Goal: Task Accomplishment & Management: Use online tool/utility

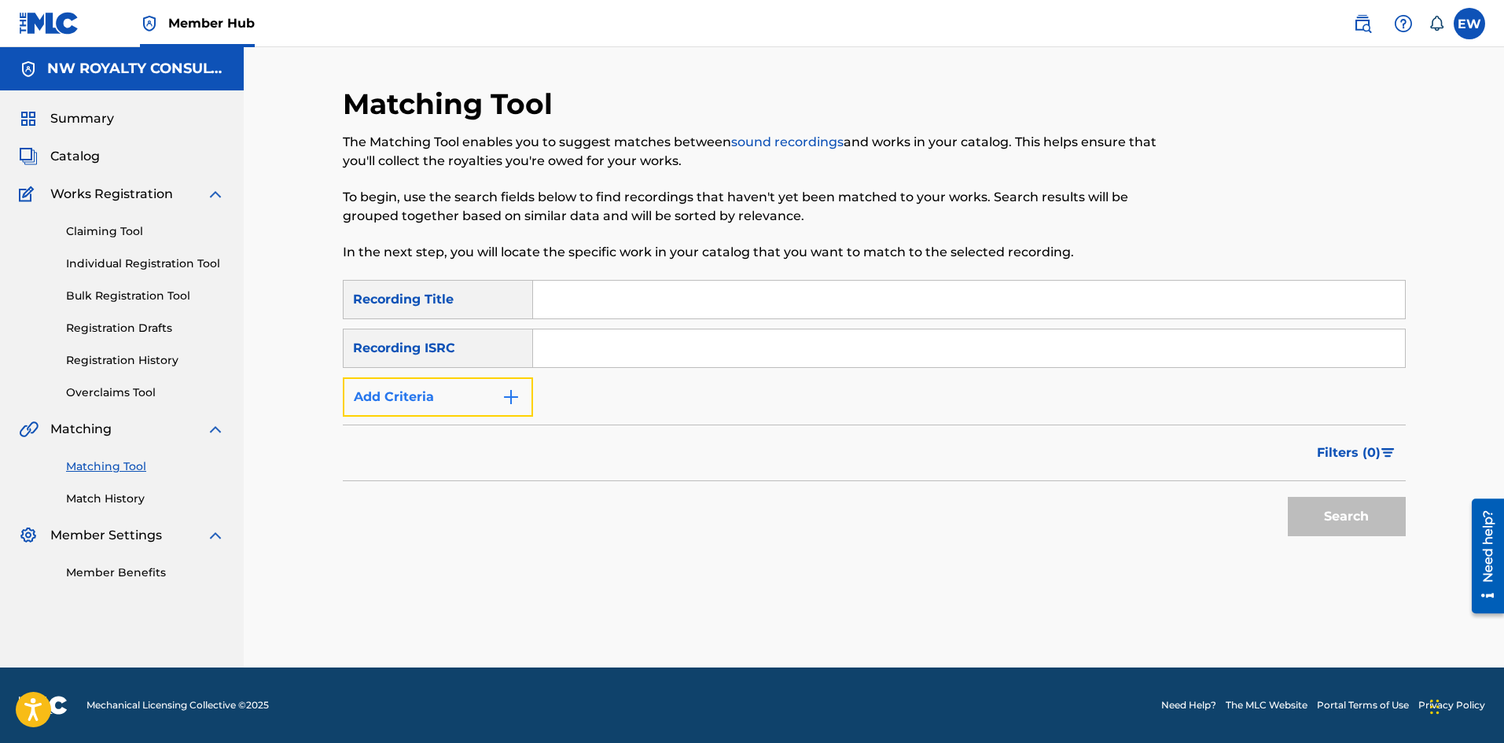
click at [473, 382] on button "Add Criteria" at bounding box center [438, 396] width 190 height 39
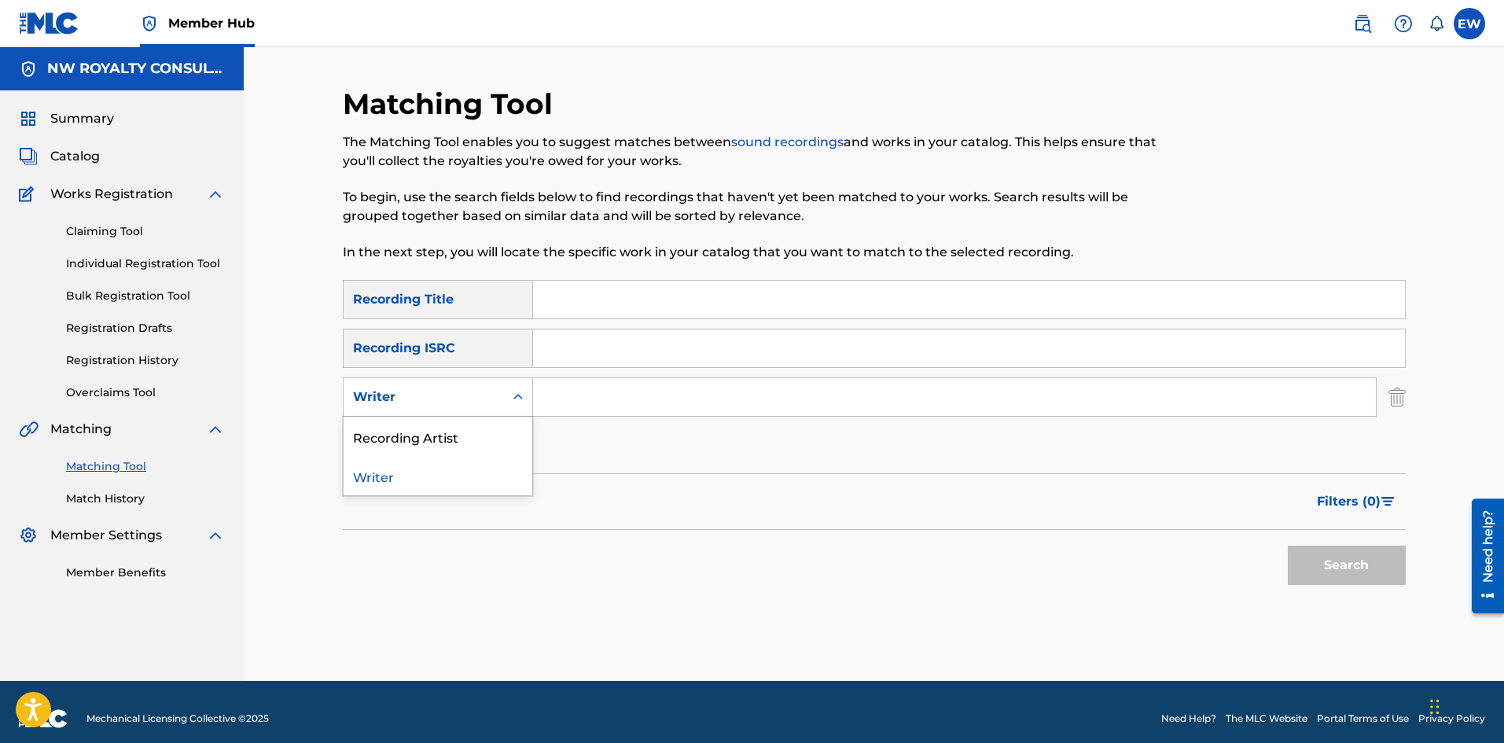
click at [473, 382] on div "Writer" at bounding box center [424, 397] width 160 height 30
click at [463, 433] on div "Recording Artist" at bounding box center [438, 436] width 189 height 39
click at [595, 399] on input "Search Form" at bounding box center [954, 397] width 843 height 38
paste input "JAH PATRIOT [PERSON_NAME] RED [PERSON_NAME]"
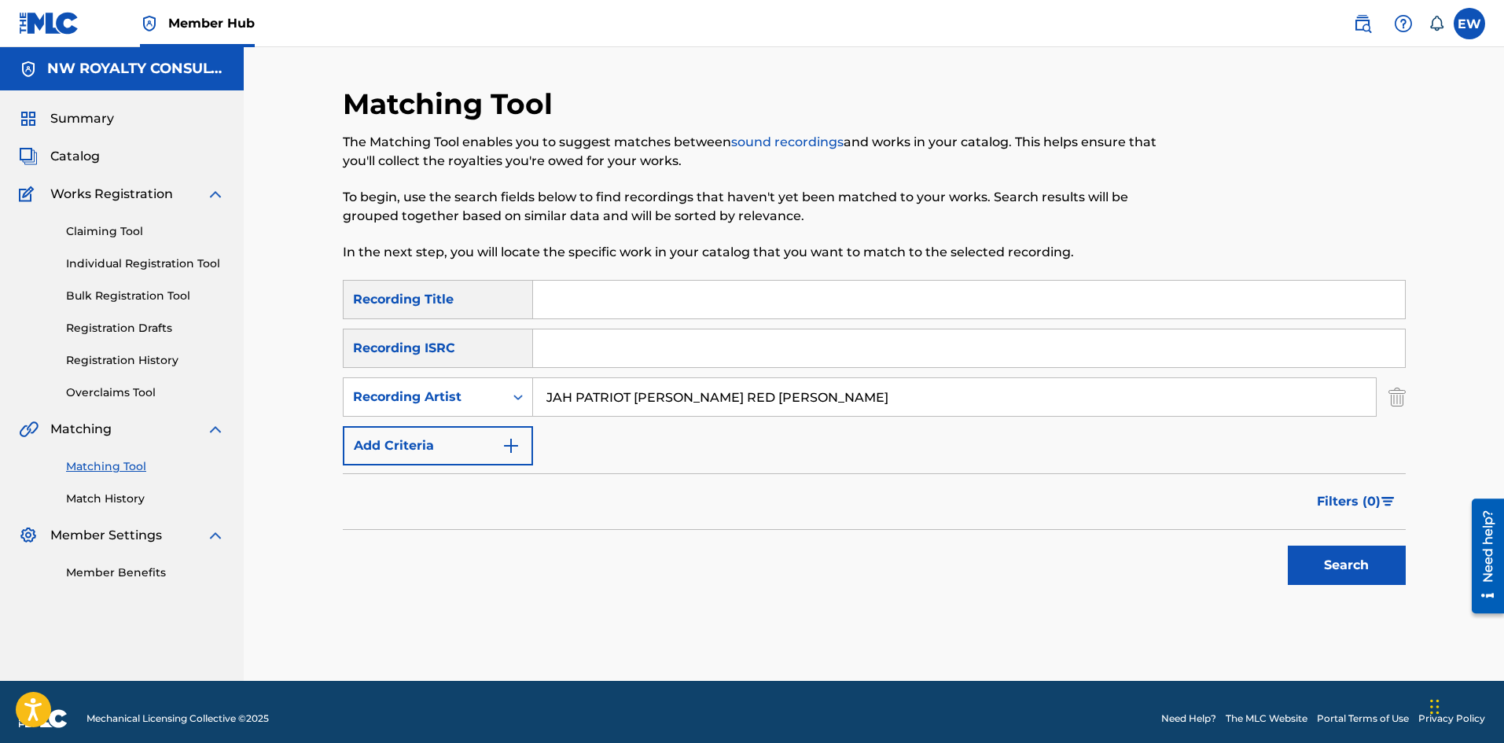
type input "JAH PATRIOT [PERSON_NAME] RED [PERSON_NAME]"
click at [599, 293] on input "Search Form" at bounding box center [969, 300] width 872 height 38
paste input "PAIN"
type input "PAIN"
click at [1374, 565] on button "Search" at bounding box center [1347, 565] width 118 height 39
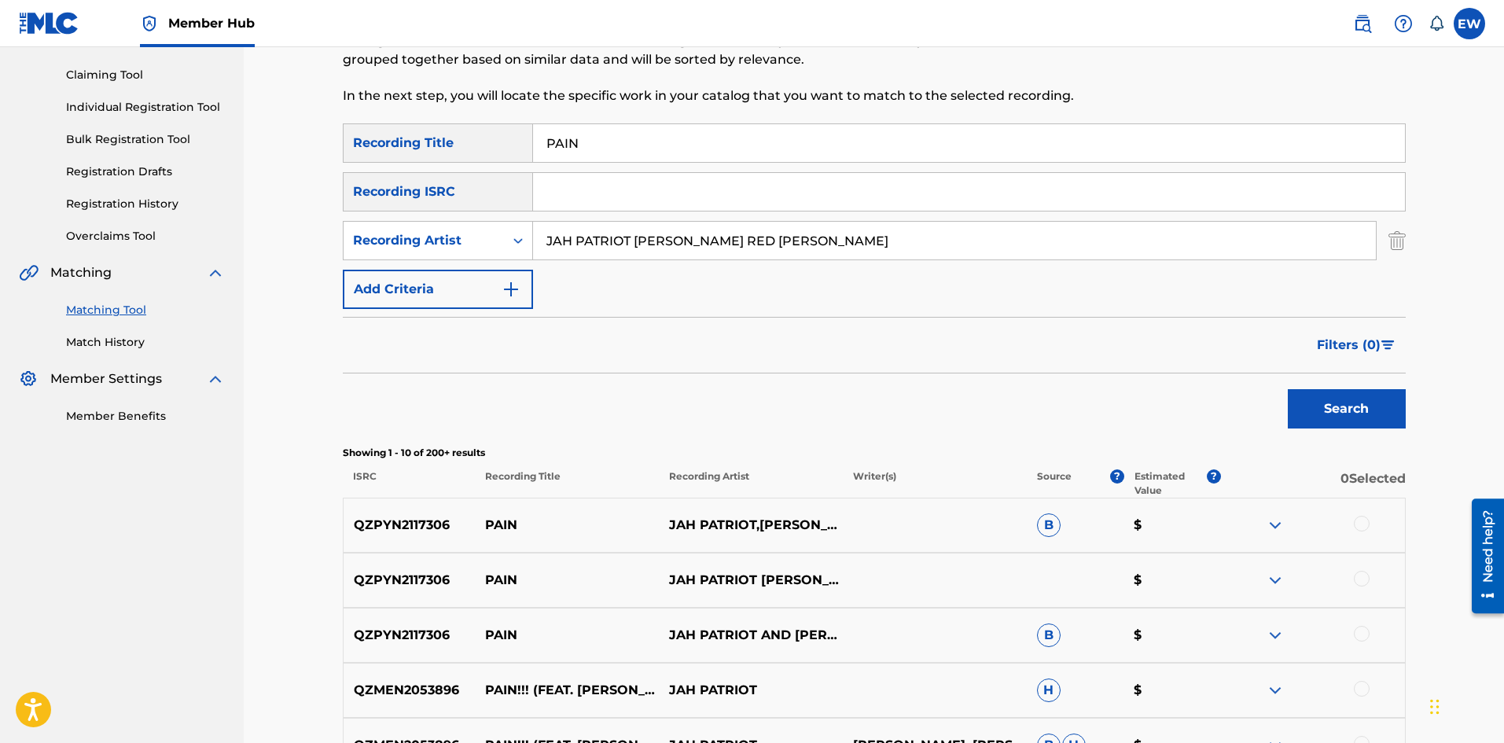
scroll to position [157, 0]
click at [1367, 526] on div at bounding box center [1362, 523] width 16 height 16
click at [1361, 582] on div at bounding box center [1362, 578] width 16 height 16
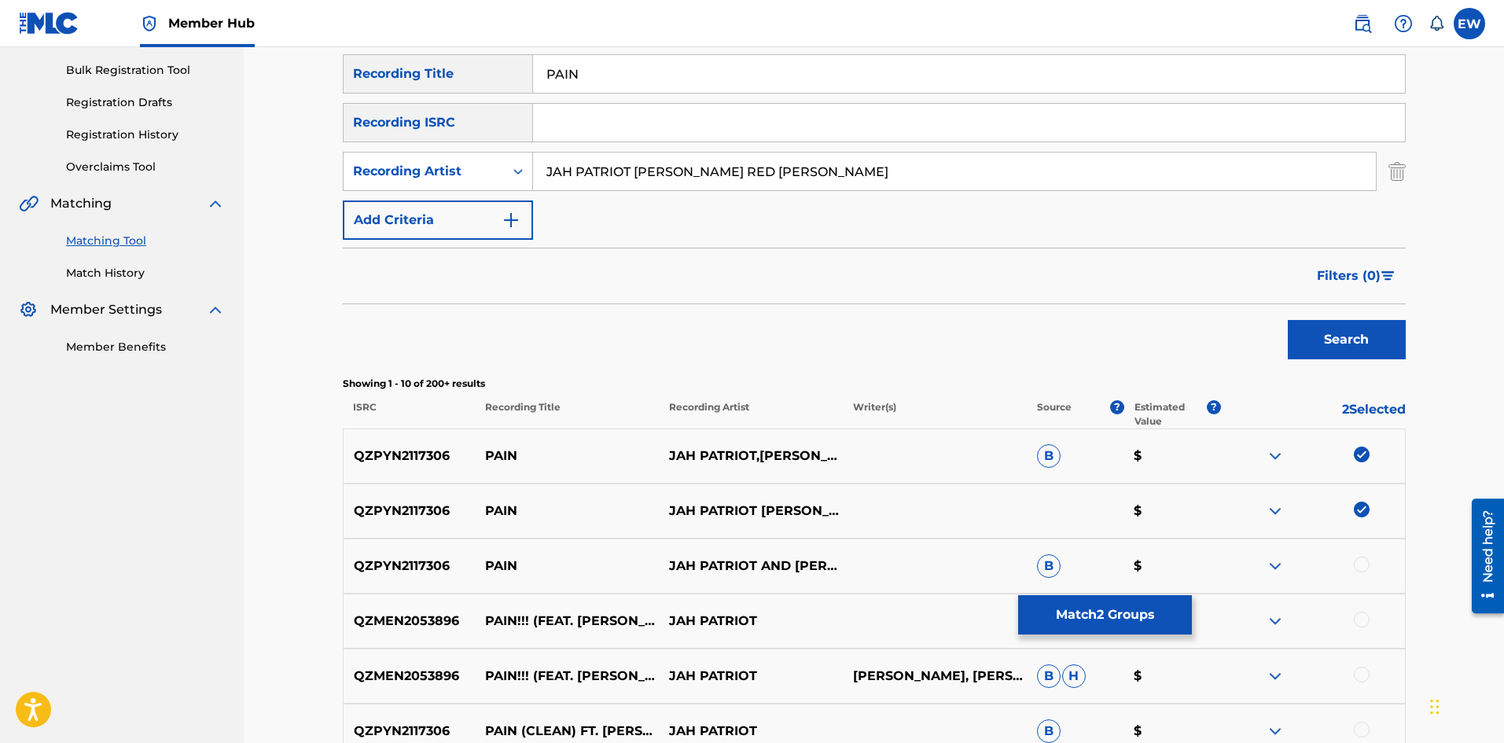
scroll to position [315, 0]
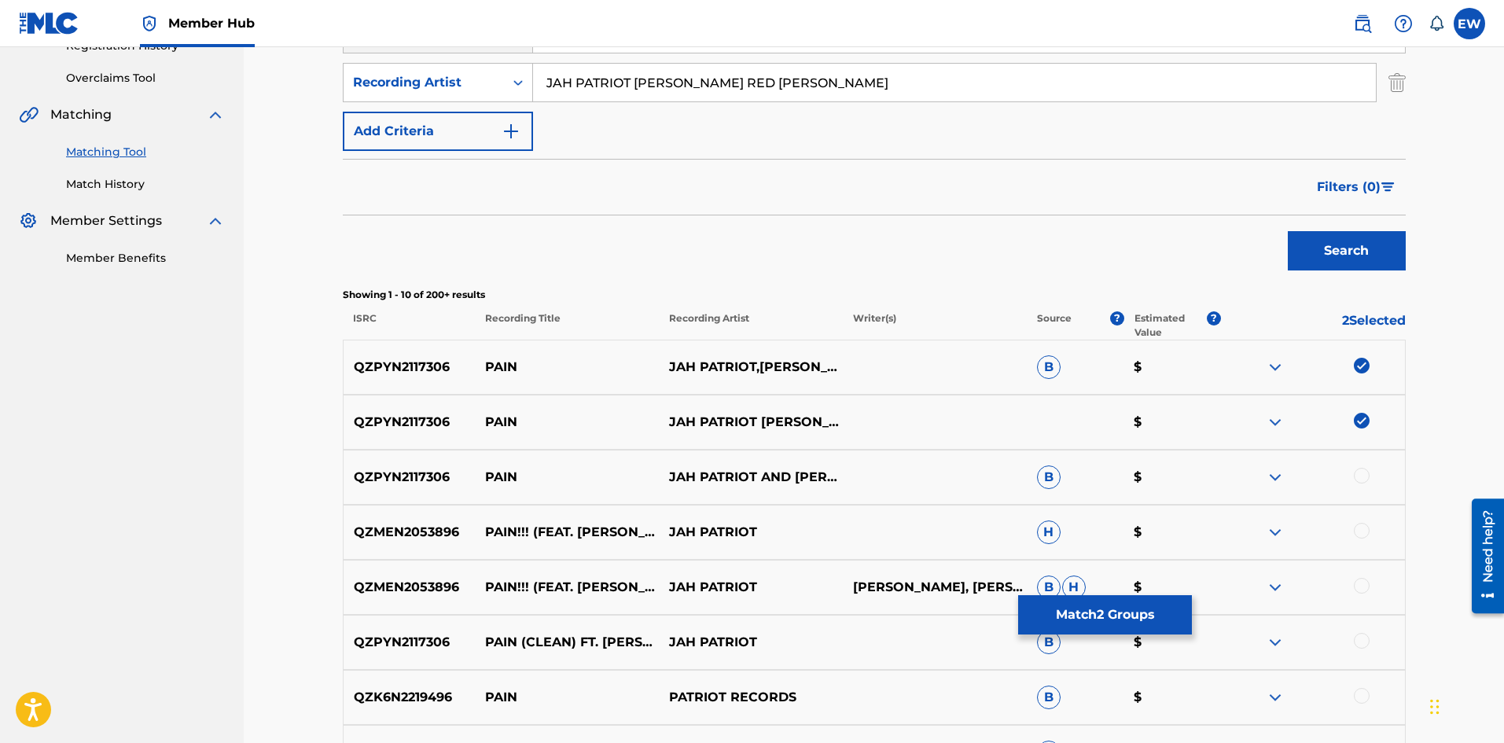
click at [1361, 477] on div at bounding box center [1362, 476] width 16 height 16
click at [1354, 528] on div at bounding box center [1362, 531] width 16 height 16
click at [1358, 587] on div at bounding box center [1362, 586] width 16 height 16
click at [1361, 643] on div at bounding box center [1362, 641] width 16 height 16
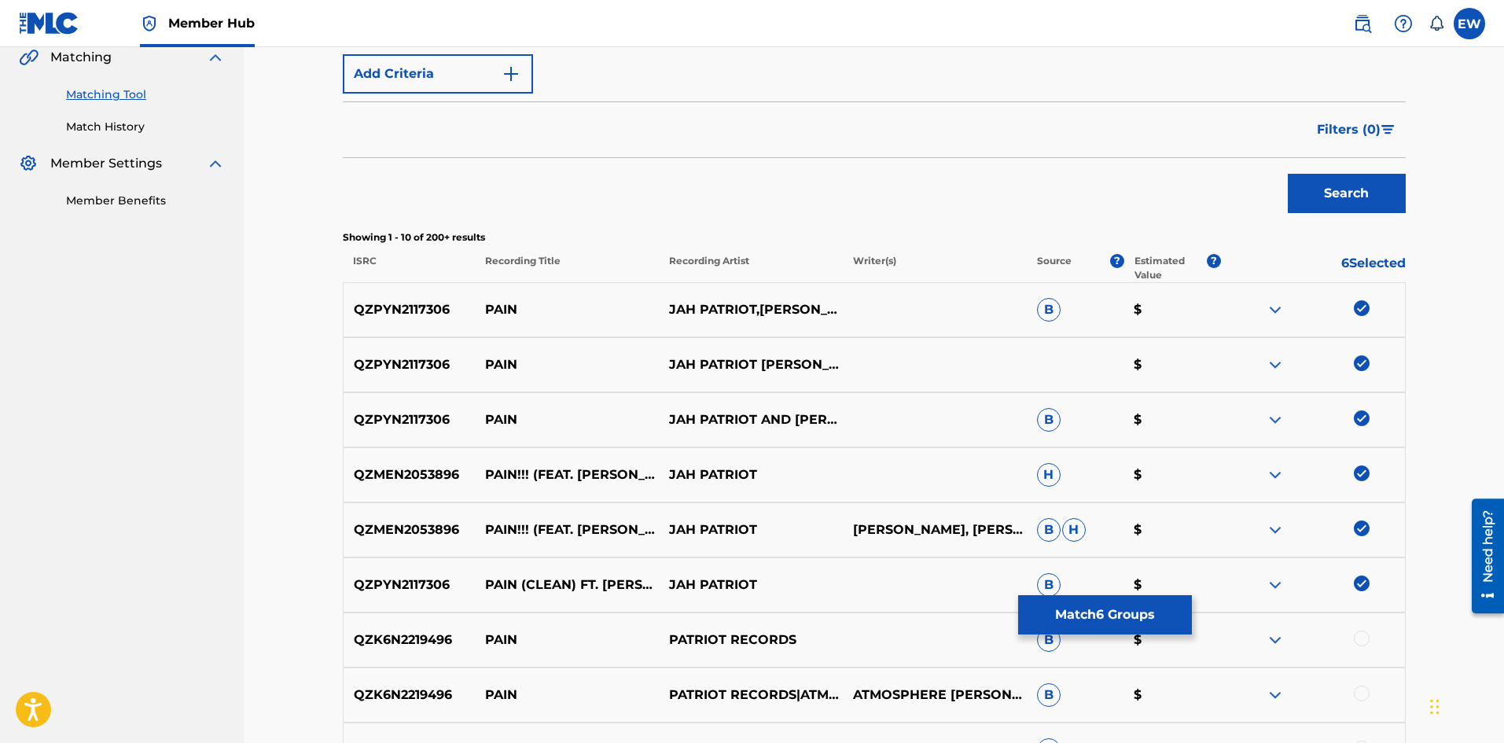
scroll to position [472, 0]
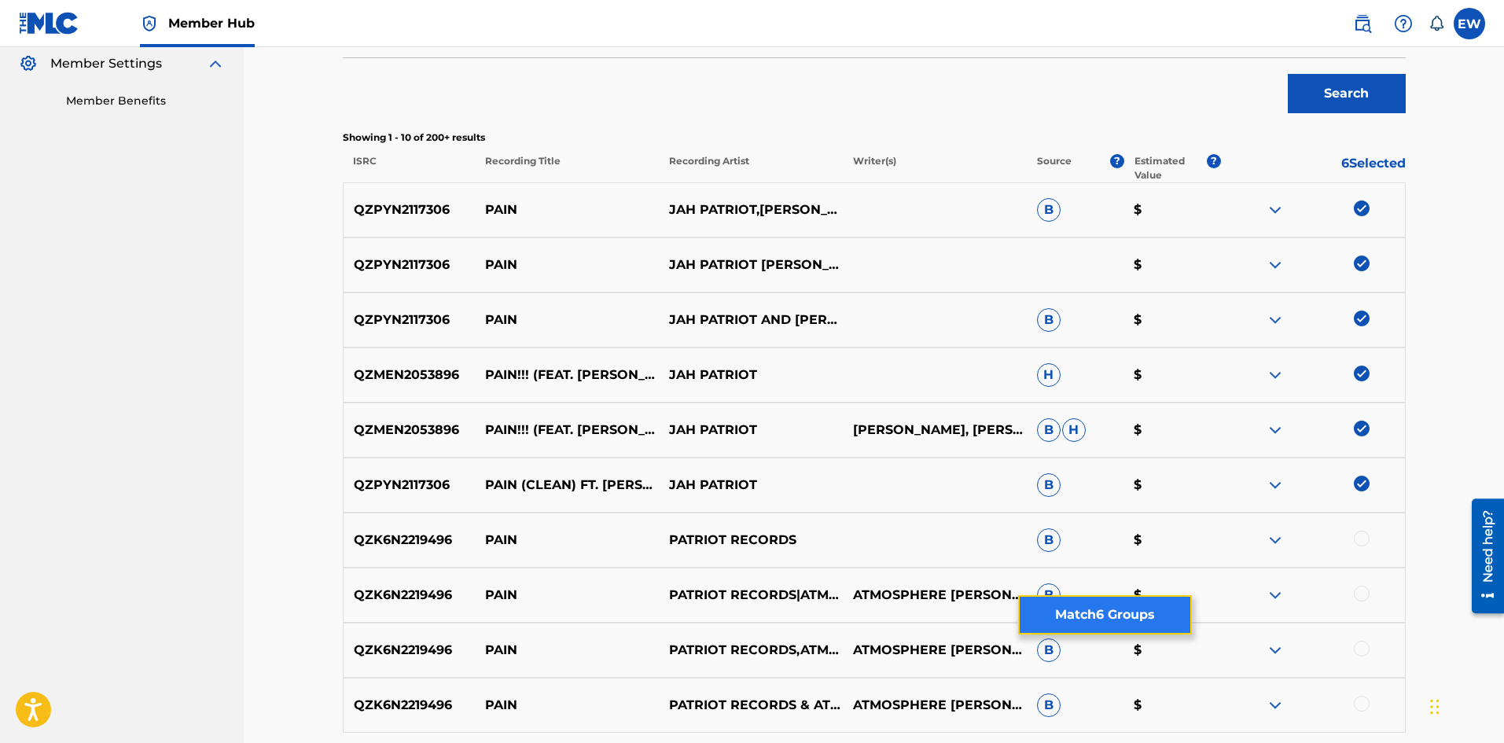
click at [1092, 628] on button "Match 6 Groups" at bounding box center [1105, 614] width 174 height 39
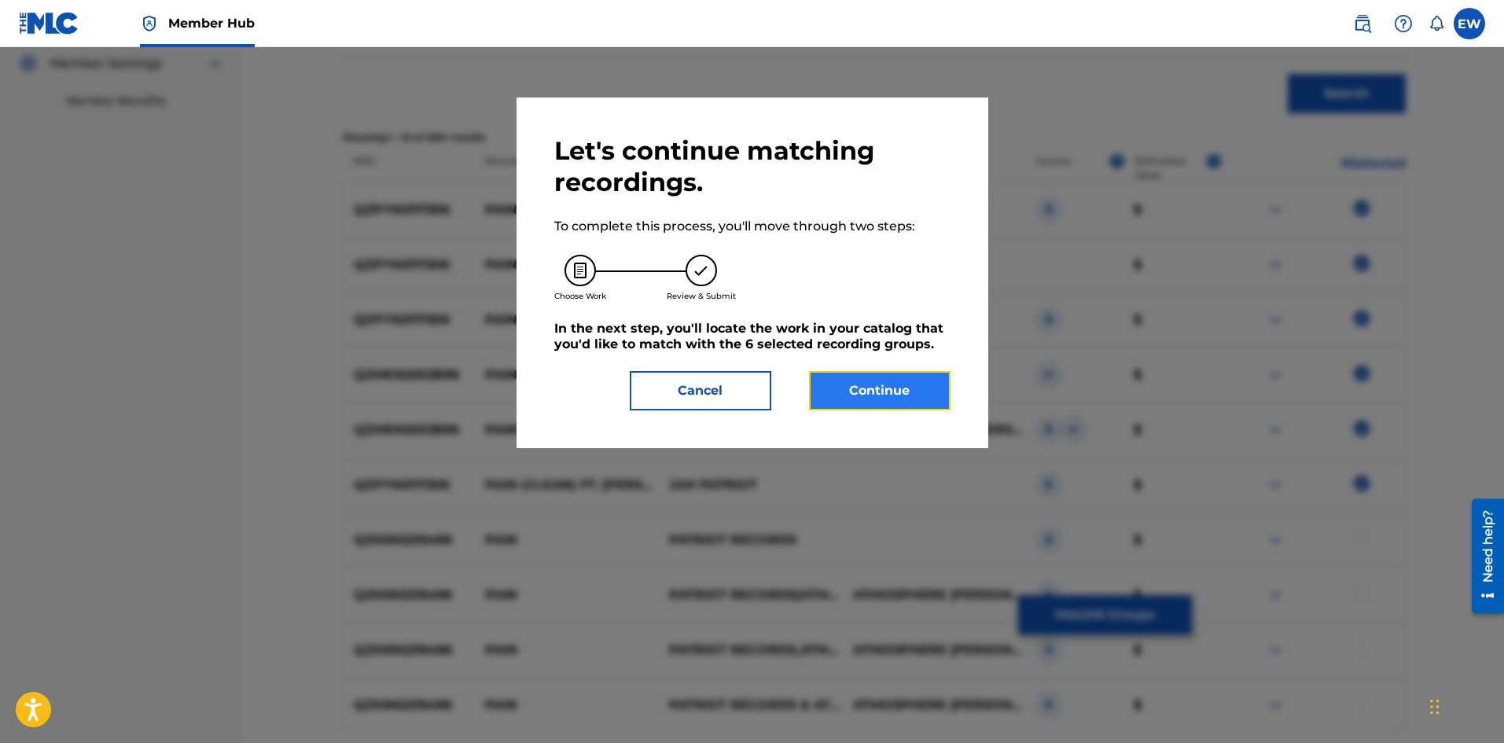
click at [929, 381] on button "Continue" at bounding box center [880, 390] width 142 height 39
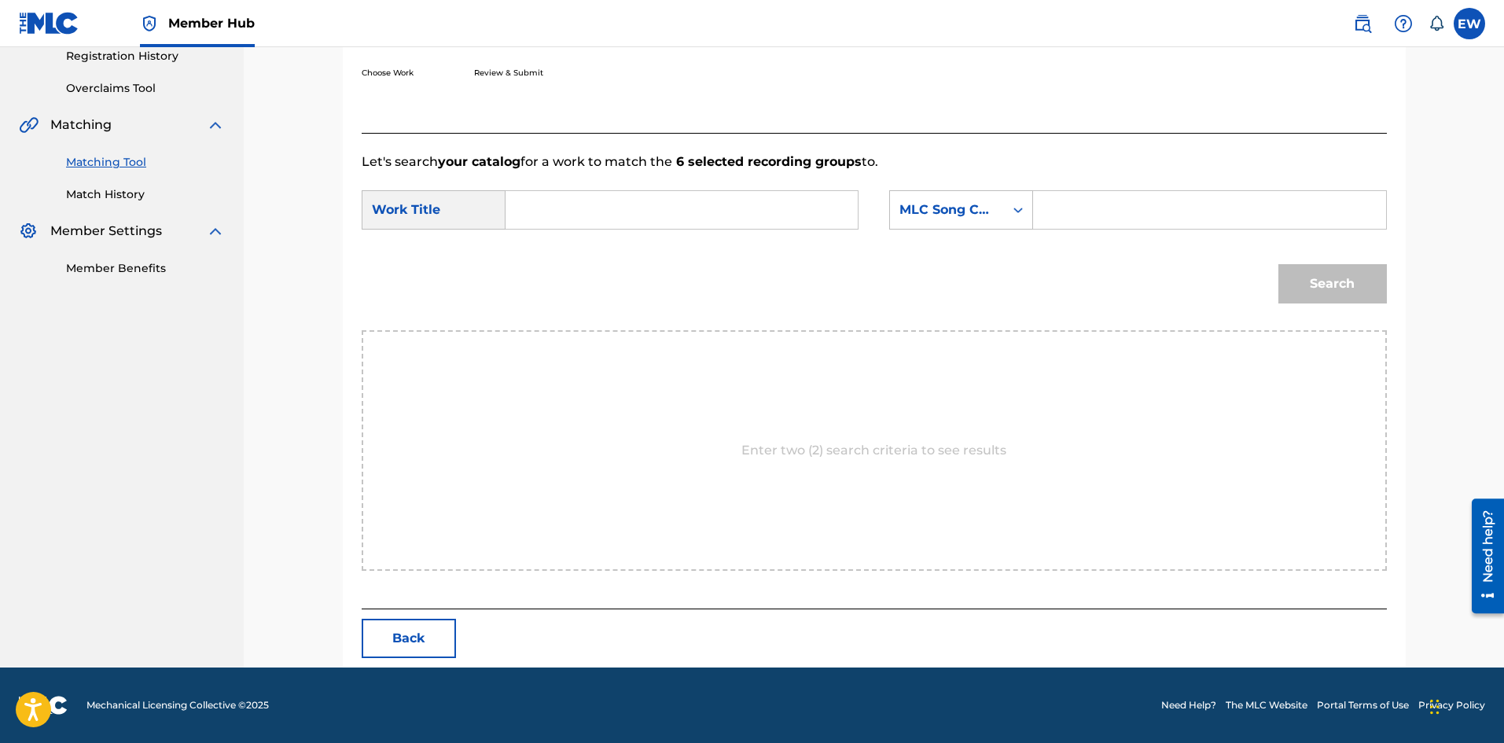
scroll to position [304, 0]
click at [634, 197] on input "Search Form" at bounding box center [682, 210] width 326 height 38
paste input "PAIN"
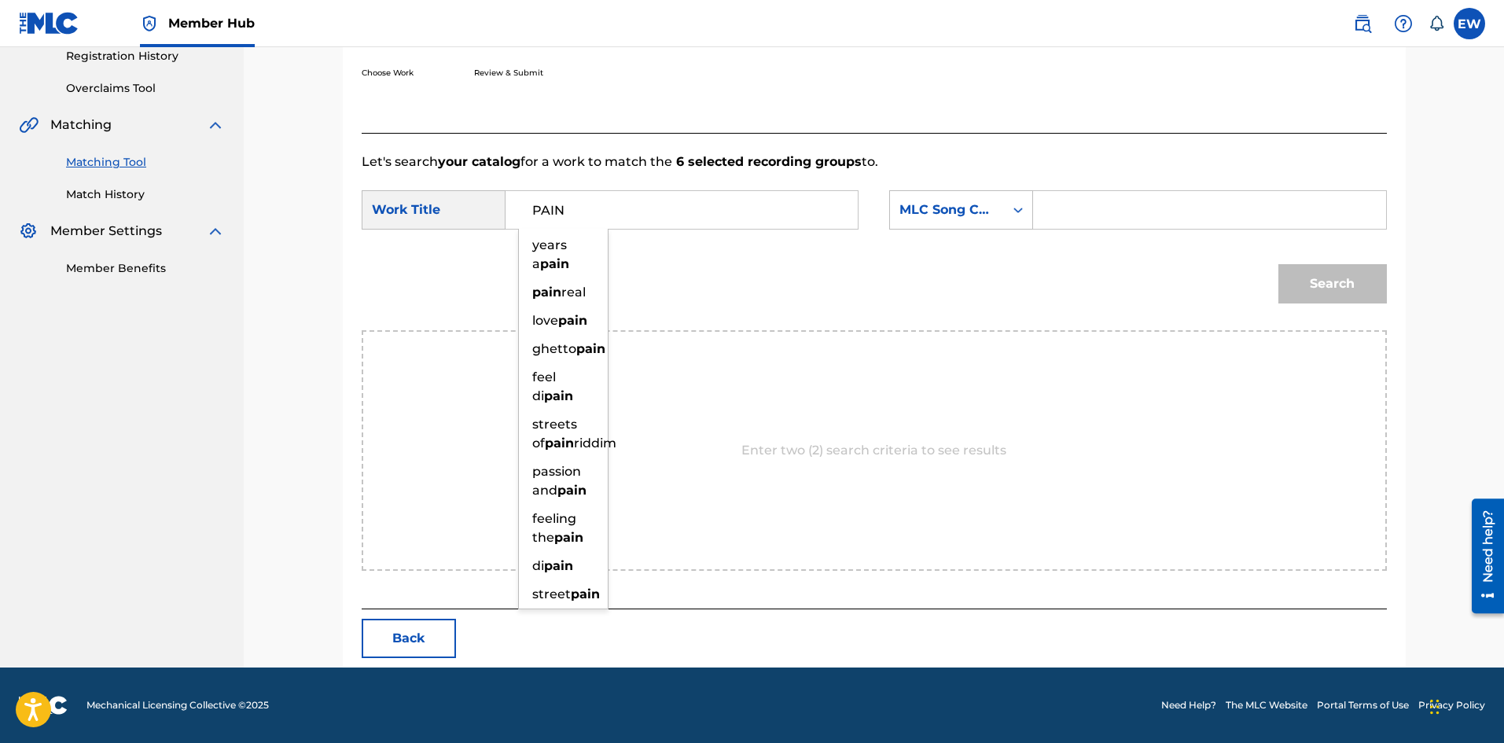
type input "PAIN"
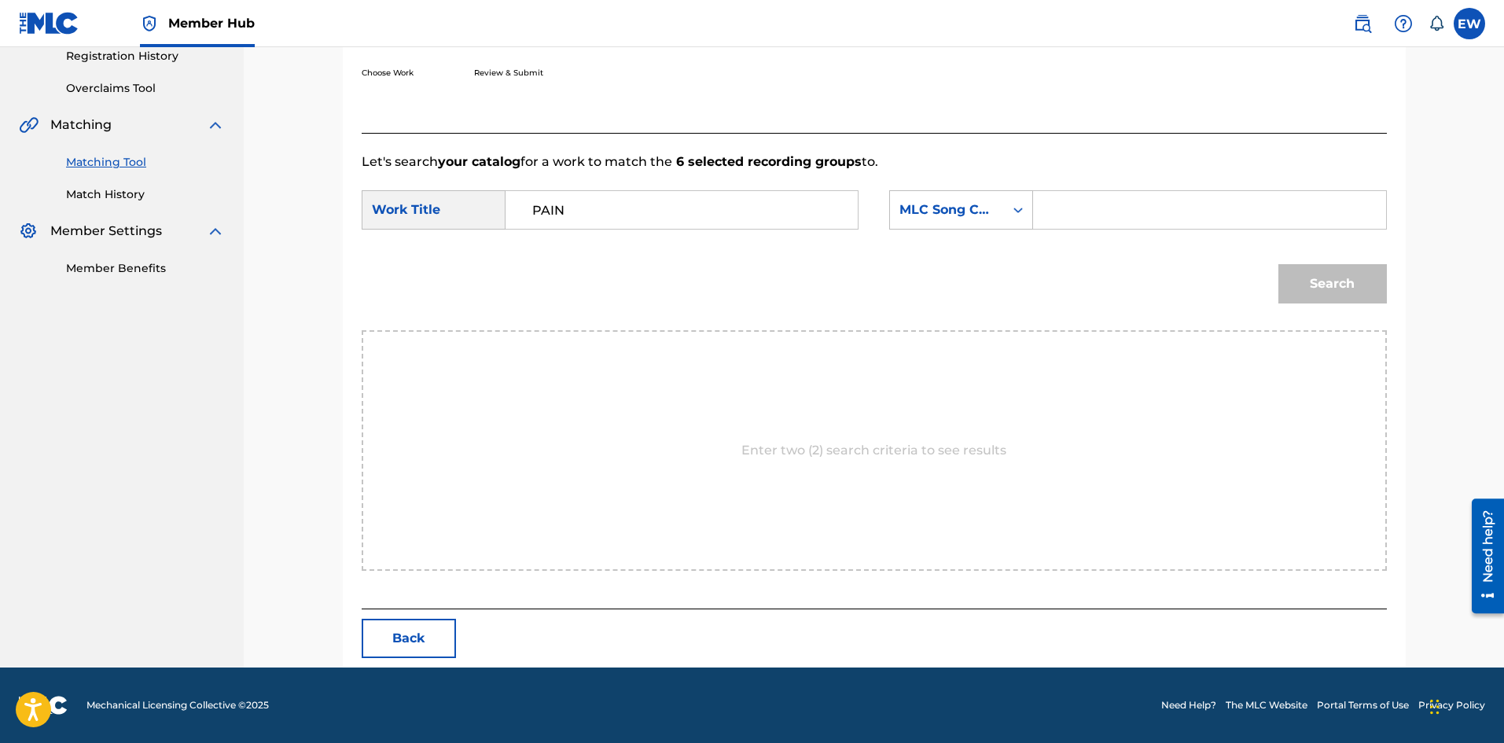
click at [1186, 202] on input "Search Form" at bounding box center [1210, 210] width 326 height 38
paste input "PN4RX8"
type input "PN4RX8"
click at [1350, 296] on button "Search" at bounding box center [1333, 283] width 109 height 39
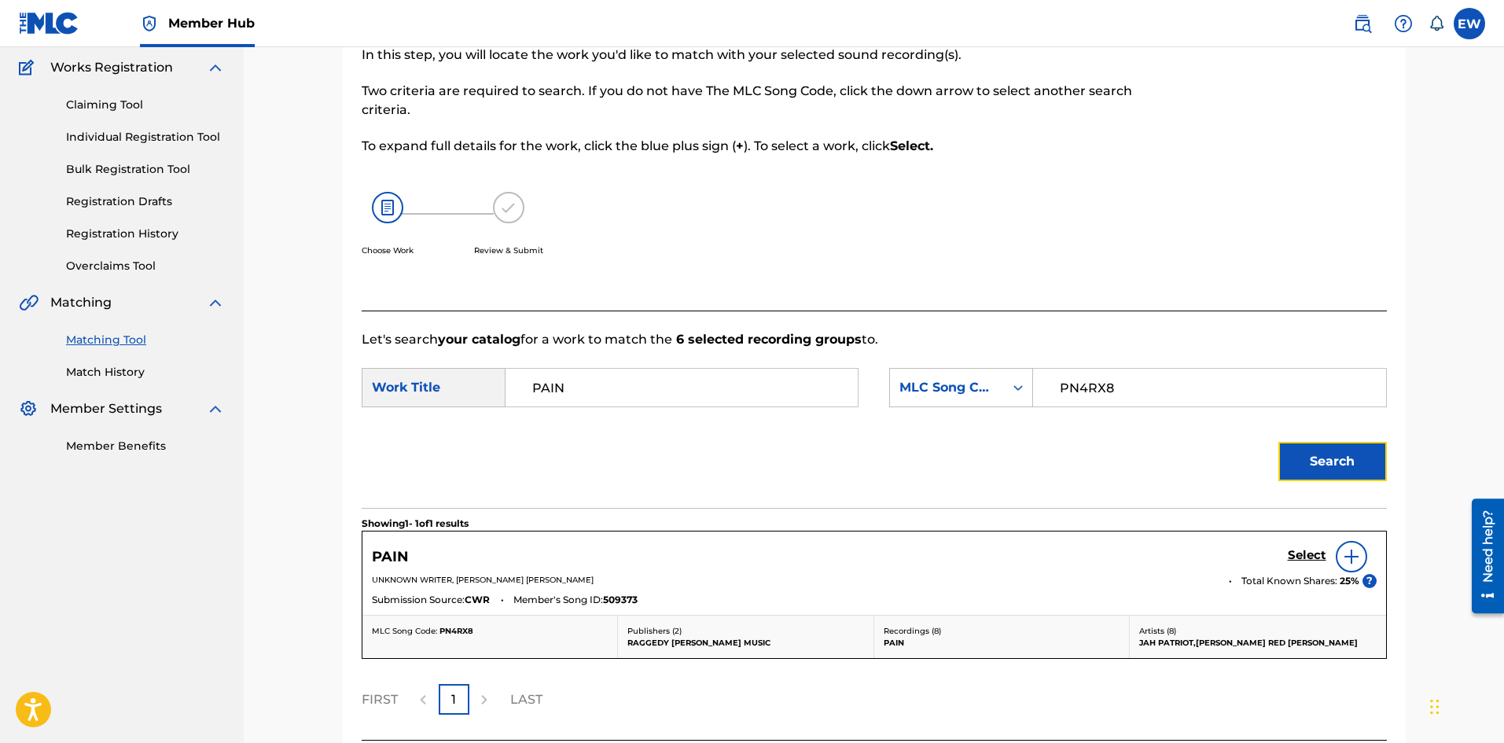
scroll to position [258, 0]
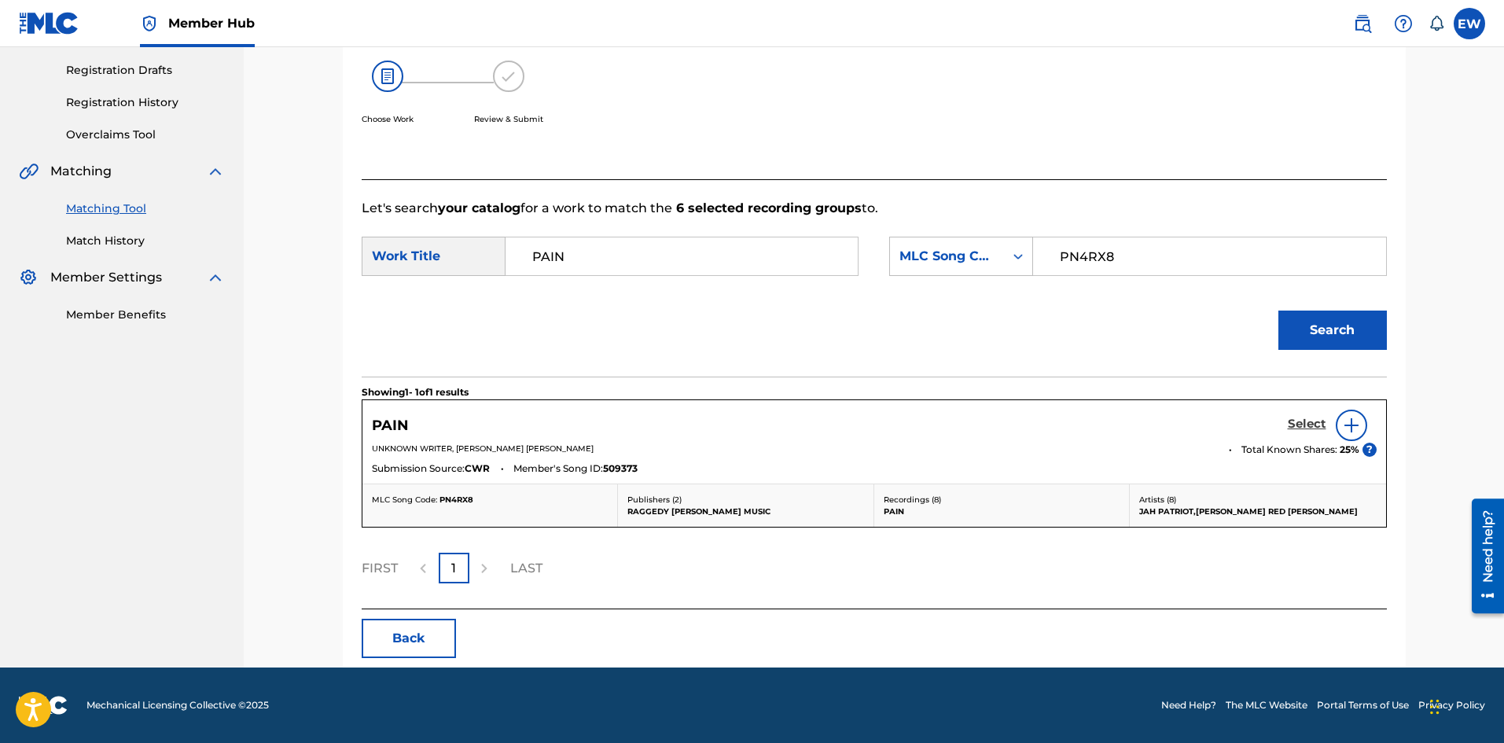
click at [1298, 422] on h5 "Select" at bounding box center [1307, 424] width 39 height 15
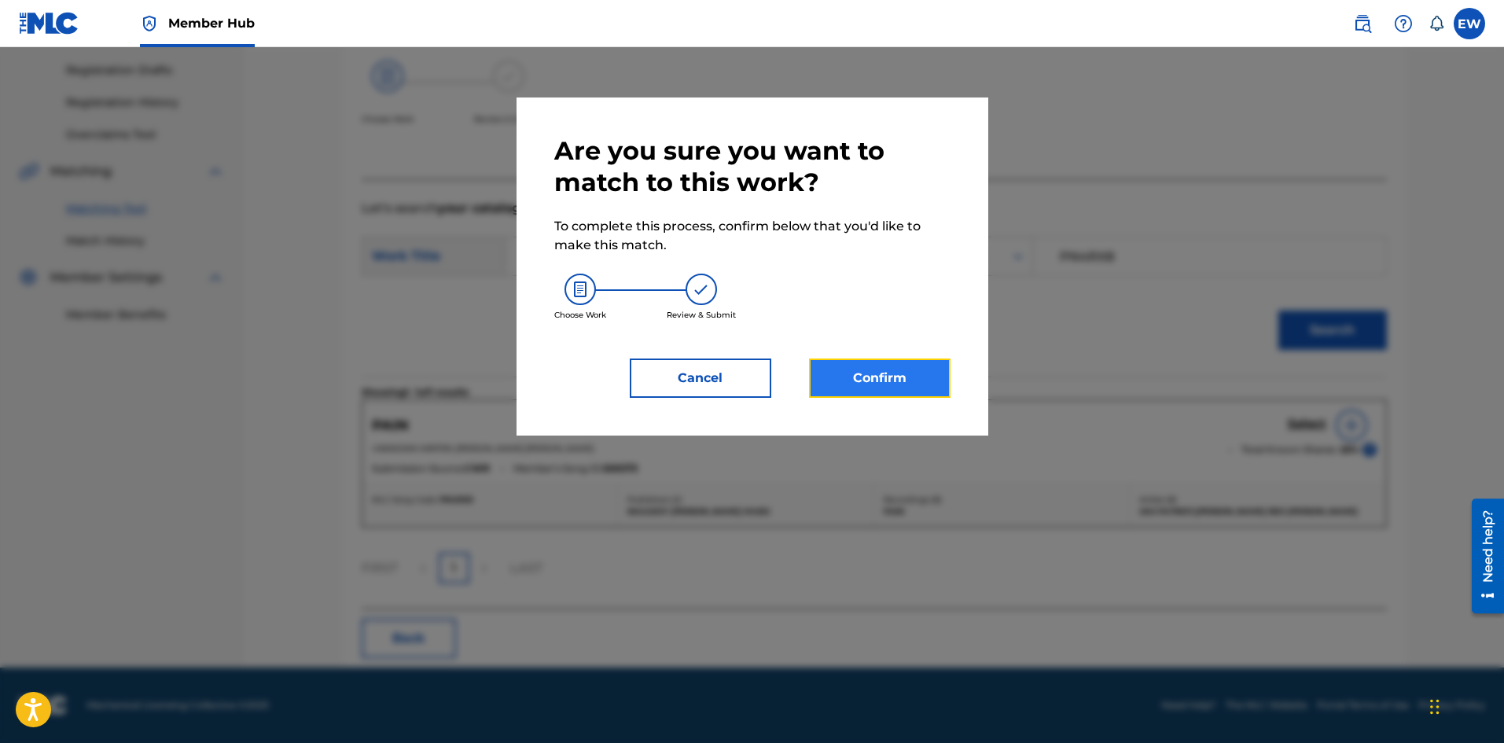
click at [876, 384] on button "Confirm" at bounding box center [880, 378] width 142 height 39
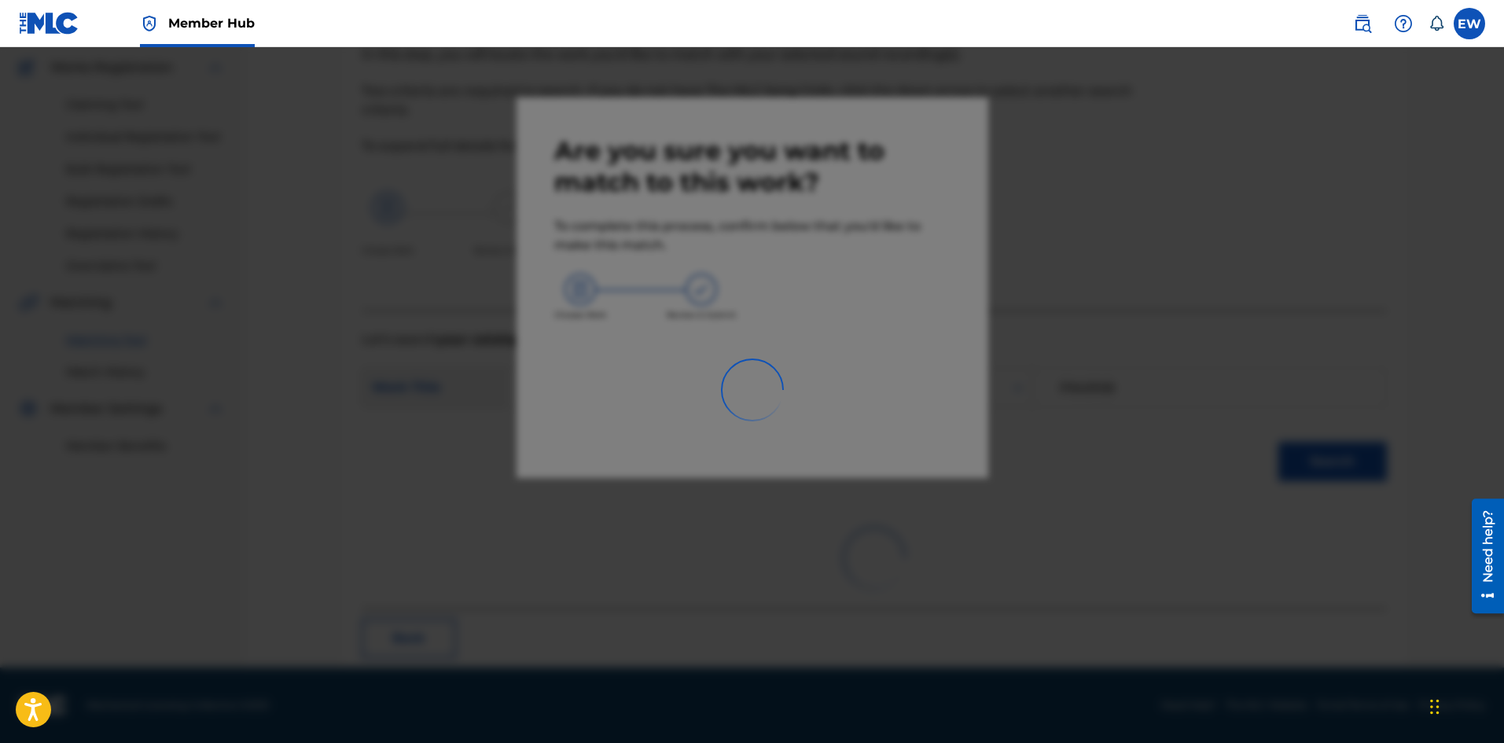
scroll to position [38, 0]
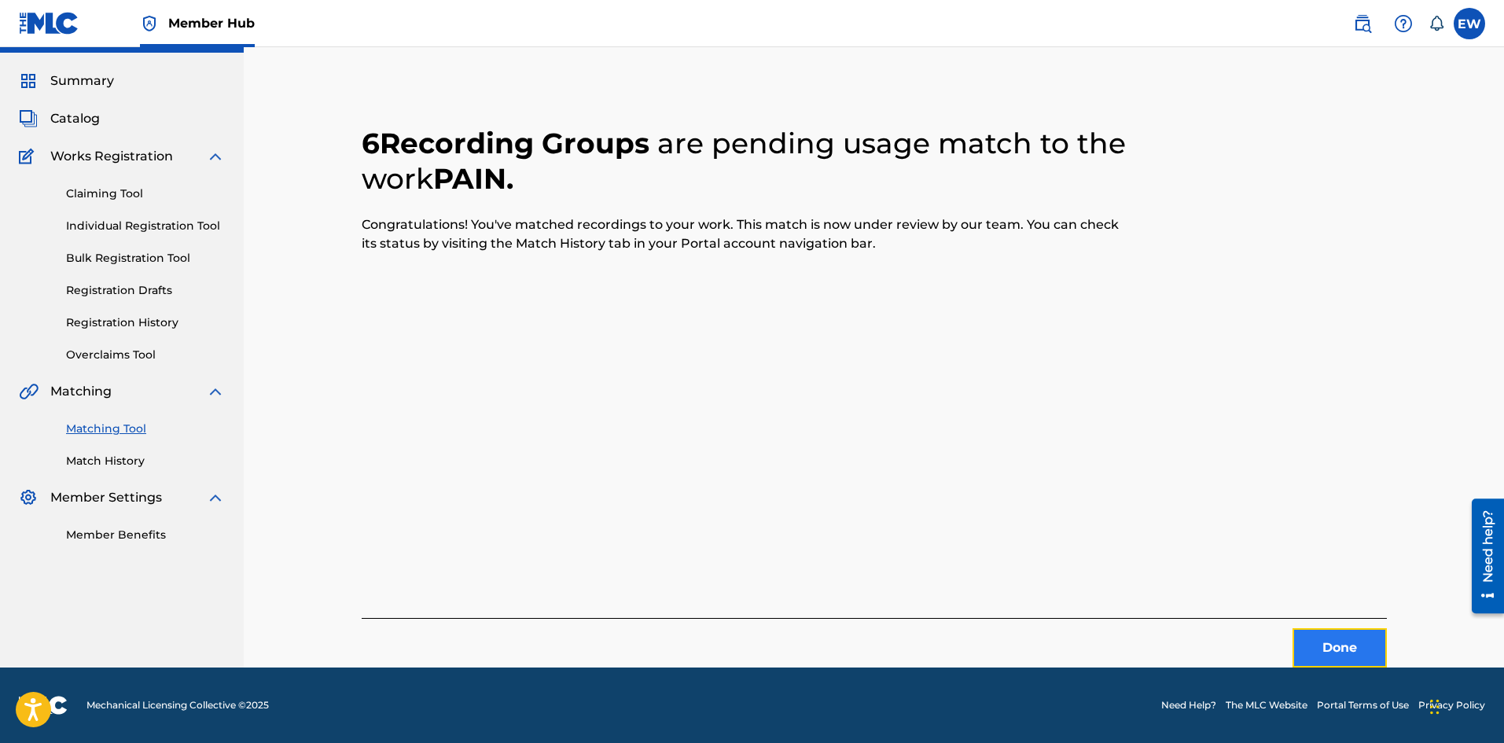
click at [1336, 661] on button "Done" at bounding box center [1340, 647] width 94 height 39
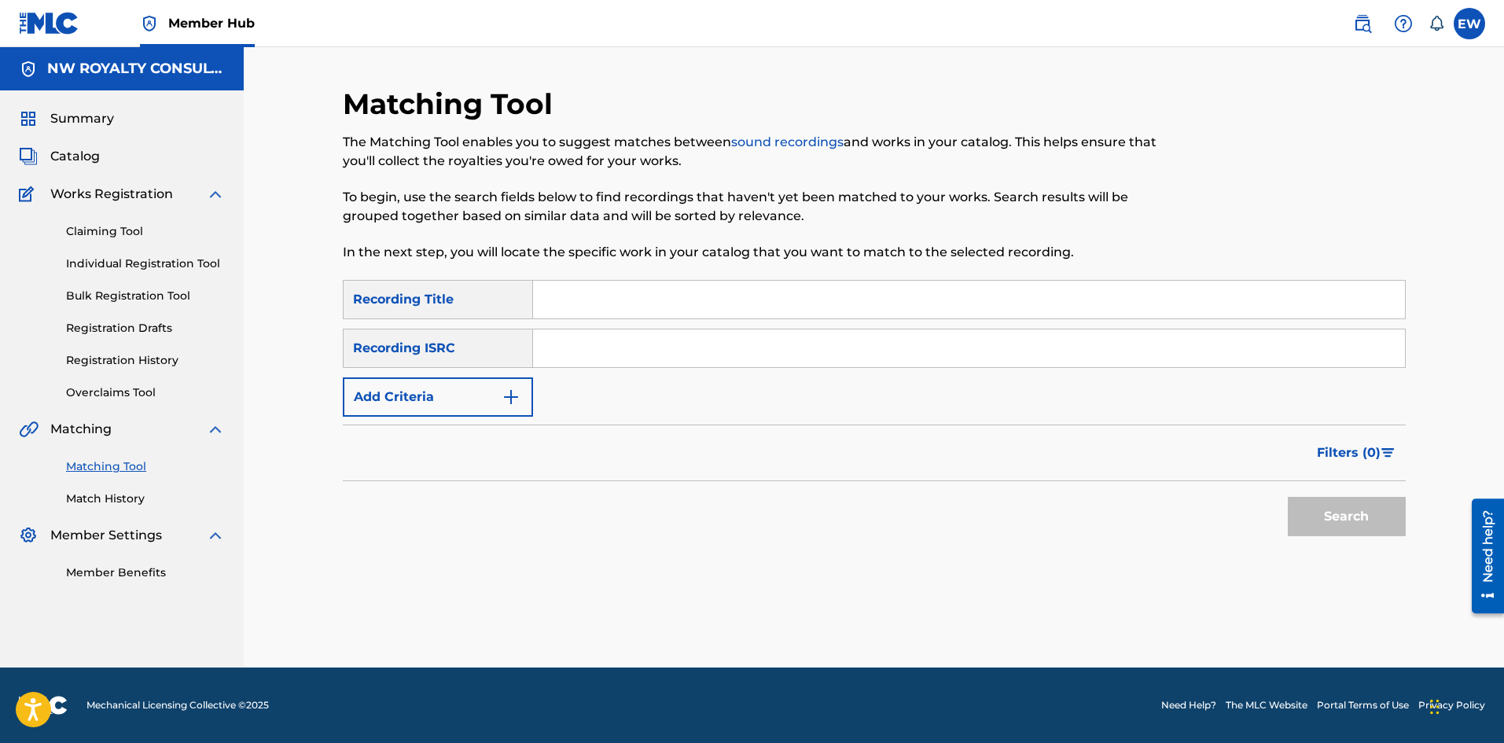
click at [404, 418] on form "SearchWithCriteriaafd8ceb7-3774-406e-84ce-1ae342146623 Recording Title SearchWi…" at bounding box center [874, 412] width 1063 height 264
click at [394, 406] on button "Add Criteria" at bounding box center [438, 396] width 190 height 39
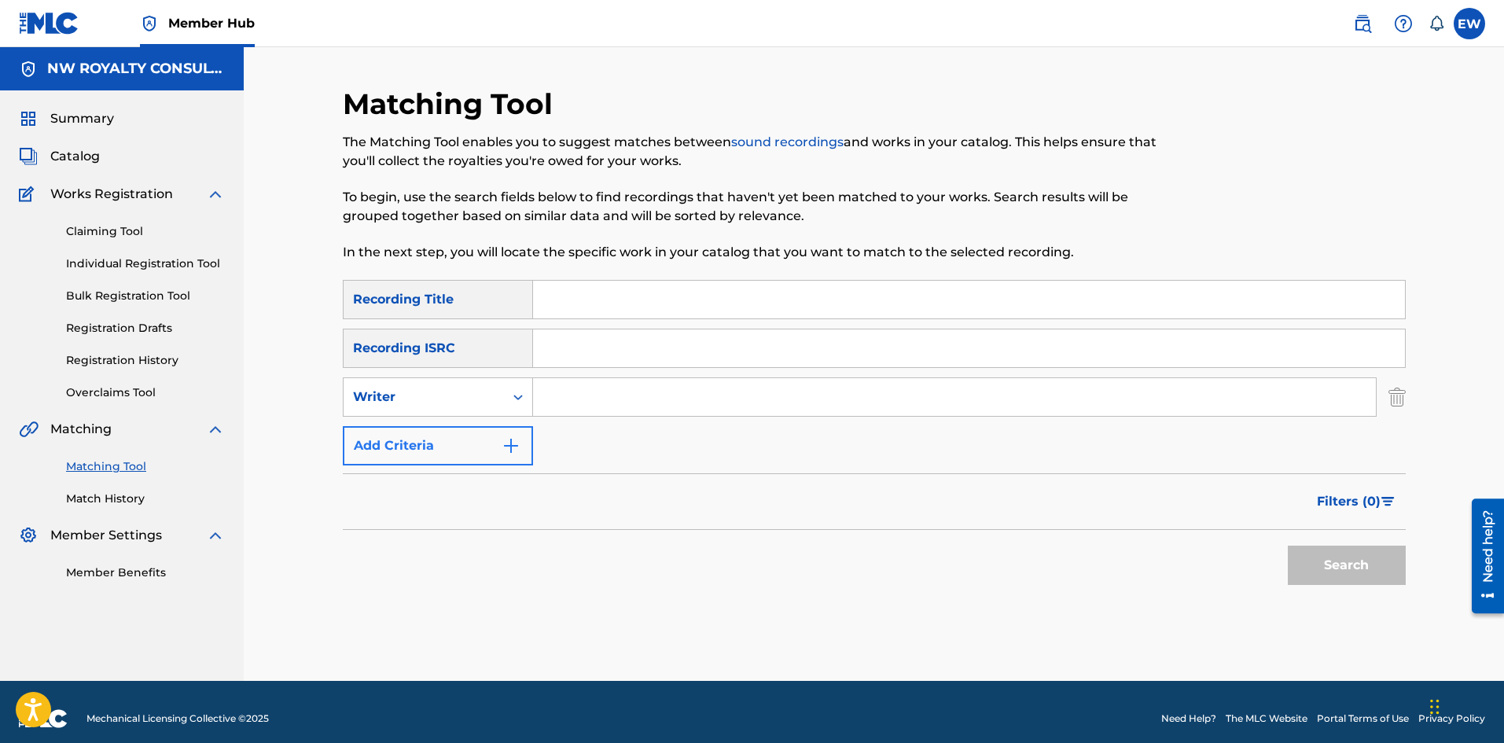
click at [394, 406] on div "Writer" at bounding box center [424, 397] width 142 height 19
drag, startPoint x: 406, startPoint y: 441, endPoint x: 421, endPoint y: 424, distance: 22.9
click at [407, 437] on div "Recording Artist" at bounding box center [438, 436] width 189 height 39
click at [580, 395] on input "Search Form" at bounding box center [954, 397] width 843 height 38
paste input "MK"
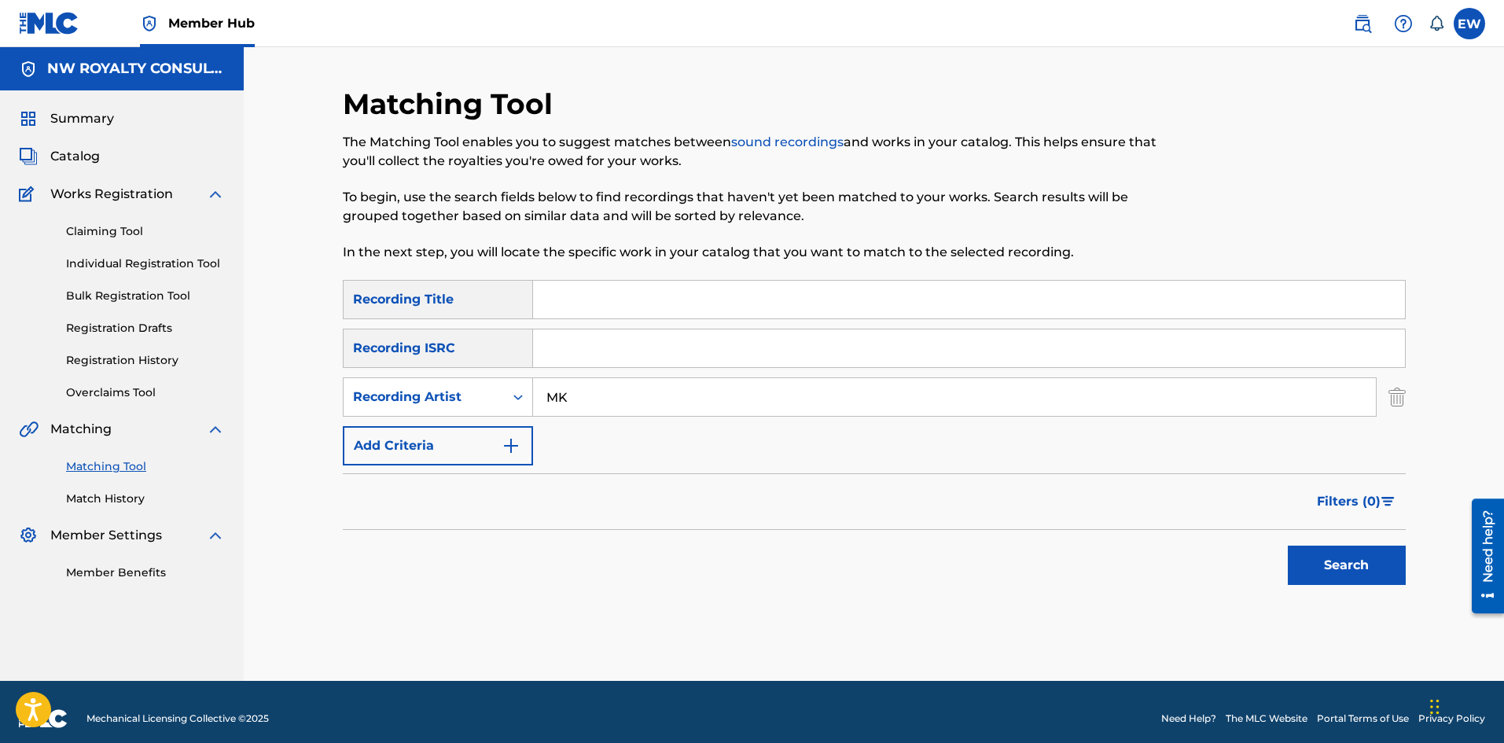
type input "MK"
drag, startPoint x: 529, startPoint y: 291, endPoint x: 536, endPoint y: 301, distance: 12.4
click at [529, 291] on div "Recording Title" at bounding box center [438, 299] width 190 height 39
click at [549, 306] on input "Search Form" at bounding box center [969, 300] width 872 height 38
paste input "PAIN"
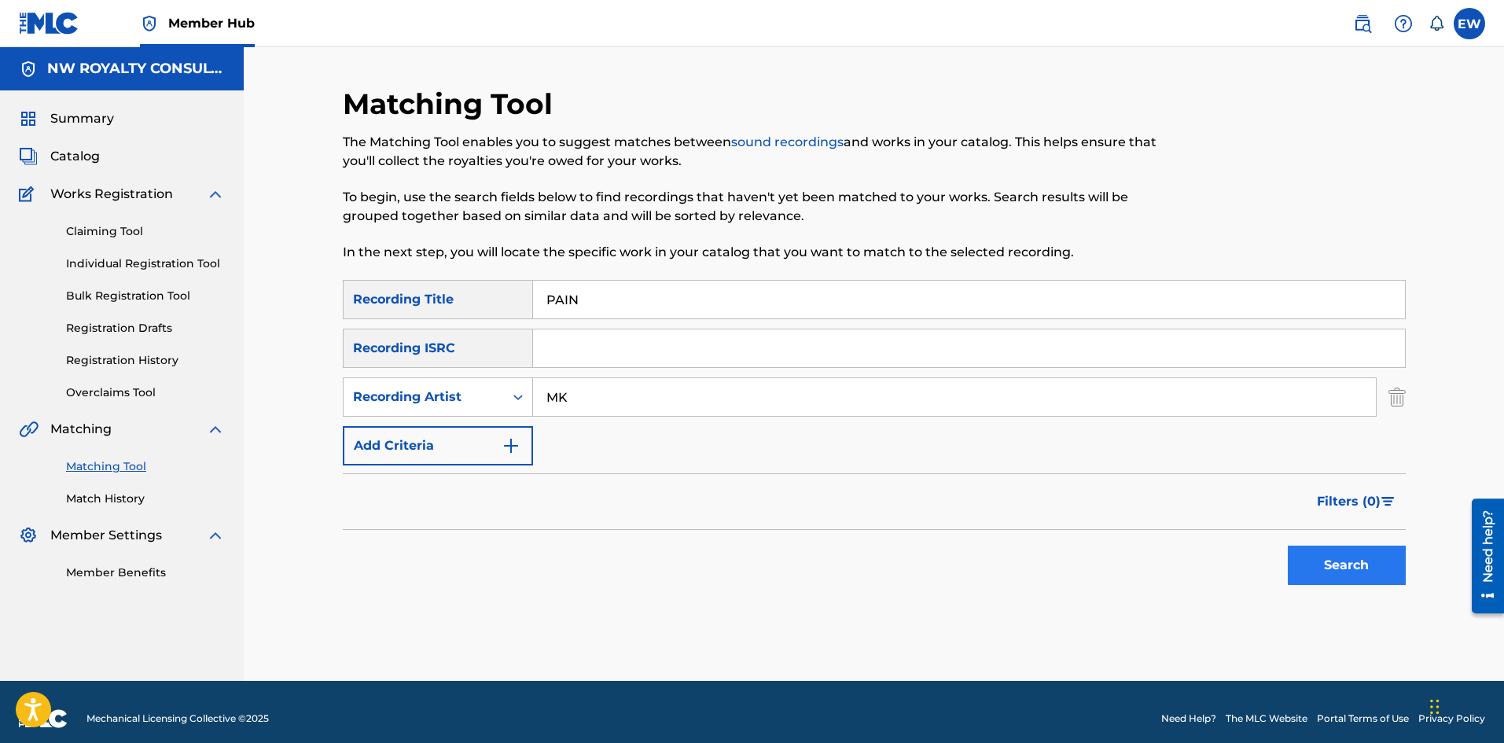
type input "PAIN"
click at [1301, 567] on button "Search" at bounding box center [1347, 565] width 118 height 39
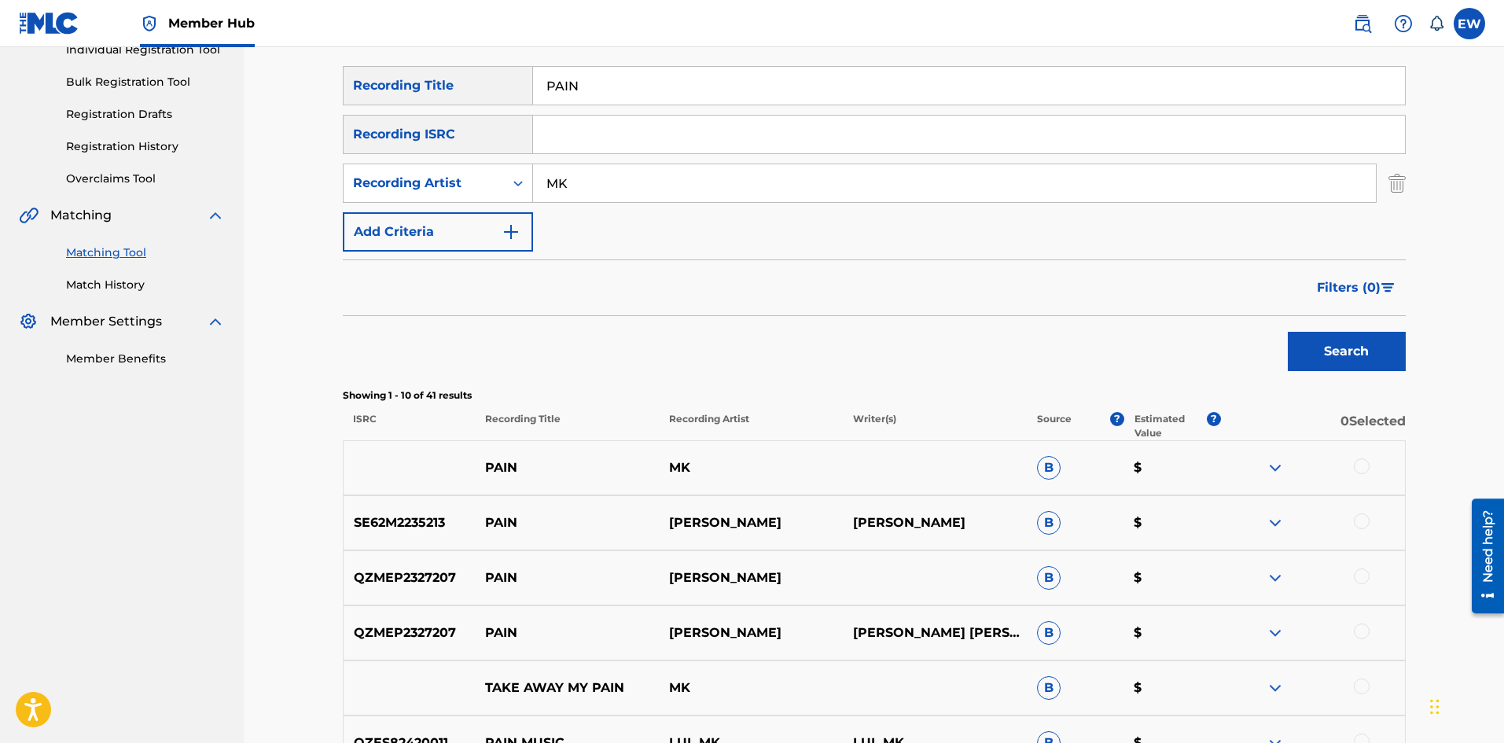
scroll to position [236, 0]
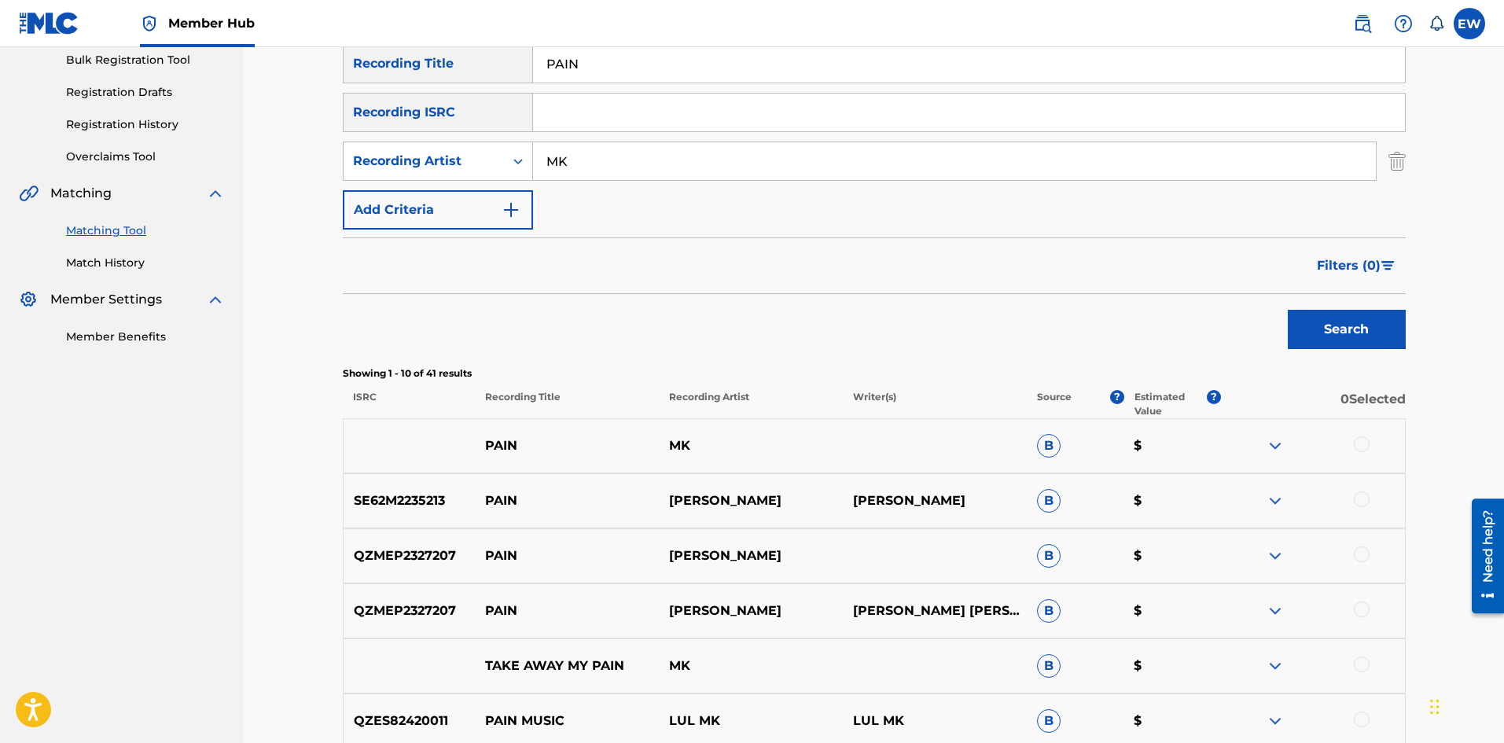
click at [1355, 442] on div at bounding box center [1362, 444] width 16 height 16
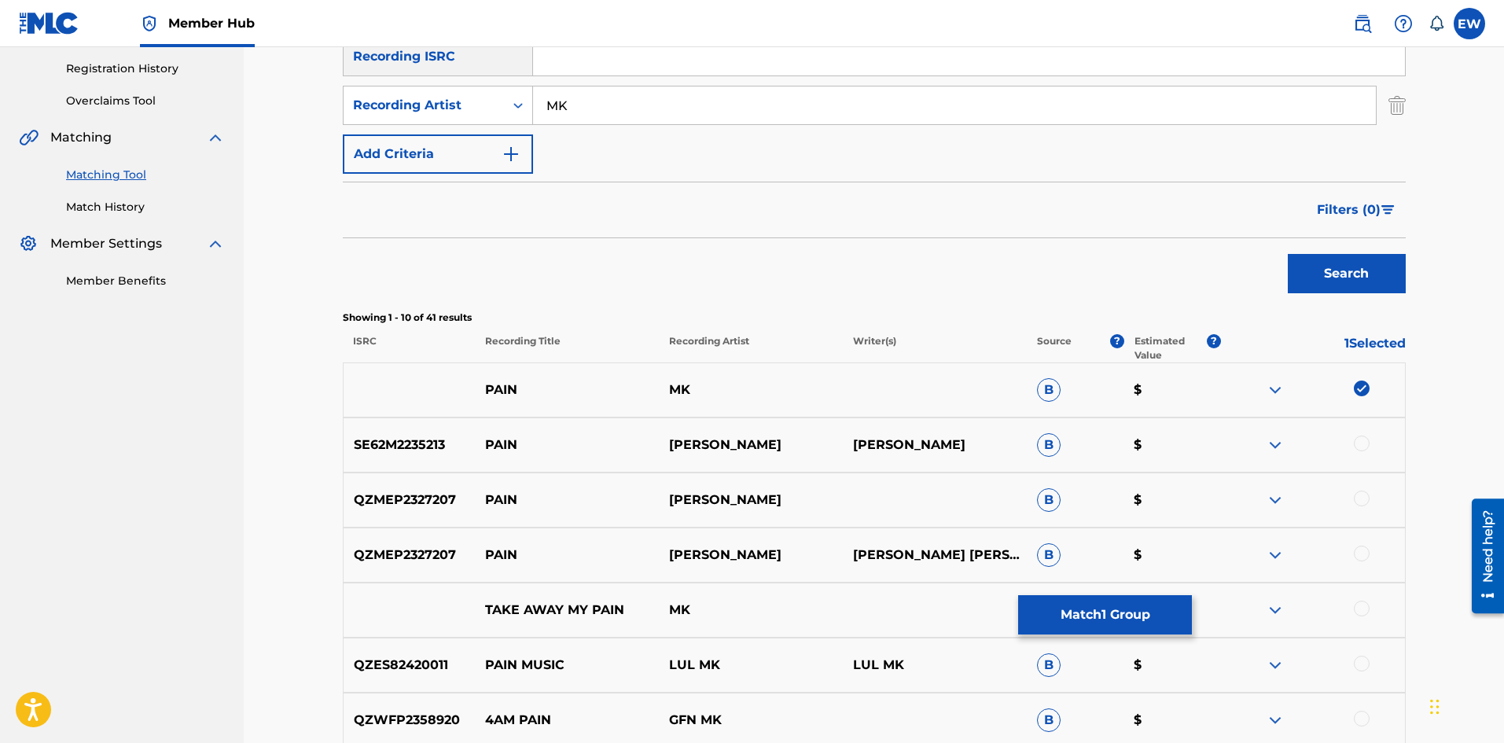
scroll to position [315, 0]
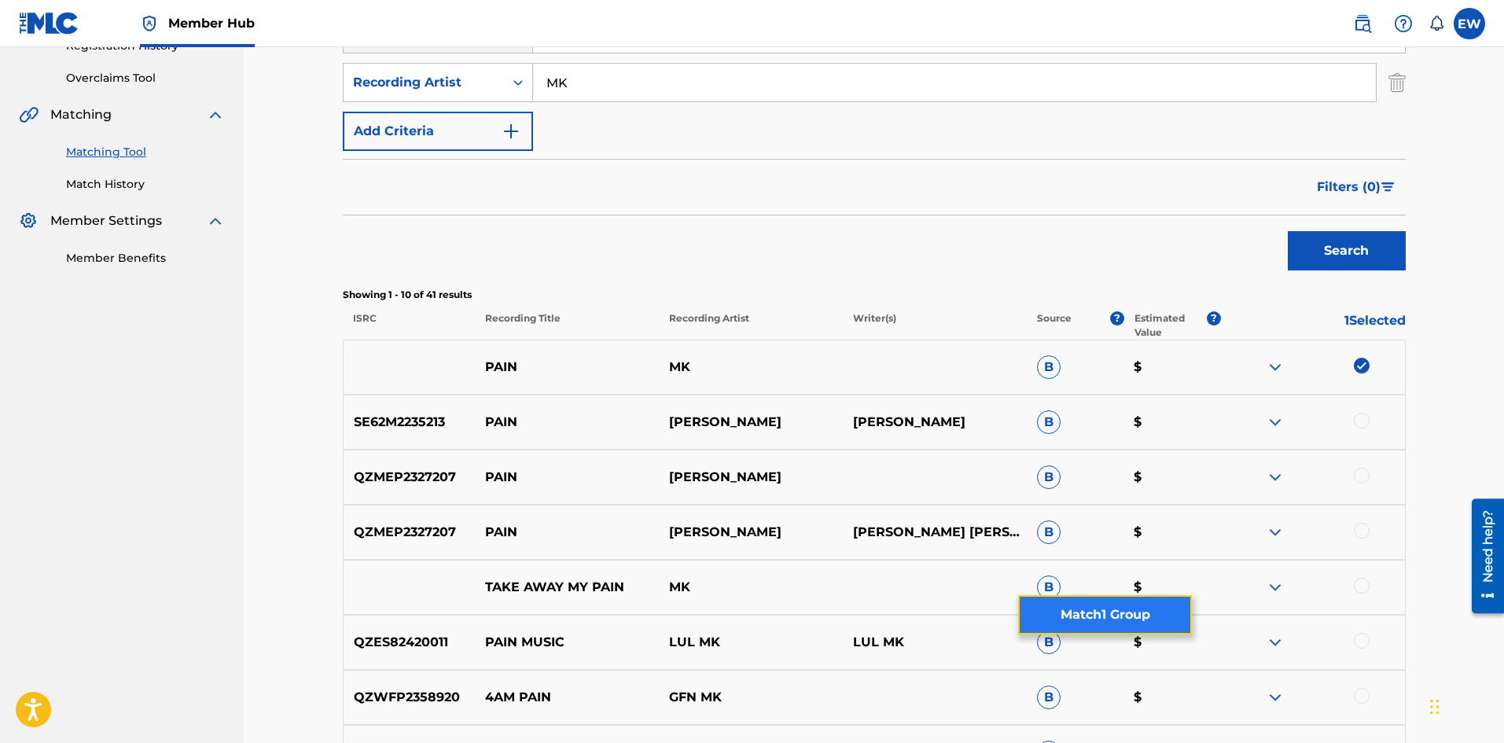
click at [1170, 622] on button "Match 1 Group" at bounding box center [1105, 614] width 174 height 39
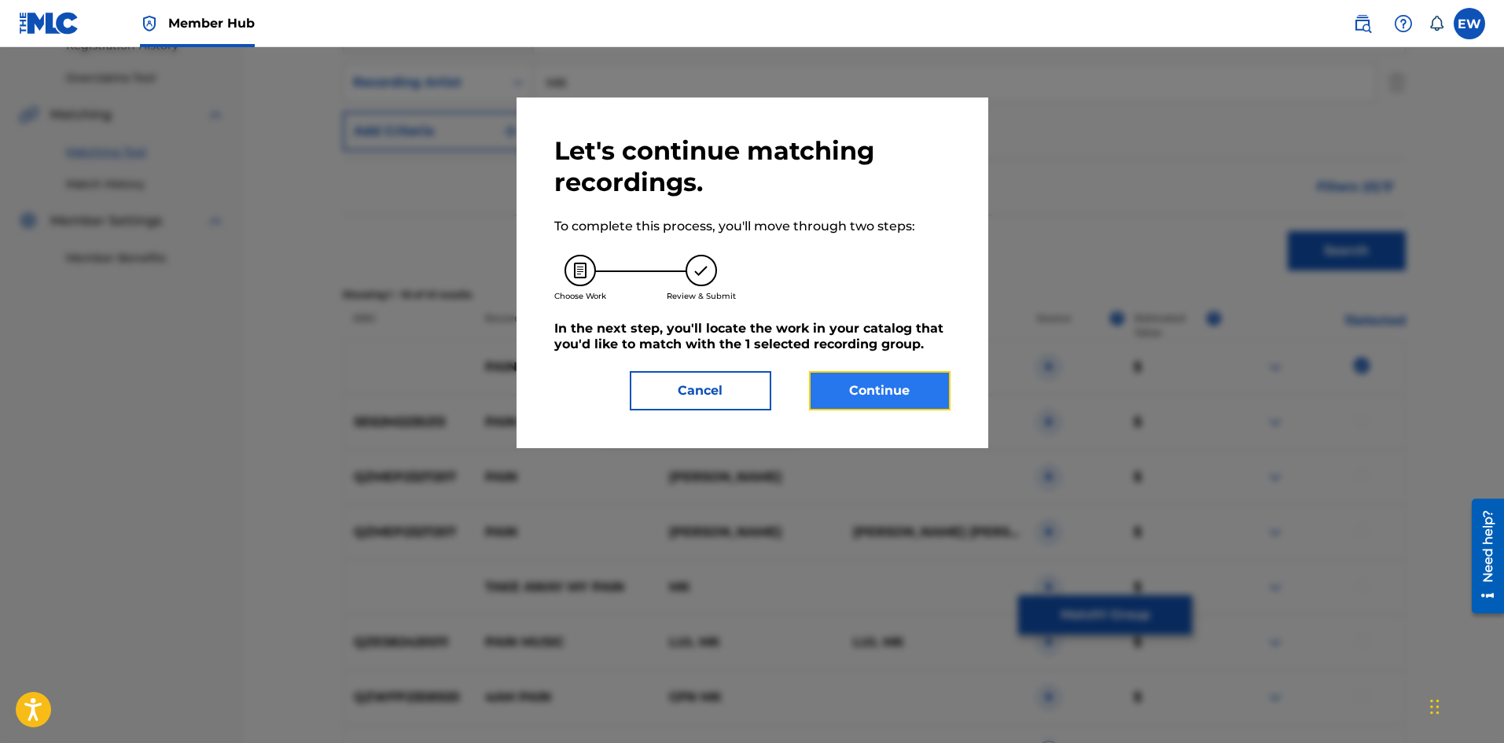
click at [878, 381] on button "Continue" at bounding box center [880, 390] width 142 height 39
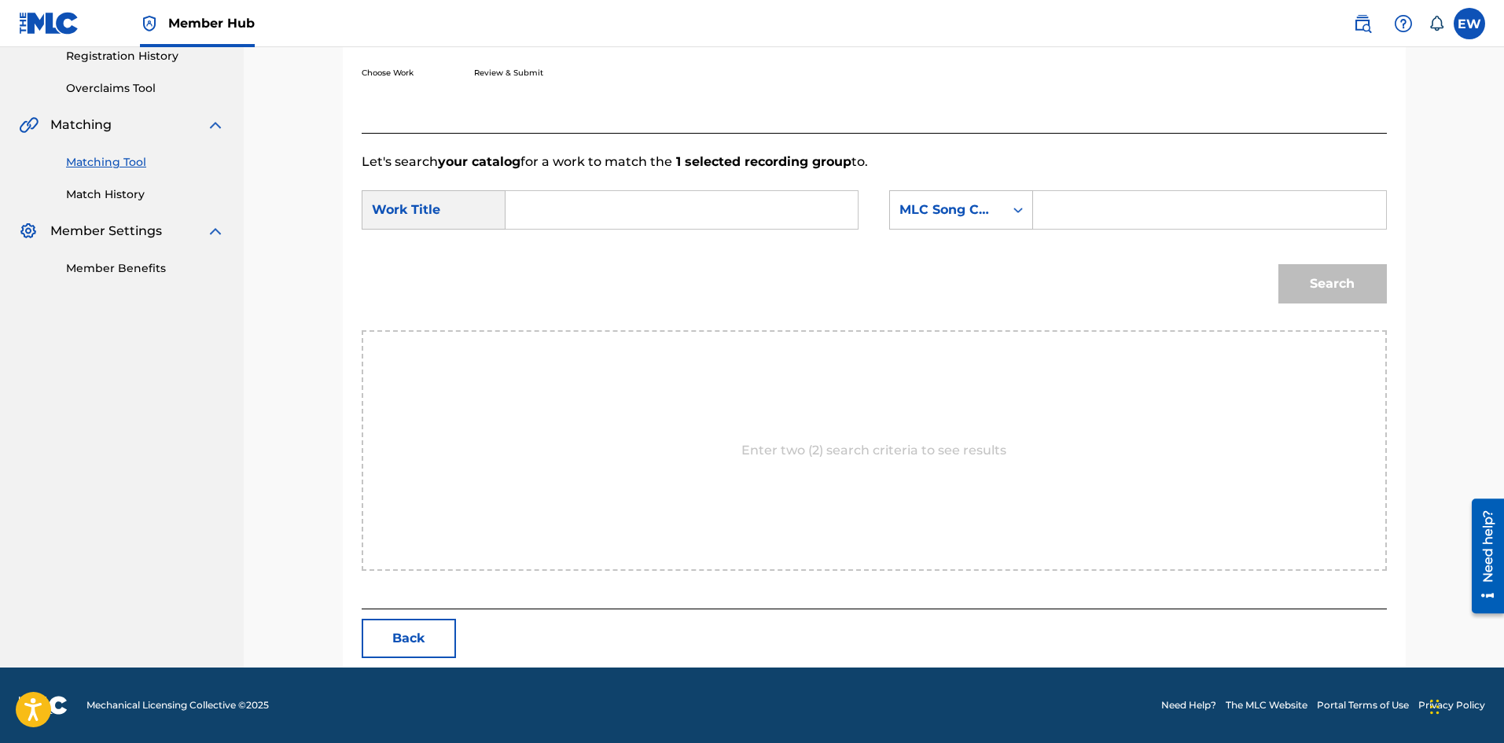
click at [723, 204] on input "Search Form" at bounding box center [682, 210] width 326 height 38
paste input "PAIN"
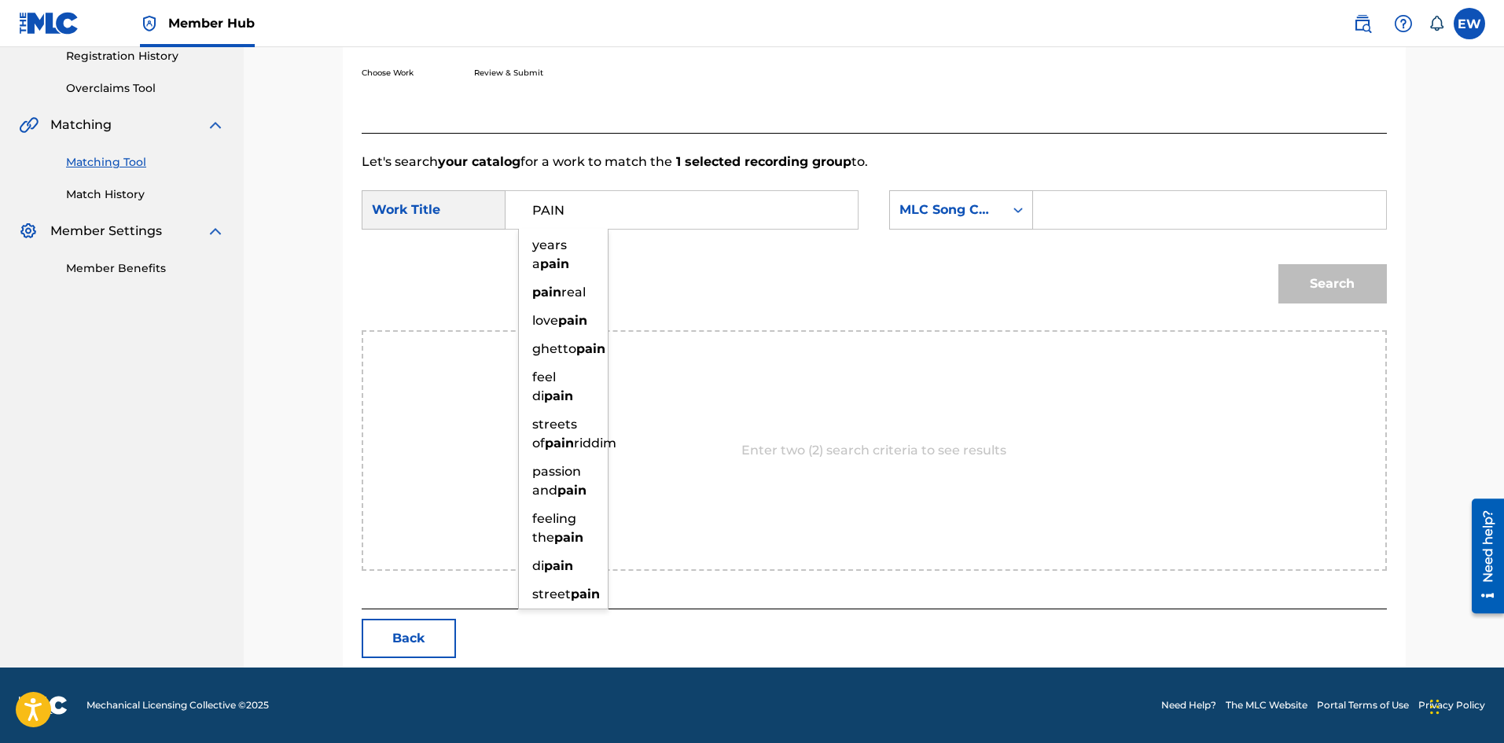
type input "PAIN"
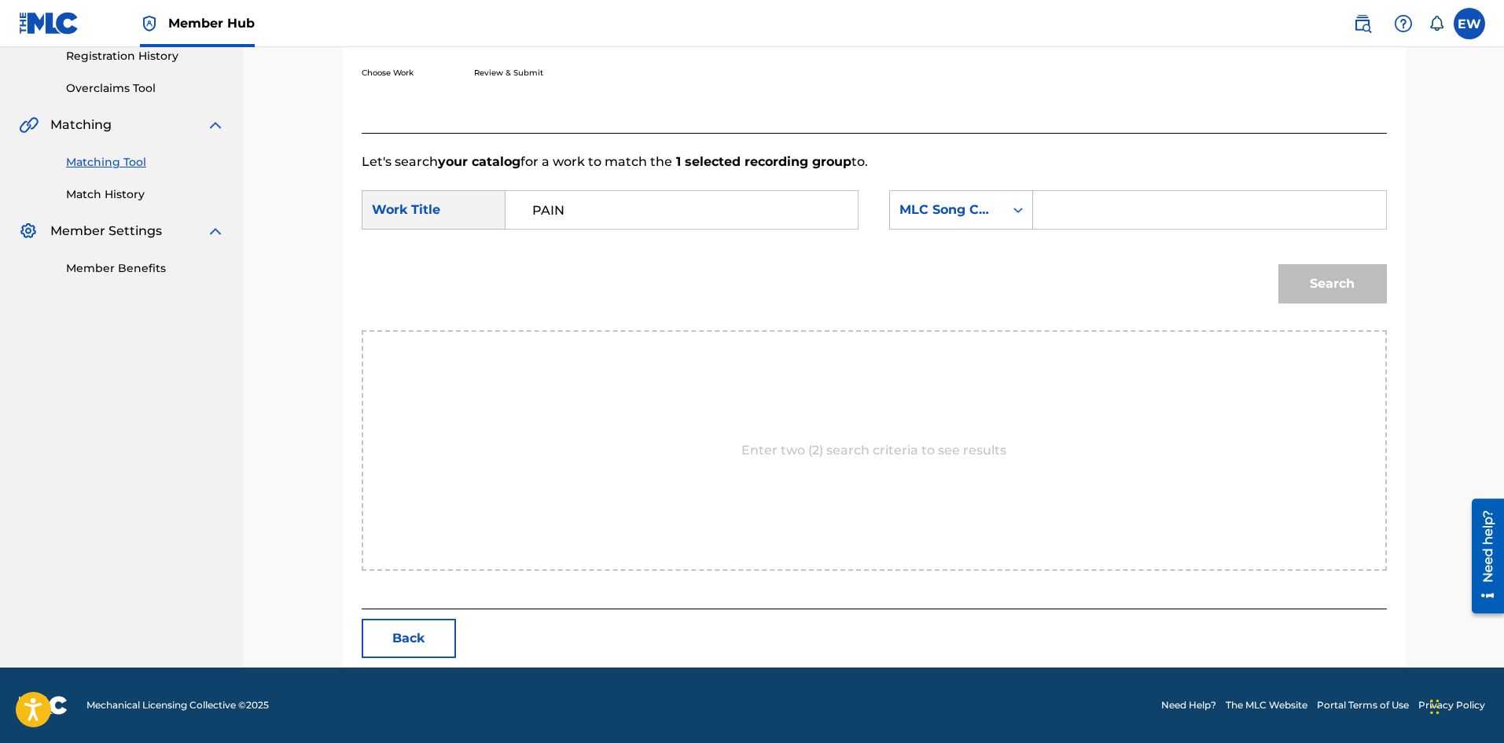
click at [1127, 211] on input "Search Form" at bounding box center [1210, 210] width 326 height 38
paste input "EVCC0V"
type input "EVCC0V"
click at [1324, 281] on button "Search" at bounding box center [1333, 283] width 109 height 39
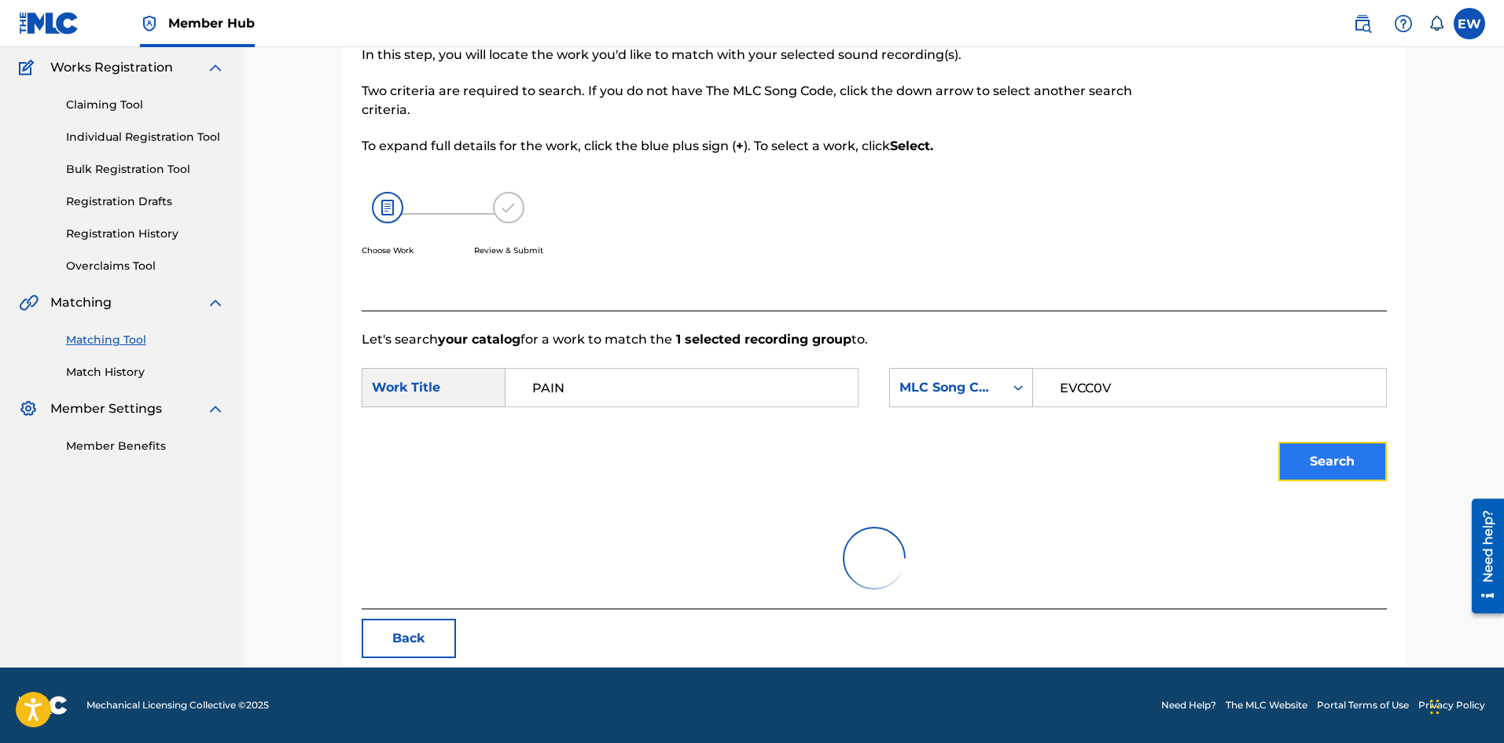
scroll to position [59, 0]
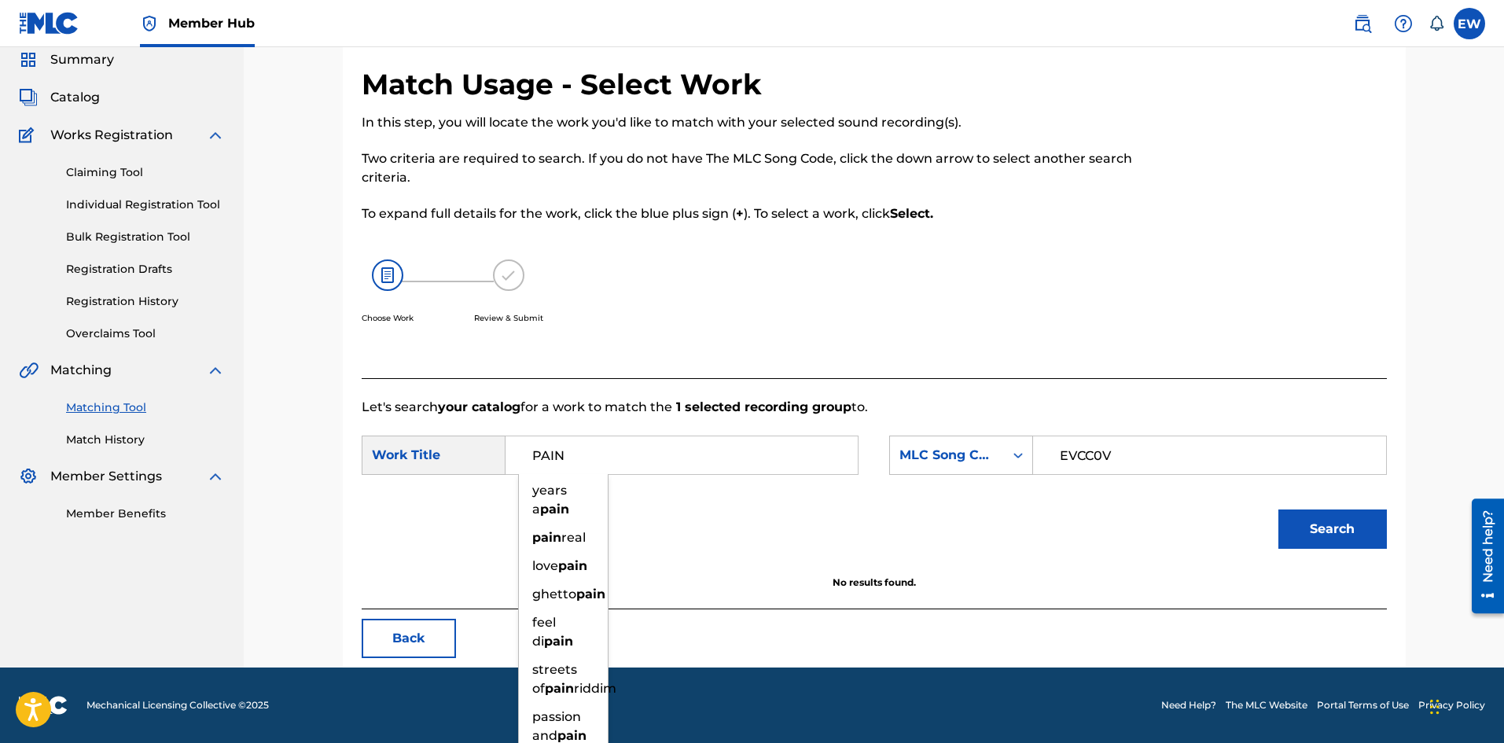
drag, startPoint x: 678, startPoint y: 470, endPoint x: 254, endPoint y: 488, distance: 424.3
click at [234, 486] on main "NW ROYALTY CONSULTING, LLC. Summary Catalog Works Registration Claiming Tool In…" at bounding box center [752, 327] width 1504 height 679
paste input "EVERY GHETTO, EVERY CITY"
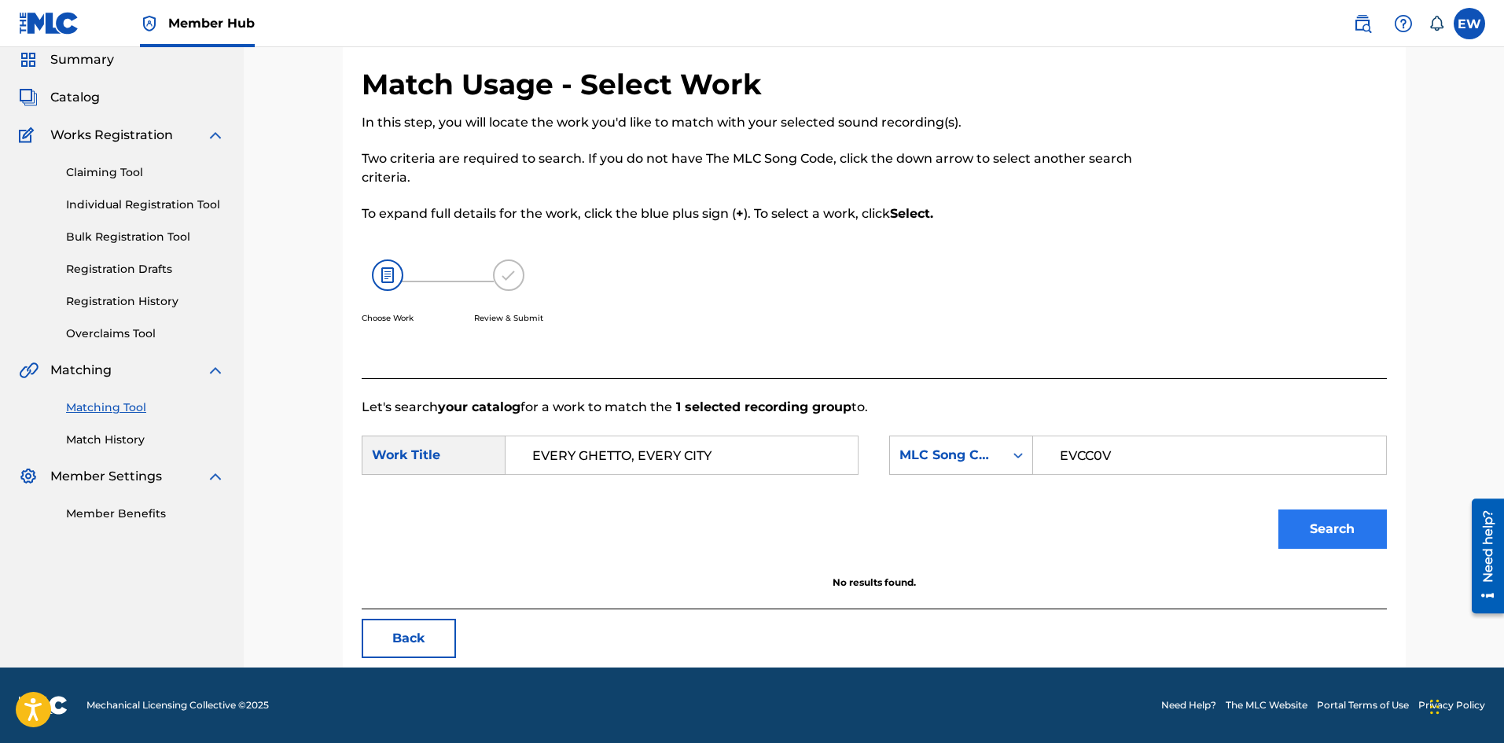
type input "EVERY GHETTO, EVERY CITY"
click at [1341, 528] on button "Search" at bounding box center [1333, 529] width 109 height 39
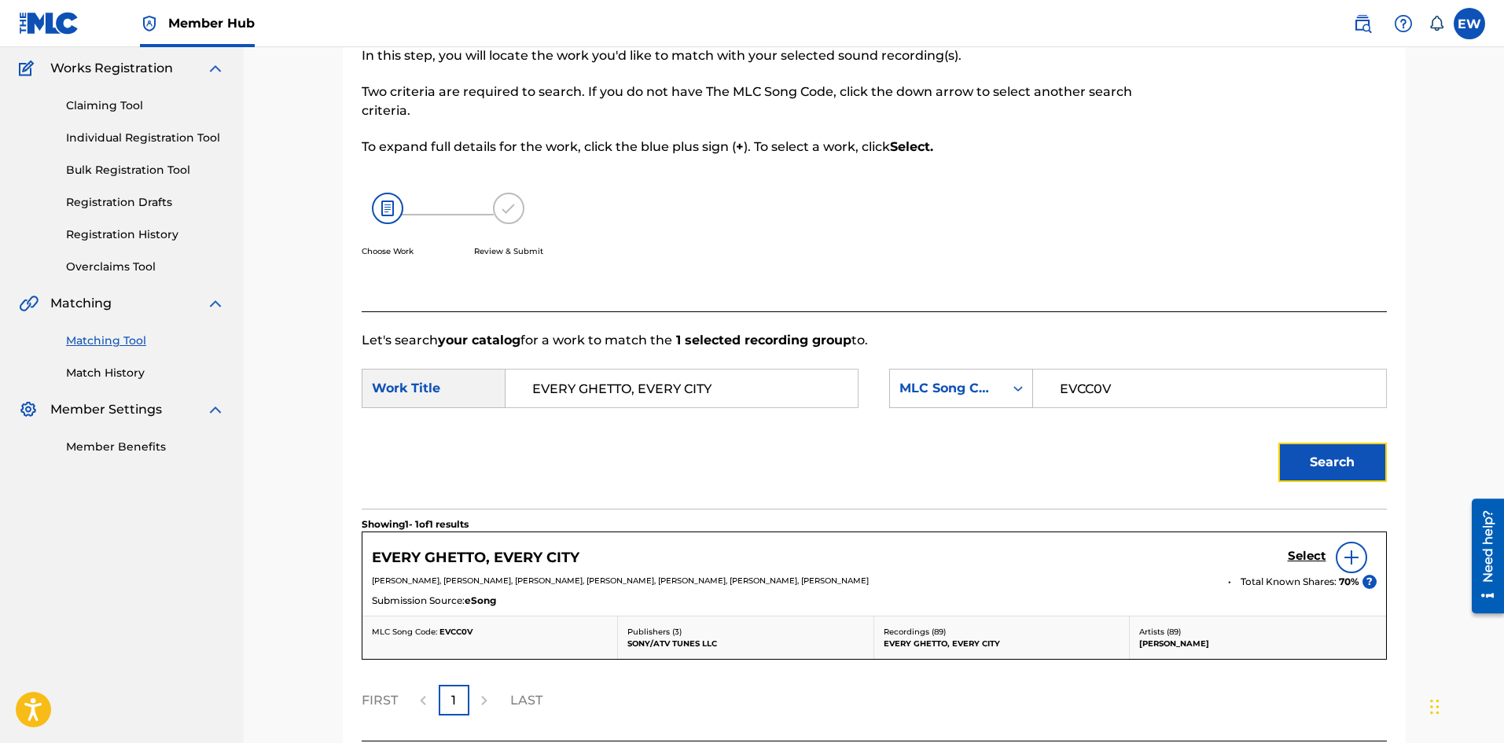
scroll to position [216, 0]
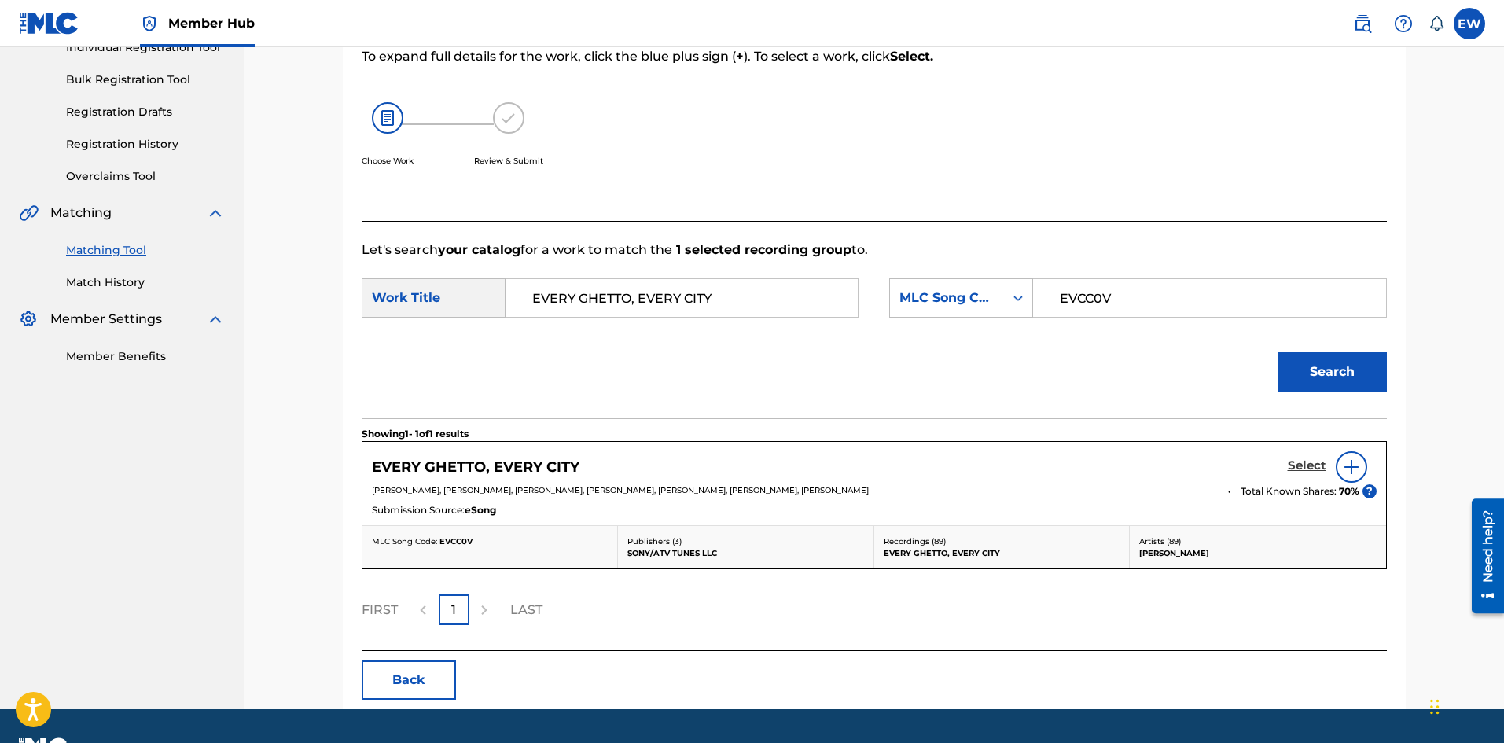
click at [1317, 462] on h5 "Select" at bounding box center [1307, 466] width 39 height 15
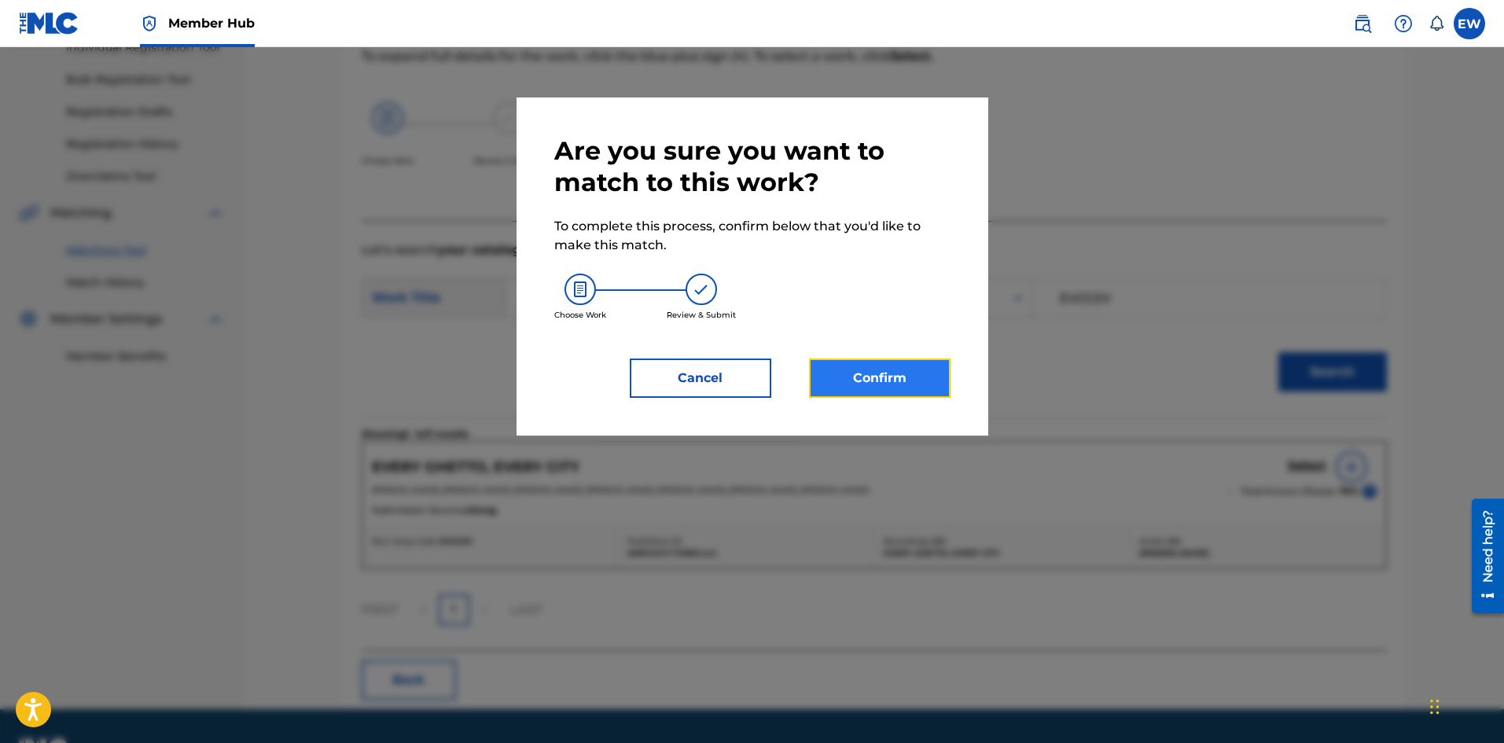
click at [873, 382] on button "Confirm" at bounding box center [880, 378] width 142 height 39
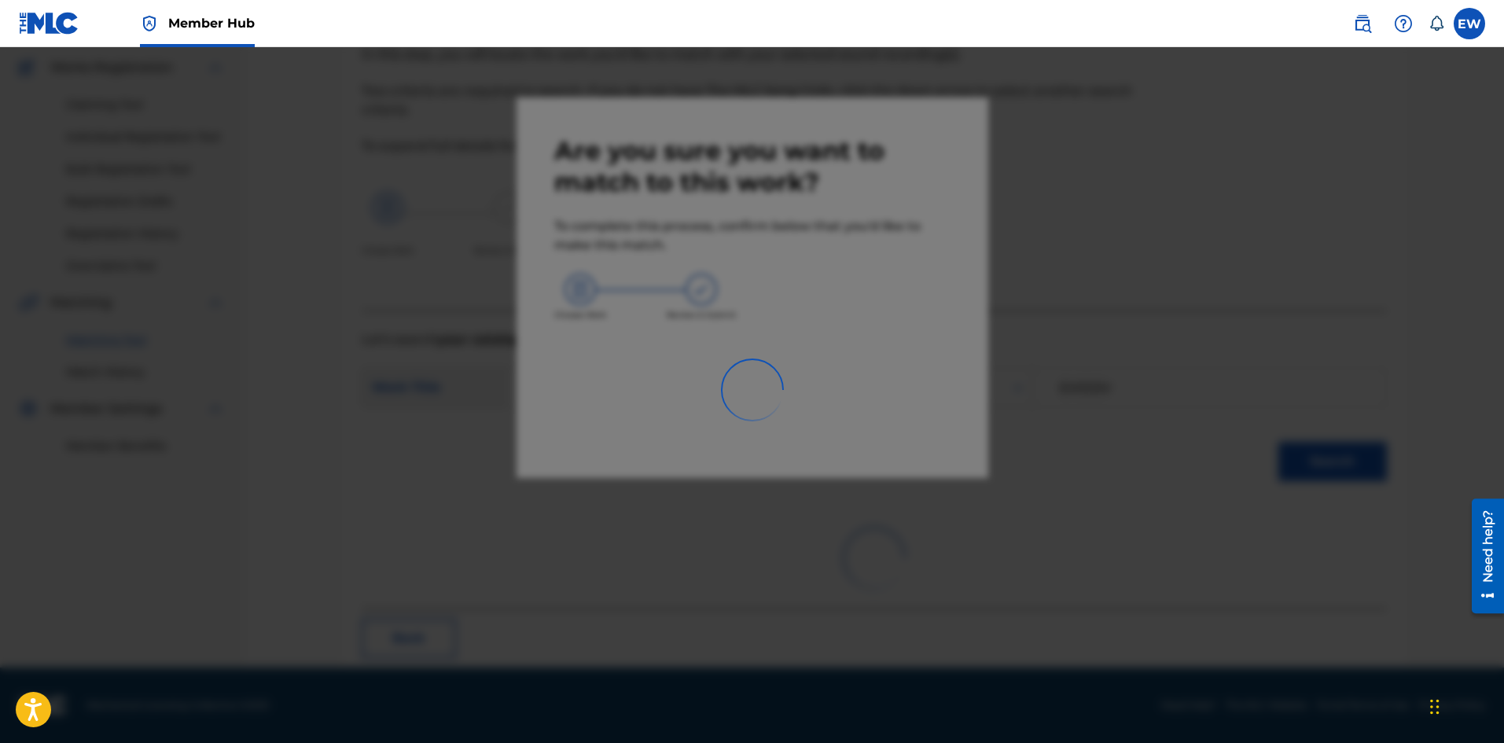
scroll to position [38, 0]
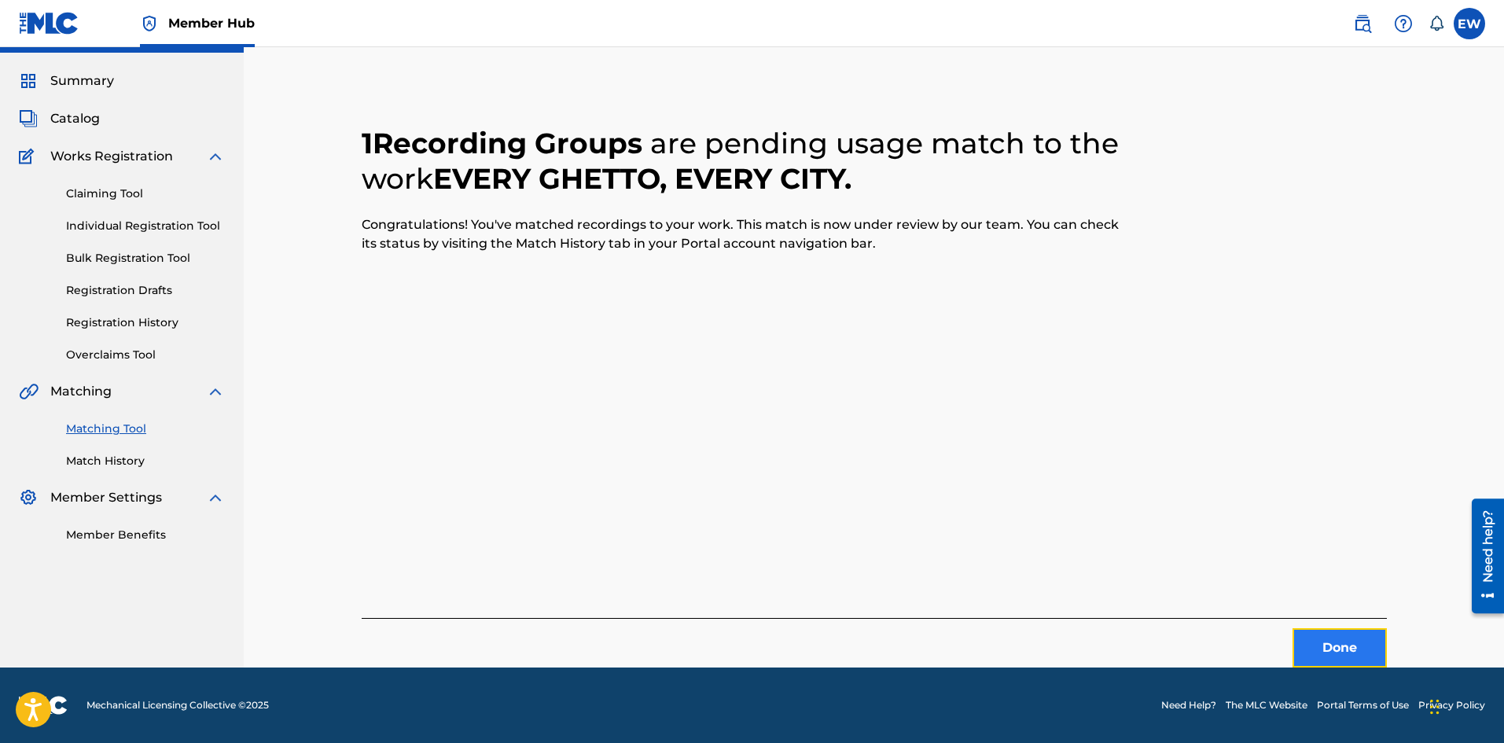
click at [1316, 646] on button "Done" at bounding box center [1340, 647] width 94 height 39
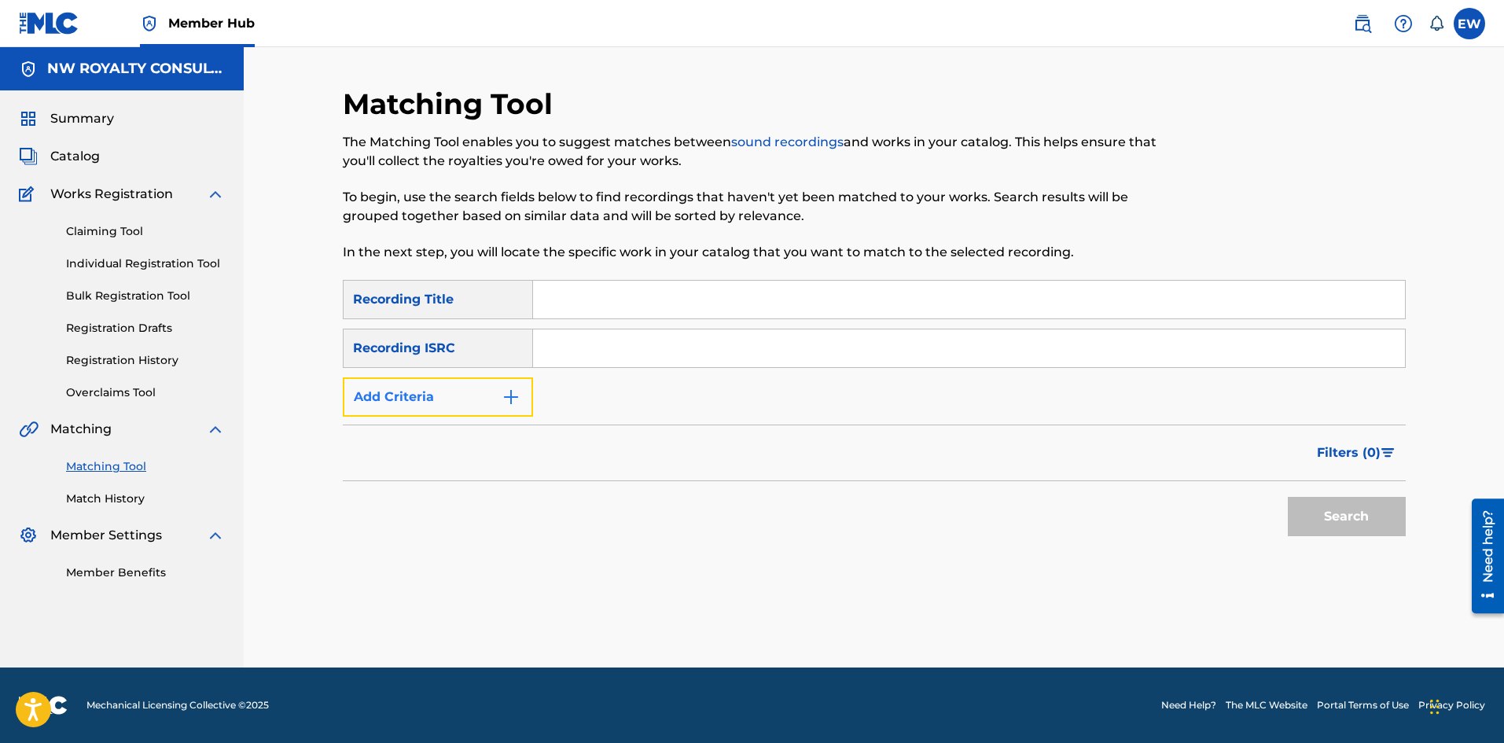
click at [436, 400] on button "Add Criteria" at bounding box center [438, 396] width 190 height 39
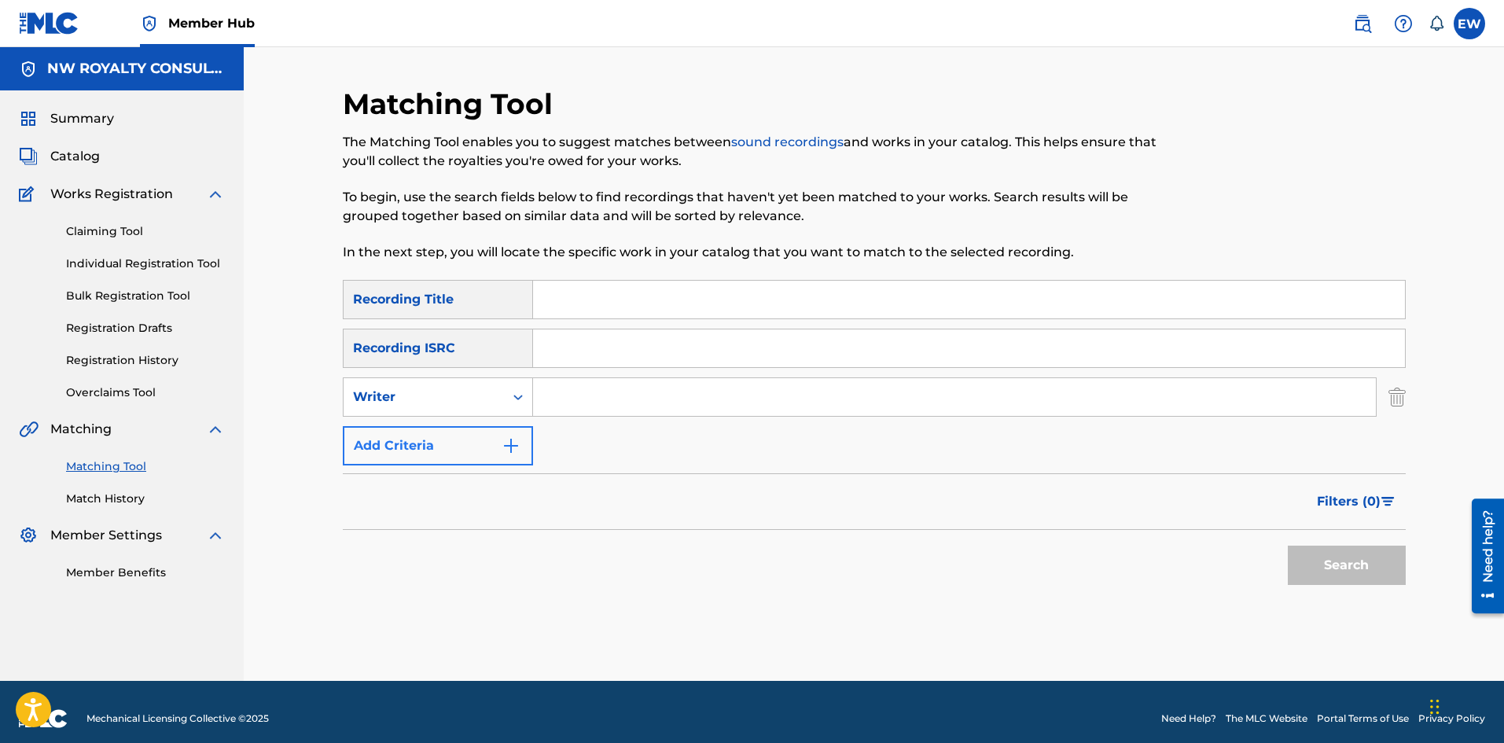
click at [436, 400] on div "Writer" at bounding box center [424, 397] width 142 height 19
drag, startPoint x: 426, startPoint y: 432, endPoint x: 455, endPoint y: 418, distance: 32.4
click at [428, 431] on div "Recording Artist" at bounding box center [438, 436] width 189 height 39
click at [639, 395] on input "Search Form" at bounding box center [954, 397] width 843 height 38
paste input "P.A.I.N."
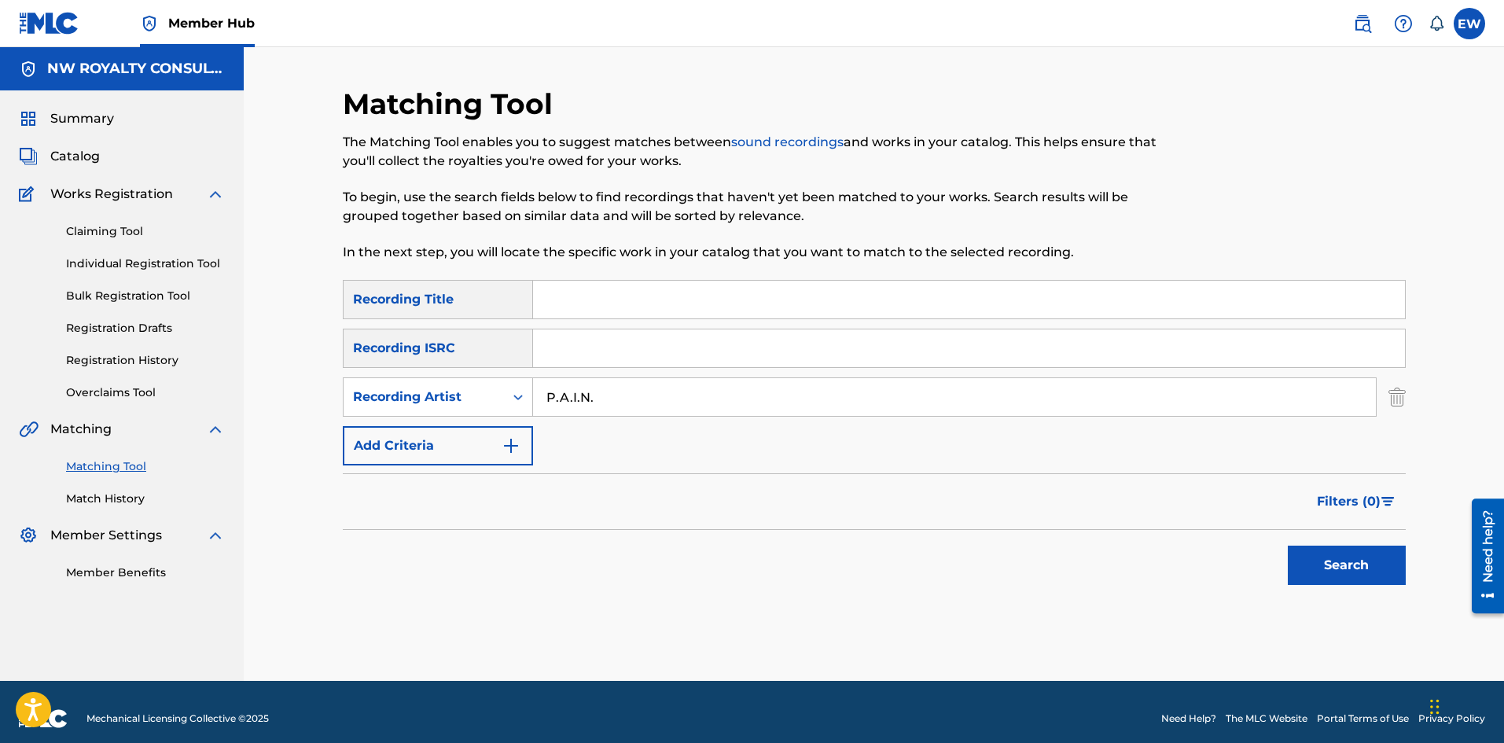
type input "P.A.I.N."
click at [603, 291] on input "Search Form" at bounding box center [969, 300] width 872 height 38
paste input "PAIN"
type input "PAIN"
click at [1355, 577] on button "Search" at bounding box center [1347, 565] width 118 height 39
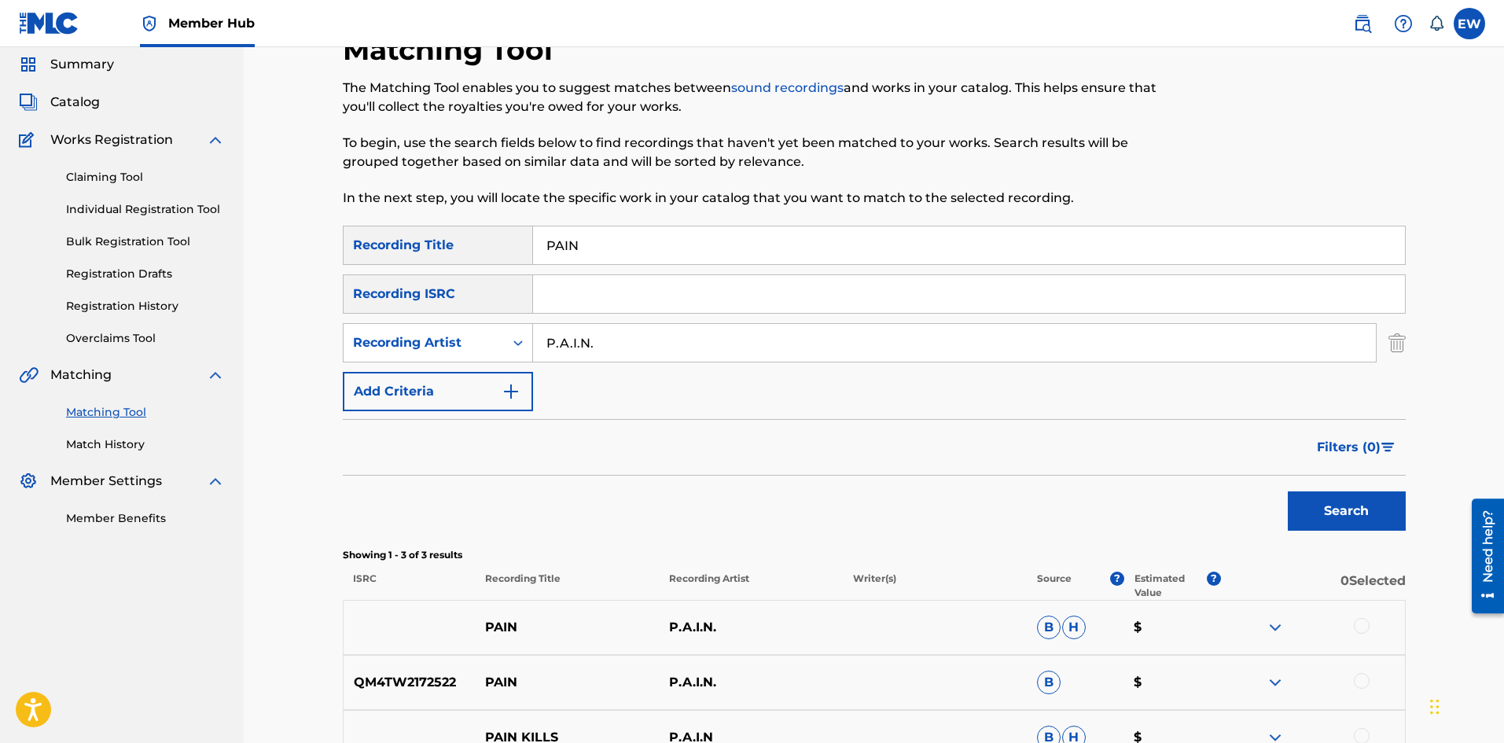
scroll to position [157, 0]
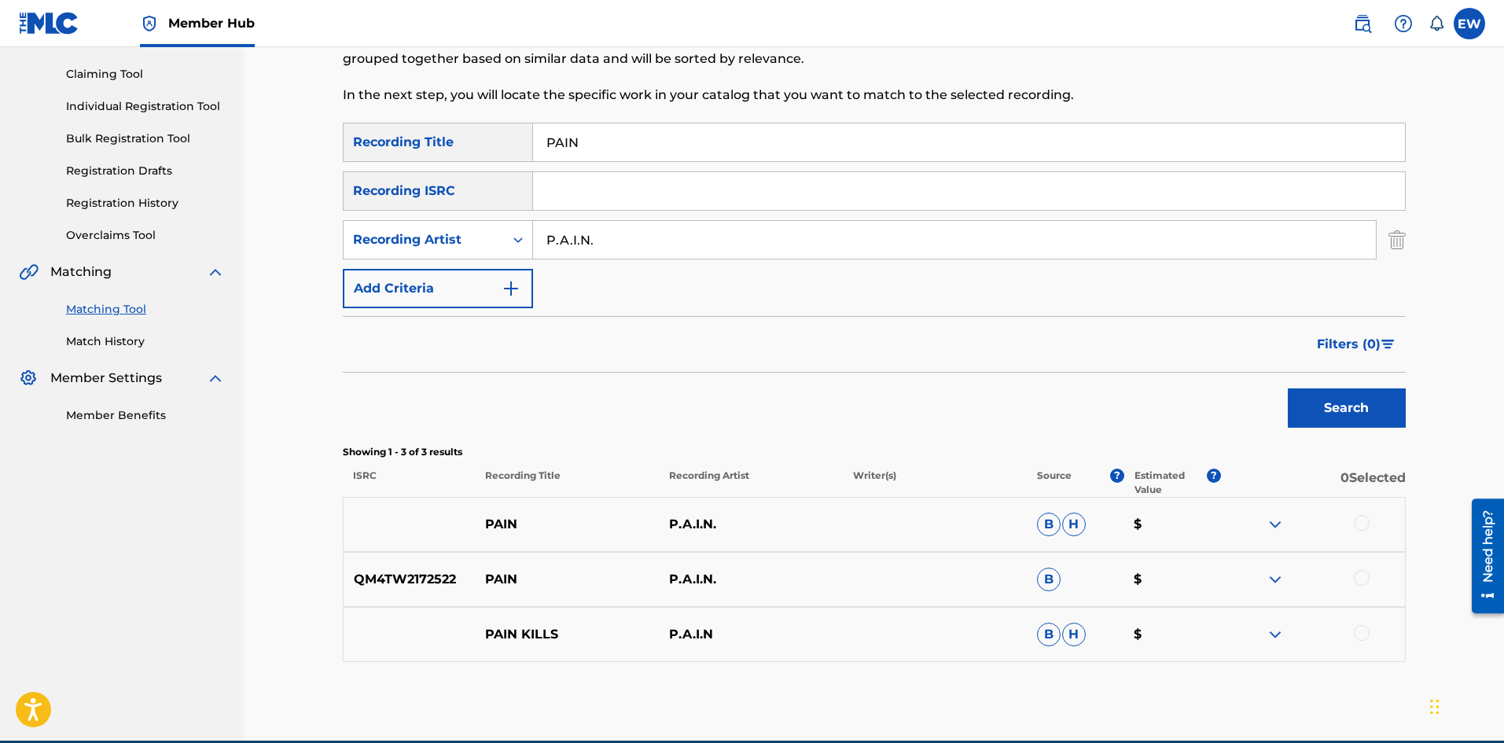
click at [1362, 519] on div at bounding box center [1362, 523] width 16 height 16
click at [1364, 573] on div at bounding box center [1362, 578] width 16 height 16
click at [1131, 624] on button "Match 2 Groups" at bounding box center [1105, 614] width 174 height 39
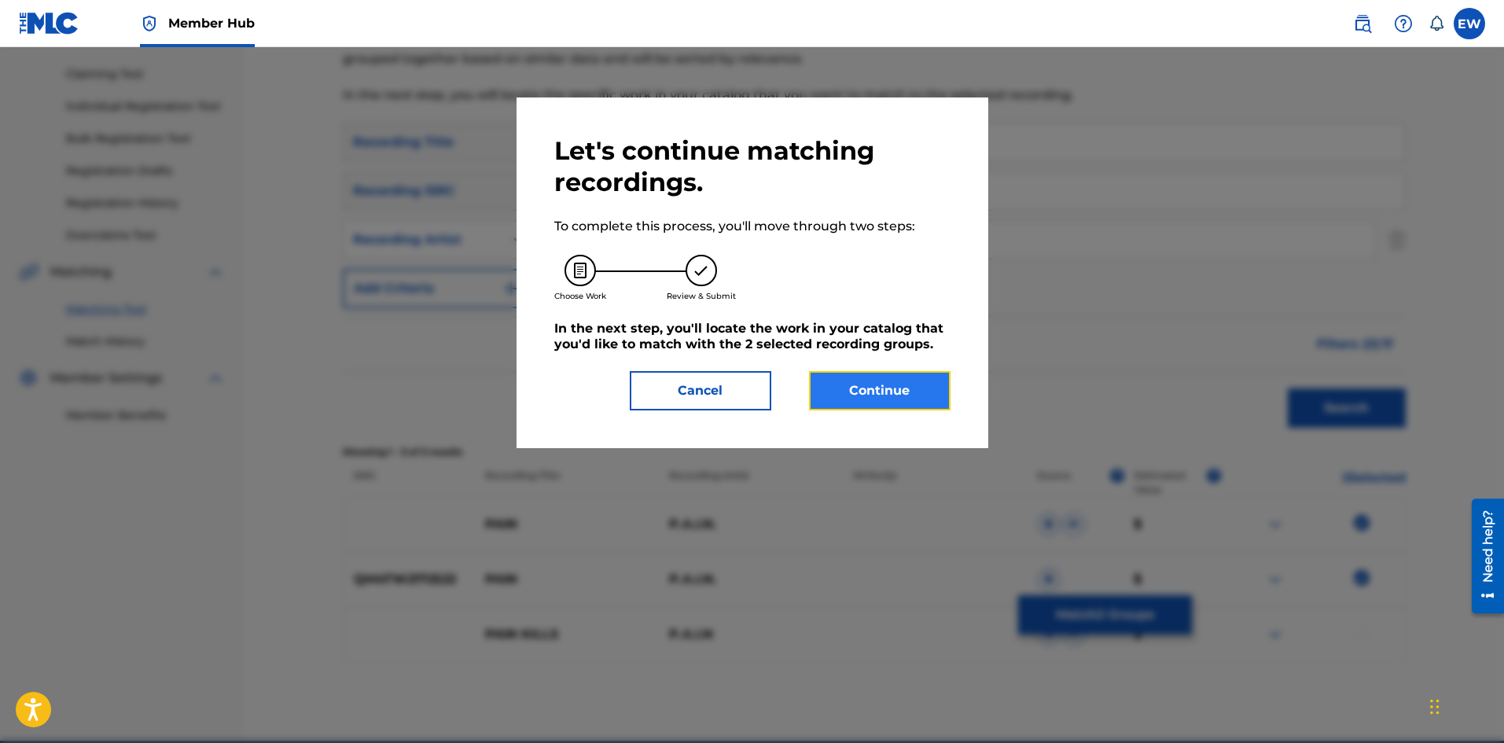
click at [910, 375] on button "Continue" at bounding box center [880, 390] width 142 height 39
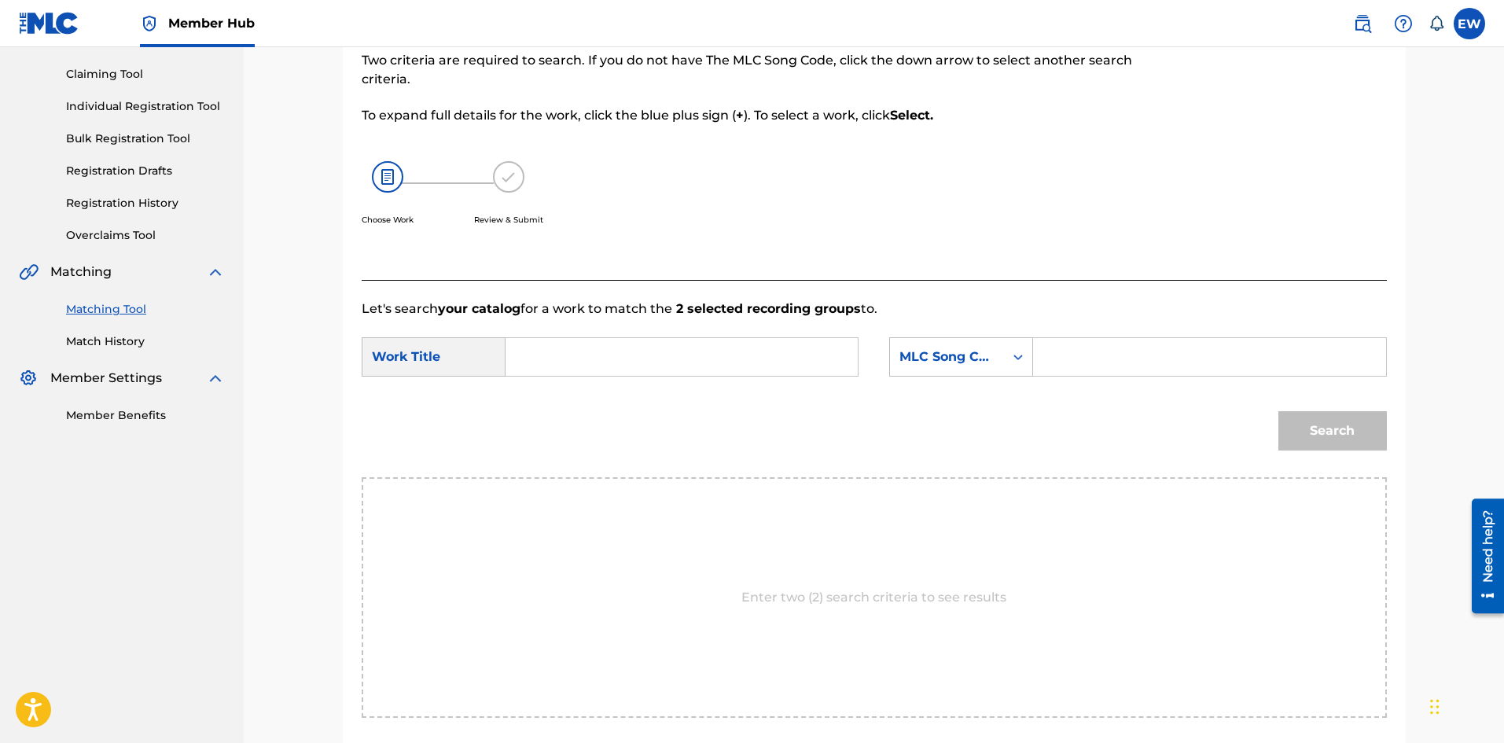
click at [702, 349] on input "Search Form" at bounding box center [682, 357] width 326 height 38
paste input "PAIN"
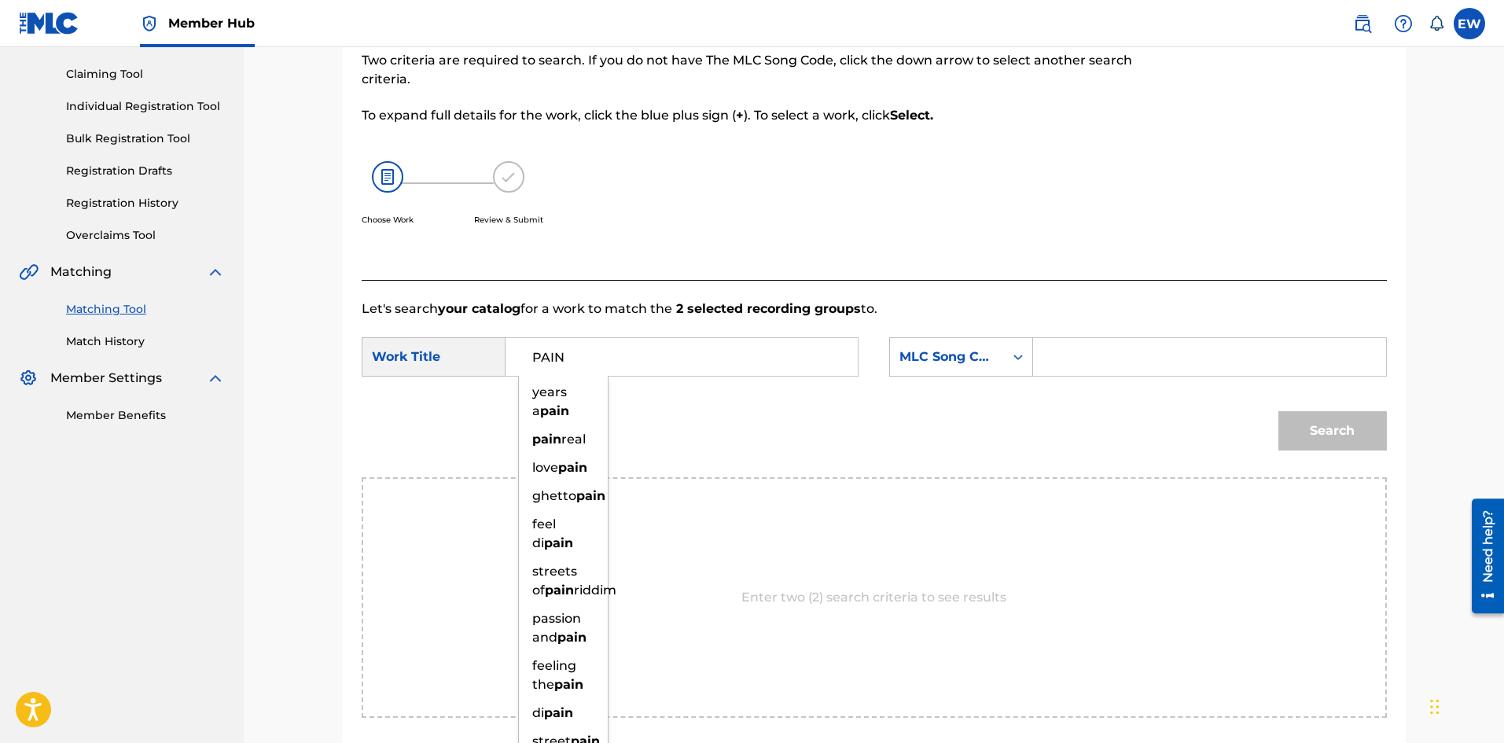
type input "PAIN"
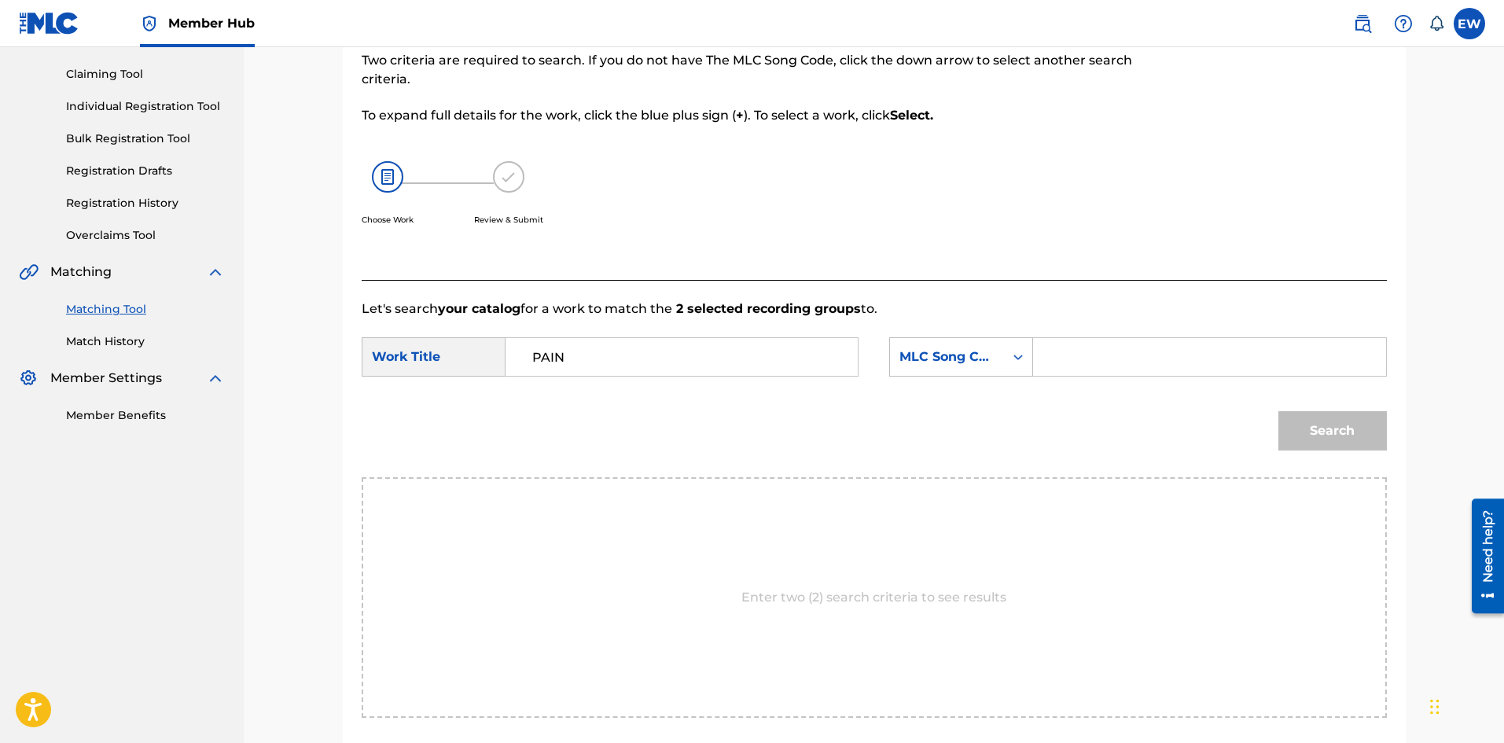
click at [1125, 364] on input "Search Form" at bounding box center [1210, 357] width 326 height 38
paste input "PE6Q8Z"
type input "PE6Q8Z"
click at [1326, 441] on button "Search" at bounding box center [1333, 430] width 109 height 39
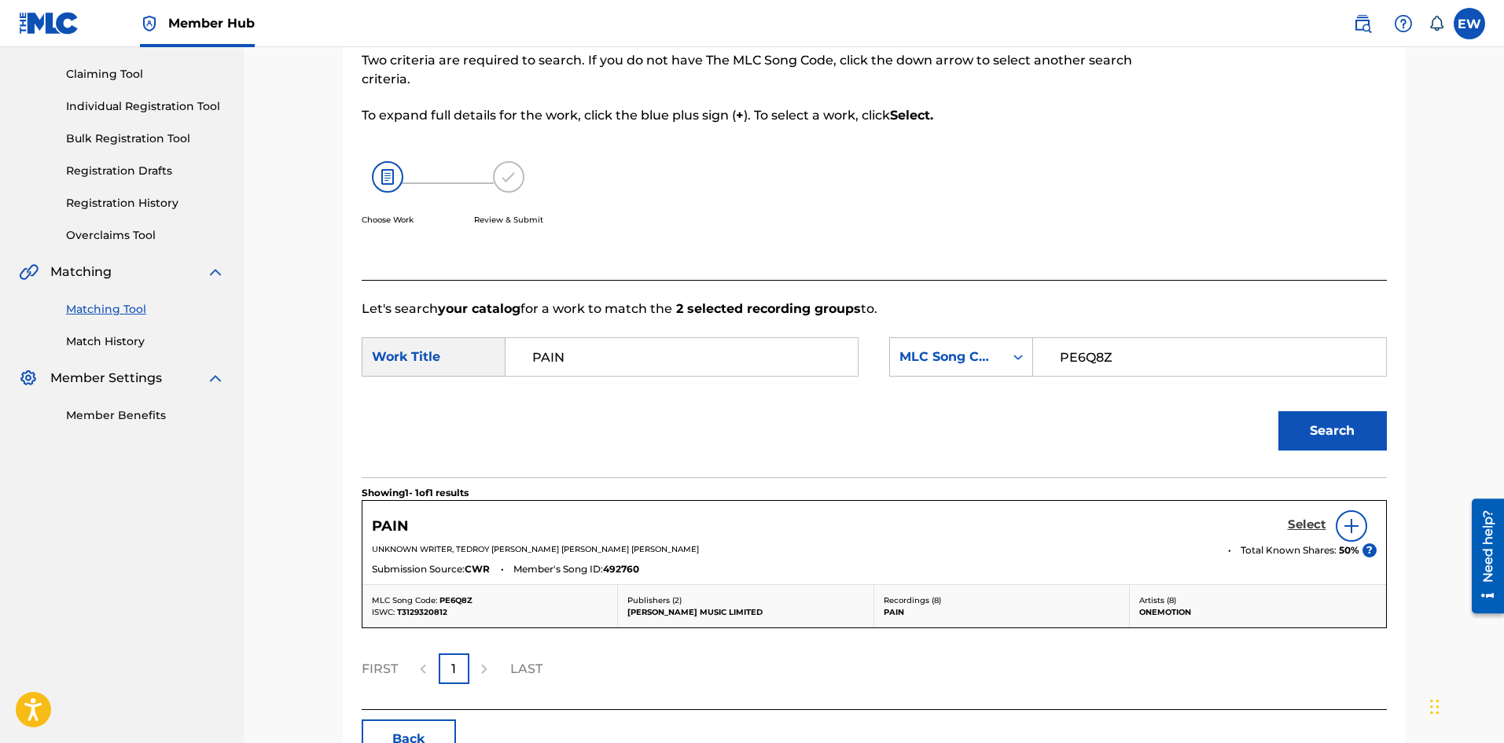
click at [1302, 528] on h5 "Select" at bounding box center [1307, 524] width 39 height 15
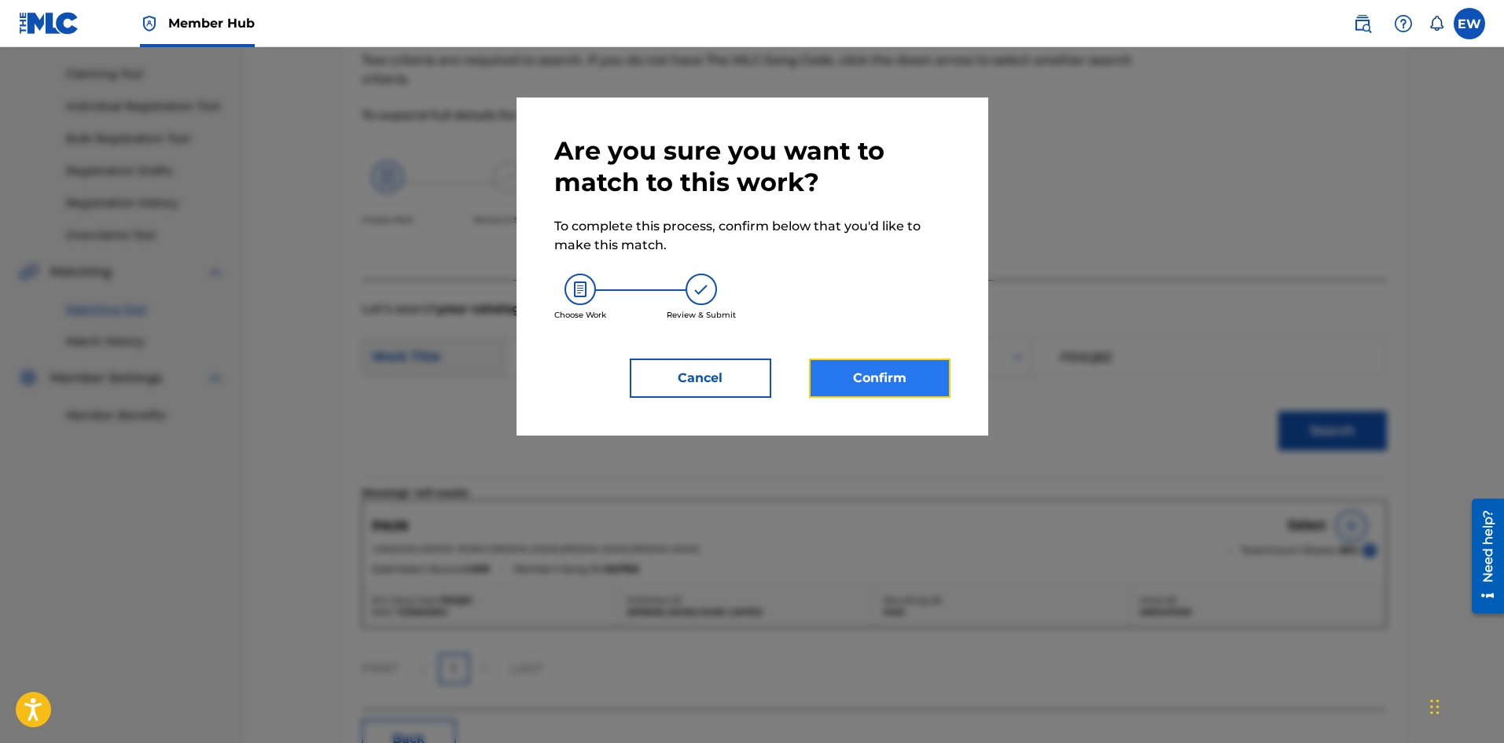
click at [913, 386] on button "Confirm" at bounding box center [880, 378] width 142 height 39
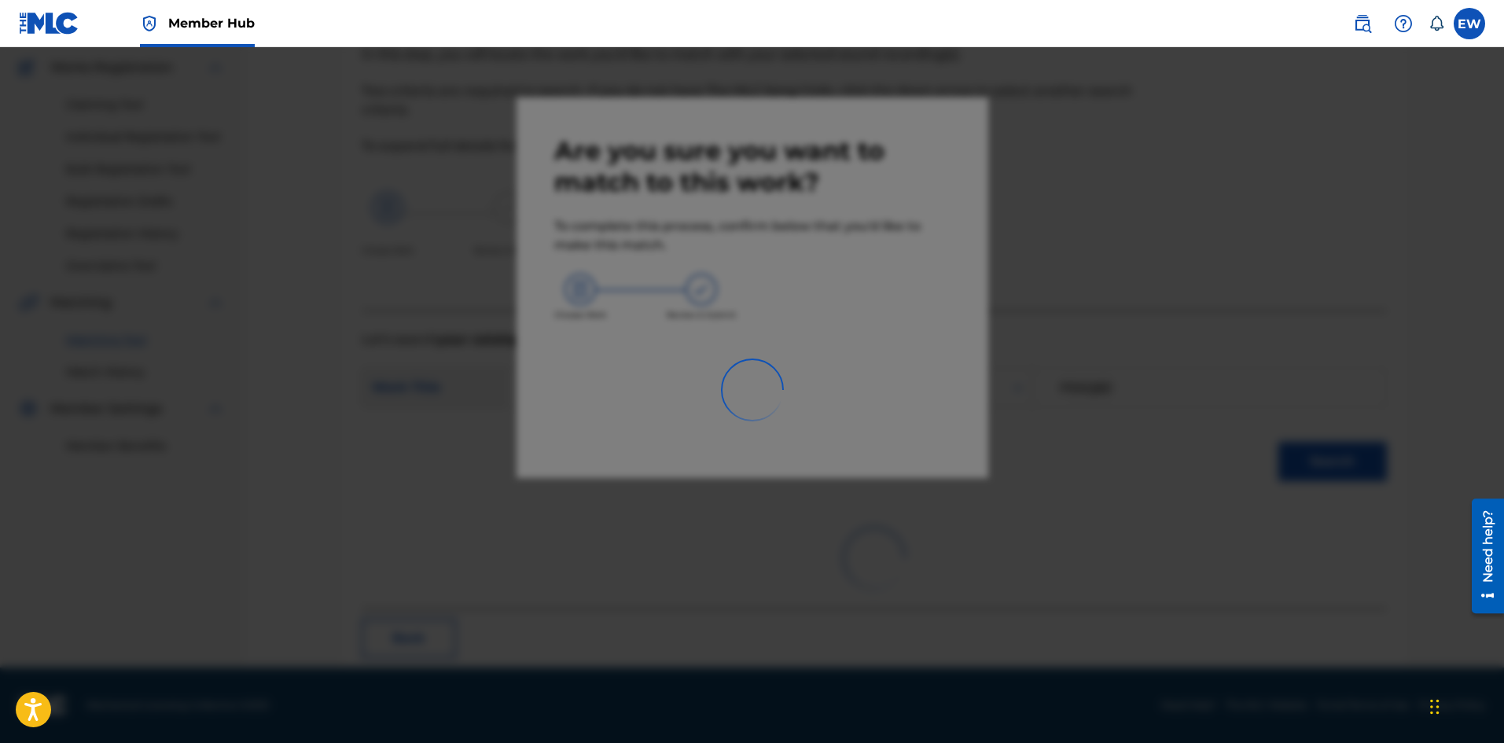
scroll to position [38, 0]
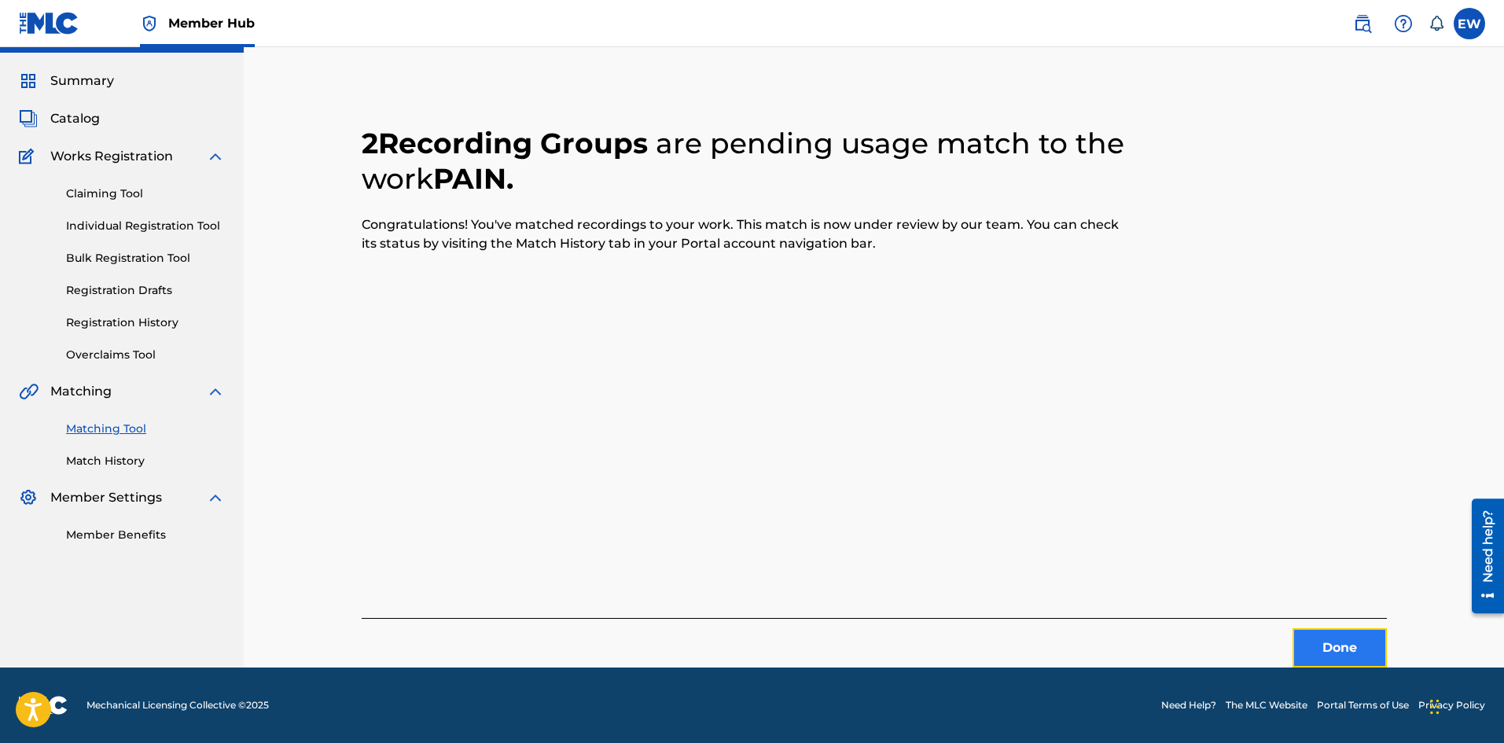
click at [1321, 632] on button "Done" at bounding box center [1340, 647] width 94 height 39
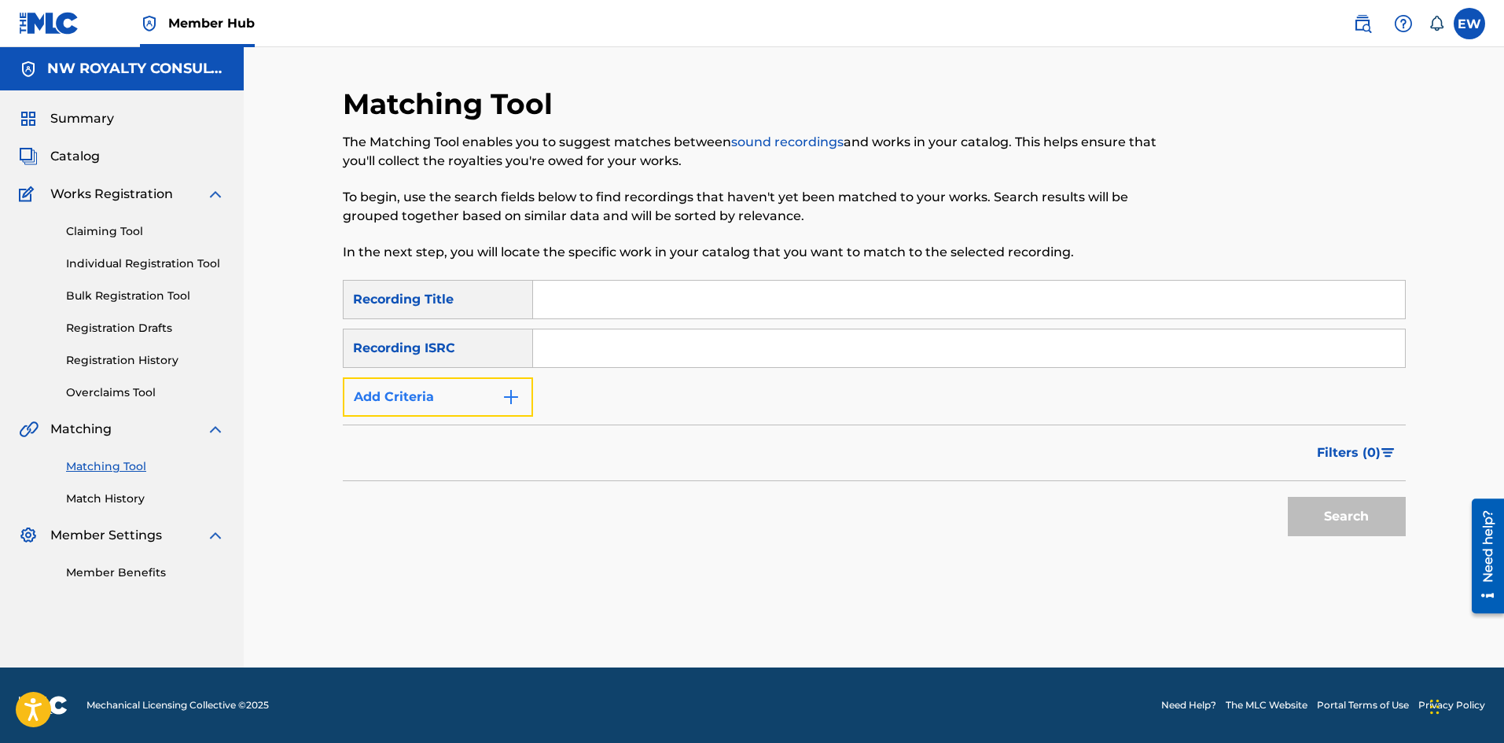
click at [474, 392] on button "Add Criteria" at bounding box center [438, 396] width 190 height 39
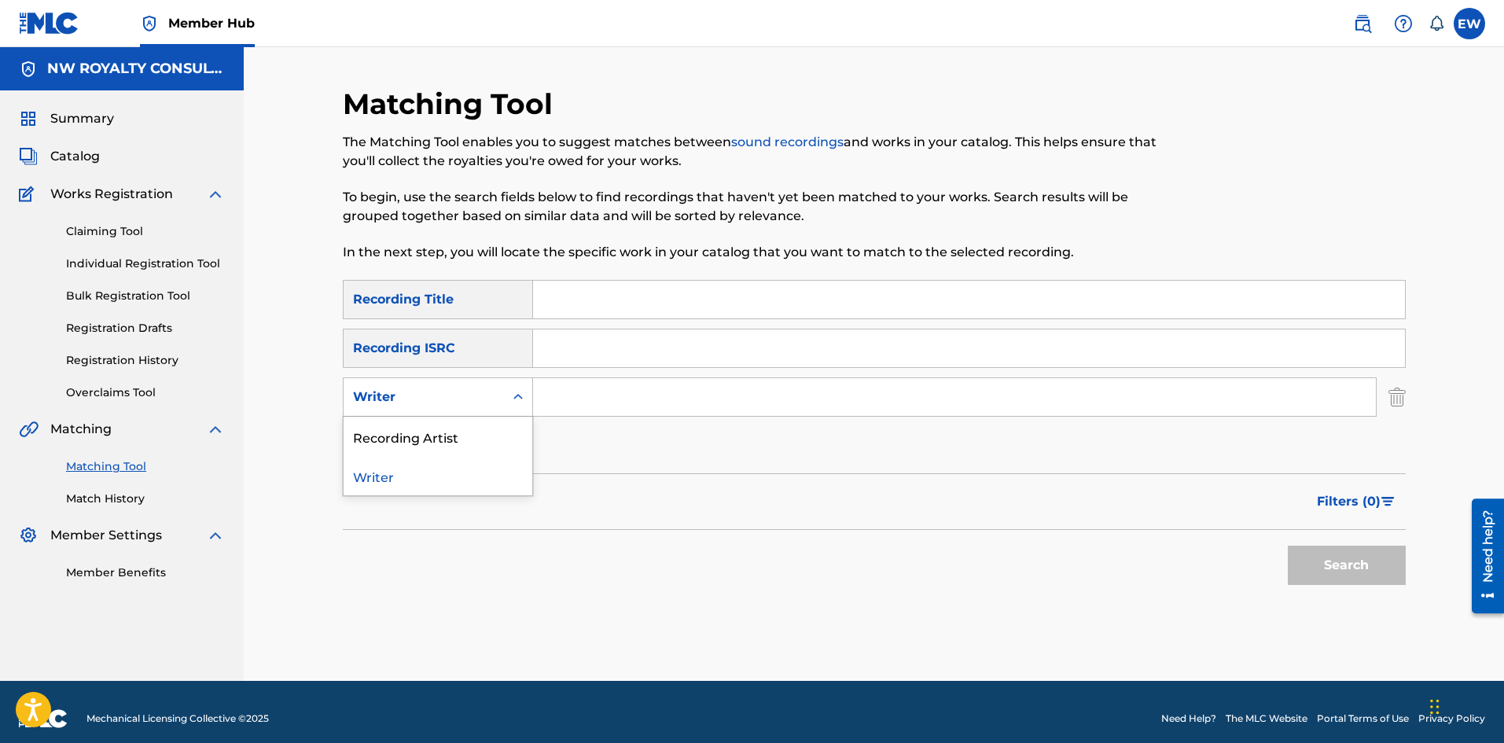
click at [476, 392] on div "Writer" at bounding box center [424, 397] width 142 height 19
drag, startPoint x: 464, startPoint y: 437, endPoint x: 473, endPoint y: 429, distance: 12.8
click at [464, 436] on div "Recording Artist" at bounding box center [438, 436] width 189 height 39
click at [591, 403] on input "Search Form" at bounding box center [954, 397] width 843 height 38
paste input "IWAATA"
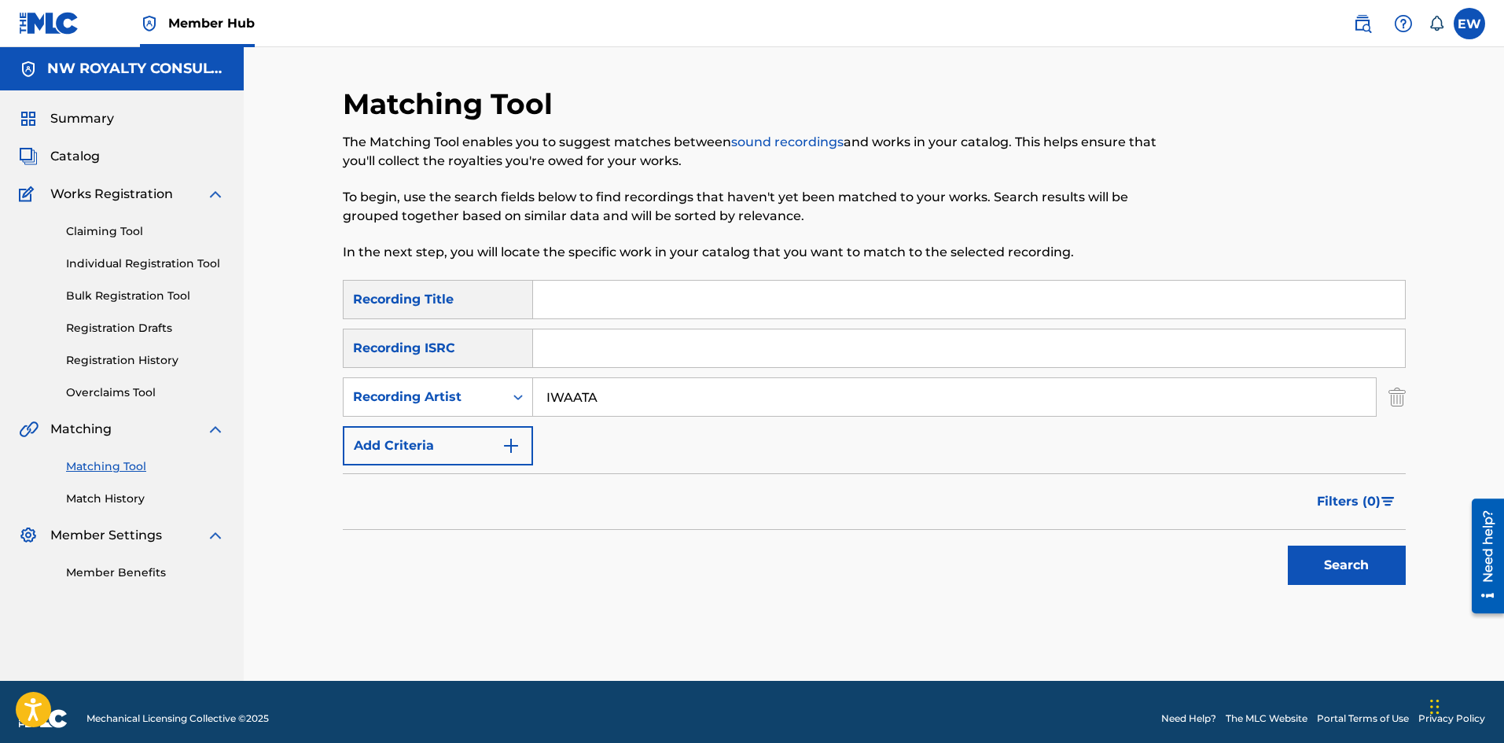
type input "IWAATA"
click at [694, 301] on input "Search Form" at bounding box center [969, 300] width 872 height 38
paste input "PARABLES"
type input "PARABLES"
click at [1357, 563] on button "Search" at bounding box center [1347, 565] width 118 height 39
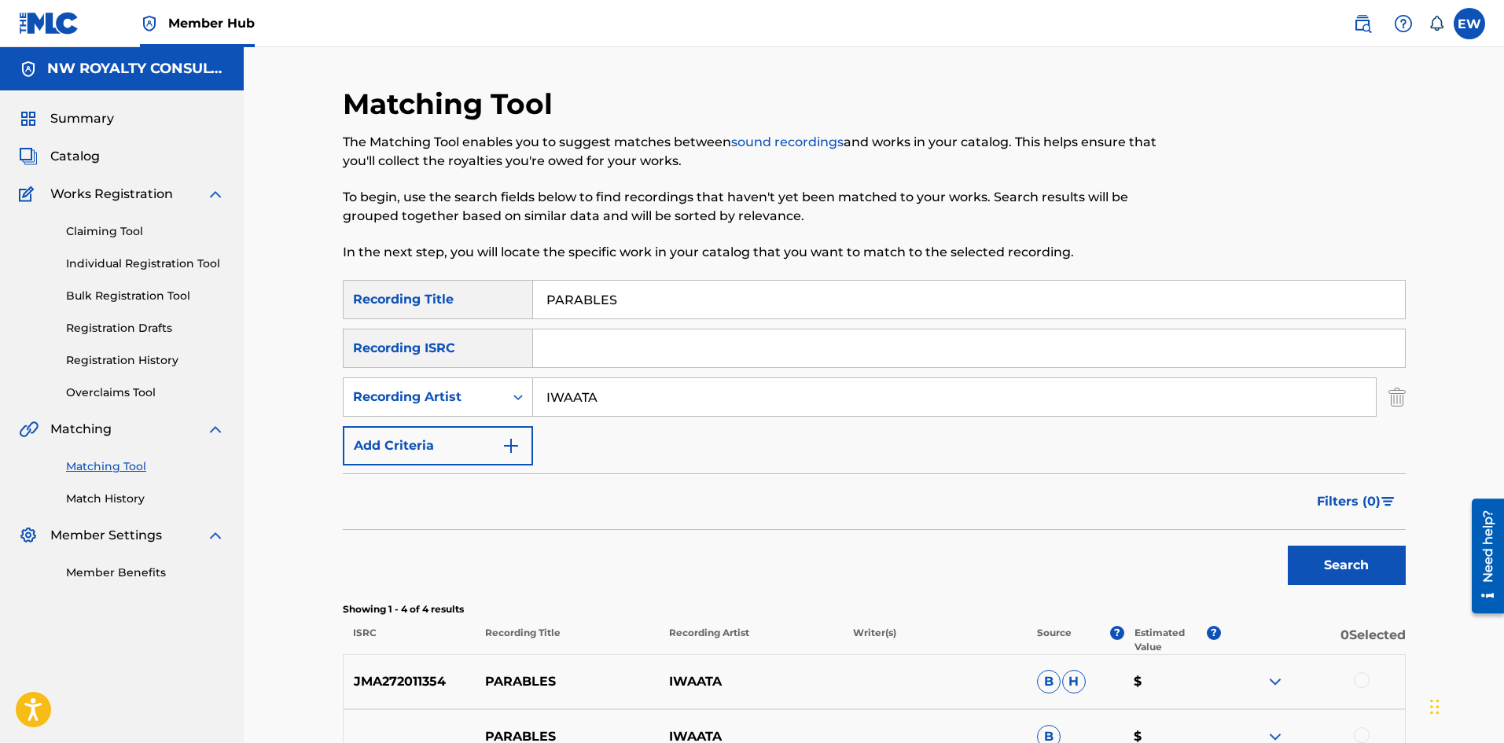
scroll to position [157, 0]
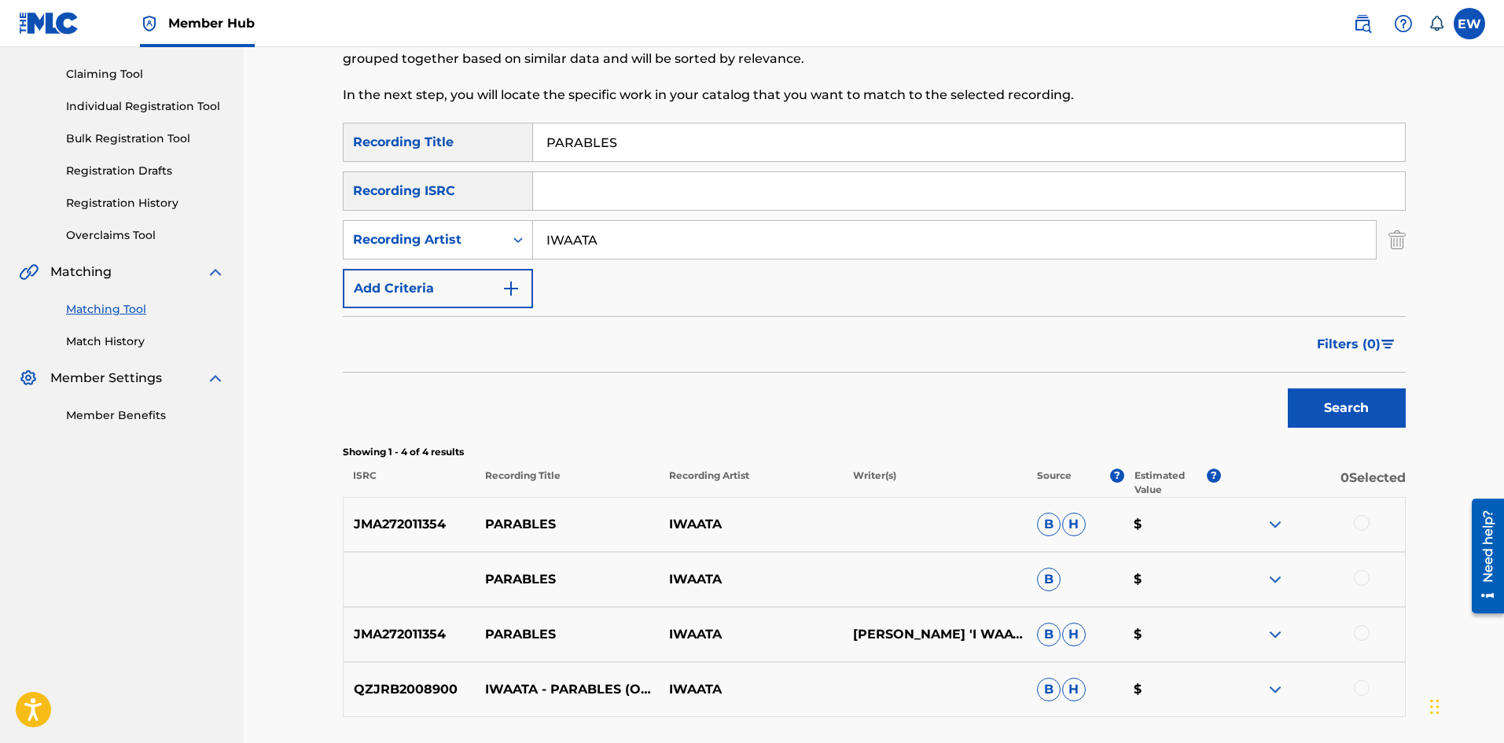
click at [1361, 524] on div at bounding box center [1362, 523] width 16 height 16
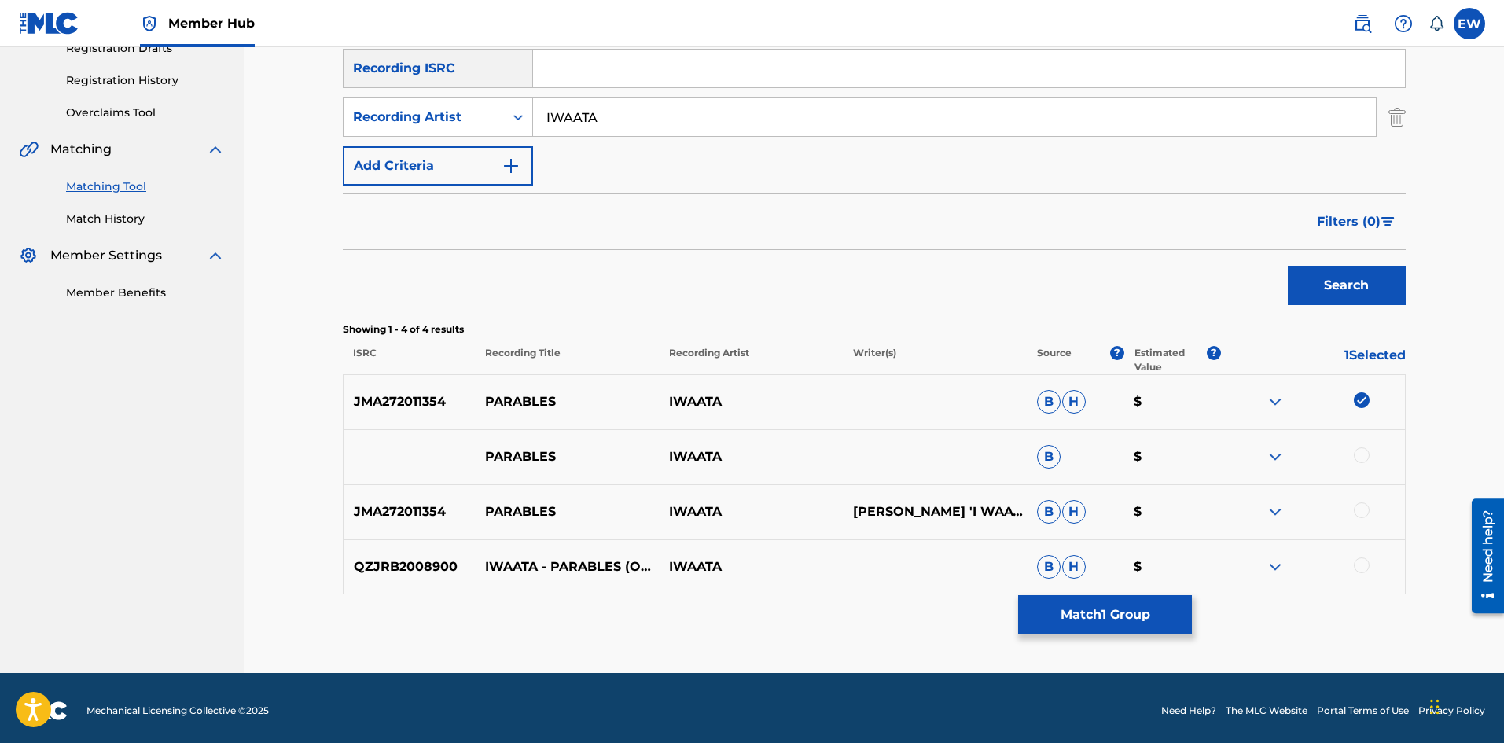
scroll to position [285, 0]
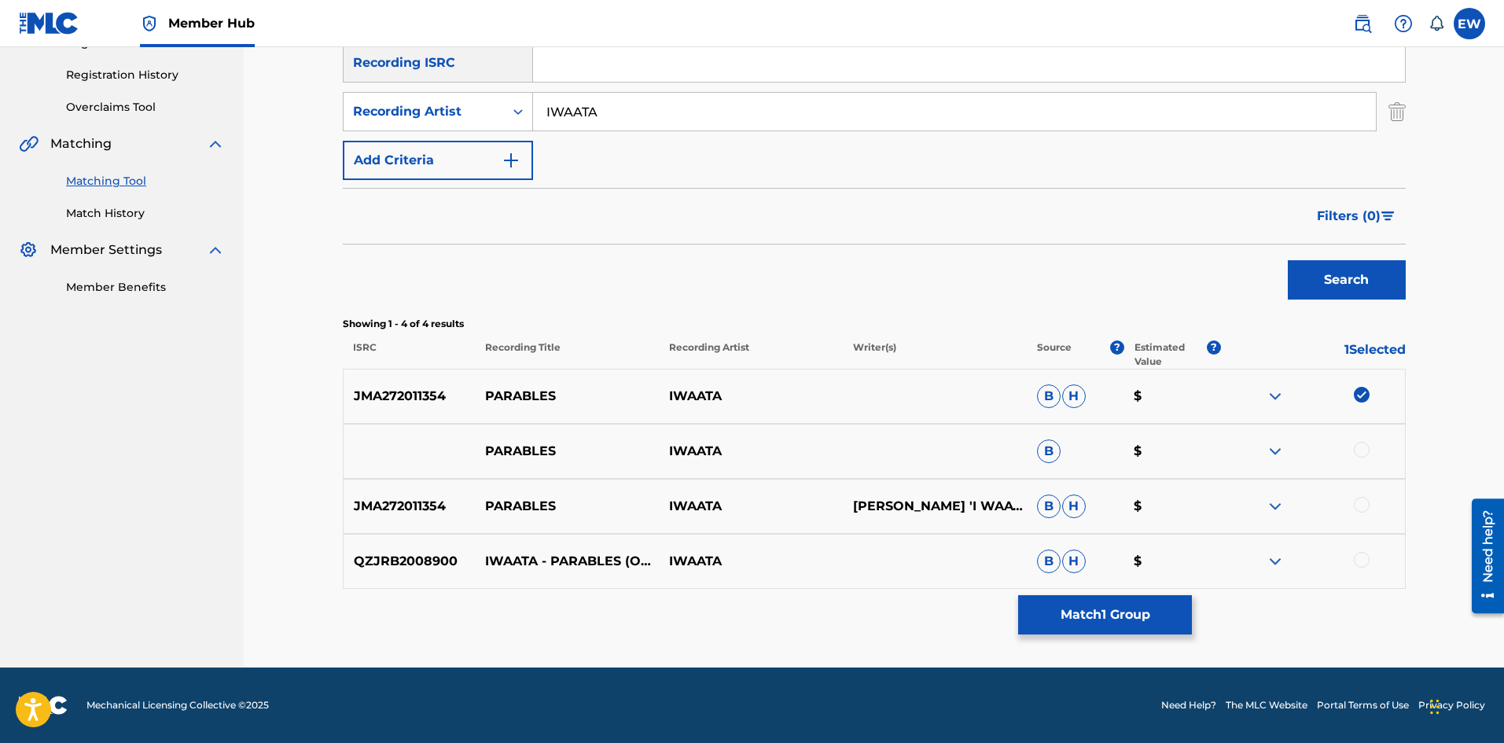
click at [1357, 451] on div at bounding box center [1362, 450] width 16 height 16
click at [1361, 503] on div at bounding box center [1362, 505] width 16 height 16
click at [1365, 561] on div at bounding box center [1362, 560] width 16 height 16
click at [1184, 603] on button "Match 4 Groups" at bounding box center [1105, 614] width 174 height 39
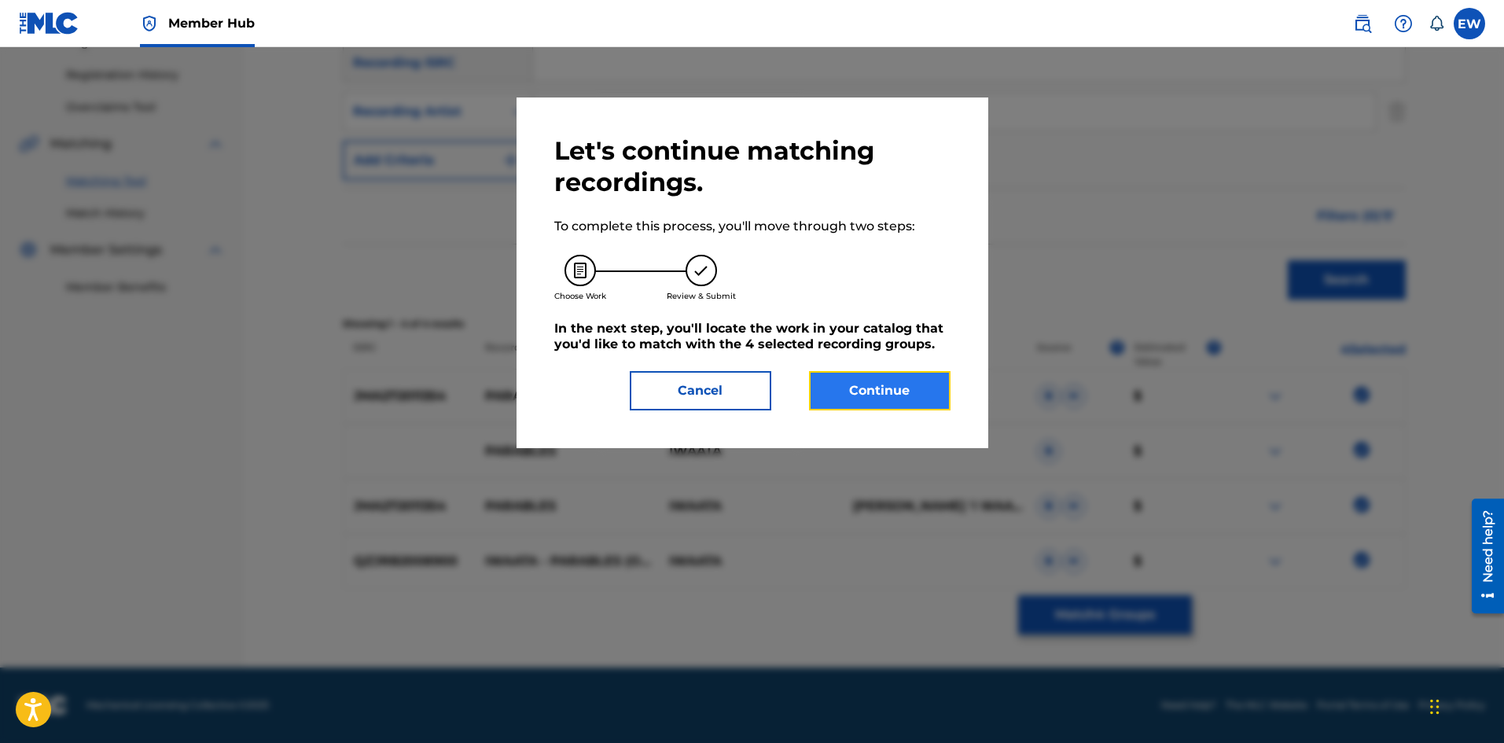
click at [941, 373] on button "Continue" at bounding box center [880, 390] width 142 height 39
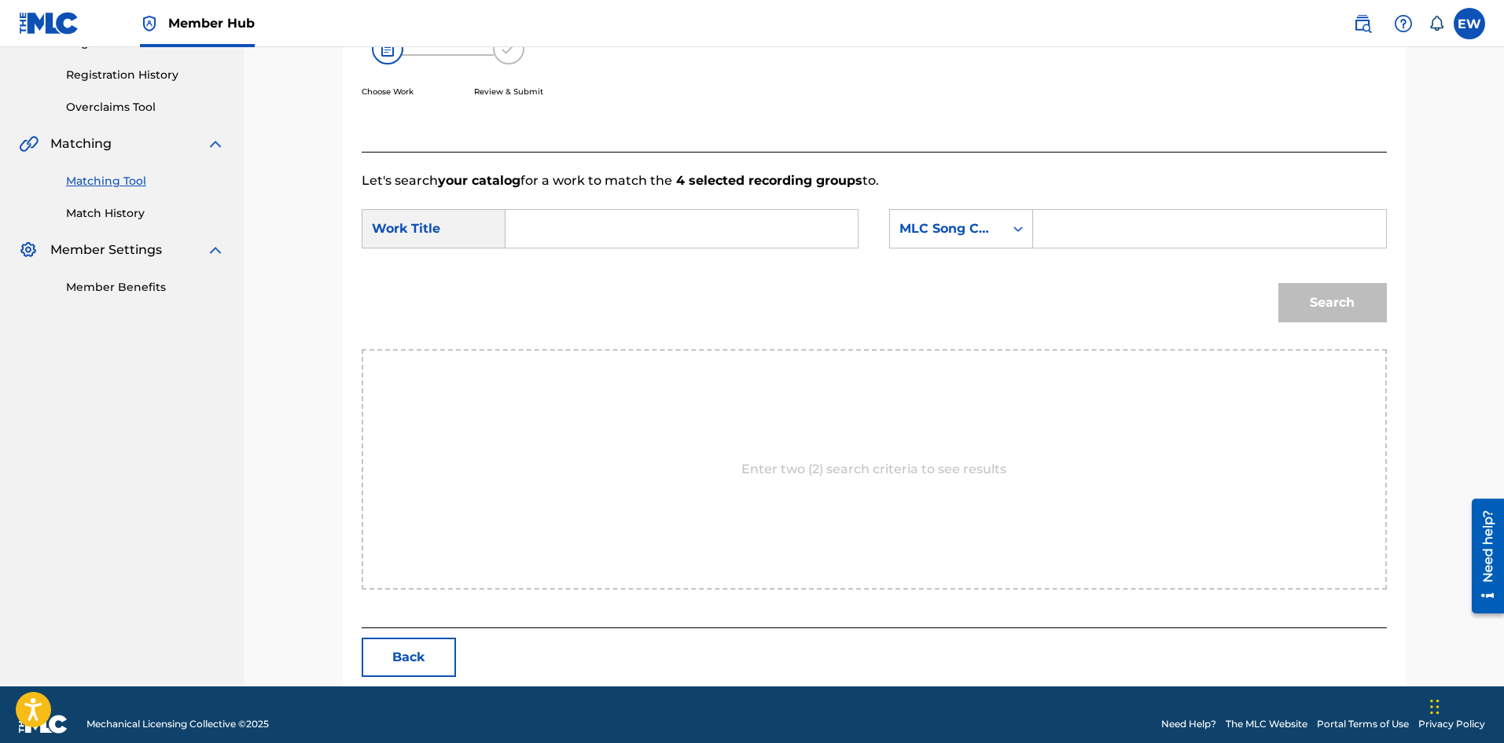
click at [565, 208] on form "SearchWithCriteria48b46754-6ef4-4445-91fc-b4faae44363a Work Title SearchWithCri…" at bounding box center [875, 269] width 1026 height 159
click at [590, 241] on input "Search Form" at bounding box center [682, 229] width 326 height 38
paste input "PARABLES"
type input "PARABLES"
click at [1155, 218] on input "Search Form" at bounding box center [1210, 229] width 326 height 38
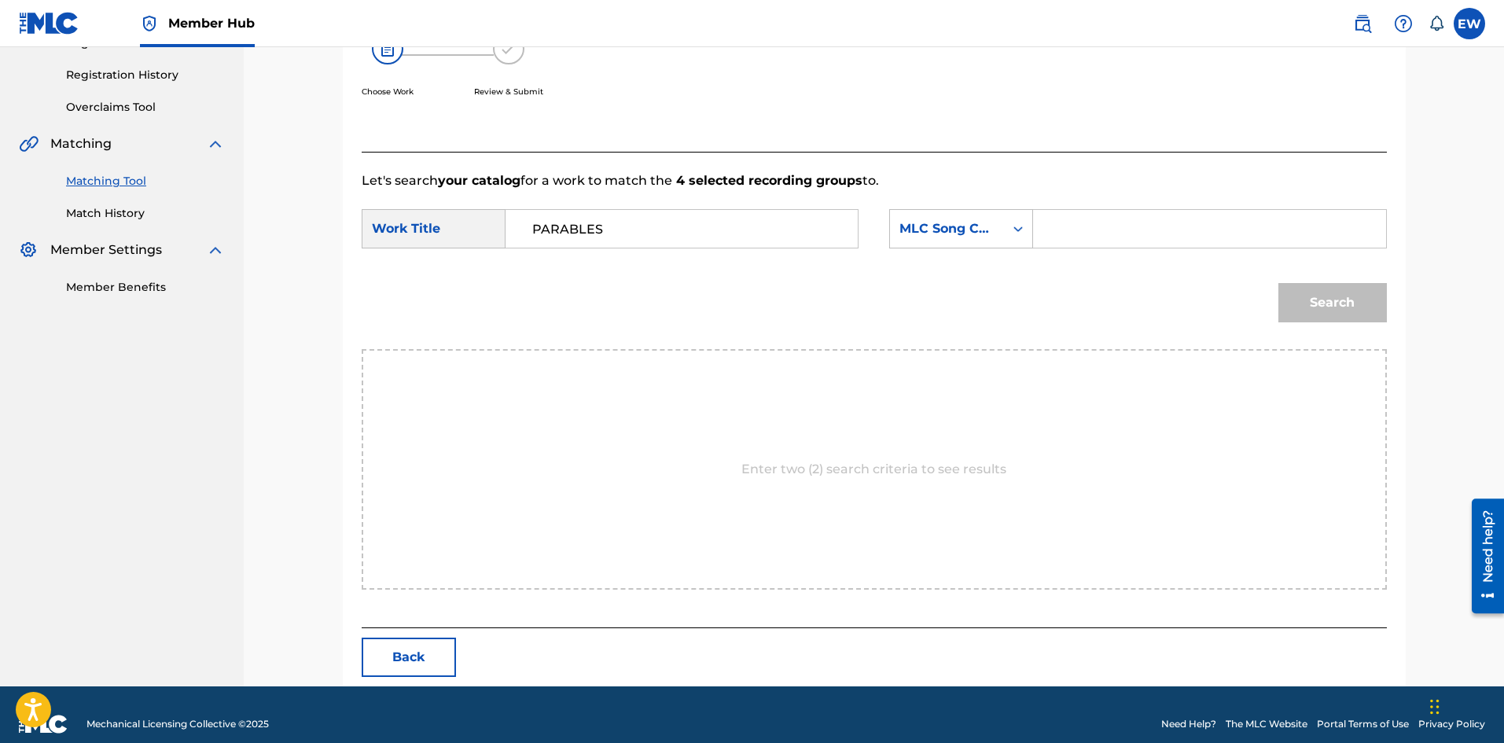
paste input "PE87WZ"
type input "PE87WZ"
click at [1310, 306] on button "Search" at bounding box center [1333, 302] width 109 height 39
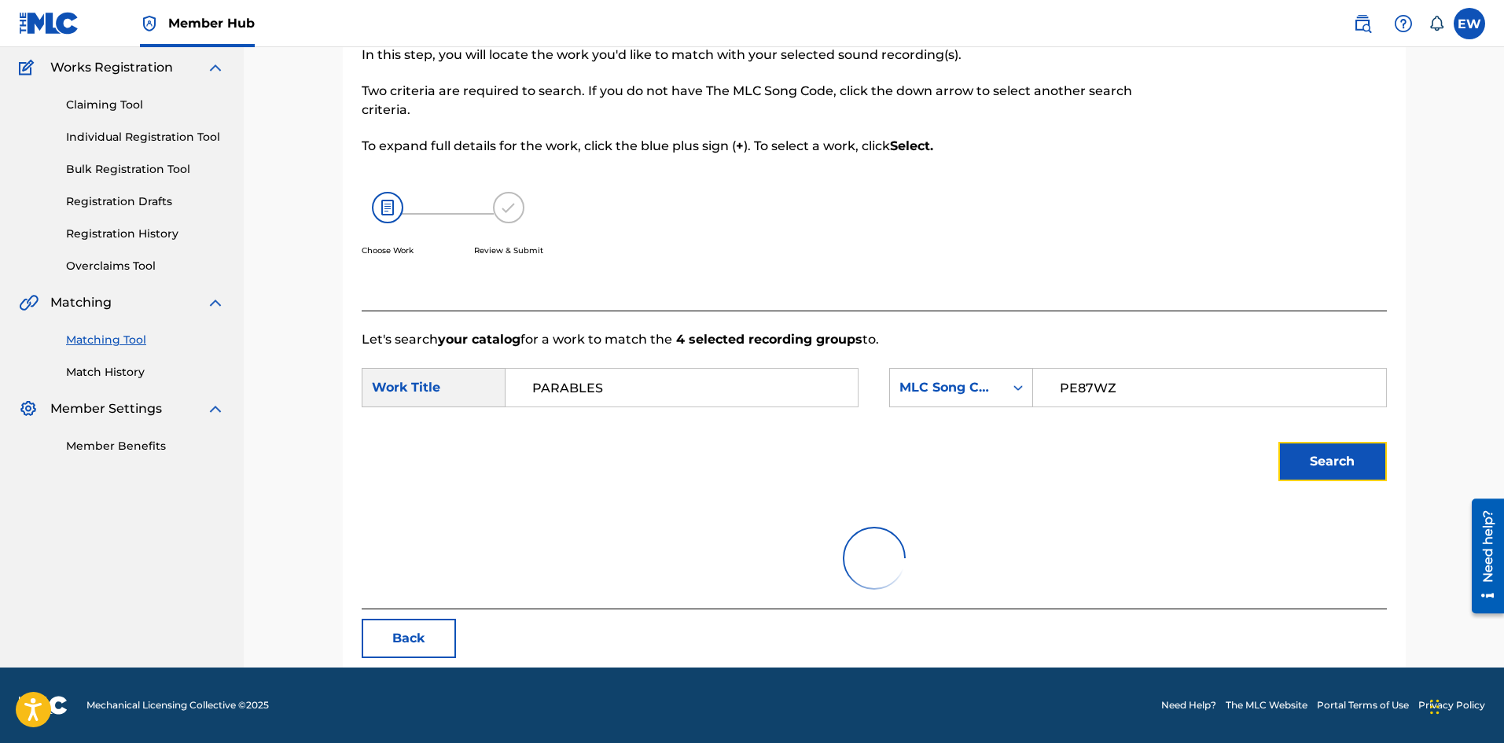
scroll to position [258, 0]
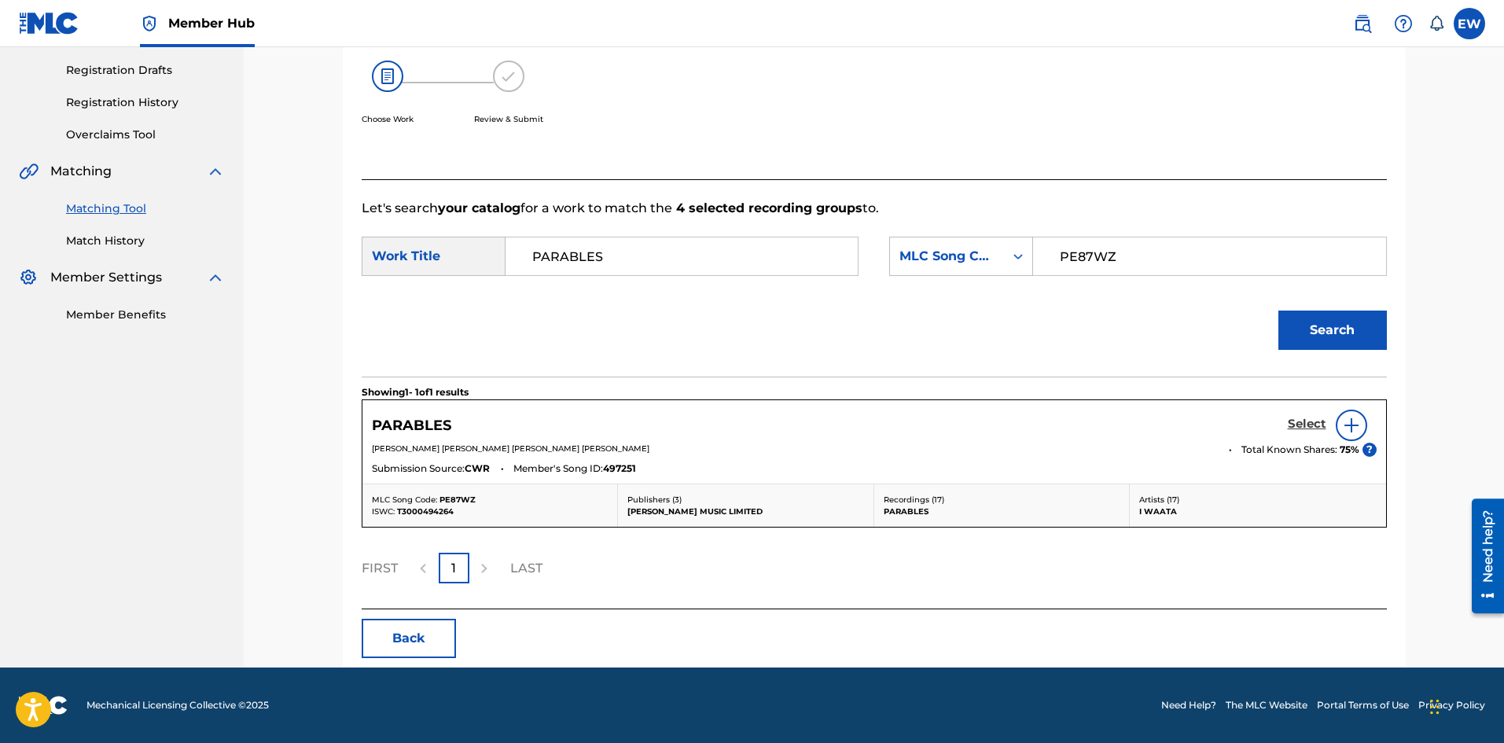
click at [1309, 428] on h5 "Select" at bounding box center [1307, 424] width 39 height 15
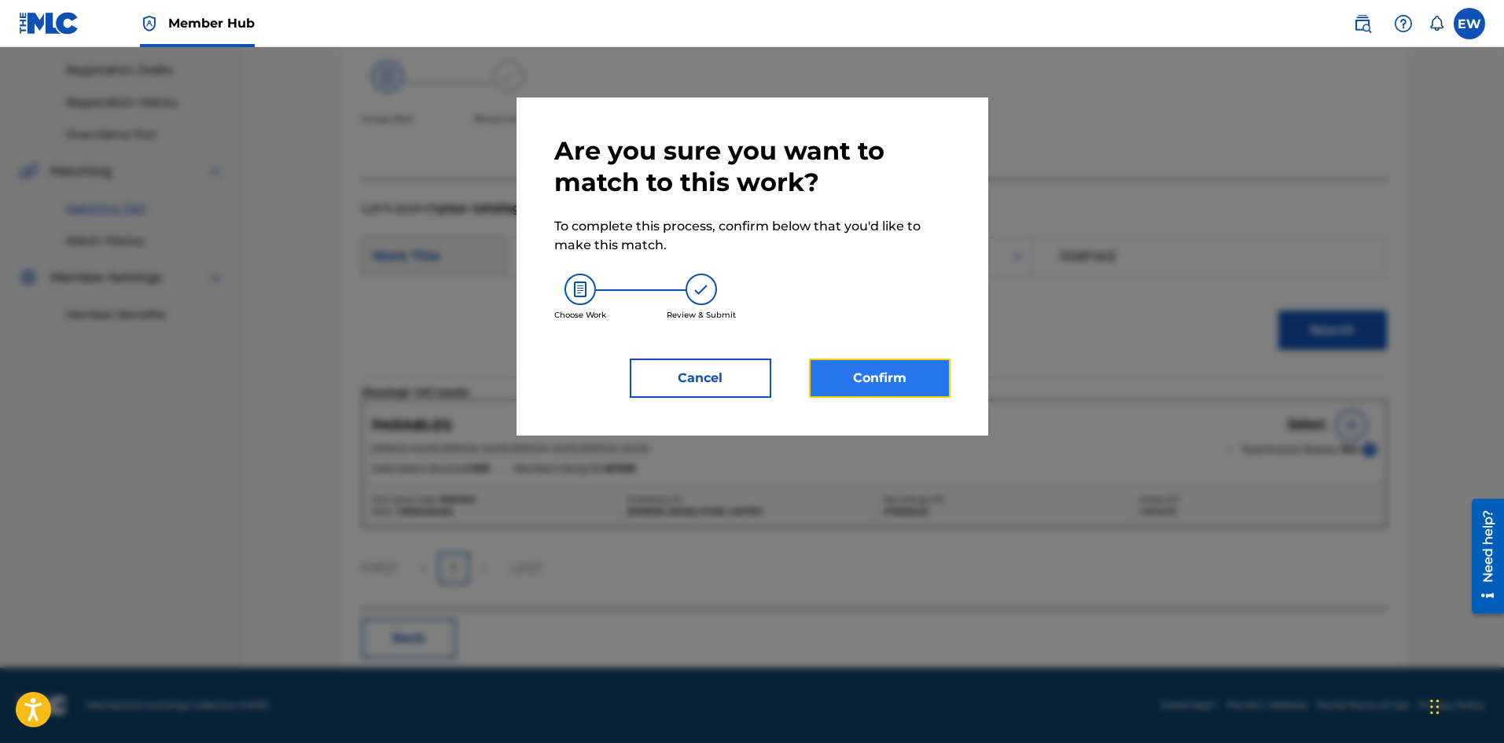
click at [927, 374] on button "Confirm" at bounding box center [880, 378] width 142 height 39
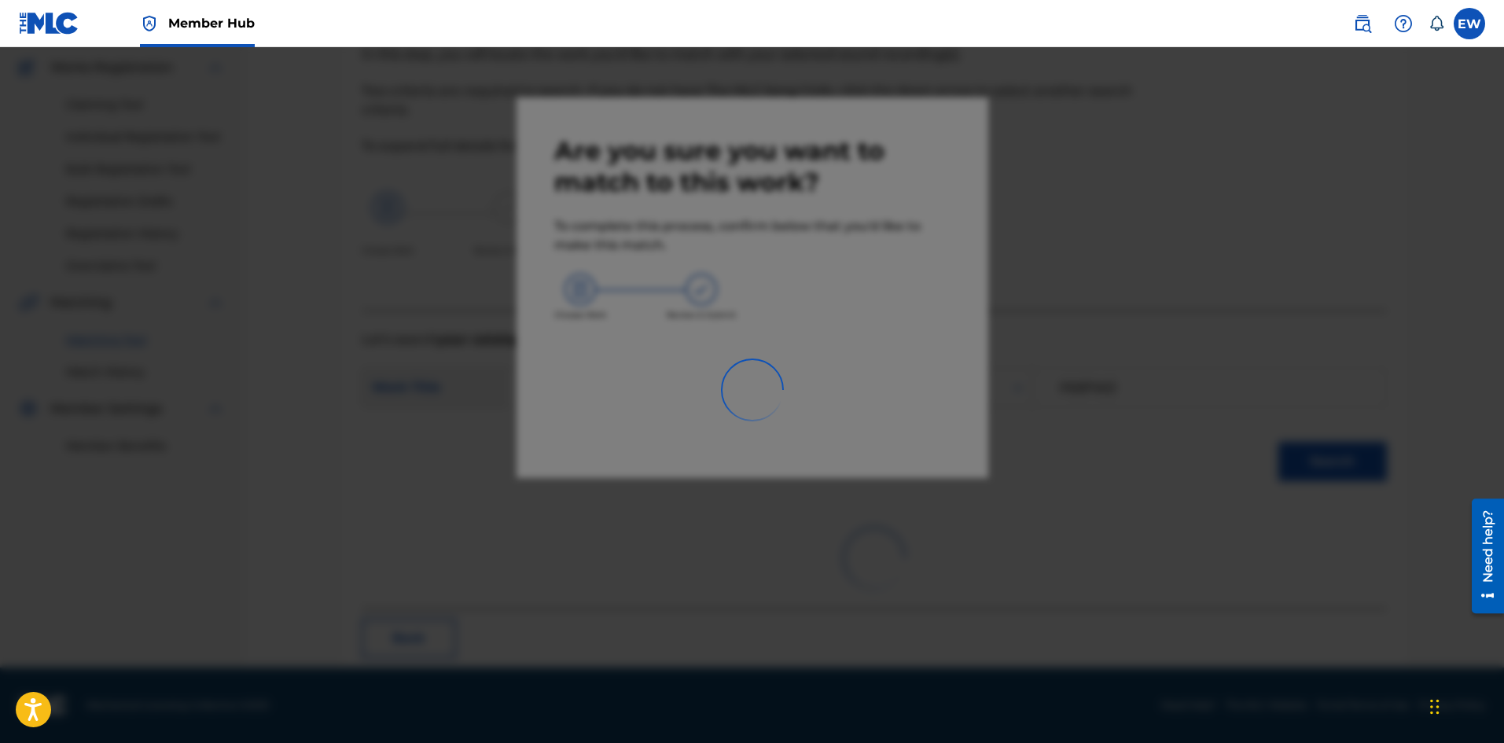
scroll to position [38, 0]
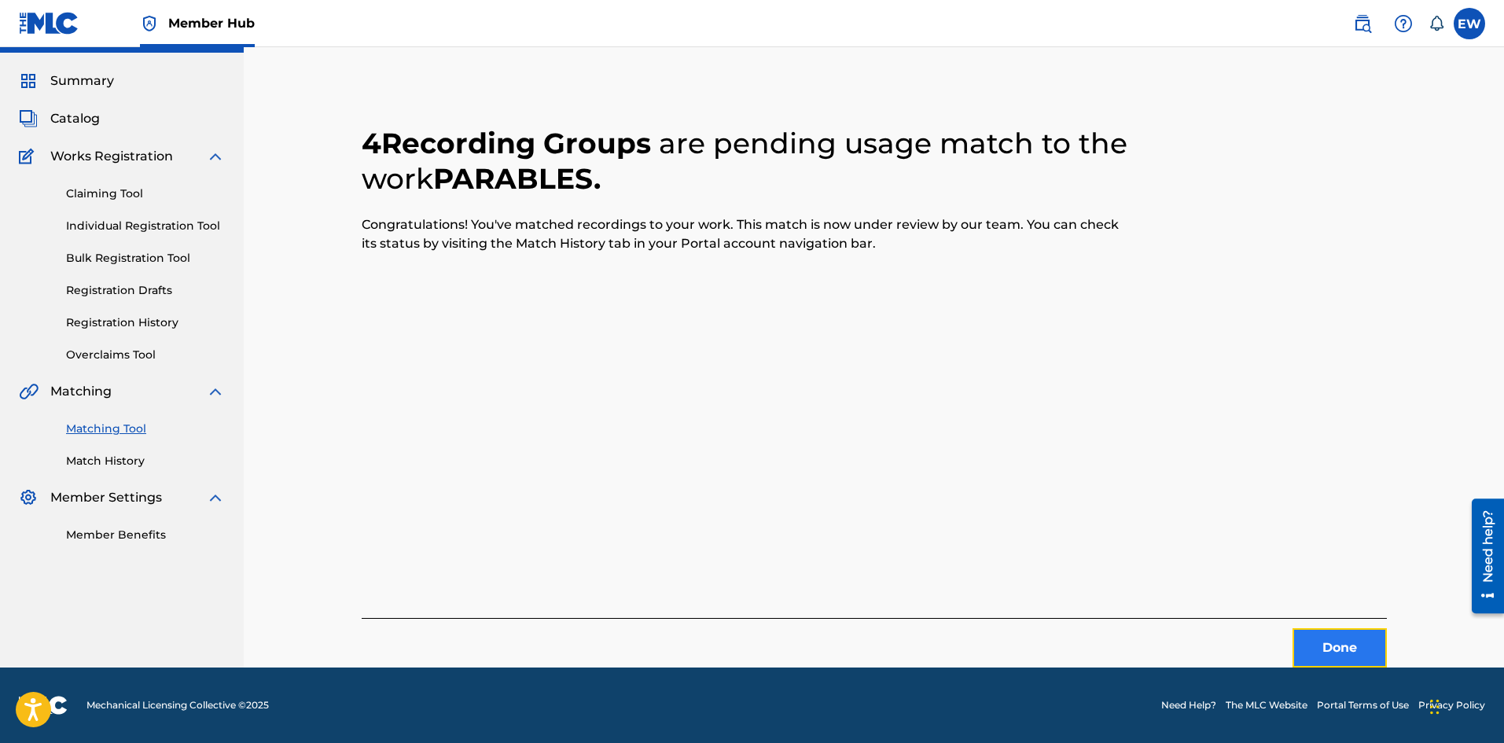
click at [1328, 656] on button "Done" at bounding box center [1340, 647] width 94 height 39
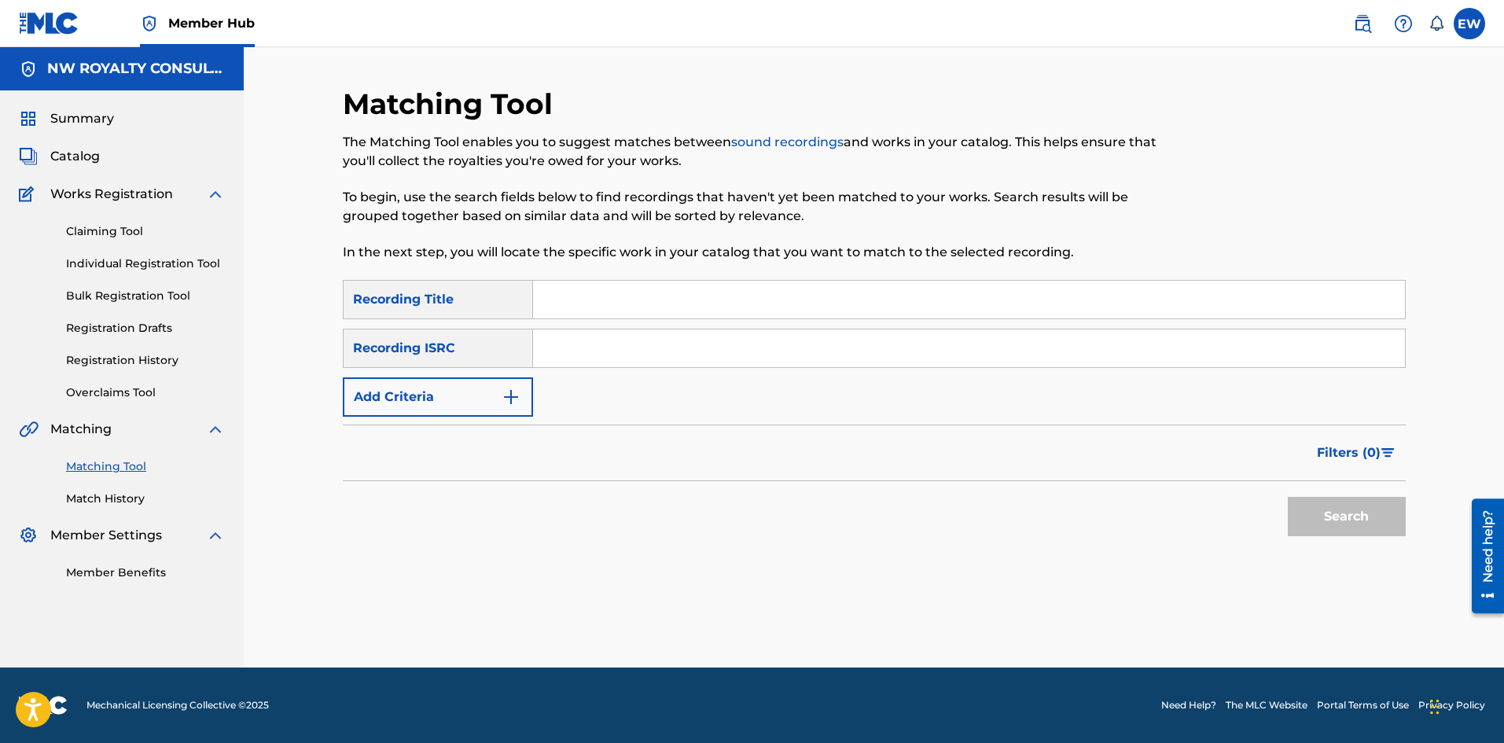
scroll to position [0, 0]
click at [490, 399] on button "Add Criteria" at bounding box center [438, 396] width 190 height 39
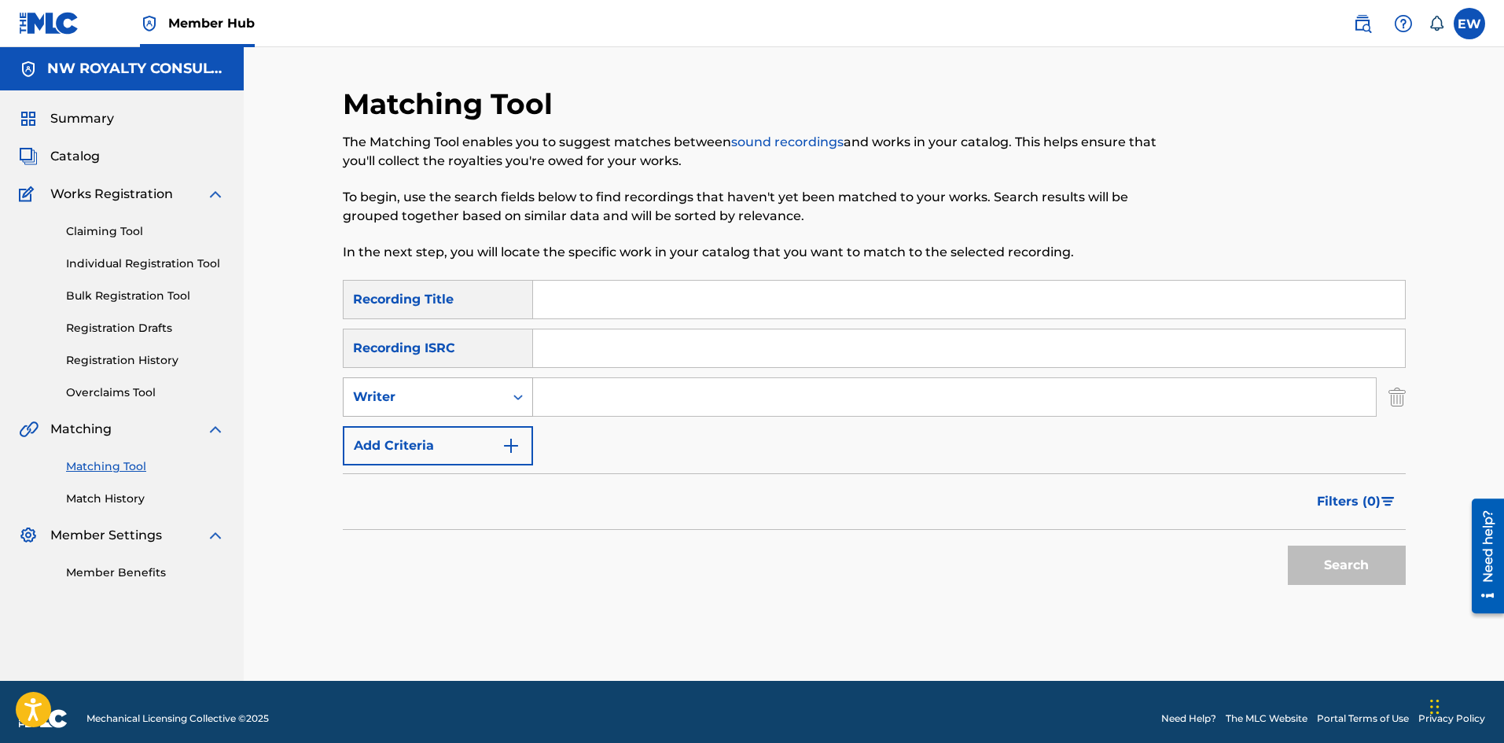
drag, startPoint x: 485, startPoint y: 399, endPoint x: 477, endPoint y: 409, distance: 13.4
click at [480, 404] on div "Writer" at bounding box center [424, 397] width 142 height 19
click at [451, 439] on div "Recording Artist" at bounding box center [438, 436] width 189 height 39
click at [601, 407] on input "Search Form" at bounding box center [954, 397] width 843 height 38
paste input "YOUNG THUG"
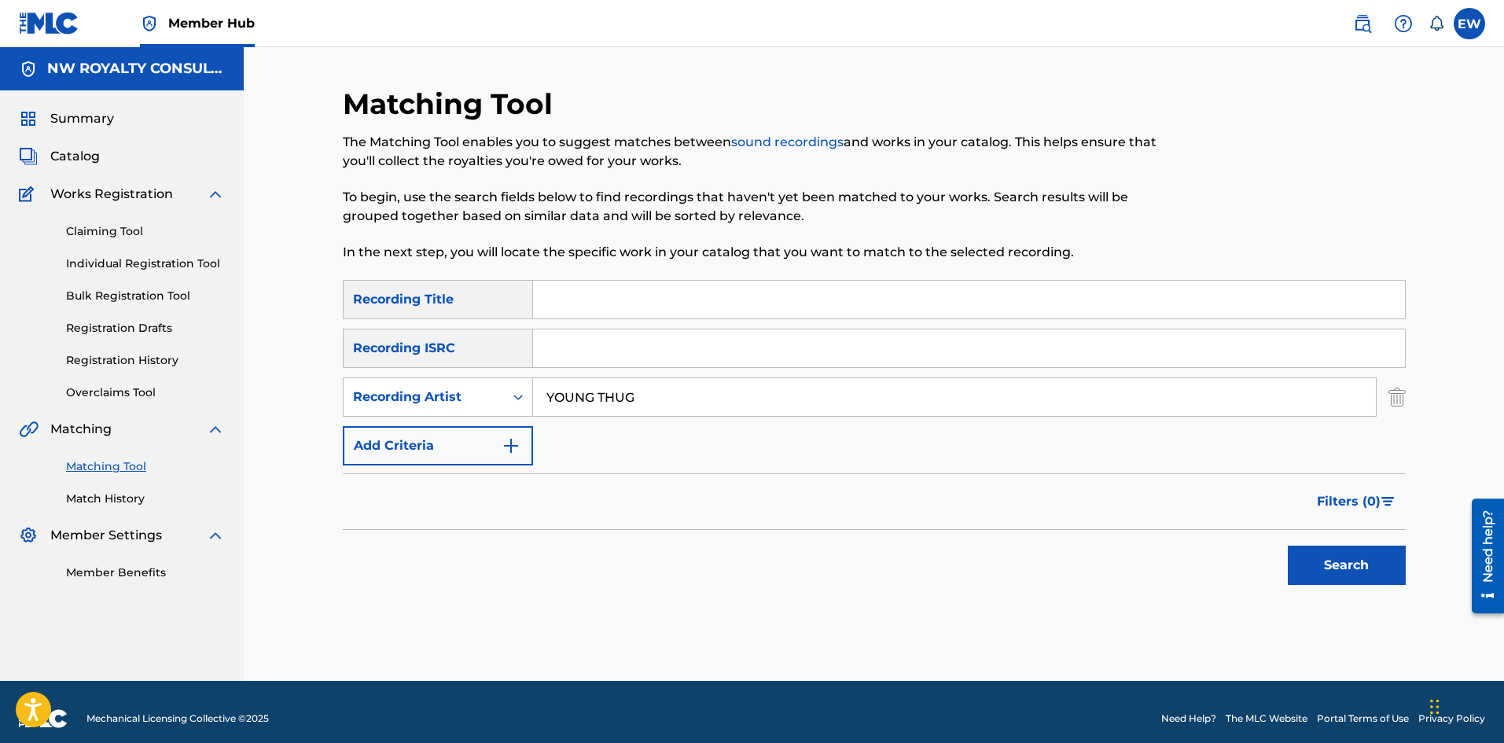
type input "YOUNG THUG"
click at [779, 292] on input "Search Form" at bounding box center [969, 300] width 872 height 38
paste input "PARKING LOT"
type input "PARKING LOT"
click at [1333, 564] on button "Search" at bounding box center [1347, 565] width 118 height 39
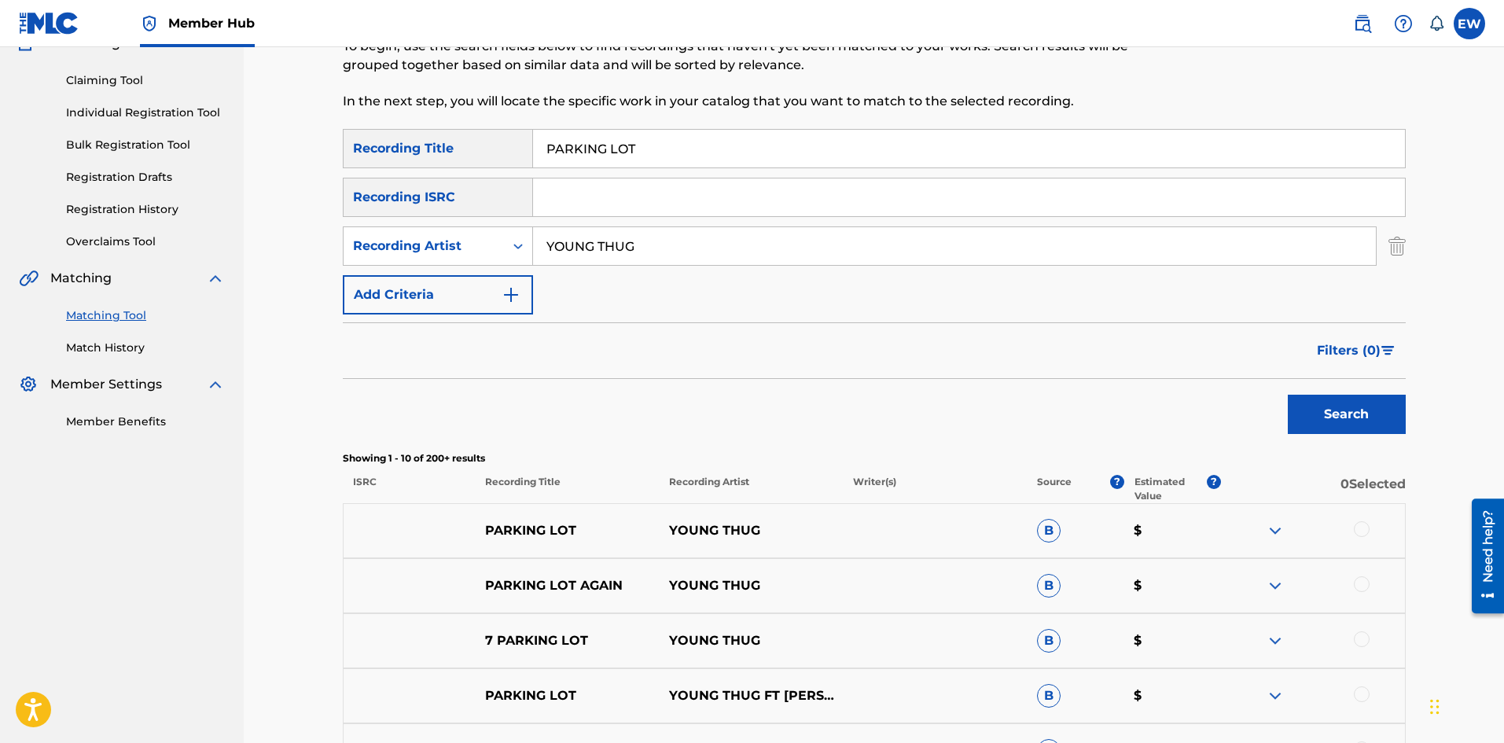
scroll to position [157, 0]
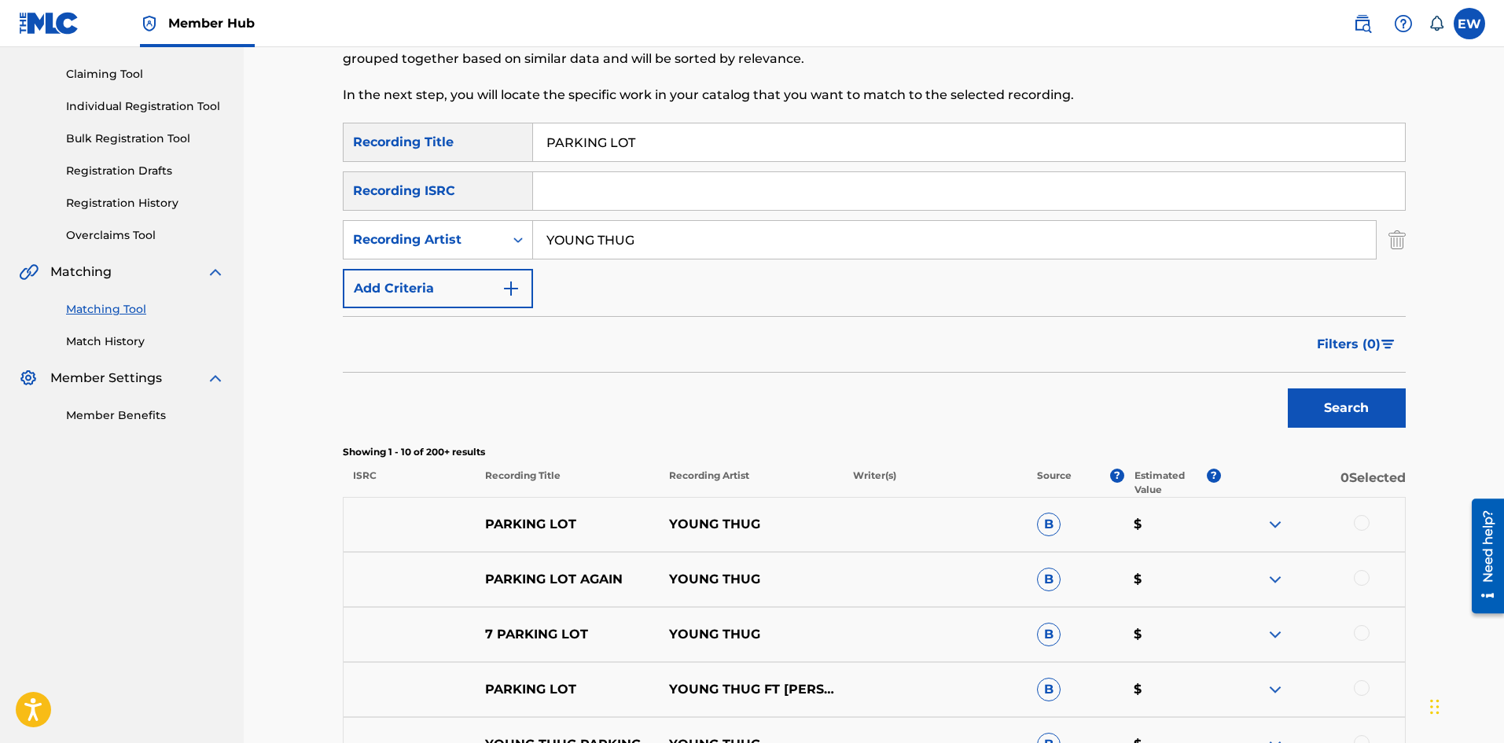
click at [1360, 524] on div at bounding box center [1362, 523] width 16 height 16
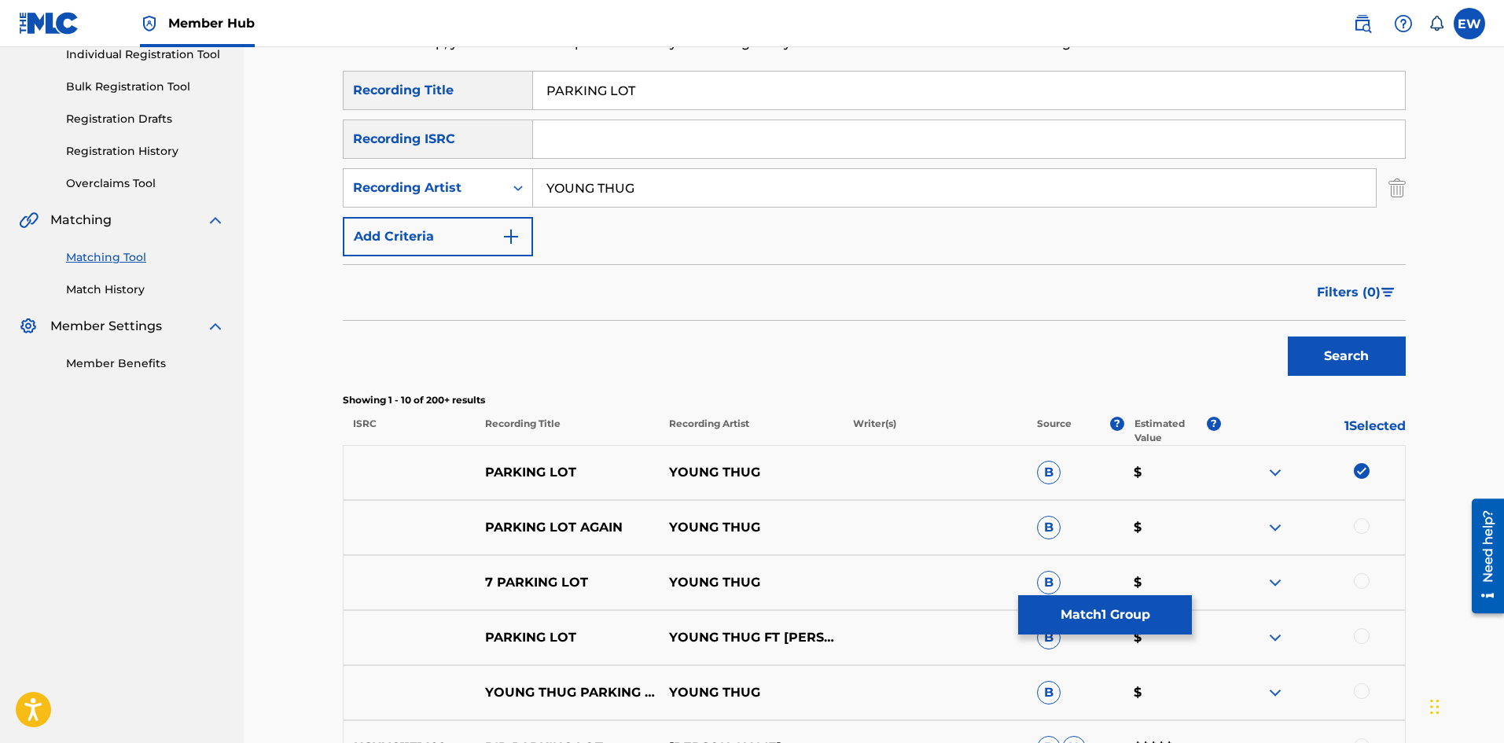
scroll to position [236, 0]
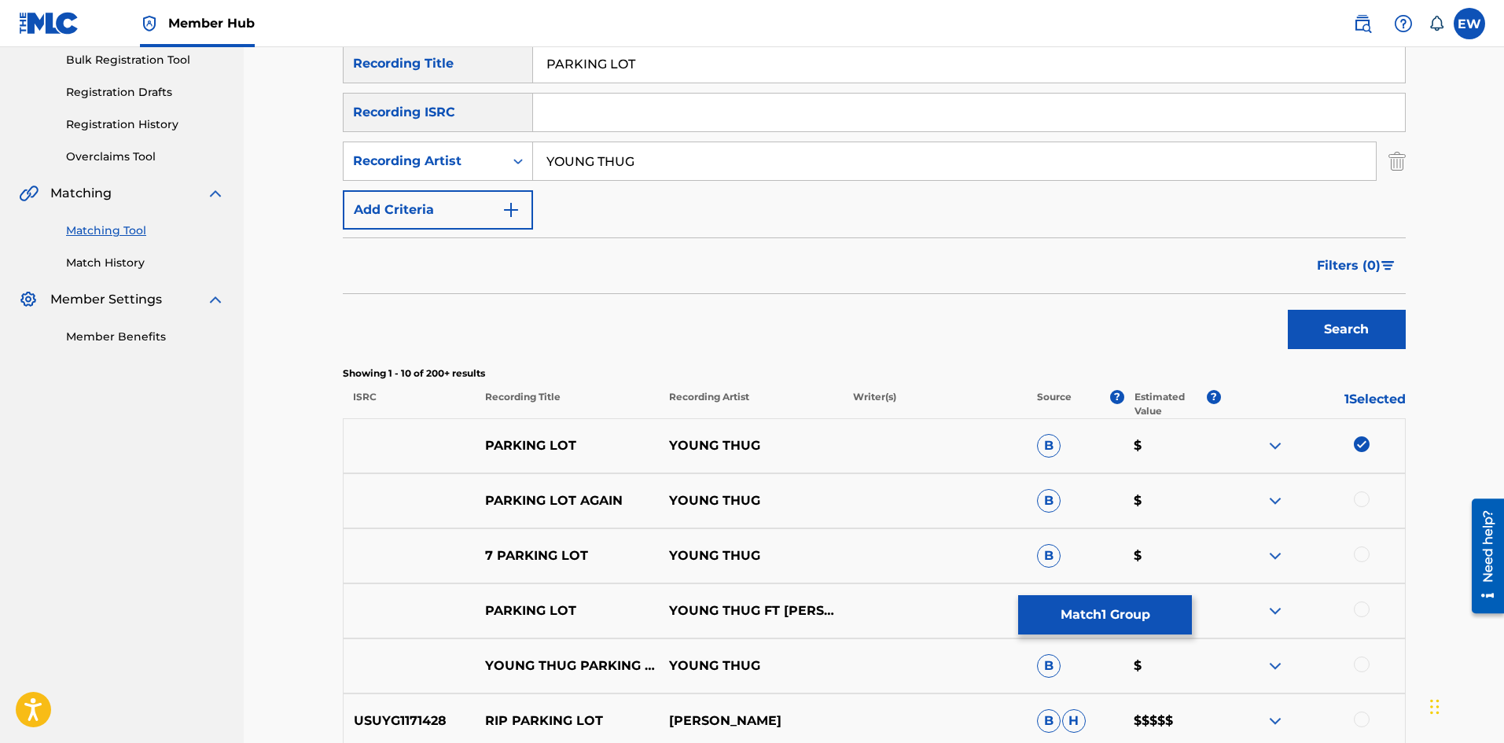
click at [1363, 612] on div at bounding box center [1362, 610] width 16 height 16
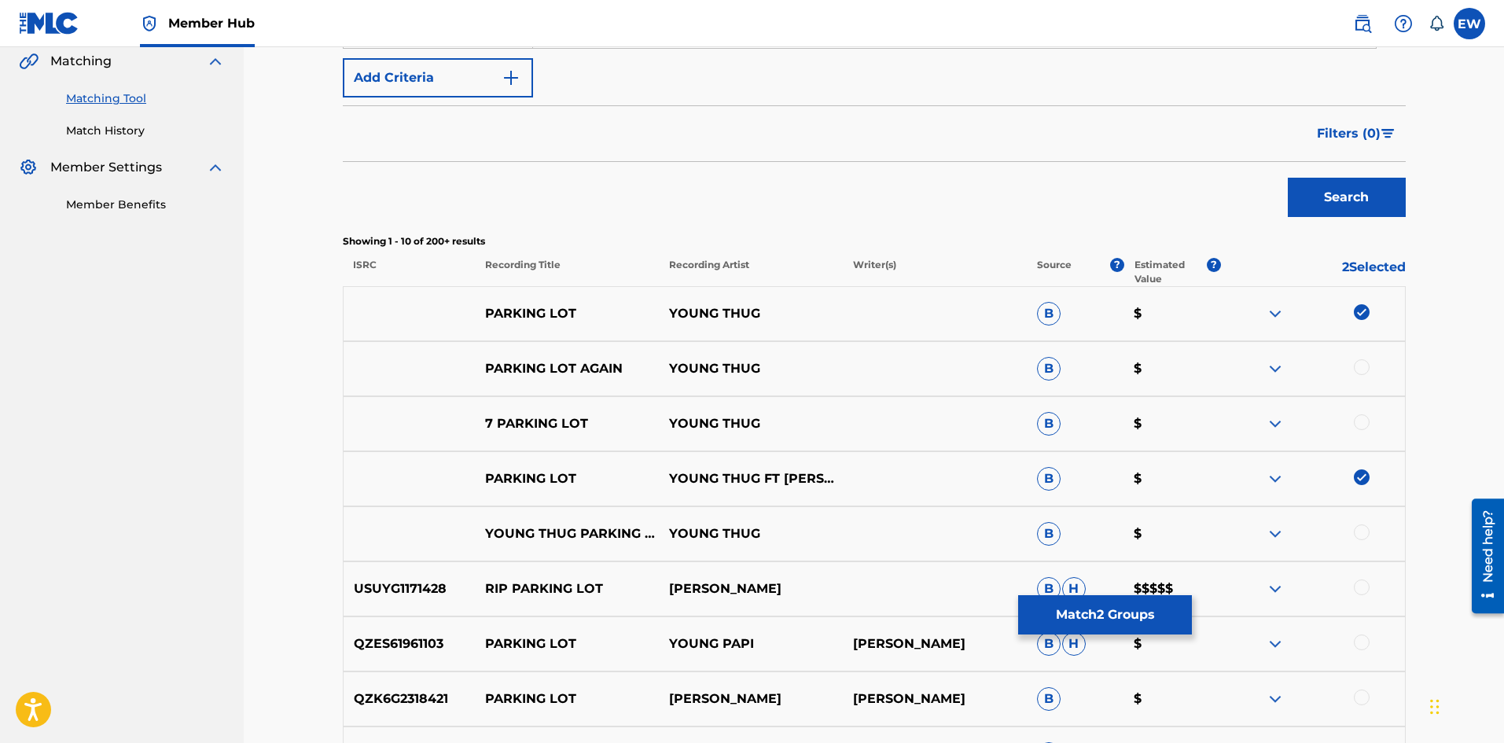
scroll to position [393, 0]
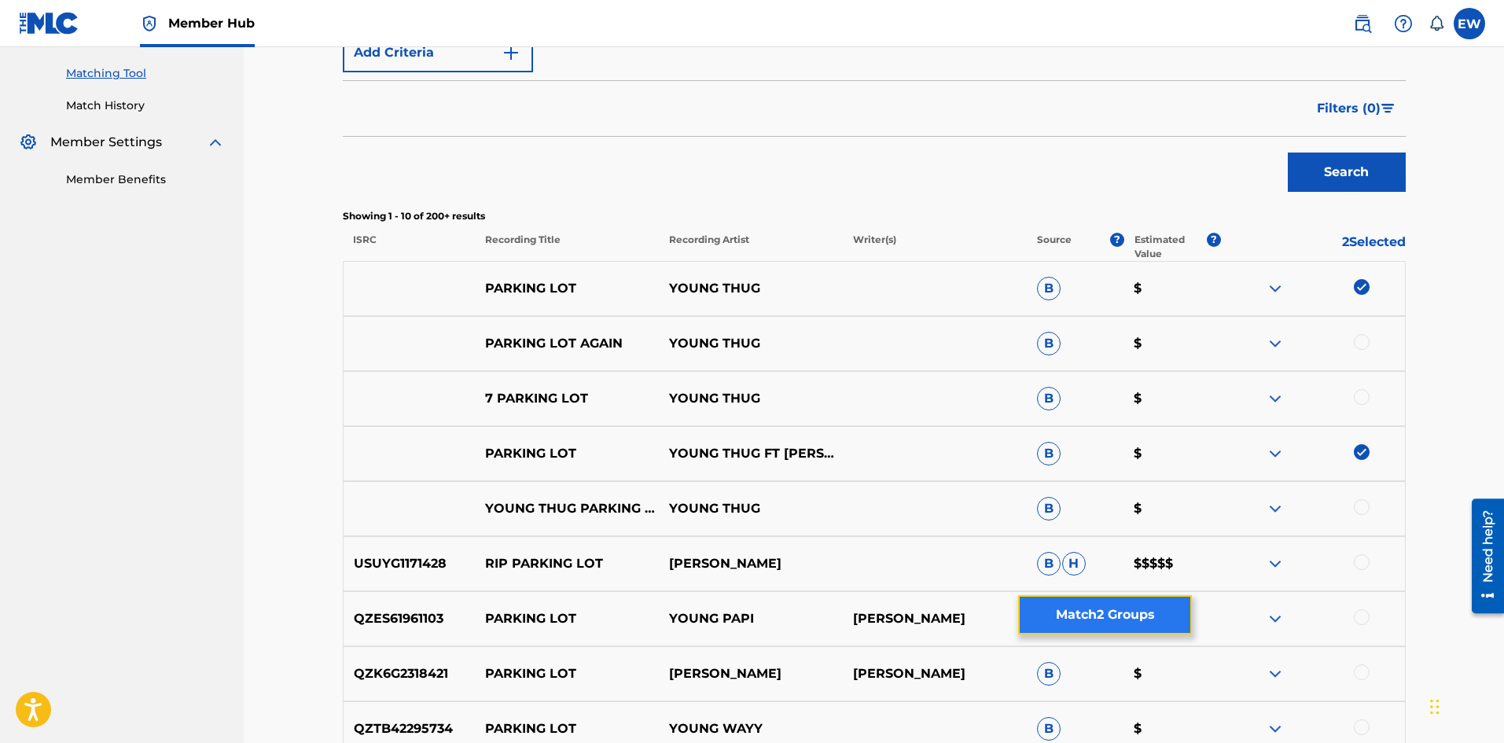
click at [1067, 615] on button "Match 2 Groups" at bounding box center [1105, 614] width 174 height 39
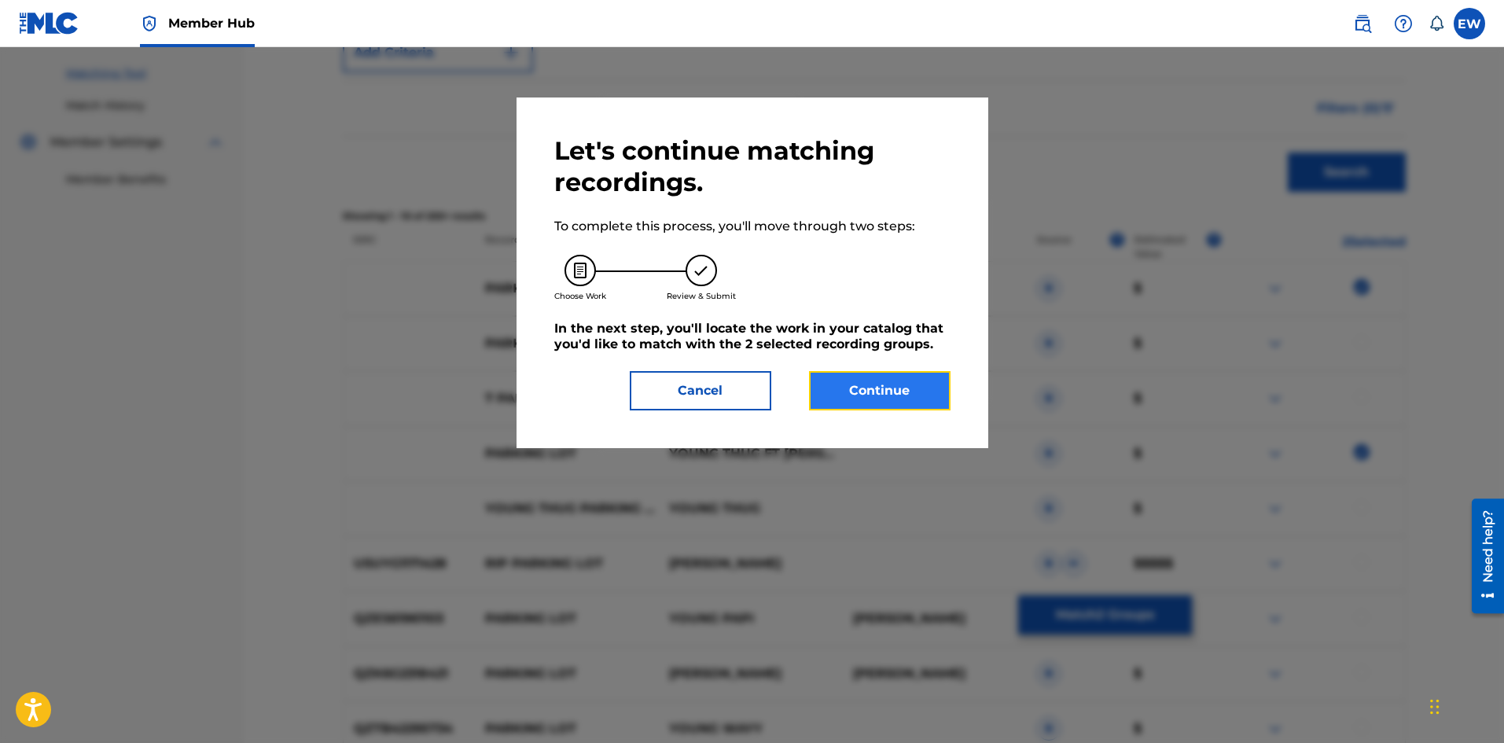
click at [879, 400] on button "Continue" at bounding box center [880, 390] width 142 height 39
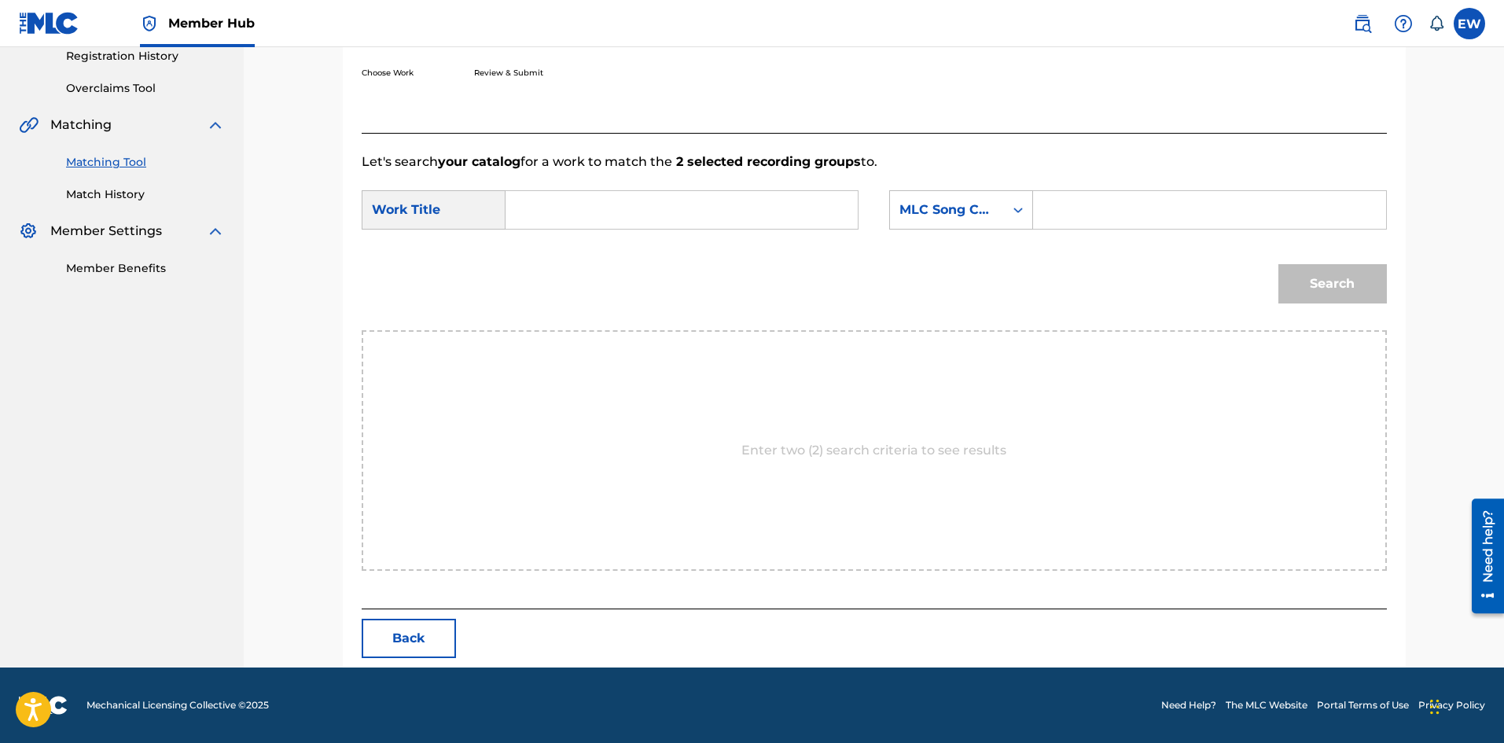
click at [633, 226] on input "Search Form" at bounding box center [682, 210] width 326 height 38
paste input "PARKING LOT"
type input "PARKING LOT"
drag, startPoint x: 1163, startPoint y: 226, endPoint x: 1160, endPoint y: 217, distance: 9.2
click at [1163, 226] on input "Search Form" at bounding box center [1210, 210] width 326 height 38
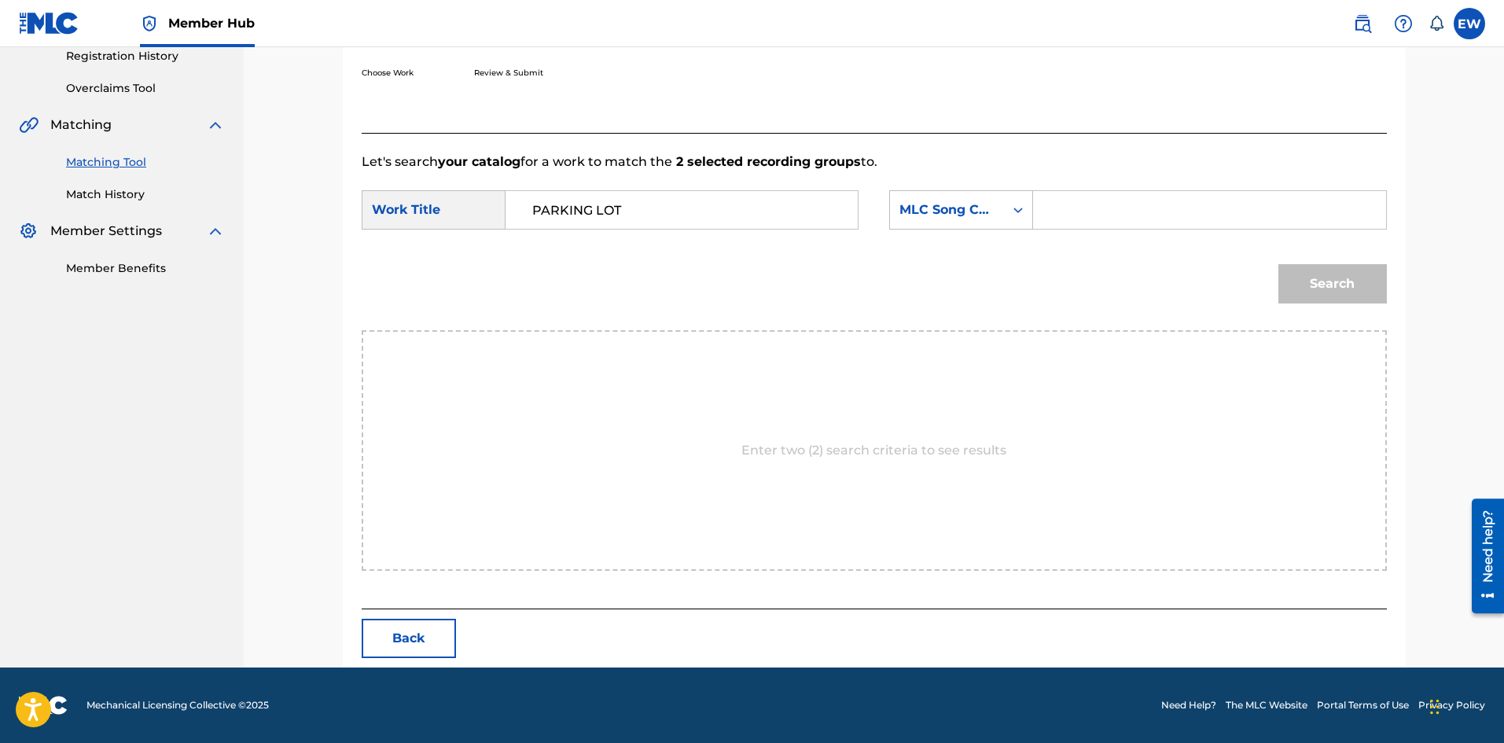
paste input "EVCC0V"
type input "EVCC0V"
click at [1324, 278] on button "Search" at bounding box center [1333, 283] width 109 height 39
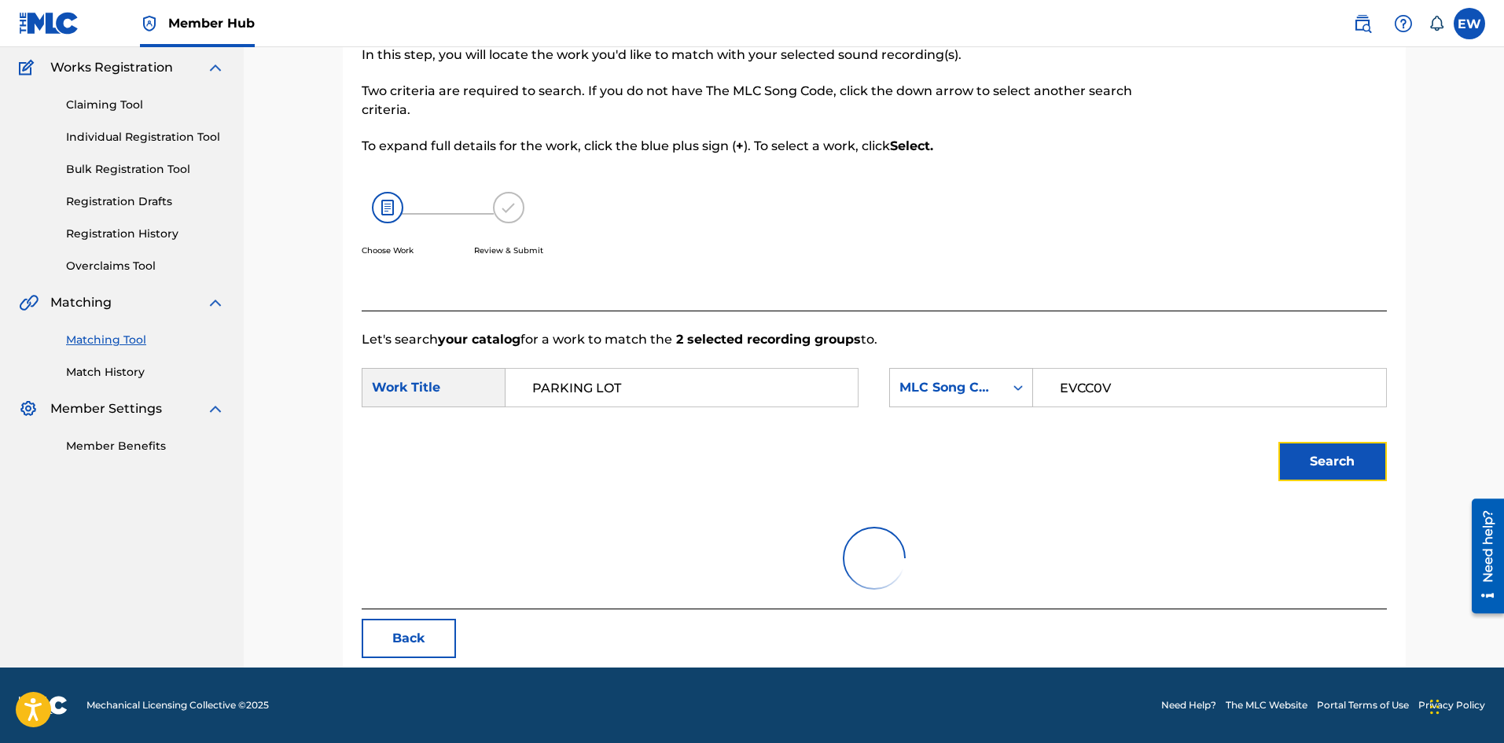
scroll to position [59, 0]
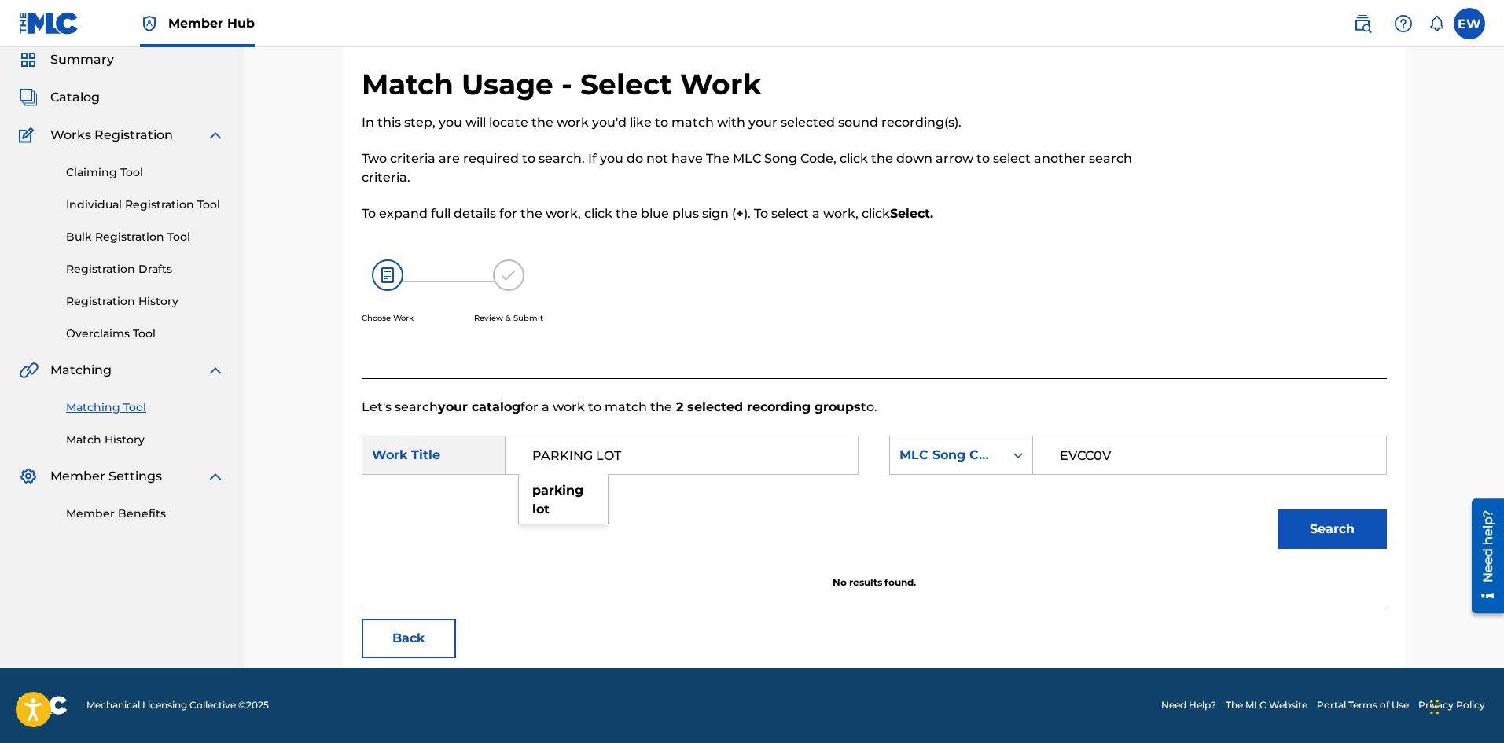
drag, startPoint x: 725, startPoint y: 458, endPoint x: 382, endPoint y: 450, distance: 343.0
click at [382, 450] on div "SearchWithCriteria48b46754-6ef4-4445-91fc-b4faae44363a Work Title PARKING LOT p…" at bounding box center [610, 455] width 497 height 39
paste input "EVERY GHETTO, EVERY CITY"
type input "EVERY GHETTO, EVERY CITY"
click at [1382, 536] on button "Search" at bounding box center [1333, 529] width 109 height 39
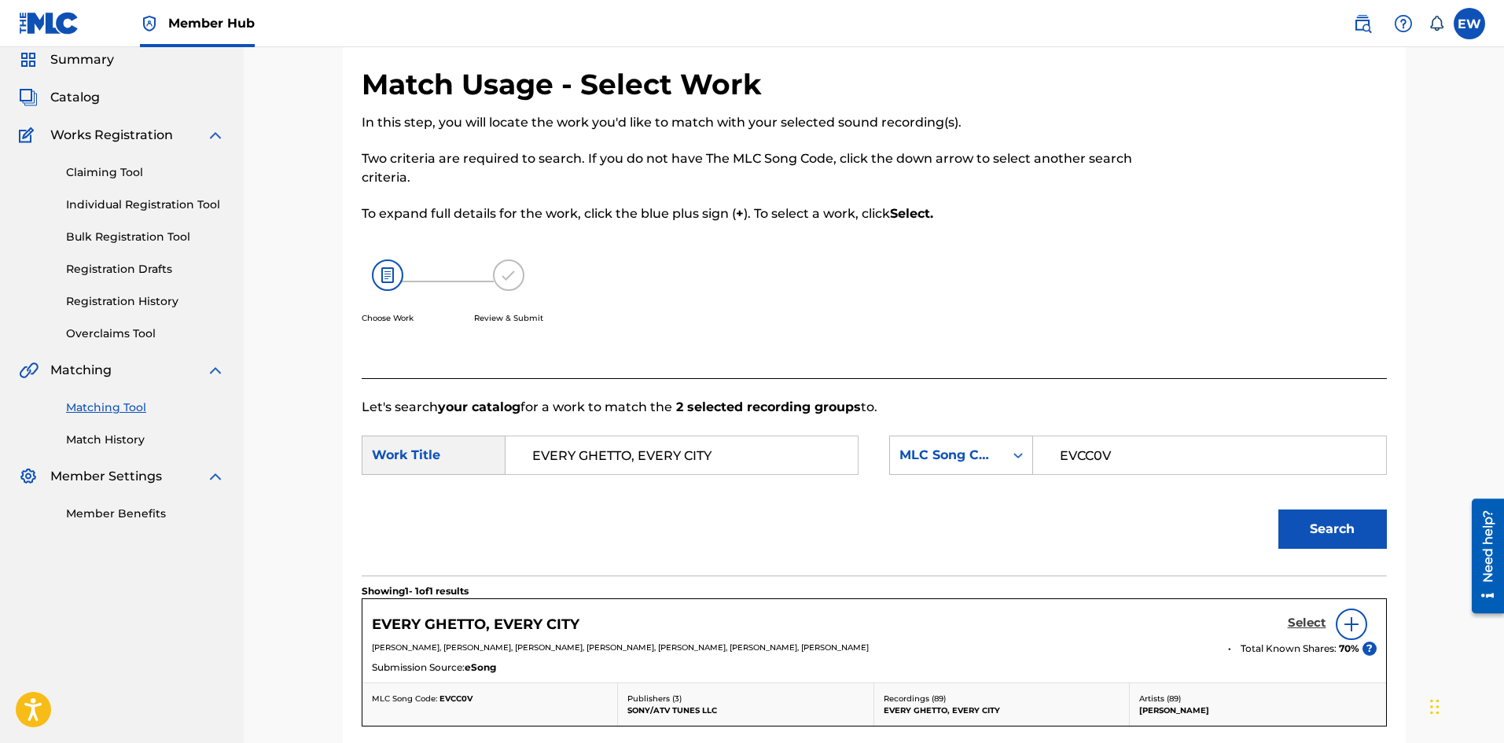
click at [1302, 624] on h5 "Select" at bounding box center [1307, 623] width 39 height 15
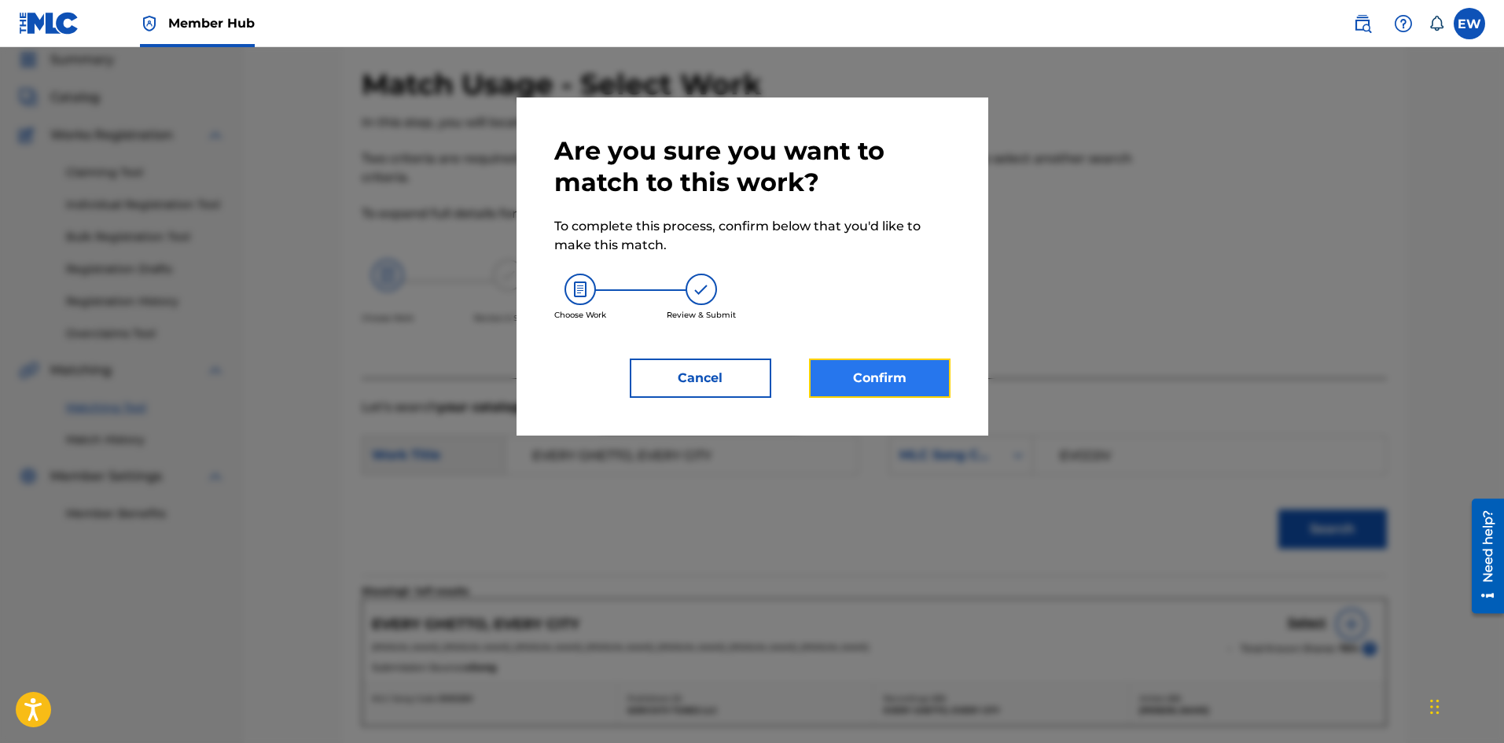
click at [842, 368] on button "Confirm" at bounding box center [880, 378] width 142 height 39
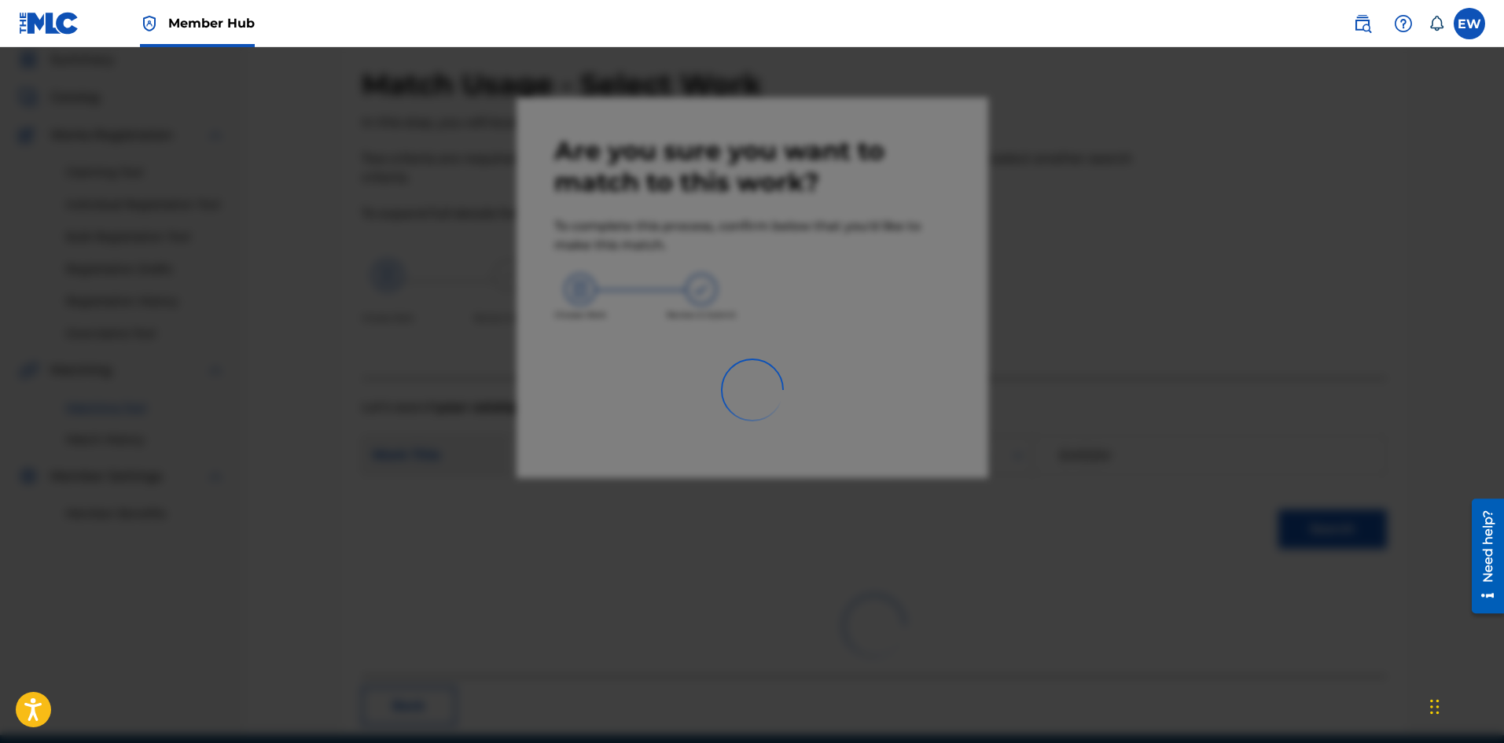
scroll to position [38, 0]
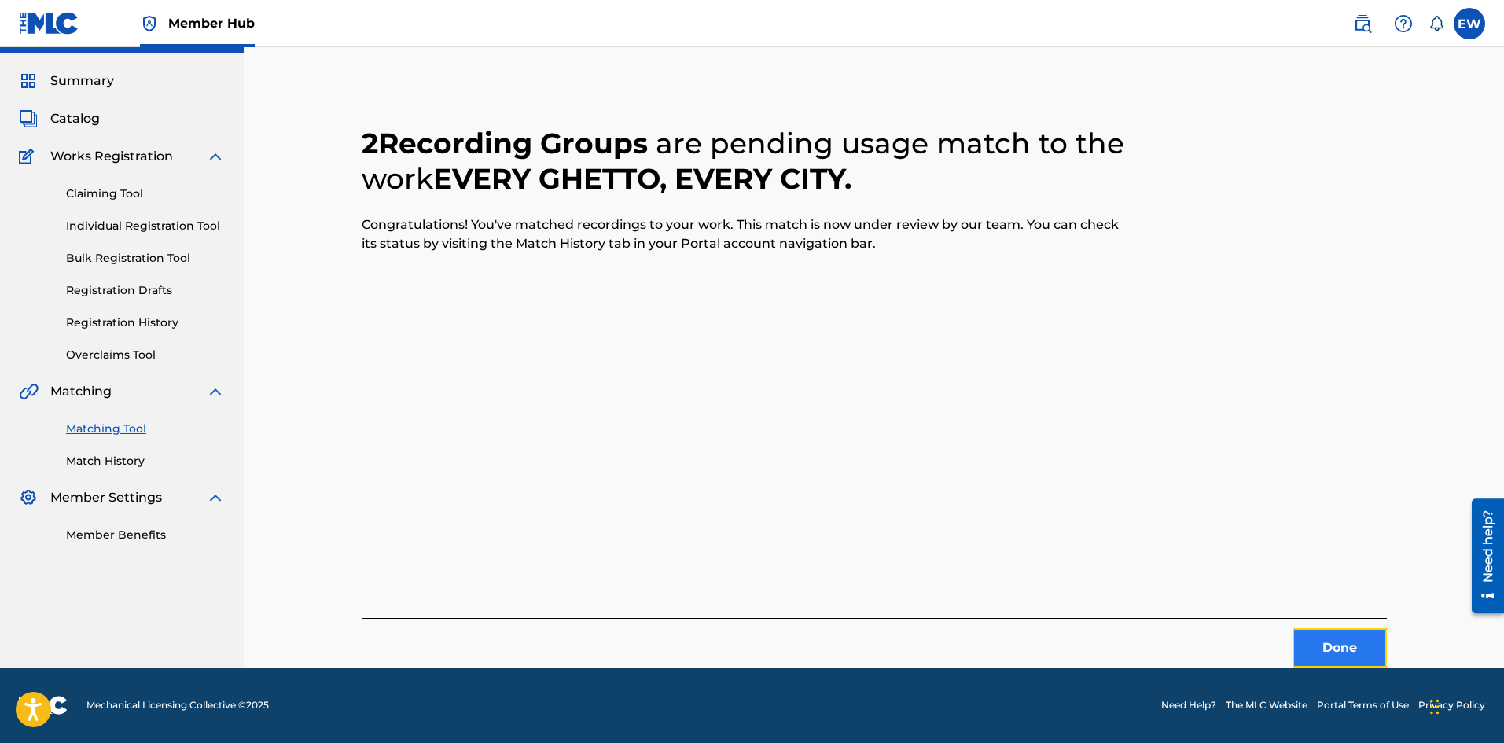
click at [1333, 648] on button "Done" at bounding box center [1340, 647] width 94 height 39
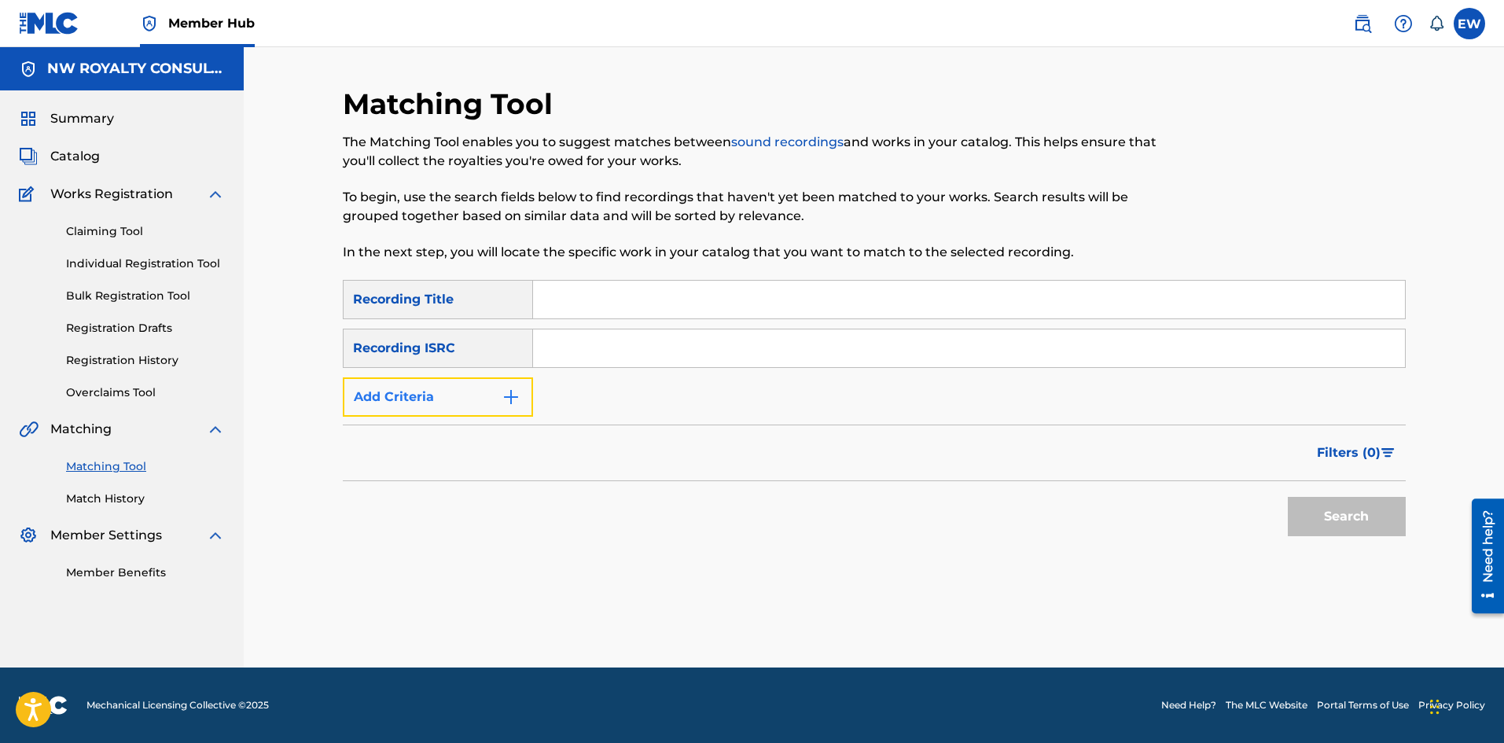
click at [426, 380] on button "Add Criteria" at bounding box center [438, 396] width 190 height 39
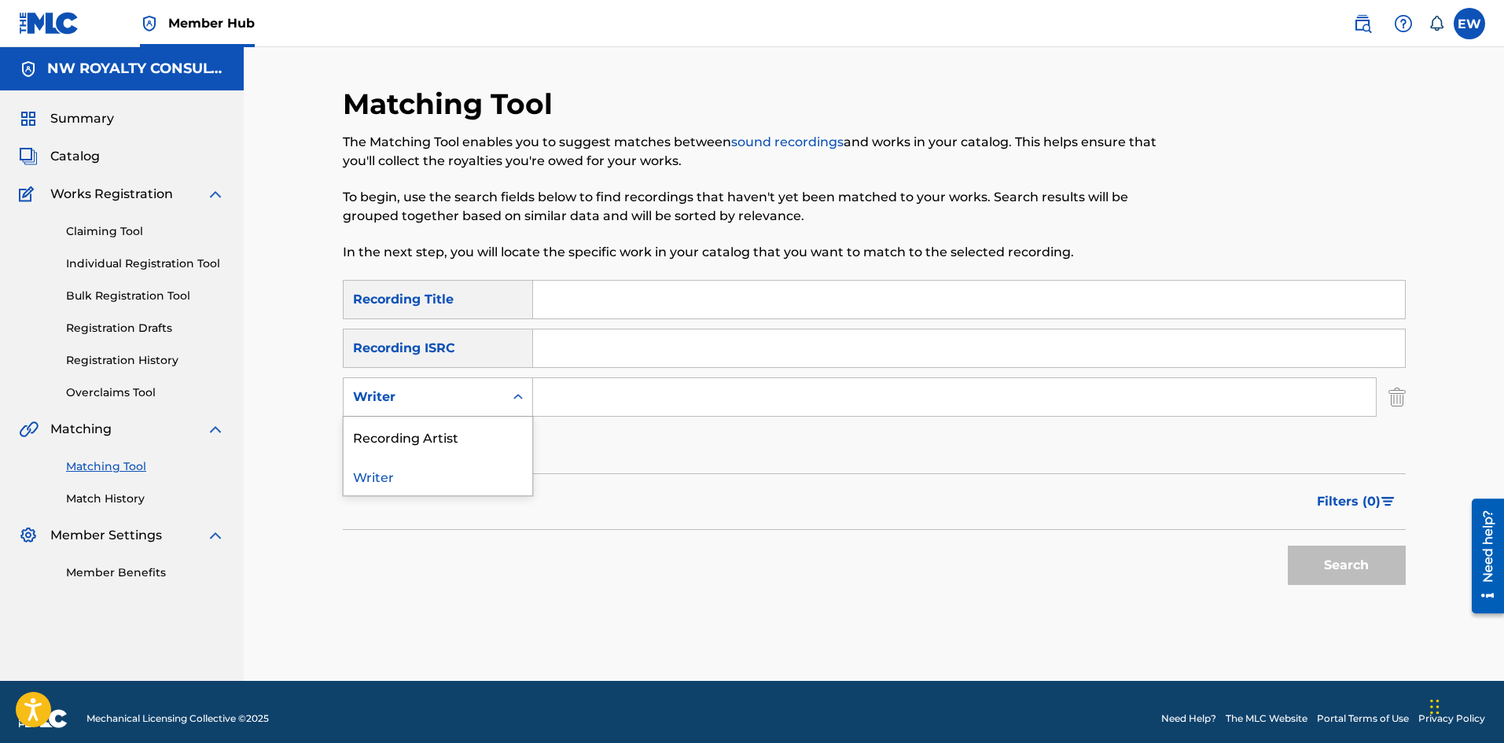
click at [429, 400] on div "Writer" at bounding box center [424, 397] width 142 height 19
drag, startPoint x: 418, startPoint y: 433, endPoint x: 424, endPoint y: 427, distance: 8.4
click at [419, 433] on div "Recording Artist" at bounding box center [438, 436] width 189 height 39
click at [622, 402] on input "Search Form" at bounding box center [954, 397] width 843 height 38
paste input "GRAMPS MORGAN"
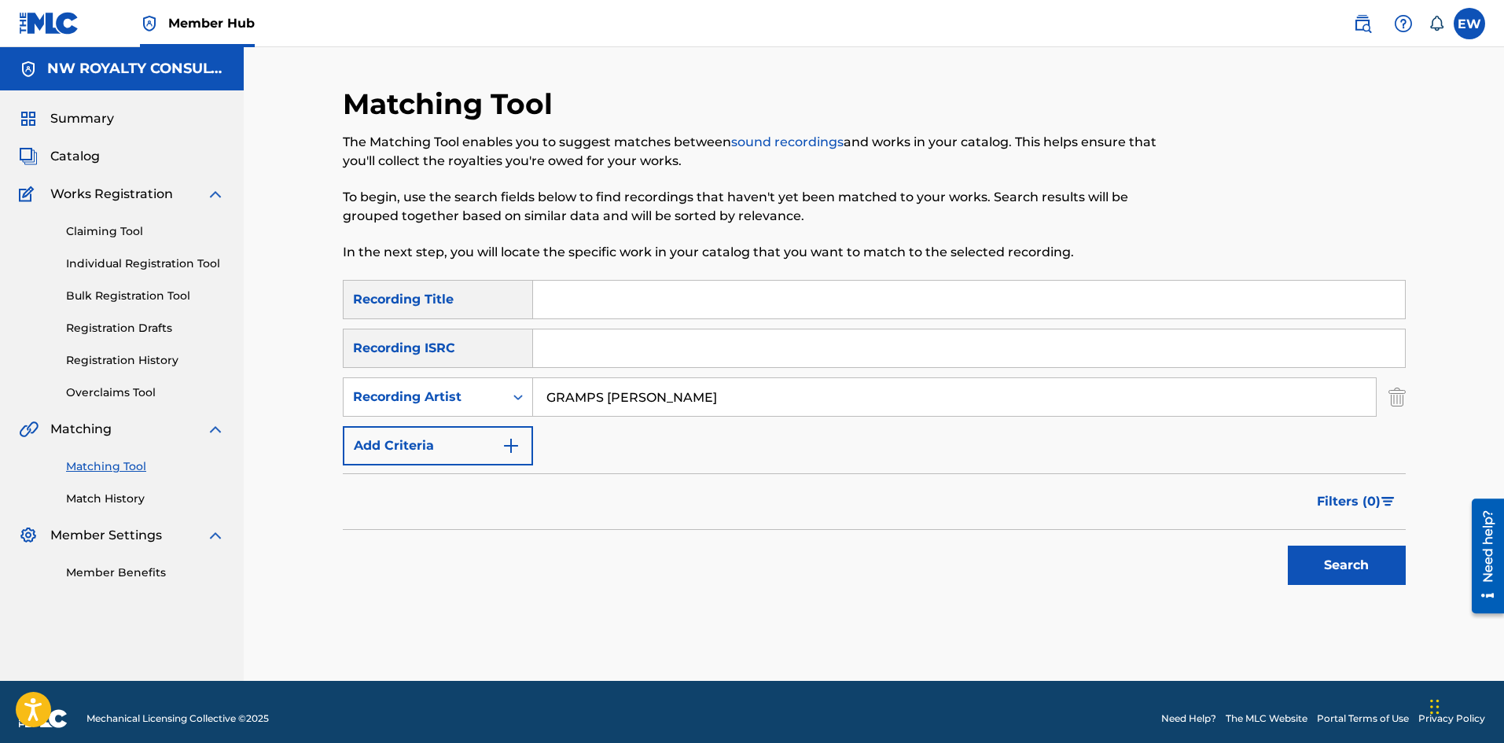
type input "GRAMPS MORGAN"
click at [767, 300] on input "Search Form" at bounding box center [969, 300] width 872 height 38
paste input "PART TIME SOLDIERS"
type input "PART TIME SOLDIERS"
click at [1351, 573] on button "Search" at bounding box center [1347, 565] width 118 height 39
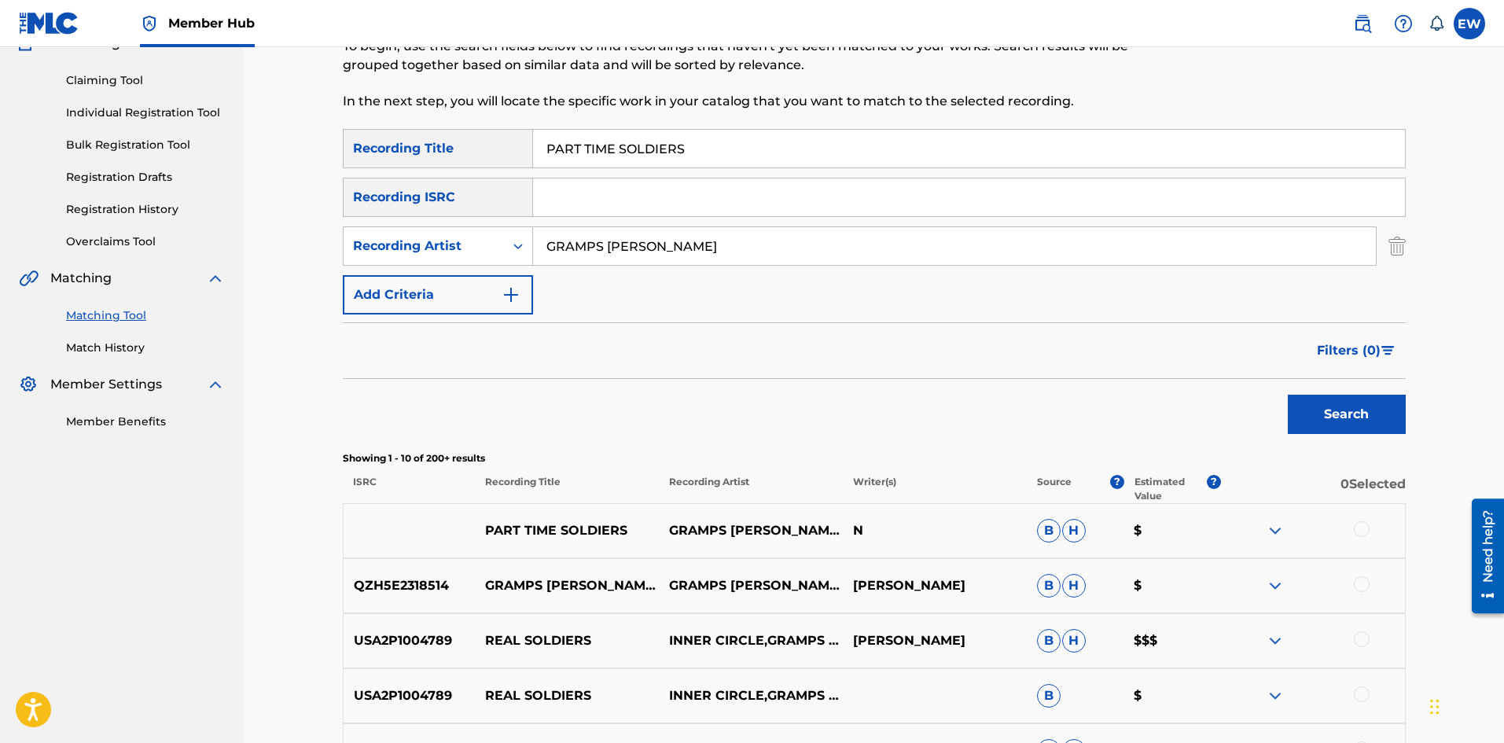
scroll to position [157, 0]
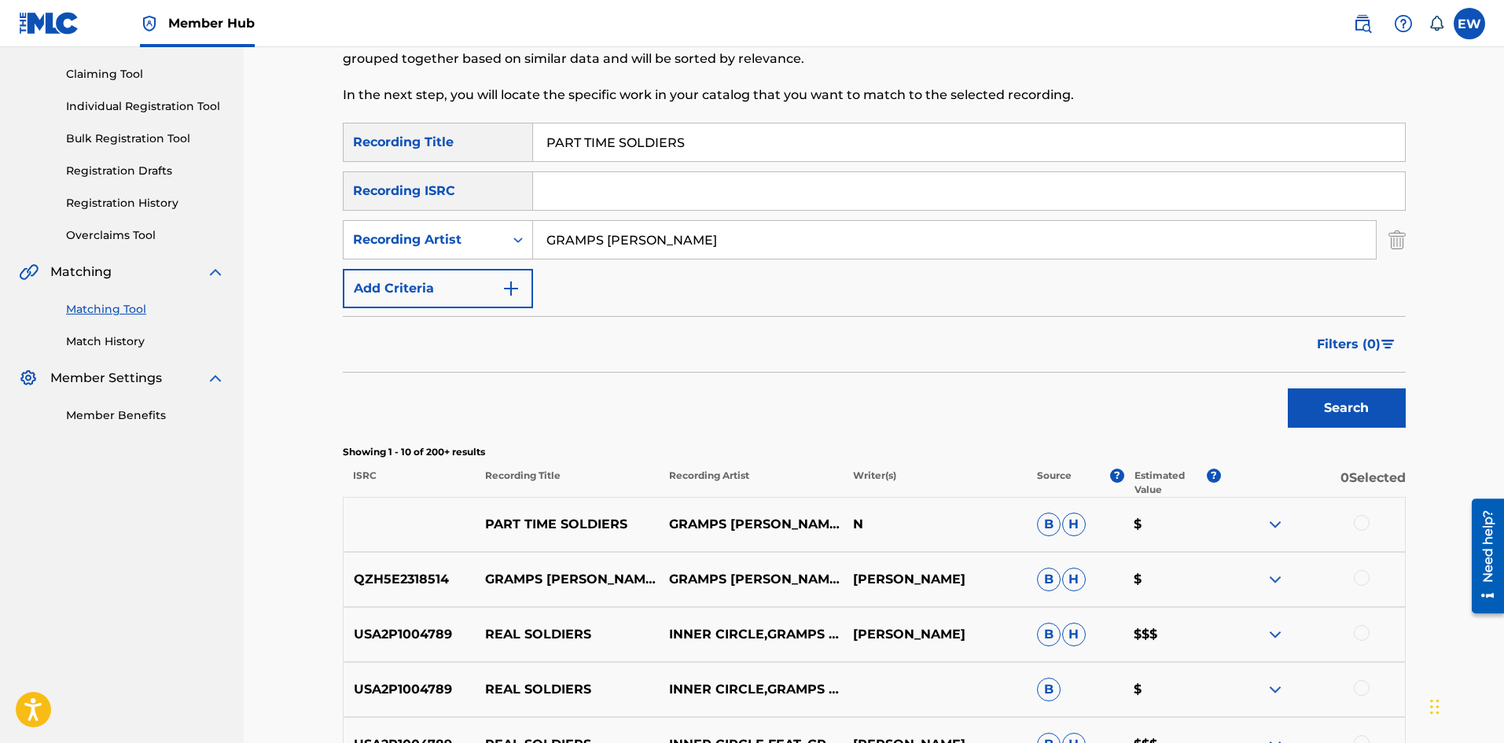
click at [1363, 528] on div at bounding box center [1362, 523] width 16 height 16
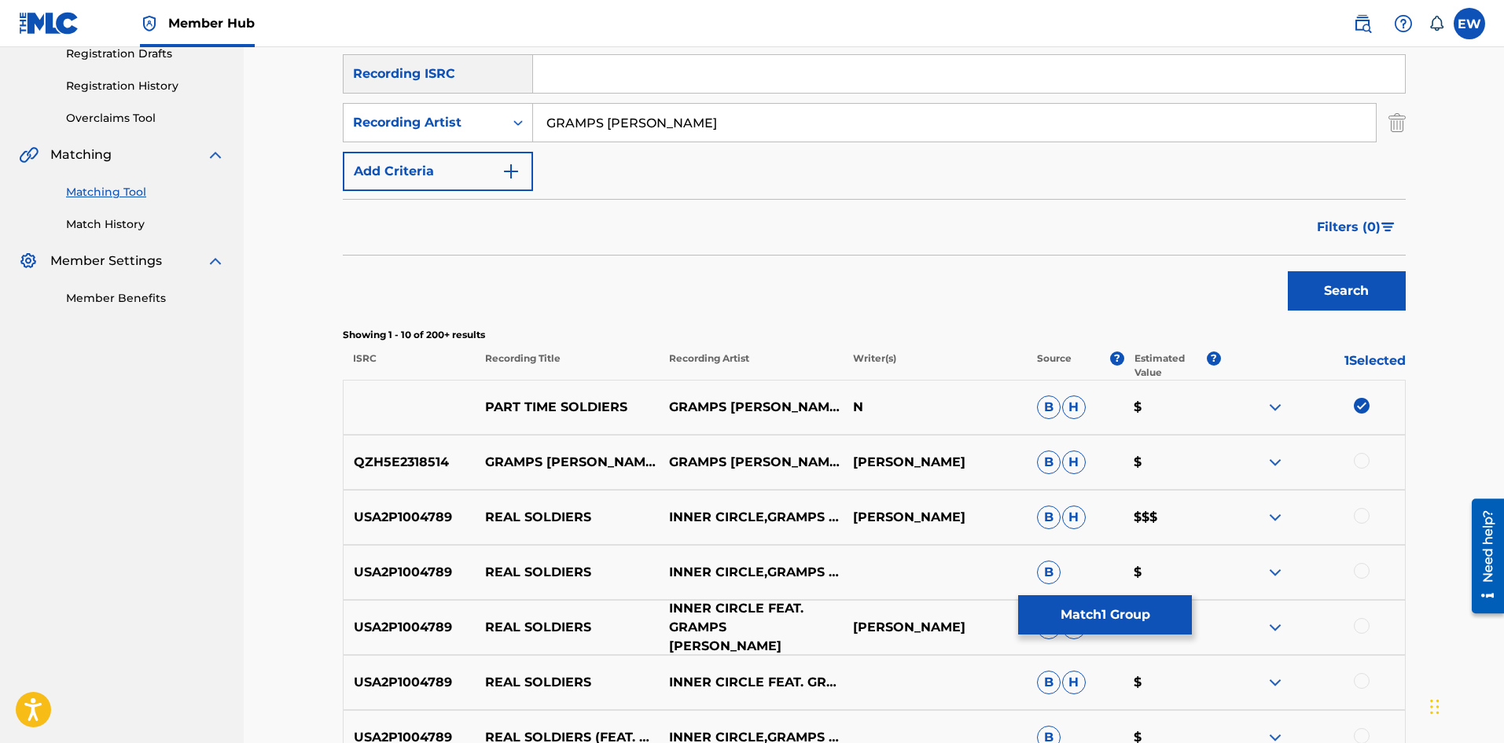
scroll to position [315, 0]
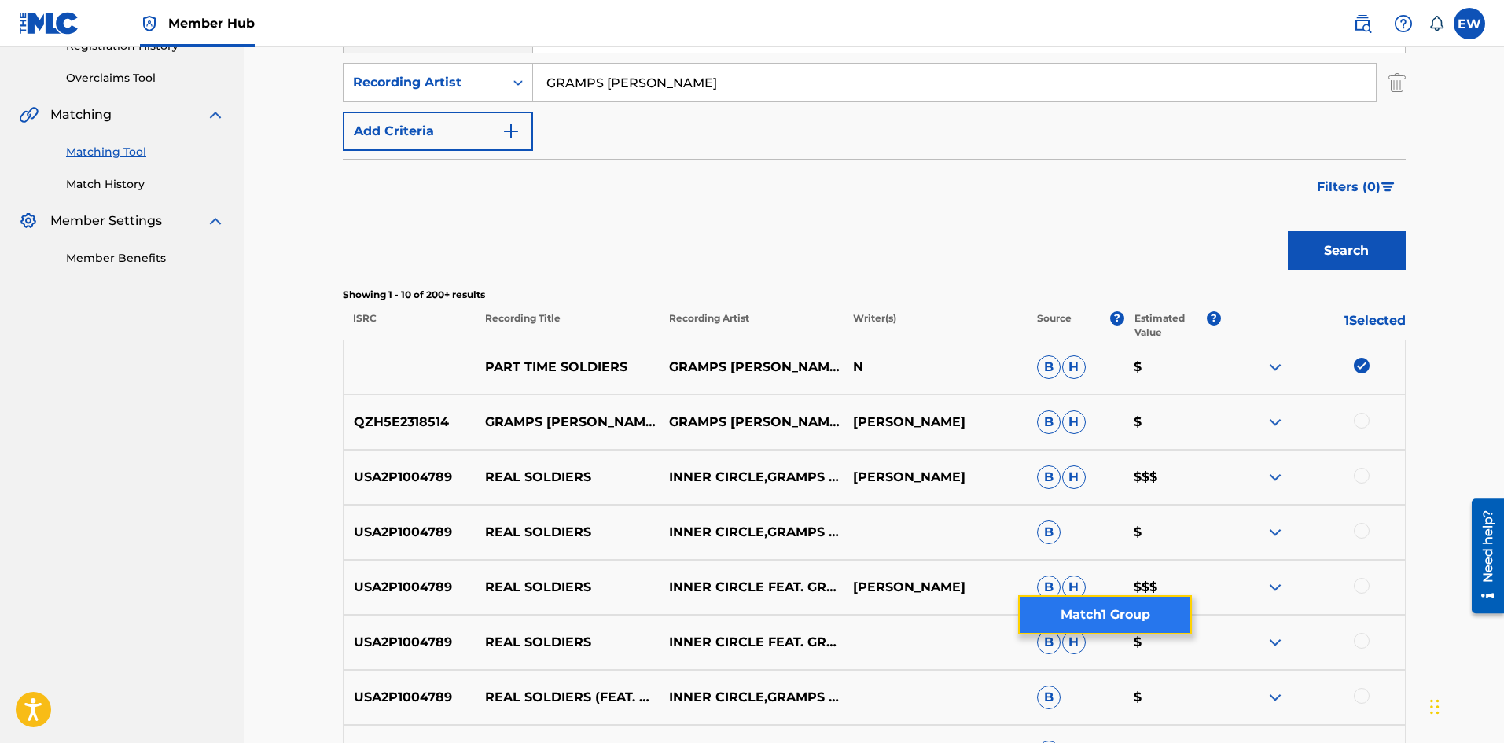
click at [1109, 628] on button "Match 1 Group" at bounding box center [1105, 614] width 174 height 39
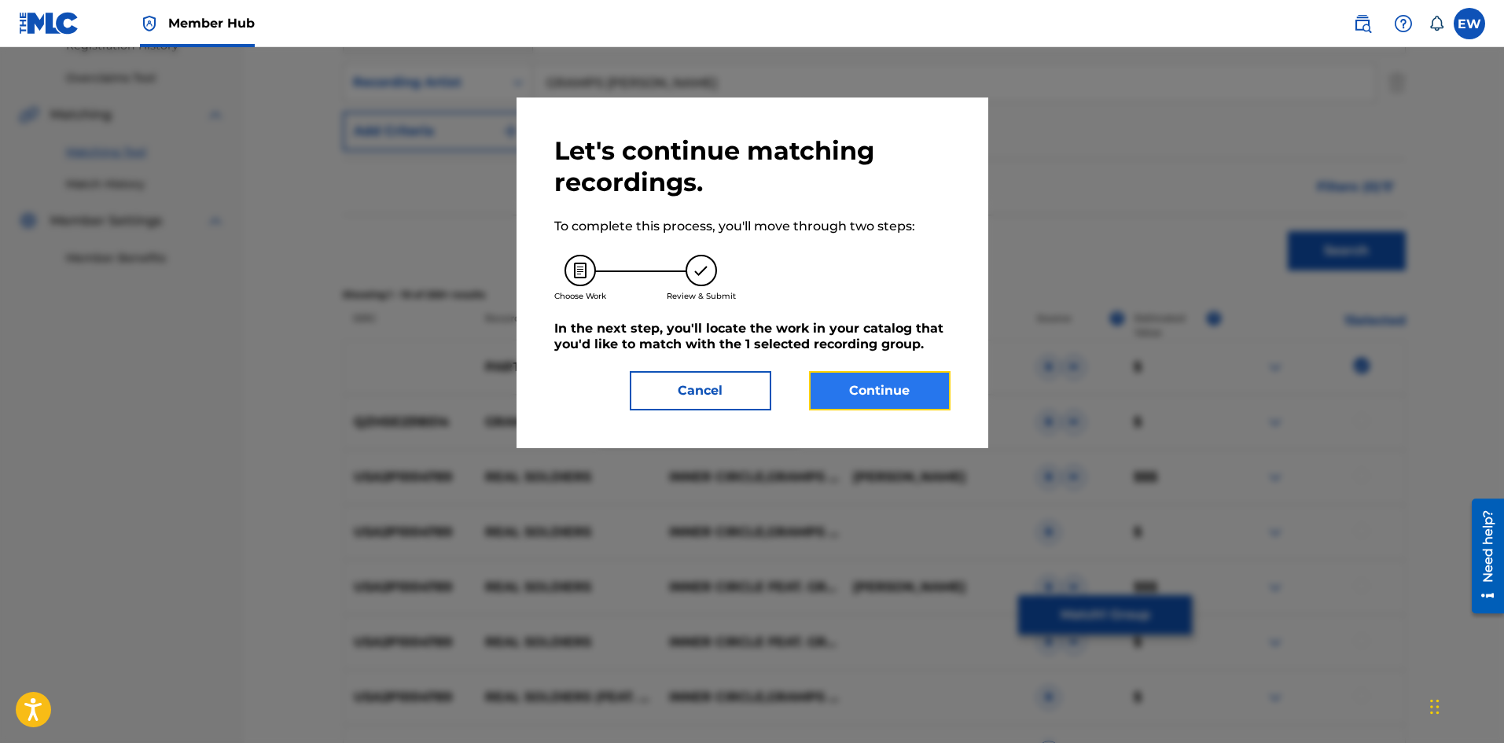
click at [863, 389] on button "Continue" at bounding box center [880, 390] width 142 height 39
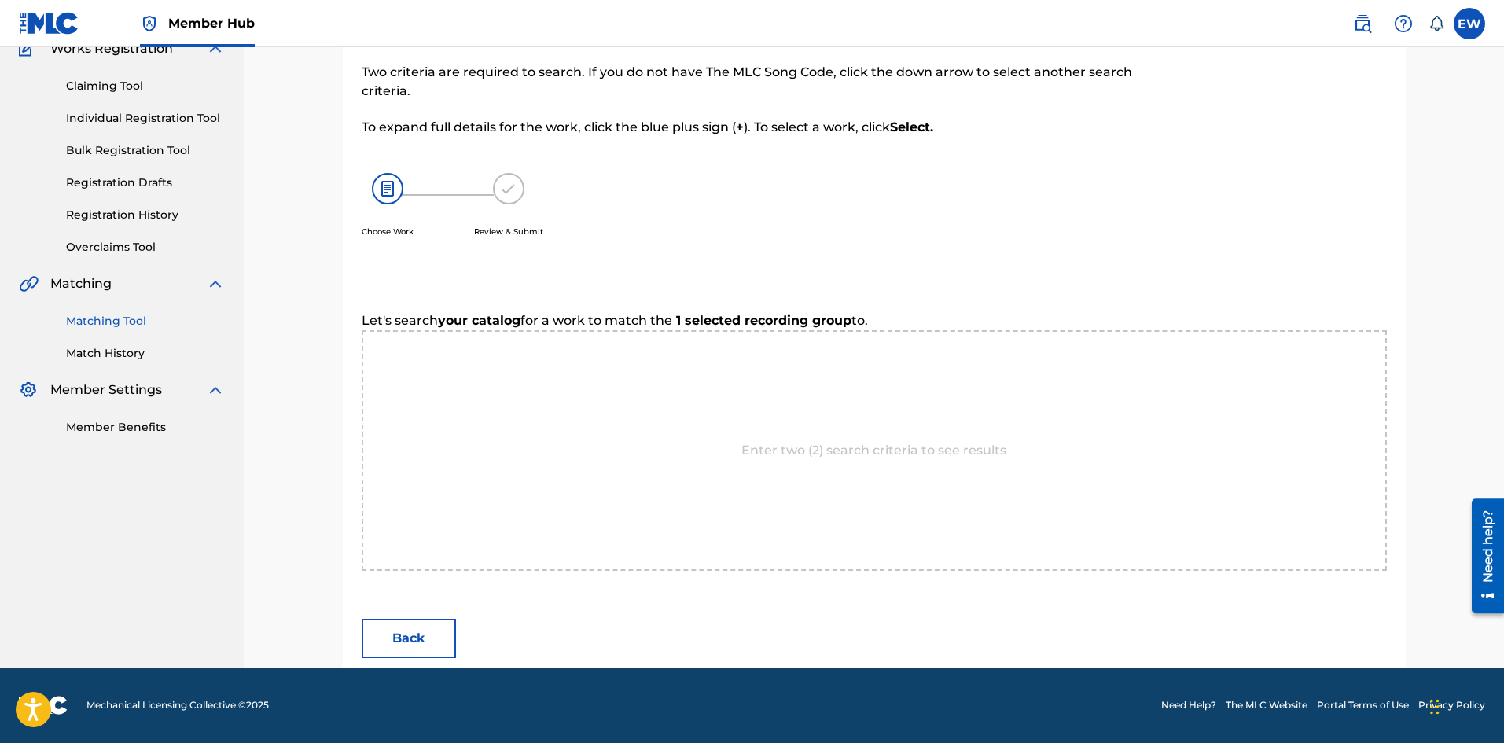
scroll to position [304, 0]
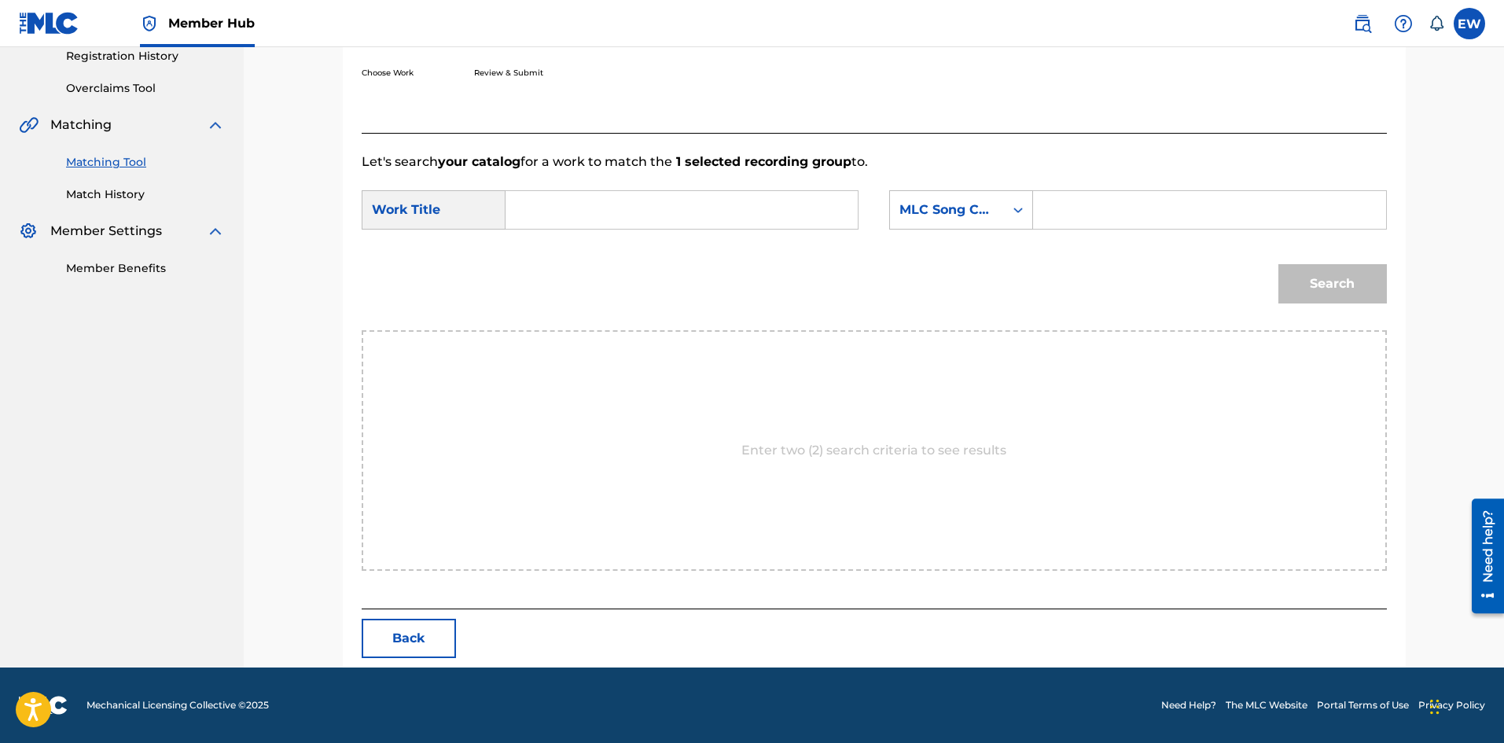
click at [690, 215] on input "Search Form" at bounding box center [682, 210] width 326 height 38
paste input "PART TIME SOLDIERS"
type input "PART TIME SOLDIERS"
click at [1111, 218] on input "Search Form" at bounding box center [1210, 210] width 326 height 38
paste input "PV7E21"
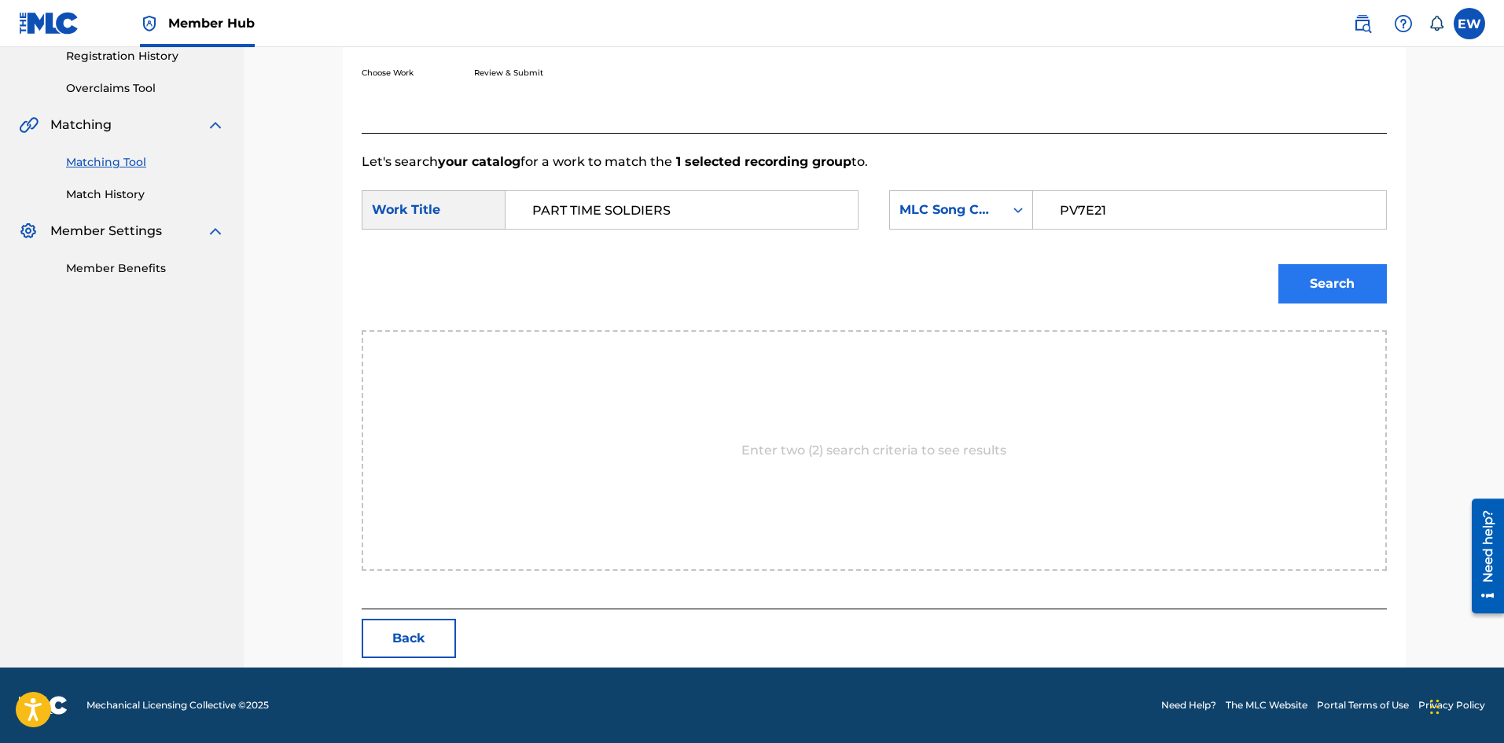
type input "PV7E21"
click at [1328, 283] on button "Search" at bounding box center [1333, 283] width 109 height 39
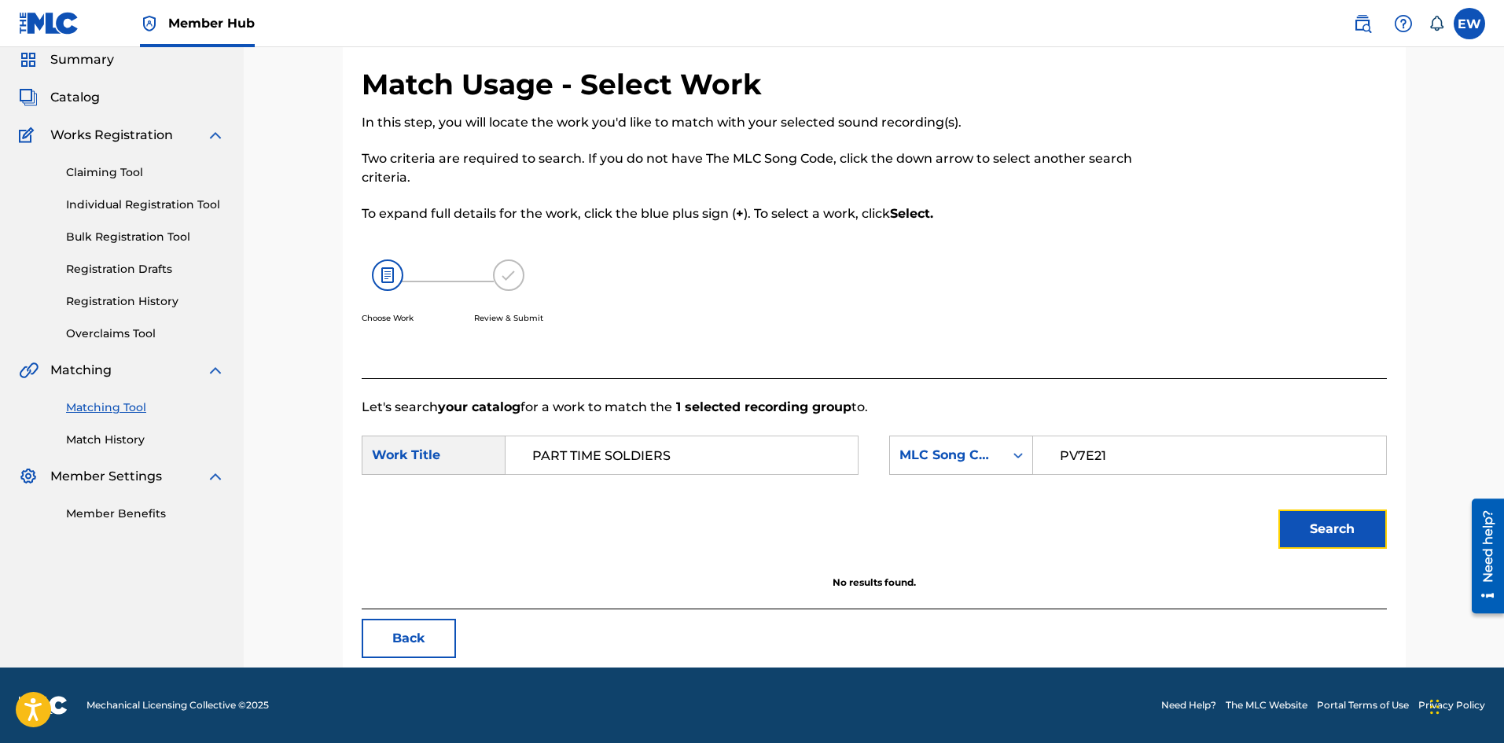
scroll to position [59, 0]
drag, startPoint x: 785, startPoint y: 452, endPoint x: 413, endPoint y: 470, distance: 372.4
click at [416, 477] on div "SearchWithCriteria48b46754-6ef4-4445-91fc-b4faae44363a Work Title PART TIME SOL…" at bounding box center [875, 460] width 1026 height 49
paste input "IME SOLDIER"
type input "PARTIME SOLDIER"
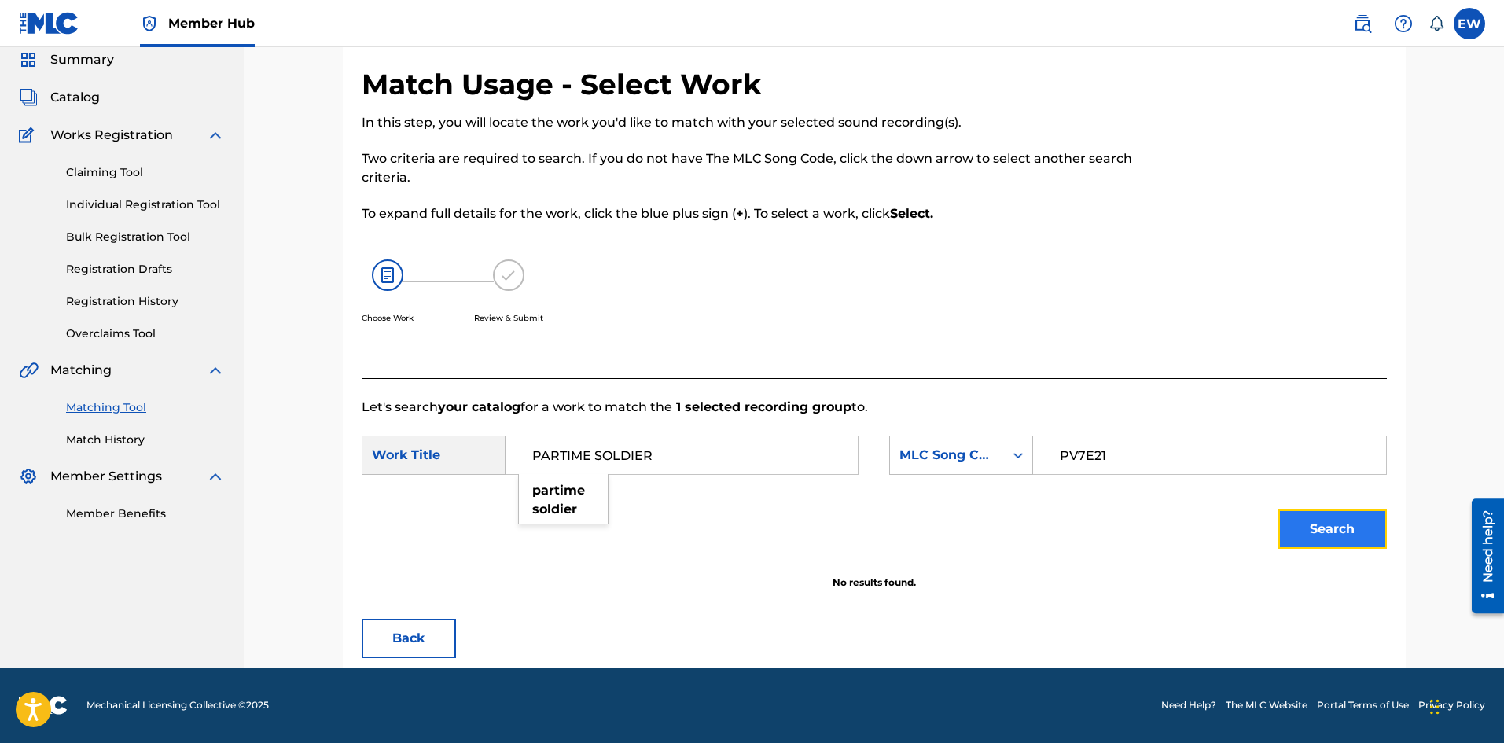
click at [1350, 528] on button "Search" at bounding box center [1333, 529] width 109 height 39
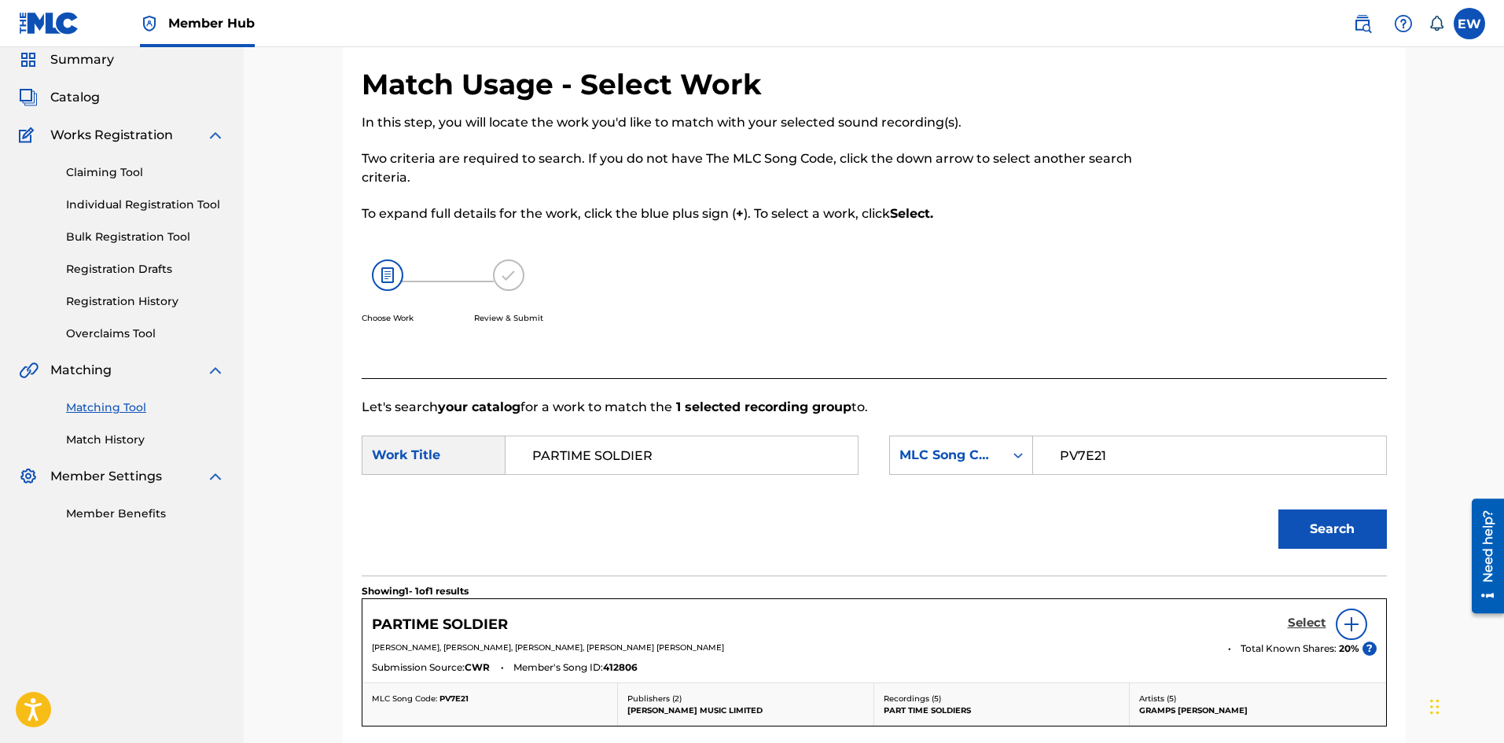
click at [1304, 621] on h5 "Select" at bounding box center [1307, 623] width 39 height 15
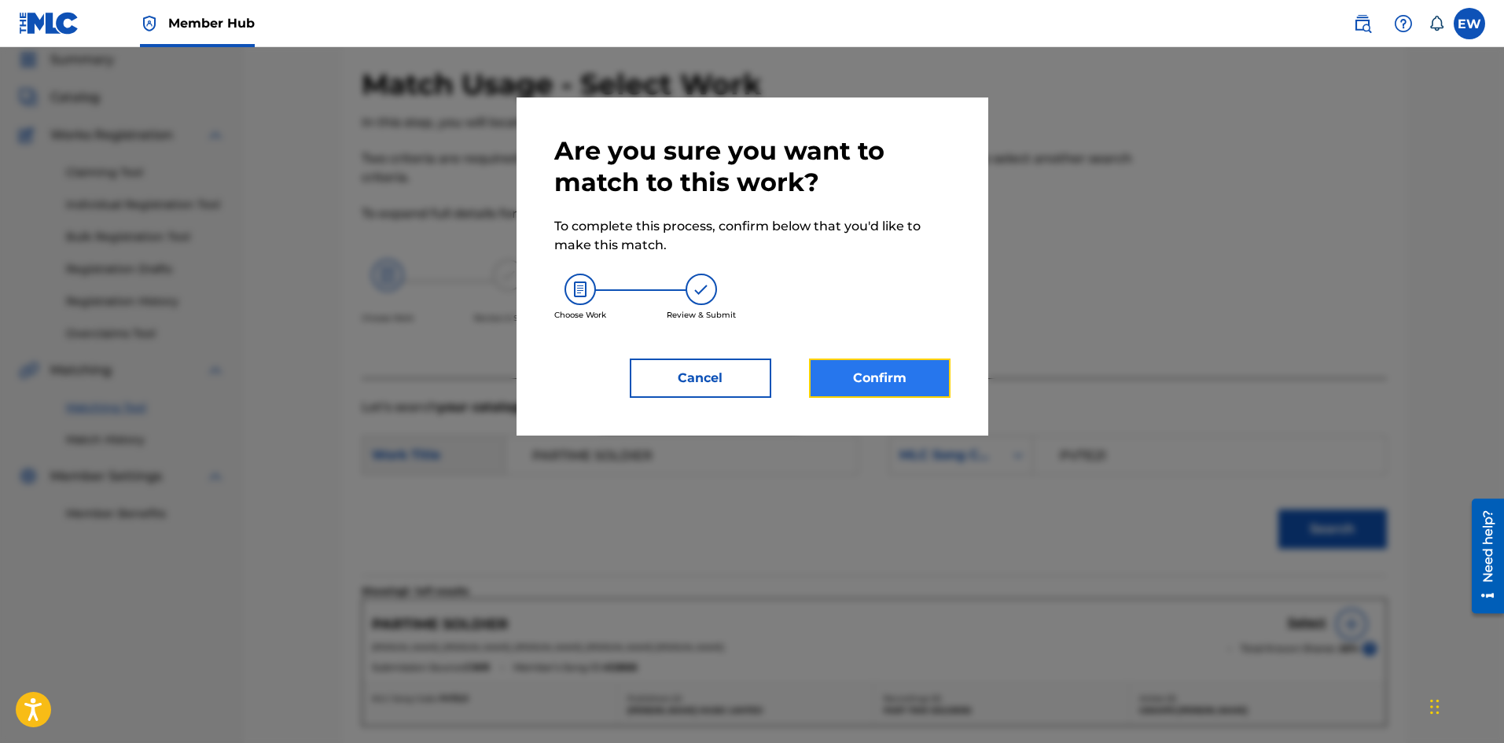
click at [873, 386] on button "Confirm" at bounding box center [880, 378] width 142 height 39
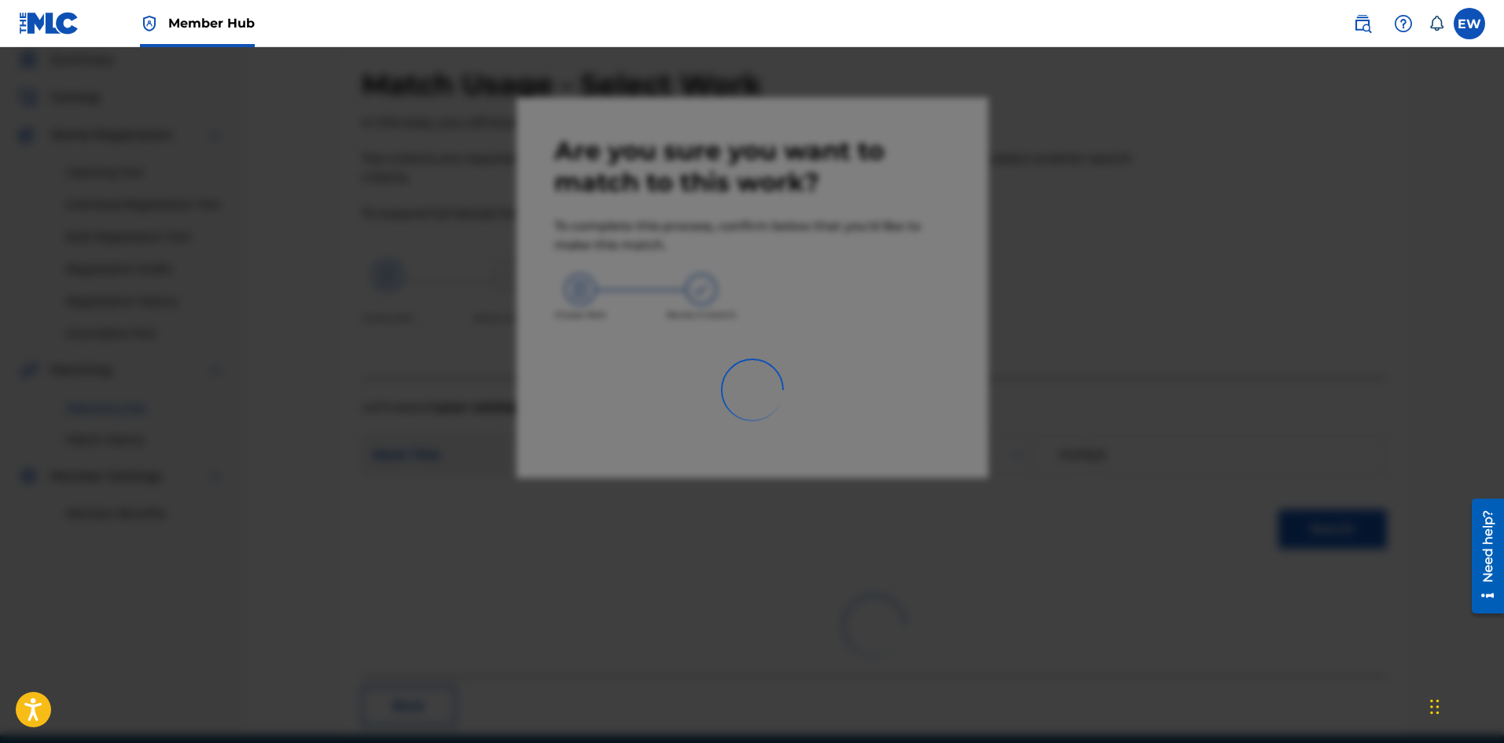
scroll to position [38, 0]
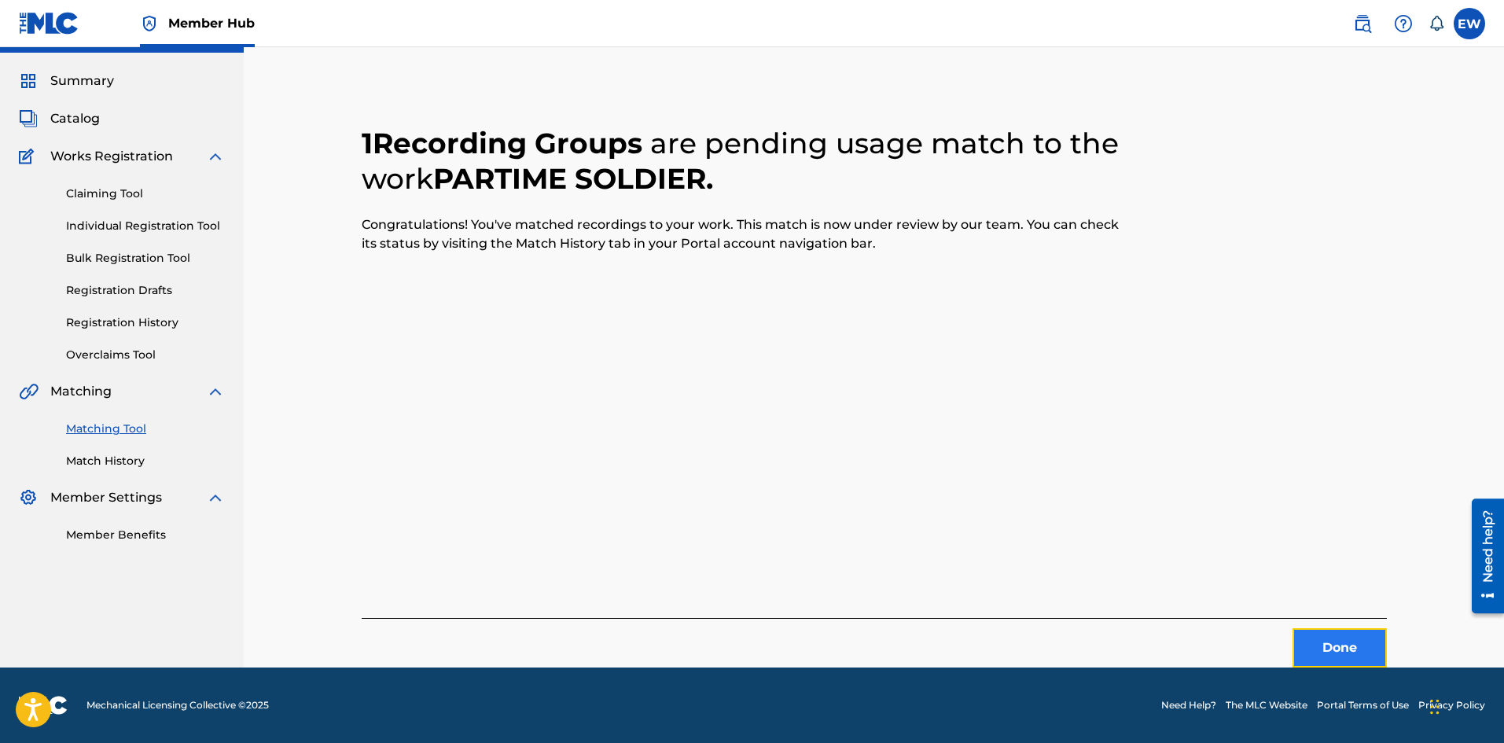
click at [1336, 632] on button "Done" at bounding box center [1340, 647] width 94 height 39
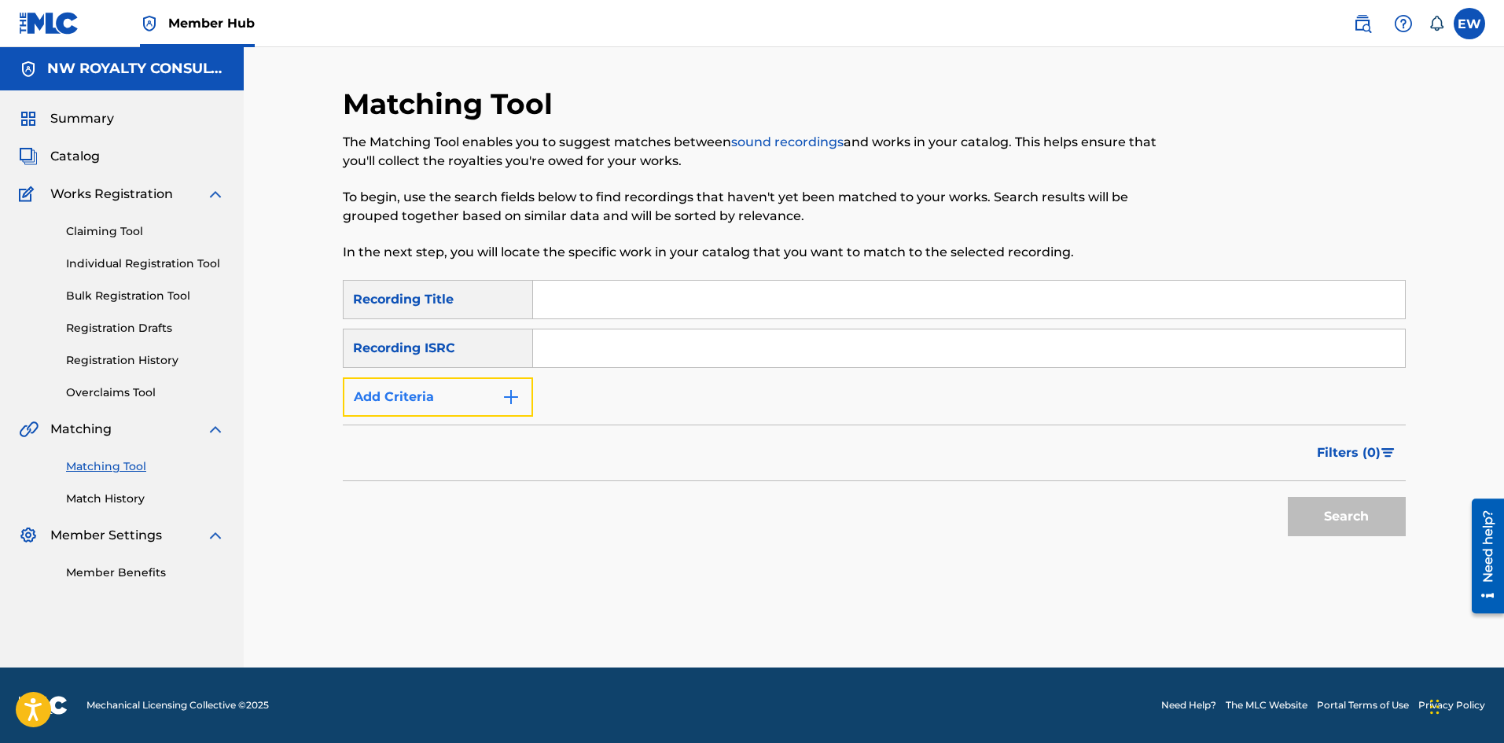
click at [425, 393] on button "Add Criteria" at bounding box center [438, 396] width 190 height 39
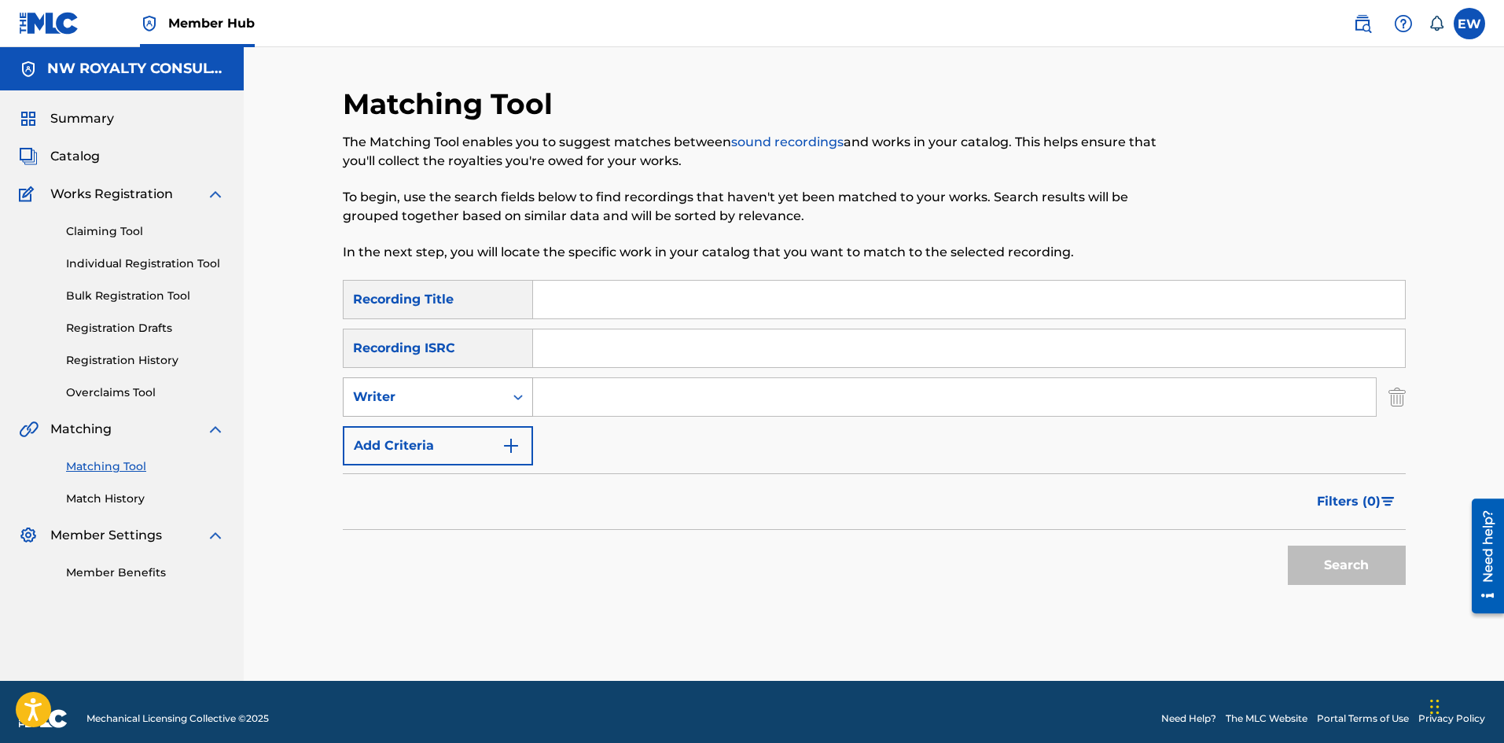
click at [424, 392] on div "Writer" at bounding box center [424, 397] width 142 height 19
click at [433, 420] on div "SearchWithCriteriaafd8ceb7-3774-406e-84ce-1ae342146623 Recording Title SearchWi…" at bounding box center [874, 373] width 1063 height 186
drag, startPoint x: 469, startPoint y: 388, endPoint x: 477, endPoint y: 415, distance: 28.6
click at [473, 389] on div "Writer" at bounding box center [424, 397] width 142 height 19
drag, startPoint x: 479, startPoint y: 424, endPoint x: 495, endPoint y: 418, distance: 17.4
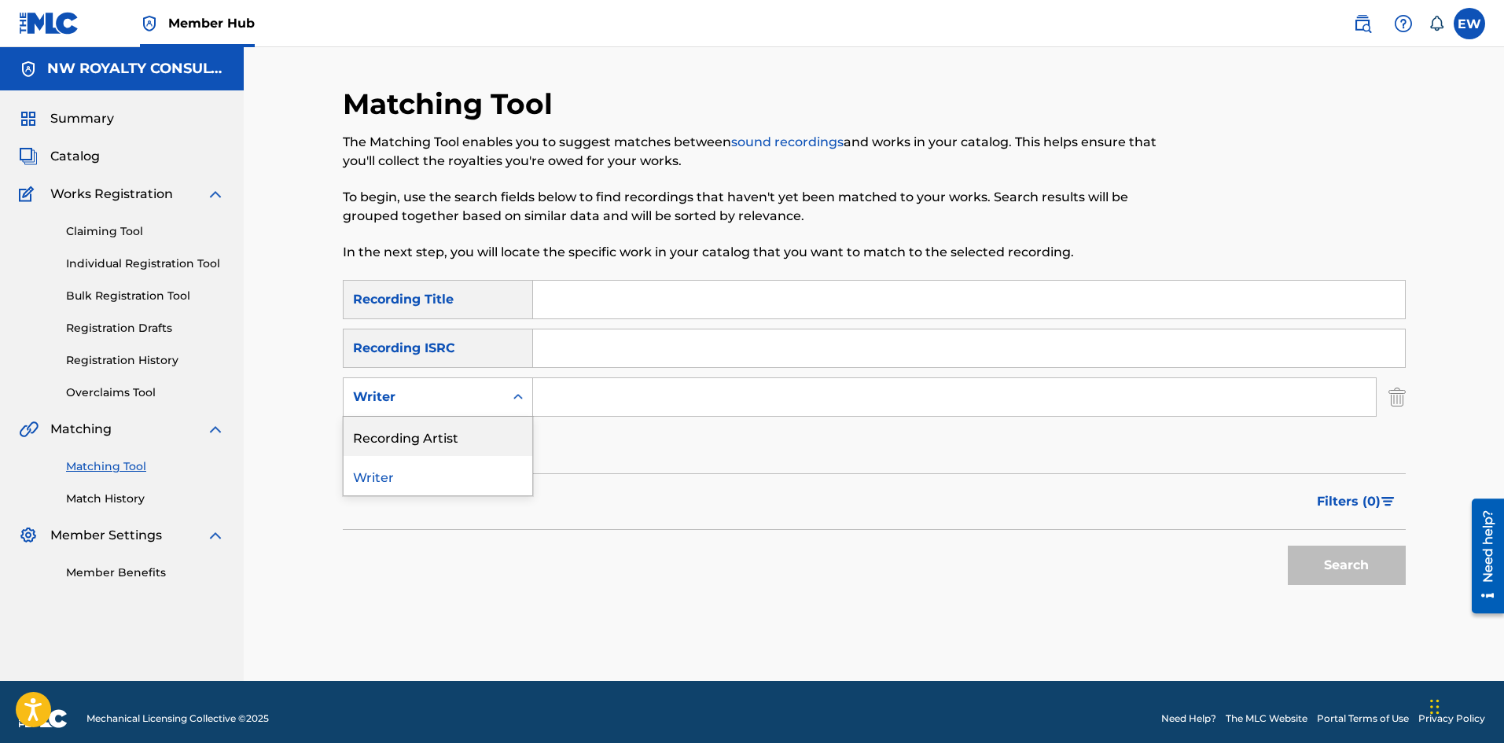
click at [481, 426] on div "Recording Artist" at bounding box center [438, 436] width 189 height 39
click at [611, 396] on input "Search Form" at bounding box center [954, 397] width 843 height 38
paste input "DOUGAL"
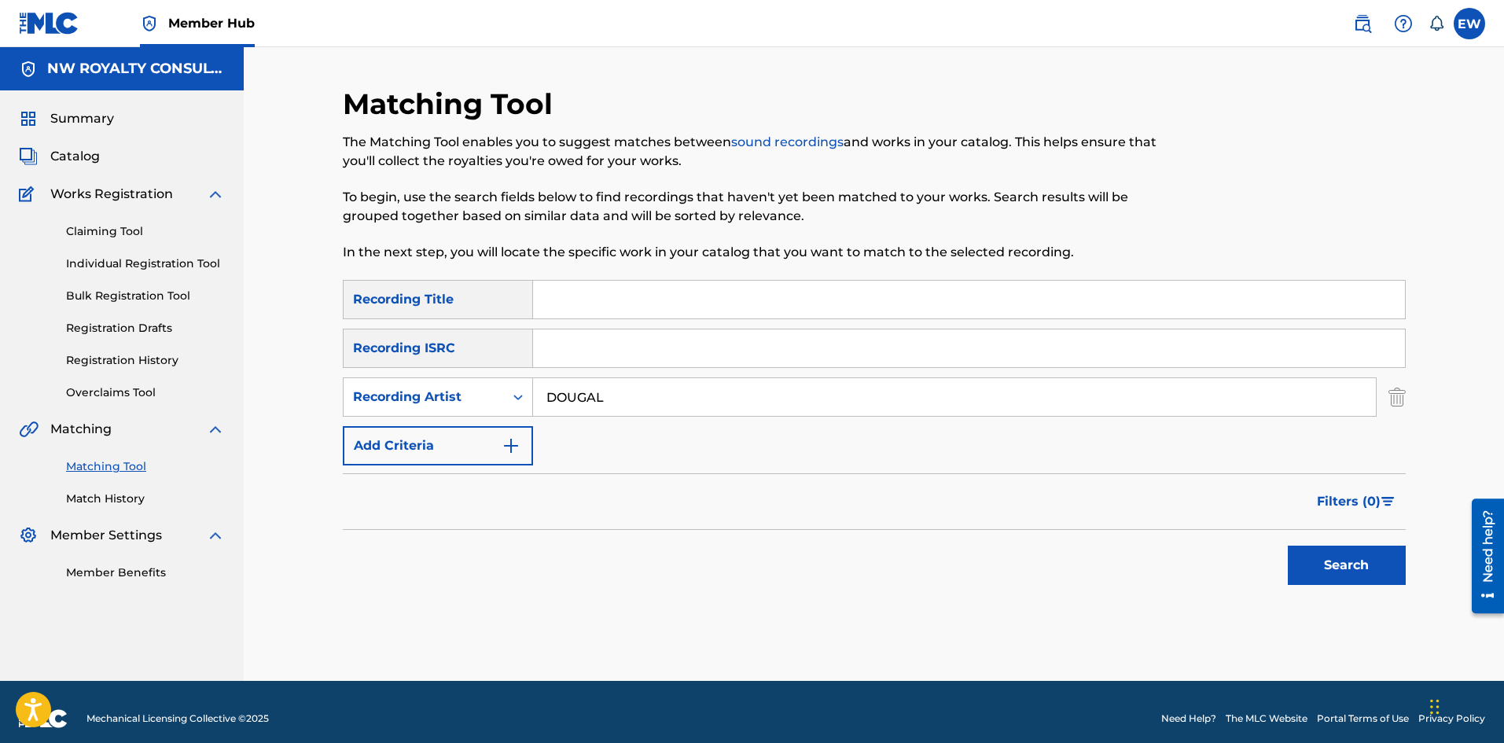
type input "DOUGAL"
click at [725, 302] on input "Search Form" at bounding box center [969, 300] width 872 height 38
paste input "PARTY"
type input "PARTY"
drag, startPoint x: 1349, startPoint y: 557, endPoint x: 1325, endPoint y: 541, distance: 28.4
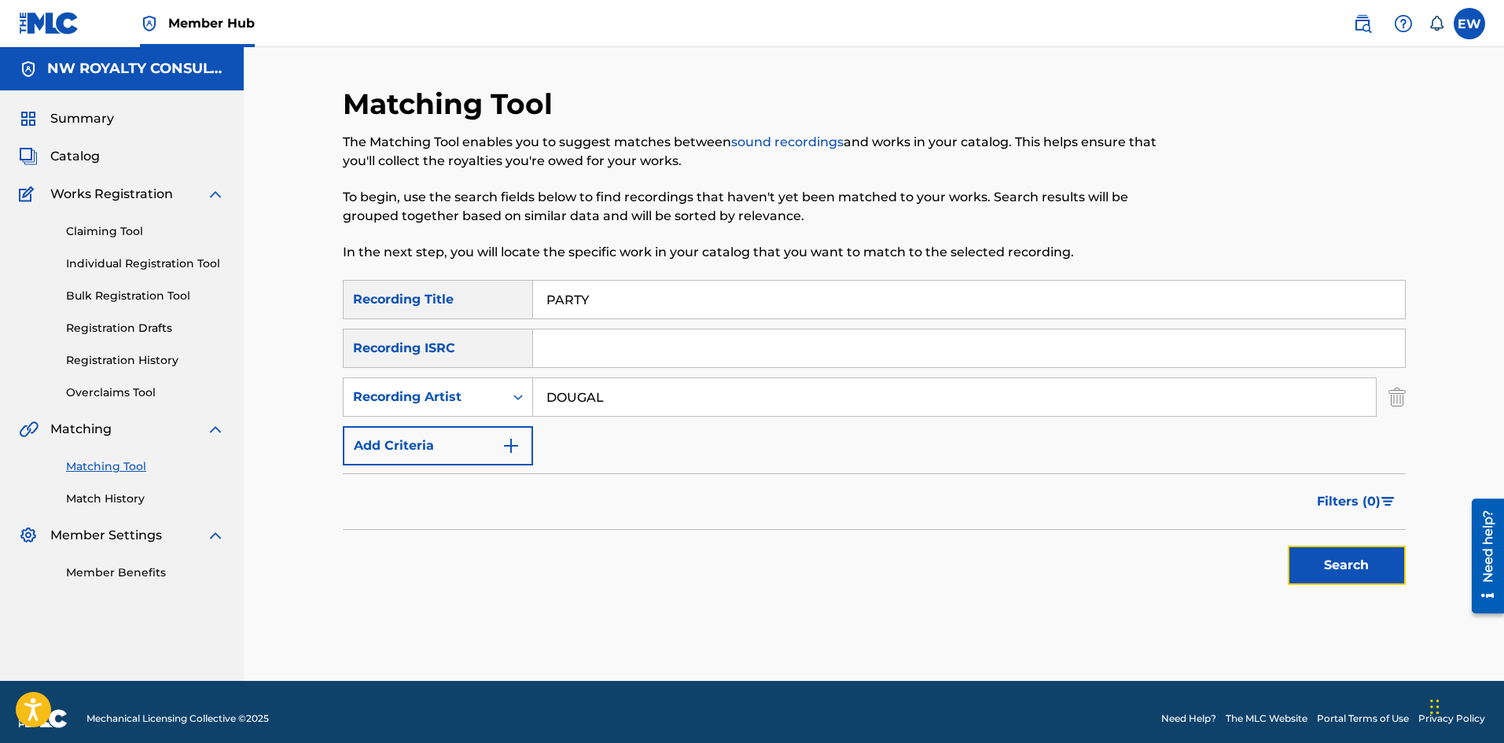
click at [1346, 557] on button "Search" at bounding box center [1347, 565] width 118 height 39
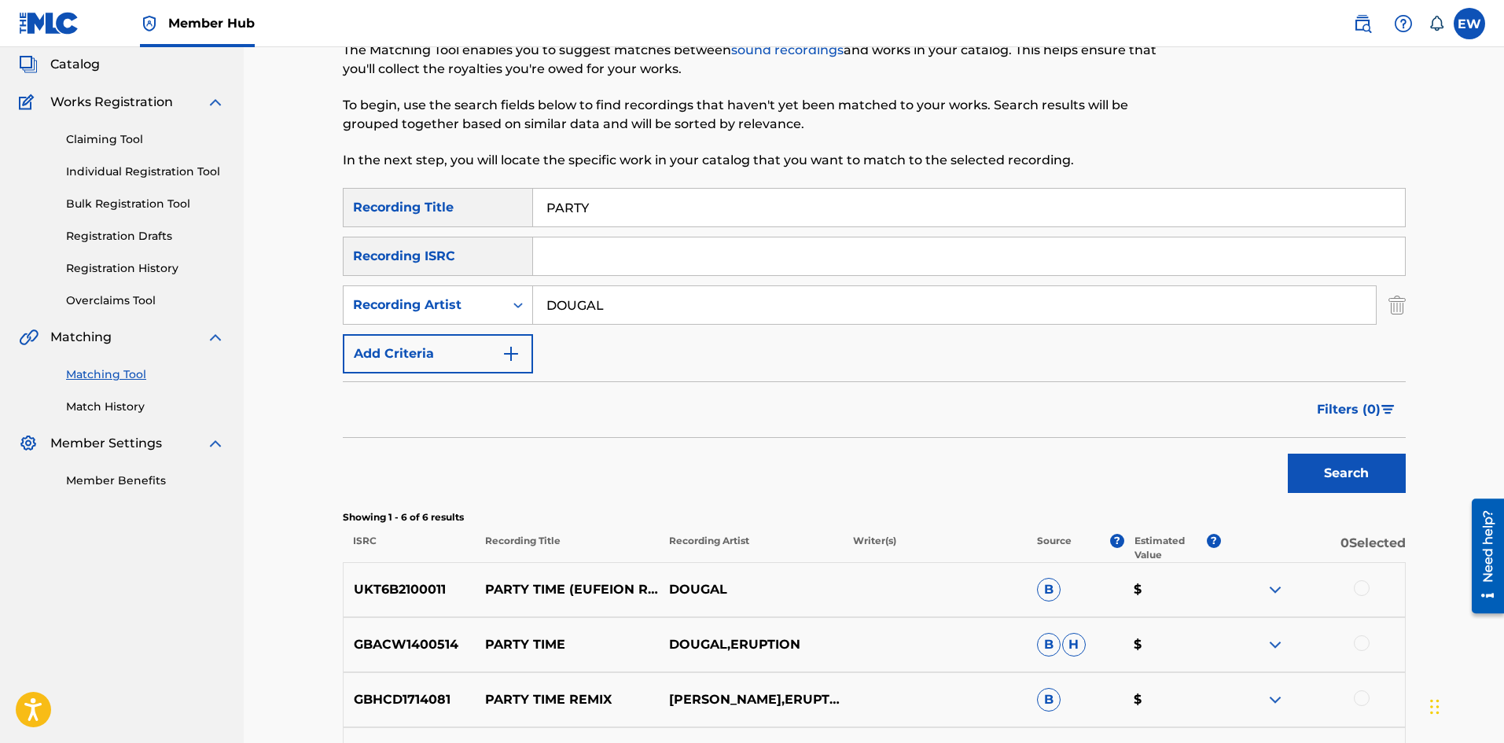
scroll to position [79, 0]
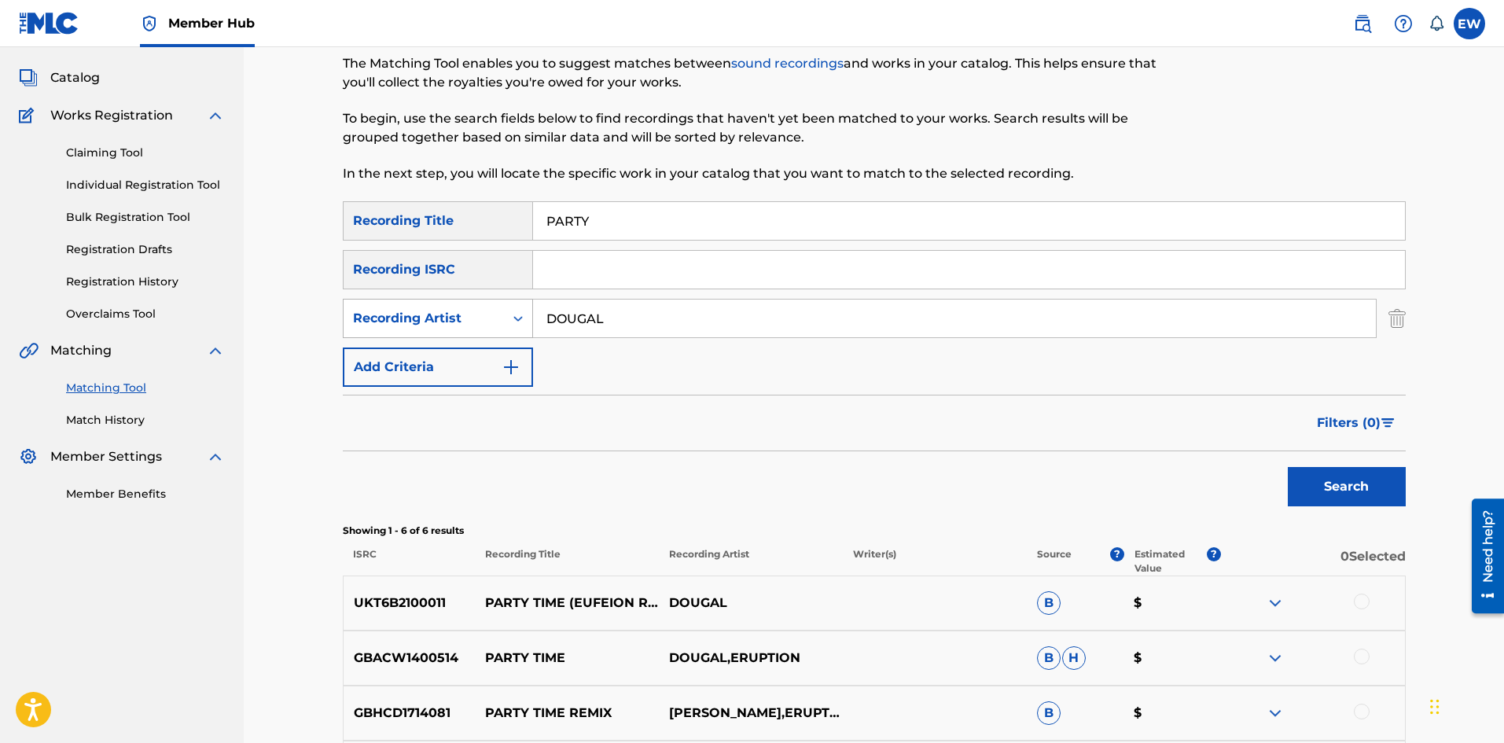
drag, startPoint x: 688, startPoint y: 320, endPoint x: 370, endPoint y: 319, distance: 318.5
click at [370, 323] on div "SearchWithCriteriafb43e516-d9b9-4b7c-ac66-b6a40b4b73b1 Recording Artist DOUGAL" at bounding box center [874, 318] width 1063 height 39
paste input "ZJ LIQUID"
type input "ZJ LIQUID"
drag, startPoint x: 621, startPoint y: 230, endPoint x: 304, endPoint y: 217, distance: 316.4
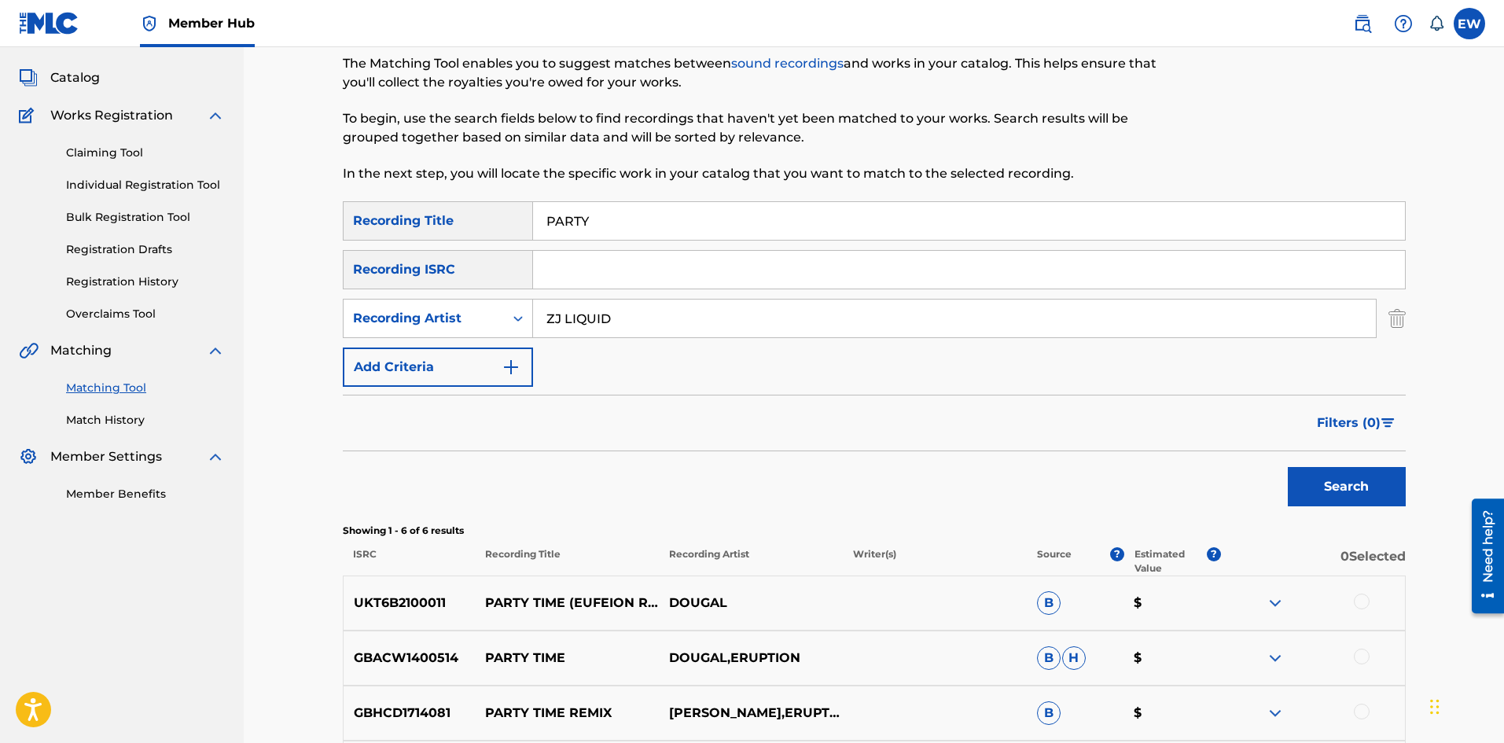
click at [304, 217] on div "Matching Tool The Matching Tool enables you to suggest matches between sound re…" at bounding box center [874, 477] width 1261 height 1016
click at [1304, 476] on button "Search" at bounding box center [1347, 486] width 118 height 39
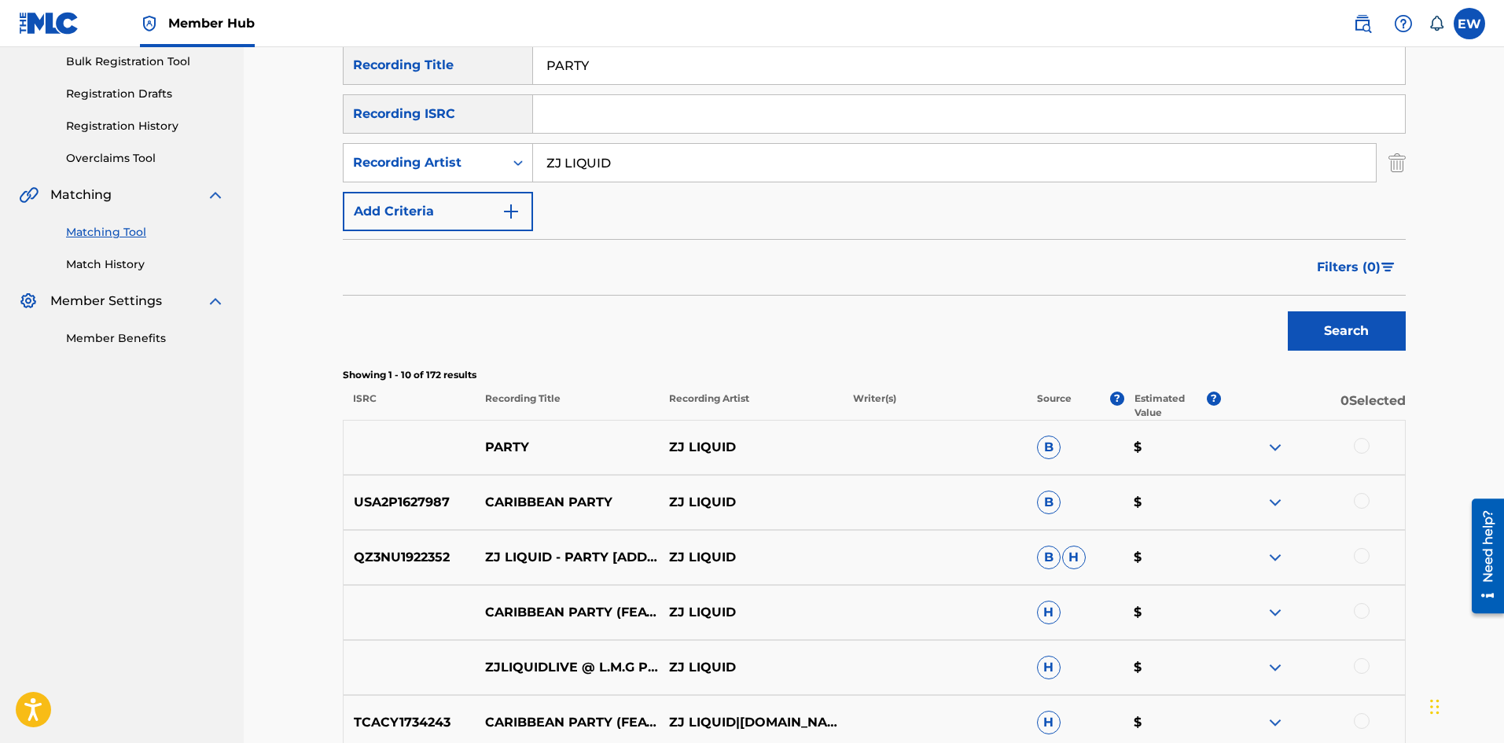
scroll to position [236, 0]
click at [1360, 447] on div at bounding box center [1362, 444] width 16 height 16
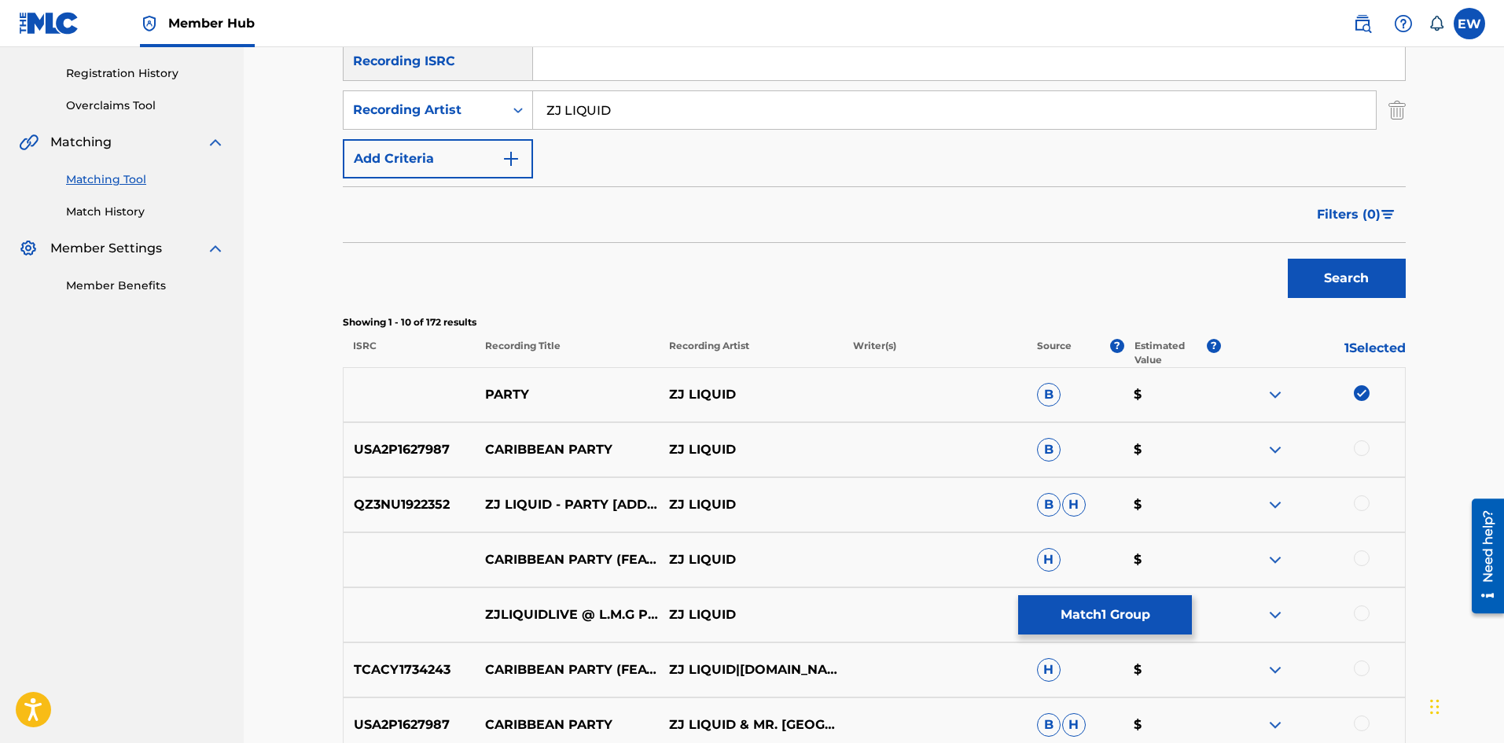
scroll to position [315, 0]
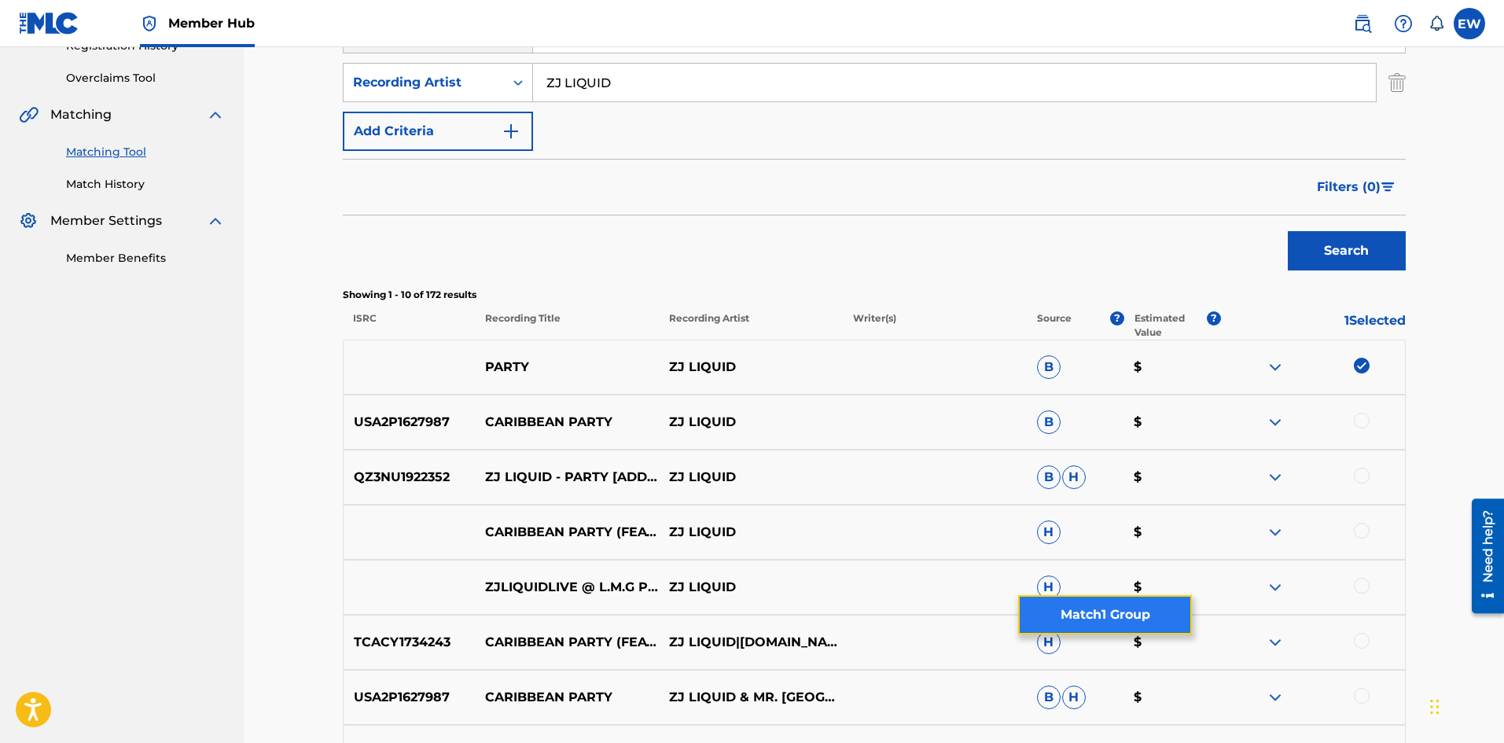
click at [1105, 619] on button "Match 1 Group" at bounding box center [1105, 614] width 174 height 39
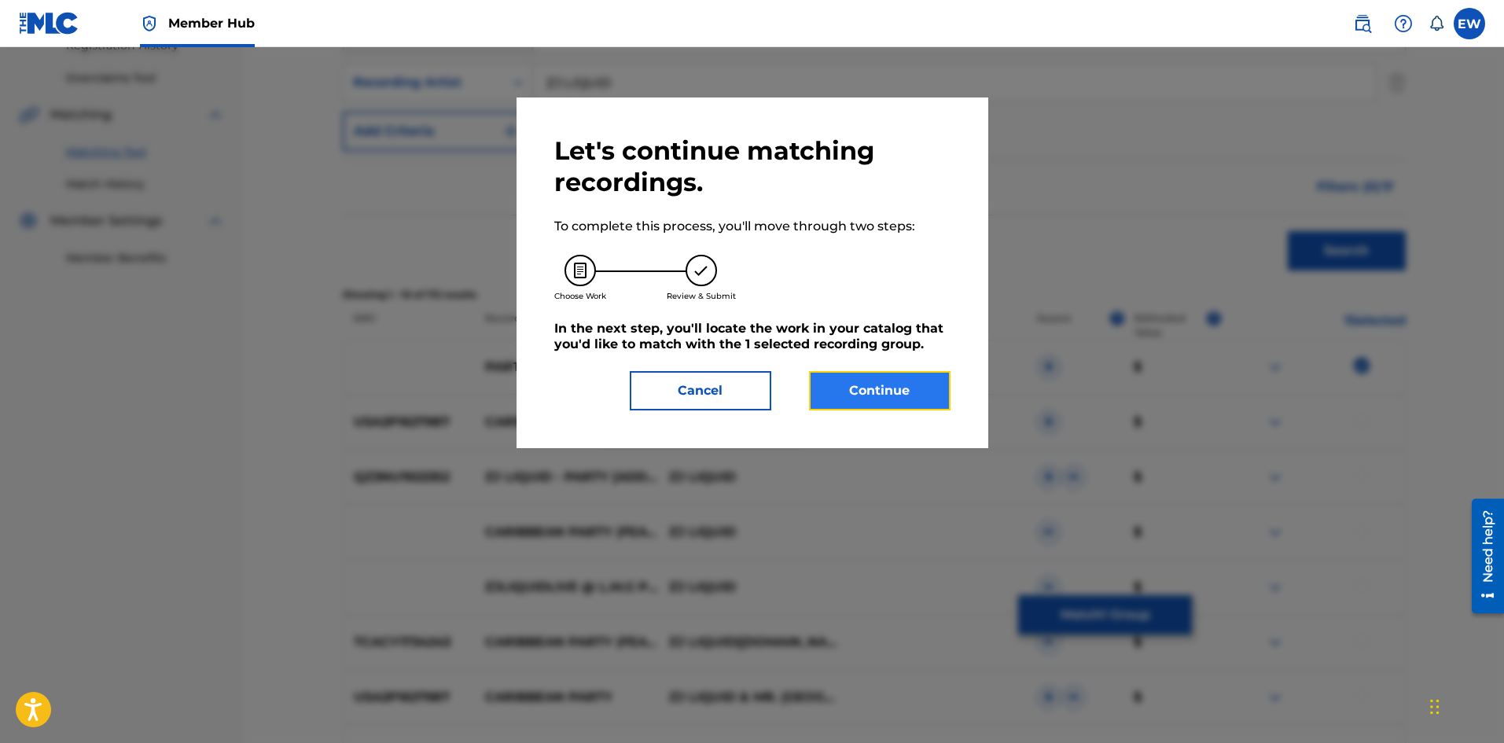
click at [851, 382] on button "Continue" at bounding box center [880, 390] width 142 height 39
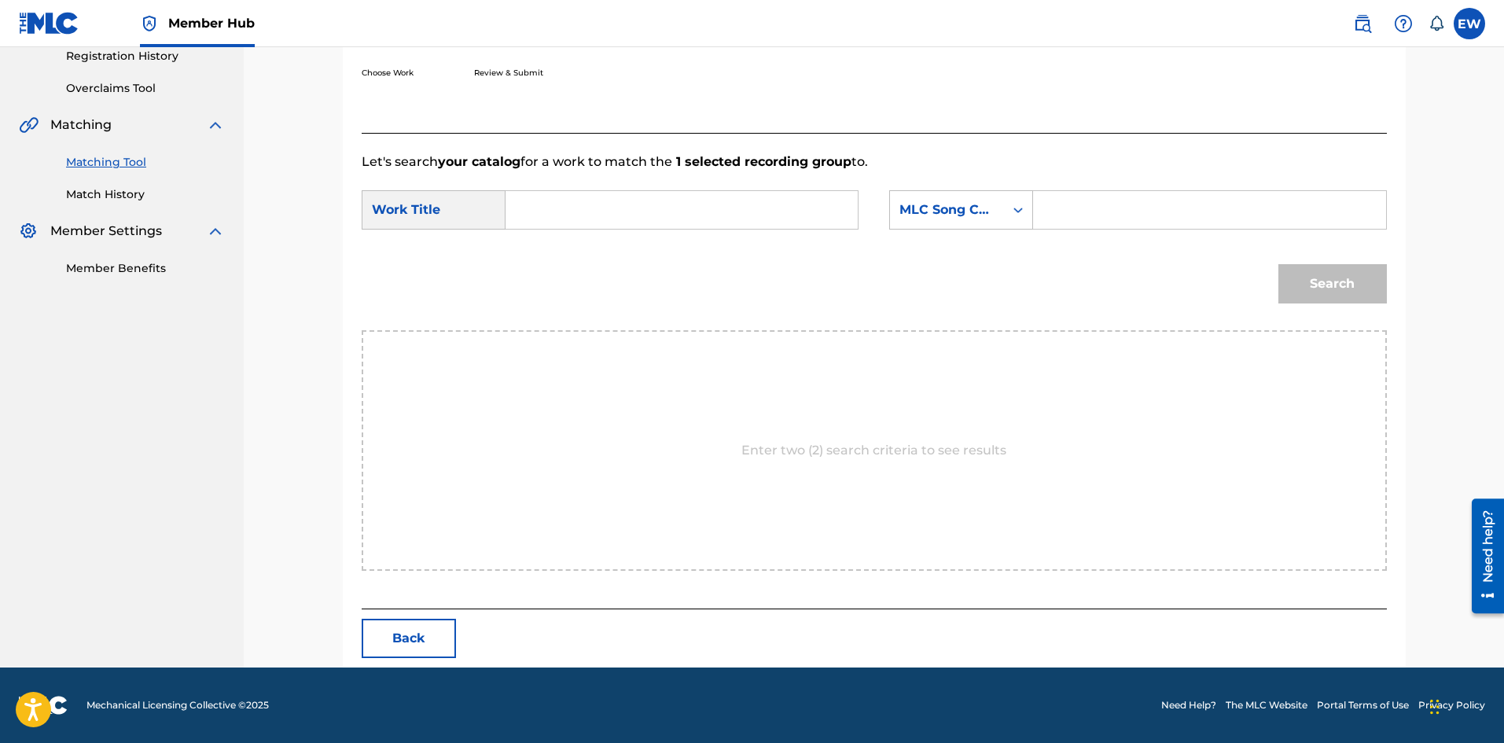
scroll to position [304, 0]
click at [718, 200] on input "Search Form" at bounding box center [682, 210] width 326 height 38
paste input "PARTY"
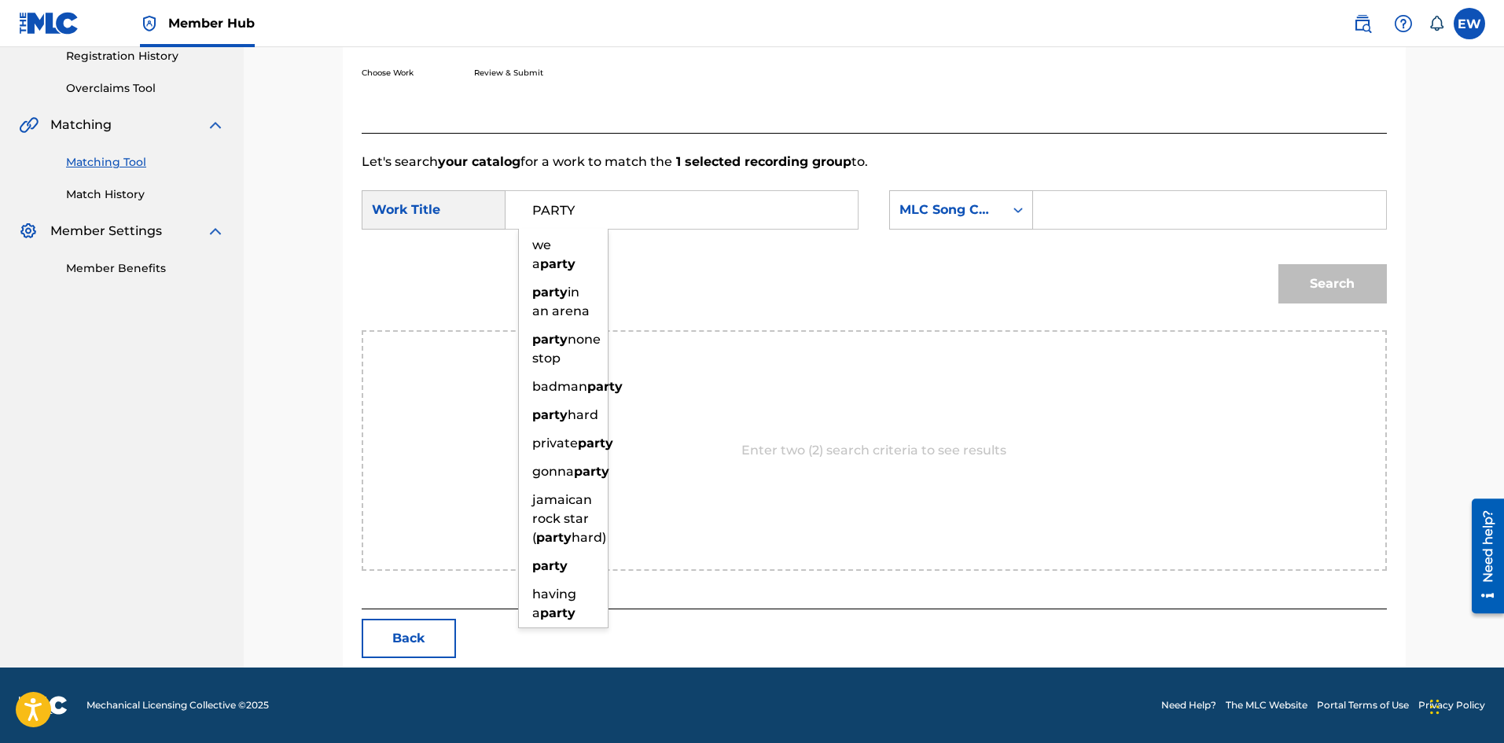
type input "PARTY"
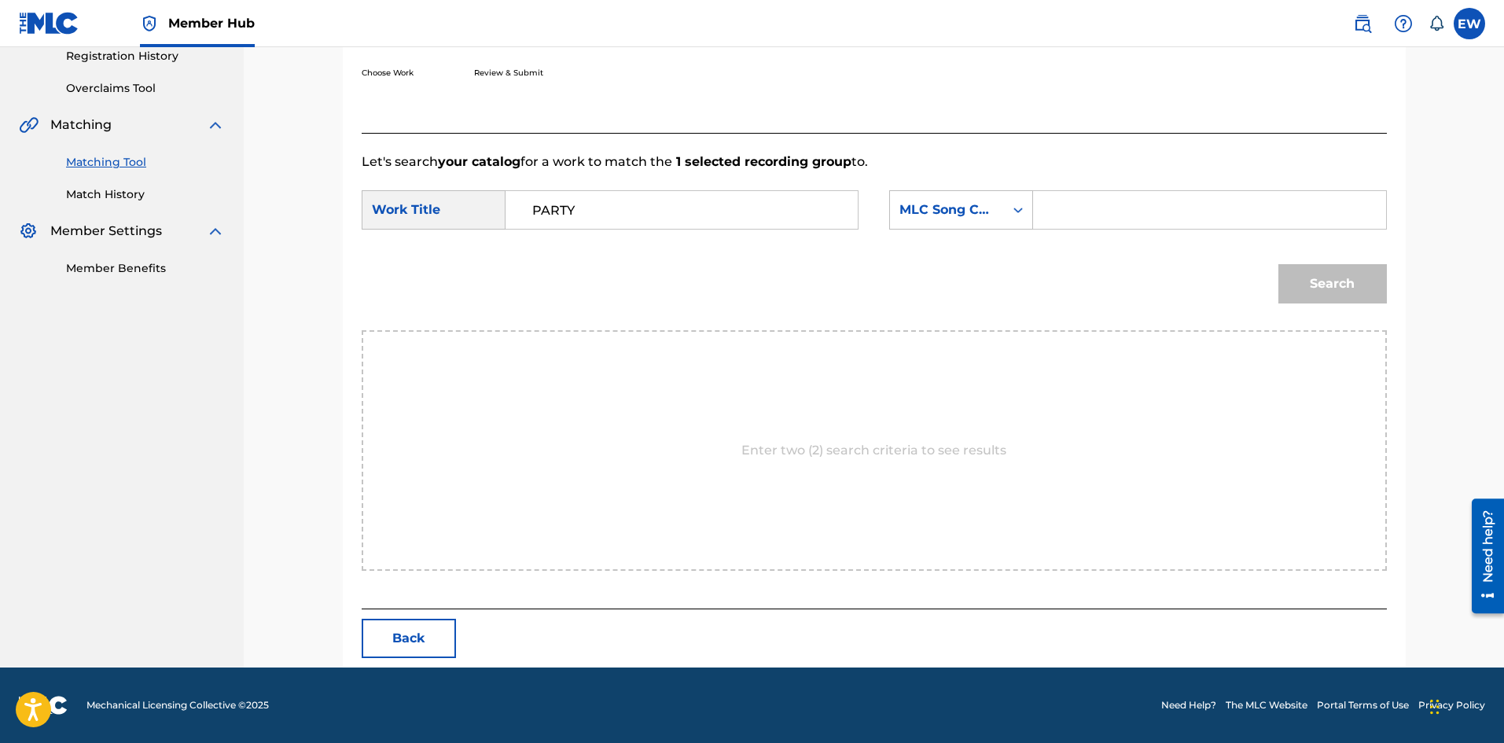
click at [1118, 192] on input "Search Form" at bounding box center [1210, 210] width 326 height 38
paste input "PA3TJ7"
type input "PA3TJ7"
click at [1336, 289] on button "Search" at bounding box center [1333, 283] width 109 height 39
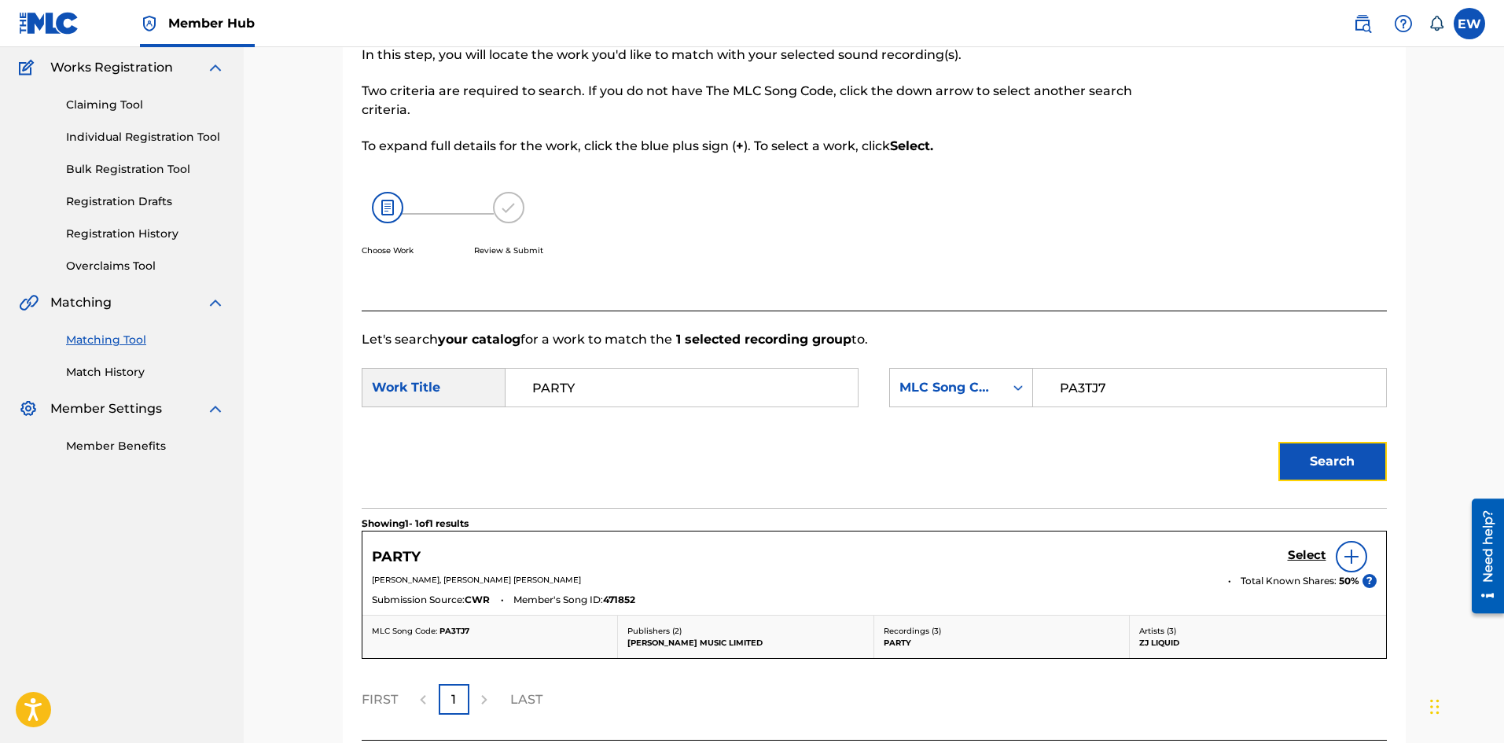
scroll to position [258, 0]
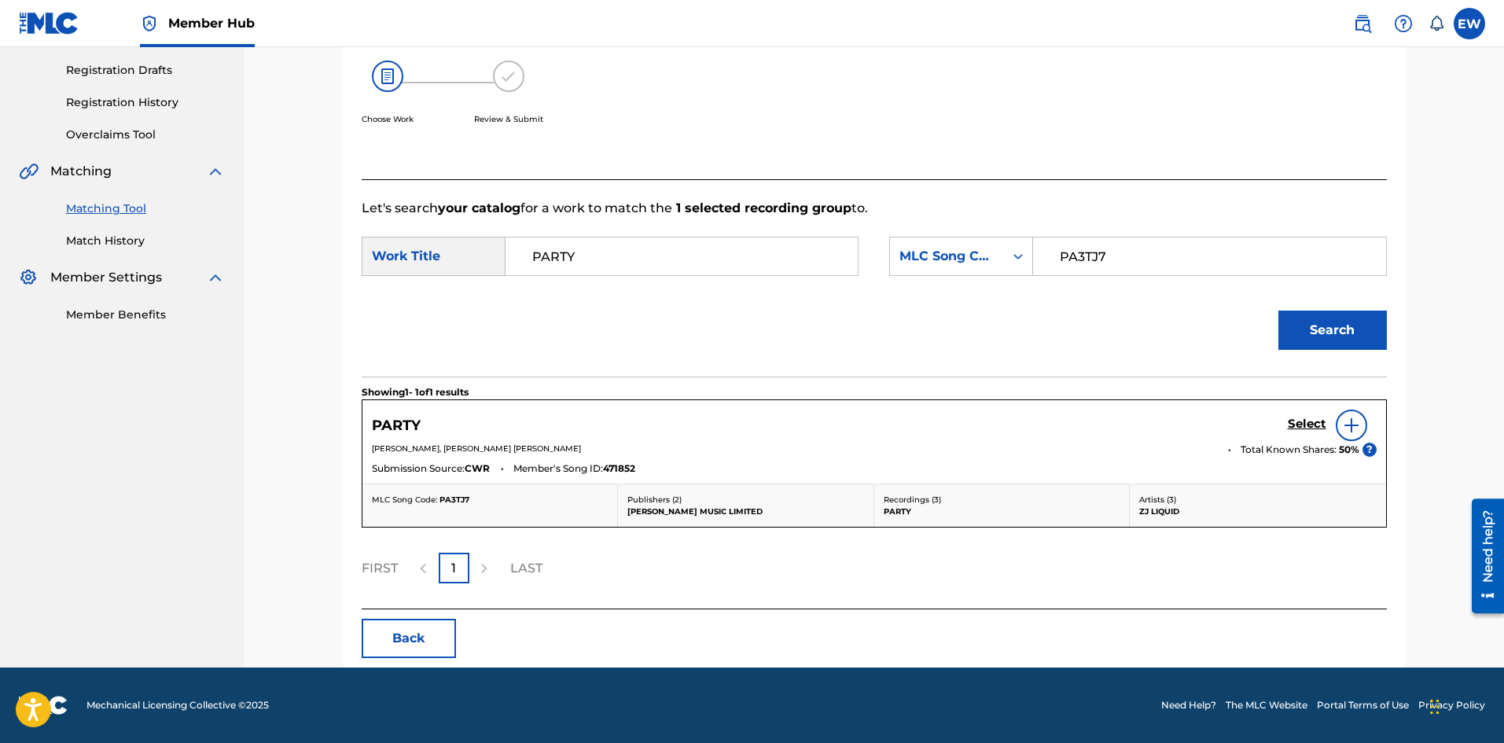
click at [1302, 415] on div "Select" at bounding box center [1332, 425] width 89 height 31
click at [1293, 419] on h5 "Select" at bounding box center [1307, 424] width 39 height 15
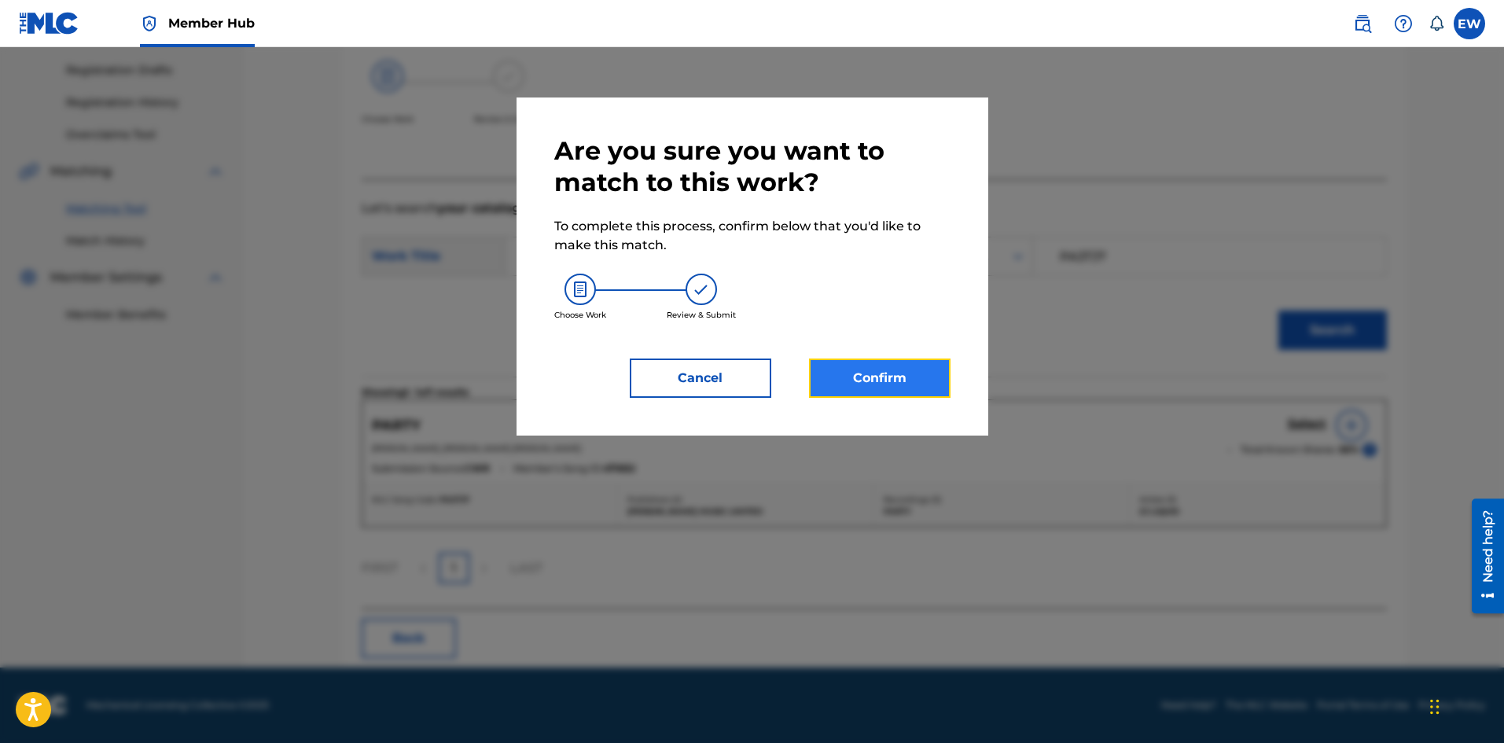
click at [893, 373] on button "Confirm" at bounding box center [880, 378] width 142 height 39
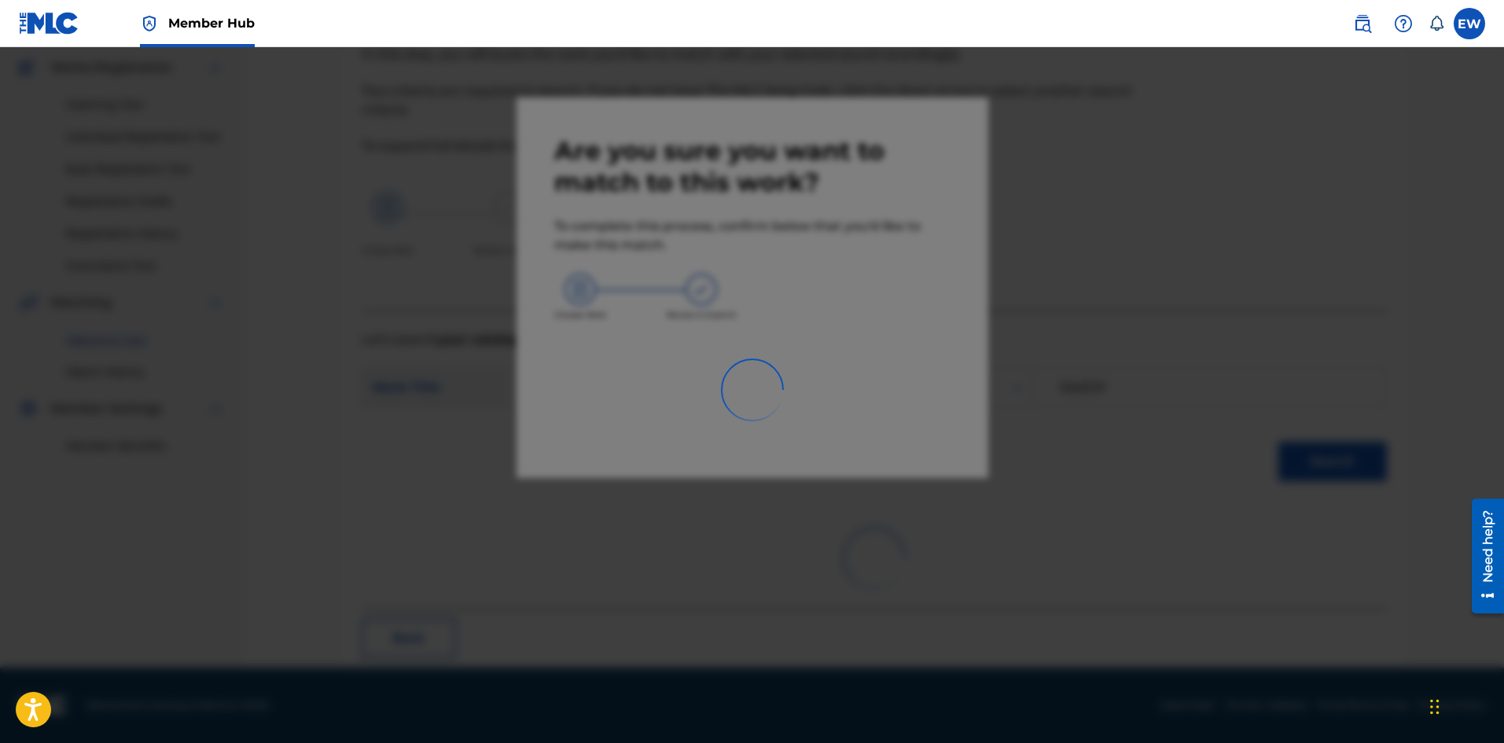
scroll to position [38, 0]
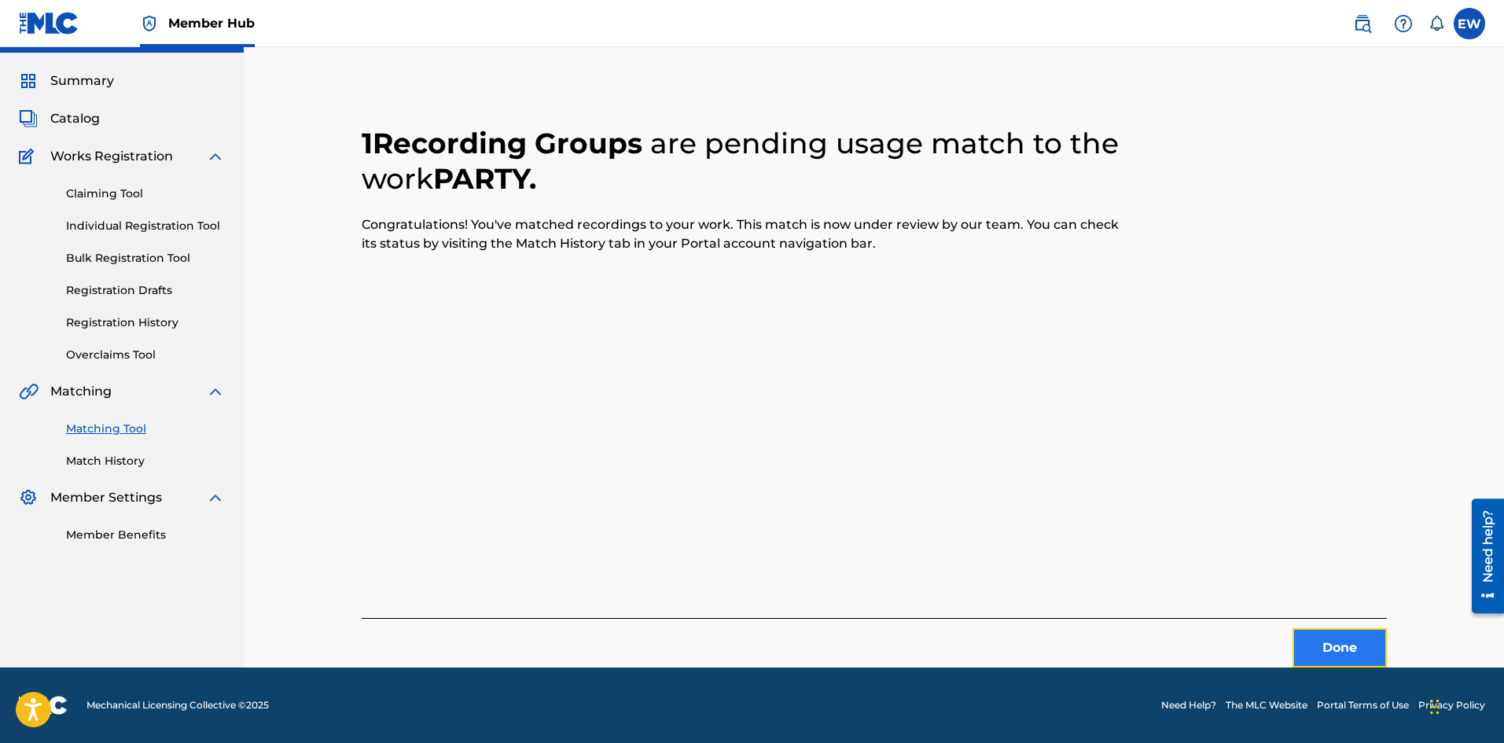
click at [1312, 637] on button "Done" at bounding box center [1340, 647] width 94 height 39
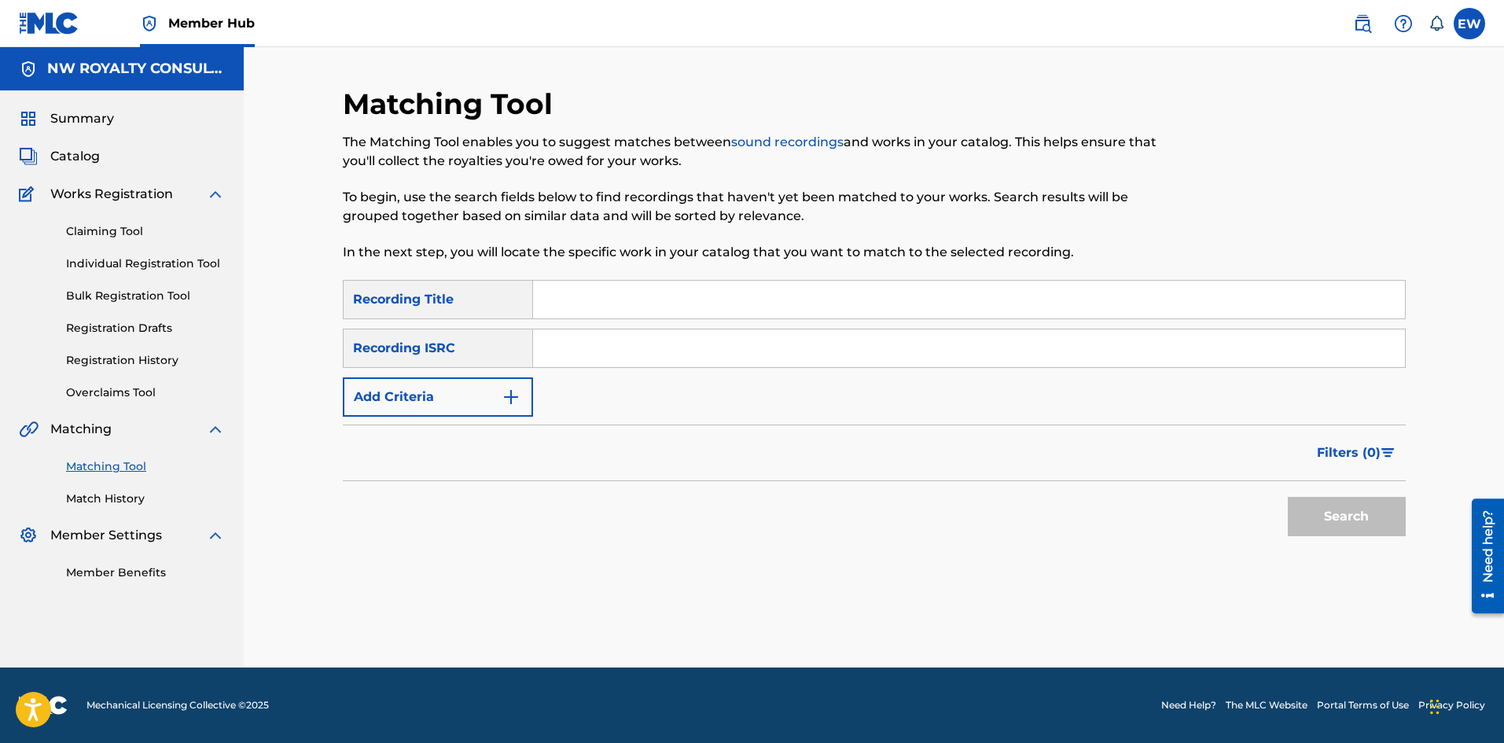
scroll to position [0, 0]
click at [440, 397] on button "Add Criteria" at bounding box center [438, 396] width 190 height 39
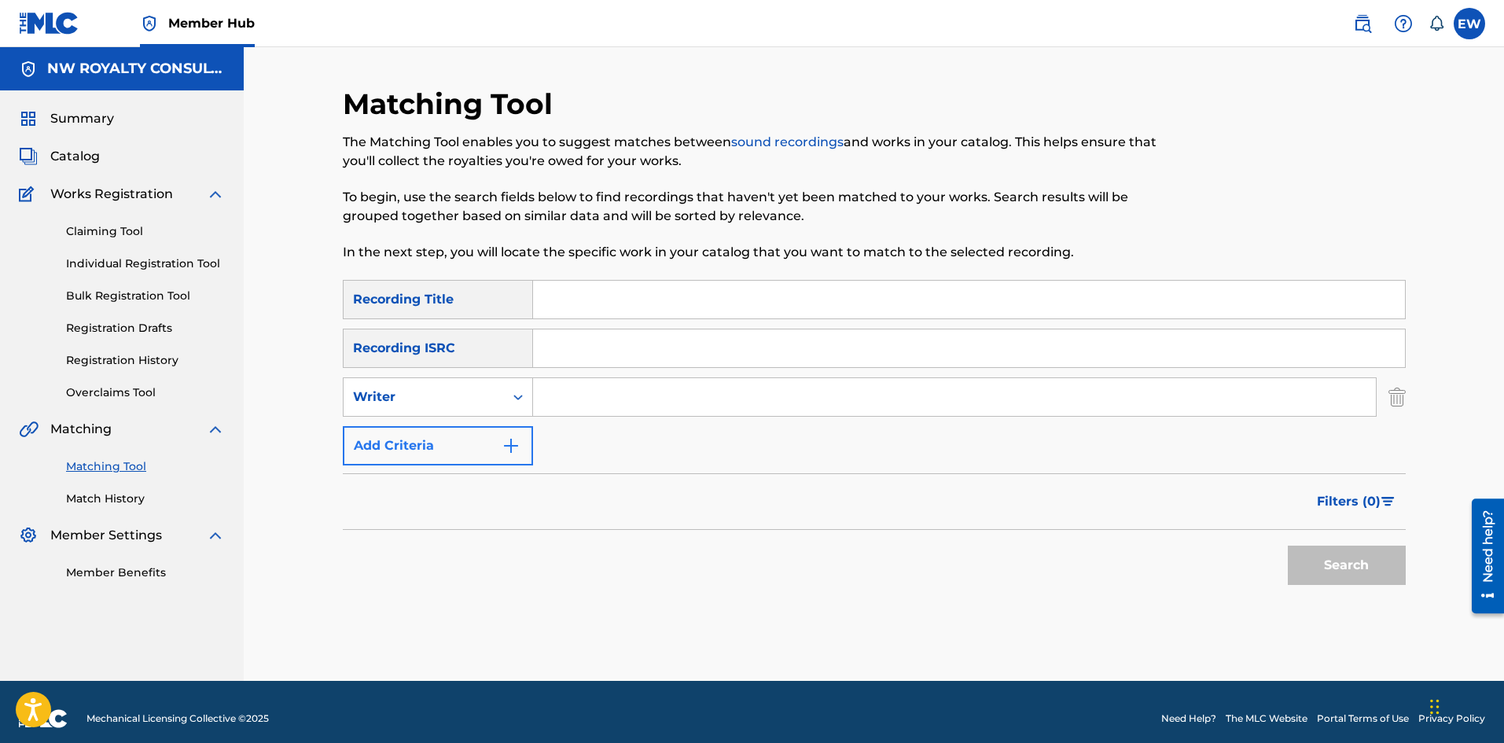
click at [440, 397] on div "Writer" at bounding box center [424, 397] width 142 height 19
click at [440, 422] on div "Recording Artist" at bounding box center [438, 436] width 189 height 39
click at [606, 397] on input "Search Form" at bounding box center [954, 397] width 843 height 38
paste input "GINJAH"
type input "GINJAH"
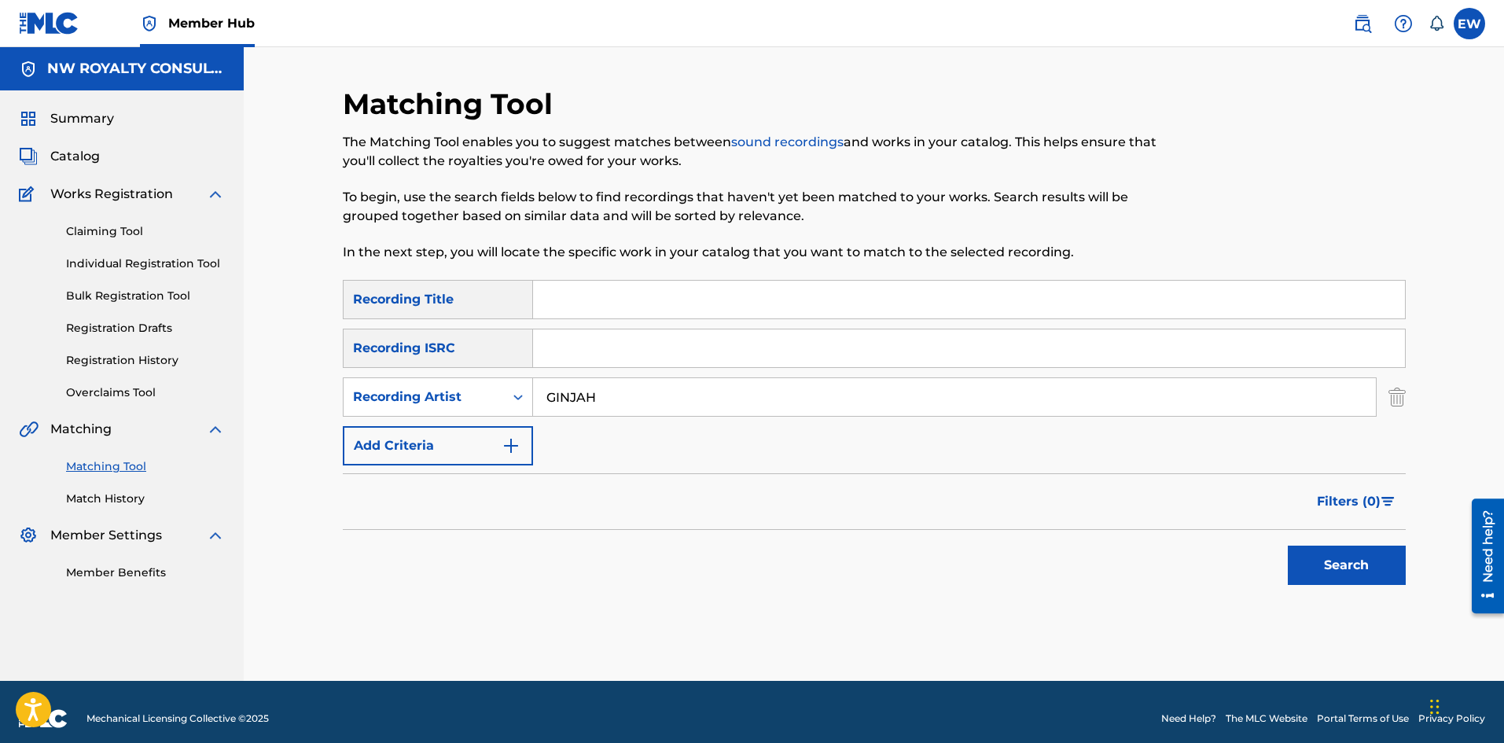
click at [793, 306] on input "Search Form" at bounding box center [969, 300] width 872 height 38
paste input "PEDOPHILER"
type input "PEDOPHILER"
click at [1350, 562] on button "Search" at bounding box center [1347, 565] width 118 height 39
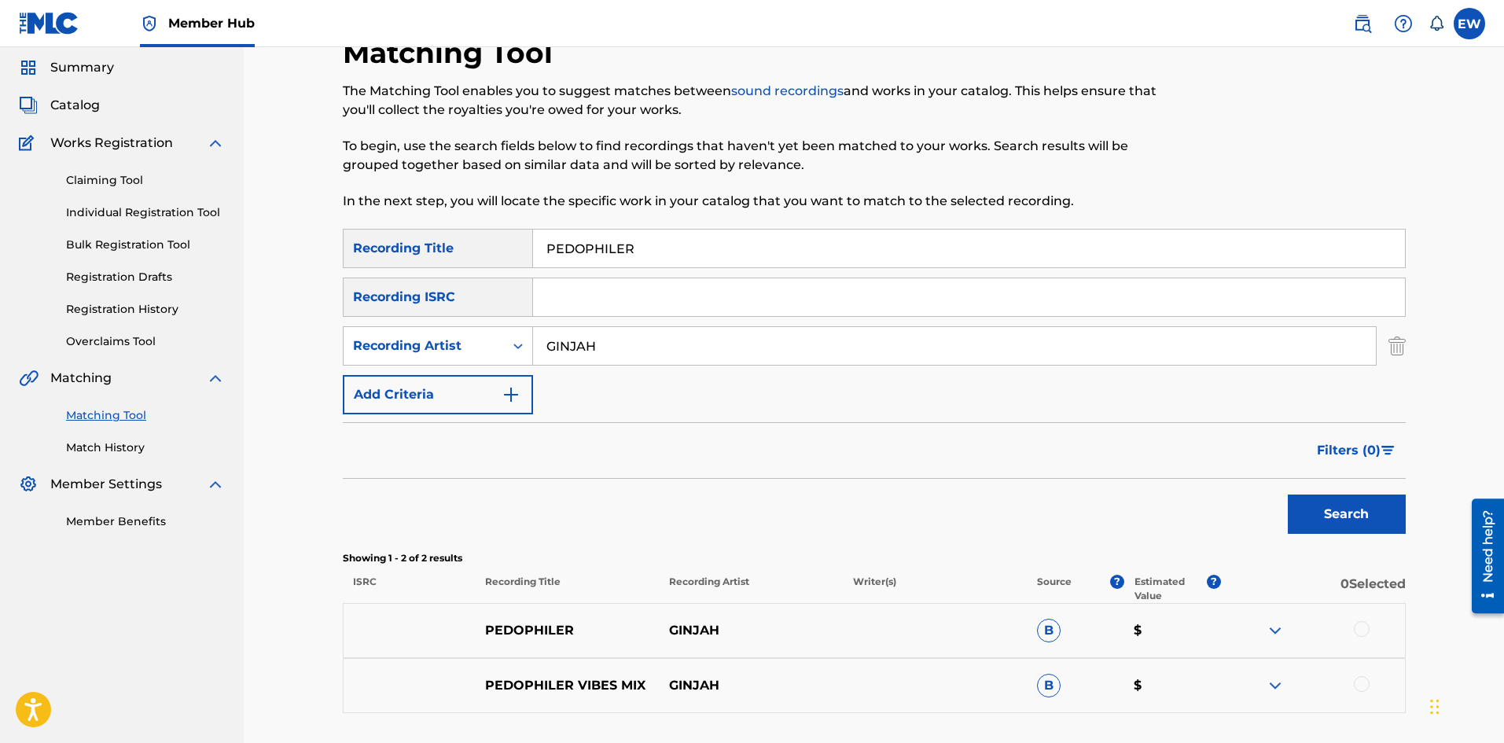
scroll to position [79, 0]
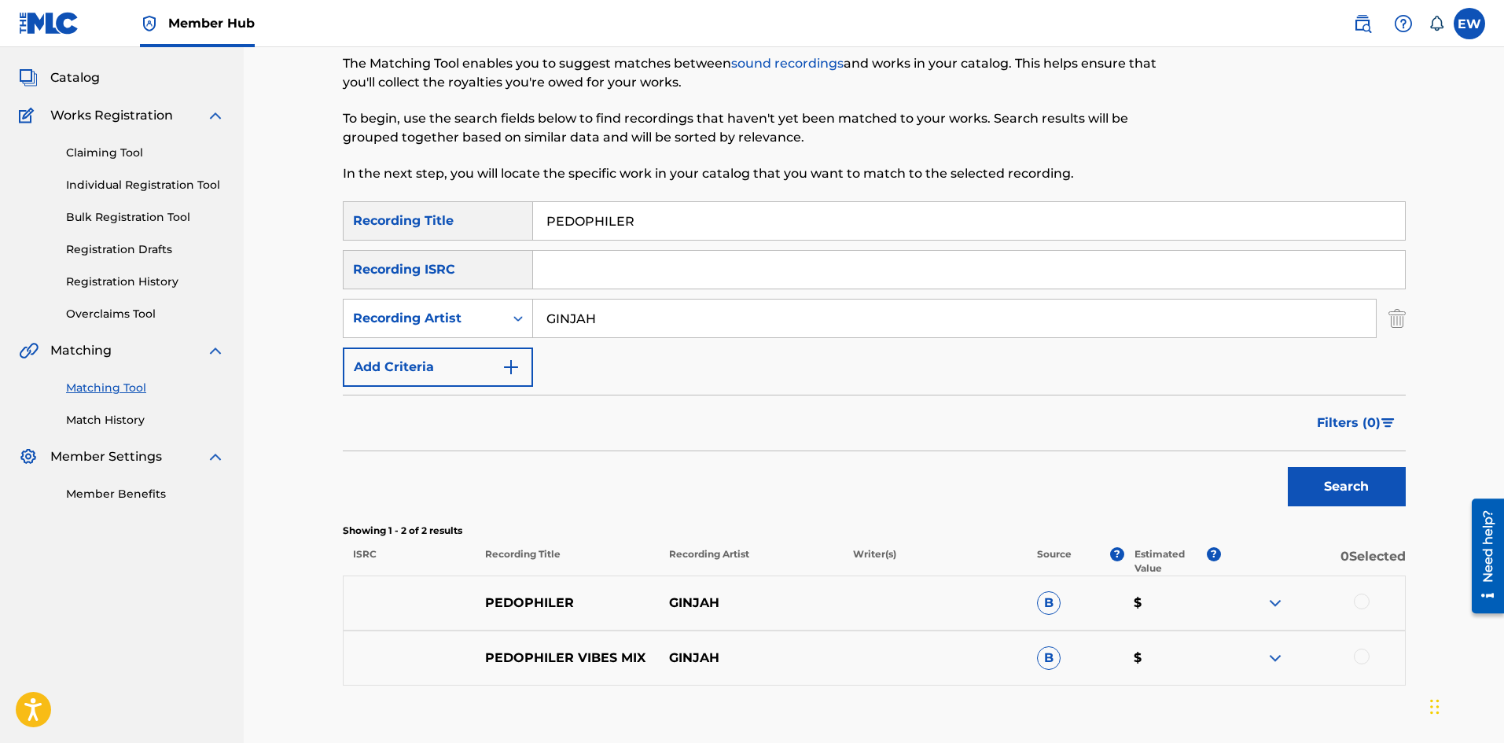
click at [1362, 602] on div at bounding box center [1362, 602] width 16 height 16
click at [1357, 654] on div at bounding box center [1362, 657] width 16 height 16
click at [1090, 614] on button "Match 2 Groups" at bounding box center [1105, 614] width 174 height 39
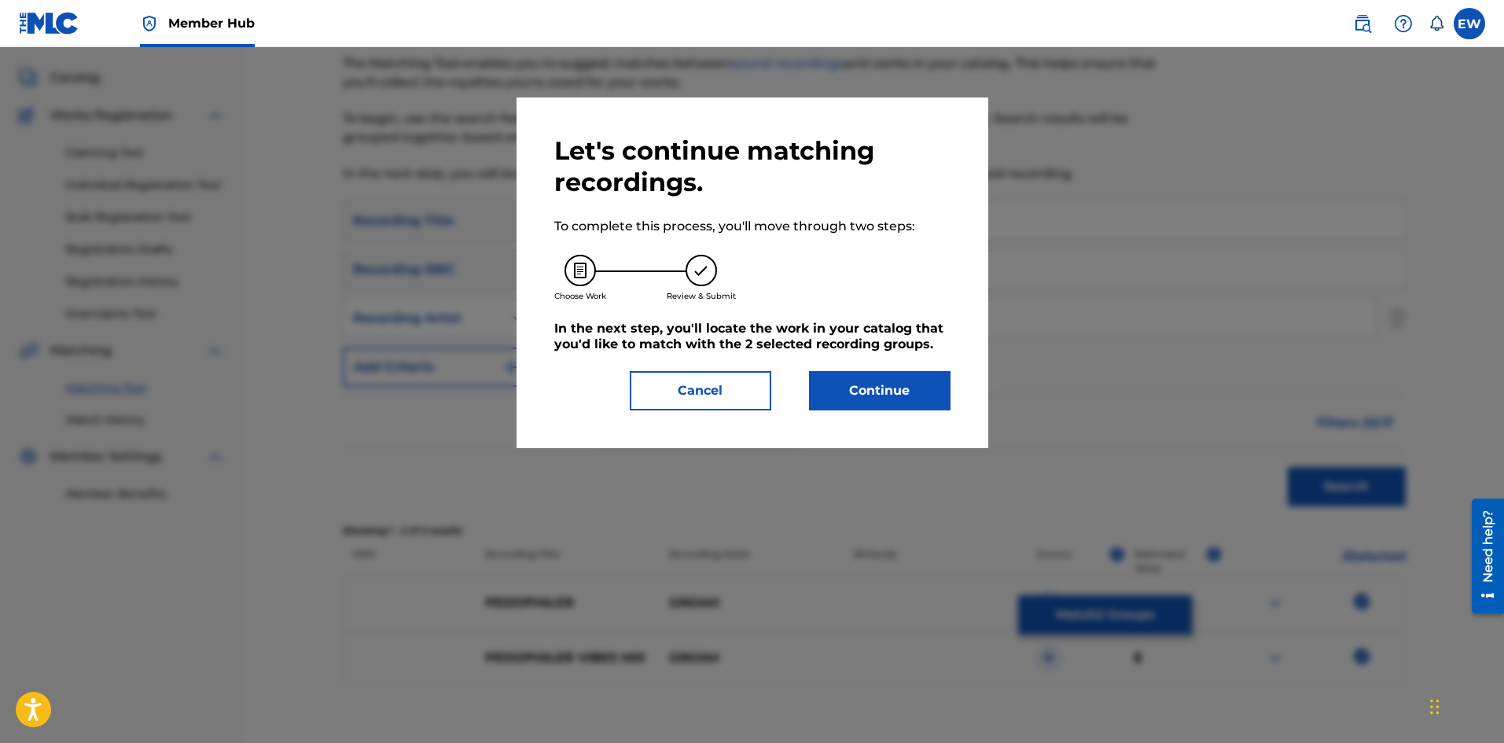
click at [871, 370] on div "Let's continue matching recordings. To complete this process, you'll move throu…" at bounding box center [752, 272] width 396 height 275
click at [848, 406] on button "Continue" at bounding box center [880, 390] width 142 height 39
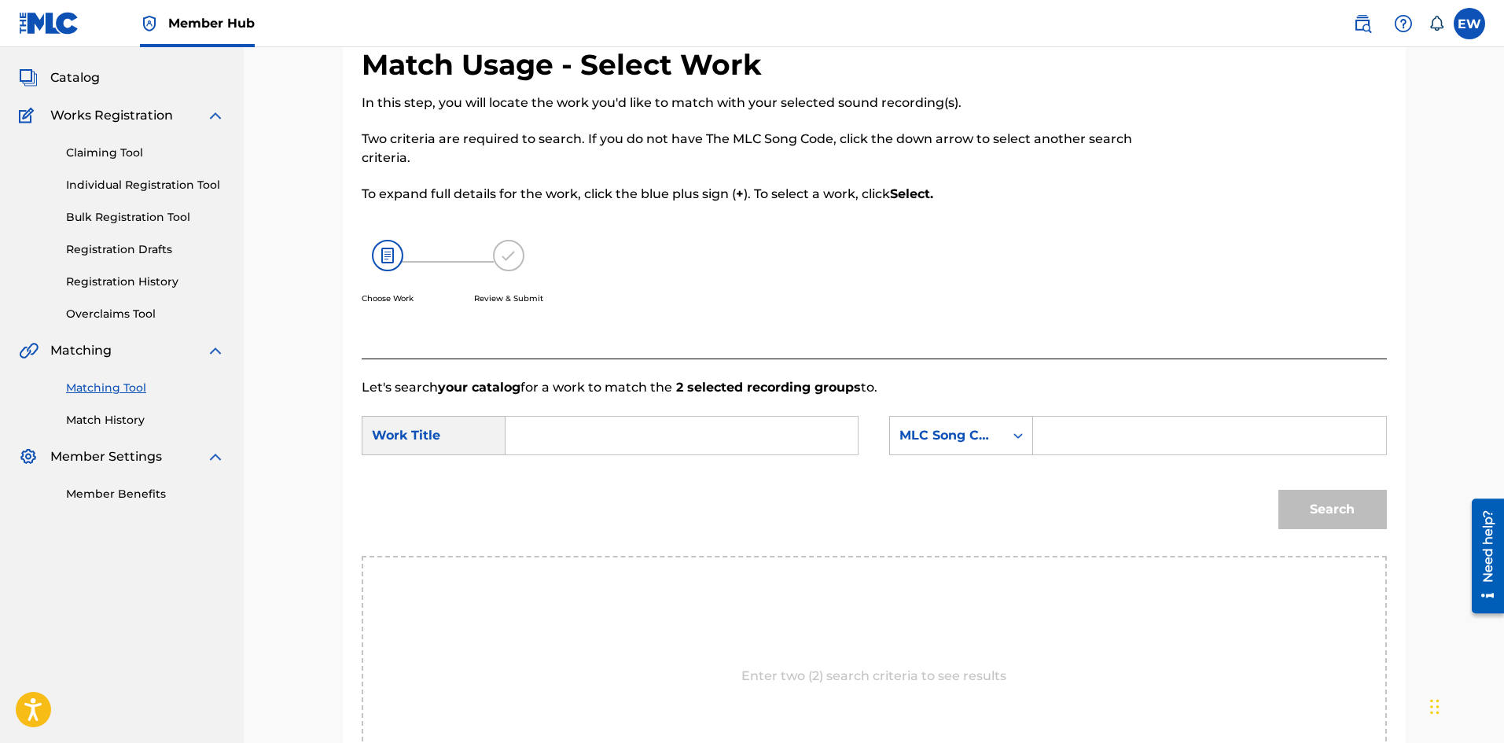
click at [752, 433] on input "Search Form" at bounding box center [682, 436] width 326 height 38
paste input "PEDOPHILER"
type input "PEDOPHILER"
click at [1179, 440] on input "Search Form" at bounding box center [1210, 436] width 326 height 38
paste input "PV7P3X"
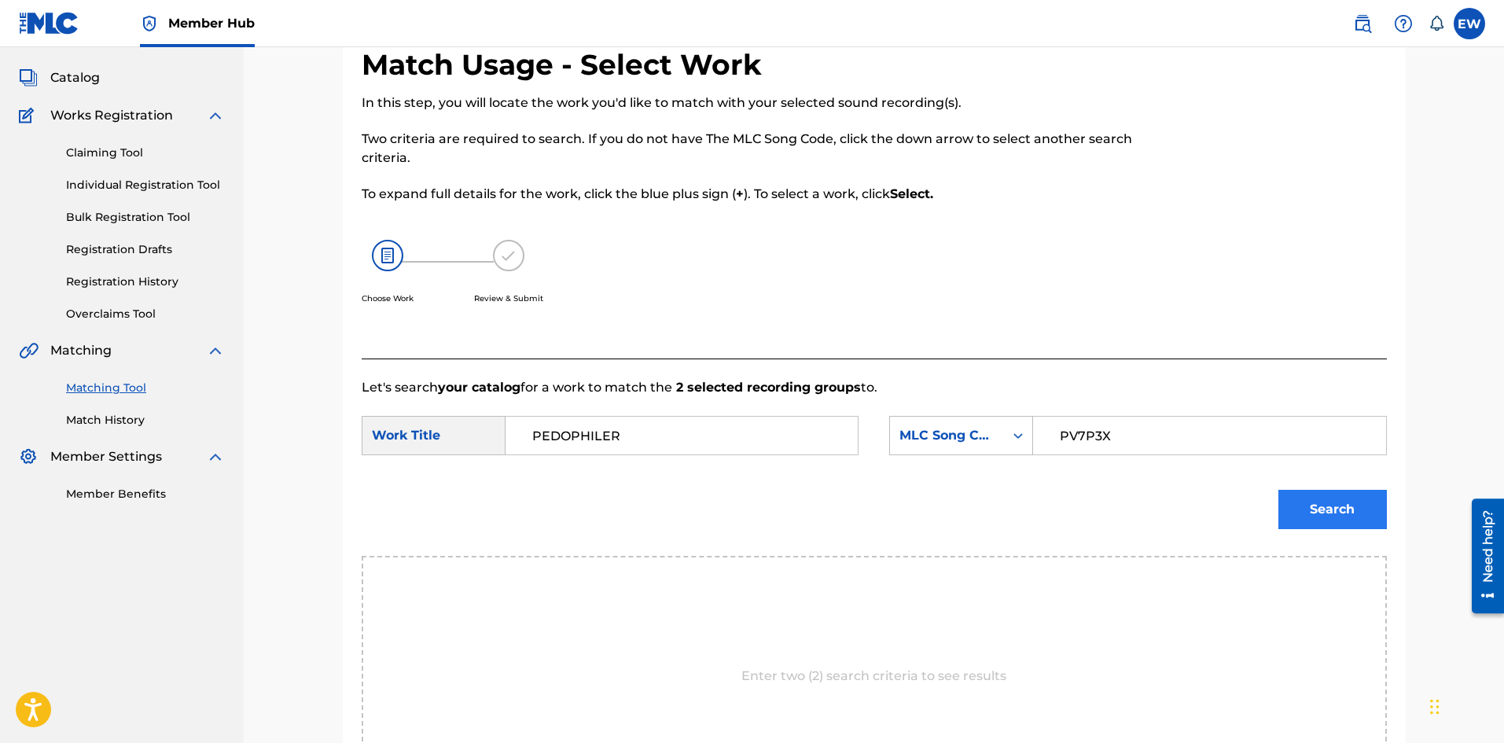
type input "PV7P3X"
click at [1290, 497] on button "Search" at bounding box center [1333, 509] width 109 height 39
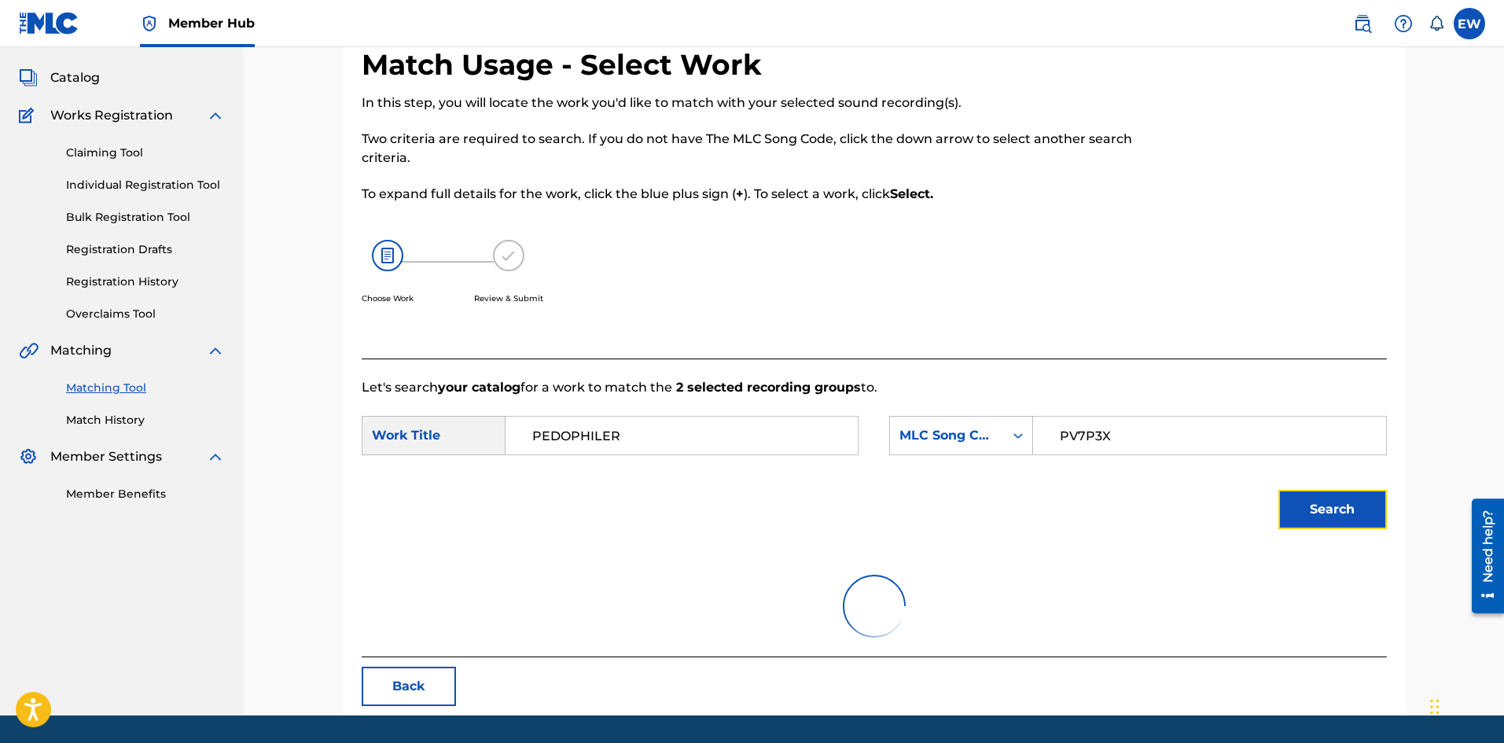
scroll to position [59, 0]
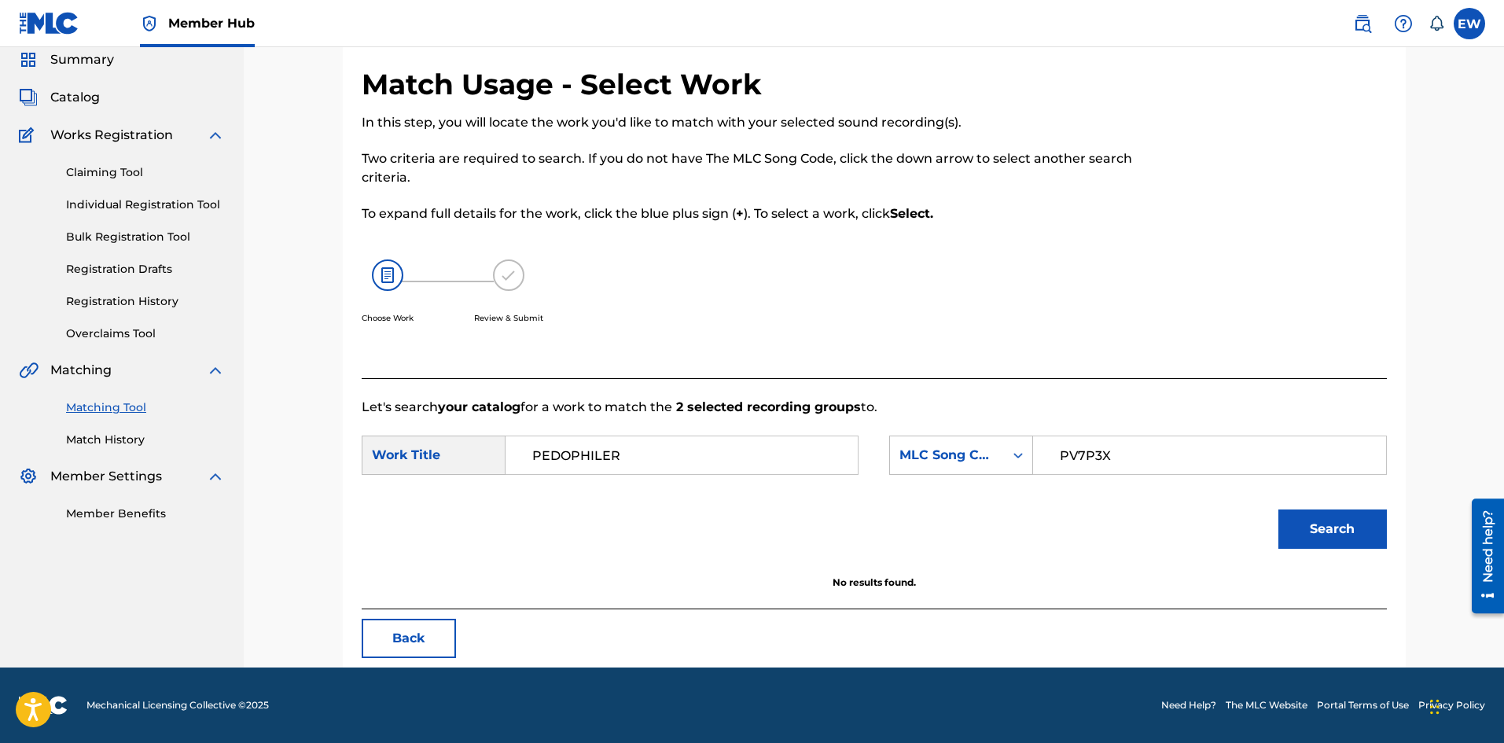
drag, startPoint x: 684, startPoint y: 445, endPoint x: 477, endPoint y: 449, distance: 207.7
click at [477, 449] on div "SearchWithCriteria48b46754-6ef4-4445-91fc-b4faae44363a Work Title PEDOPHILER" at bounding box center [610, 455] width 497 height 39
paste input "Search Form"
type input "PEDOPHILE"
click at [1323, 535] on button "Search" at bounding box center [1333, 529] width 109 height 39
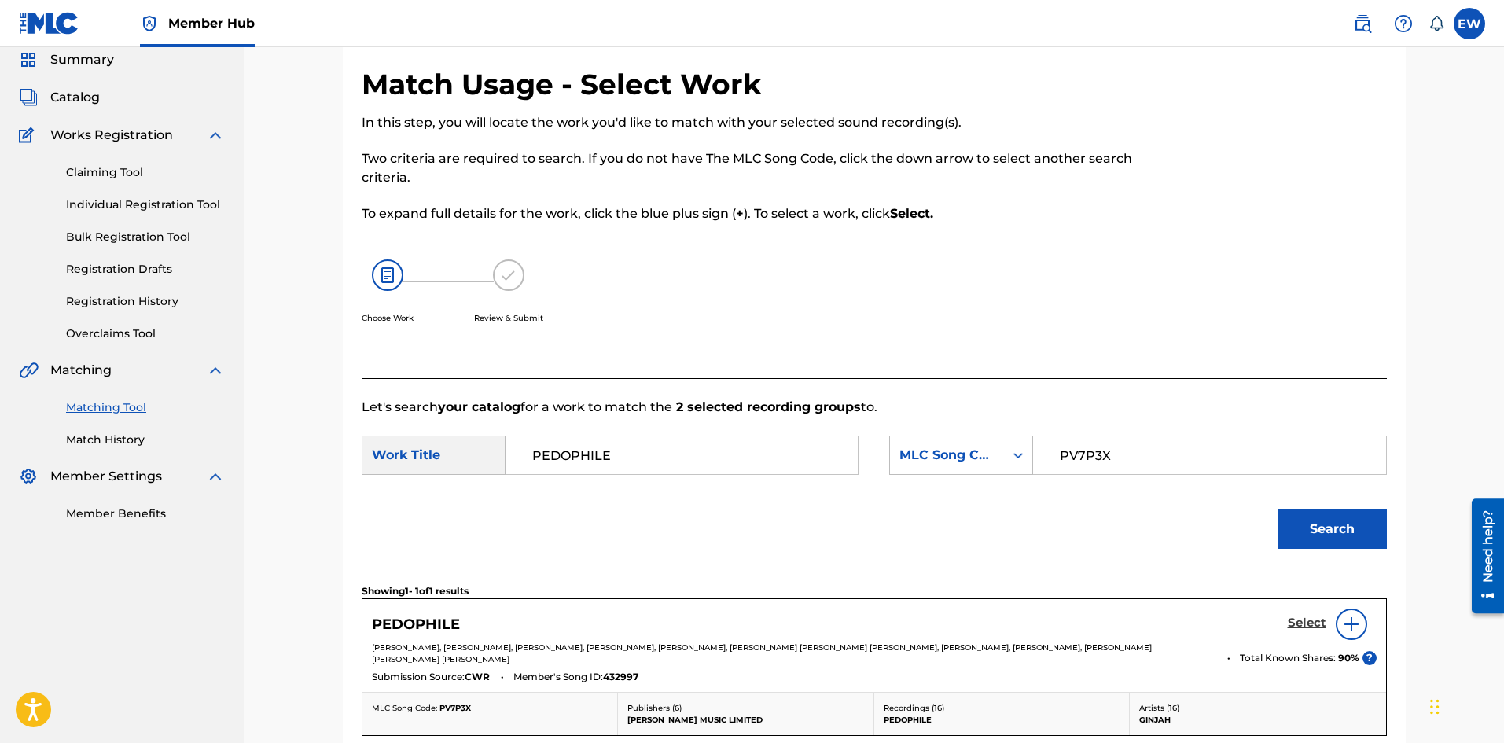
click at [1314, 624] on h5 "Select" at bounding box center [1307, 623] width 39 height 15
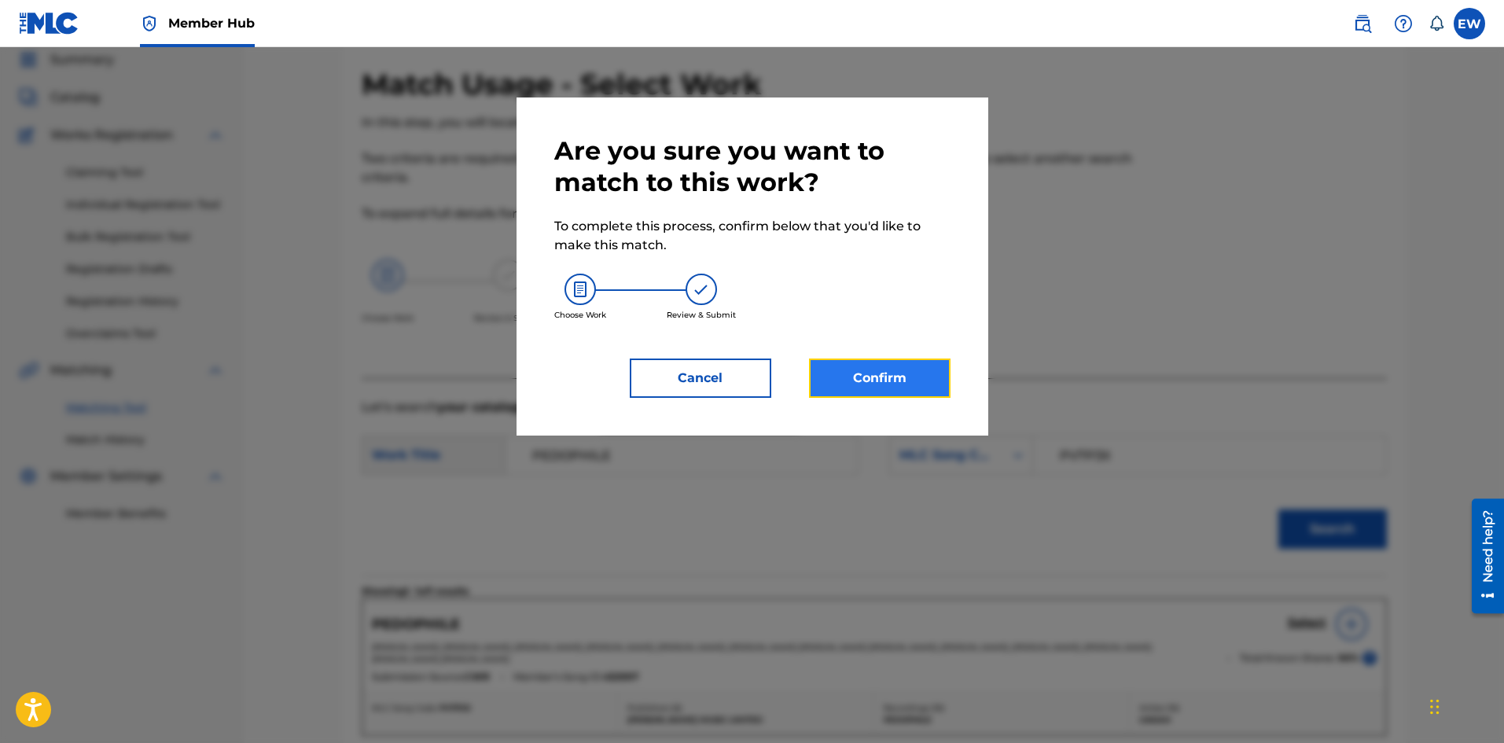
click at [908, 389] on button "Confirm" at bounding box center [880, 378] width 142 height 39
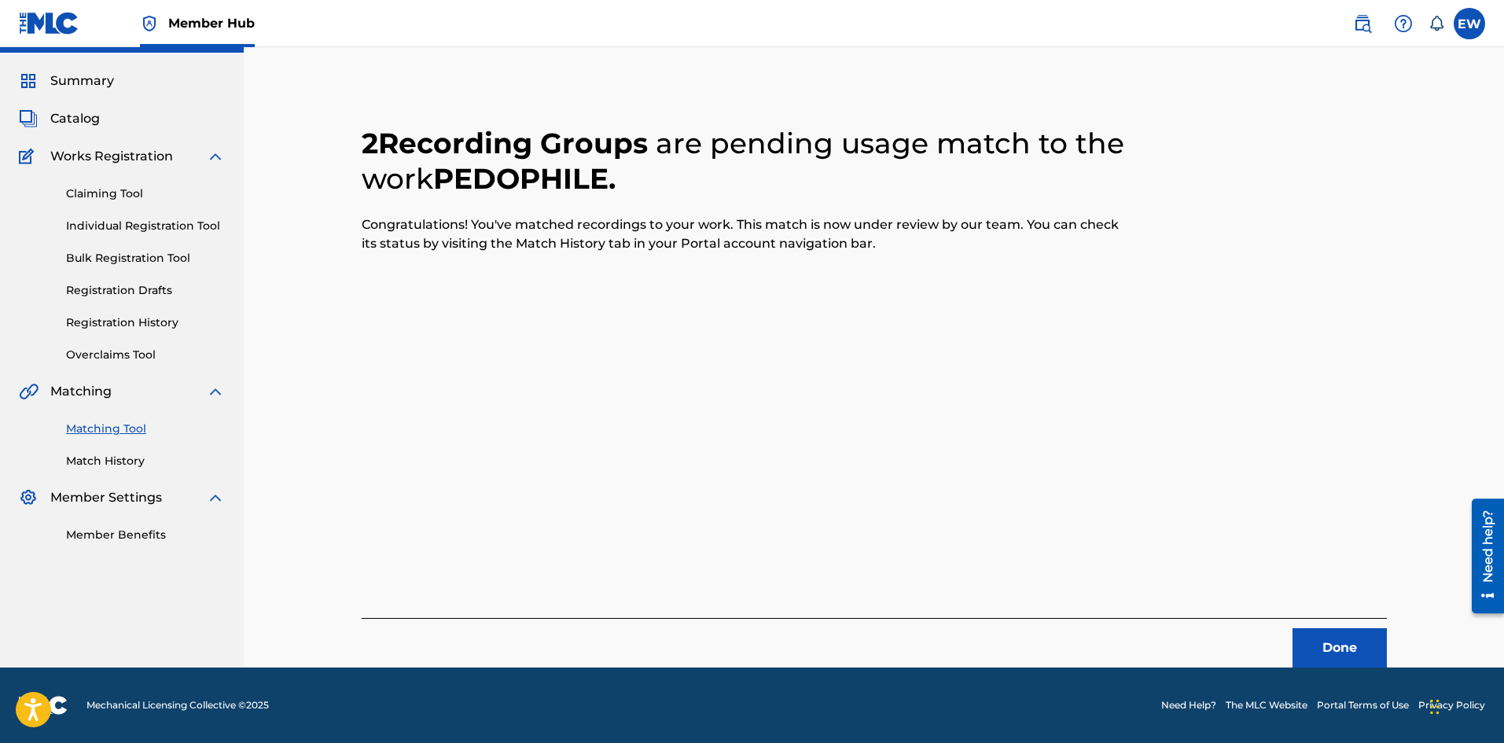
scroll to position [38, 0]
click at [1311, 649] on button "Done" at bounding box center [1340, 647] width 94 height 39
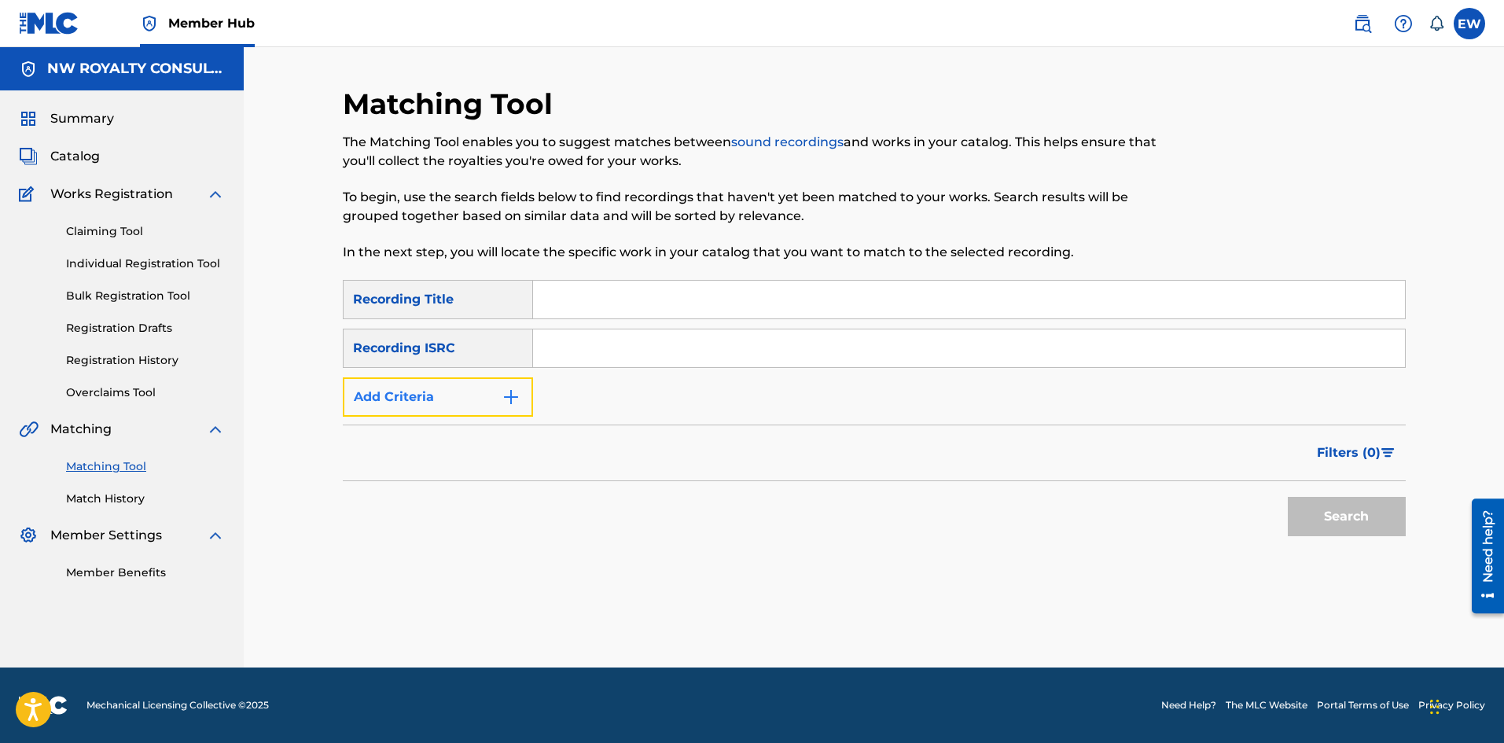
click at [430, 392] on button "Add Criteria" at bounding box center [438, 396] width 190 height 39
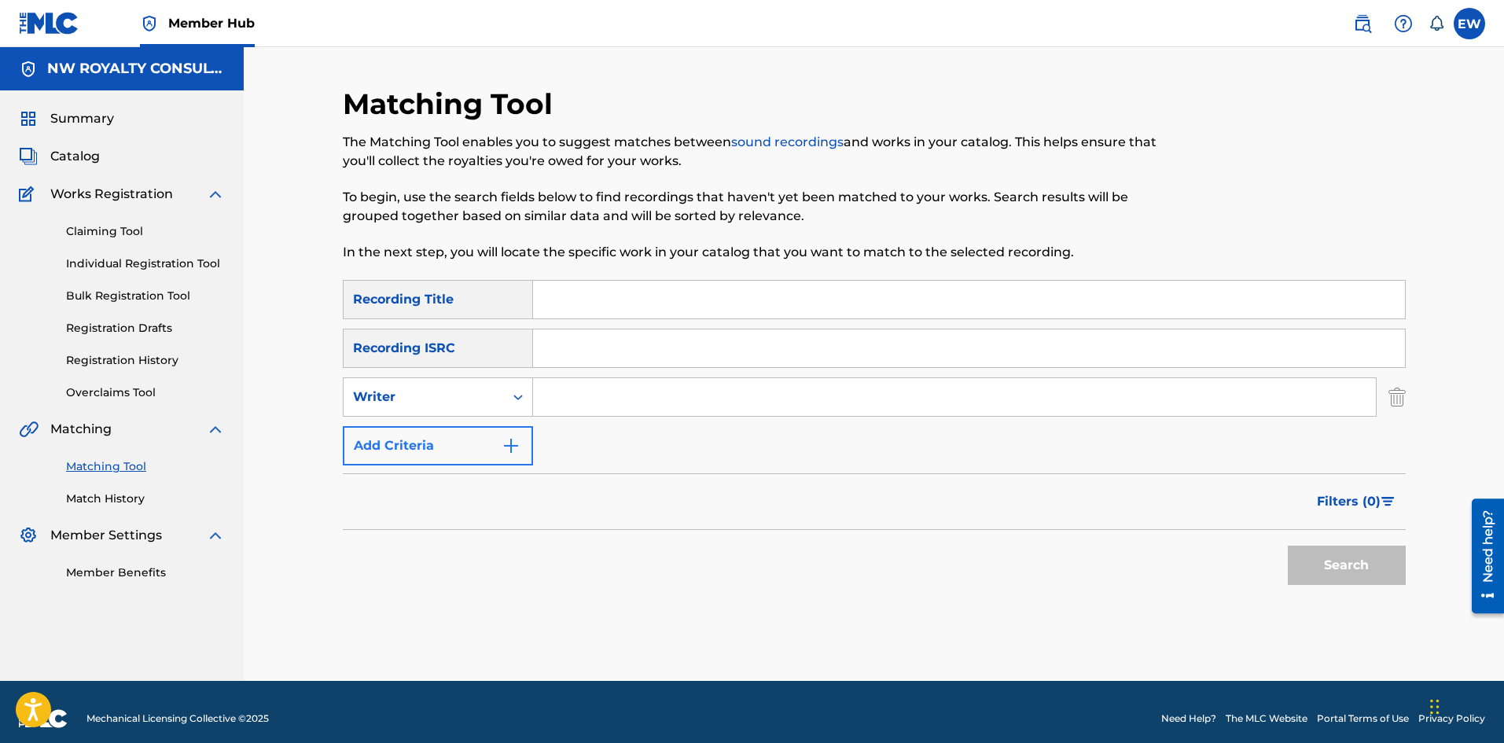
click at [427, 392] on div "Writer" at bounding box center [424, 397] width 142 height 19
drag, startPoint x: 384, startPoint y: 447, endPoint x: 392, endPoint y: 436, distance: 14.0
click at [389, 442] on div "Recording Artist" at bounding box center [438, 436] width 189 height 39
click at [600, 408] on input "Search Form" at bounding box center [954, 397] width 843 height 38
paste input "LUCIANO"
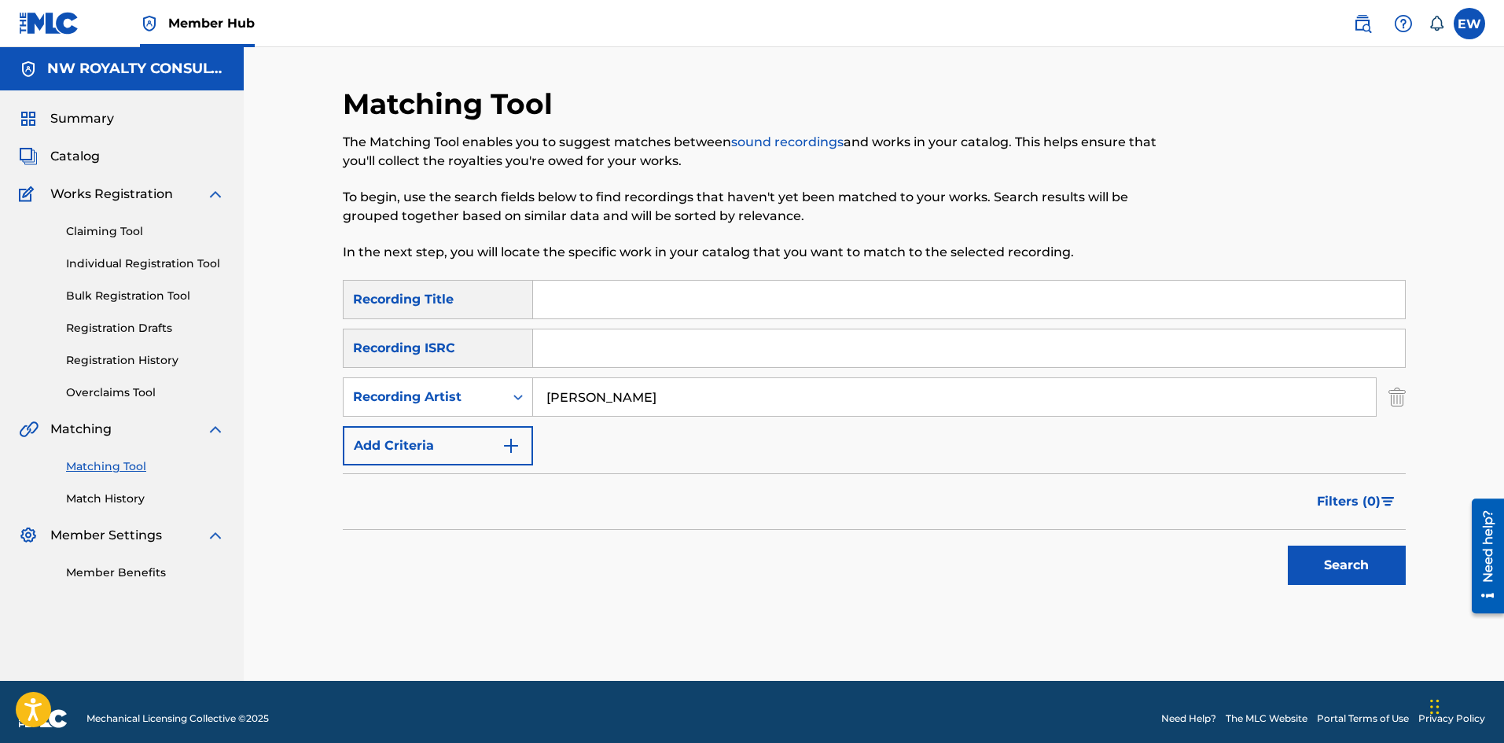
type input "LUCIANO"
click at [623, 287] on input "Search Form" at bounding box center [969, 300] width 872 height 38
paste input "PEOPLE"
type input "PEOPLE"
click at [1349, 560] on button "Search" at bounding box center [1347, 565] width 118 height 39
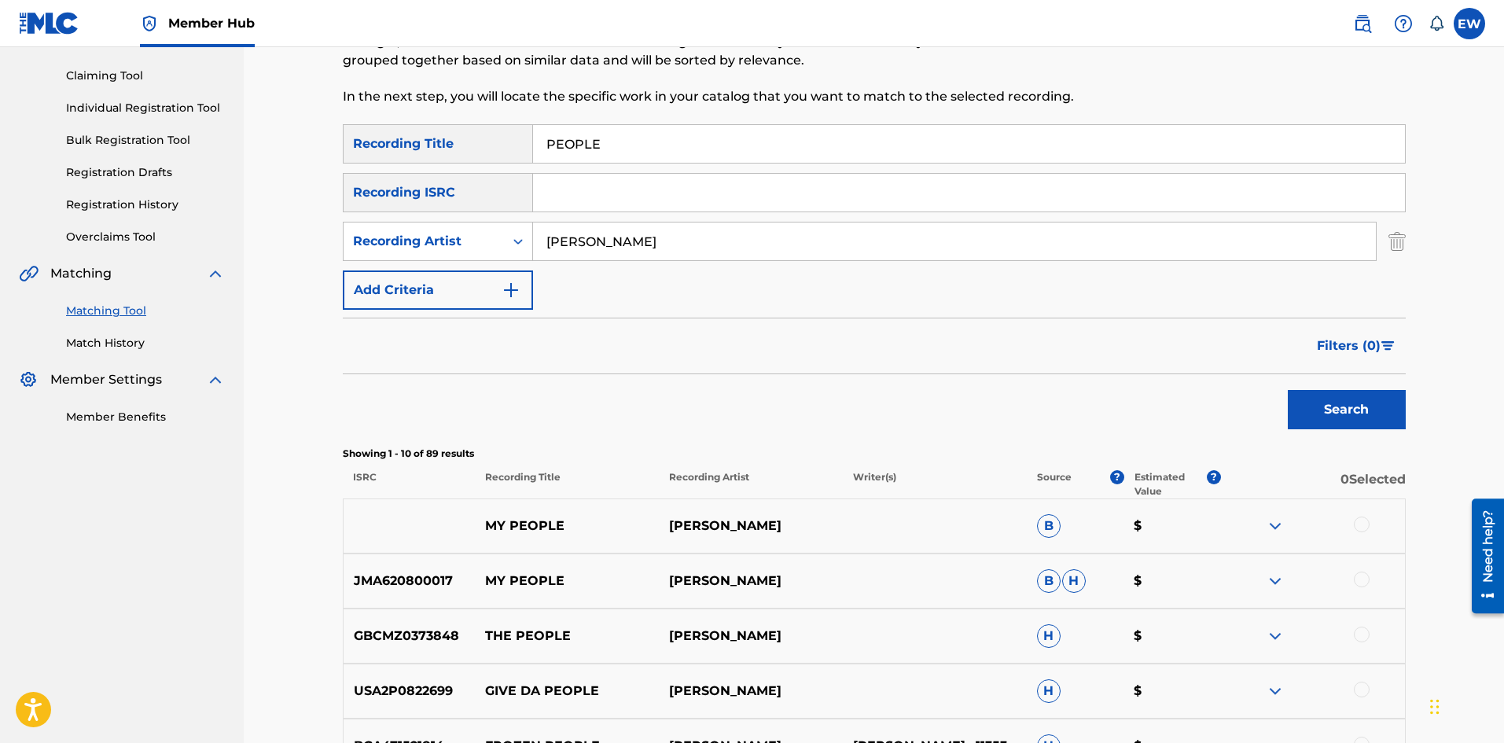
scroll to position [157, 0]
click at [1363, 522] on div at bounding box center [1362, 523] width 16 height 16
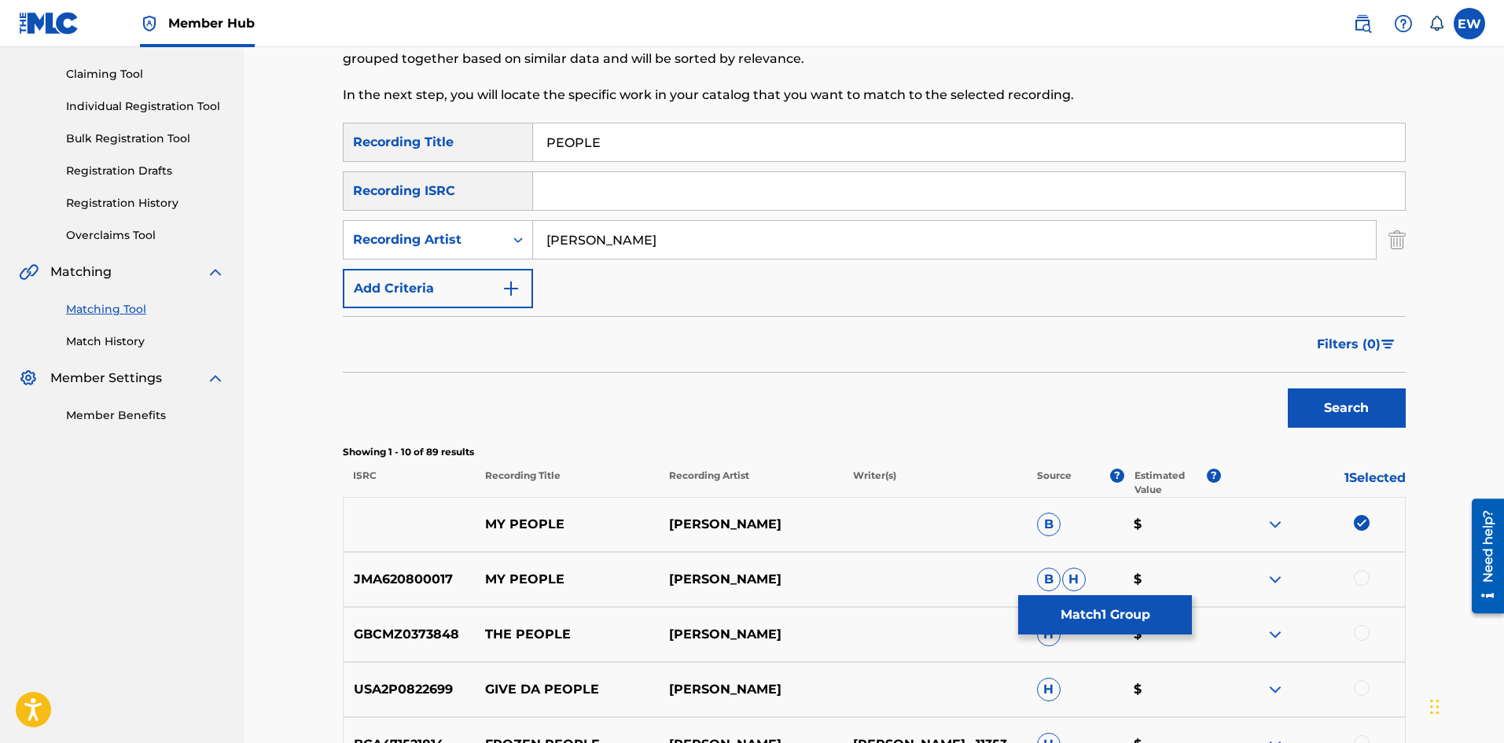
click at [1365, 521] on img at bounding box center [1362, 523] width 16 height 16
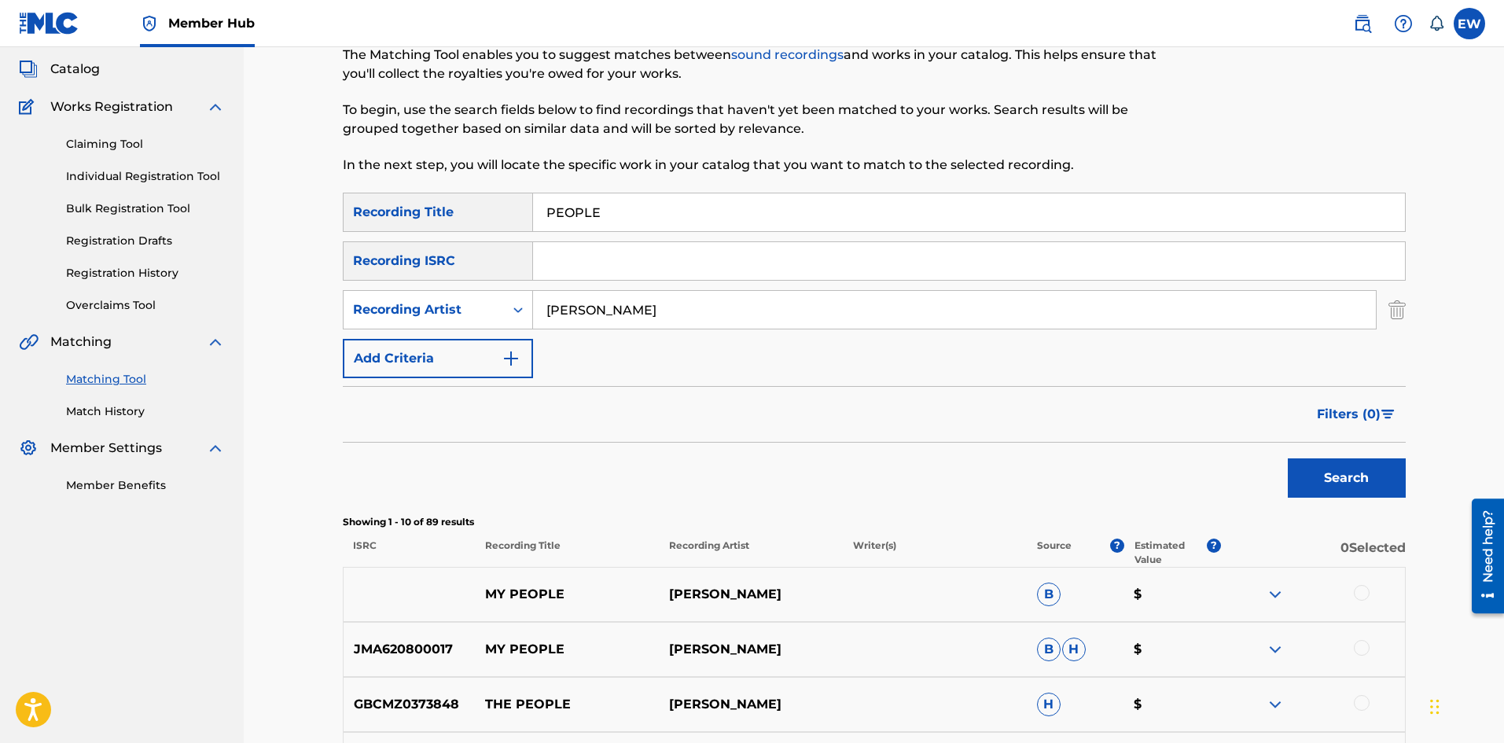
scroll to position [79, 0]
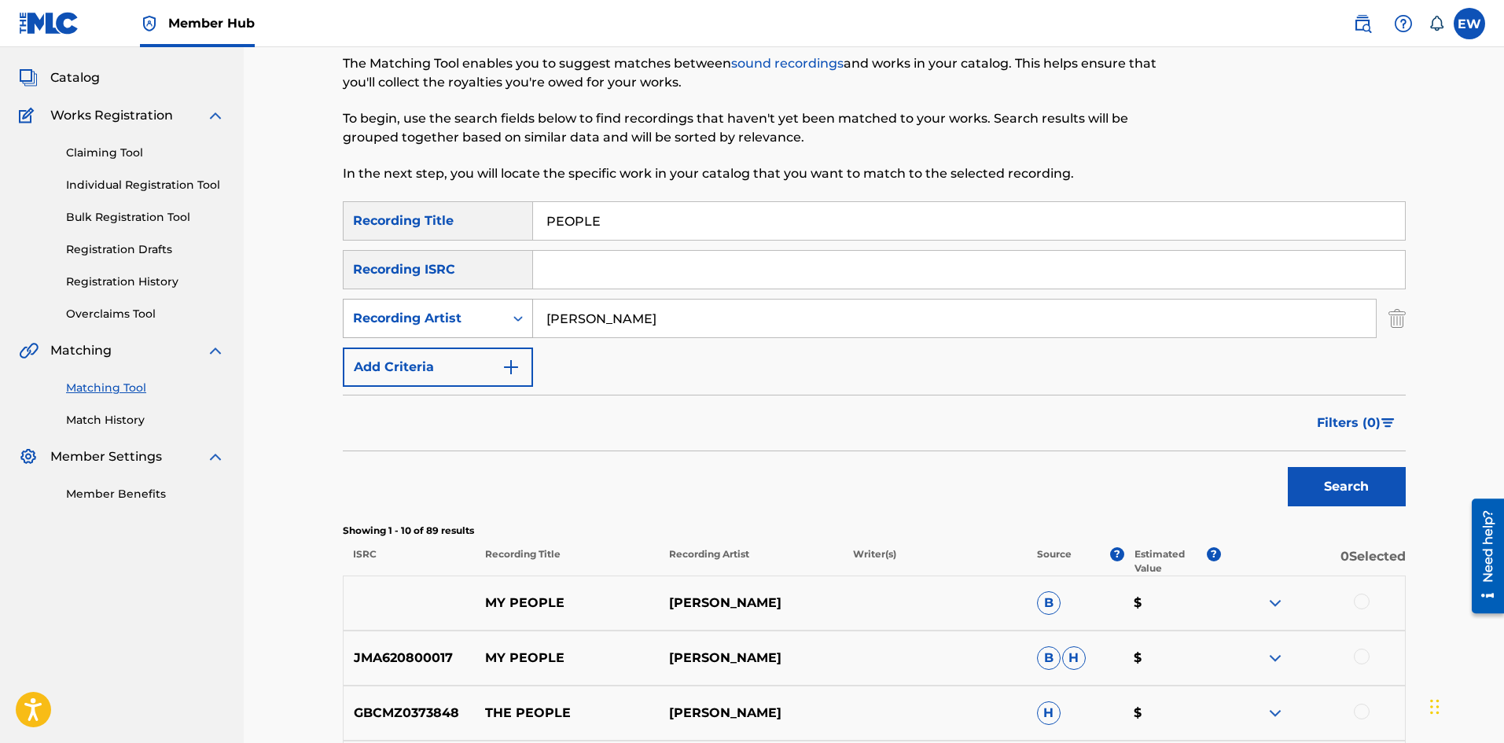
drag, startPoint x: 683, startPoint y: 316, endPoint x: 395, endPoint y: 315, distance: 287.8
click at [392, 315] on div "SearchWithCriteriaebd40253-0124-4ddb-8bbd-e73837ba0aca Recording Artist LUCIANO" at bounding box center [874, 318] width 1063 height 39
paste input "MORGAN HERITAGE"
type input "MORGAN HERITAGE"
drag, startPoint x: 762, startPoint y: 230, endPoint x: 379, endPoint y: 231, distance: 383.0
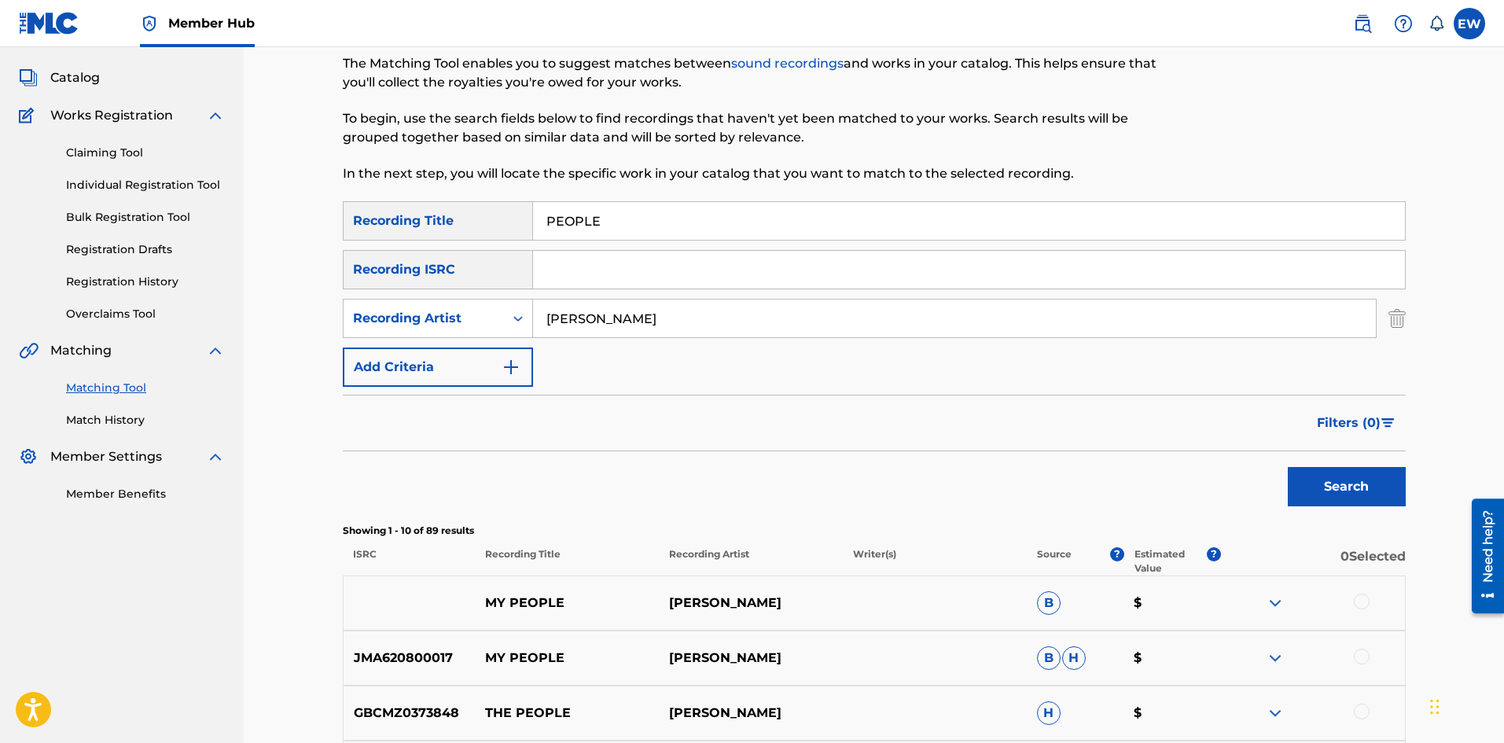
click at [403, 238] on div "SearchWithCriteriaafd8ceb7-3774-406e-84ce-1ae342146623 Recording Title PEOPLE" at bounding box center [874, 220] width 1063 height 39
paste input "HUNGRY"
type input "PEOPLE HUNGRY"
click at [1340, 472] on button "Search" at bounding box center [1347, 486] width 118 height 39
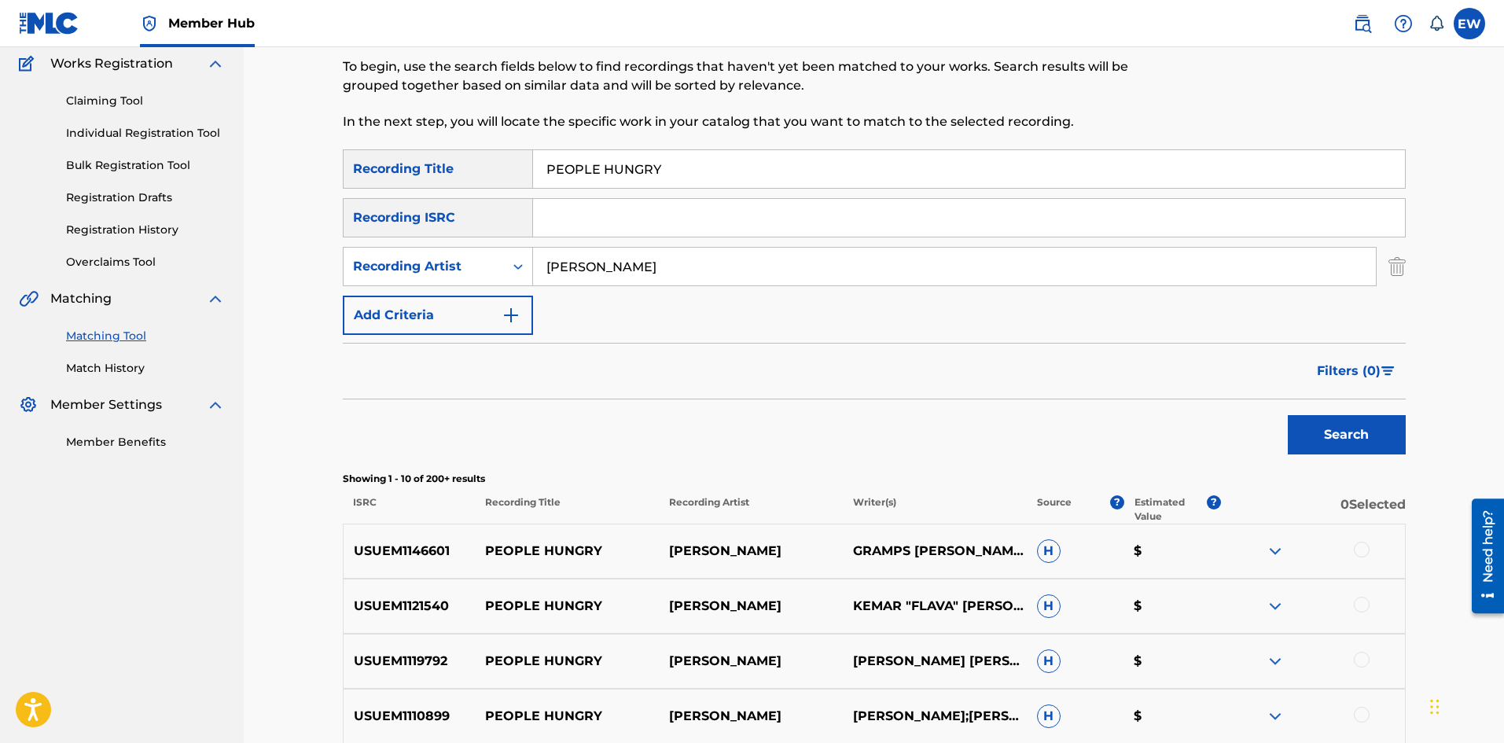
scroll to position [157, 0]
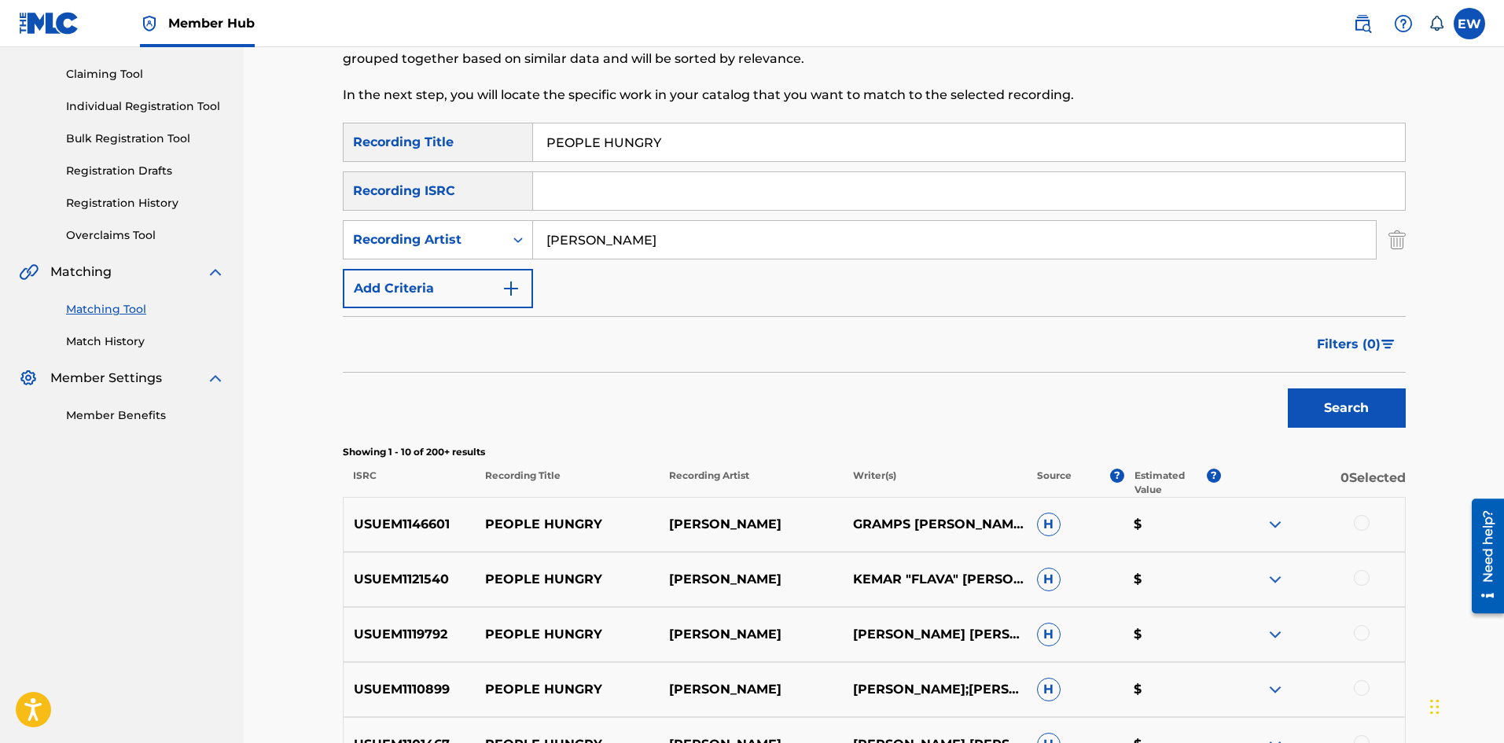
click at [1362, 519] on div at bounding box center [1362, 523] width 16 height 16
click at [1364, 578] on div at bounding box center [1362, 578] width 16 height 16
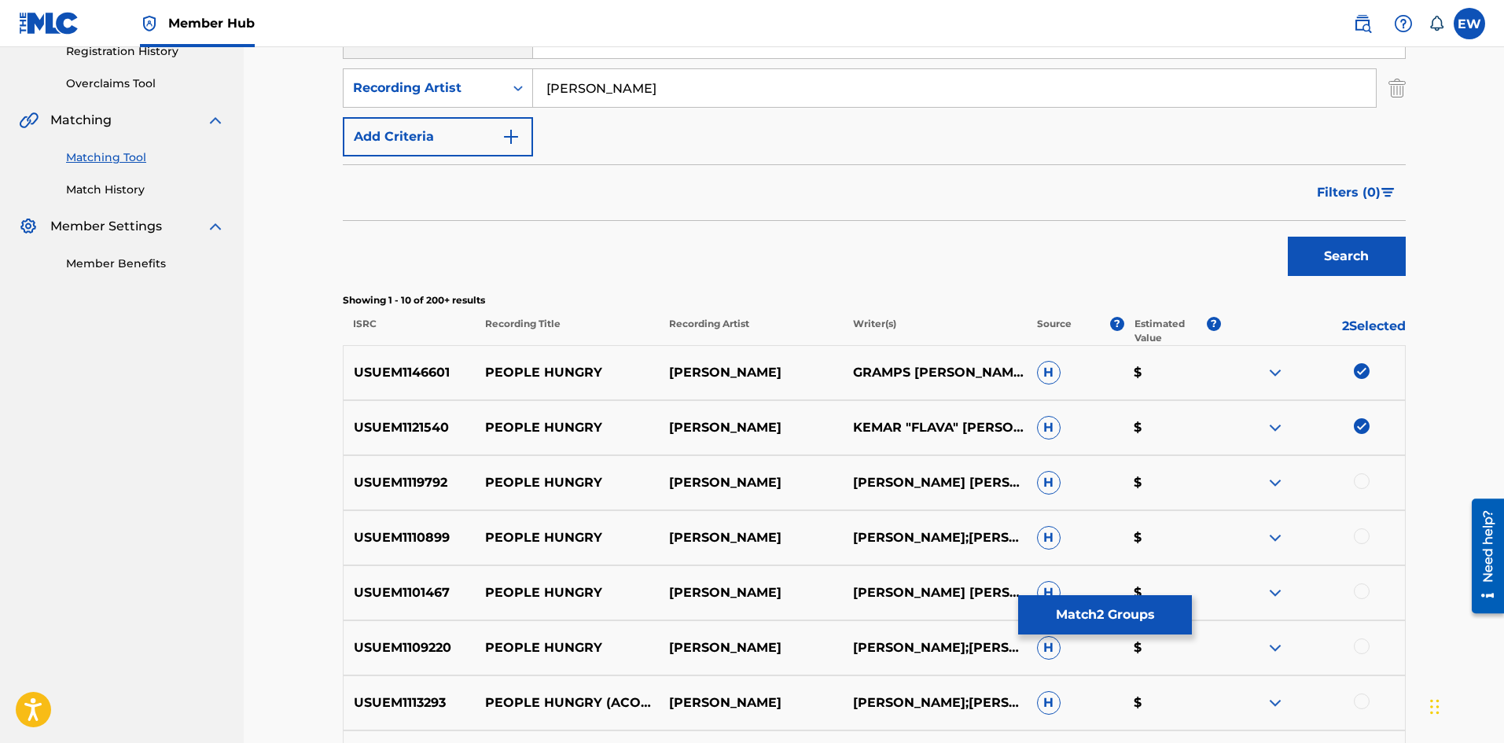
scroll to position [315, 0]
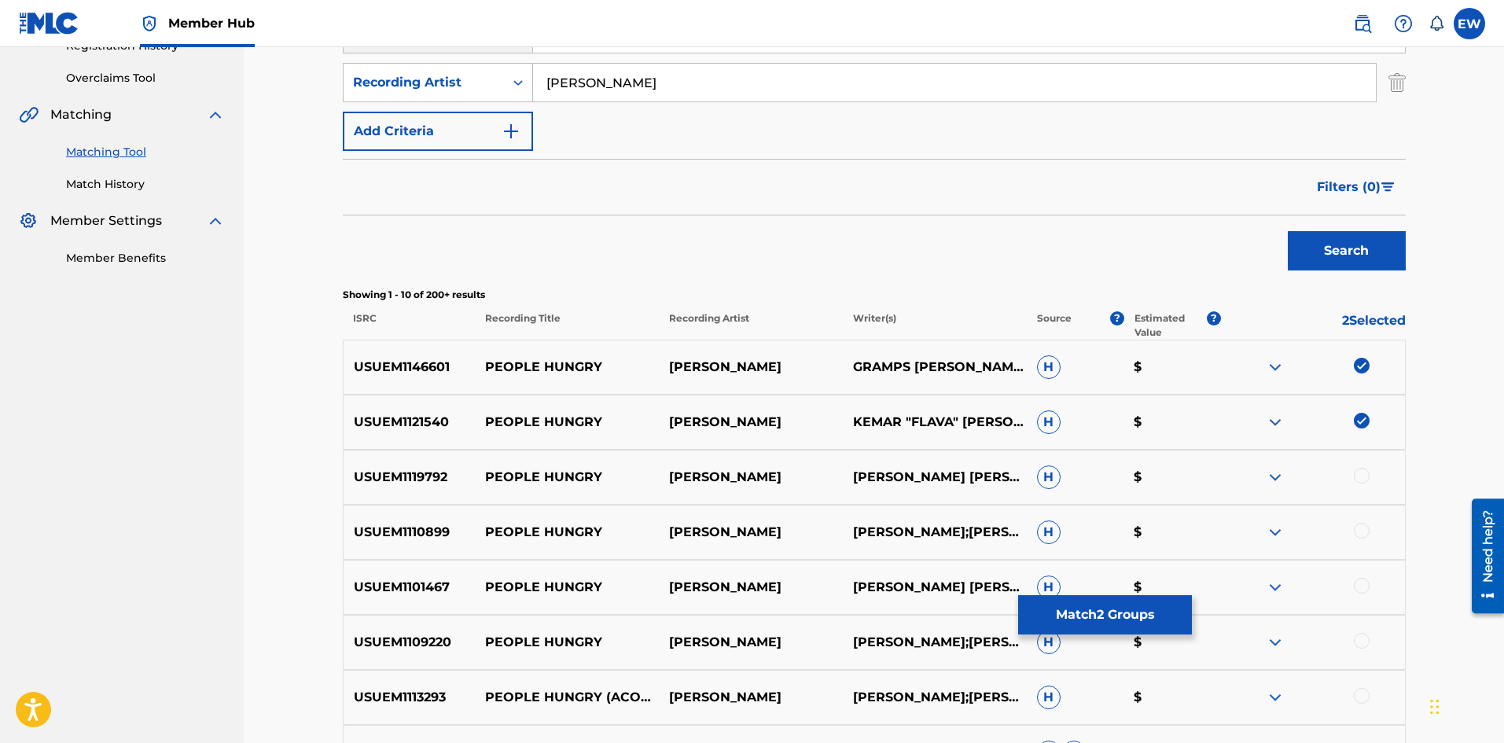
click at [1359, 477] on div at bounding box center [1362, 476] width 16 height 16
click at [1363, 534] on div at bounding box center [1362, 531] width 16 height 16
click at [1361, 585] on div at bounding box center [1362, 586] width 16 height 16
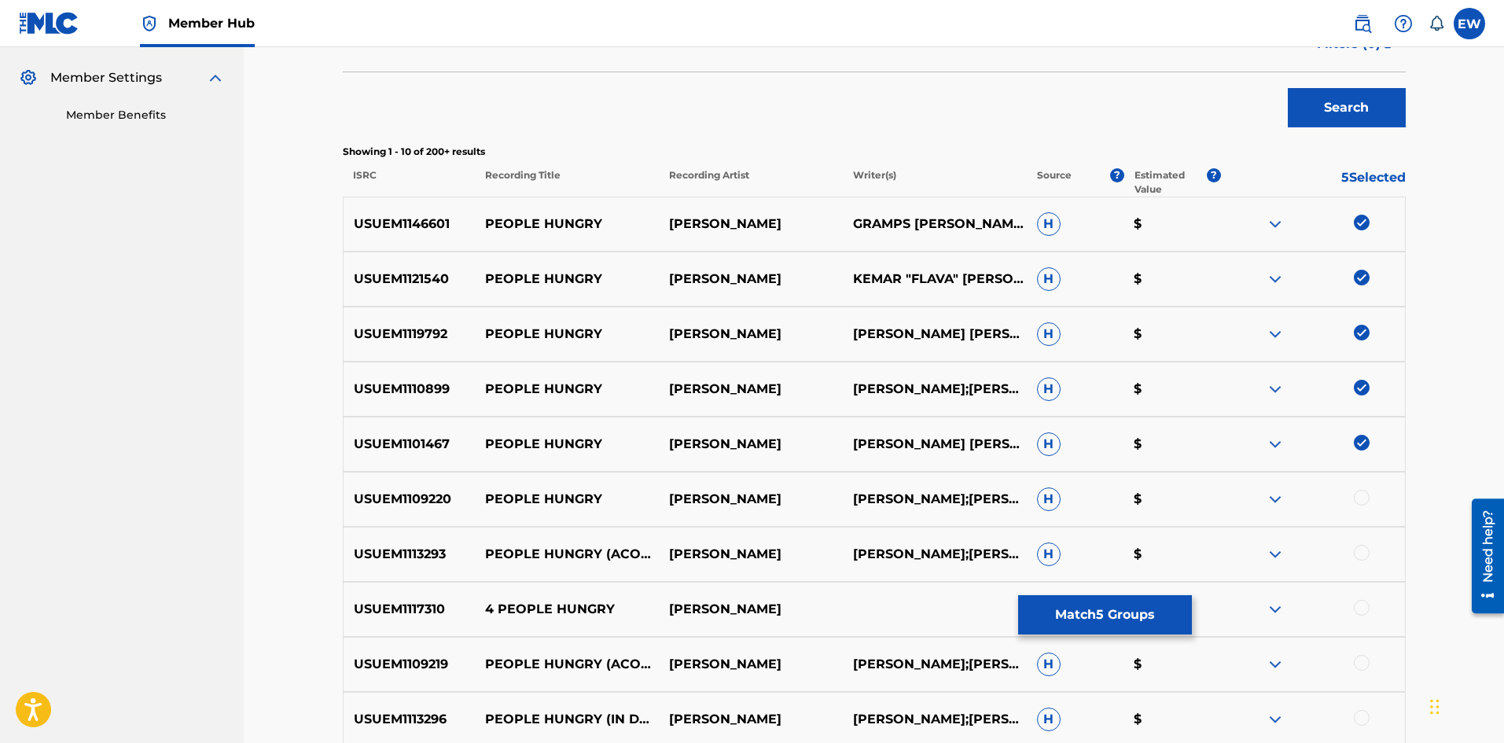
scroll to position [472, 0]
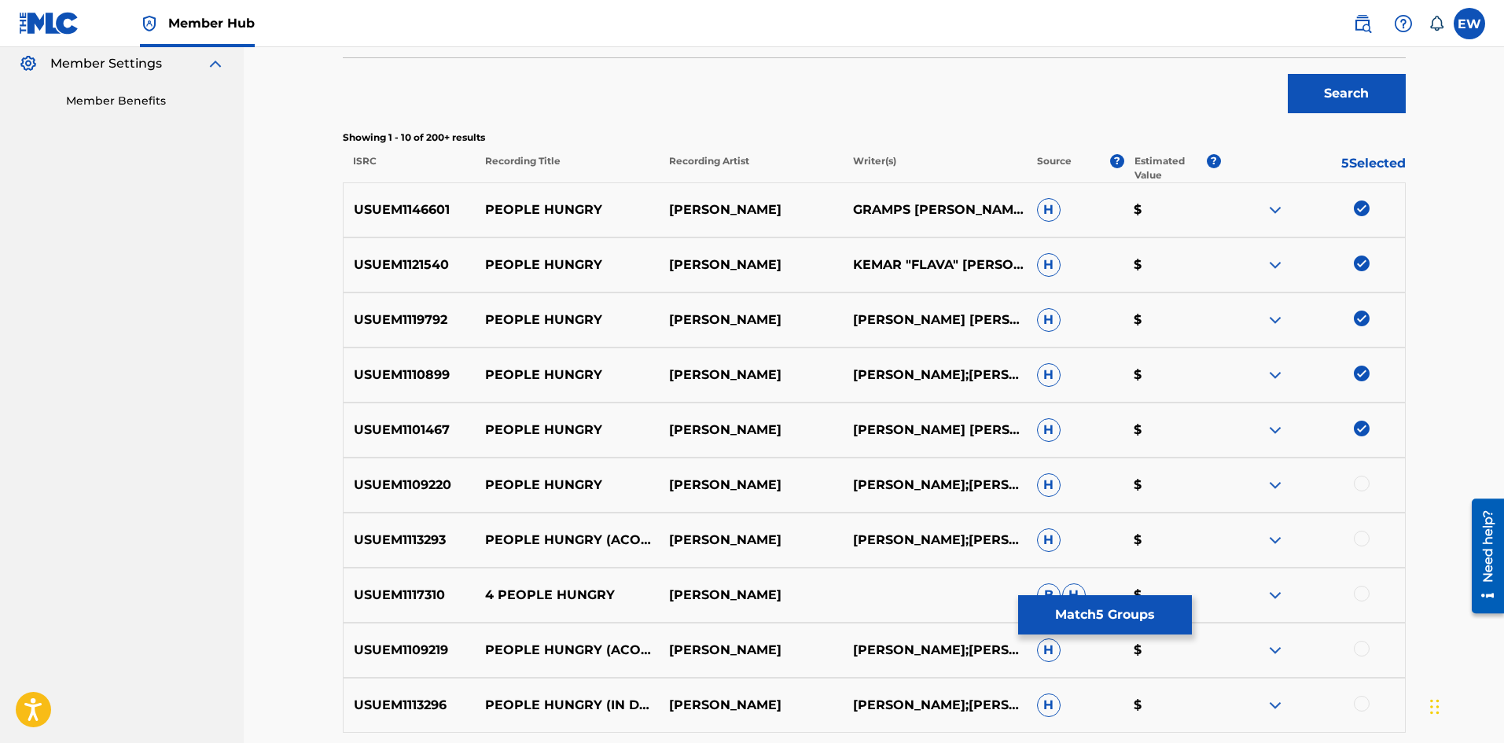
click at [1355, 484] on div at bounding box center [1362, 484] width 16 height 16
click at [1357, 541] on div at bounding box center [1362, 539] width 16 height 16
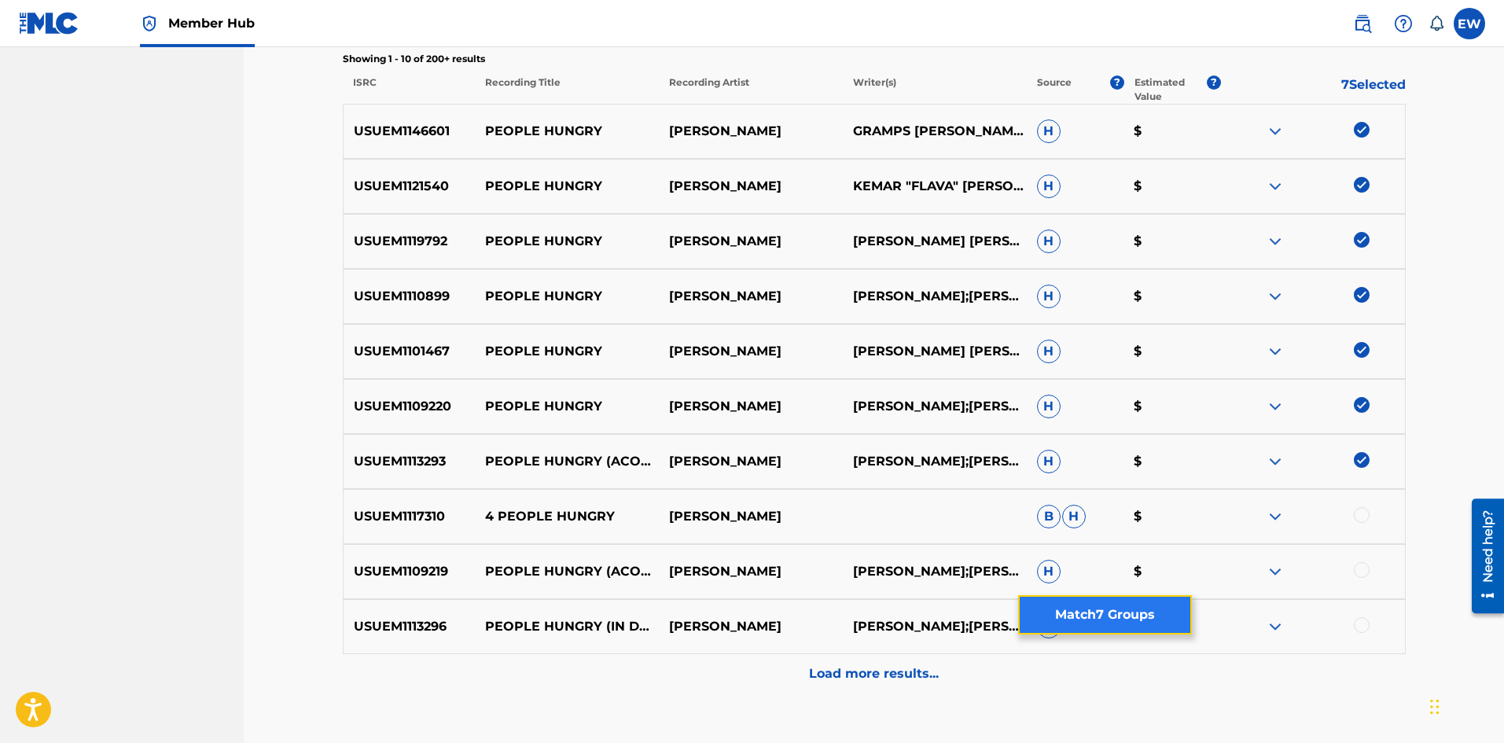
click at [1057, 625] on button "Match 7 Groups" at bounding box center [1105, 614] width 174 height 39
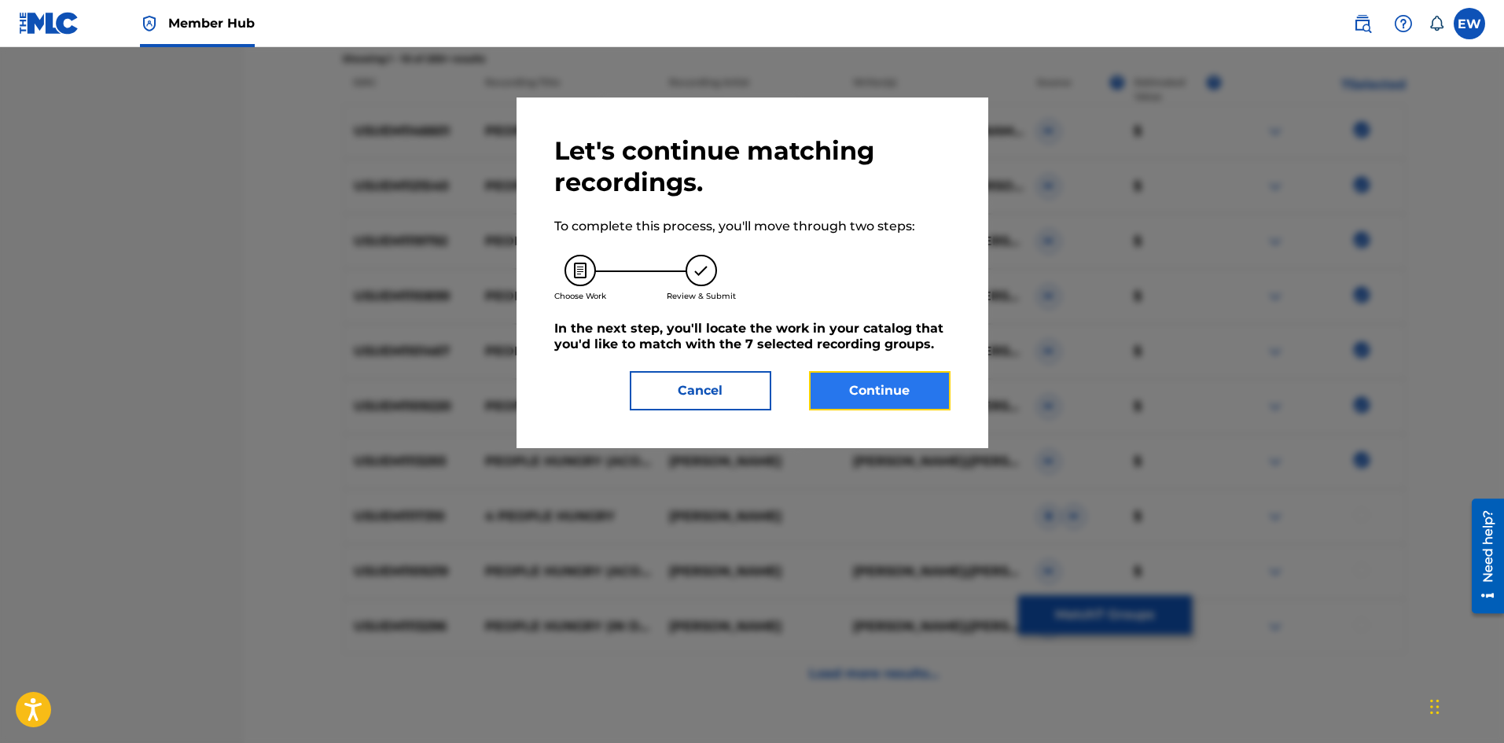
click at [900, 391] on button "Continue" at bounding box center [880, 390] width 142 height 39
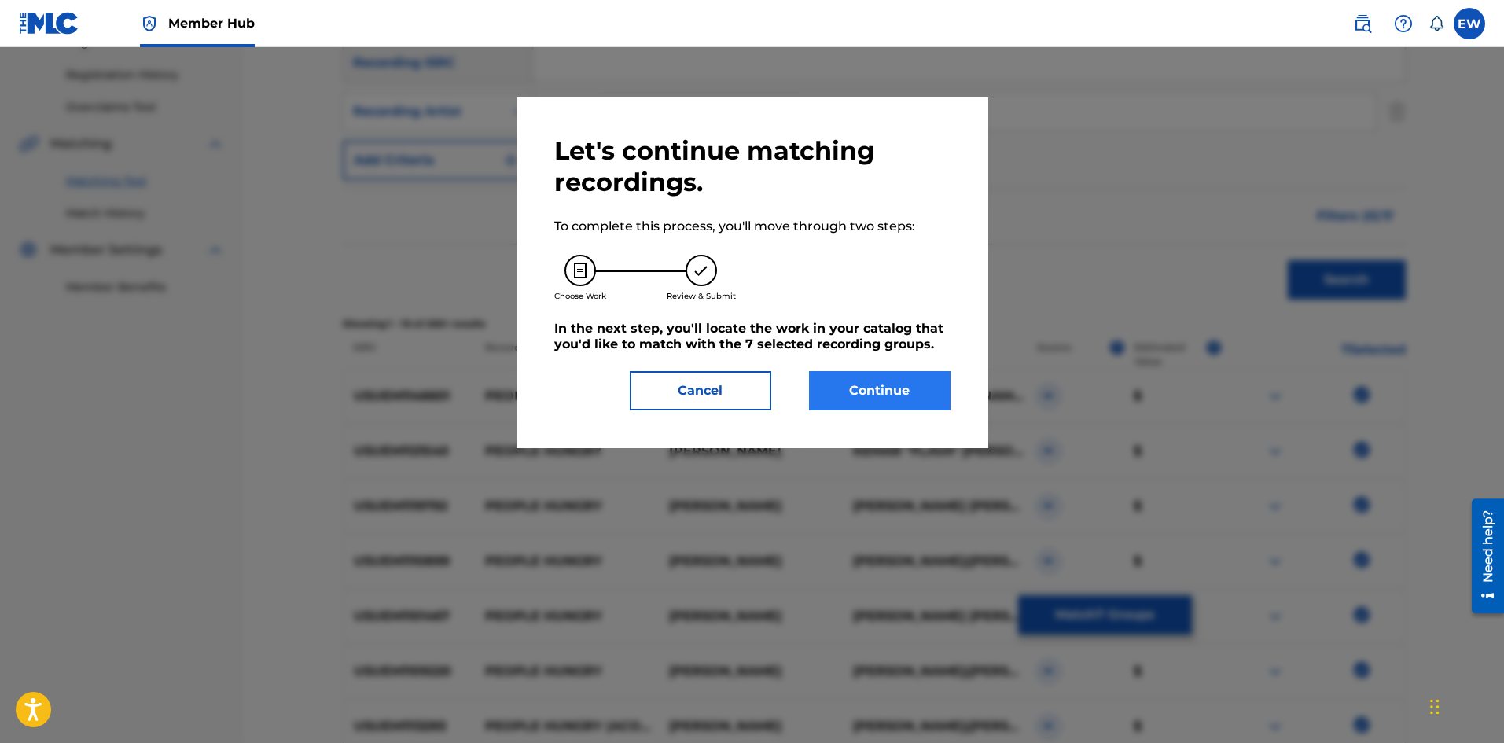
scroll to position [304, 0]
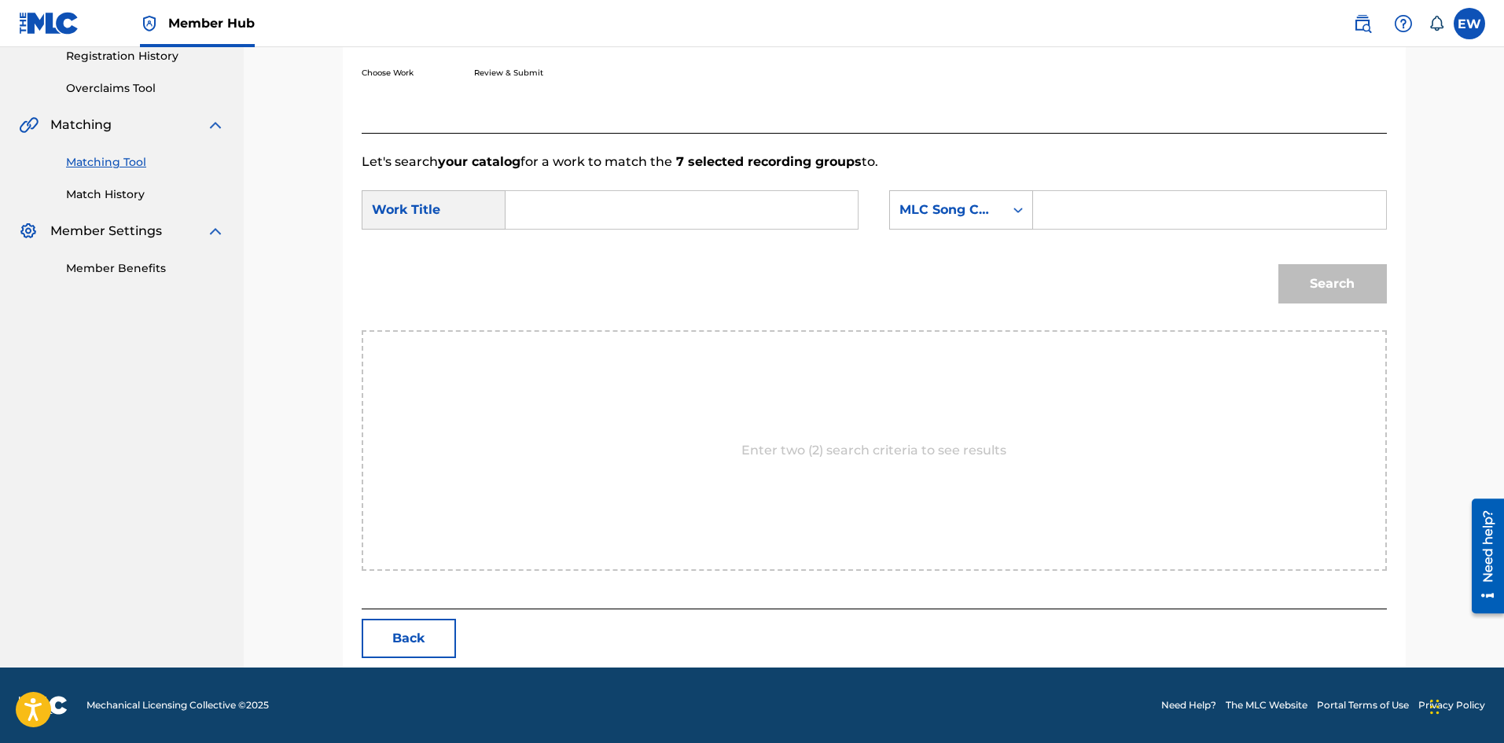
click at [666, 212] on input "Search Form" at bounding box center [682, 210] width 326 height 38
paste input "PEOPLE HUNGRY"
type input "PEOPLE HUNGRY"
click at [1105, 210] on input "Search Form" at bounding box center [1210, 210] width 326 height 38
paste input "B9706B"
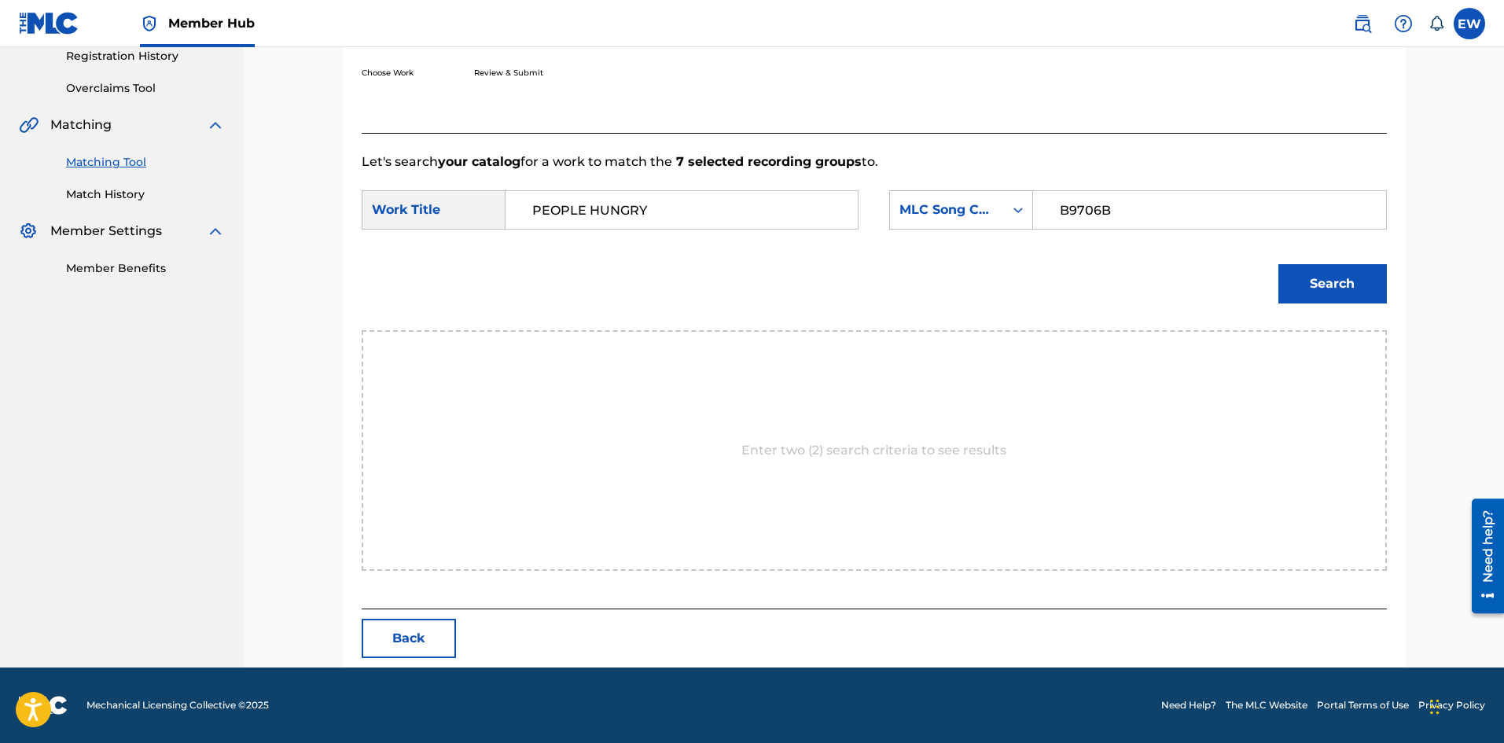
type input "B9706B"
drag, startPoint x: 1361, startPoint y: 263, endPoint x: 1353, endPoint y: 268, distance: 9.9
click at [1361, 265] on div "Search" at bounding box center [1329, 280] width 116 height 63
click at [1320, 289] on button "Search" at bounding box center [1333, 283] width 109 height 39
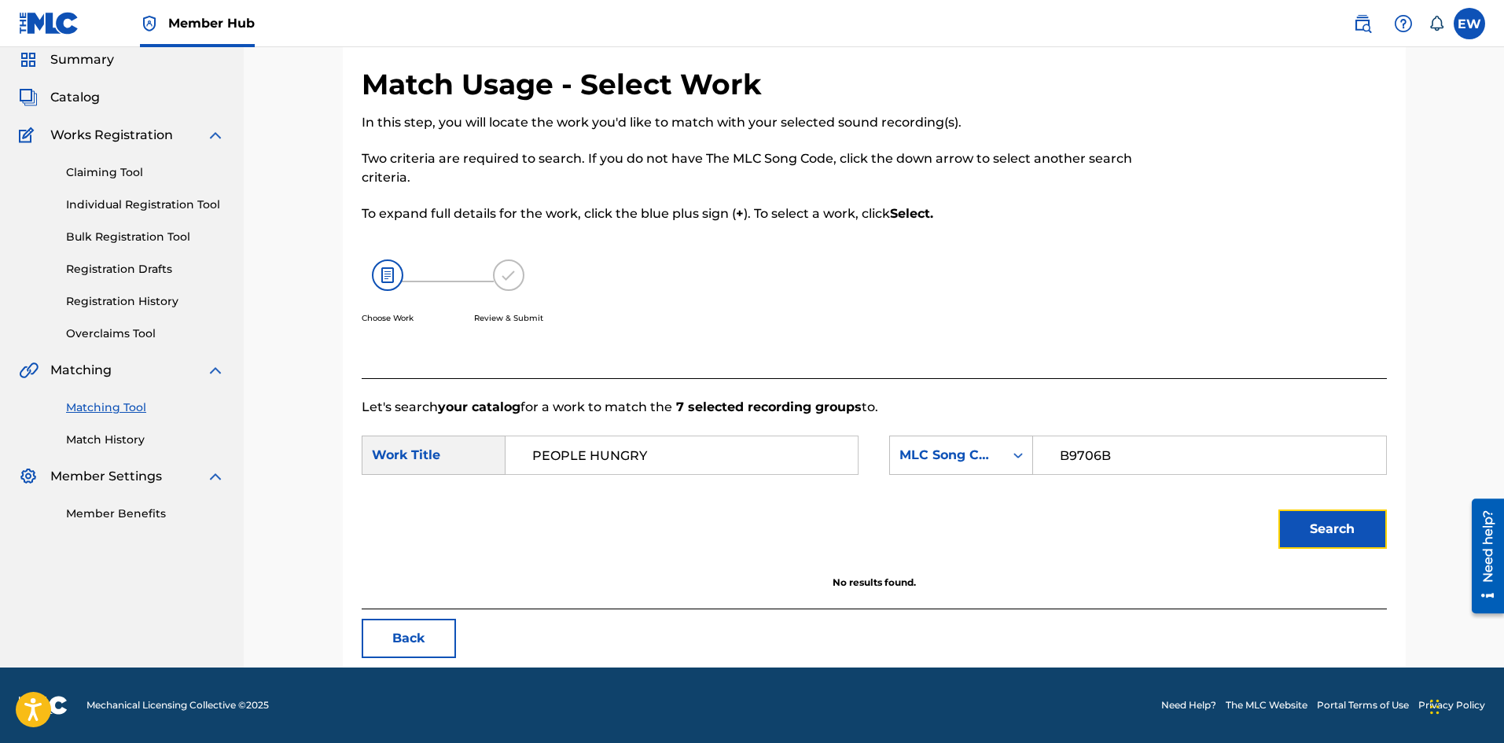
scroll to position [59, 0]
drag, startPoint x: 696, startPoint y: 452, endPoint x: 521, endPoint y: 446, distance: 175.5
click at [521, 446] on input "PEOPLE HUNGRY" at bounding box center [682, 455] width 326 height 38
paste input "BABY MOTHER"
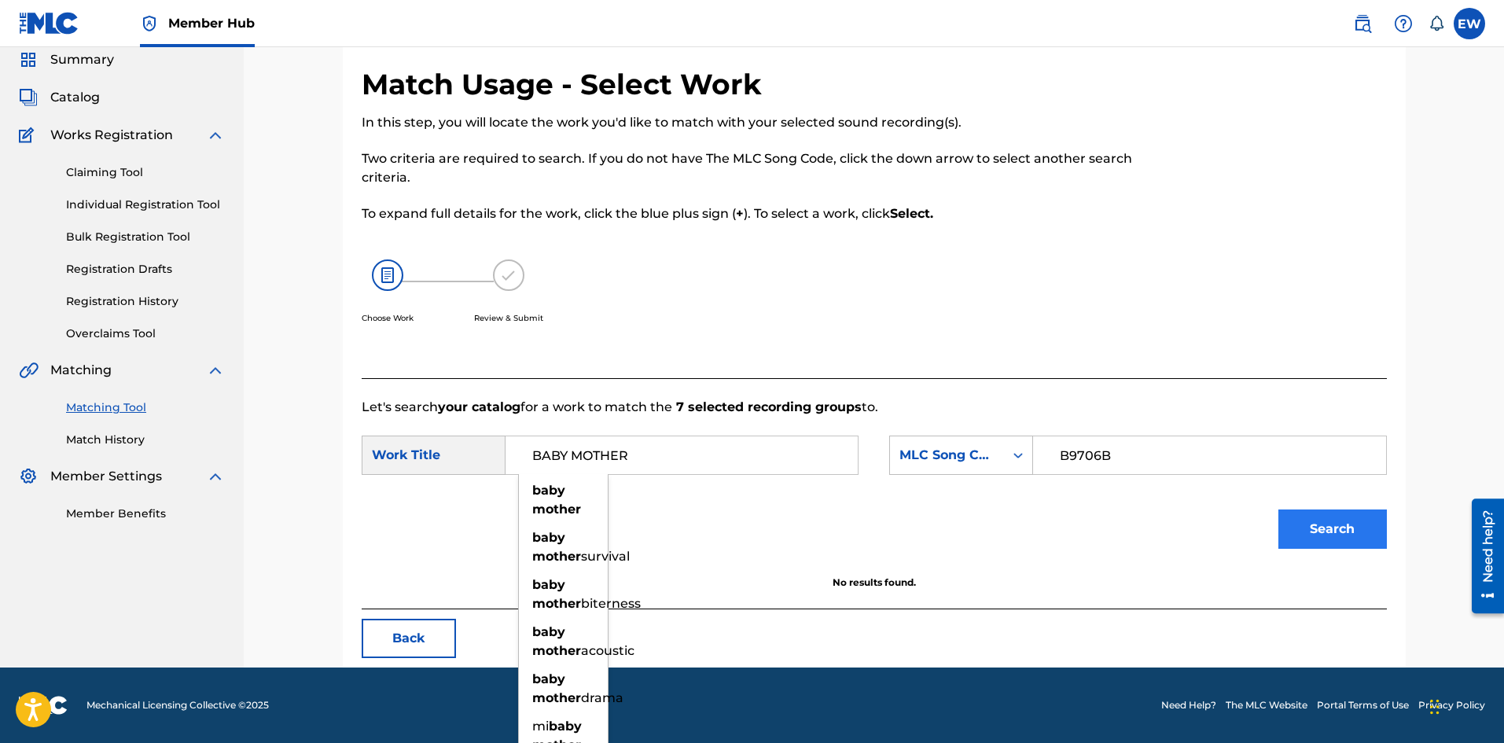
type input "BABY MOTHER"
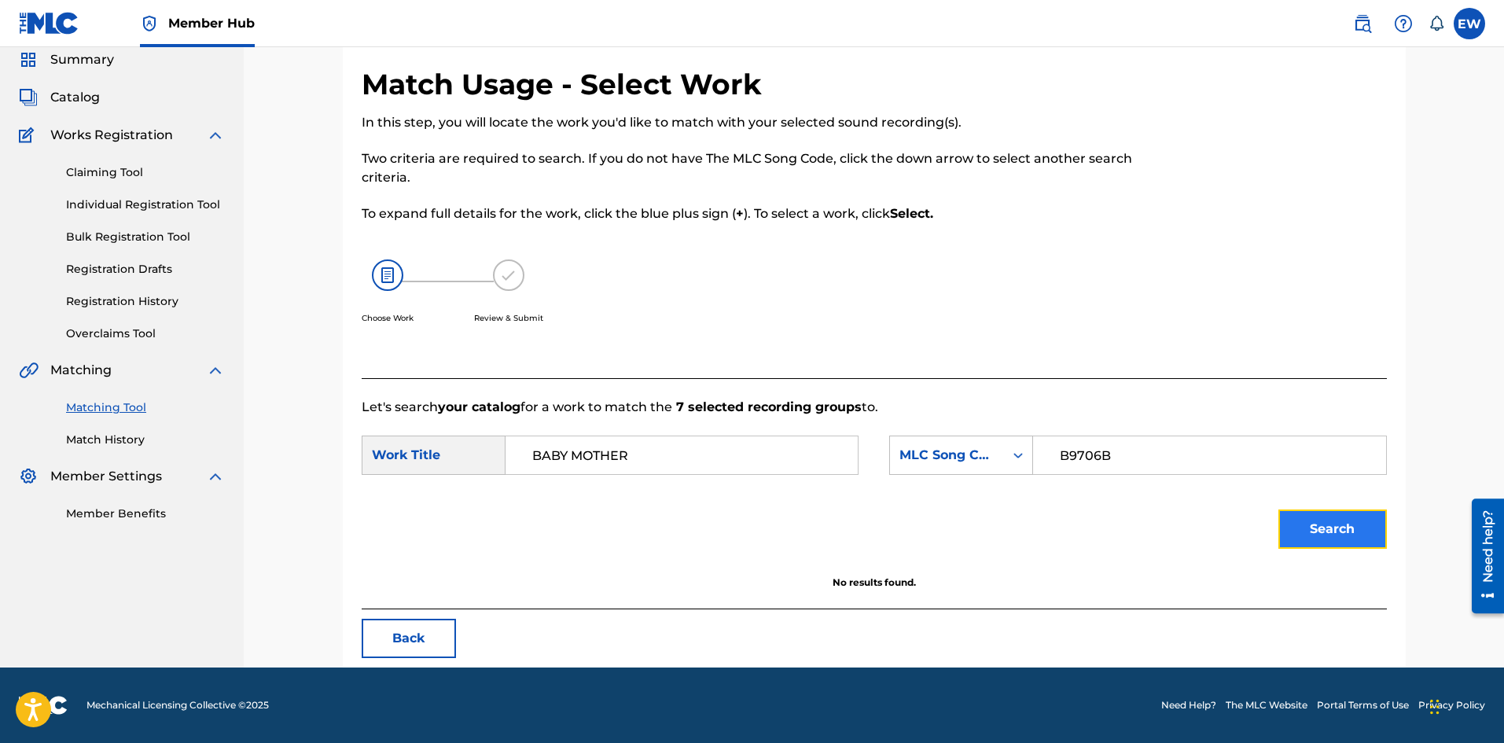
click at [1339, 519] on button "Search" at bounding box center [1333, 529] width 109 height 39
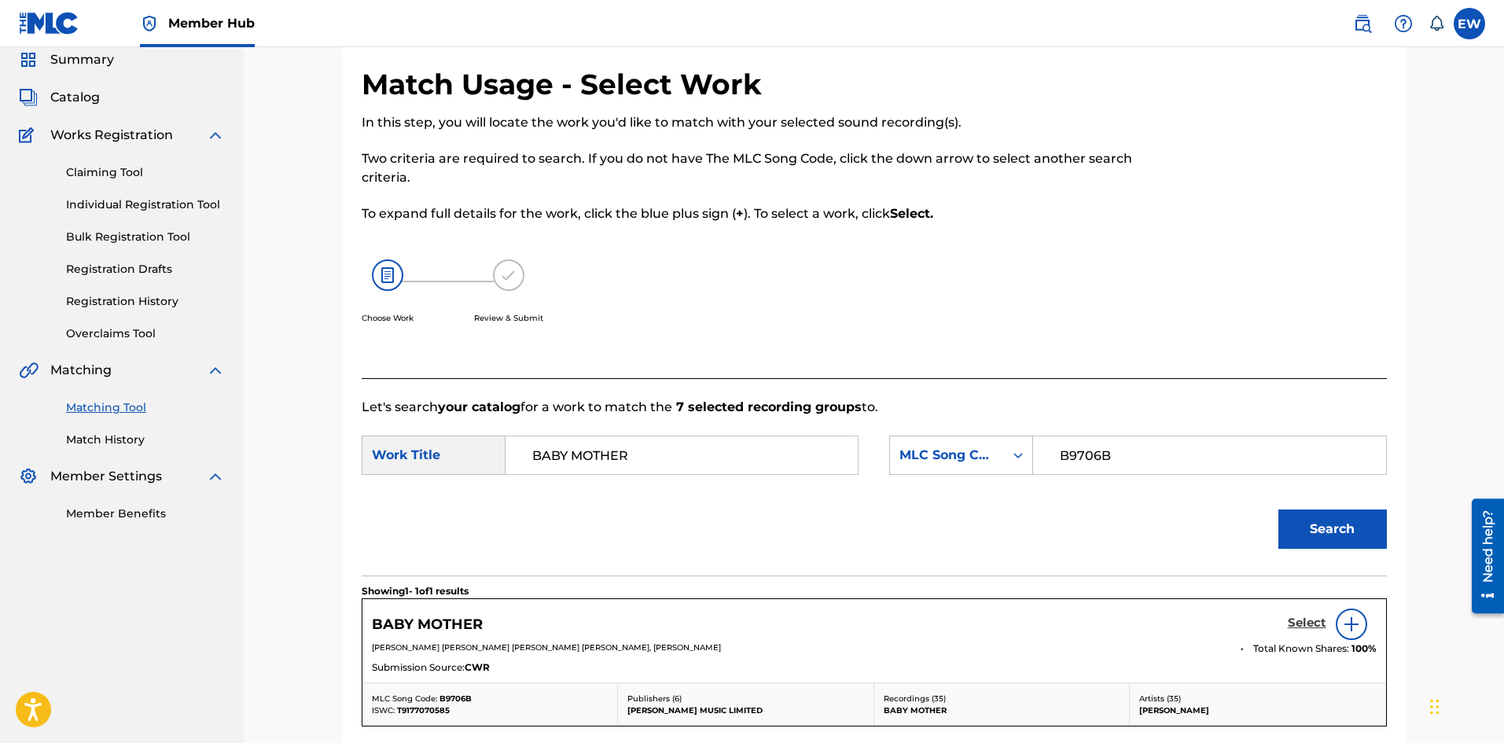
click at [1306, 624] on h5 "Select" at bounding box center [1307, 623] width 39 height 15
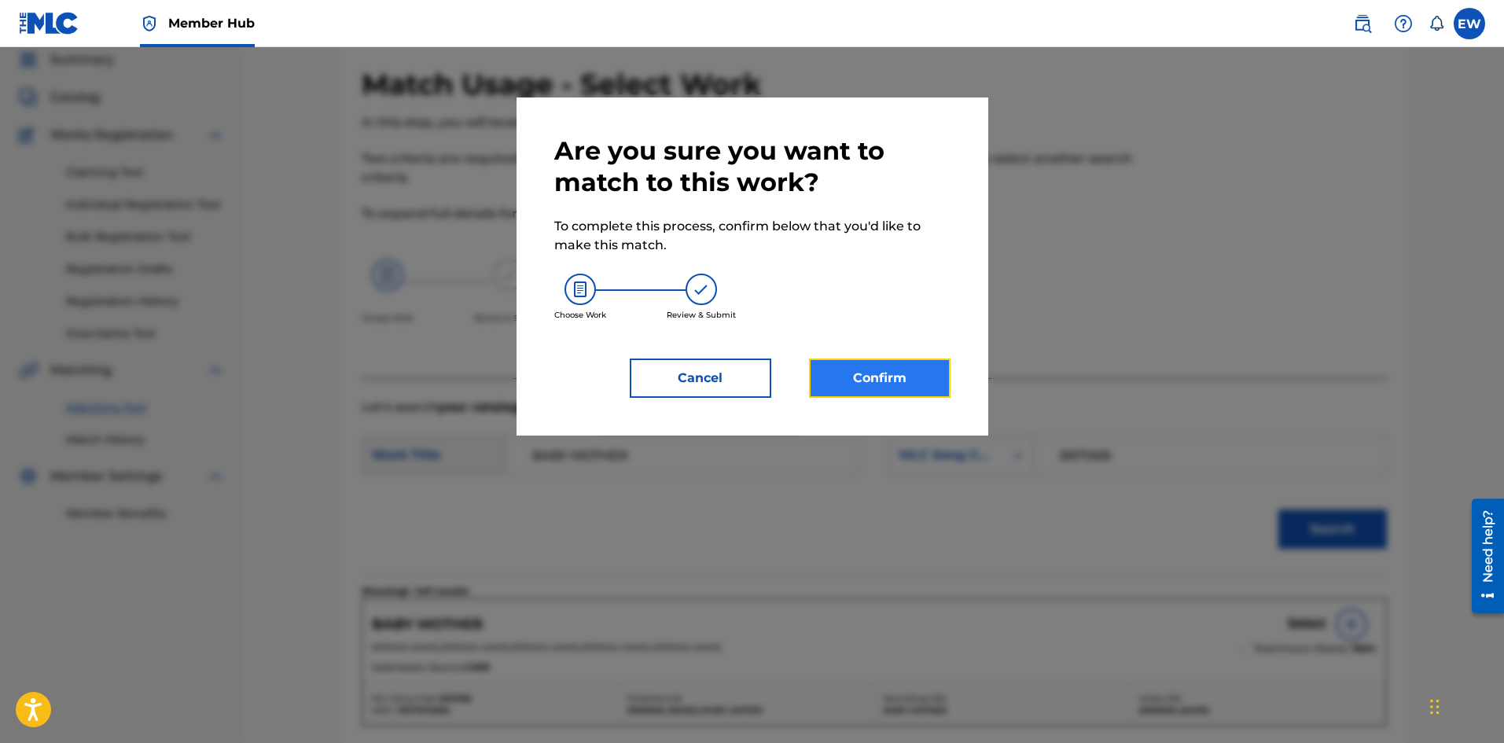
click at [860, 361] on button "Confirm" at bounding box center [880, 378] width 142 height 39
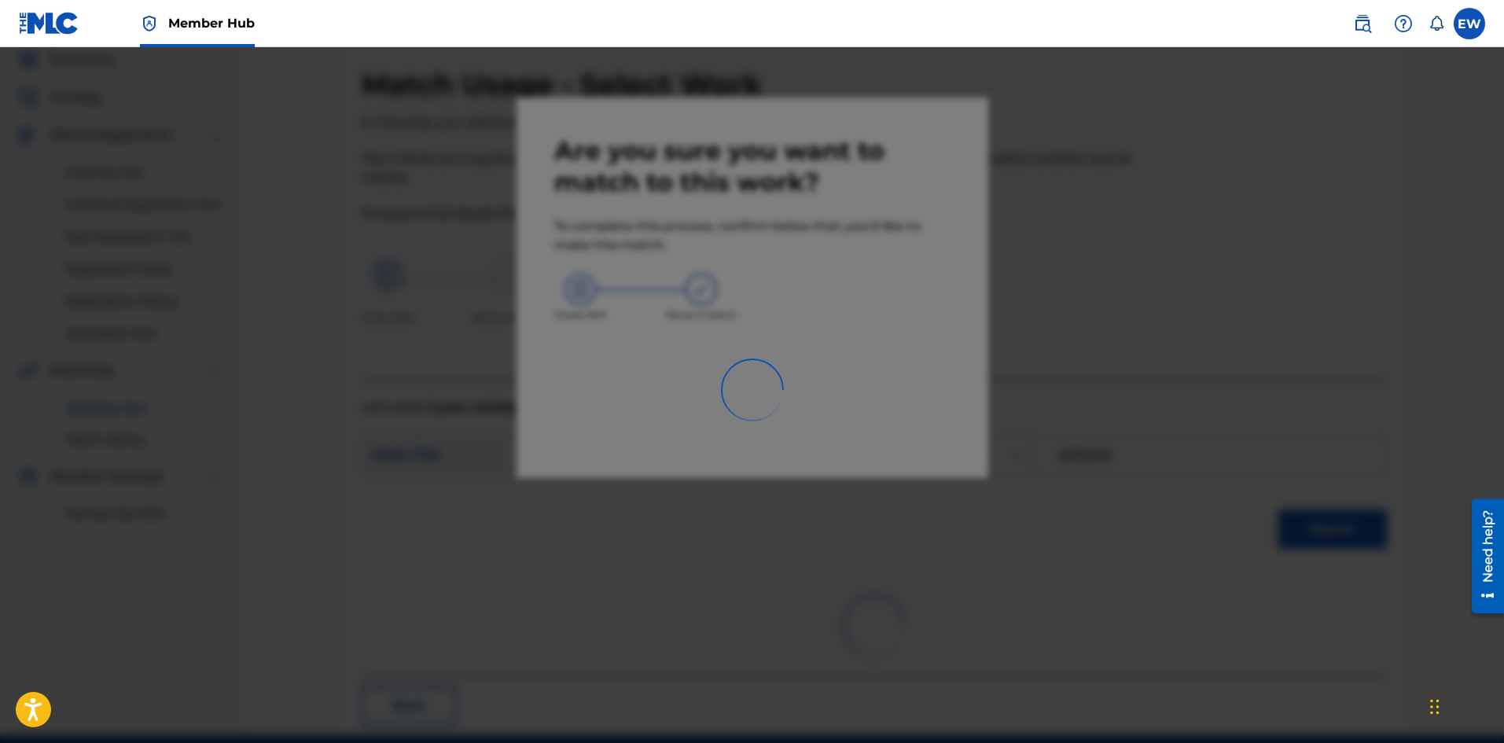
scroll to position [38, 0]
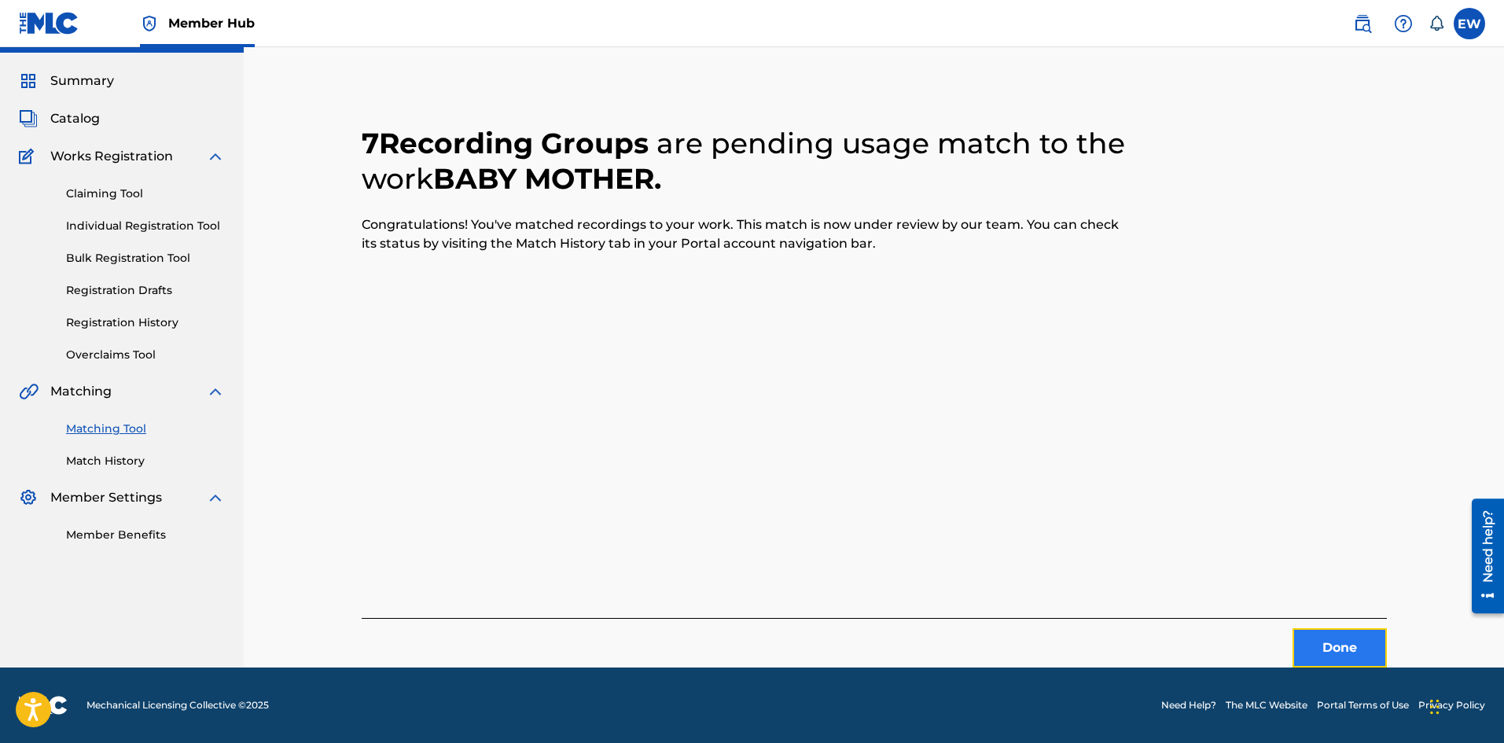
click at [1342, 654] on button "Done" at bounding box center [1340, 647] width 94 height 39
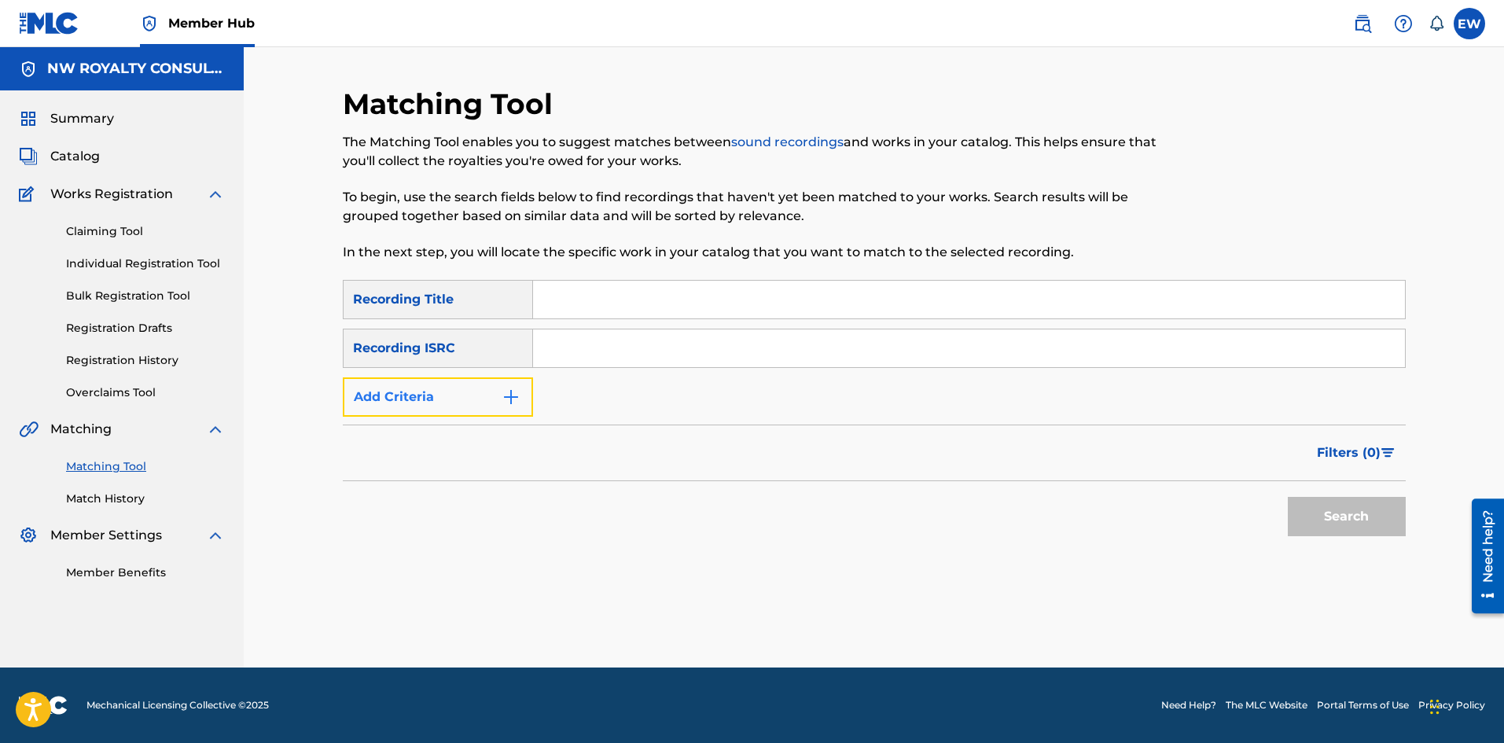
click at [483, 400] on button "Add Criteria" at bounding box center [438, 396] width 190 height 39
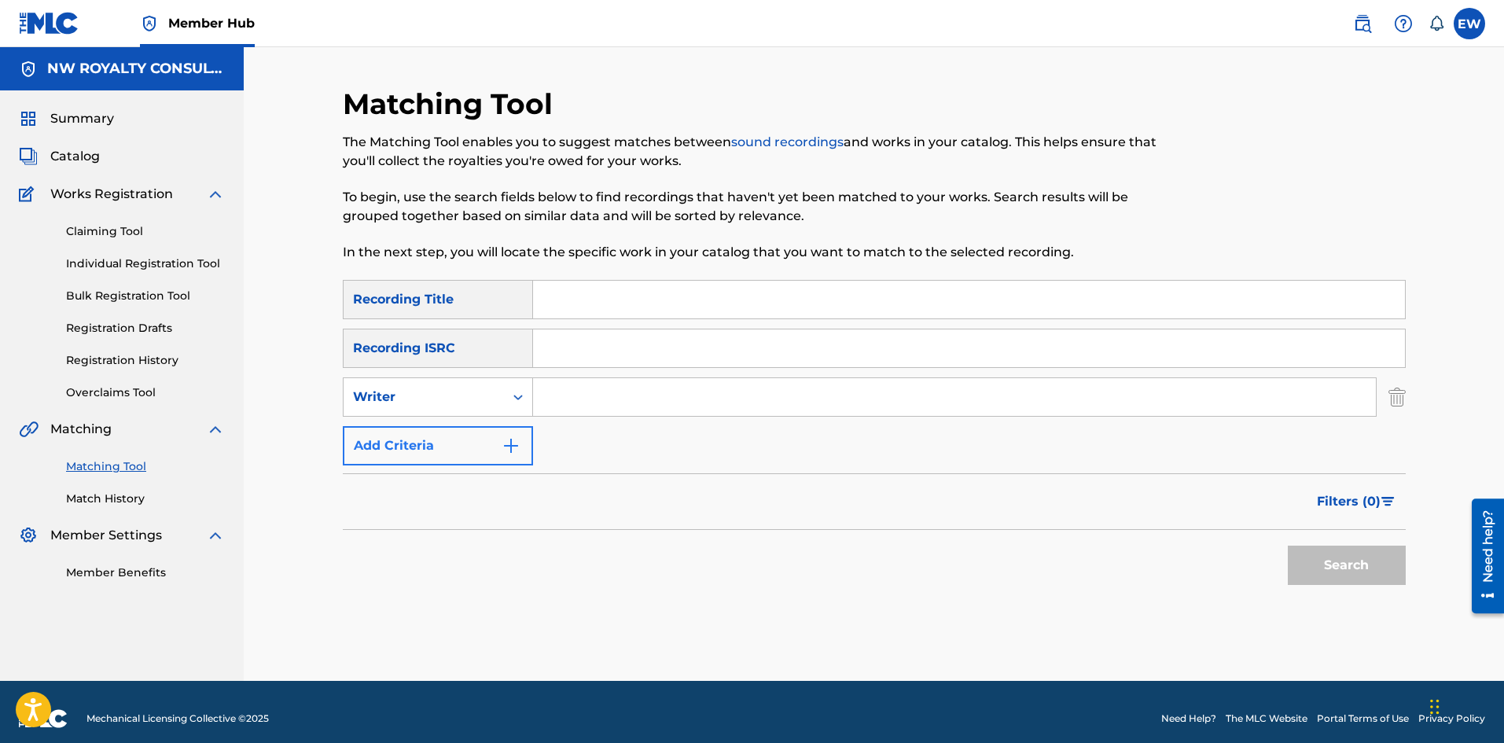
click at [483, 400] on div "Writer" at bounding box center [424, 397] width 142 height 19
click at [455, 422] on div "Recording Artist" at bounding box center [438, 436] width 189 height 39
click at [624, 404] on input "Search Form" at bounding box center [954, 397] width 843 height 38
paste input "LUCI"
type input "LUCI"
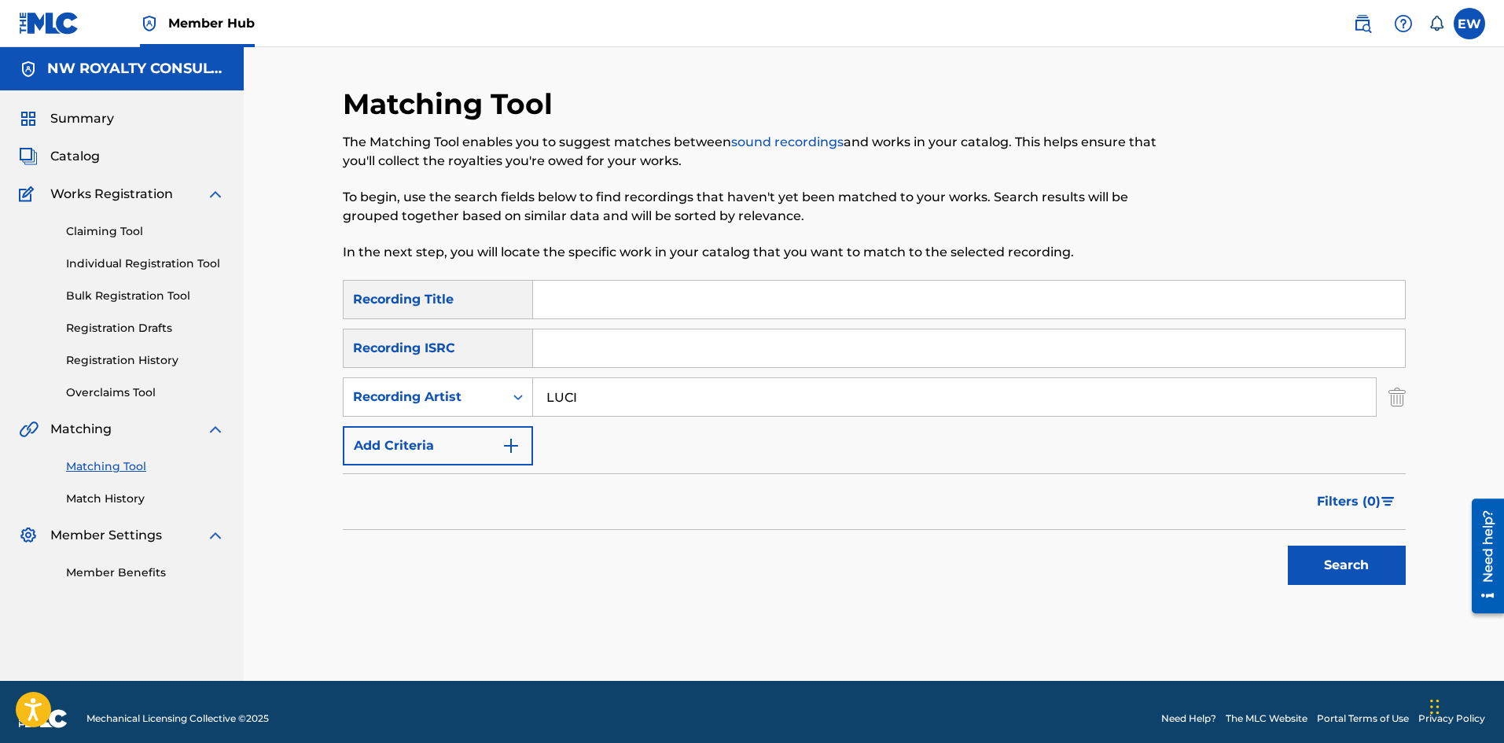
click at [775, 307] on input "Search Form" at bounding box center [969, 300] width 872 height 38
paste input "PERFECT LOVE"
type input "PERFECT LOVE"
click at [1313, 562] on button "Search" at bounding box center [1347, 565] width 118 height 39
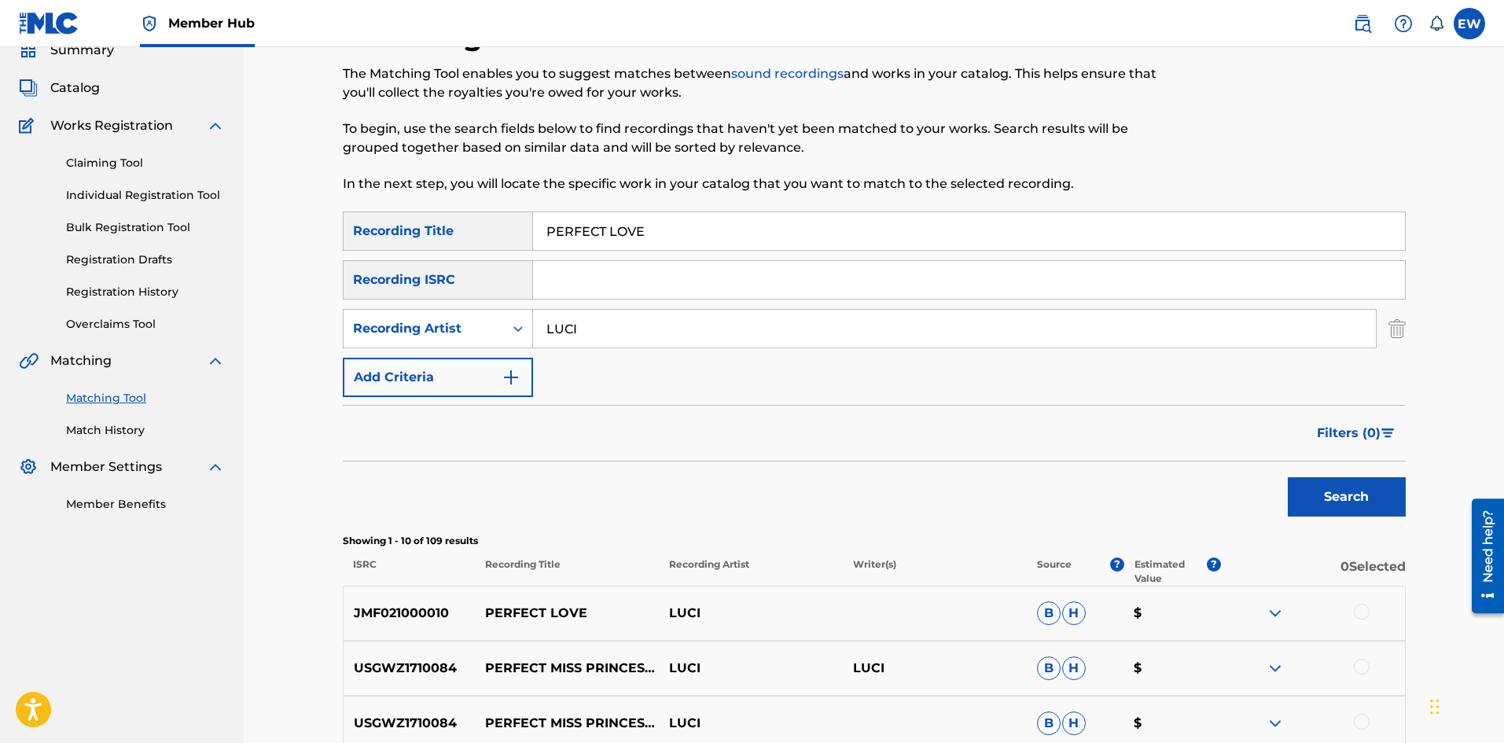
scroll to position [157, 0]
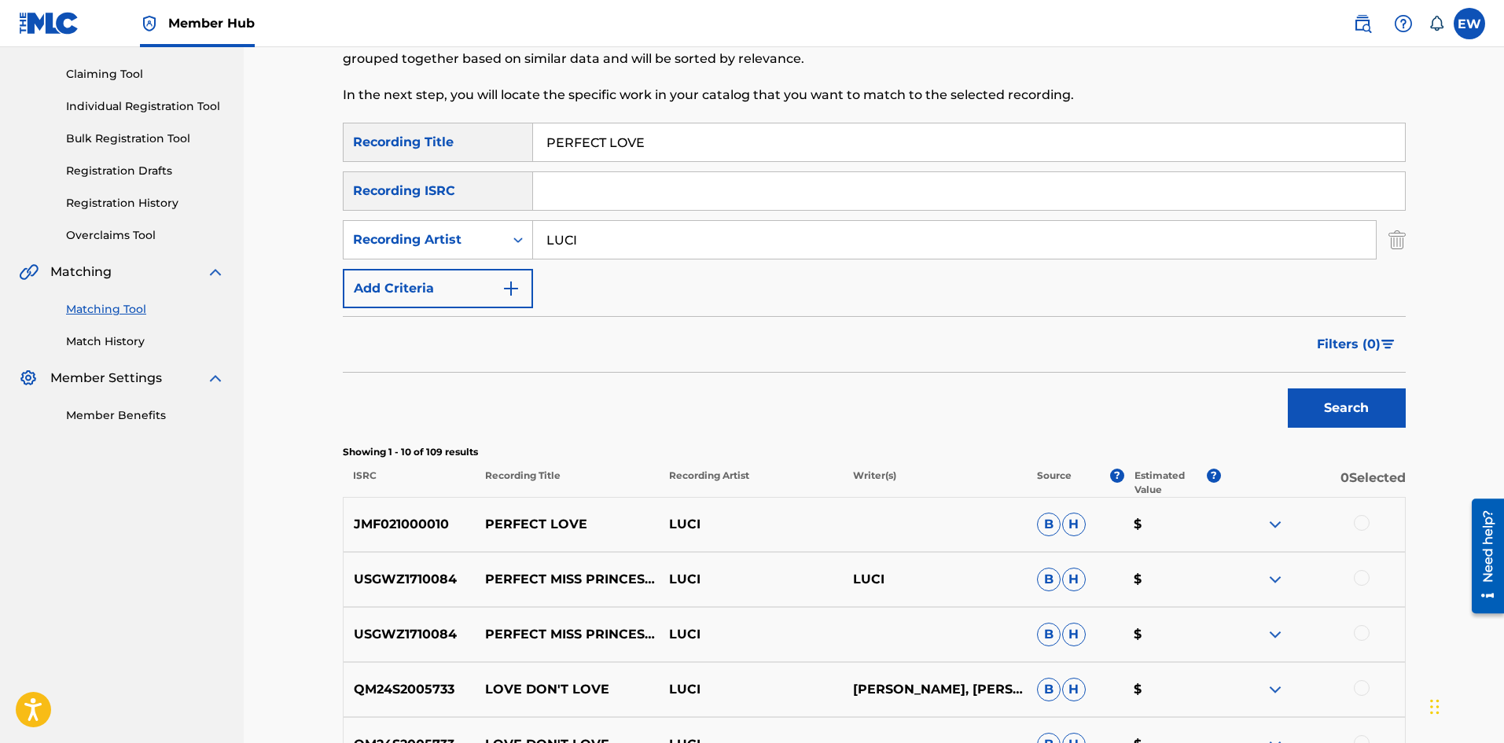
click at [1368, 520] on div at bounding box center [1362, 523] width 16 height 16
click at [1062, 611] on button "Match 1 Group" at bounding box center [1105, 614] width 174 height 39
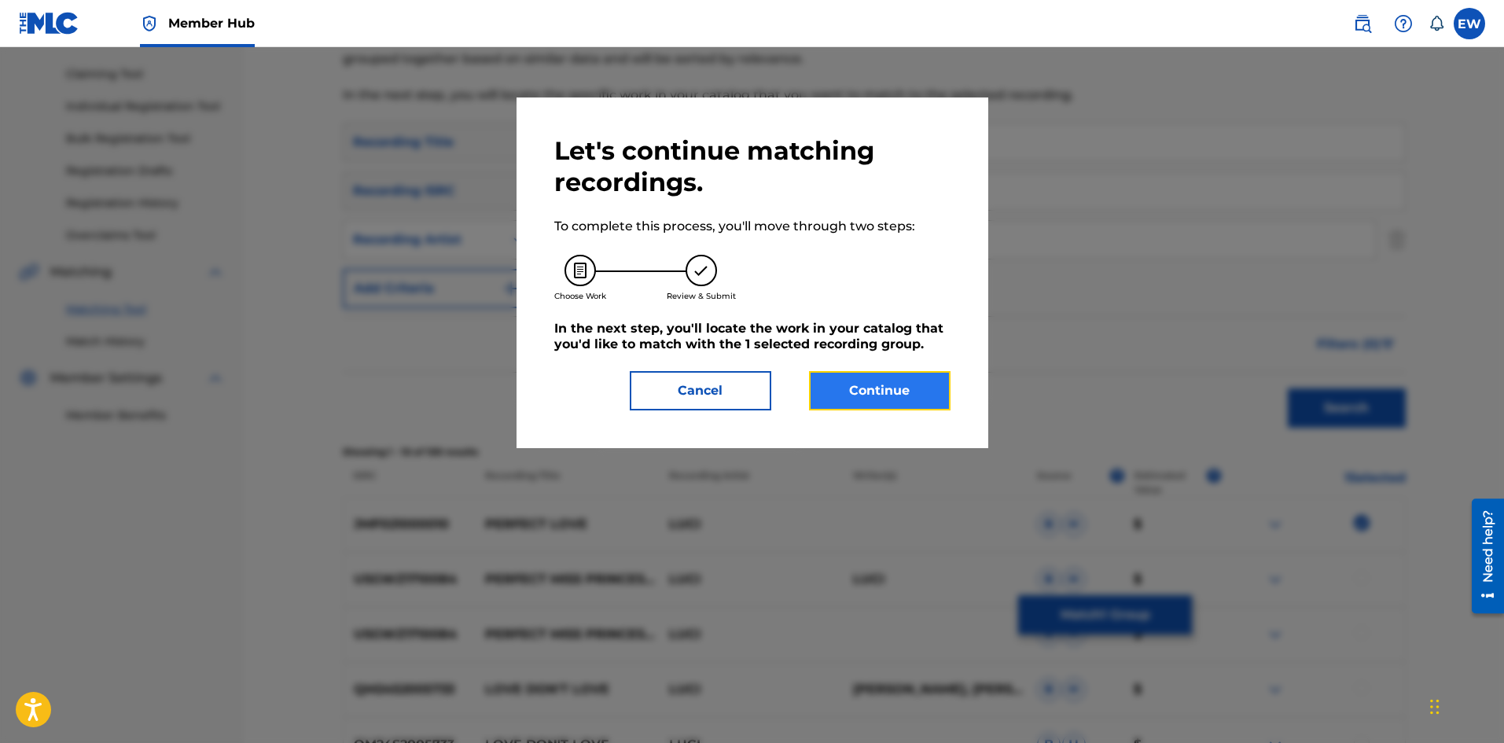
click at [849, 402] on button "Continue" at bounding box center [880, 390] width 142 height 39
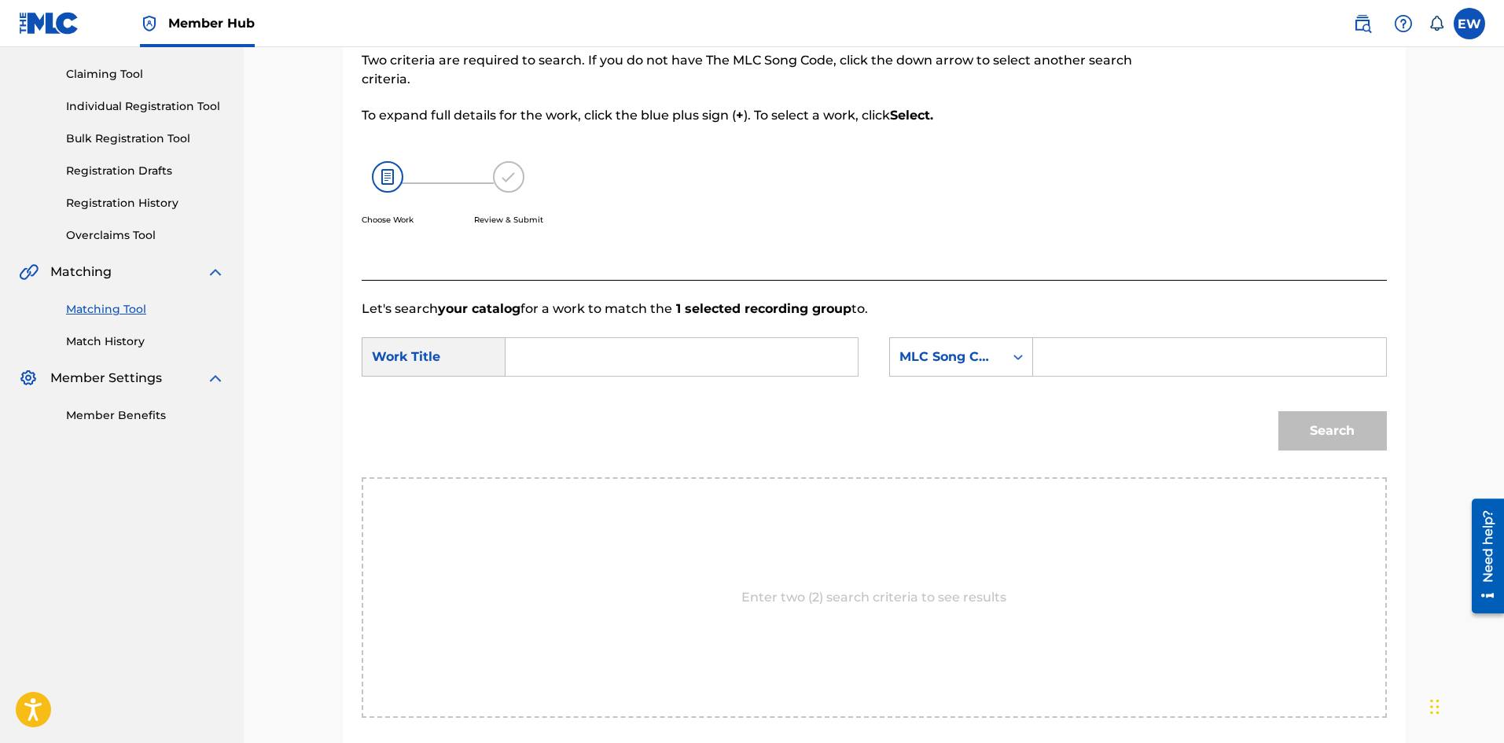
click at [637, 343] on input "Search Form" at bounding box center [682, 357] width 326 height 38
paste input "PERFECT LOVE"
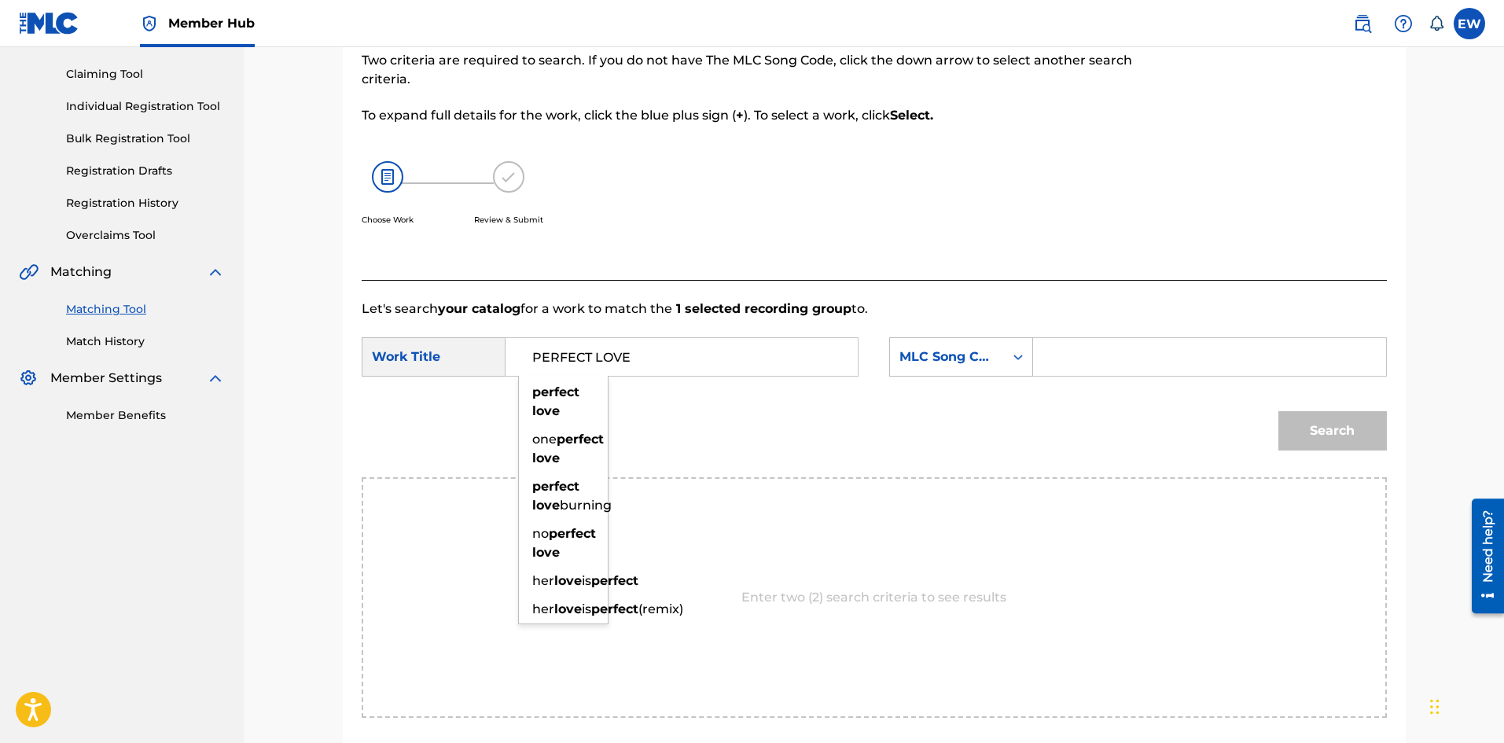
type input "PERFECT LOVE"
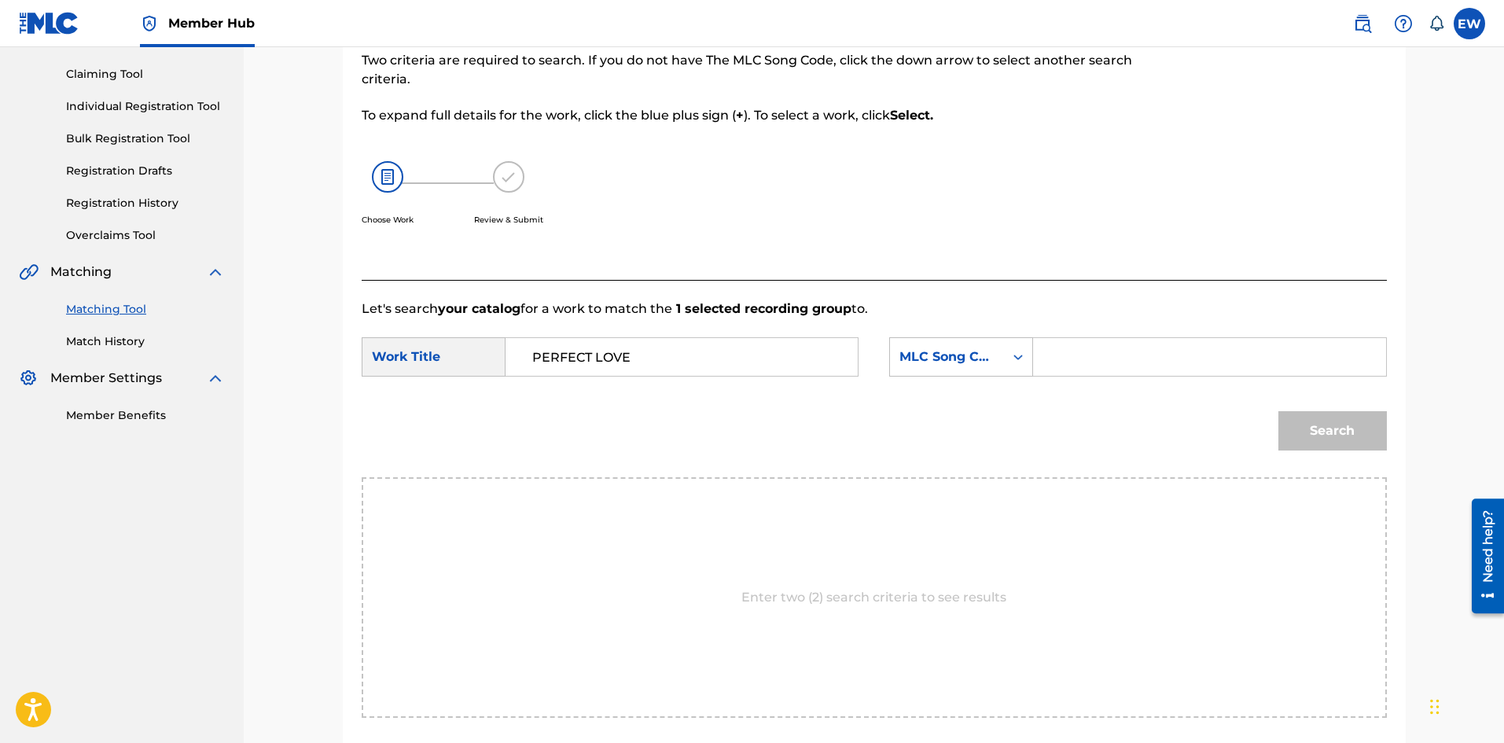
click at [1086, 344] on input "Search Form" at bounding box center [1210, 357] width 326 height 38
paste input "PA3TFM"
type input "PA3TFM"
click at [1354, 445] on button "Search" at bounding box center [1333, 430] width 109 height 39
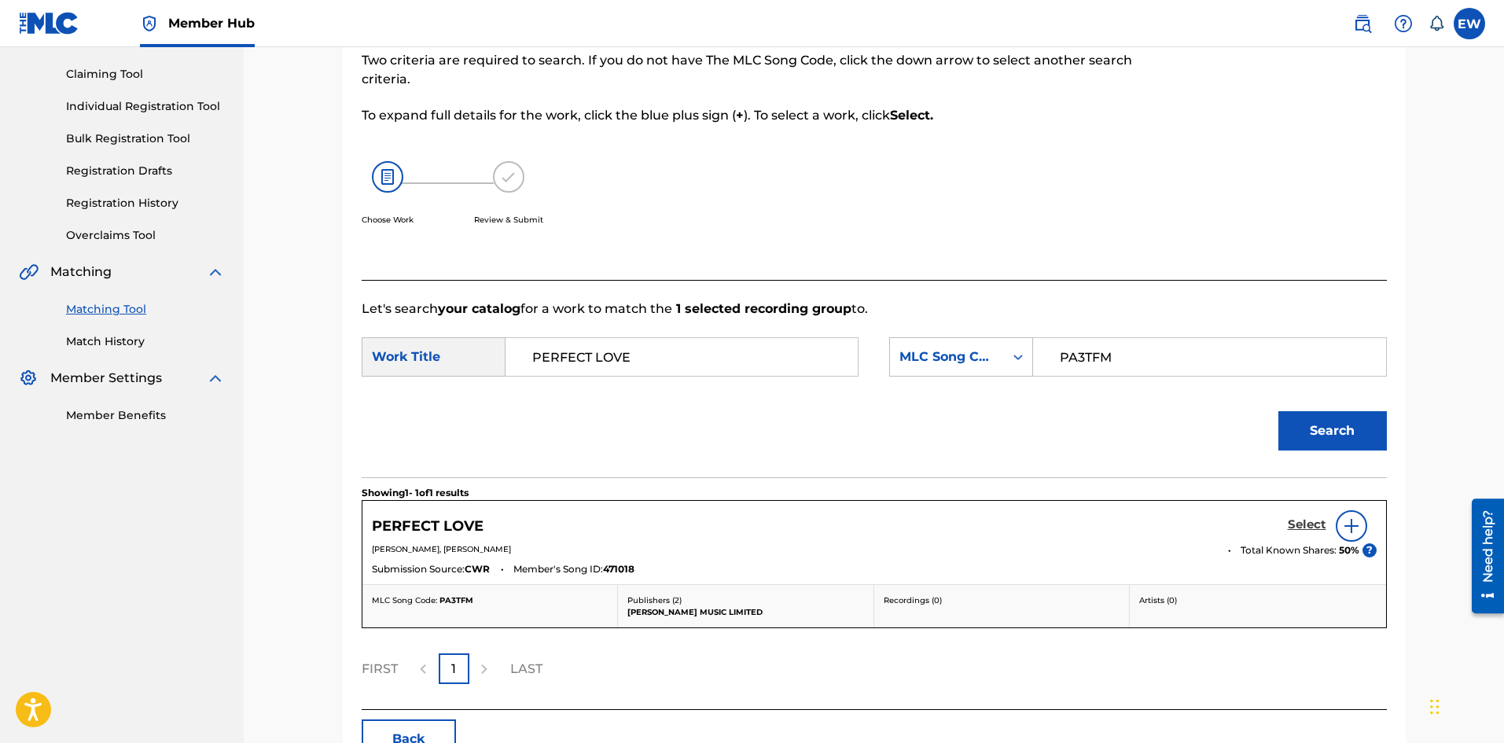
click at [1318, 526] on h5 "Select" at bounding box center [1307, 524] width 39 height 15
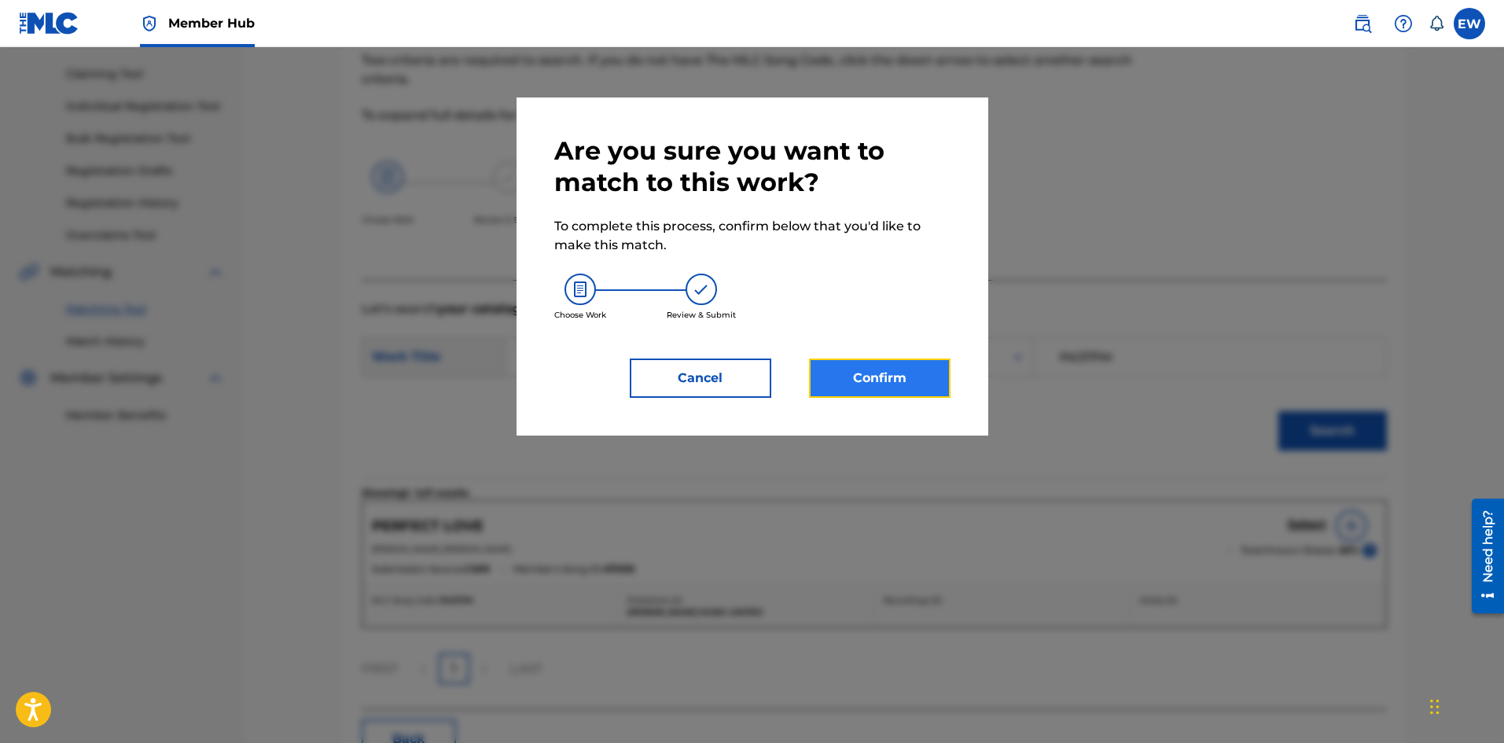
click at [886, 392] on button "Confirm" at bounding box center [880, 378] width 142 height 39
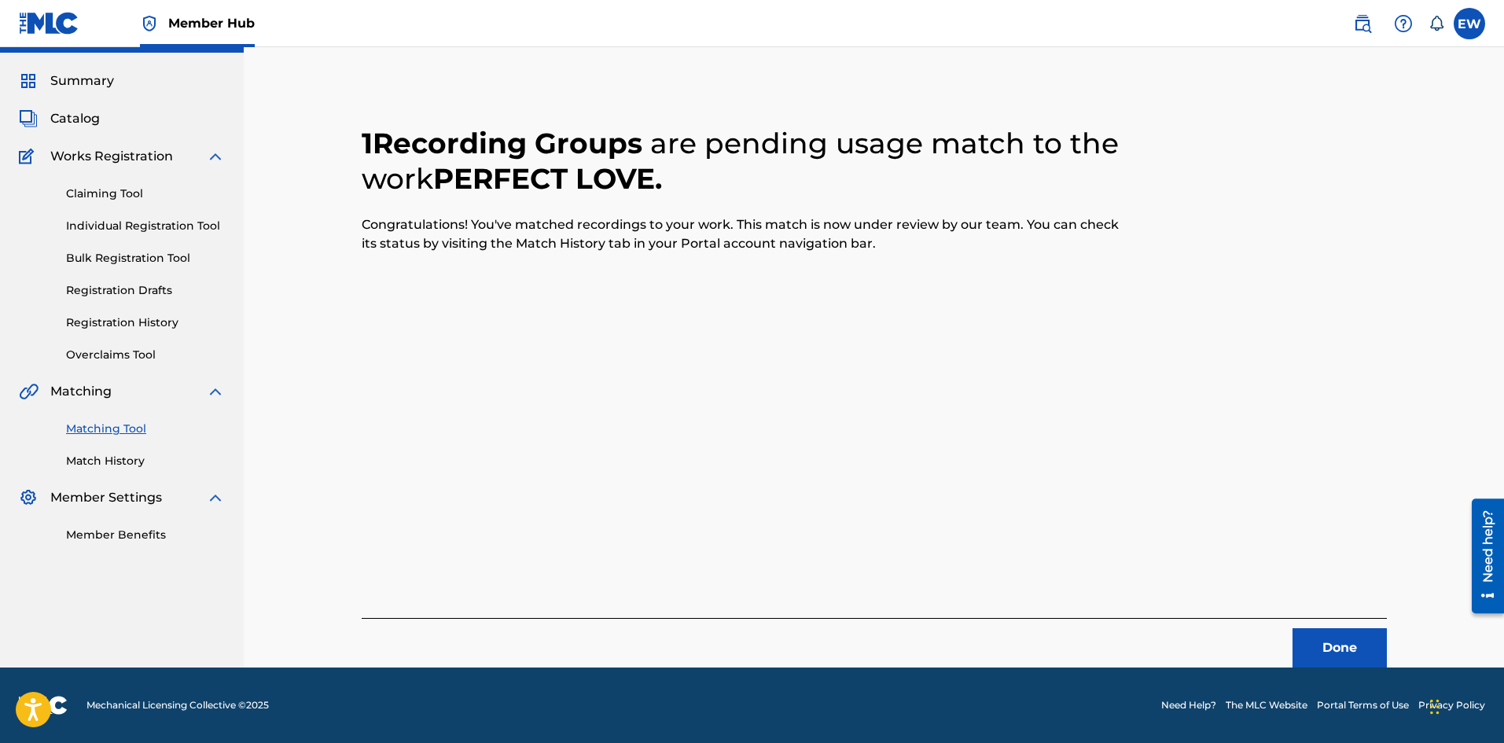
scroll to position [38, 0]
click at [1349, 635] on button "Done" at bounding box center [1340, 647] width 94 height 39
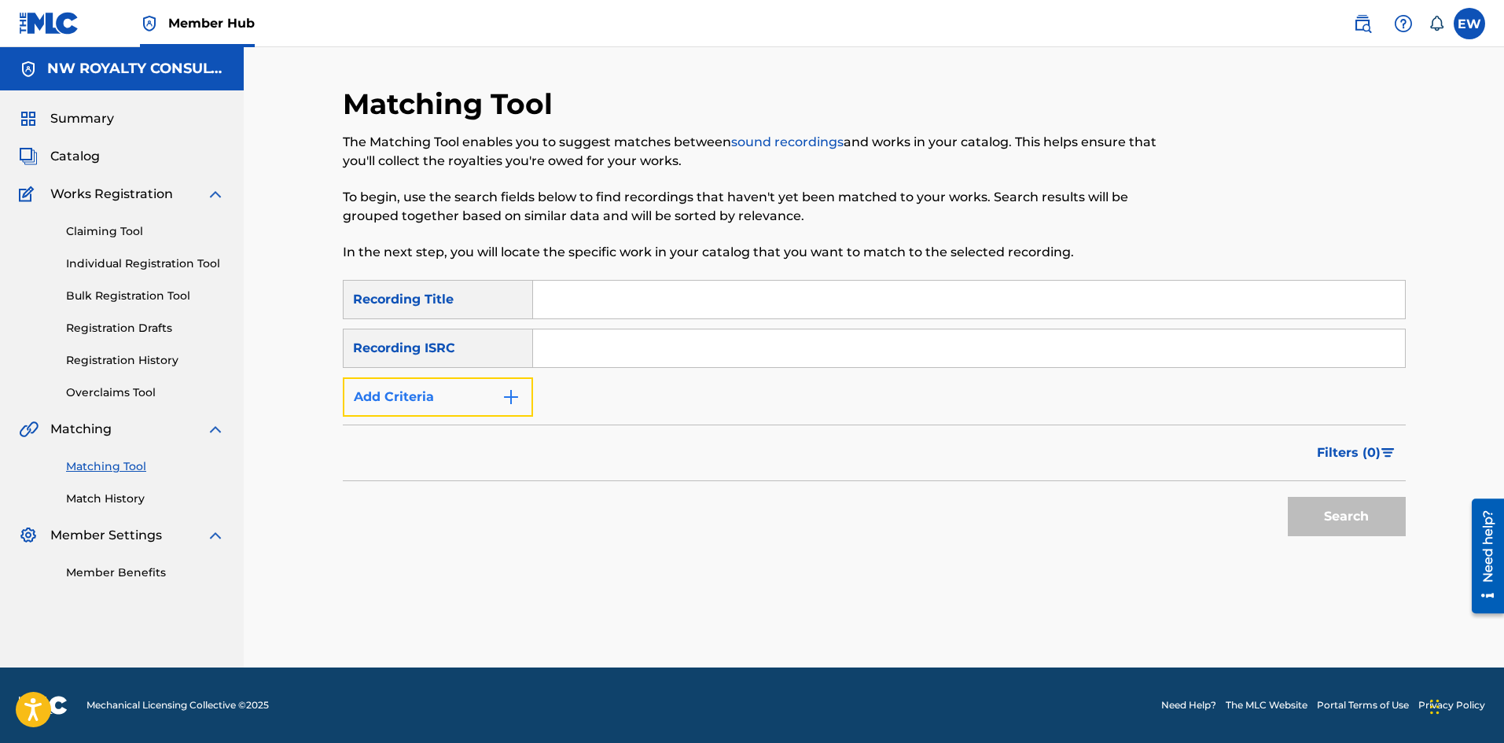
click at [417, 399] on button "Add Criteria" at bounding box center [438, 396] width 190 height 39
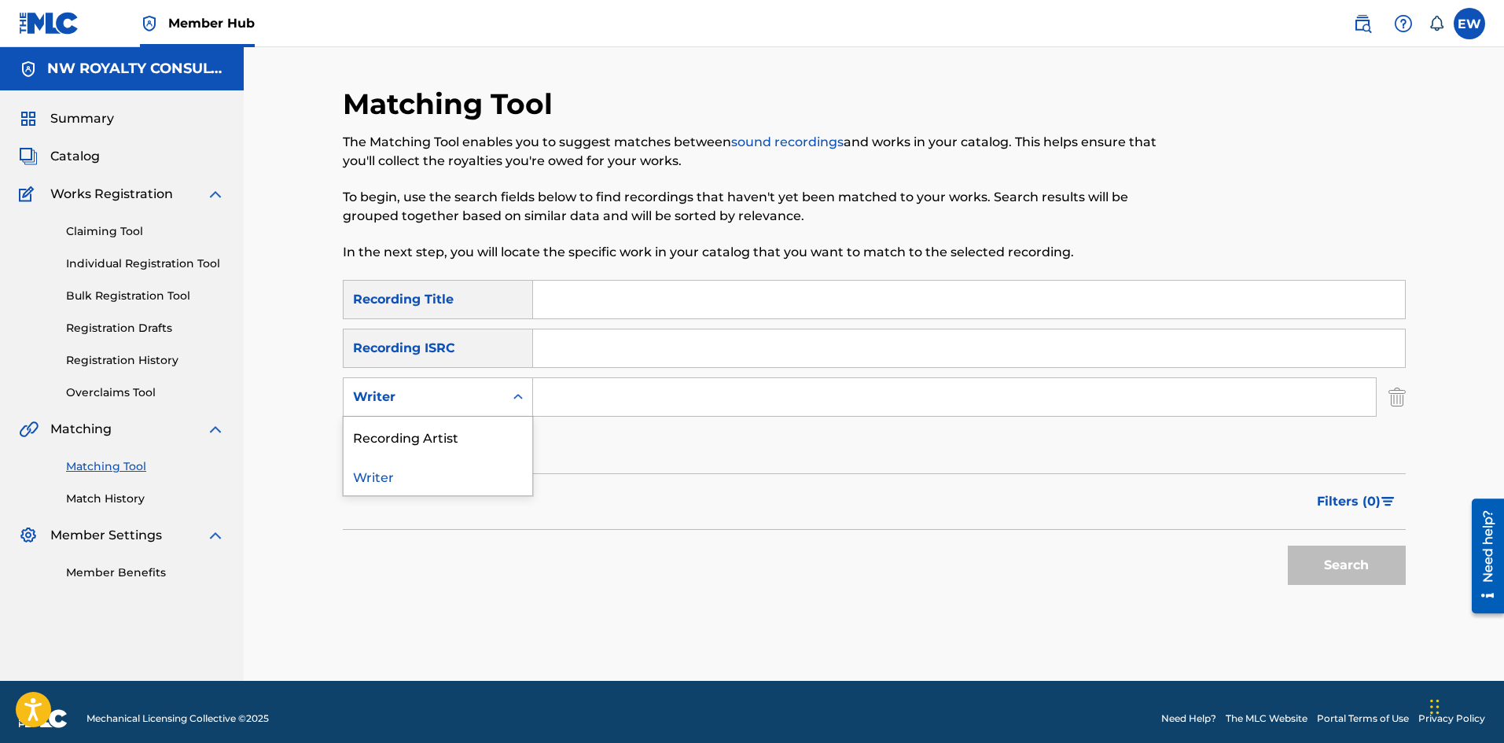
click at [420, 400] on div "Writer" at bounding box center [424, 397] width 142 height 19
click at [433, 431] on div "Recording Artist" at bounding box center [438, 436] width 189 height 39
click at [622, 398] on input "Search Form" at bounding box center [954, 397] width 843 height 38
paste input "TAPPA ZUKIE"
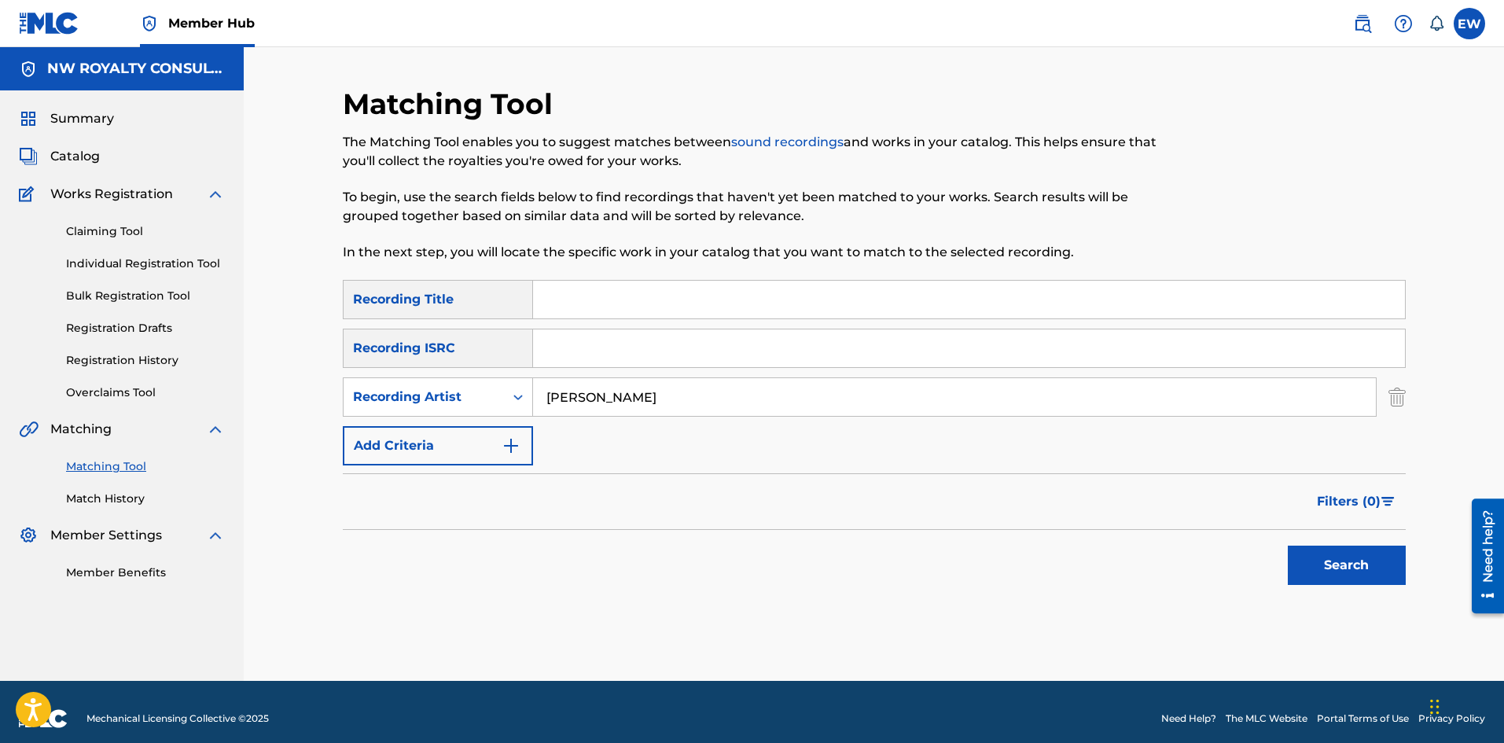
type input "TAPPA ZUKIE"
click at [714, 299] on input "Search Form" at bounding box center [969, 300] width 872 height 38
paste input "PHENSIC"
type input "PHENSIC"
click at [1365, 579] on button "Search" at bounding box center [1347, 565] width 118 height 39
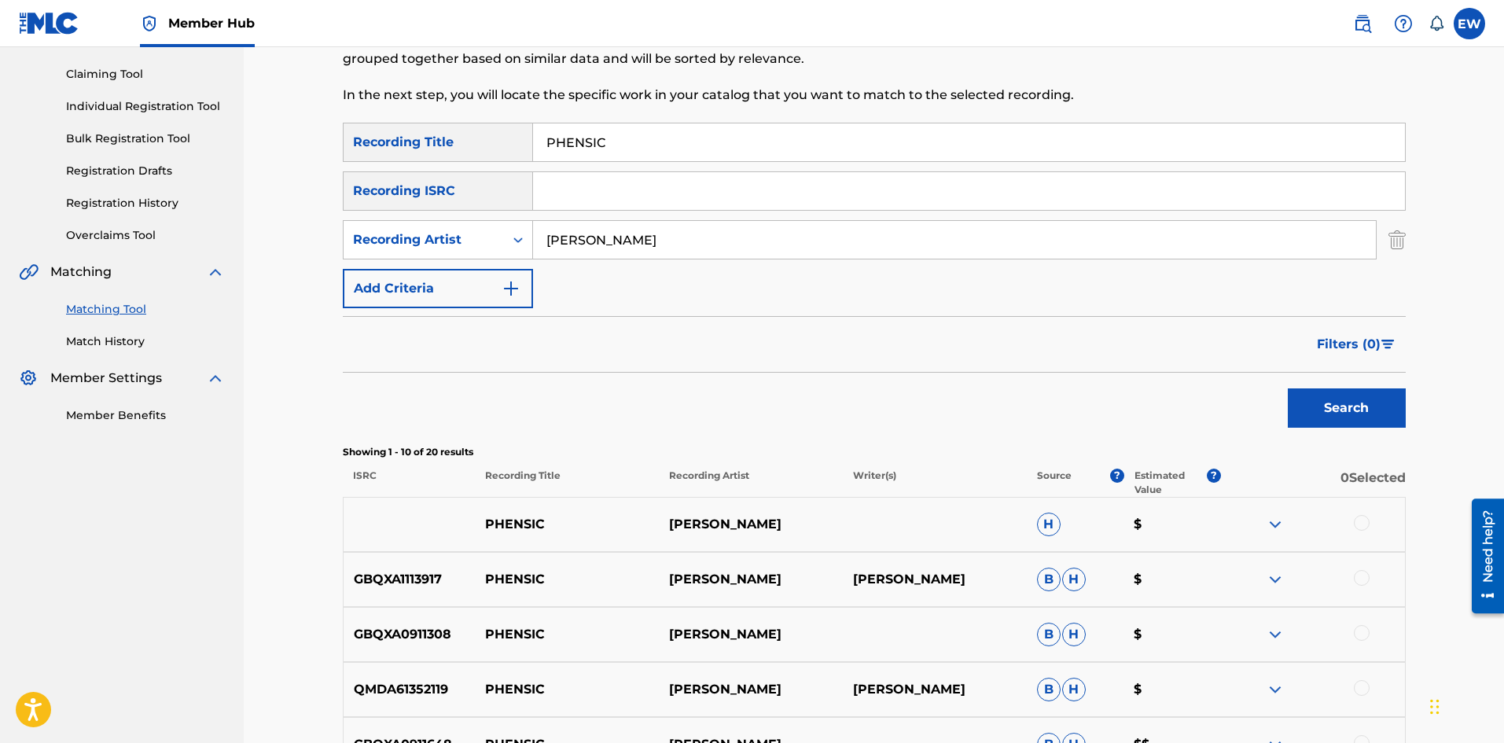
scroll to position [236, 0]
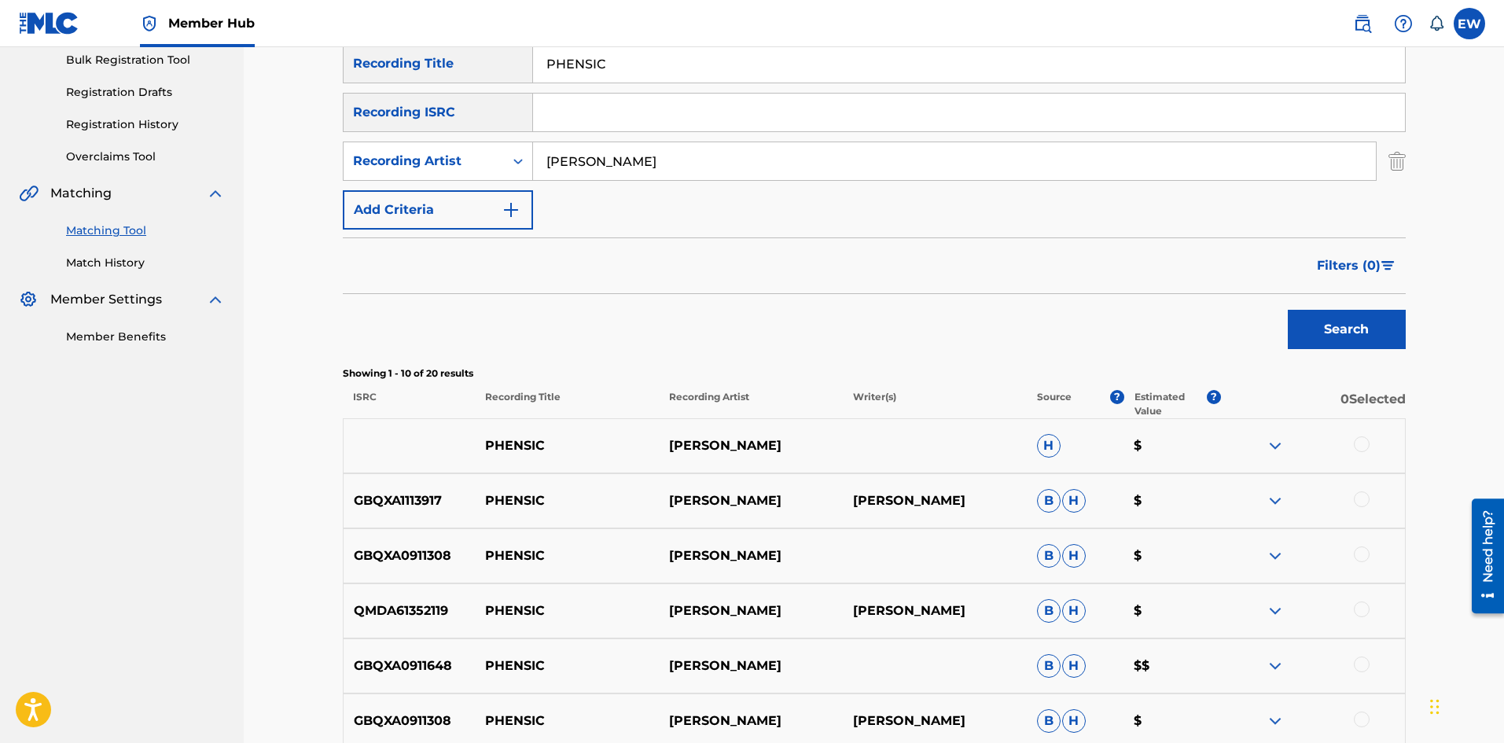
click at [1358, 447] on div at bounding box center [1362, 444] width 16 height 16
click at [1360, 505] on div at bounding box center [1362, 500] width 16 height 16
click at [1366, 547] on div at bounding box center [1313, 556] width 184 height 19
click at [1356, 554] on div at bounding box center [1362, 555] width 16 height 16
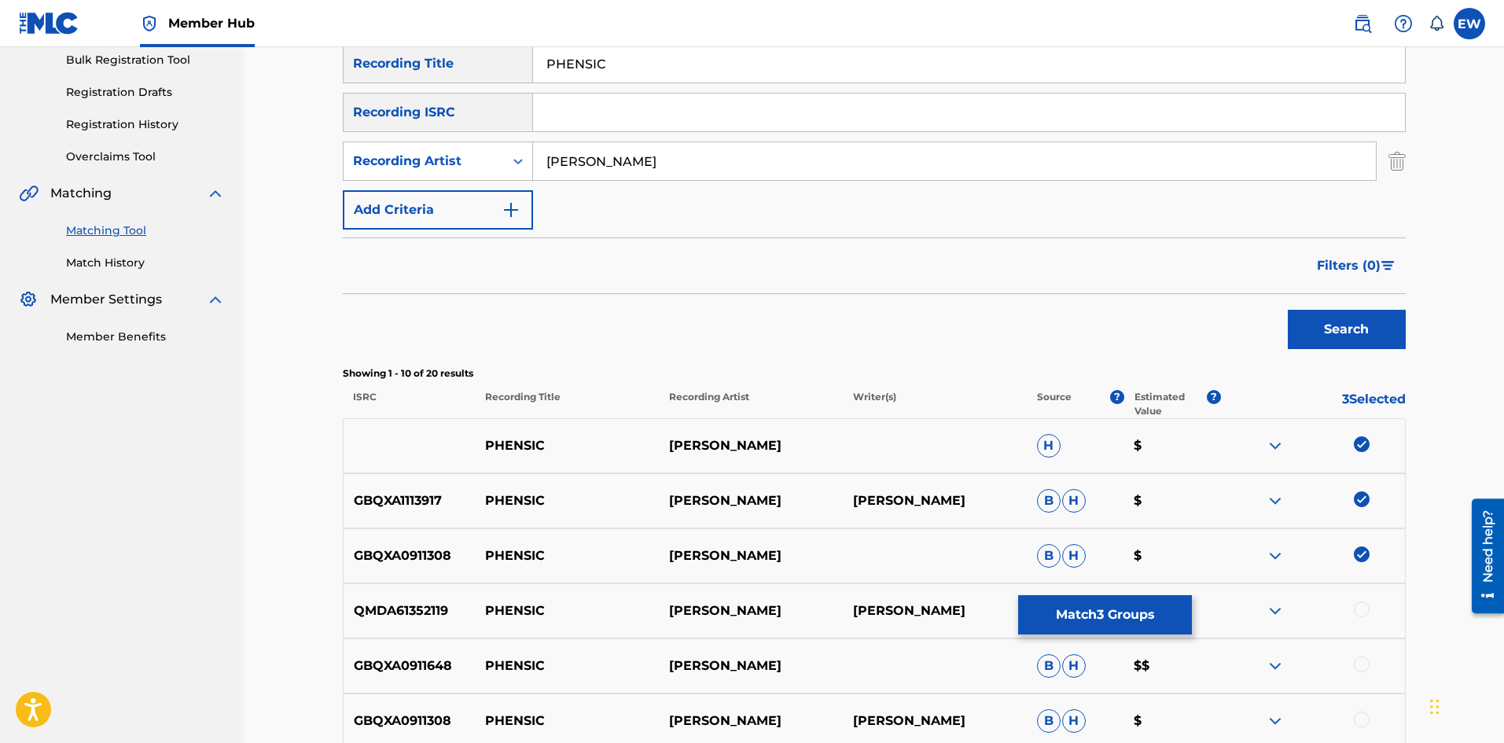
click at [1358, 612] on div at bounding box center [1362, 610] width 16 height 16
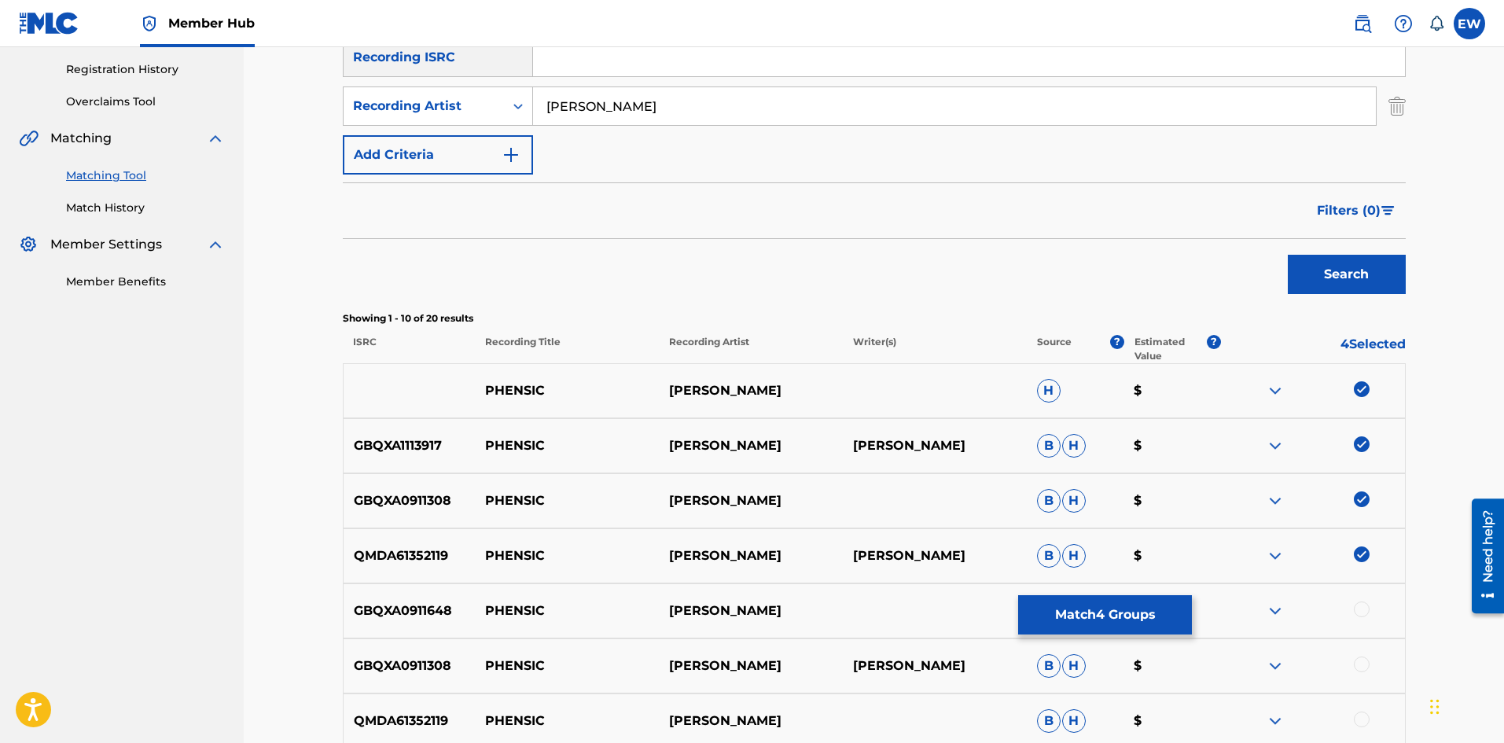
scroll to position [315, 0]
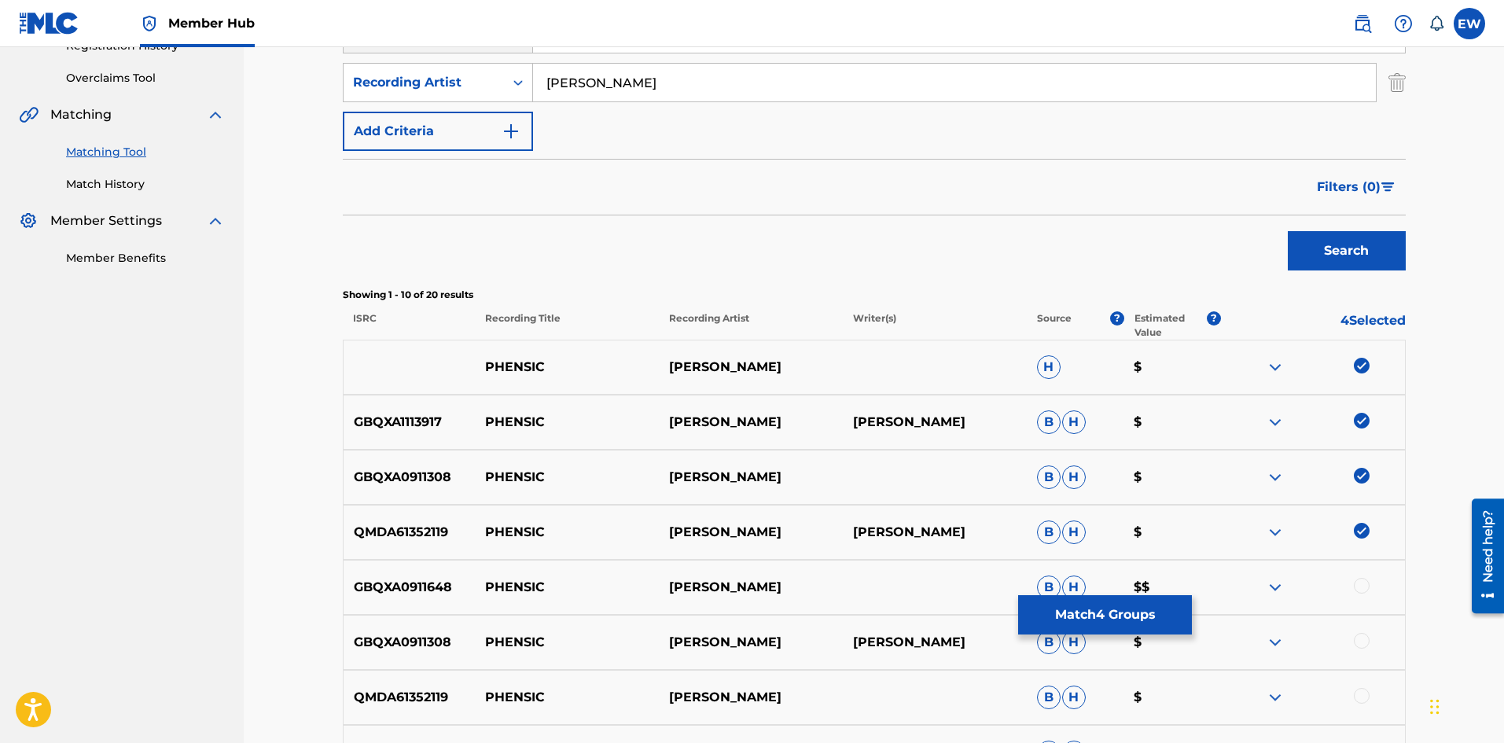
click at [1359, 587] on div at bounding box center [1362, 586] width 16 height 16
click at [1368, 637] on div at bounding box center [1362, 641] width 16 height 16
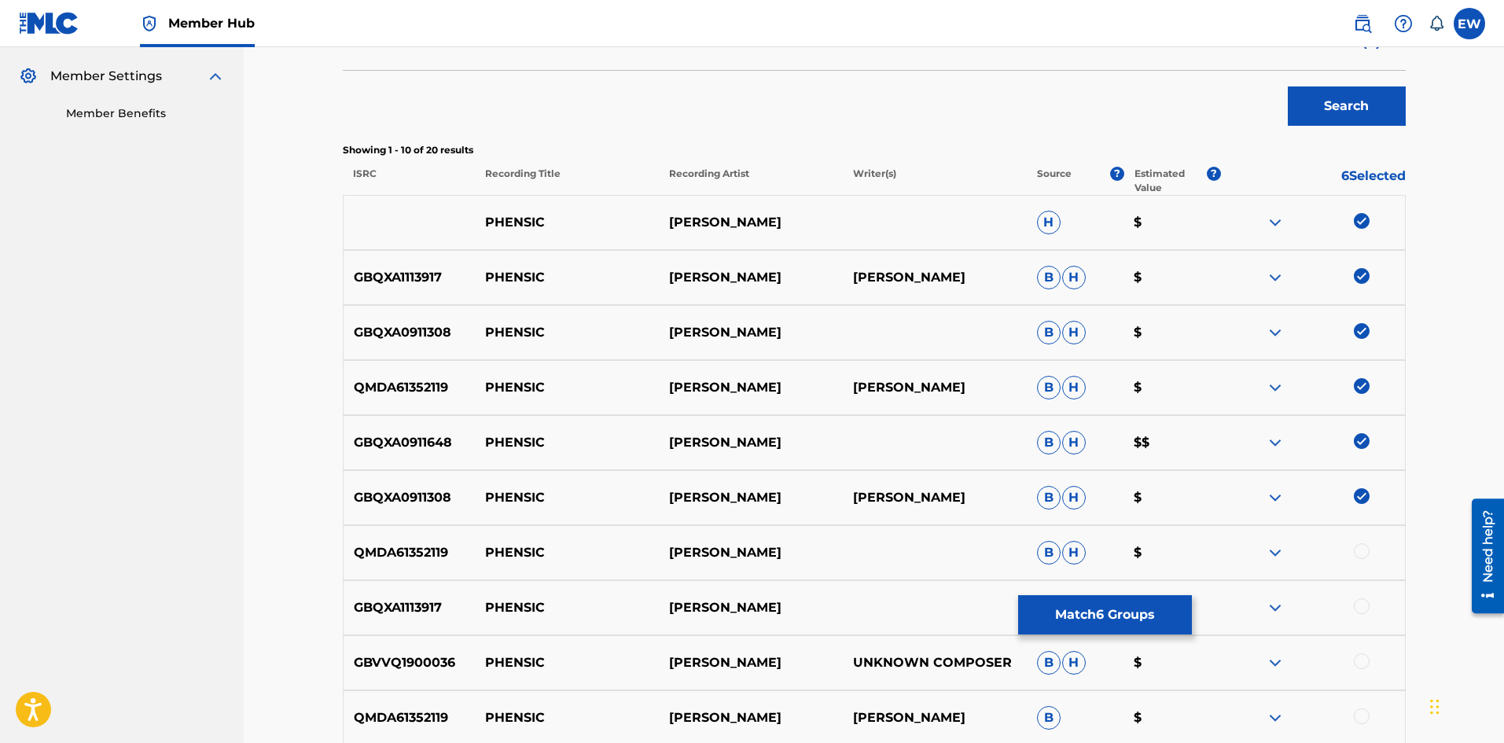
scroll to position [472, 0]
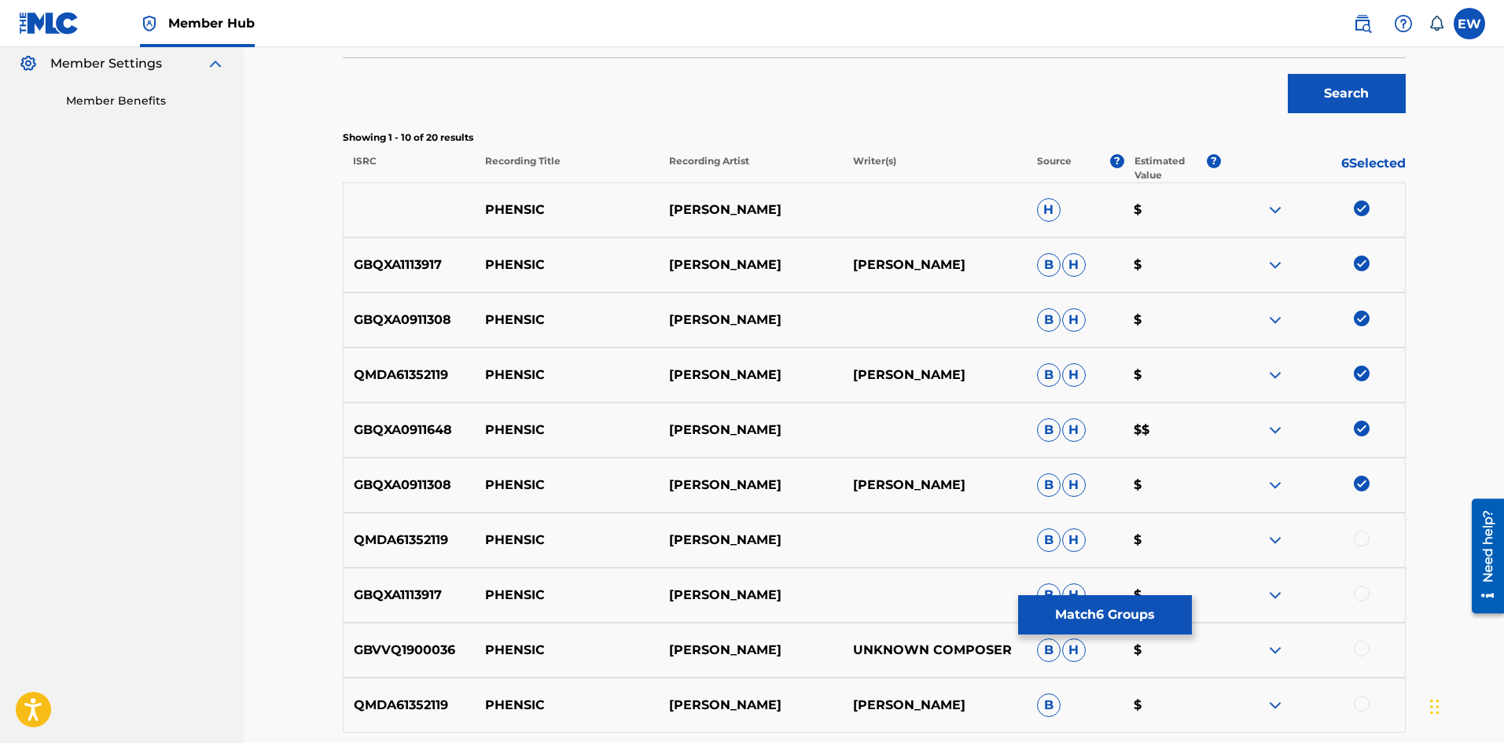
click at [1364, 536] on div at bounding box center [1362, 539] width 16 height 16
click at [1363, 593] on div at bounding box center [1362, 594] width 16 height 16
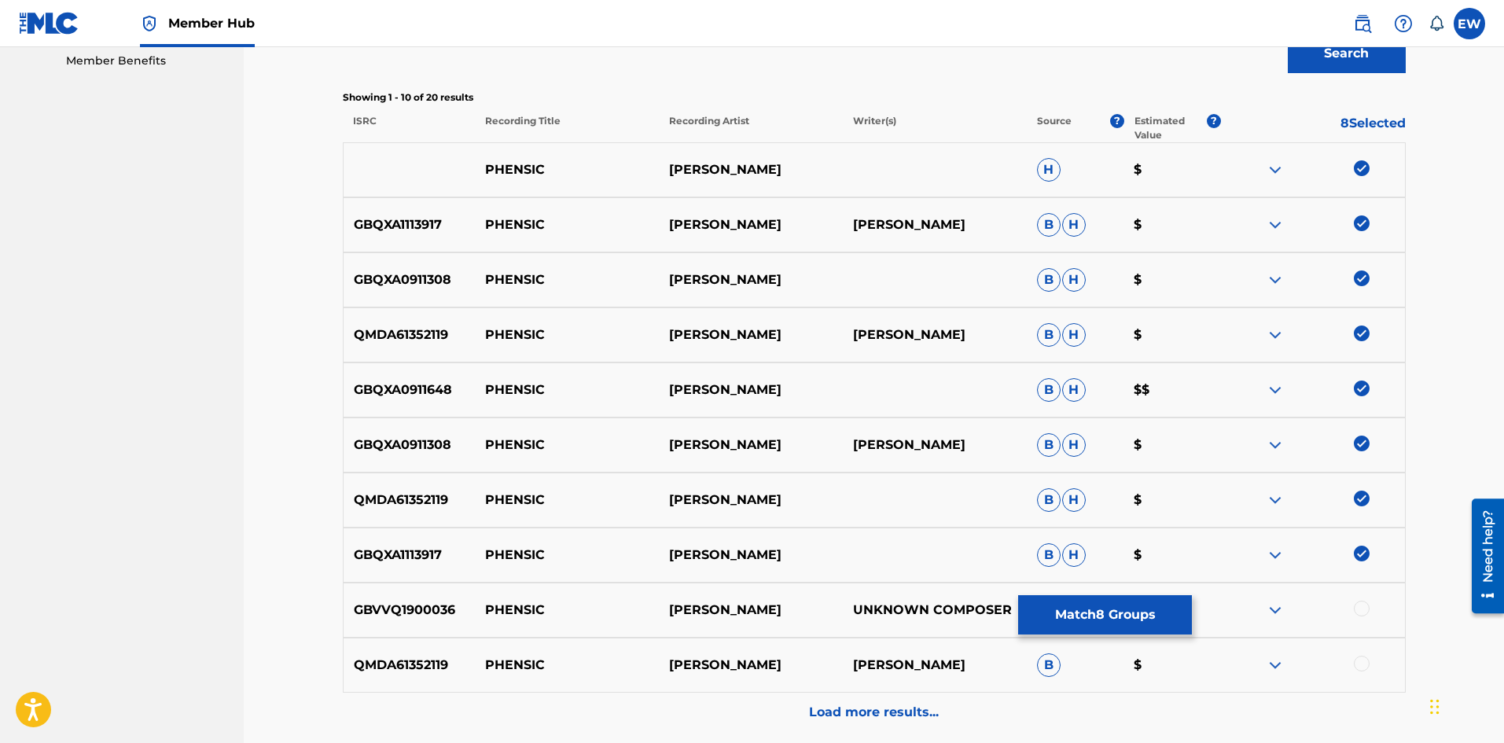
scroll to position [551, 0]
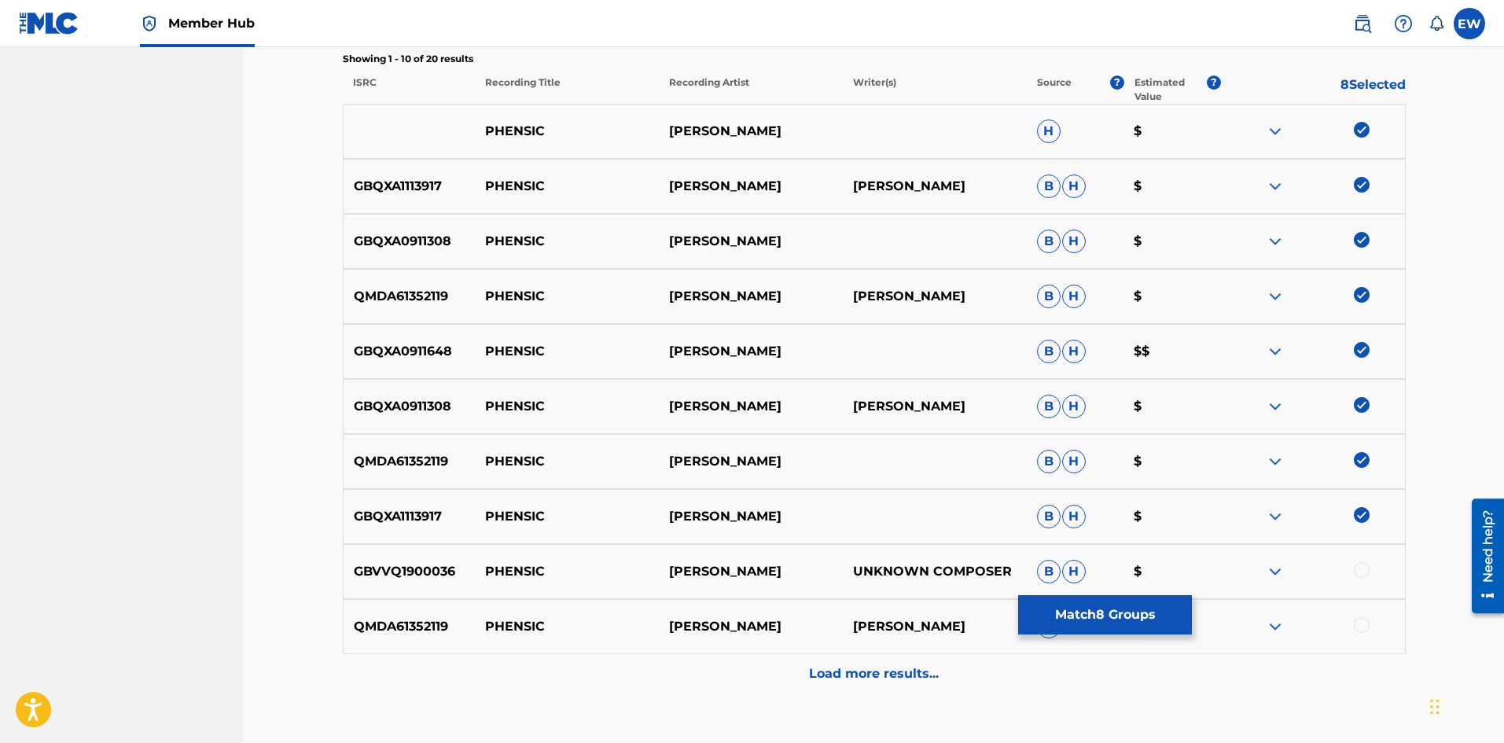
click at [1356, 570] on div at bounding box center [1362, 570] width 16 height 16
click at [1360, 623] on div at bounding box center [1362, 625] width 16 height 16
click at [834, 683] on div "Load more results..." at bounding box center [874, 673] width 1063 height 39
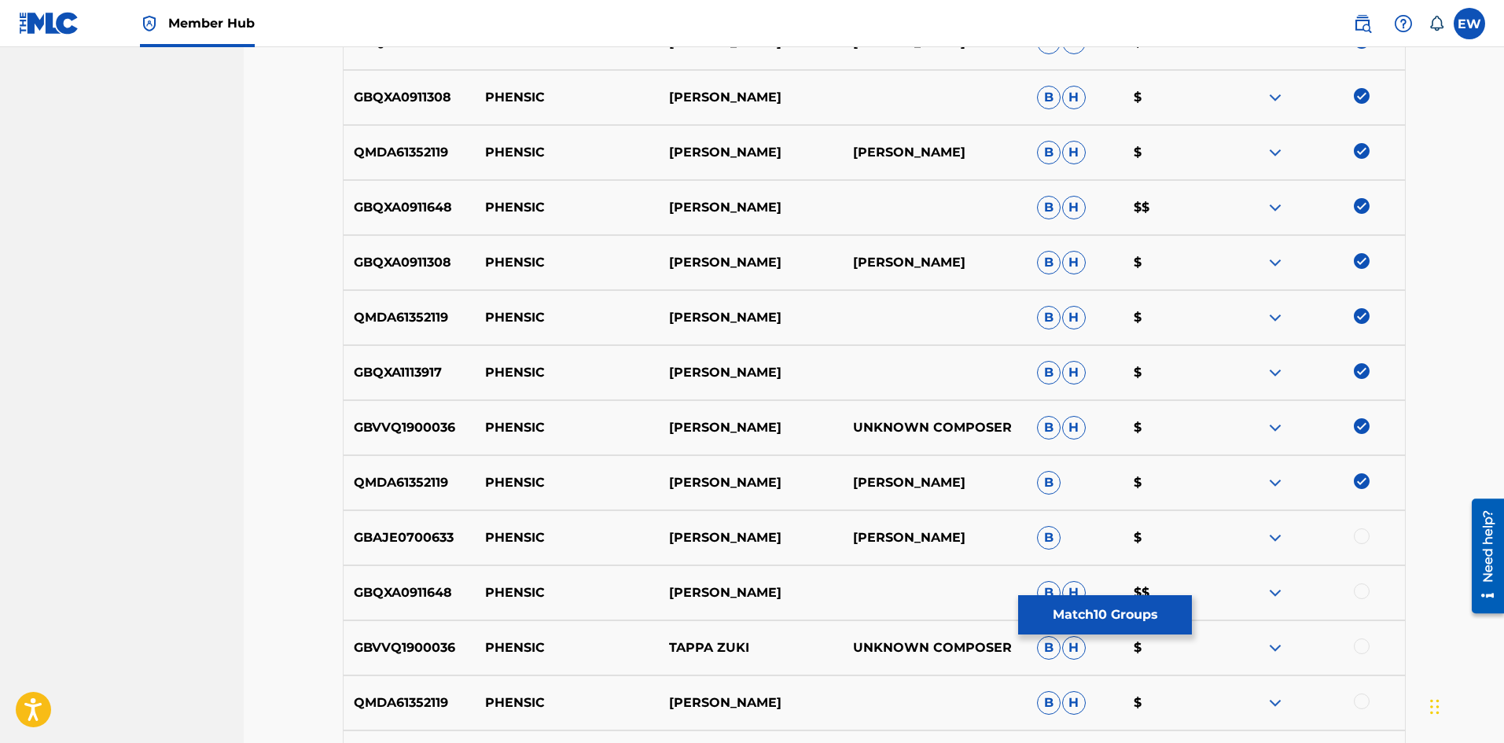
scroll to position [708, 0]
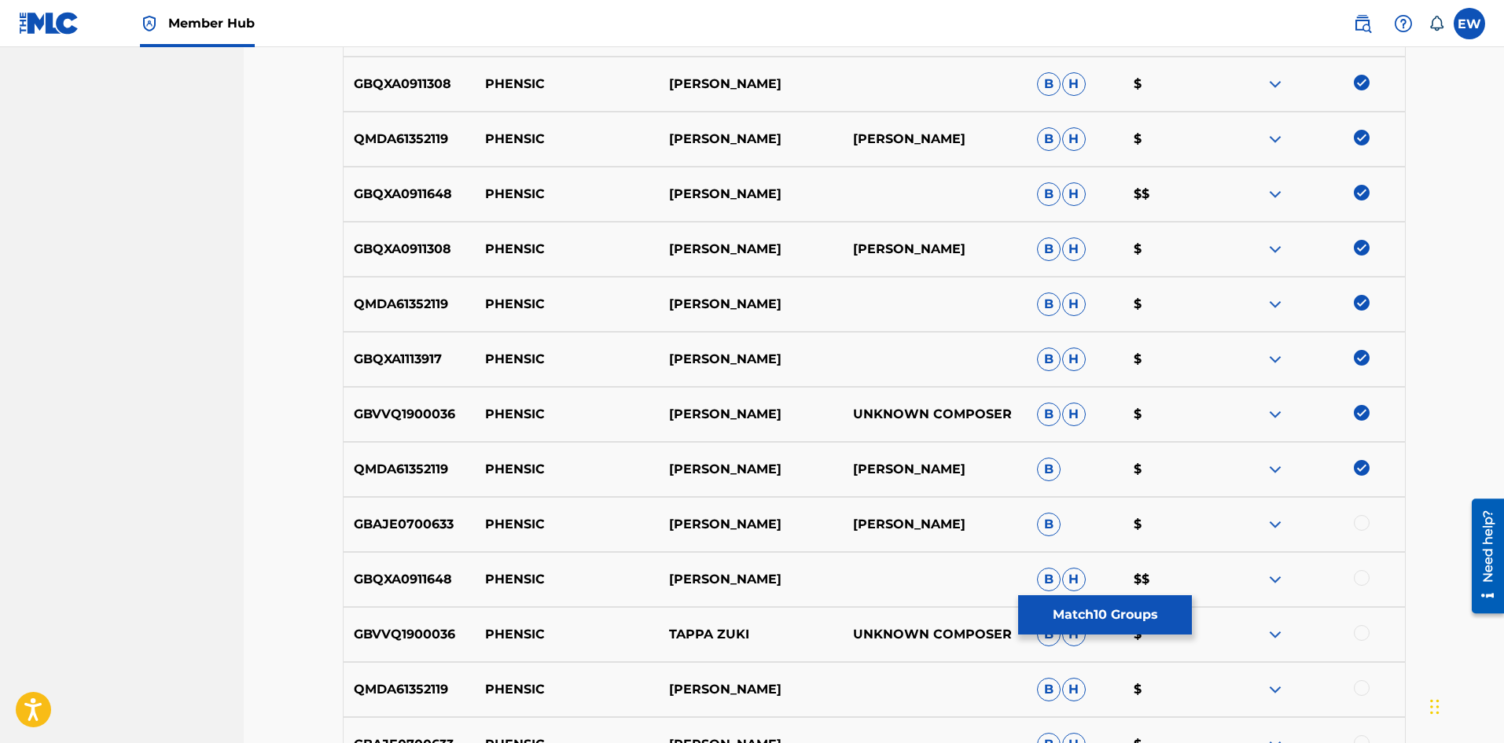
click at [1367, 524] on div at bounding box center [1362, 523] width 16 height 16
click at [1368, 581] on div at bounding box center [1362, 578] width 16 height 16
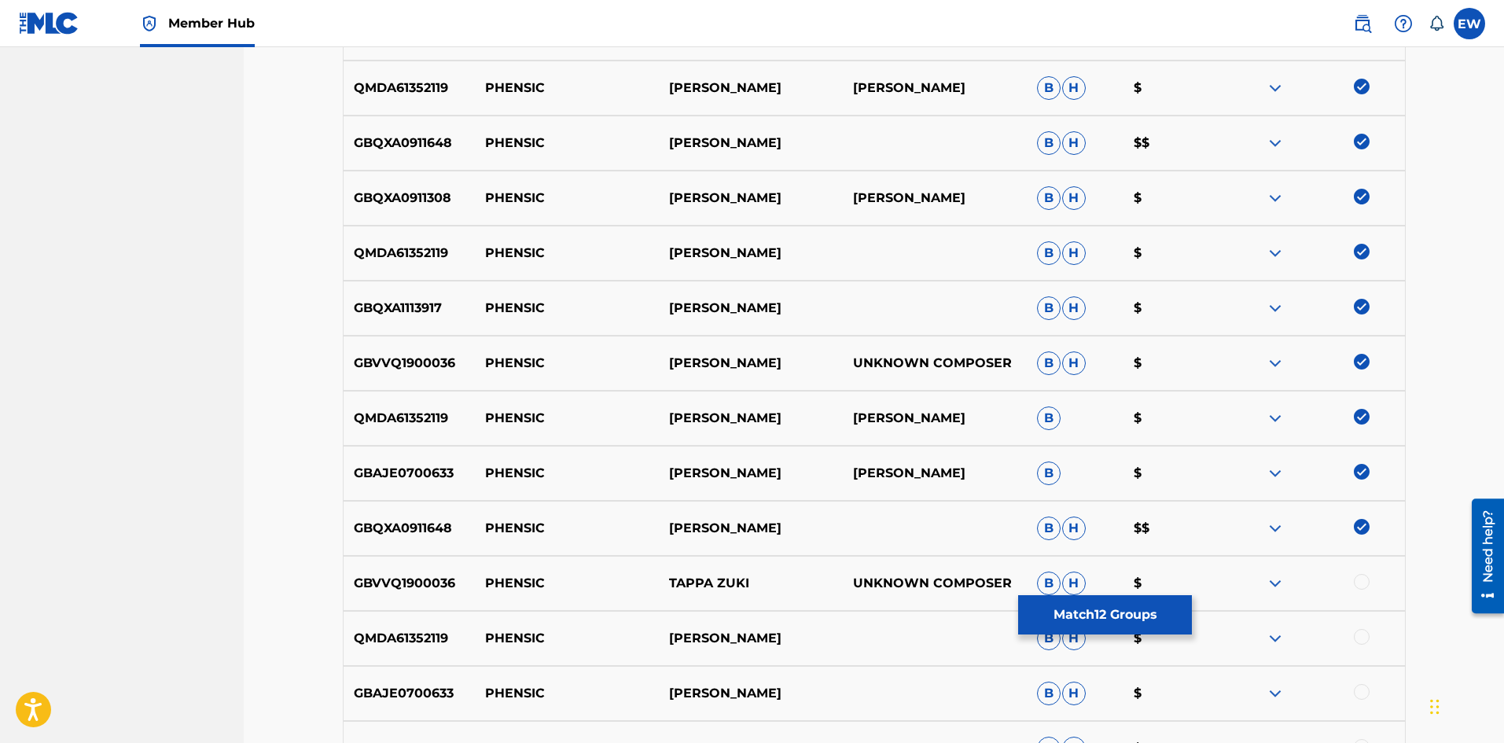
scroll to position [786, 0]
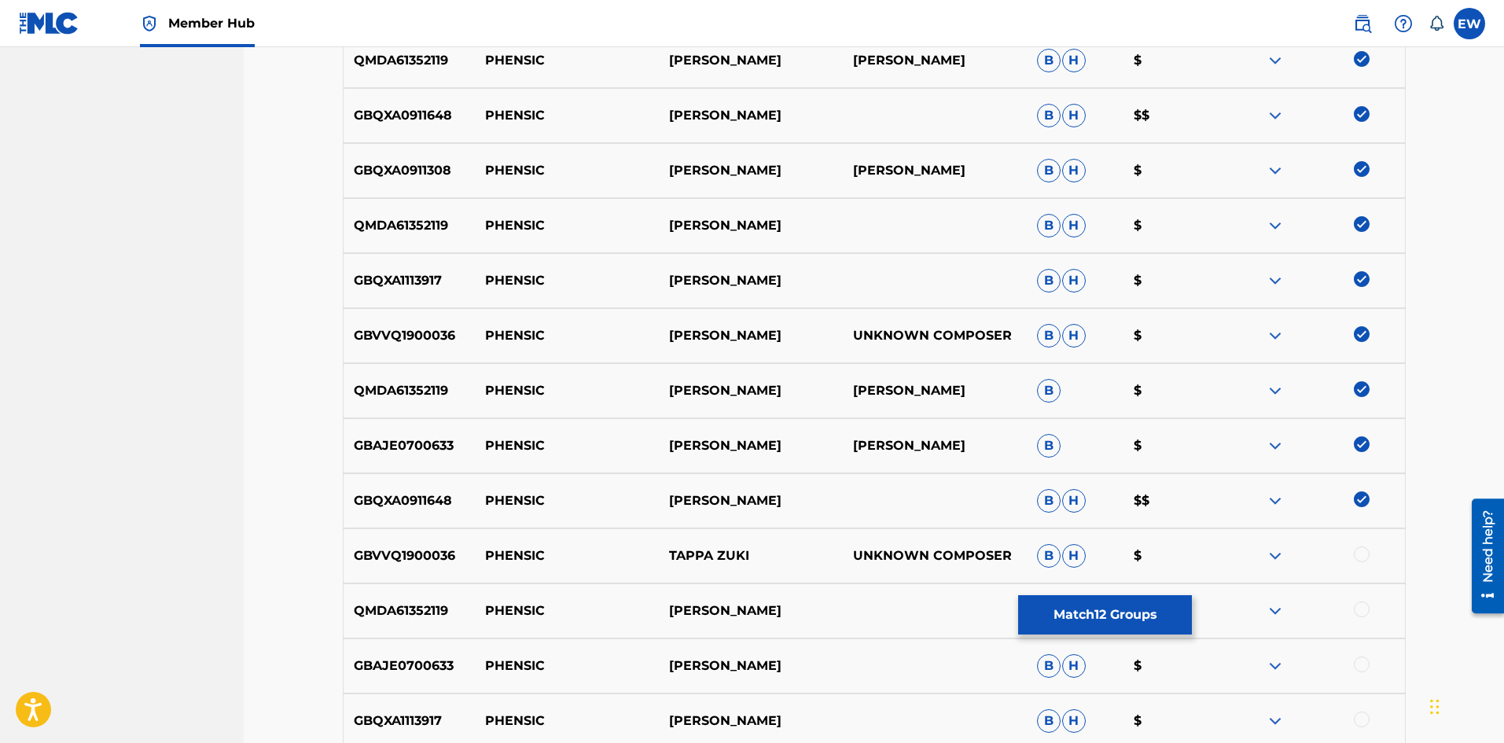
click at [1360, 609] on div at bounding box center [1362, 610] width 16 height 16
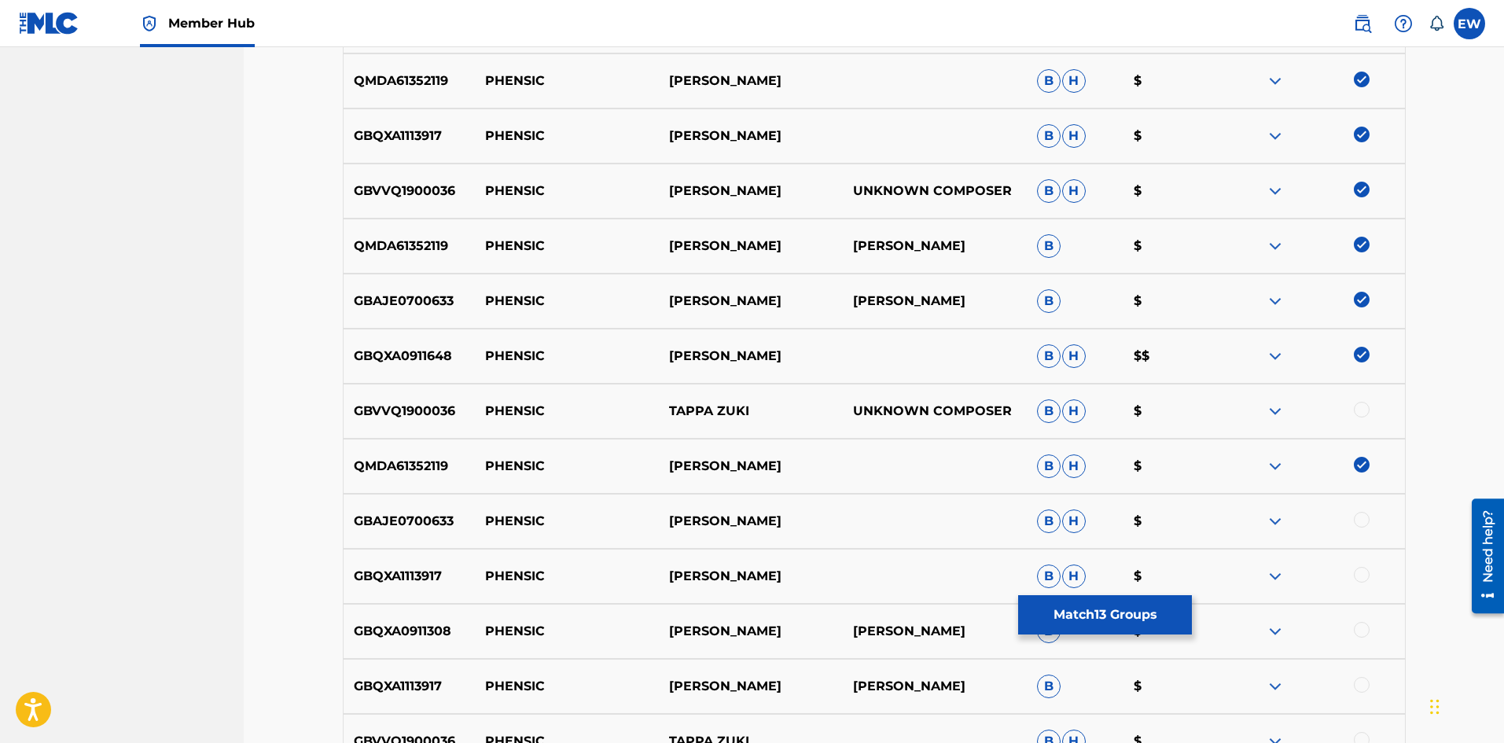
scroll to position [944, 0]
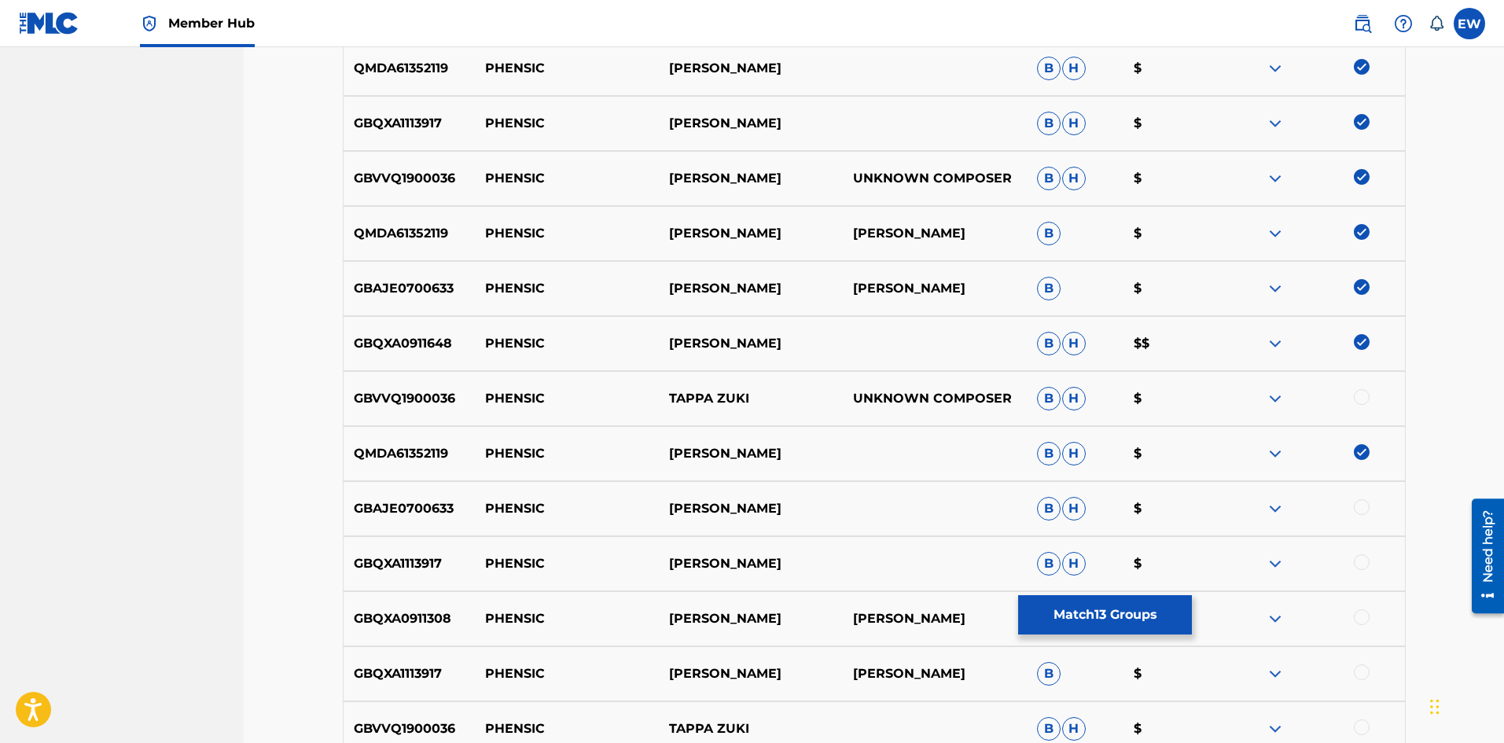
click at [1361, 509] on div at bounding box center [1362, 507] width 16 height 16
click at [1355, 564] on div at bounding box center [1362, 562] width 16 height 16
click at [1363, 617] on div at bounding box center [1362, 618] width 16 height 16
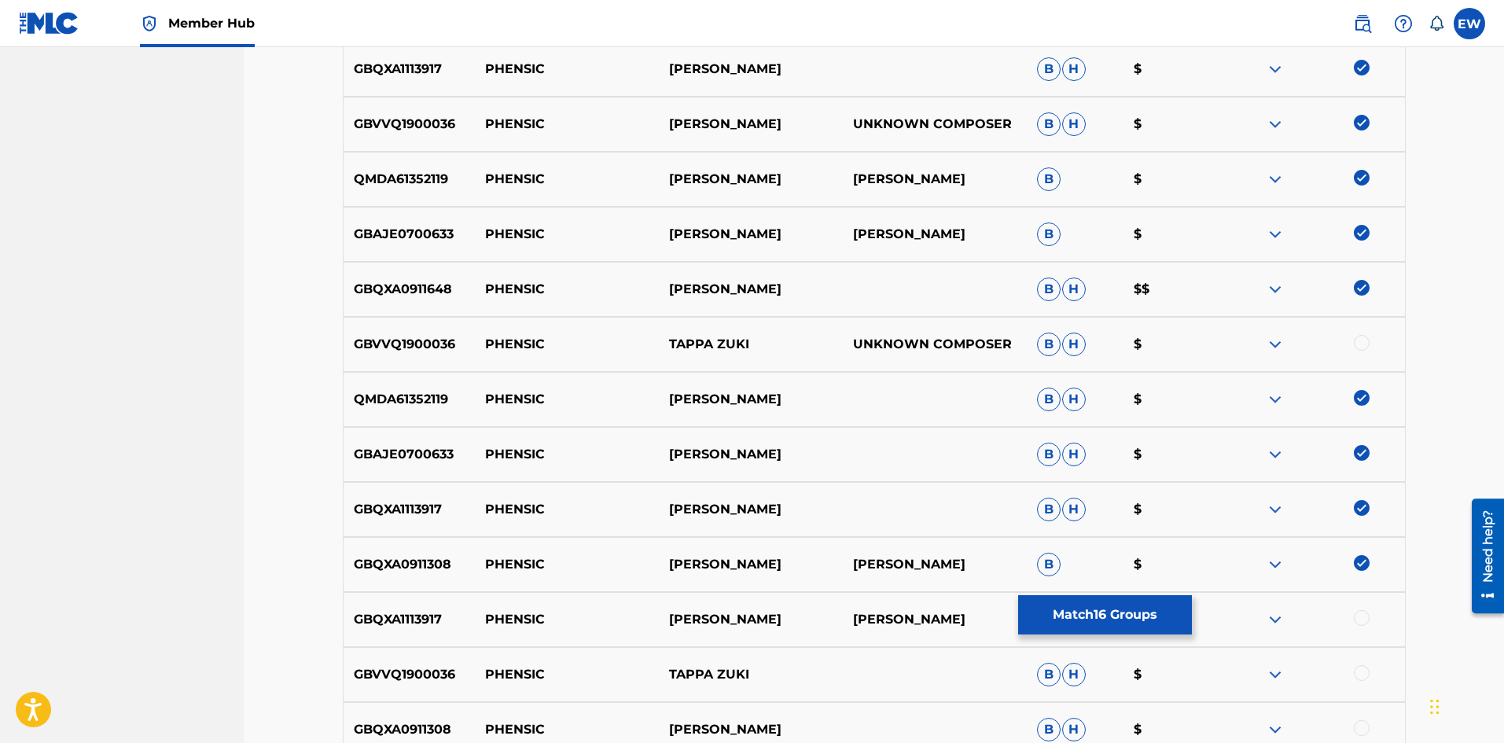
scroll to position [1022, 0]
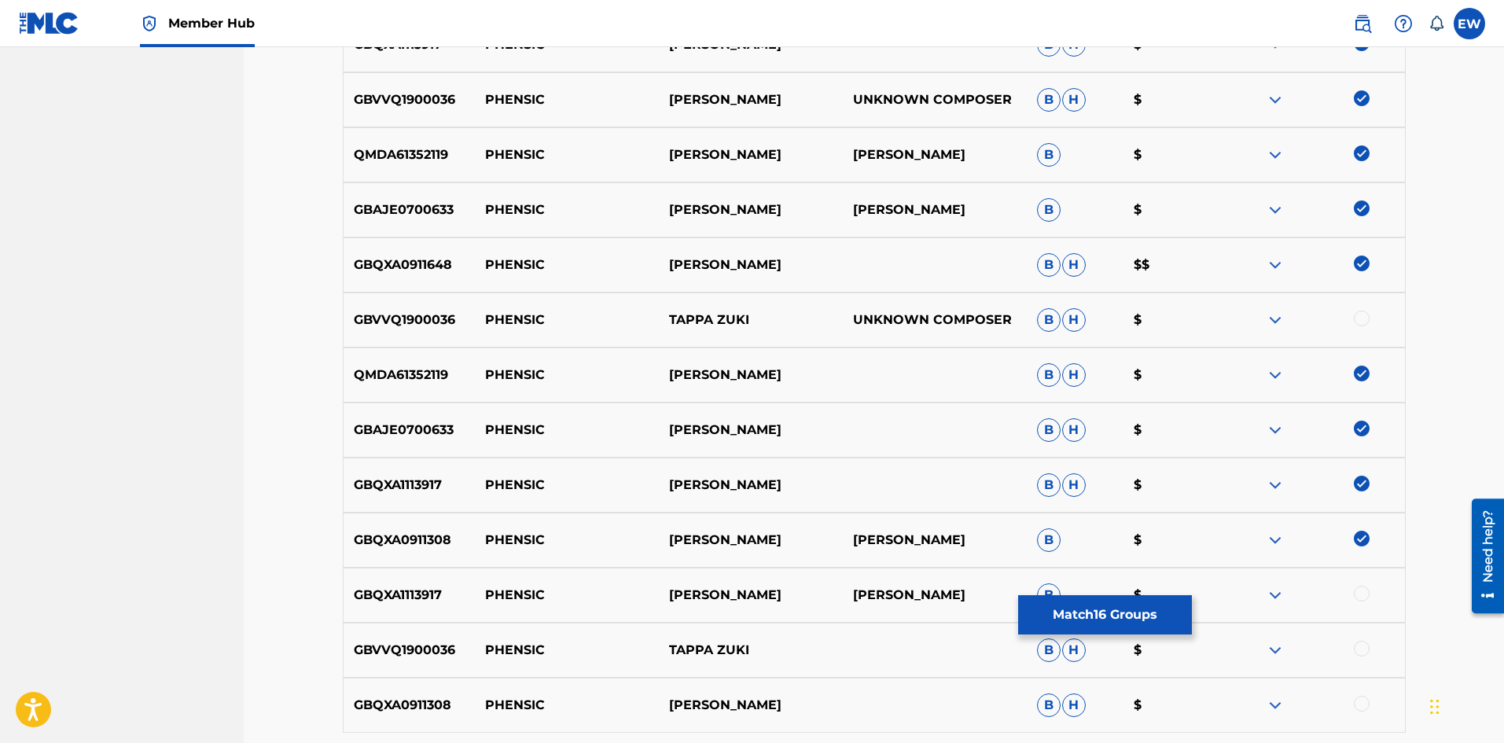
click at [1359, 593] on div at bounding box center [1362, 594] width 16 height 16
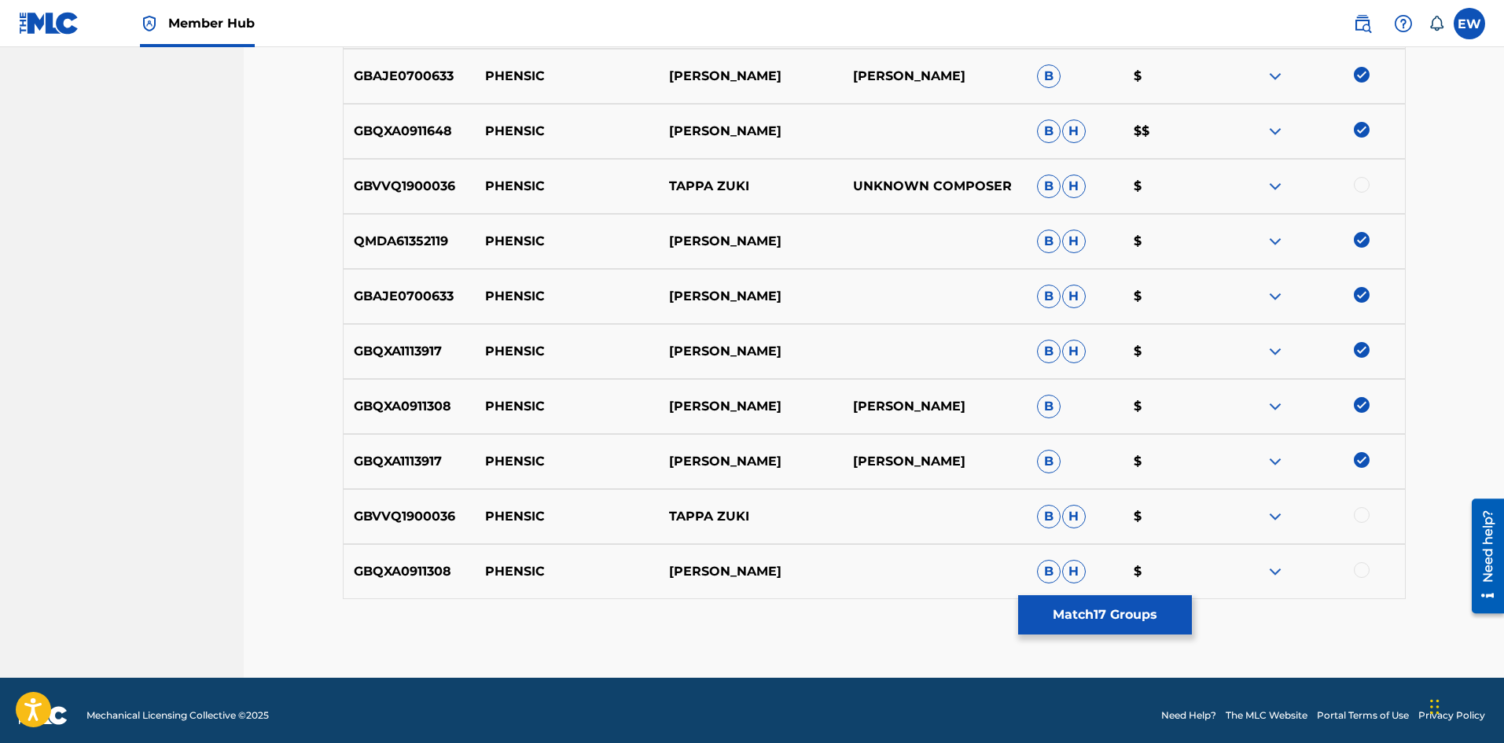
scroll to position [1166, 0]
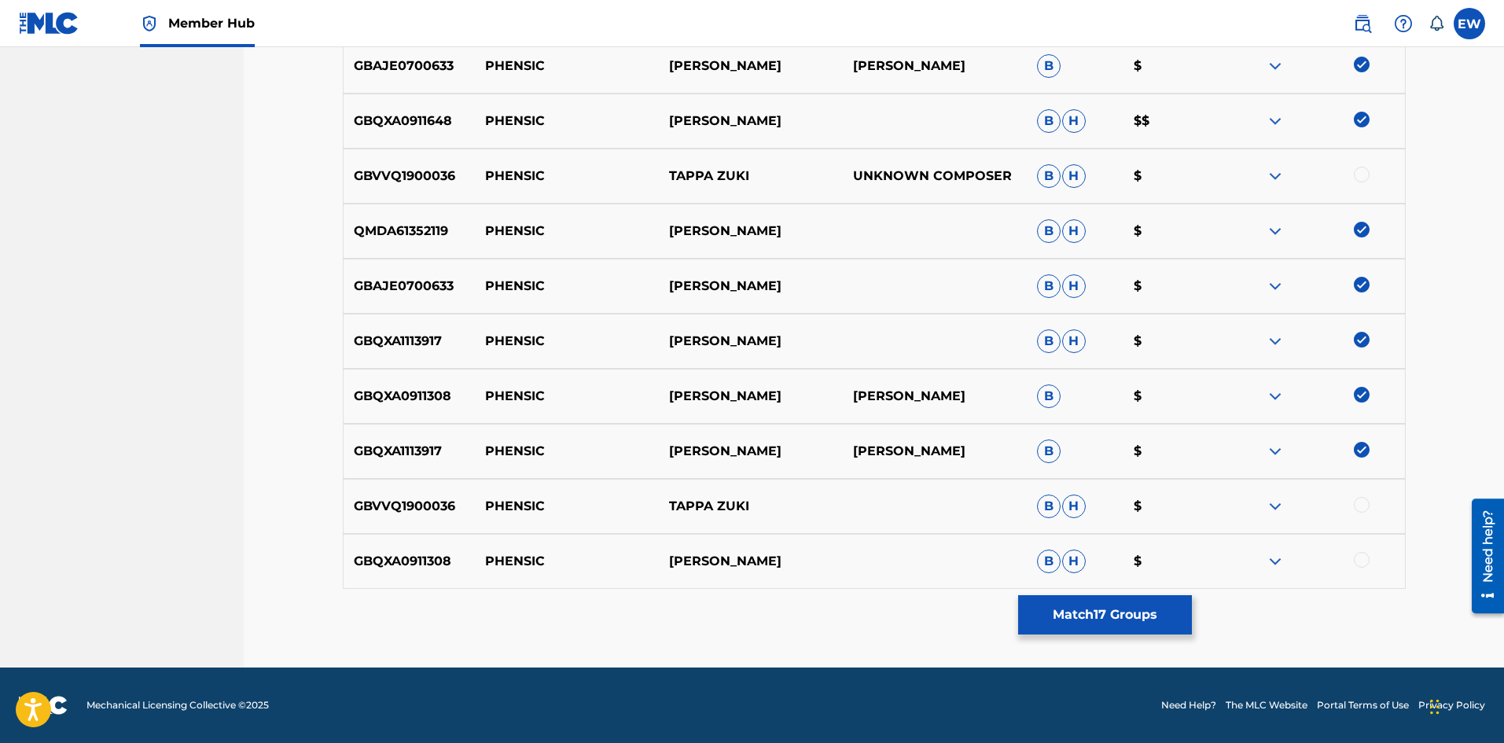
click at [1362, 566] on div at bounding box center [1362, 560] width 16 height 16
drag, startPoint x: 1092, startPoint y: 644, endPoint x: 1085, endPoint y: 616, distance: 29.0
click at [1087, 611] on button "Match 18 Groups" at bounding box center [1105, 614] width 174 height 39
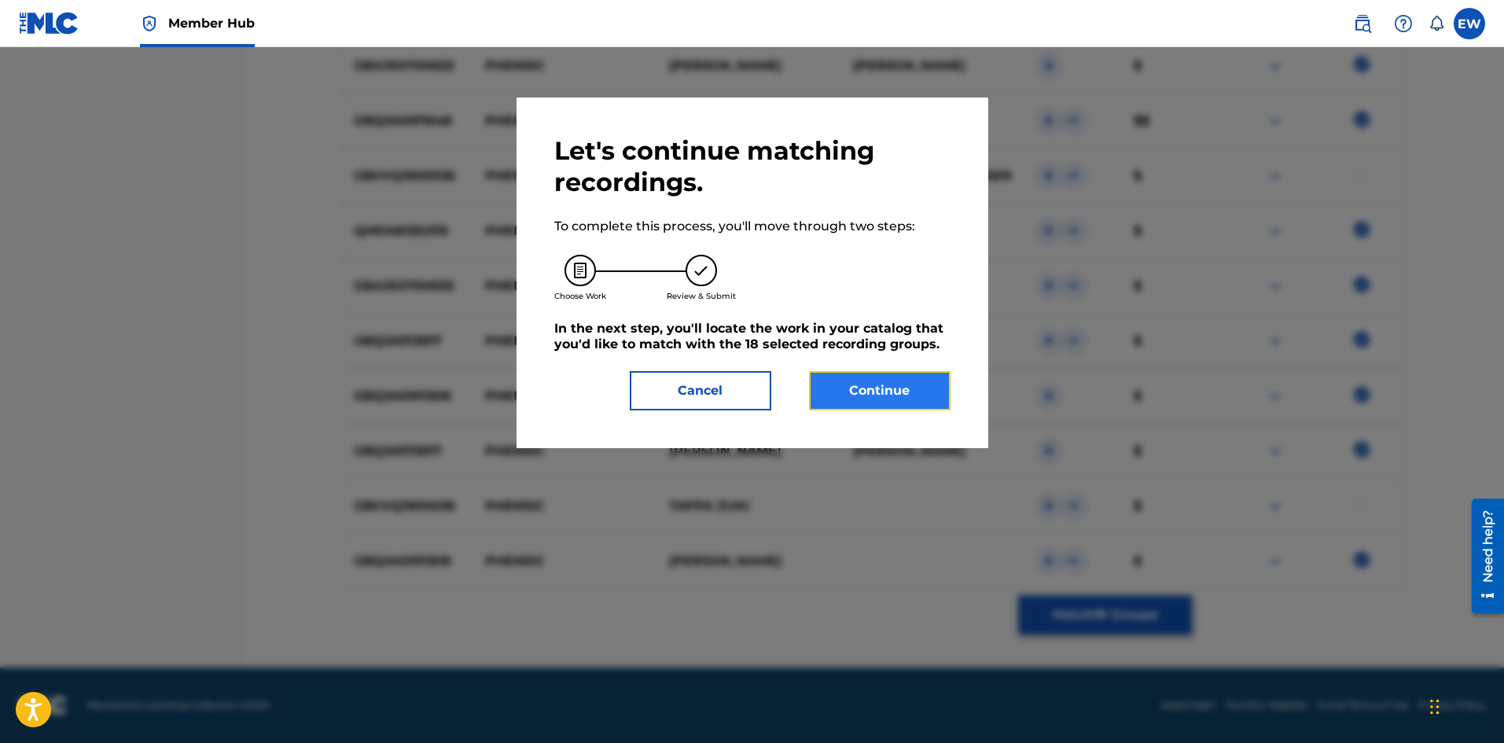
click at [870, 385] on button "Continue" at bounding box center [880, 390] width 142 height 39
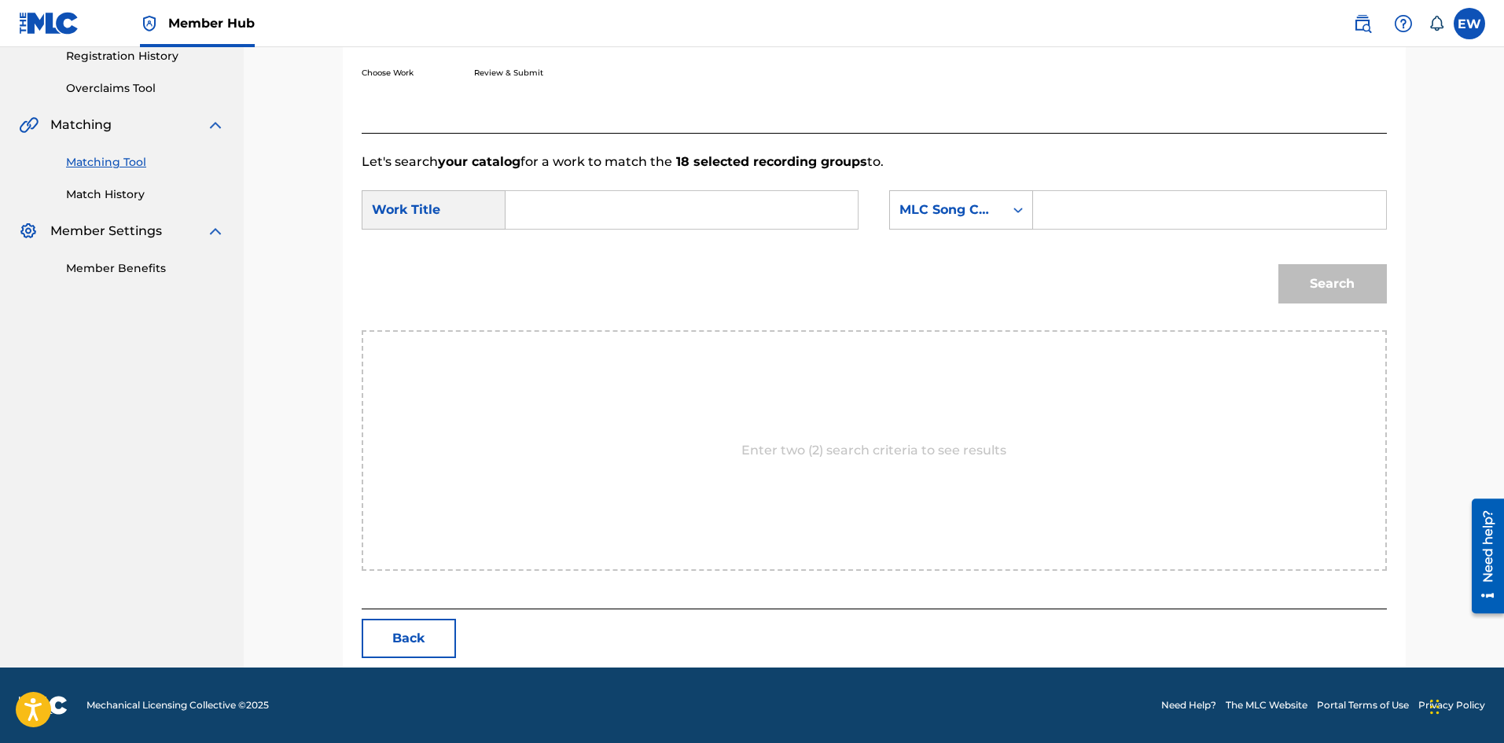
click at [617, 209] on input "Search Form" at bounding box center [682, 210] width 326 height 38
paste input "PHENSIC"
type input "PHENSIC"
click at [1099, 209] on input "Search Form" at bounding box center [1210, 210] width 326 height 38
paste input "W6920X"
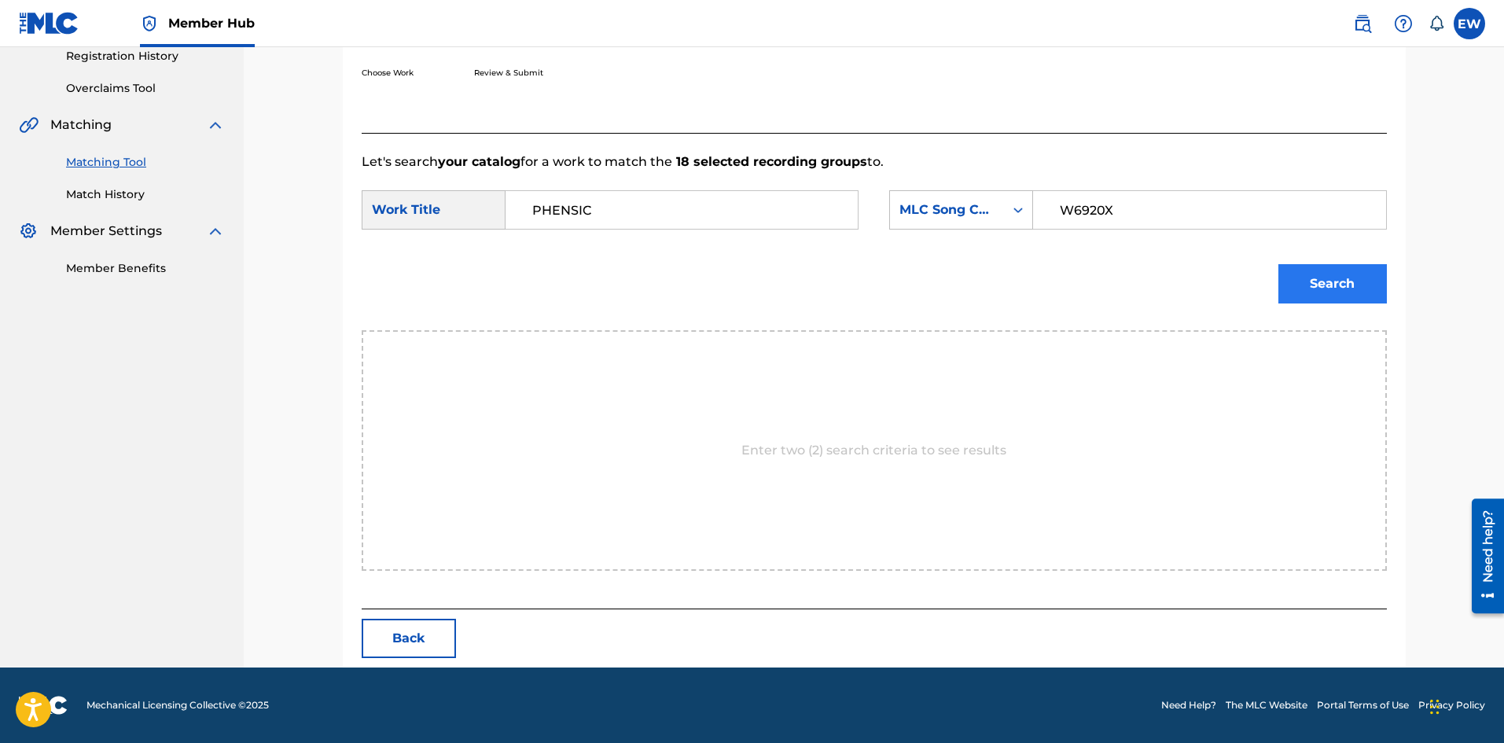
type input "W6920X"
click at [1330, 285] on button "Search" at bounding box center [1333, 283] width 109 height 39
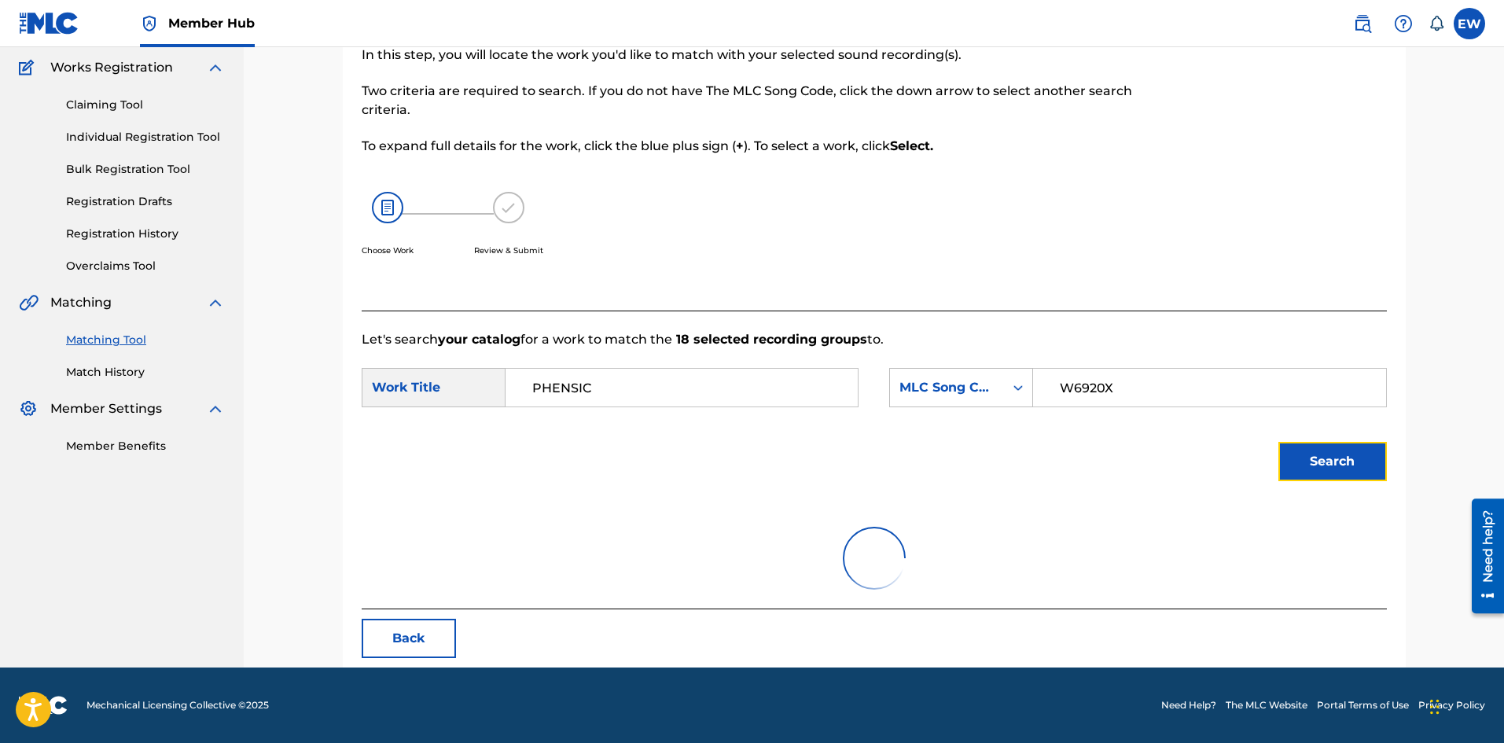
scroll to position [59, 0]
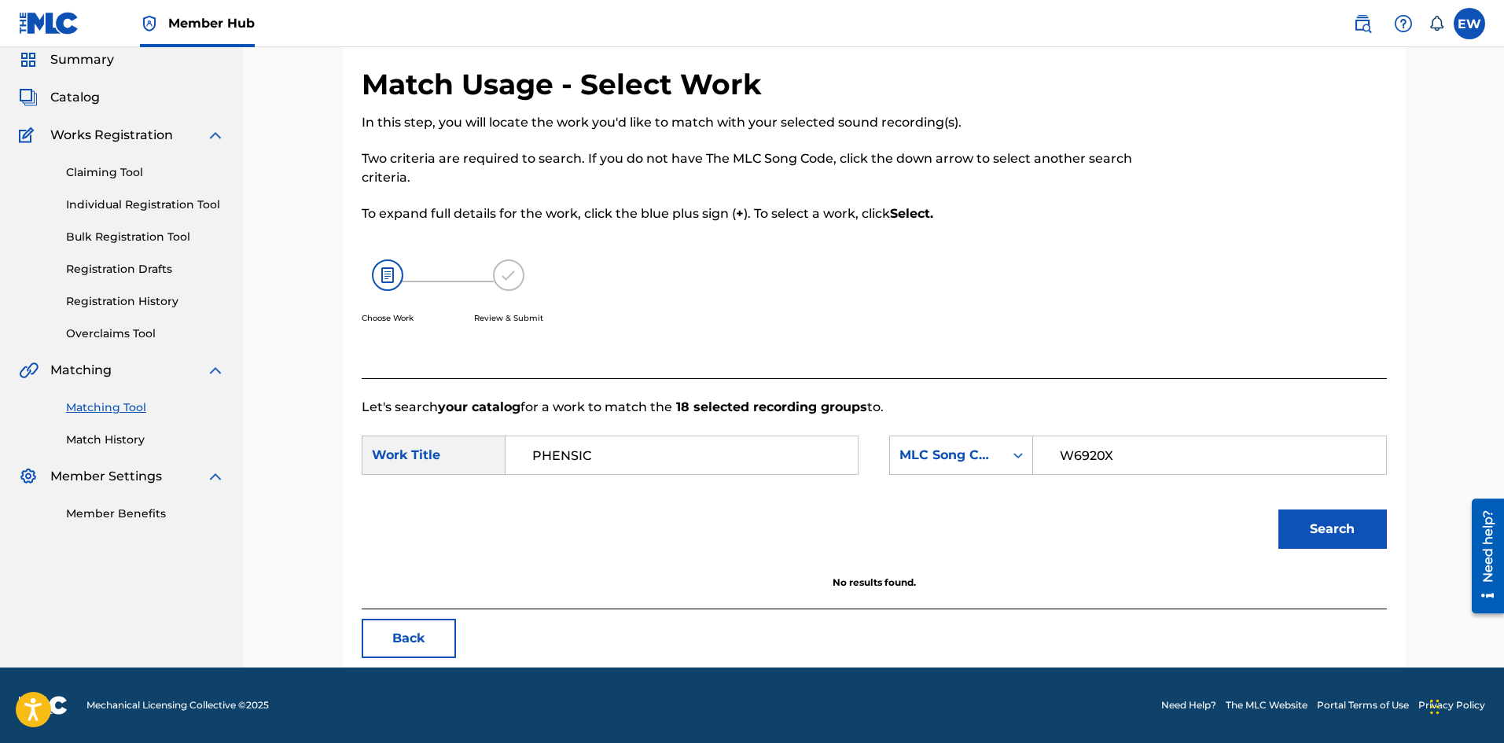
drag, startPoint x: 628, startPoint y: 457, endPoint x: 411, endPoint y: 456, distance: 217.1
click at [414, 457] on div "SearchWithCriteria48b46754-6ef4-4445-91fc-b4faae44363a Work Title PHENSIC" at bounding box center [610, 455] width 497 height 39
paste input "WHATS THE SCORE"
type input "WHATS THE SCORE"
click at [1357, 539] on button "Search" at bounding box center [1333, 529] width 109 height 39
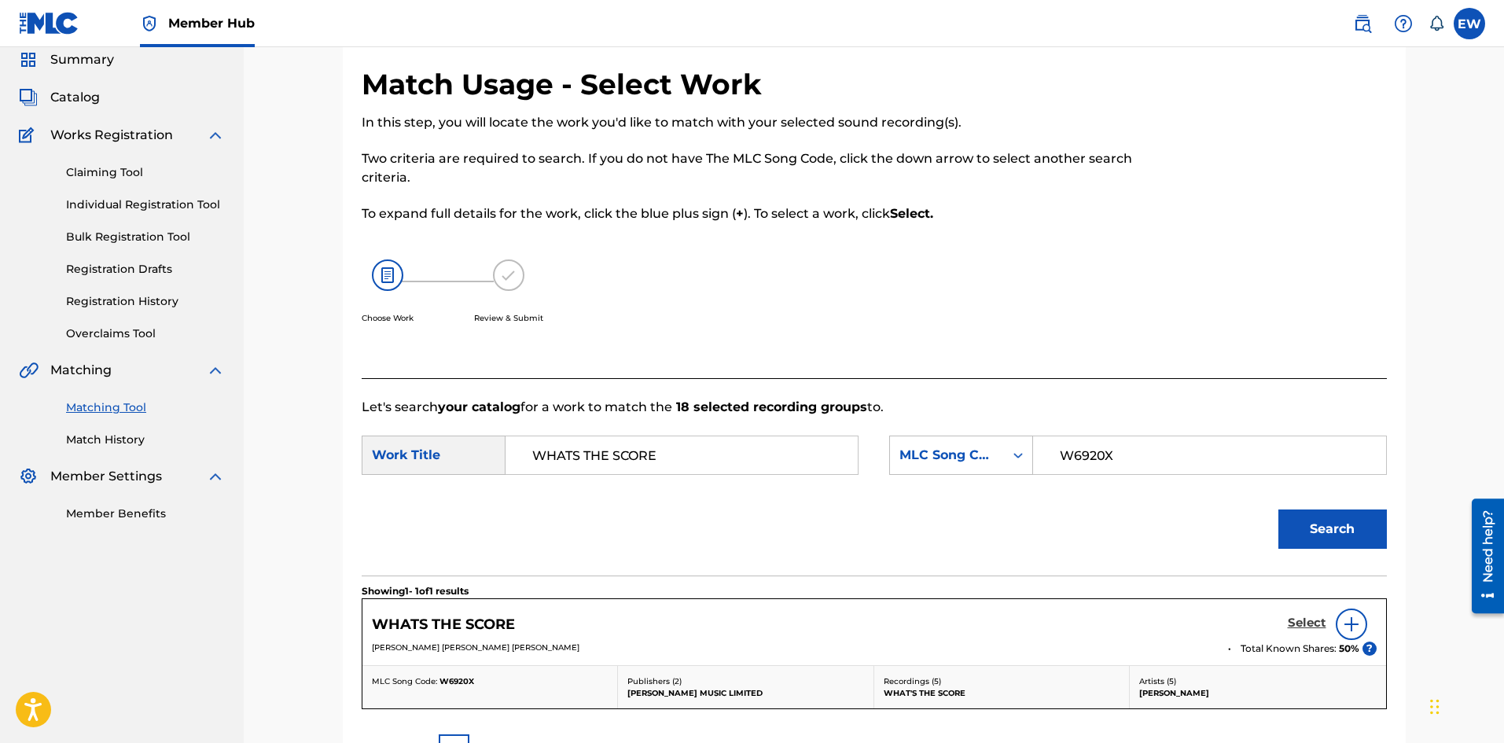
click at [1320, 628] on h5 "Select" at bounding box center [1307, 623] width 39 height 15
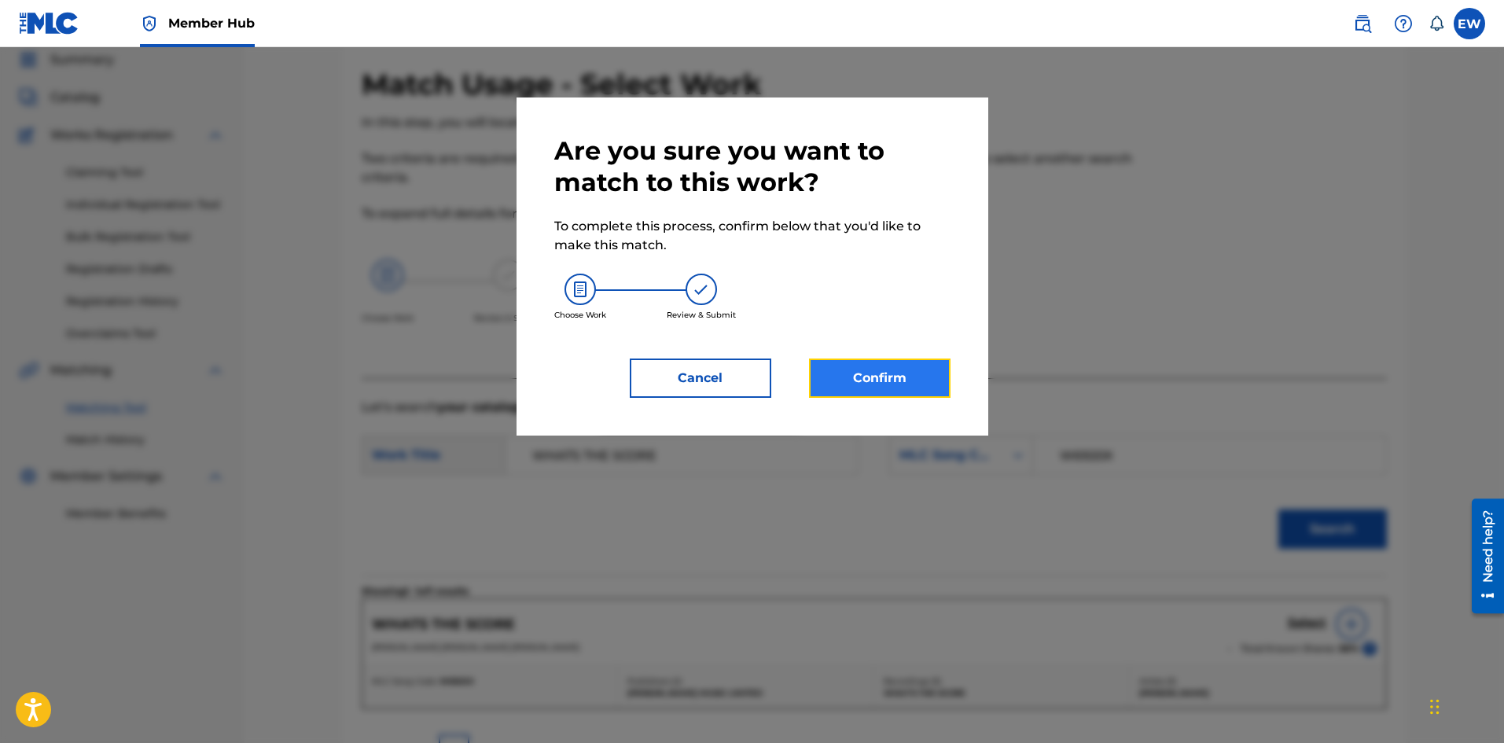
click at [852, 376] on button "Confirm" at bounding box center [880, 378] width 142 height 39
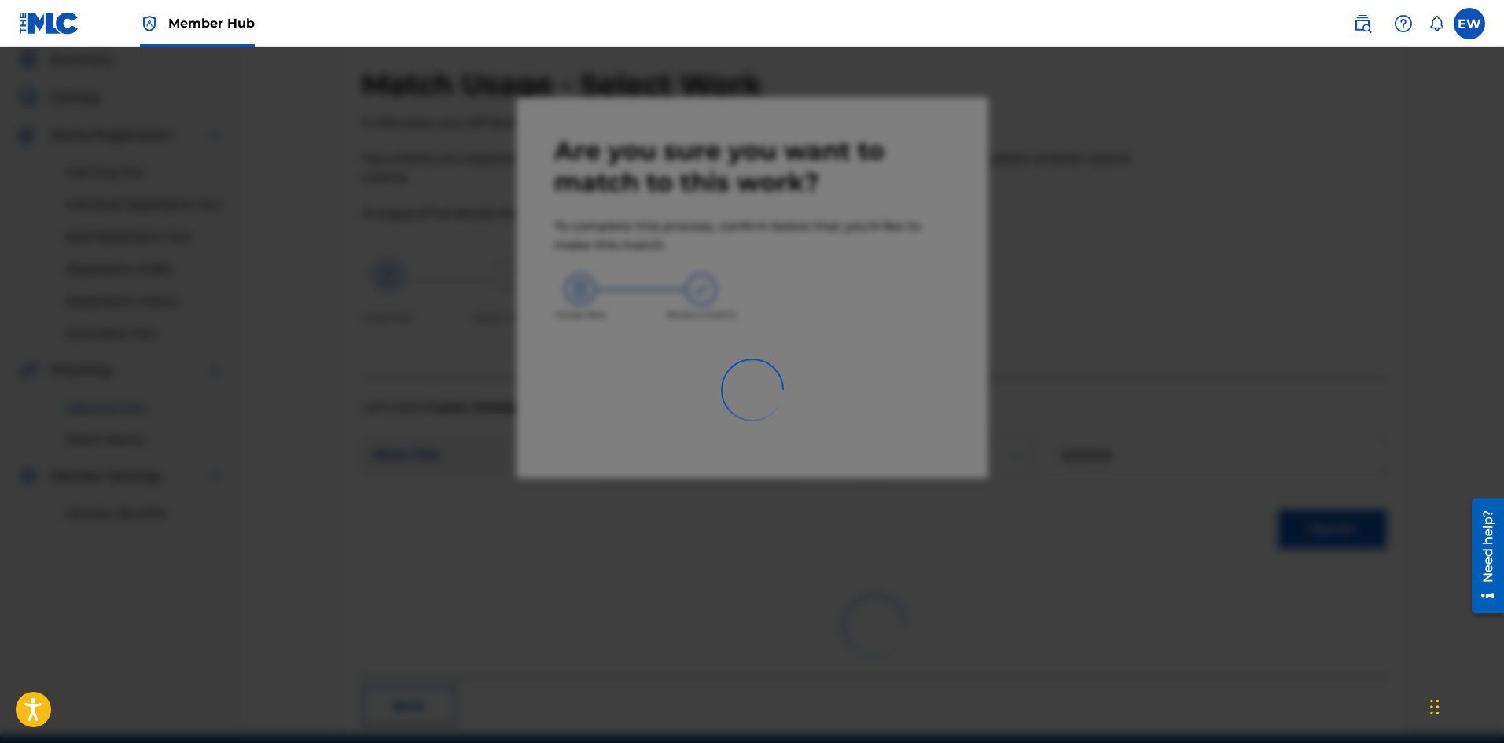
scroll to position [38, 0]
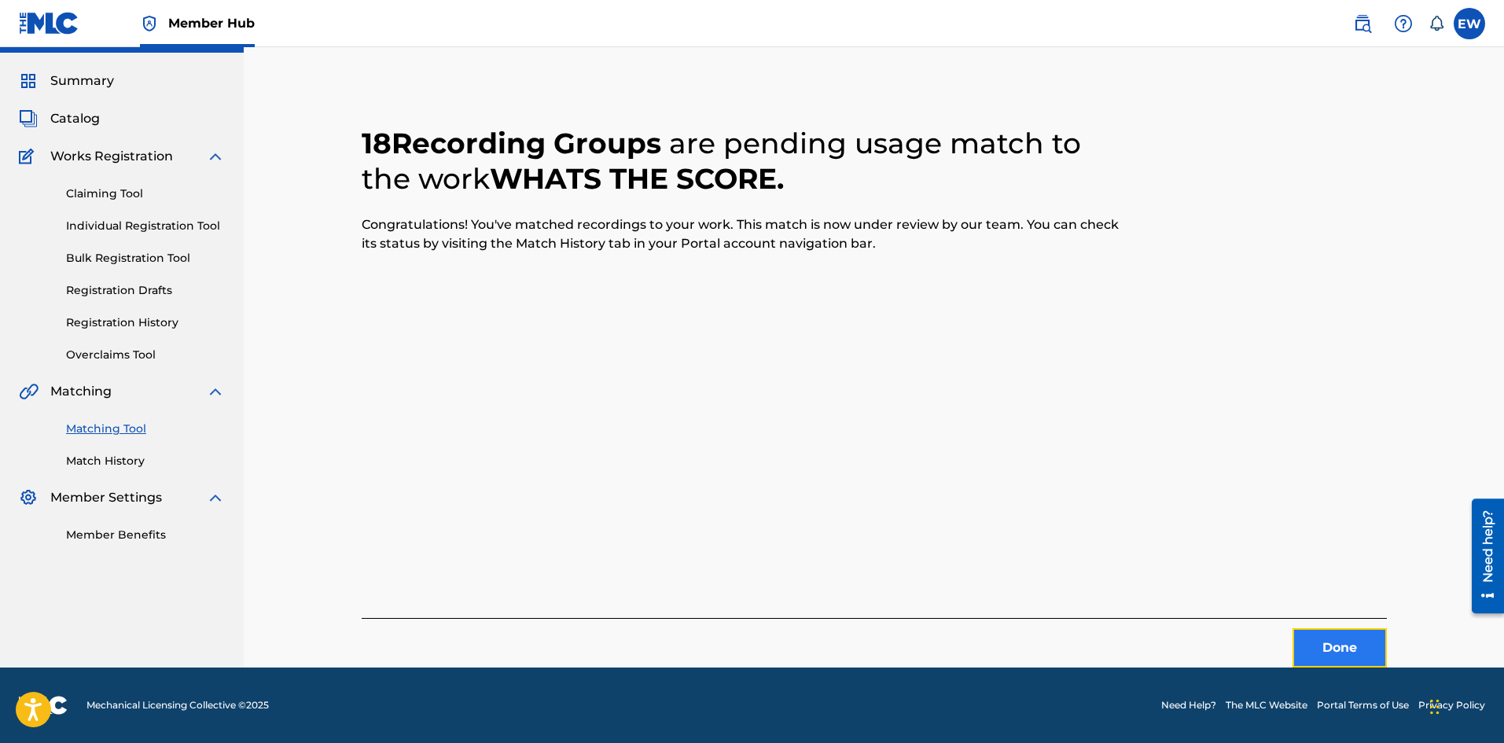
click at [1337, 639] on button "Done" at bounding box center [1340, 647] width 94 height 39
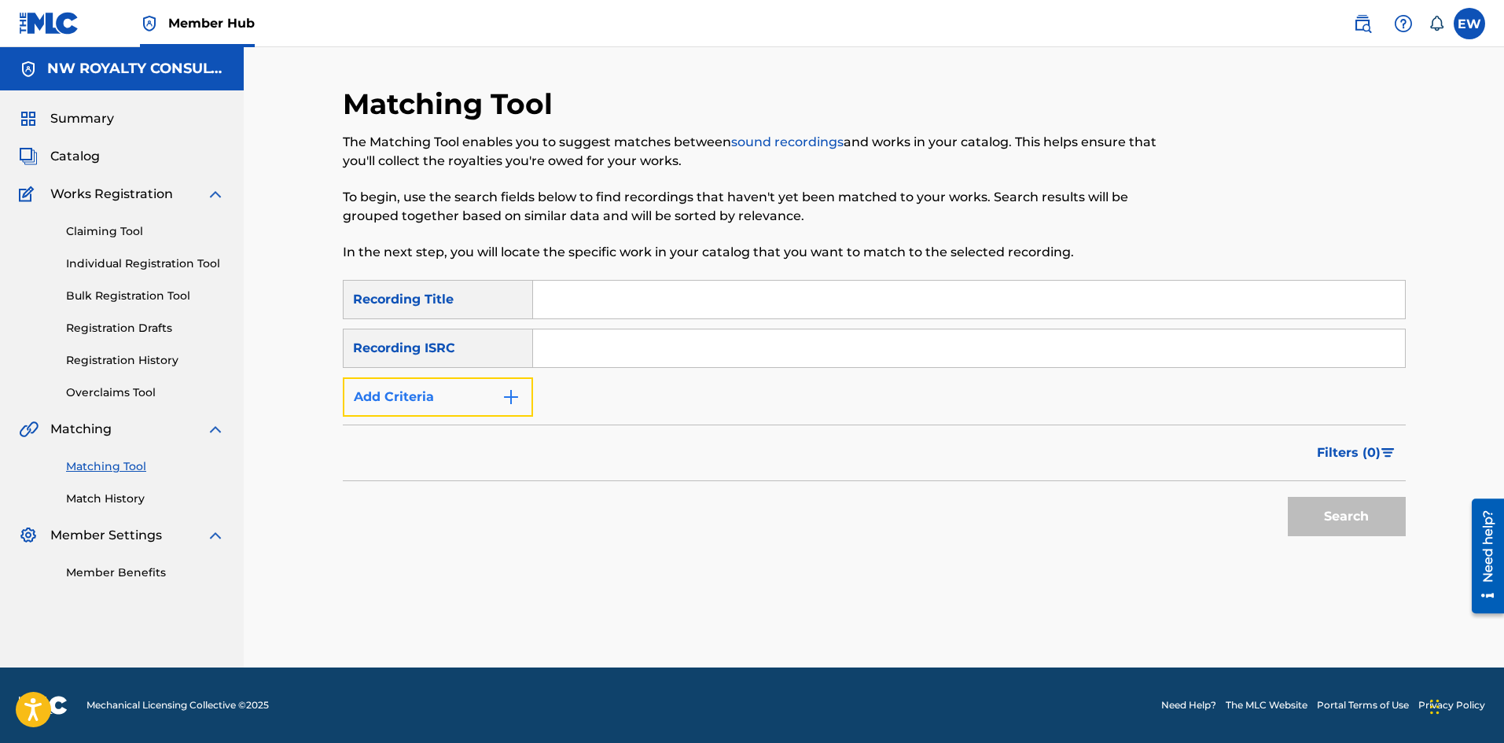
click at [503, 394] on img "Search Form" at bounding box center [511, 397] width 19 height 19
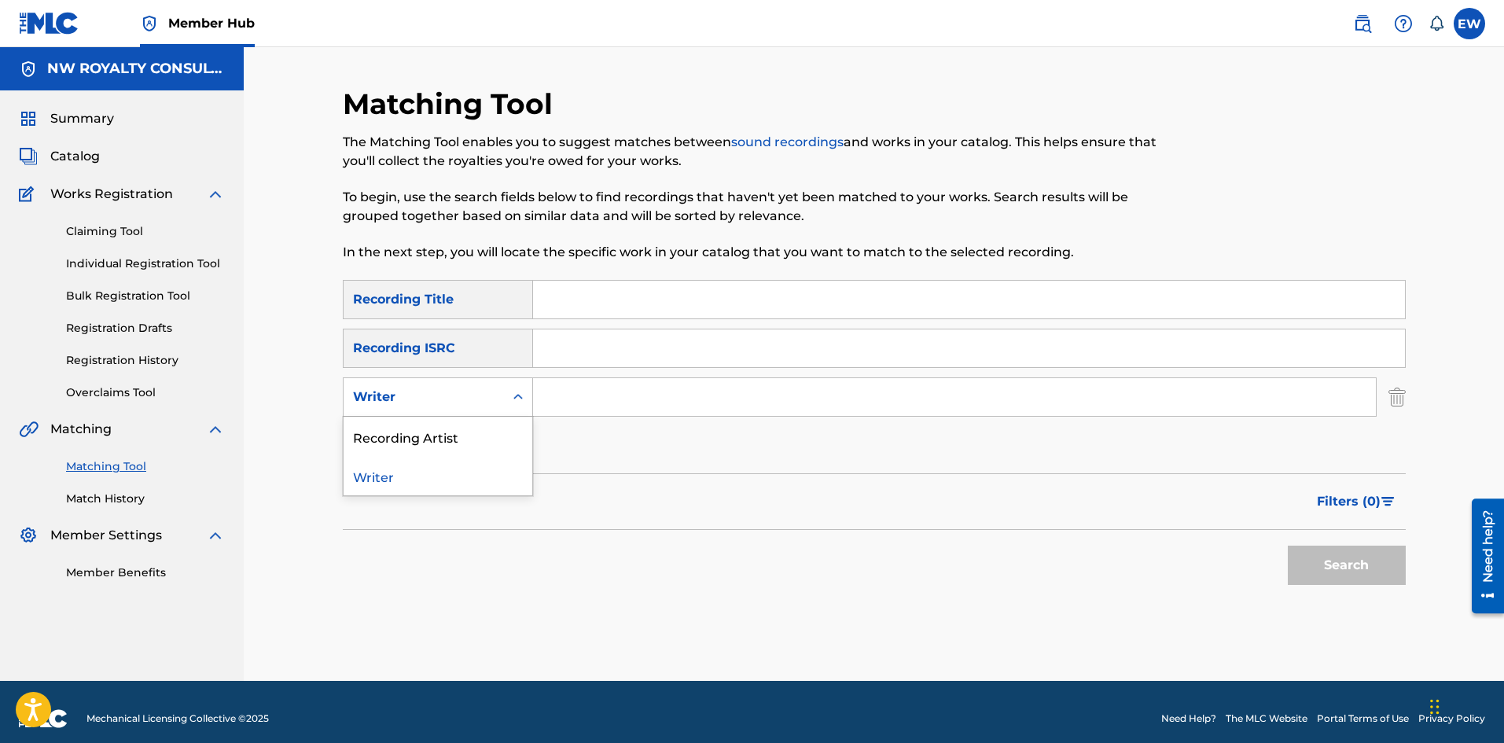
drag, startPoint x: 503, startPoint y: 394, endPoint x: 513, endPoint y: 417, distance: 24.7
click at [504, 394] on div "Search Form" at bounding box center [518, 397] width 28 height 28
drag, startPoint x: 512, startPoint y: 422, endPoint x: 520, endPoint y: 418, distance: 8.8
click at [513, 423] on div "Recording Artist" at bounding box center [438, 436] width 189 height 39
drag, startPoint x: 656, startPoint y: 386, endPoint x: 655, endPoint y: 395, distance: 8.7
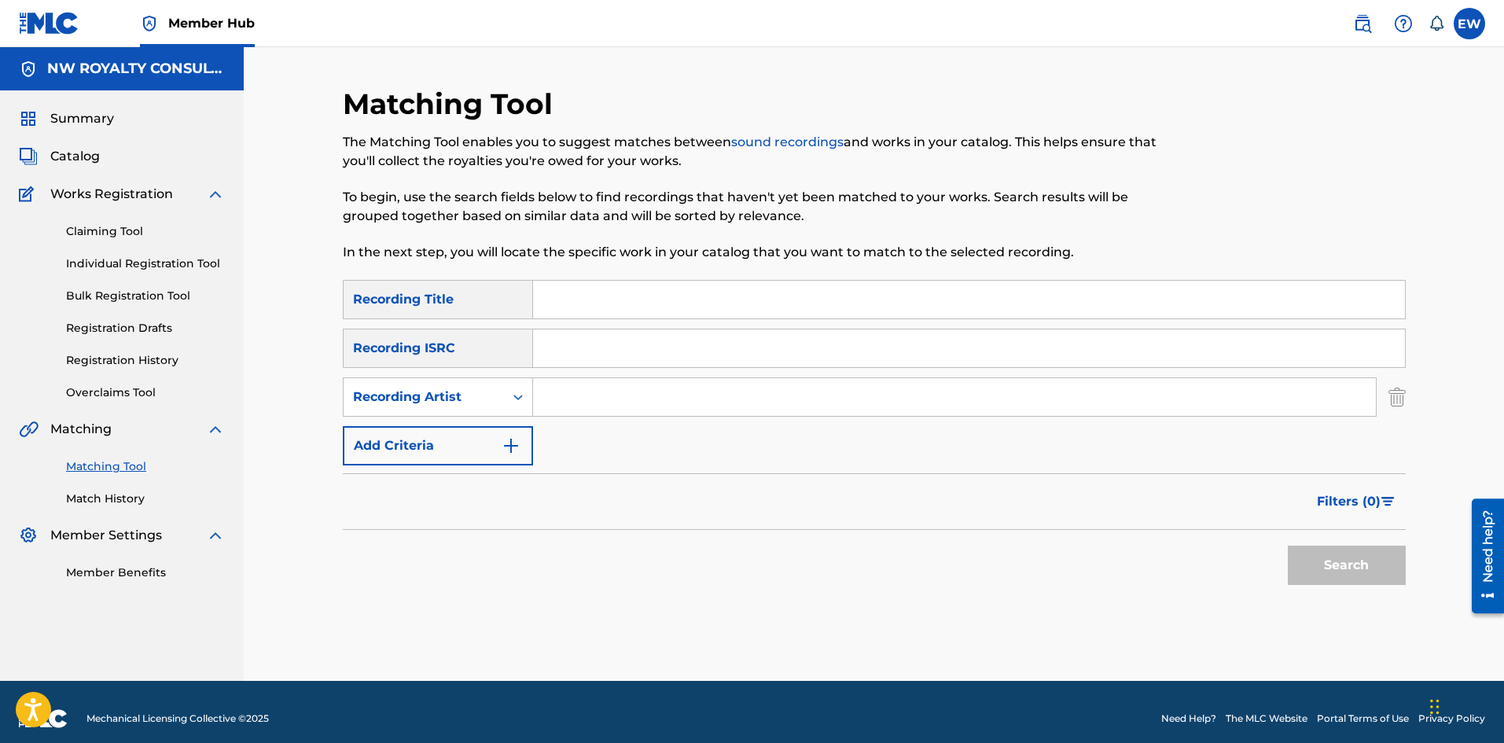
click at [658, 389] on input "Search Form" at bounding box center [954, 397] width 843 height 38
paste input "PLAYLIST"
type input "PLAYLIST"
click at [743, 287] on input "Search Form" at bounding box center [969, 300] width 872 height 38
paste input "PLAYLIST"
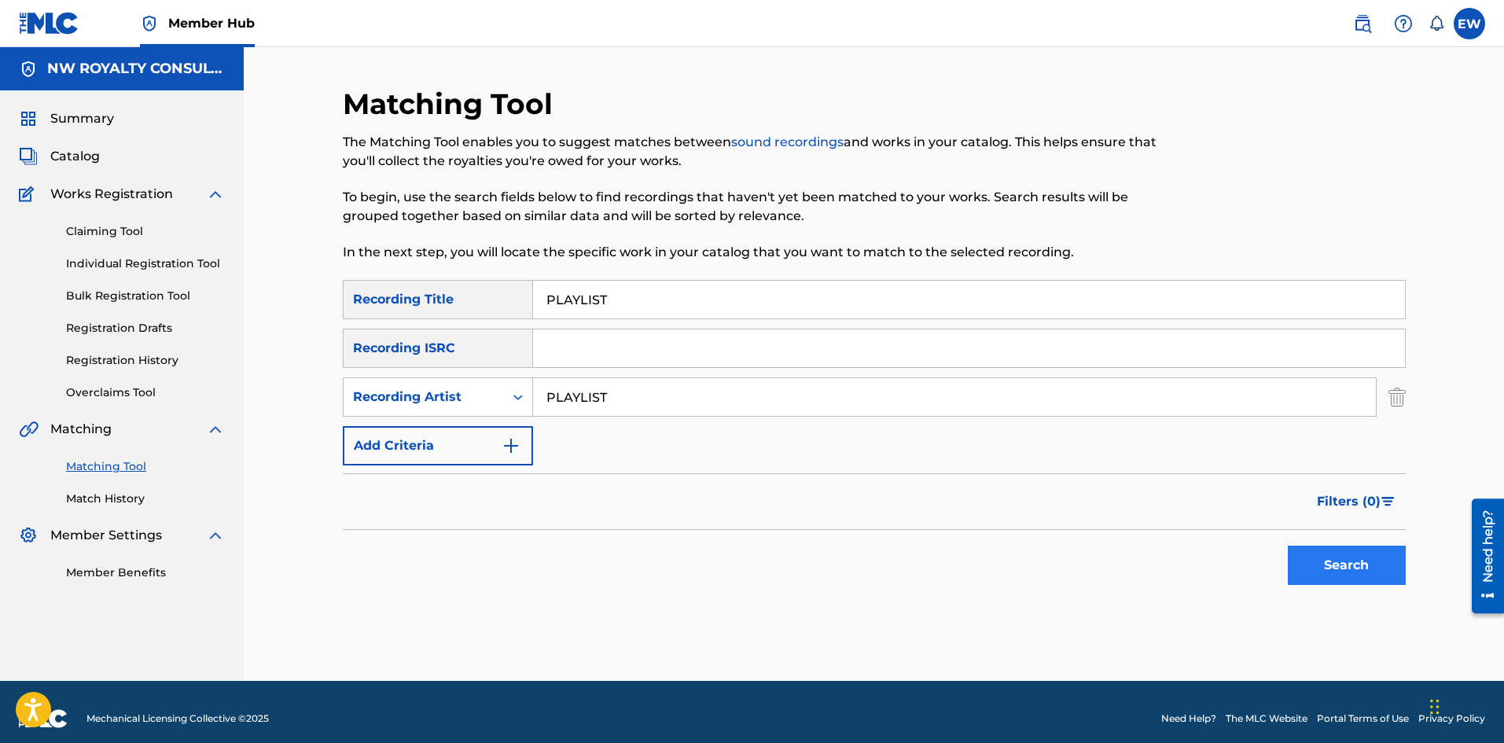
type input "PLAYLIST"
click at [1376, 553] on button "Search" at bounding box center [1347, 565] width 118 height 39
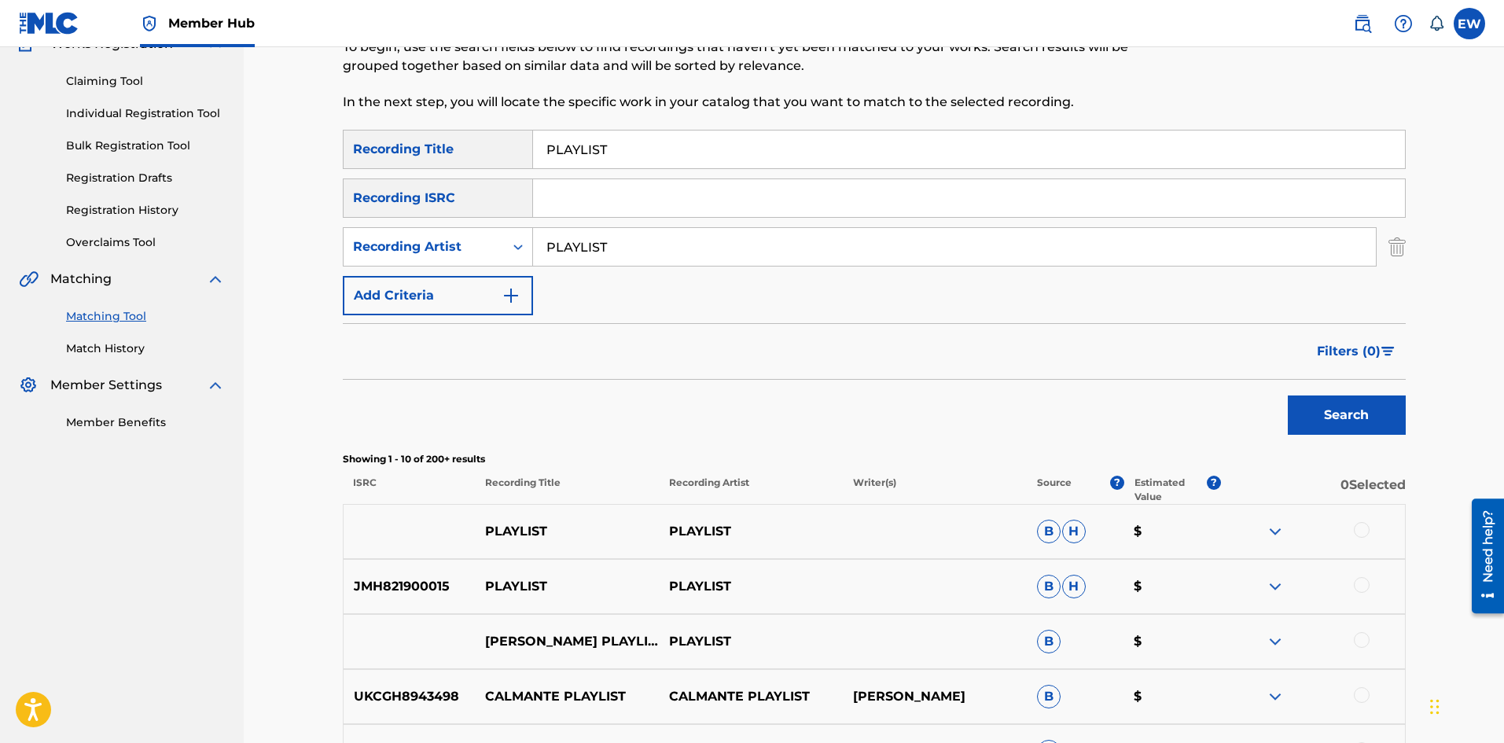
scroll to position [157, 0]
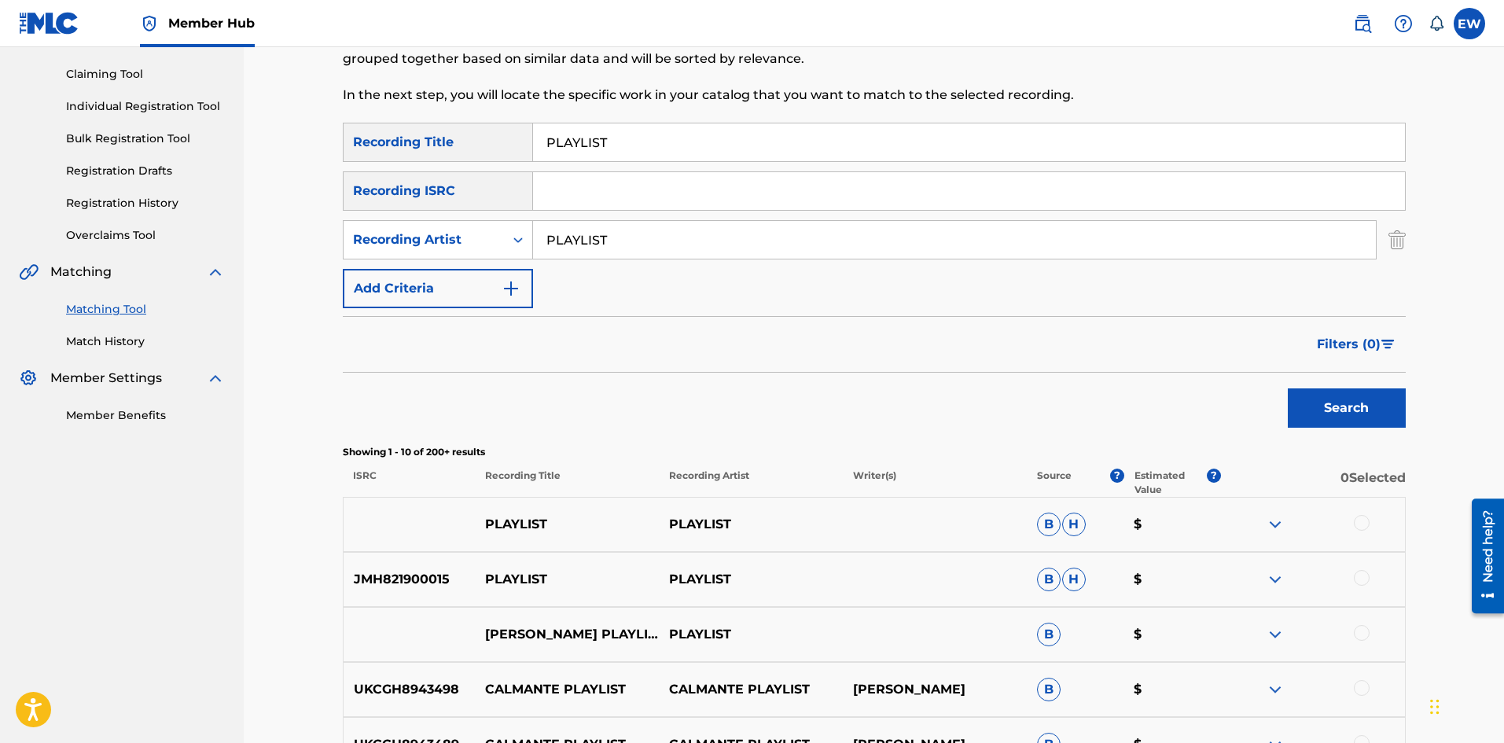
click at [1353, 523] on div at bounding box center [1313, 524] width 184 height 19
click at [1366, 524] on div at bounding box center [1362, 523] width 16 height 16
click at [1362, 578] on div at bounding box center [1362, 578] width 16 height 16
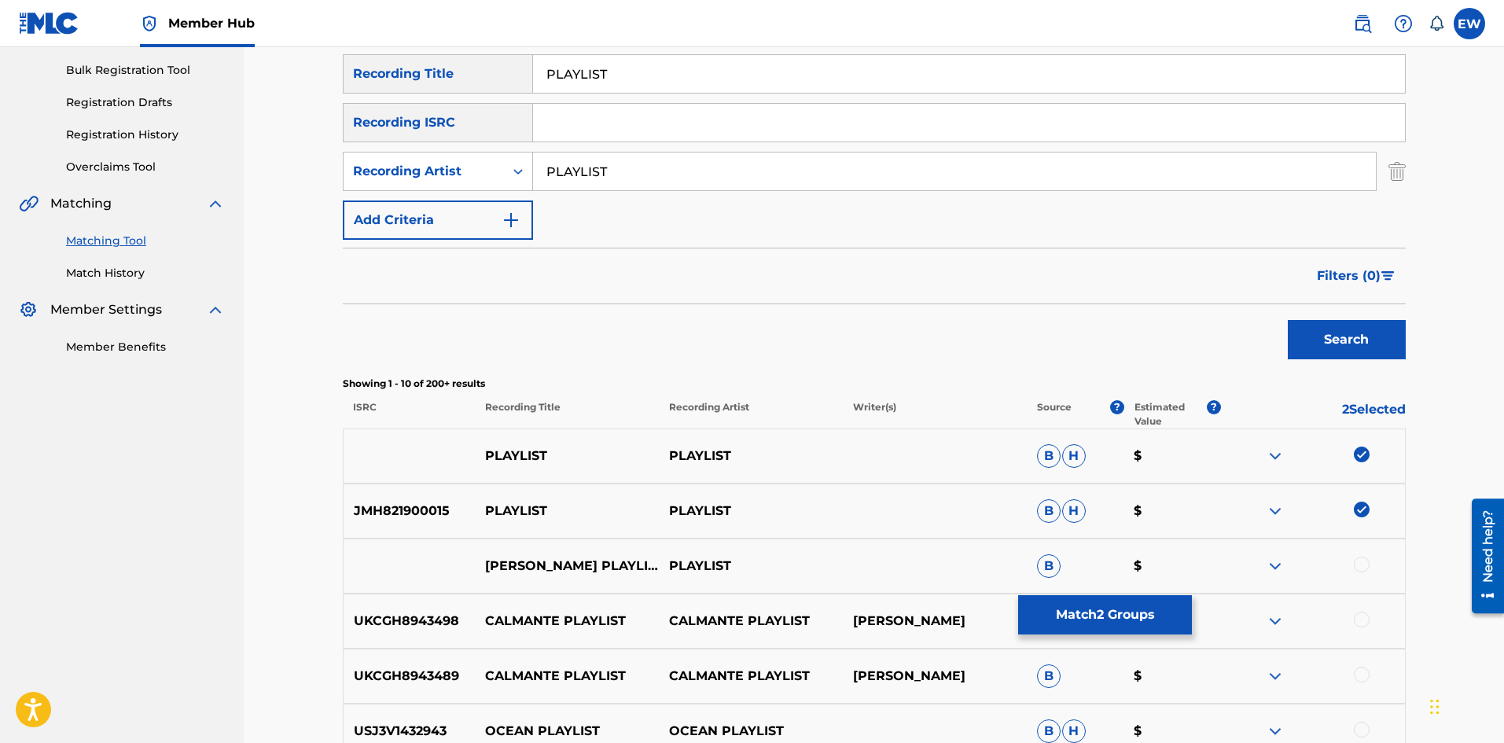
scroll to position [315, 0]
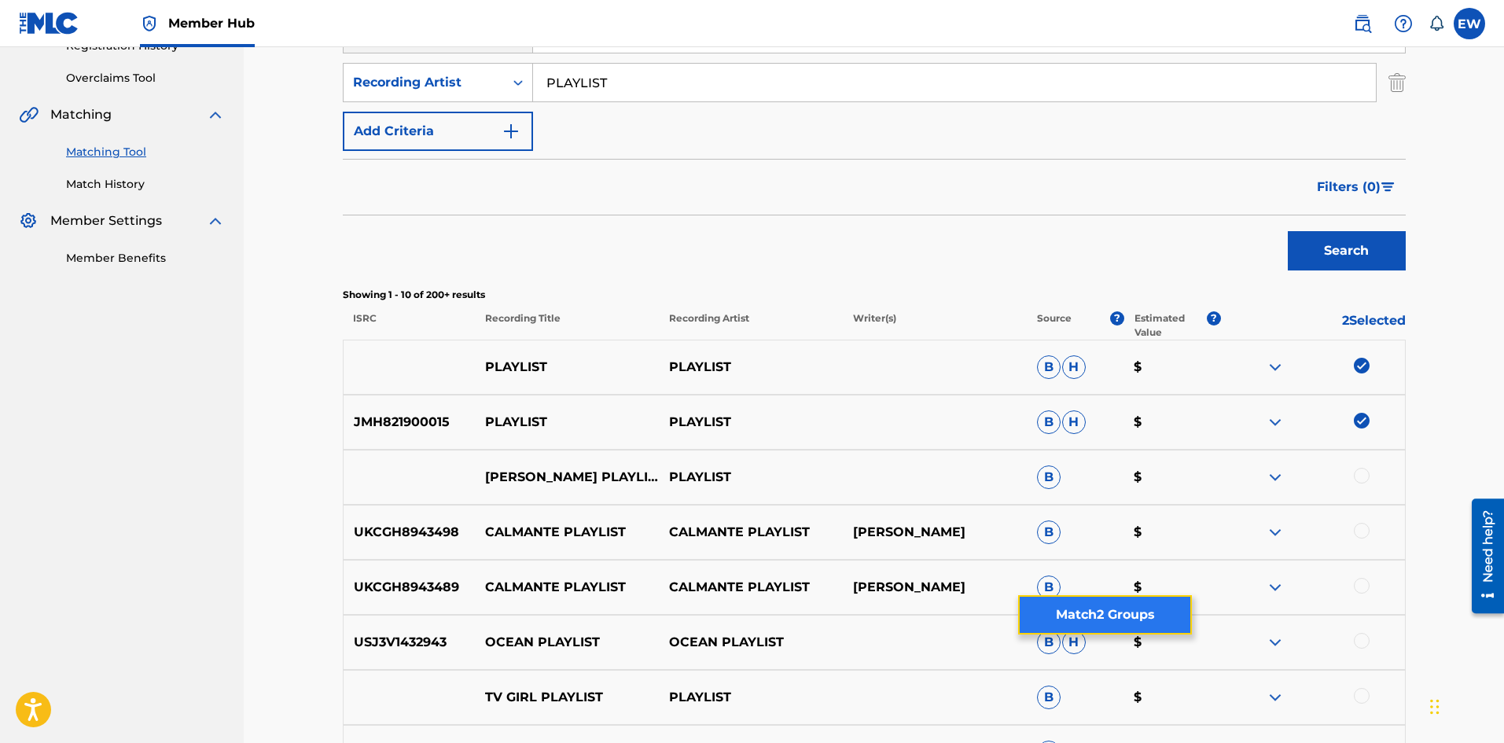
click at [1064, 610] on button "Match 2 Groups" at bounding box center [1105, 614] width 174 height 39
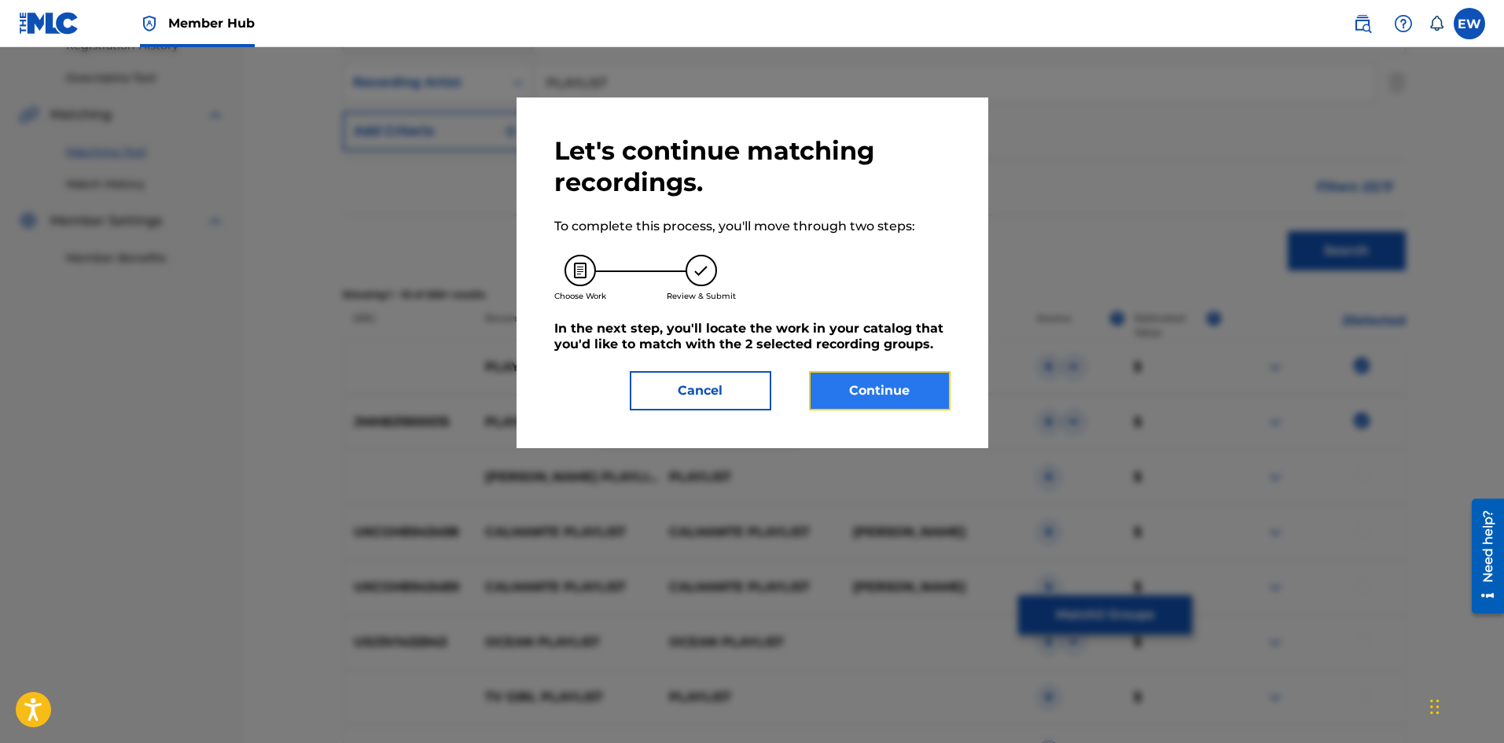
click at [860, 384] on button "Continue" at bounding box center [880, 390] width 142 height 39
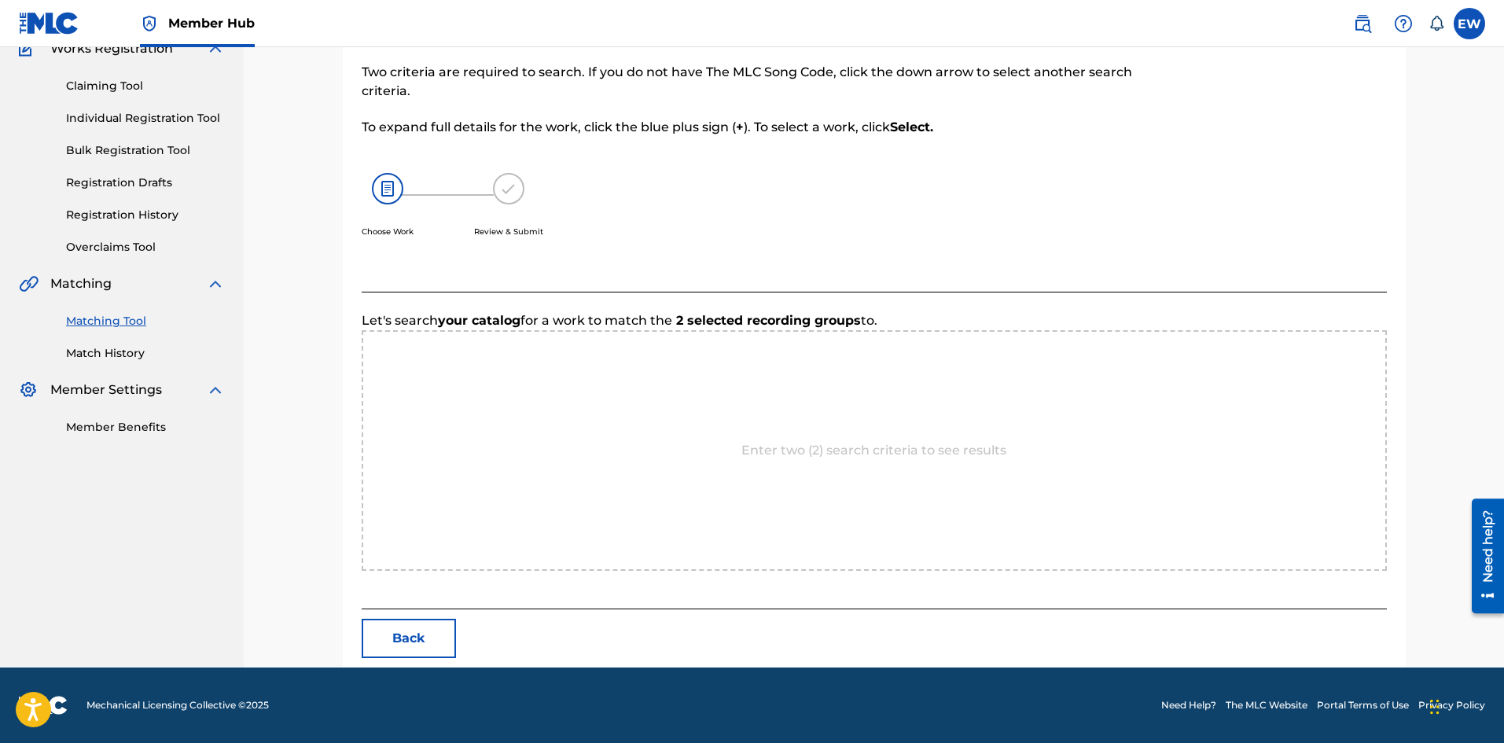
scroll to position [304, 0]
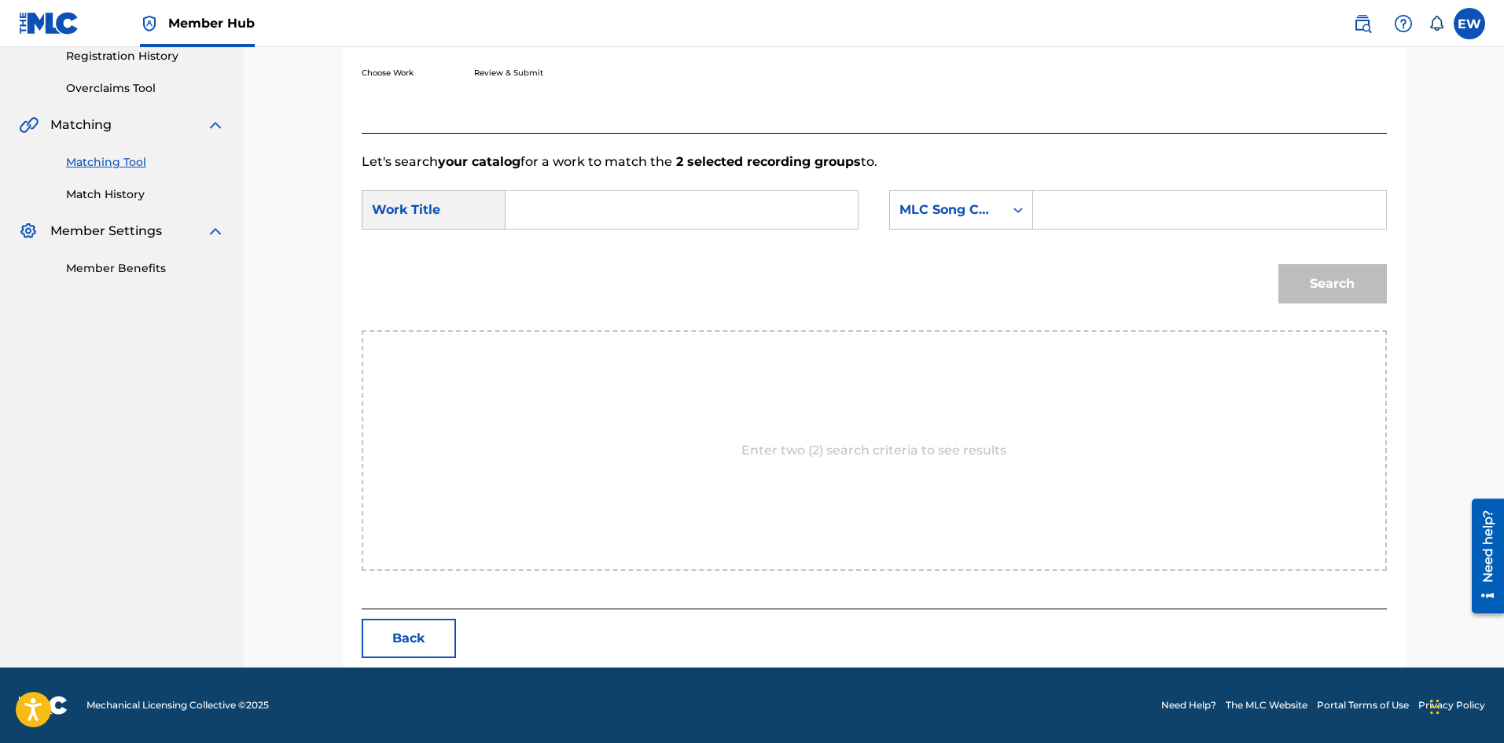
click at [622, 215] on input "Search Form" at bounding box center [682, 210] width 326 height 38
paste input "PLAYLIST"
type input "PLAYLIST"
click at [1150, 222] on input "Search Form" at bounding box center [1210, 210] width 326 height 38
paste input "PA5QUN"
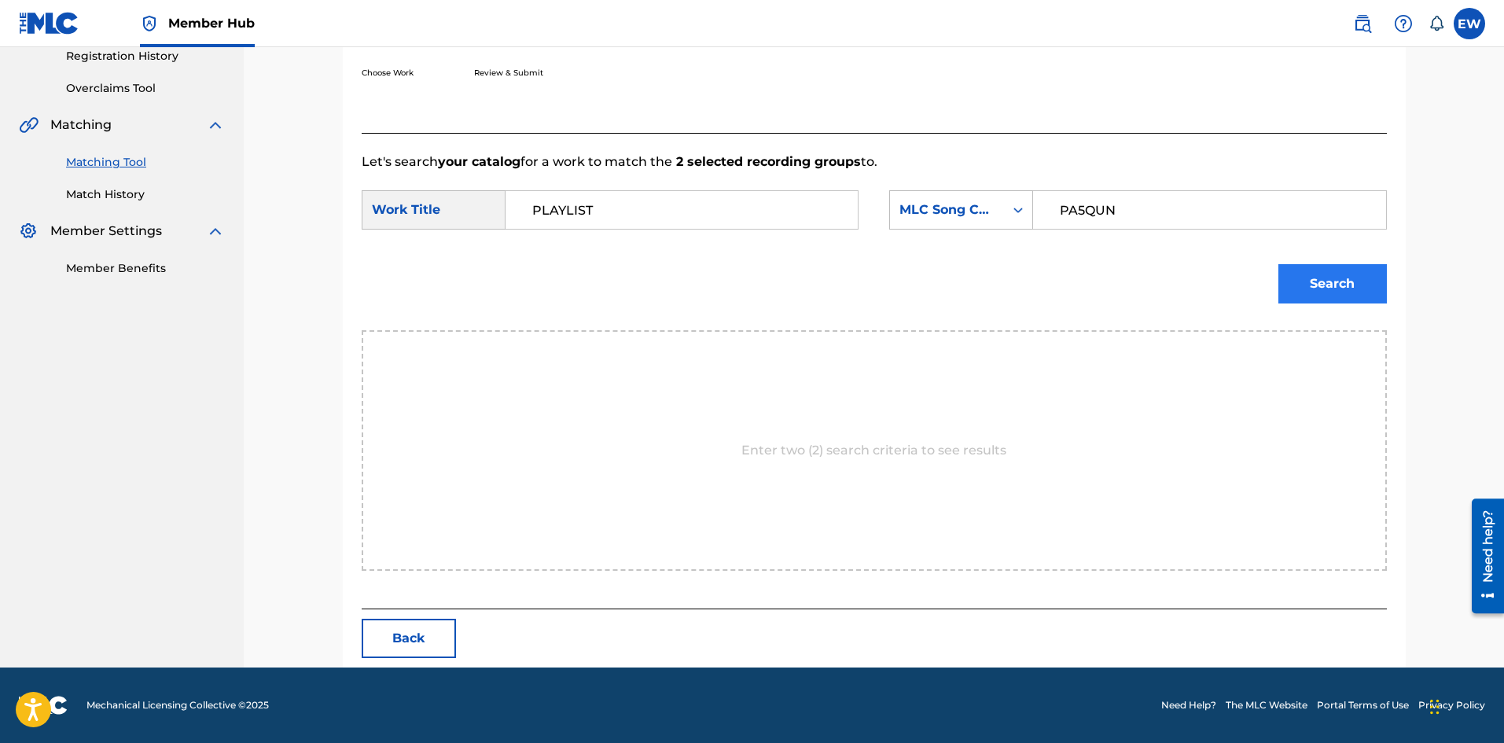
type input "PA5QUN"
click at [1312, 283] on button "Search" at bounding box center [1333, 283] width 109 height 39
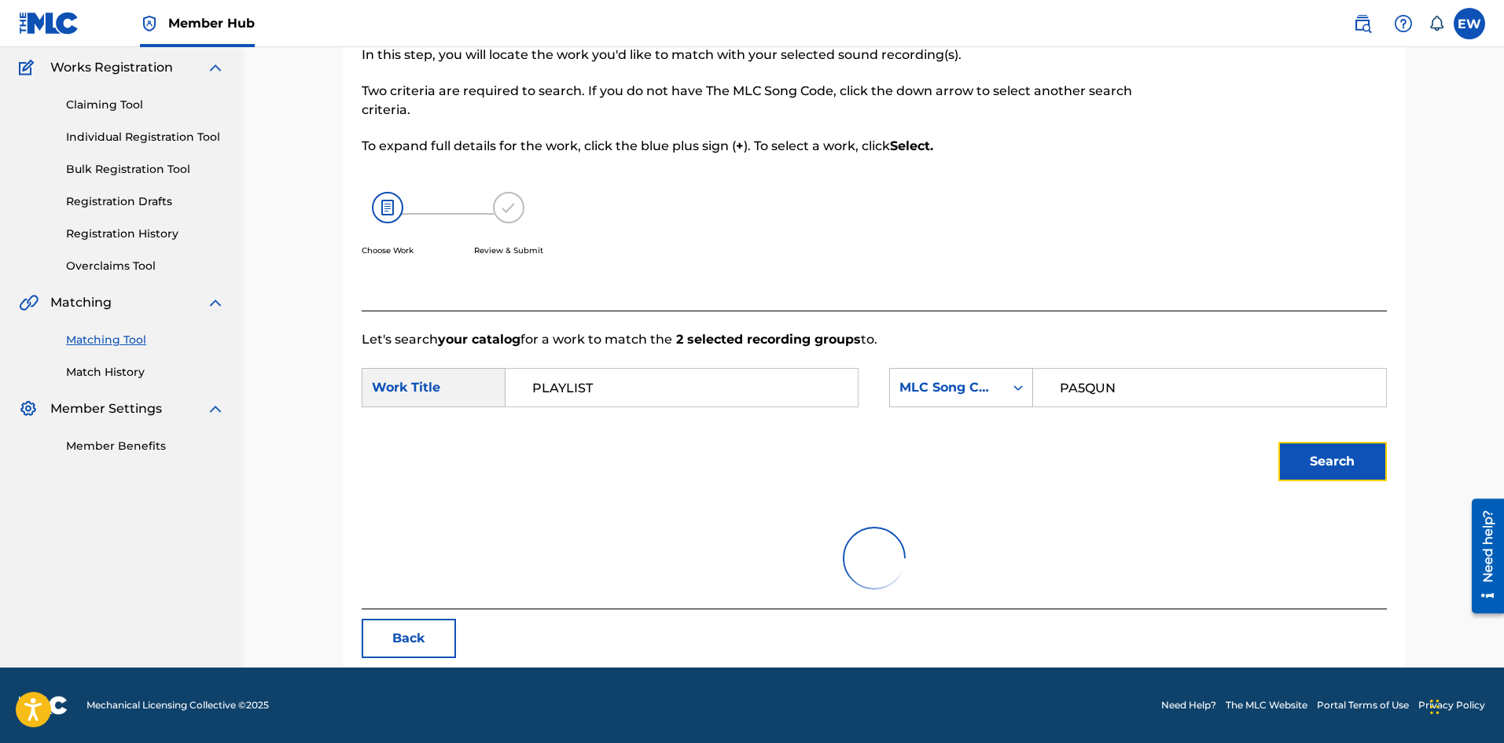
scroll to position [258, 0]
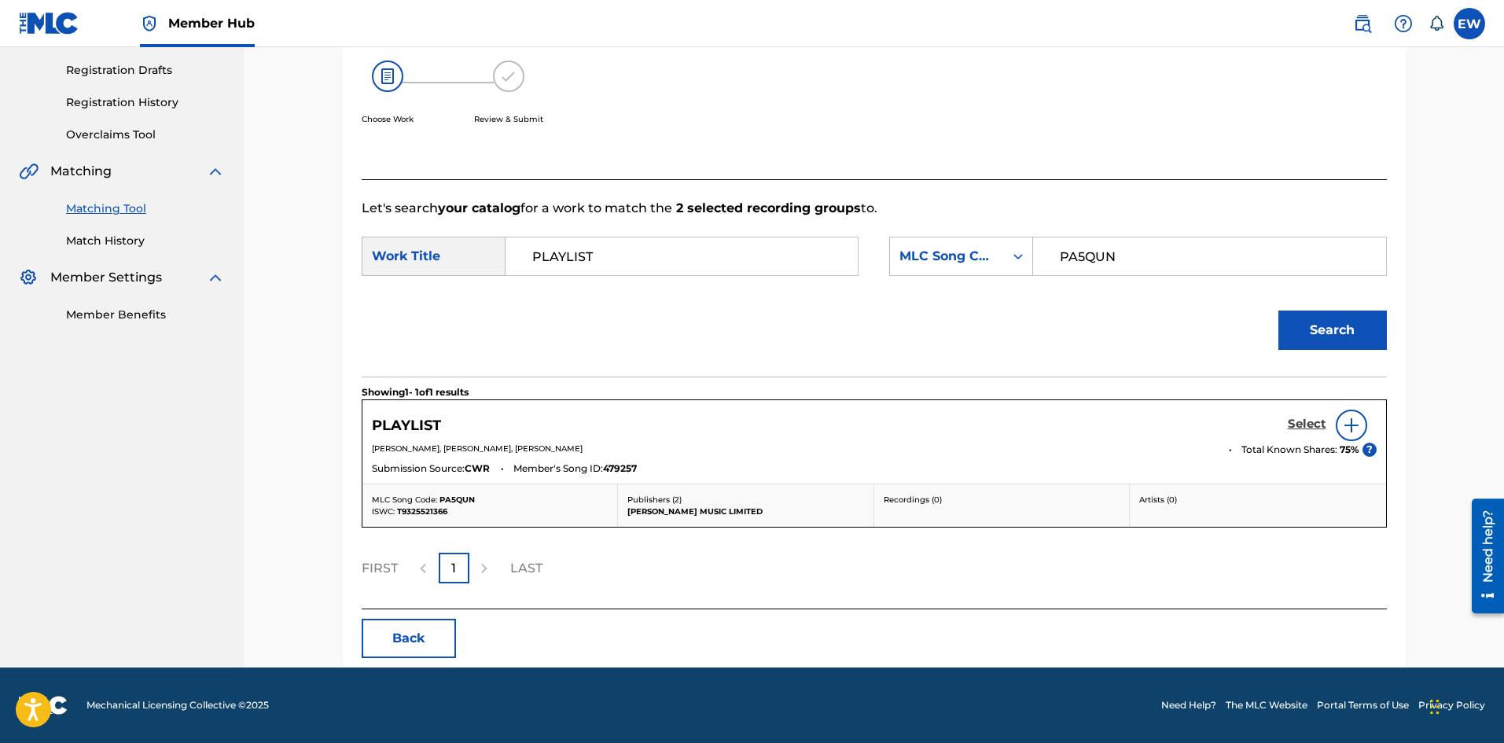
click at [1306, 425] on h5 "Select" at bounding box center [1307, 424] width 39 height 15
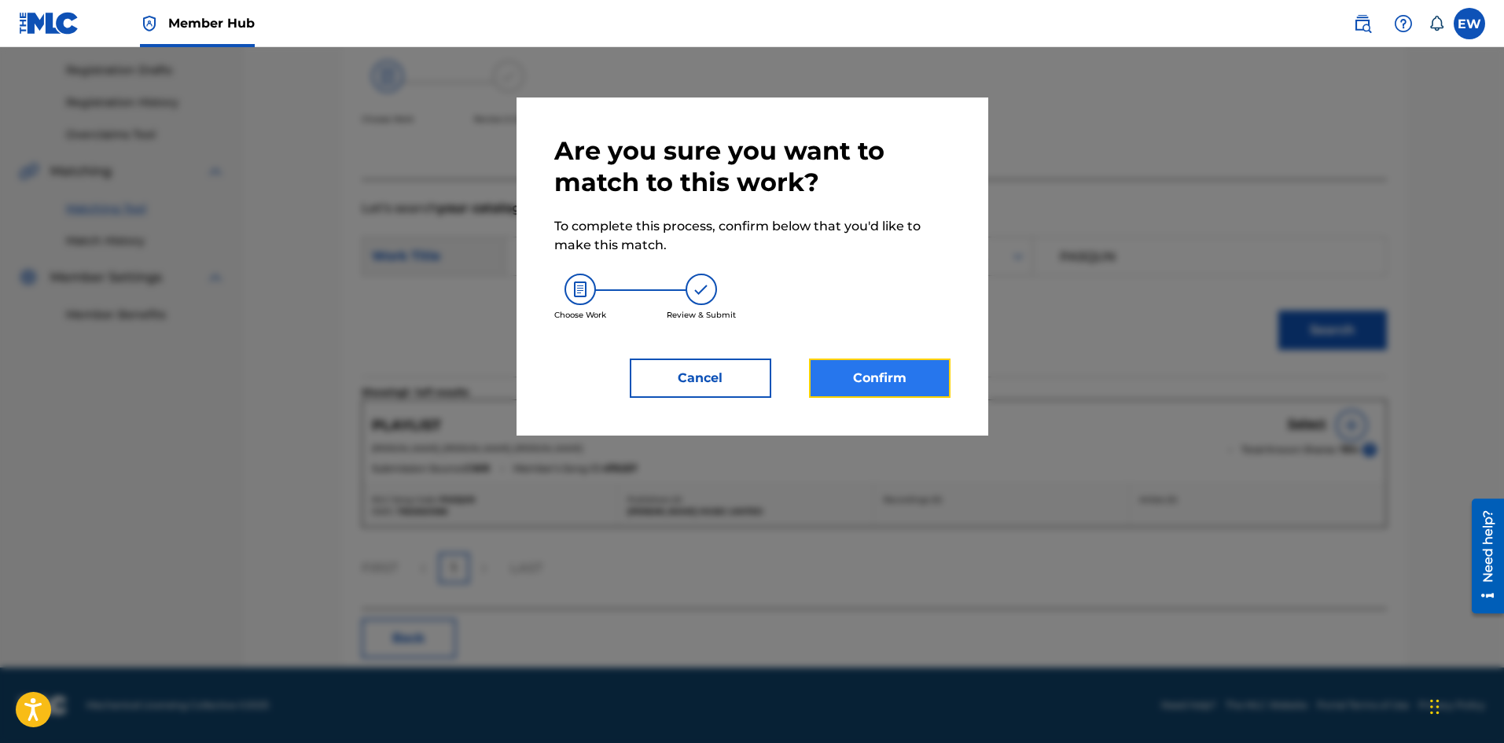
click at [849, 371] on button "Confirm" at bounding box center [880, 378] width 142 height 39
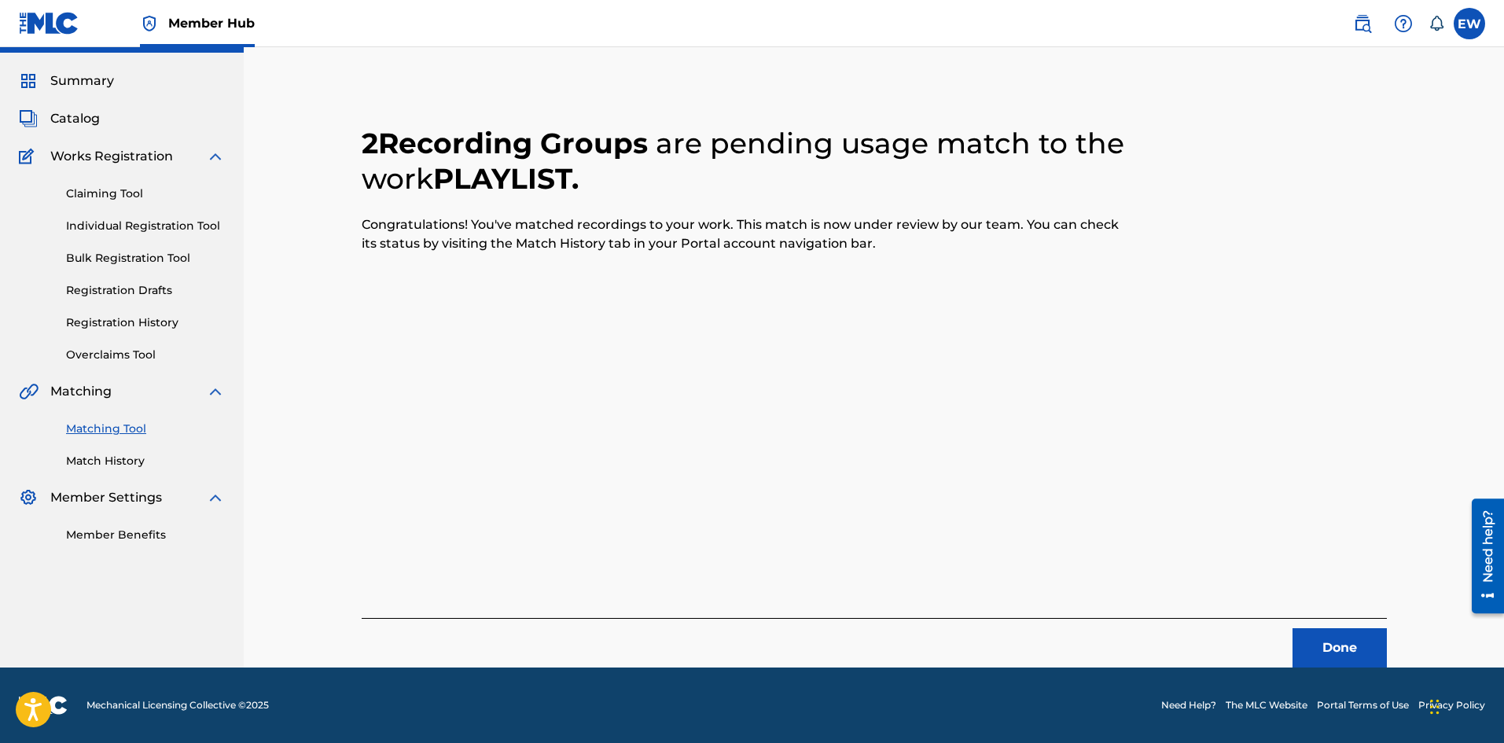
scroll to position [38, 0]
click at [1373, 649] on button "Done" at bounding box center [1340, 647] width 94 height 39
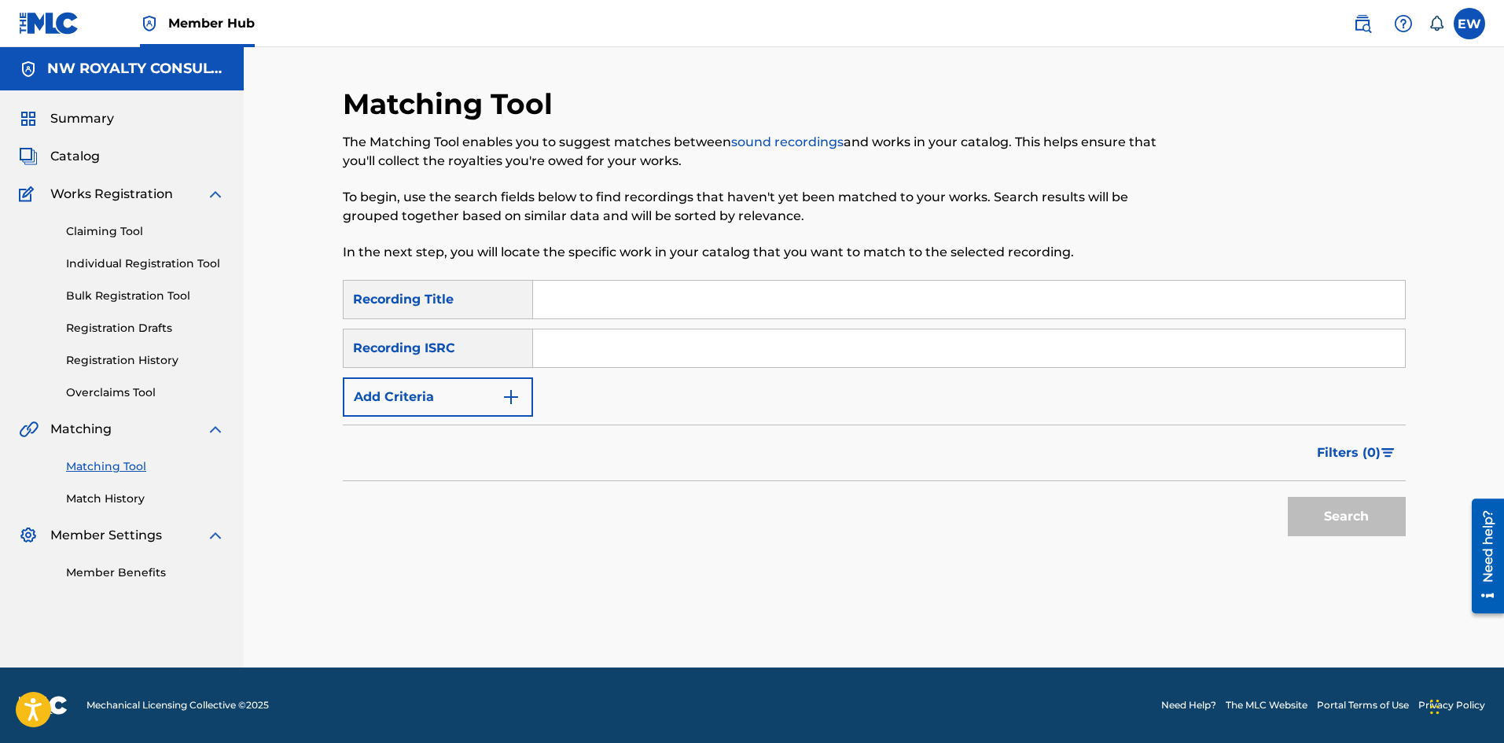
scroll to position [0, 0]
click at [444, 392] on button "Add Criteria" at bounding box center [438, 396] width 190 height 39
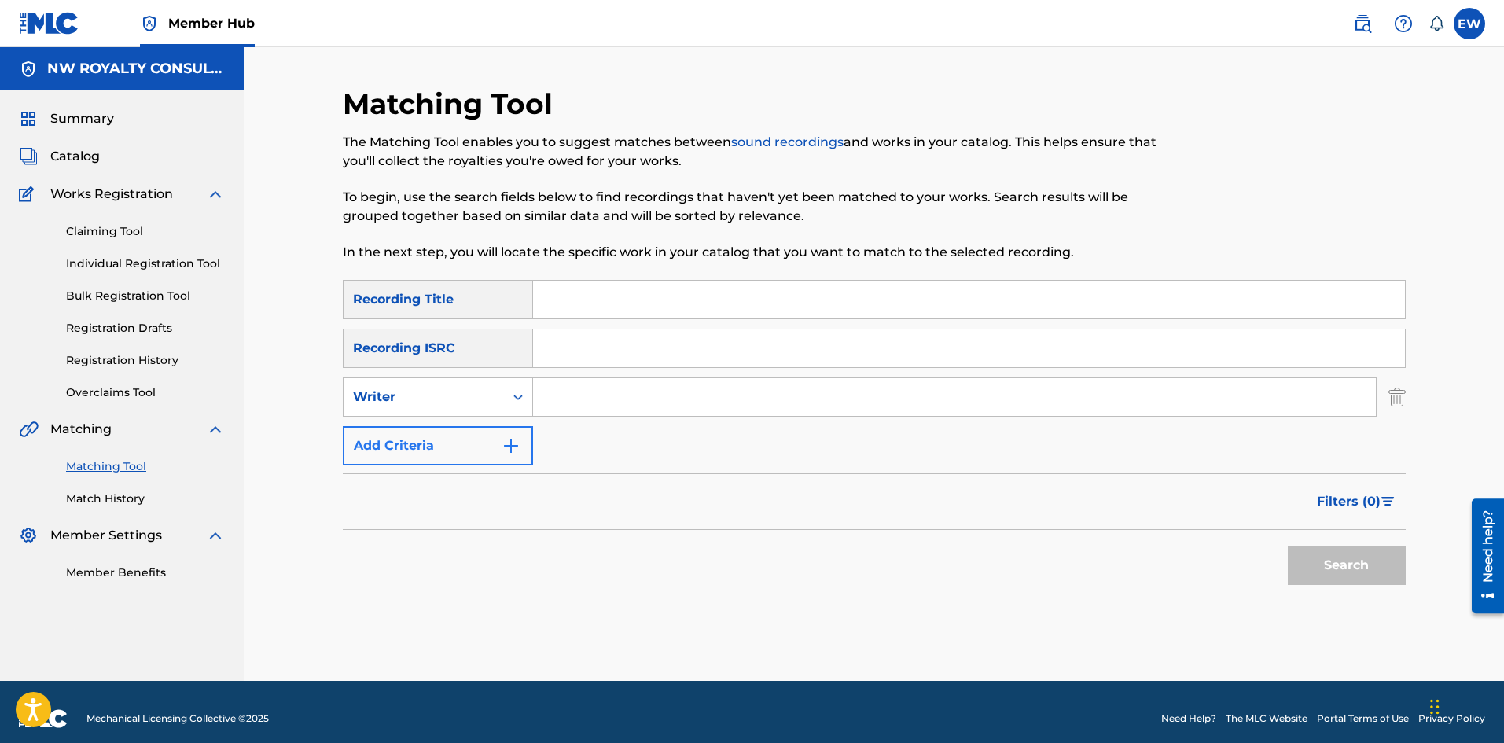
click at [444, 392] on div "Writer" at bounding box center [424, 397] width 142 height 19
drag, startPoint x: 434, startPoint y: 433, endPoint x: 464, endPoint y: 434, distance: 29.9
click at [453, 436] on div "Recording Artist" at bounding box center [438, 436] width 189 height 39
click at [604, 401] on input "Search Form" at bounding box center [954, 397] width 843 height 38
paste input "CORLEONE"
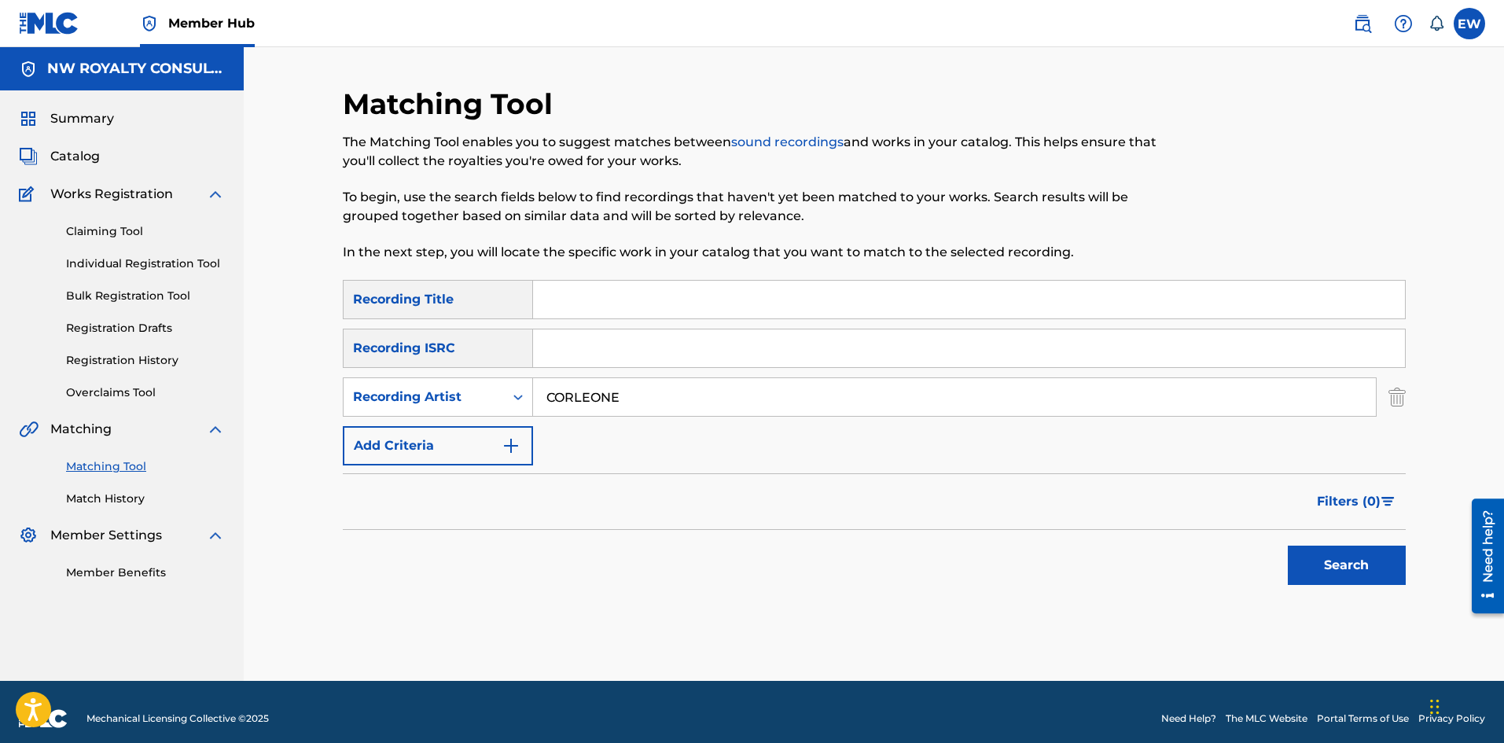
type input "CORLEONE"
click at [686, 296] on input "Search Form" at bounding box center [969, 300] width 872 height 38
paste input "PON THE CORNER (CLEAN)"
type input "PON THE CORNER (CLEAN)"
click at [1312, 553] on button "Search" at bounding box center [1347, 565] width 118 height 39
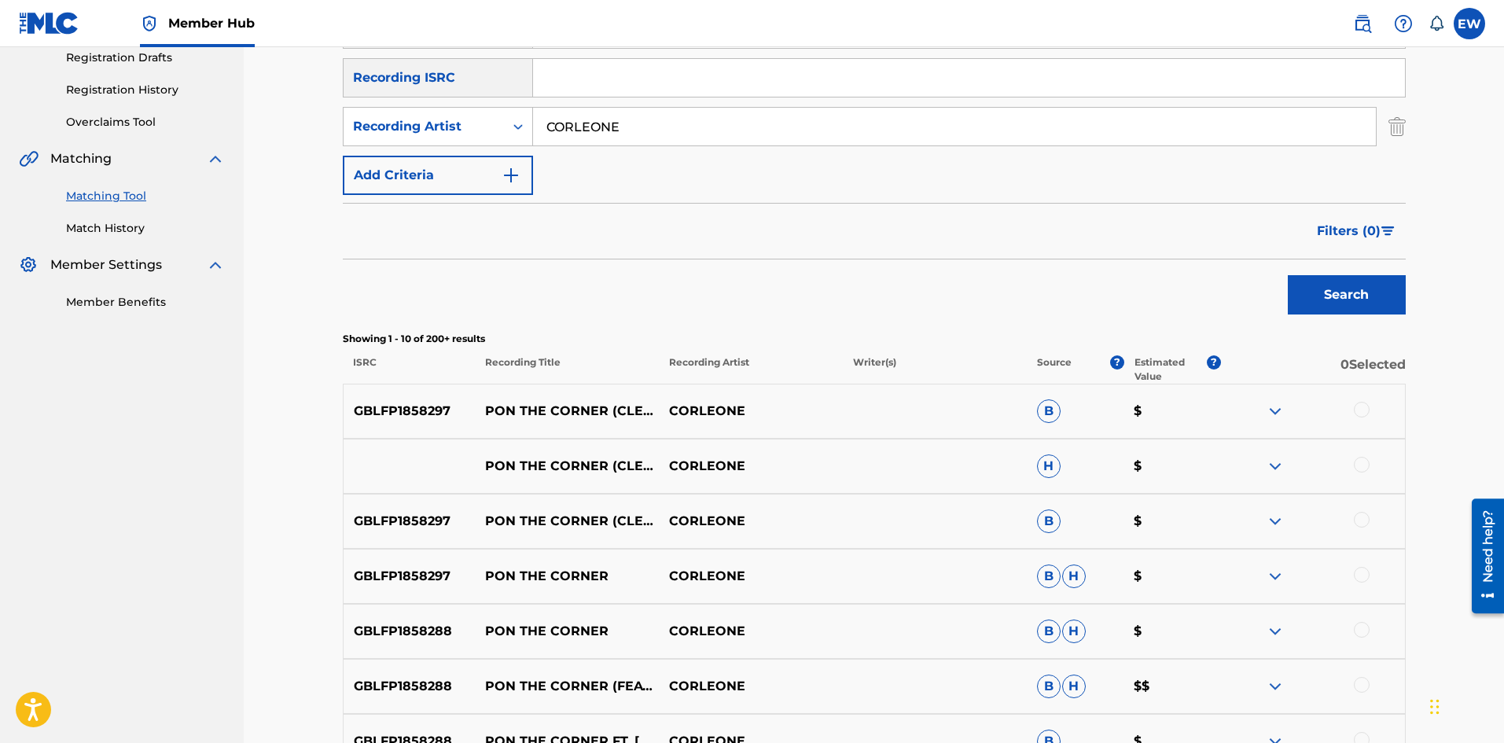
scroll to position [315, 0]
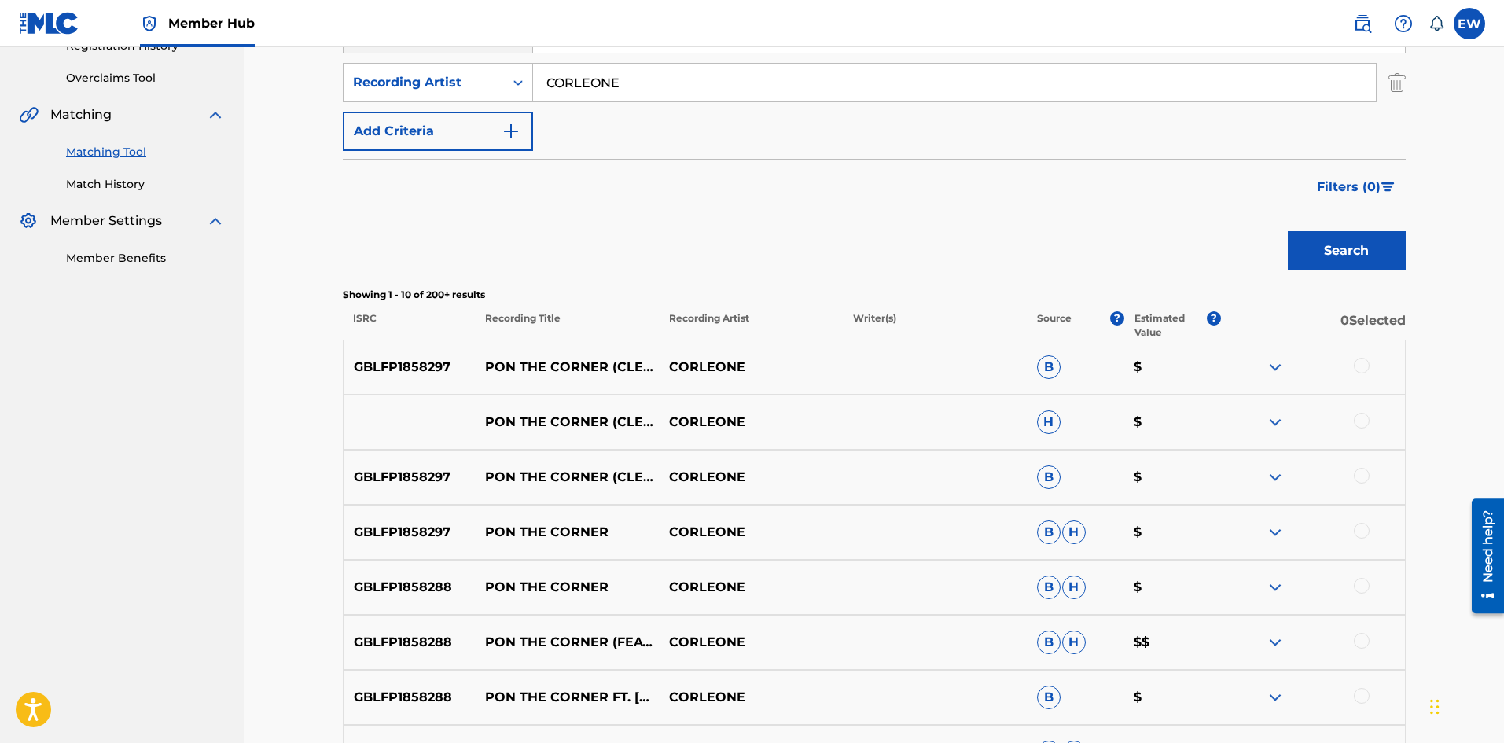
click at [1361, 362] on div at bounding box center [1362, 366] width 16 height 16
click at [1361, 419] on div at bounding box center [1362, 421] width 16 height 16
click at [1360, 479] on div at bounding box center [1362, 476] width 16 height 16
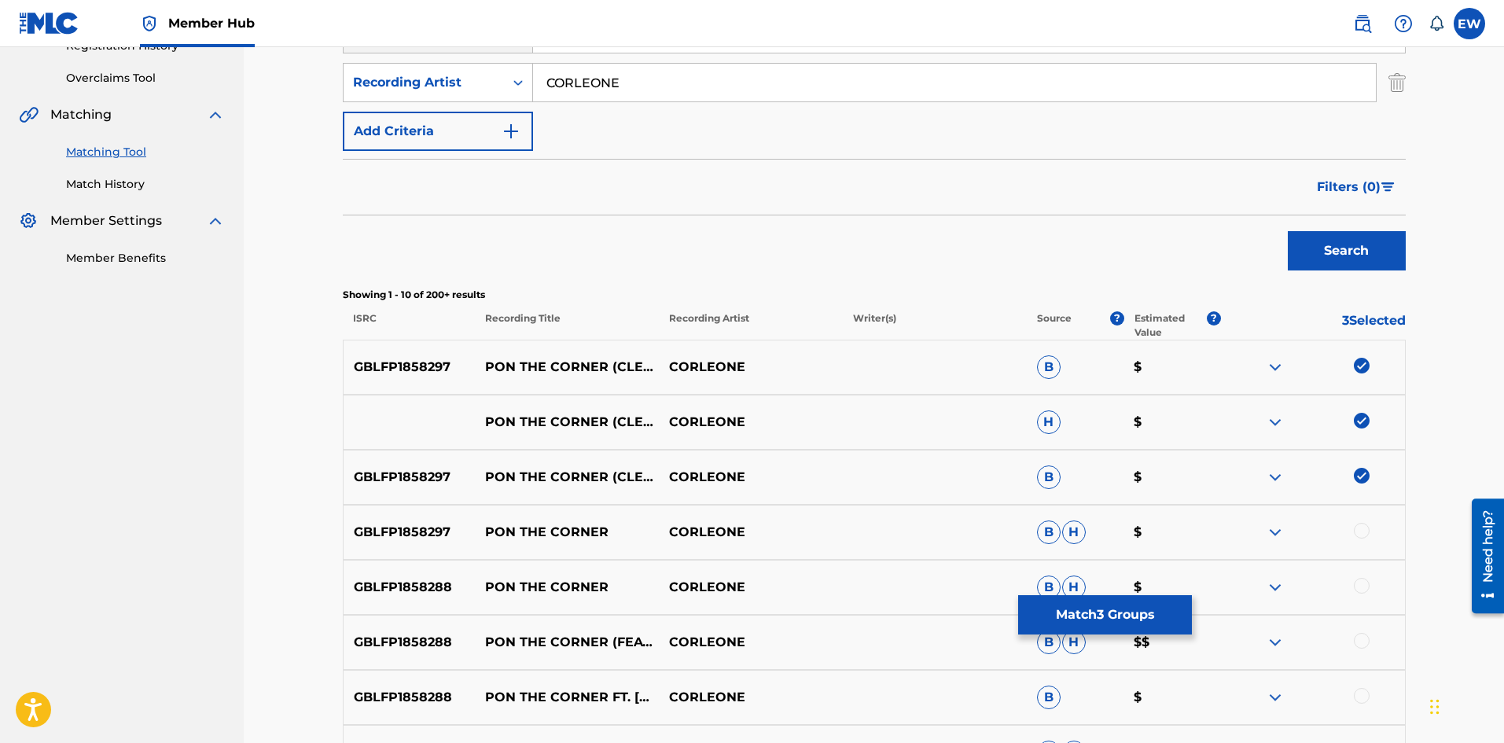
click at [1359, 532] on div at bounding box center [1362, 531] width 16 height 16
drag, startPoint x: 1367, startPoint y: 593, endPoint x: 1365, endPoint y: 581, distance: 11.9
click at [1367, 592] on div at bounding box center [1313, 587] width 184 height 19
click at [1368, 578] on div at bounding box center [1313, 587] width 184 height 19
click at [1362, 587] on div at bounding box center [1362, 586] width 16 height 16
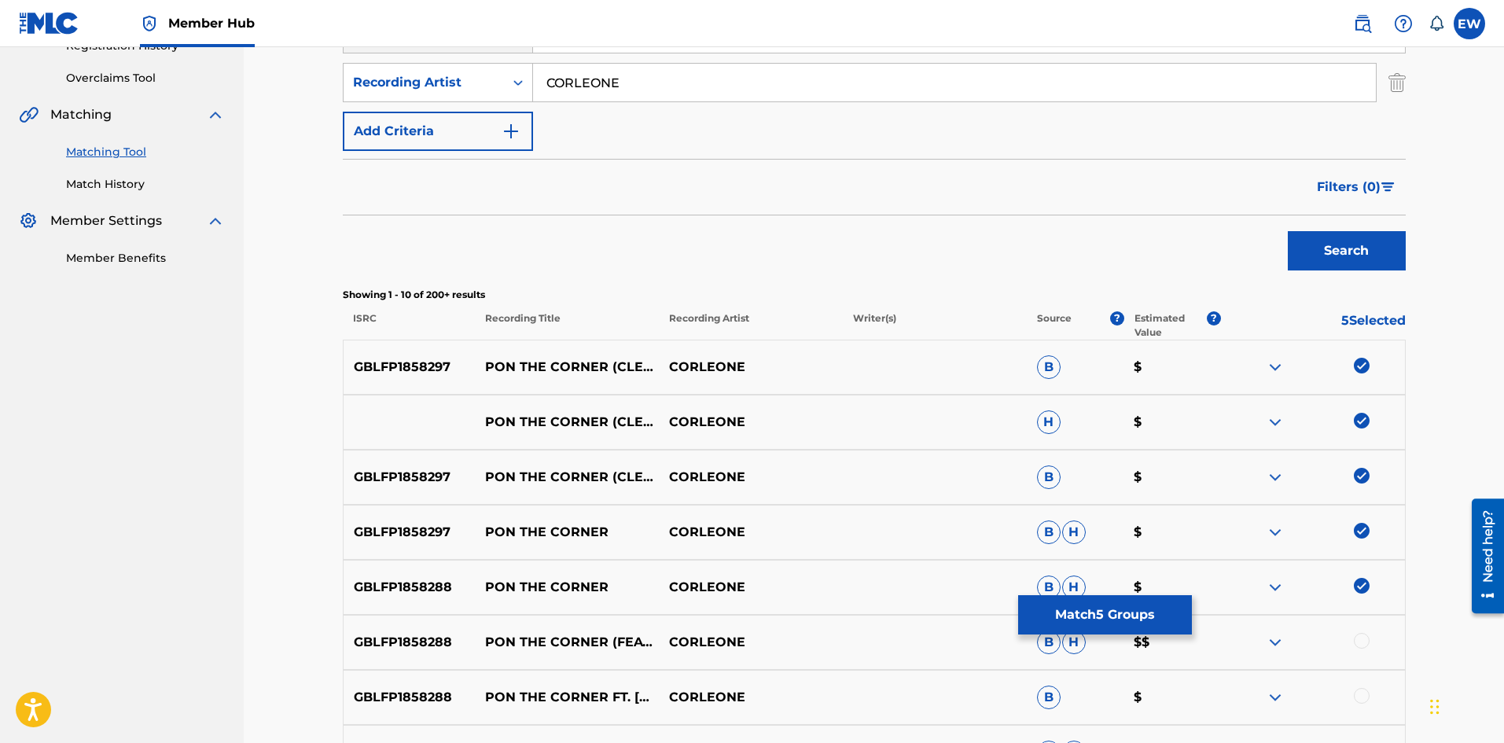
click at [1362, 643] on div at bounding box center [1362, 641] width 16 height 16
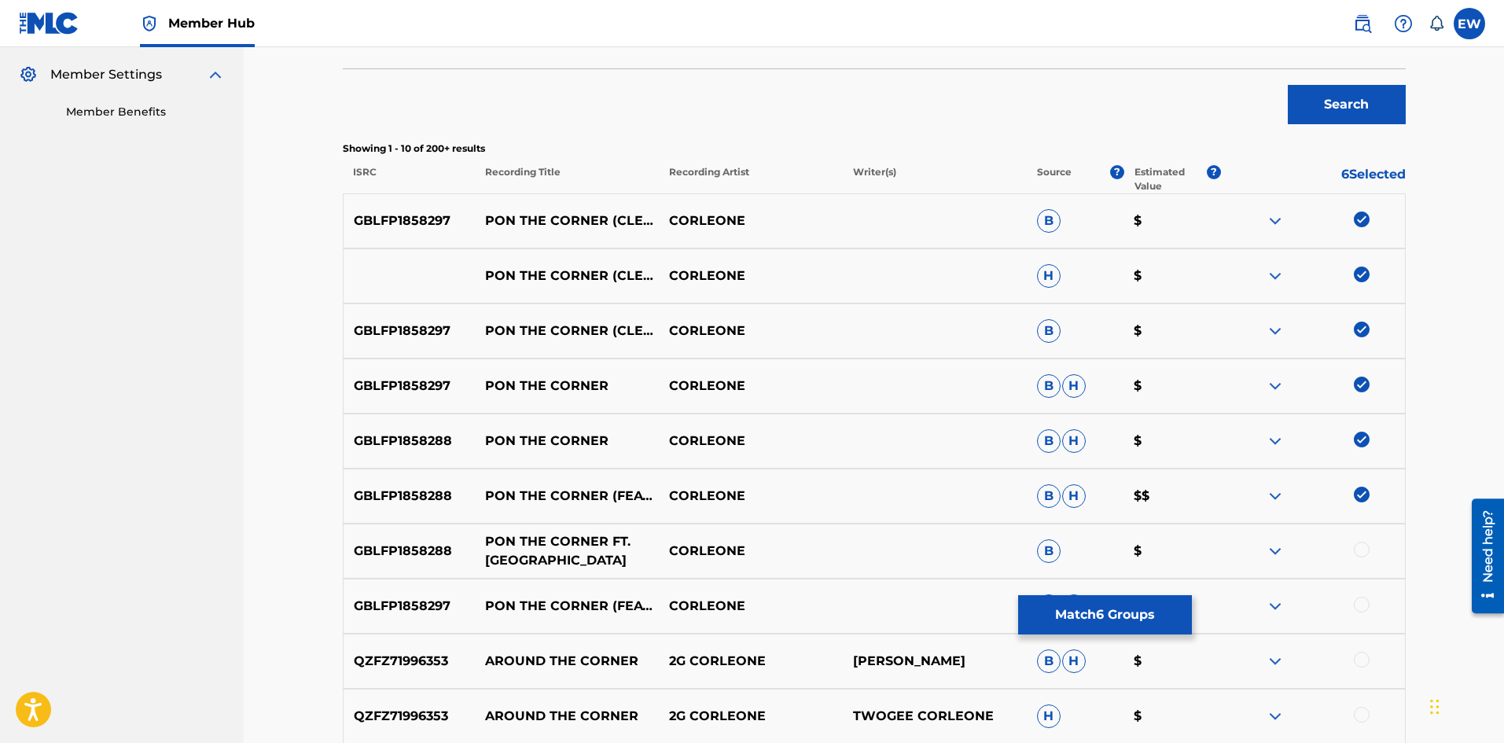
scroll to position [472, 0]
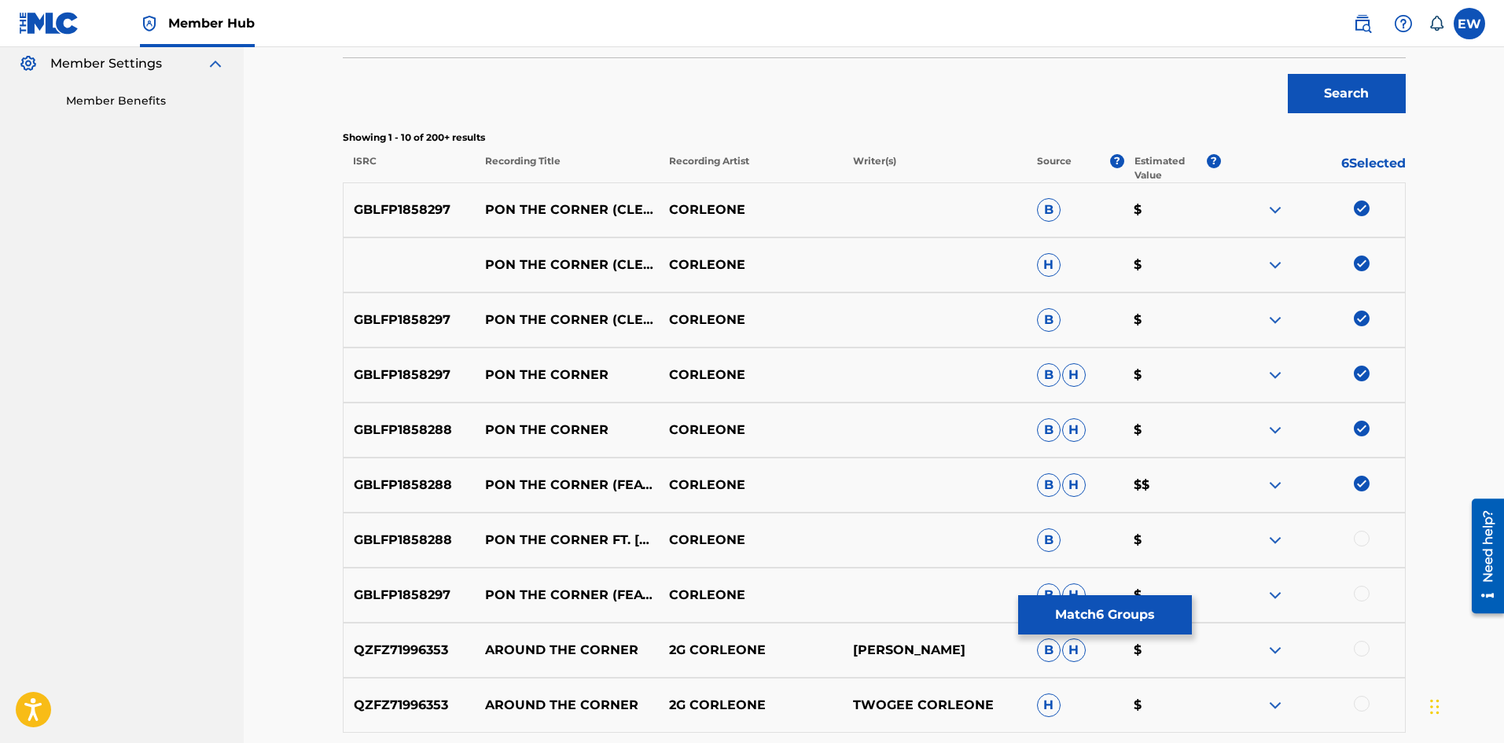
click at [1367, 543] on div at bounding box center [1362, 539] width 16 height 16
click at [1365, 595] on div at bounding box center [1362, 594] width 16 height 16
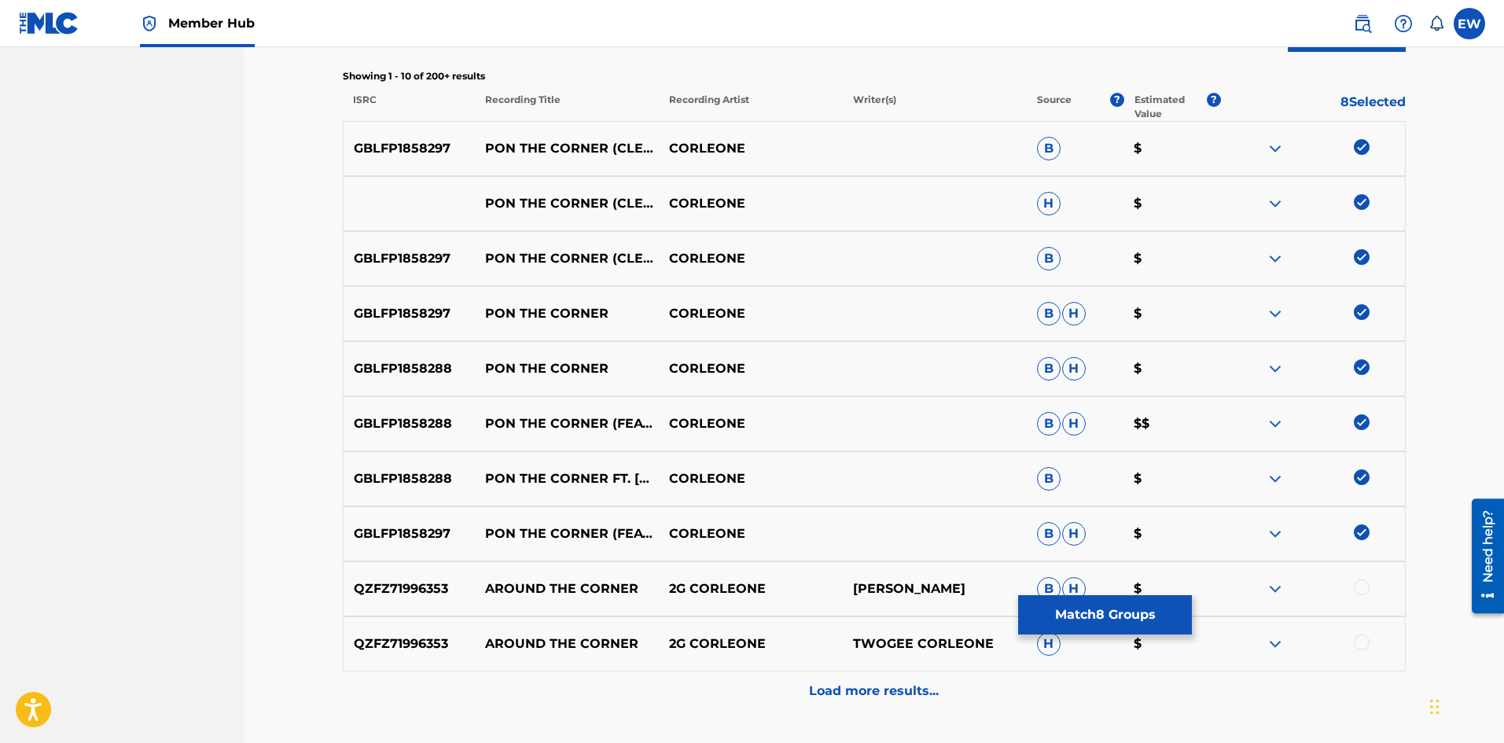
scroll to position [629, 0]
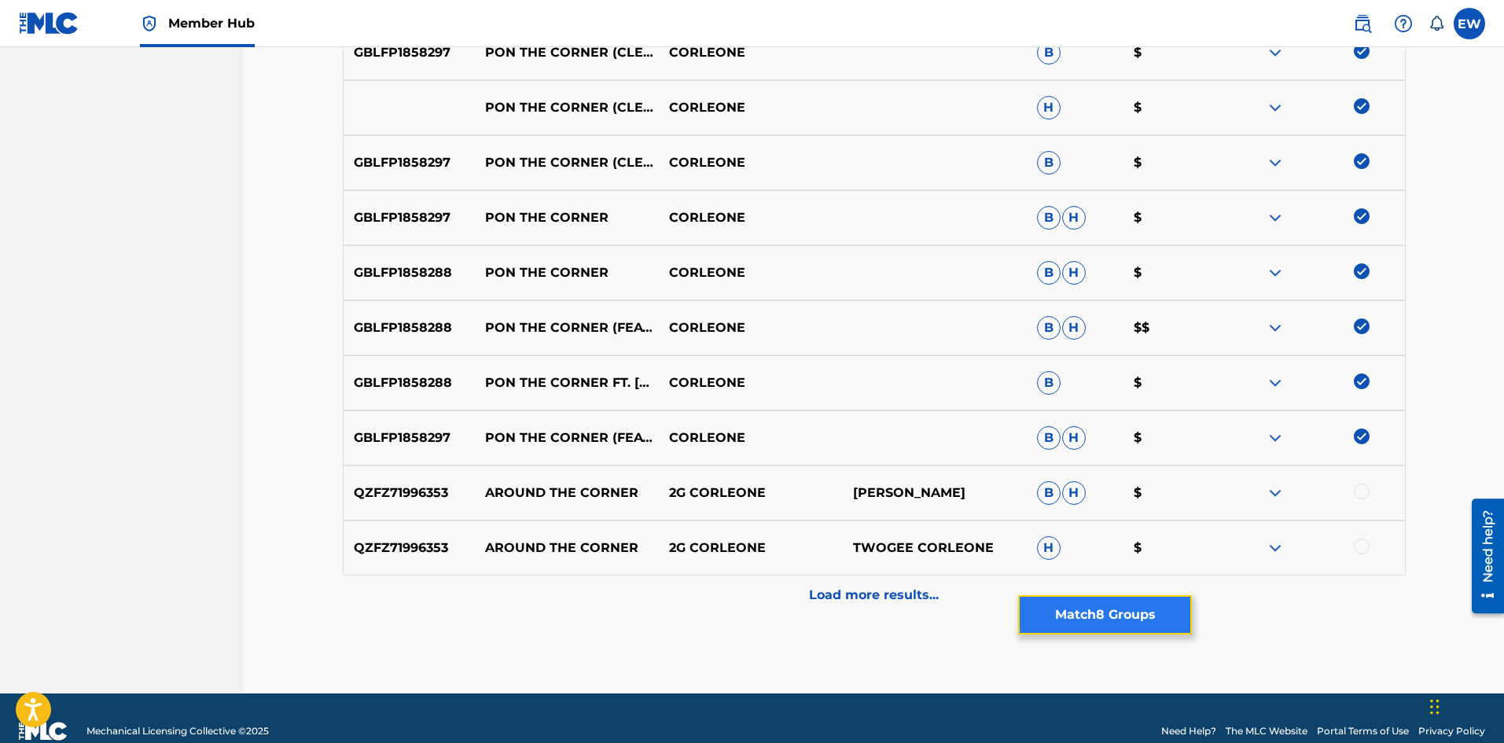
click at [1109, 606] on button "Match 8 Groups" at bounding box center [1105, 614] width 174 height 39
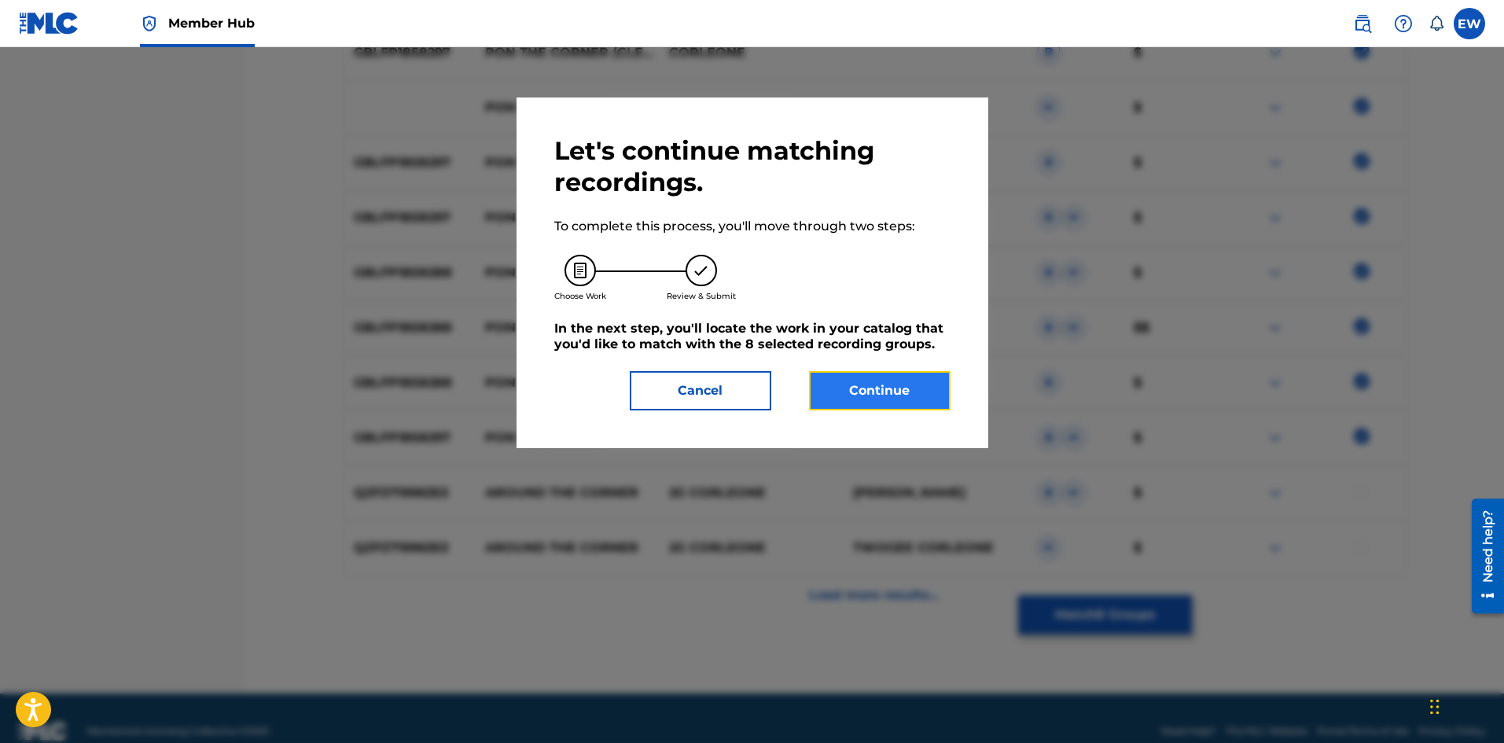
click at [845, 385] on button "Continue" at bounding box center [880, 390] width 142 height 39
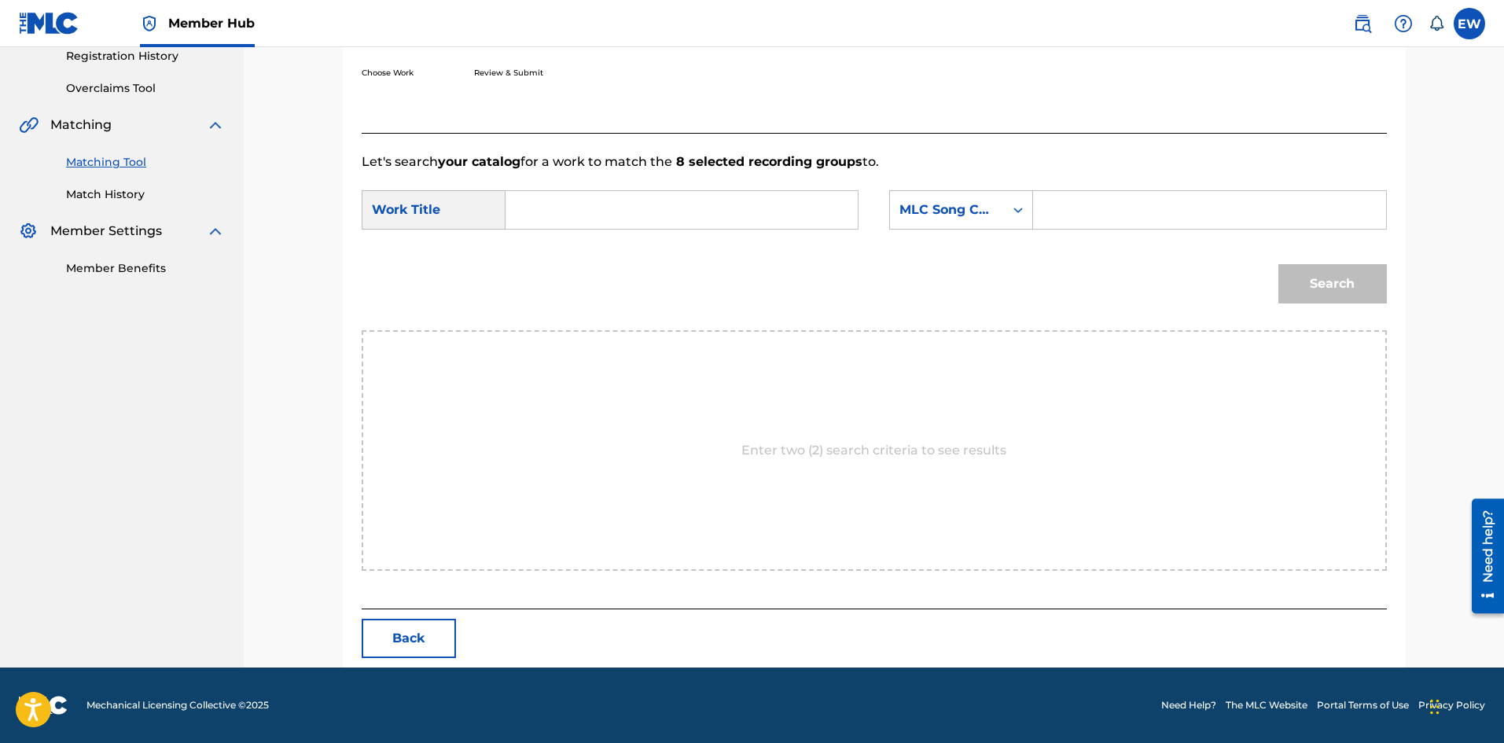
click at [677, 211] on input "Search Form" at bounding box center [682, 210] width 326 height 38
paste input "PON THE CORNER (CLEAN)"
type input "PON THE CORNER (CLEAN)"
click at [1123, 201] on input "Search Form" at bounding box center [1210, 210] width 326 height 38
paste input "PA5QV9"
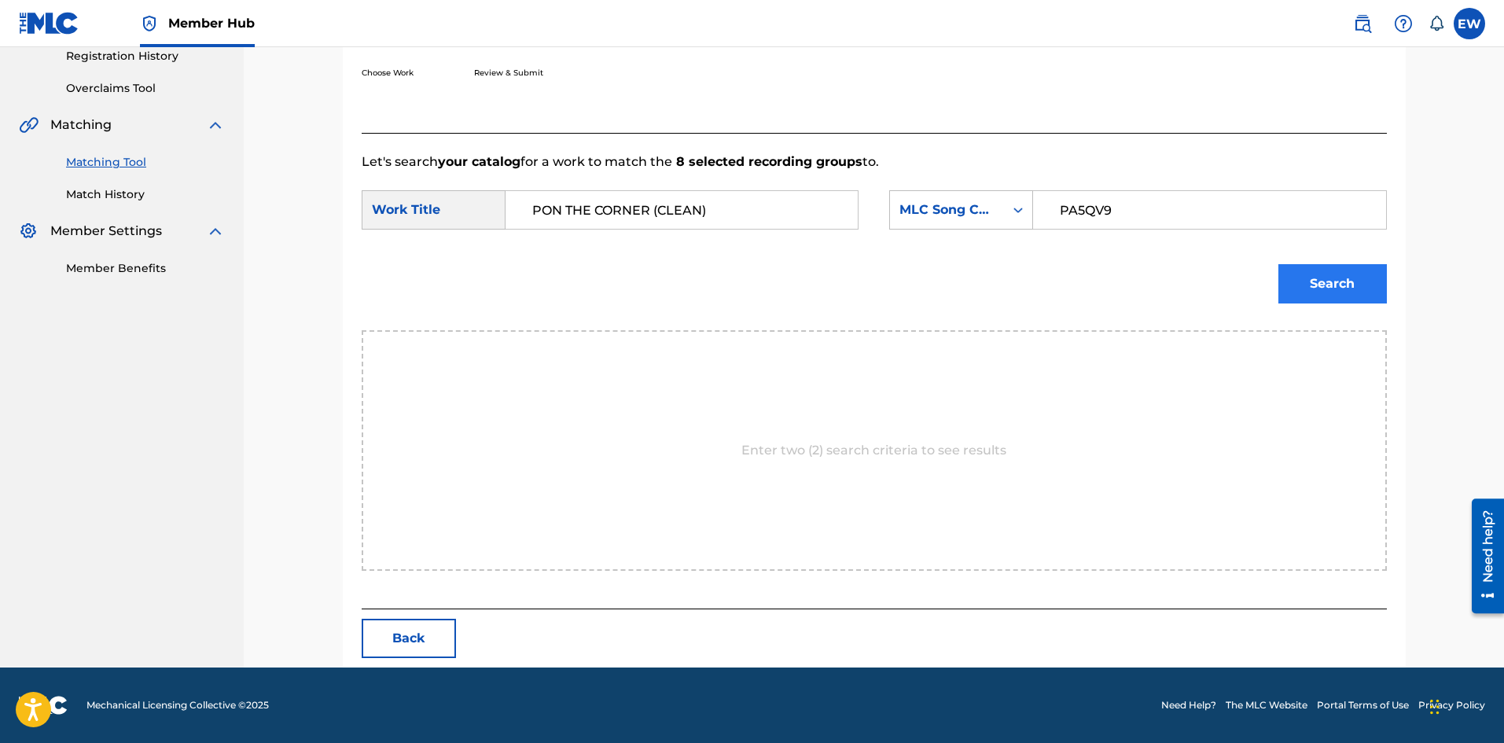
type input "PA5QV9"
drag, startPoint x: 1364, startPoint y: 301, endPoint x: 1353, endPoint y: 289, distance: 15.6
click at [1361, 298] on button "Search" at bounding box center [1333, 283] width 109 height 39
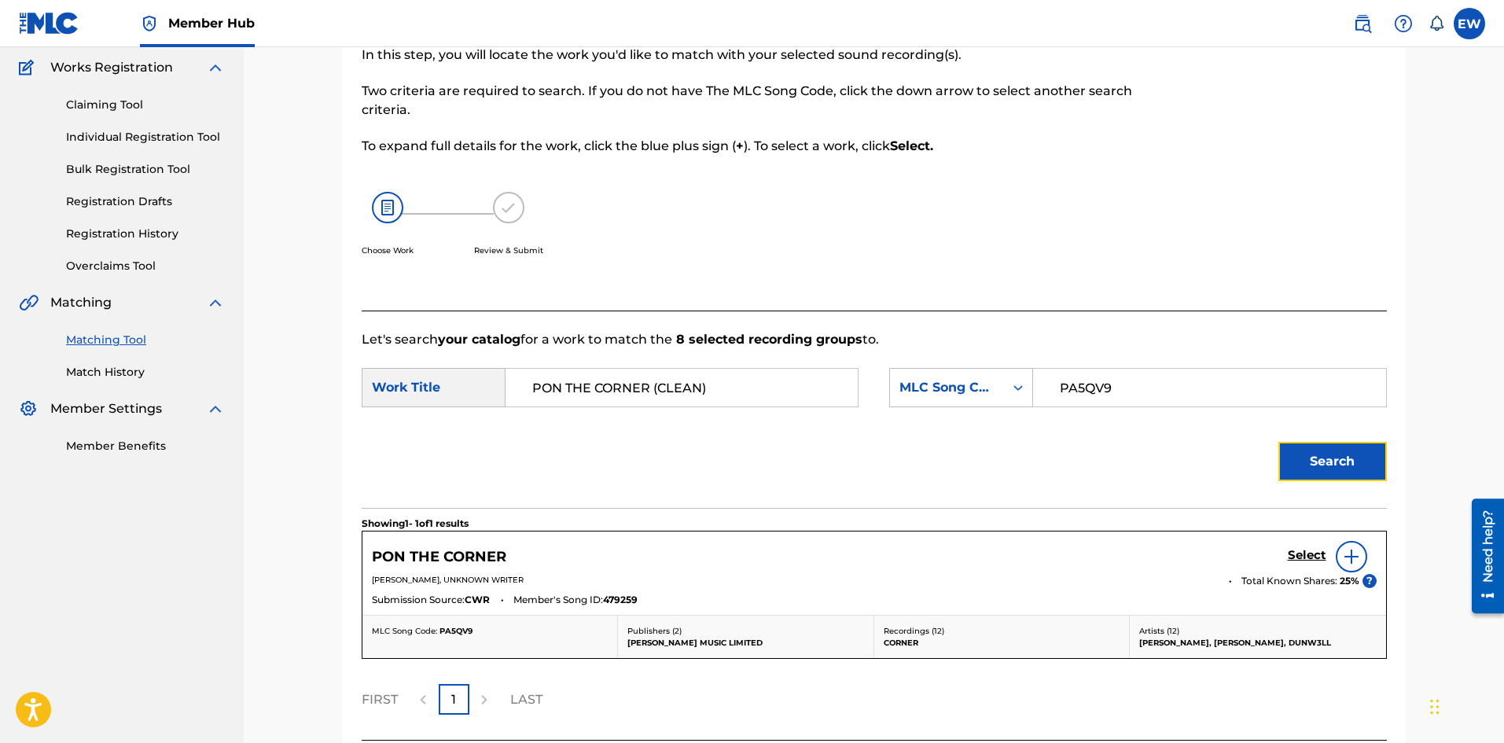
scroll to position [258, 0]
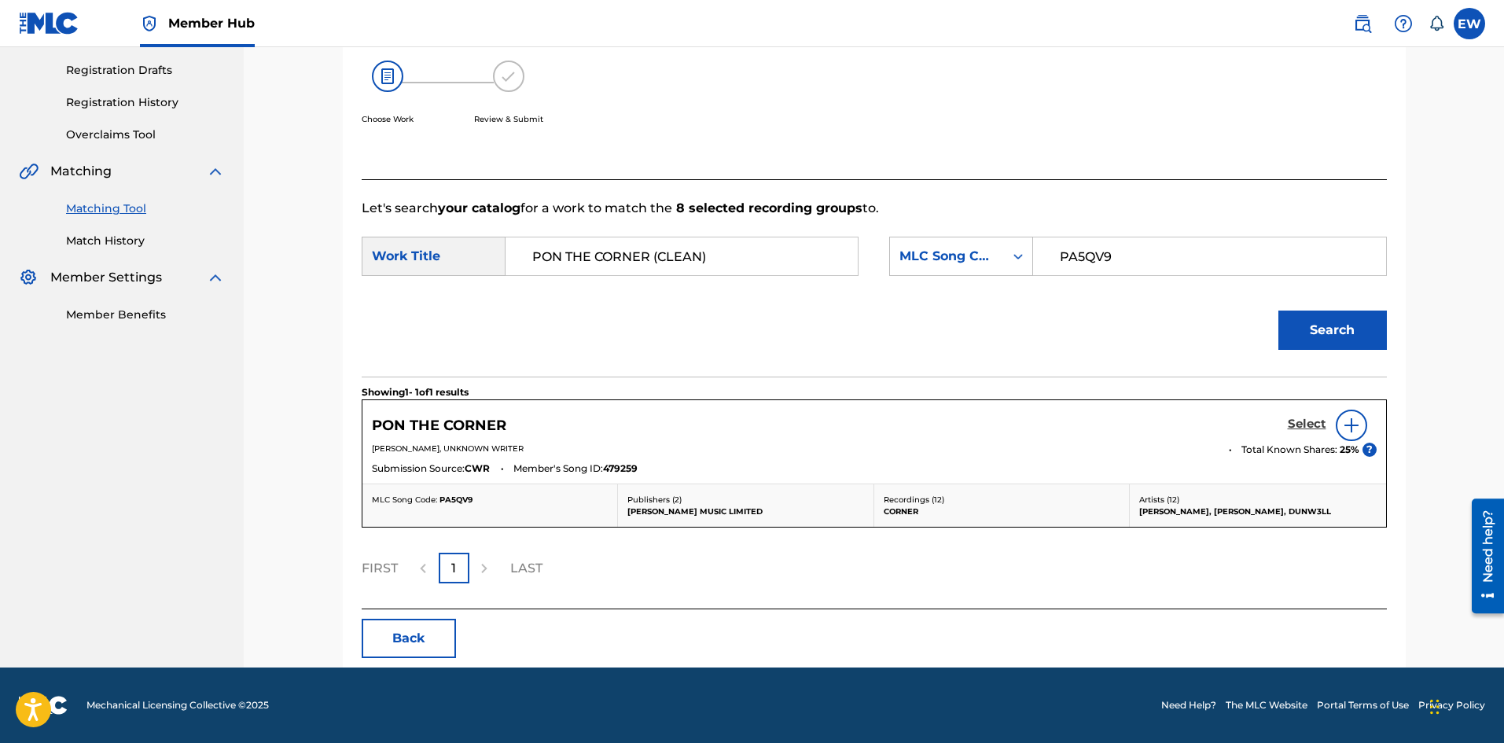
click at [1306, 427] on h5 "Select" at bounding box center [1307, 424] width 39 height 15
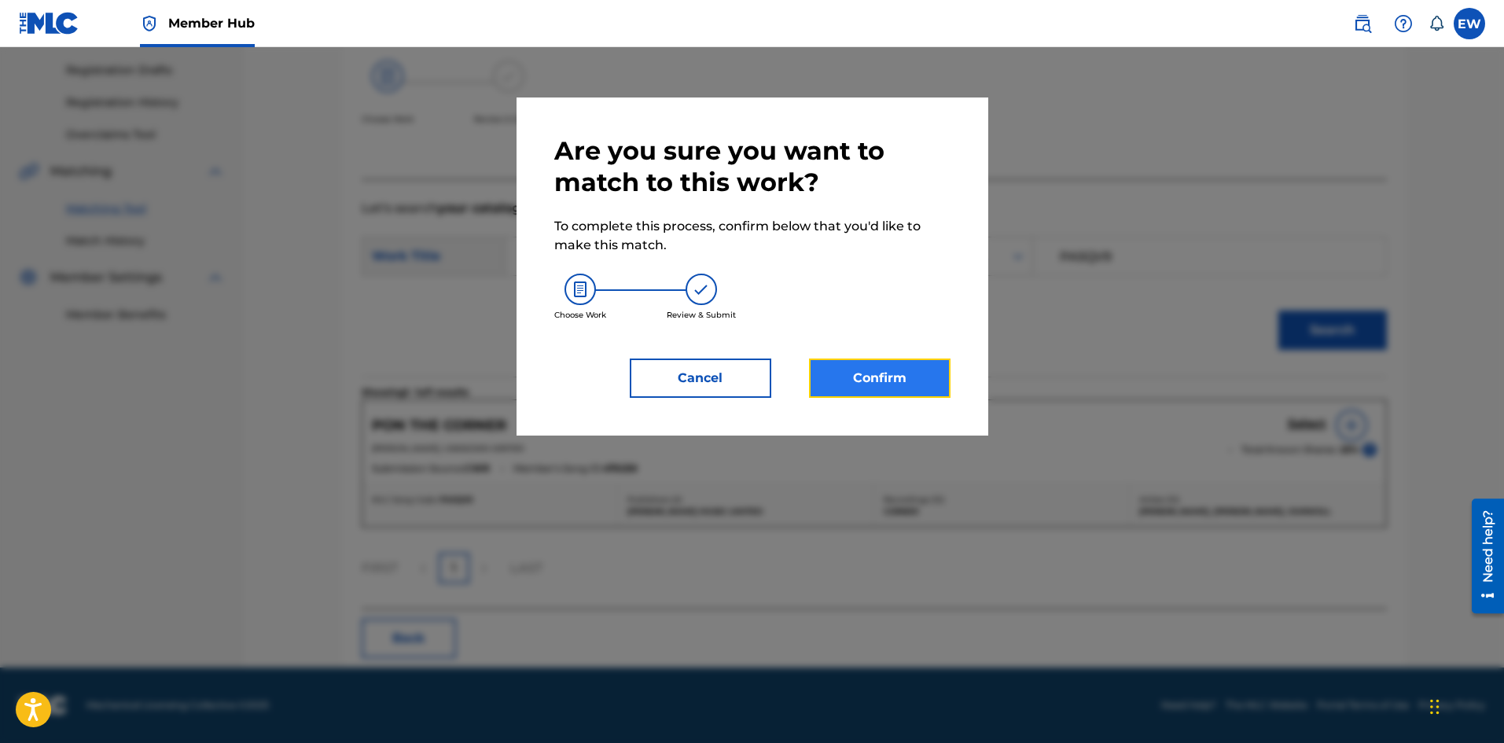
click at [887, 376] on button "Confirm" at bounding box center [880, 378] width 142 height 39
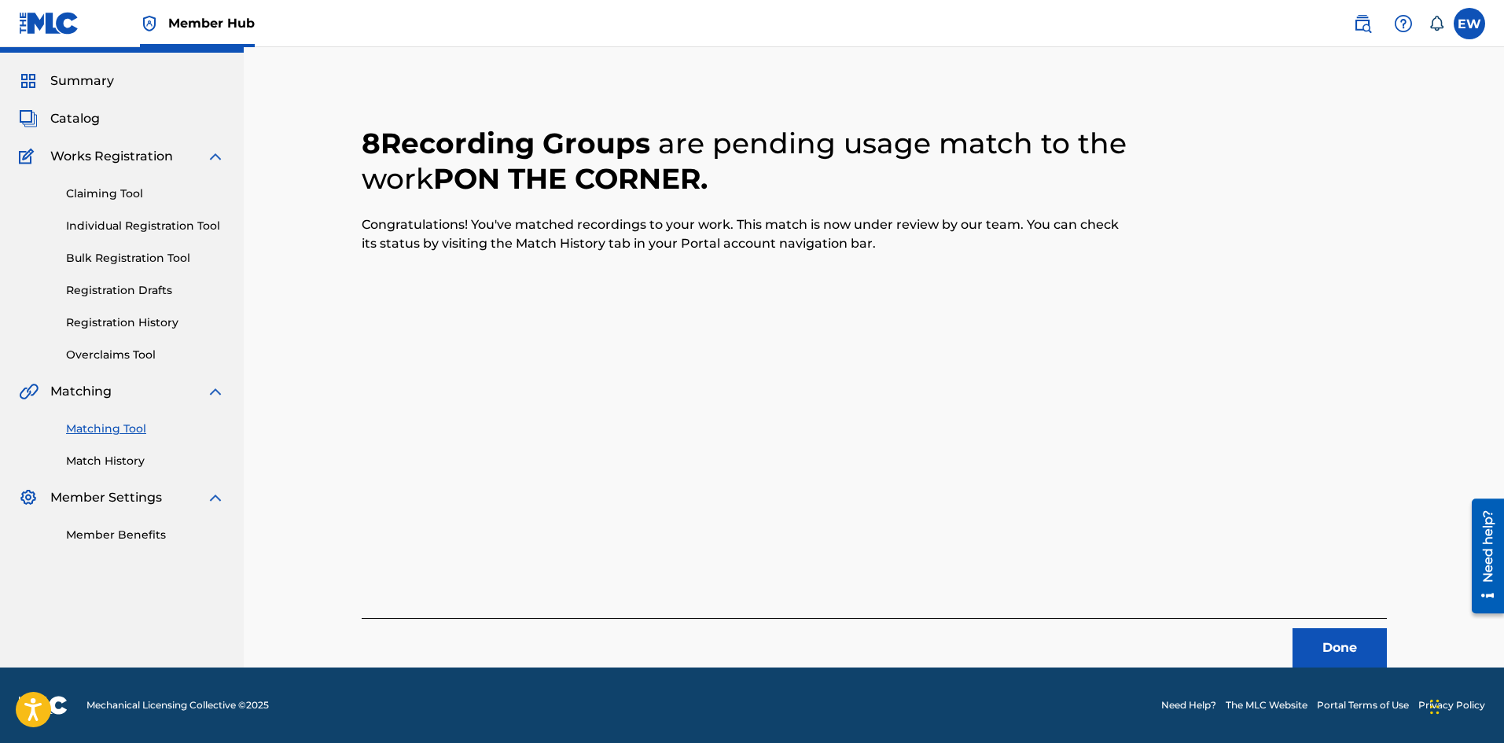
scroll to position [38, 0]
click at [1330, 642] on button "Done" at bounding box center [1340, 647] width 94 height 39
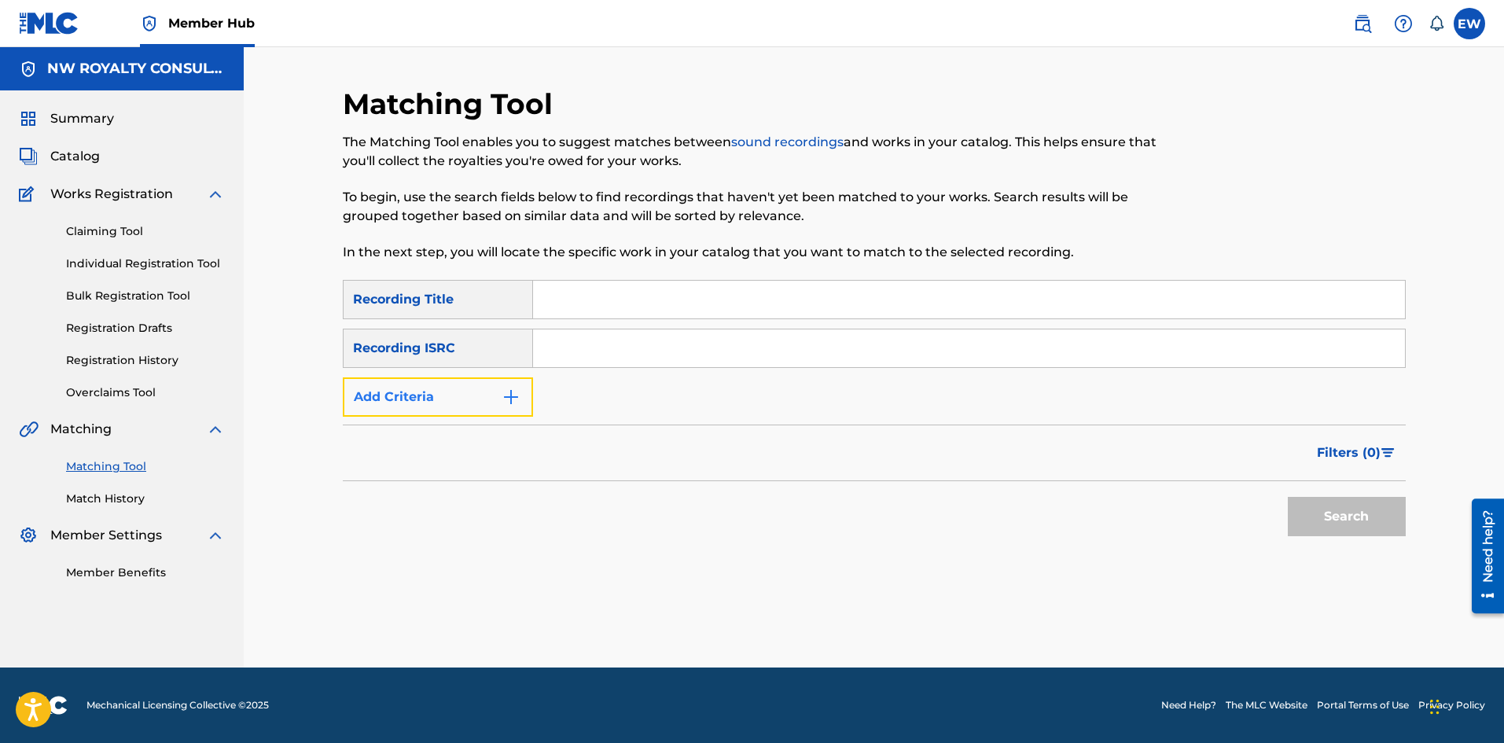
click at [401, 399] on button "Add Criteria" at bounding box center [438, 396] width 190 height 39
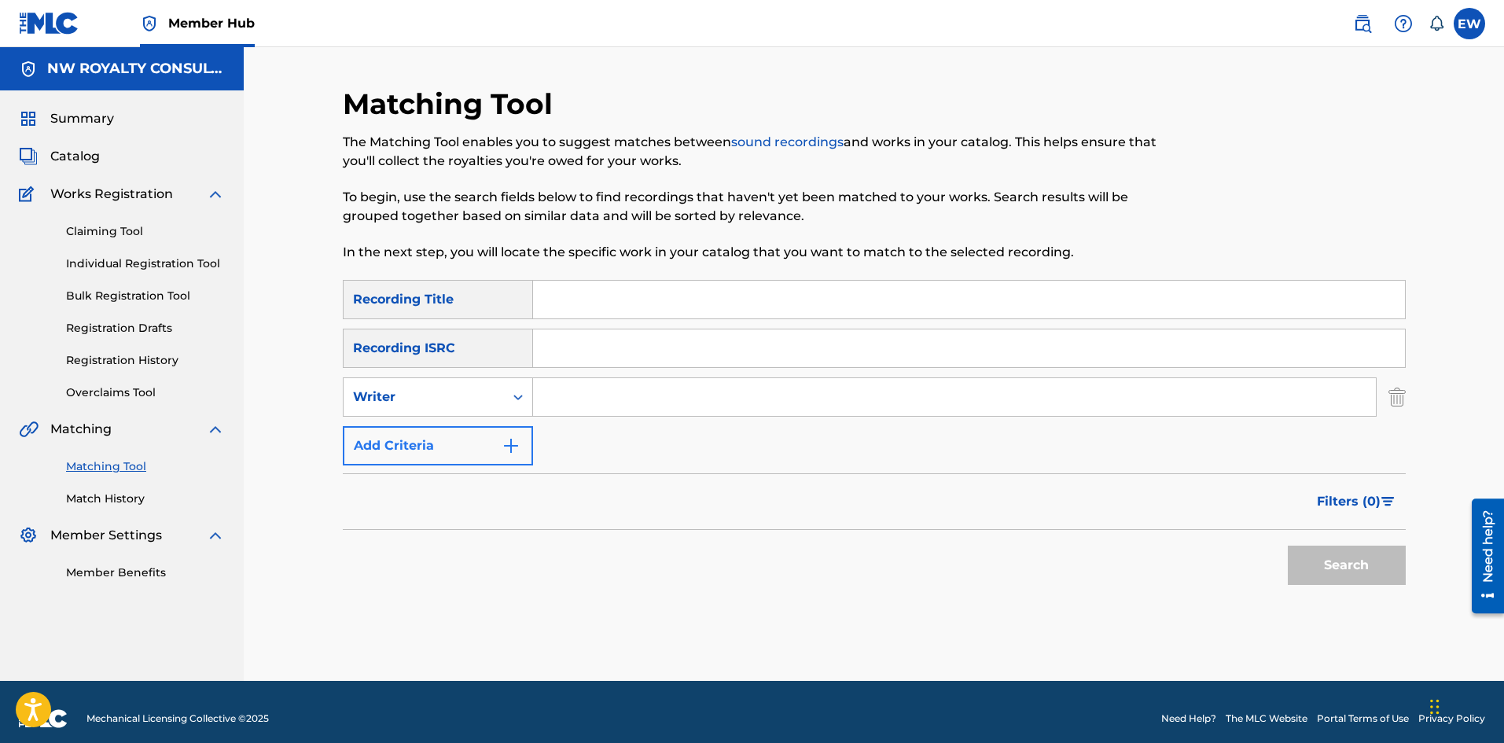
click at [401, 399] on div "Writer" at bounding box center [424, 397] width 142 height 19
drag, startPoint x: 437, startPoint y: 437, endPoint x: 451, endPoint y: 438, distance: 14.2
click at [444, 438] on div "Recording Artist" at bounding box center [438, 436] width 189 height 39
click at [617, 409] on input "Search Form" at bounding box center [954, 397] width 843 height 38
paste input "IWAATA"
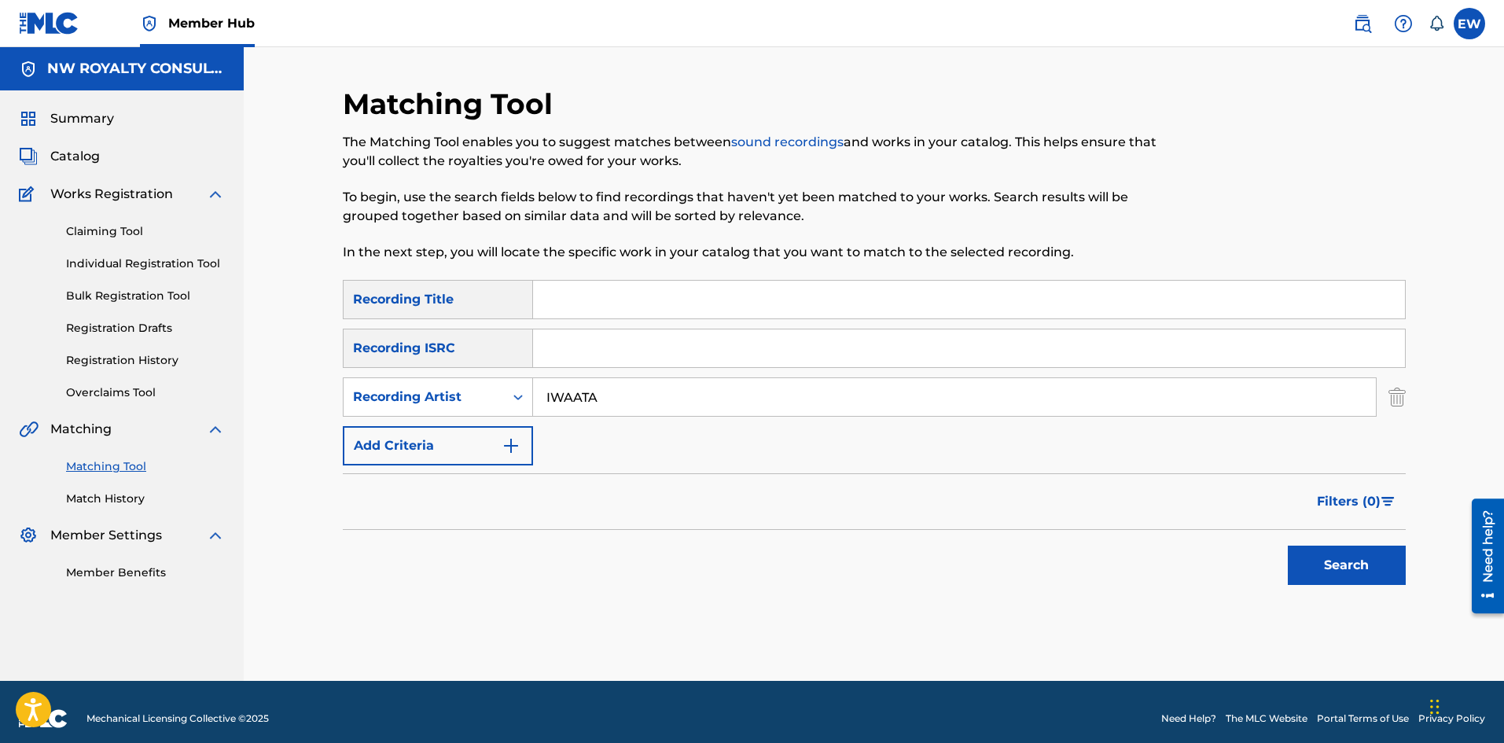
type input "IWAATA"
click at [585, 304] on input "Search Form" at bounding box center [969, 300] width 872 height 38
paste input "POP PILL"
type input "POP PILL"
click at [1308, 571] on button "Search" at bounding box center [1347, 565] width 118 height 39
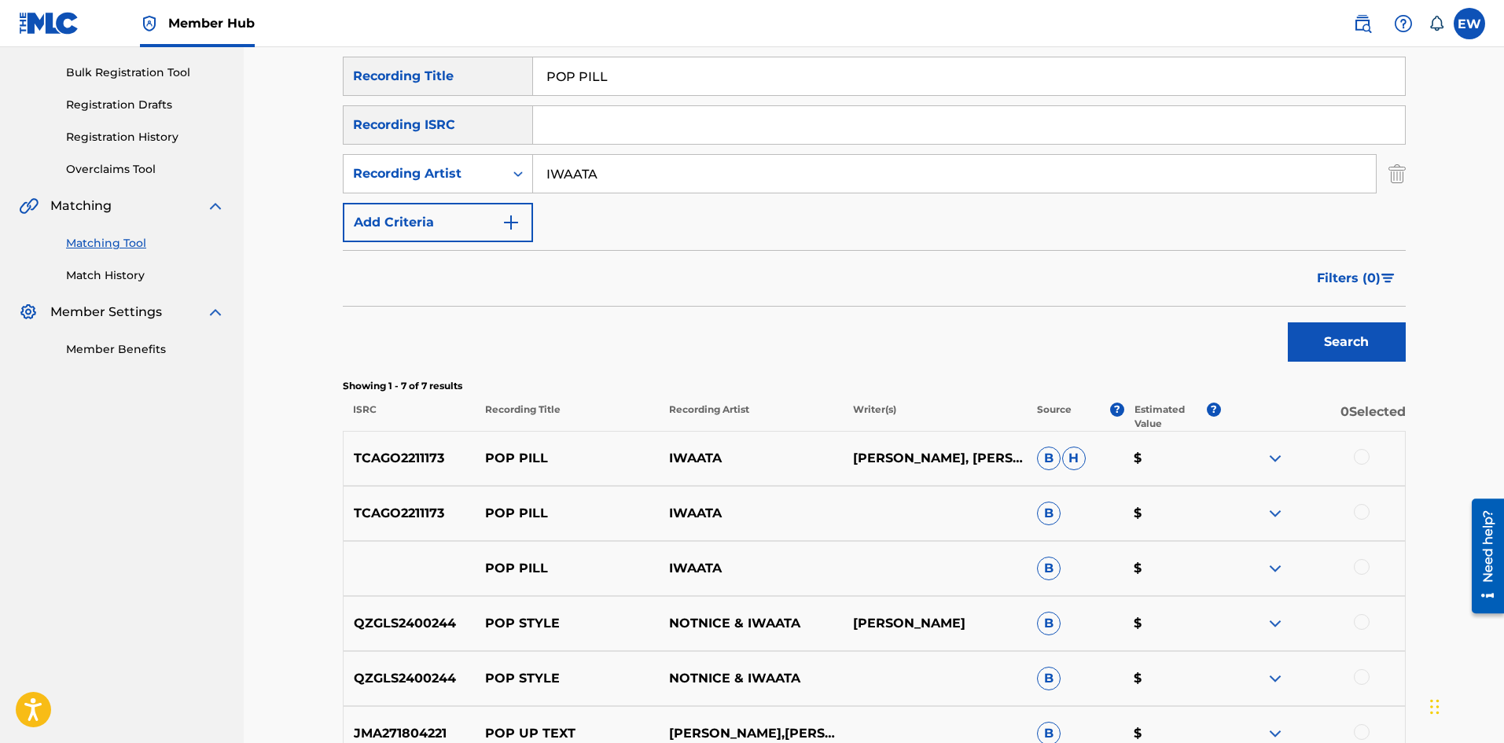
scroll to position [315, 0]
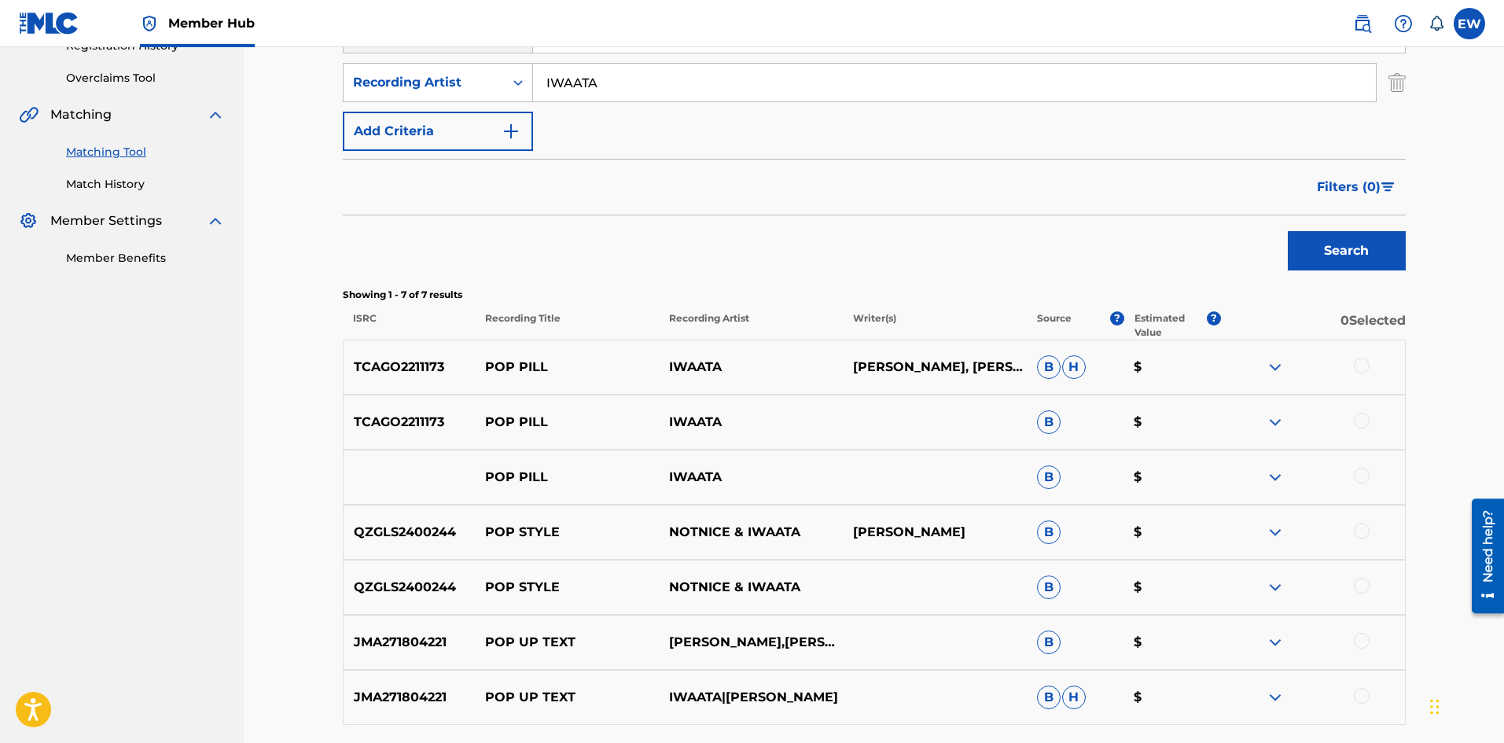
click at [1365, 366] on div at bounding box center [1362, 366] width 16 height 16
click at [1365, 422] on div at bounding box center [1362, 421] width 16 height 16
click at [1359, 479] on div at bounding box center [1362, 476] width 16 height 16
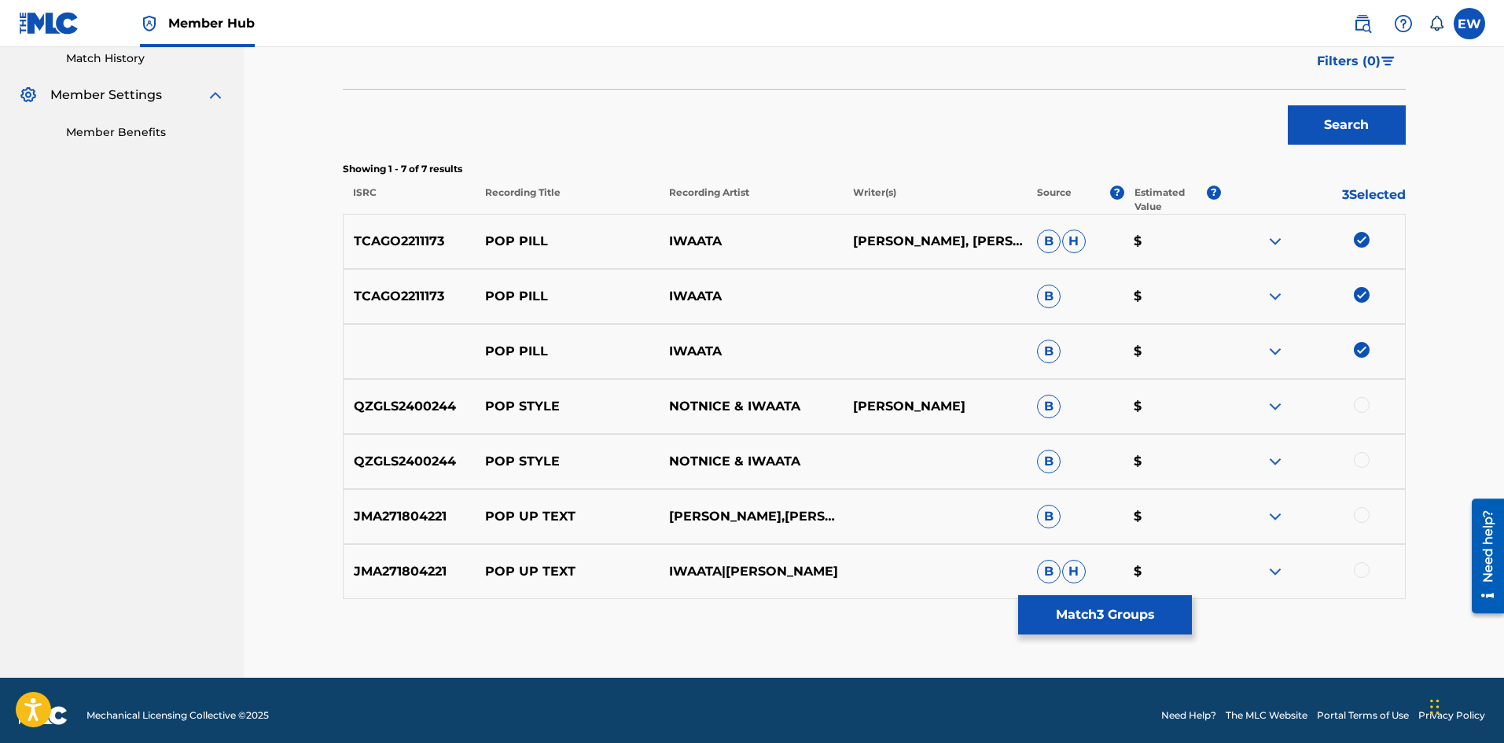
scroll to position [451, 0]
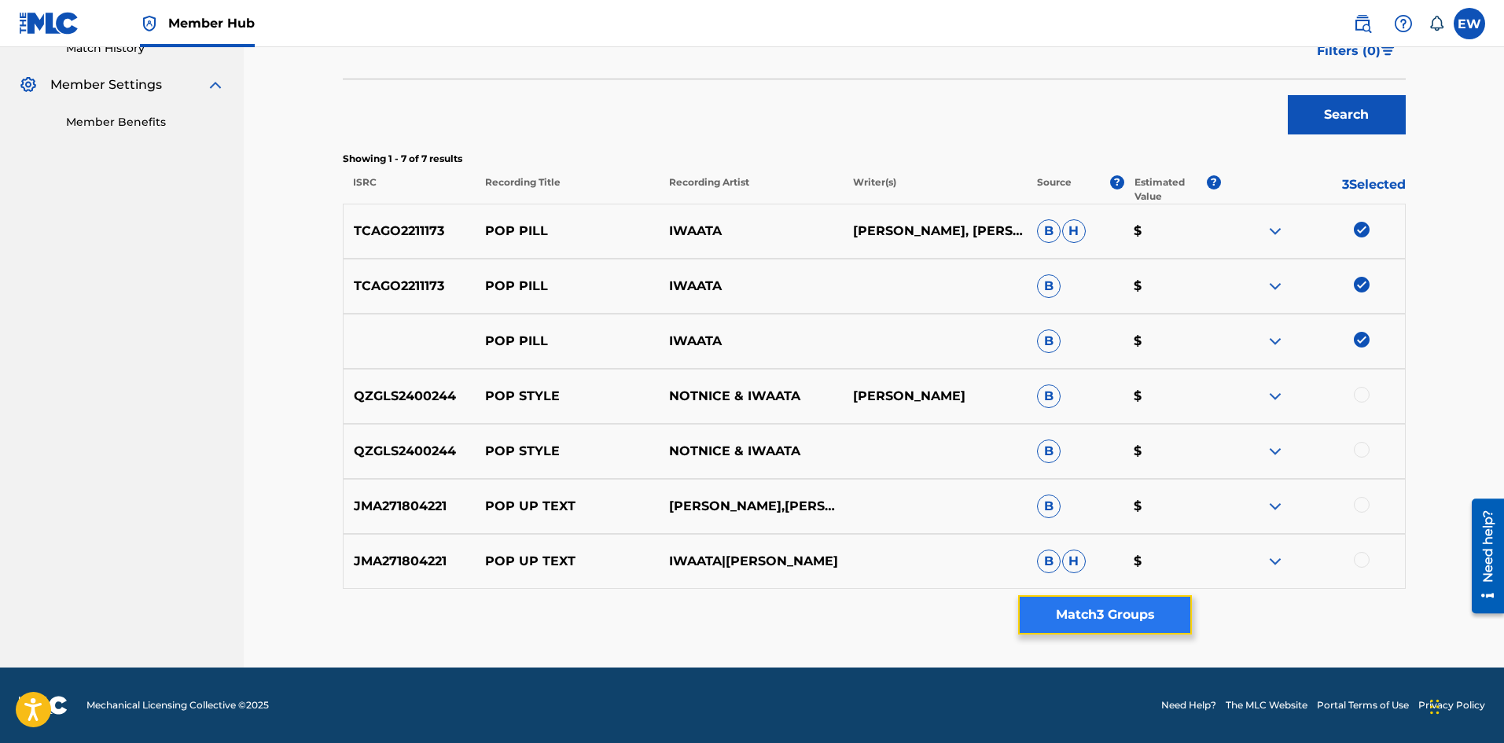
click at [1073, 606] on button "Match 3 Groups" at bounding box center [1105, 614] width 174 height 39
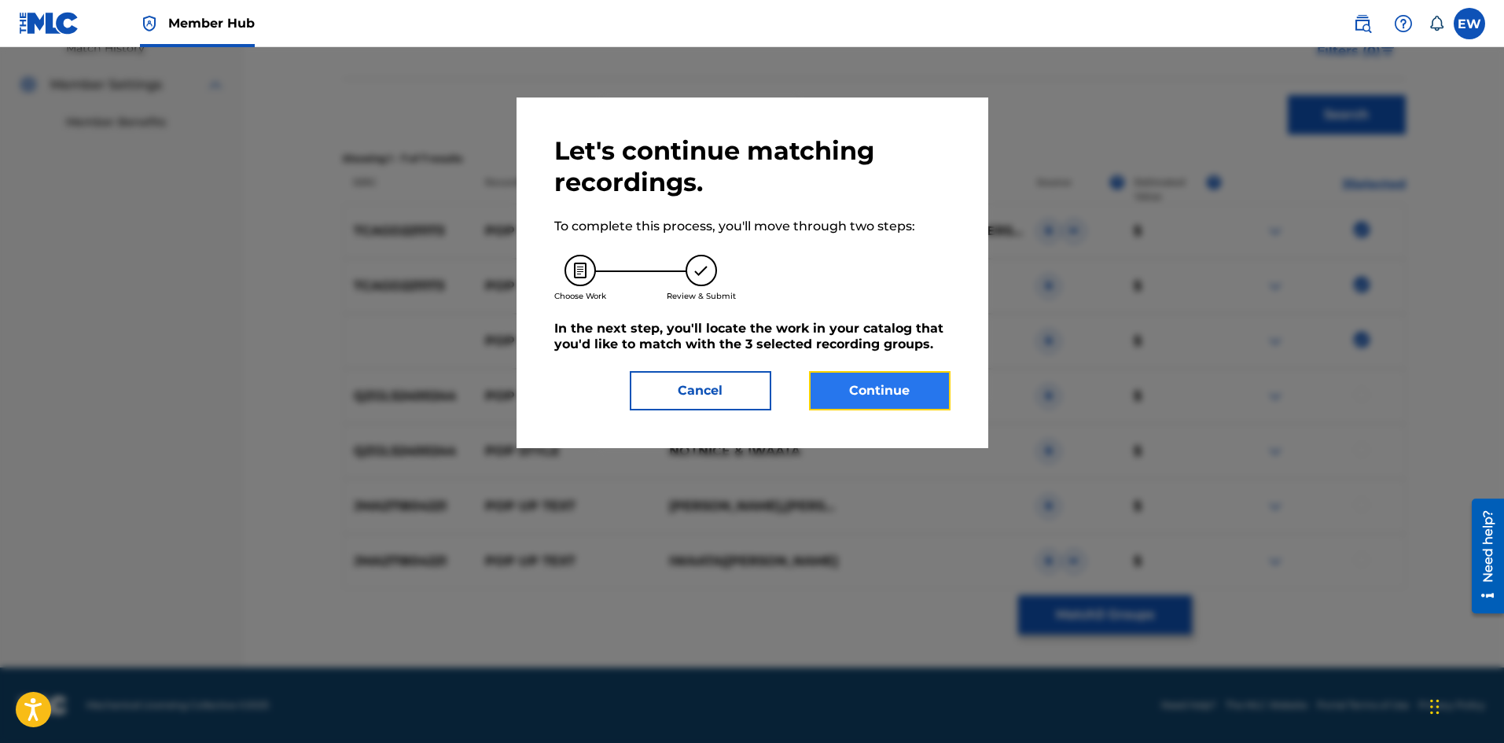
click at [908, 377] on button "Continue" at bounding box center [880, 390] width 142 height 39
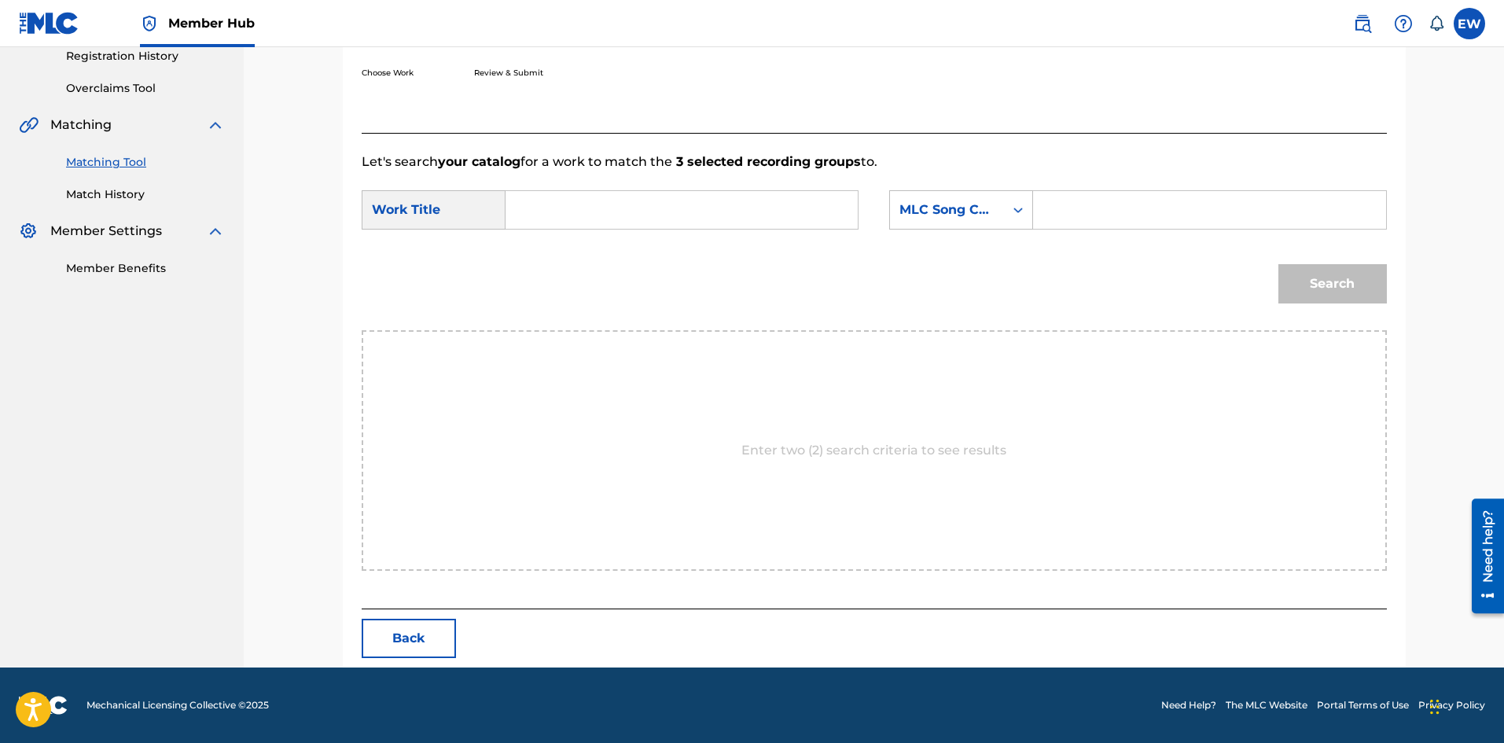
drag, startPoint x: 660, startPoint y: 224, endPoint x: 672, endPoint y: 215, distance: 15.7
click at [667, 219] on input "Search Form" at bounding box center [682, 210] width 326 height 38
paste input "POP PILL"
type input "POP PILL"
click at [1110, 221] on input "Search Form" at bounding box center [1210, 210] width 326 height 38
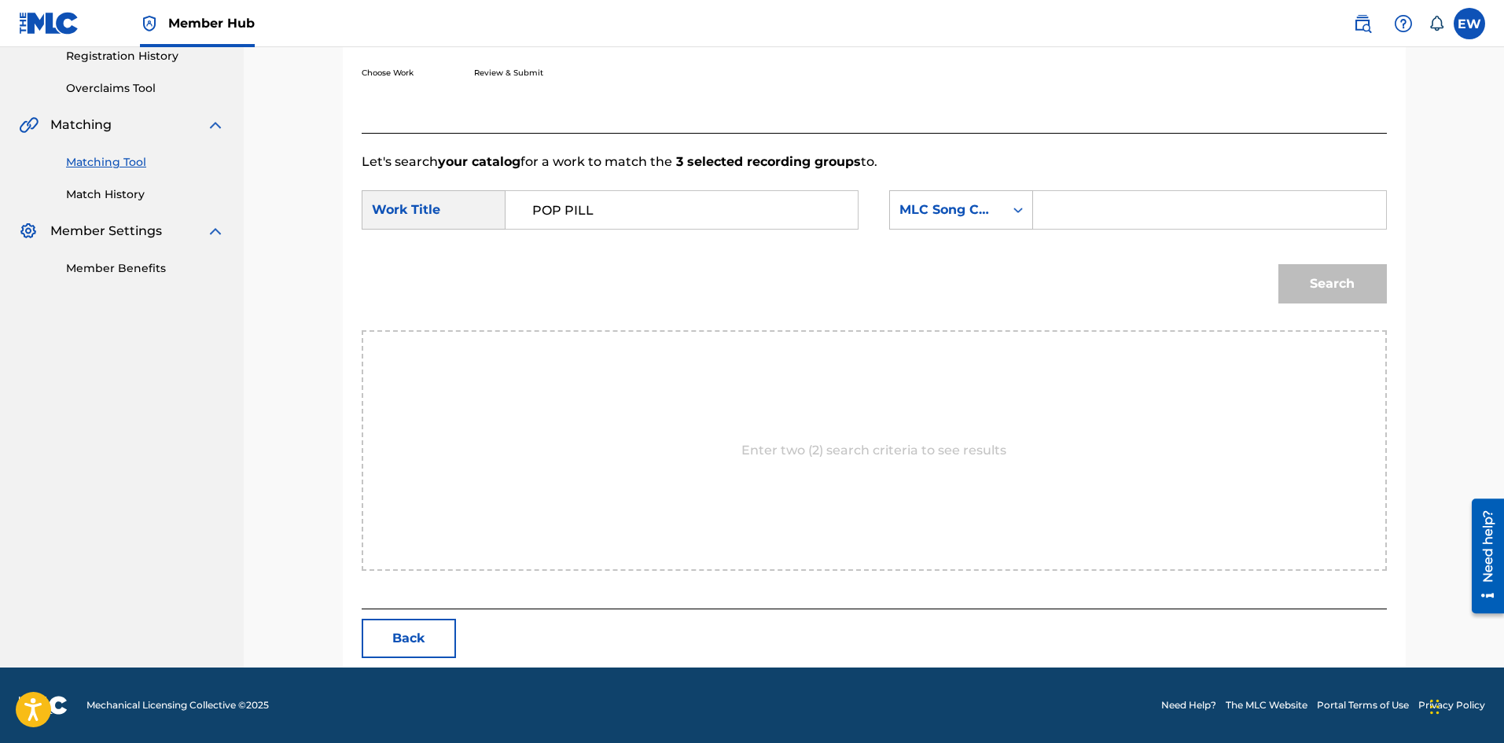
paste input "PF6F2D"
type input "PF6F2D"
click at [1323, 300] on button "Search" at bounding box center [1333, 283] width 109 height 39
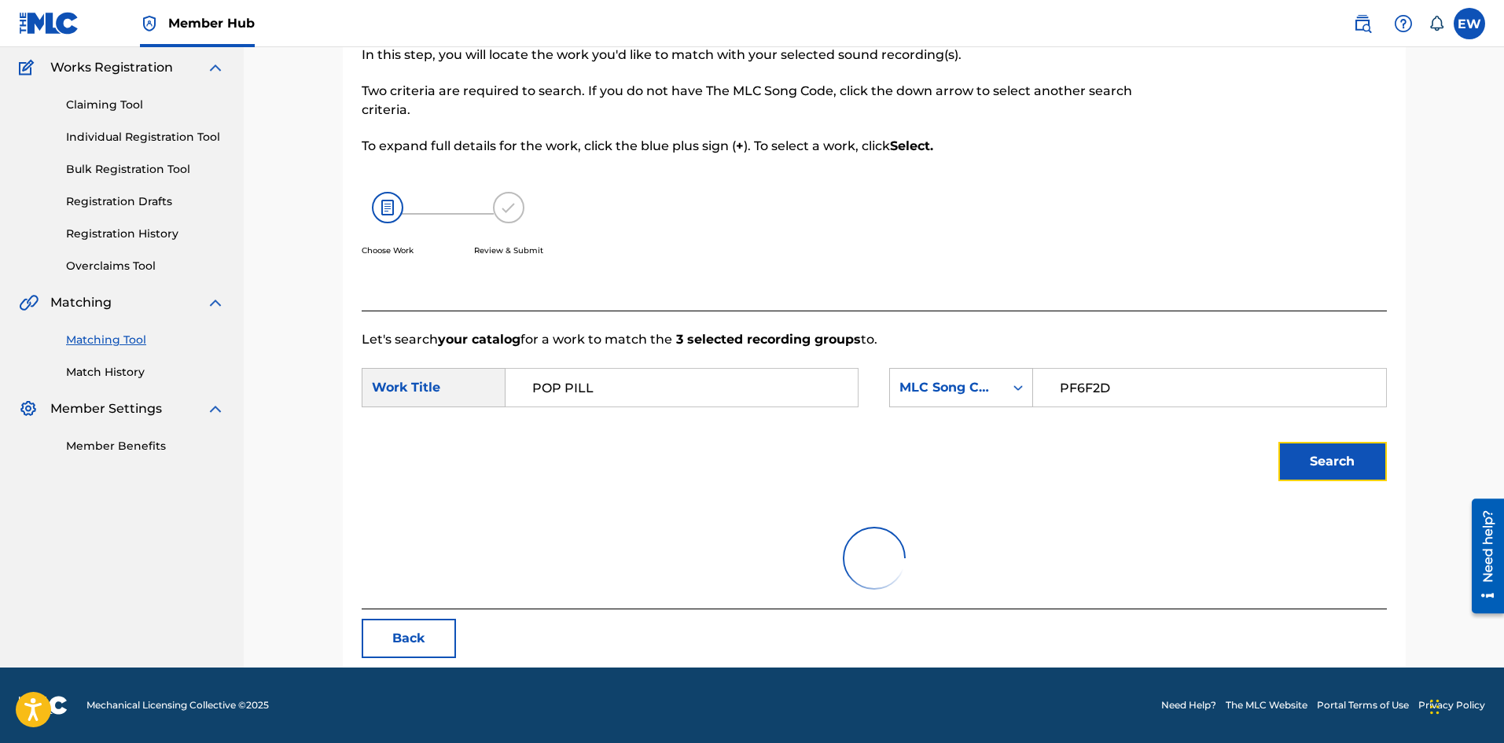
scroll to position [258, 0]
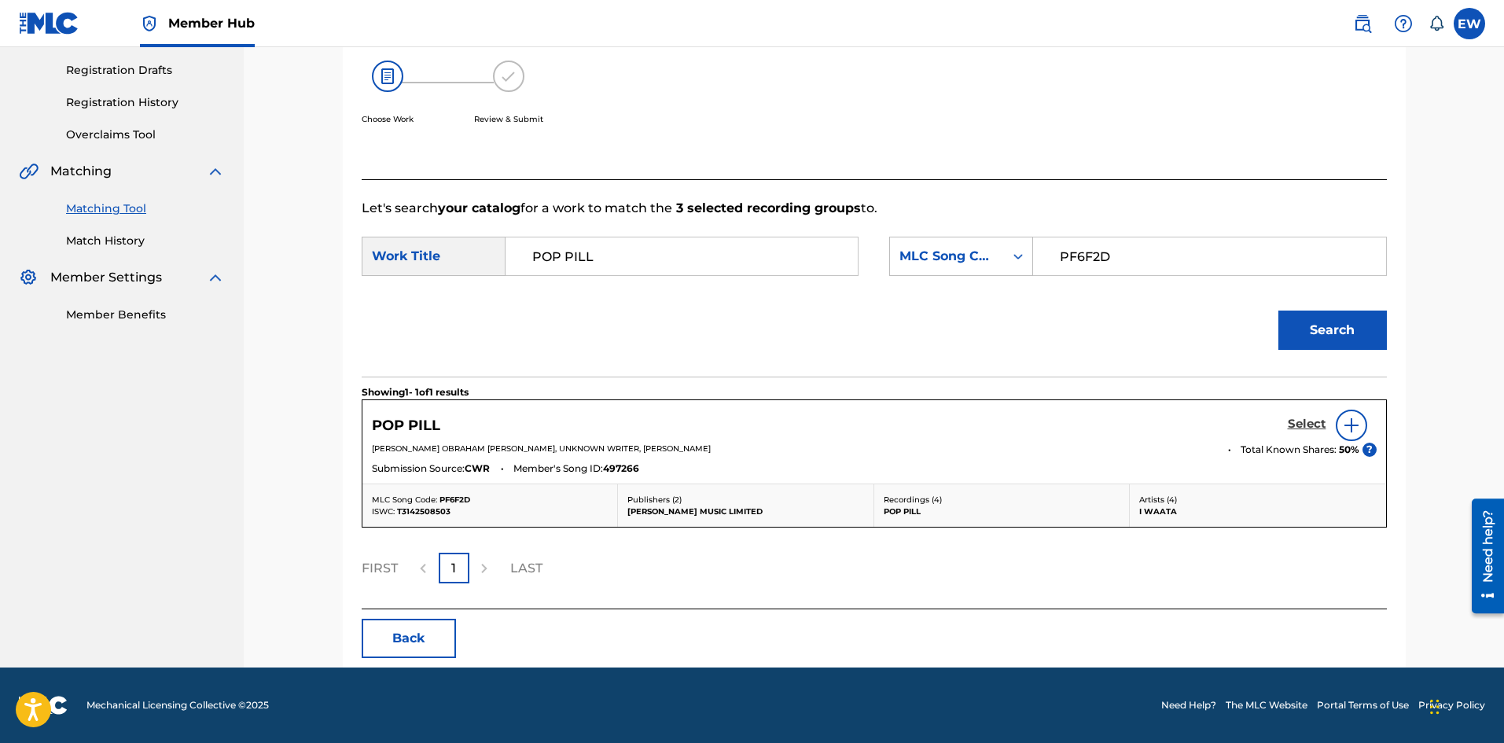
click at [1313, 421] on h5 "Select" at bounding box center [1307, 424] width 39 height 15
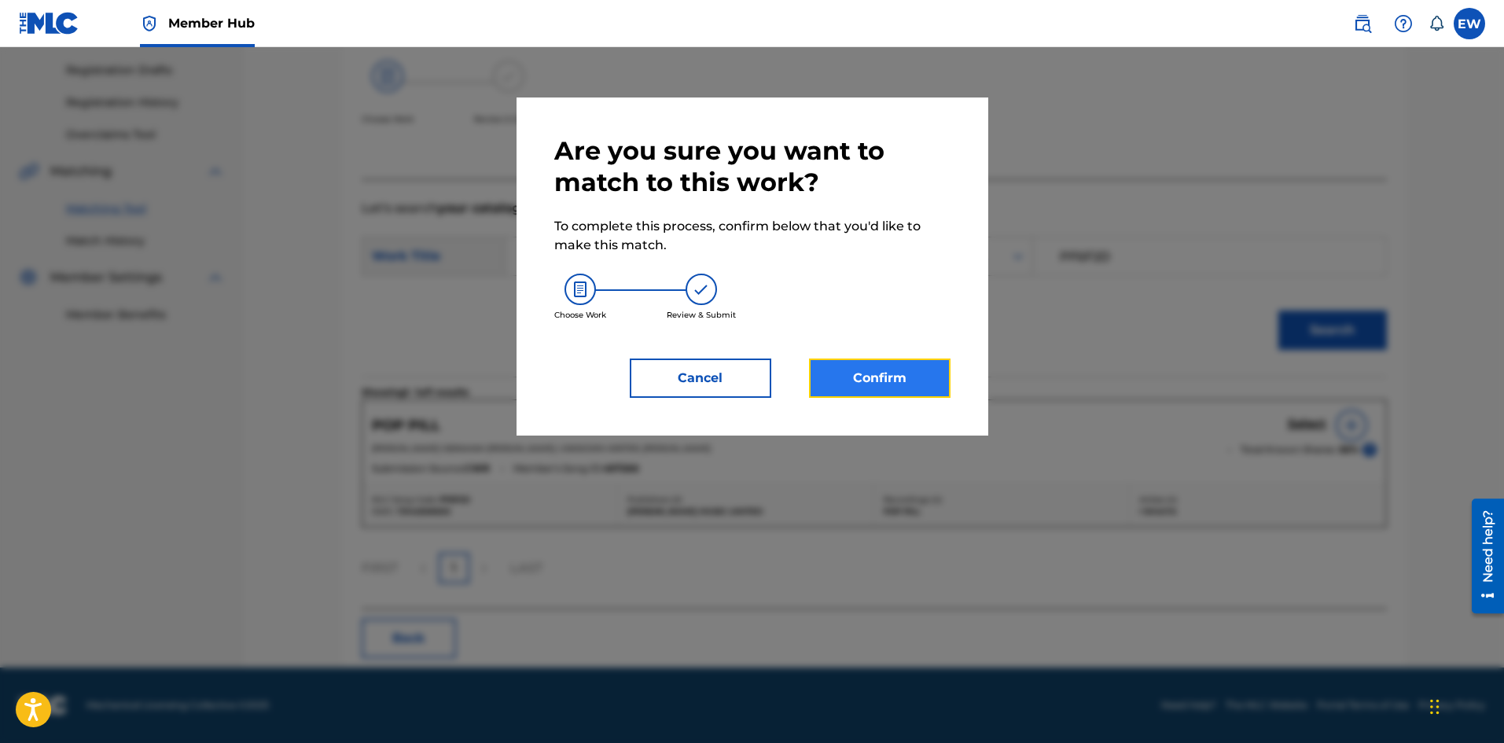
click at [915, 368] on button "Confirm" at bounding box center [880, 378] width 142 height 39
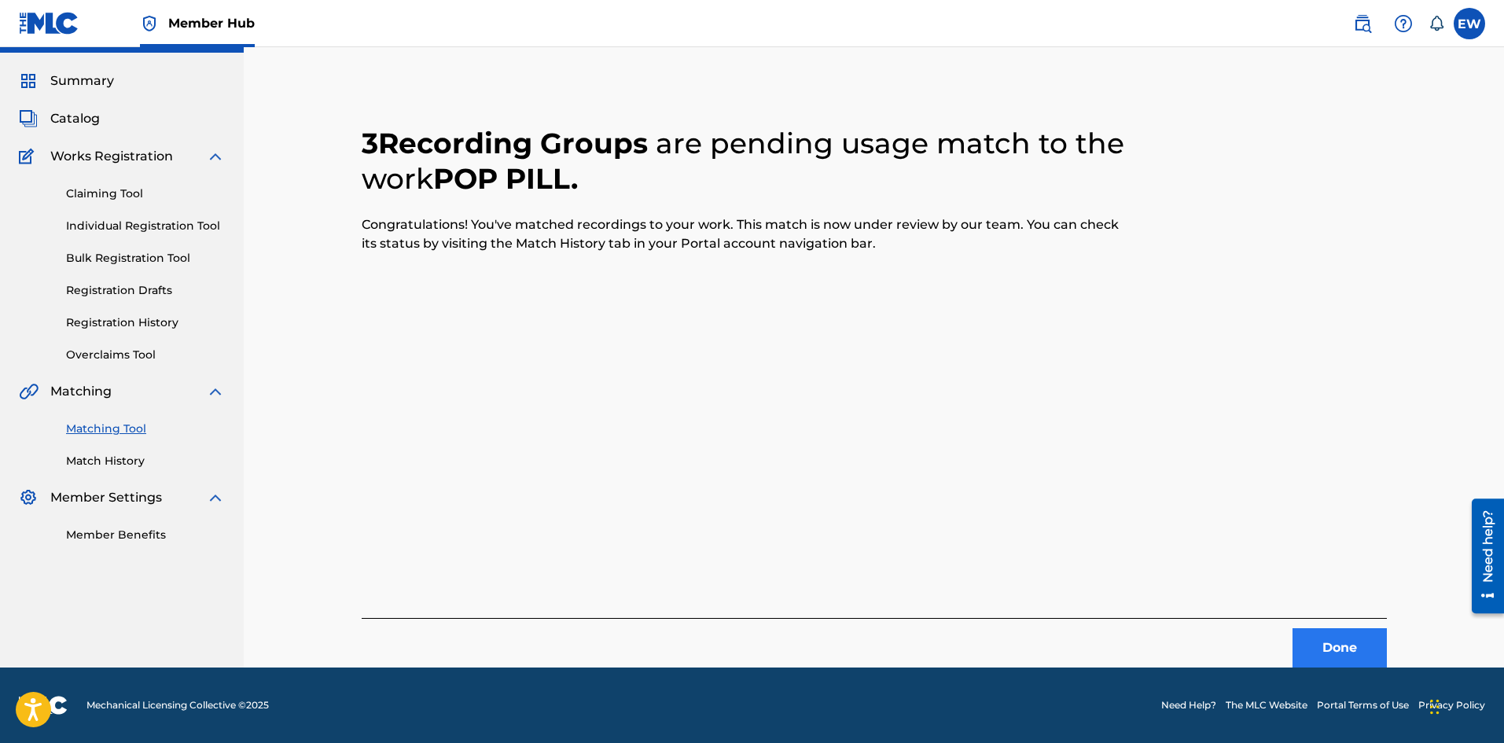
scroll to position [38, 0]
click at [1354, 655] on button "Done" at bounding box center [1340, 647] width 94 height 39
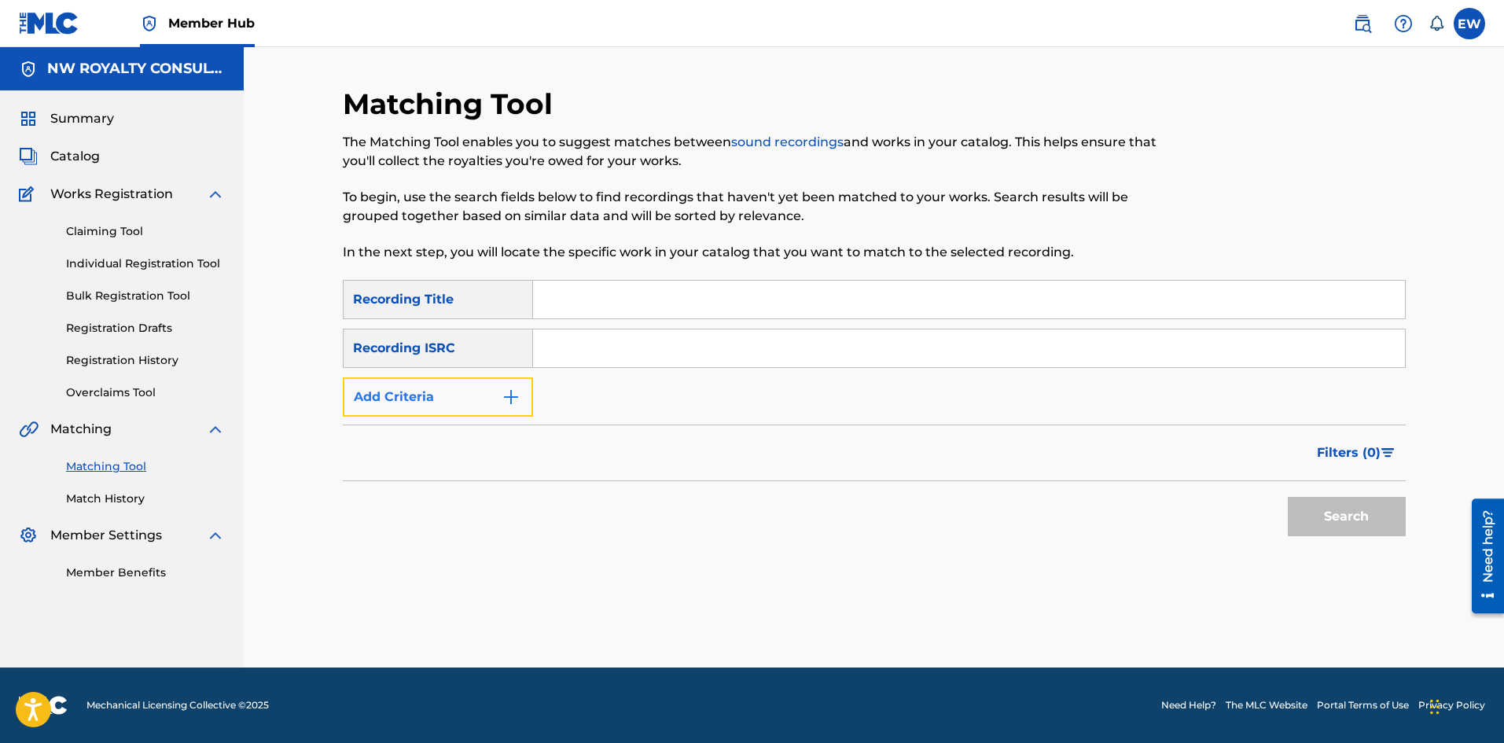
click at [473, 388] on button "Add Criteria" at bounding box center [438, 396] width 190 height 39
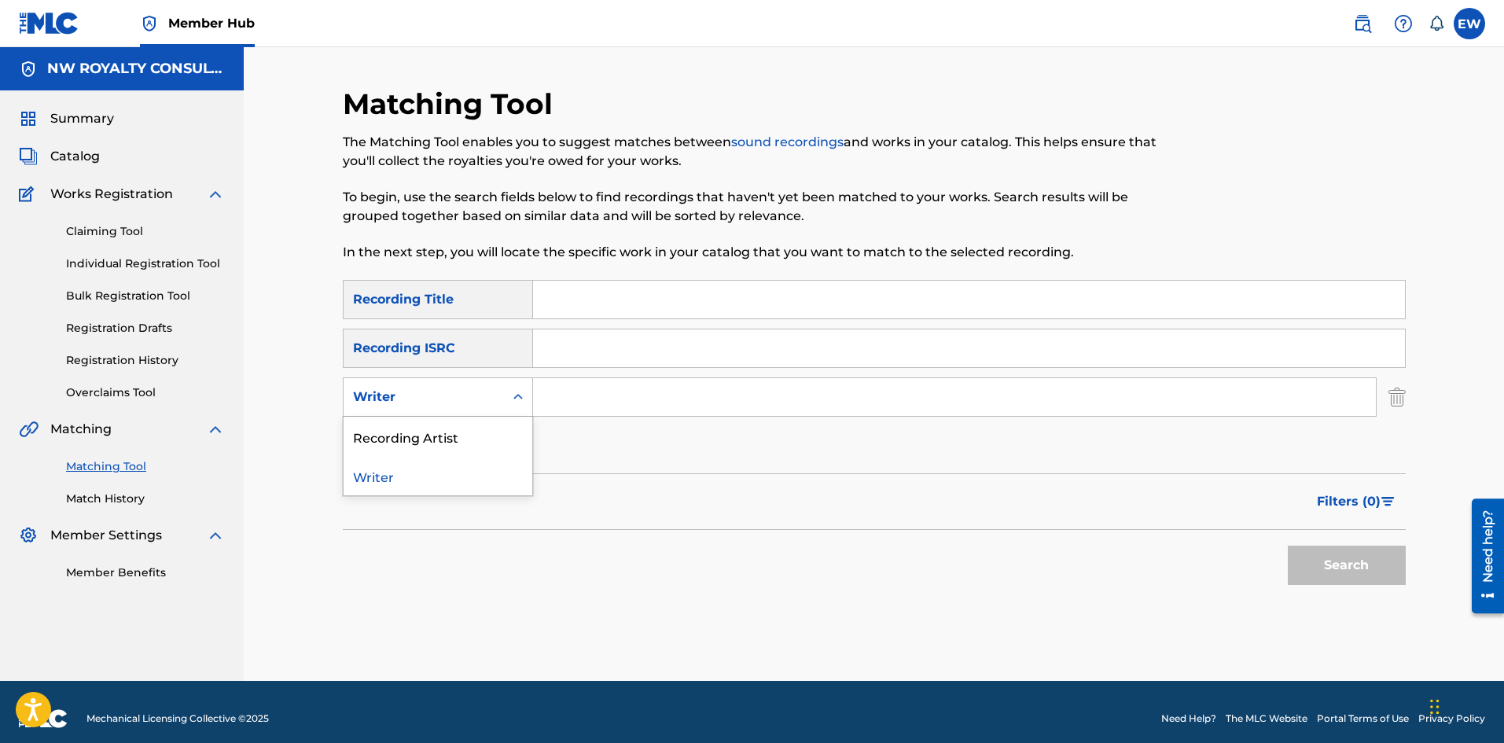
click at [463, 388] on div "Writer" at bounding box center [424, 397] width 142 height 19
click at [447, 418] on div "Recording Artist" at bounding box center [438, 436] width 189 height 39
click at [615, 394] on input "Search Form" at bounding box center [954, 397] width 843 height 38
paste input "SHADES OF BLACK"
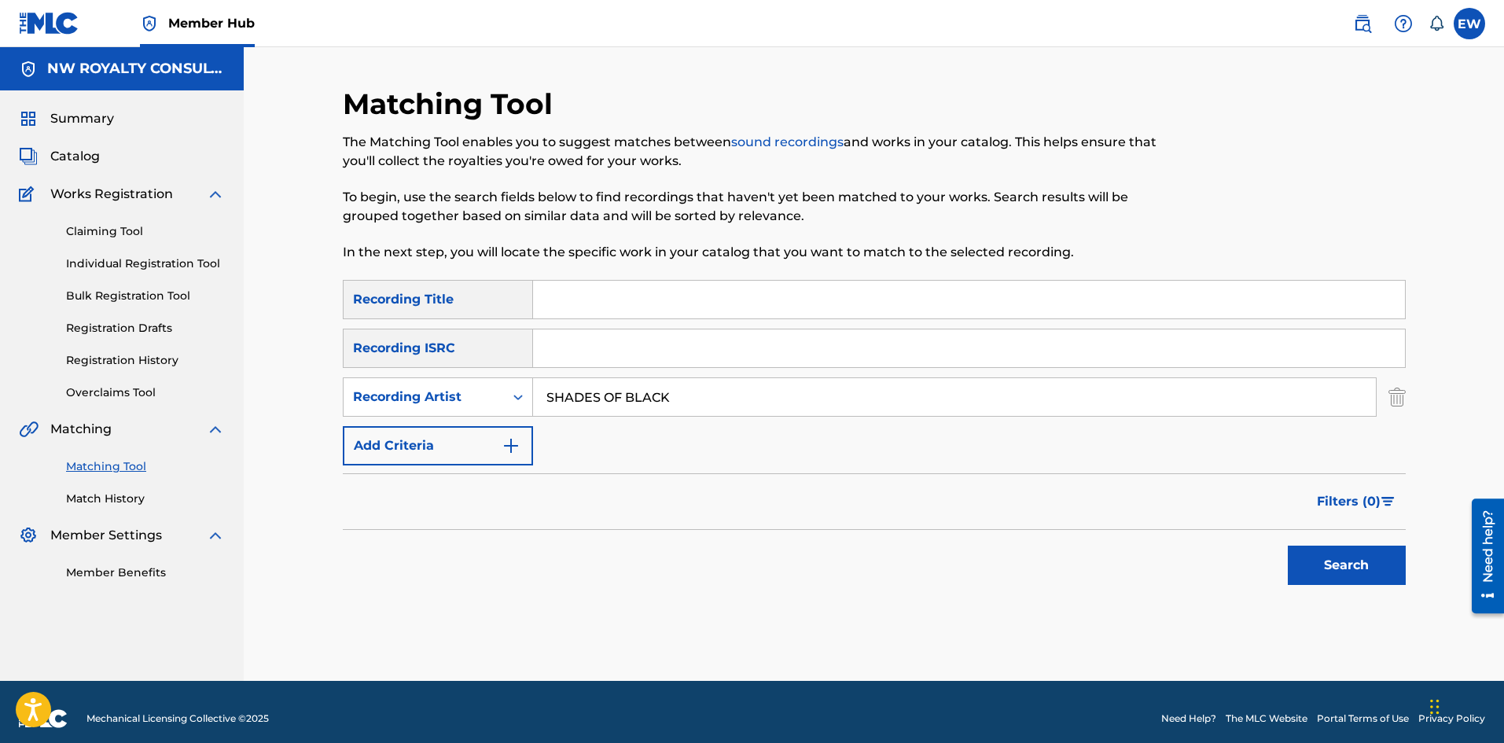
type input "SHADES OF BLACK"
click at [614, 298] on input "Search Form" at bounding box center [969, 300] width 872 height 38
paste input "POVERTY"
type input "POVERTY"
click at [1339, 567] on button "Search" at bounding box center [1347, 565] width 118 height 39
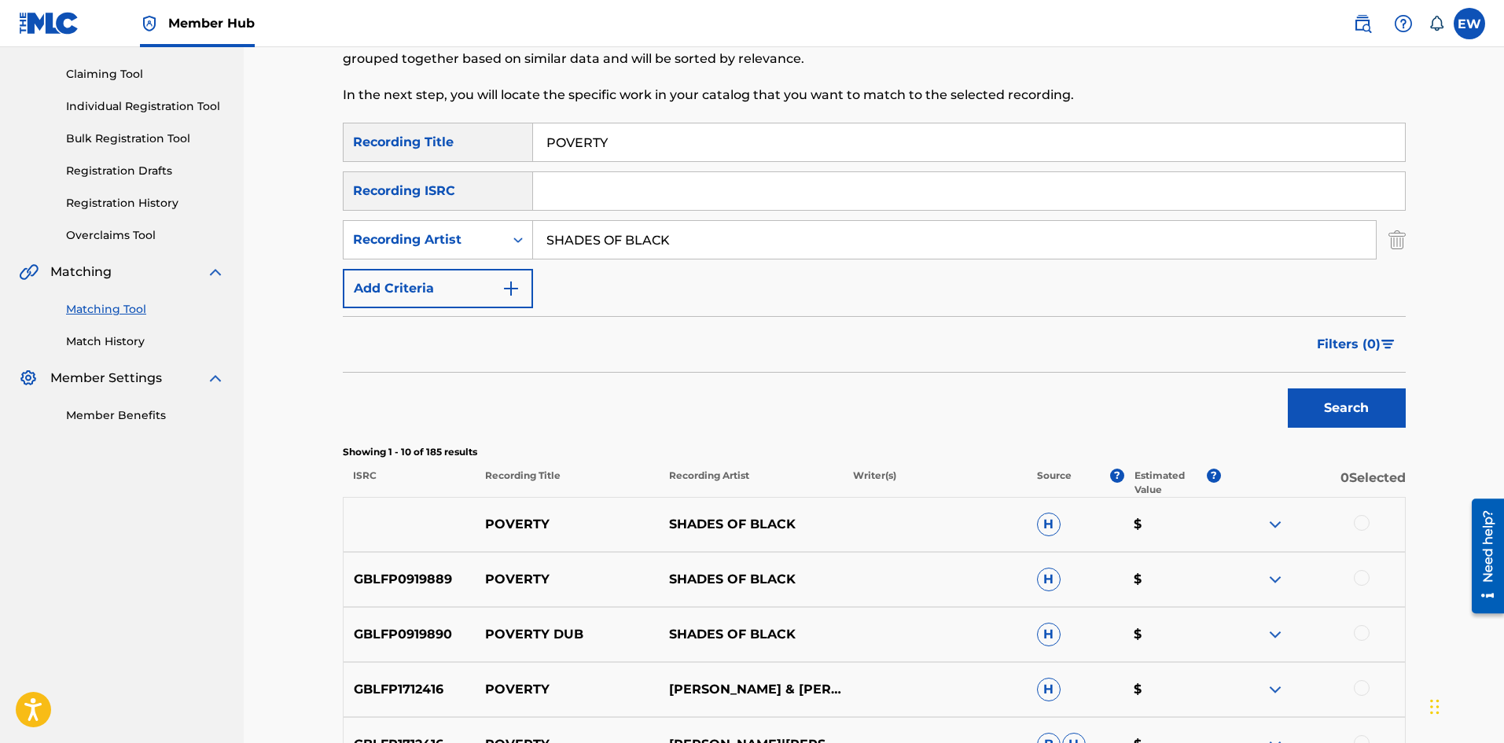
scroll to position [236, 0]
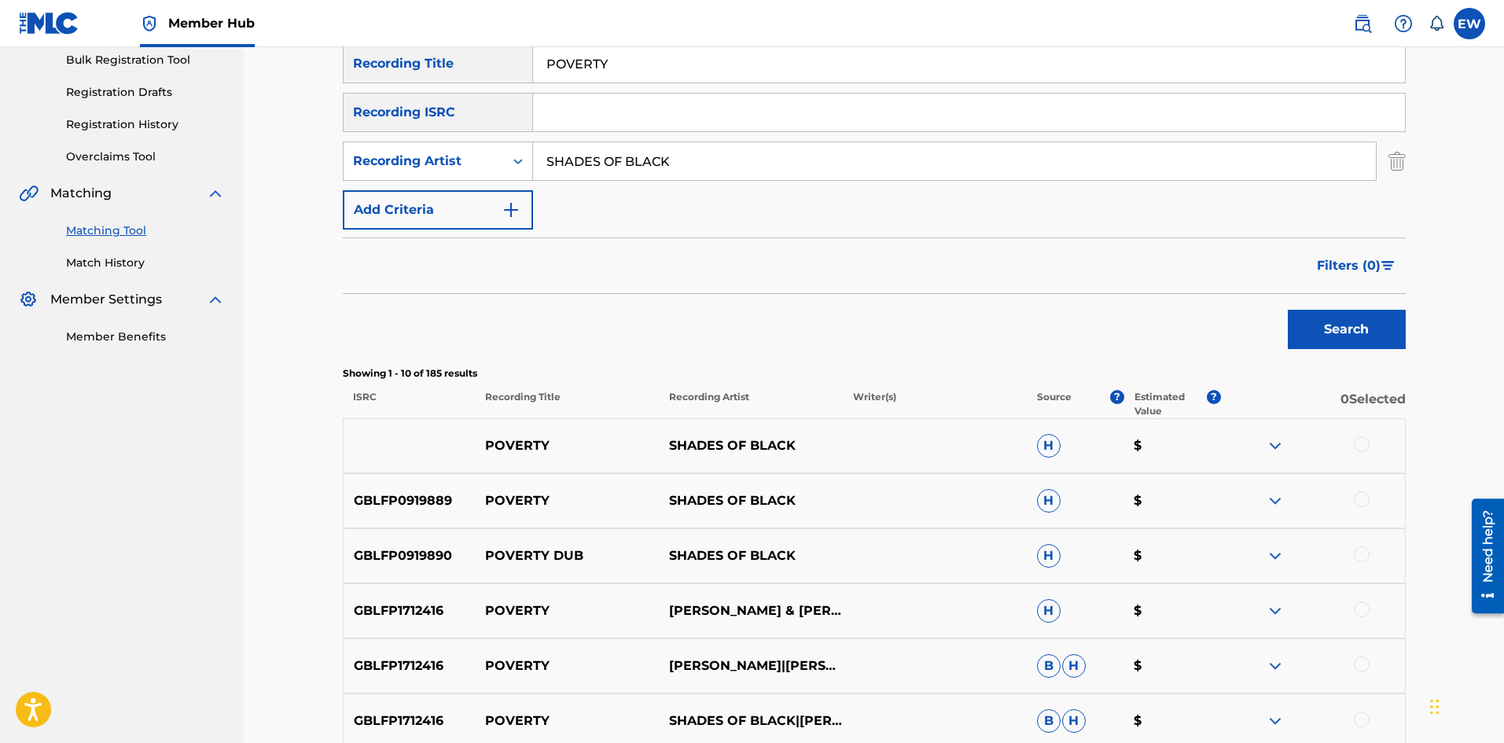
click at [1360, 440] on div at bounding box center [1362, 444] width 16 height 16
click at [1367, 499] on div at bounding box center [1362, 500] width 16 height 16
click at [1365, 554] on div at bounding box center [1362, 555] width 16 height 16
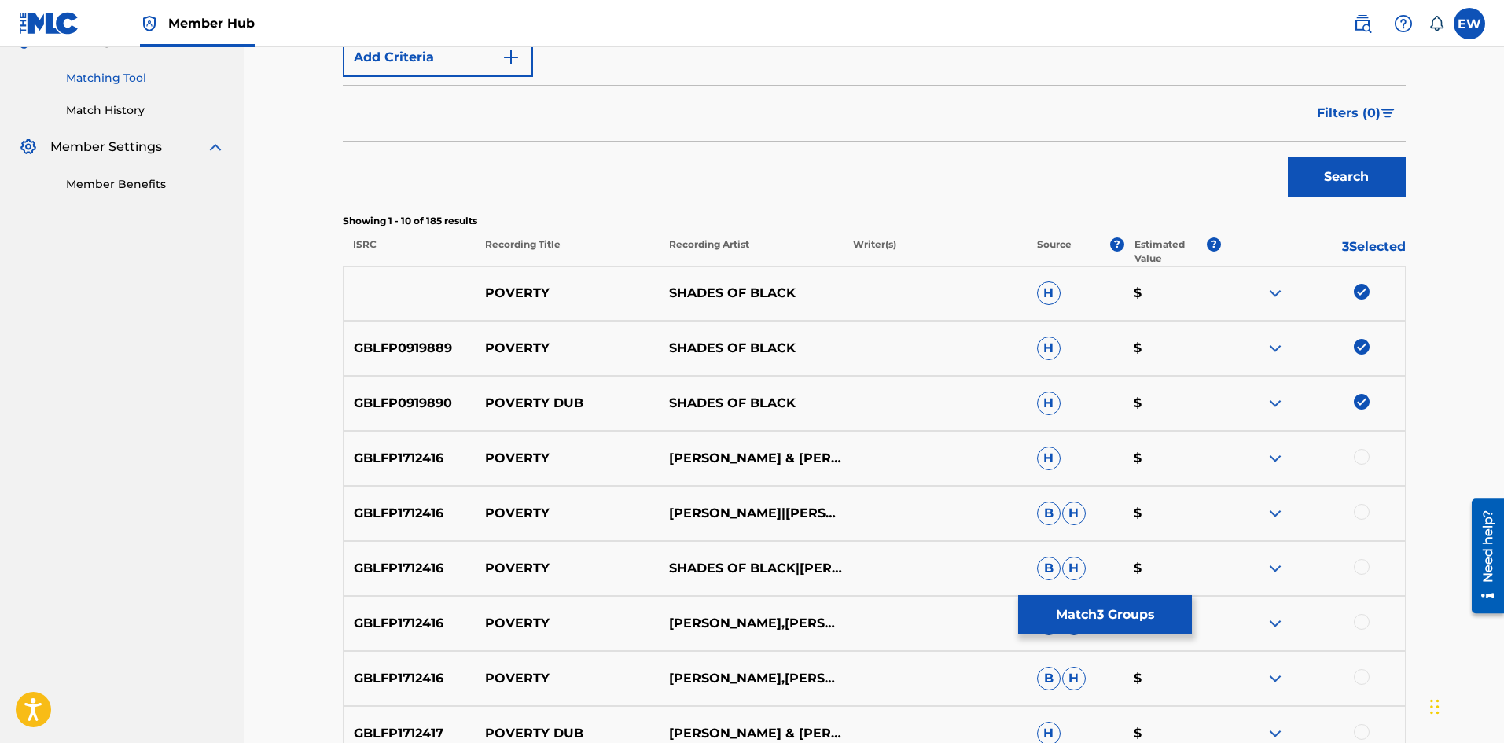
scroll to position [393, 0]
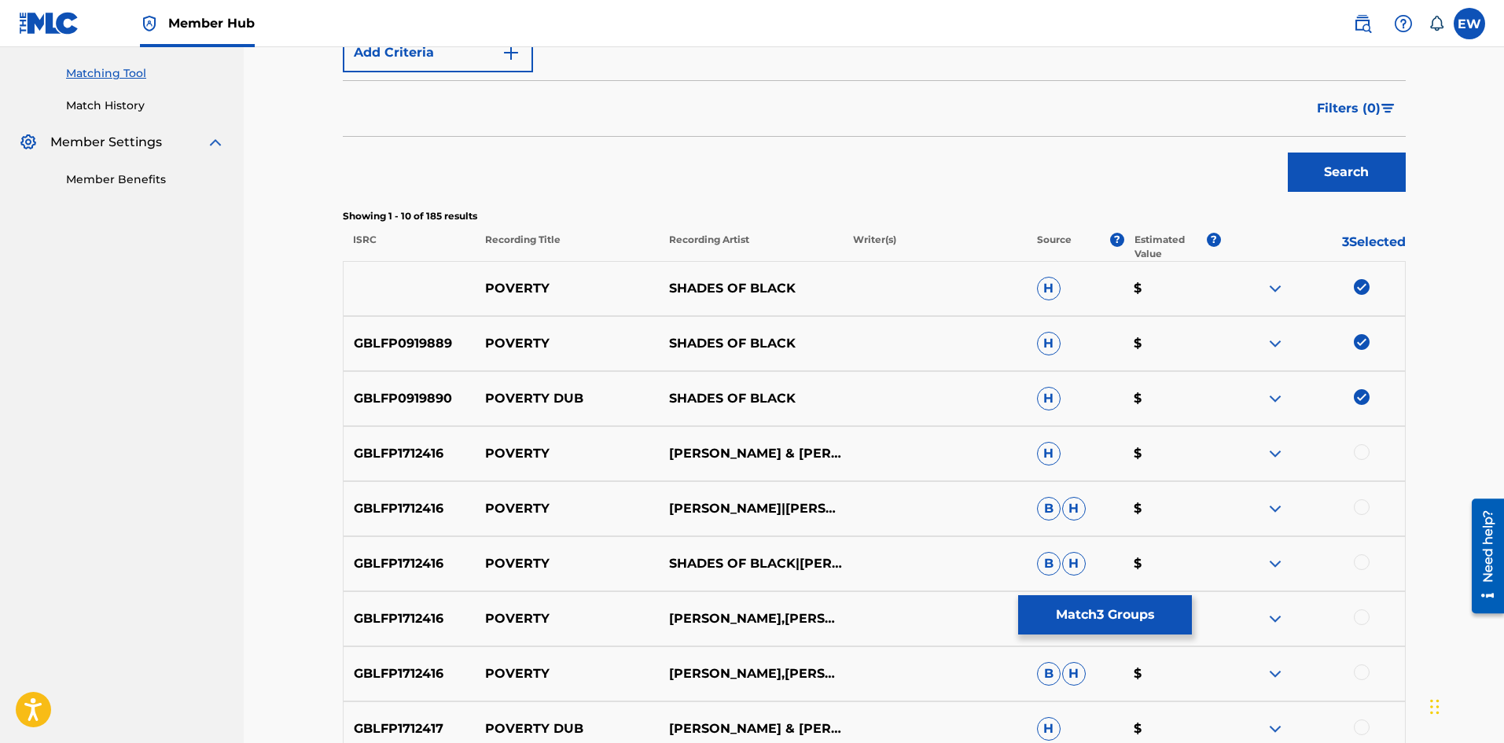
click at [1361, 452] on div at bounding box center [1362, 452] width 16 height 16
click at [1359, 507] on div at bounding box center [1362, 507] width 16 height 16
click at [1361, 558] on div at bounding box center [1362, 562] width 16 height 16
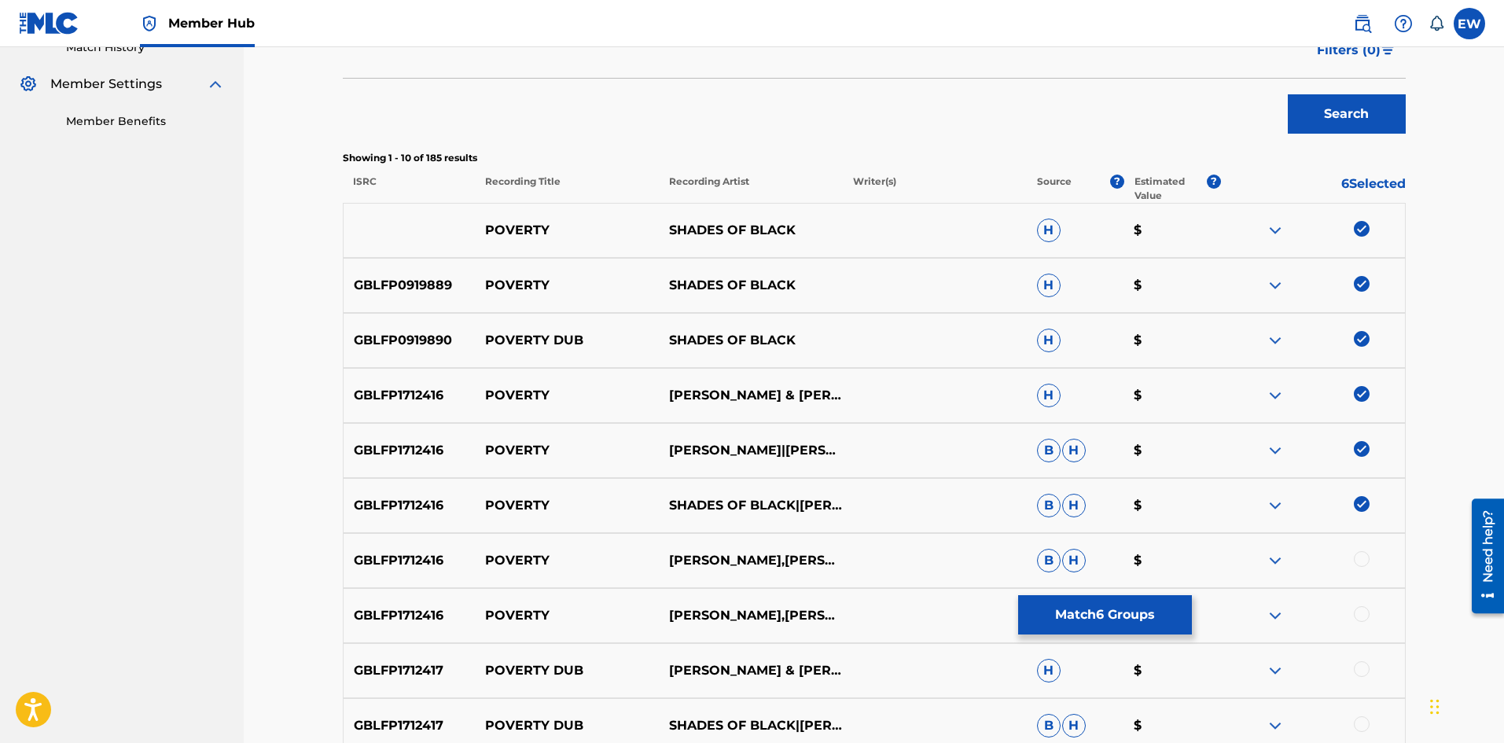
scroll to position [551, 0]
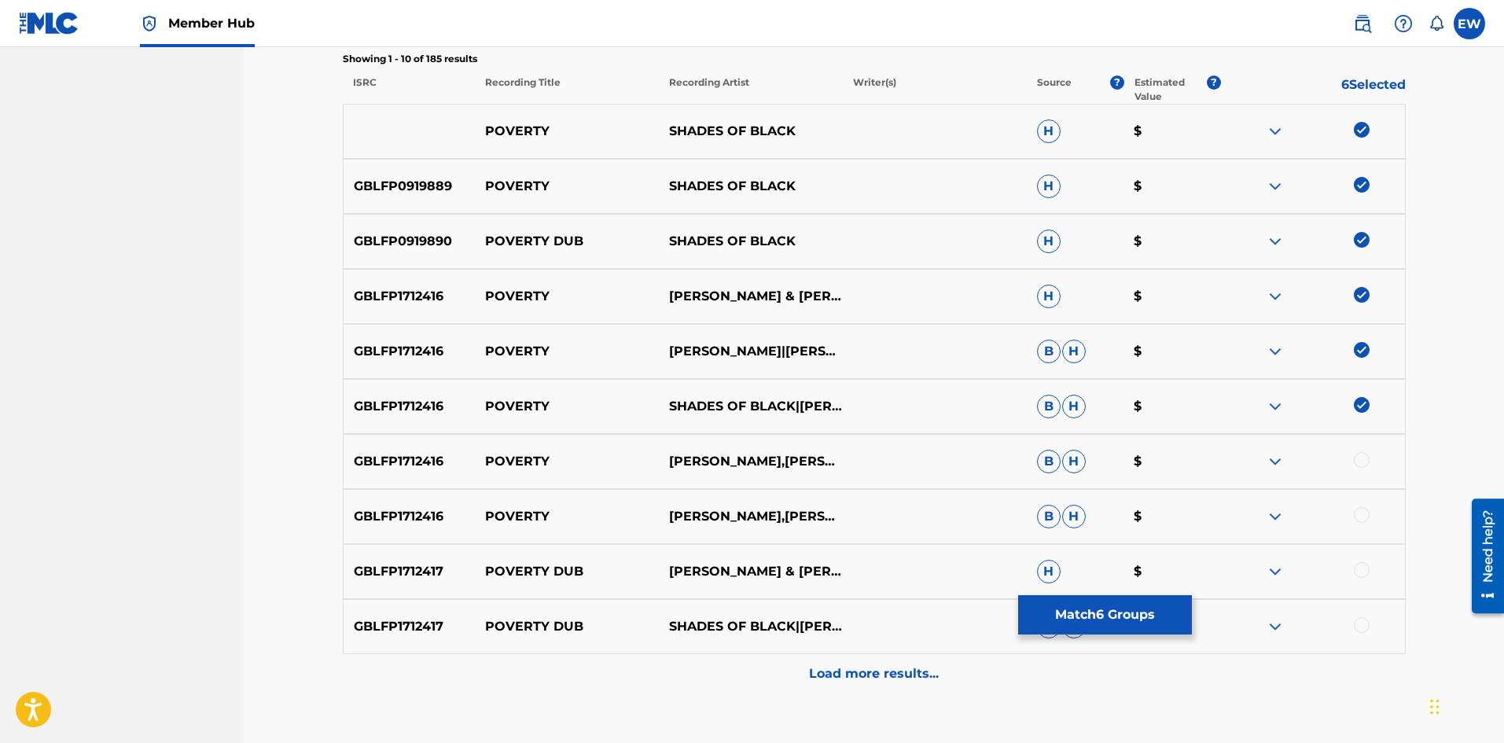
drag, startPoint x: 1359, startPoint y: 464, endPoint x: 1366, endPoint y: 477, distance: 15.1
click at [1360, 465] on div at bounding box center [1362, 460] width 16 height 16
click at [1364, 514] on div at bounding box center [1362, 515] width 16 height 16
click at [1353, 569] on div at bounding box center [1313, 571] width 184 height 19
click at [1360, 577] on div at bounding box center [1313, 571] width 184 height 19
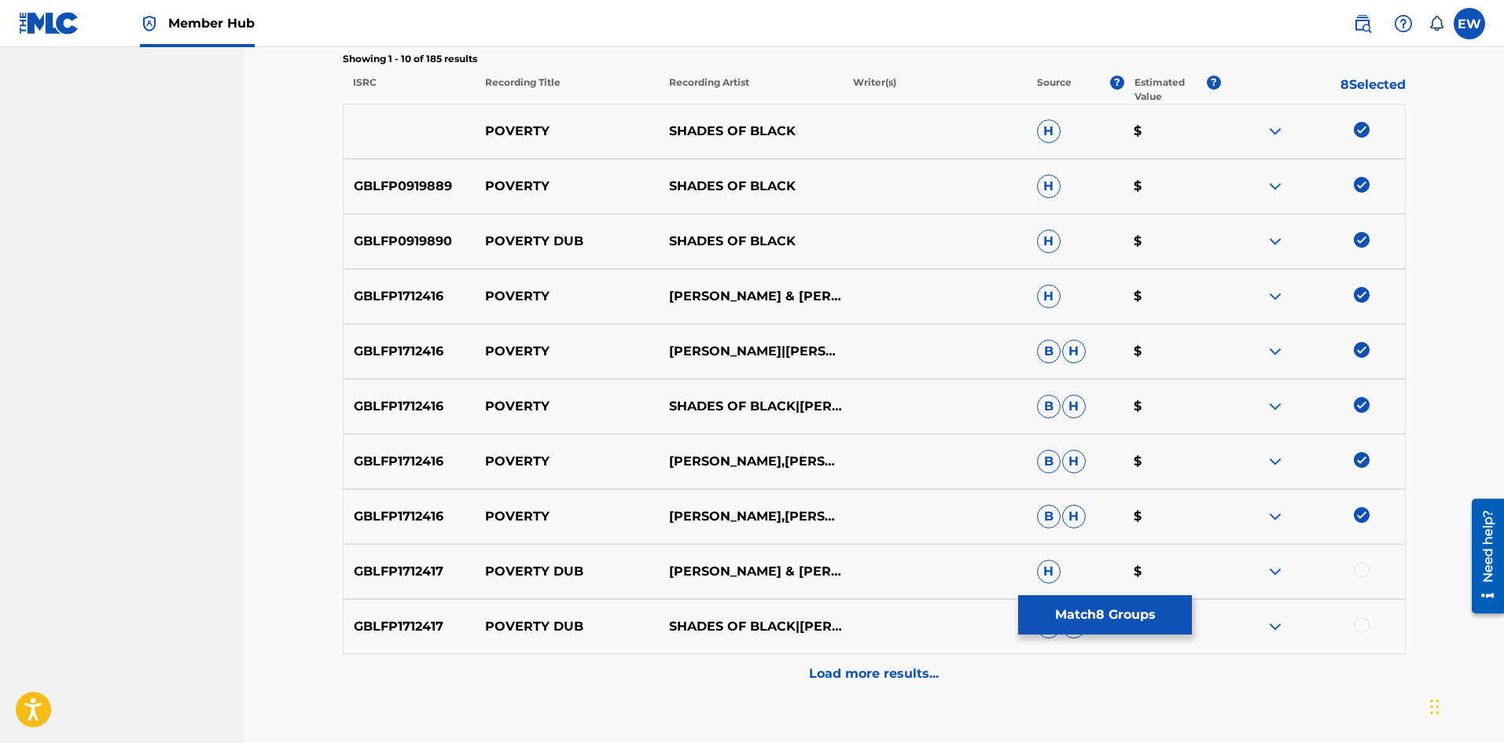
click at [1357, 570] on div at bounding box center [1362, 570] width 16 height 16
click at [1361, 624] on div at bounding box center [1362, 625] width 16 height 16
drag, startPoint x: 908, startPoint y: 672, endPoint x: 878, endPoint y: 664, distance: 31.7
click at [904, 672] on p "Load more results..." at bounding box center [874, 674] width 130 height 19
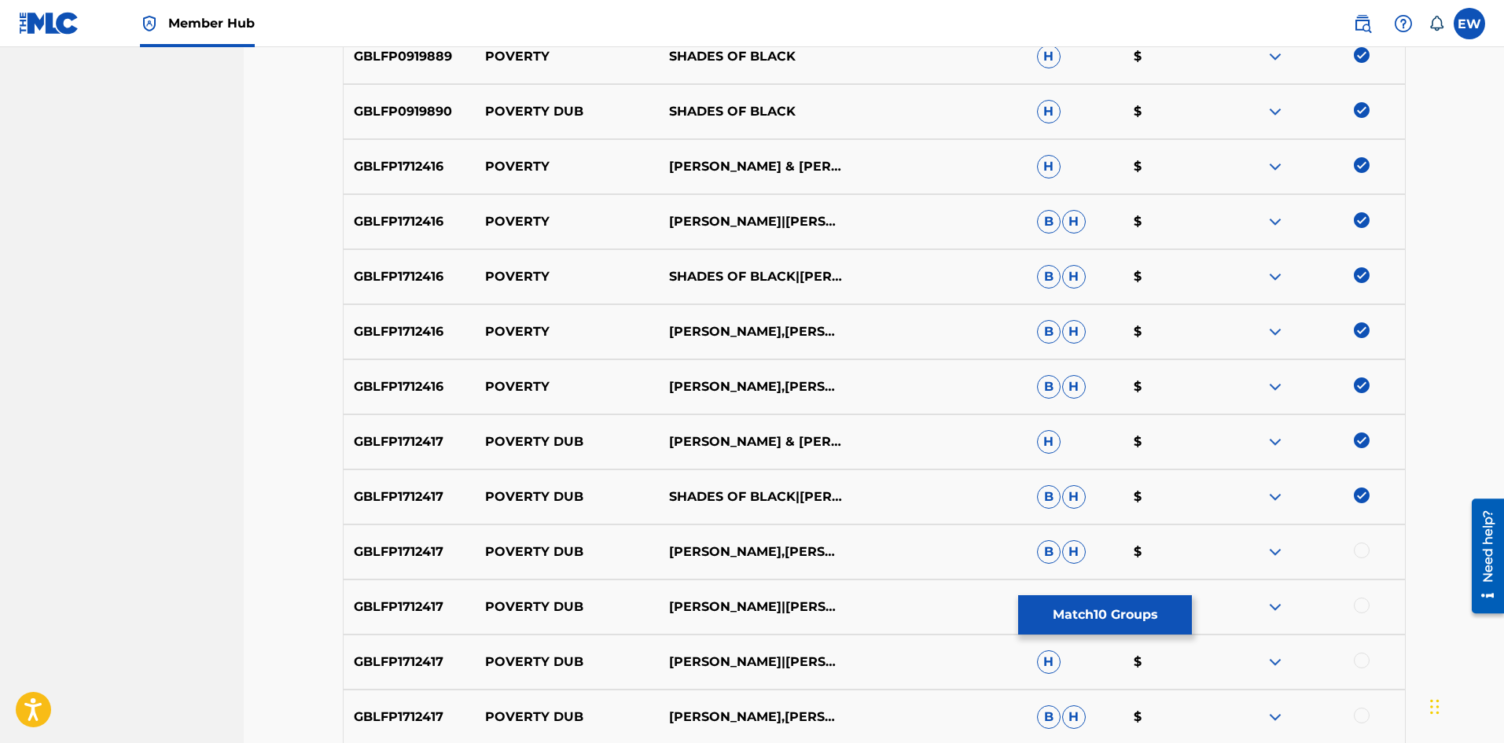
scroll to position [708, 0]
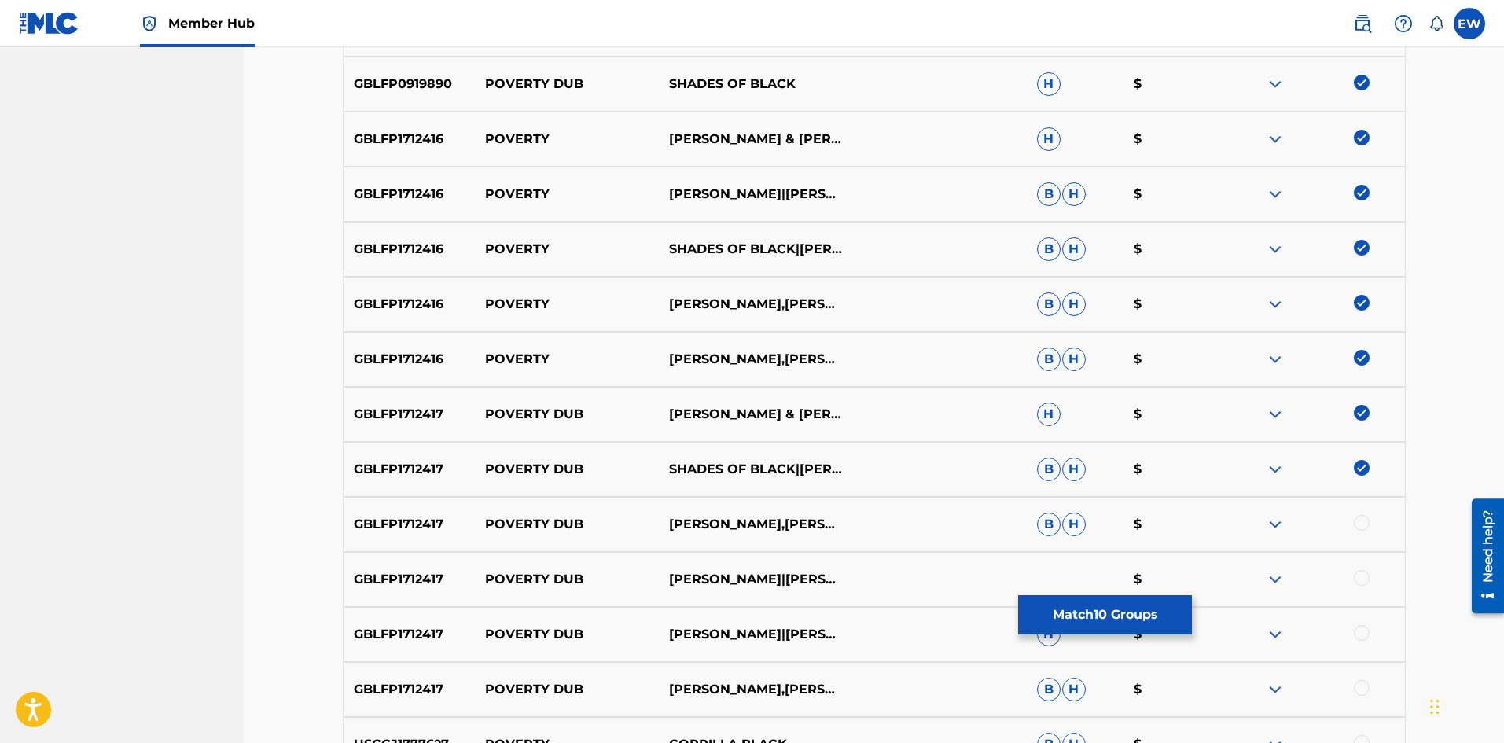
click at [1361, 526] on div at bounding box center [1362, 523] width 16 height 16
drag, startPoint x: 1372, startPoint y: 554, endPoint x: 1371, endPoint y: 571, distance: 17.3
click at [1372, 569] on div "GBLFP1712417 POVERTY DUB PAUL FOX|MICHAEL ROSE|SHADES OF BLACK $" at bounding box center [874, 579] width 1063 height 55
click at [1367, 575] on div at bounding box center [1362, 578] width 16 height 16
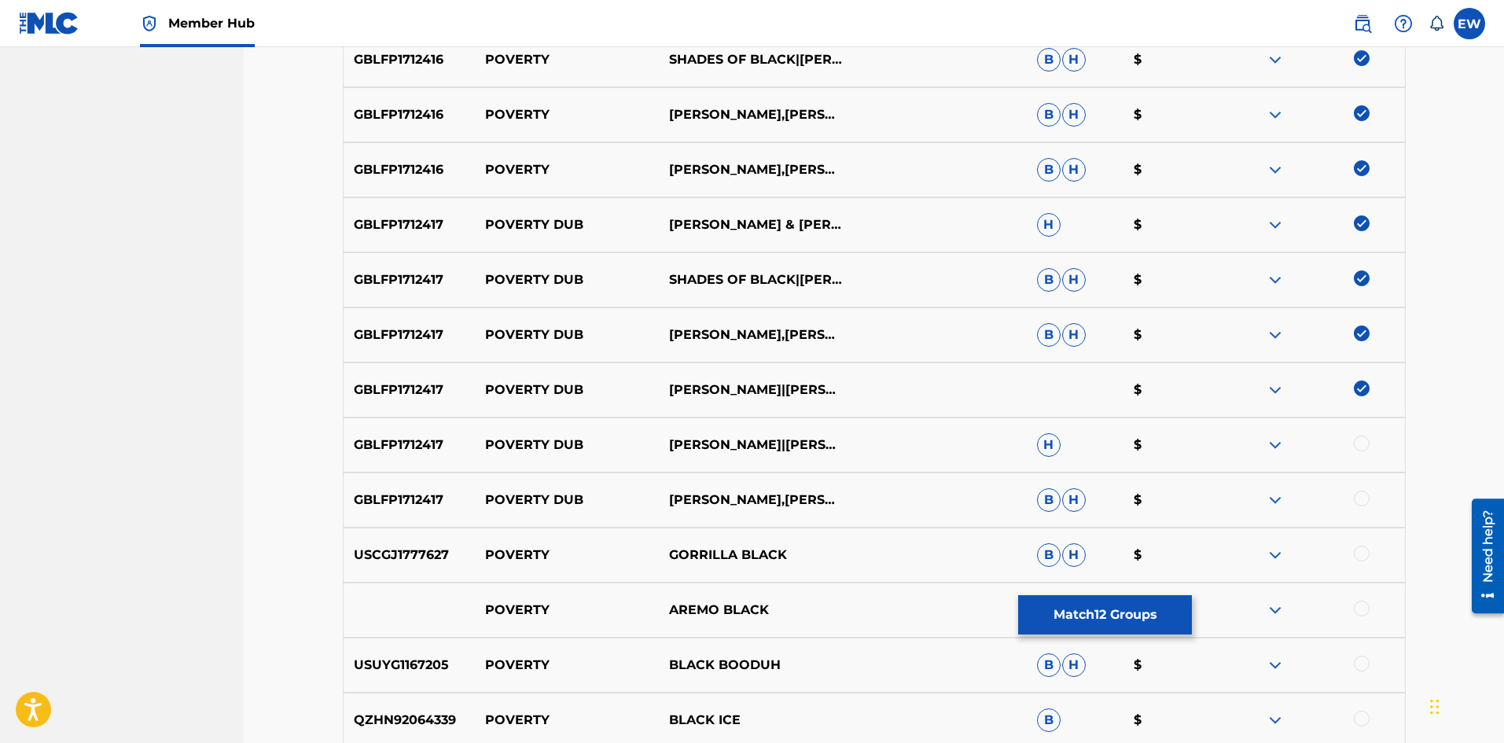
scroll to position [944, 0]
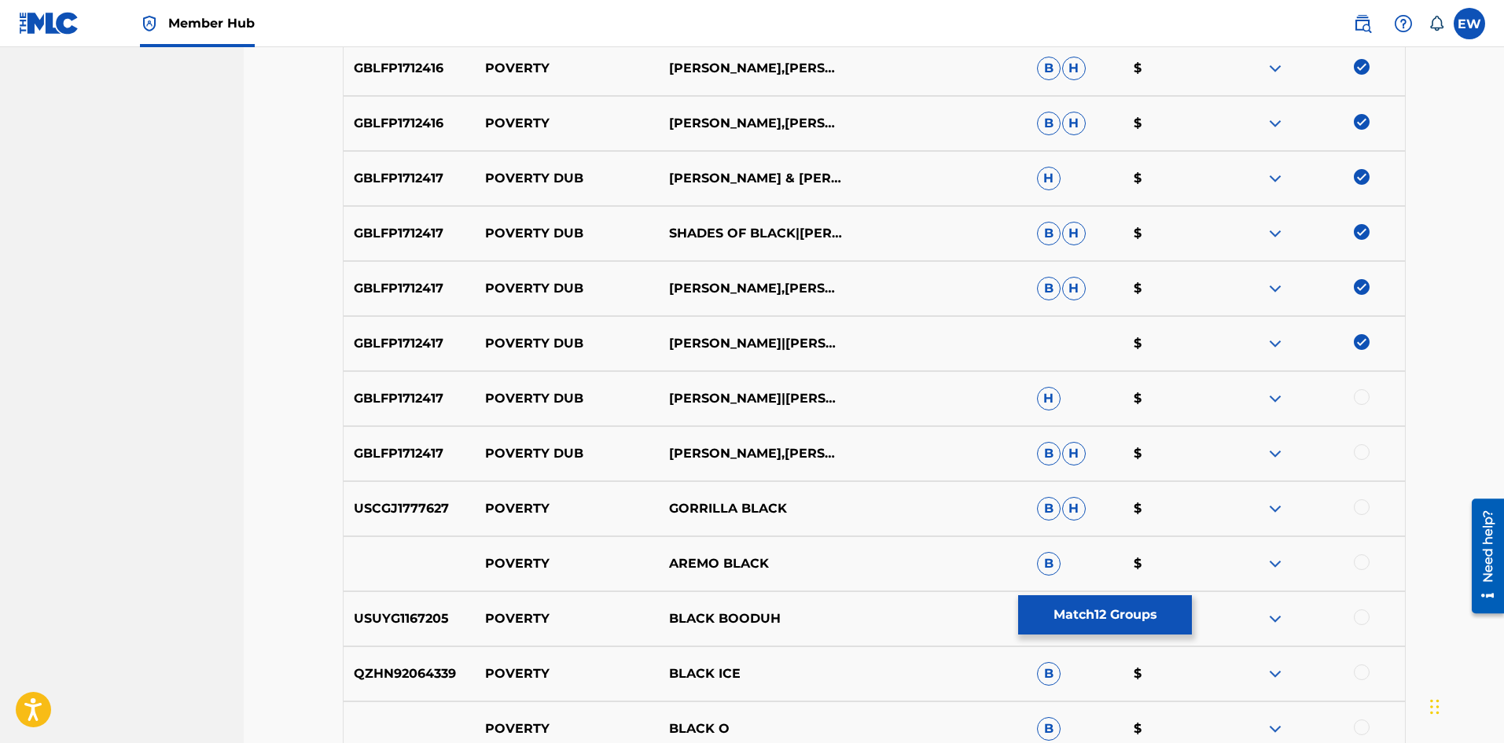
click at [1357, 402] on div at bounding box center [1362, 397] width 16 height 16
click at [1365, 447] on div at bounding box center [1362, 452] width 16 height 16
click at [1058, 608] on button "Match 14 Groups" at bounding box center [1105, 614] width 174 height 39
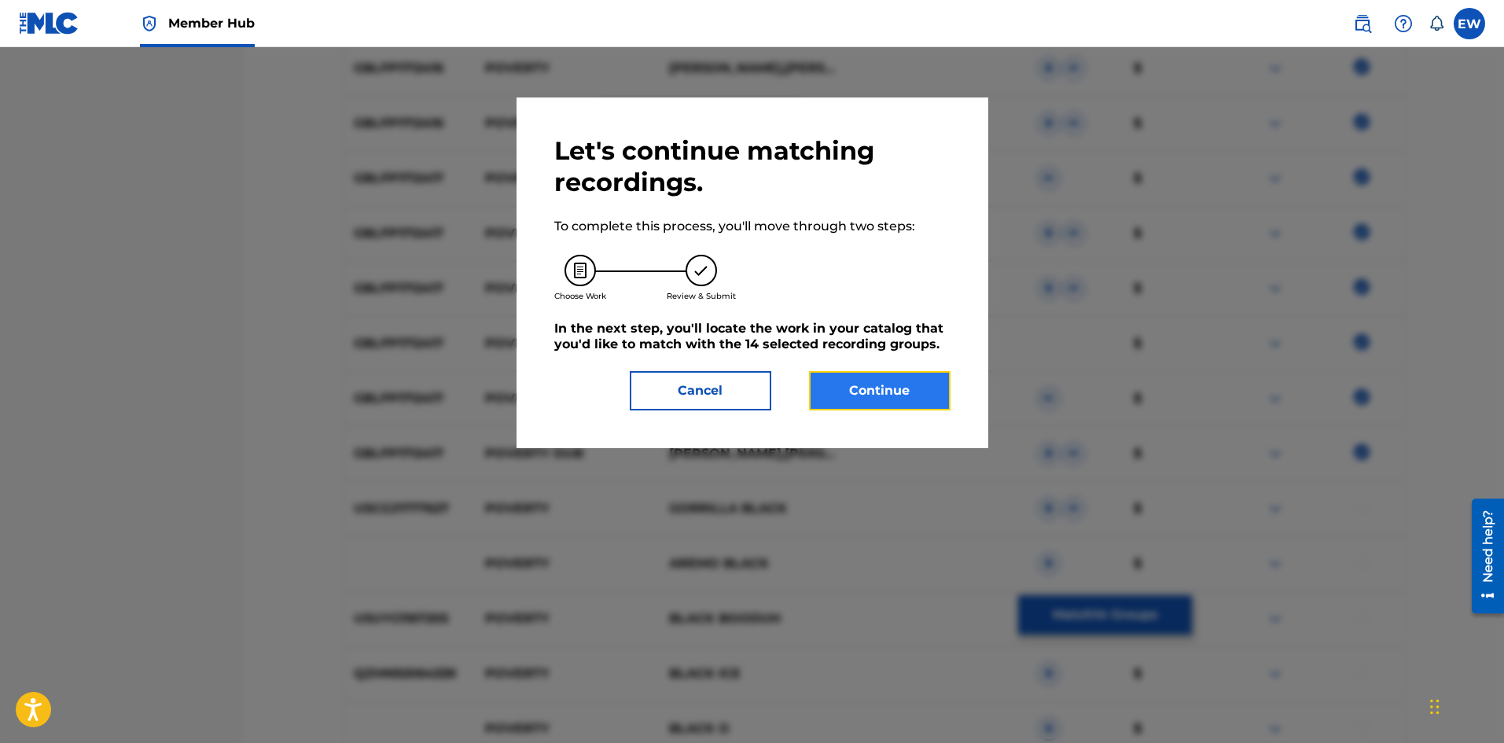
click at [879, 378] on button "Continue" at bounding box center [880, 390] width 142 height 39
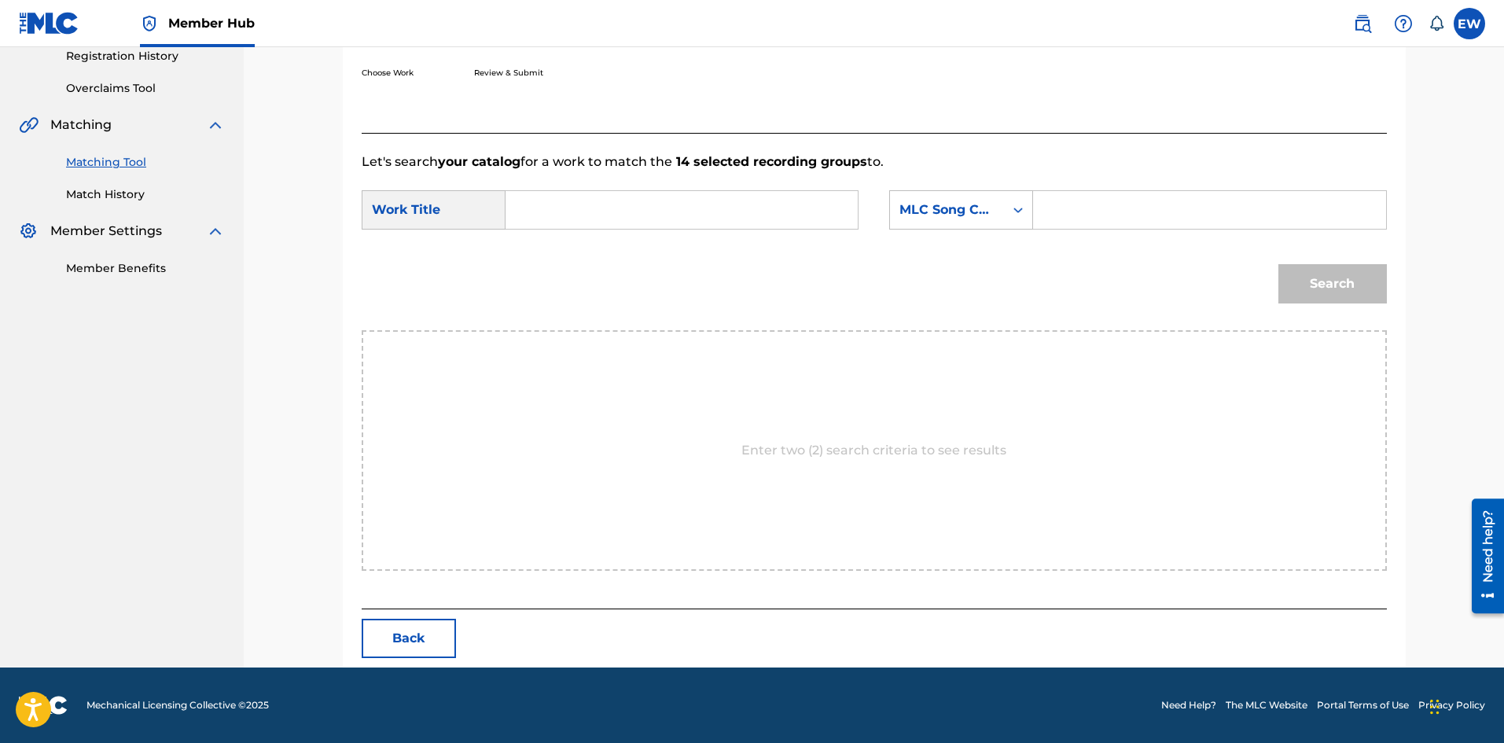
scroll to position [304, 0]
click at [687, 215] on input "Search Form" at bounding box center [682, 210] width 326 height 38
paste input "POVERTY"
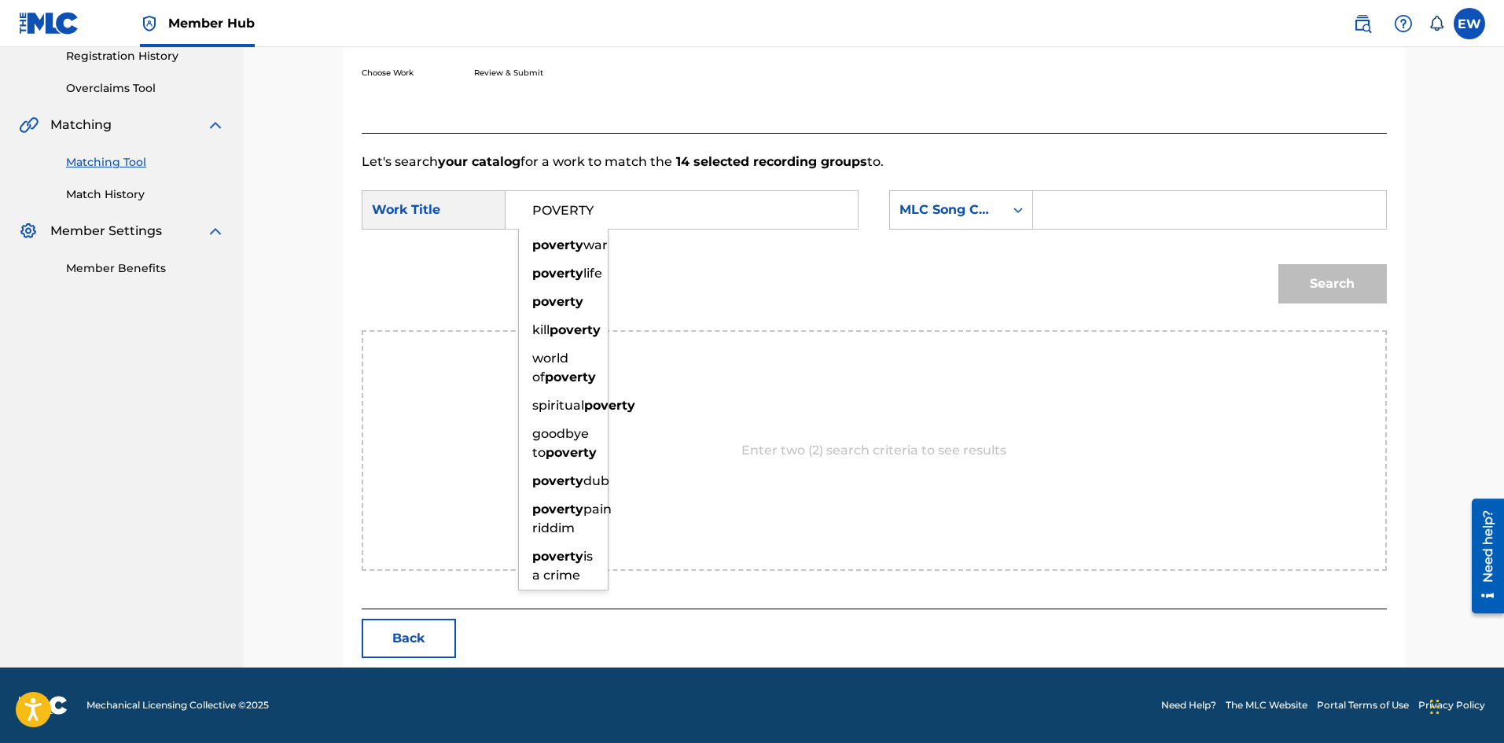
type input "POVERTY"
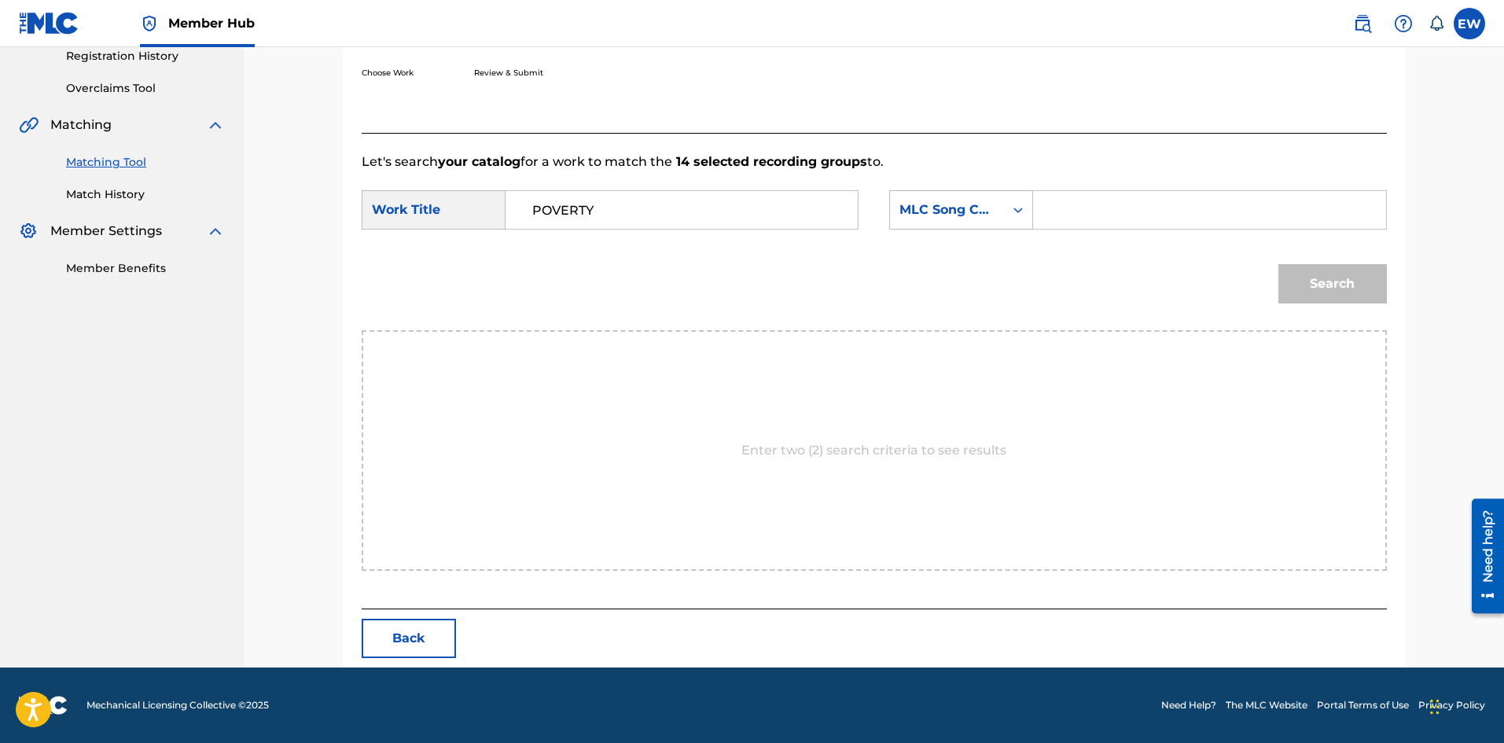
click at [1154, 215] on input "Search Form" at bounding box center [1210, 210] width 326 height 38
paste input "PJ2RJ0"
type input "PJ2RJ0"
click at [1327, 286] on button "Search" at bounding box center [1333, 283] width 109 height 39
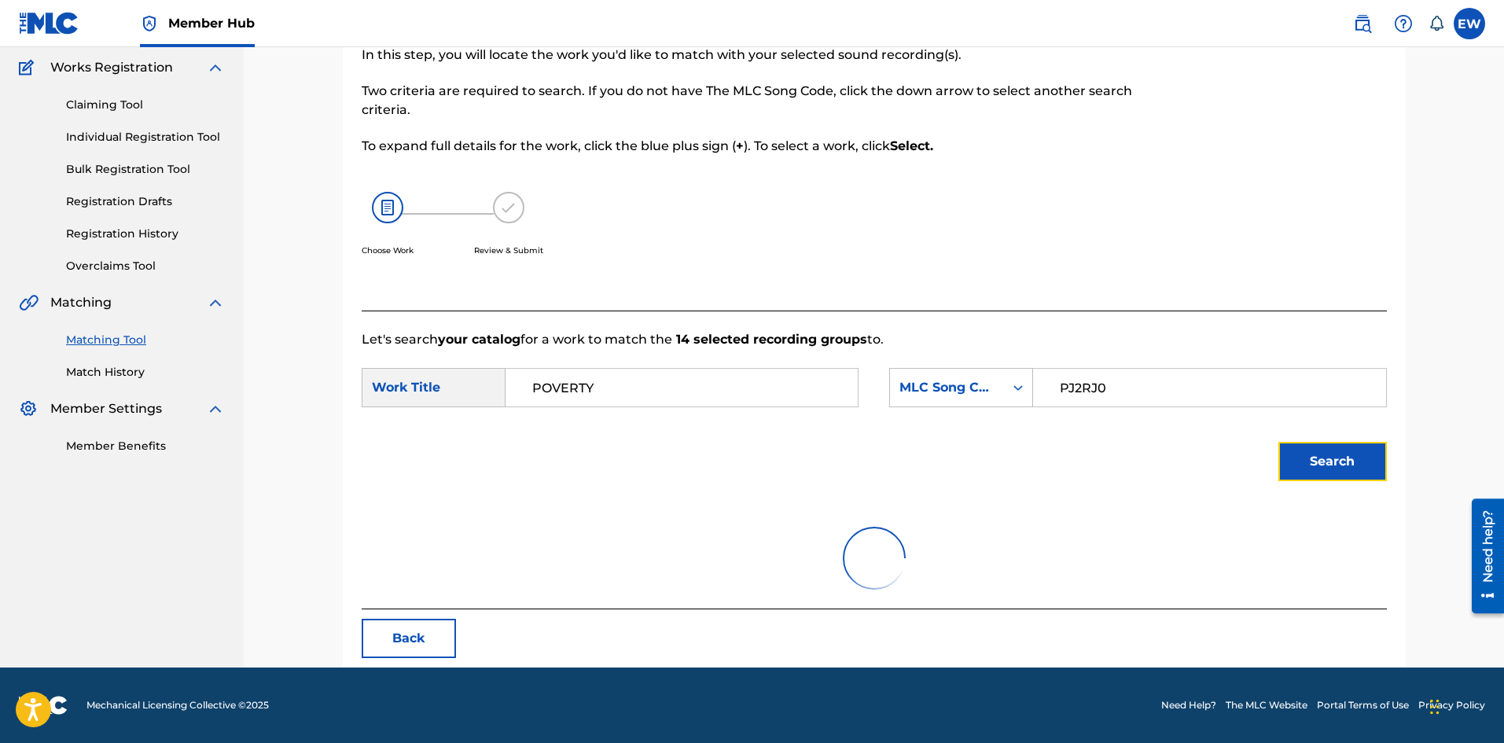
scroll to position [258, 0]
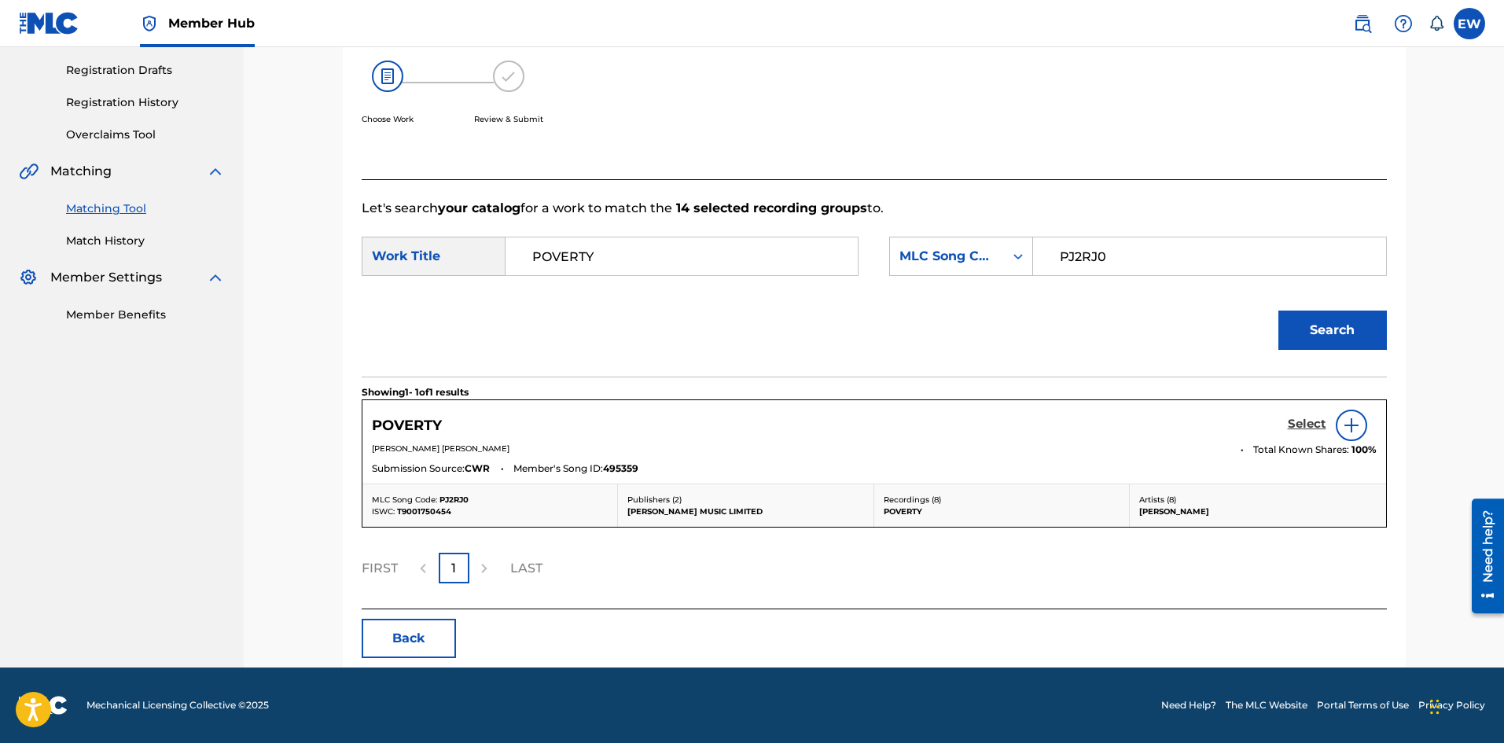
click at [1306, 422] on h5 "Select" at bounding box center [1307, 424] width 39 height 15
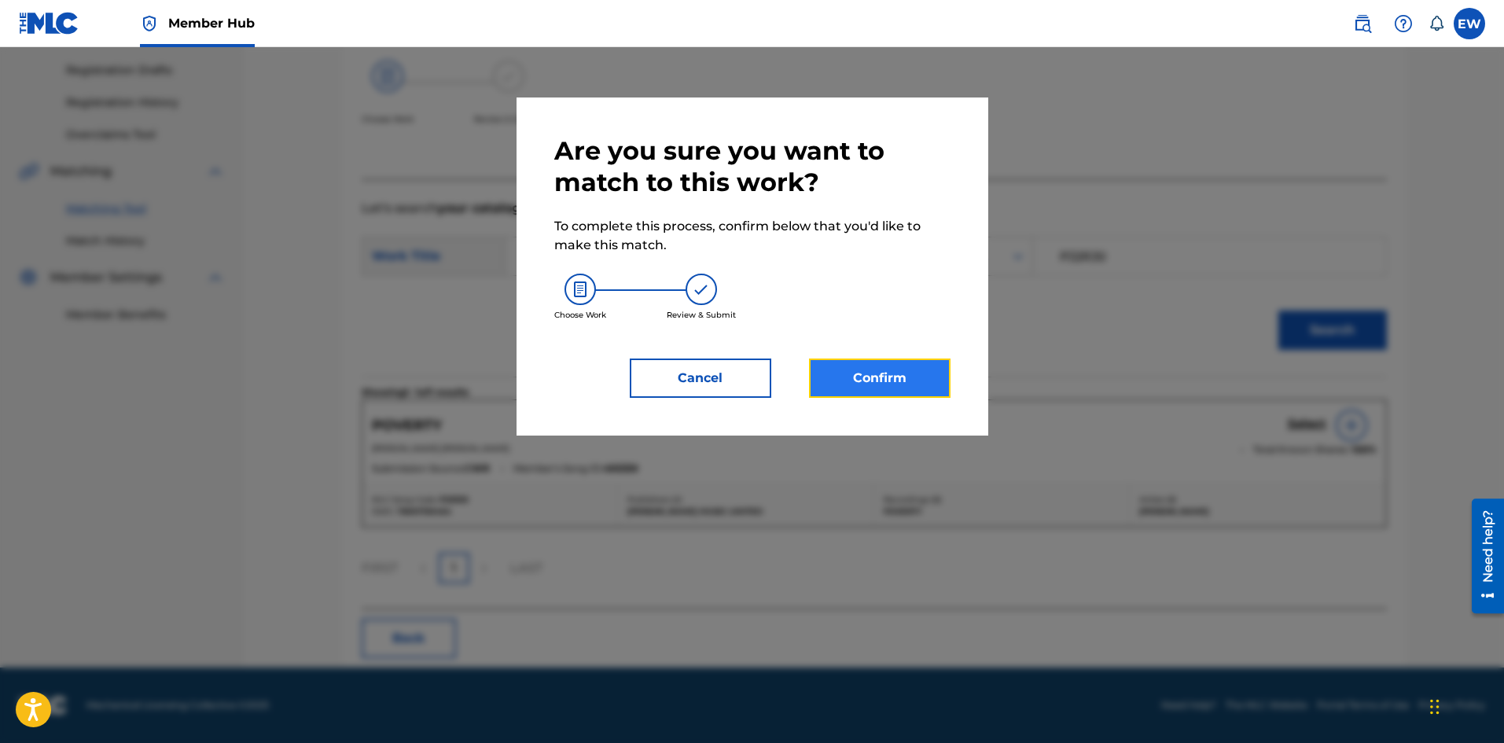
click at [904, 382] on button "Confirm" at bounding box center [880, 378] width 142 height 39
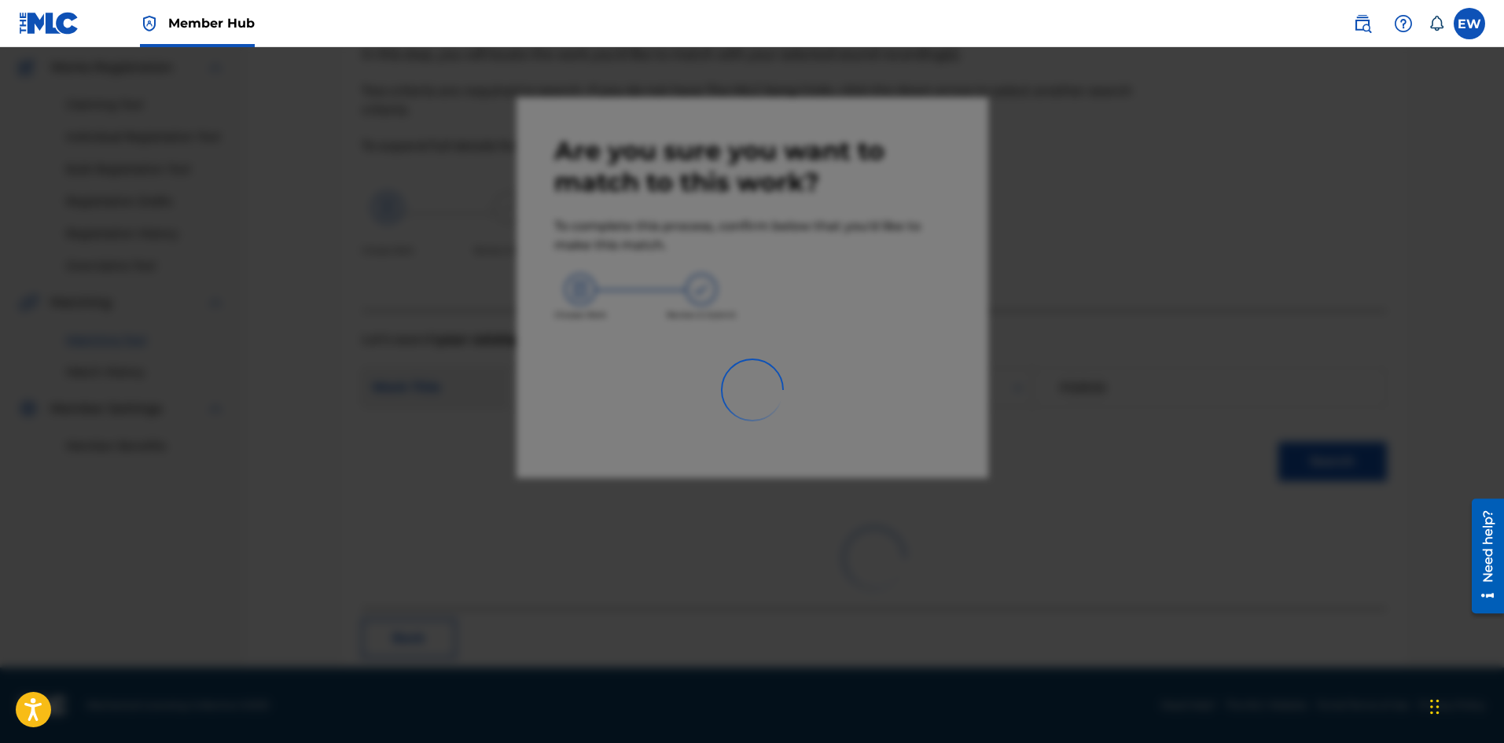
scroll to position [38, 0]
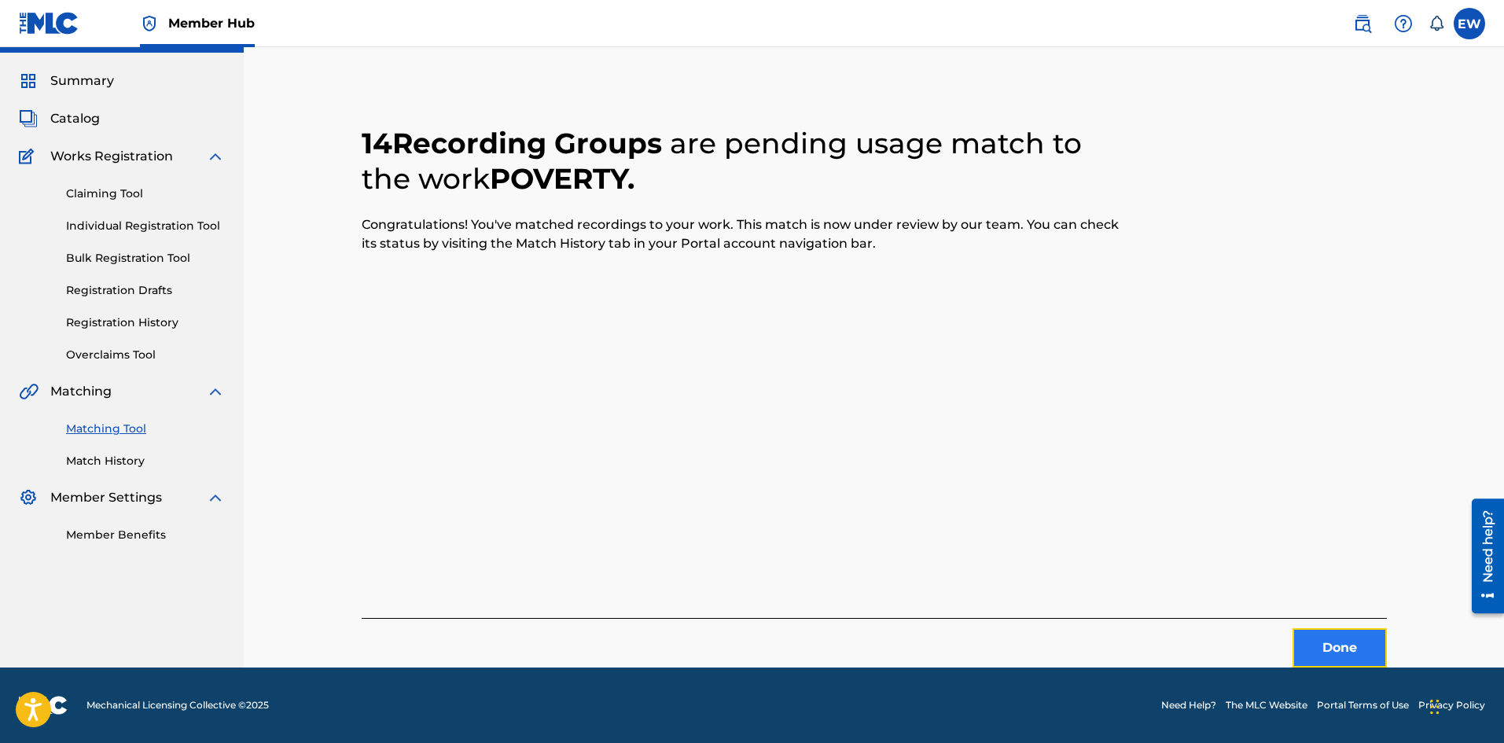
click at [1328, 635] on button "Done" at bounding box center [1340, 647] width 94 height 39
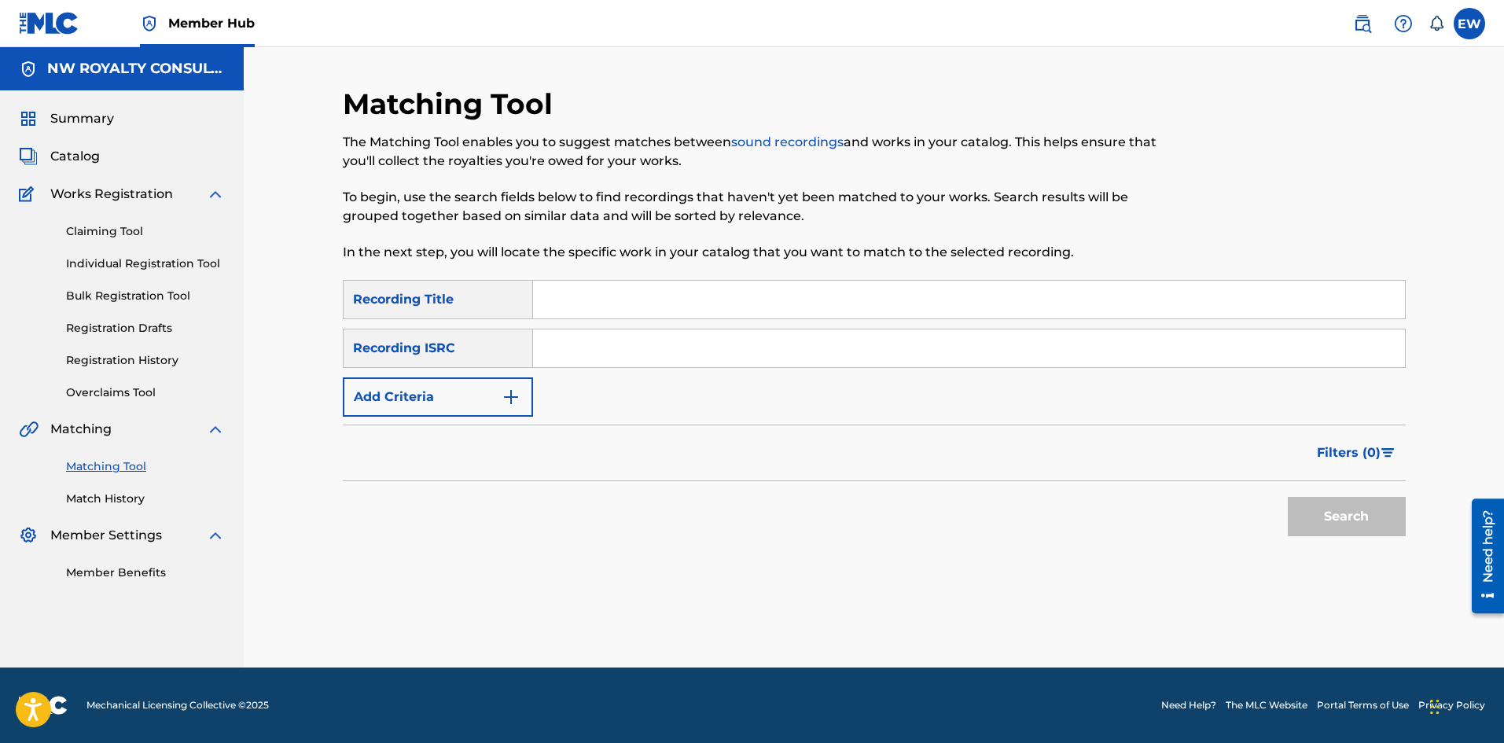
scroll to position [0, 0]
click at [375, 409] on button "Add Criteria" at bounding box center [438, 396] width 190 height 39
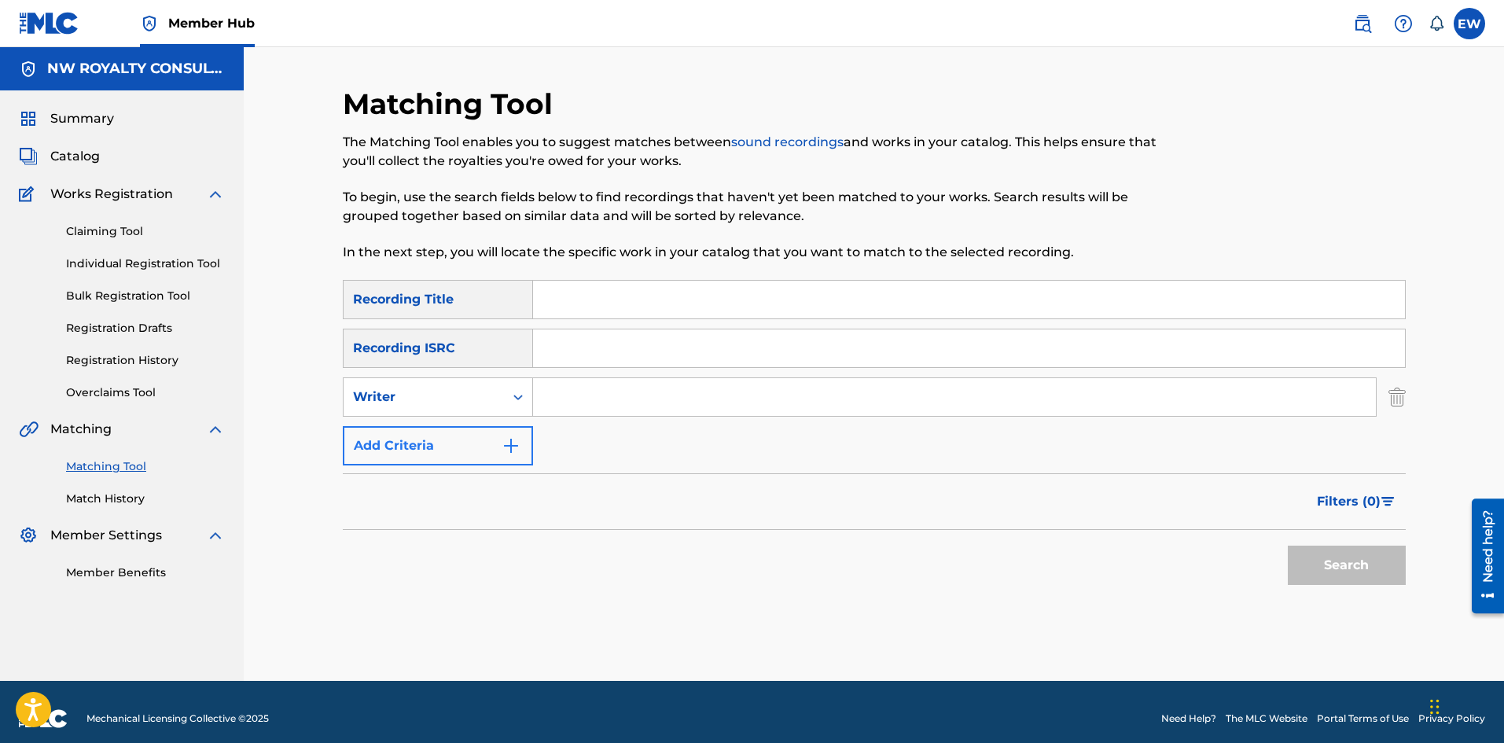
click at [375, 409] on div "Writer" at bounding box center [424, 397] width 160 height 30
drag, startPoint x: 386, startPoint y: 426, endPoint x: 509, endPoint y: 417, distance: 123.0
click at [402, 427] on div "Recording Artist" at bounding box center [438, 436] width 189 height 39
click at [641, 399] on input "Search Form" at bounding box center [954, 397] width 843 height 38
paste input "HYDAL"
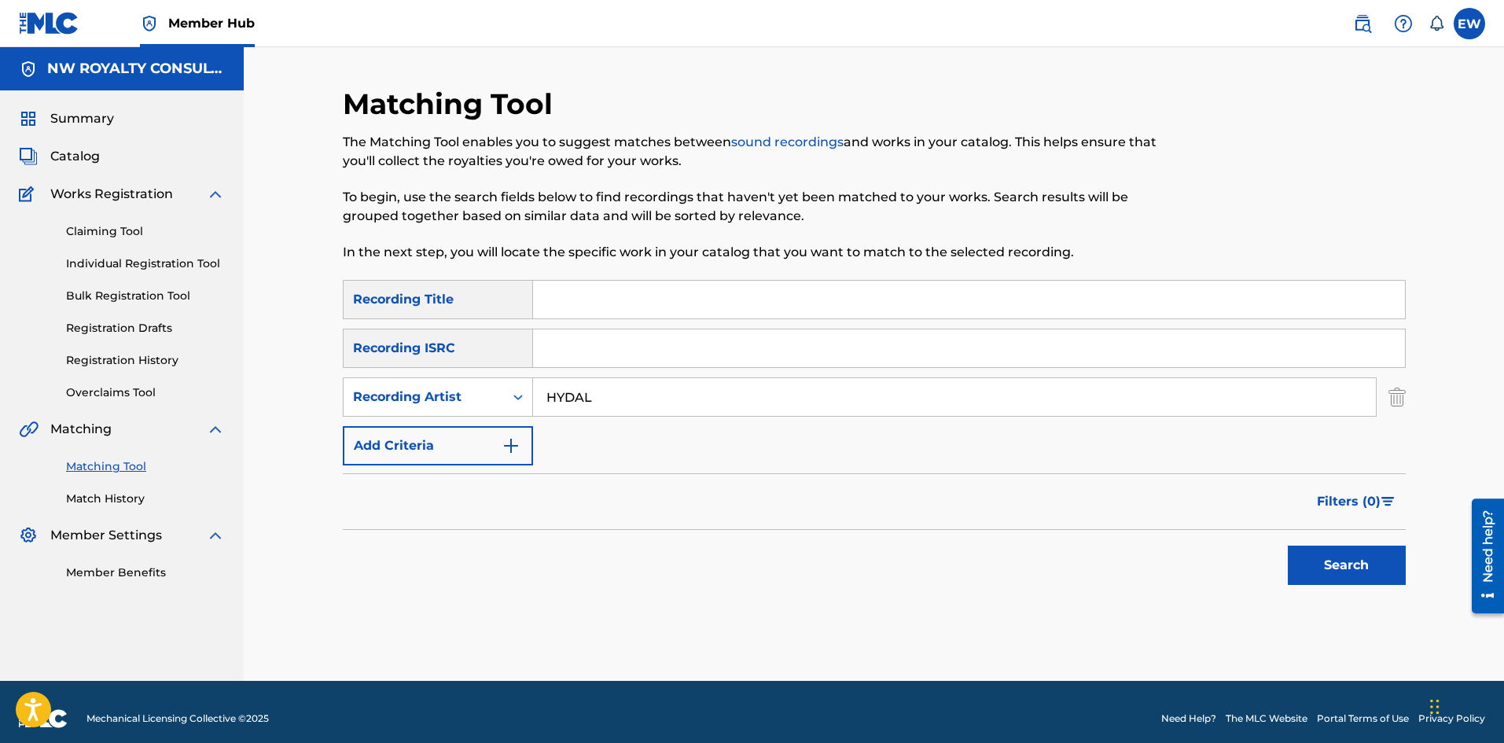
type input "HYDAL"
click at [631, 314] on input "Search Form" at bounding box center [969, 300] width 872 height 38
paste input "POWERS"
type input "POWERS"
click at [1328, 564] on button "Search" at bounding box center [1347, 565] width 118 height 39
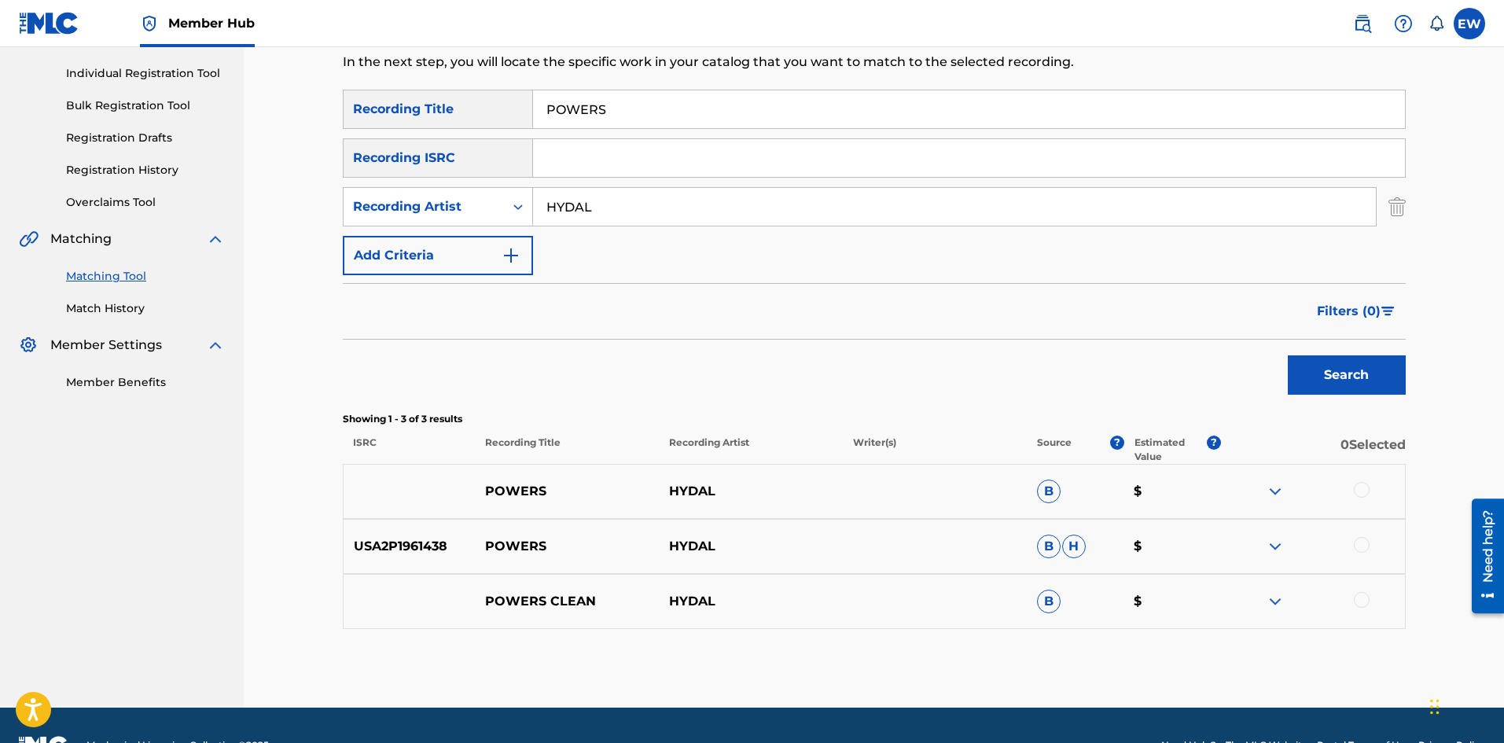
scroll to position [230, 0]
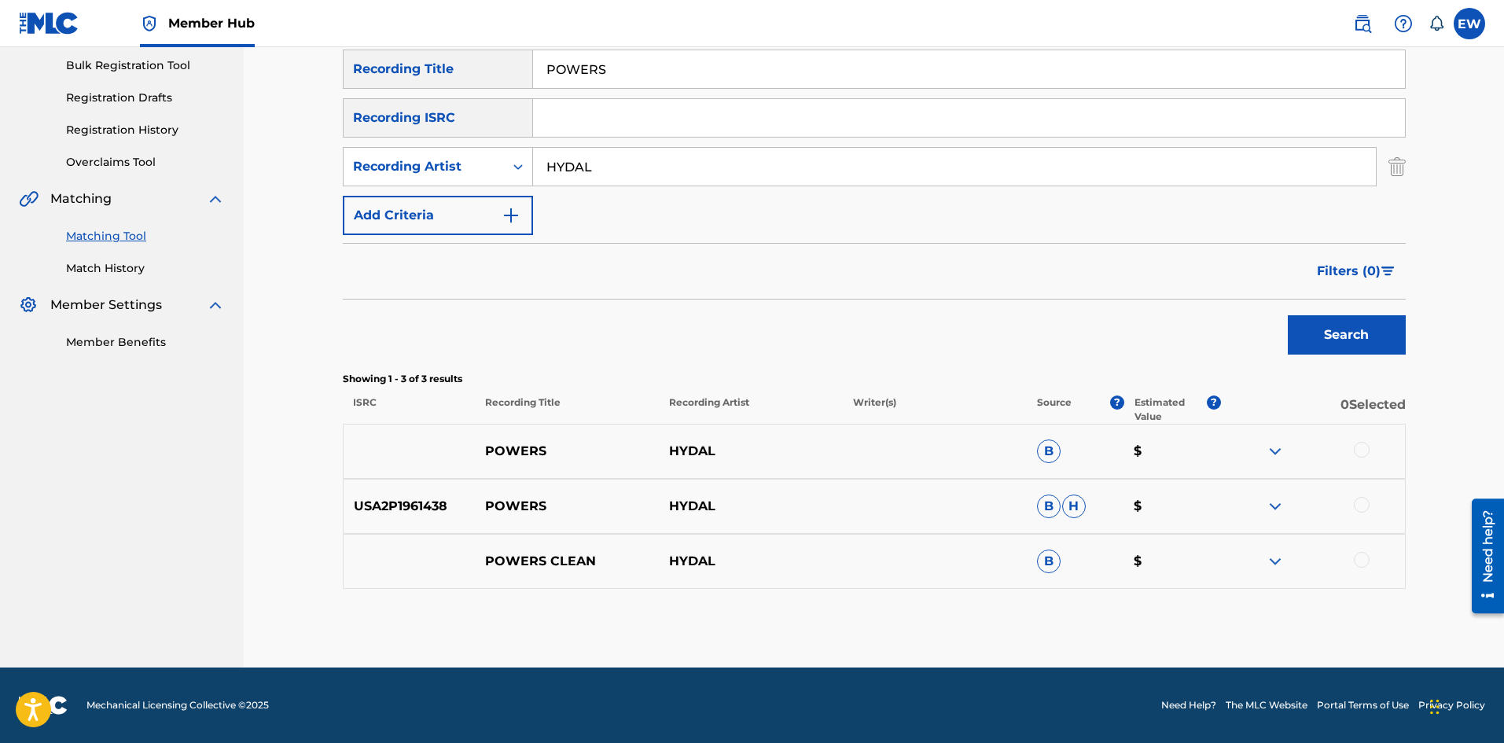
click at [1368, 449] on div at bounding box center [1362, 450] width 16 height 16
click at [1366, 502] on div at bounding box center [1362, 505] width 16 height 16
click at [1361, 563] on div at bounding box center [1362, 560] width 16 height 16
click at [1126, 599] on button "Match 3 Groups" at bounding box center [1105, 614] width 174 height 39
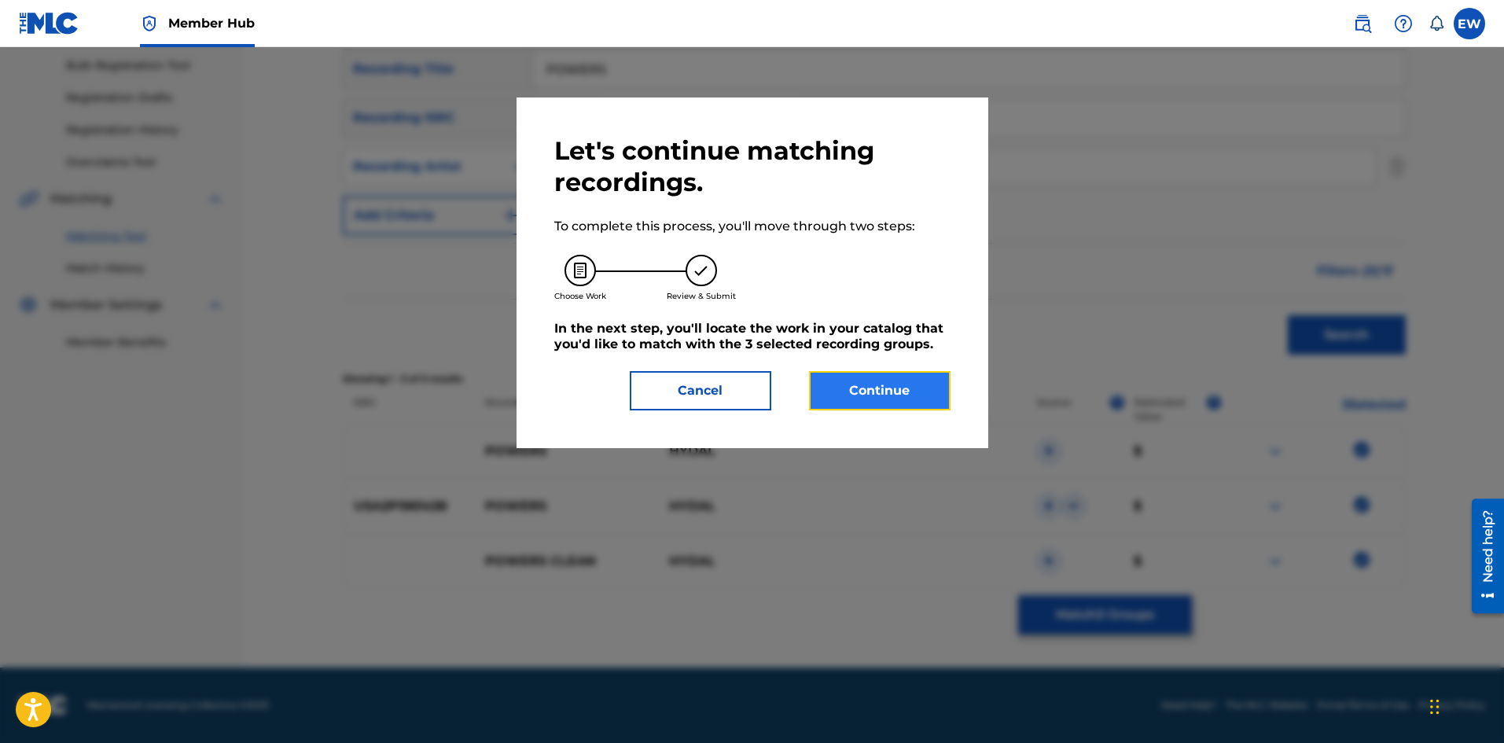
click at [933, 397] on button "Continue" at bounding box center [880, 390] width 142 height 39
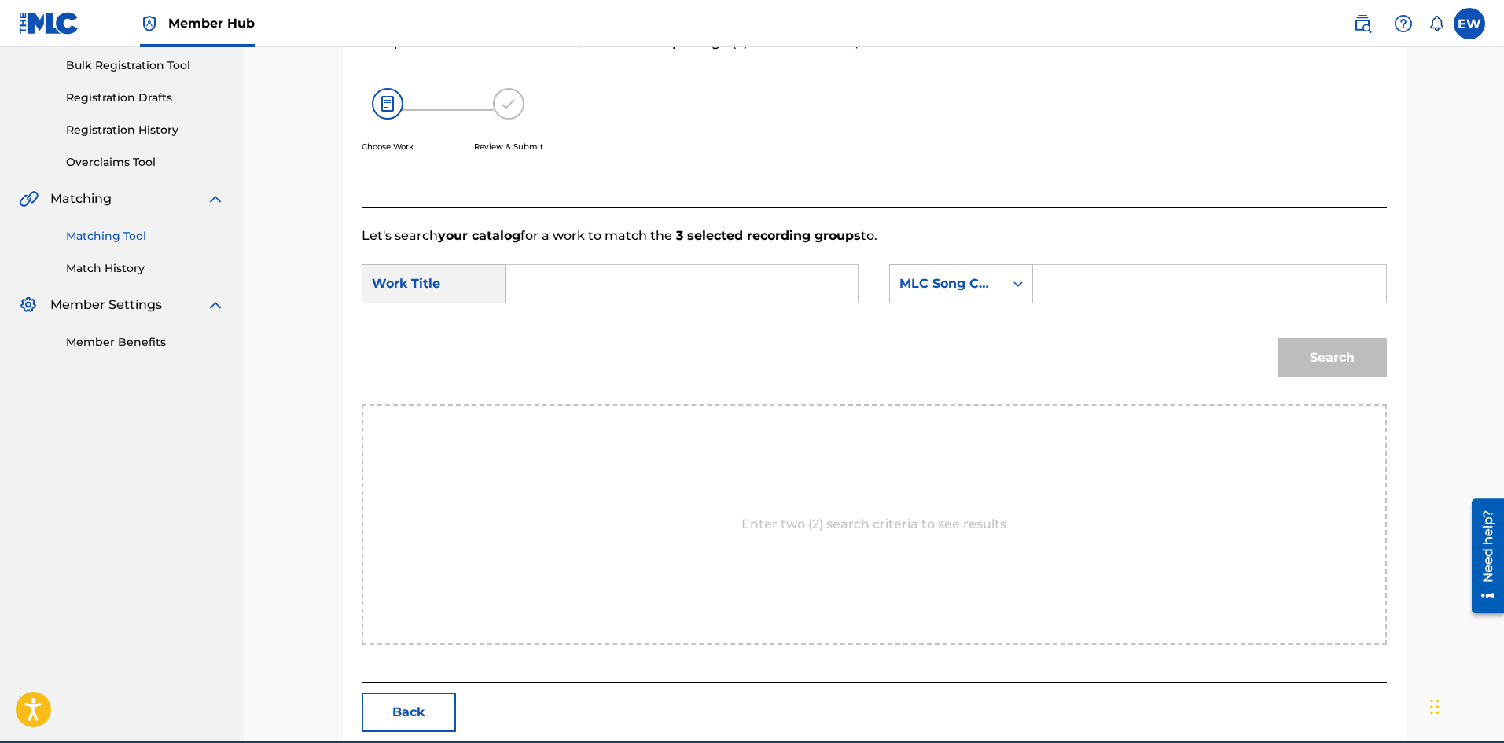
click at [702, 285] on input "Search Form" at bounding box center [682, 284] width 326 height 38
paste input "POWERS"
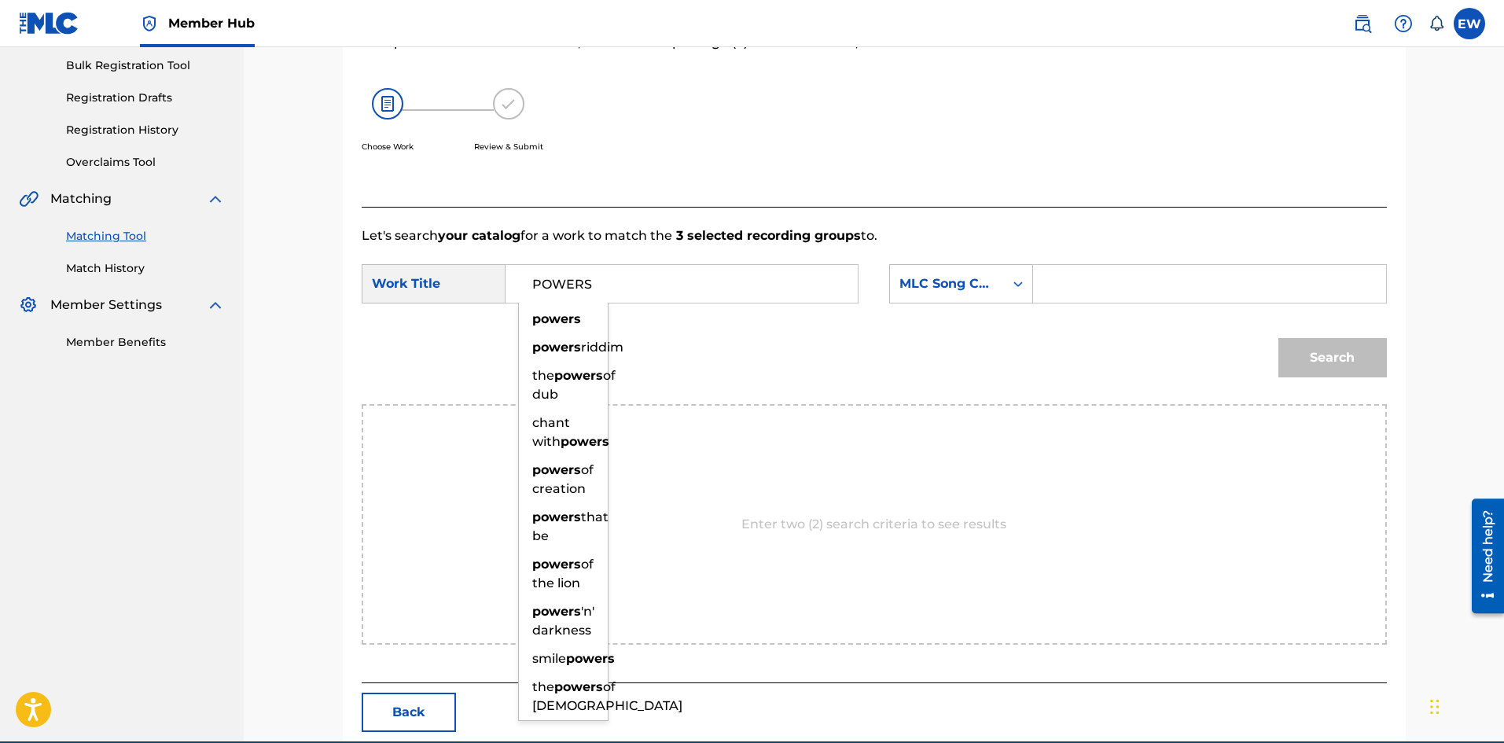
type input "POWERS"
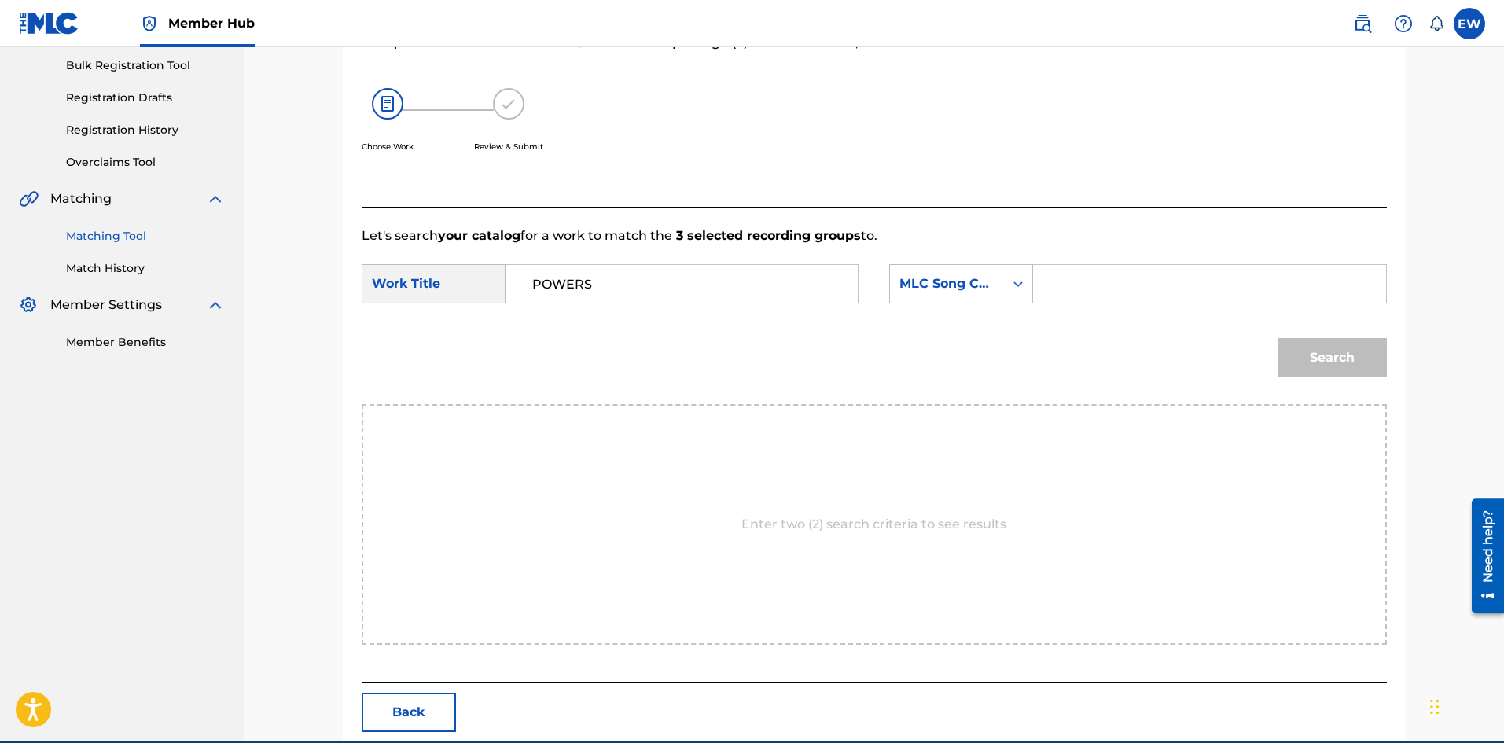
click at [1070, 285] on input "Search Form" at bounding box center [1210, 284] width 326 height 38
paste input "PA3MZ4"
type input "PA3MZ4"
click at [1339, 367] on button "Search" at bounding box center [1333, 357] width 109 height 39
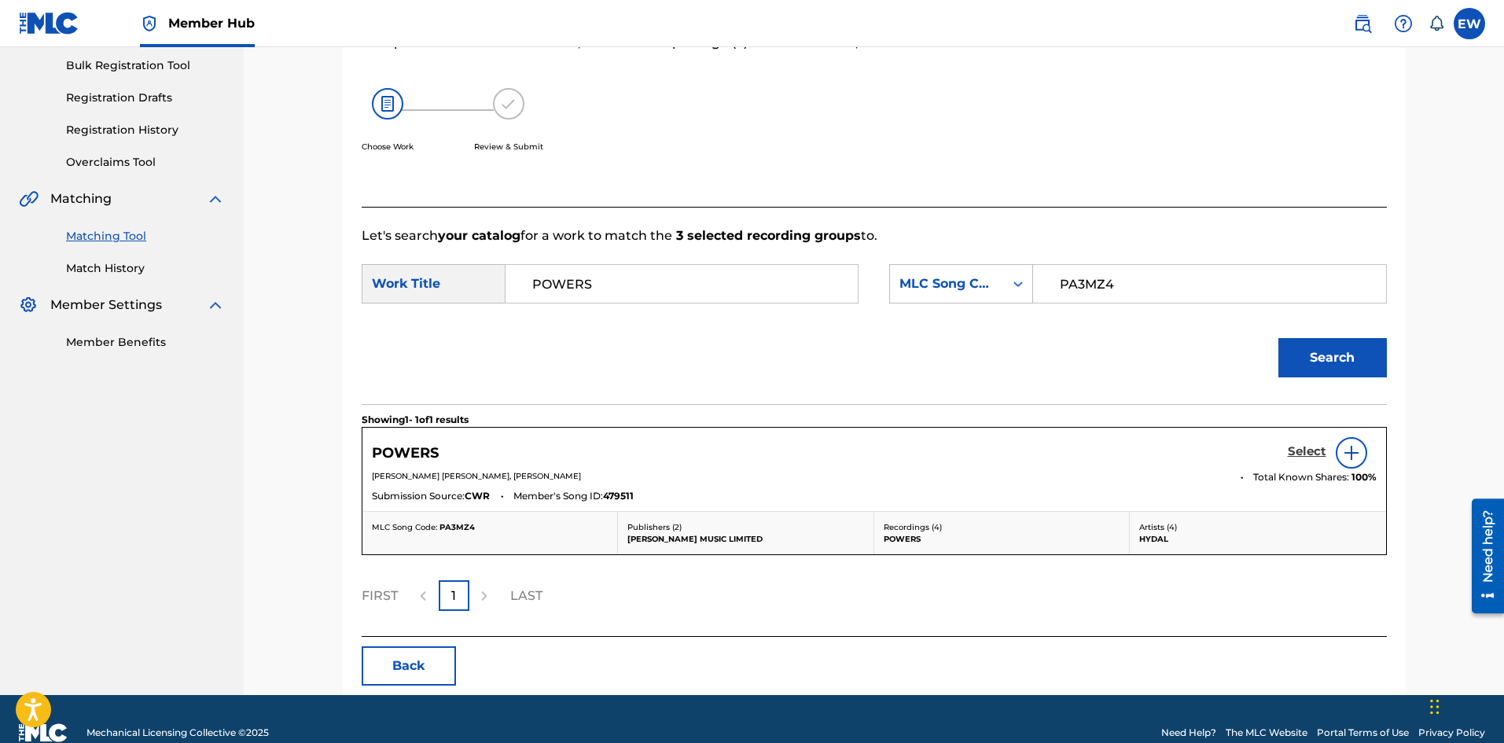
click at [1291, 457] on h5 "Select" at bounding box center [1307, 451] width 39 height 15
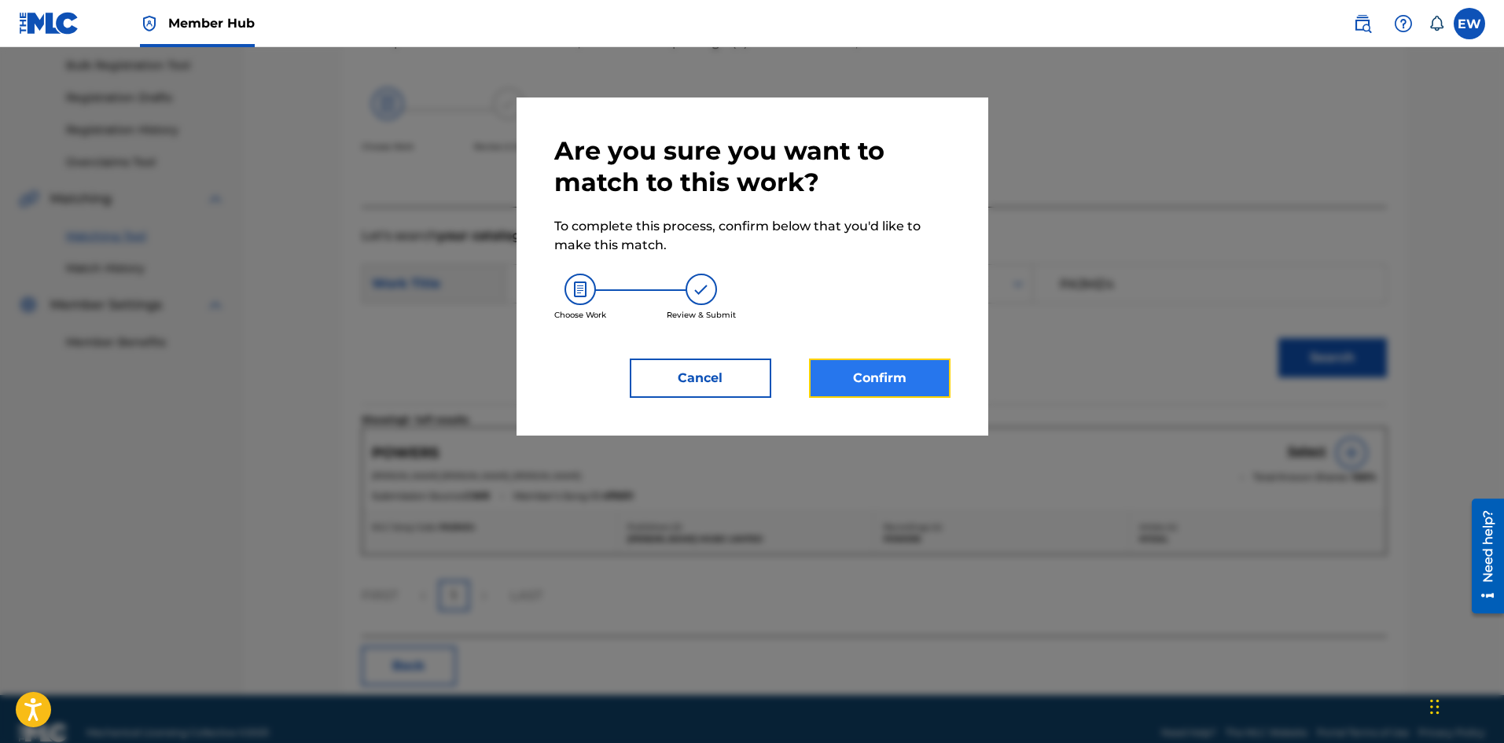
click at [916, 359] on button "Confirm" at bounding box center [880, 378] width 142 height 39
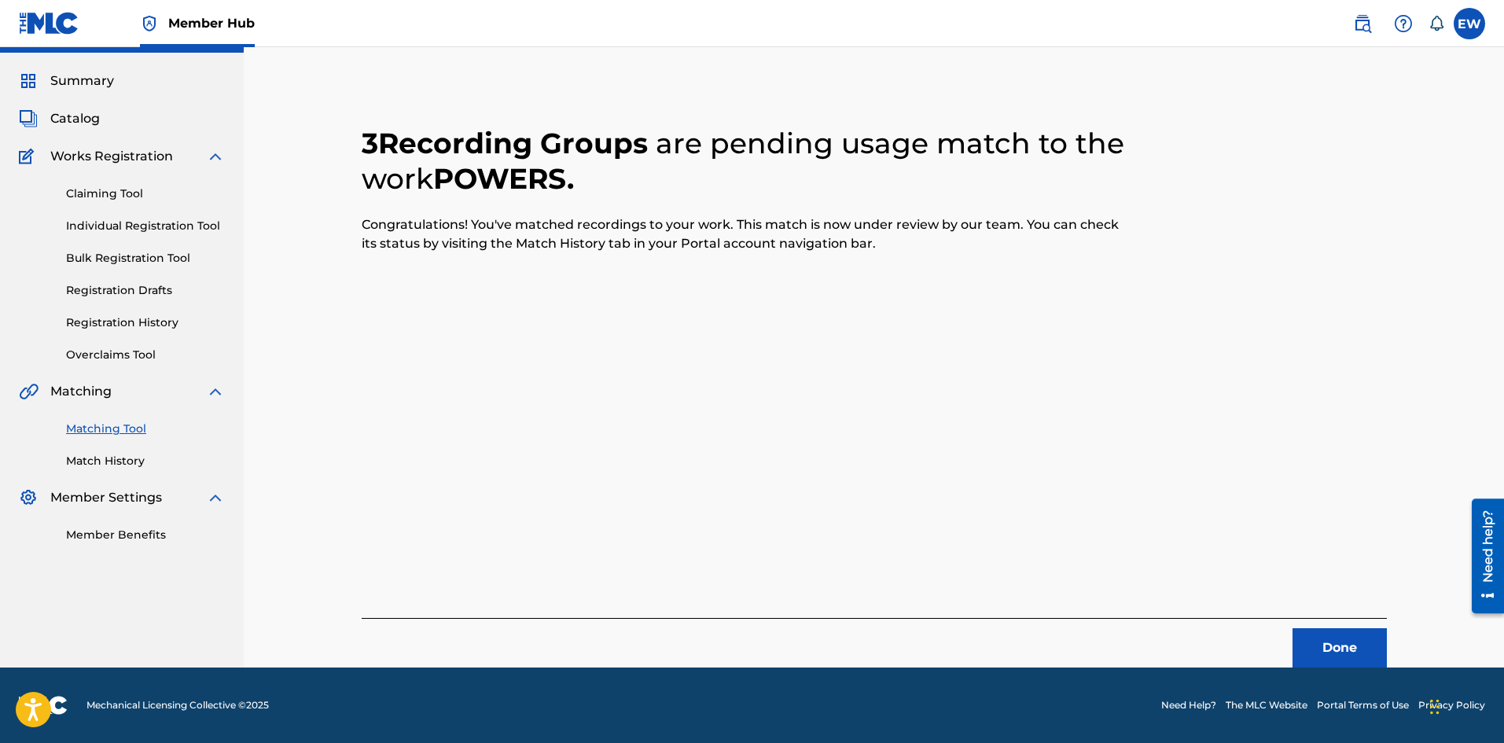
scroll to position [38, 0]
click at [1343, 654] on button "Done" at bounding box center [1340, 647] width 94 height 39
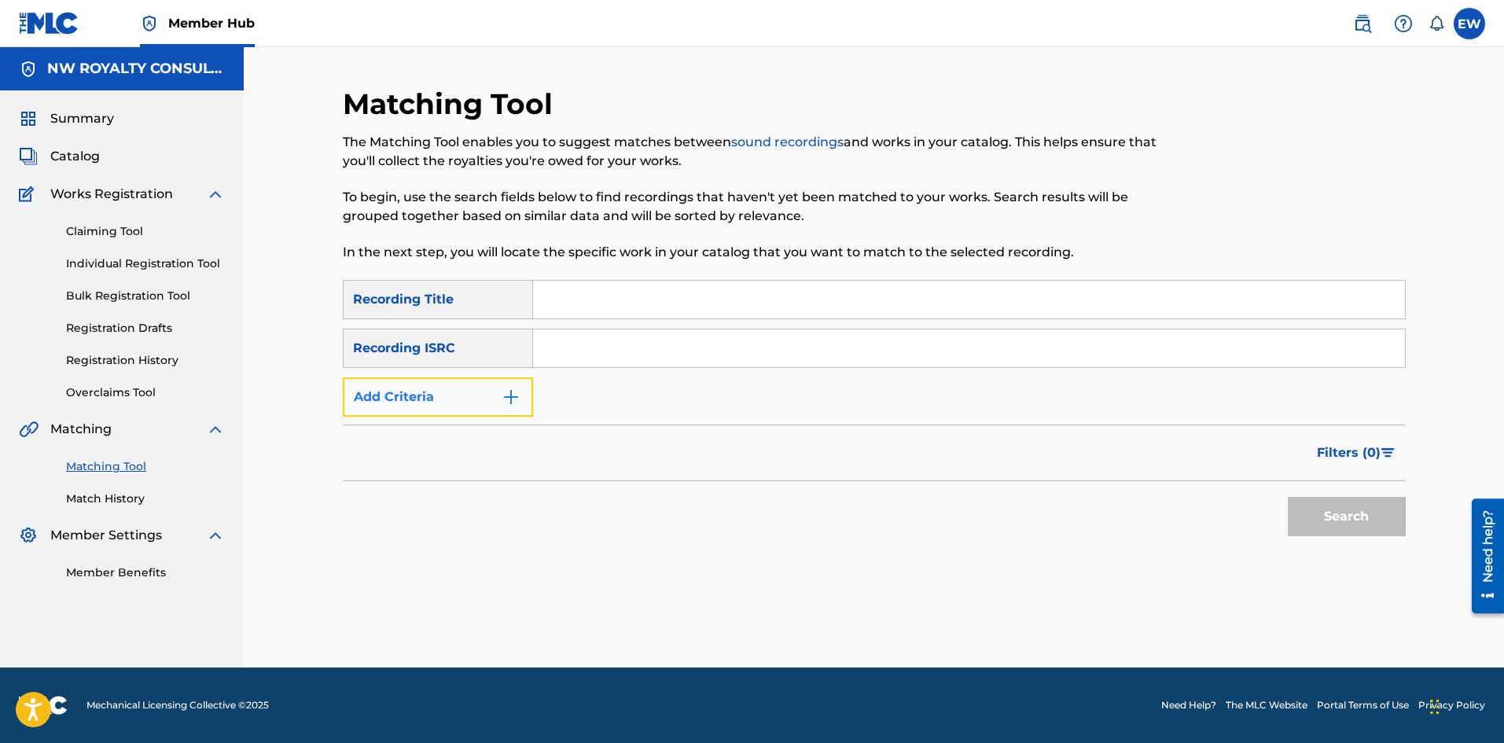
click at [445, 392] on button "Add Criteria" at bounding box center [438, 396] width 190 height 39
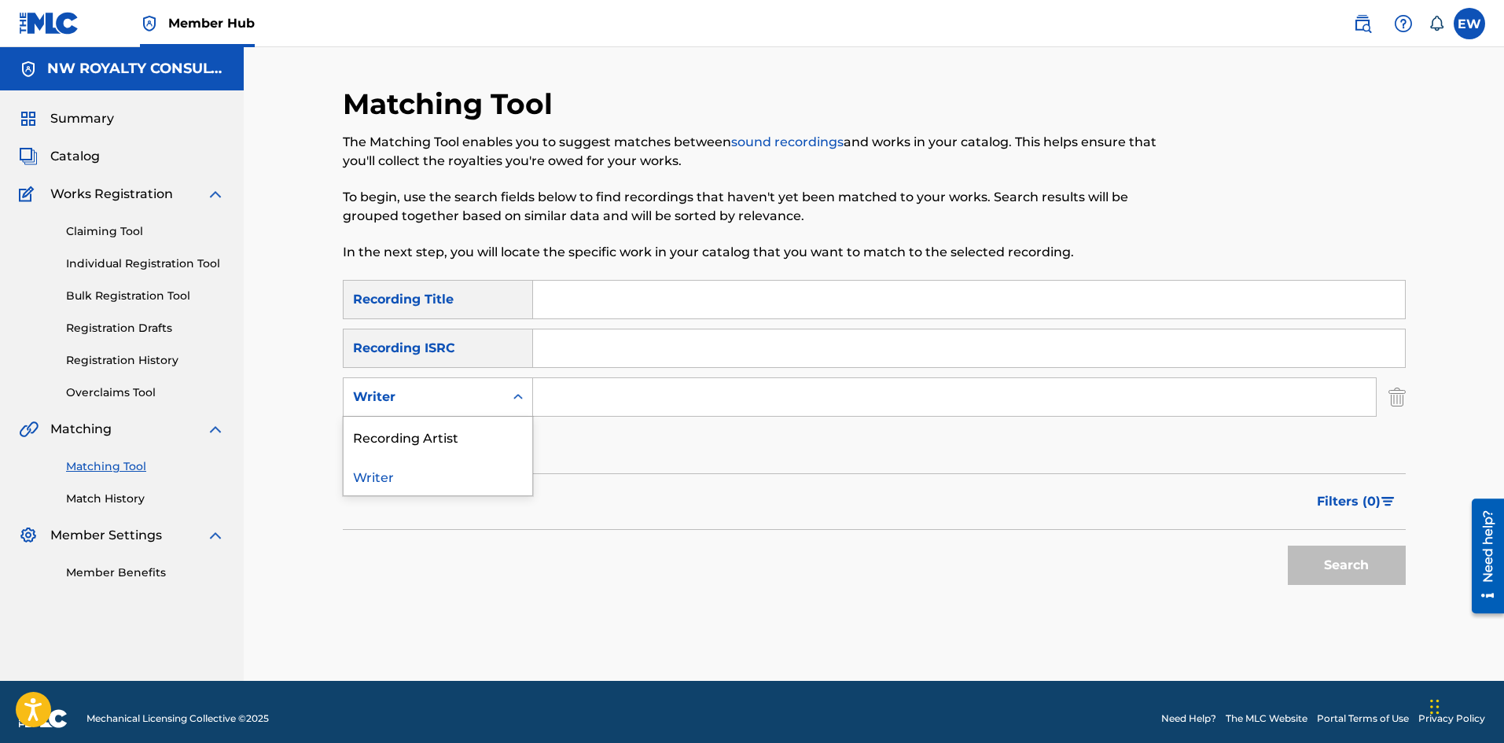
click at [445, 392] on div "Writer" at bounding box center [424, 397] width 142 height 19
drag, startPoint x: 418, startPoint y: 429, endPoint x: 461, endPoint y: 418, distance: 44.1
click at [427, 426] on div "Recording Artist" at bounding box center [438, 436] width 189 height 39
click at [617, 403] on input "Search Form" at bounding box center [954, 397] width 843 height 38
paste input "PRAY"
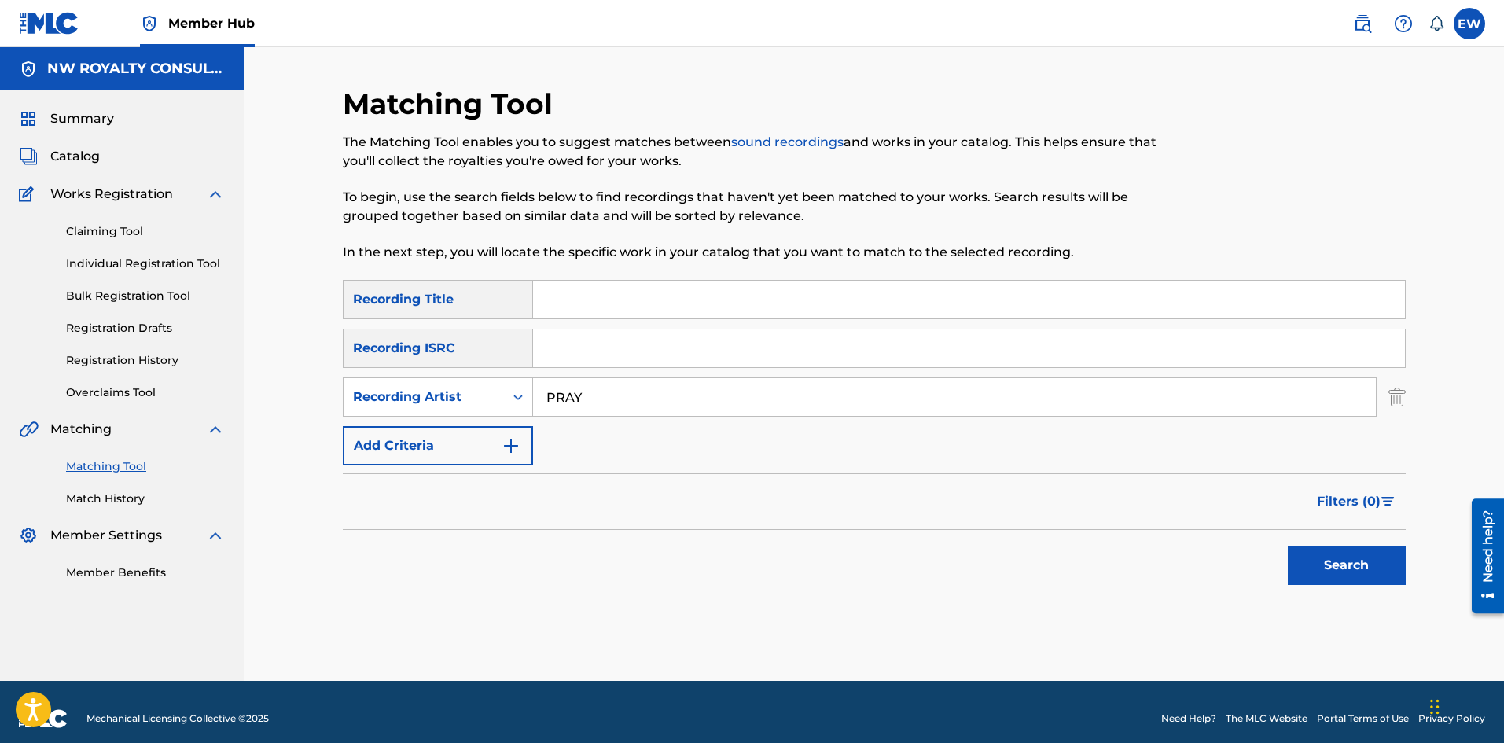
type input "PRAY"
click at [718, 293] on input "Search Form" at bounding box center [969, 300] width 872 height 38
paste input "PRAY"
type input "PRAY"
click at [1357, 562] on button "Search" at bounding box center [1347, 565] width 118 height 39
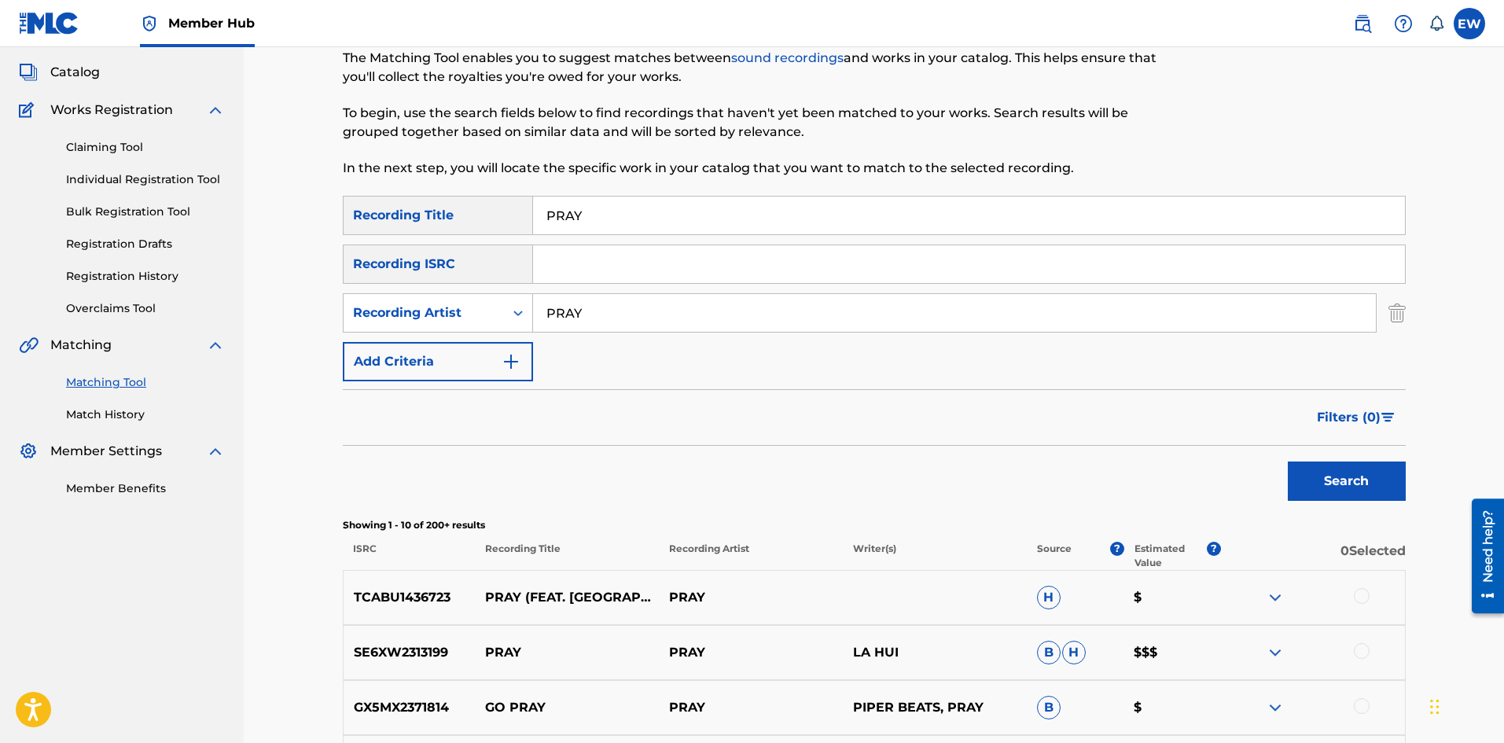
scroll to position [315, 0]
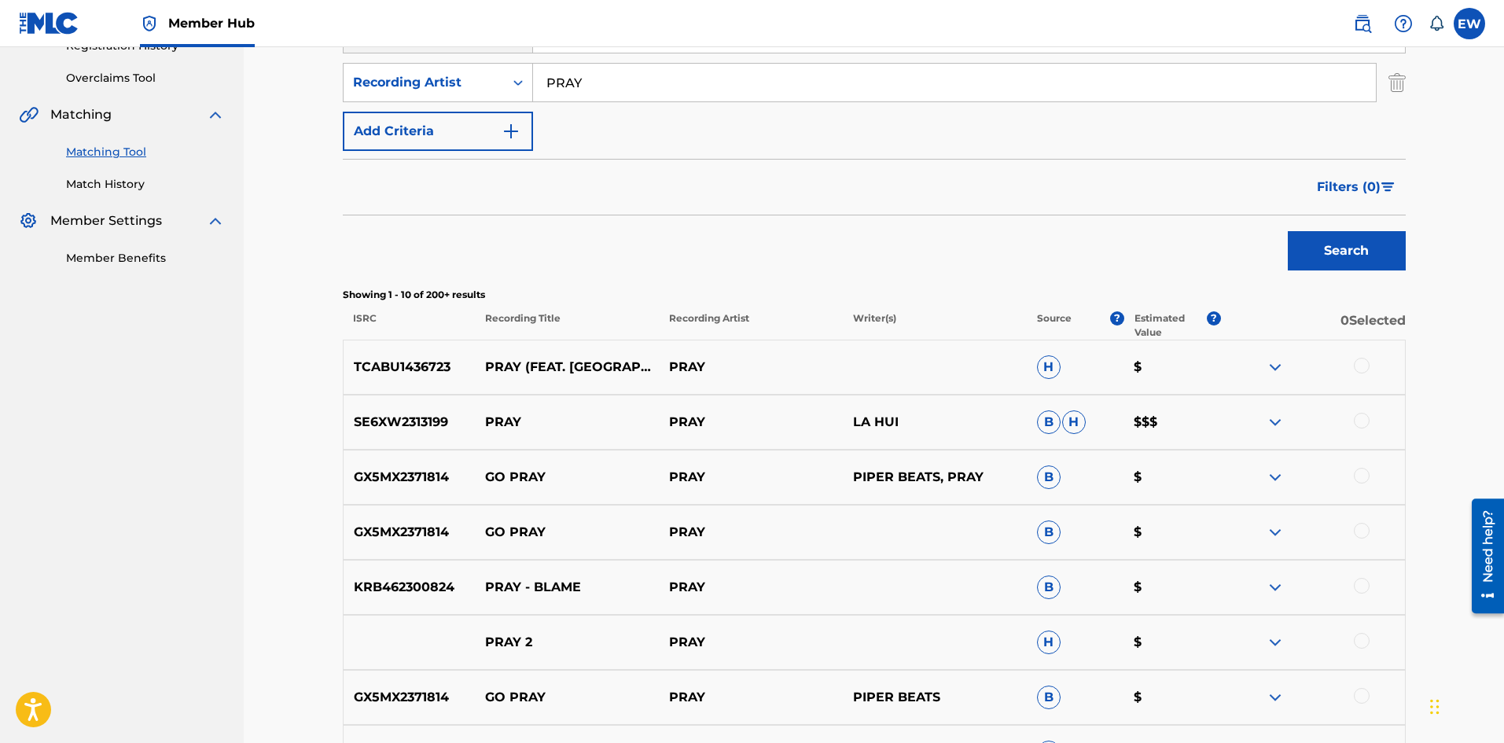
click at [1362, 367] on div at bounding box center [1362, 366] width 16 height 16
click at [1363, 419] on div at bounding box center [1362, 421] width 16 height 16
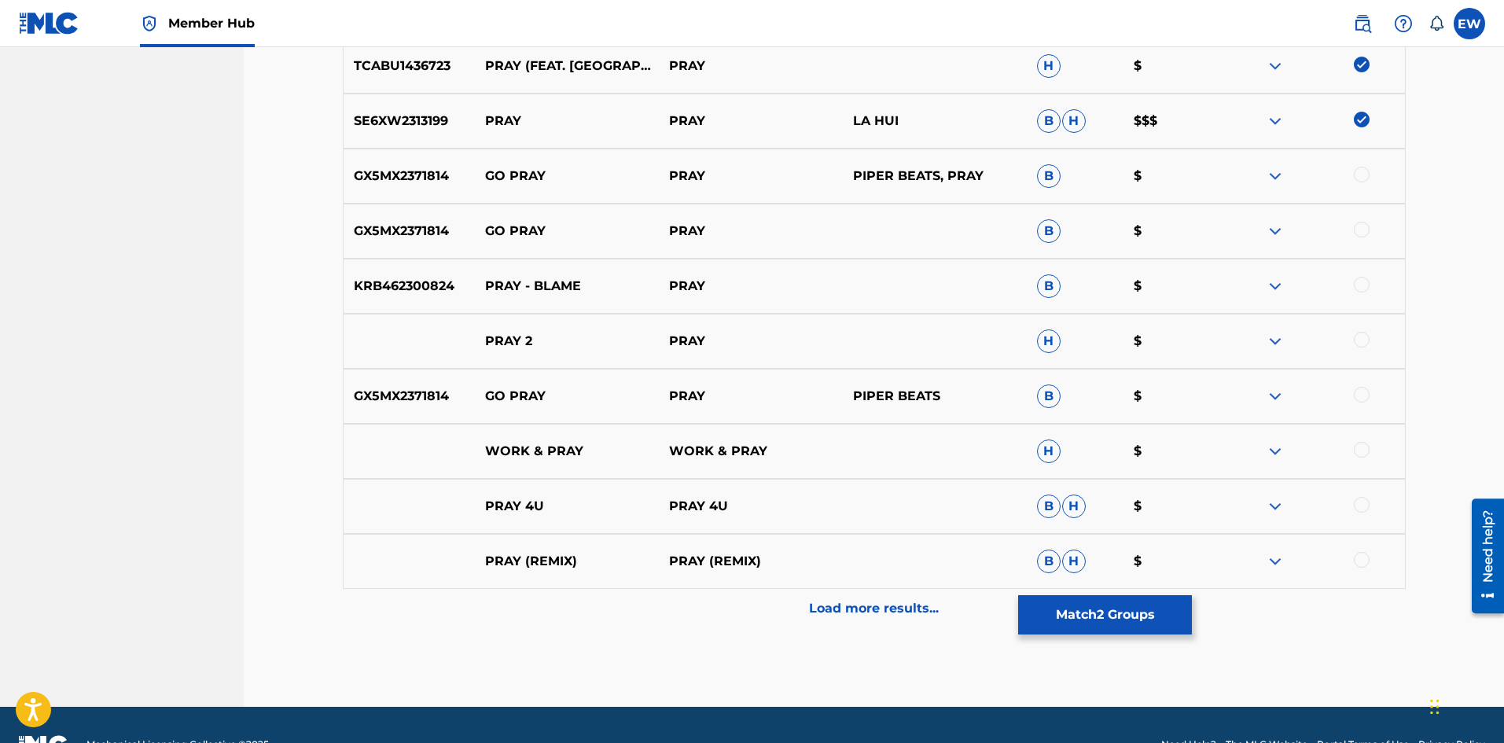
scroll to position [629, 0]
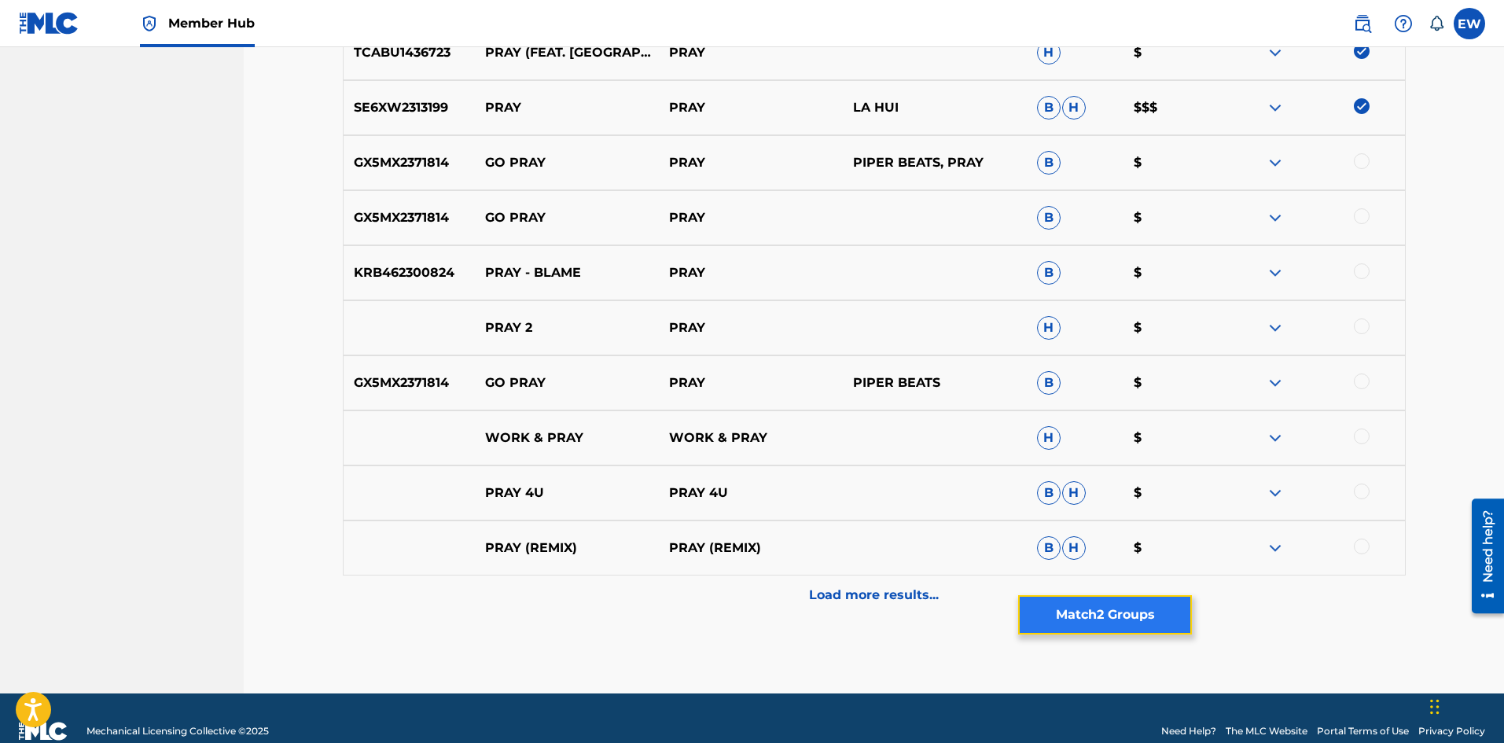
click at [1129, 606] on button "Match 2 Groups" at bounding box center [1105, 614] width 174 height 39
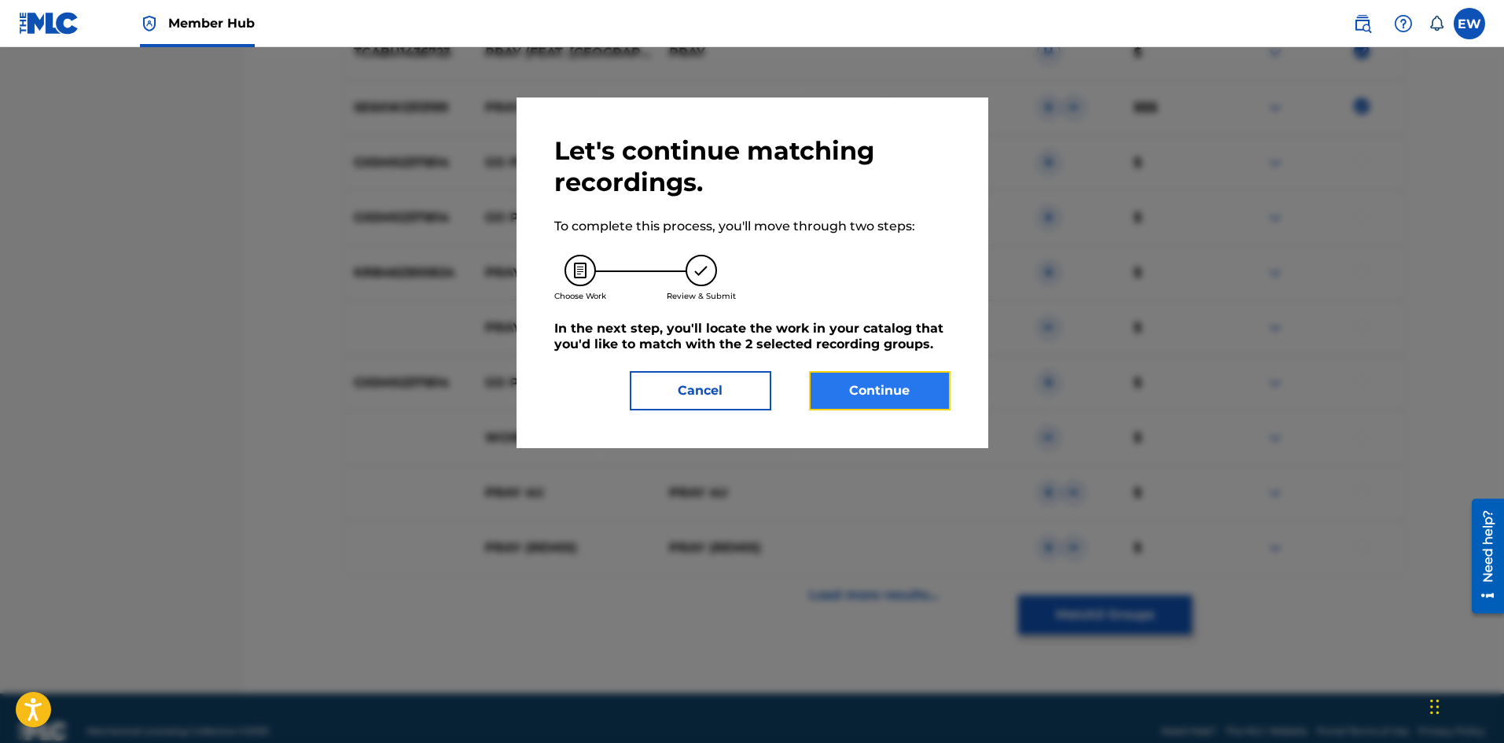
click at [911, 389] on button "Continue" at bounding box center [880, 390] width 142 height 39
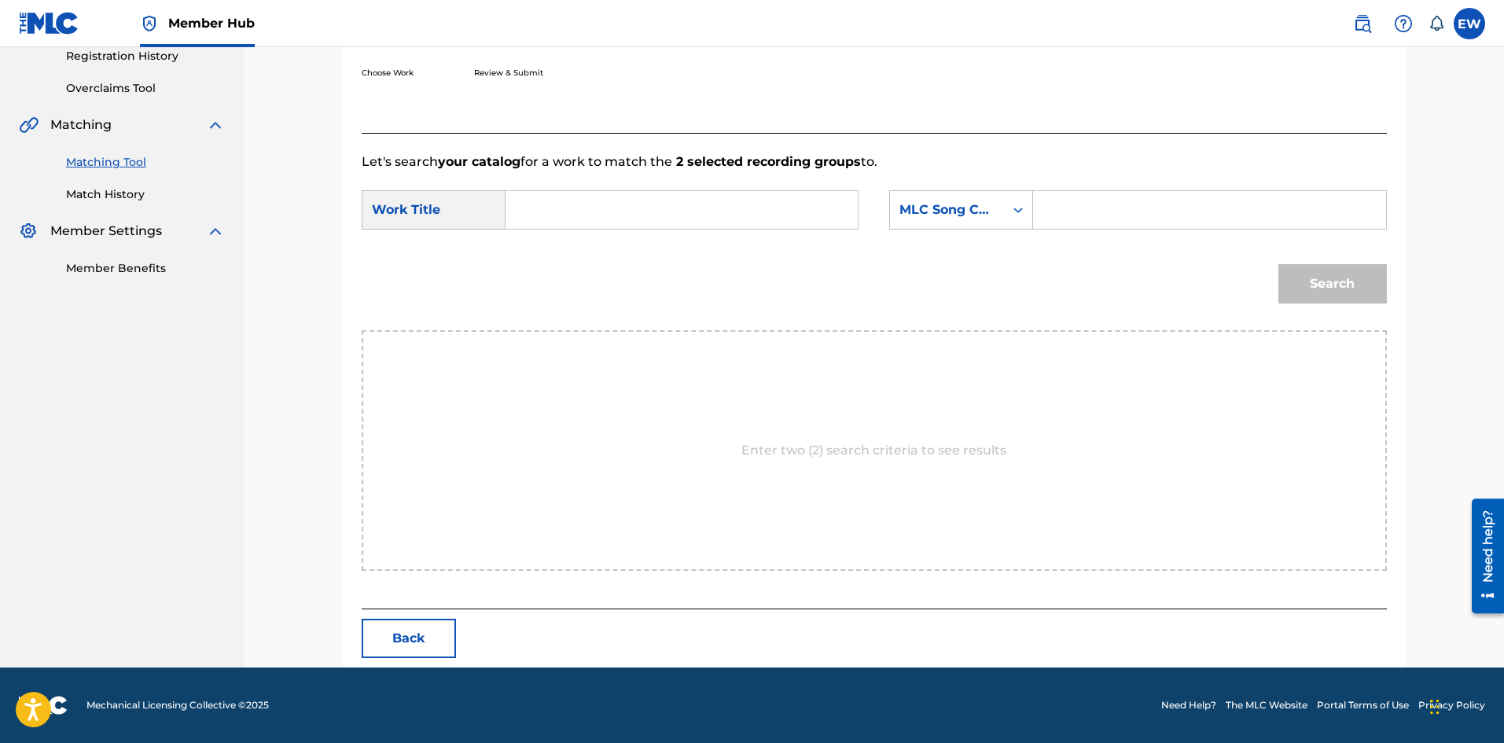
scroll to position [304, 0]
drag, startPoint x: 645, startPoint y: 190, endPoint x: 646, endPoint y: 216, distance: 26.0
click at [645, 201] on div "Search Form" at bounding box center [682, 209] width 353 height 39
click at [646, 216] on input "Search Form" at bounding box center [682, 210] width 326 height 38
paste input "PRAY"
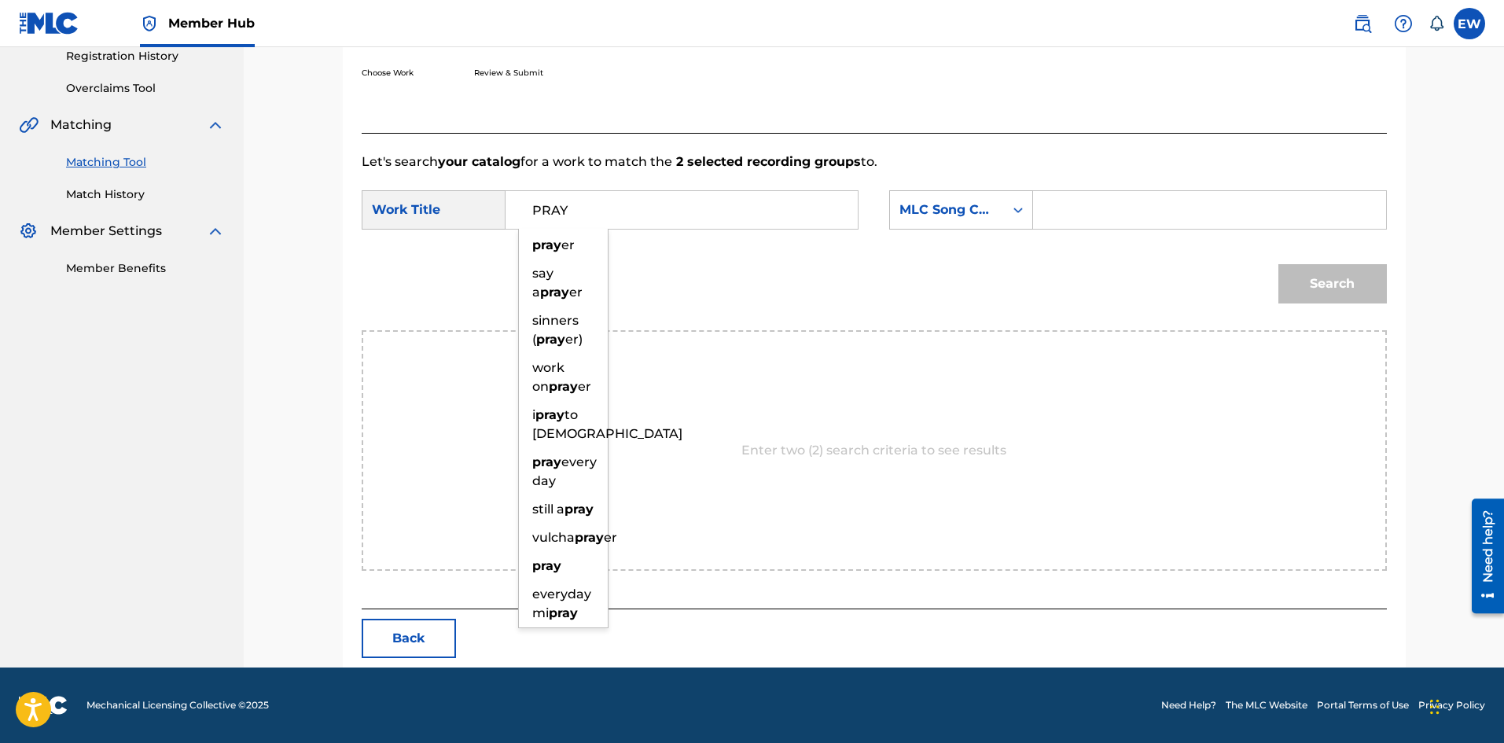
type input "PRAY"
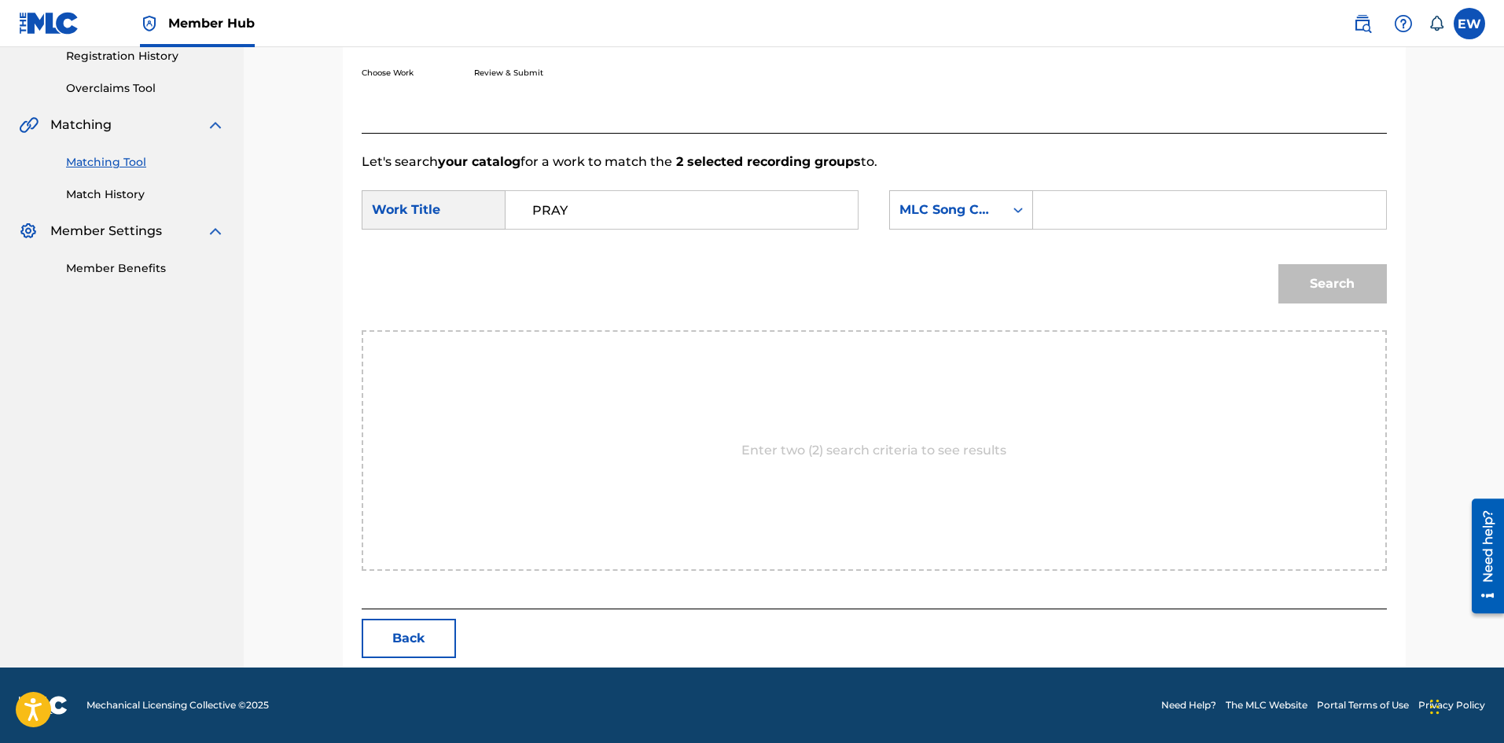
click at [1124, 212] on input "Search Form" at bounding box center [1210, 210] width 326 height 38
paste input "P6387D"
type input "P6387D"
click at [1294, 281] on button "Search" at bounding box center [1333, 283] width 109 height 39
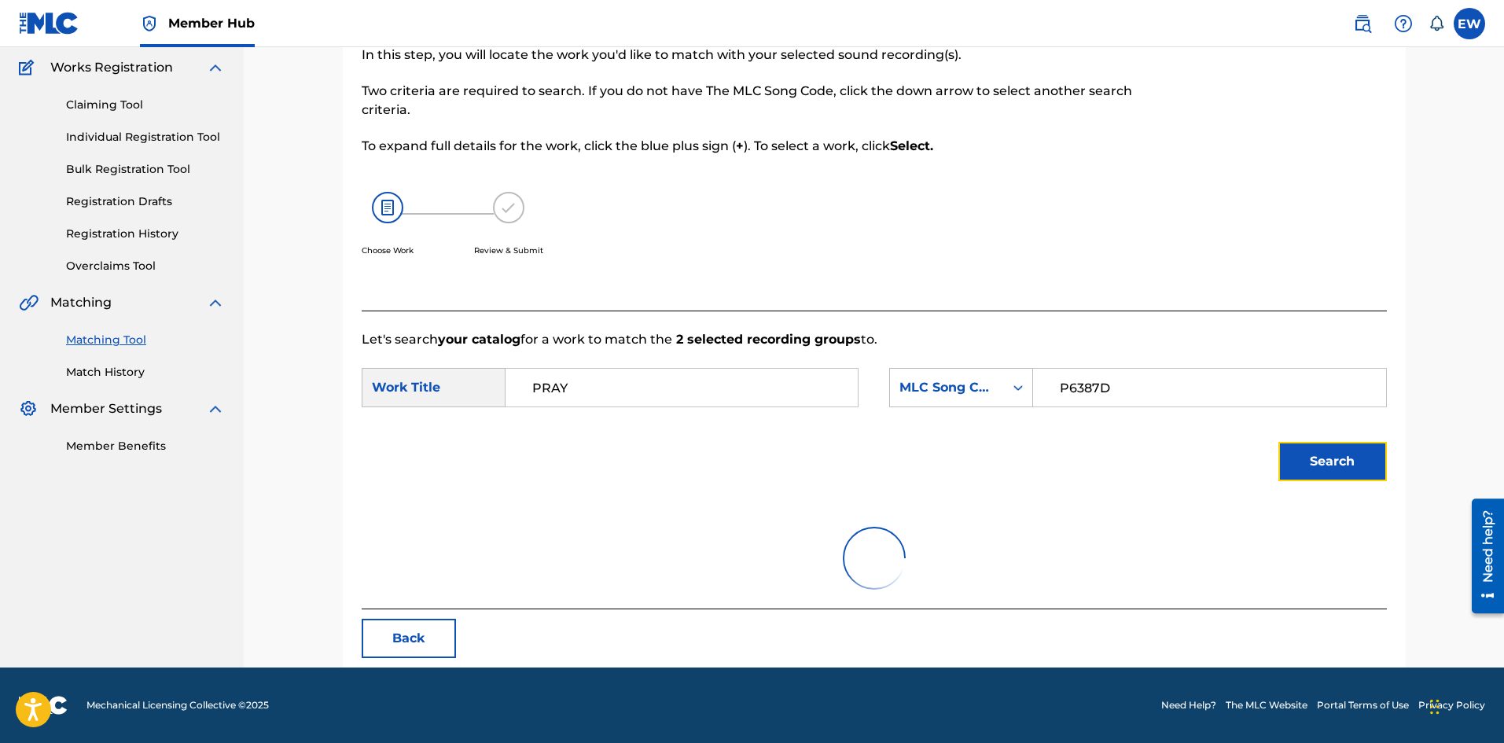
scroll to position [241, 0]
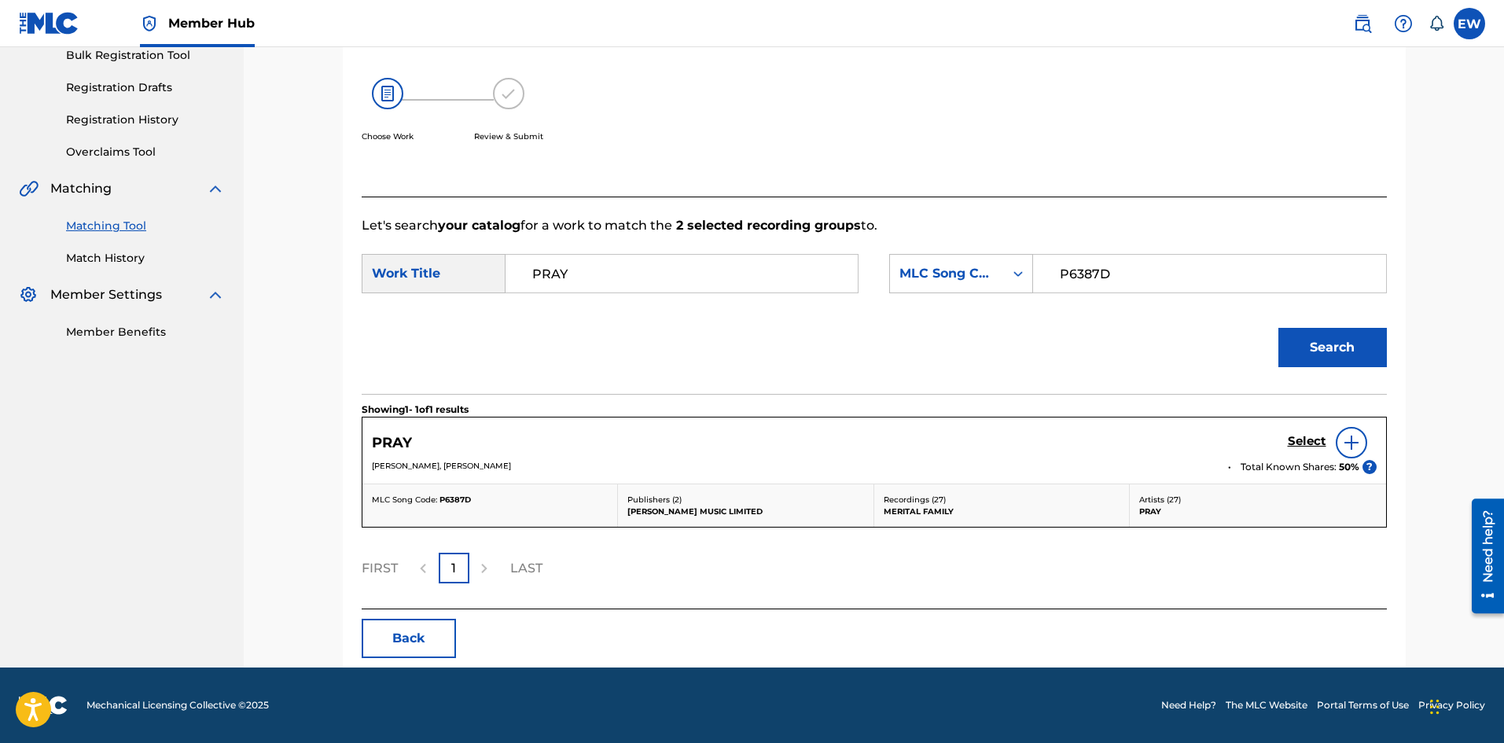
click at [1314, 426] on div "PRAY Select AINSLEY MORRIS, ADIDJA AZIM PALMER Total Known Shares: 50 % ?" at bounding box center [875, 451] width 1024 height 66
click at [1306, 441] on h5 "Select" at bounding box center [1307, 441] width 39 height 15
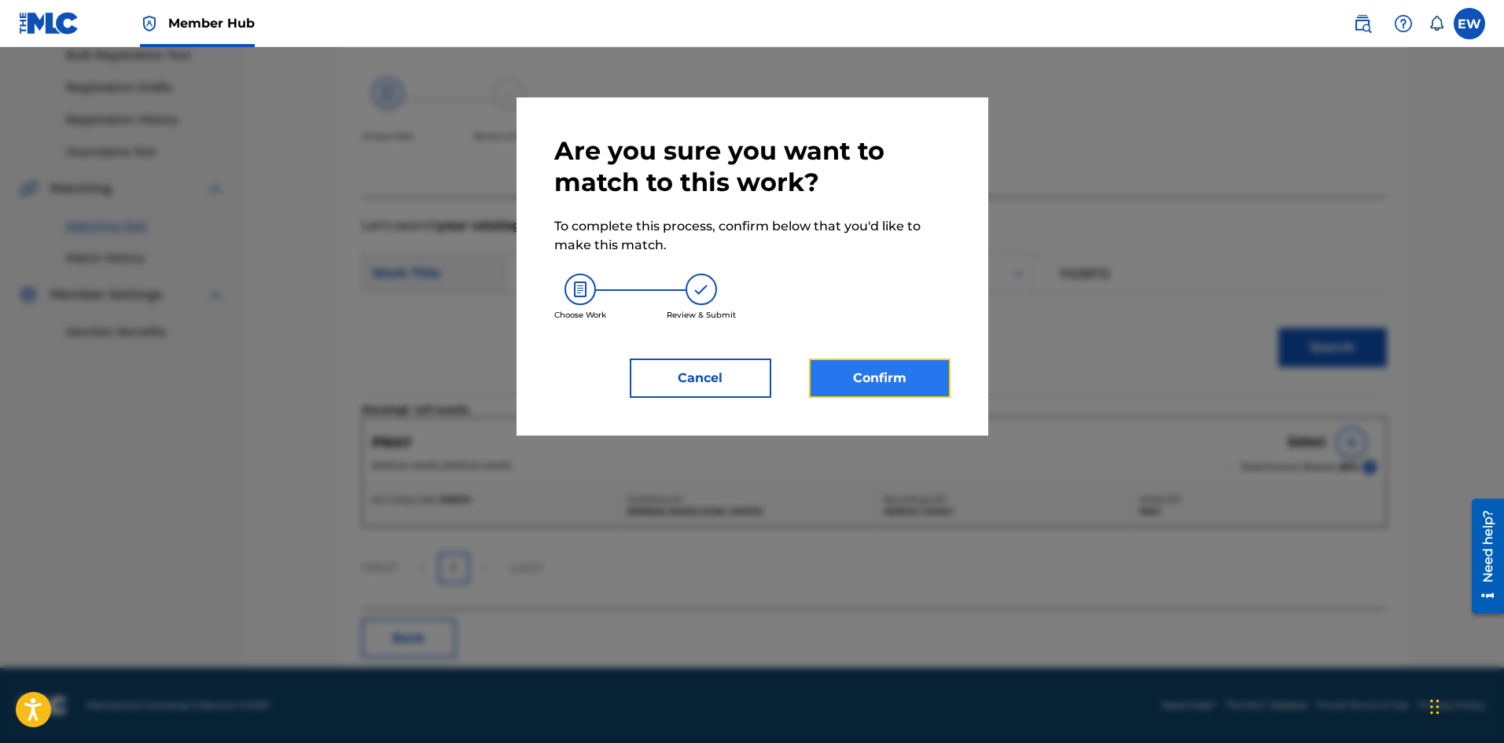
click at [906, 379] on button "Confirm" at bounding box center [880, 378] width 142 height 39
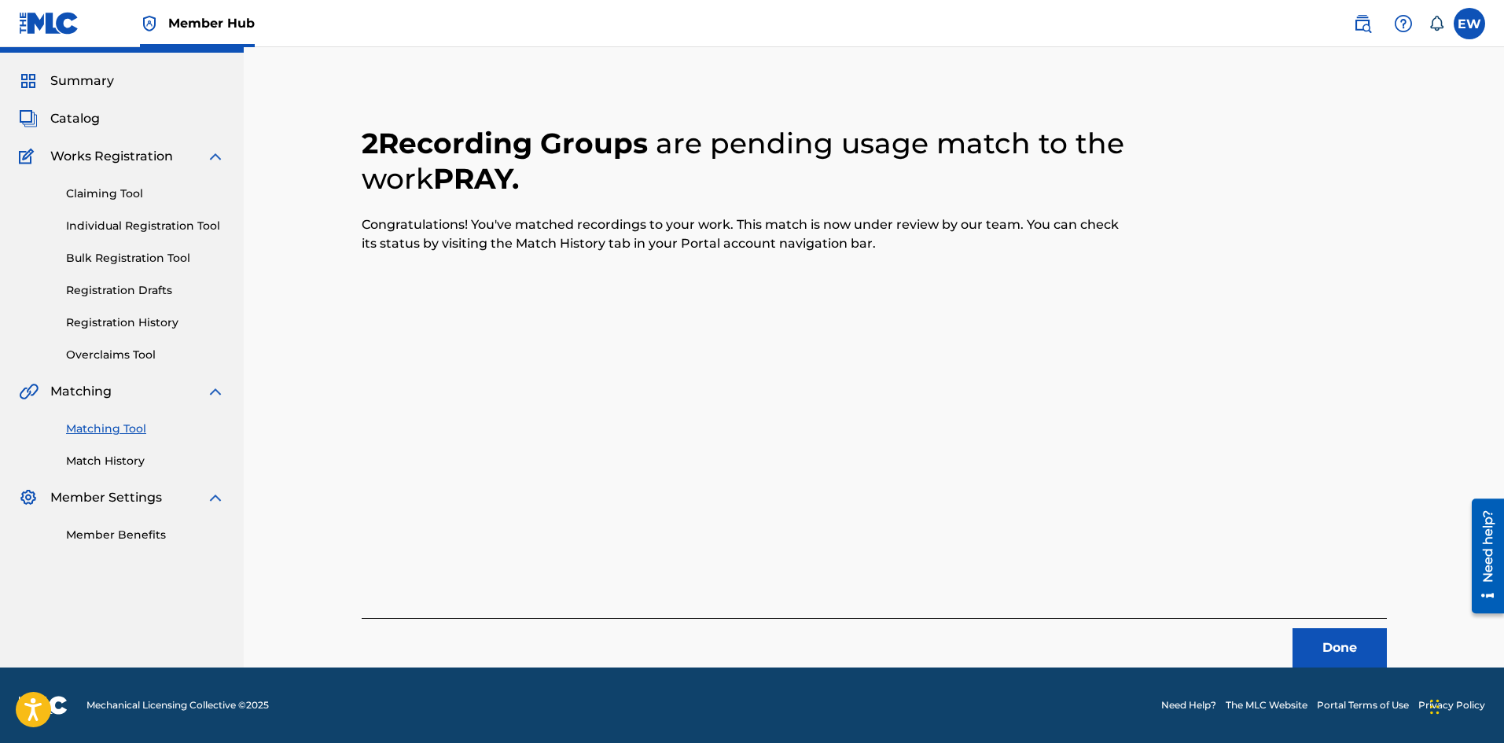
scroll to position [38, 0]
click at [1358, 637] on button "Done" at bounding box center [1340, 647] width 94 height 39
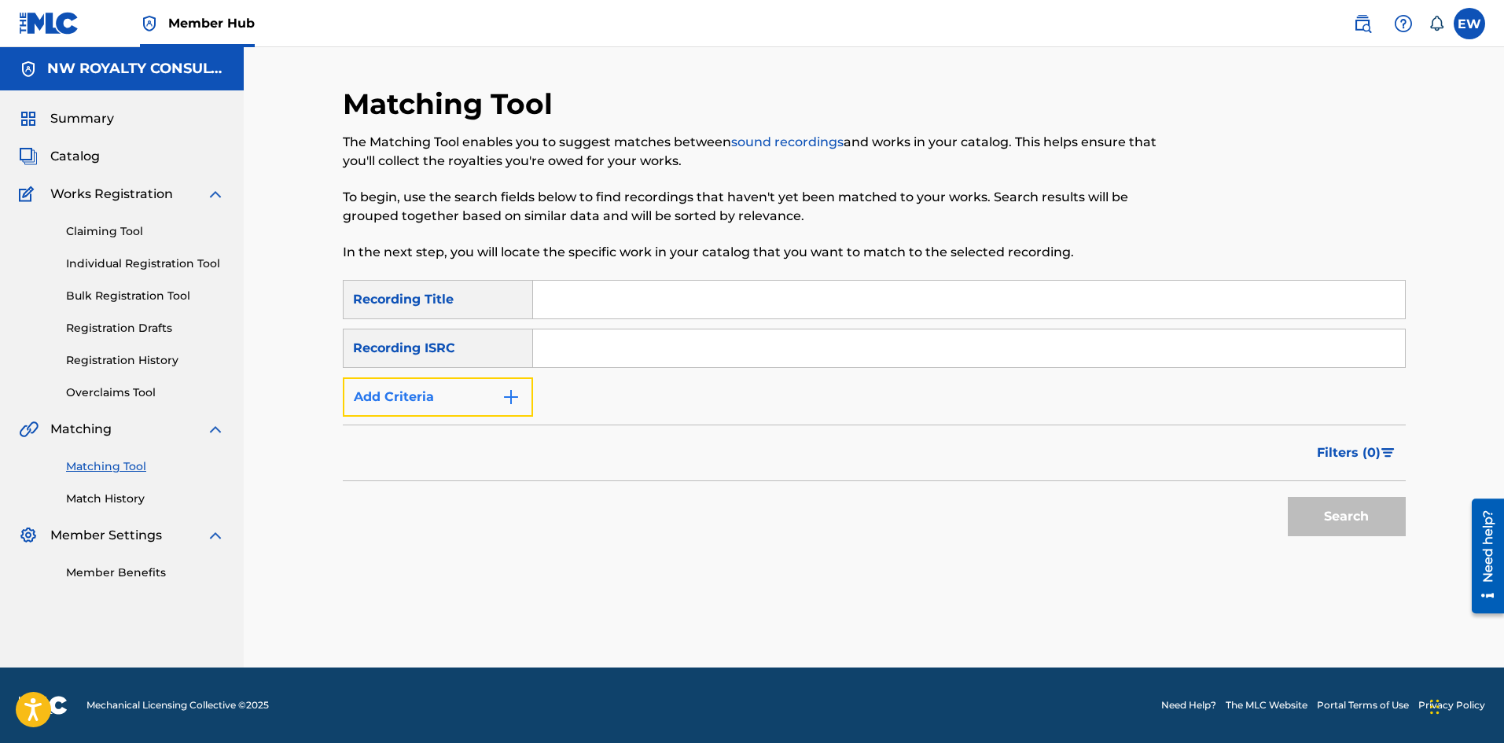
click at [473, 403] on button "Add Criteria" at bounding box center [438, 396] width 190 height 39
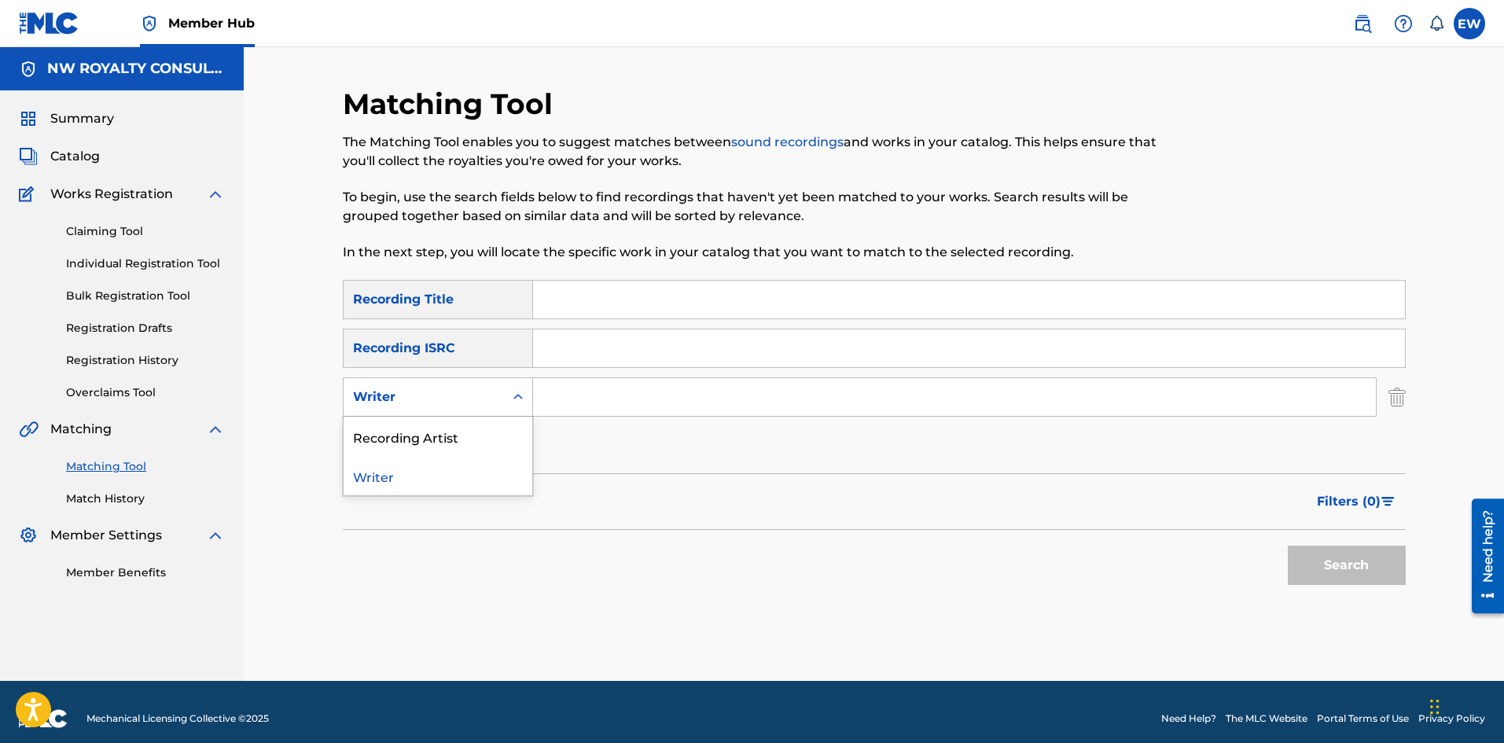
click at [469, 407] on div "Writer" at bounding box center [424, 397] width 160 height 30
drag, startPoint x: 462, startPoint y: 427, endPoint x: 513, endPoint y: 418, distance: 51.8
click at [464, 426] on div "Recording Artist" at bounding box center [438, 436] width 189 height 39
click at [617, 399] on input "Search Form" at bounding box center [954, 397] width 843 height 38
paste input "FADAROY"
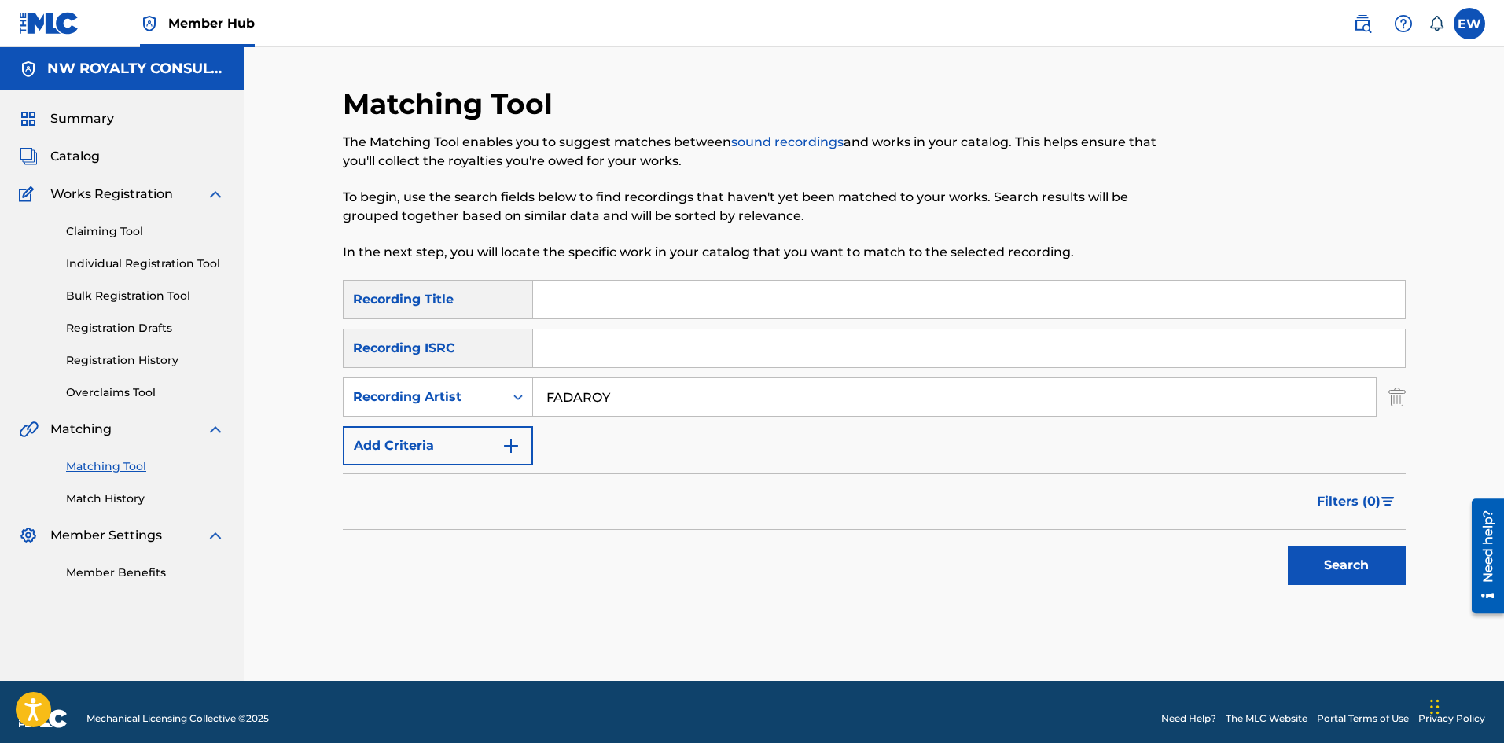
type input "FADAROY"
click at [665, 287] on input "Search Form" at bounding box center [969, 300] width 872 height 38
paste input "PROGRESS"
type input "PROGRESS"
click at [1350, 556] on button "Search" at bounding box center [1347, 565] width 118 height 39
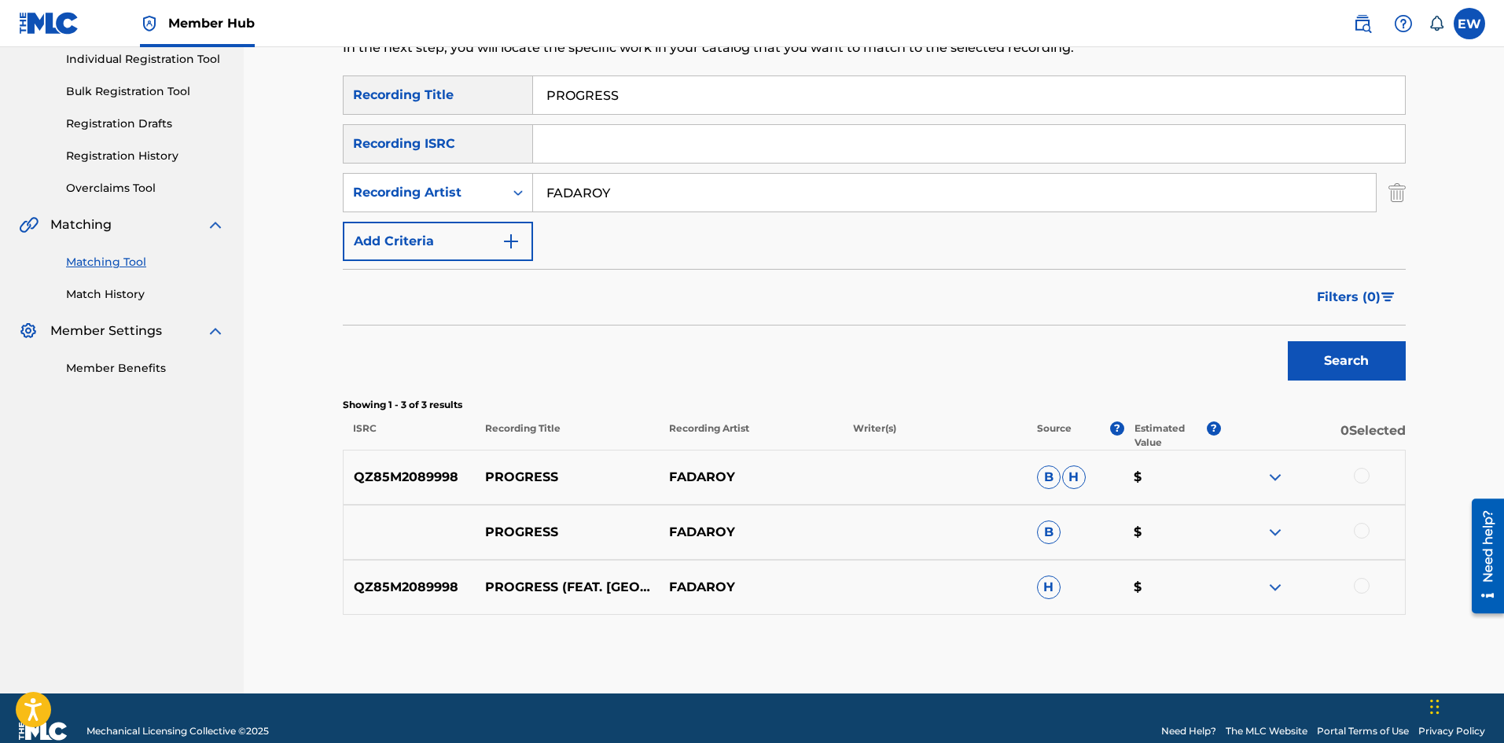
scroll to position [230, 0]
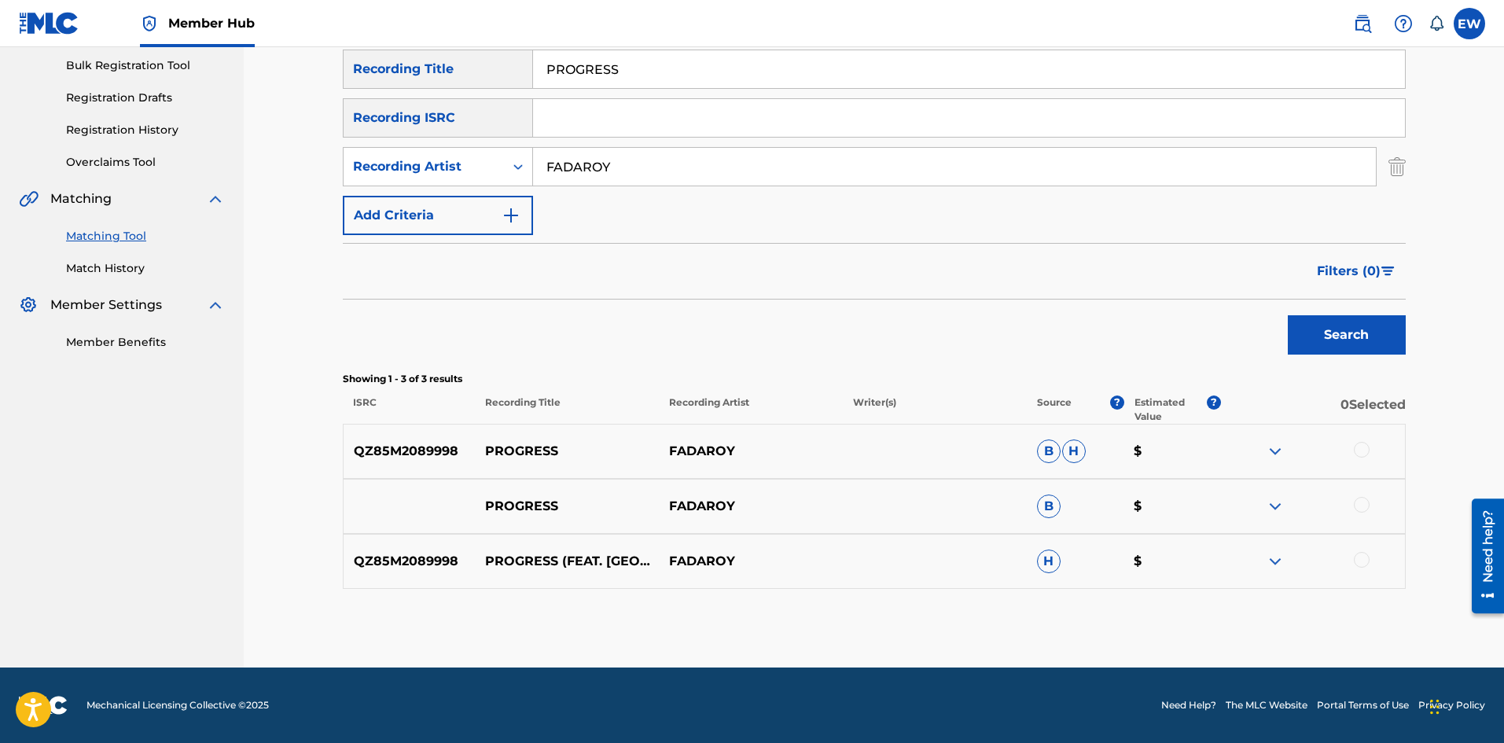
click at [1357, 448] on div at bounding box center [1362, 450] width 16 height 16
click at [1363, 501] on div at bounding box center [1362, 505] width 16 height 16
click at [1360, 554] on div at bounding box center [1362, 560] width 16 height 16
click at [1061, 612] on button "Match 3 Groups" at bounding box center [1105, 614] width 174 height 39
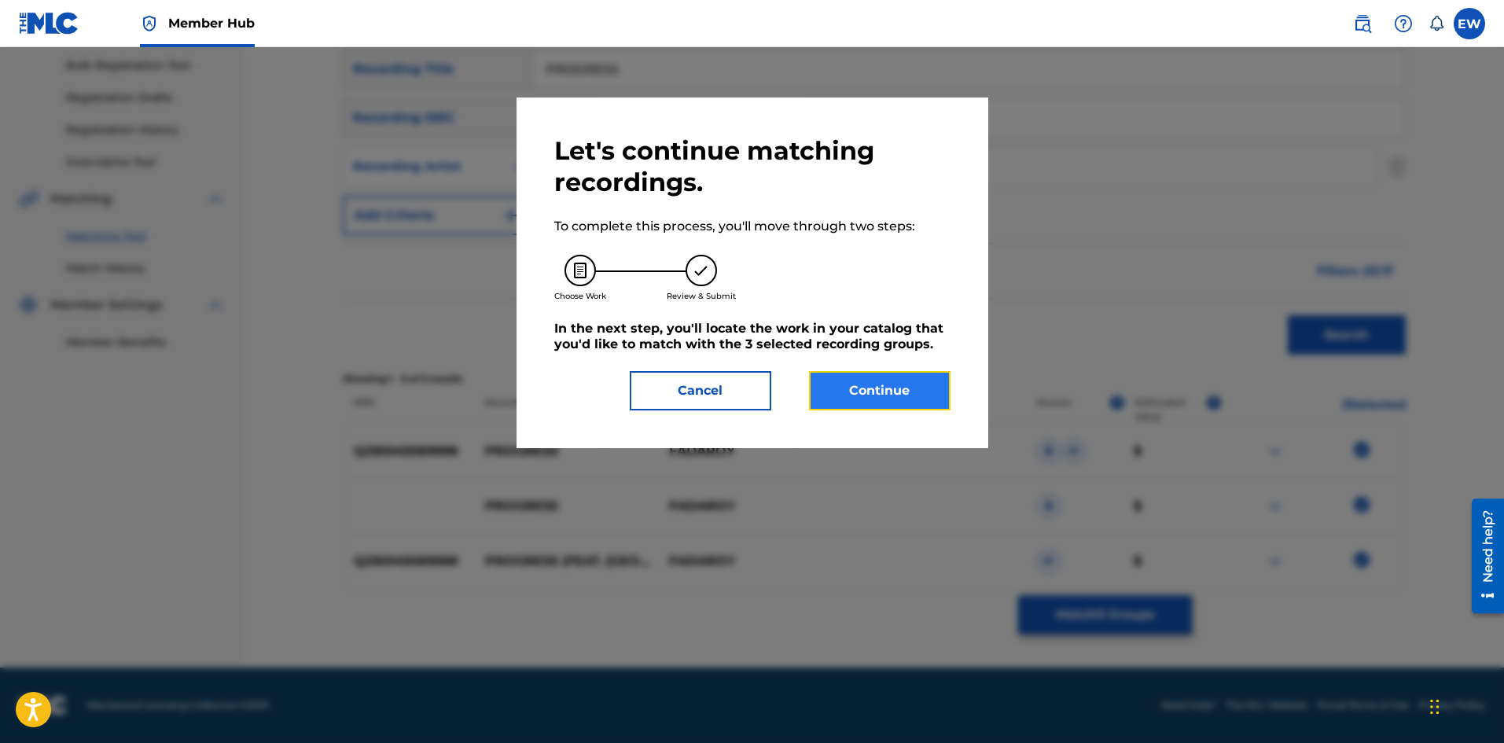
click at [857, 400] on button "Continue" at bounding box center [880, 390] width 142 height 39
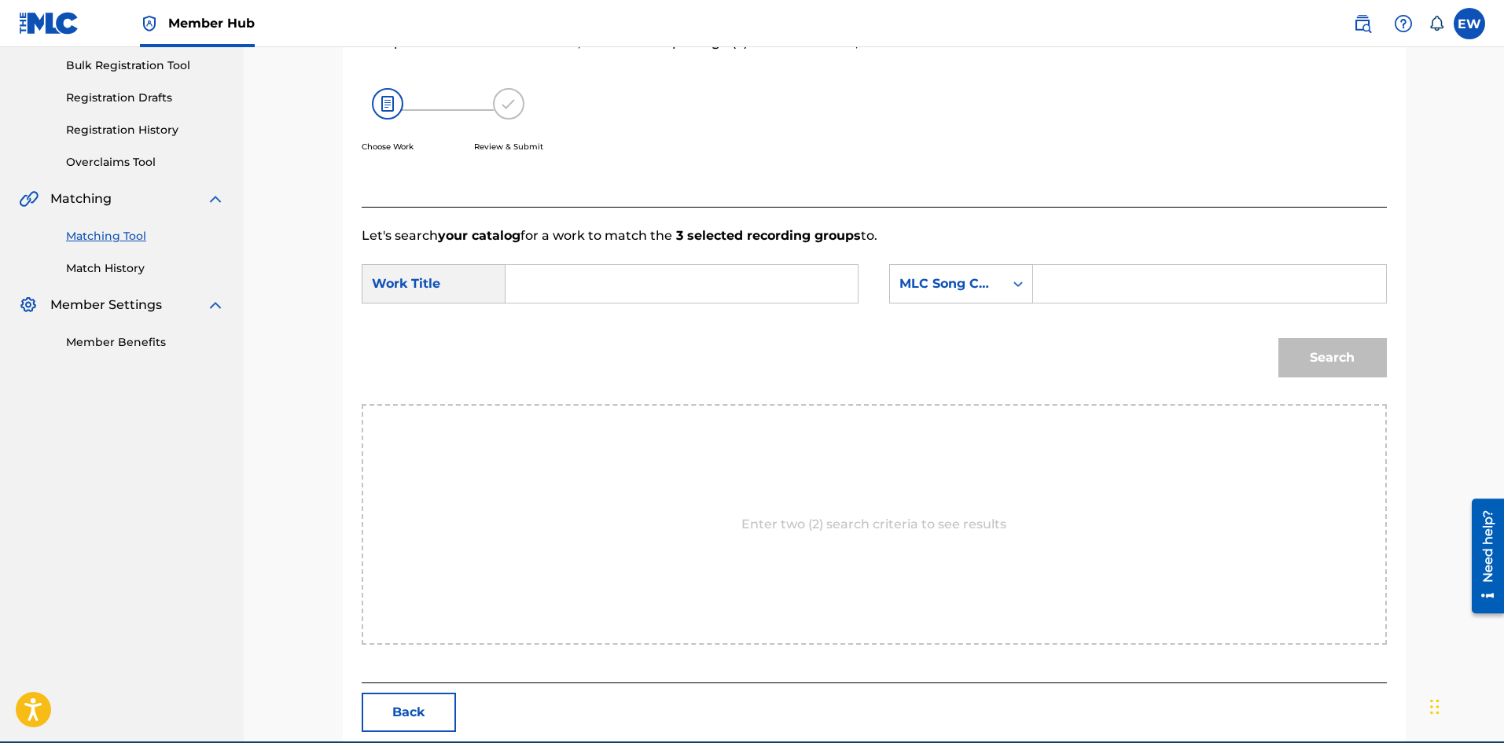
click at [716, 315] on form "SearchWithCriteria48b46754-6ef4-4445-91fc-b4faae44363a Work Title SearchWithCri…" at bounding box center [875, 324] width 1026 height 159
drag, startPoint x: 725, startPoint y: 297, endPoint x: 729, endPoint y: 282, distance: 16.2
click at [729, 282] on input "Search Form" at bounding box center [682, 284] width 326 height 38
paste input "PROGRESS"
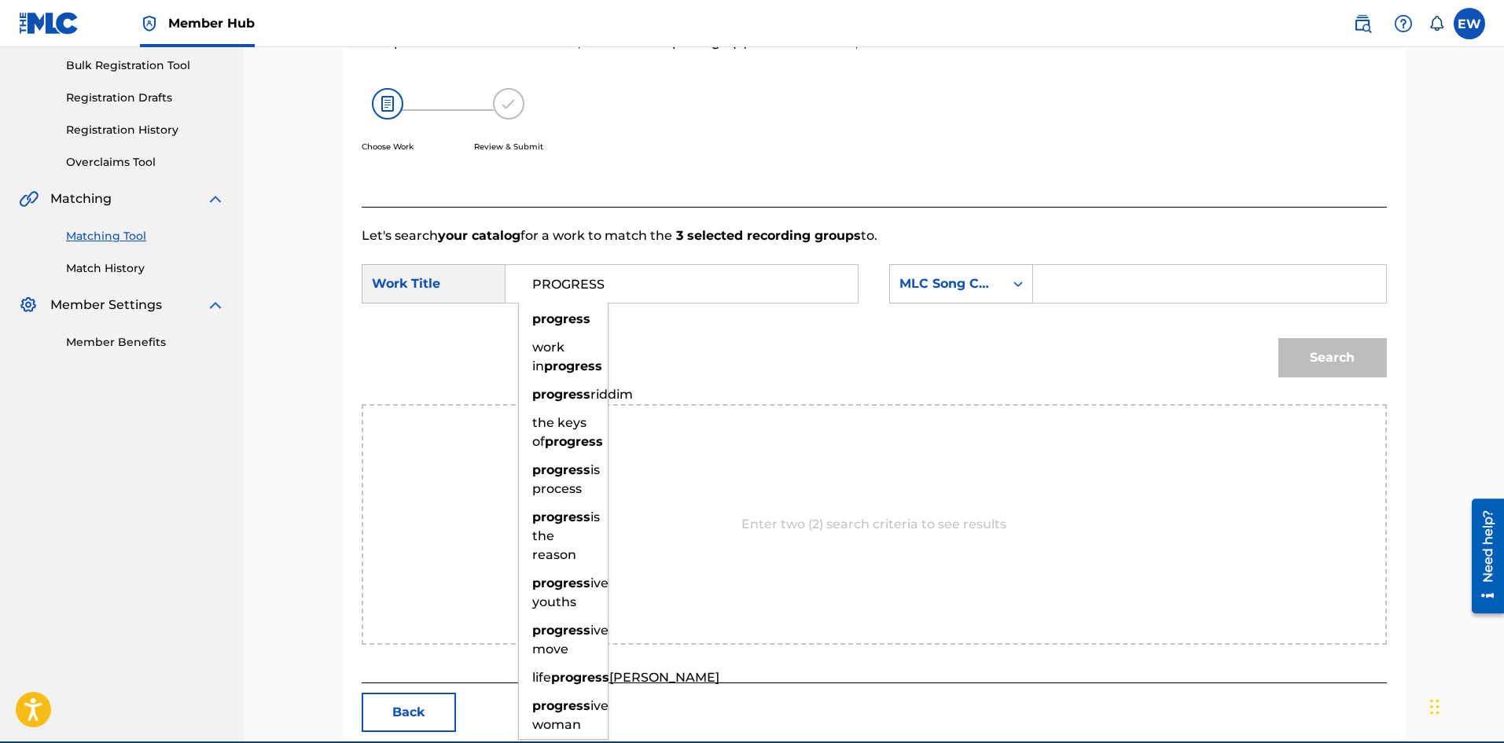
type input "PROGRESS"
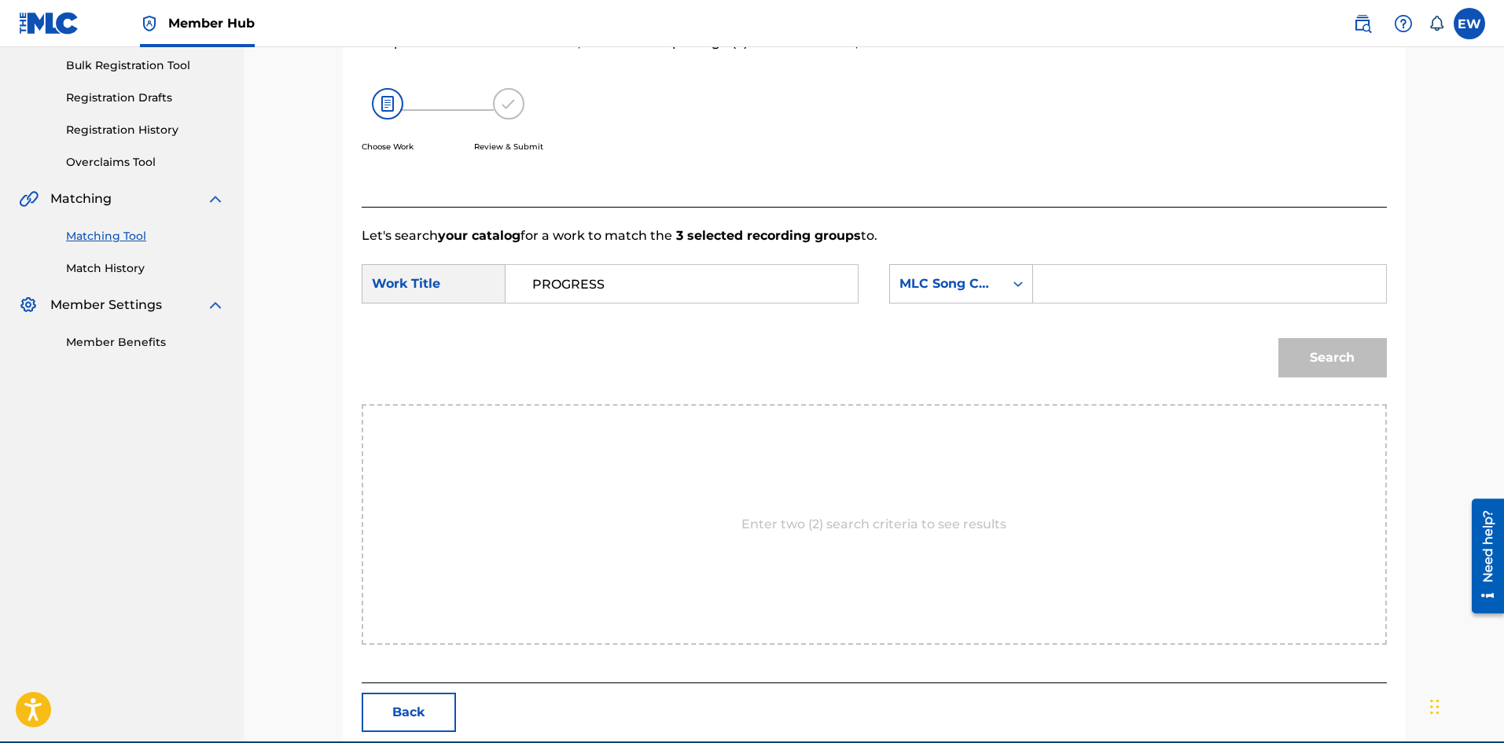
click at [1147, 282] on input "Search Form" at bounding box center [1210, 284] width 326 height 38
paste input "PF52OE"
type input "PF52OE"
click at [1339, 362] on button "Search" at bounding box center [1333, 357] width 109 height 39
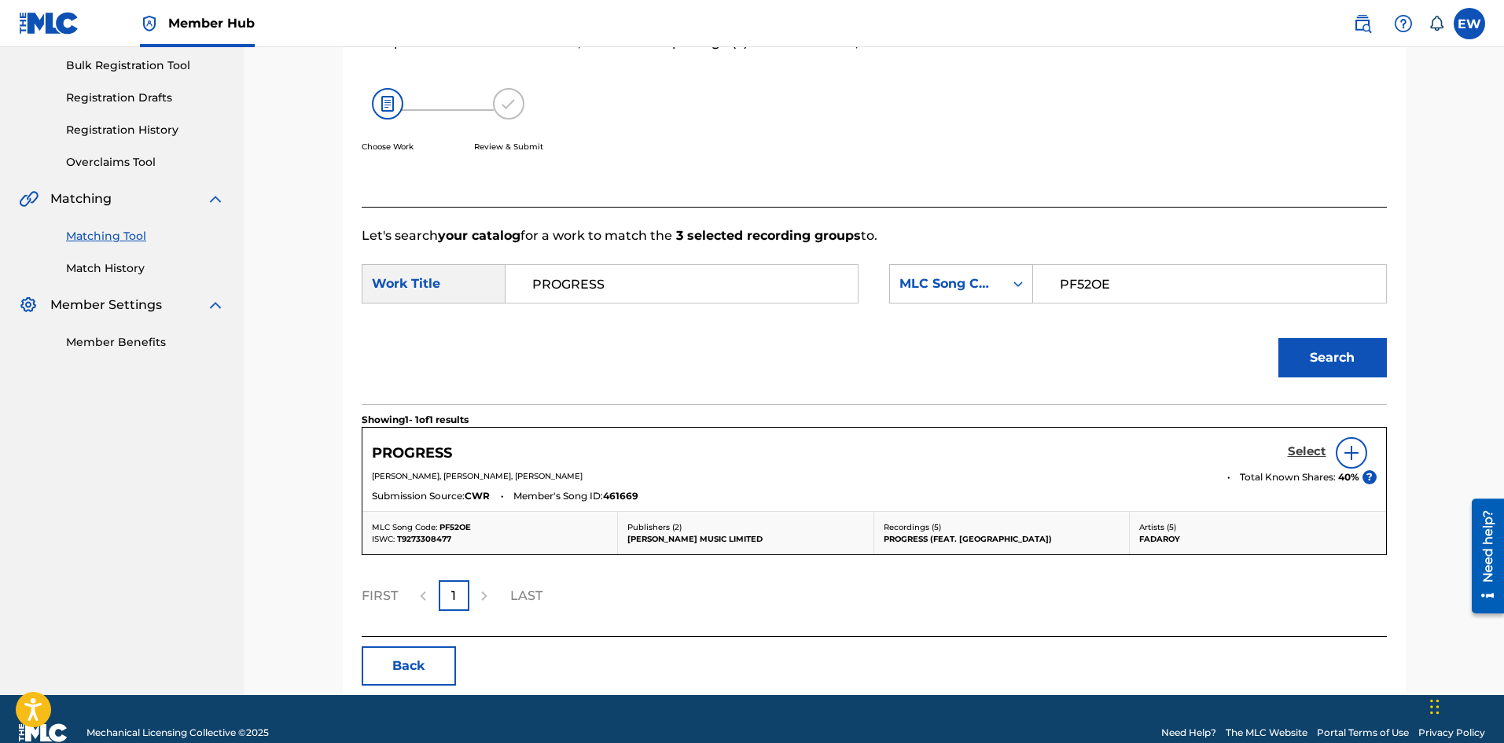
click at [1298, 450] on h5 "Select" at bounding box center [1307, 451] width 39 height 15
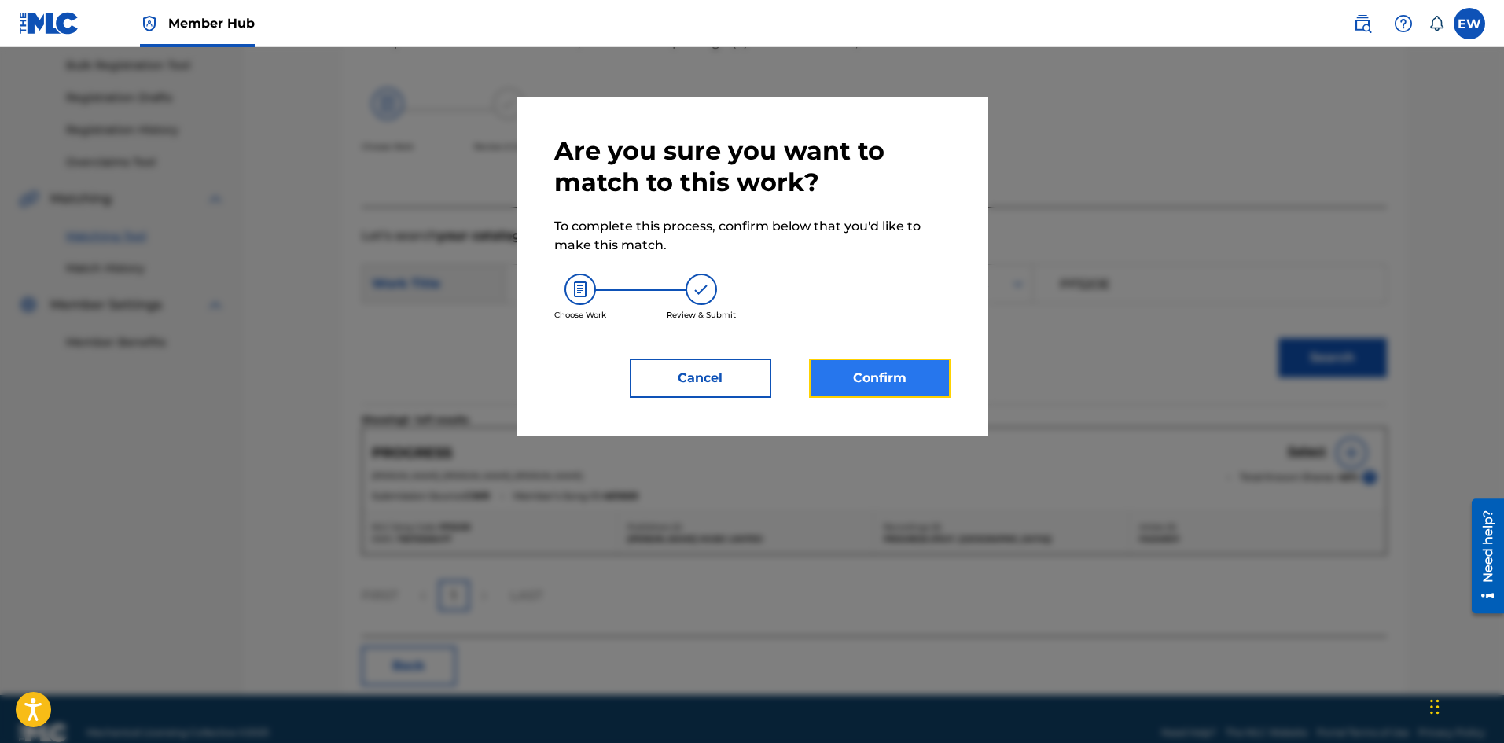
click at [930, 379] on button "Confirm" at bounding box center [880, 378] width 142 height 39
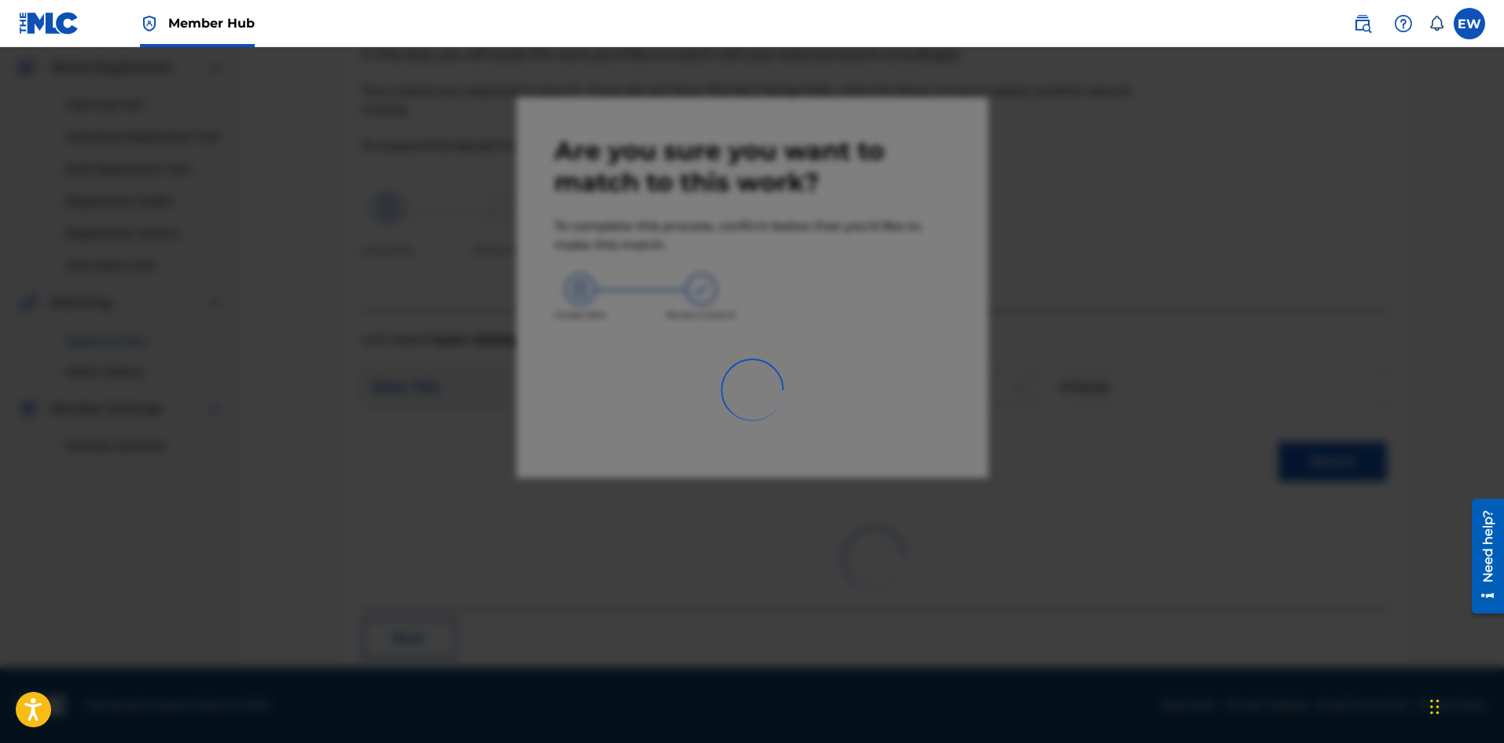
scroll to position [38, 0]
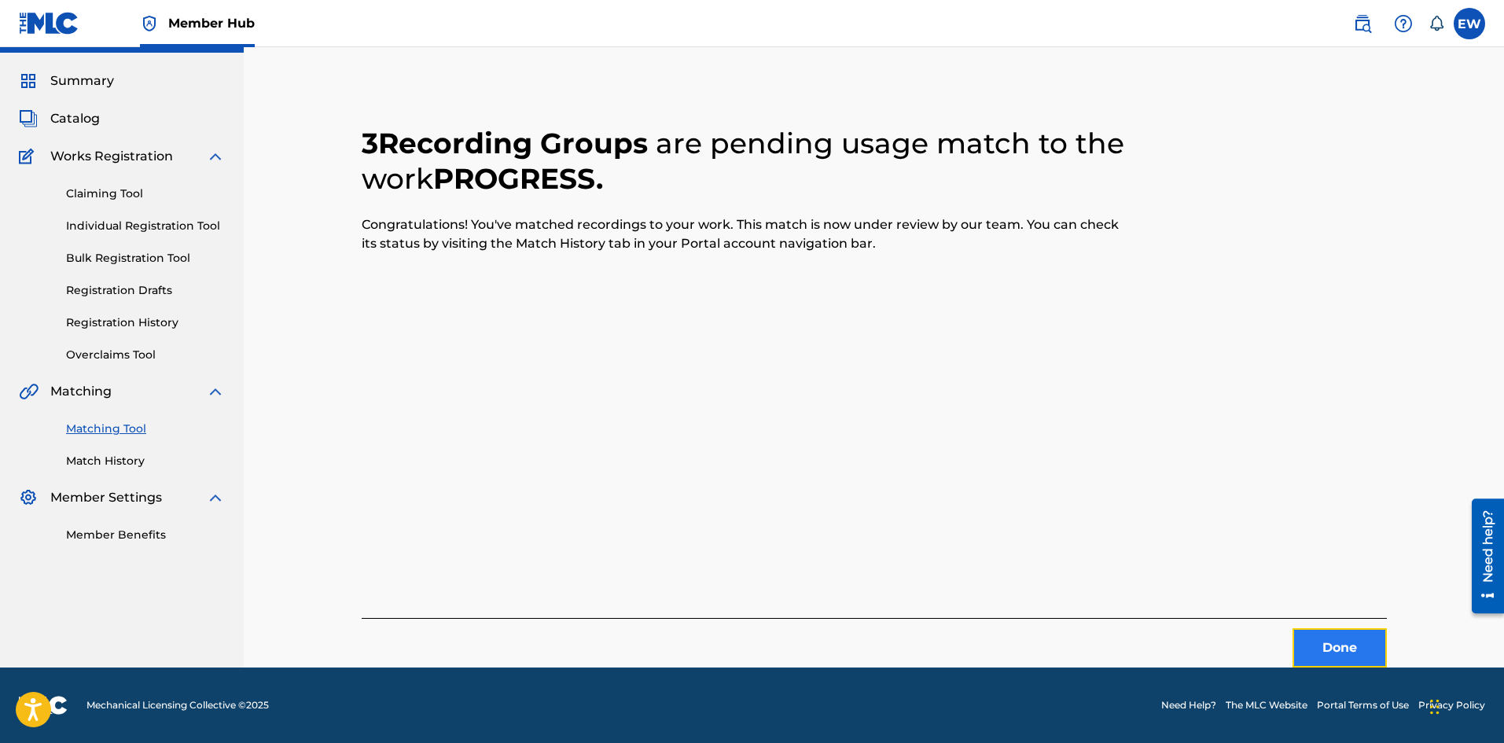
click at [1354, 650] on button "Done" at bounding box center [1340, 647] width 94 height 39
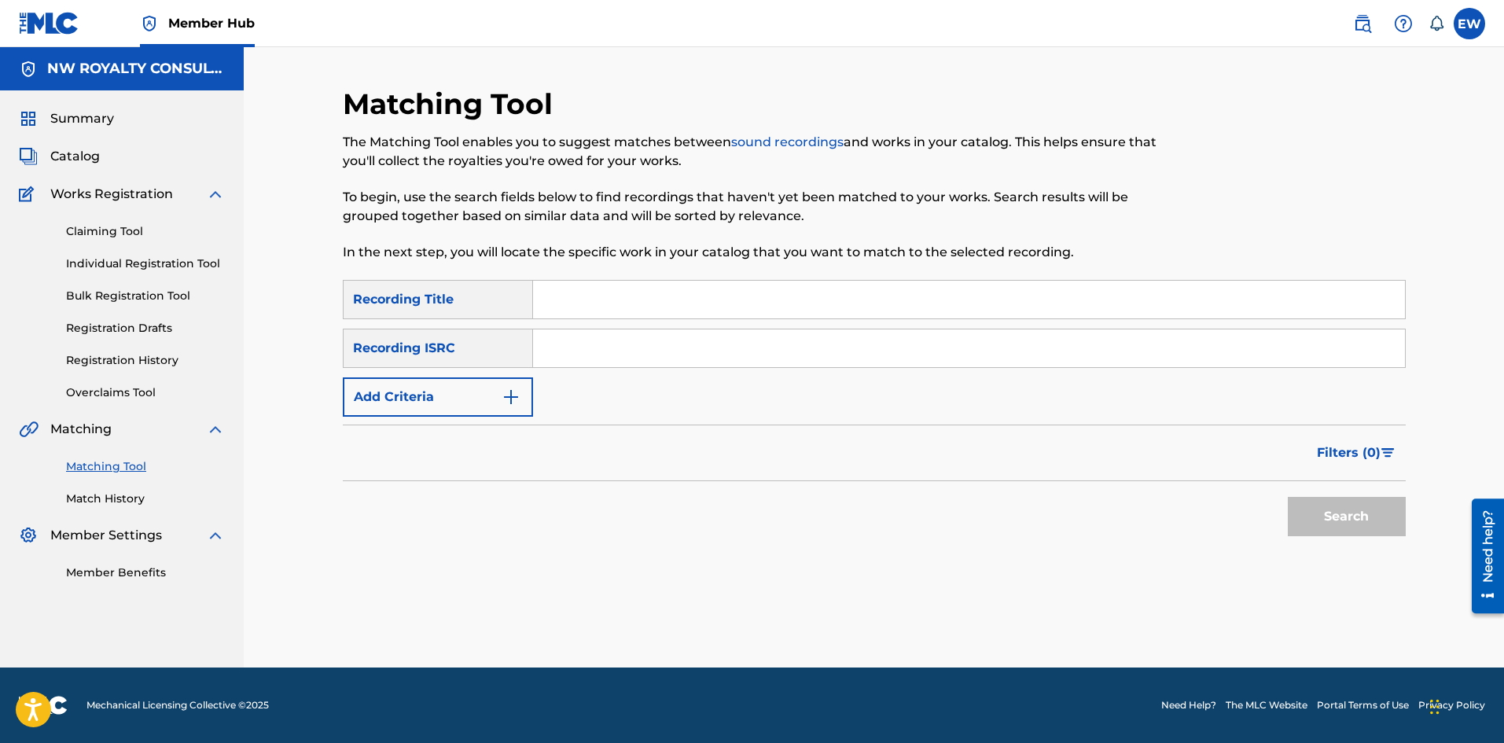
scroll to position [0, 0]
click at [516, 393] on img "Search Form" at bounding box center [511, 397] width 19 height 19
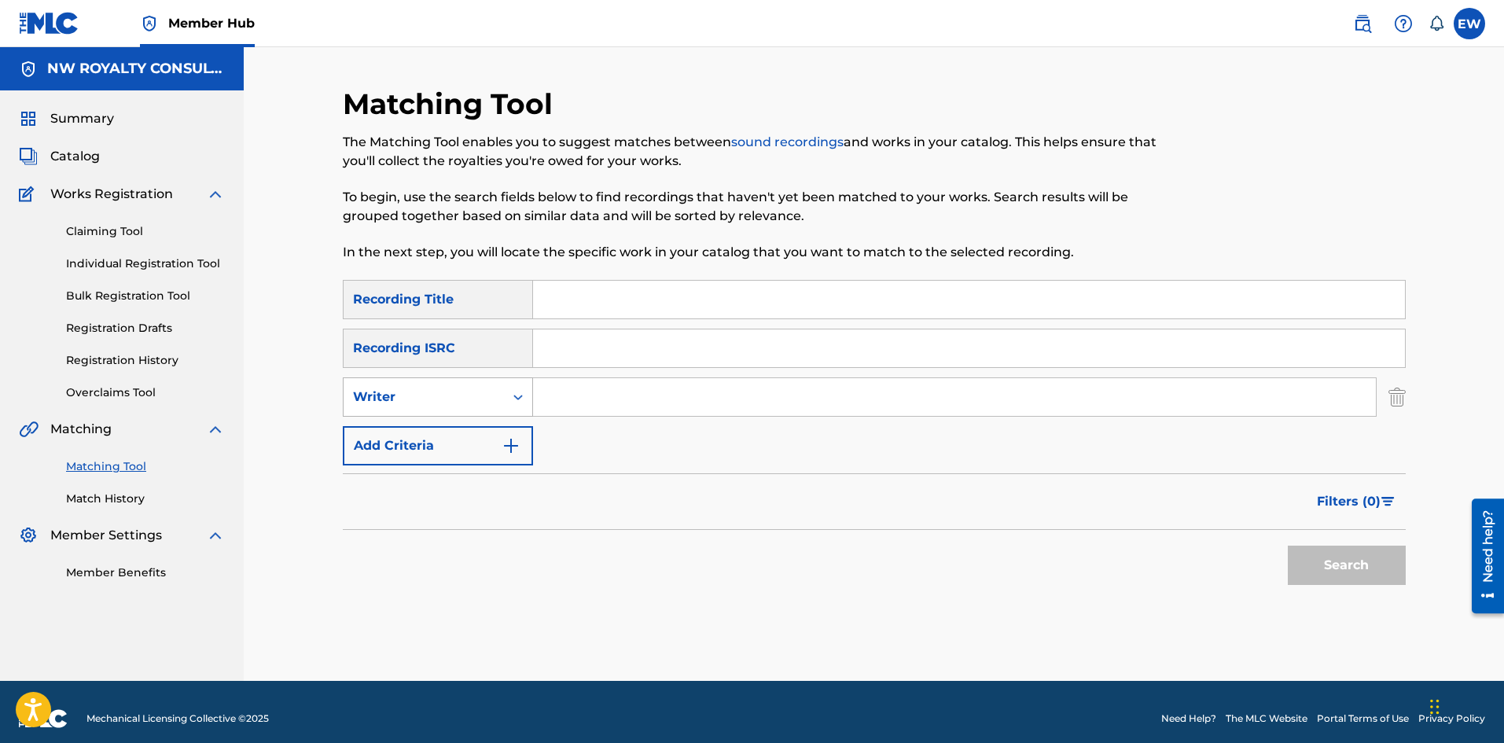
drag, startPoint x: 515, startPoint y: 393, endPoint x: 503, endPoint y: 400, distance: 14.1
click at [504, 400] on div "Search Form" at bounding box center [518, 397] width 28 height 38
drag, startPoint x: 517, startPoint y: 430, endPoint x: 607, endPoint y: 412, distance: 91.5
click at [536, 433] on div "SearchWithCriteriaafd8ceb7-3774-406e-84ce-1ae342146623 Recording Title SearchWi…" at bounding box center [874, 373] width 1063 height 186
click at [643, 397] on input "Search Form" at bounding box center [954, 397] width 843 height 38
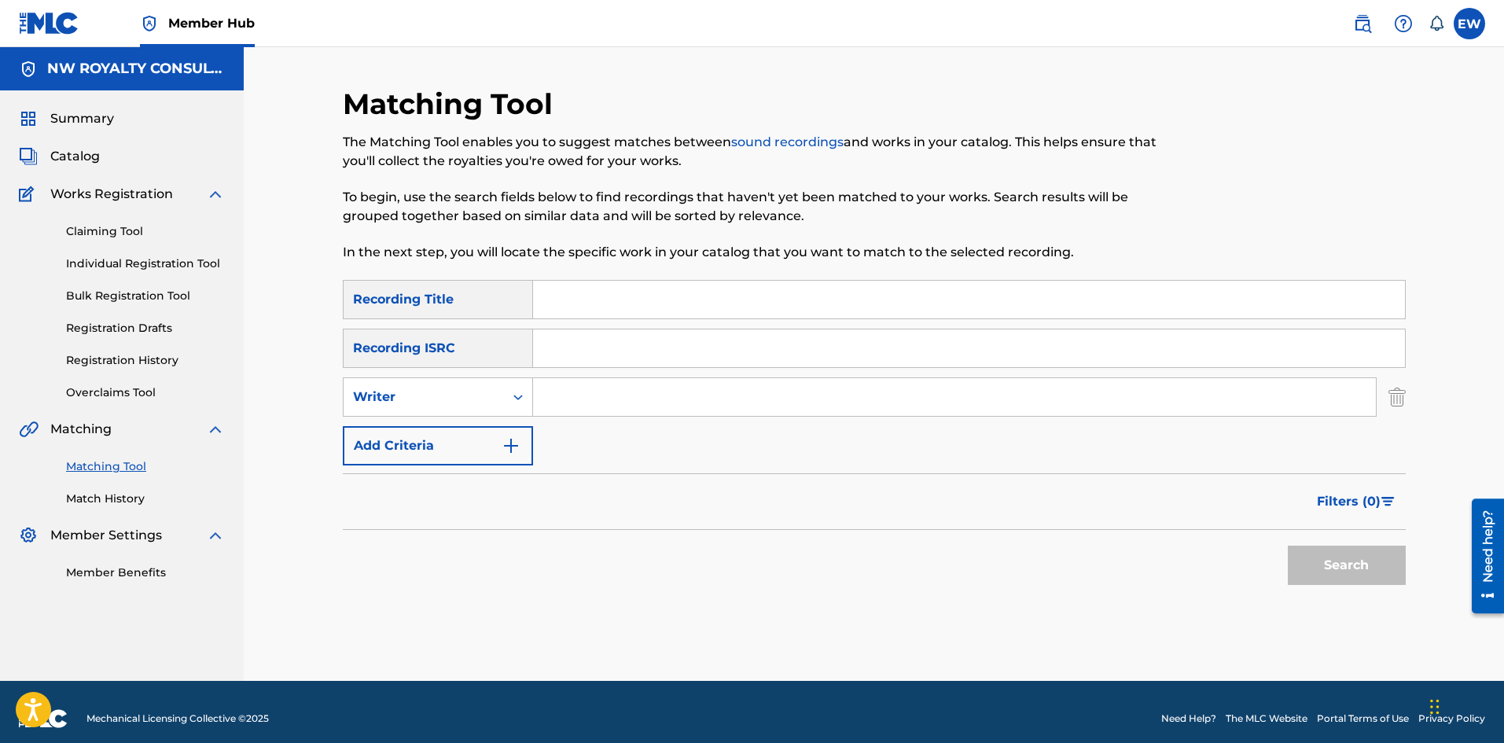
paste input "PRINCE JAZZBO"
type input "PRINCE JAZZBO"
click at [478, 394] on div "Writer" at bounding box center [424, 397] width 142 height 19
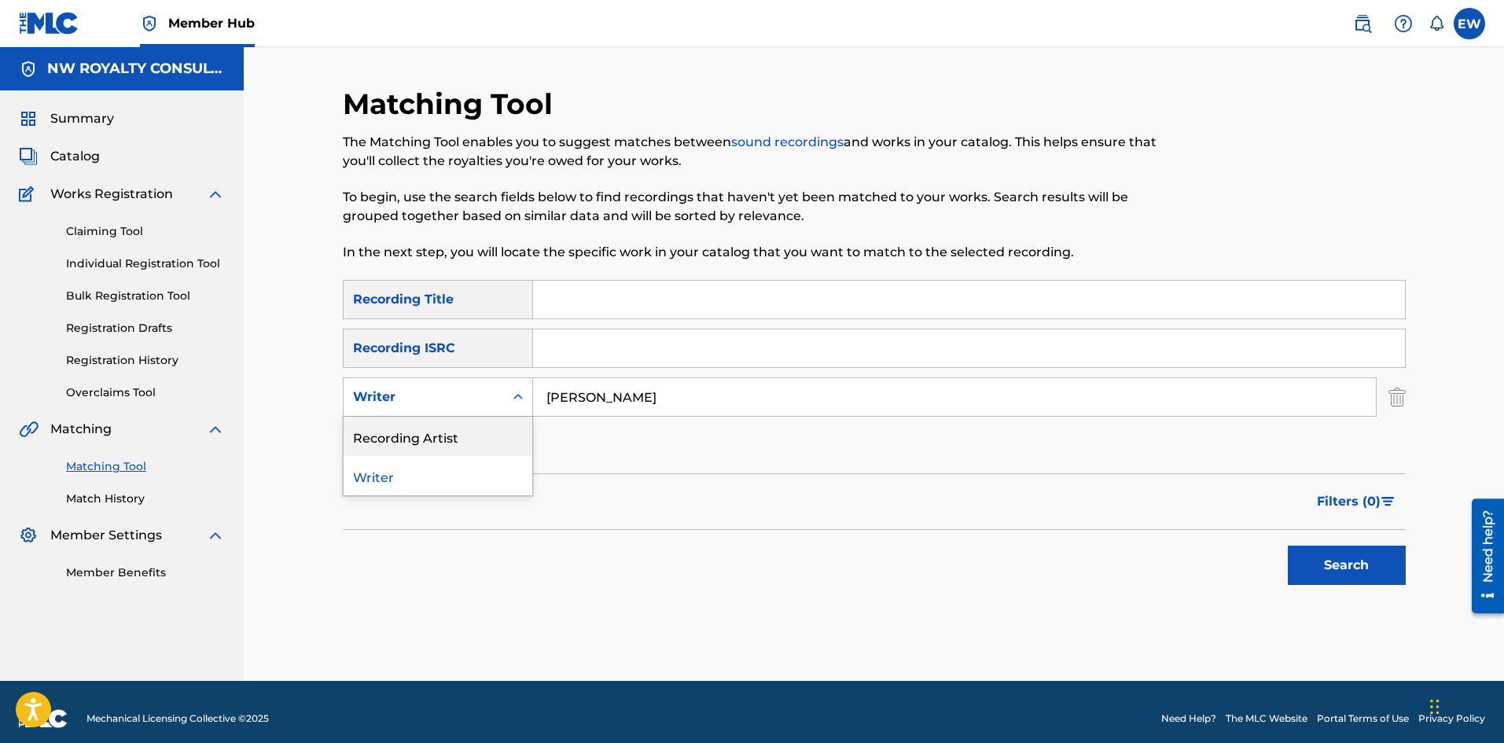
click at [447, 436] on div "Recording Artist" at bounding box center [438, 436] width 189 height 39
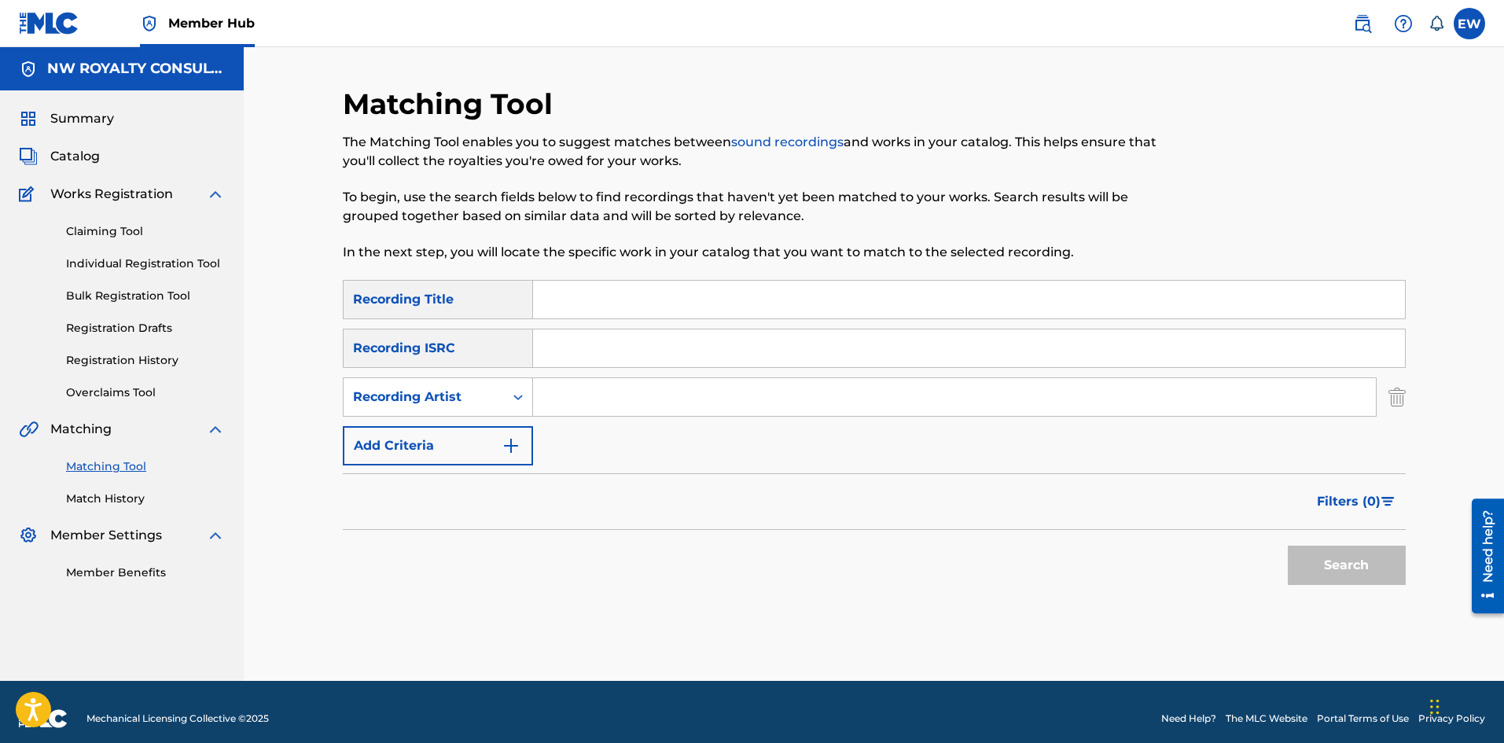
click at [691, 414] on input "Search Form" at bounding box center [954, 397] width 843 height 38
paste input "PRINCE JAZZBO"
type input "PRINCE JAZZBO"
click at [665, 299] on input "Search Form" at bounding box center [969, 300] width 872 height 38
paste input "PROPHET LIVE"
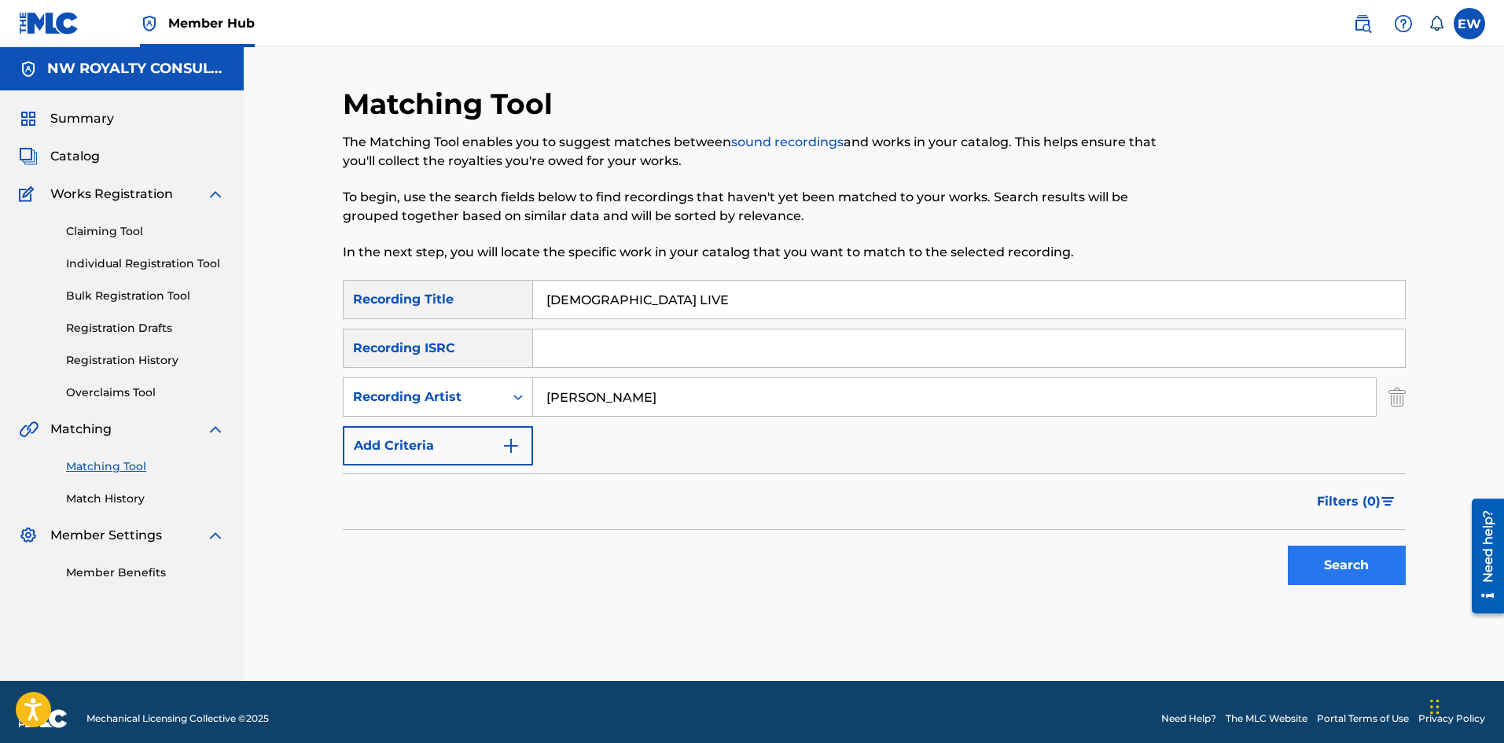
type input "PROPHET LIVE"
click at [1317, 564] on button "Search" at bounding box center [1347, 565] width 118 height 39
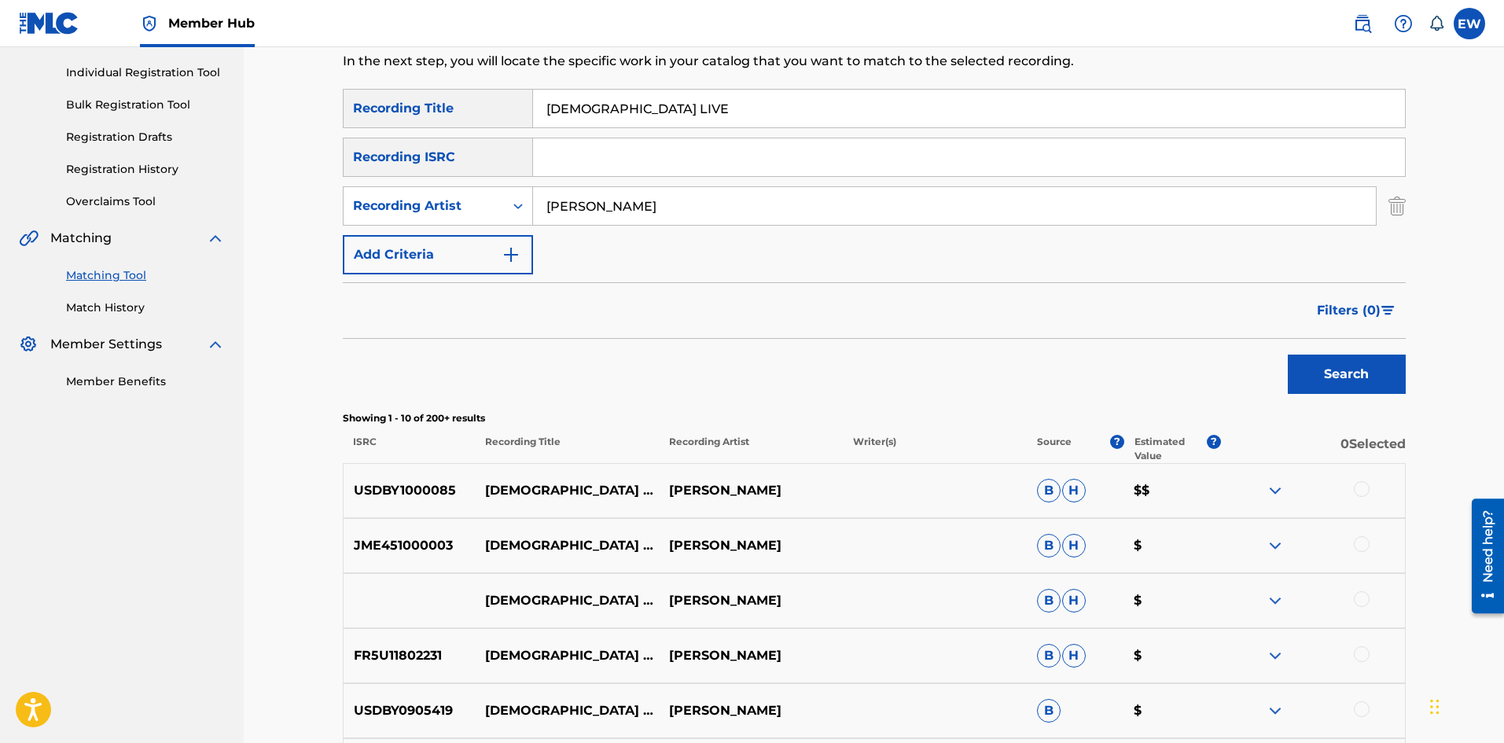
scroll to position [236, 0]
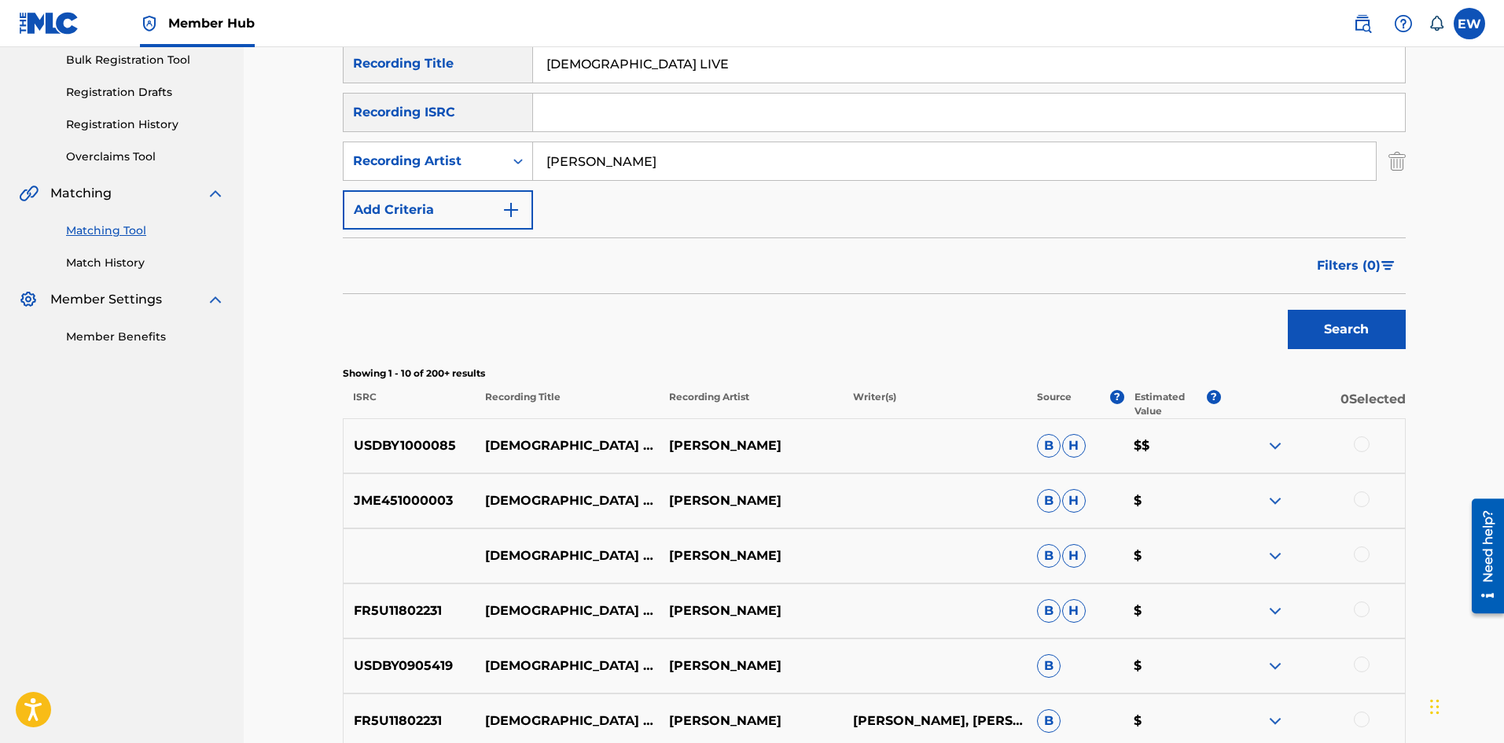
click at [1369, 447] on div at bounding box center [1362, 444] width 16 height 16
click at [1364, 502] on div at bounding box center [1362, 500] width 16 height 16
click at [1368, 551] on div at bounding box center [1362, 555] width 16 height 16
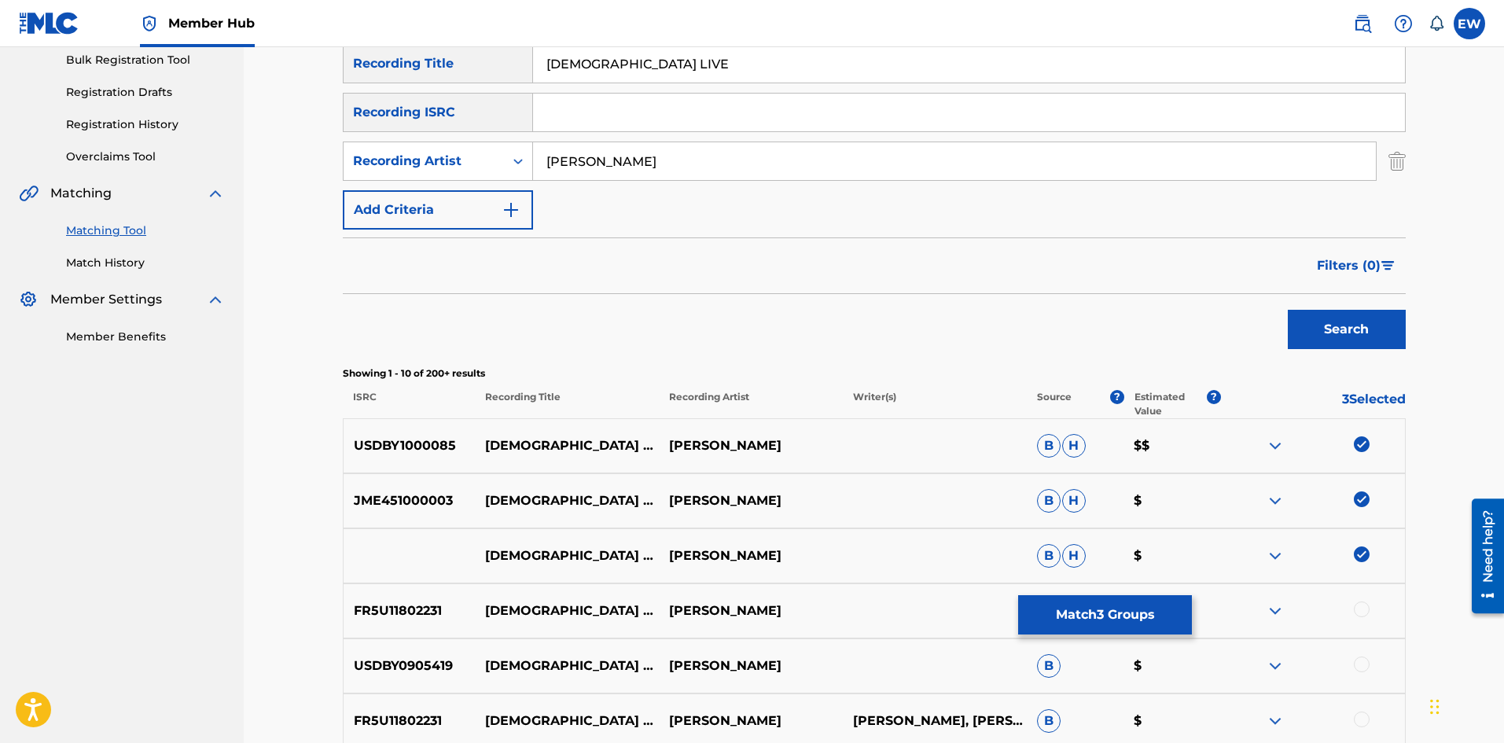
click at [1368, 608] on div at bounding box center [1362, 610] width 16 height 16
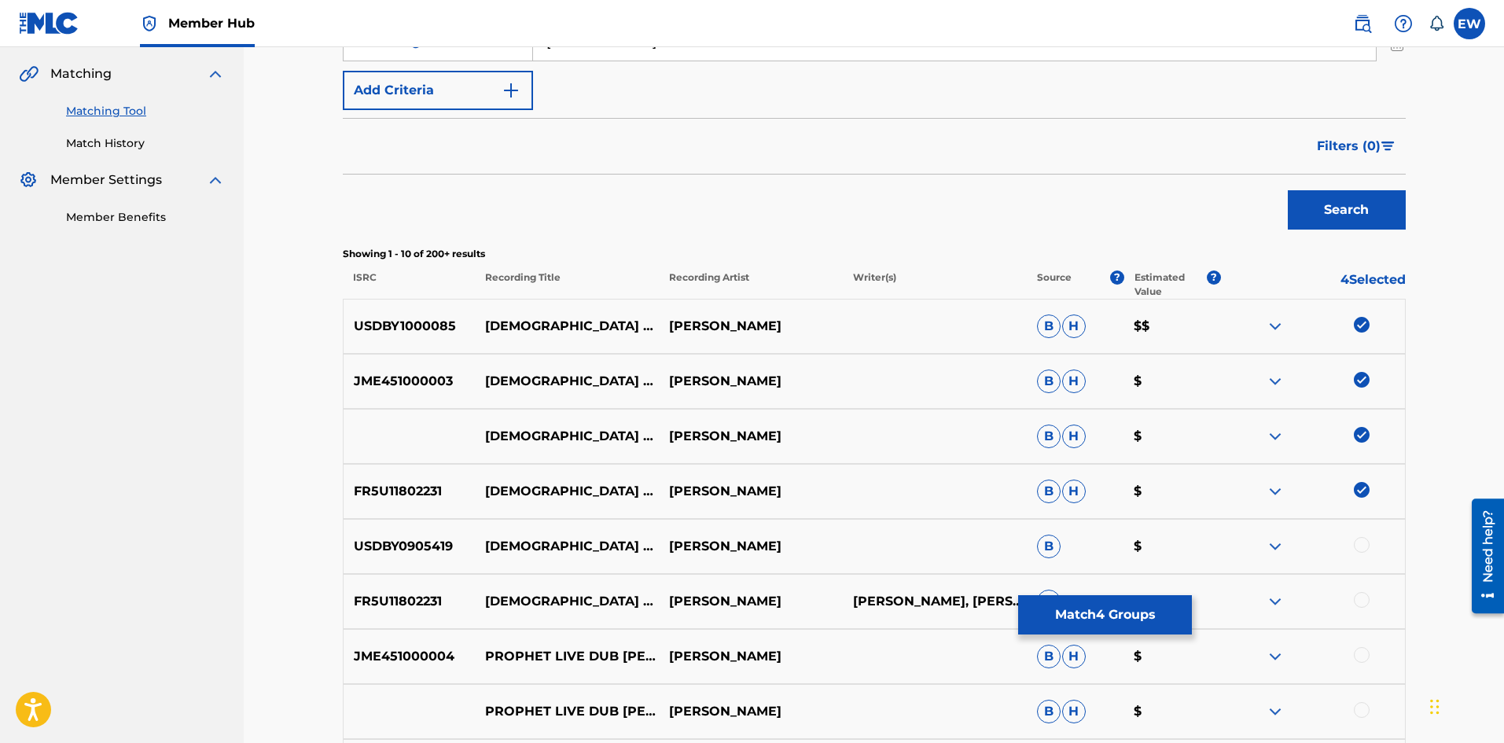
scroll to position [393, 0]
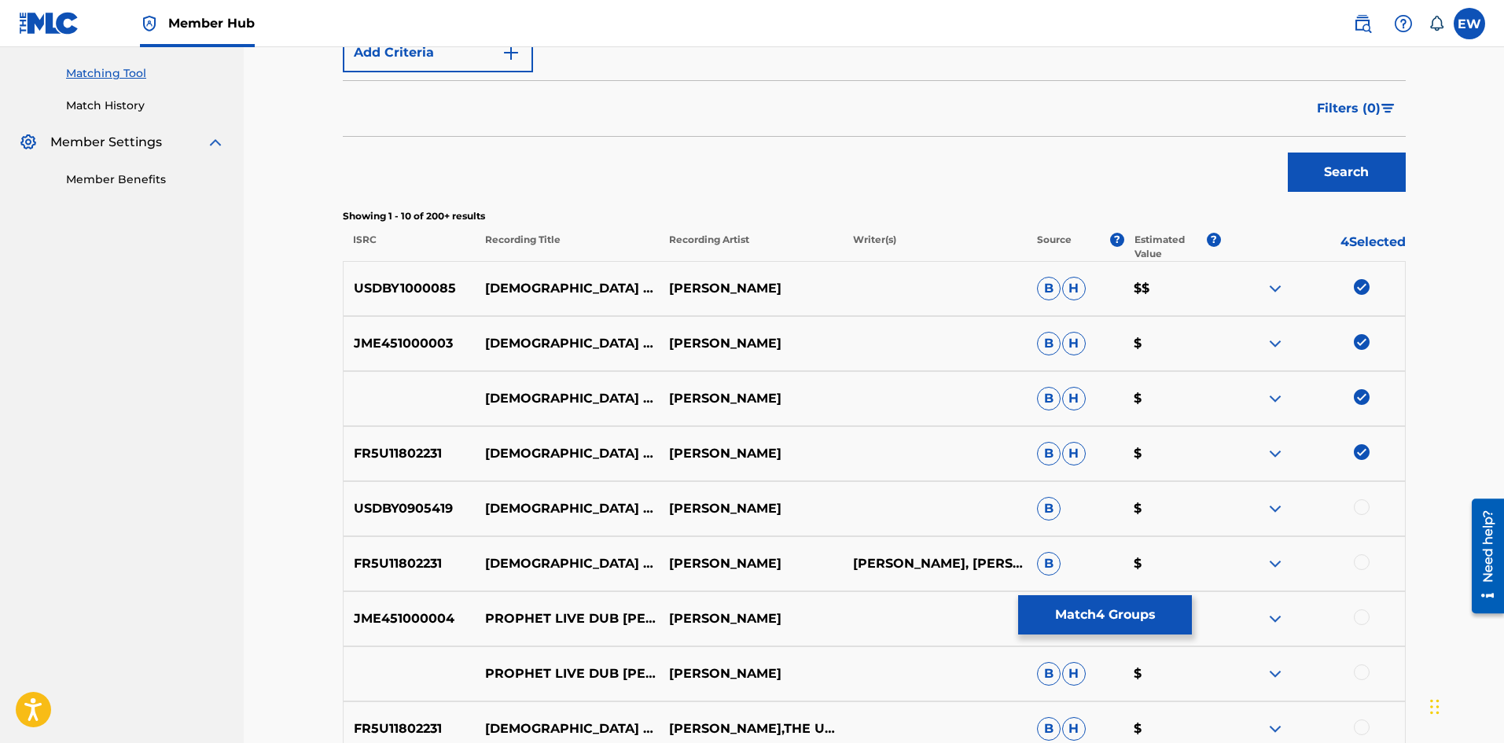
click at [1363, 509] on div at bounding box center [1362, 507] width 16 height 16
click at [1361, 554] on div at bounding box center [1362, 562] width 16 height 16
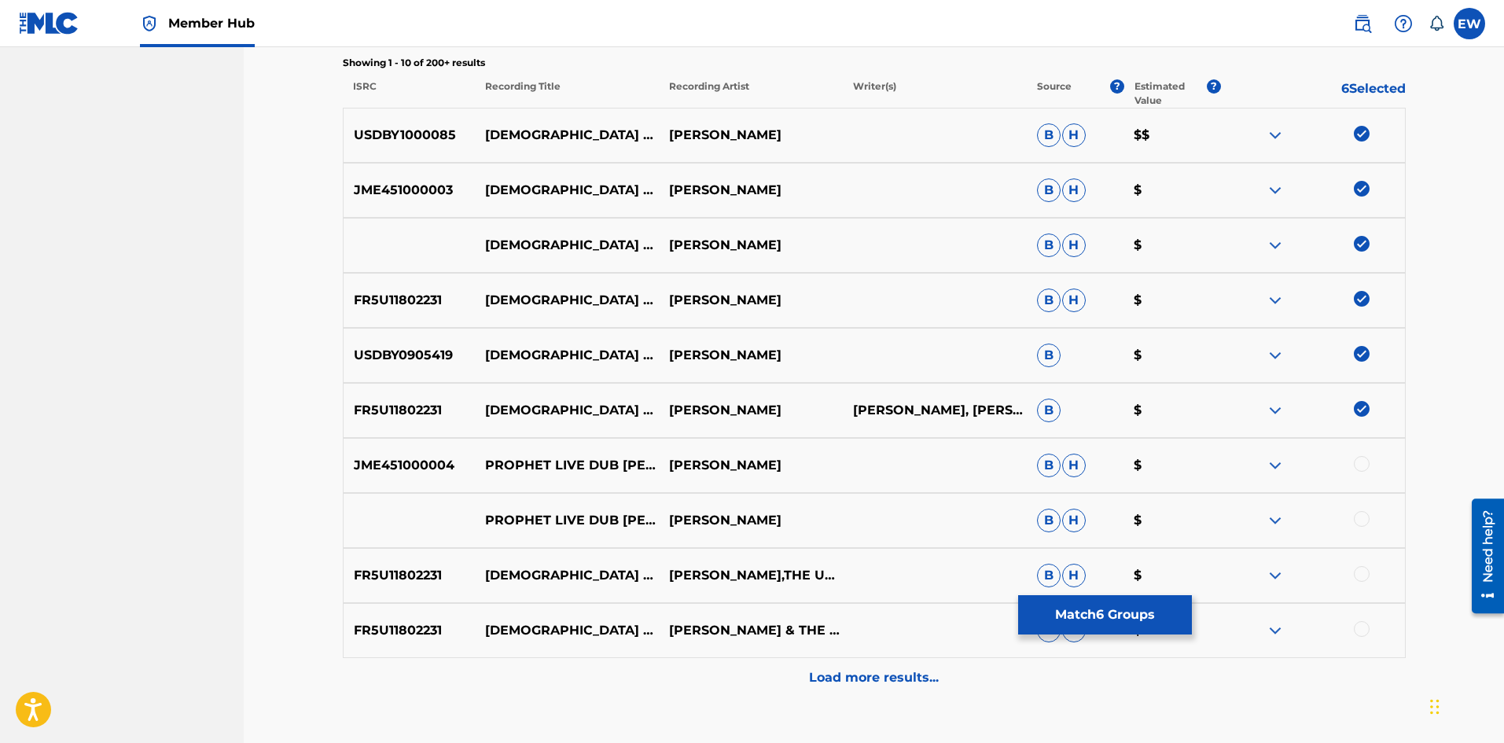
scroll to position [551, 0]
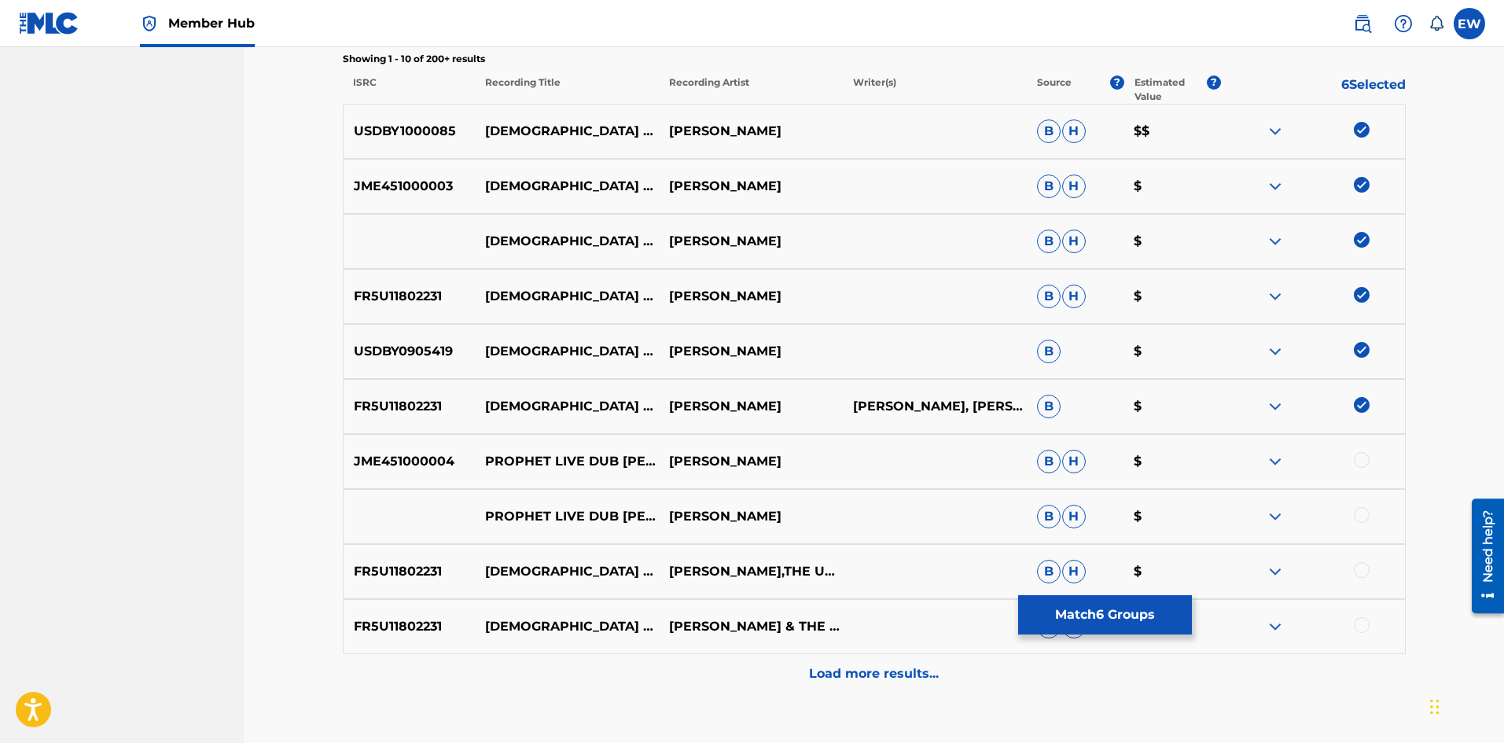
click at [1357, 456] on div at bounding box center [1362, 460] width 16 height 16
click at [1362, 513] on div at bounding box center [1362, 515] width 16 height 16
click at [1368, 574] on div at bounding box center [1362, 570] width 16 height 16
click at [1364, 629] on div at bounding box center [1362, 625] width 16 height 16
drag, startPoint x: 871, startPoint y: 687, endPoint x: 871, endPoint y: 676, distance: 11.8
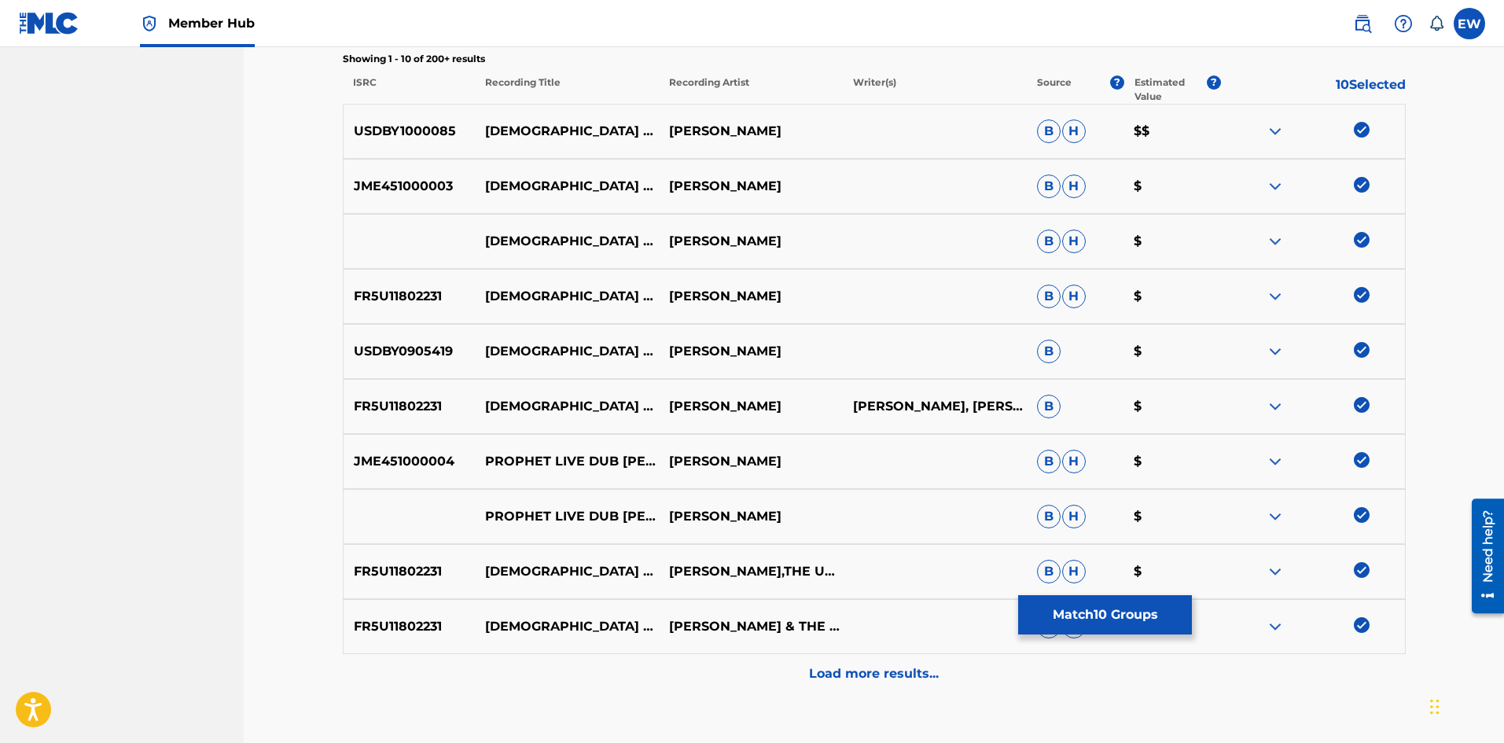
click at [872, 686] on div "Load more results..." at bounding box center [874, 673] width 1063 height 39
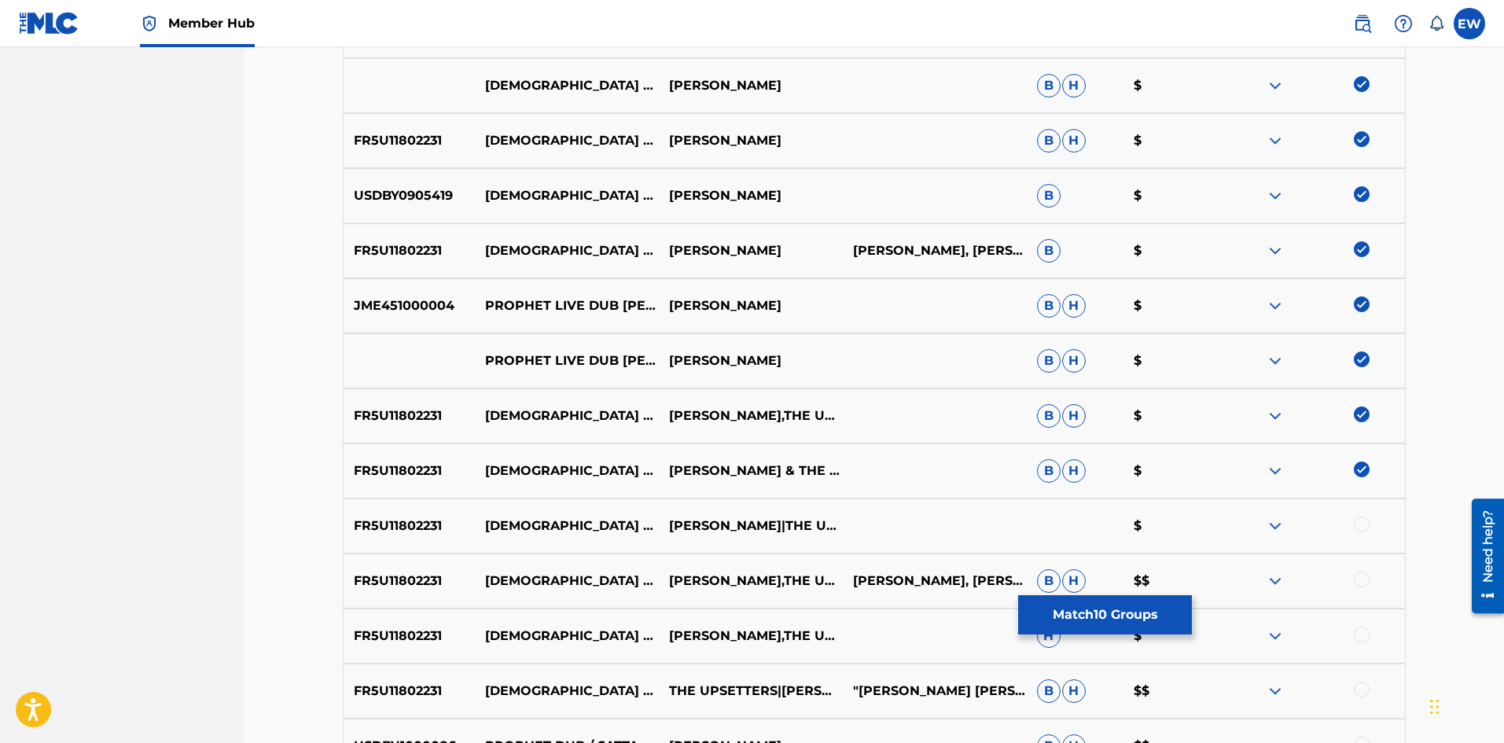
scroll to position [708, 0]
click at [1369, 523] on div at bounding box center [1362, 523] width 16 height 16
click at [1361, 577] on div at bounding box center [1362, 578] width 16 height 16
drag, startPoint x: 1368, startPoint y: 633, endPoint x: 1372, endPoint y: 625, distance: 9.2
click at [1372, 631] on div at bounding box center [1313, 634] width 184 height 19
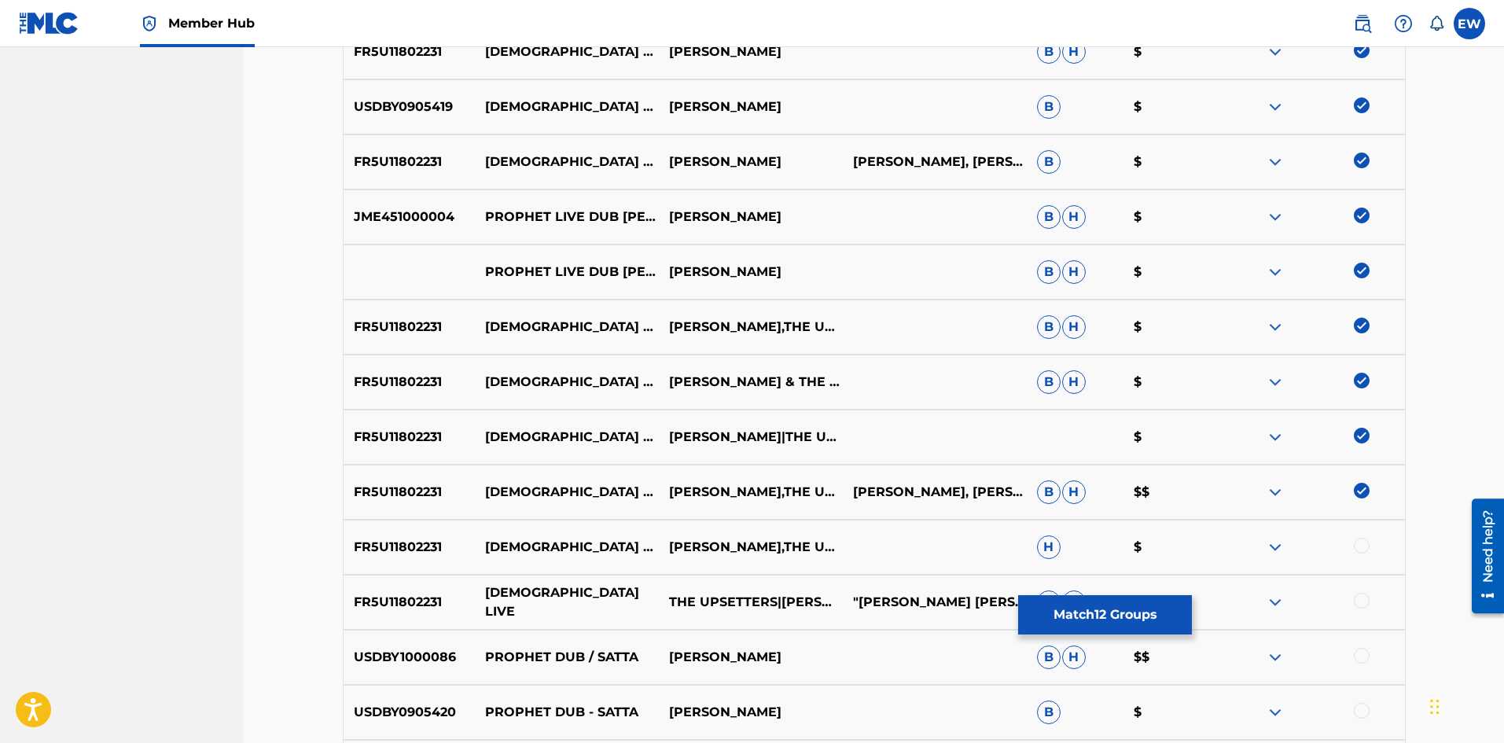
scroll to position [865, 0]
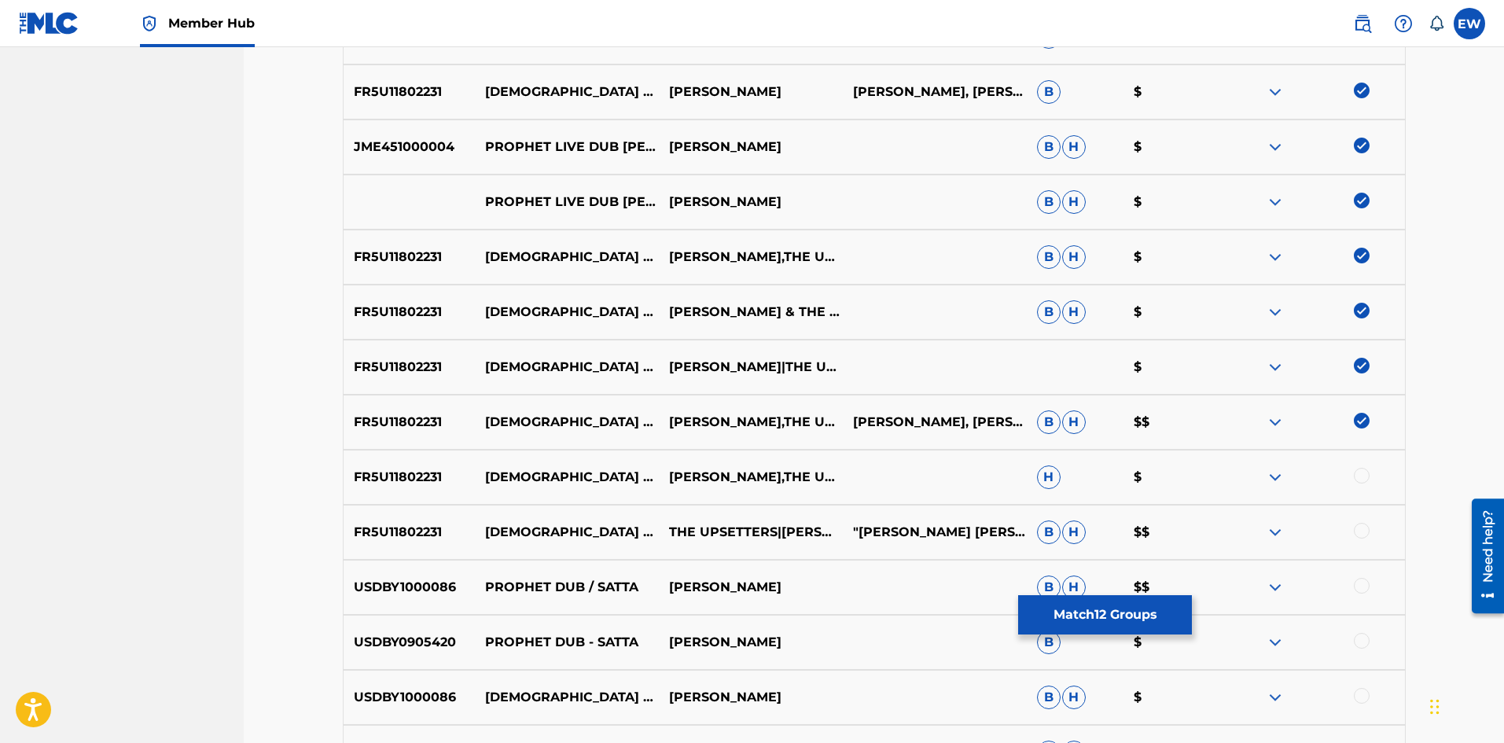
click at [1359, 475] on div at bounding box center [1362, 476] width 16 height 16
click at [1369, 534] on div at bounding box center [1362, 531] width 16 height 16
click at [1050, 614] on button "Match 14 Groups" at bounding box center [1105, 614] width 174 height 39
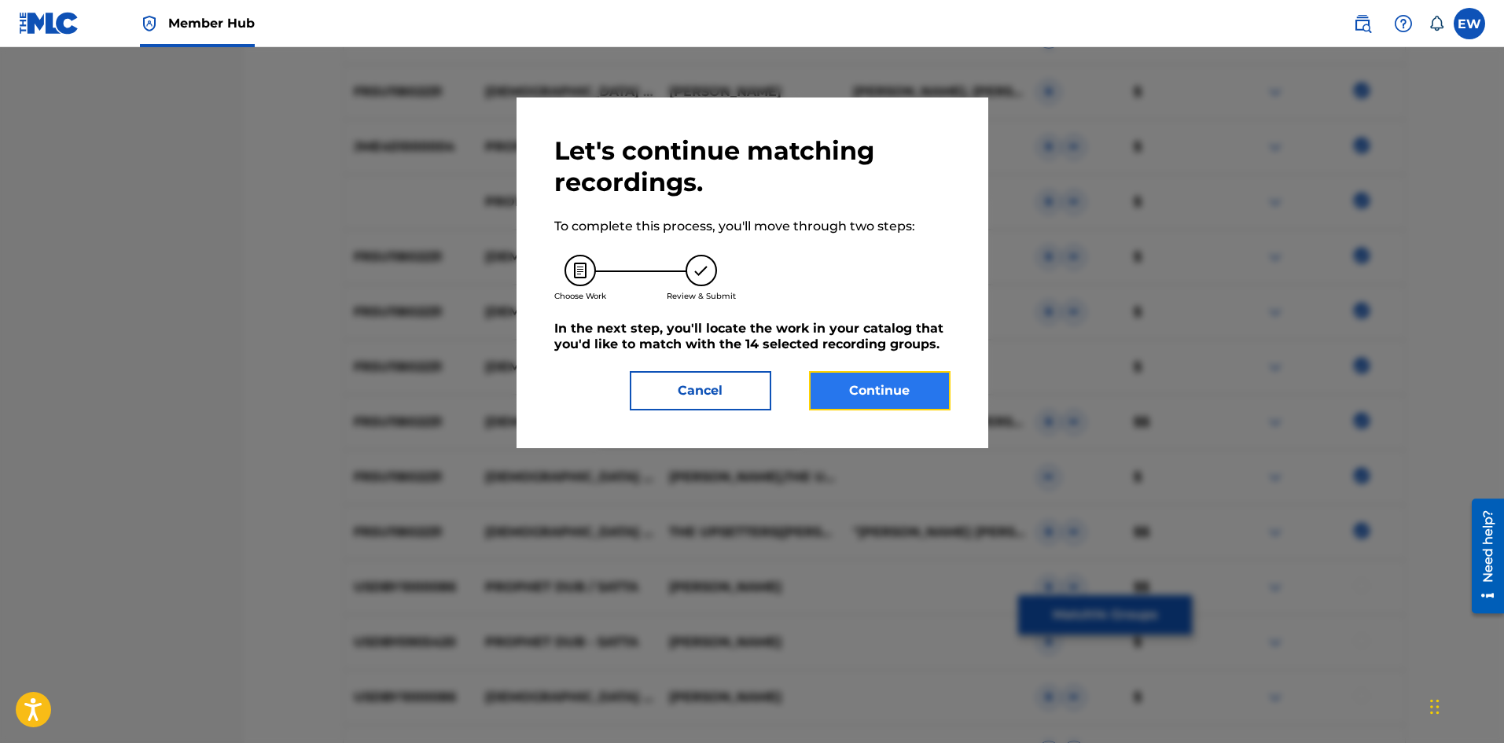
click at [927, 393] on button "Continue" at bounding box center [880, 390] width 142 height 39
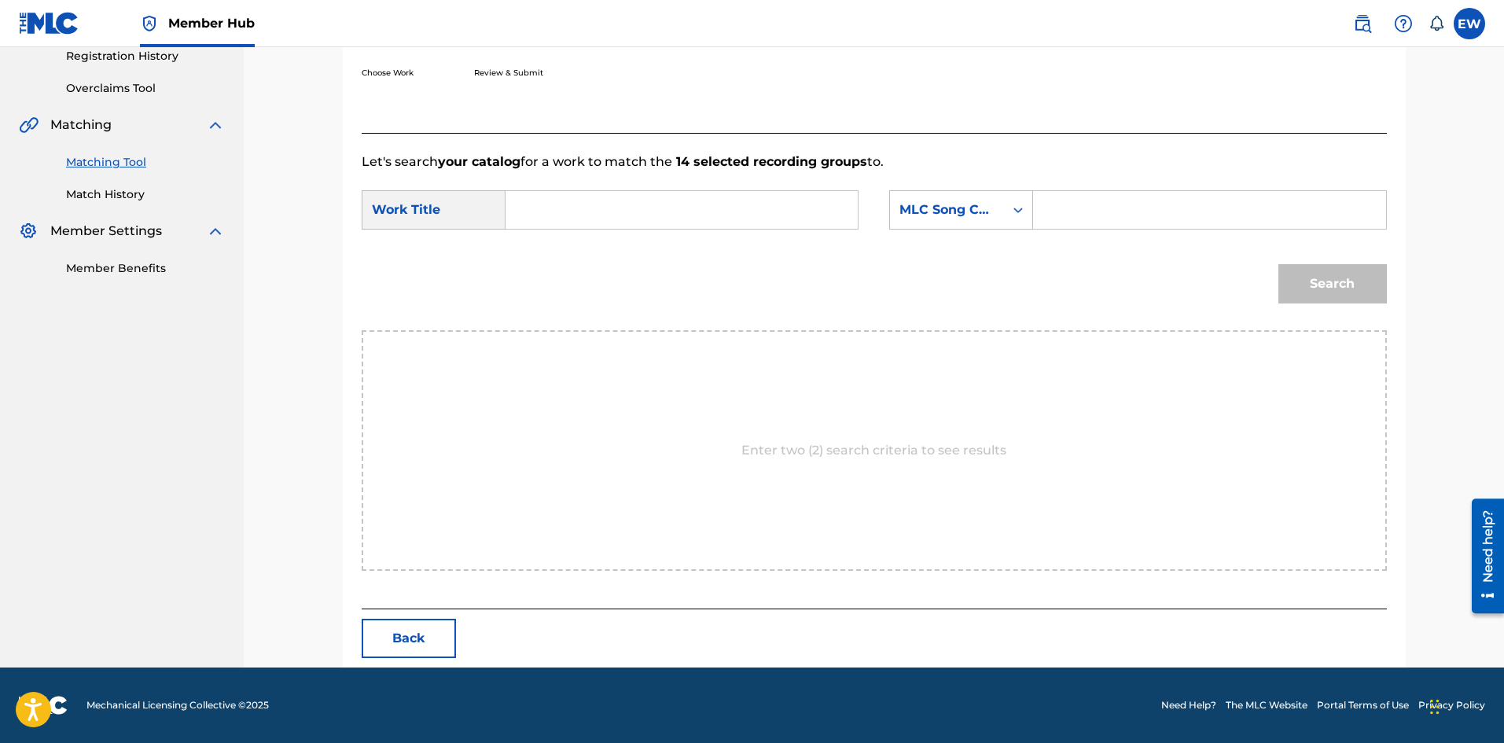
click at [691, 212] on input "Search Form" at bounding box center [682, 210] width 326 height 38
paste input "PROPHET LIVE"
type input "PROPHET LIVE"
click at [1075, 211] on input "Search Form" at bounding box center [1210, 210] width 326 height 38
paste input "X8351N"
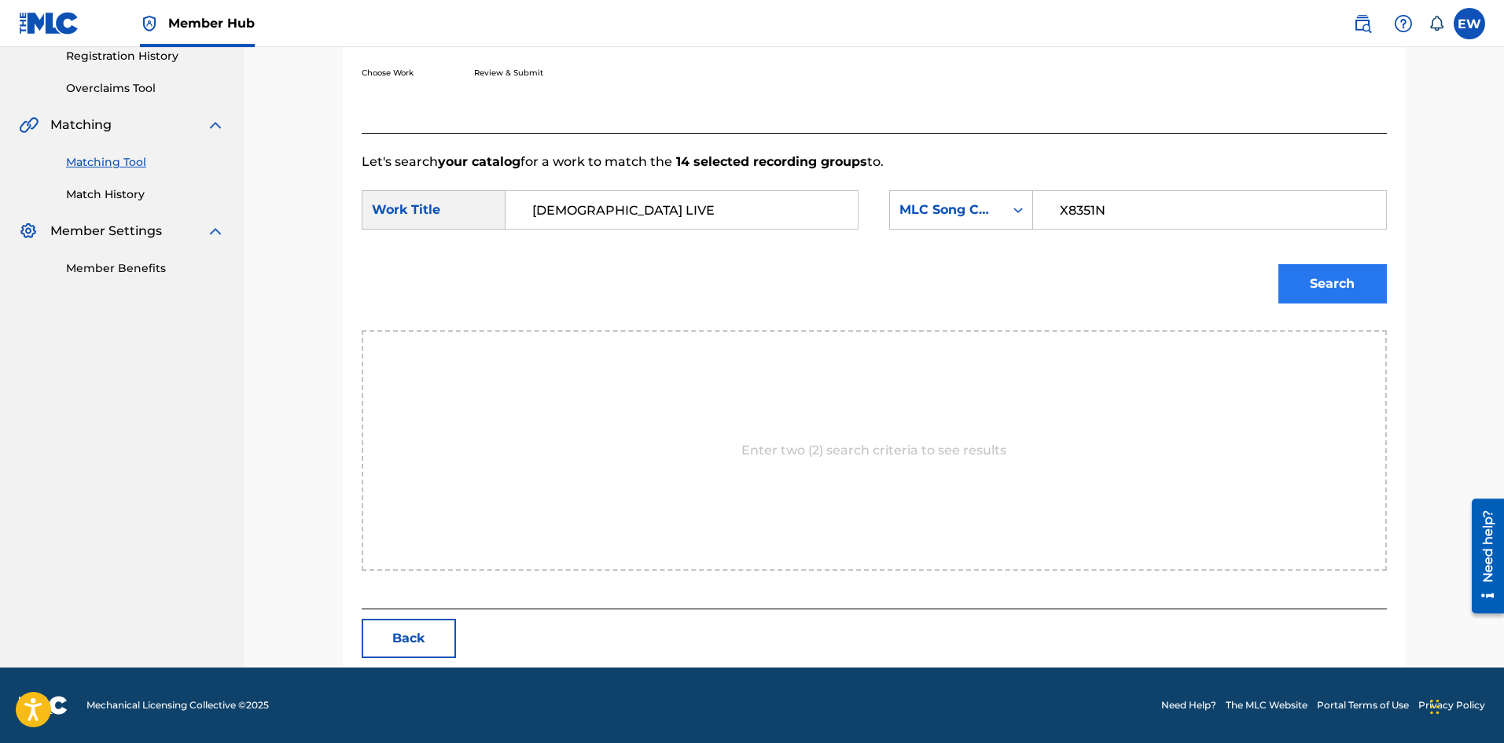
type input "X8351N"
click at [1331, 287] on button "Search" at bounding box center [1333, 283] width 109 height 39
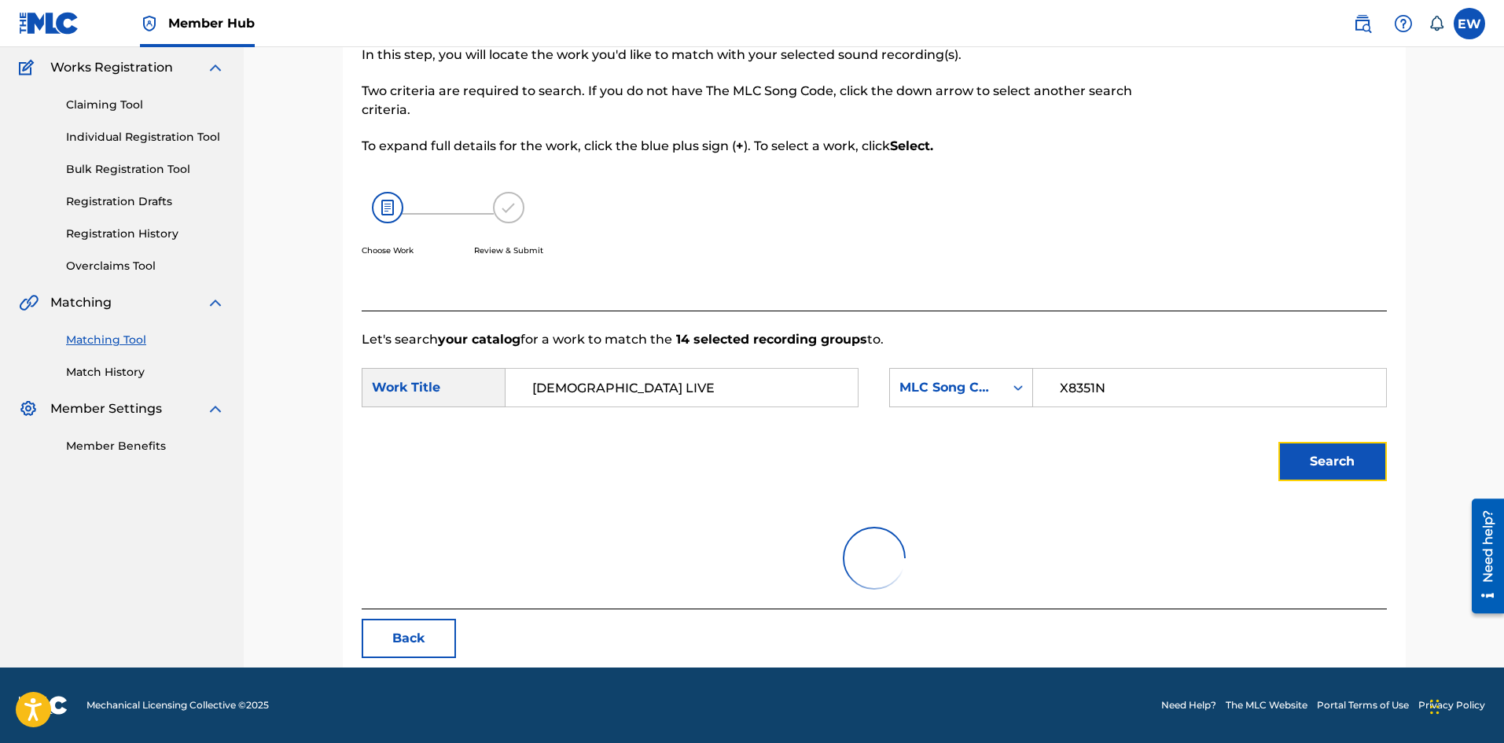
scroll to position [59, 0]
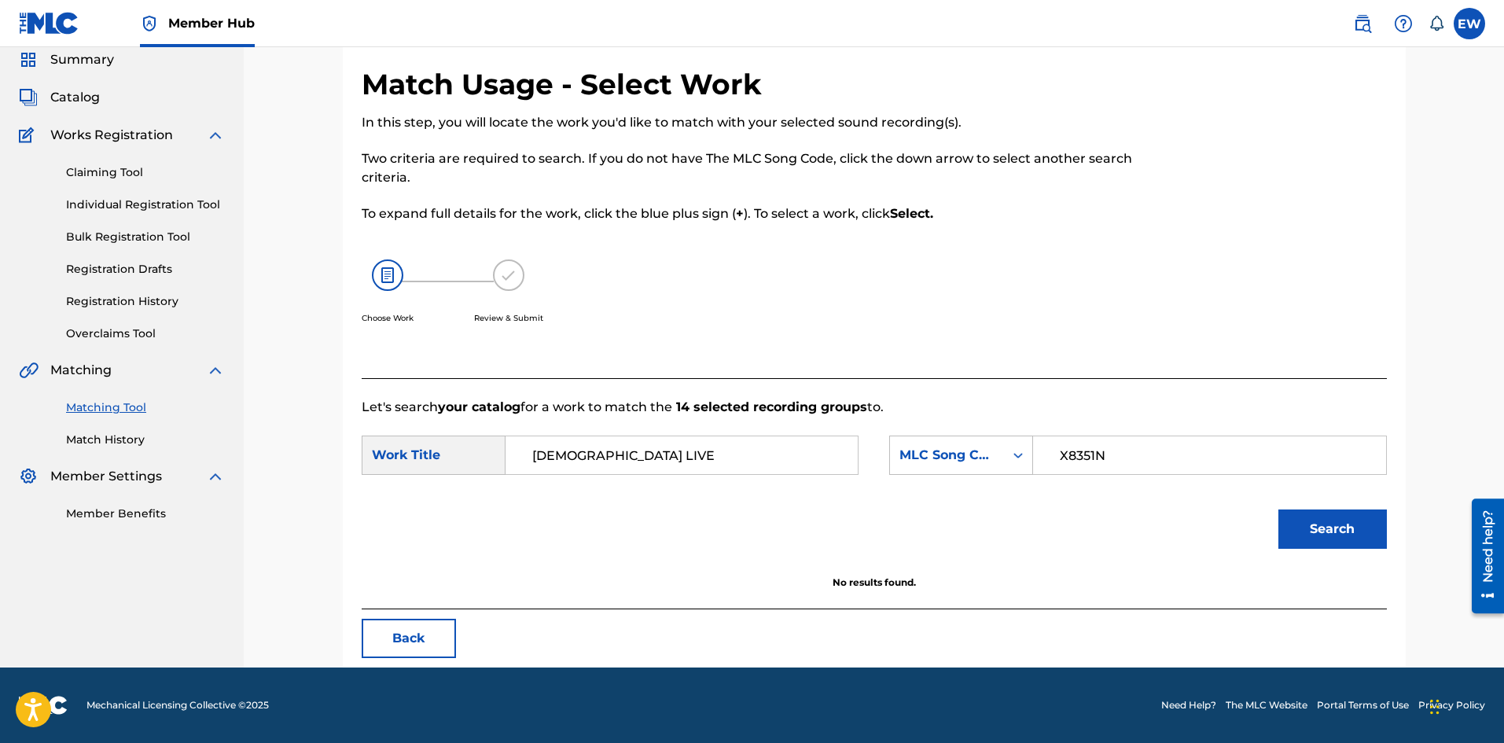
drag, startPoint x: 759, startPoint y: 467, endPoint x: 306, endPoint y: 462, distance: 453.0
click at [320, 466] on div "Match Usage - Select Work In this step, you will locate the work you'd like to …" at bounding box center [874, 327] width 1261 height 679
paste input "THOSE GUYS"
type input "THOSE GUYS"
click at [1343, 531] on button "Search" at bounding box center [1333, 529] width 109 height 39
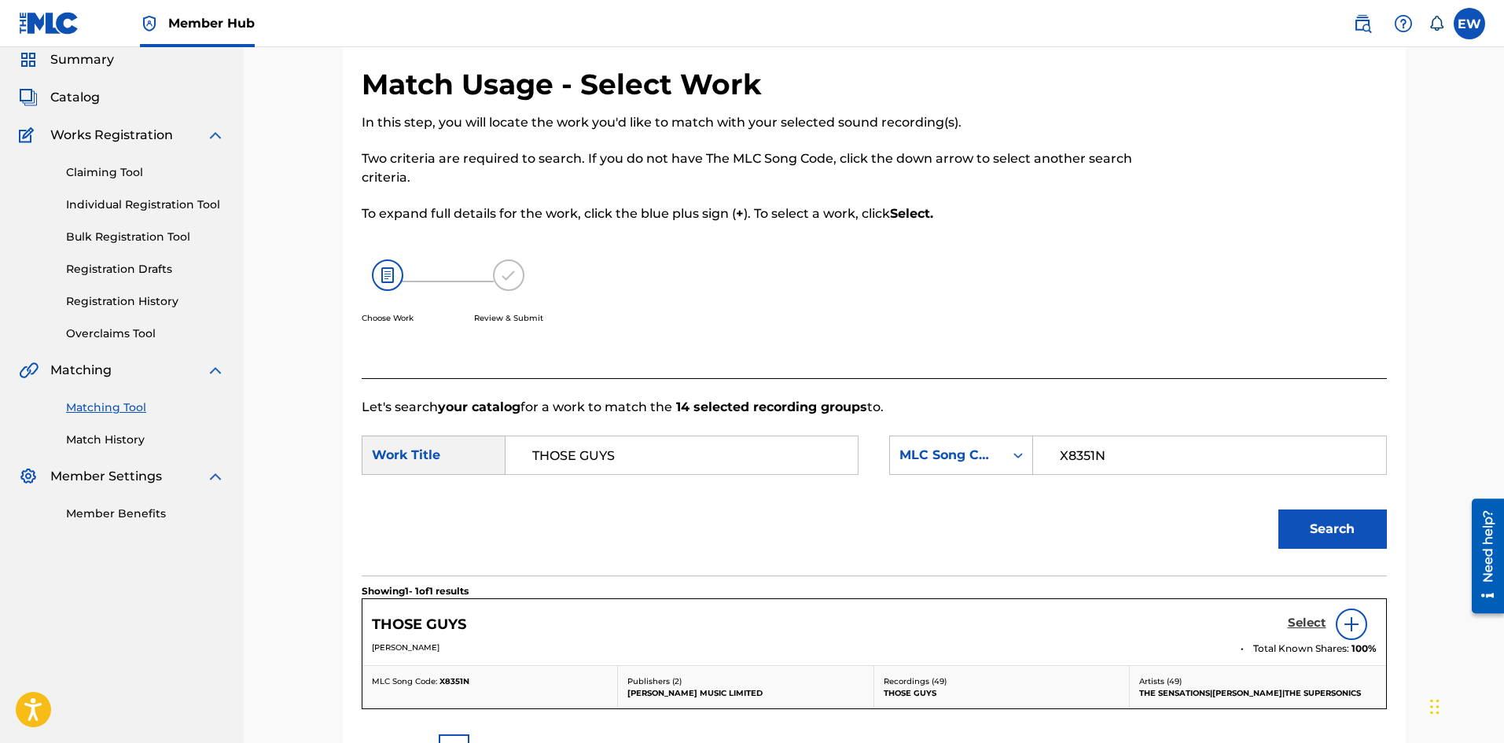
click at [1313, 620] on h5 "Select" at bounding box center [1307, 623] width 39 height 15
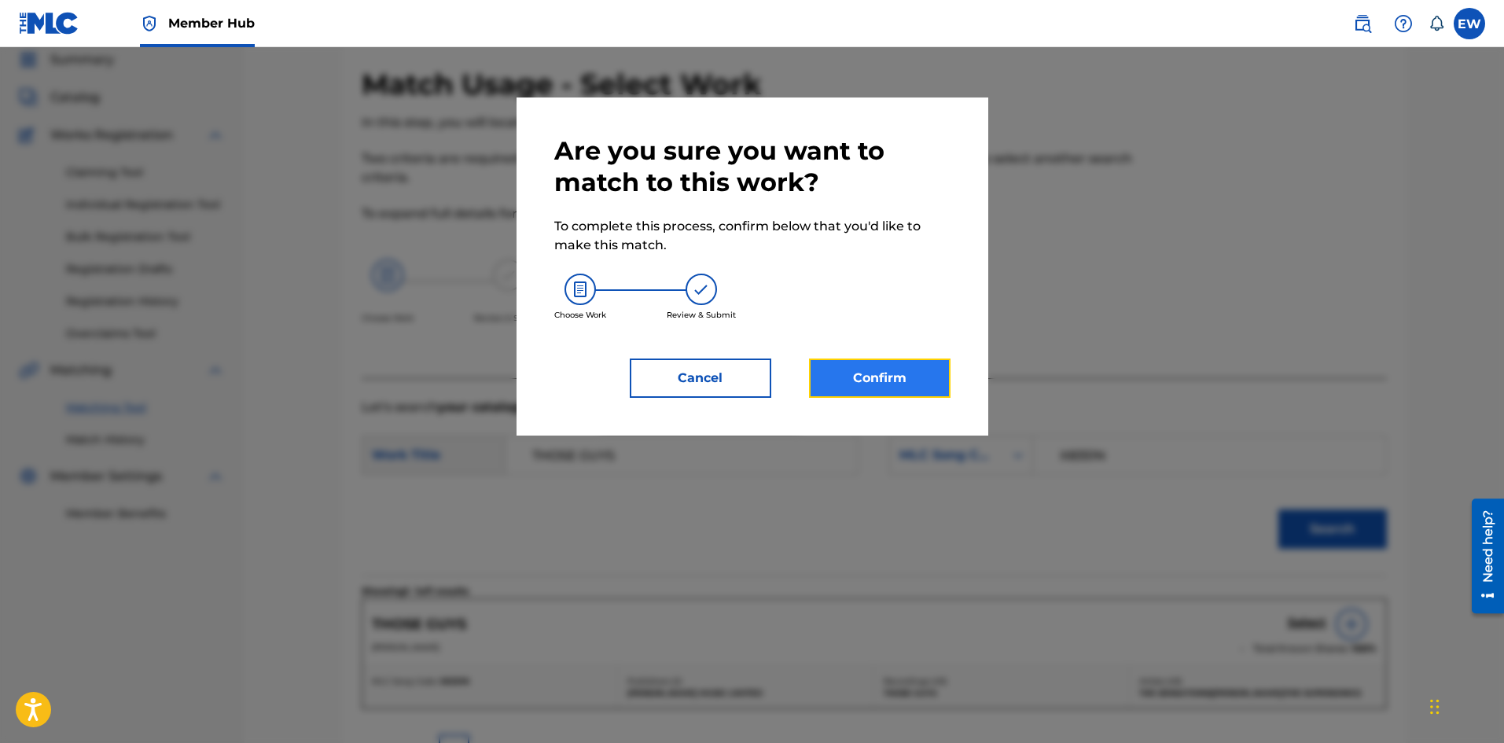
click at [908, 377] on button "Confirm" at bounding box center [880, 378] width 142 height 39
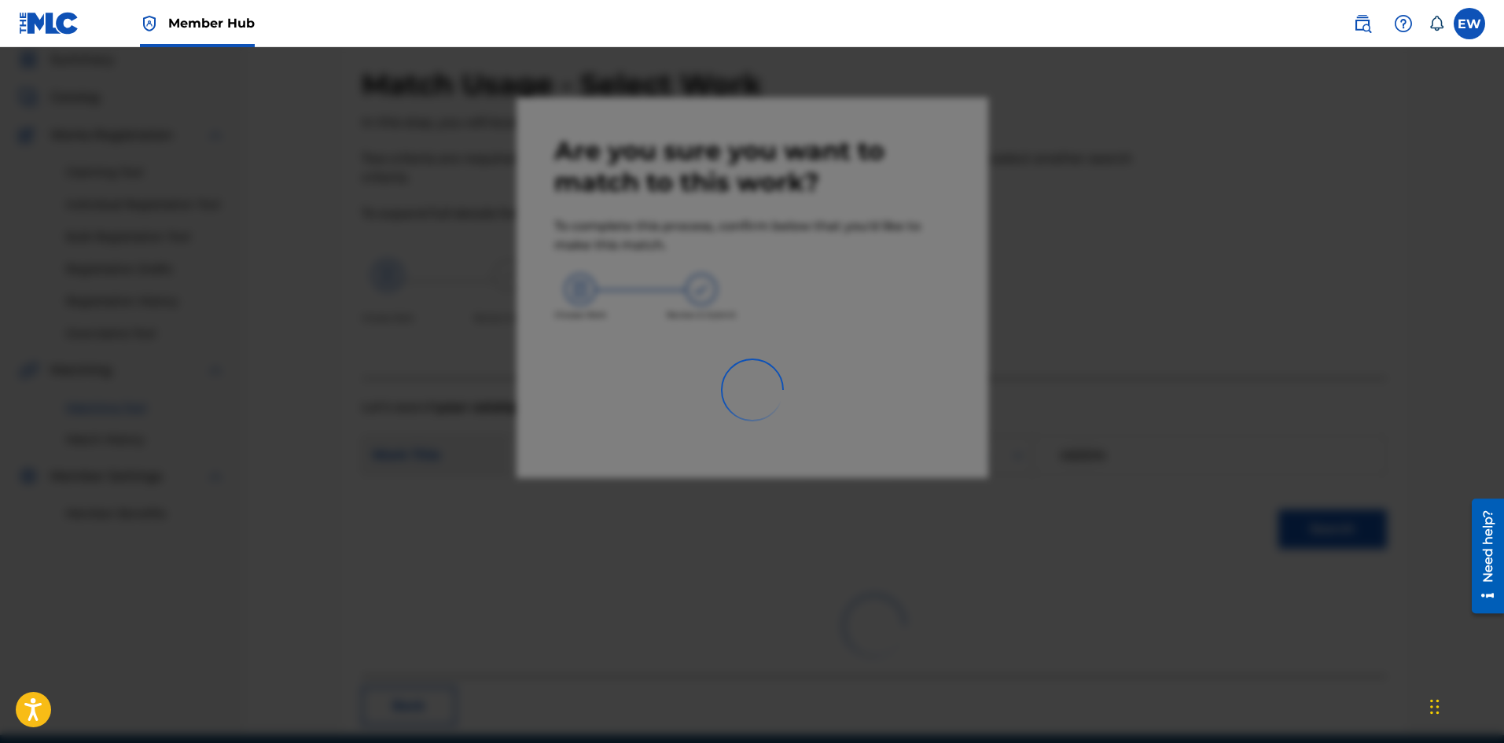
scroll to position [38, 0]
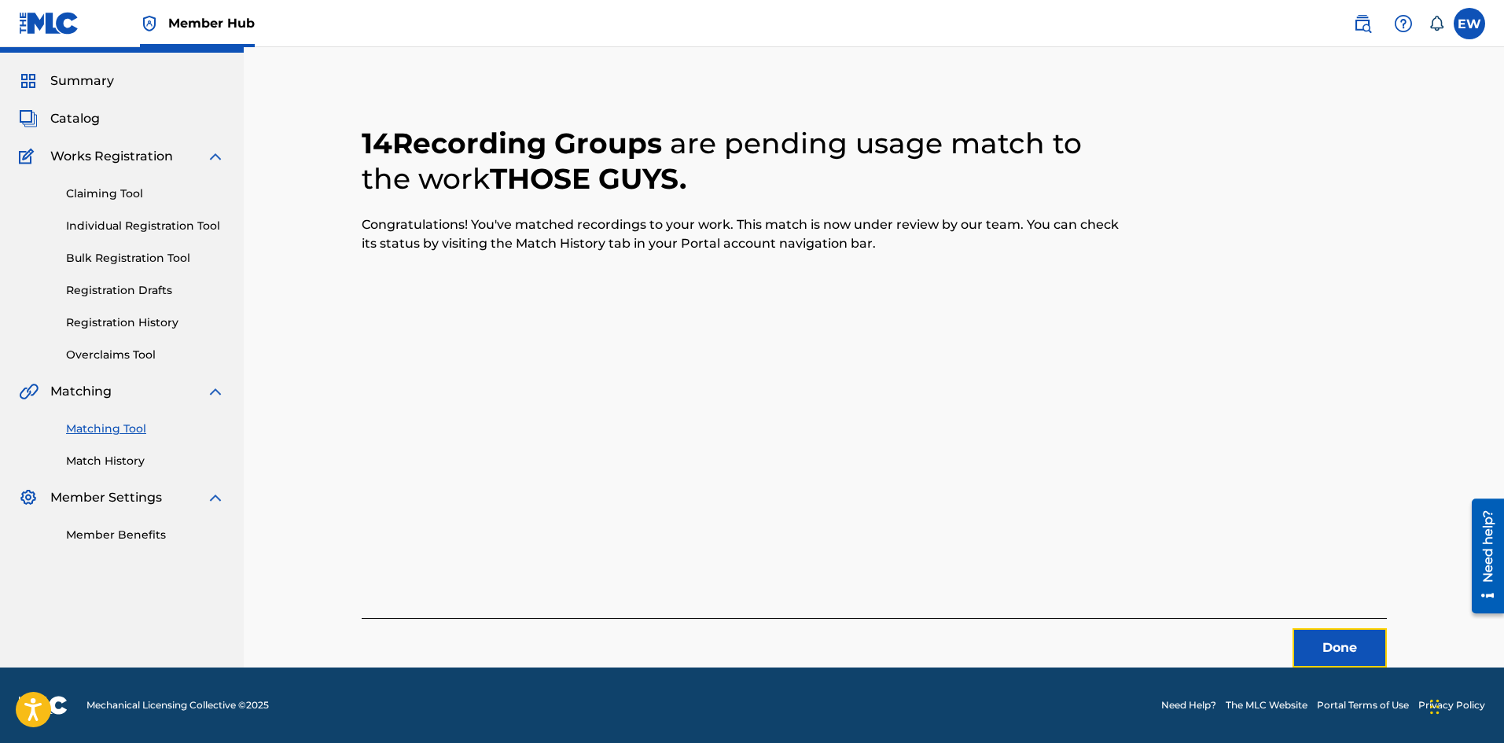
drag, startPoint x: 1363, startPoint y: 641, endPoint x: 1506, endPoint y: 677, distance: 147.6
click at [1363, 643] on button "Done" at bounding box center [1340, 647] width 94 height 39
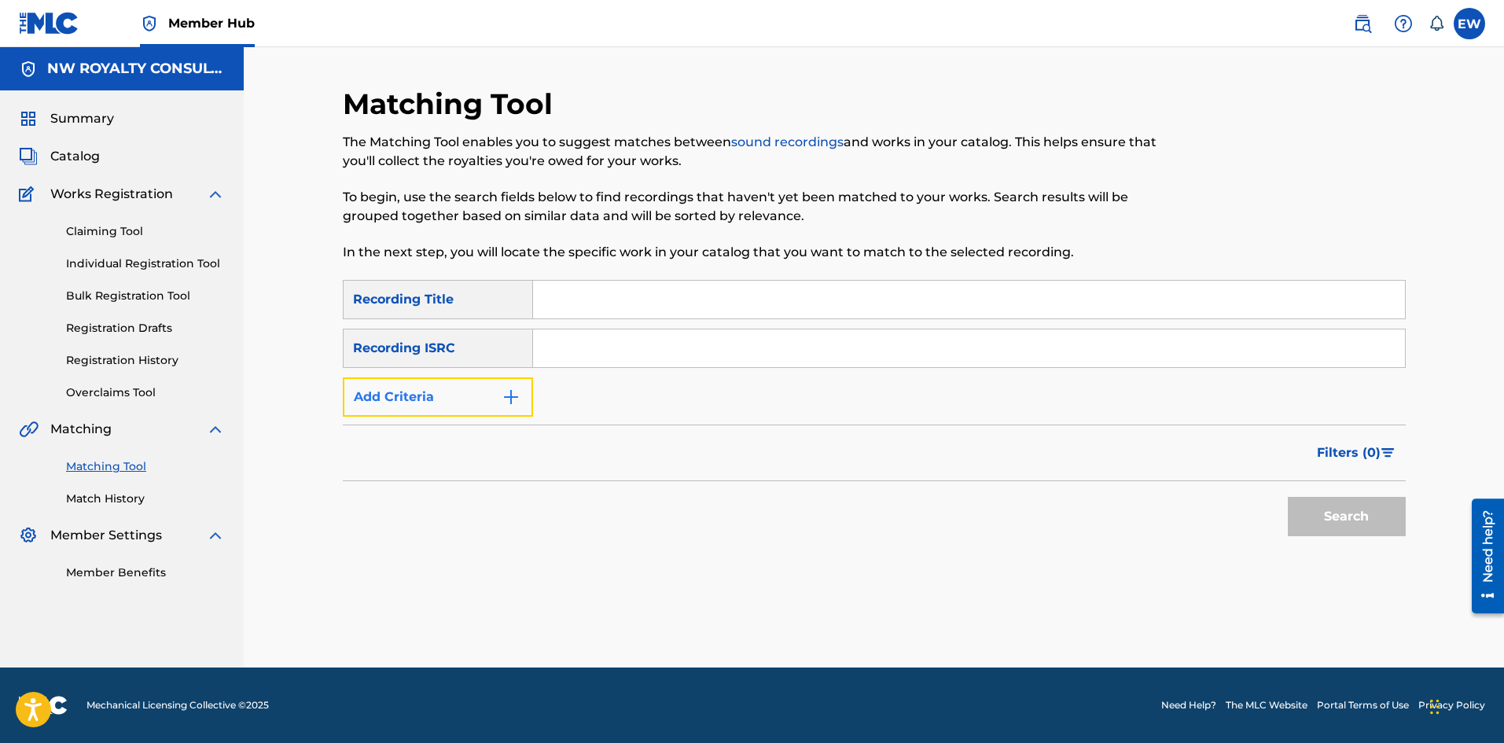
click at [399, 403] on button "Add Criteria" at bounding box center [438, 396] width 190 height 39
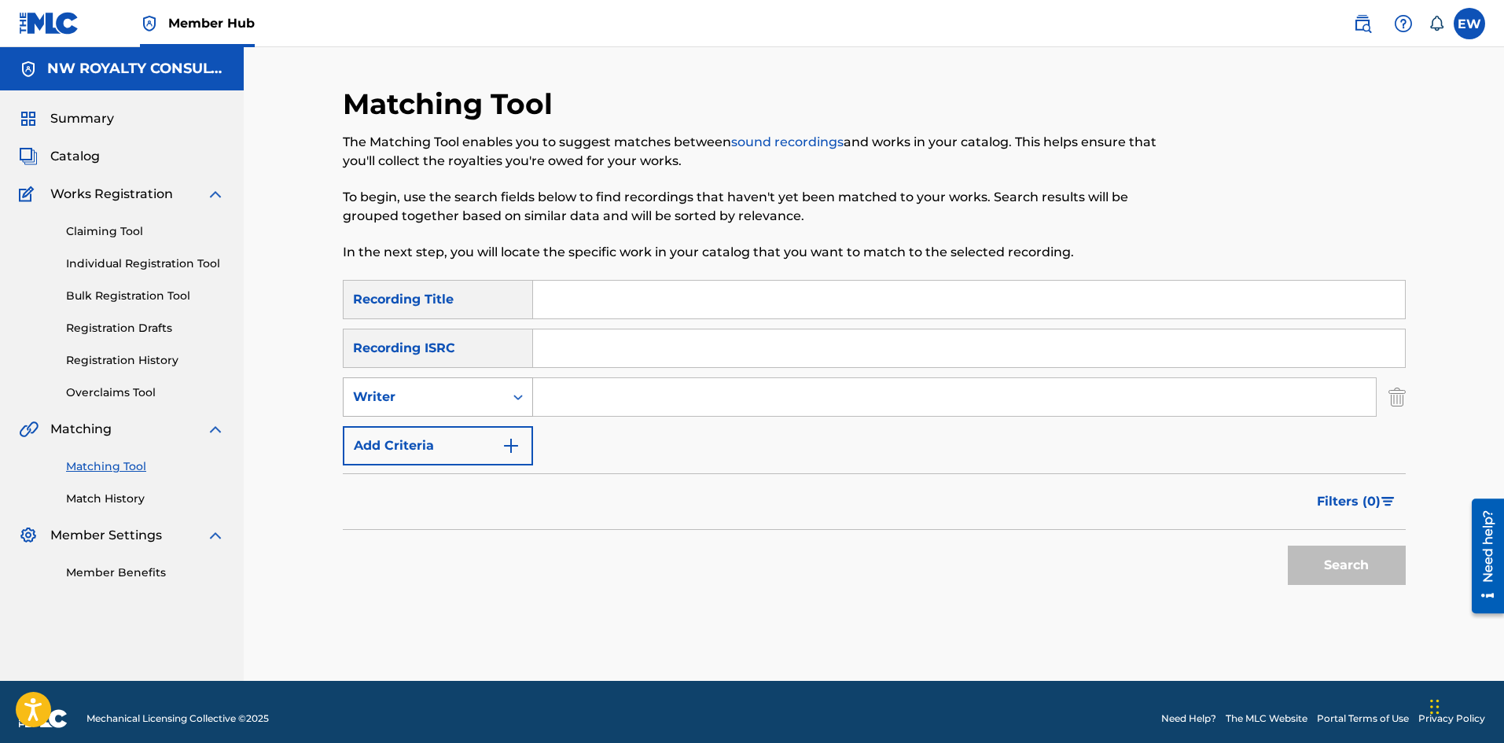
drag, startPoint x: 399, startPoint y: 403, endPoint x: 391, endPoint y: 413, distance: 12.9
click at [398, 403] on div "Writer" at bounding box center [424, 397] width 142 height 19
drag, startPoint x: 391, startPoint y: 426, endPoint x: 410, endPoint y: 419, distance: 20.2
click at [393, 425] on div "Recording Artist" at bounding box center [438, 436] width 189 height 39
click at [610, 391] on input "Search Form" at bounding box center [954, 397] width 843 height 38
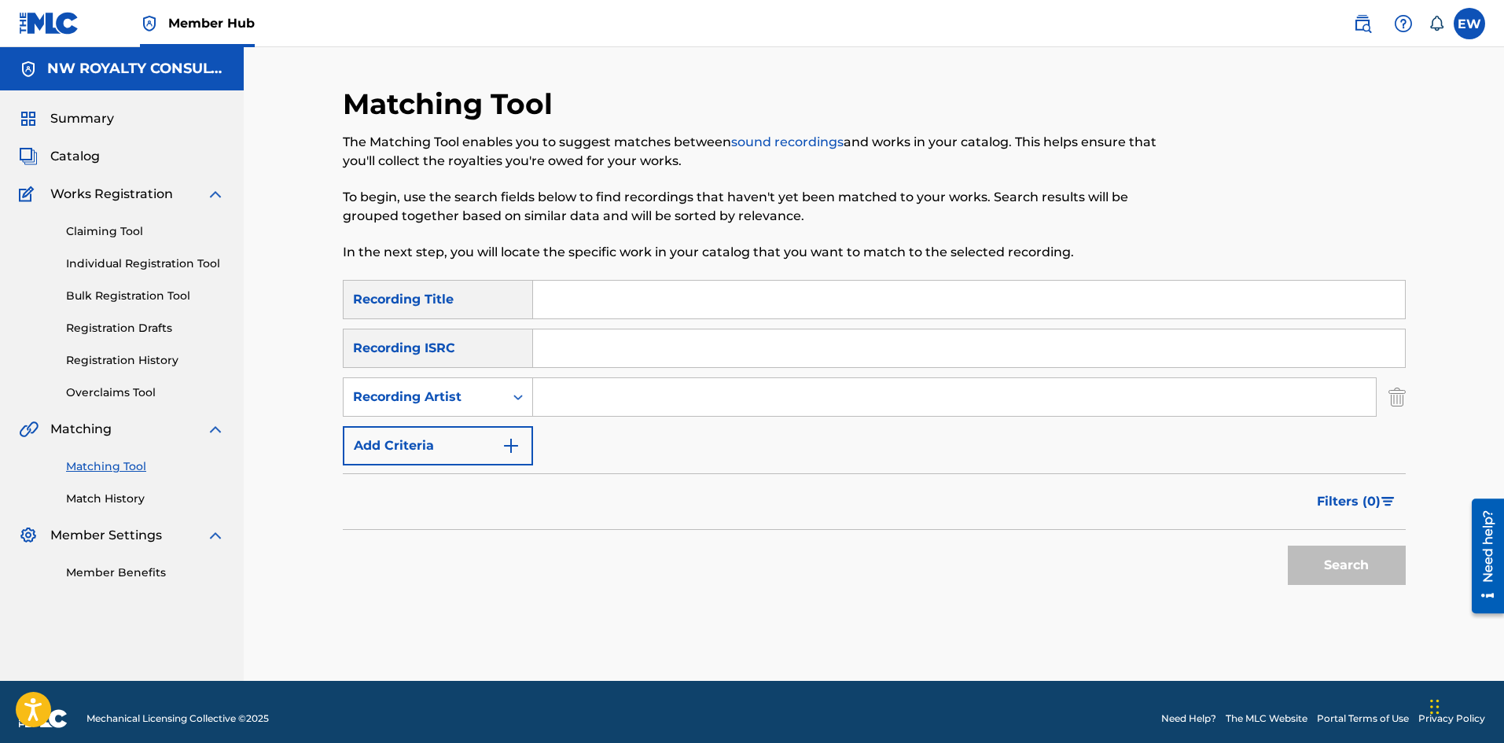
paste input "PITCH"
type input "PITCH"
click at [763, 315] on input "Search Form" at bounding box center [969, 300] width 872 height 38
paste input "PULL UP"
type input "PULL UP"
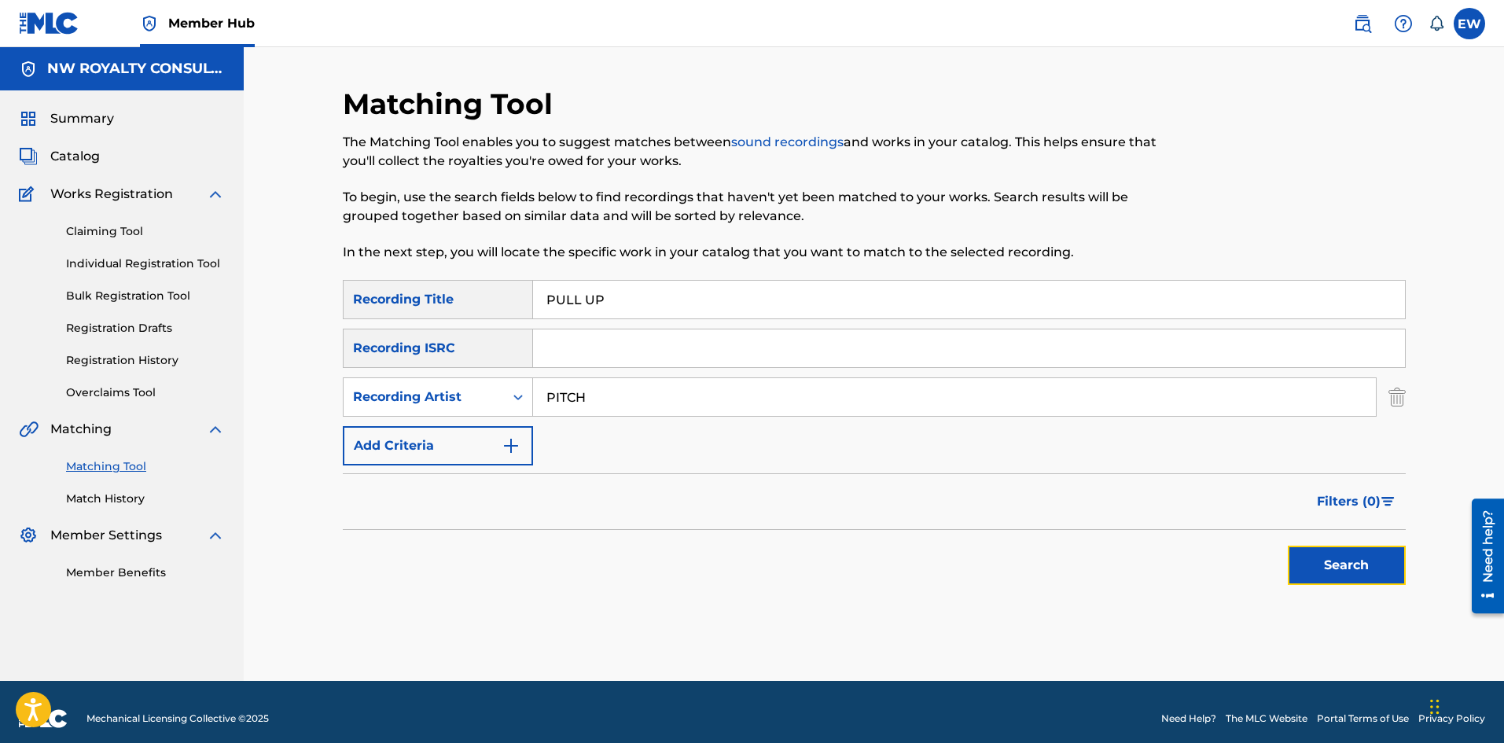
click at [1356, 556] on button "Search" at bounding box center [1347, 565] width 118 height 39
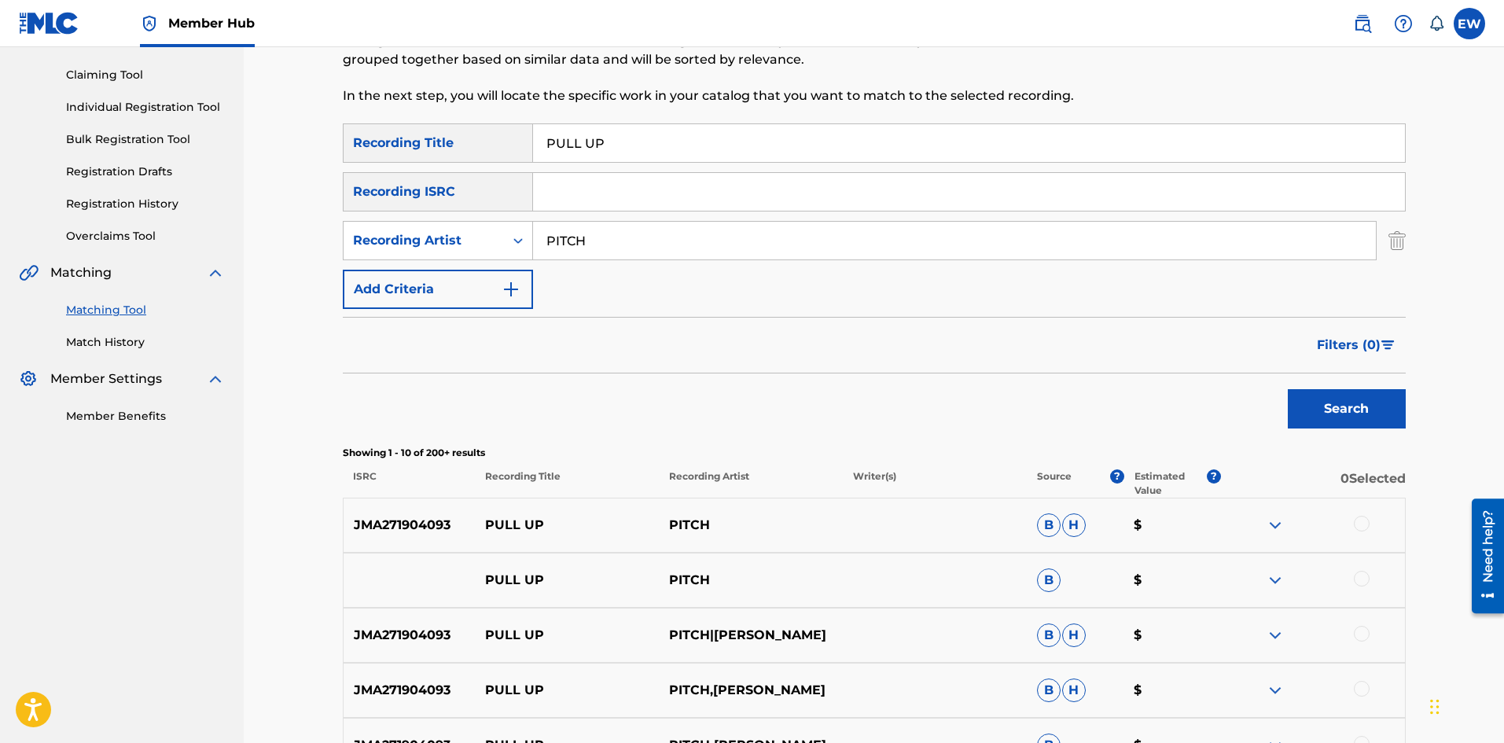
scroll to position [157, 0]
click at [1358, 517] on div at bounding box center [1362, 523] width 16 height 16
click at [1366, 572] on div at bounding box center [1362, 578] width 16 height 16
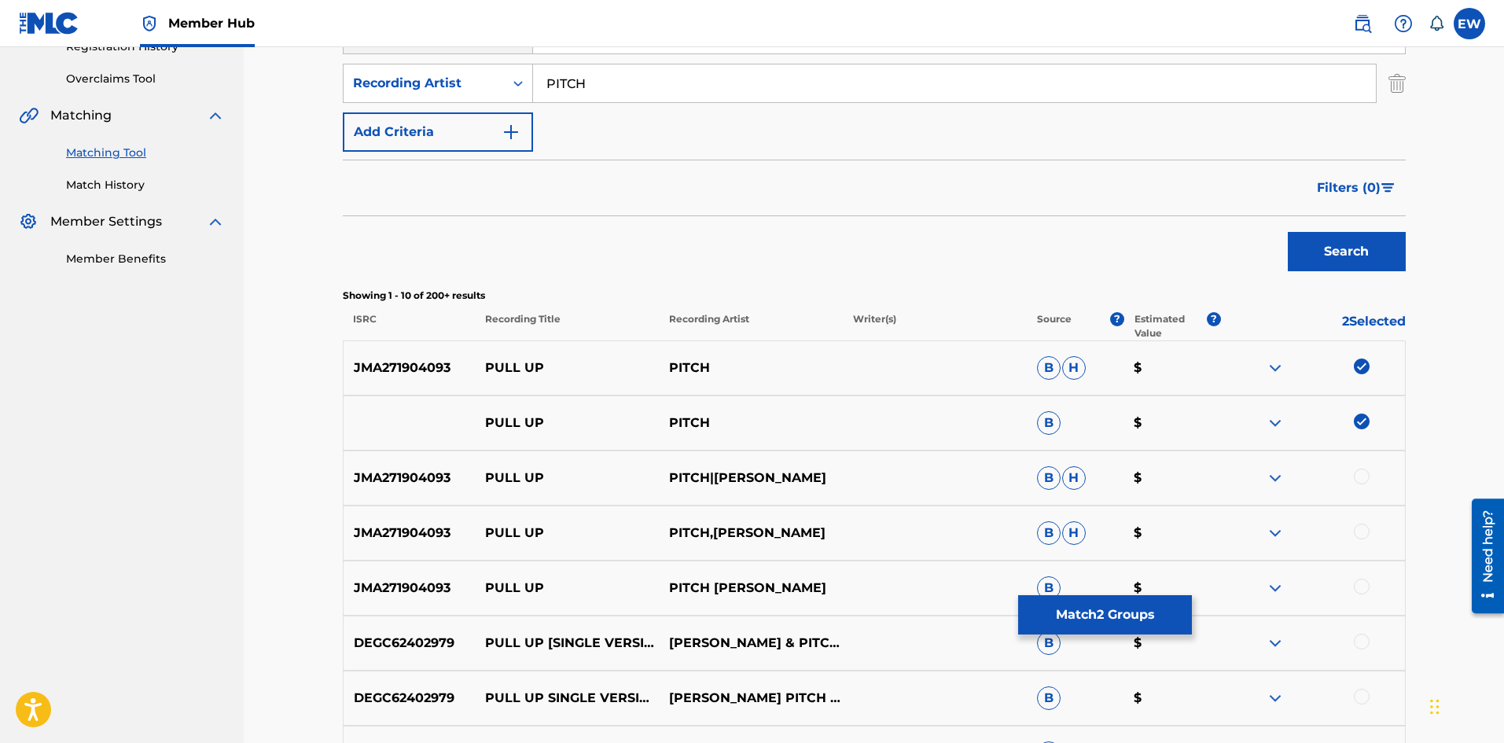
scroll to position [315, 0]
click at [1364, 474] on div at bounding box center [1362, 476] width 16 height 16
click at [1365, 532] on div at bounding box center [1362, 531] width 16 height 16
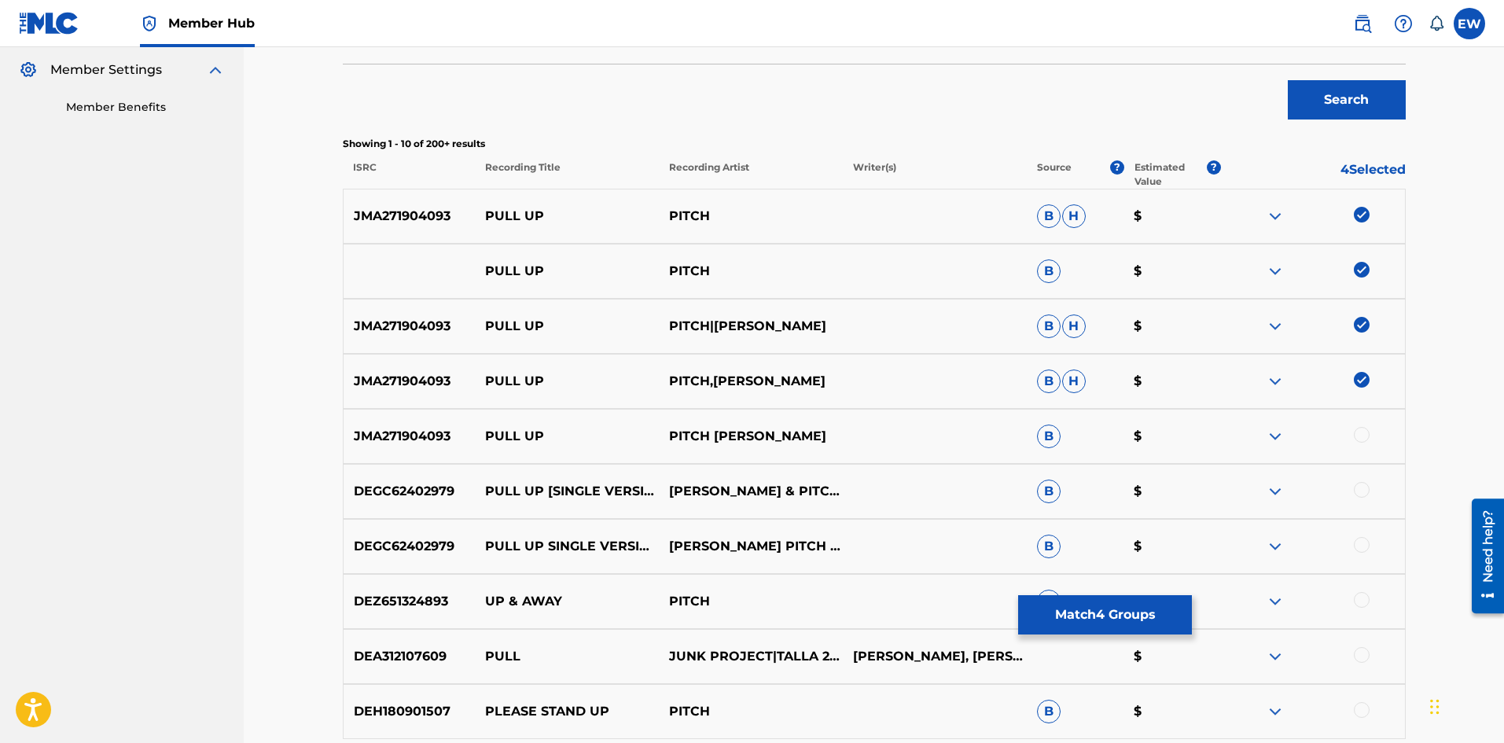
scroll to position [472, 0]
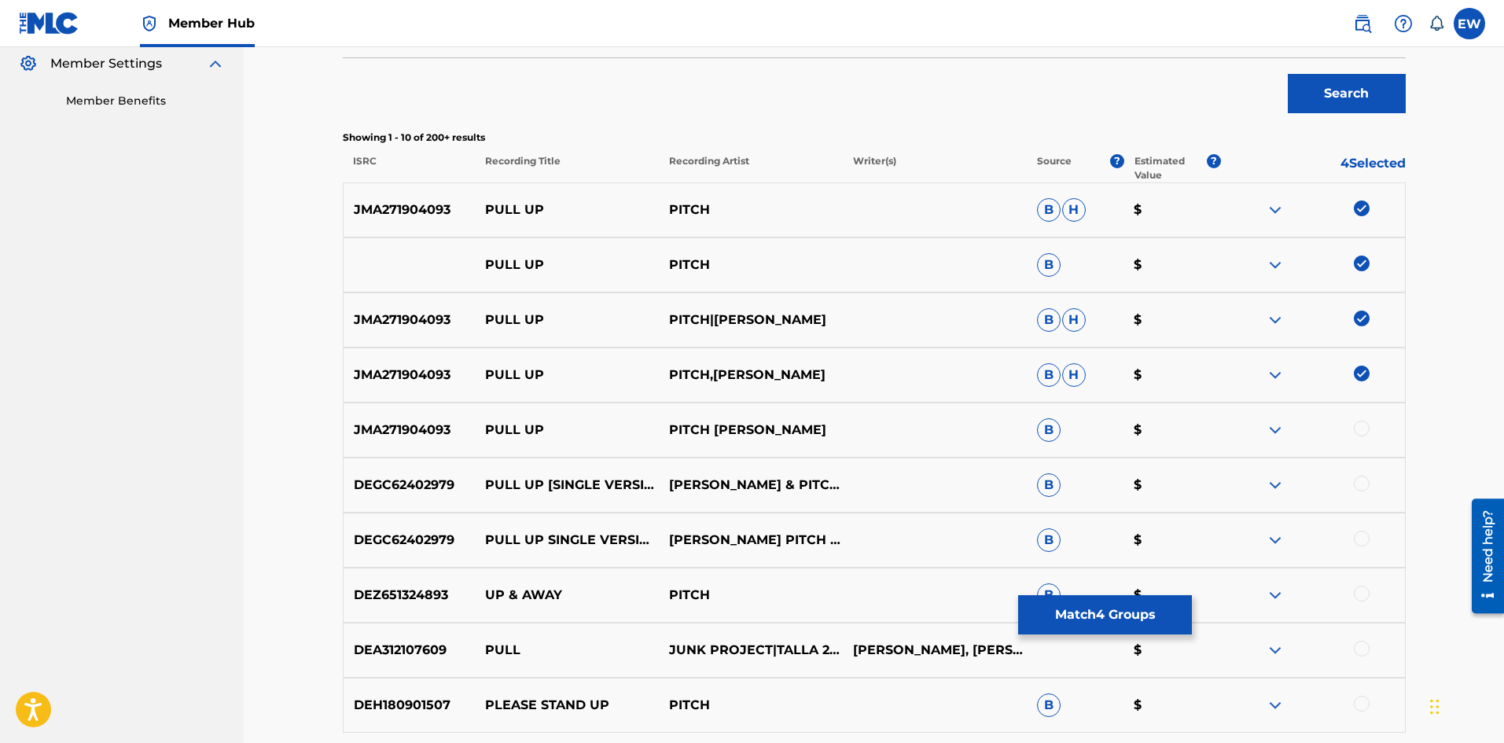
click at [1365, 431] on div at bounding box center [1362, 429] width 16 height 16
click at [1078, 617] on button "Match 5 Groups" at bounding box center [1105, 614] width 174 height 39
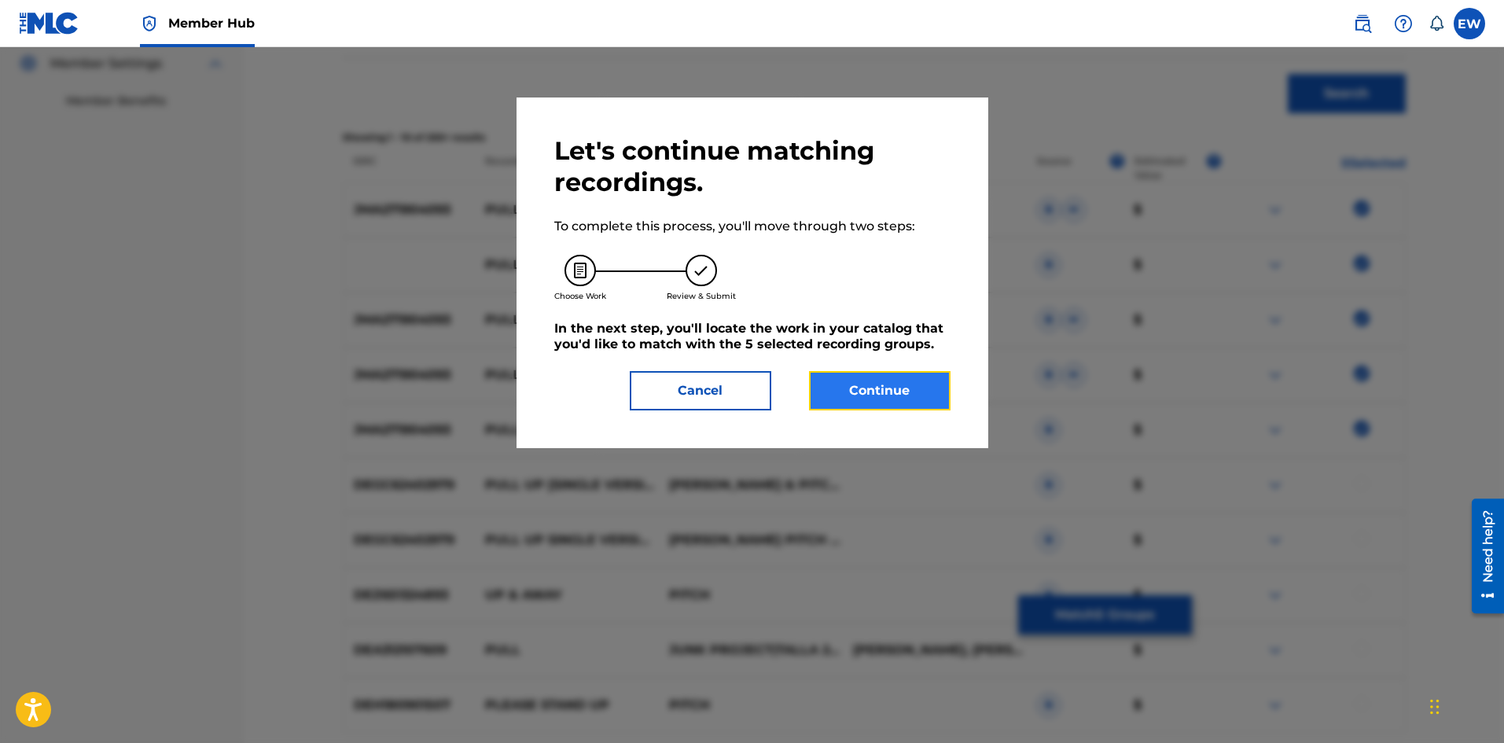
click at [893, 401] on button "Continue" at bounding box center [880, 390] width 142 height 39
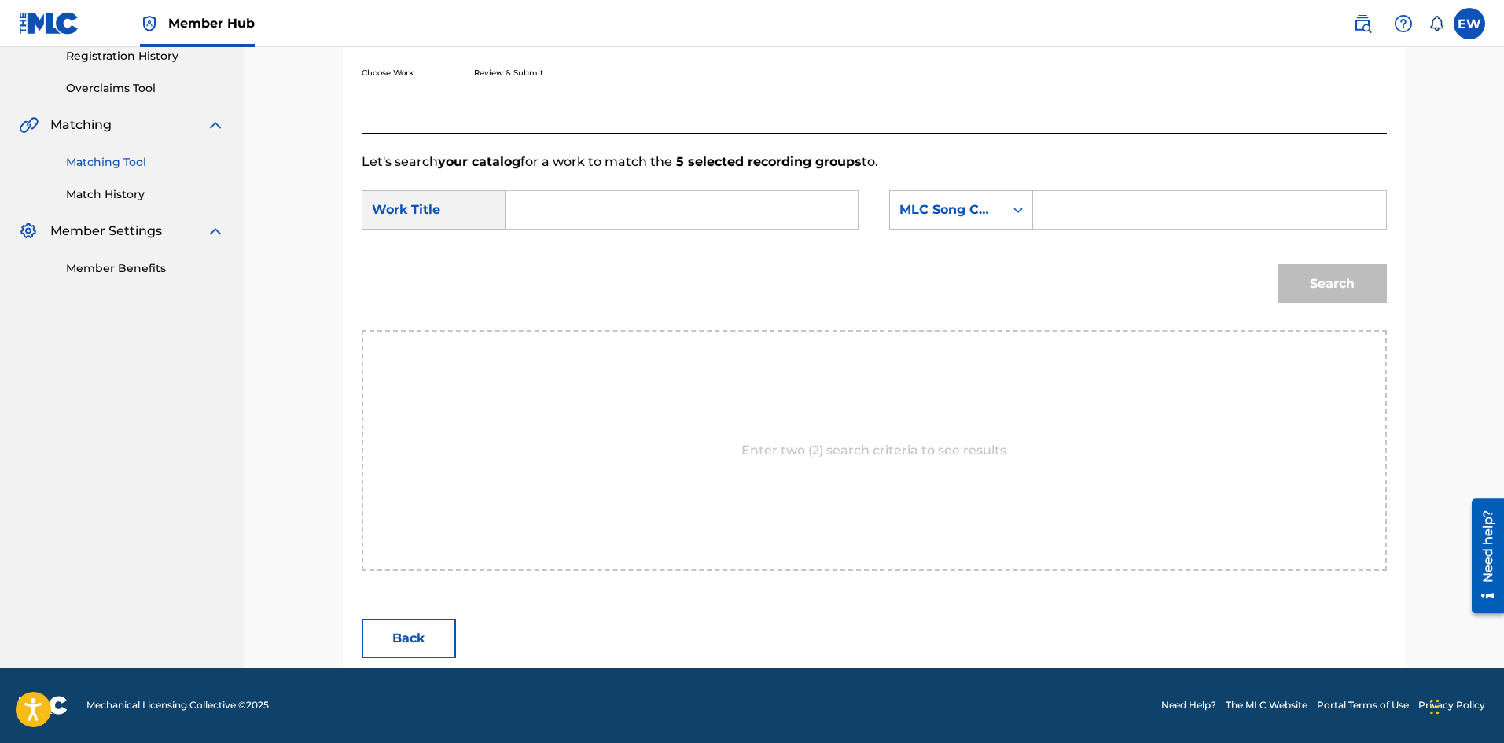
click at [650, 216] on input "Search Form" at bounding box center [682, 210] width 326 height 38
paste input "PULL UP"
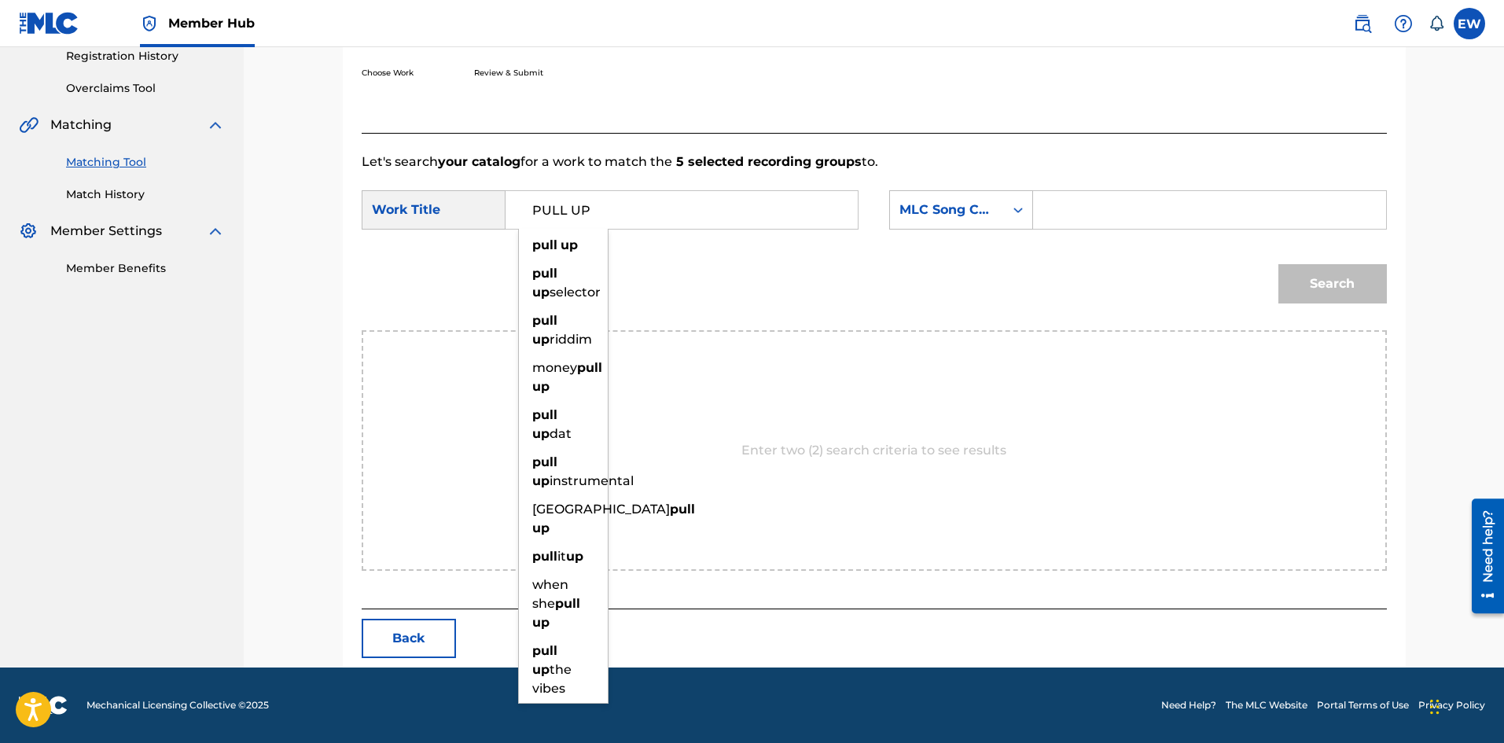
type input "PULL UP"
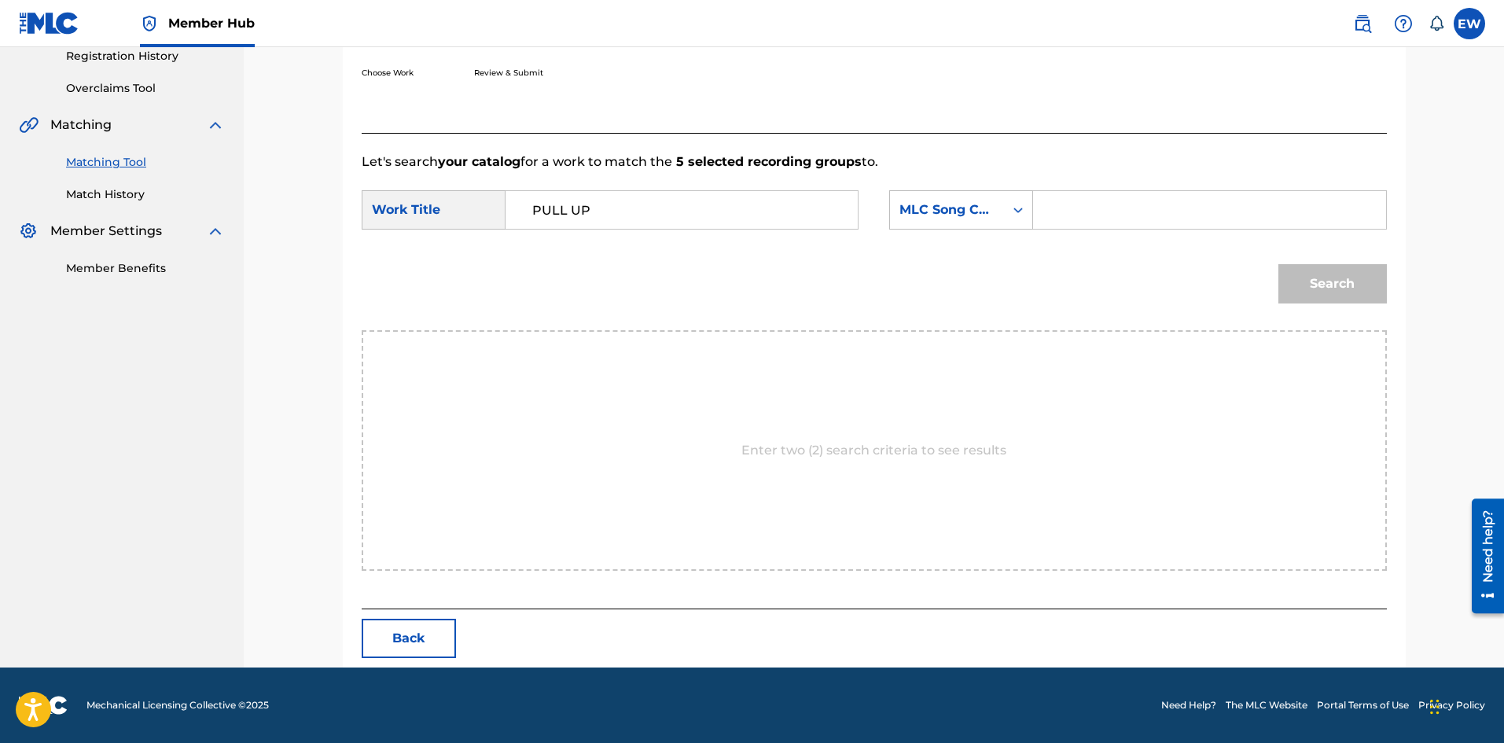
click at [1071, 204] on input "Search Form" at bounding box center [1210, 210] width 326 height 38
paste input "PA3TJ9"
type input "PA3TJ9"
drag, startPoint x: 1320, startPoint y: 285, endPoint x: 1261, endPoint y: 289, distance: 59.9
click at [1321, 285] on button "Search" at bounding box center [1333, 283] width 109 height 39
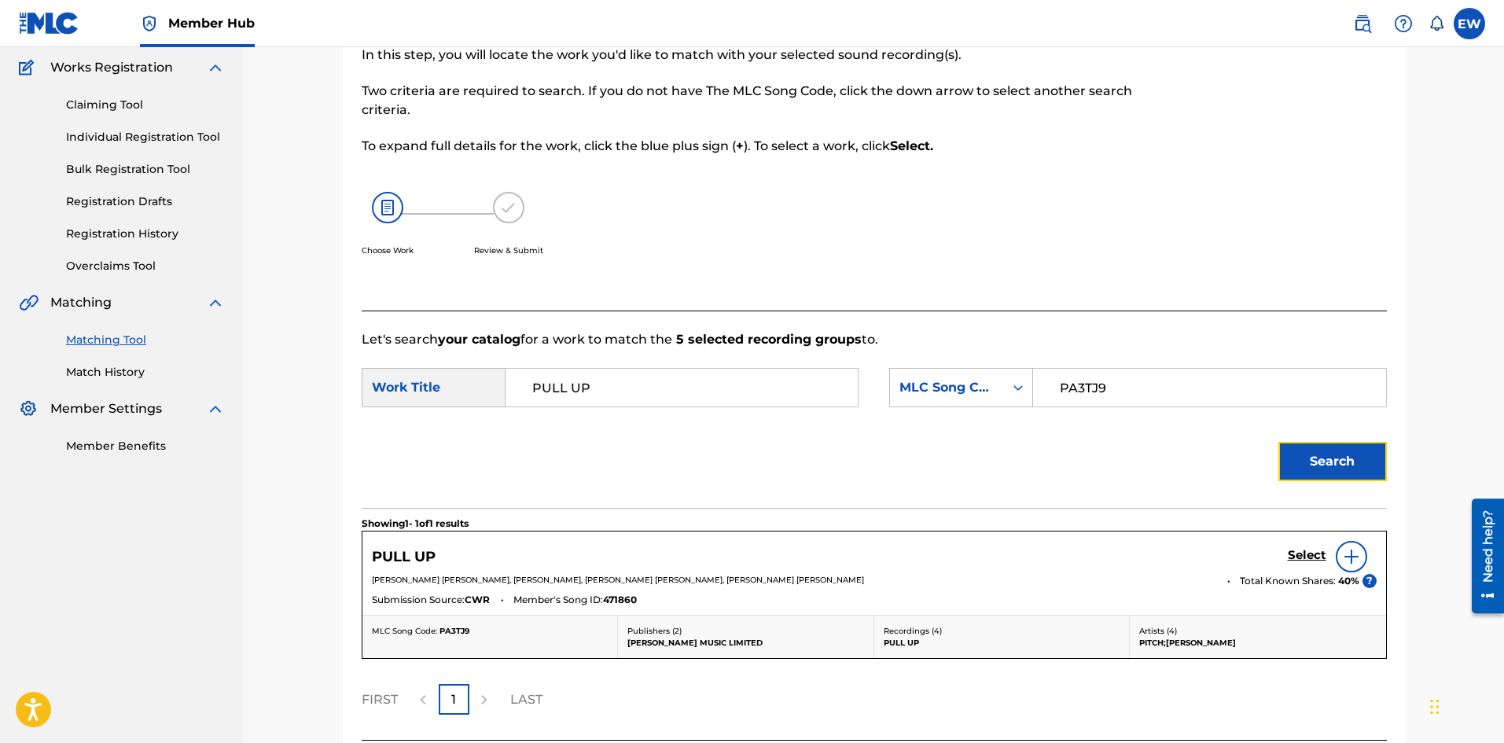
scroll to position [258, 0]
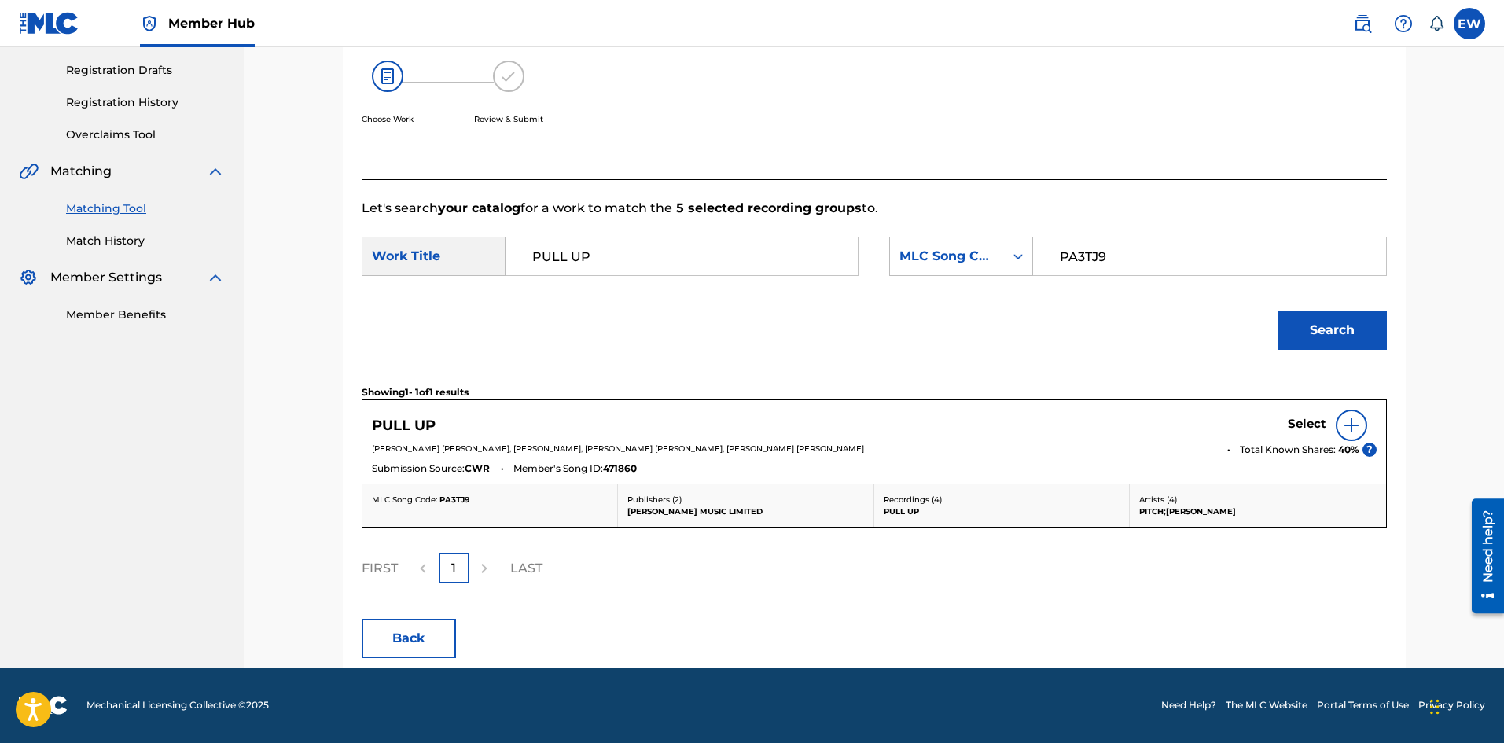
click at [1309, 413] on div "Select" at bounding box center [1332, 425] width 89 height 31
click at [1305, 418] on h5 "Select" at bounding box center [1307, 424] width 39 height 15
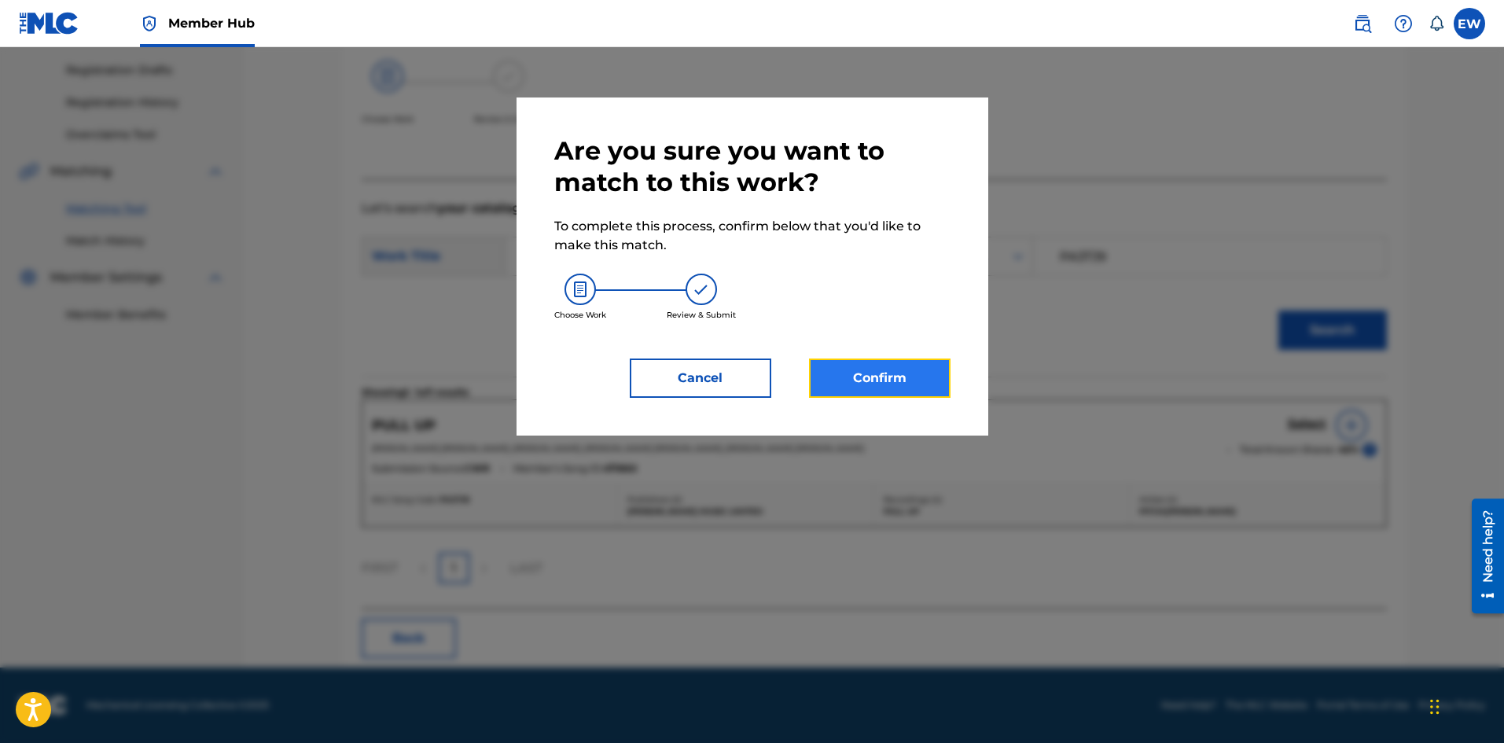
click at [889, 366] on button "Confirm" at bounding box center [880, 378] width 142 height 39
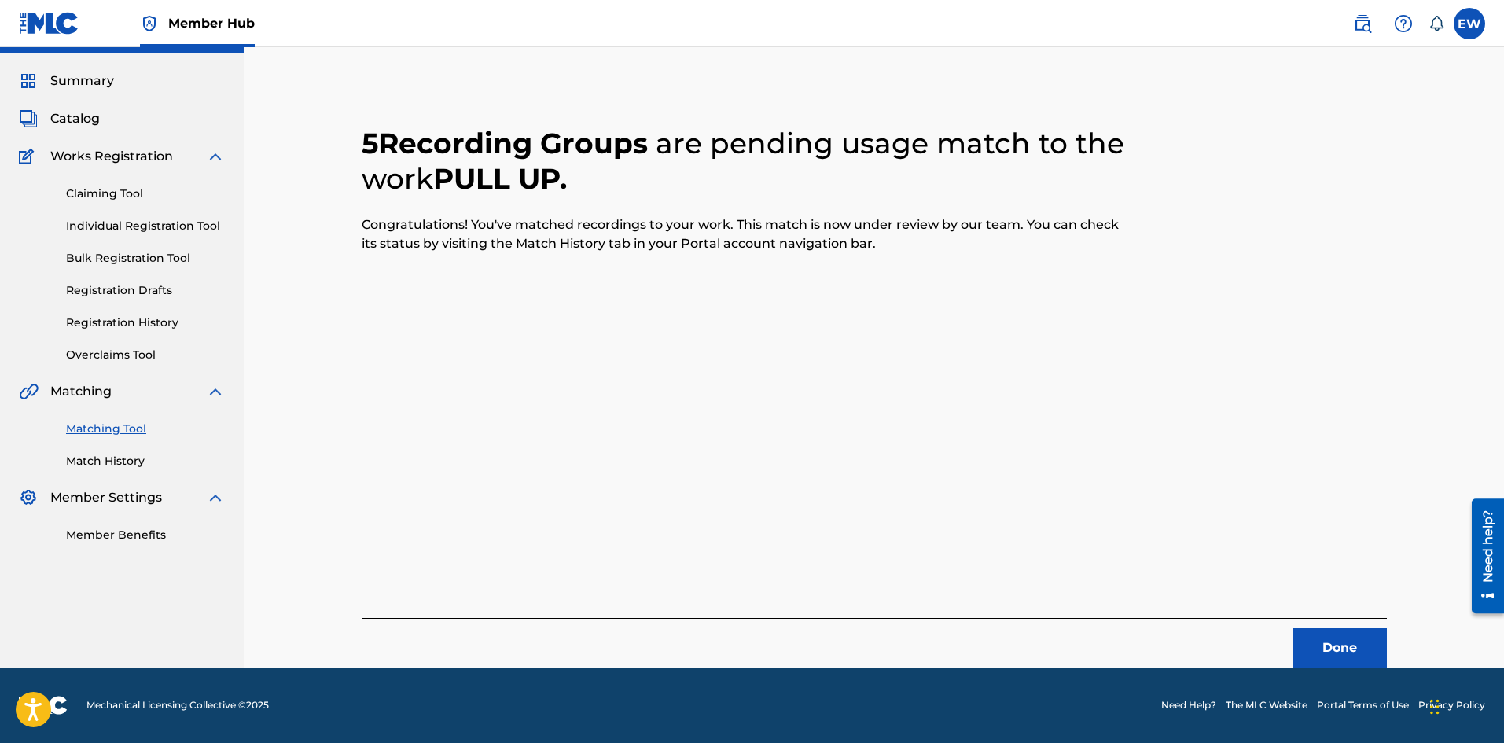
scroll to position [38, 0]
click at [1357, 639] on button "Done" at bounding box center [1340, 647] width 94 height 39
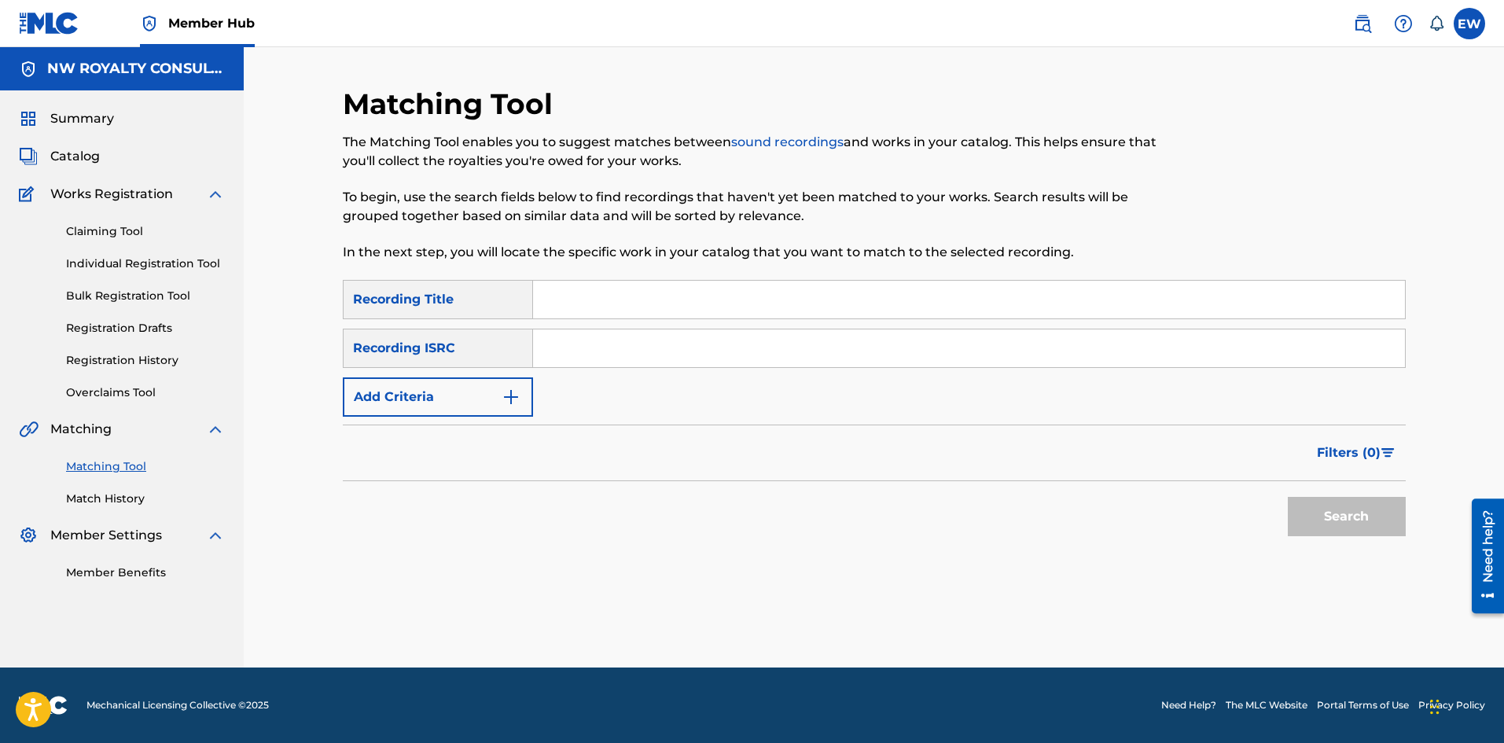
scroll to position [0, 0]
click at [469, 393] on button "Add Criteria" at bounding box center [438, 396] width 190 height 39
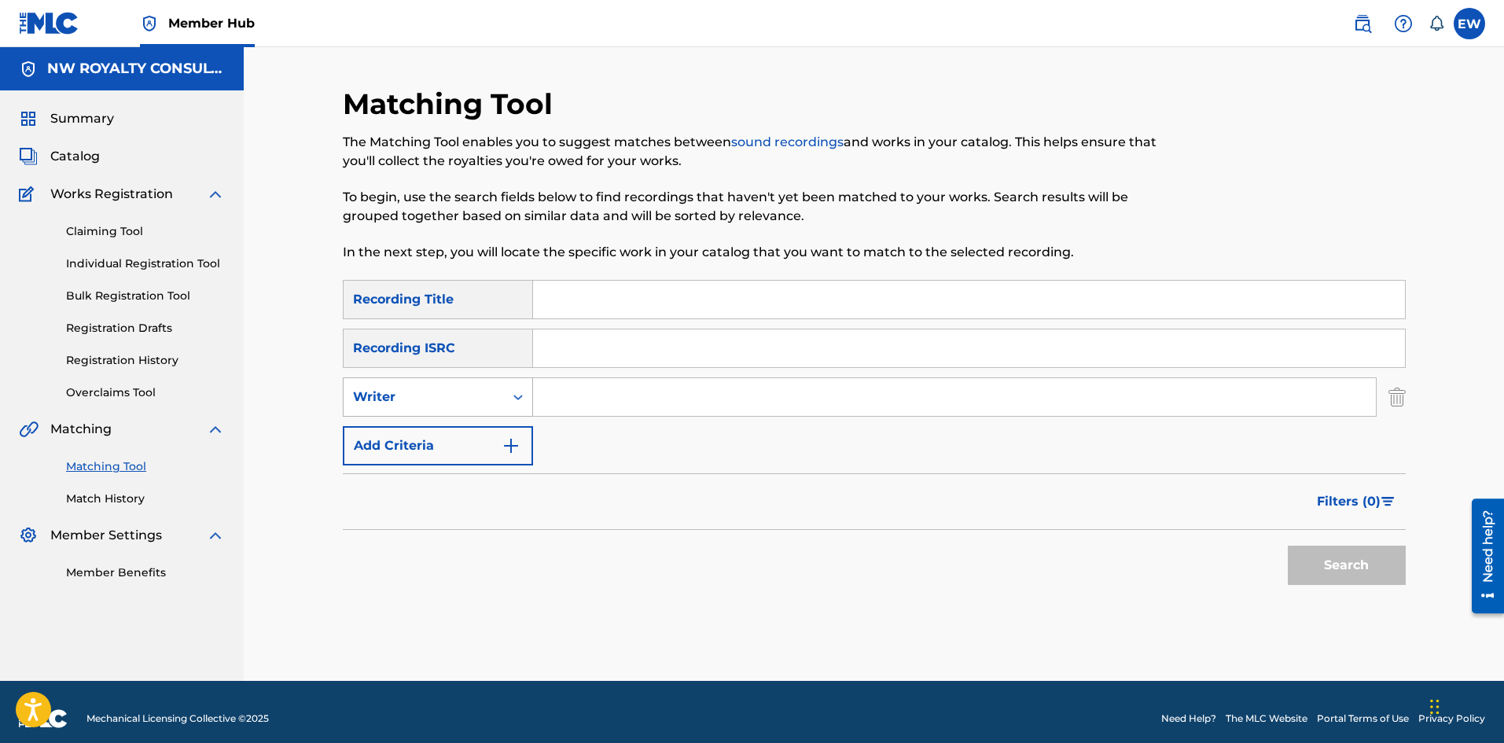
drag, startPoint x: 462, startPoint y: 392, endPoint x: 445, endPoint y: 396, distance: 17.7
click at [461, 392] on div "Writer" at bounding box center [424, 397] width 142 height 19
drag, startPoint x: 422, startPoint y: 421, endPoint x: 487, endPoint y: 417, distance: 64.6
click at [439, 427] on div "Recording Artist" at bounding box center [438, 436] width 189 height 39
click at [617, 398] on input "Search Form" at bounding box center [954, 397] width 843 height 38
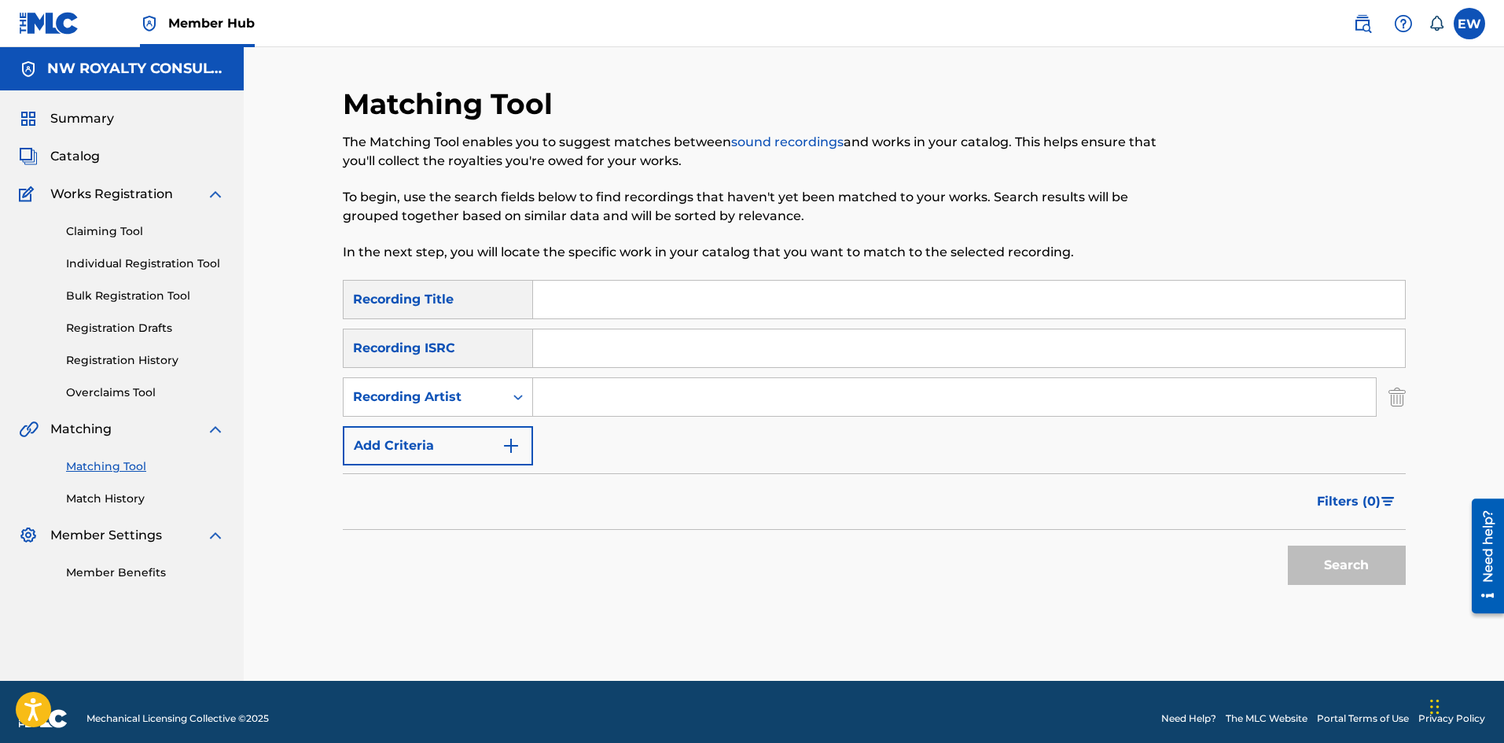
paste input "TEMPARIZE"
type input "TEMPARIZE"
click at [720, 293] on input "Search Form" at bounding box center [969, 300] width 872 height 38
paste input "PULL UP"
type input "PULL UP"
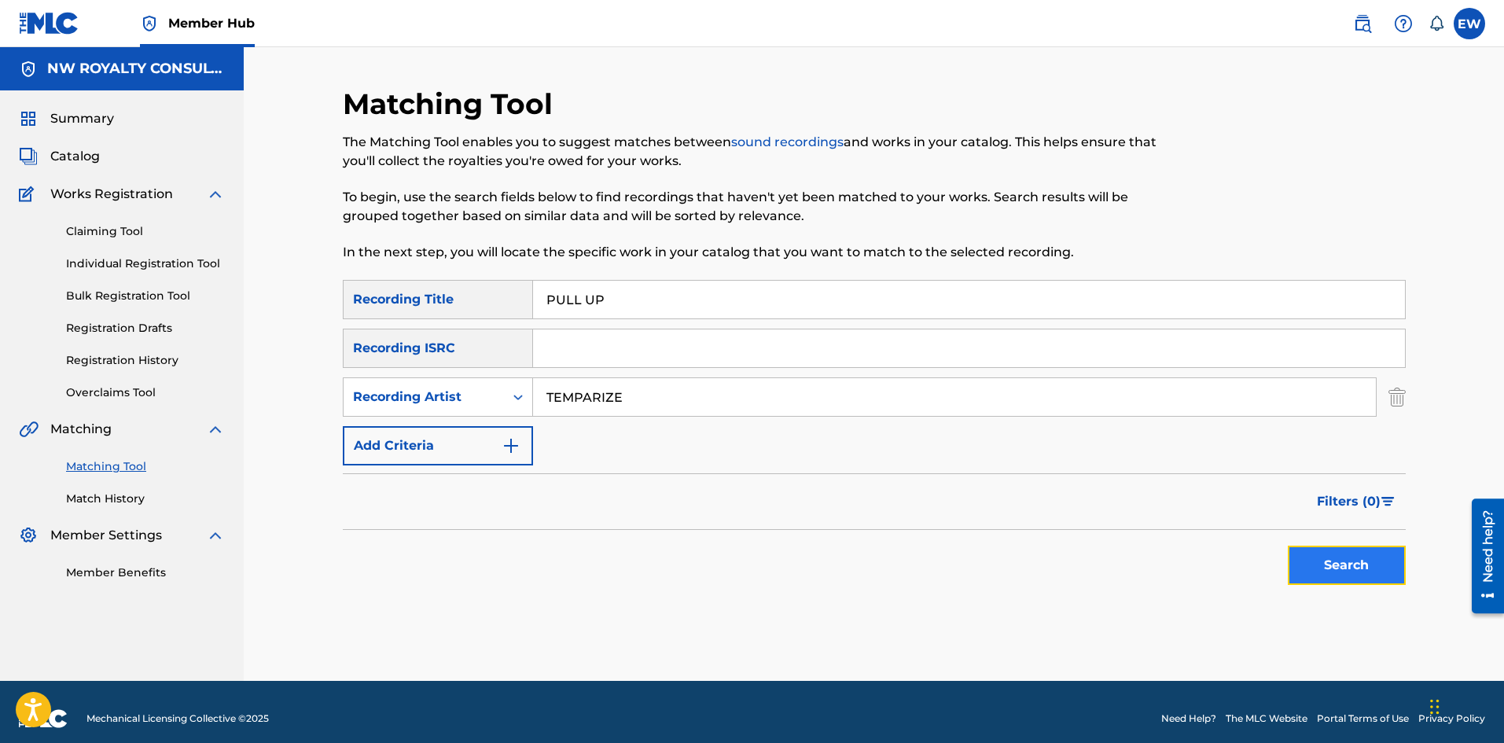
click at [1382, 564] on button "Search" at bounding box center [1347, 565] width 118 height 39
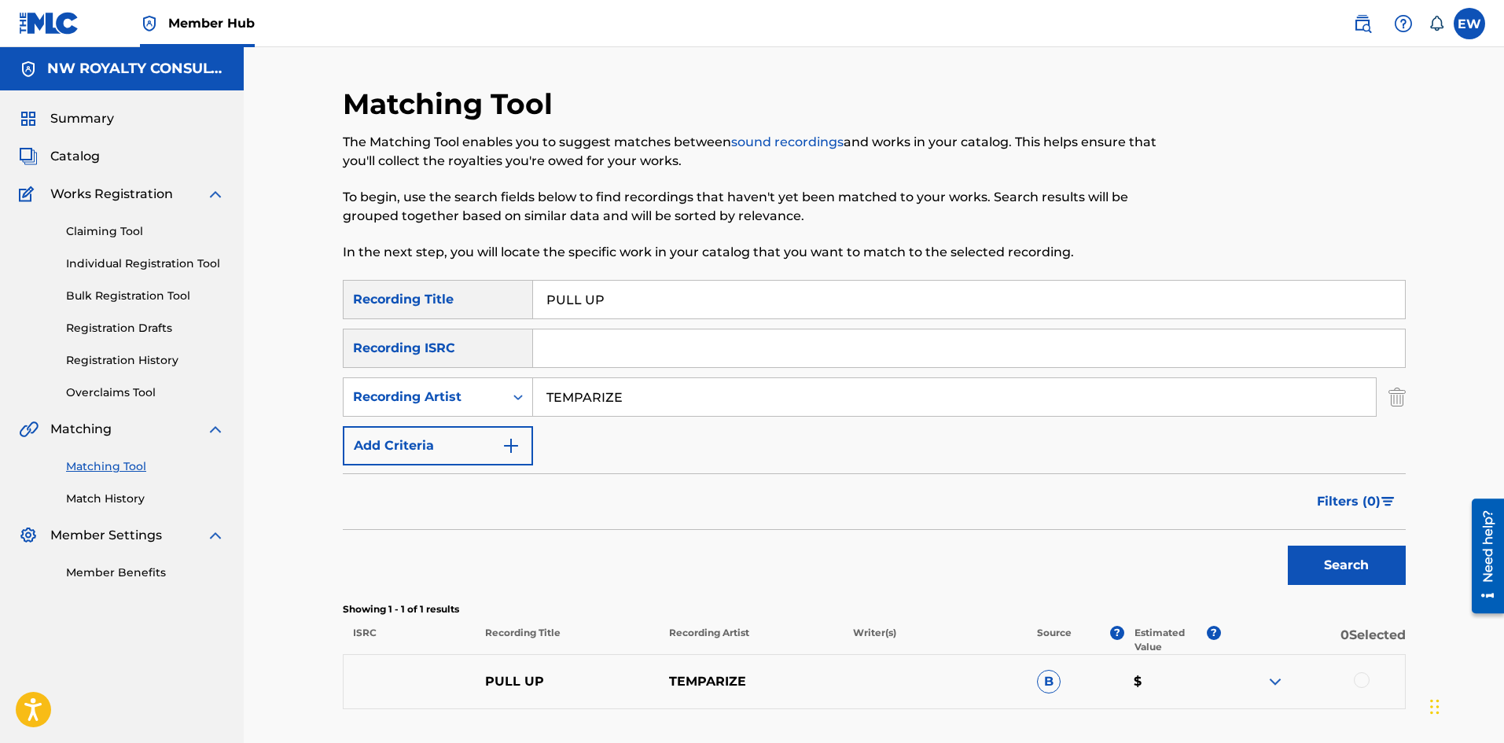
scroll to position [79, 0]
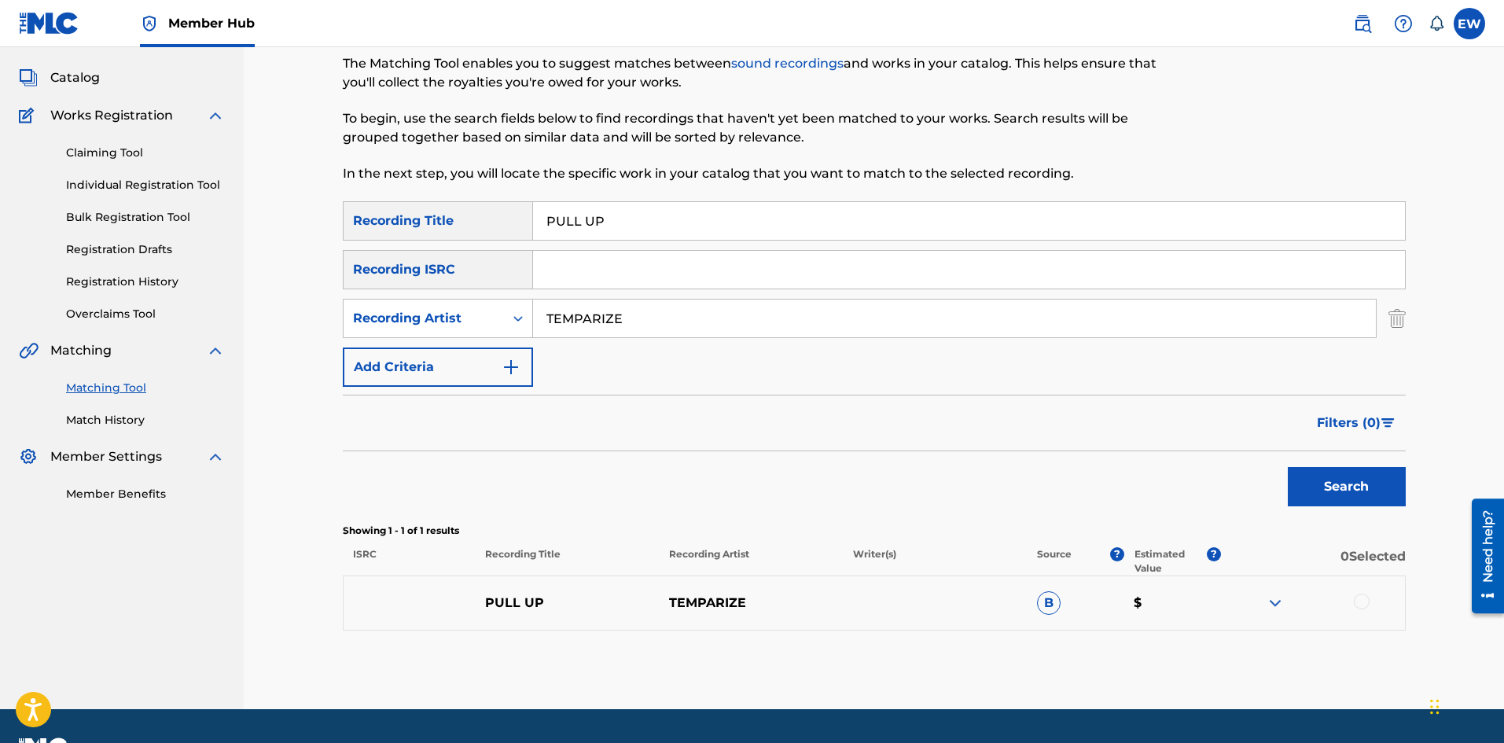
click at [1369, 598] on div at bounding box center [1362, 602] width 16 height 16
click at [1123, 613] on button "Match 1 Group" at bounding box center [1105, 614] width 174 height 39
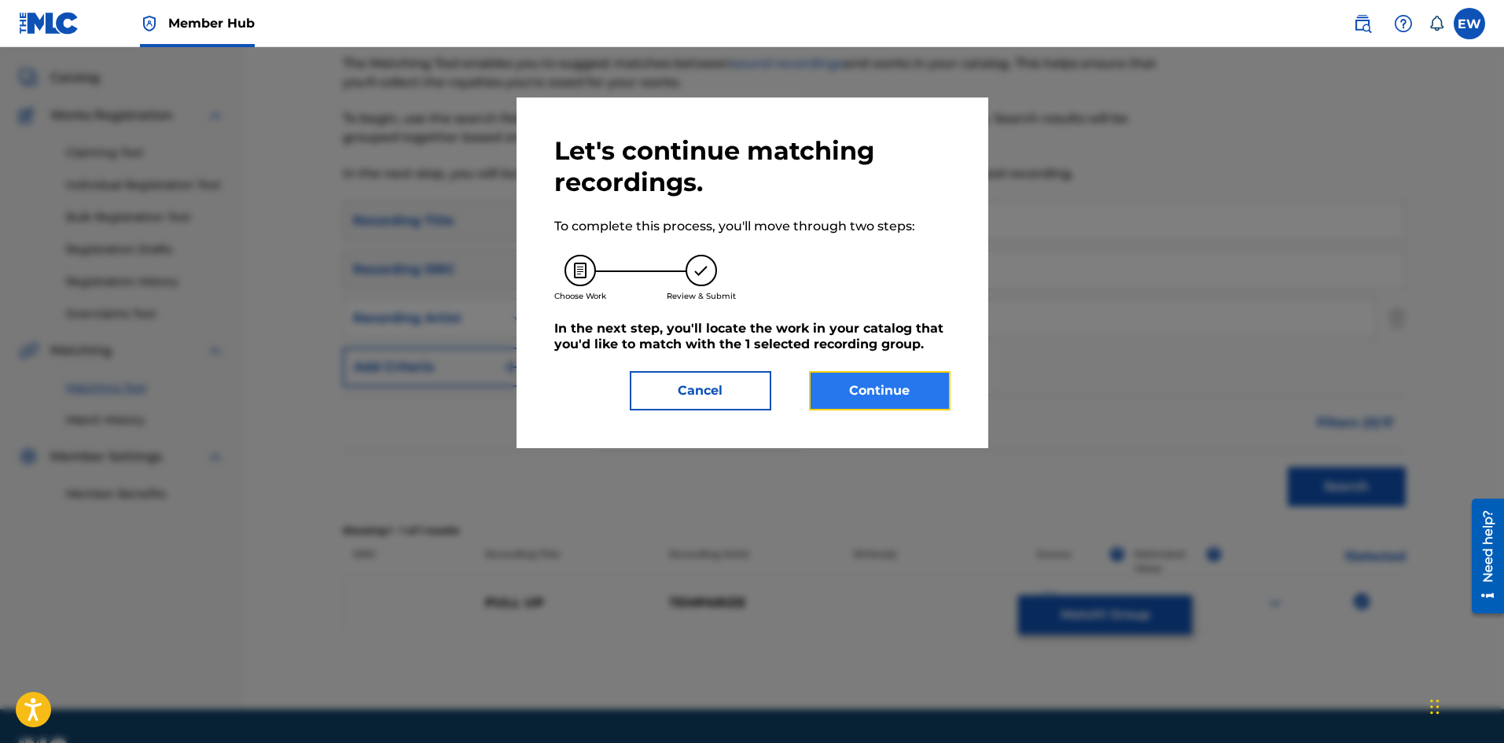
click at [895, 389] on button "Continue" at bounding box center [880, 390] width 142 height 39
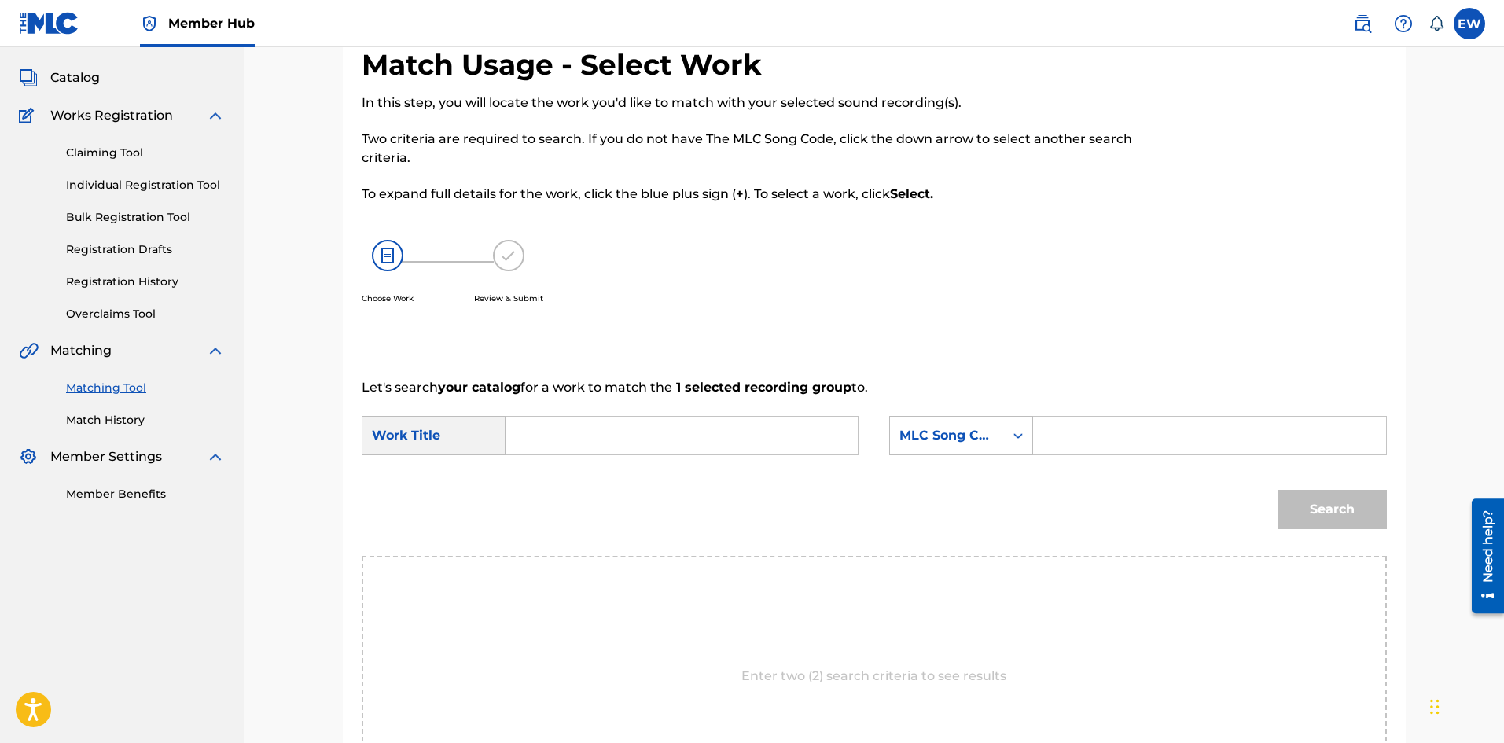
click at [724, 430] on input "Search Form" at bounding box center [682, 436] width 326 height 38
paste input "PULL UP"
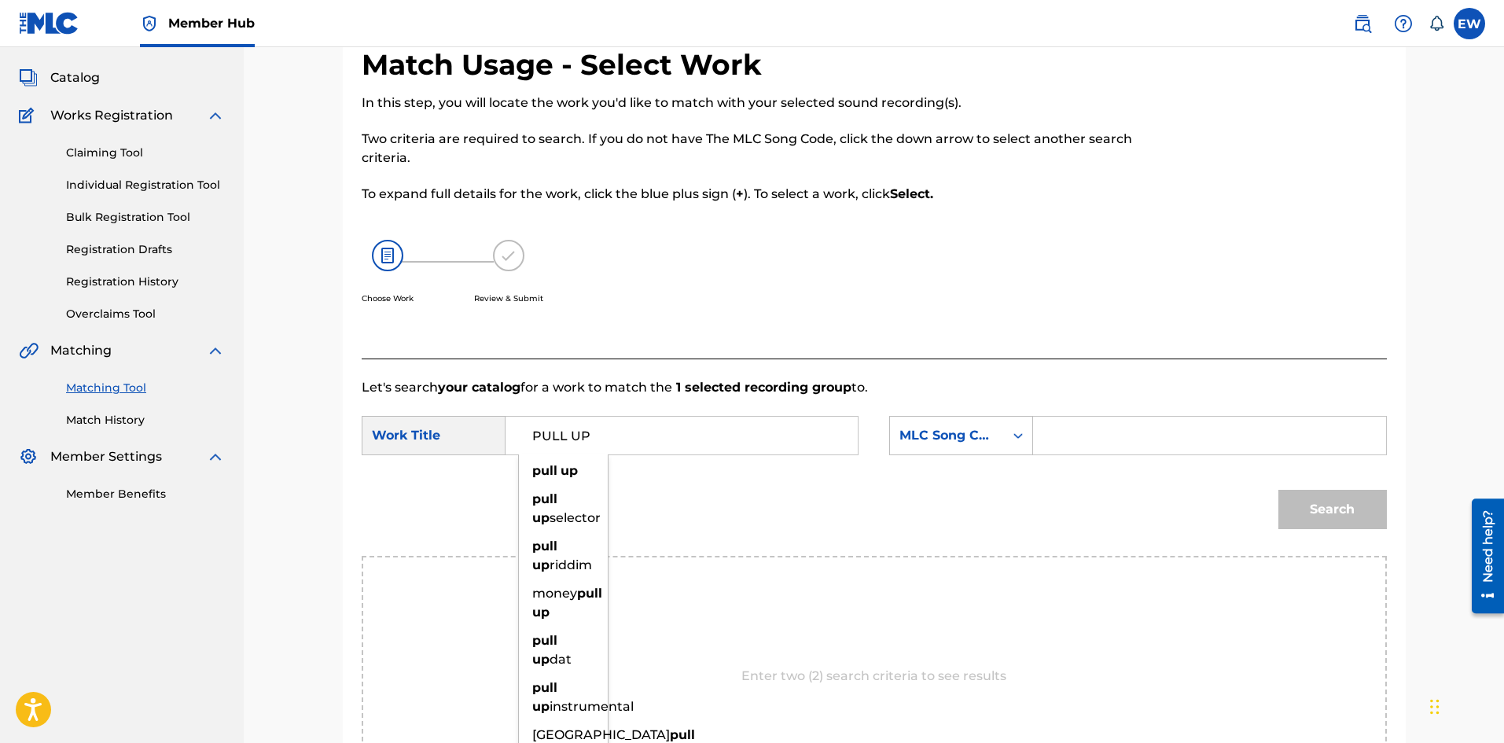
type input "PULL UP"
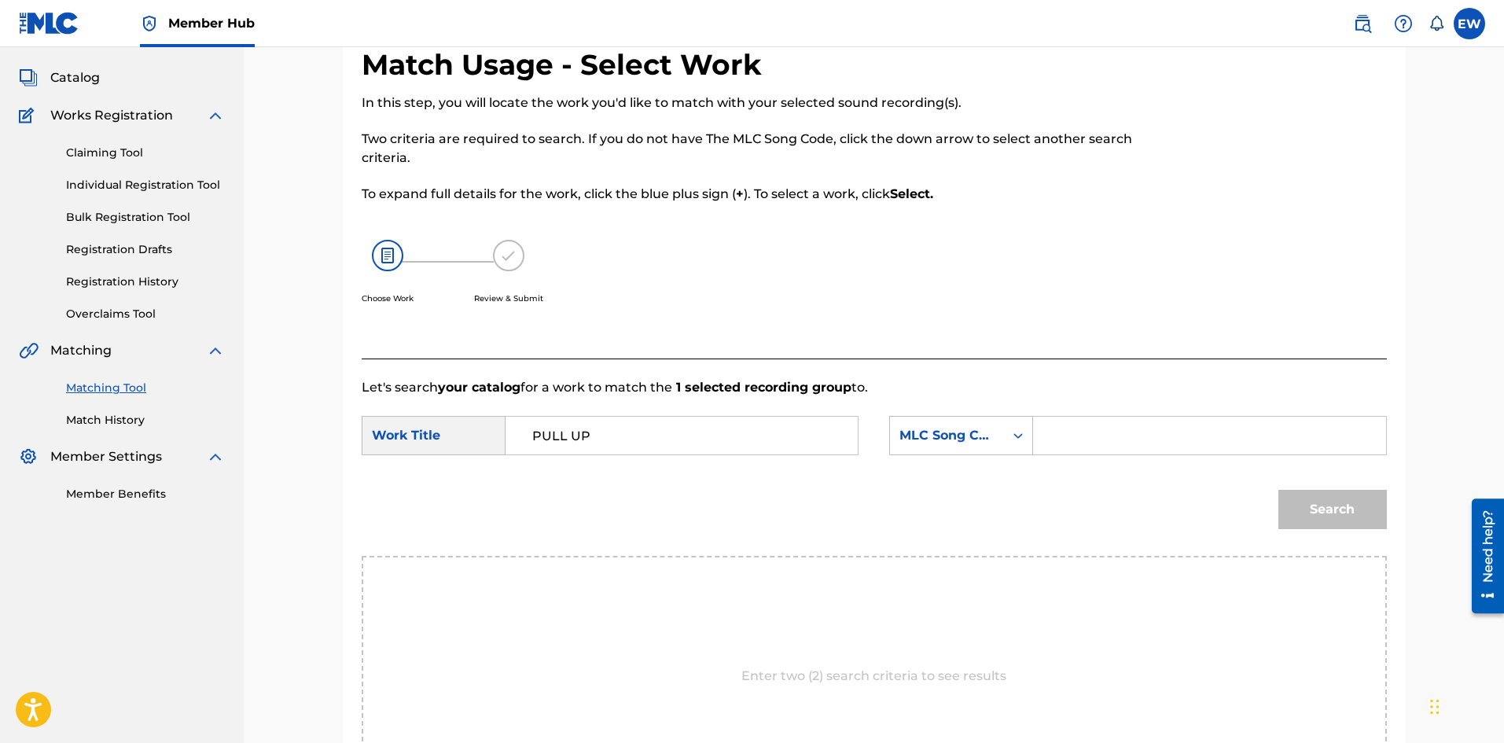
click at [1151, 441] on input "Search Form" at bounding box center [1210, 436] width 326 height 38
paste input "PA0IDQ"
type input "PA0IDQ"
click at [1349, 505] on button "Search" at bounding box center [1333, 509] width 109 height 39
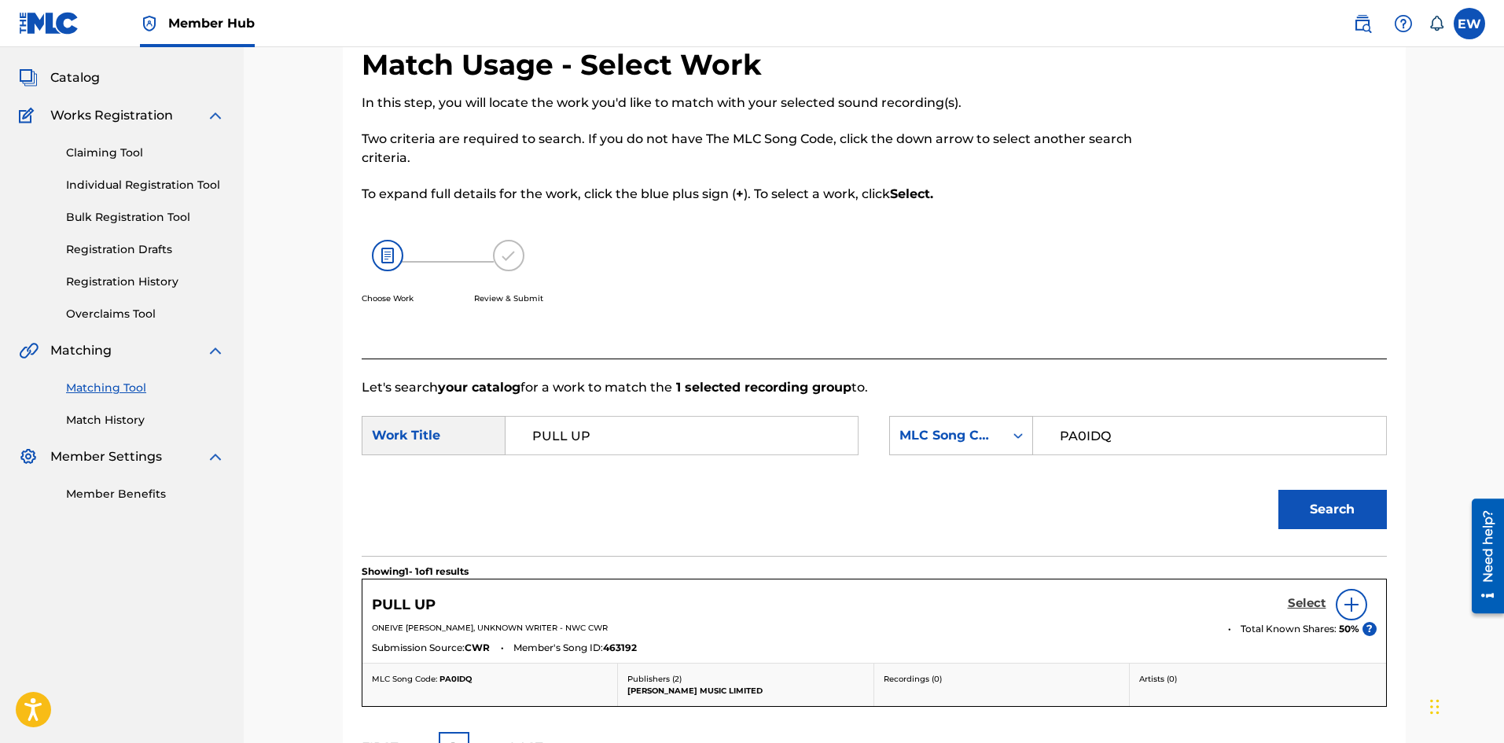
click at [1295, 604] on h5 "Select" at bounding box center [1307, 603] width 39 height 15
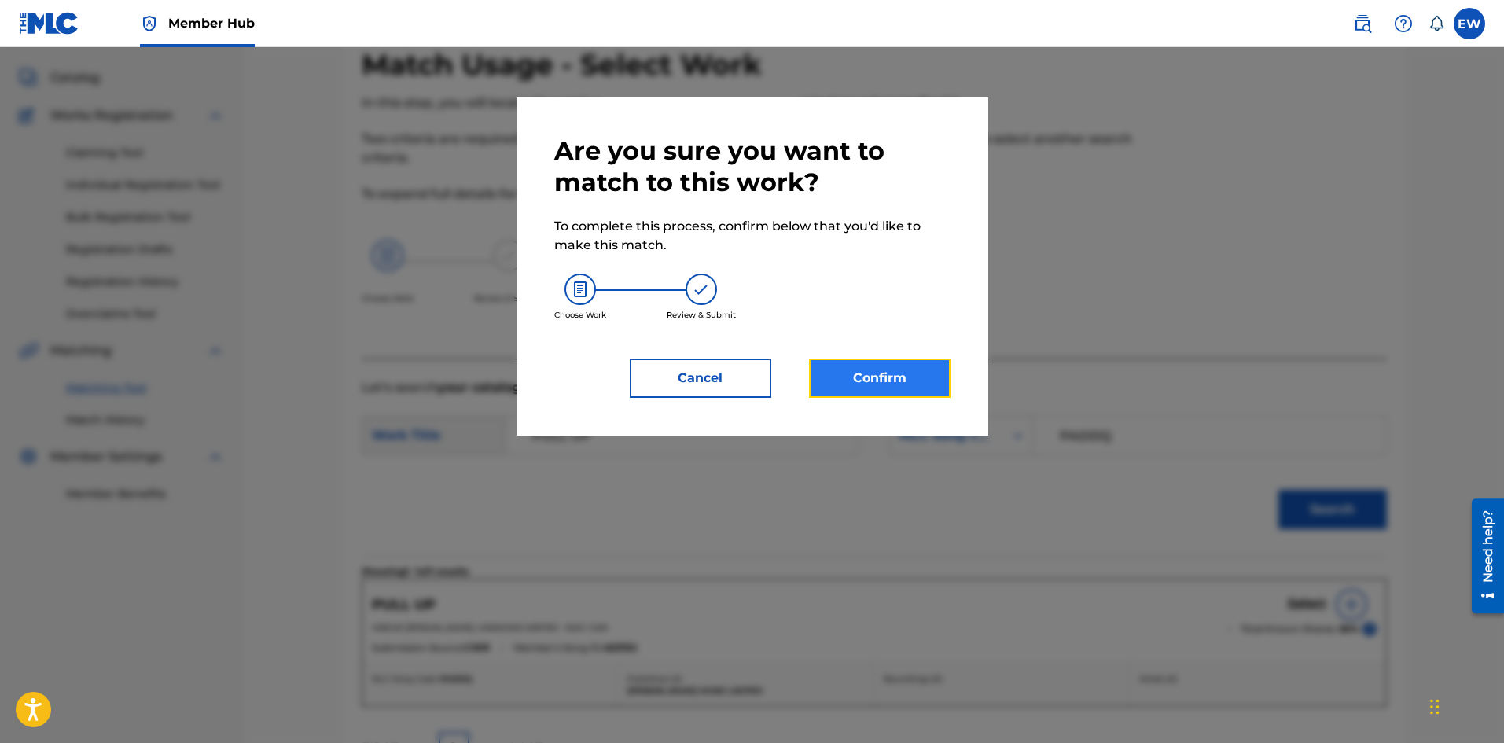
click at [825, 388] on button "Confirm" at bounding box center [880, 378] width 142 height 39
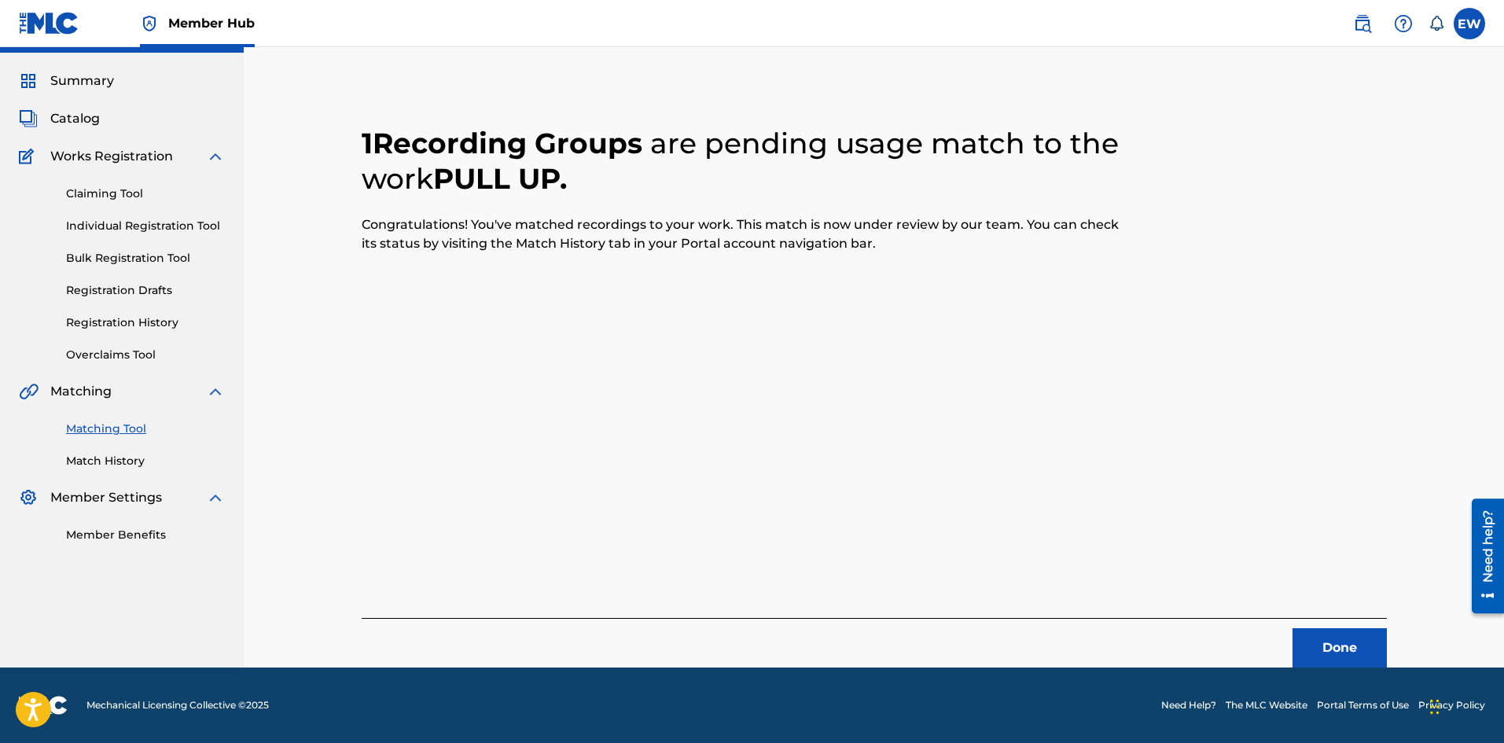
scroll to position [38, 0]
click at [1306, 634] on button "Done" at bounding box center [1340, 647] width 94 height 39
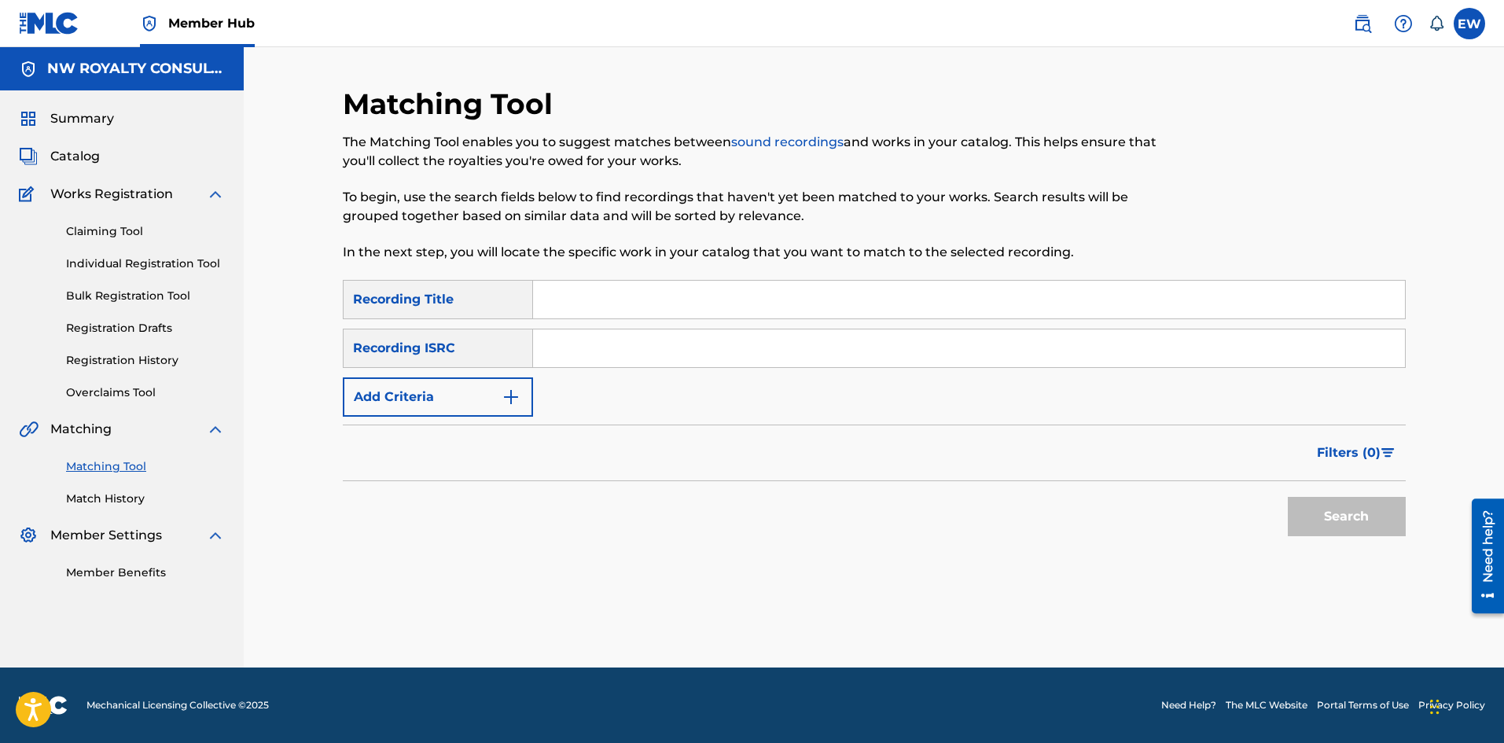
scroll to position [0, 0]
click at [405, 397] on button "Add Criteria" at bounding box center [438, 396] width 190 height 39
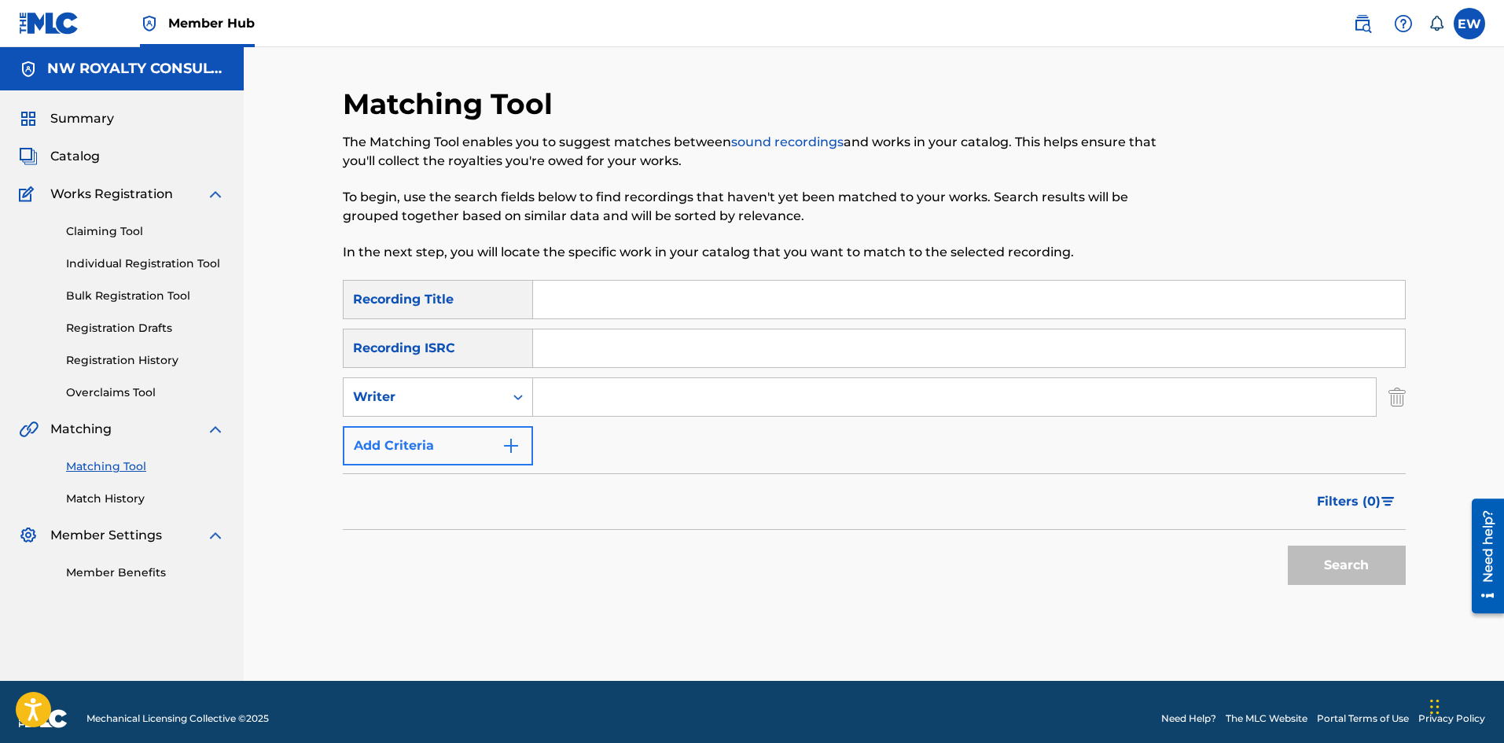
click at [405, 397] on div "Writer" at bounding box center [424, 397] width 142 height 19
drag, startPoint x: 411, startPoint y: 425, endPoint x: 476, endPoint y: 418, distance: 65.7
click at [420, 426] on div "Recording Artist" at bounding box center [438, 436] width 189 height 39
drag, startPoint x: 604, startPoint y: 411, endPoint x: 618, endPoint y: 407, distance: 14.9
click at [616, 409] on input "Search Form" at bounding box center [954, 397] width 843 height 38
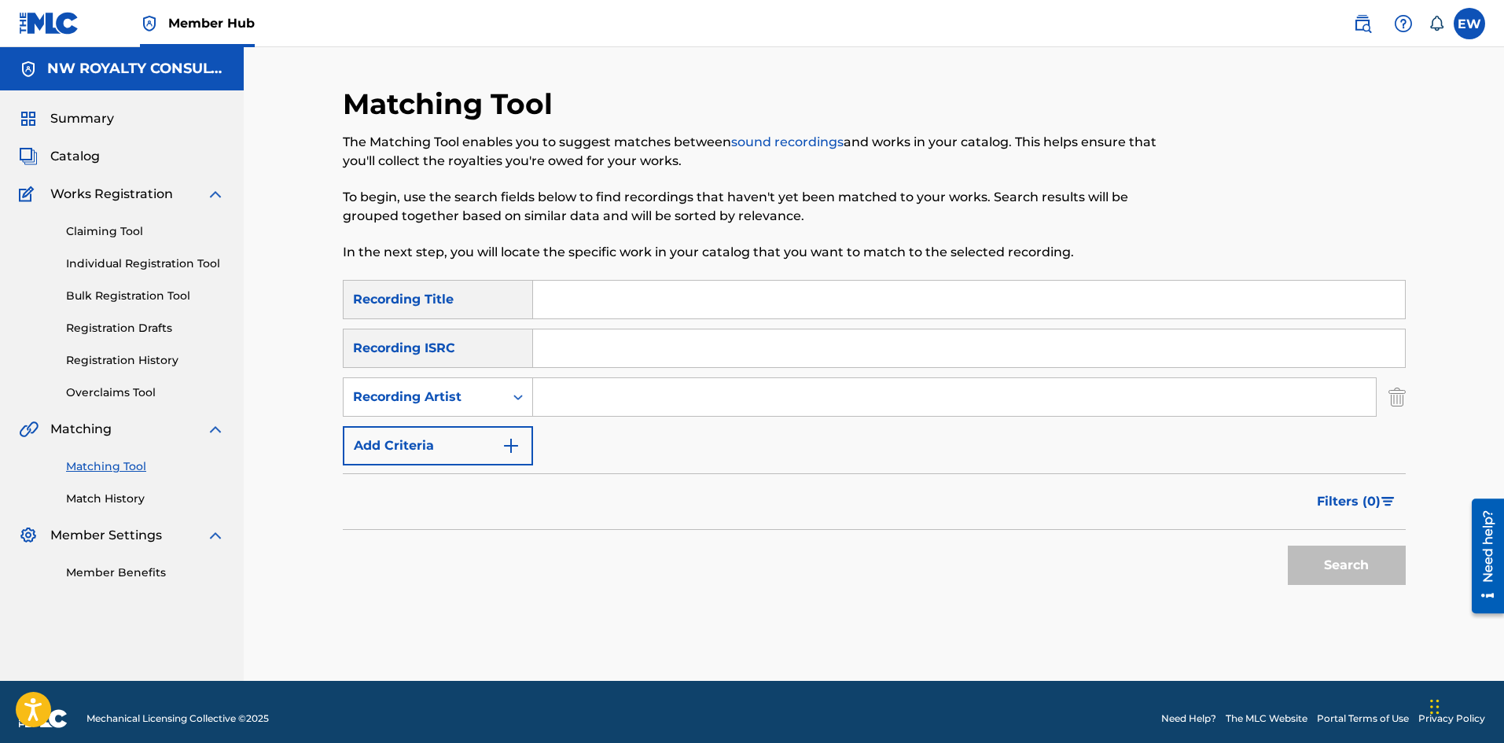
paste input "NIELS VAN GOGH VS. ENIAC"
type input "NIELS VAN GOGH VS. ENIAC"
click at [683, 293] on input "Search Form" at bounding box center [969, 300] width 872 height 38
paste input "PULVERTURM 2.0"
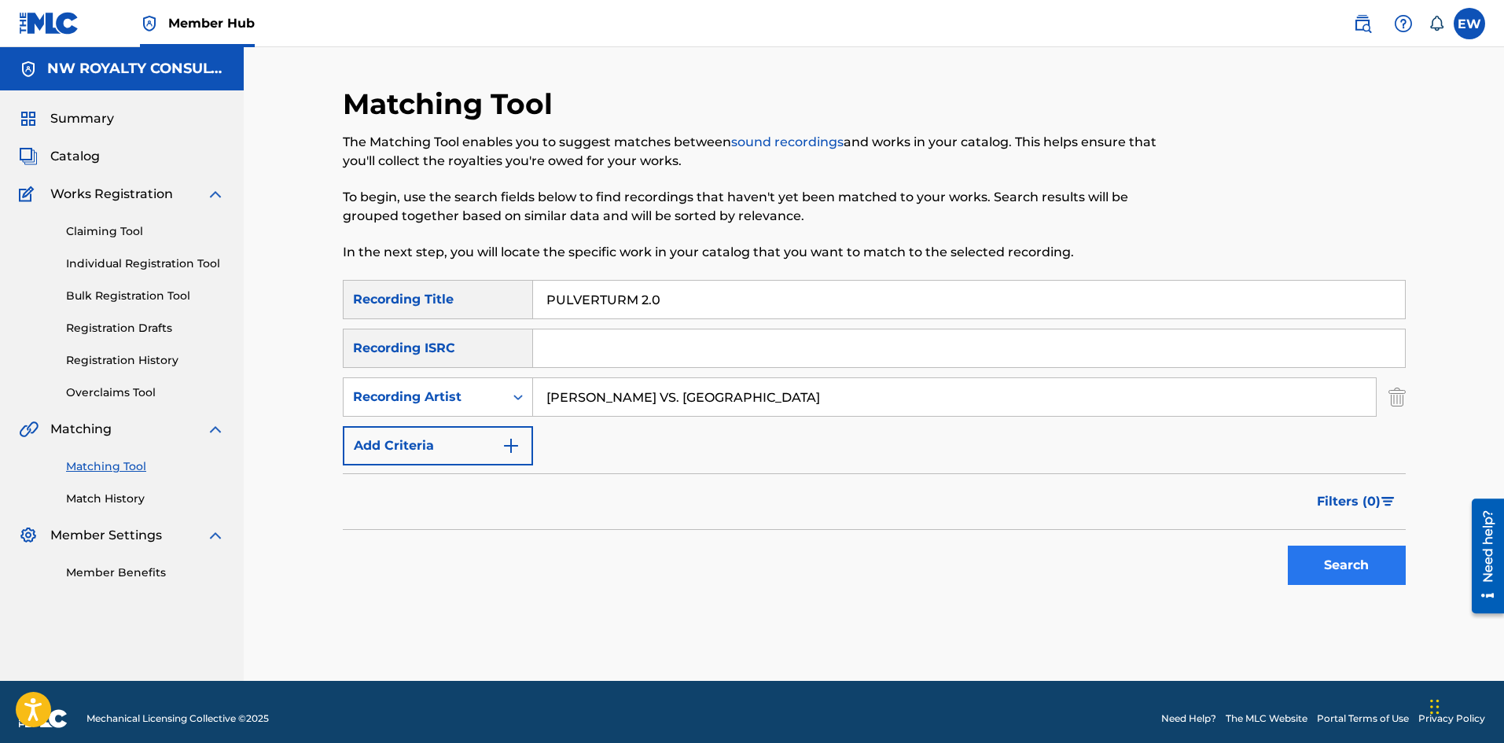
type input "PULVERTURM 2.0"
click at [1361, 557] on button "Search" at bounding box center [1347, 565] width 118 height 39
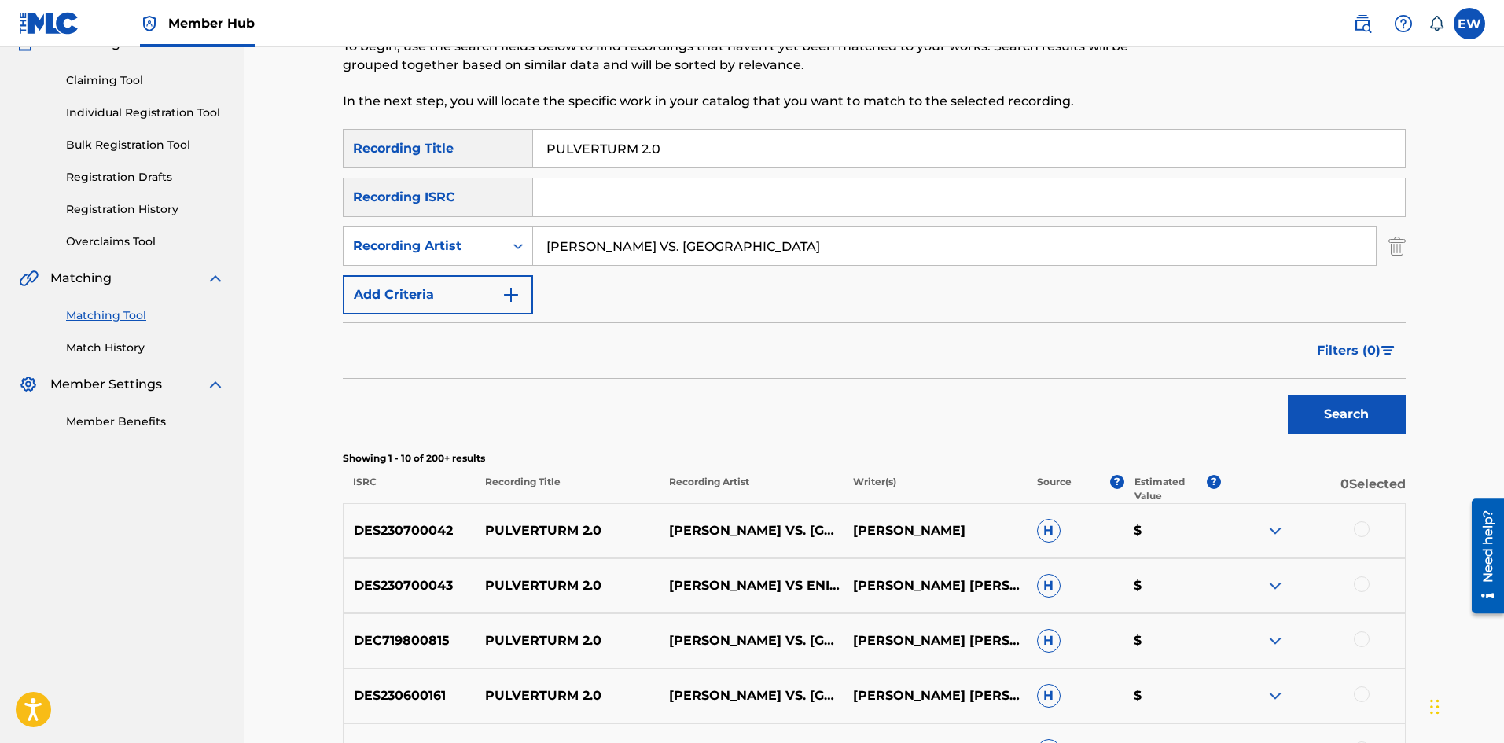
scroll to position [157, 0]
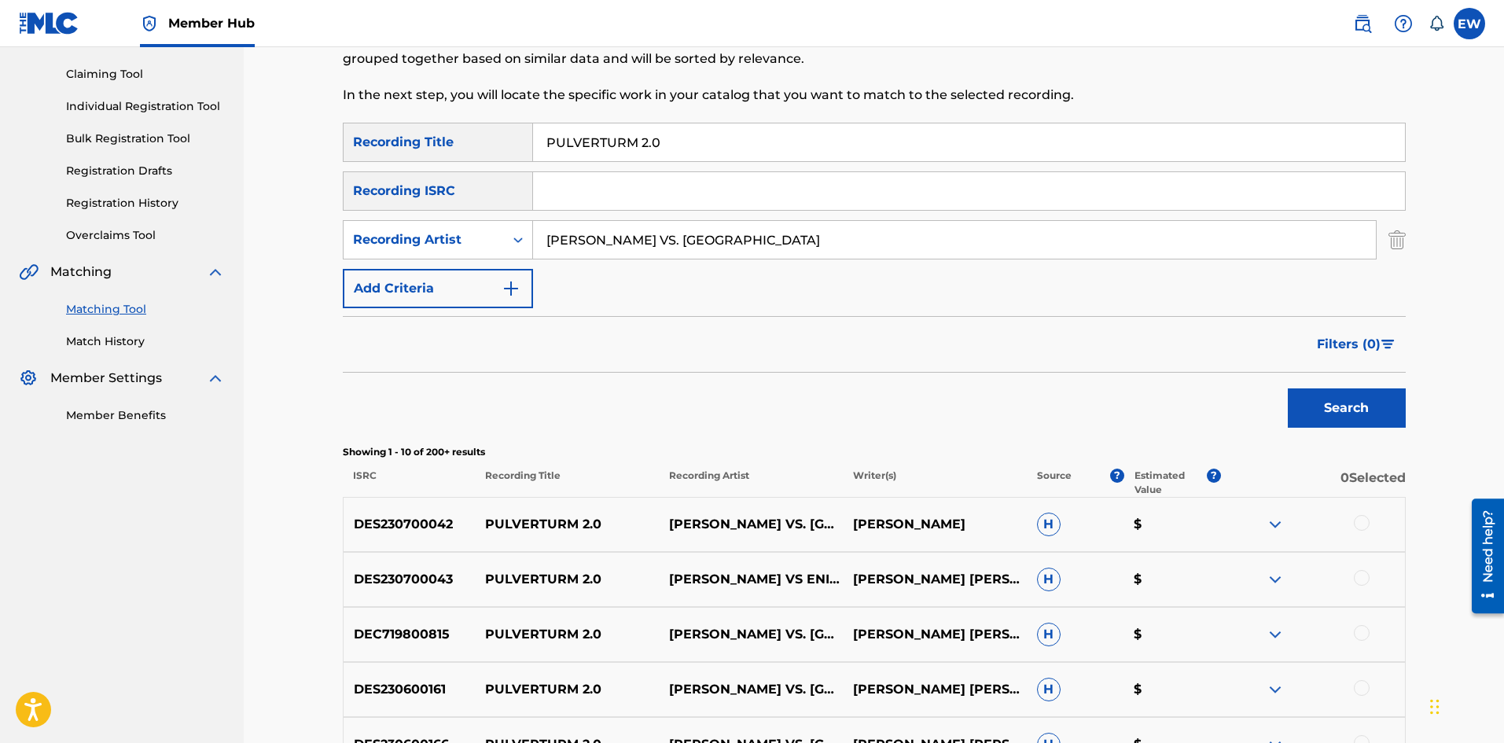
click at [1359, 525] on div at bounding box center [1362, 523] width 16 height 16
click at [1359, 580] on div at bounding box center [1313, 579] width 184 height 19
click at [1358, 576] on div at bounding box center [1362, 578] width 16 height 16
click at [1364, 630] on div at bounding box center [1362, 633] width 16 height 16
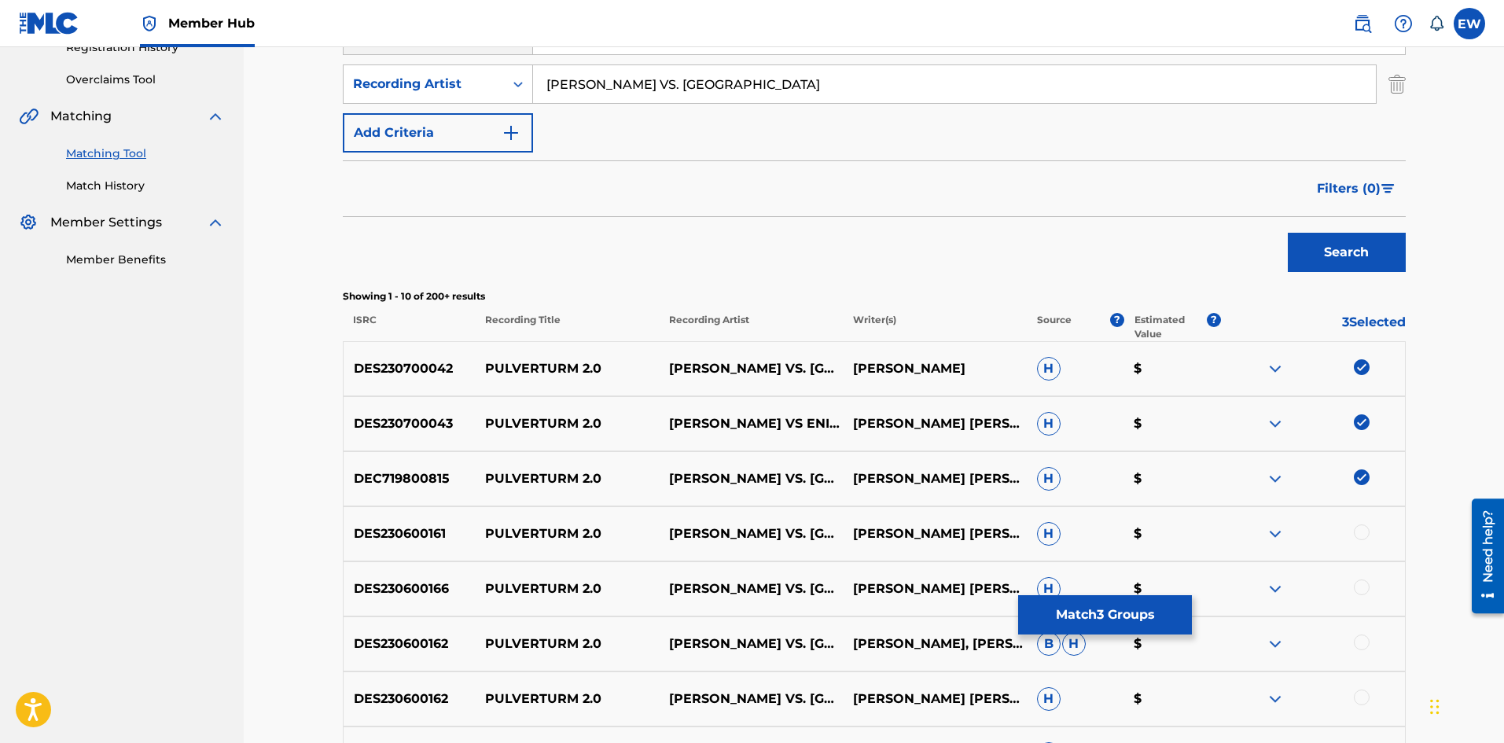
scroll to position [315, 0]
click at [1367, 532] on div at bounding box center [1362, 531] width 16 height 16
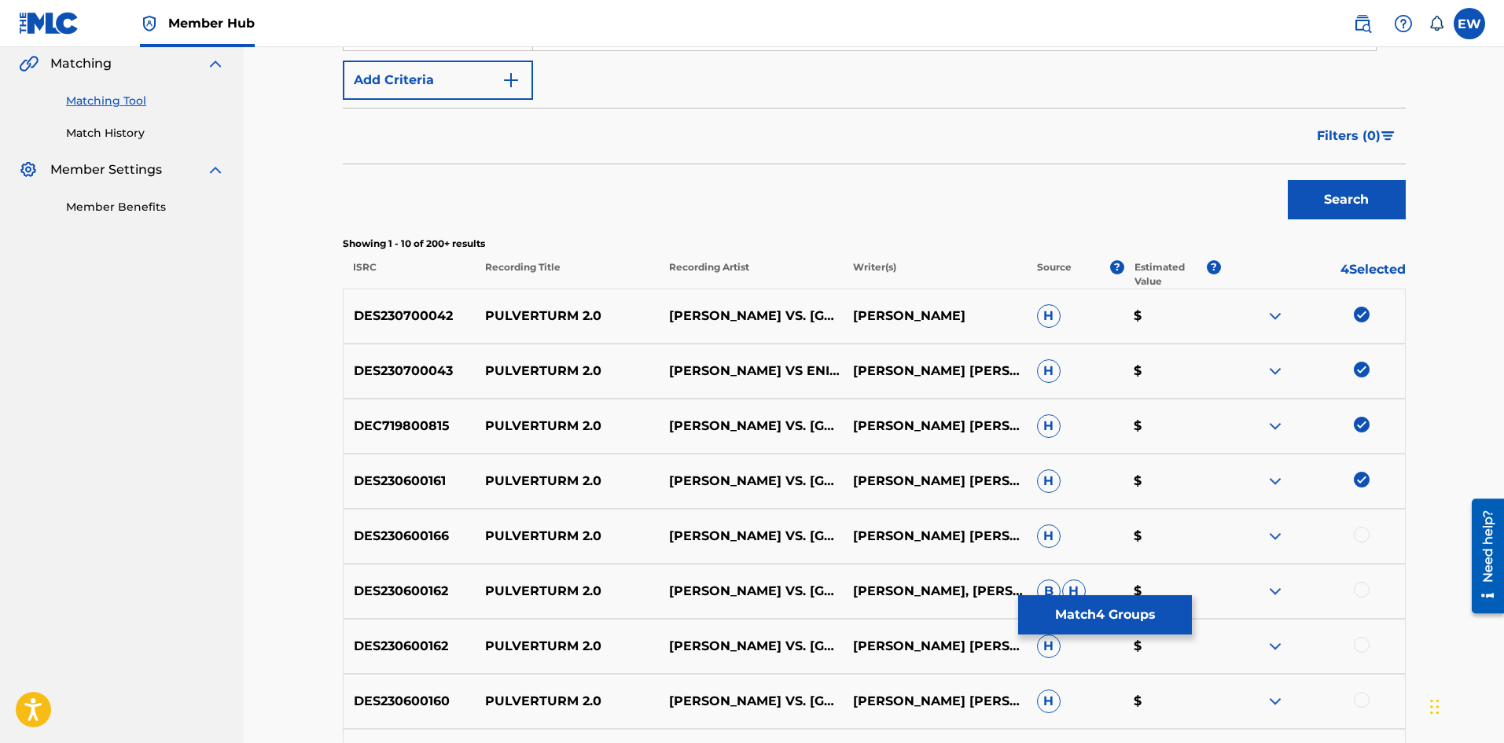
scroll to position [393, 0]
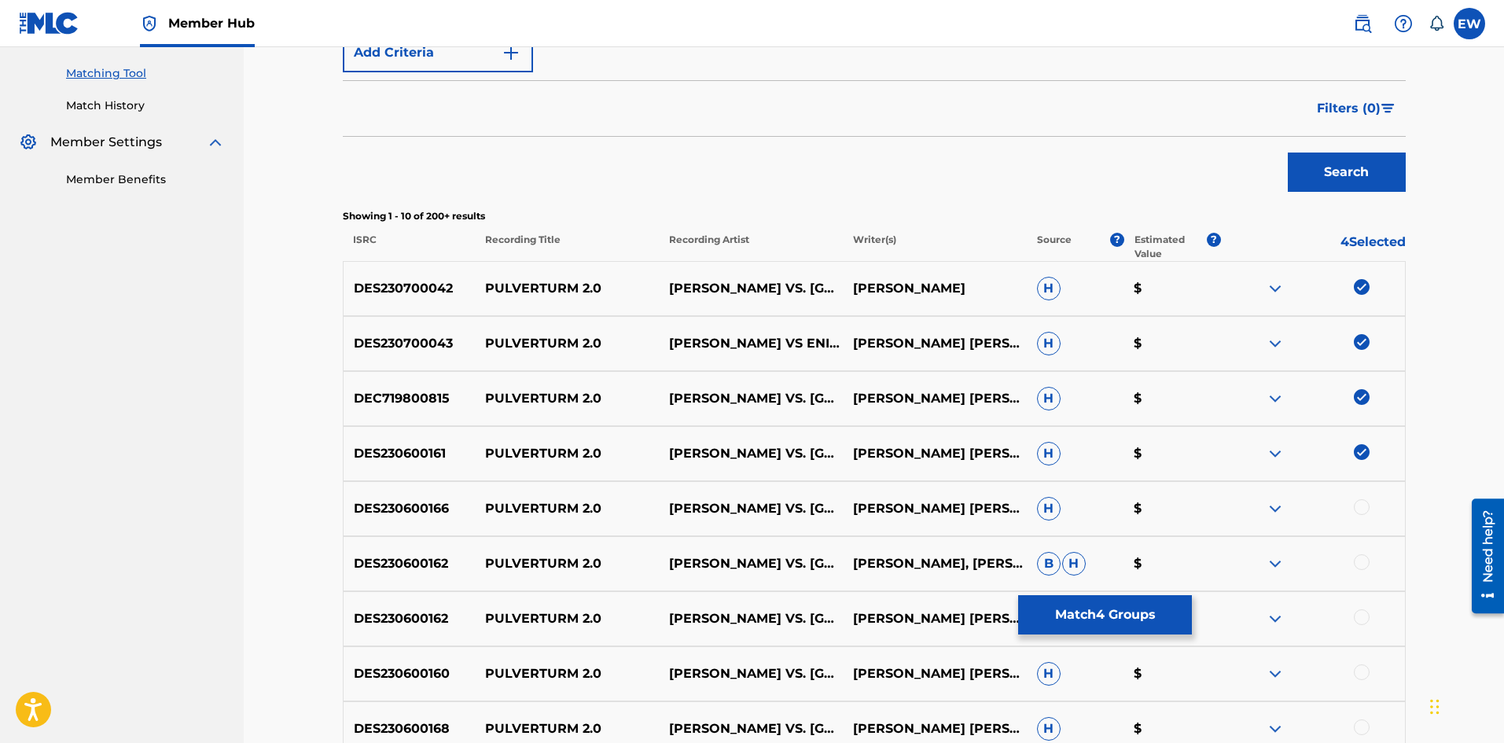
click at [1365, 508] on div at bounding box center [1362, 507] width 16 height 16
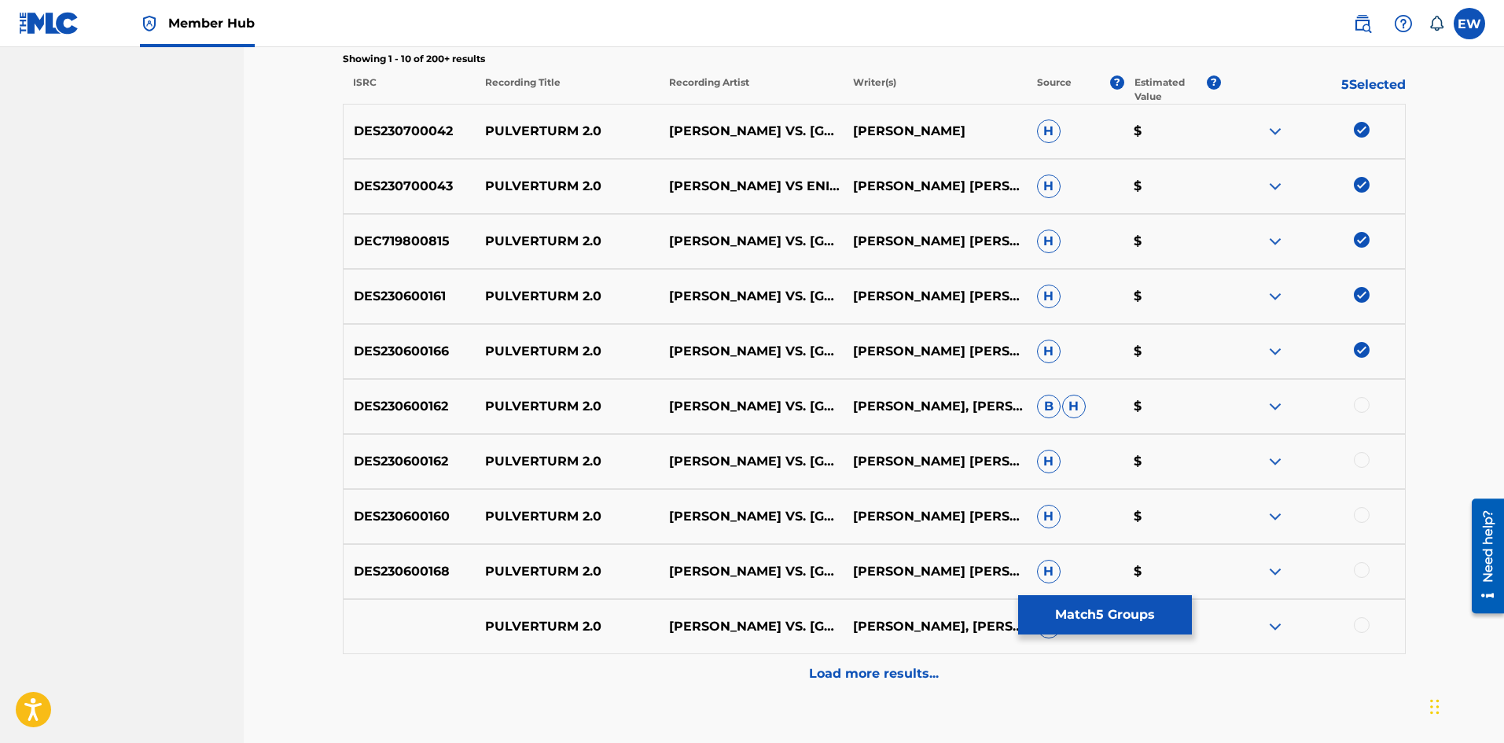
drag, startPoint x: 1365, startPoint y: 409, endPoint x: 1358, endPoint y: 454, distance: 45.4
click at [1367, 418] on div "DES230600162 PULVERTURM 2.0 NIELS VAN GOGH VS. ENIAC NIELS VAN GOGH, ROBERT ENI…" at bounding box center [874, 406] width 1063 height 55
click at [1364, 451] on div "DES230600162 PULVERTURM 2.0 NIELS VAN GOGH VS. ENIAC BORRMANN NIELS ROBERT EITE…" at bounding box center [874, 461] width 1063 height 55
click at [1360, 465] on div at bounding box center [1362, 460] width 16 height 16
click at [1357, 407] on div at bounding box center [1362, 405] width 16 height 16
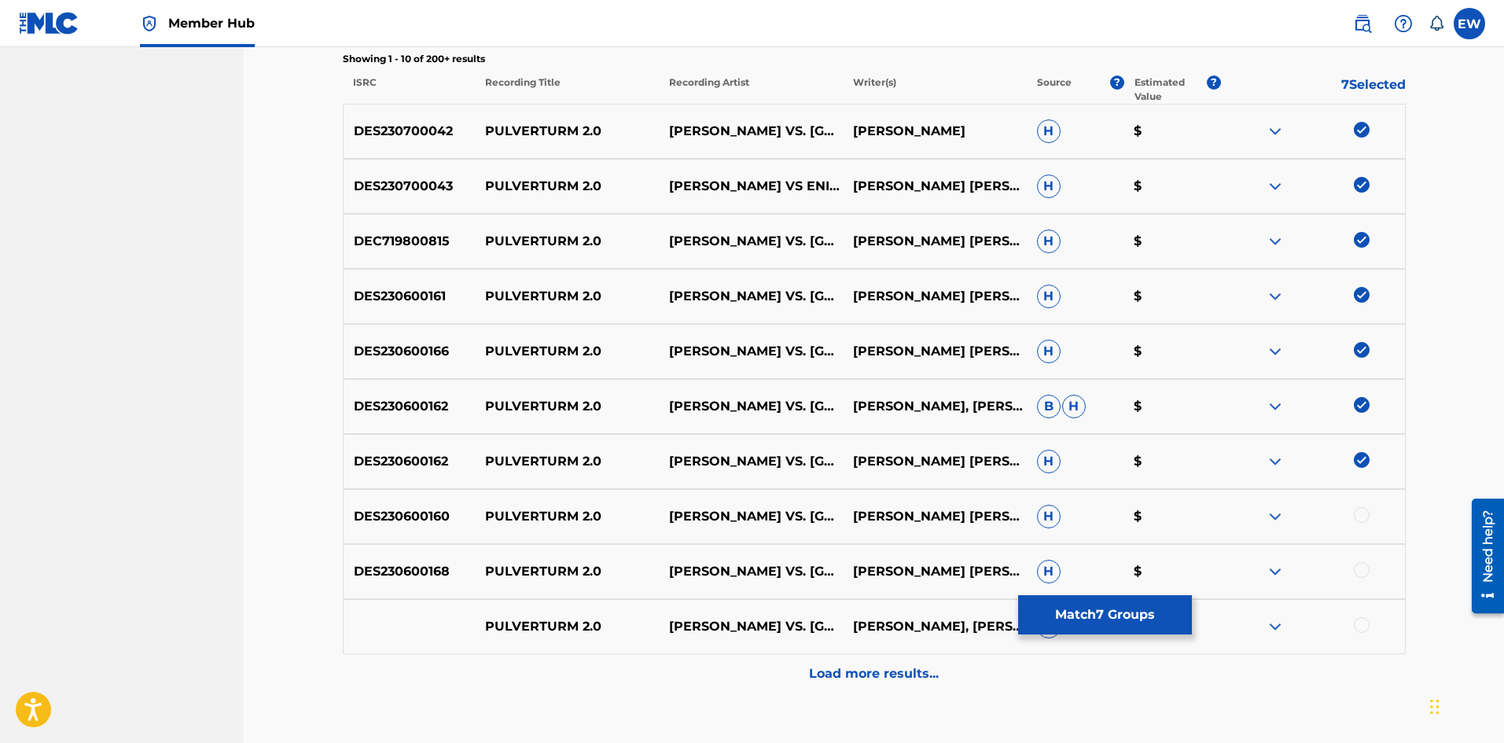
click at [1365, 516] on div at bounding box center [1362, 515] width 16 height 16
click at [1365, 568] on div at bounding box center [1362, 570] width 16 height 16
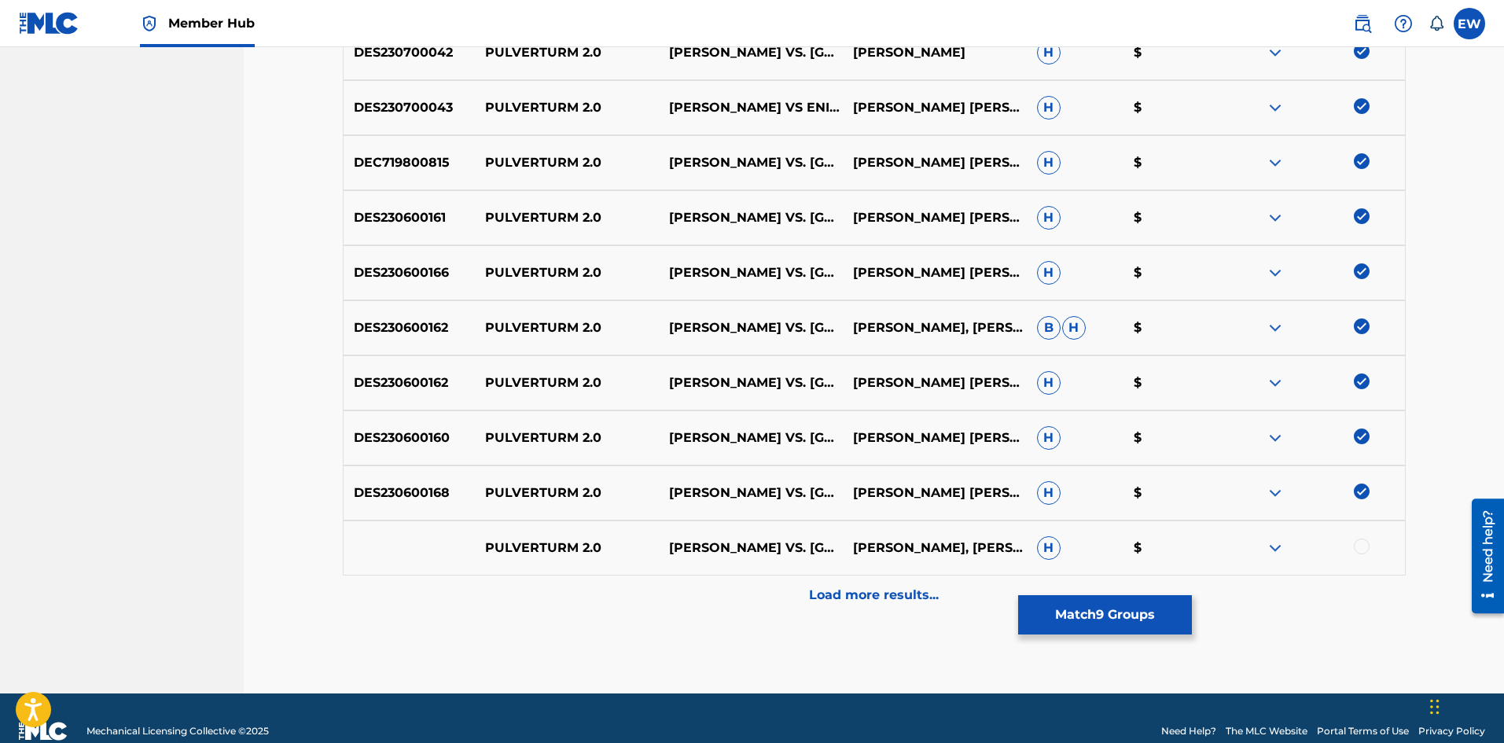
drag, startPoint x: 1365, startPoint y: 546, endPoint x: 1236, endPoint y: 536, distance: 129.3
click at [1364, 545] on div at bounding box center [1362, 547] width 16 height 16
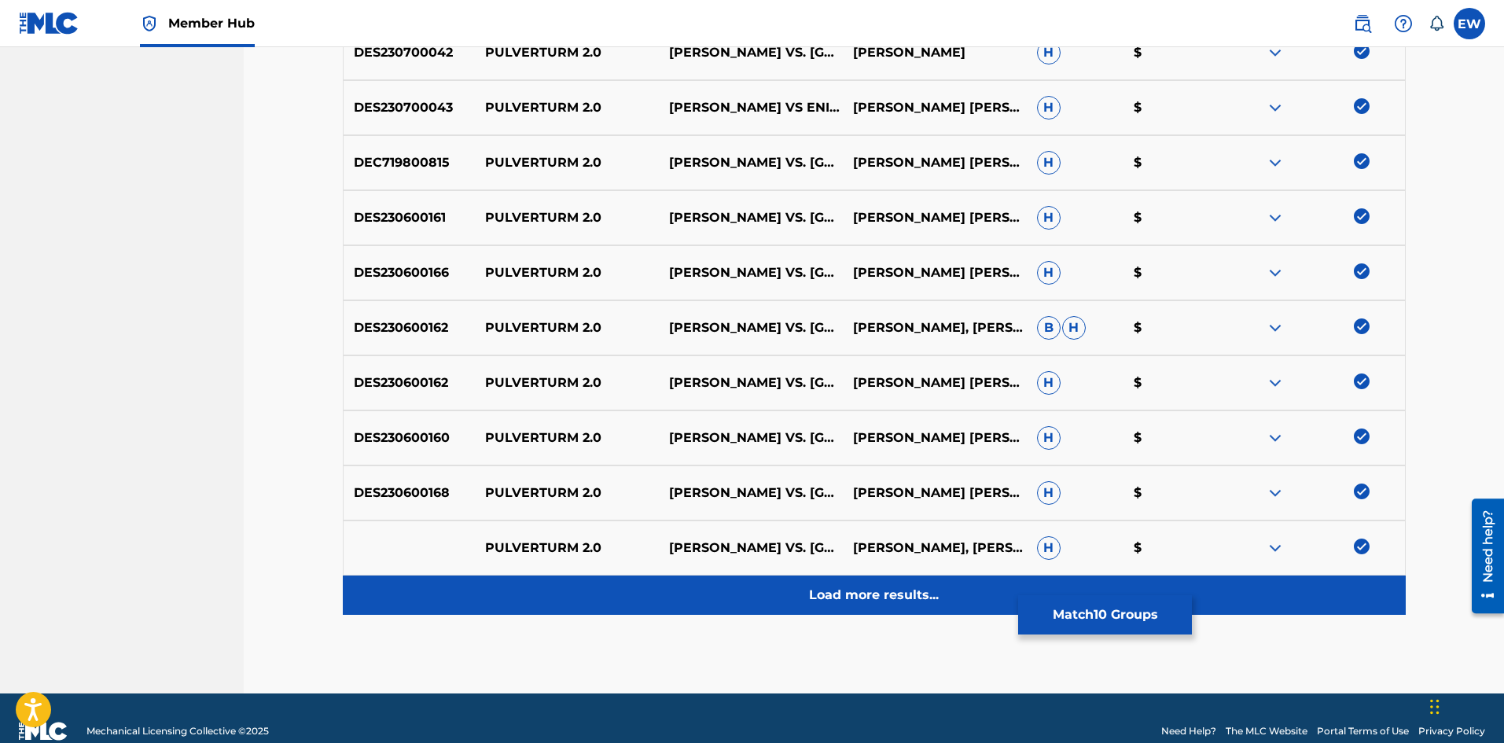
click at [872, 583] on div "Load more results..." at bounding box center [874, 595] width 1063 height 39
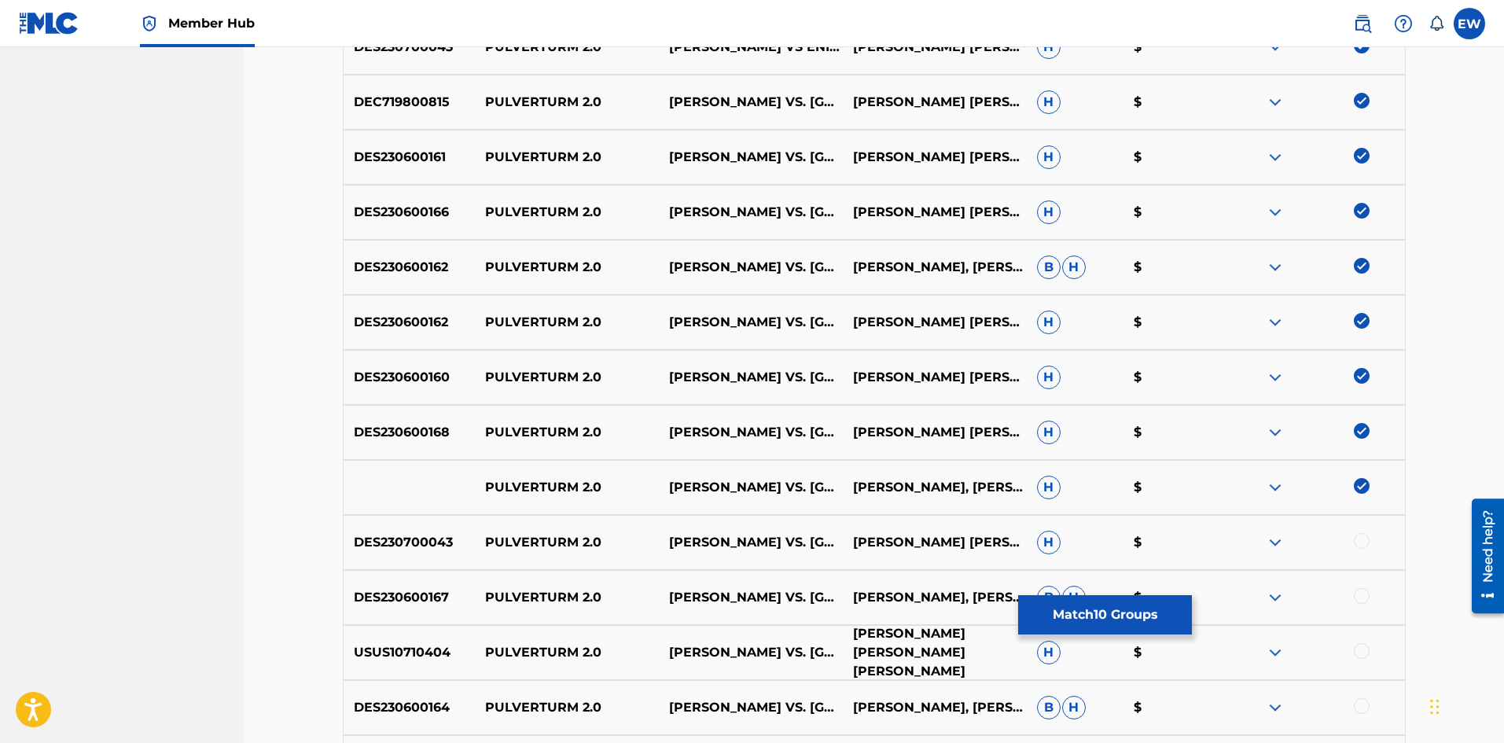
scroll to position [786, 0]
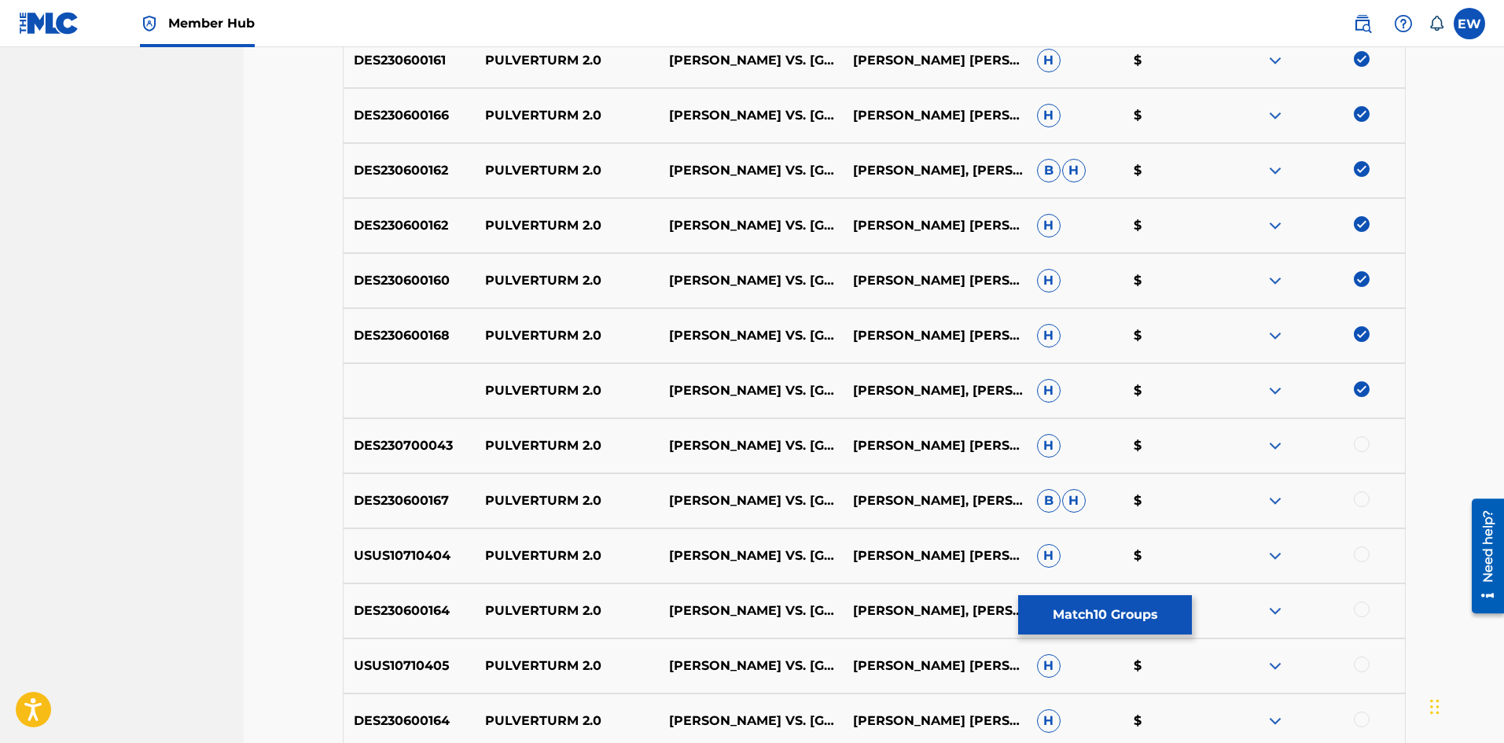
drag, startPoint x: 1358, startPoint y: 443, endPoint x: 1372, endPoint y: 439, distance: 14.7
click at [1364, 442] on div at bounding box center [1362, 444] width 16 height 16
click at [1357, 500] on div at bounding box center [1362, 500] width 16 height 16
click at [1363, 555] on div at bounding box center [1362, 555] width 16 height 16
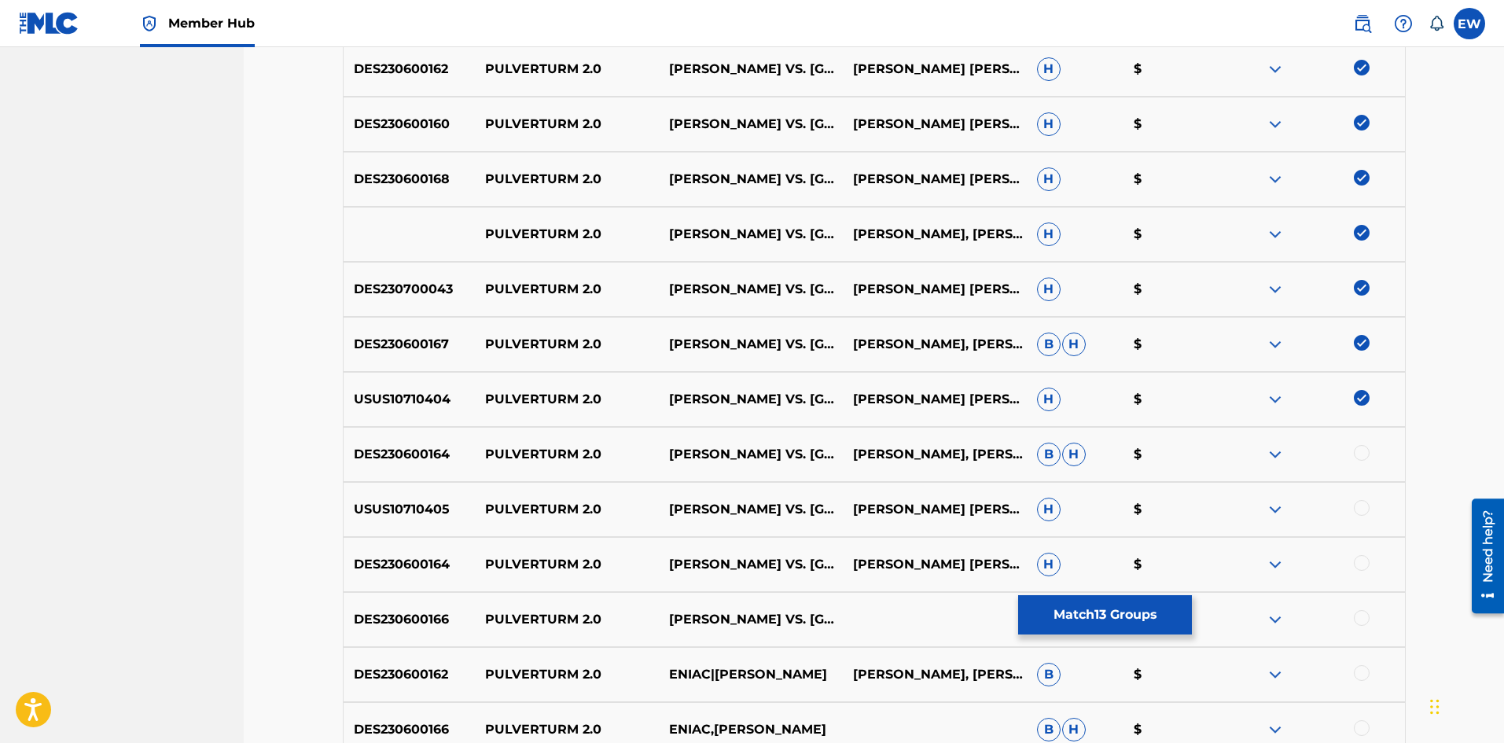
scroll to position [944, 0]
click at [1364, 456] on div at bounding box center [1362, 452] width 16 height 16
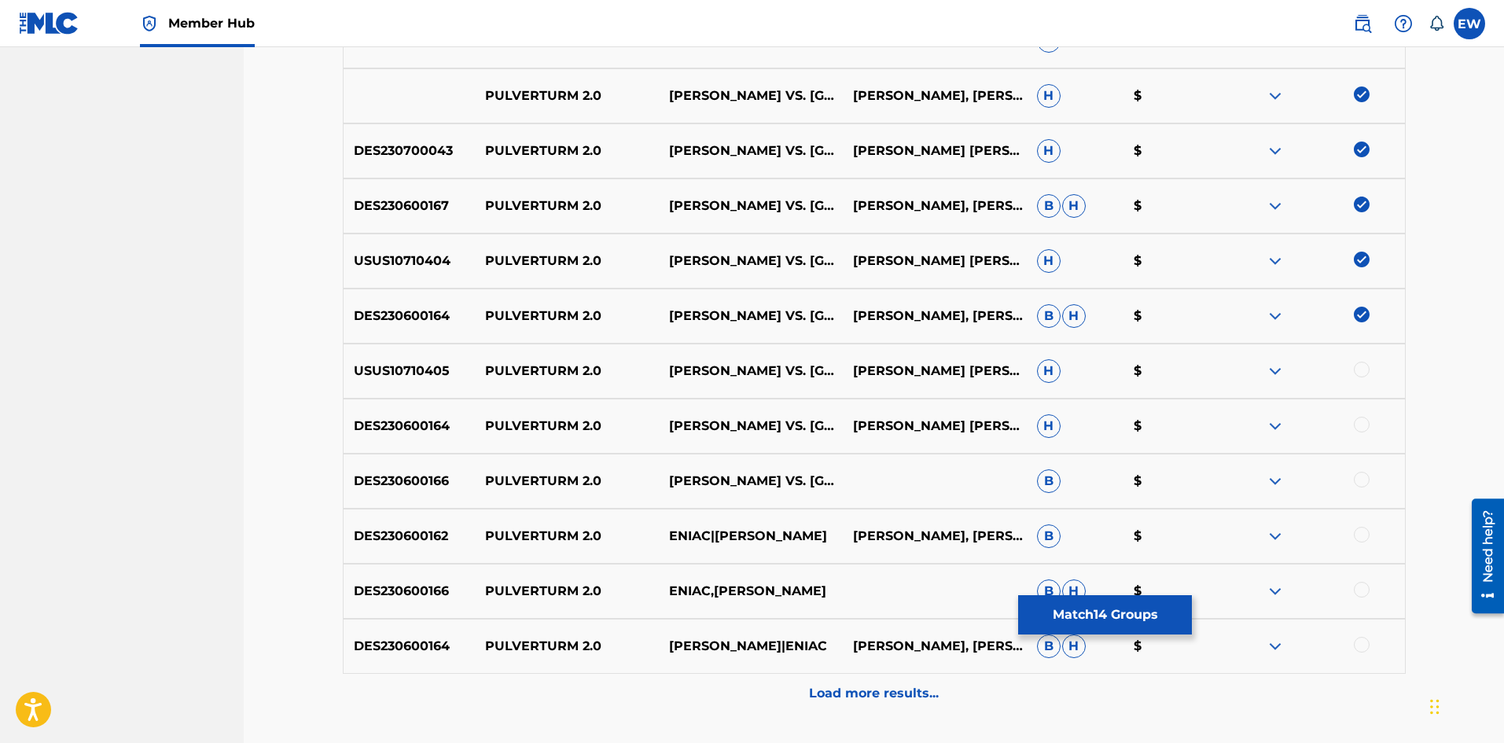
scroll to position [1101, 0]
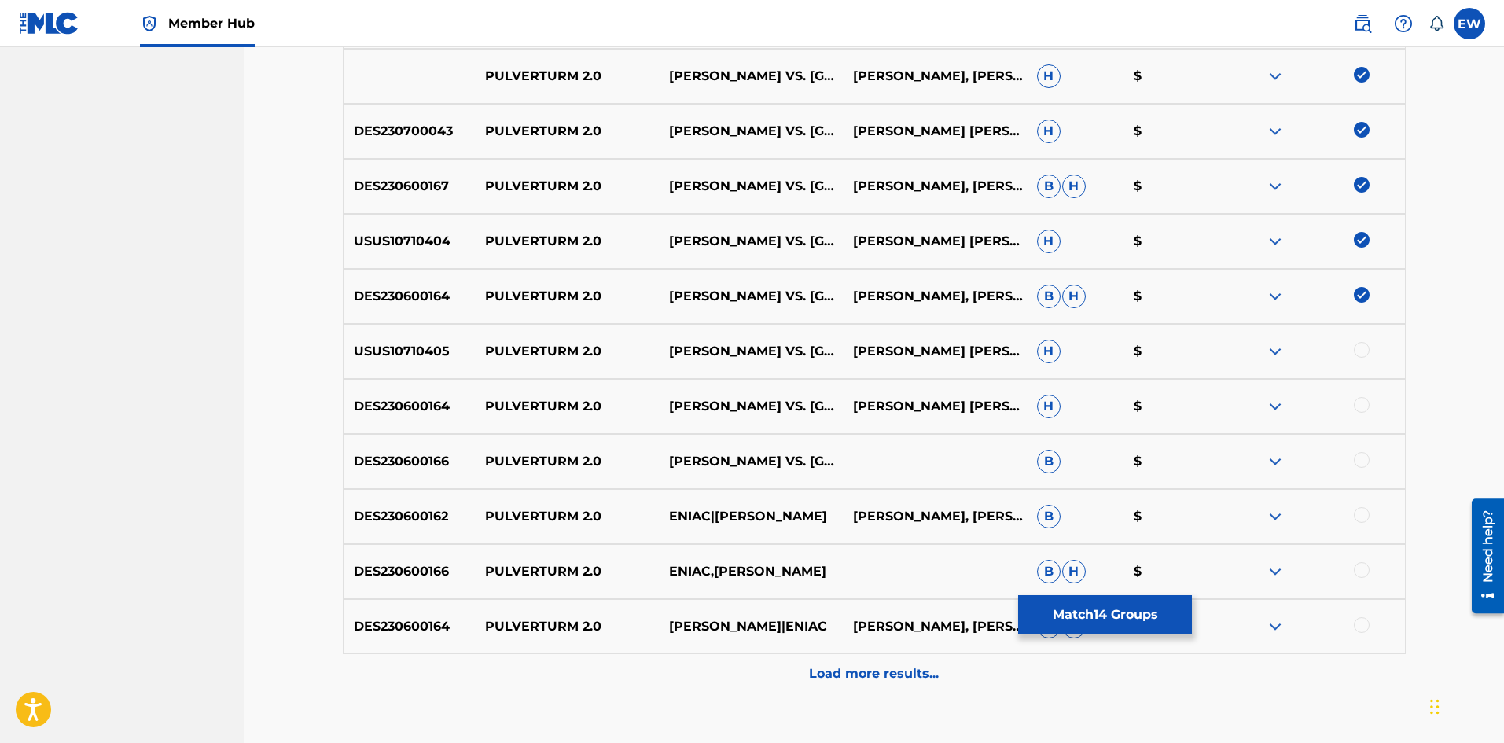
click at [1355, 353] on div at bounding box center [1362, 350] width 16 height 16
click at [1358, 402] on div at bounding box center [1362, 405] width 16 height 16
click at [1368, 459] on div at bounding box center [1362, 460] width 16 height 16
click at [1364, 521] on div at bounding box center [1362, 515] width 16 height 16
click at [1368, 561] on div "DES230600166 PULVERTURM 2.0 ENIAC,NIELS VAN GOGH B H $" at bounding box center [874, 571] width 1063 height 55
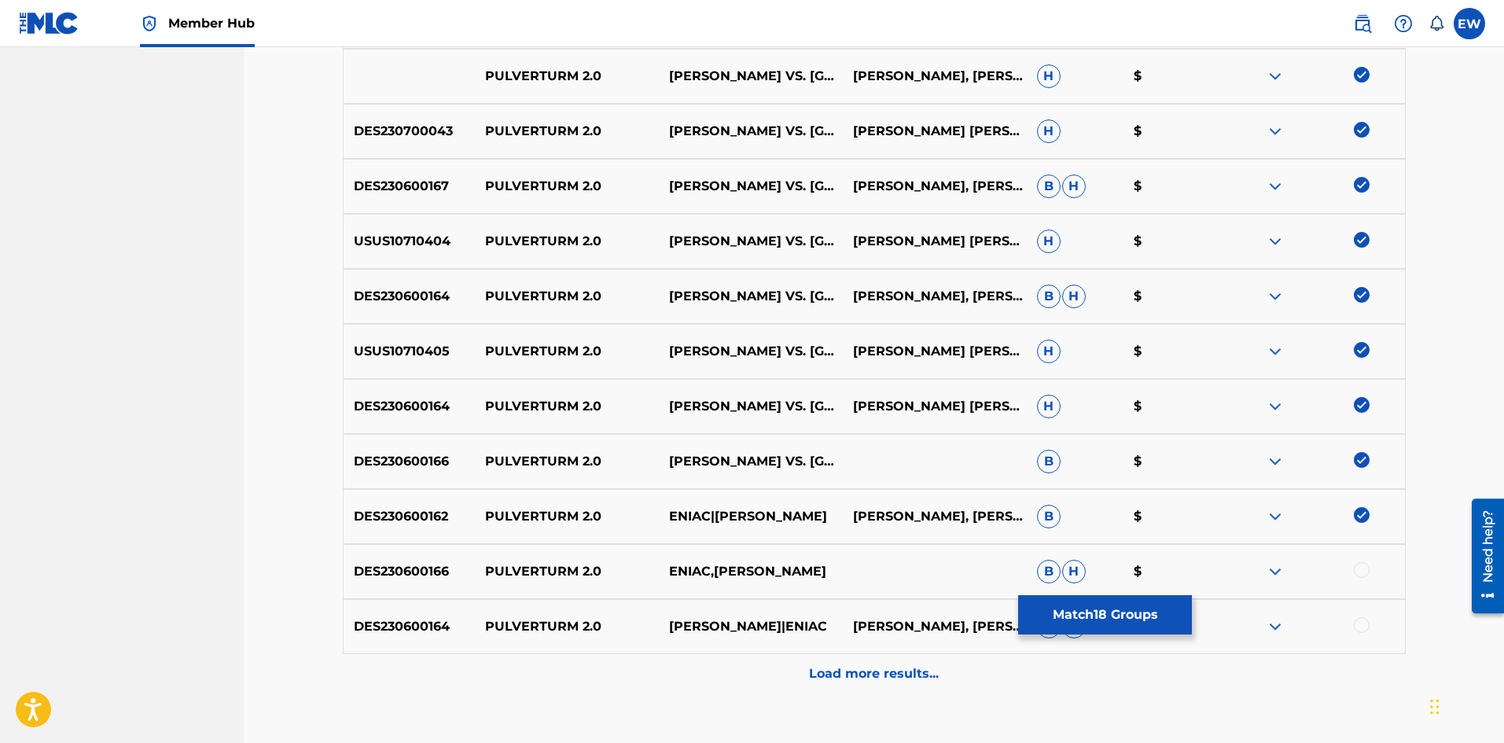
click at [1359, 558] on div "DES230600166 PULVERTURM 2.0 ENIAC,NIELS VAN GOGH B H $" at bounding box center [874, 571] width 1063 height 55
click at [1357, 571] on div at bounding box center [1362, 570] width 16 height 16
click at [1359, 624] on div at bounding box center [1362, 625] width 16 height 16
click at [849, 666] on div "Load more results..." at bounding box center [874, 673] width 1063 height 39
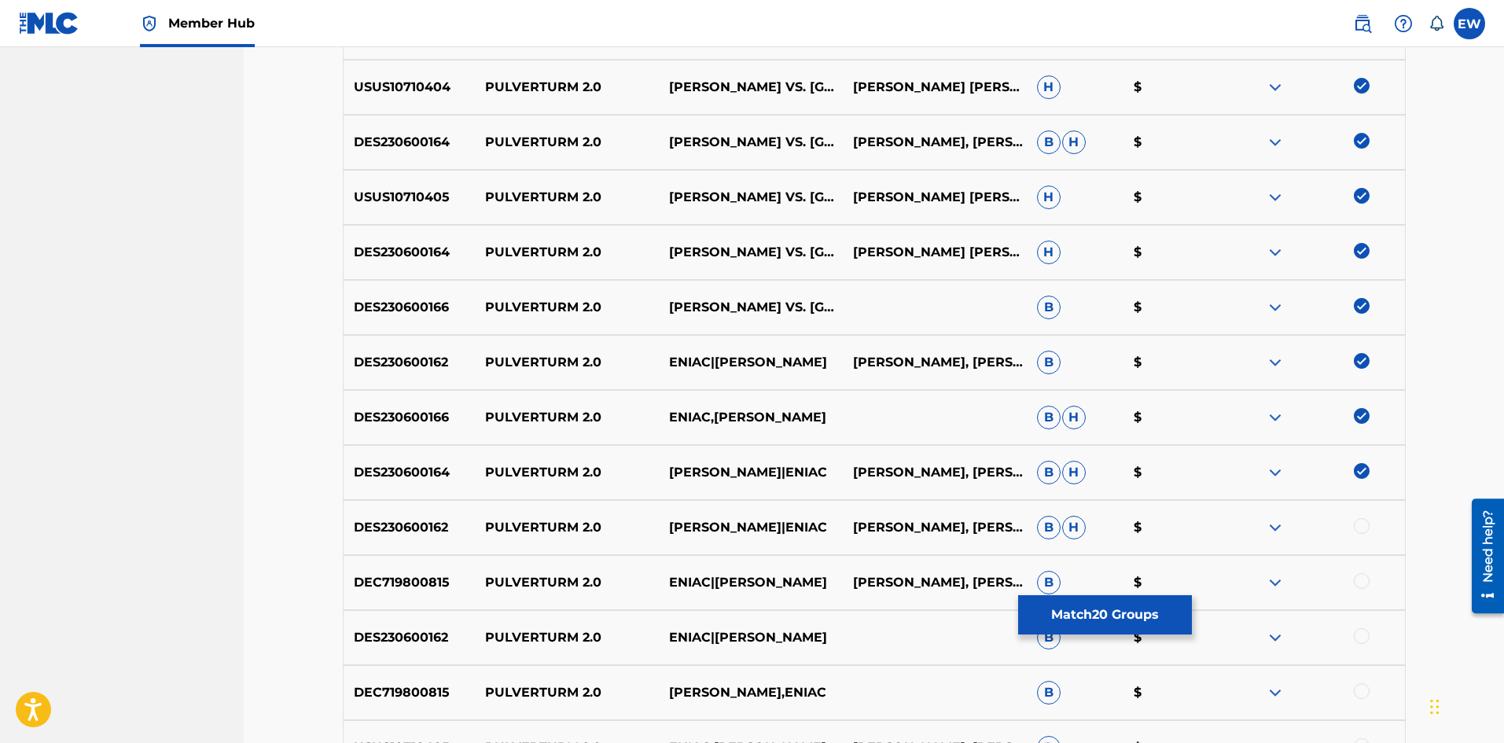
scroll to position [1258, 0]
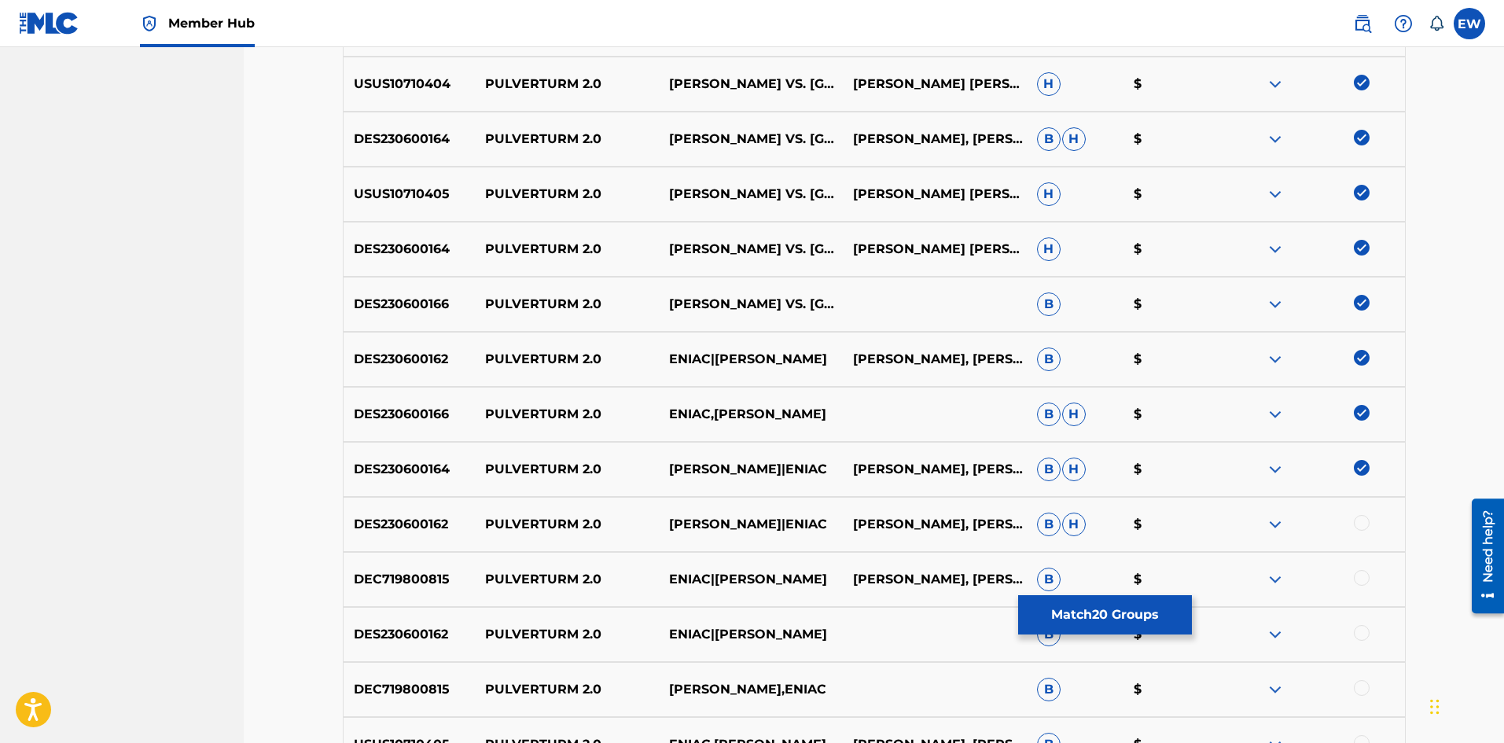
click at [1362, 527] on div at bounding box center [1362, 523] width 16 height 16
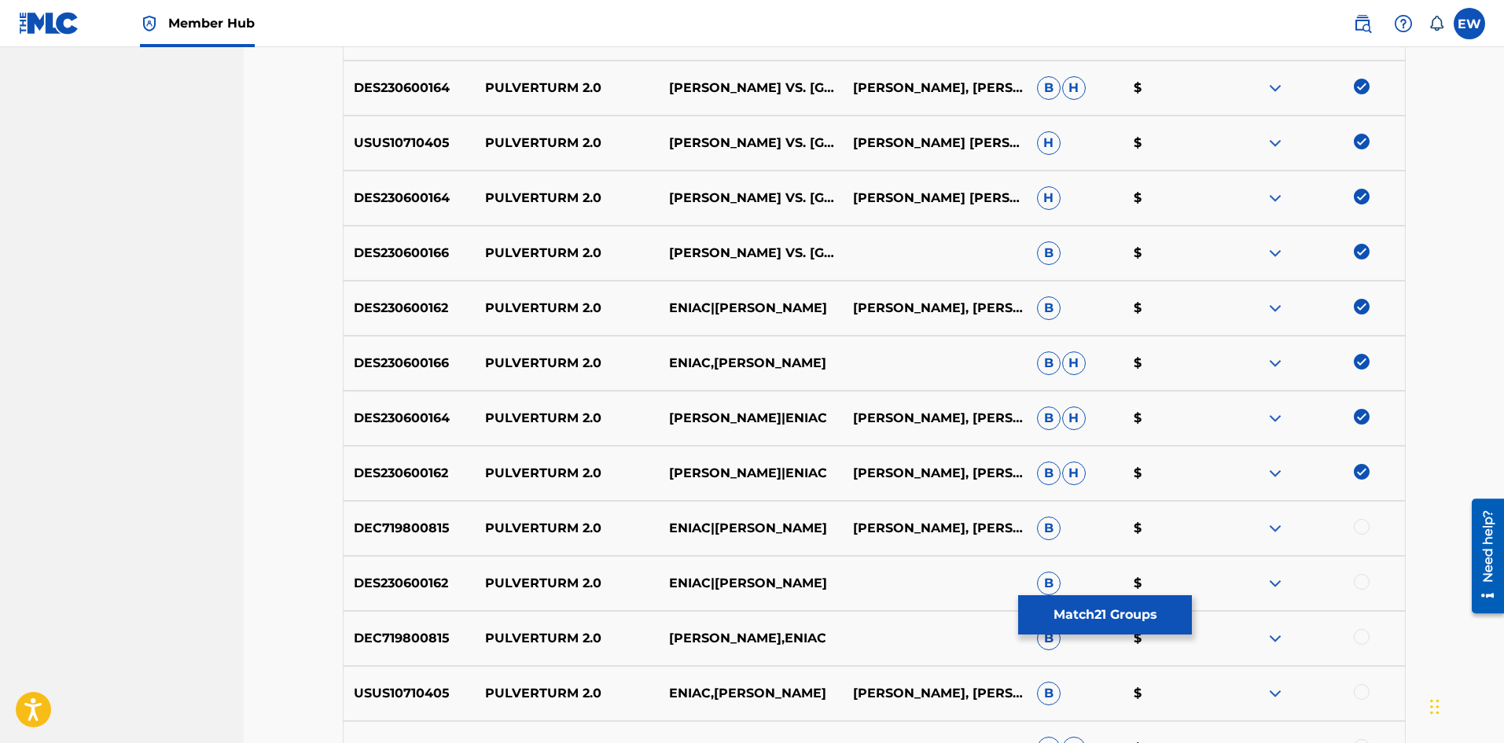
scroll to position [1337, 0]
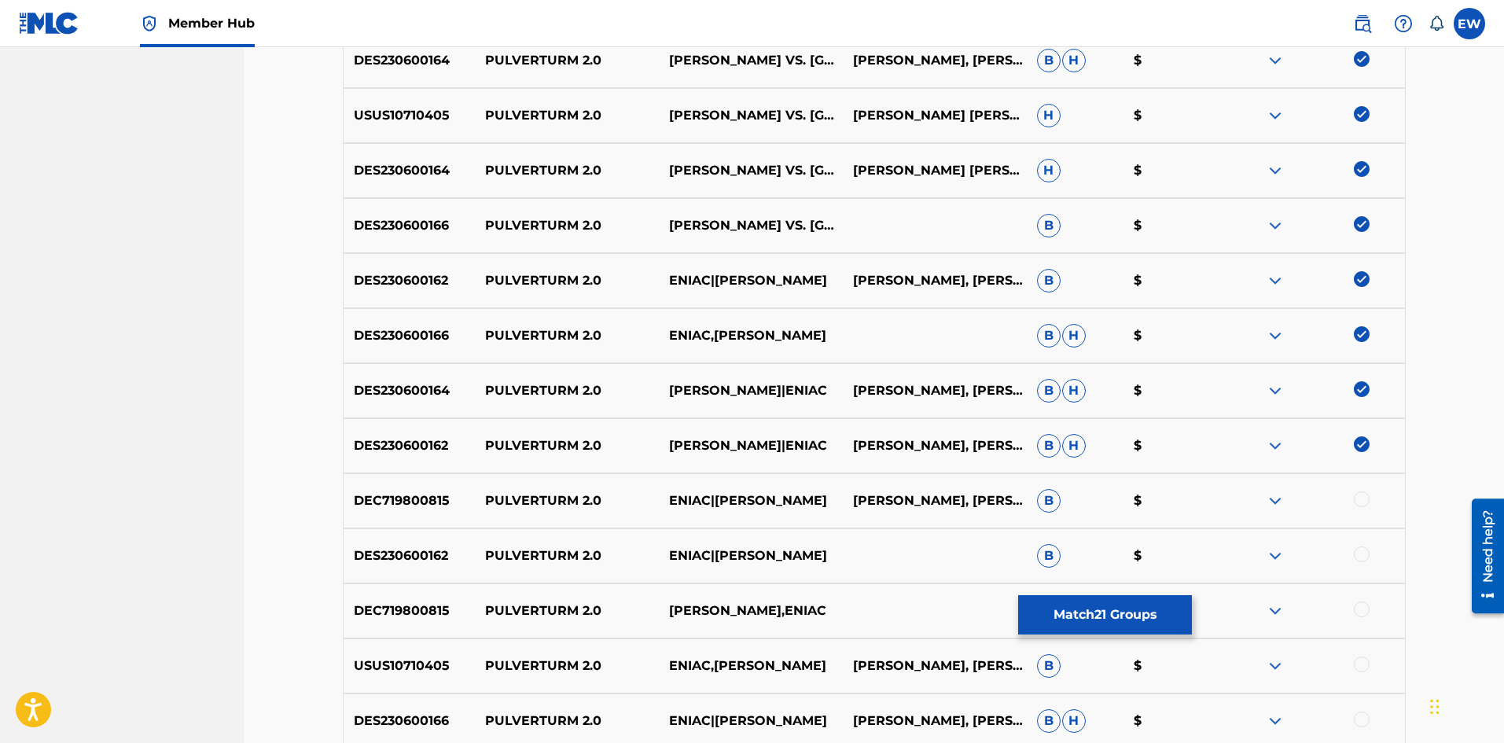
click at [1357, 495] on div at bounding box center [1362, 500] width 16 height 16
click at [1364, 556] on div at bounding box center [1362, 555] width 16 height 16
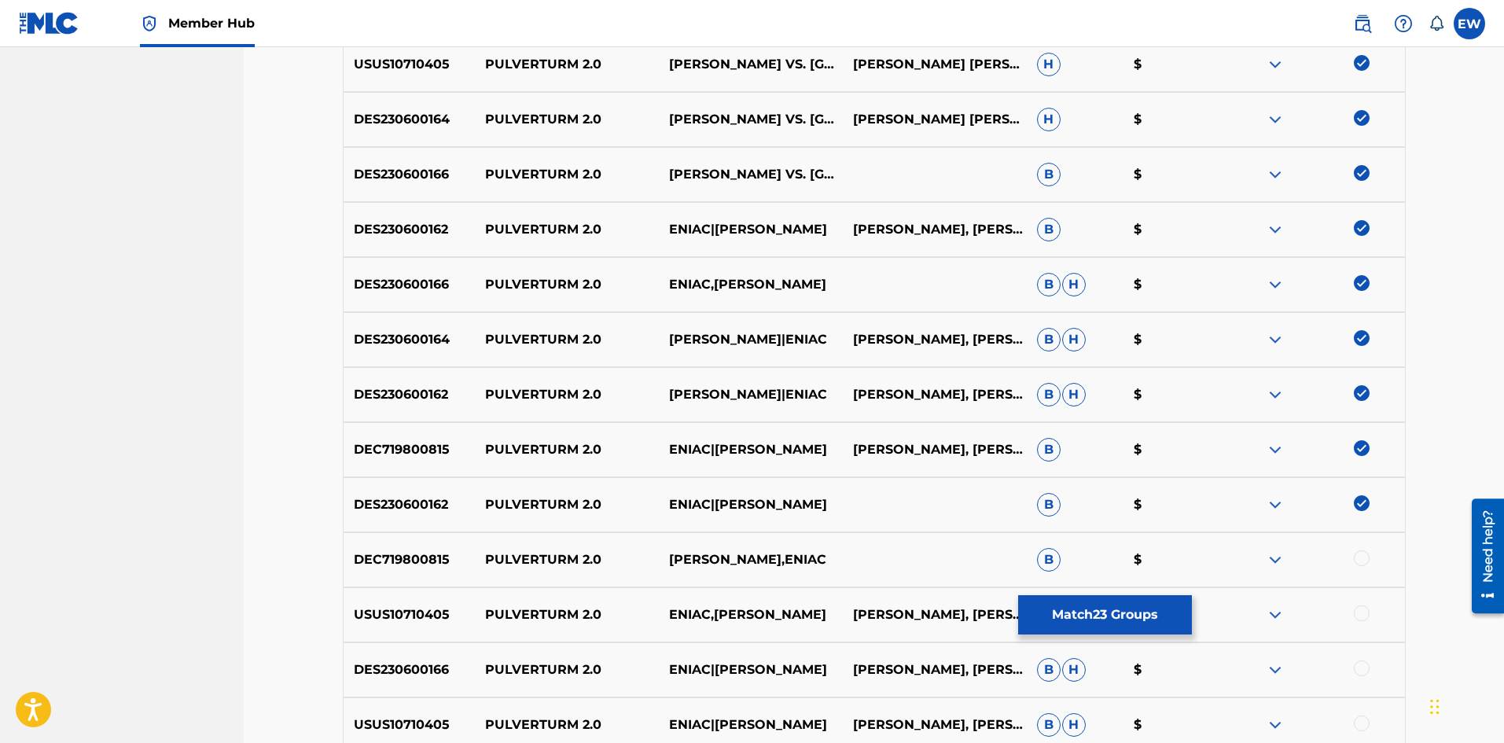
scroll to position [1416, 0]
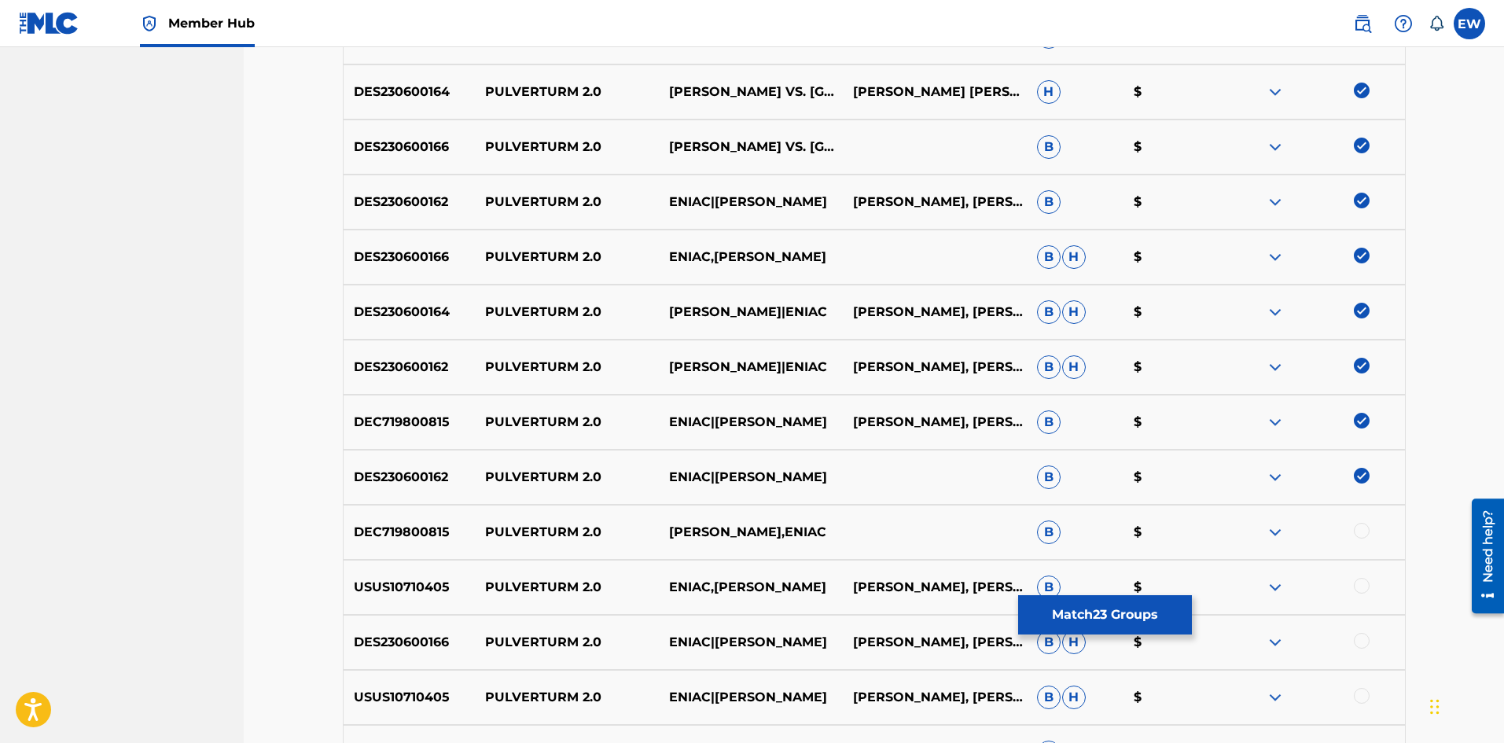
click at [1361, 528] on div at bounding box center [1362, 531] width 16 height 16
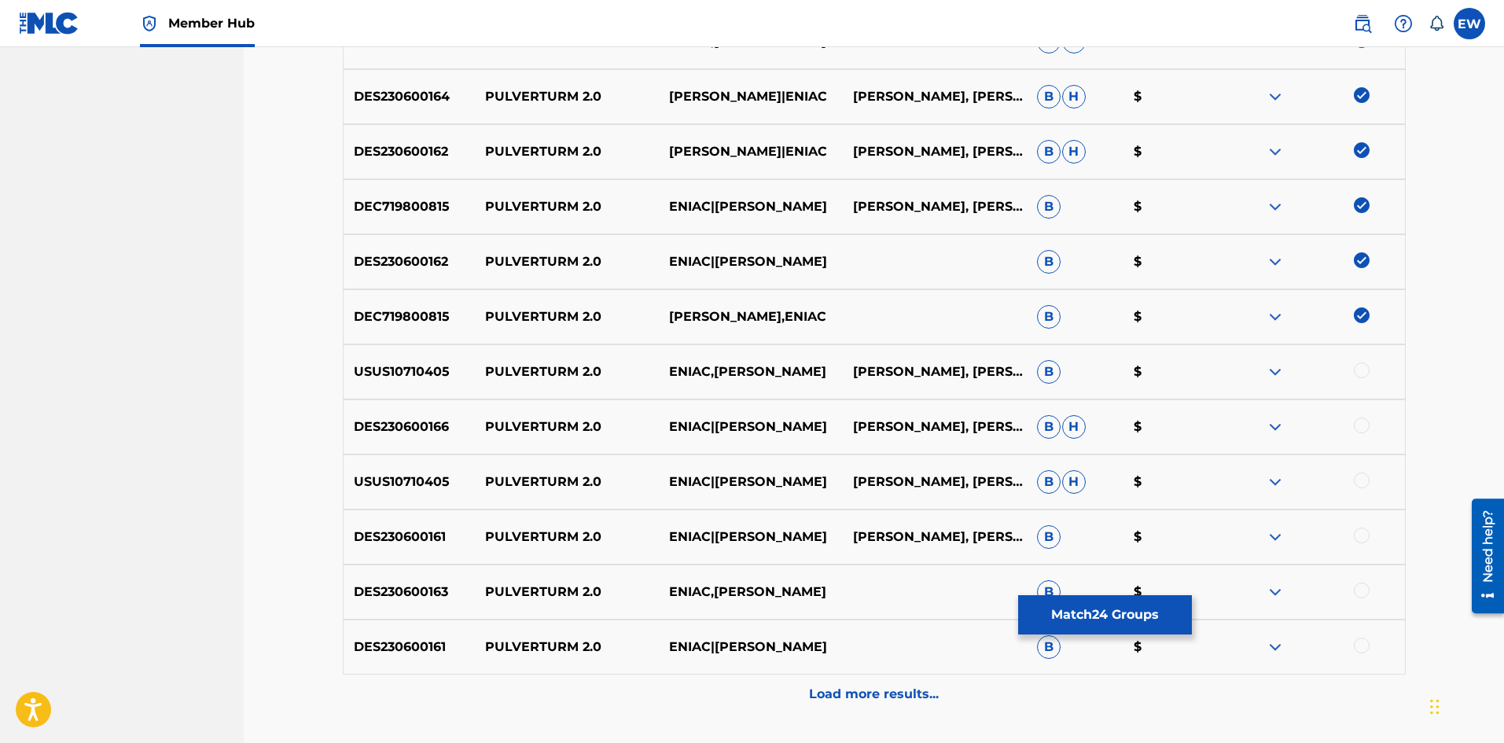
scroll to position [1652, 0]
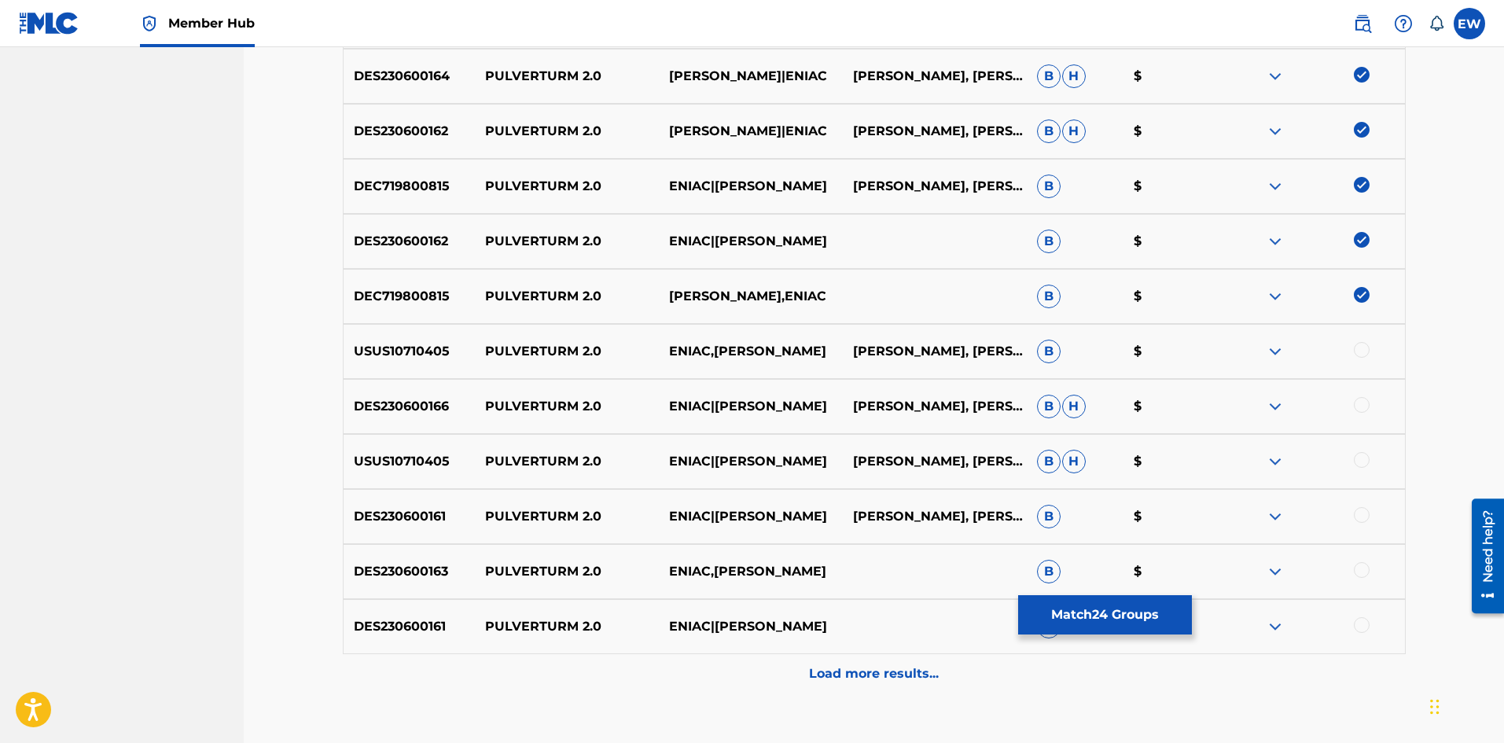
click at [1363, 357] on div at bounding box center [1362, 350] width 16 height 16
click at [1368, 409] on div at bounding box center [1362, 405] width 16 height 16
click at [1366, 461] on div at bounding box center [1362, 460] width 16 height 16
click at [1361, 510] on div at bounding box center [1362, 515] width 16 height 16
click at [1357, 571] on div at bounding box center [1362, 570] width 16 height 16
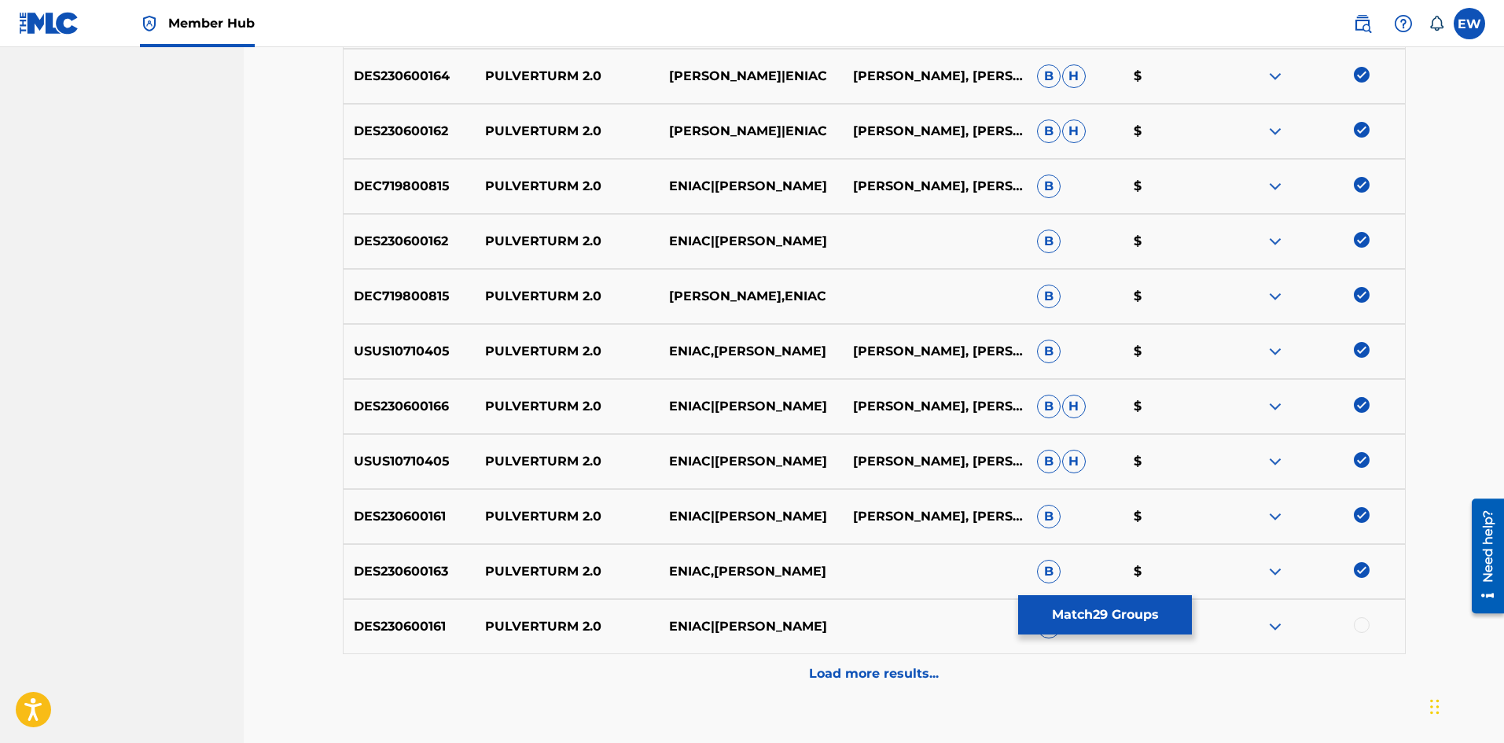
drag, startPoint x: 1361, startPoint y: 624, endPoint x: 883, endPoint y: 626, distance: 478.2
click at [1357, 624] on div at bounding box center [1362, 625] width 16 height 16
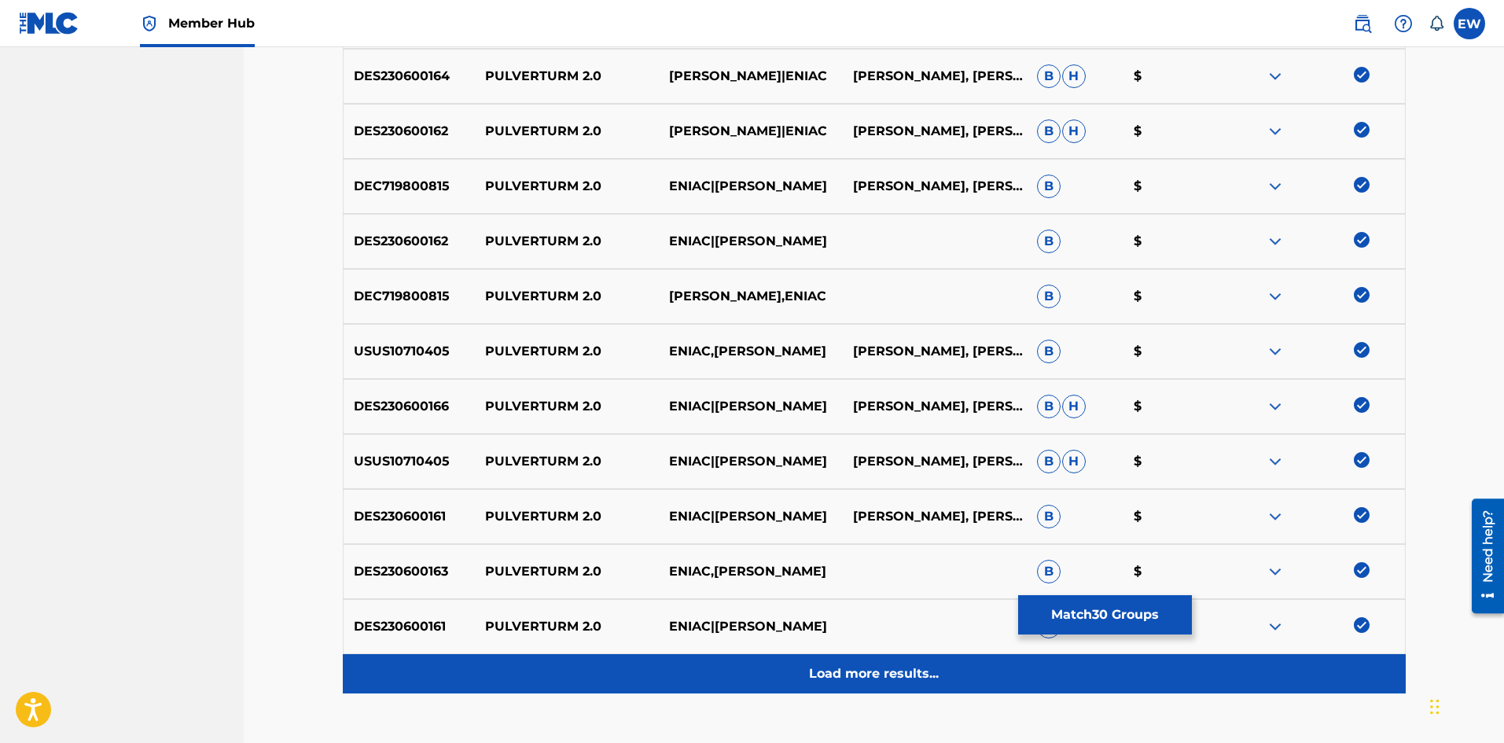
click at [797, 678] on div "Load more results..." at bounding box center [874, 673] width 1063 height 39
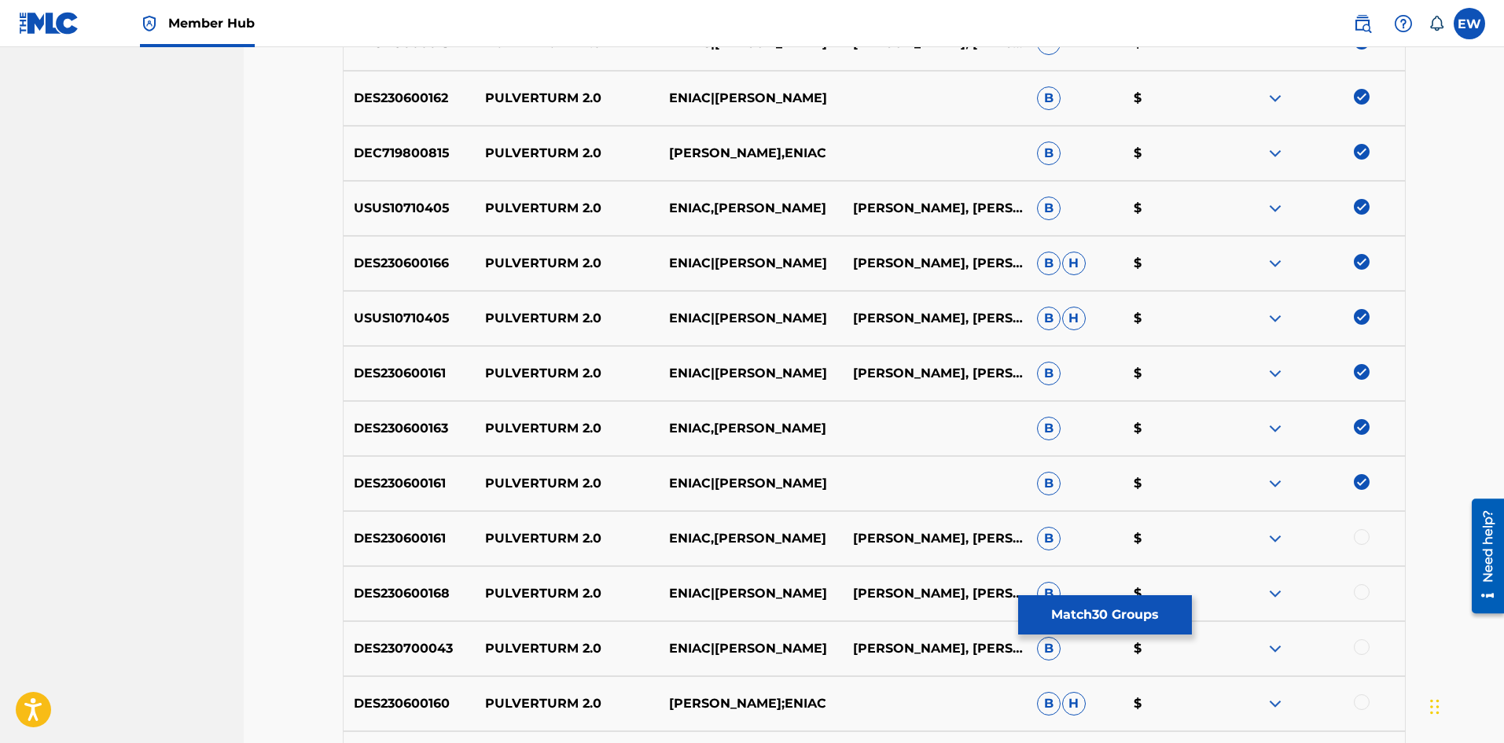
scroll to position [1809, 0]
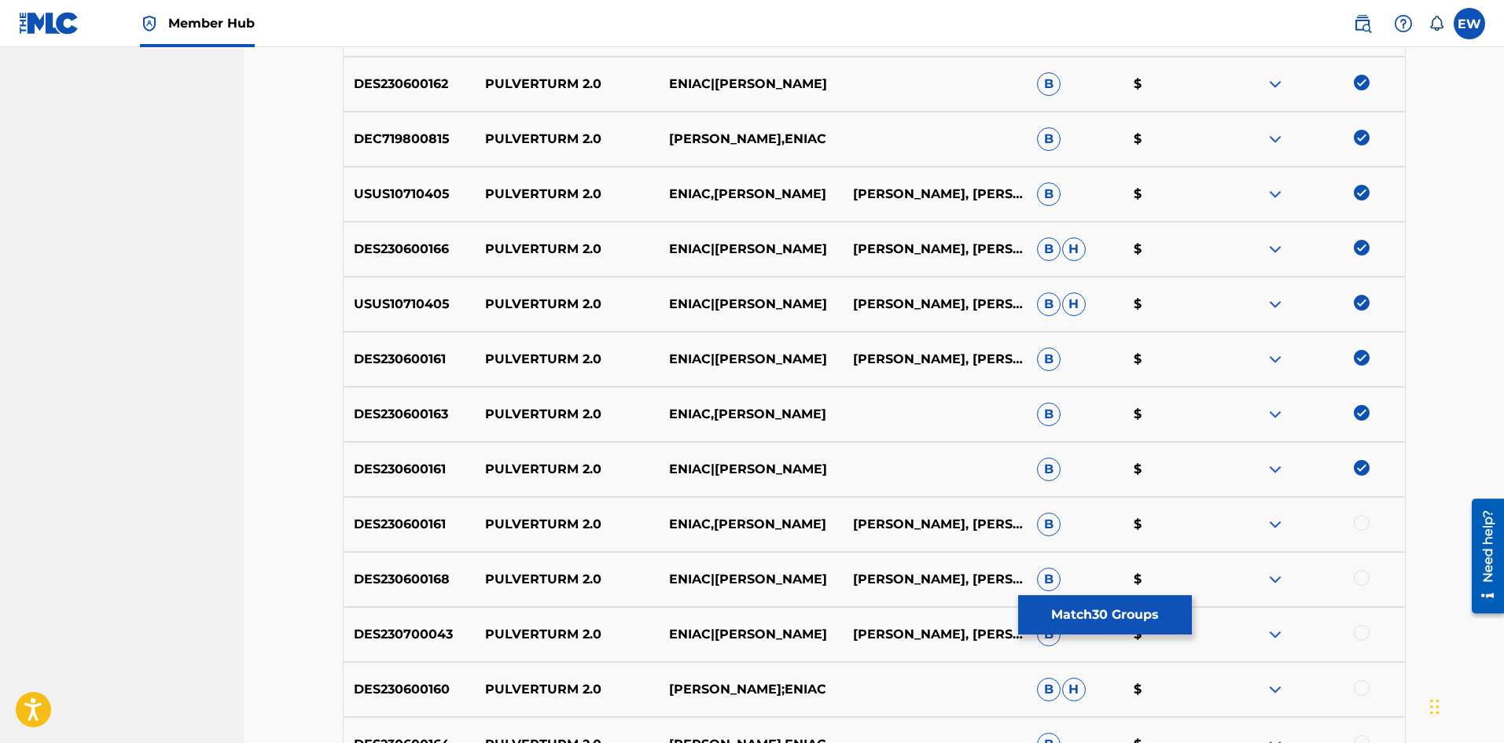
click at [1360, 519] on div at bounding box center [1362, 523] width 16 height 16
click at [1359, 572] on div at bounding box center [1362, 578] width 16 height 16
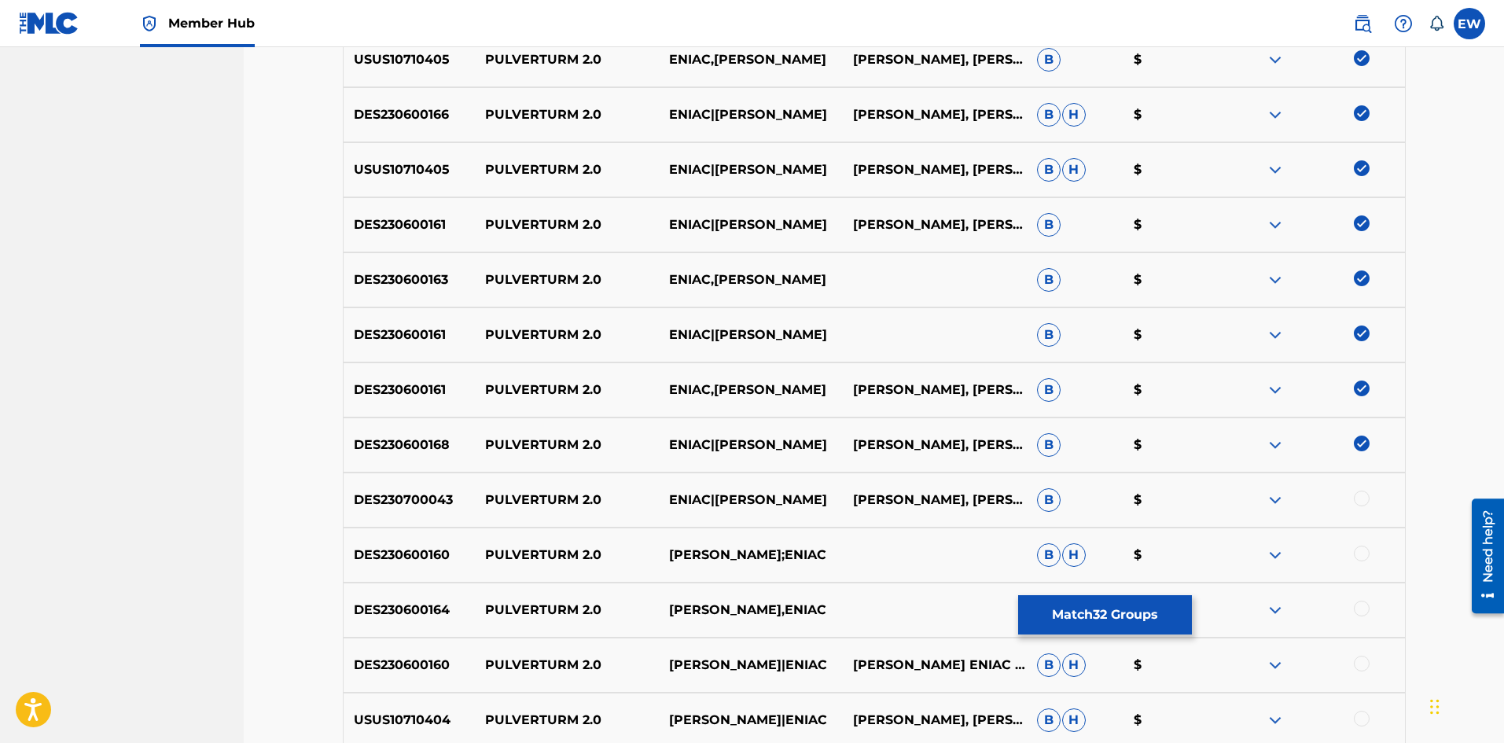
scroll to position [1966, 0]
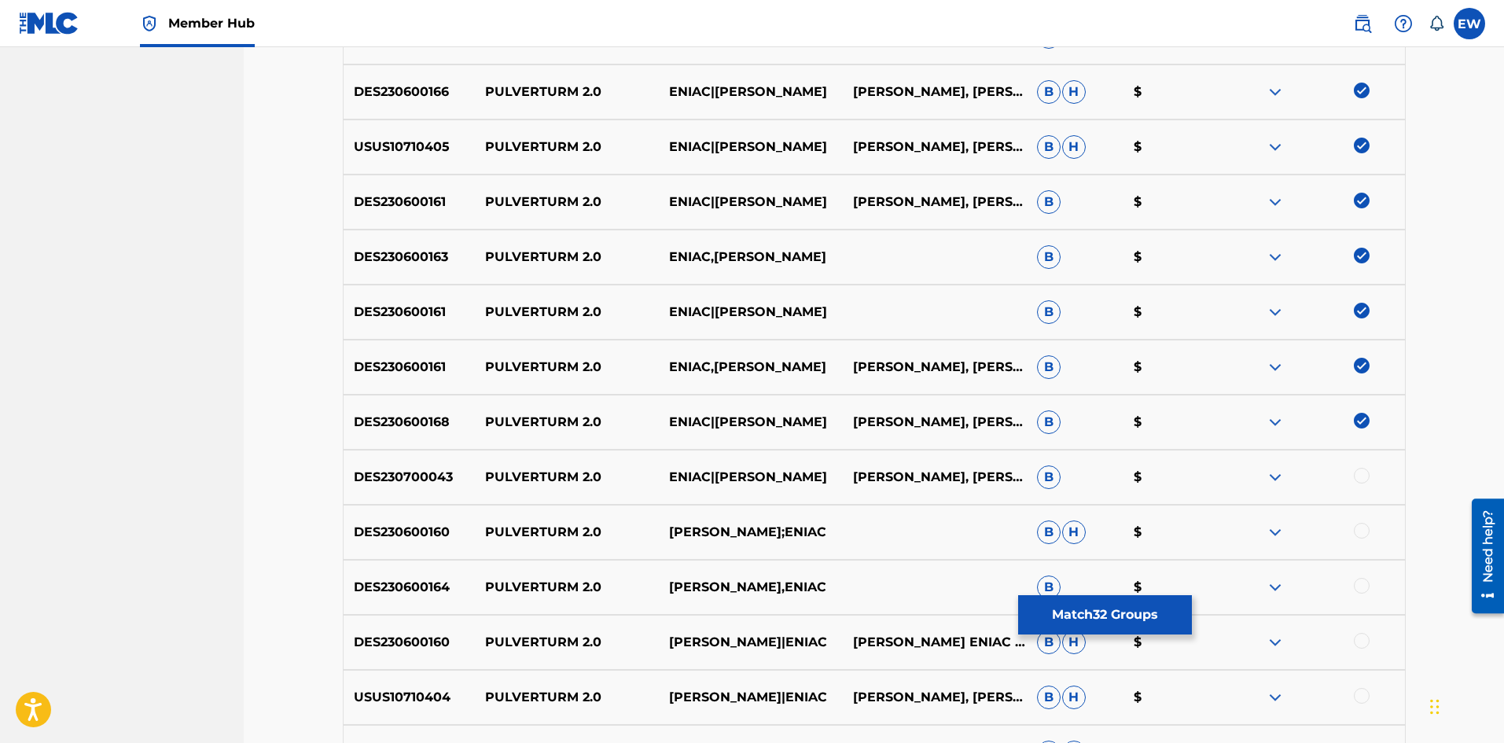
click at [1371, 477] on div at bounding box center [1313, 477] width 184 height 19
click at [1357, 536] on div at bounding box center [1362, 531] width 16 height 16
click at [1357, 465] on div "DES230700043 PULVERTURM 2.0 ENIAC|NIELS VAN GOGH NIELS VAN GOGH, ROBERT ENIAC G…" at bounding box center [874, 477] width 1063 height 55
click at [1360, 473] on div at bounding box center [1362, 476] width 16 height 16
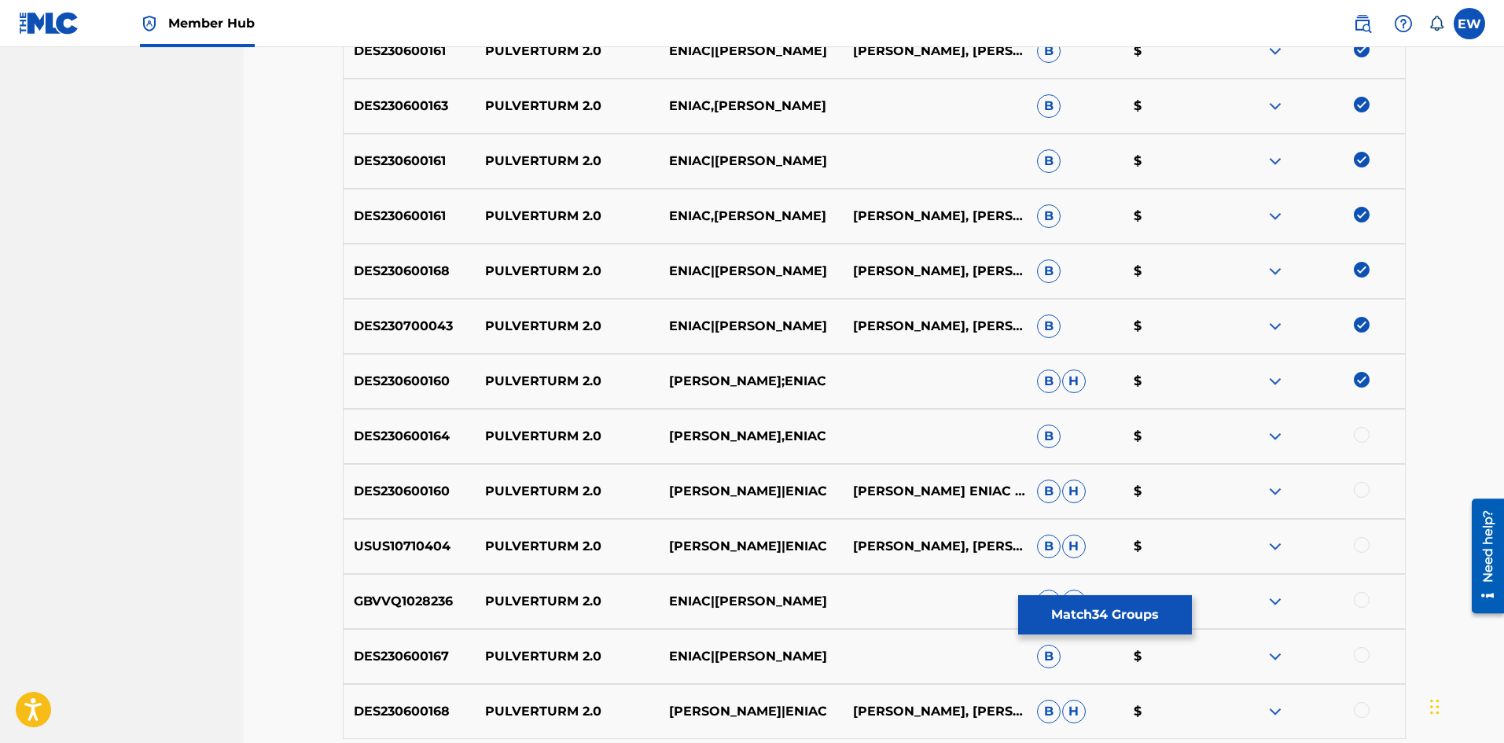
scroll to position [2123, 0]
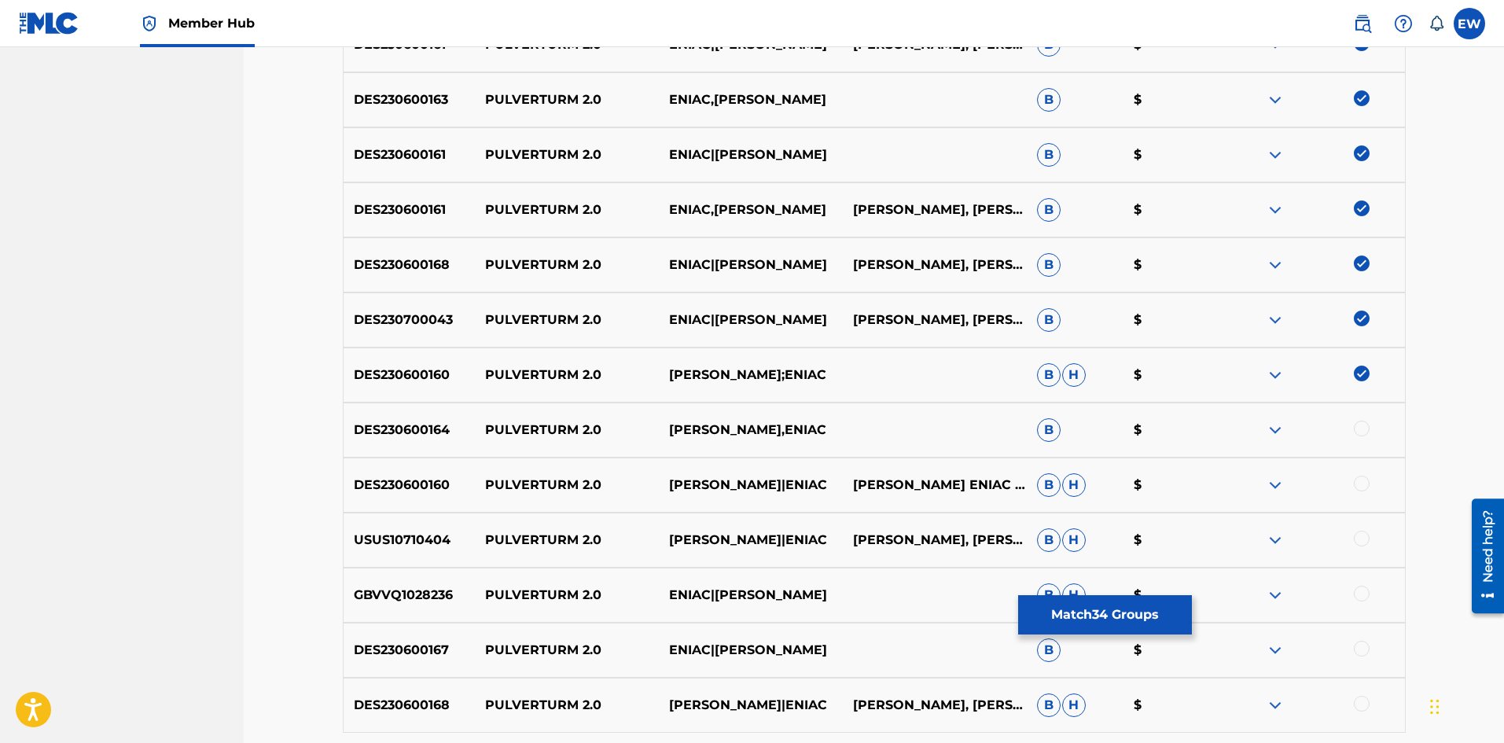
click at [1374, 430] on div at bounding box center [1313, 430] width 184 height 19
click at [1352, 430] on div at bounding box center [1313, 430] width 184 height 19
click at [1358, 432] on div at bounding box center [1362, 429] width 16 height 16
click at [1364, 483] on div at bounding box center [1362, 484] width 16 height 16
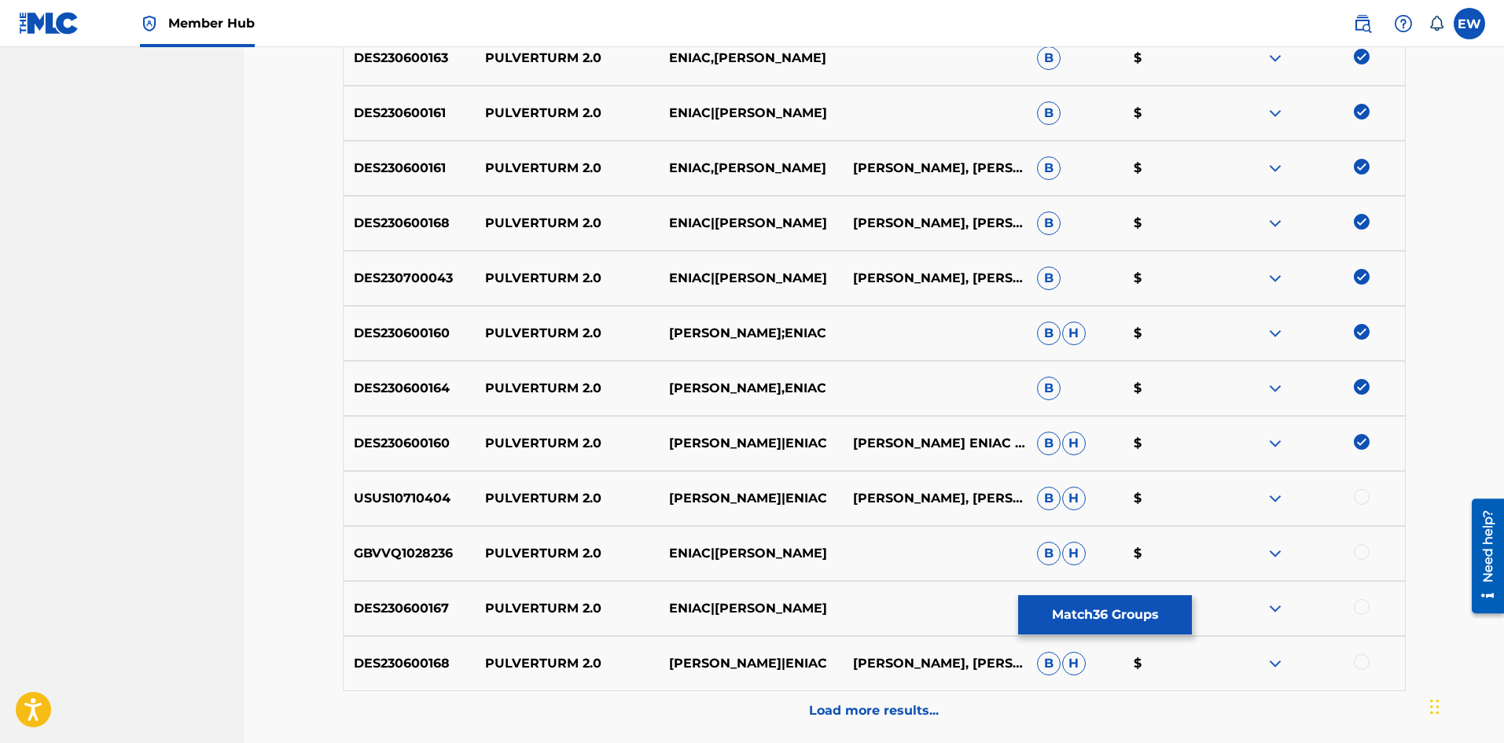
scroll to position [2202, 0]
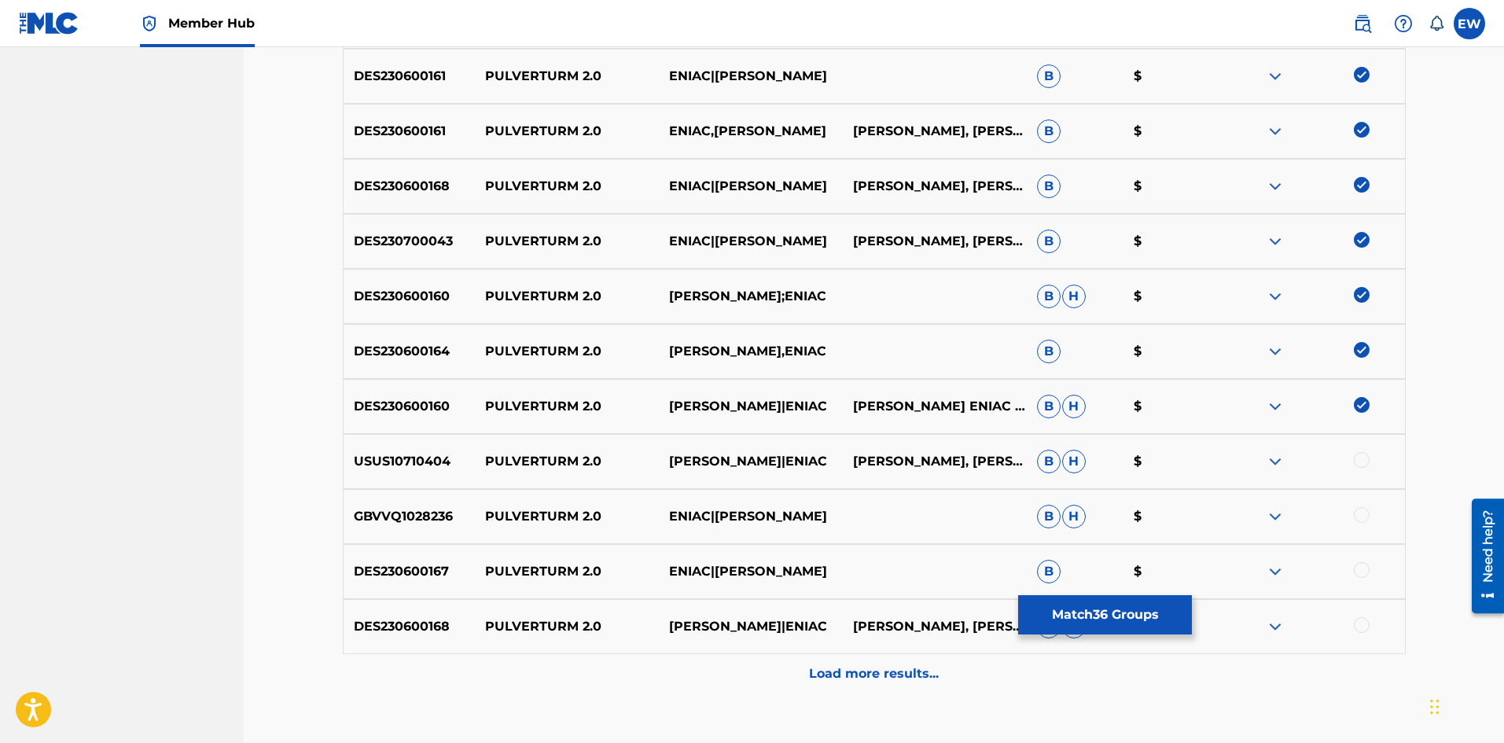
click at [1362, 459] on div at bounding box center [1362, 460] width 16 height 16
click at [1360, 514] on div at bounding box center [1362, 515] width 16 height 16
click at [1357, 574] on div at bounding box center [1362, 570] width 16 height 16
click at [1367, 619] on div at bounding box center [1362, 625] width 16 height 16
click at [907, 666] on p "Load more results..." at bounding box center [874, 674] width 130 height 19
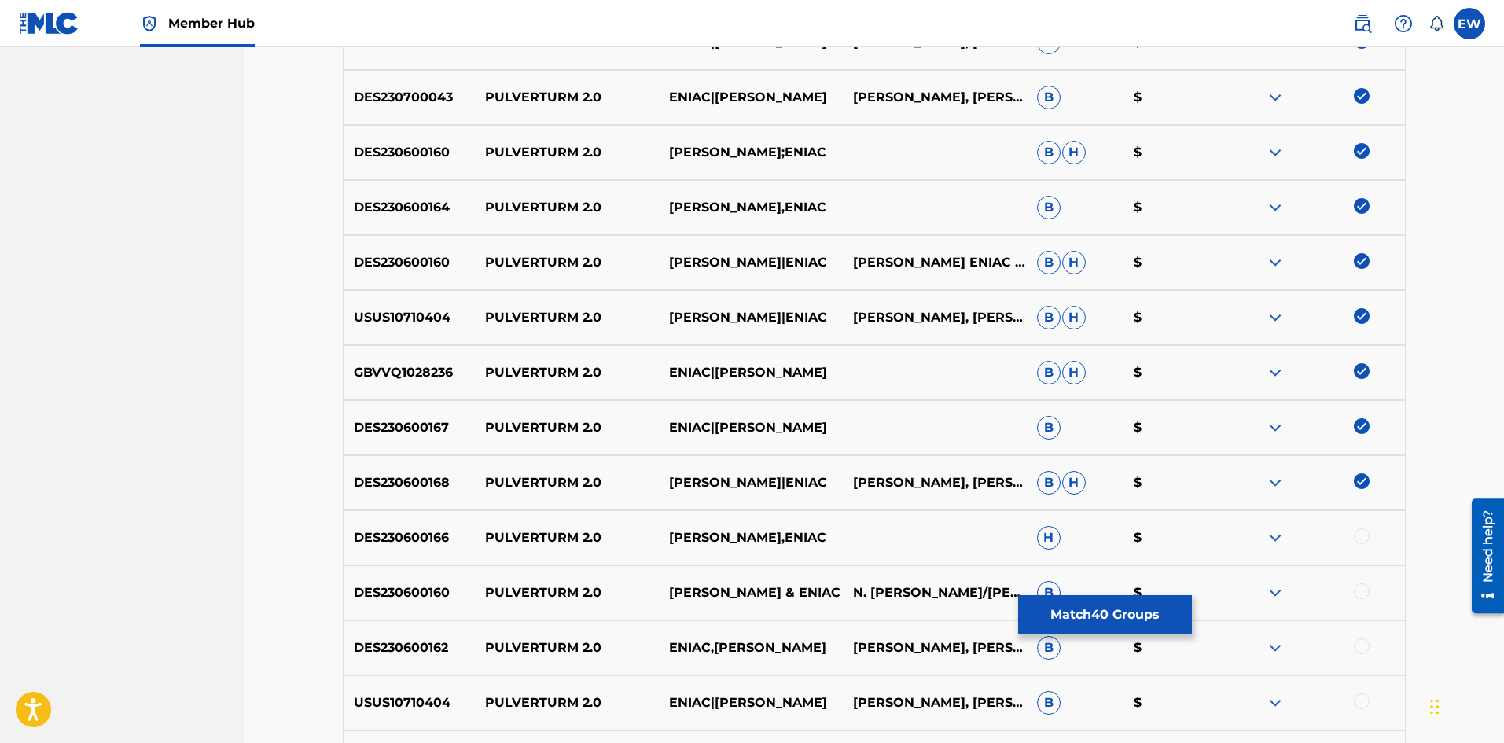
scroll to position [2359, 0]
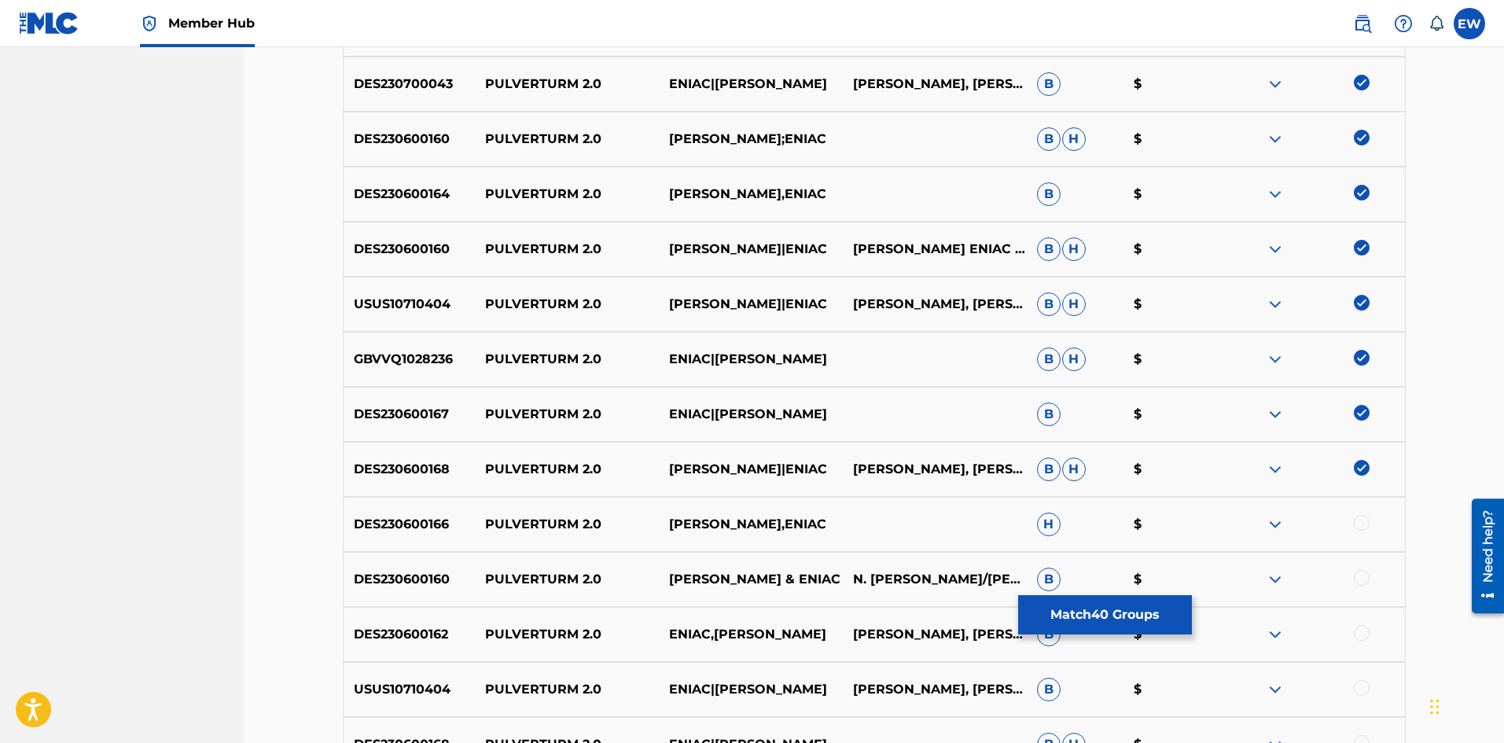
click at [1354, 525] on div at bounding box center [1362, 523] width 16 height 16
click at [1356, 584] on div at bounding box center [1313, 579] width 184 height 19
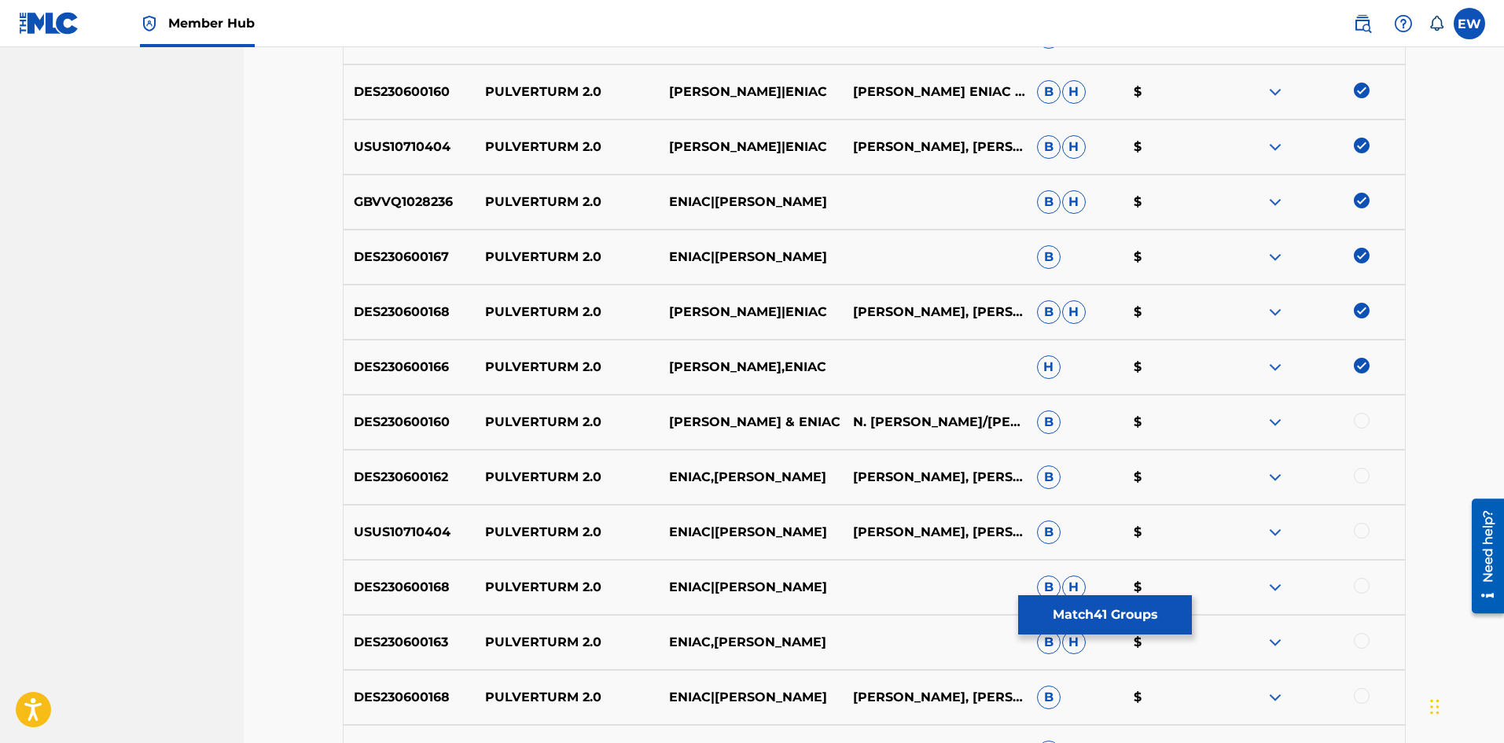
click at [1361, 426] on div at bounding box center [1362, 421] width 16 height 16
click at [1360, 473] on div at bounding box center [1362, 476] width 16 height 16
click at [1366, 530] on div at bounding box center [1362, 531] width 16 height 16
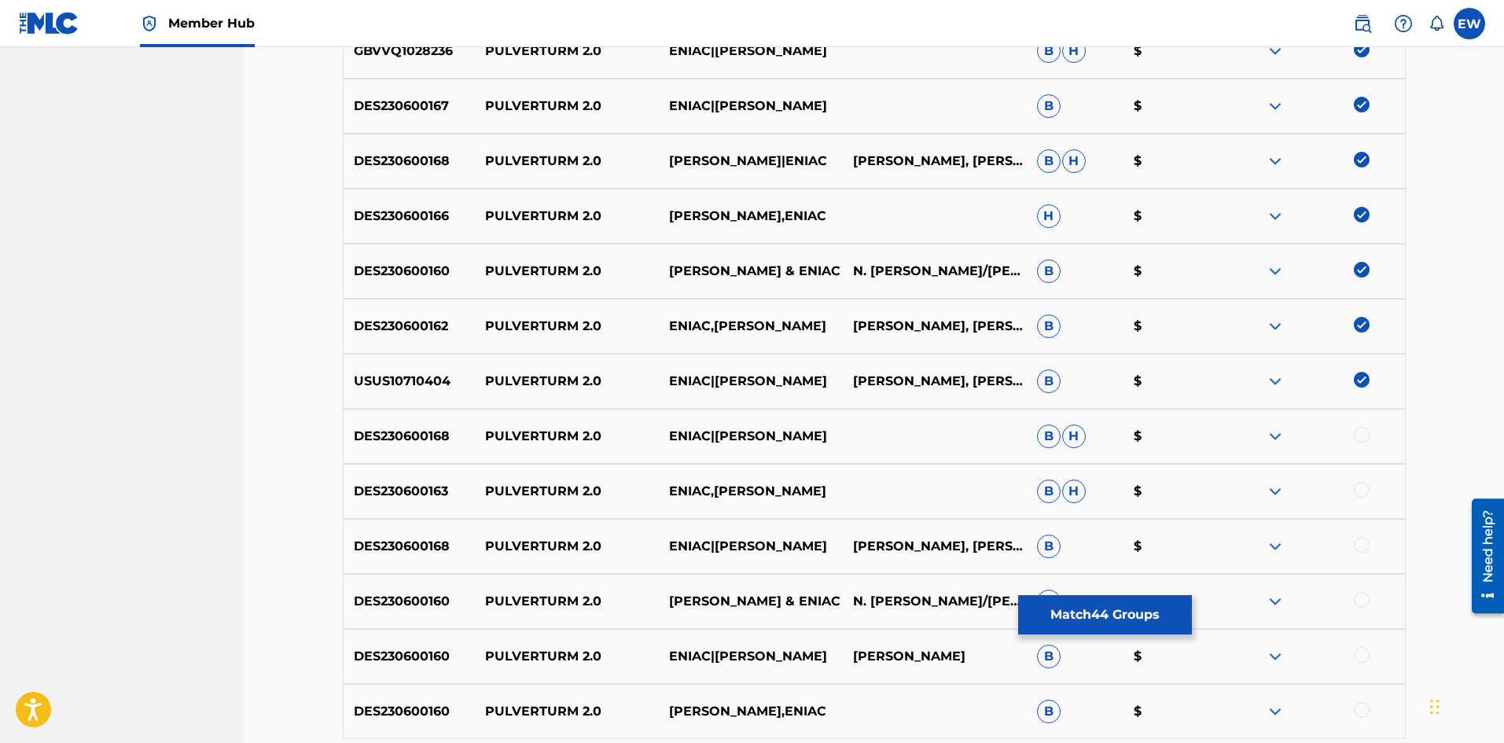
scroll to position [2674, 0]
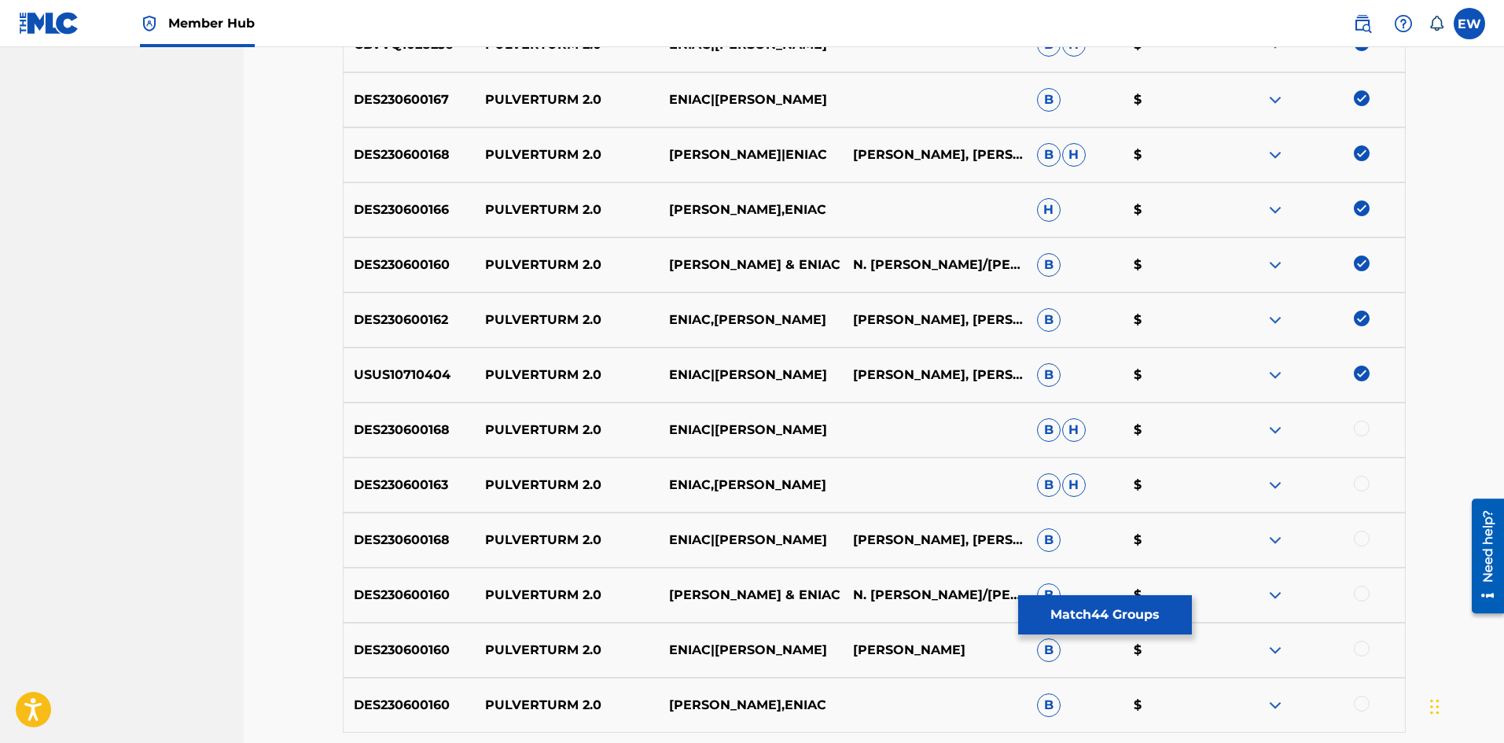
click at [1356, 428] on div at bounding box center [1362, 429] width 16 height 16
click at [1361, 488] on div at bounding box center [1362, 484] width 16 height 16
click at [1357, 536] on div at bounding box center [1362, 539] width 16 height 16
click at [1358, 587] on div at bounding box center [1362, 594] width 16 height 16
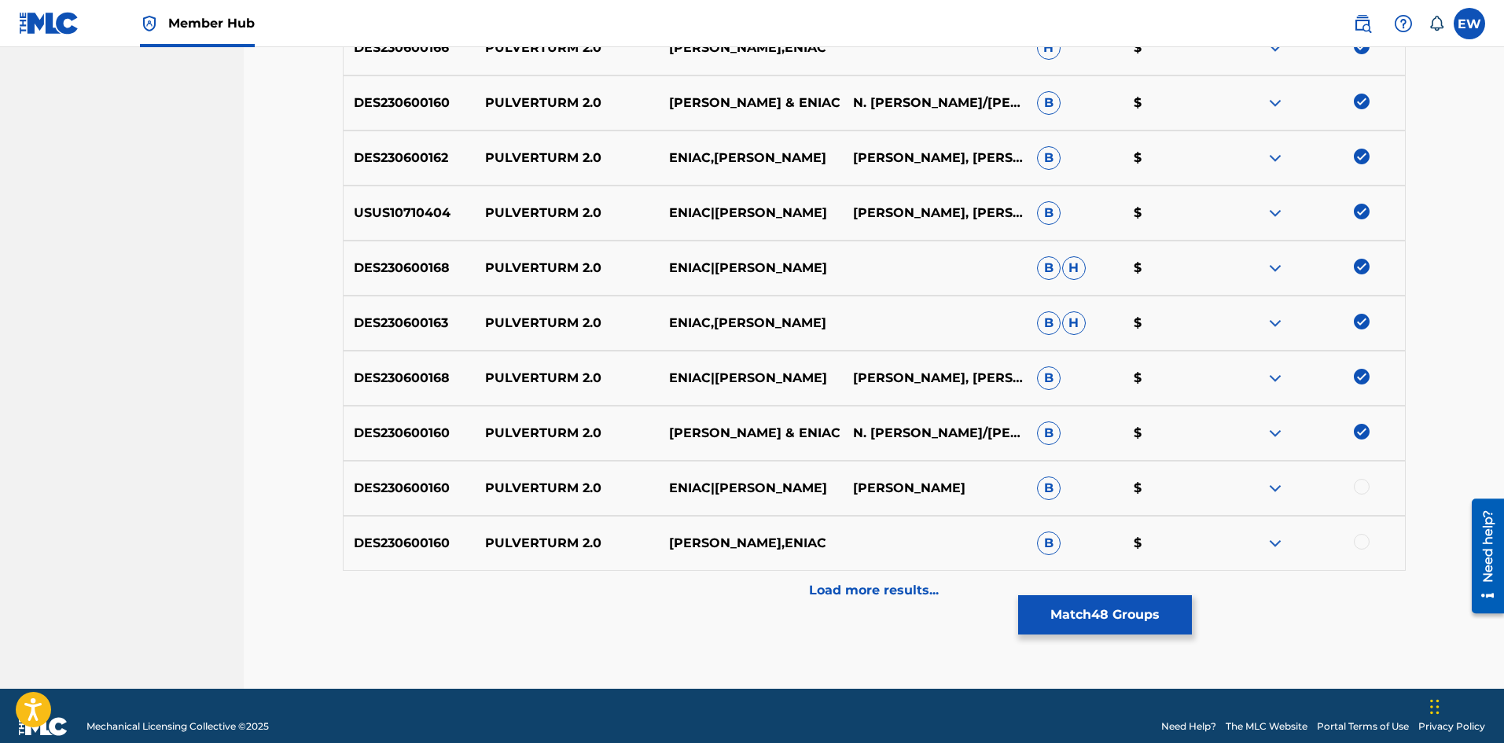
scroll to position [2857, 0]
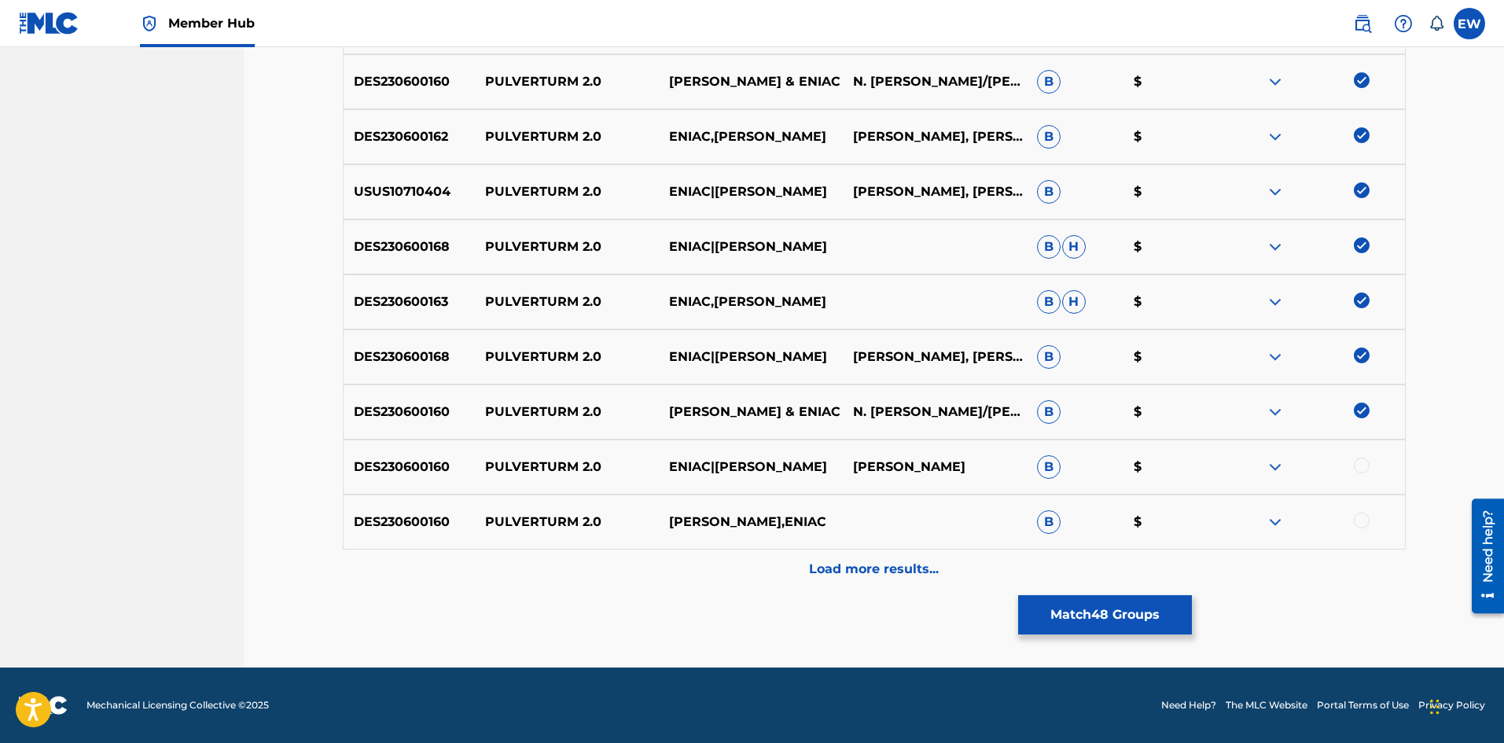
click at [1367, 468] on div at bounding box center [1362, 466] width 16 height 16
drag, startPoint x: 1361, startPoint y: 522, endPoint x: 1337, endPoint y: 523, distance: 24.4
click at [1361, 523] on div at bounding box center [1362, 521] width 16 height 16
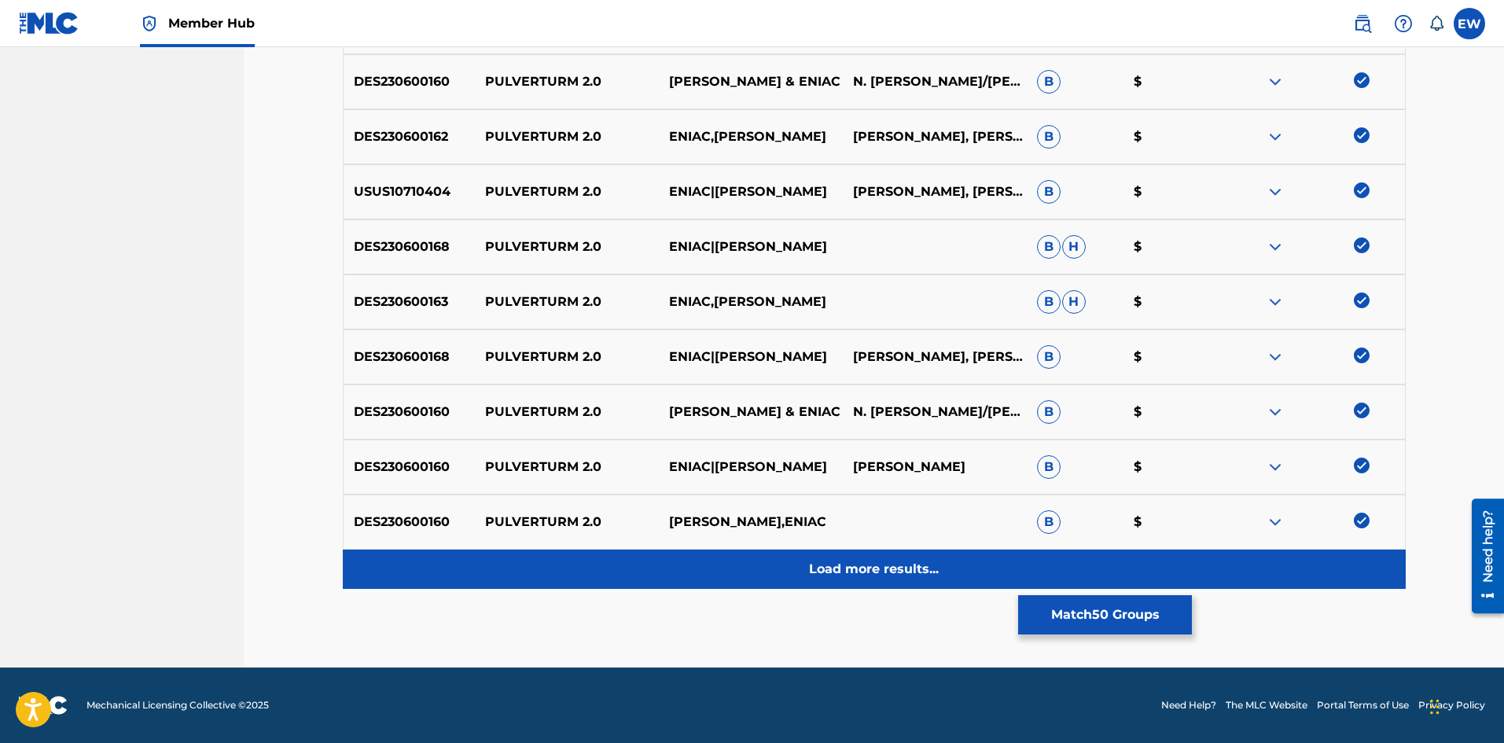
click at [943, 561] on div "Load more results..." at bounding box center [874, 569] width 1063 height 39
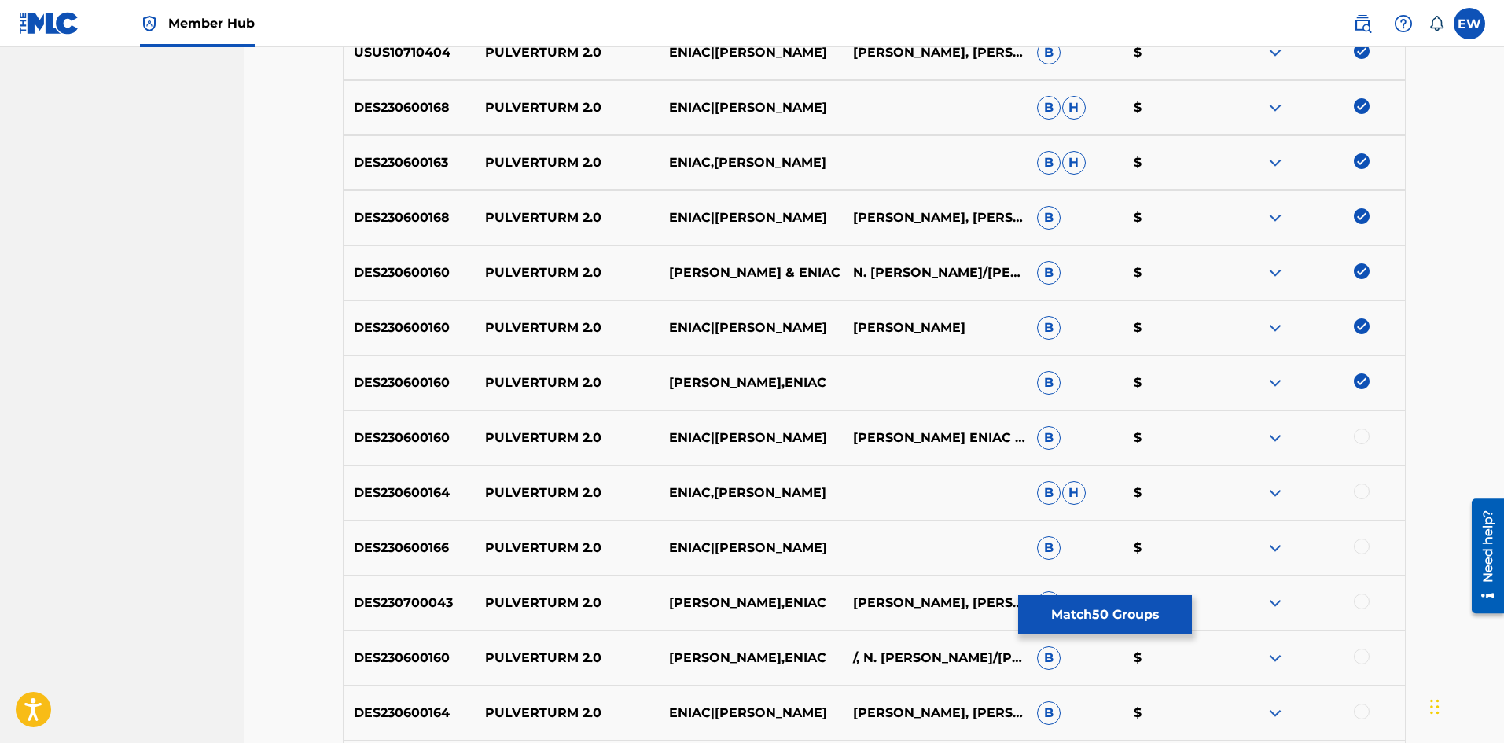
scroll to position [3014, 0]
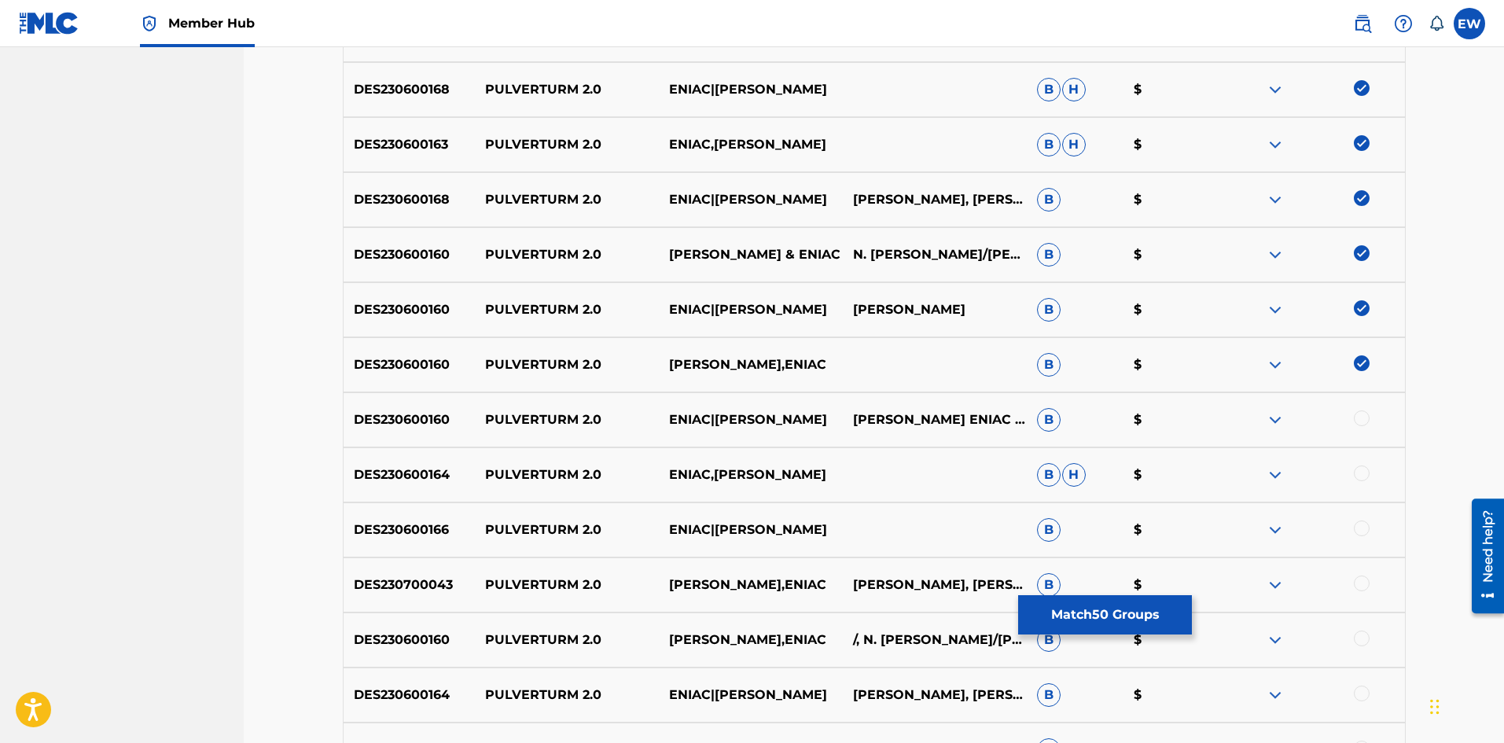
click at [1360, 418] on div at bounding box center [1362, 419] width 16 height 16
click at [1360, 467] on div at bounding box center [1362, 474] width 16 height 16
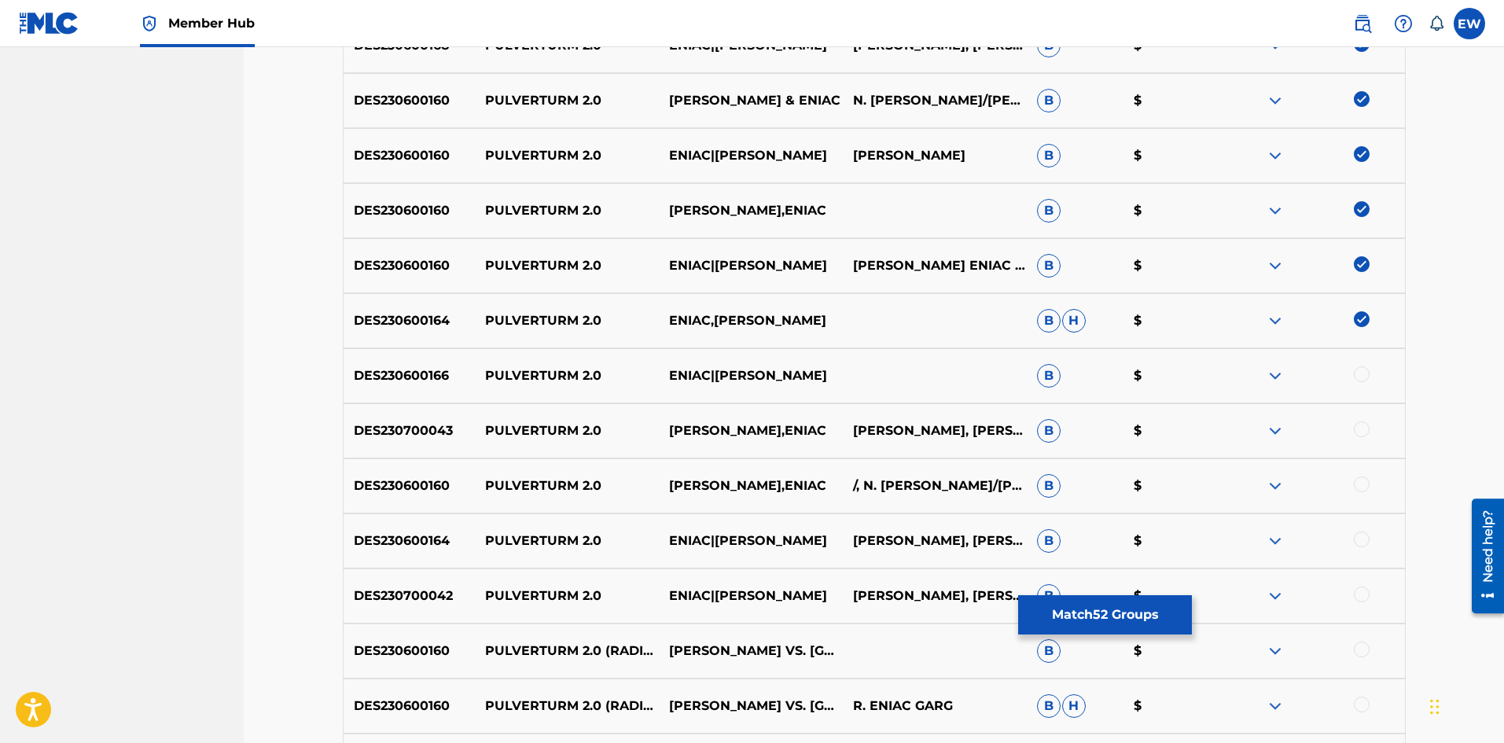
scroll to position [3172, 0]
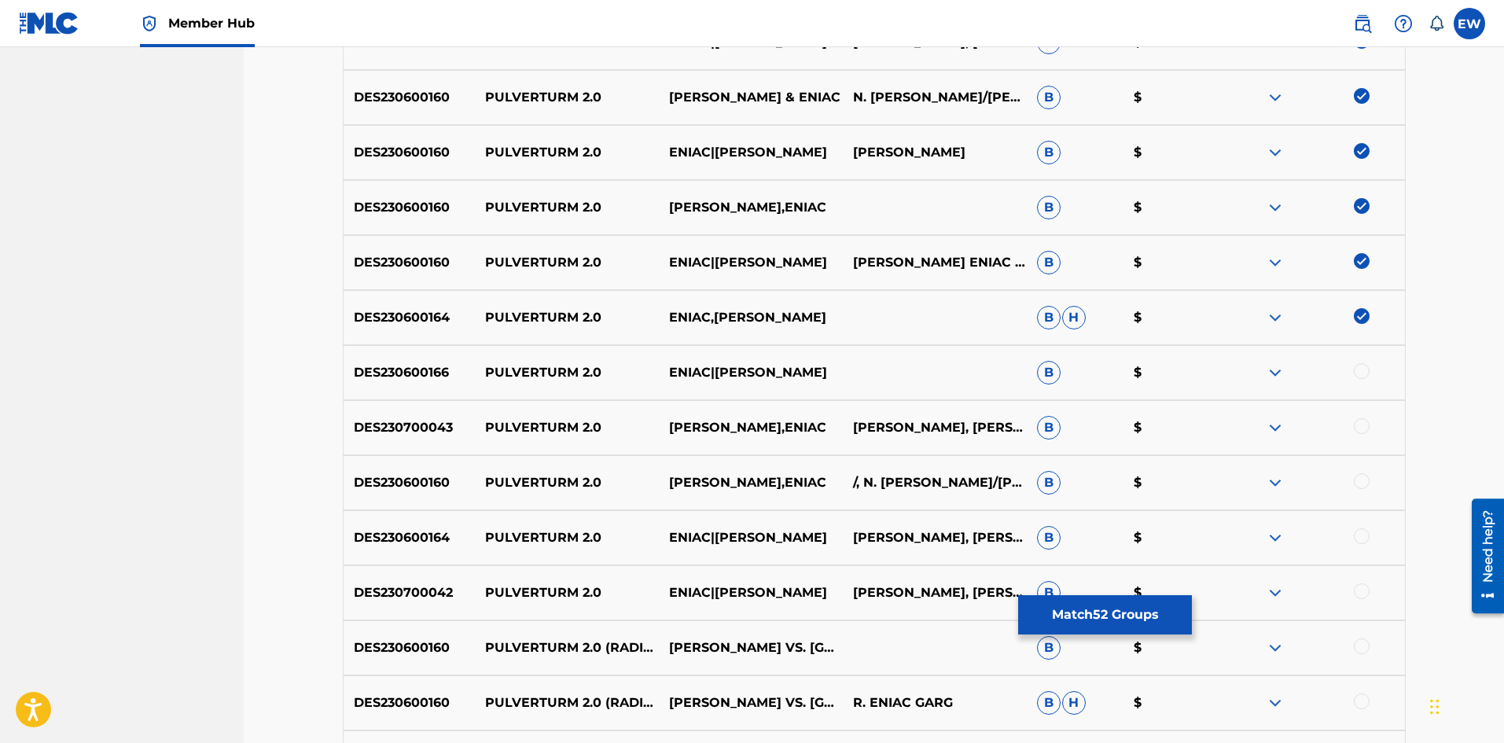
click at [1361, 378] on div at bounding box center [1362, 371] width 16 height 16
click at [1366, 429] on div at bounding box center [1362, 426] width 16 height 16
click at [1364, 477] on div at bounding box center [1362, 481] width 16 height 16
click at [1357, 538] on div at bounding box center [1362, 536] width 16 height 16
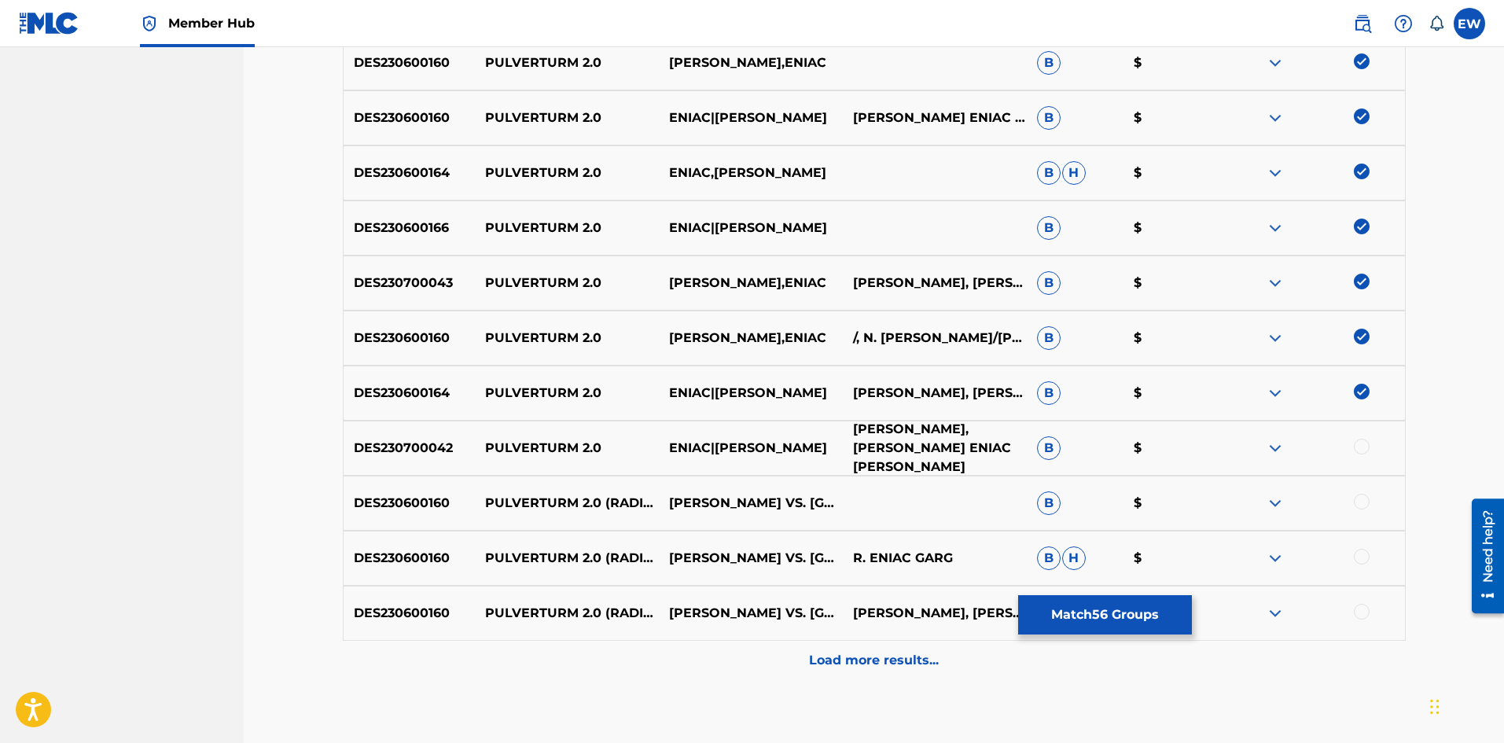
scroll to position [3329, 0]
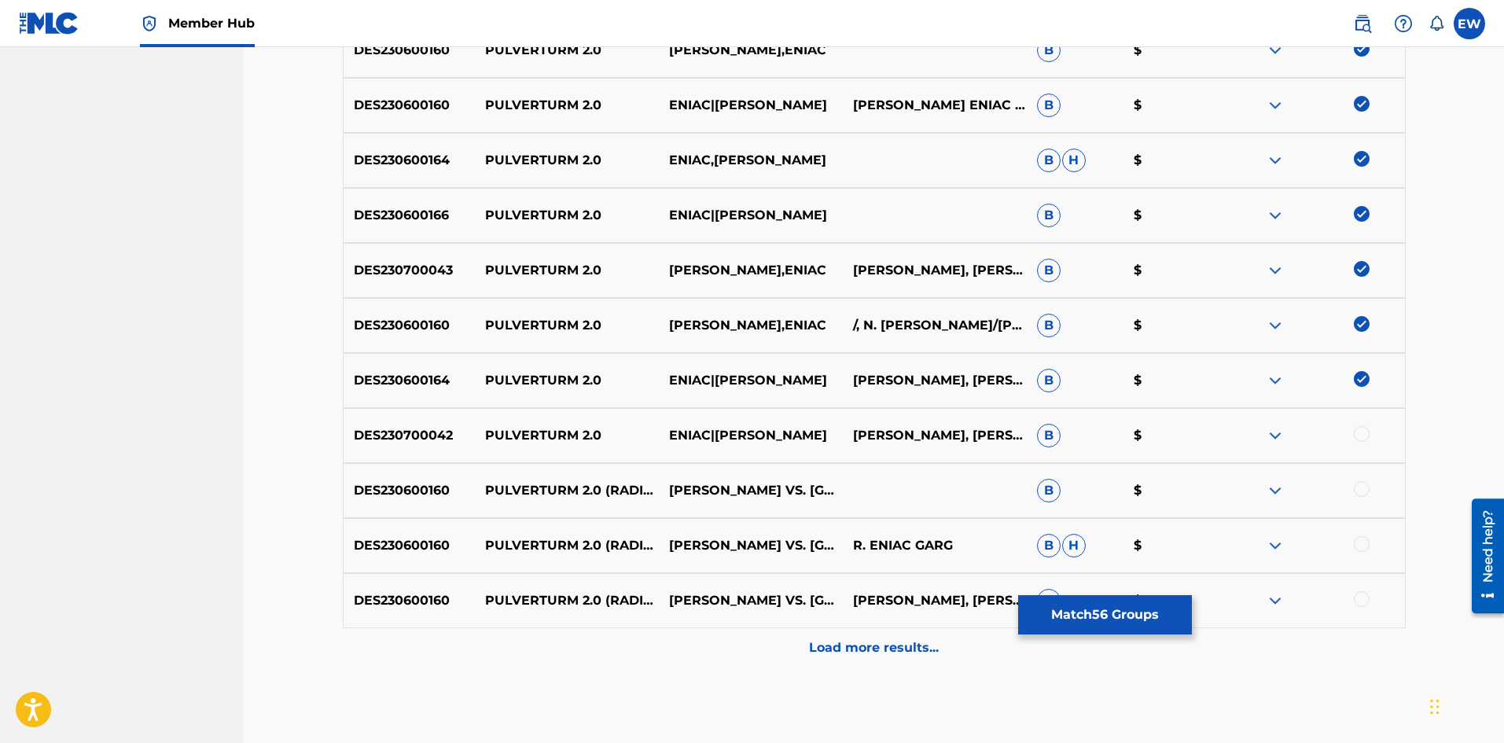
click at [1362, 436] on div at bounding box center [1362, 434] width 16 height 16
click at [1363, 484] on div at bounding box center [1362, 489] width 16 height 16
click at [1364, 545] on div at bounding box center [1362, 544] width 16 height 16
drag, startPoint x: 1362, startPoint y: 598, endPoint x: 1279, endPoint y: 574, distance: 86.9
click at [1361, 598] on div at bounding box center [1362, 599] width 16 height 16
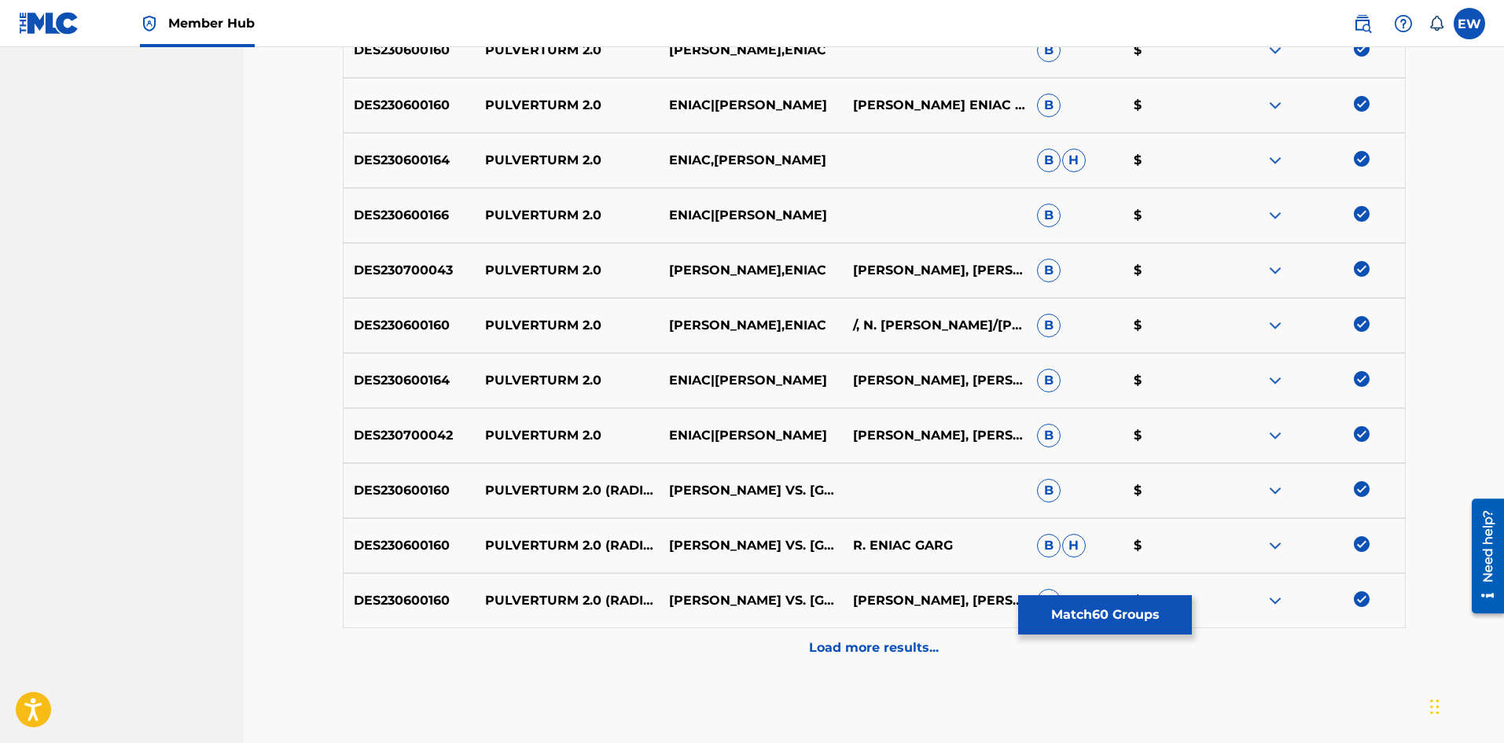
click at [863, 643] on p "Load more results..." at bounding box center [874, 648] width 130 height 19
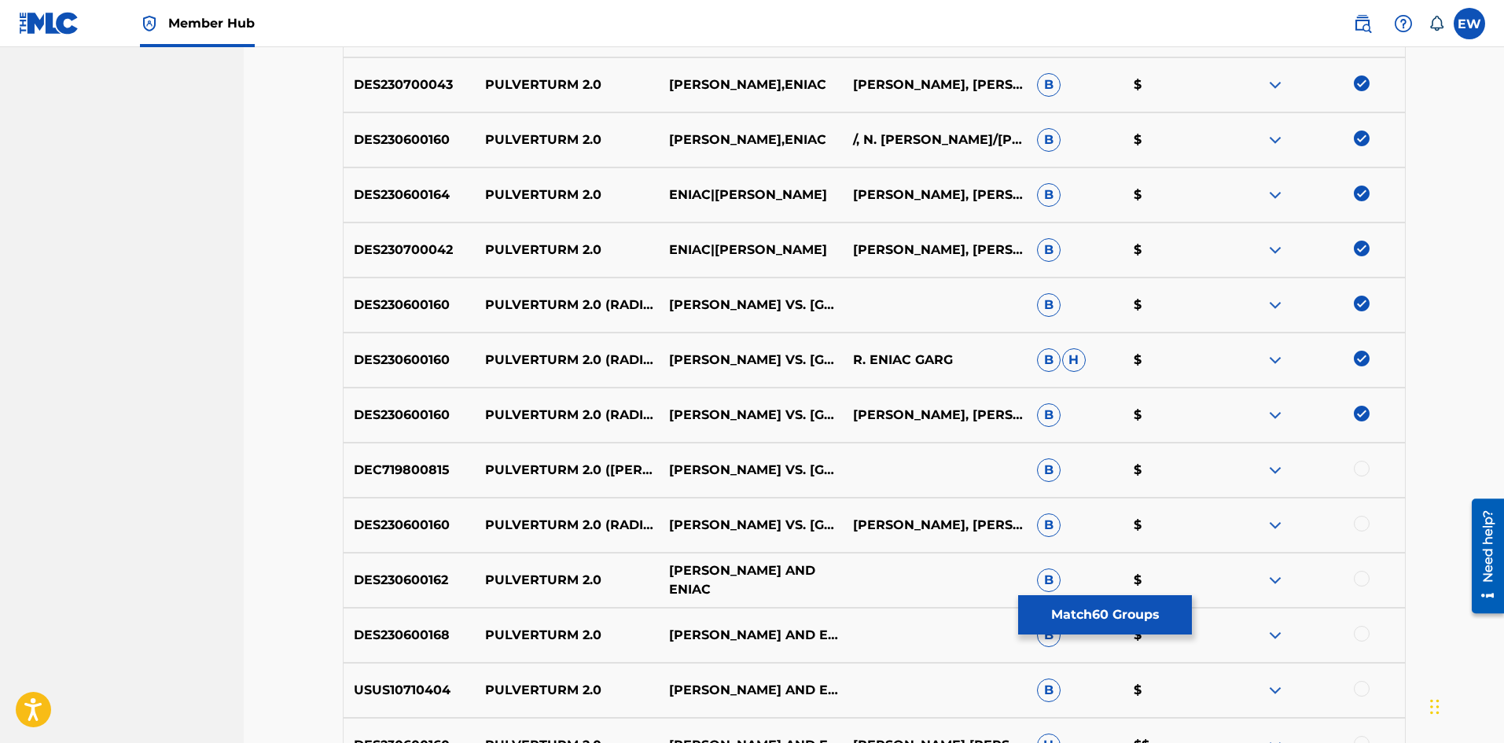
scroll to position [3565, 0]
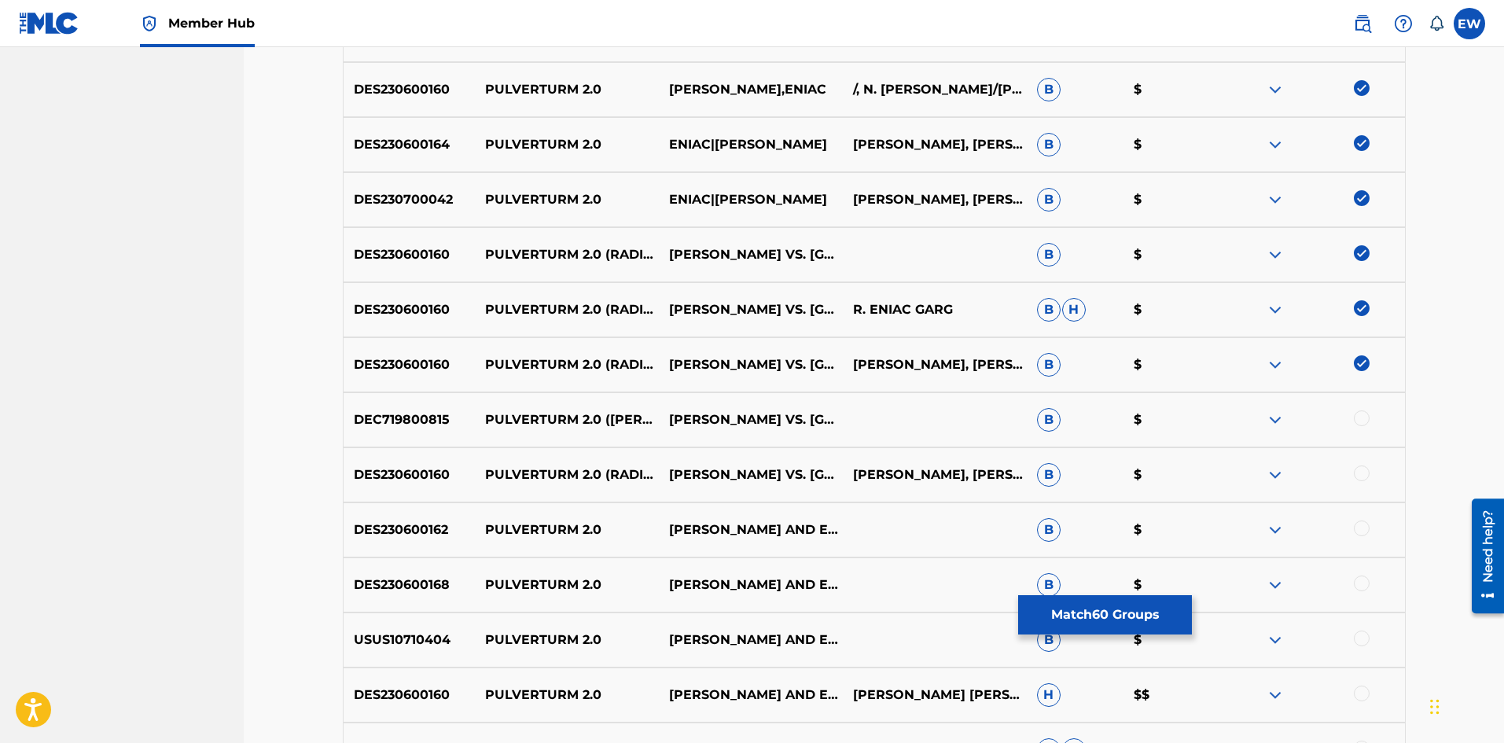
click at [1358, 424] on div at bounding box center [1362, 419] width 16 height 16
click at [1358, 474] on div at bounding box center [1362, 474] width 16 height 16
click at [1360, 530] on div at bounding box center [1362, 529] width 16 height 16
click at [1360, 577] on div "DES230600168 PULVERTURM 2.0 NIELS VAN GOGH AND ENIAC B $" at bounding box center [874, 585] width 1063 height 55
click at [1361, 586] on div at bounding box center [1362, 584] width 16 height 16
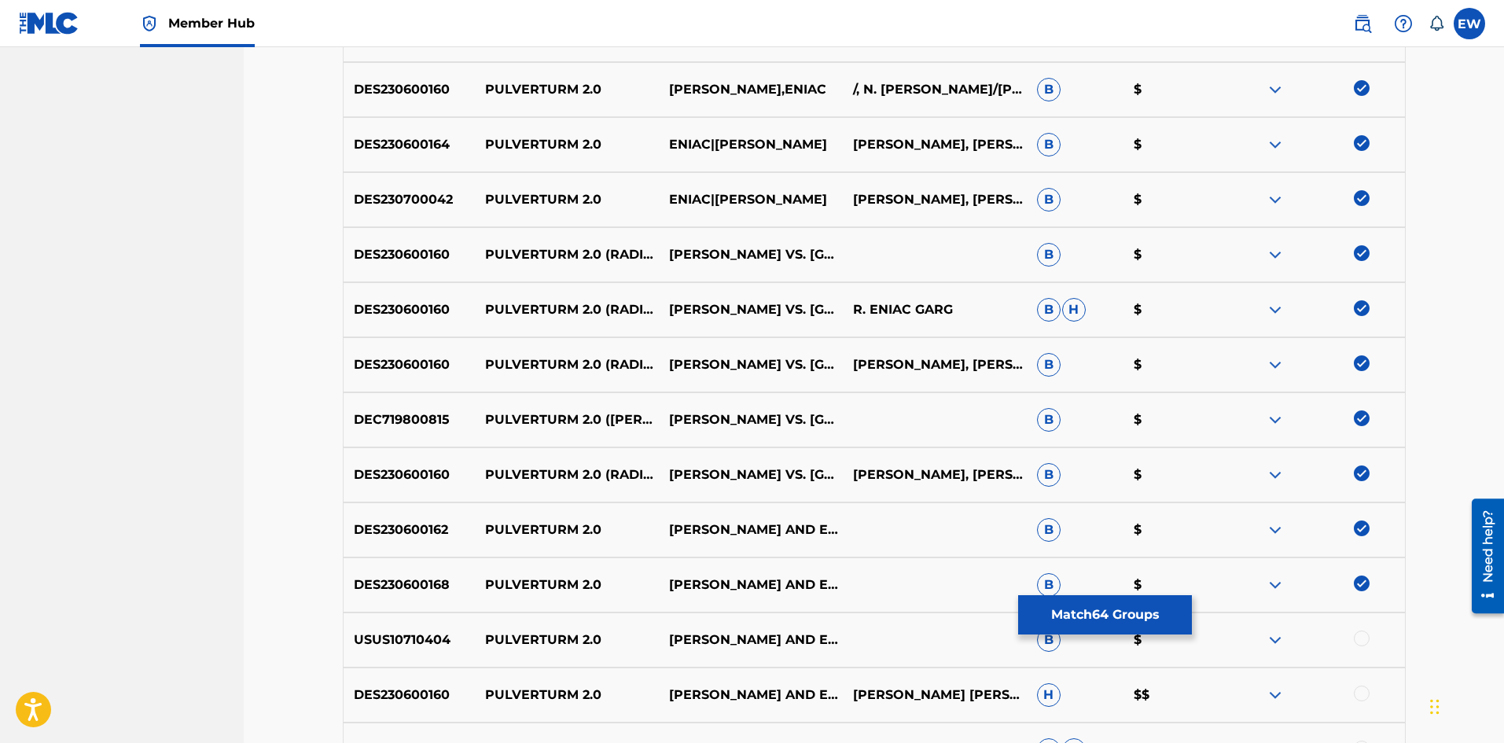
click at [1360, 635] on div at bounding box center [1362, 639] width 16 height 16
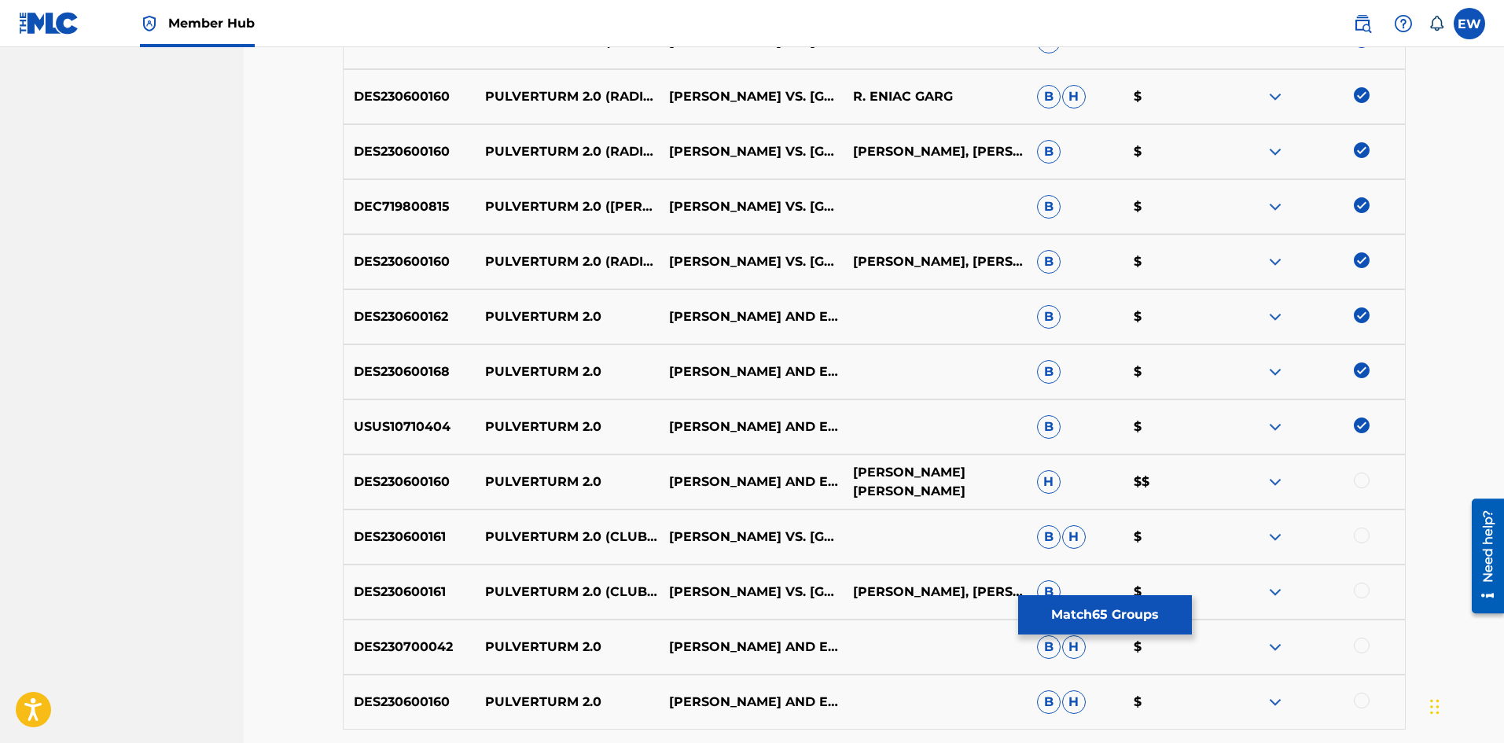
scroll to position [3801, 0]
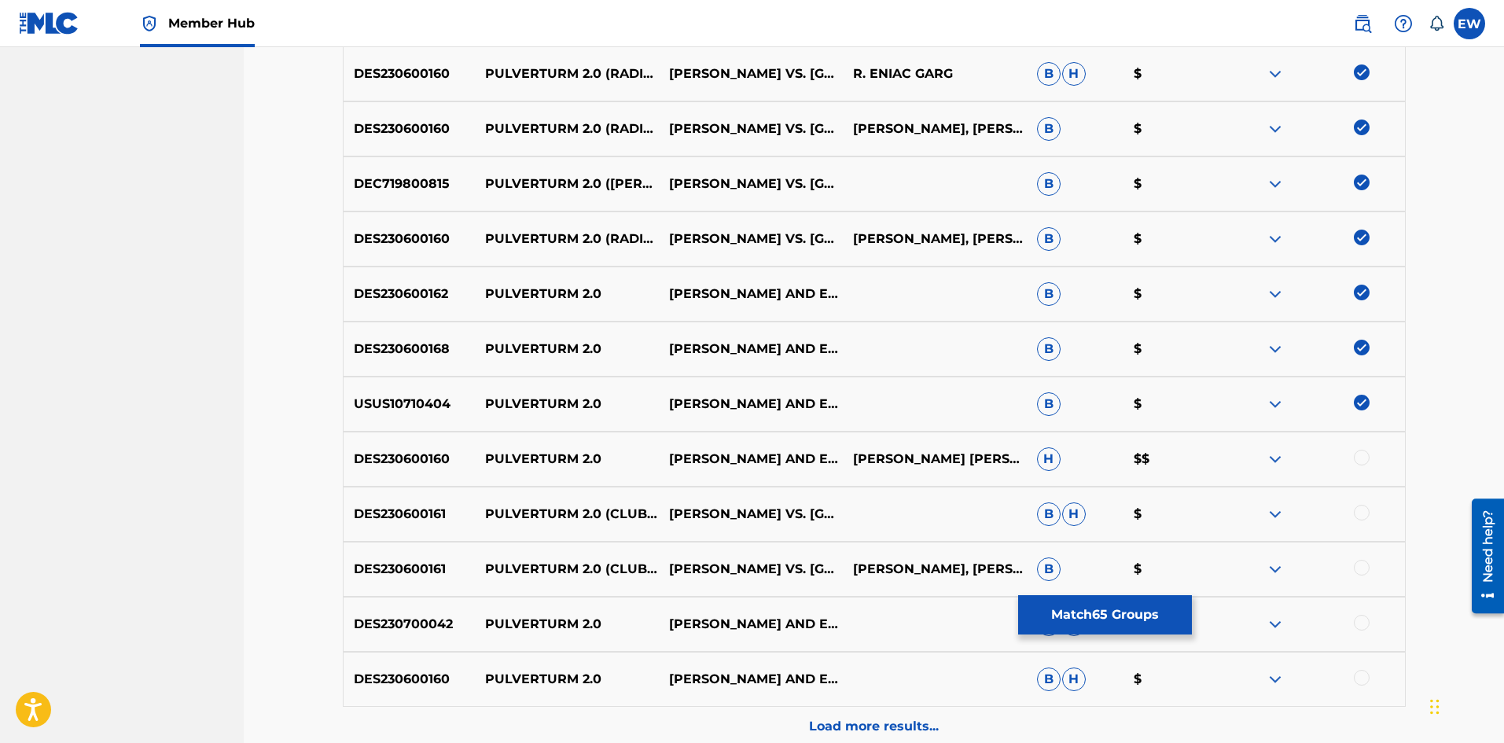
click at [1366, 458] on div at bounding box center [1362, 458] width 16 height 16
click at [1360, 514] on div at bounding box center [1362, 513] width 16 height 16
click at [1361, 566] on div at bounding box center [1362, 568] width 16 height 16
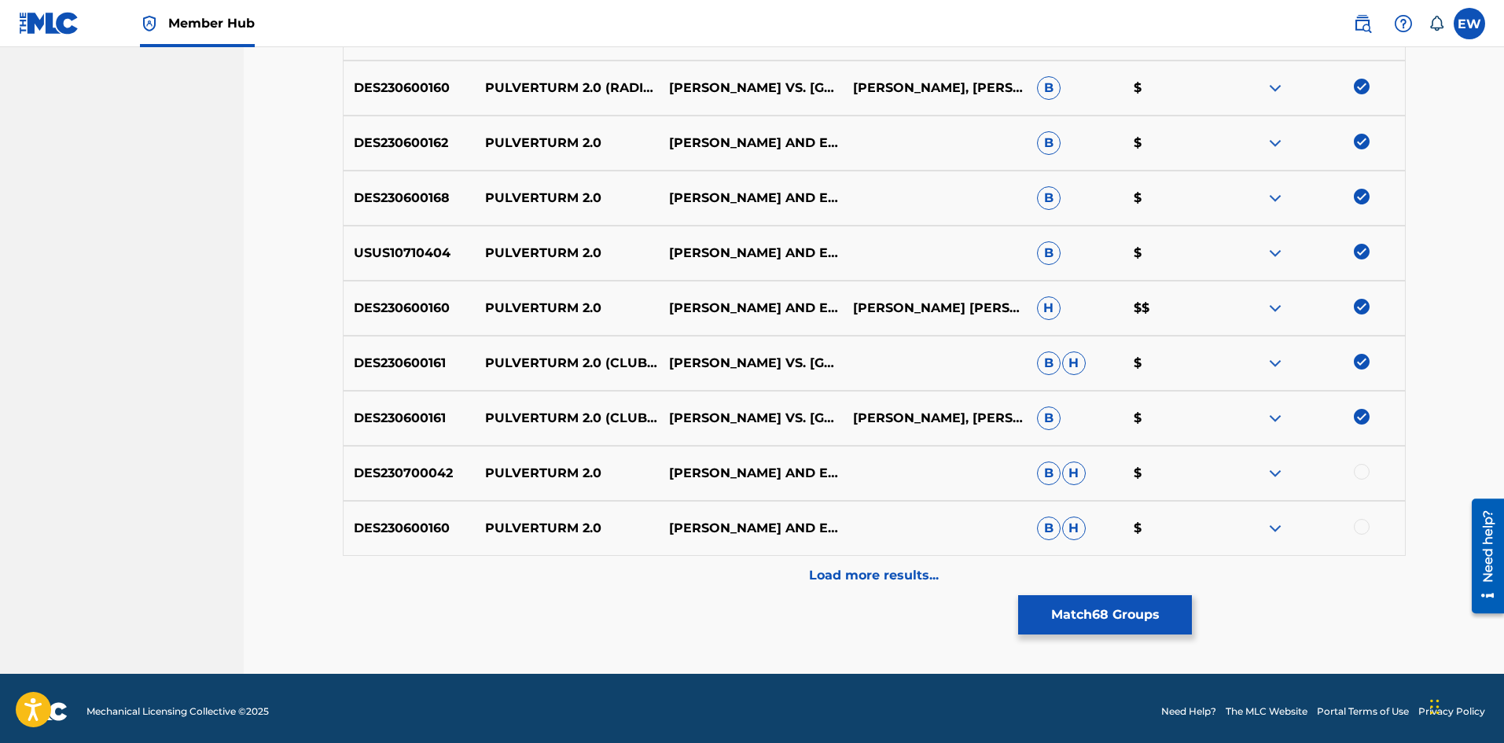
scroll to position [3958, 0]
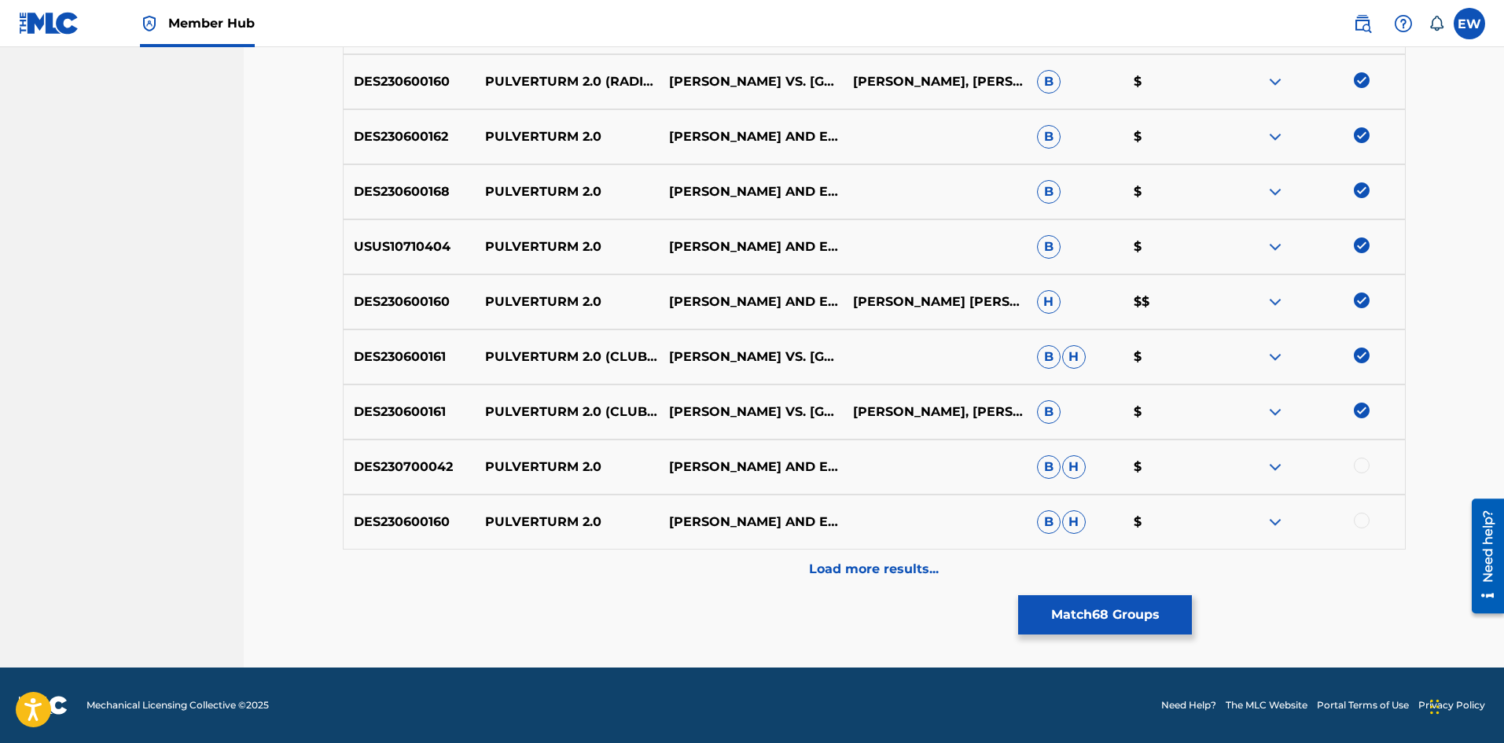
click at [1363, 465] on div at bounding box center [1362, 466] width 16 height 16
click at [1363, 524] on div at bounding box center [1362, 521] width 16 height 16
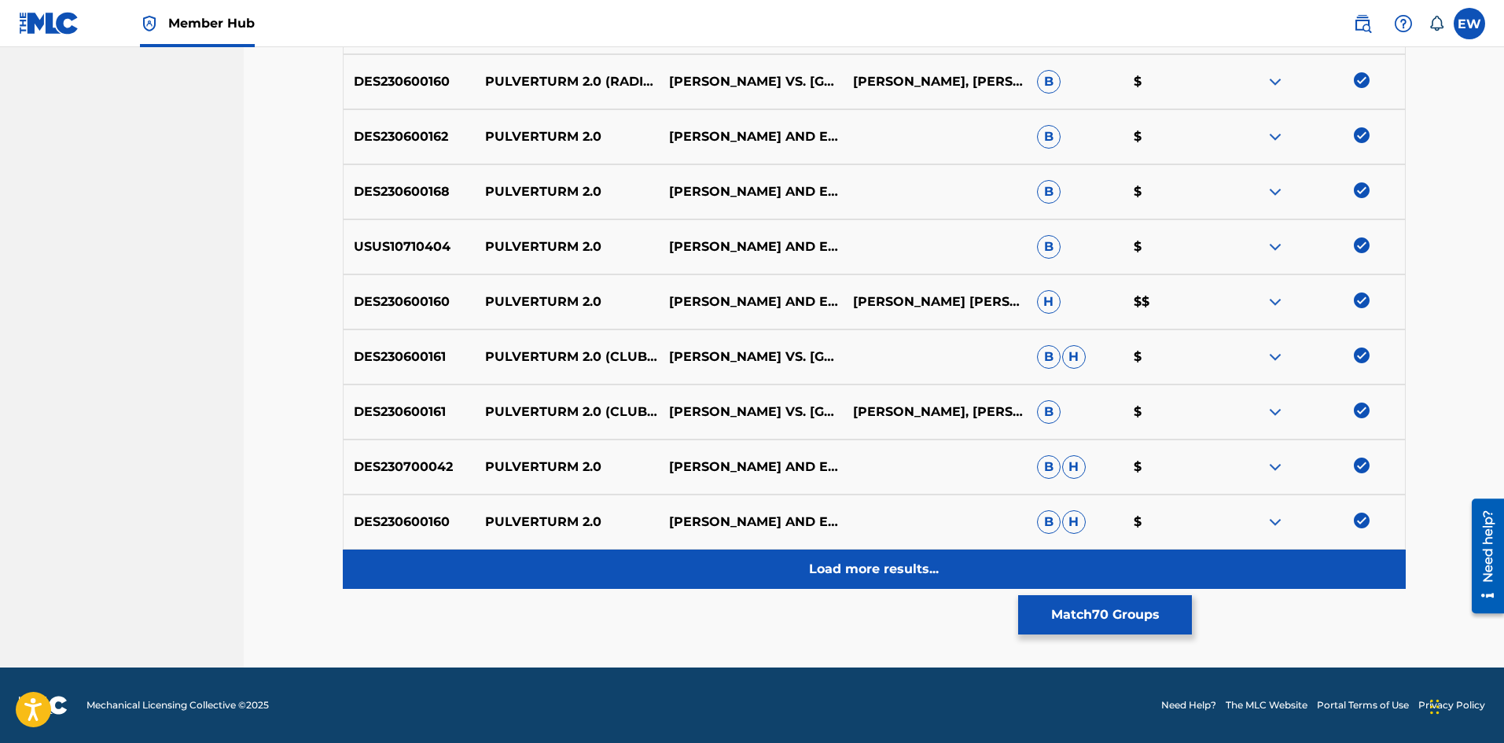
click at [956, 567] on div "Load more results..." at bounding box center [874, 569] width 1063 height 39
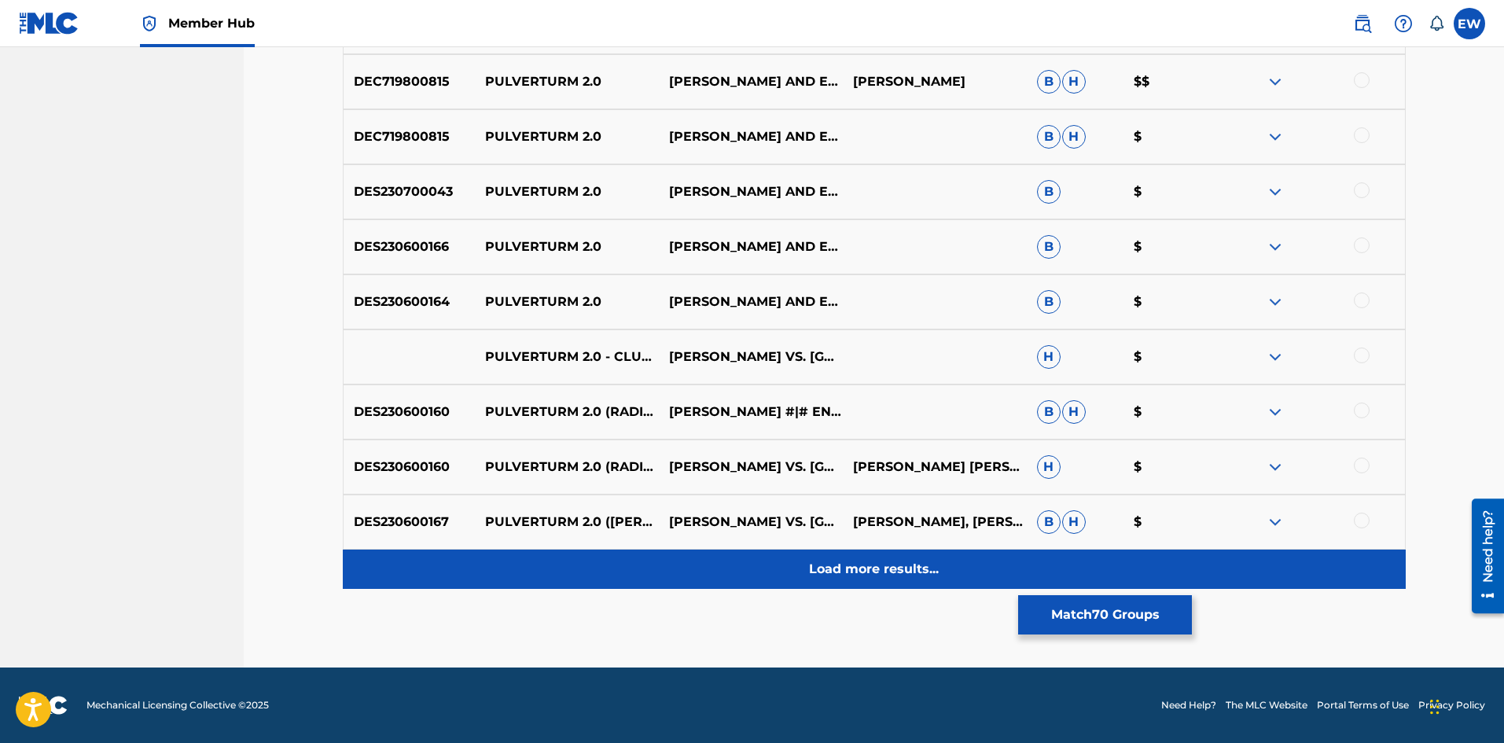
click at [875, 573] on p "Load more results..." at bounding box center [874, 569] width 130 height 19
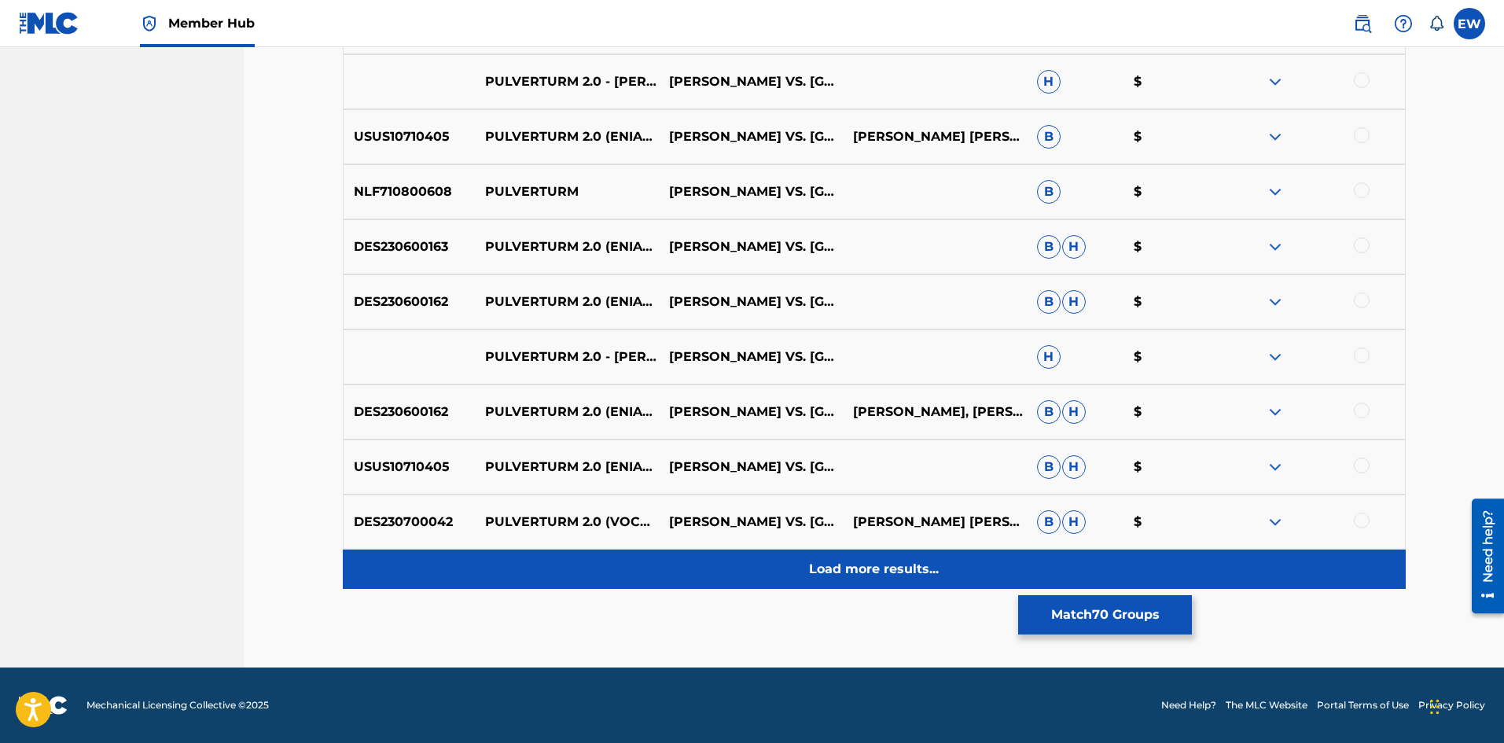
click at [892, 569] on p "Load more results..." at bounding box center [874, 569] width 130 height 19
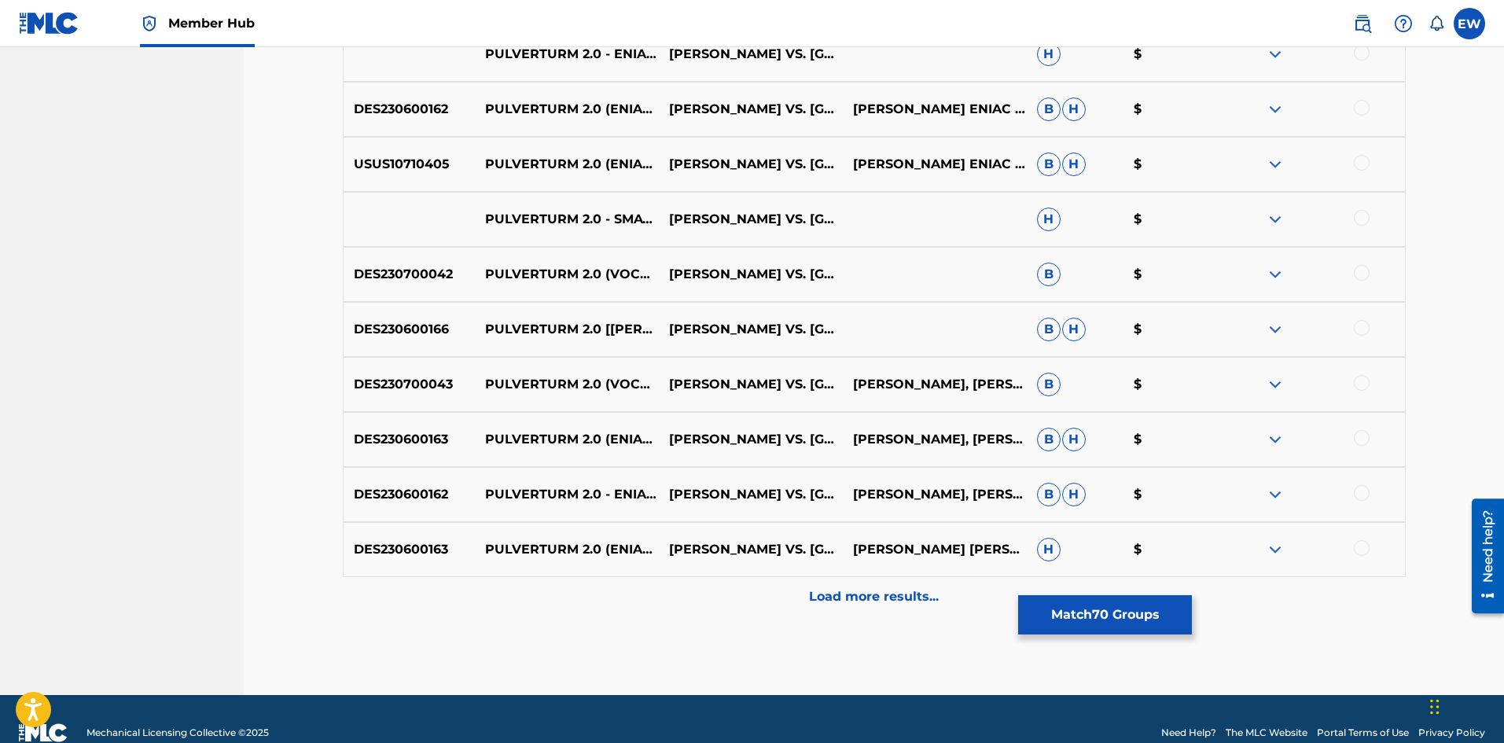
scroll to position [5610, 0]
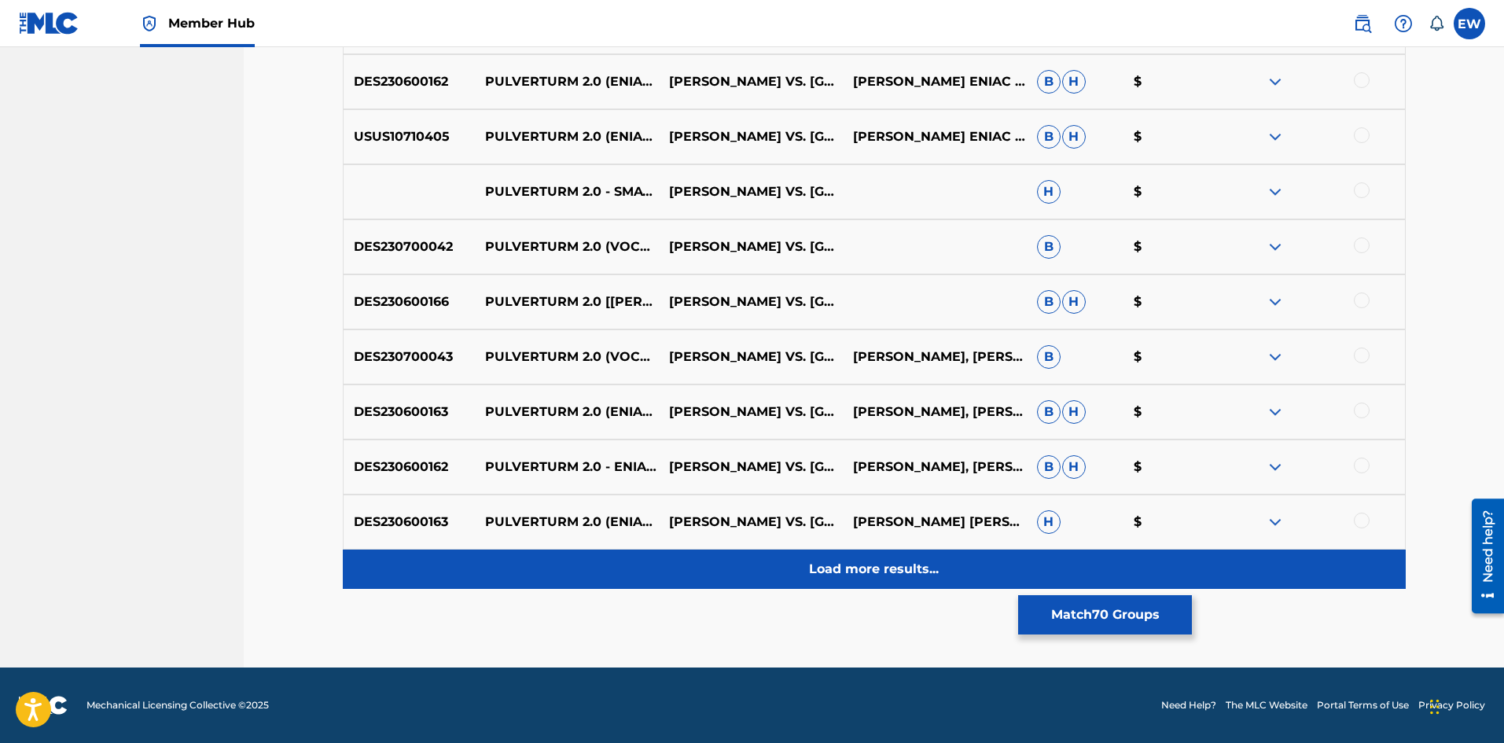
click at [858, 569] on p "Load more results..." at bounding box center [874, 569] width 130 height 19
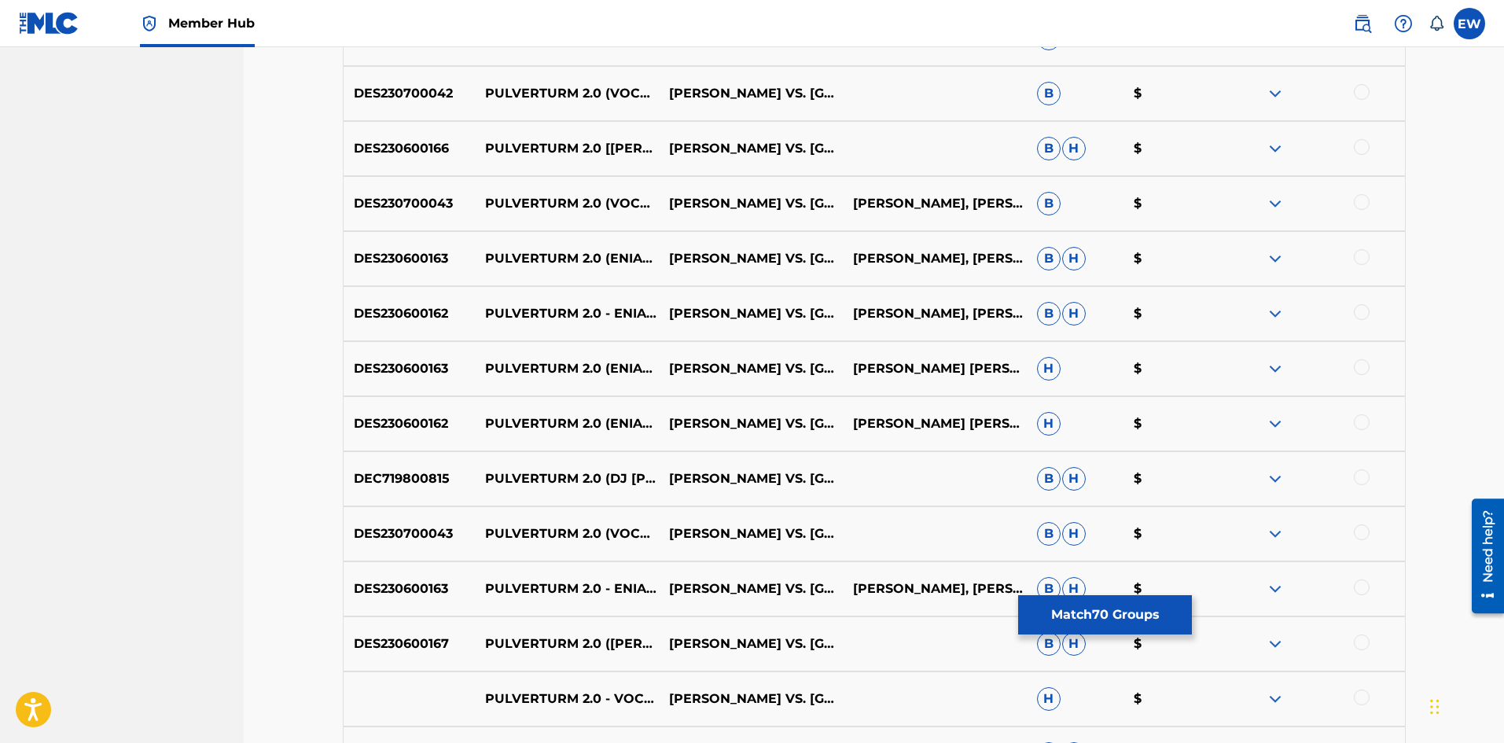
scroll to position [5846, 0]
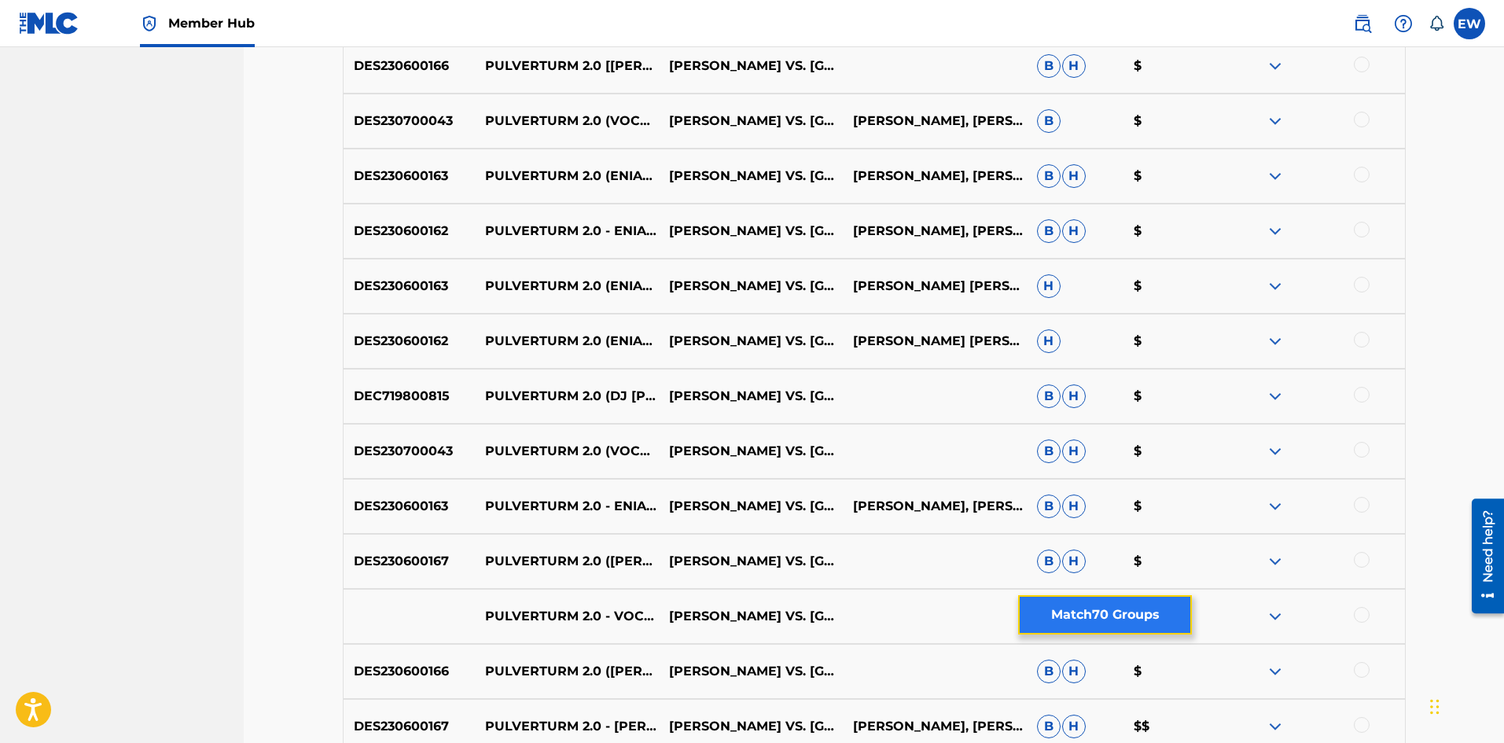
click at [1113, 627] on button "Match 70 Groups" at bounding box center [1105, 614] width 174 height 39
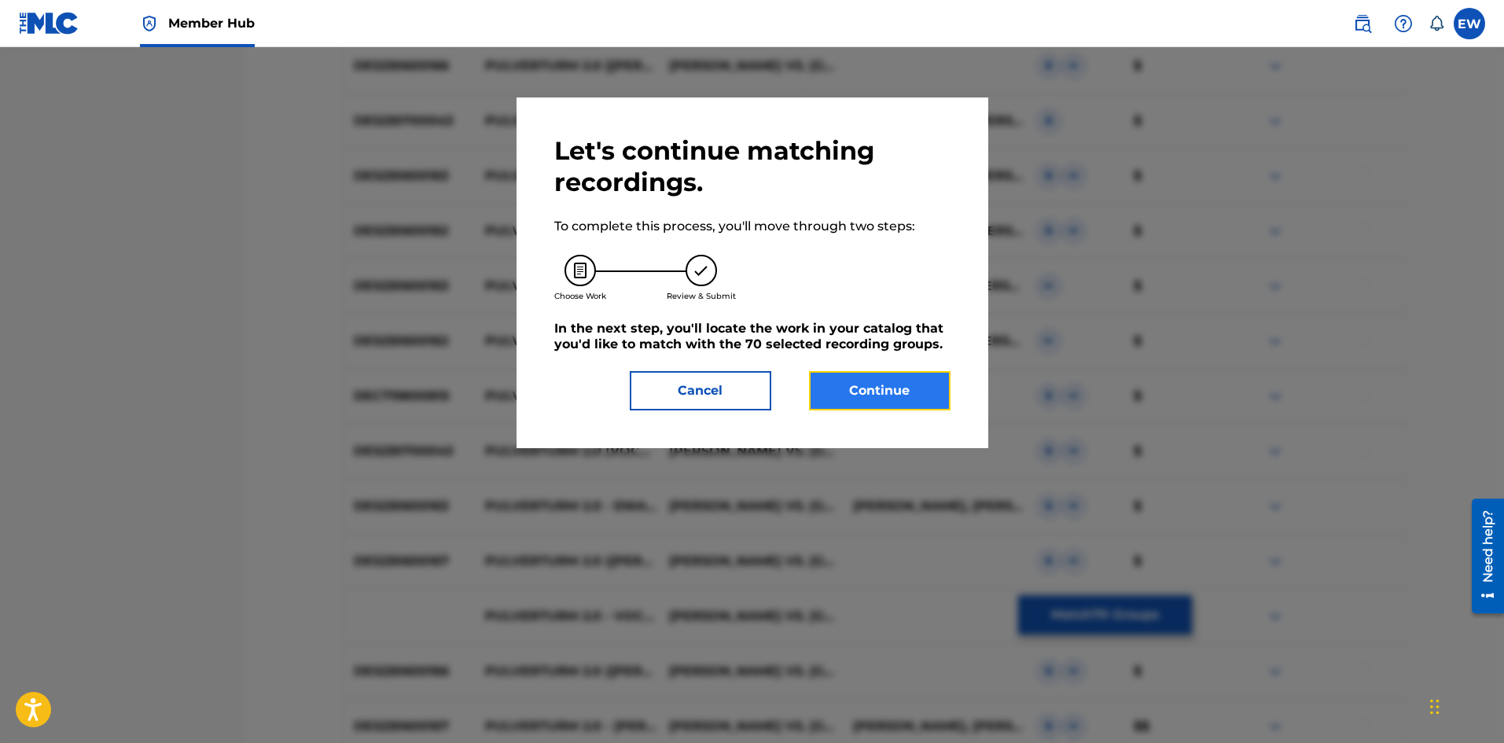
click at [837, 382] on button "Continue" at bounding box center [880, 390] width 142 height 39
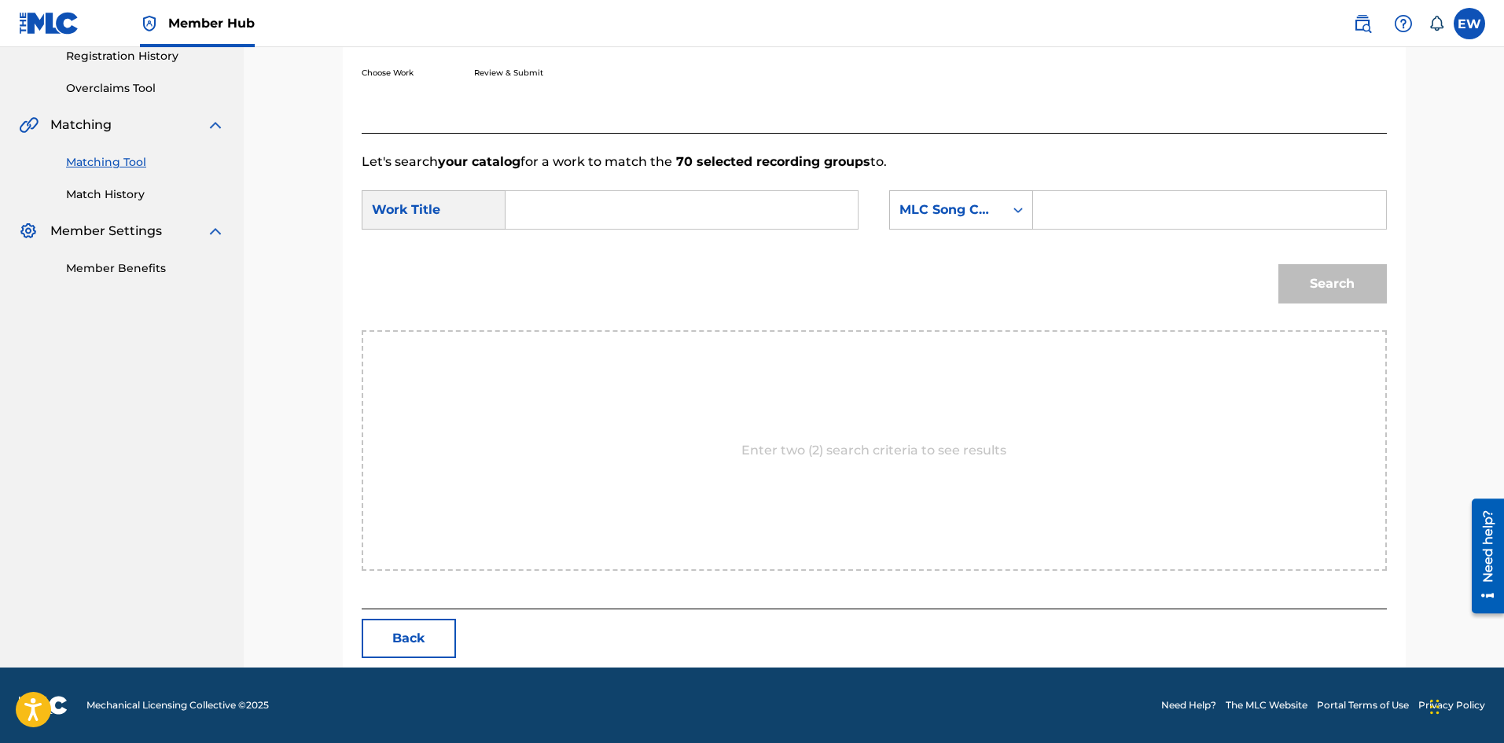
click at [634, 206] on input "Search Form" at bounding box center [682, 210] width 326 height 38
paste input "PULVERTURM 2.0"
type input "PULVERTURM 2.0"
click at [1106, 204] on input "Search Form" at bounding box center [1210, 210] width 326 height 38
paste input "I3766Y"
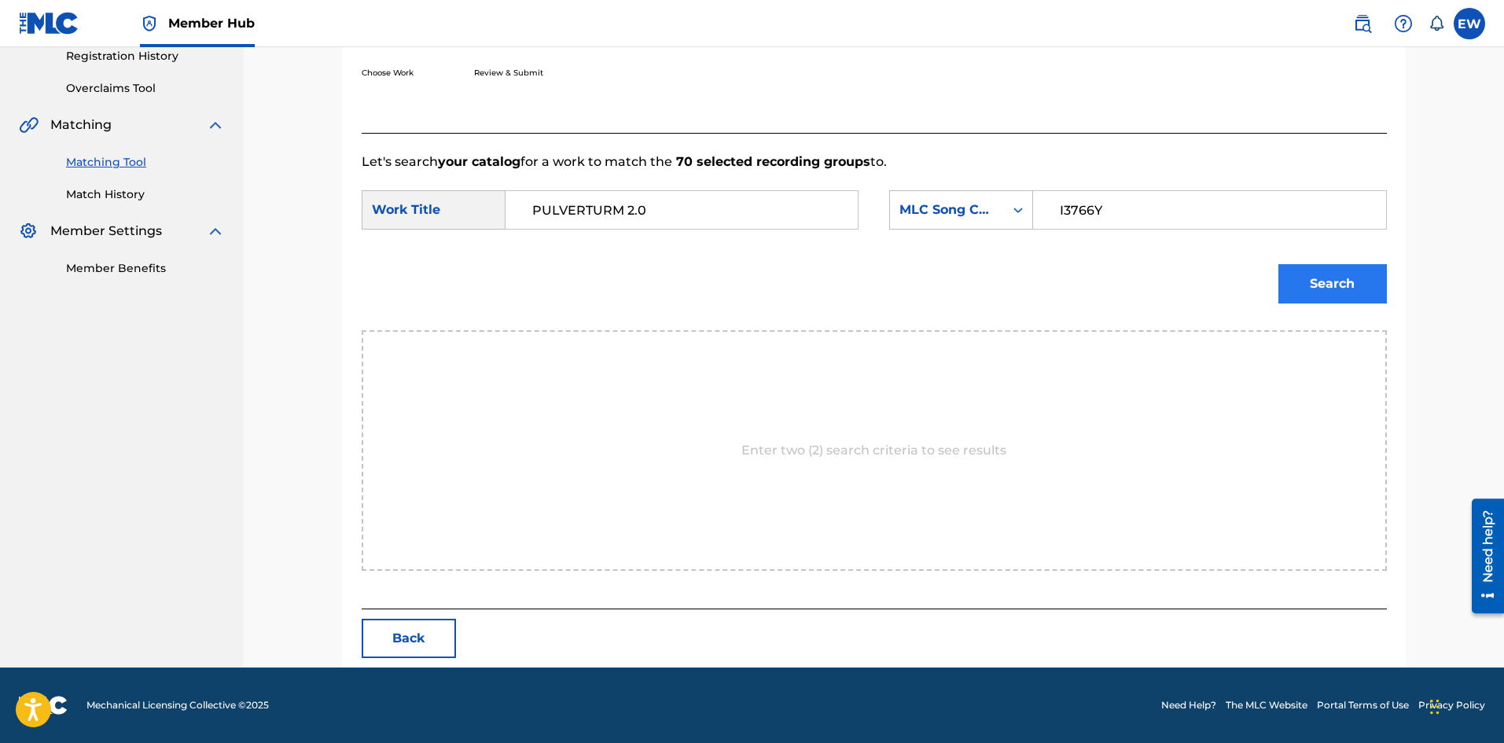
type input "I3766Y"
drag, startPoint x: 1350, startPoint y: 283, endPoint x: 1334, endPoint y: 286, distance: 16.8
click at [1351, 283] on button "Search" at bounding box center [1333, 283] width 109 height 39
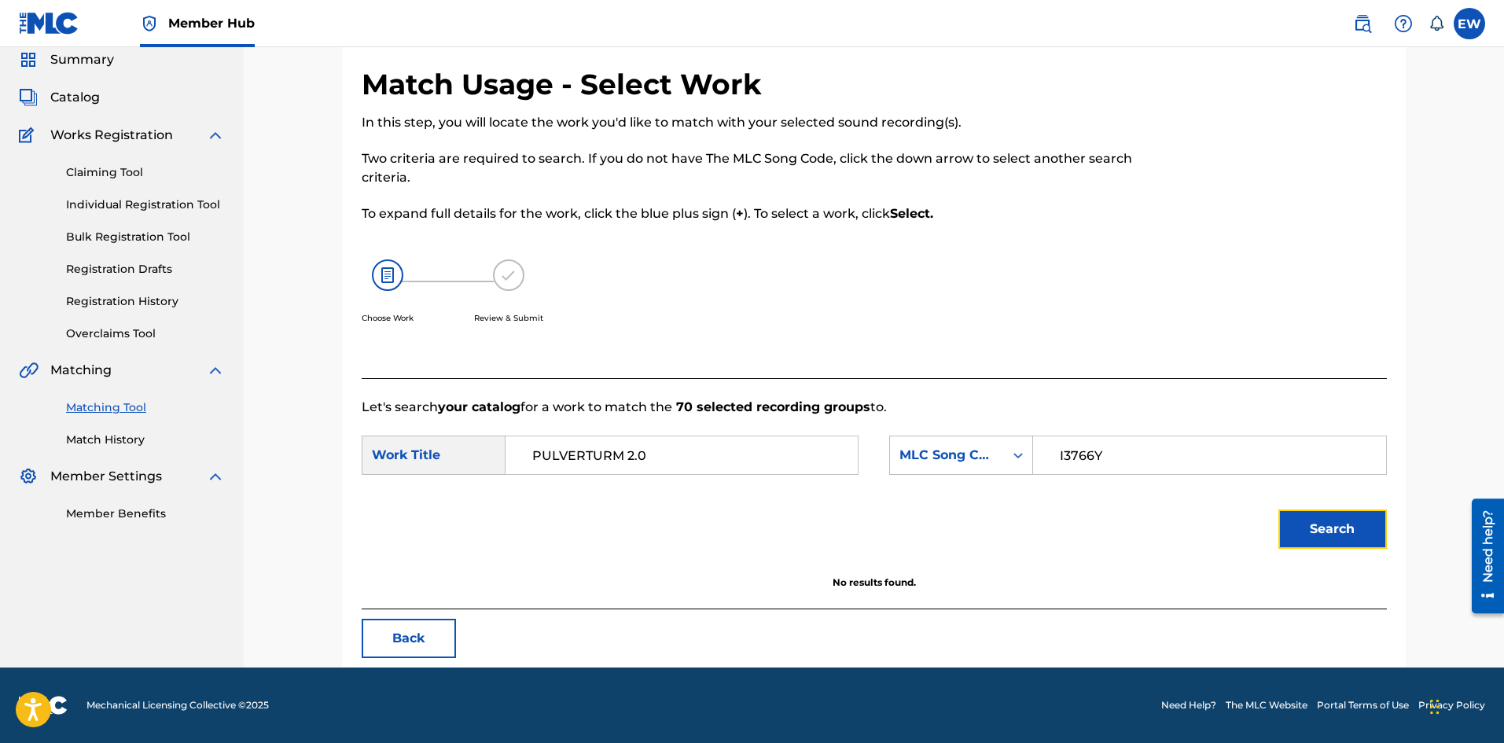
scroll to position [59, 0]
drag, startPoint x: 716, startPoint y: 453, endPoint x: 402, endPoint y: 468, distance: 314.9
click at [405, 474] on div "SearchWithCriteria48b46754-6ef4-4445-91fc-b4faae44363a Work Title PULVERTURM 2.0" at bounding box center [610, 455] width 497 height 39
paste input "I FOUND YOU"
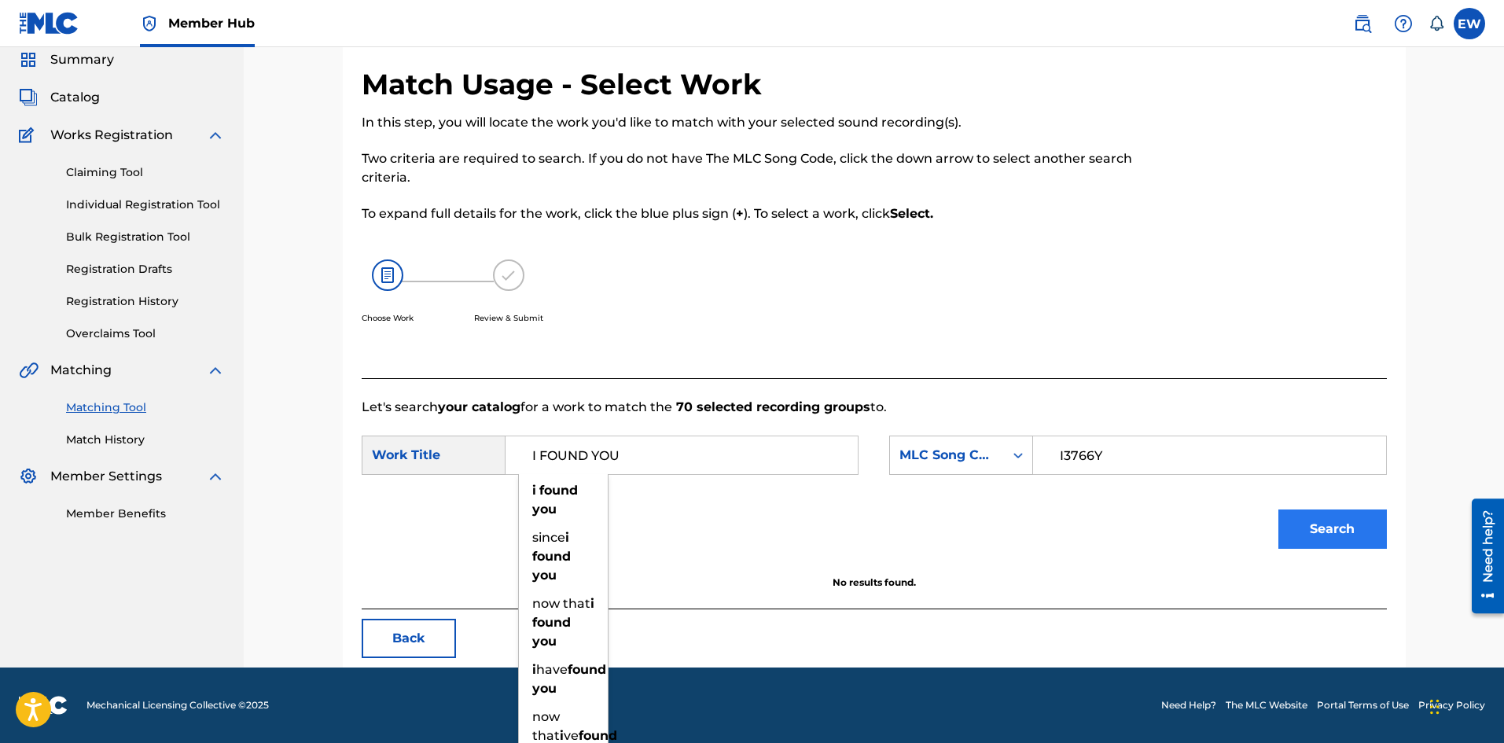
type input "I FOUND YOU"
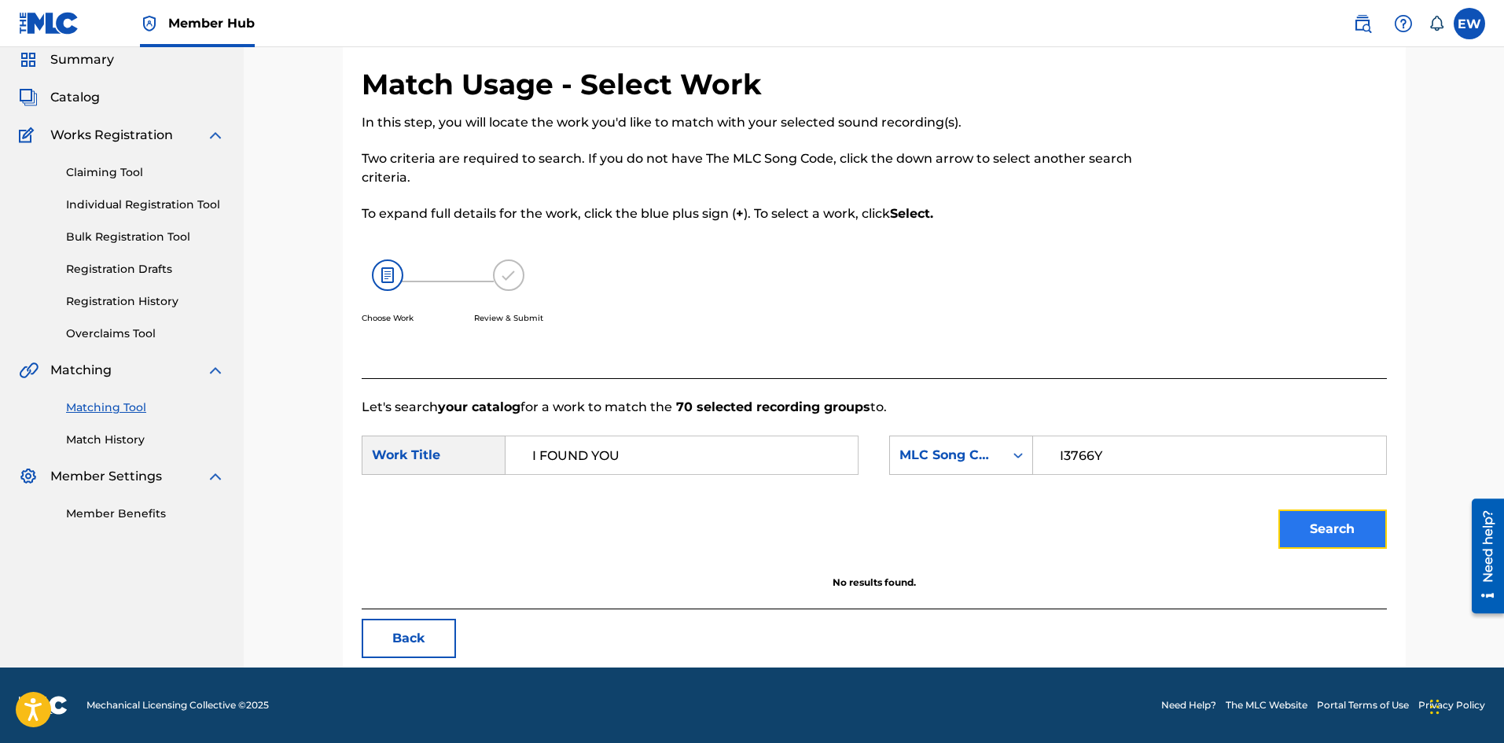
drag, startPoint x: 1309, startPoint y: 529, endPoint x: 1300, endPoint y: 528, distance: 8.8
click at [1309, 528] on button "Search" at bounding box center [1333, 529] width 109 height 39
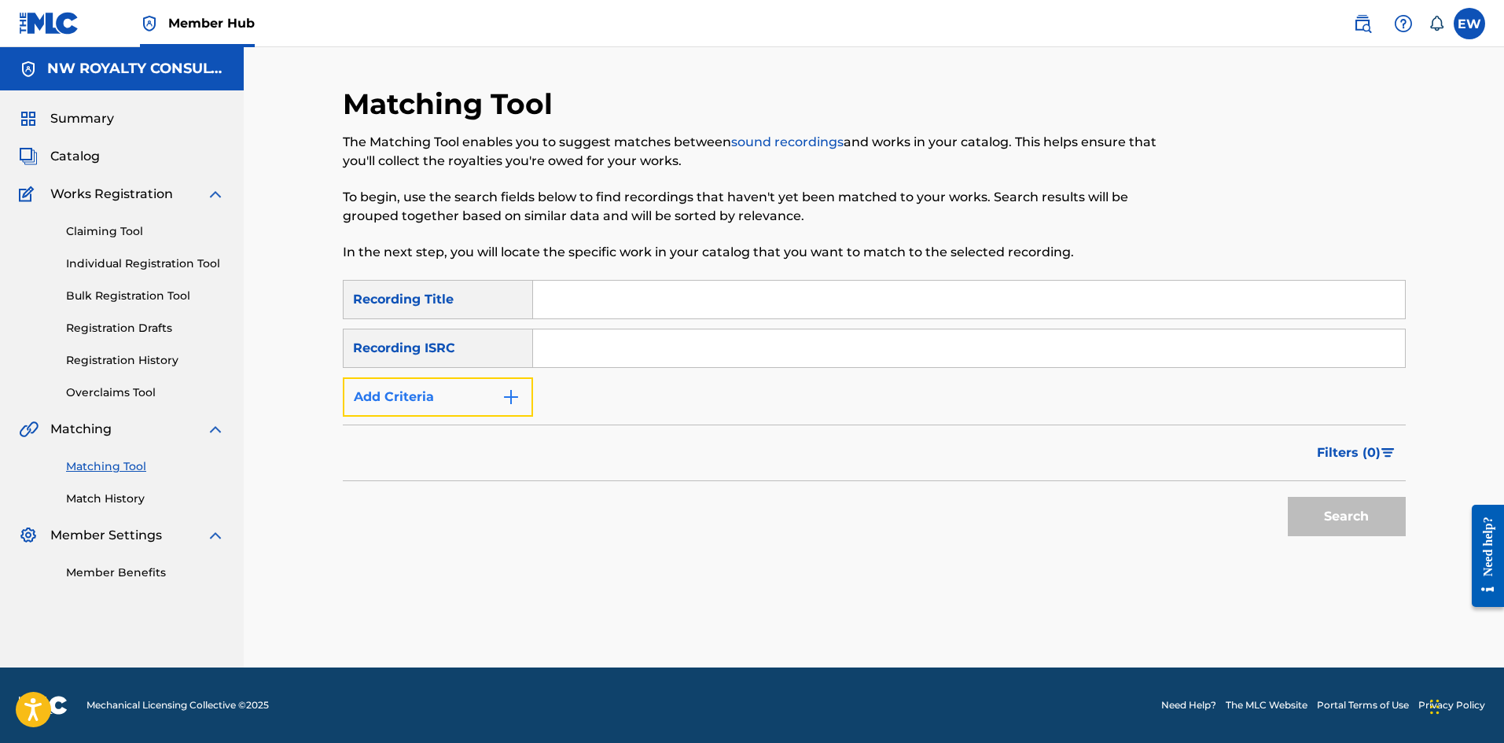
click at [411, 407] on button "Add Criteria" at bounding box center [438, 396] width 190 height 39
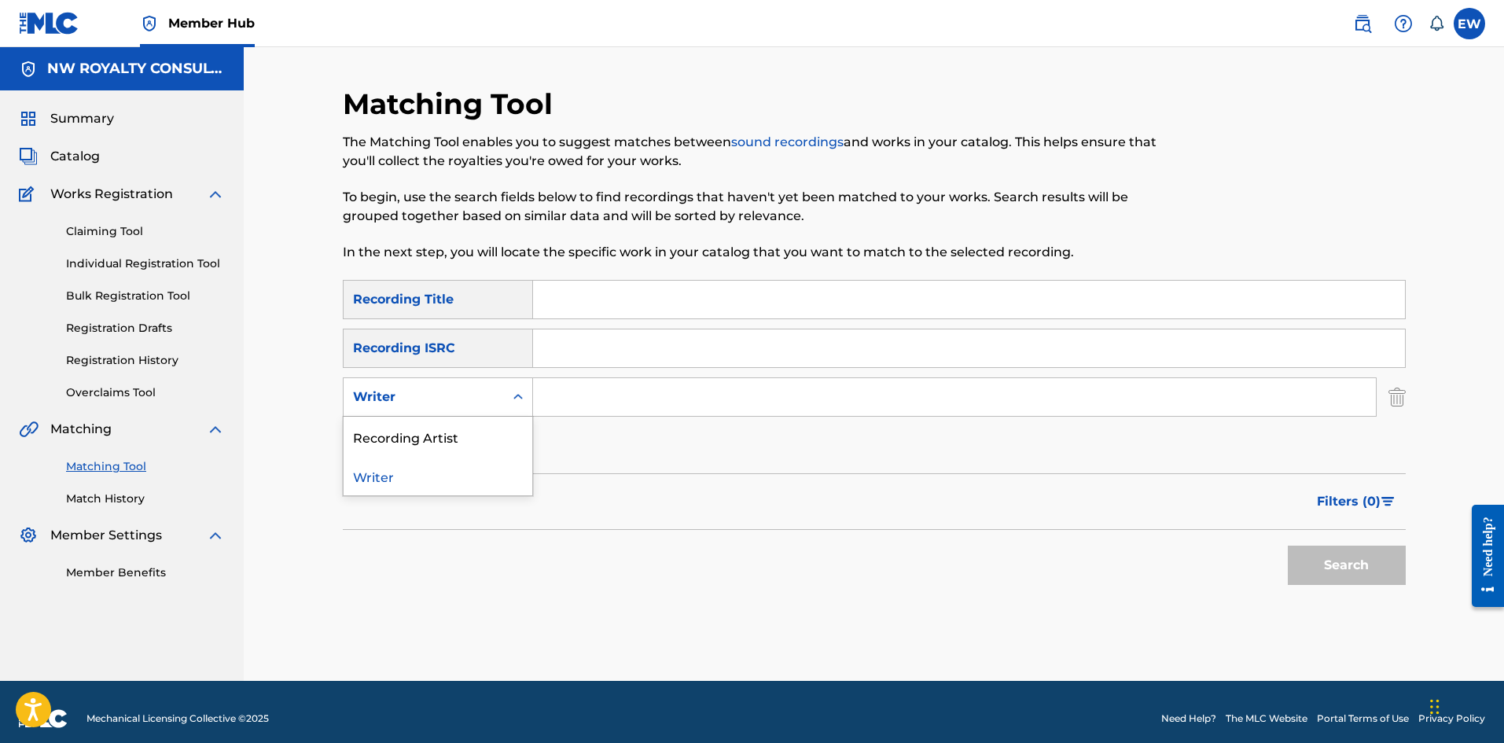
click at [410, 403] on div "Writer" at bounding box center [424, 397] width 142 height 19
click at [377, 440] on div "Recording Artist" at bounding box center [438, 436] width 189 height 39
click at [585, 399] on input "Search Form" at bounding box center [954, 397] width 843 height 38
paste input "QUADA"
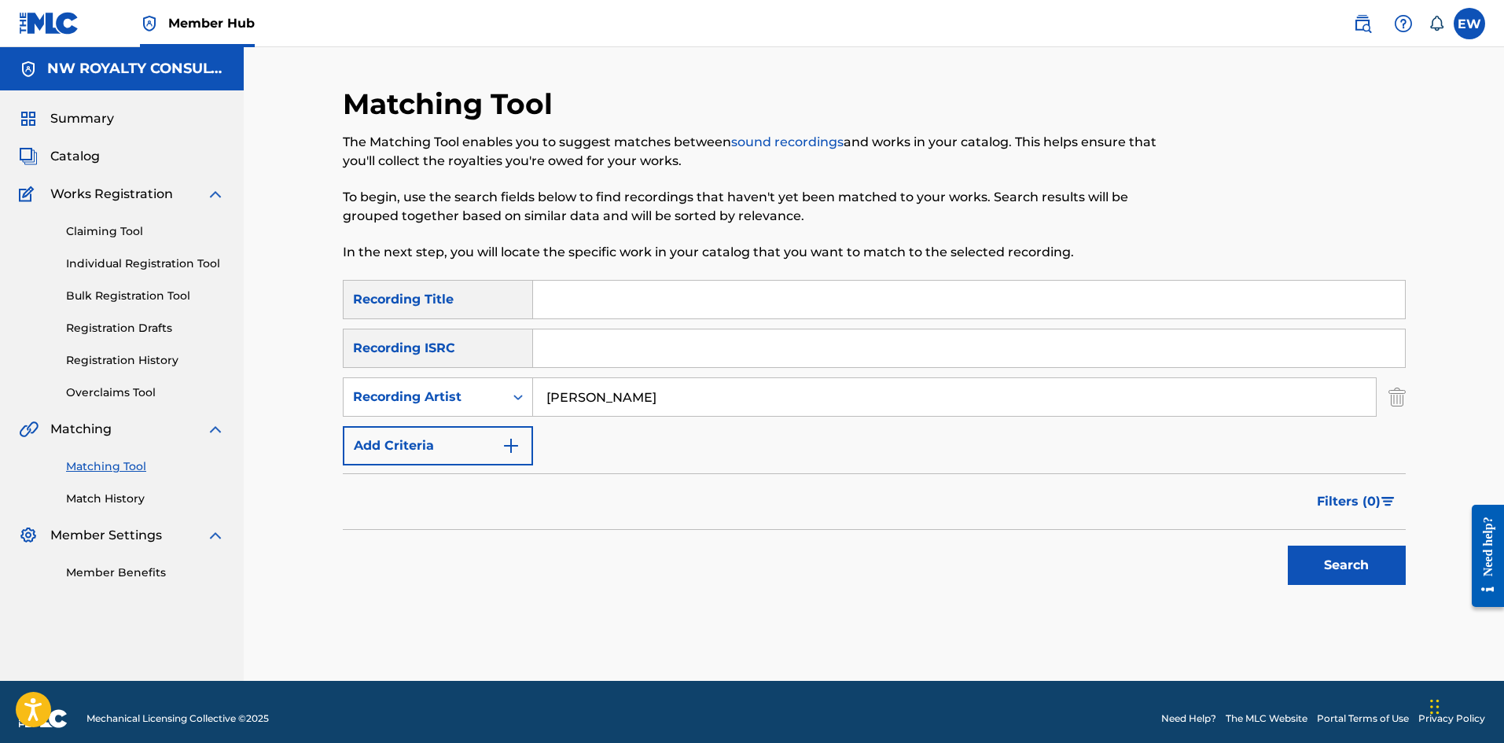
type input "QUADA"
click at [565, 291] on input "Search Form" at bounding box center [969, 300] width 872 height 38
paste input "QUADA FASTER THAN FAST OFFICIAL AUDIO"
type input "QUADA FASTER THAN FAST OFFICIAL AUDIO"
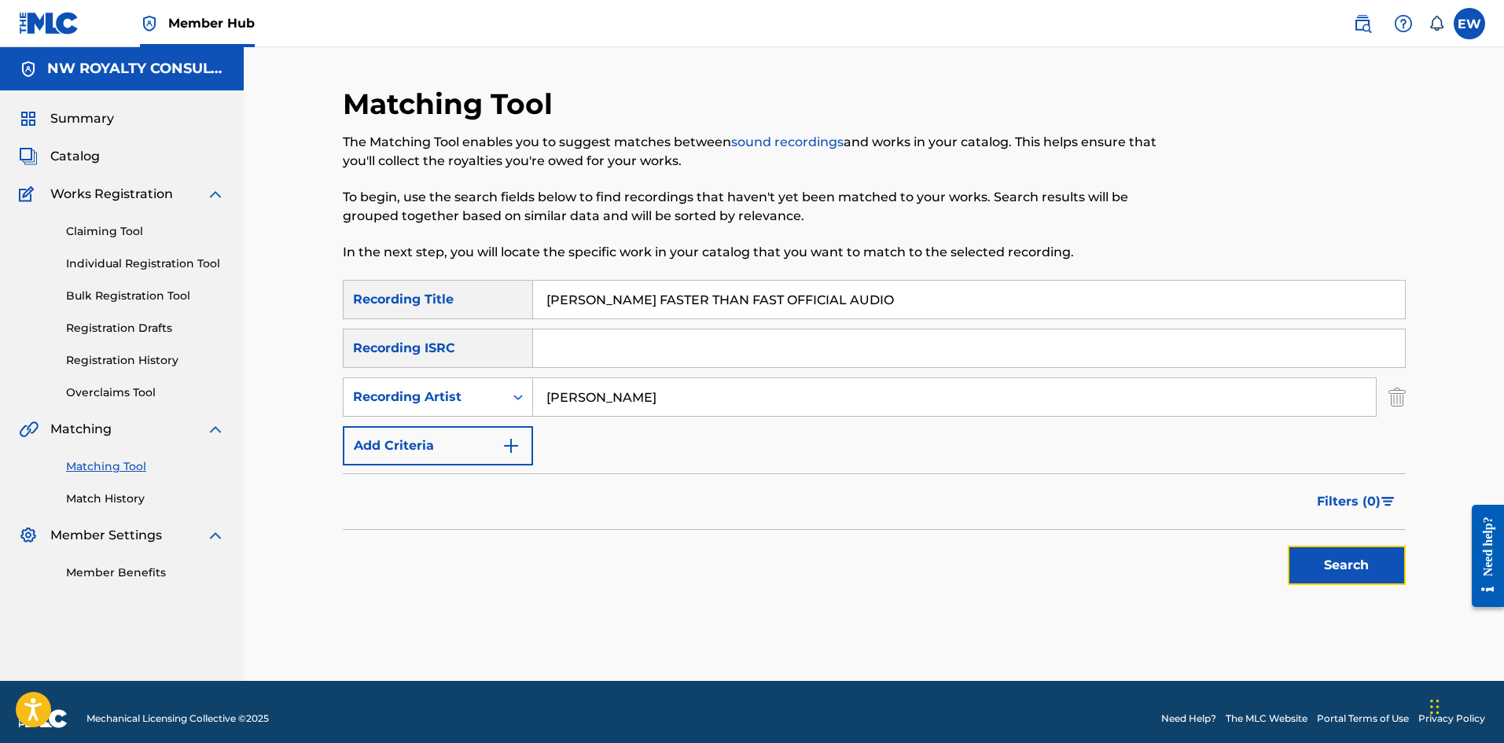
click at [1315, 549] on button "Search" at bounding box center [1347, 565] width 118 height 39
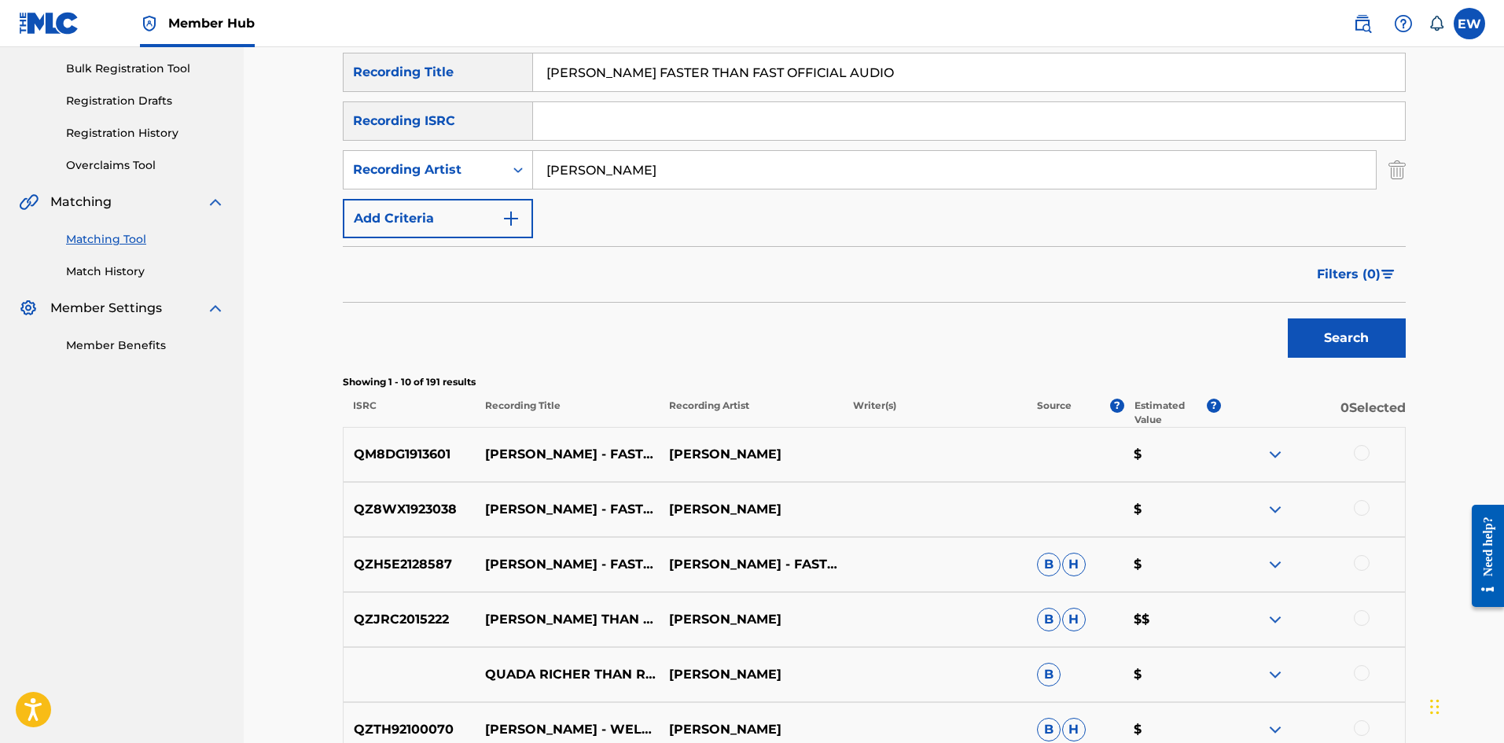
scroll to position [236, 0]
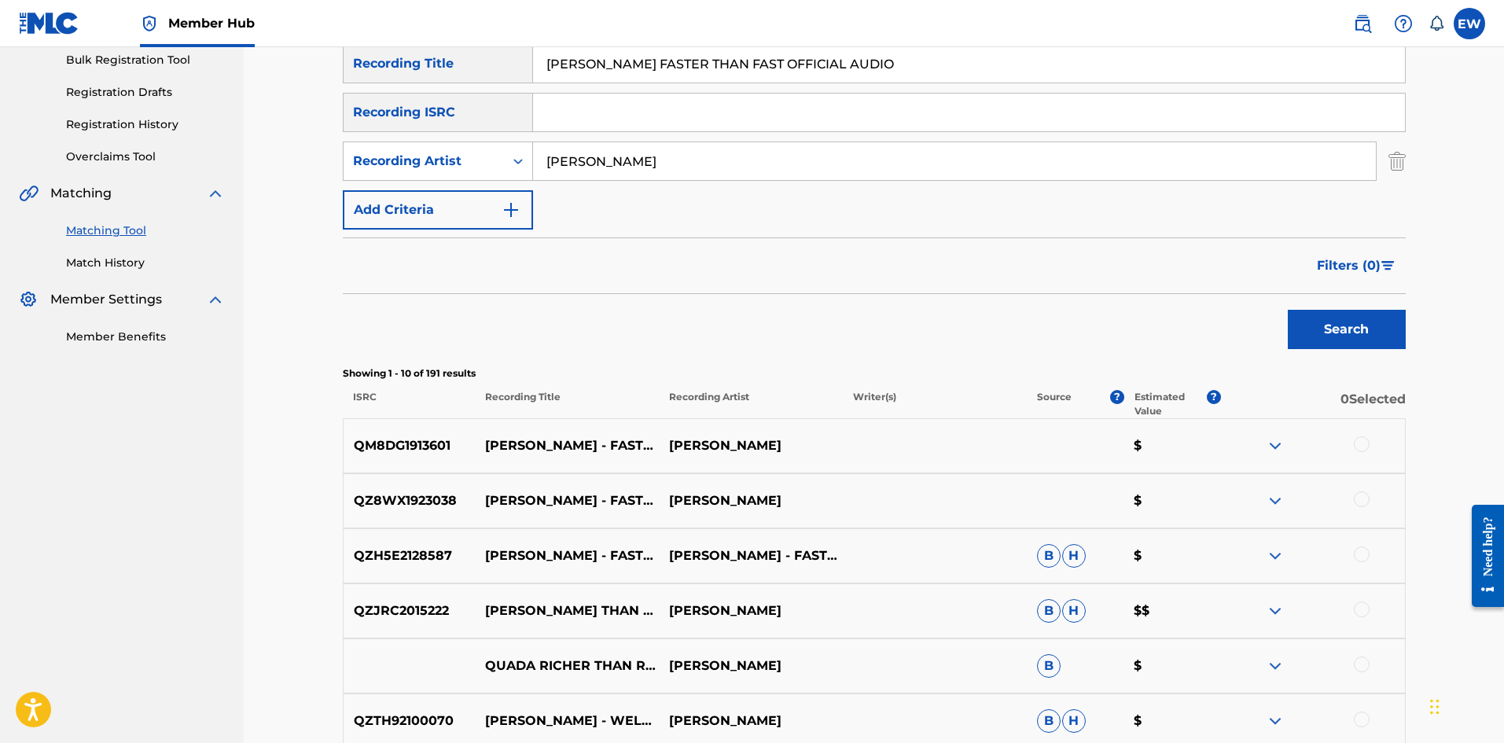
click at [1366, 447] on div at bounding box center [1362, 444] width 16 height 16
click at [1368, 497] on div at bounding box center [1362, 500] width 16 height 16
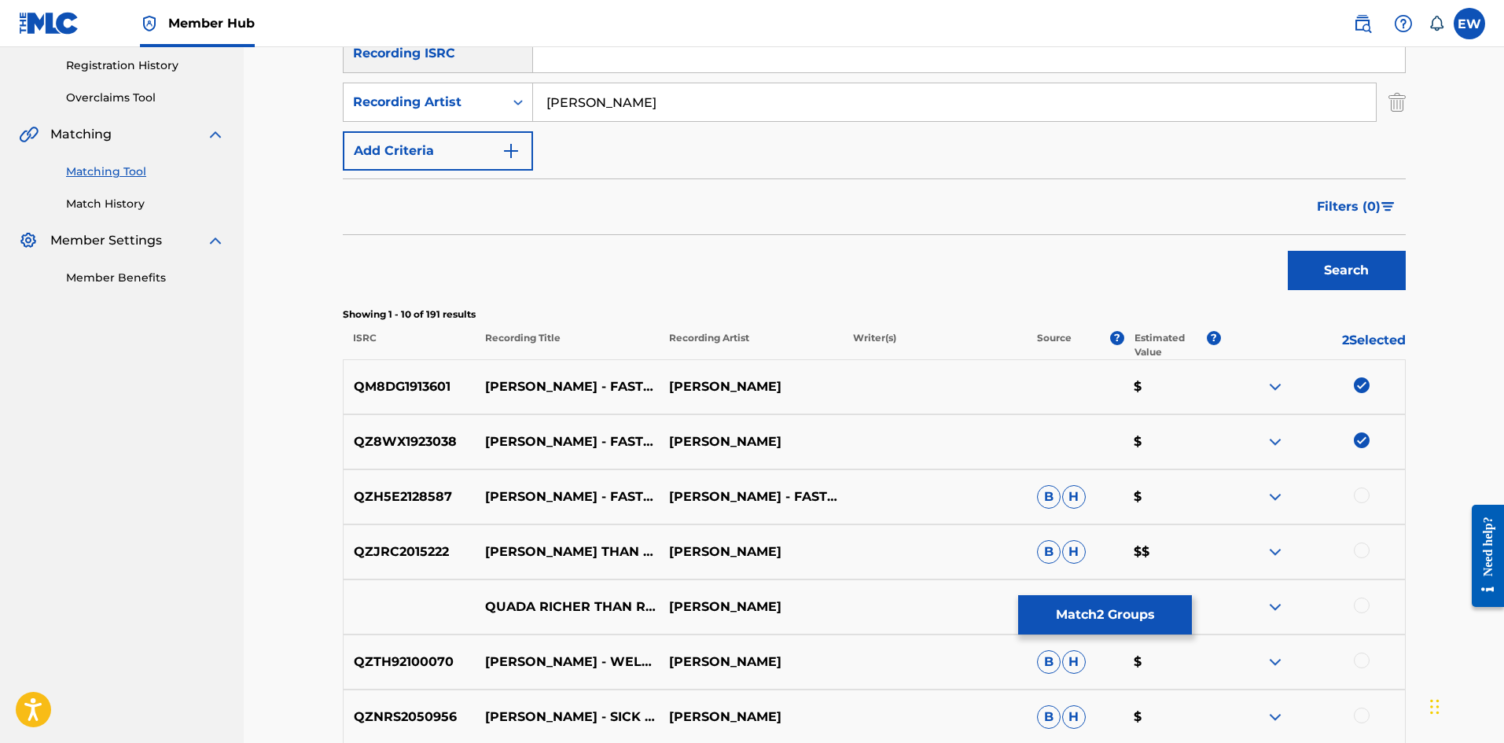
scroll to position [315, 0]
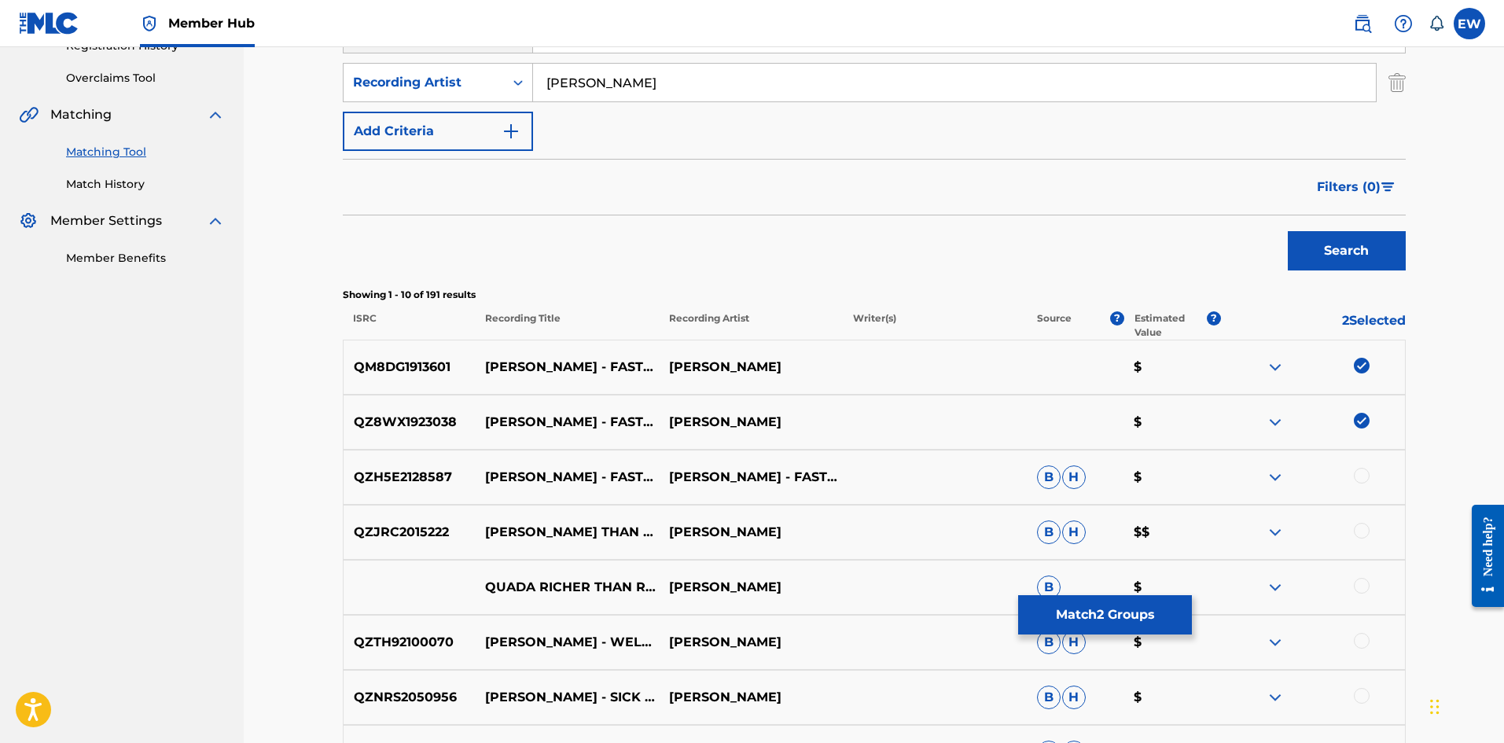
click at [1367, 476] on div at bounding box center [1362, 476] width 16 height 16
click at [1040, 607] on button "Match 3 Groups" at bounding box center [1105, 614] width 174 height 39
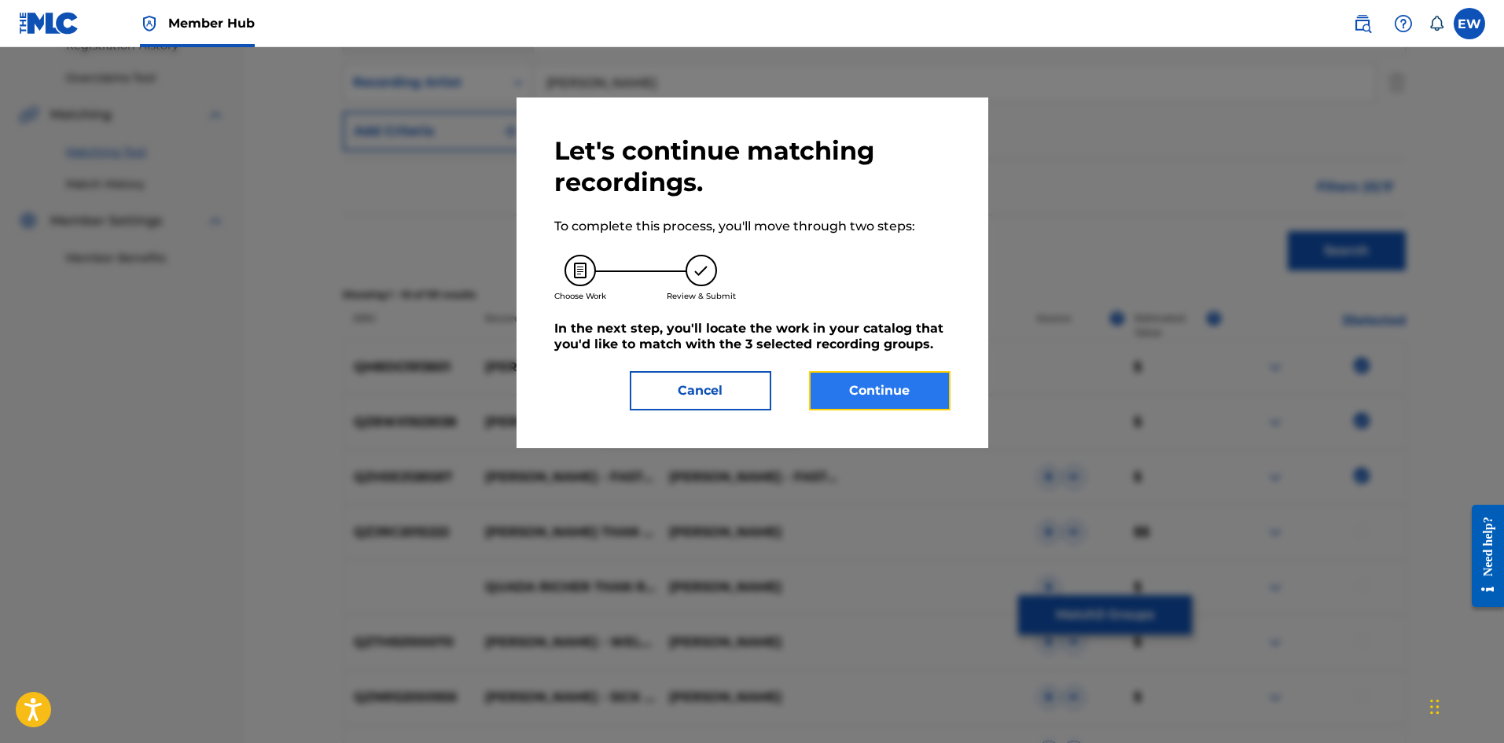
click at [882, 401] on button "Continue" at bounding box center [880, 390] width 142 height 39
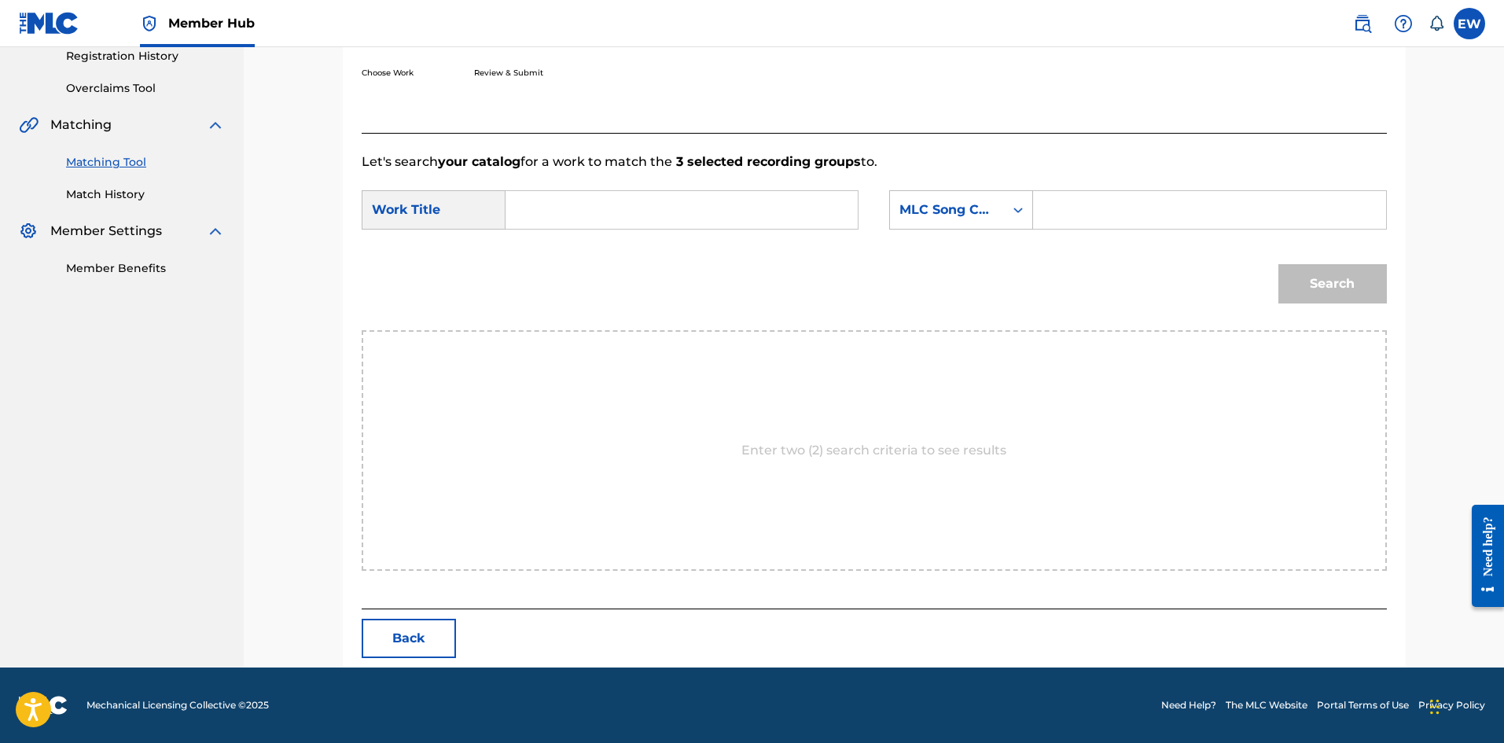
click at [625, 202] on input "Search Form" at bounding box center [682, 210] width 326 height 38
paste input "QUADA FASTER THAN FAST OFFICIAL AUDIO"
type input "QUADA FASTER THAN FAST OFFICIAL AUDIO"
click at [1144, 200] on input "Search Form" at bounding box center [1210, 210] width 326 height 38
paste input "FE5THJ"
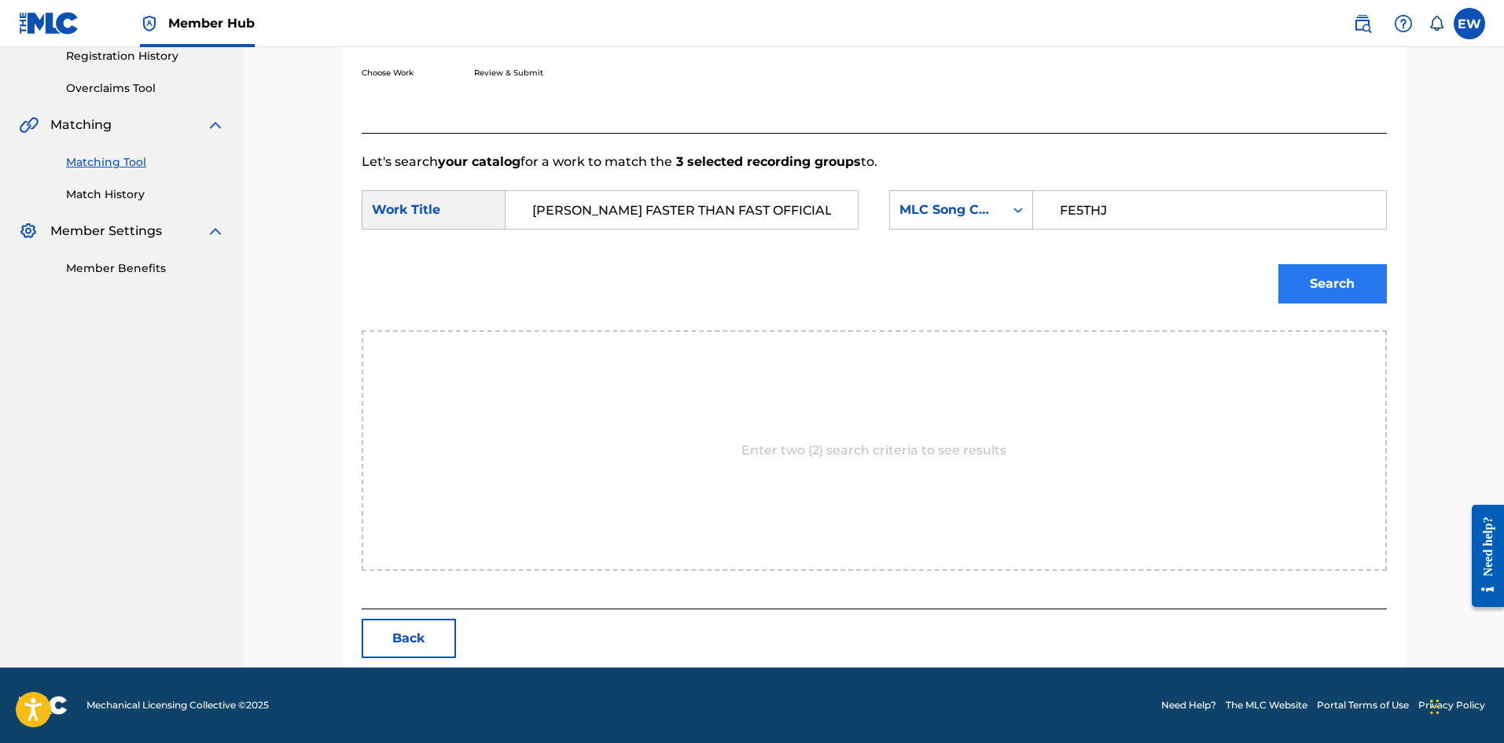
type input "FE5THJ"
click at [1302, 286] on button "Search" at bounding box center [1333, 283] width 109 height 39
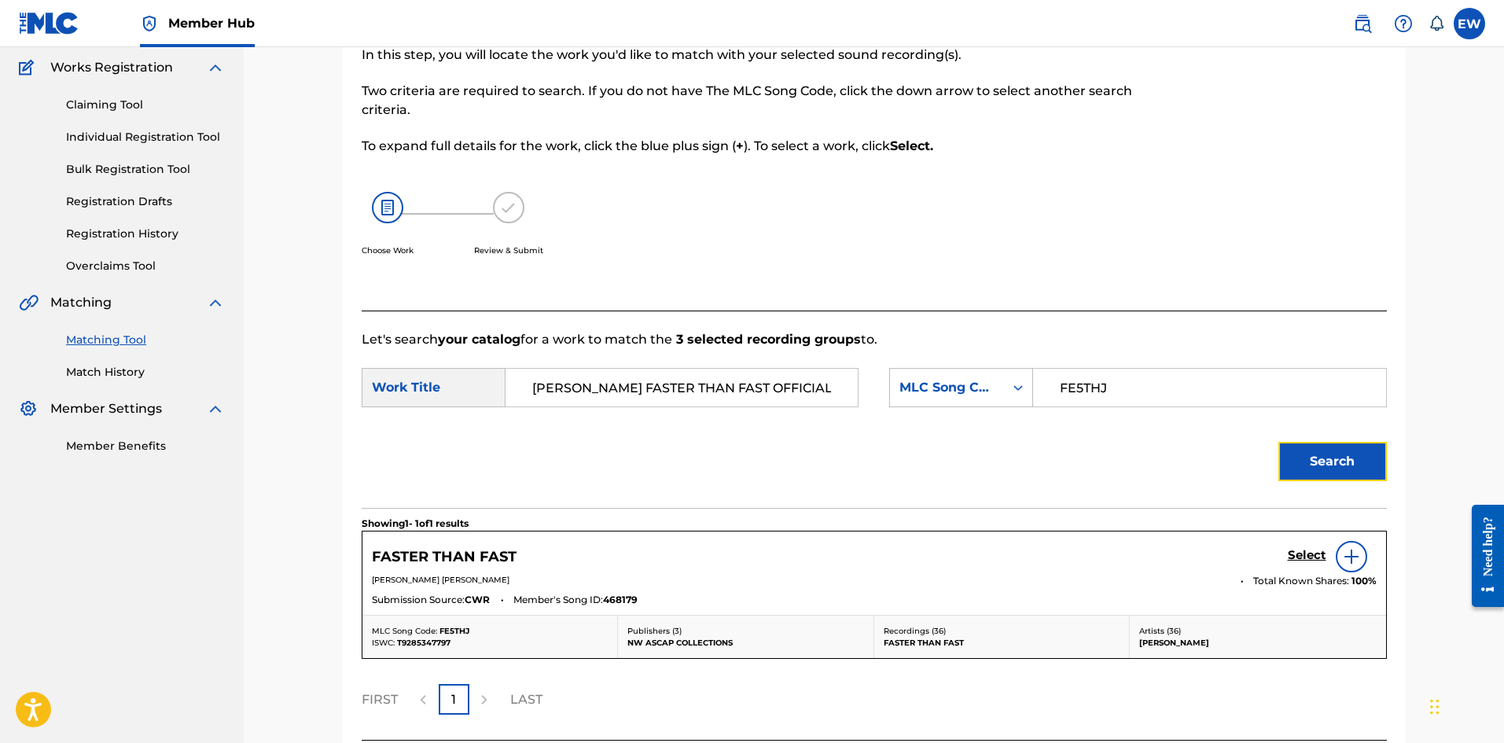
scroll to position [258, 0]
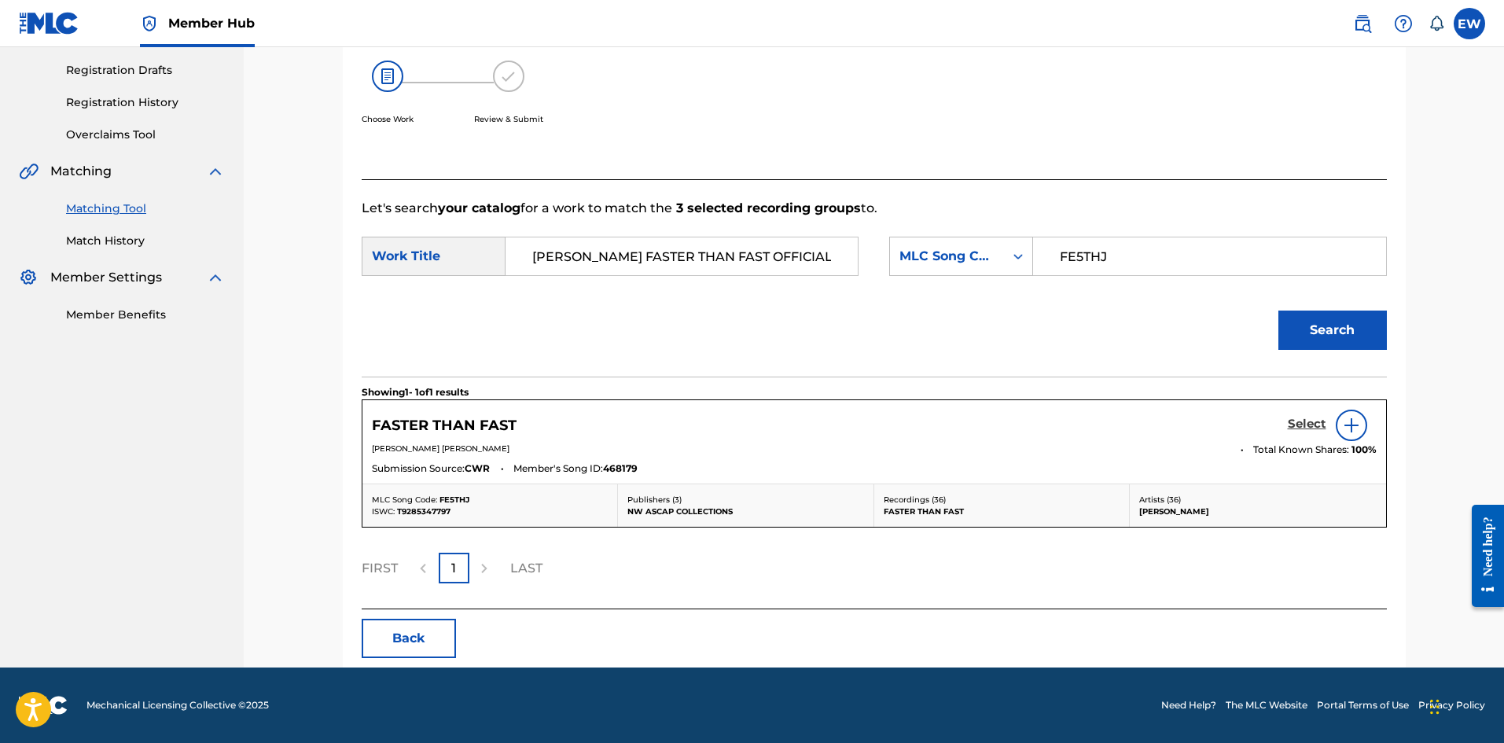
click at [1307, 419] on h5 "Select" at bounding box center [1307, 424] width 39 height 15
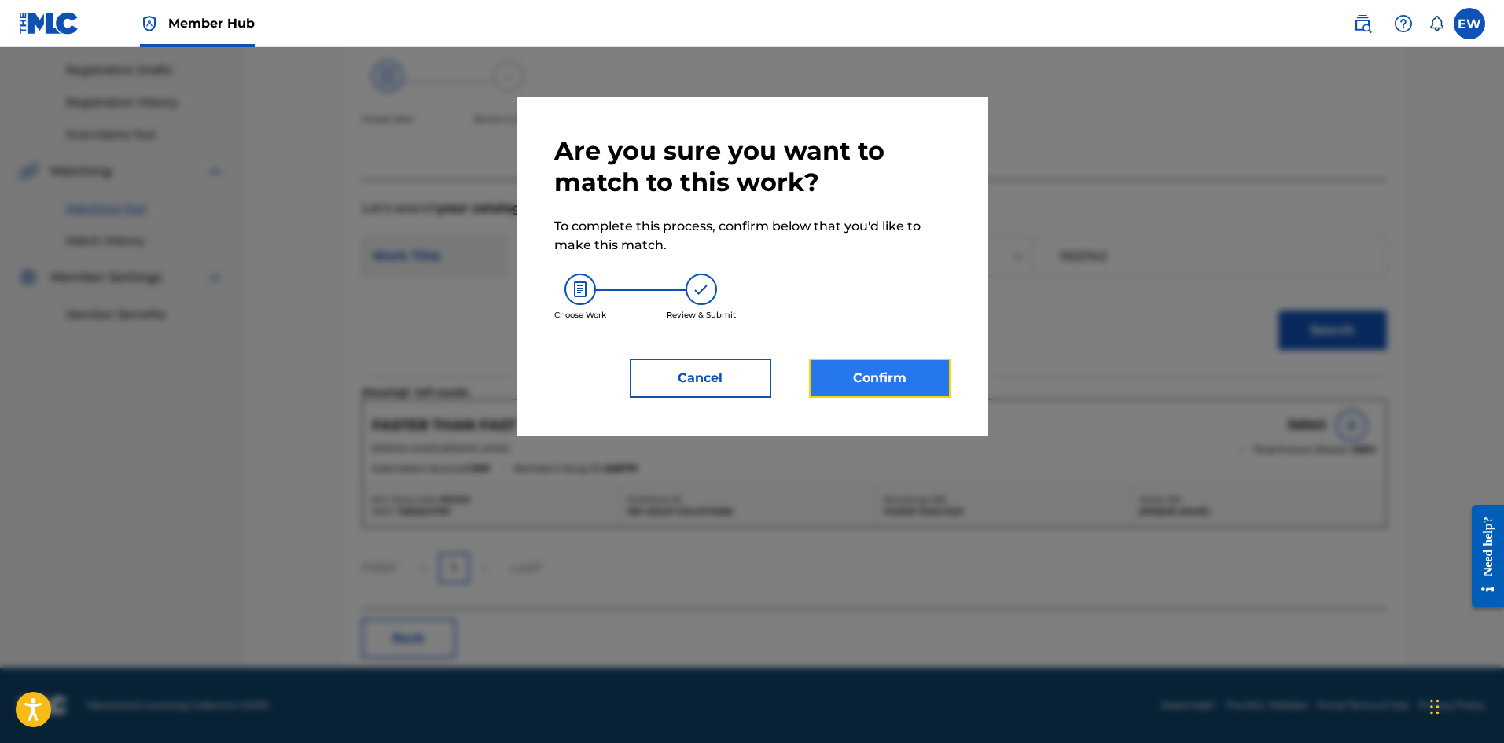
click at [867, 374] on button "Confirm" at bounding box center [880, 378] width 142 height 39
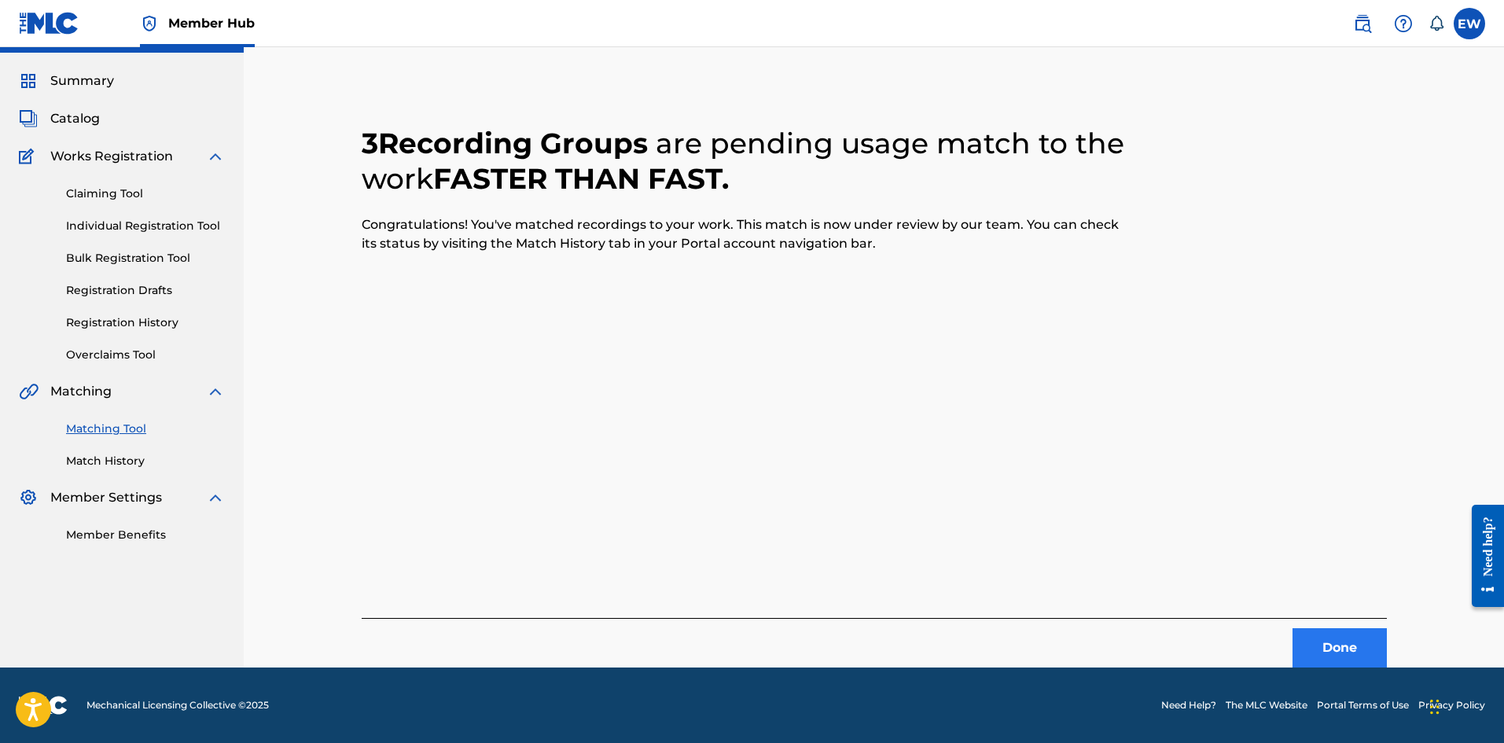
scroll to position [38, 0]
click at [1360, 641] on button "Done" at bounding box center [1340, 647] width 94 height 39
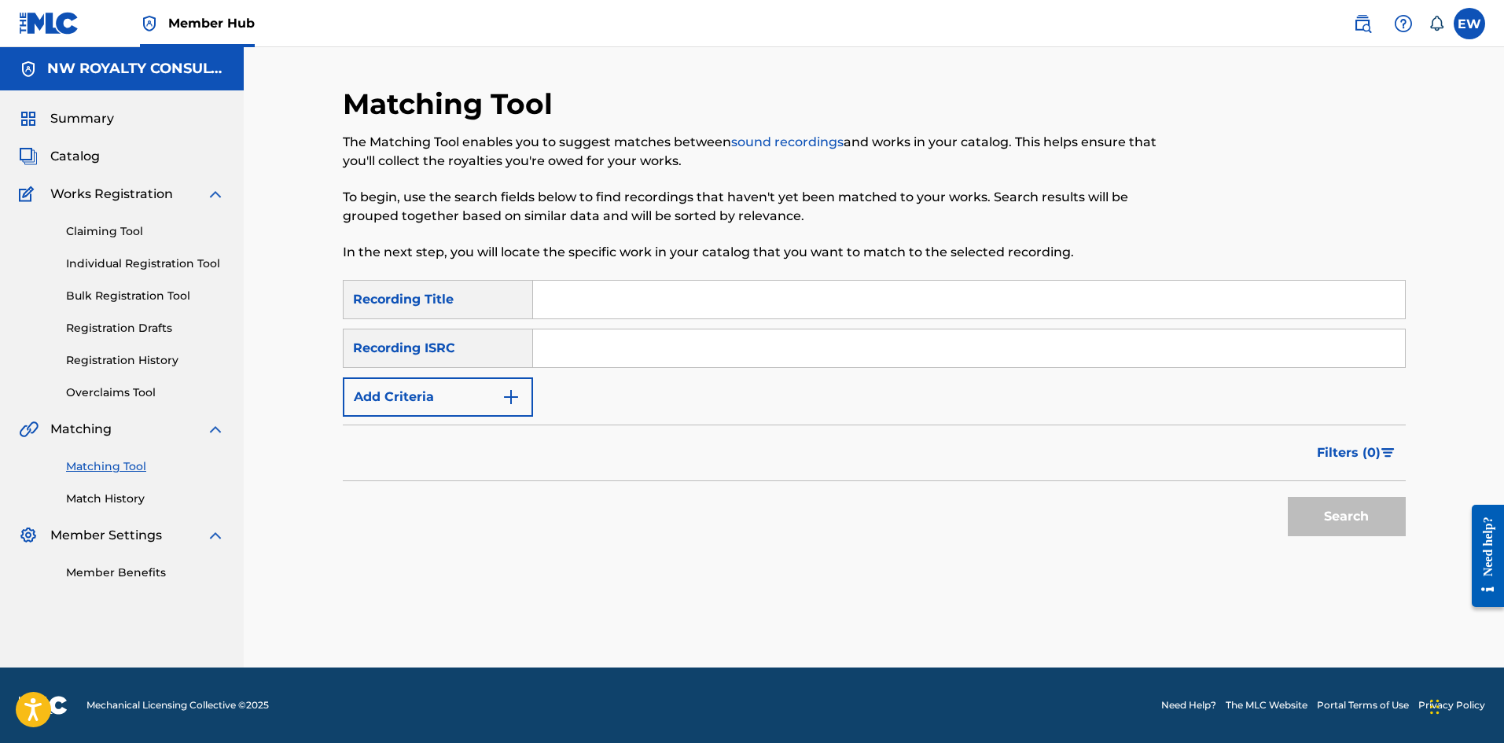
scroll to position [0, 0]
click at [503, 400] on img "Search Form" at bounding box center [511, 397] width 19 height 19
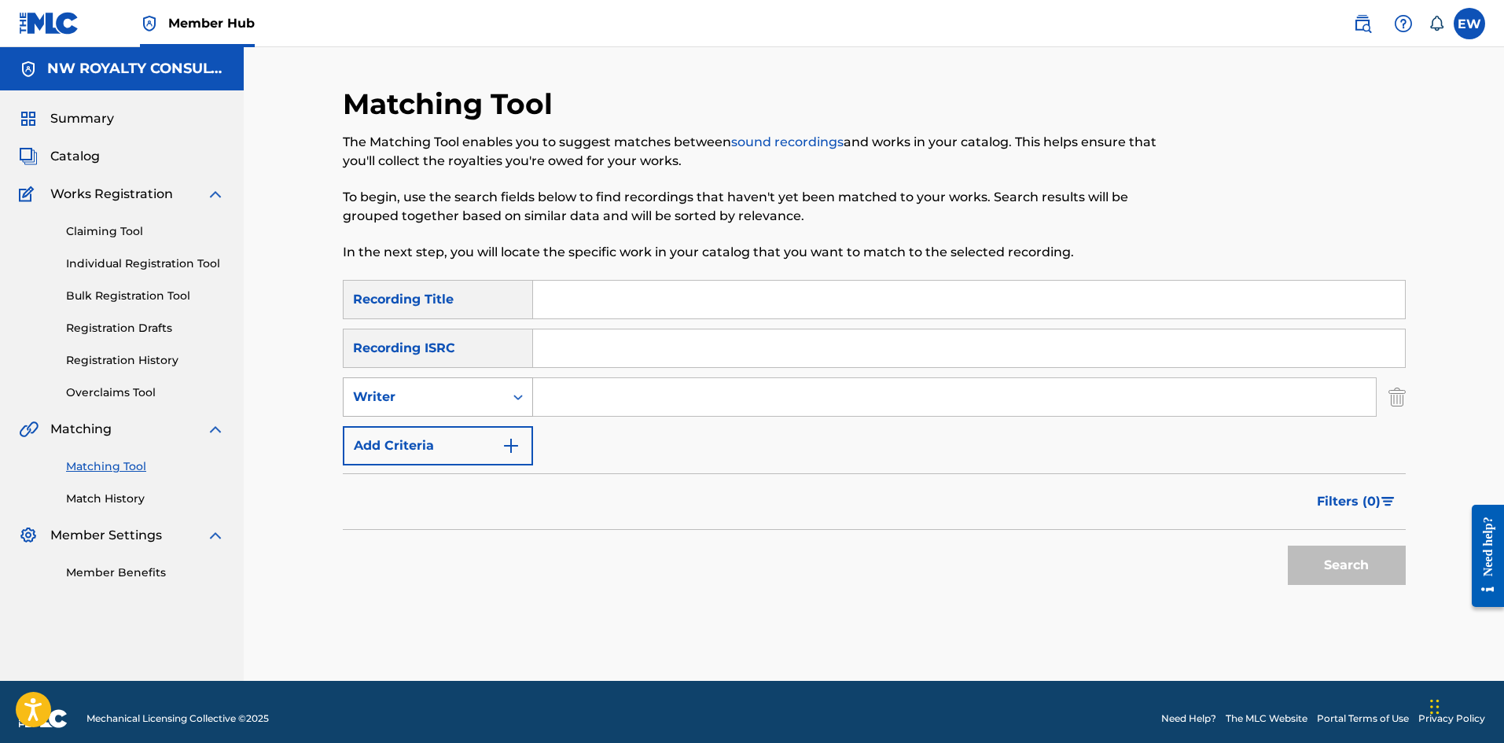
drag, startPoint x: 499, startPoint y: 400, endPoint x: 489, endPoint y: 410, distance: 13.9
click at [498, 400] on div "Writer" at bounding box center [424, 397] width 160 height 30
drag, startPoint x: 459, startPoint y: 438, endPoint x: 569, endPoint y: 418, distance: 111.2
click at [460, 437] on div "Recording Artist" at bounding box center [438, 436] width 189 height 39
click at [642, 403] on input "Search Form" at bounding box center [954, 397] width 843 height 38
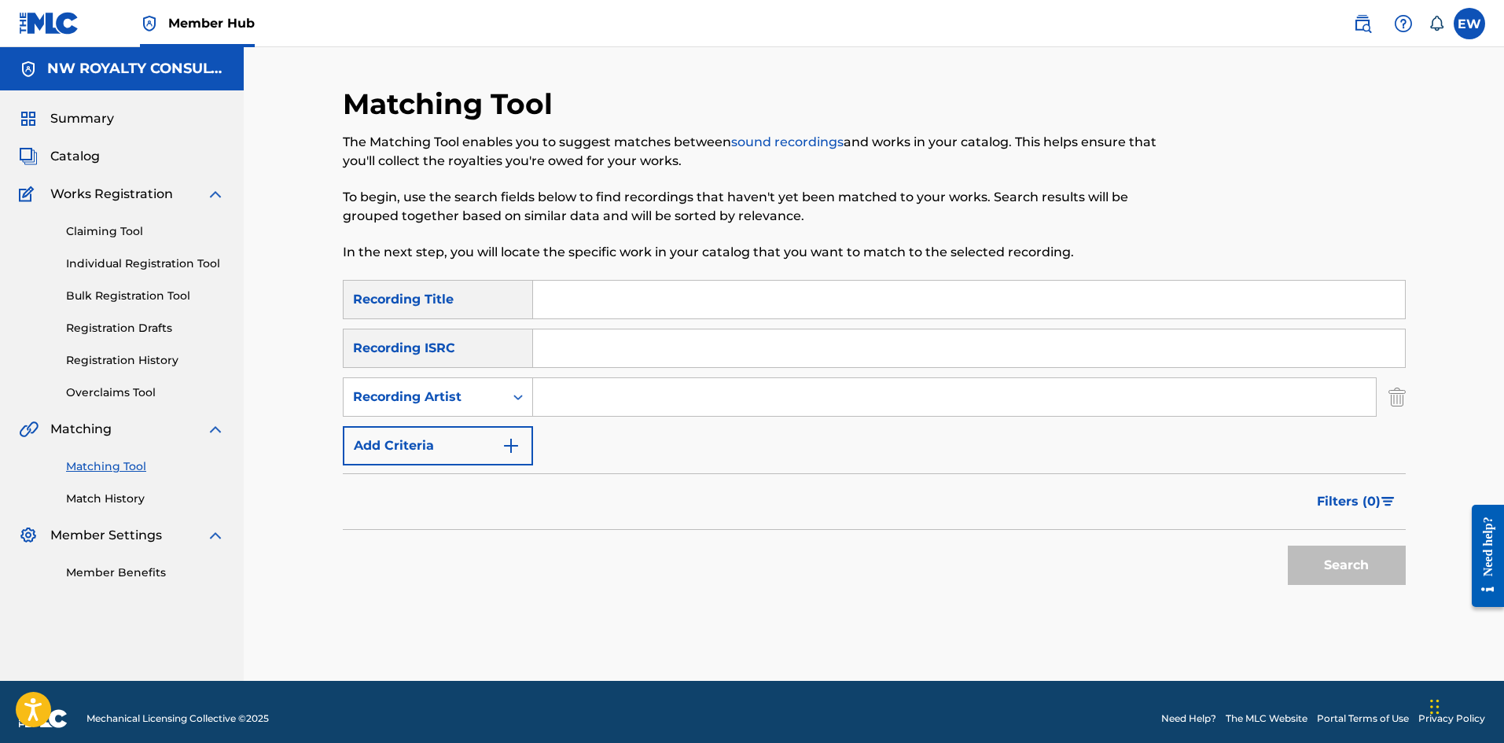
paste input "CE'CILE"
type input "CE'CILE"
click at [690, 300] on input "Search Form" at bounding box center [969, 300] width 872 height 38
paste input "QUARANTINE"
type input "QUARANTINE"
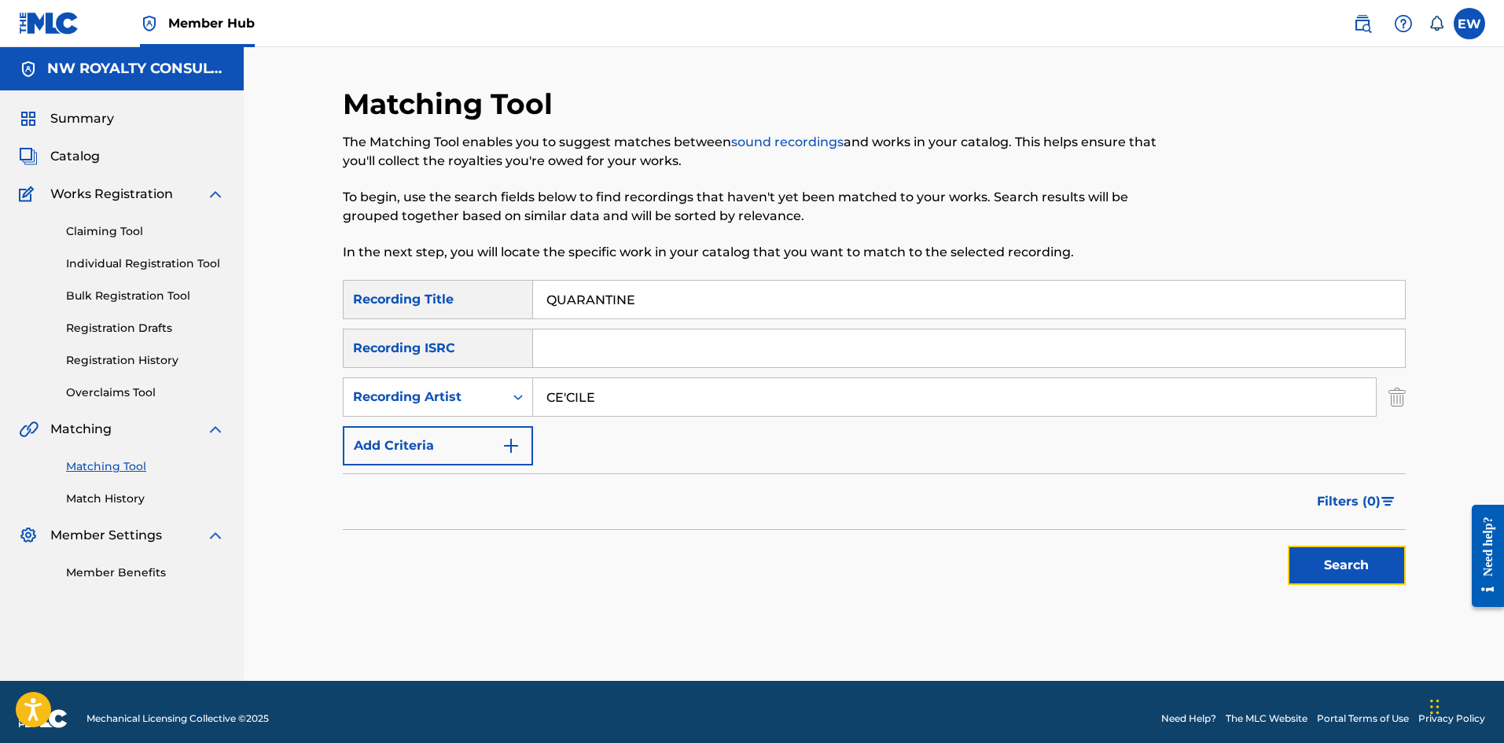
drag, startPoint x: 1352, startPoint y: 562, endPoint x: 1339, endPoint y: 565, distance: 13.0
click at [1353, 564] on button "Search" at bounding box center [1347, 565] width 118 height 39
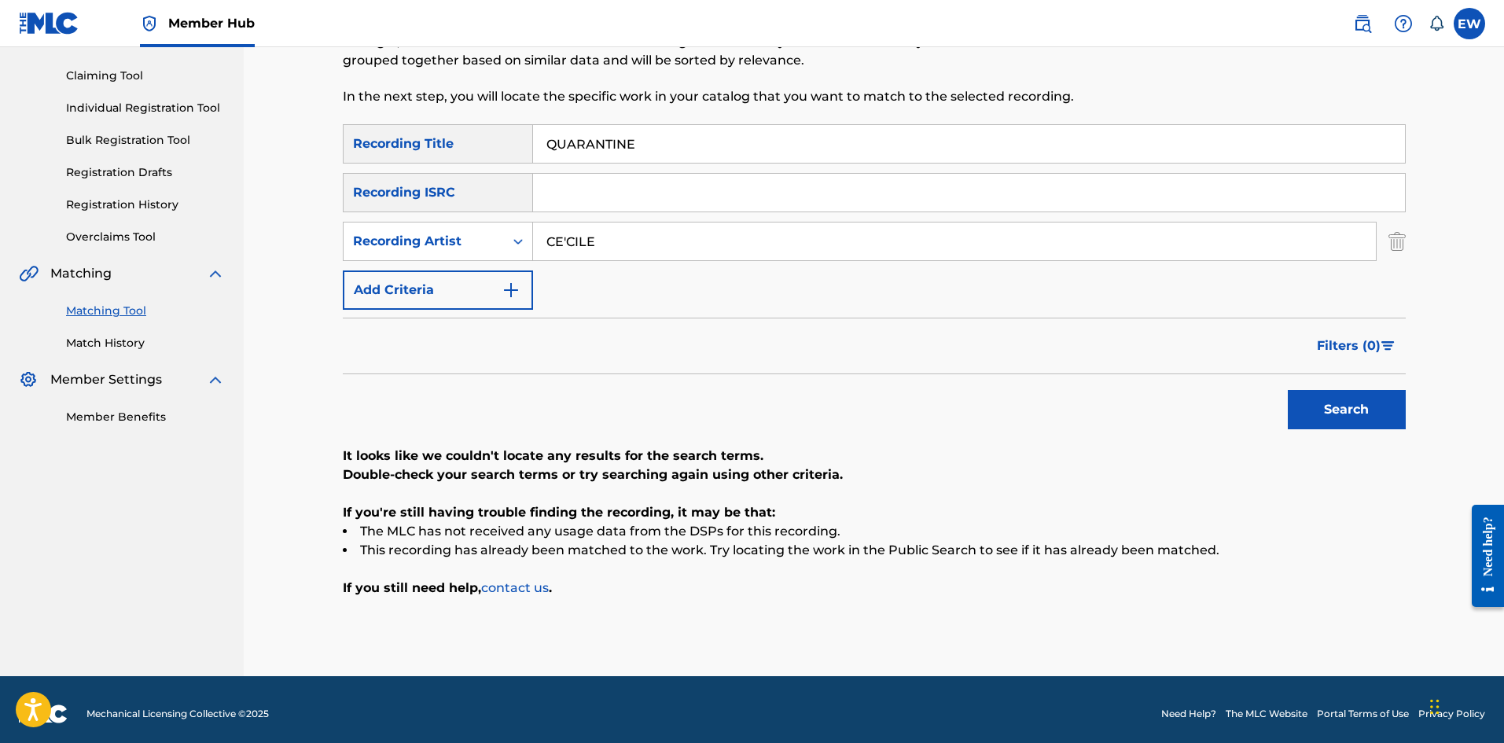
scroll to position [164, 0]
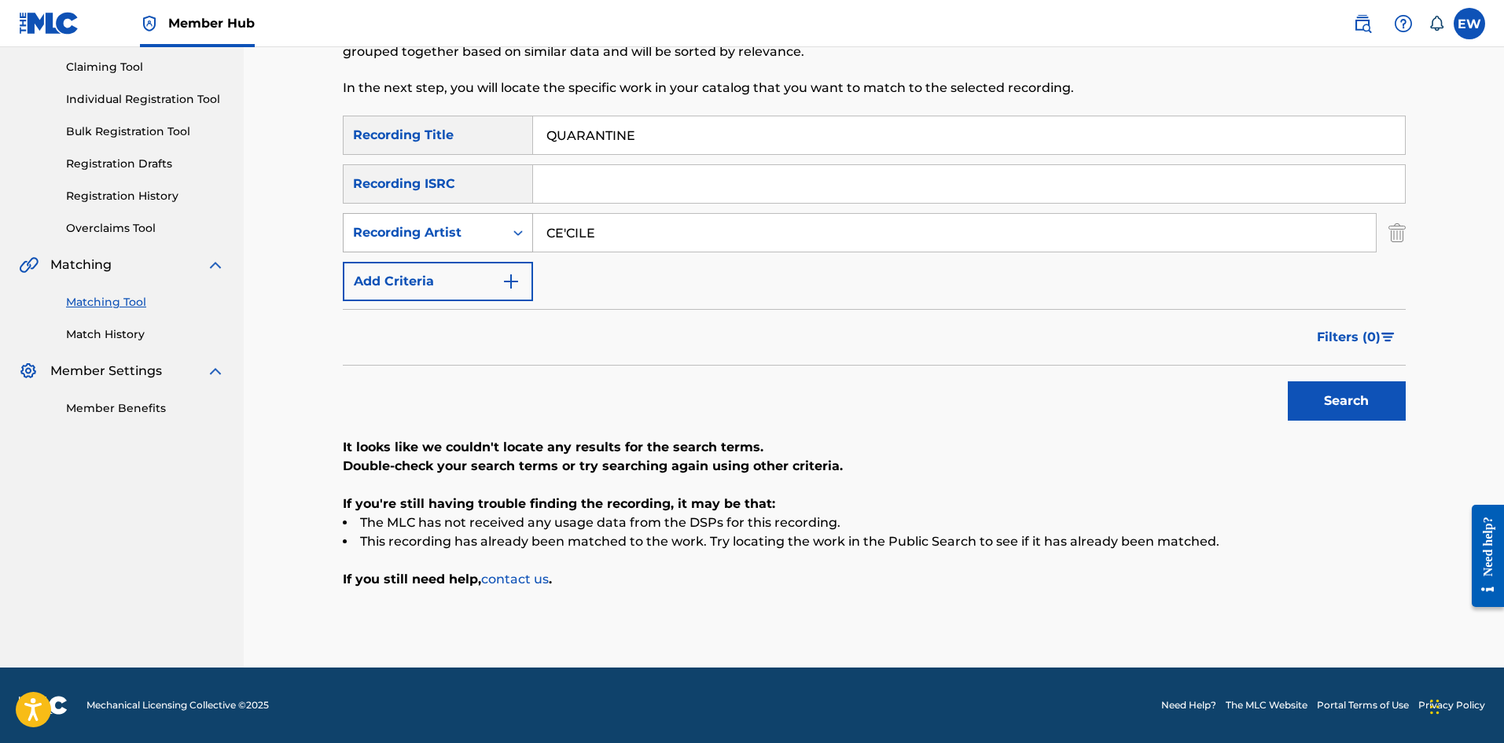
drag, startPoint x: 640, startPoint y: 230, endPoint x: 433, endPoint y: 223, distance: 207.7
click at [434, 221] on div "SearchWithCriteria0ac317b0-7366-42d5-b261-4bce87133117 Recording Artist CE'CILE" at bounding box center [874, 232] width 1063 height 39
paste input "DETERMIN"
type input "DETERMINE"
drag, startPoint x: 660, startPoint y: 128, endPoint x: 431, endPoint y: 145, distance: 229.5
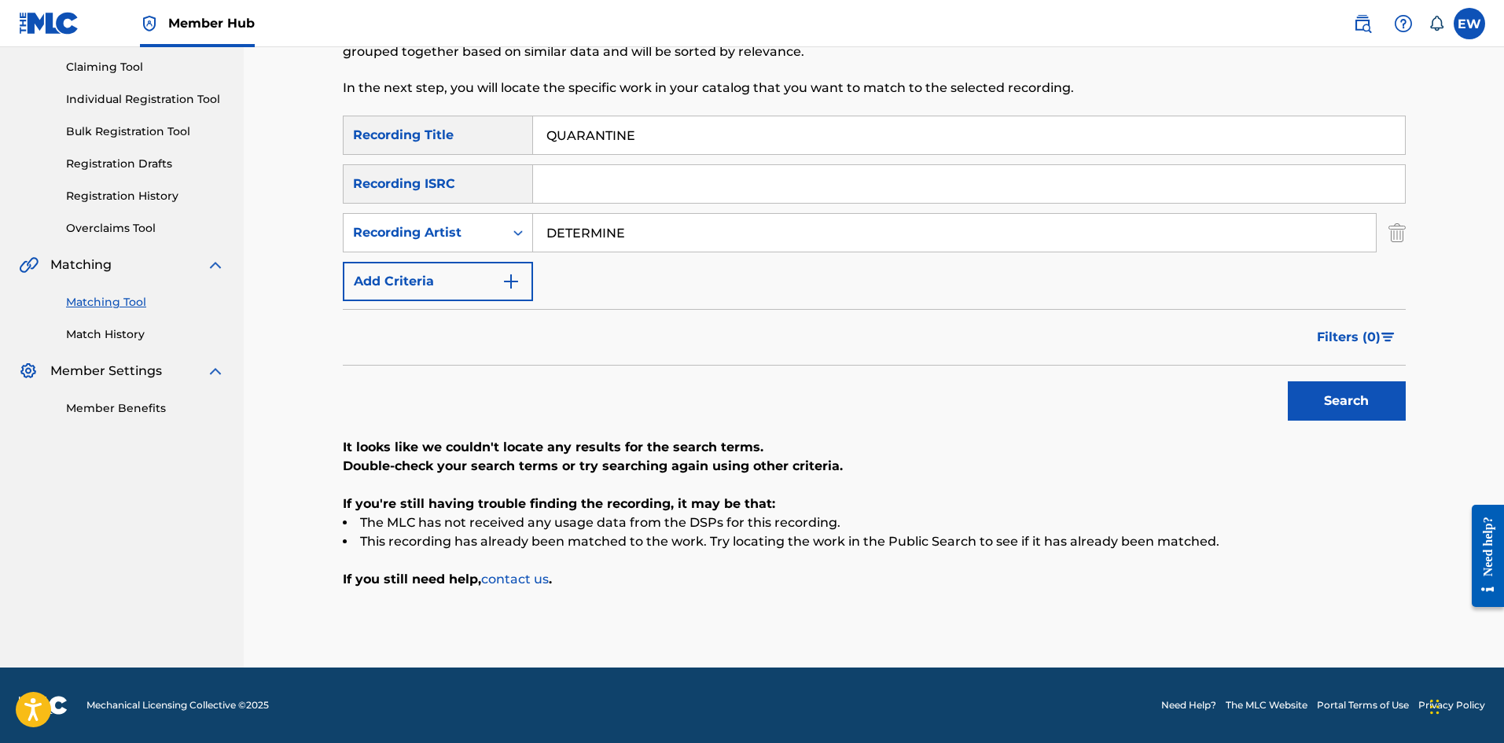
click at [520, 127] on div "SearchWithCriteriaa3dd6449-0d89-476b-8405-5d6eb5c81458 Recording Title QUARANTI…" at bounding box center [874, 135] width 1063 height 39
paste input "RASTA NUH RUN"
type input "RASTA NUH RUN"
click at [1333, 404] on button "Search" at bounding box center [1347, 400] width 118 height 39
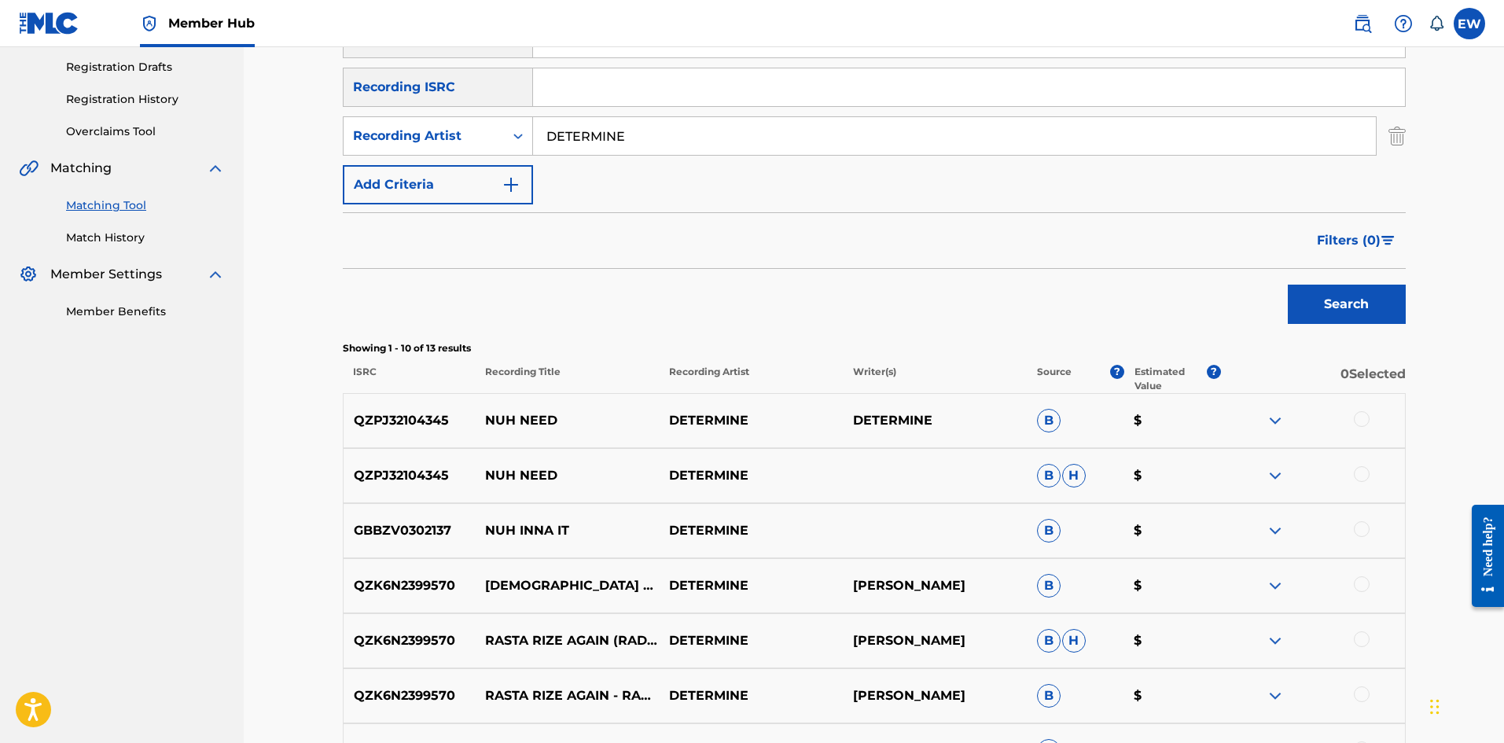
scroll to position [86, 0]
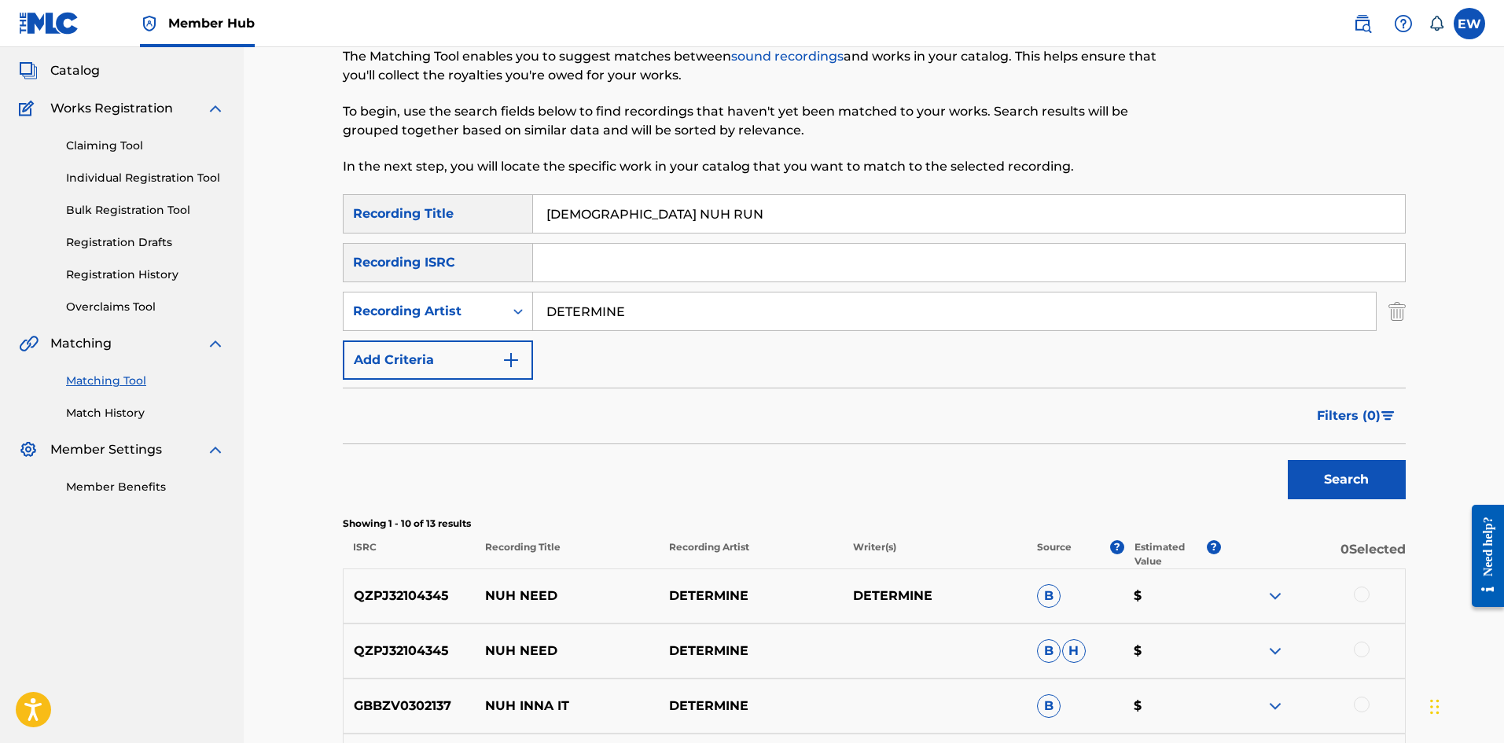
drag, startPoint x: 720, startPoint y: 294, endPoint x: 285, endPoint y: 304, distance: 434.2
click at [287, 306] on div "Matching Tool The Matching Tool enables you to suggest matches between sound re…" at bounding box center [874, 599] width 1261 height 1276
paste input "JUBBA WHIT"
type input "JUBBA WHITE"
drag, startPoint x: 692, startPoint y: 215, endPoint x: 334, endPoint y: 227, distance: 358.1
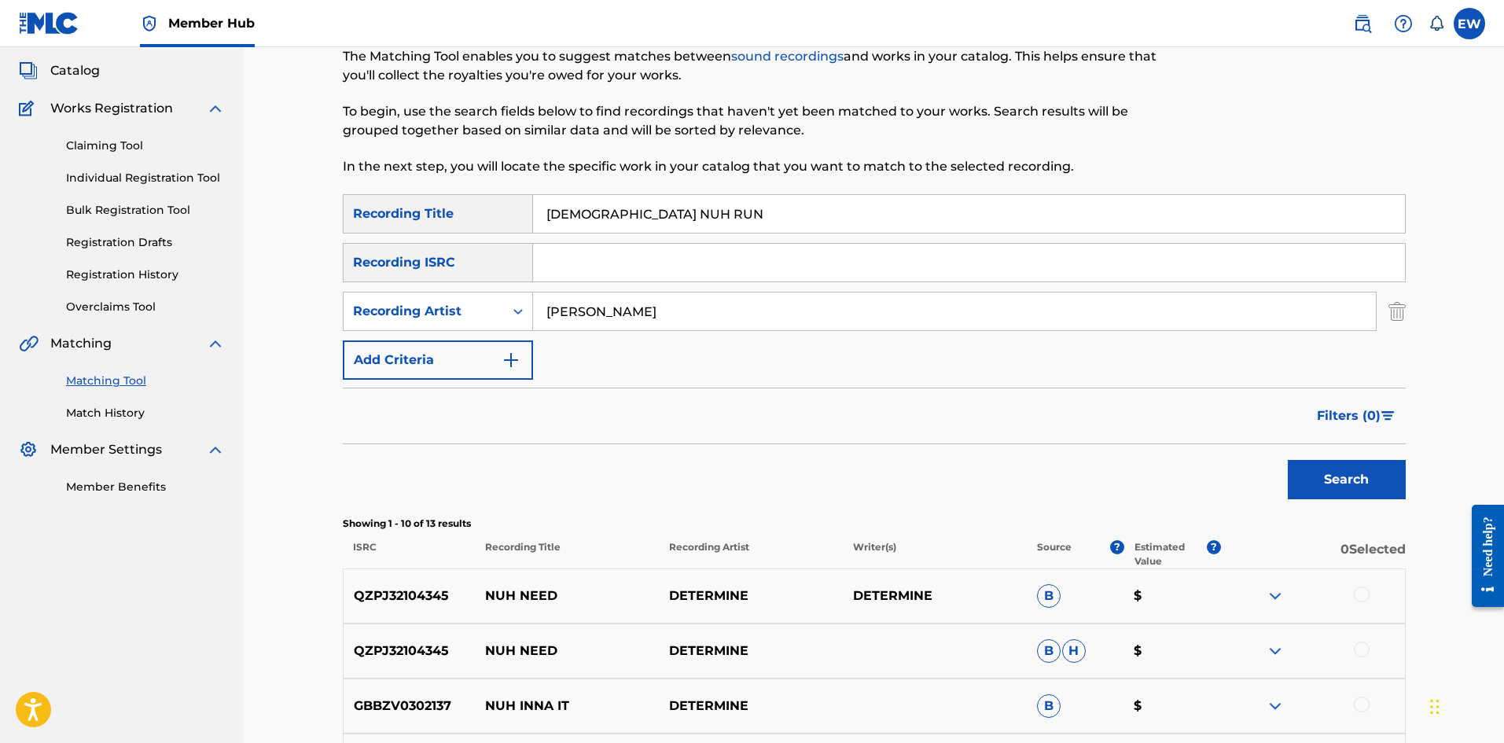
click at [341, 228] on div "Matching Tool The Matching Tool enables you to suggest matches between sound re…" at bounding box center [874, 619] width 1101 height 1236
paste input "FARI"
type input "RASTAFARI"
click at [1307, 472] on button "Search" at bounding box center [1347, 479] width 118 height 39
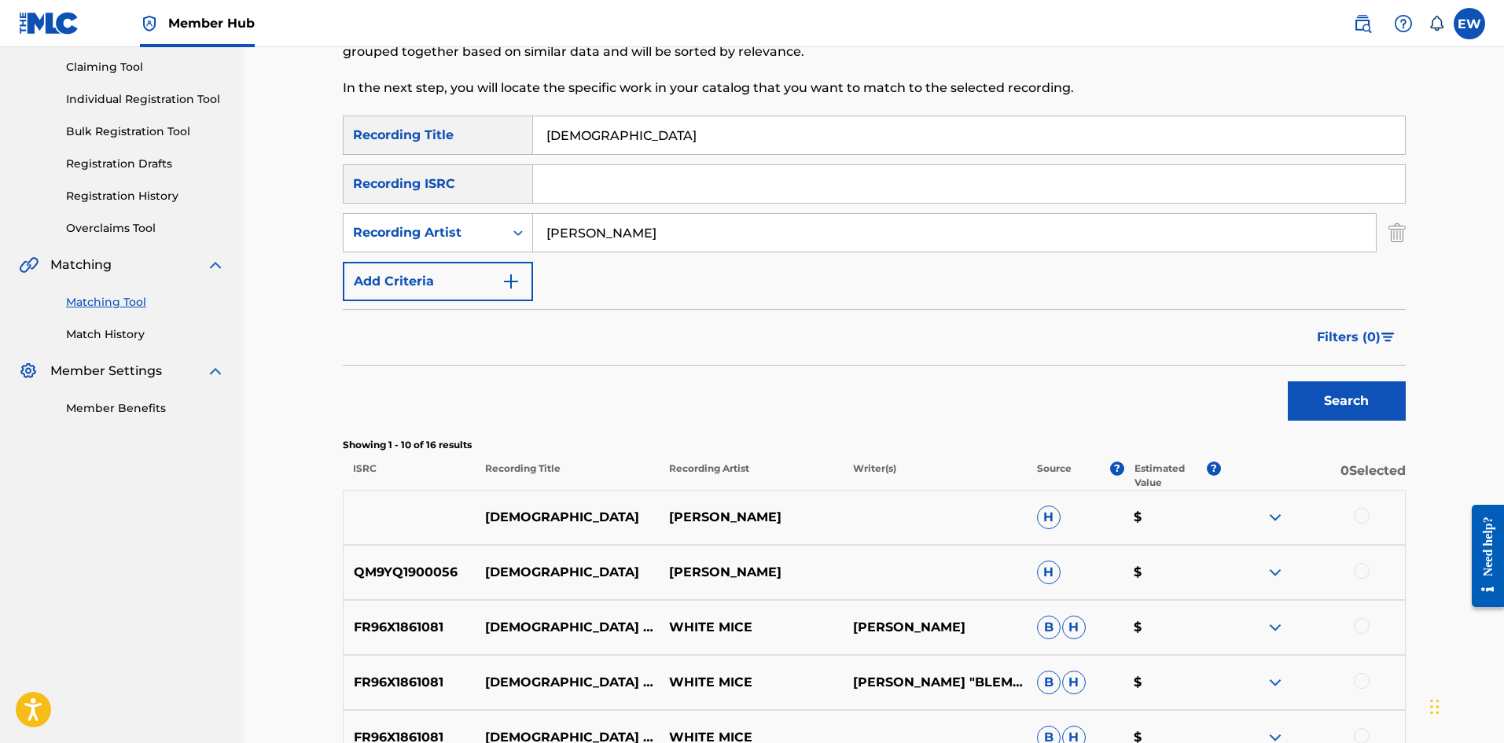
scroll to position [243, 0]
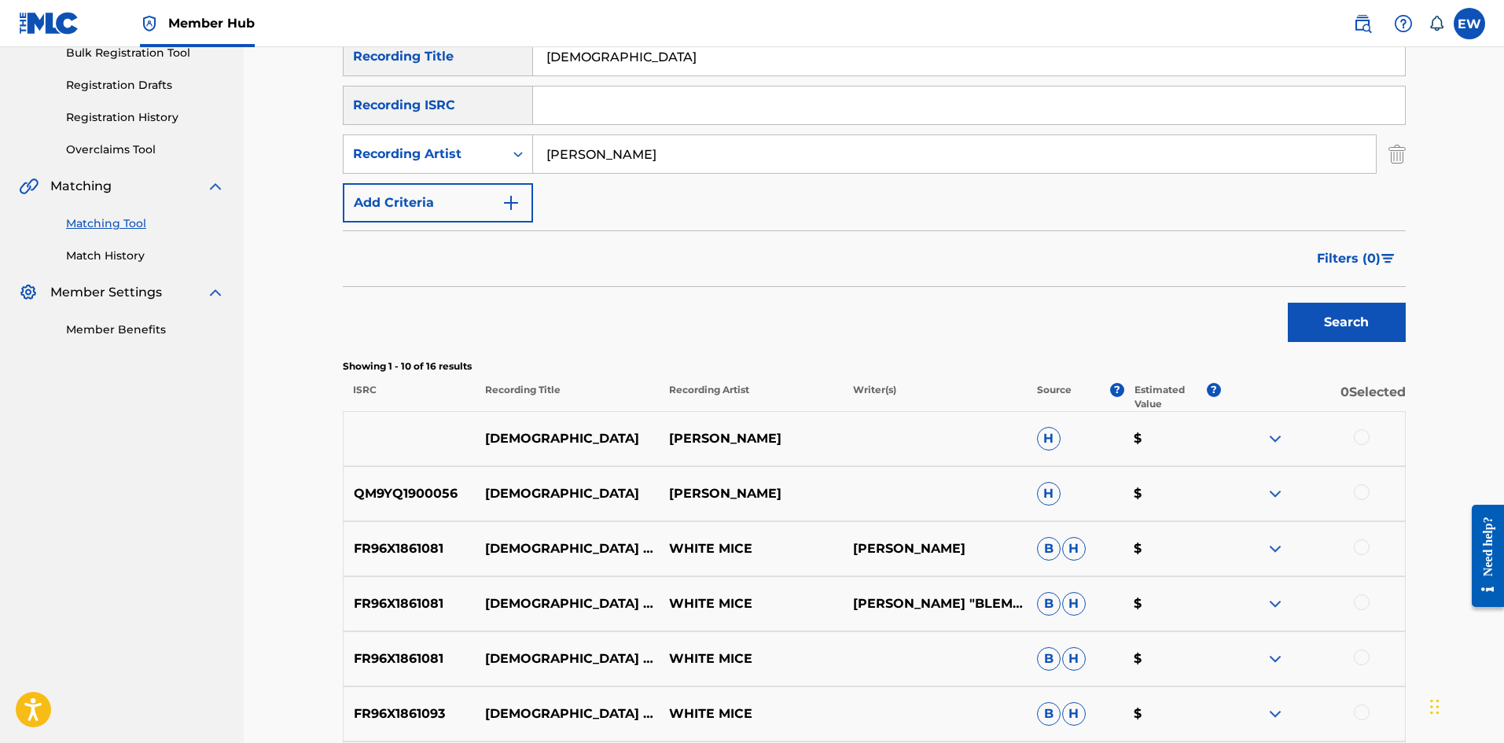
click at [1361, 436] on div at bounding box center [1362, 437] width 16 height 16
click at [1363, 492] on div at bounding box center [1362, 492] width 16 height 16
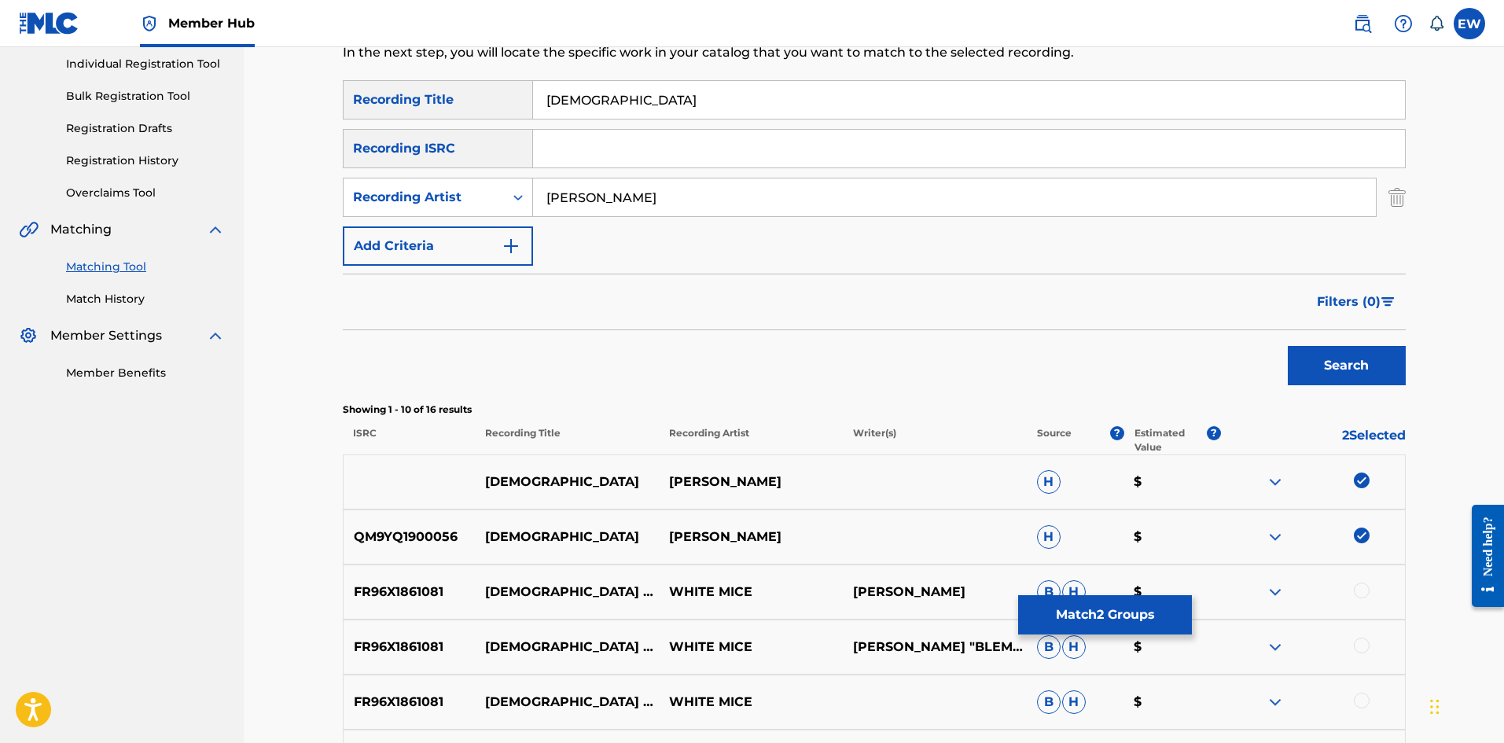
scroll to position [164, 0]
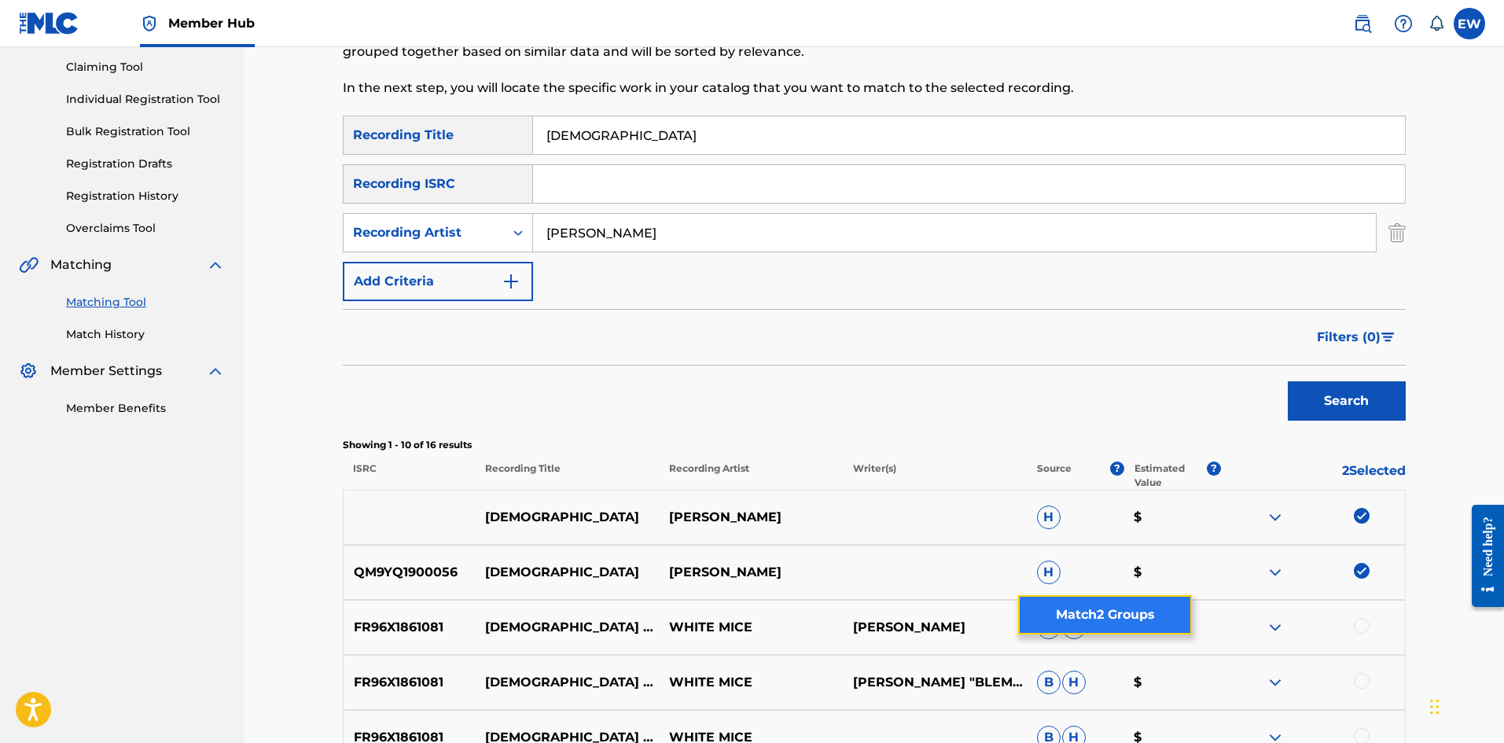
click at [1085, 600] on button "Match 2 Groups" at bounding box center [1105, 614] width 174 height 39
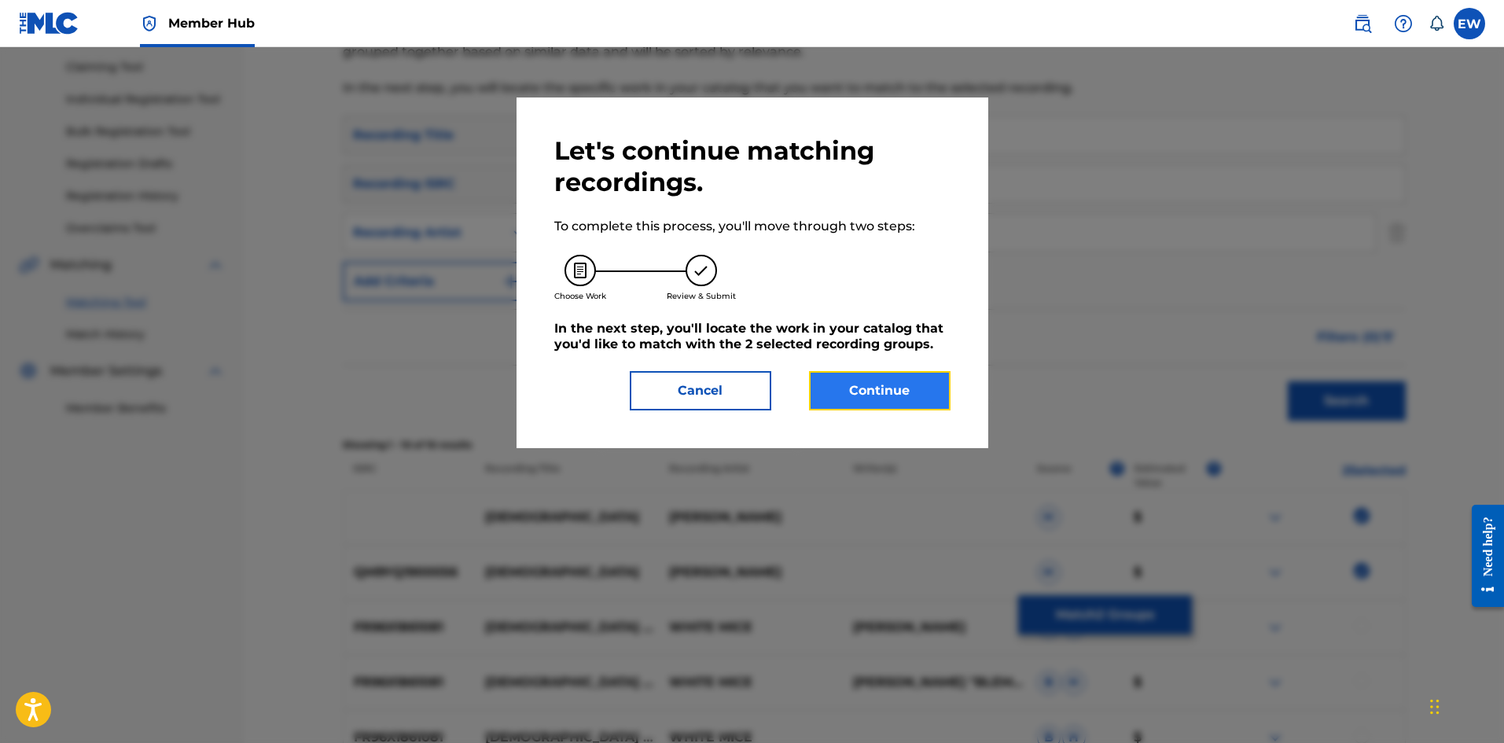
click at [889, 397] on button "Continue" at bounding box center [880, 390] width 142 height 39
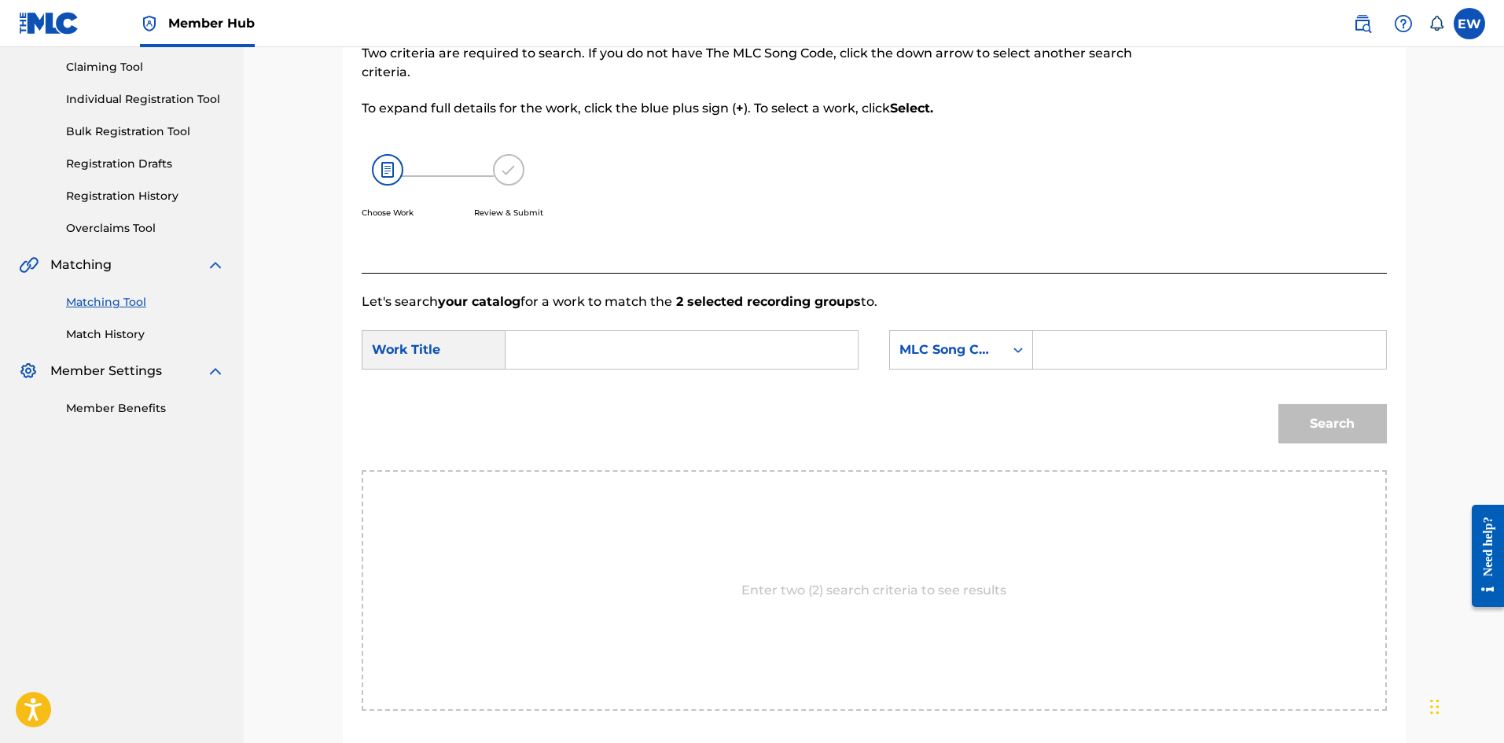
click at [598, 350] on input "Search Form" at bounding box center [682, 350] width 326 height 38
paste input "RASTAFARI"
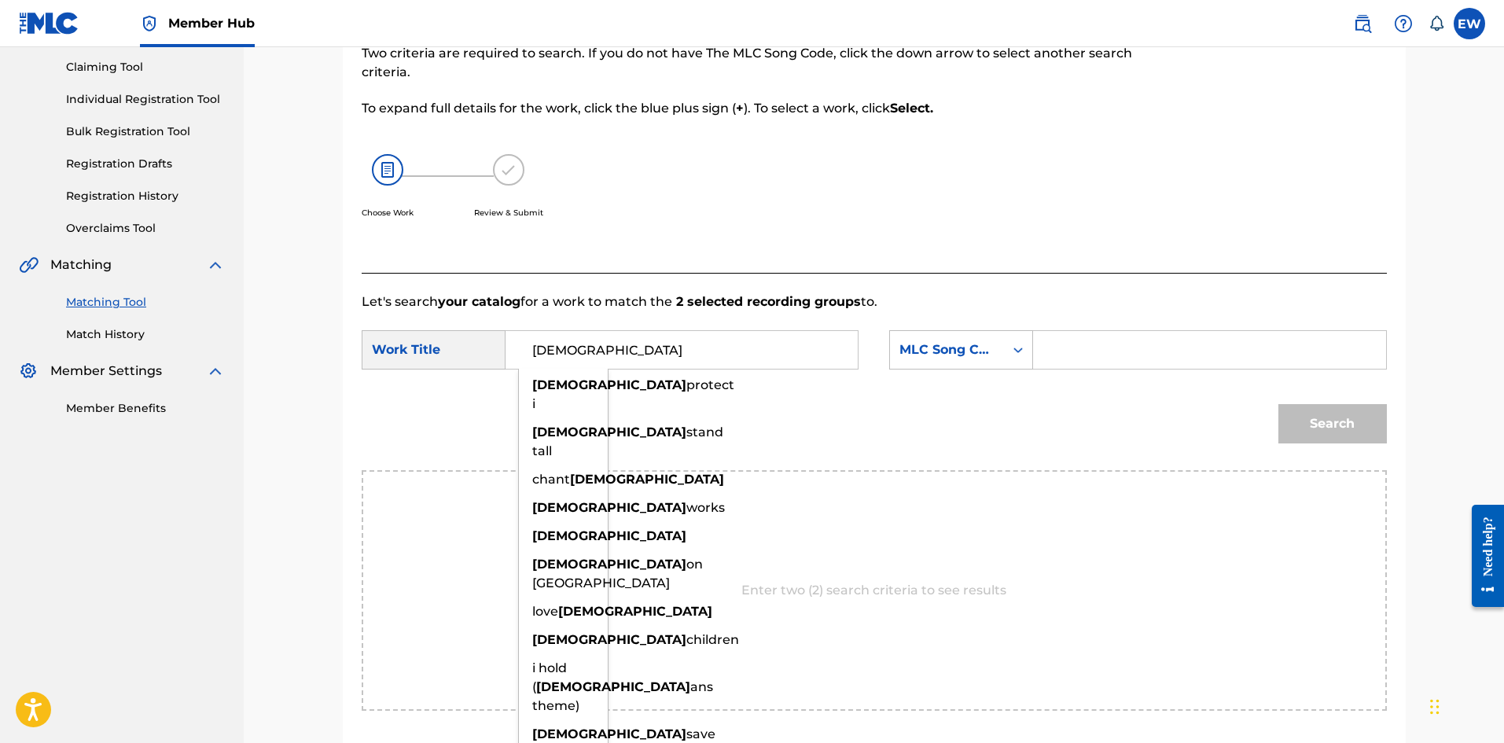
type input "RASTAFARI"
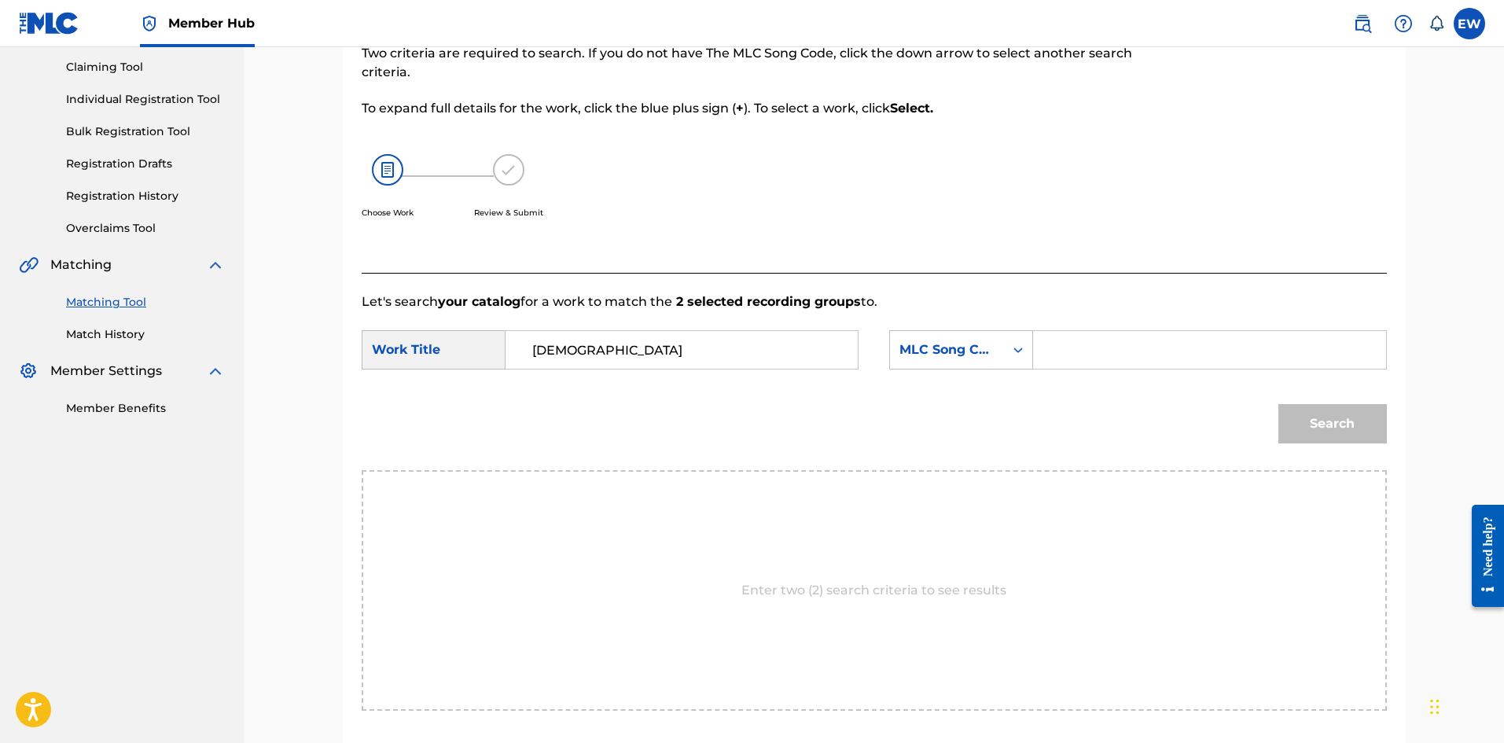
click at [1212, 350] on input "Search Form" at bounding box center [1210, 350] width 326 height 38
paste input "RB05ZW"
type input "RB05ZW"
click at [1346, 429] on button "Search" at bounding box center [1333, 423] width 109 height 39
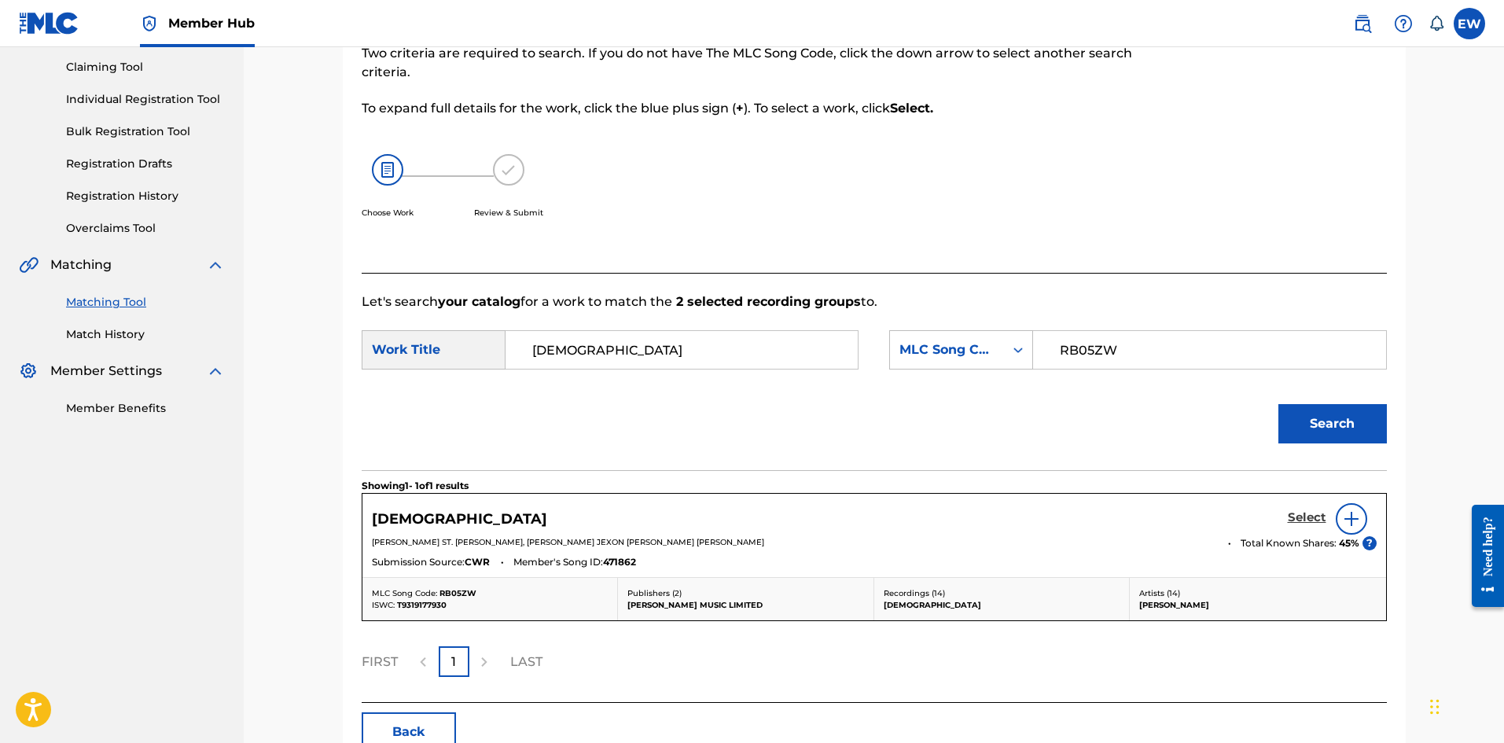
click at [1316, 516] on h5 "Select" at bounding box center [1307, 517] width 39 height 15
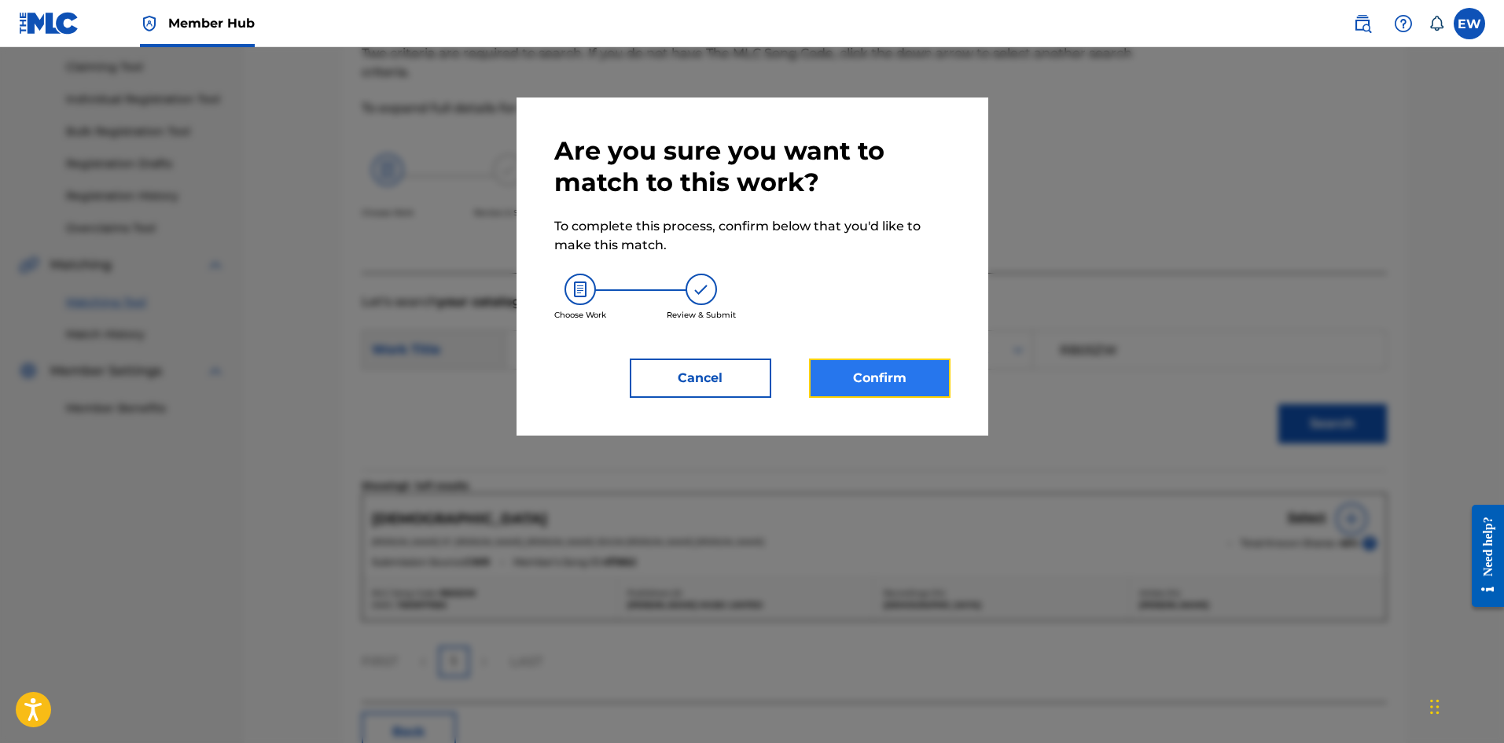
click at [889, 373] on button "Confirm" at bounding box center [880, 378] width 142 height 39
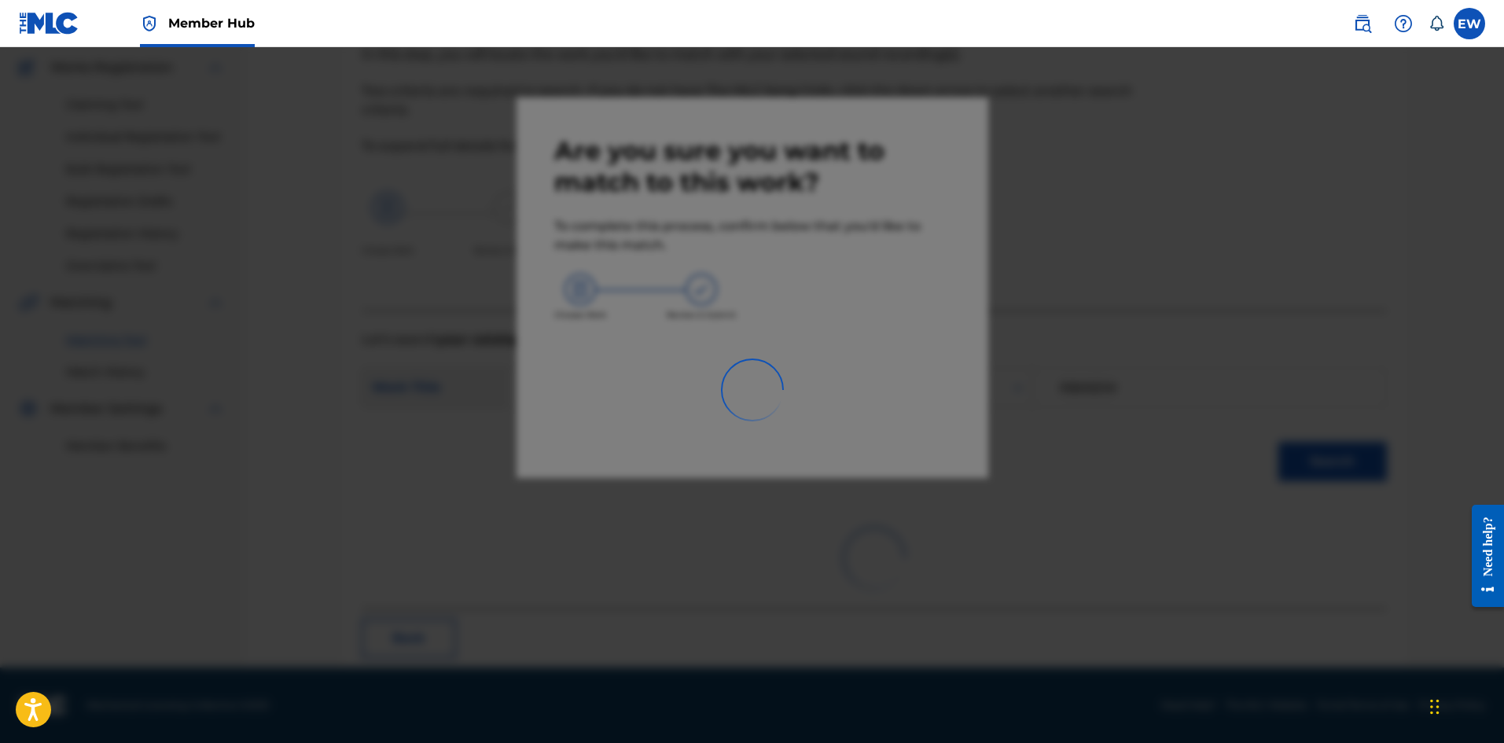
scroll to position [38, 0]
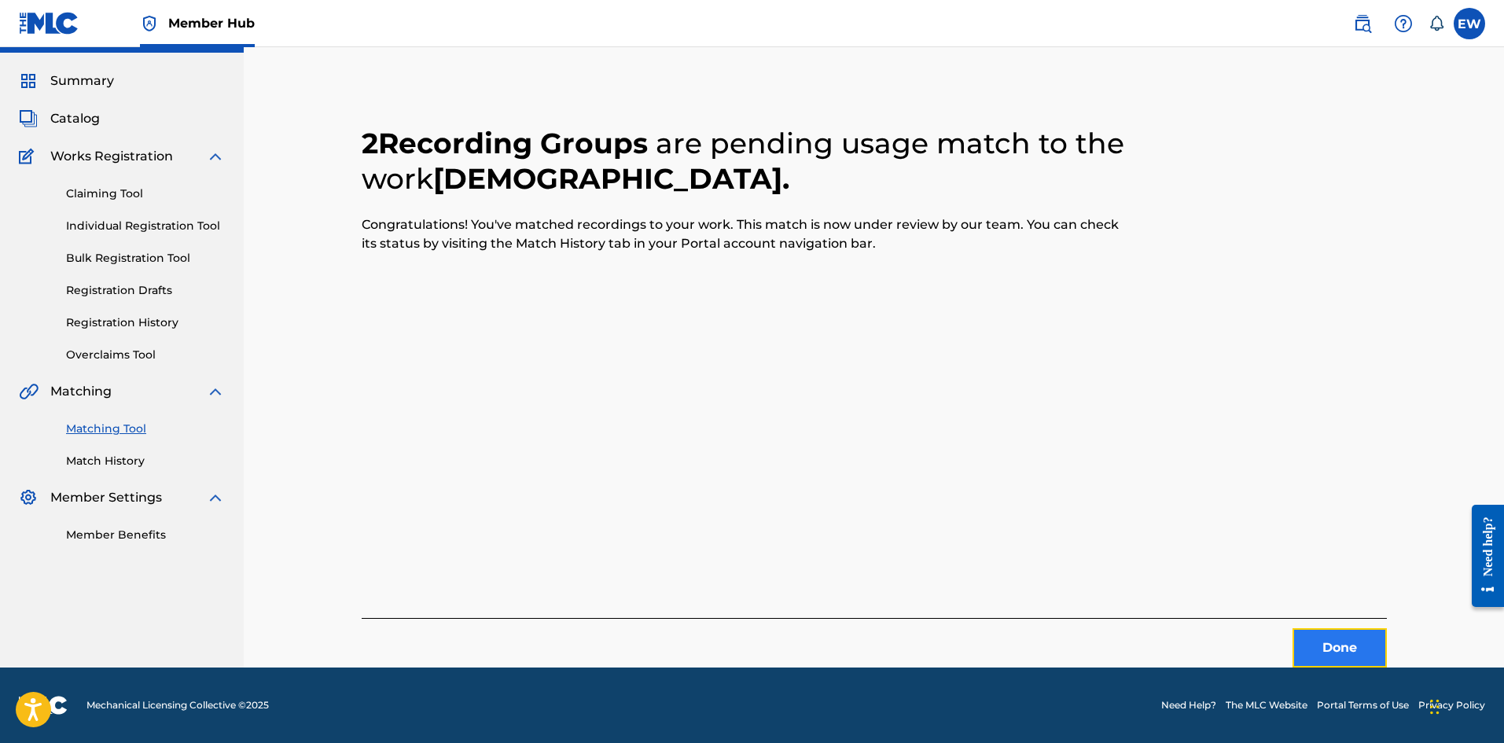
click at [1344, 635] on button "Done" at bounding box center [1340, 647] width 94 height 39
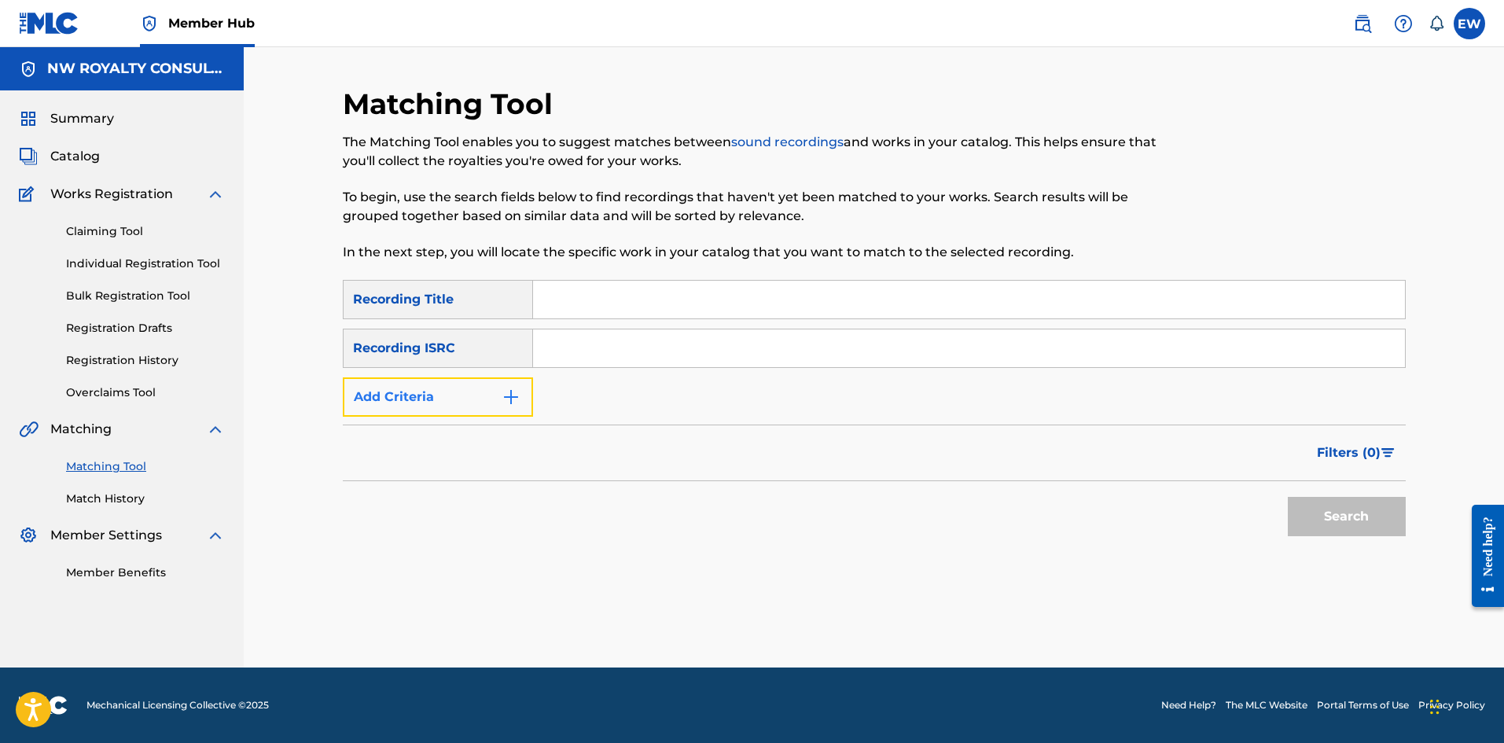
click at [440, 410] on button "Add Criteria" at bounding box center [438, 396] width 190 height 39
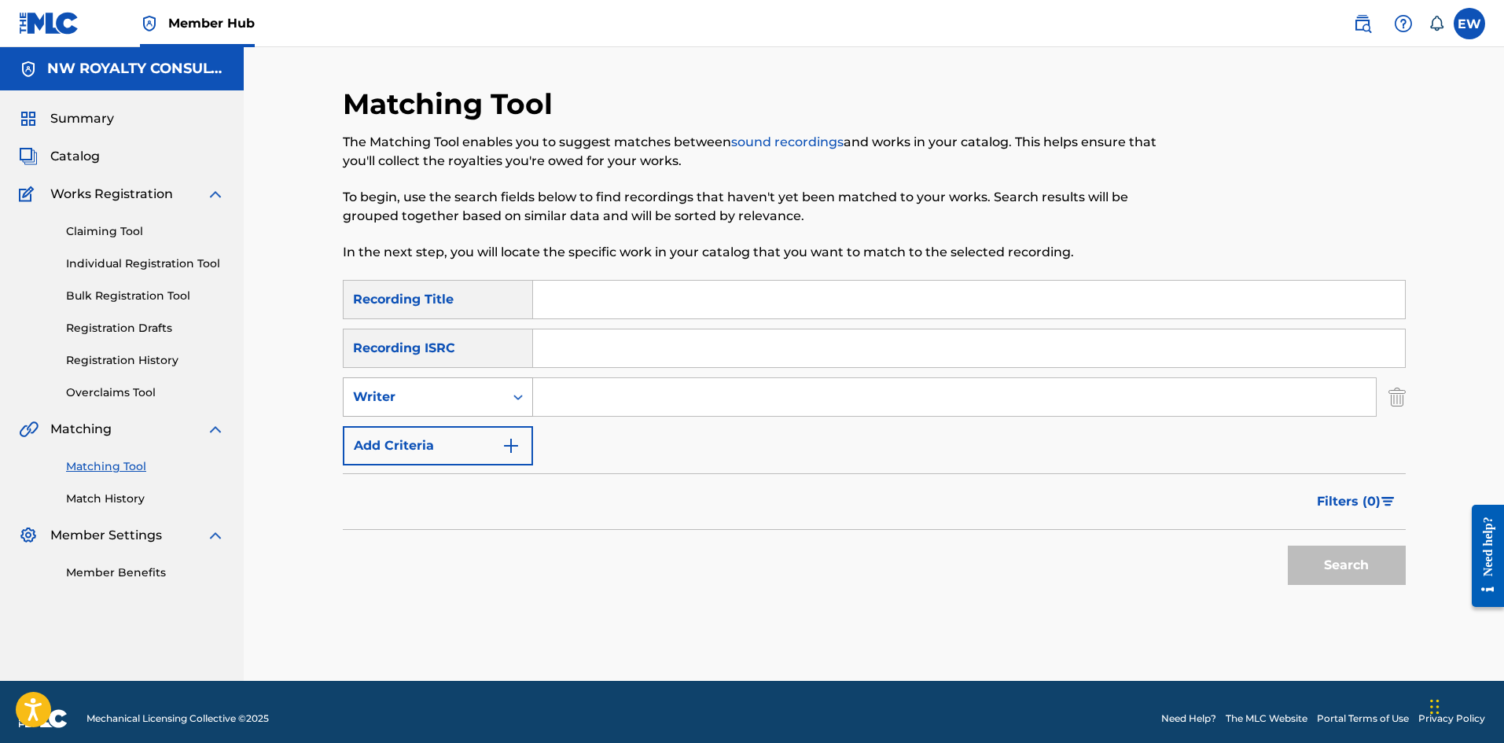
click at [436, 407] on div "Writer" at bounding box center [424, 397] width 160 height 30
click at [427, 426] on div "Recording Artist" at bounding box center [438, 436] width 189 height 39
click at [643, 393] on input "Search Form" at bounding box center [954, 397] width 843 height 38
paste input "MIKEY GENERAL"
type input "MIKEY GENERAL"
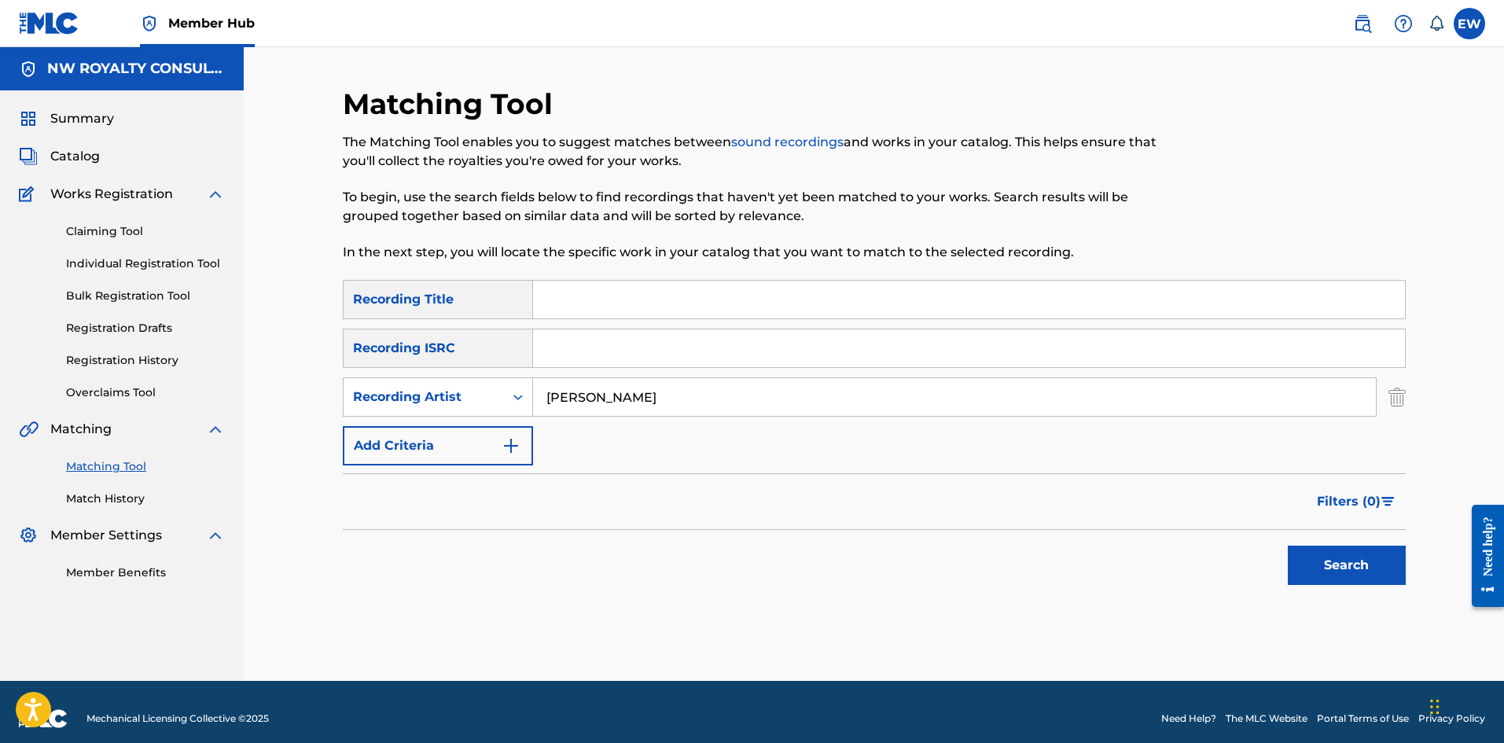
drag, startPoint x: 581, startPoint y: 306, endPoint x: 590, endPoint y: 296, distance: 12.8
click at [584, 303] on input "Search Form" at bounding box center [969, 300] width 872 height 38
paste input "RASTAMAN"
type input "RASTAMAN"
click at [1298, 571] on button "Search" at bounding box center [1347, 565] width 118 height 39
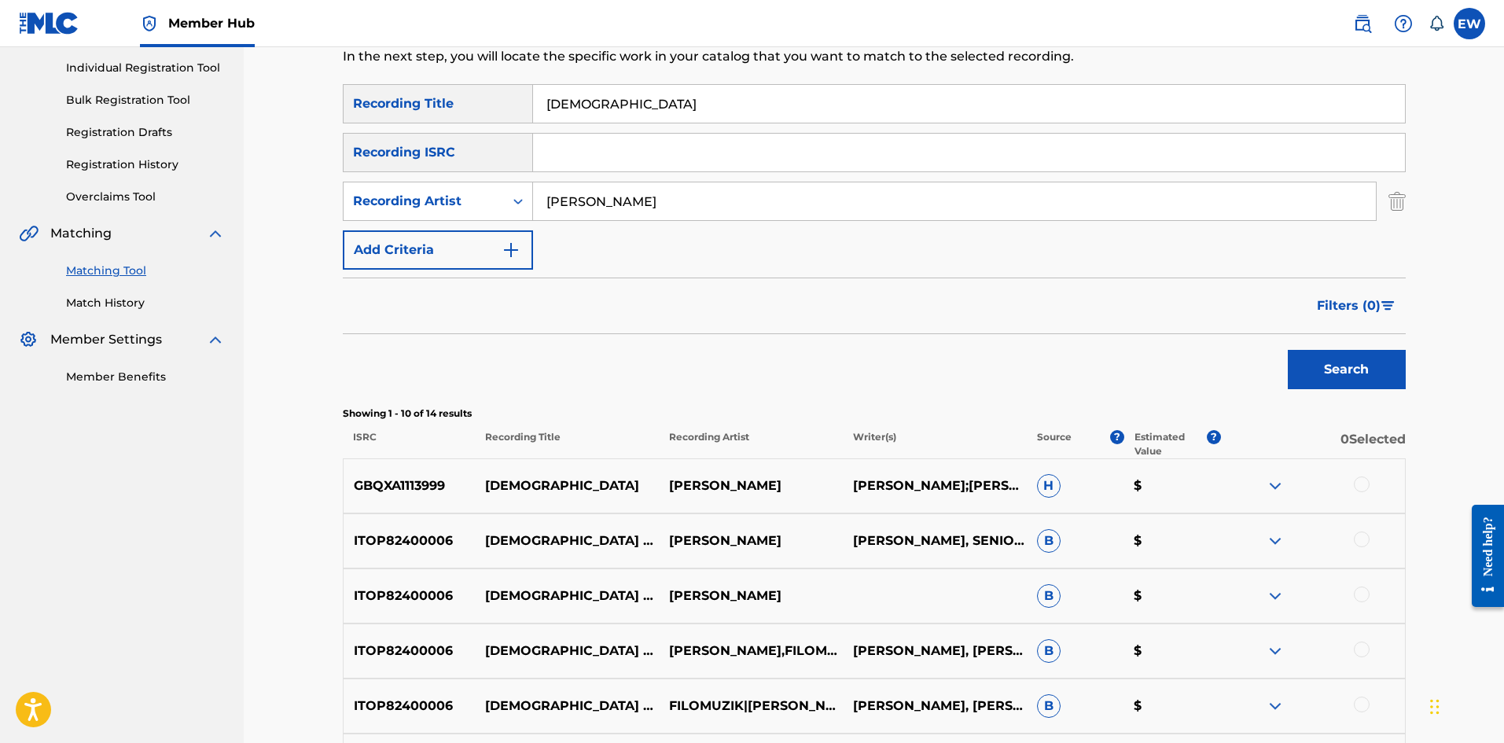
scroll to position [236, 0]
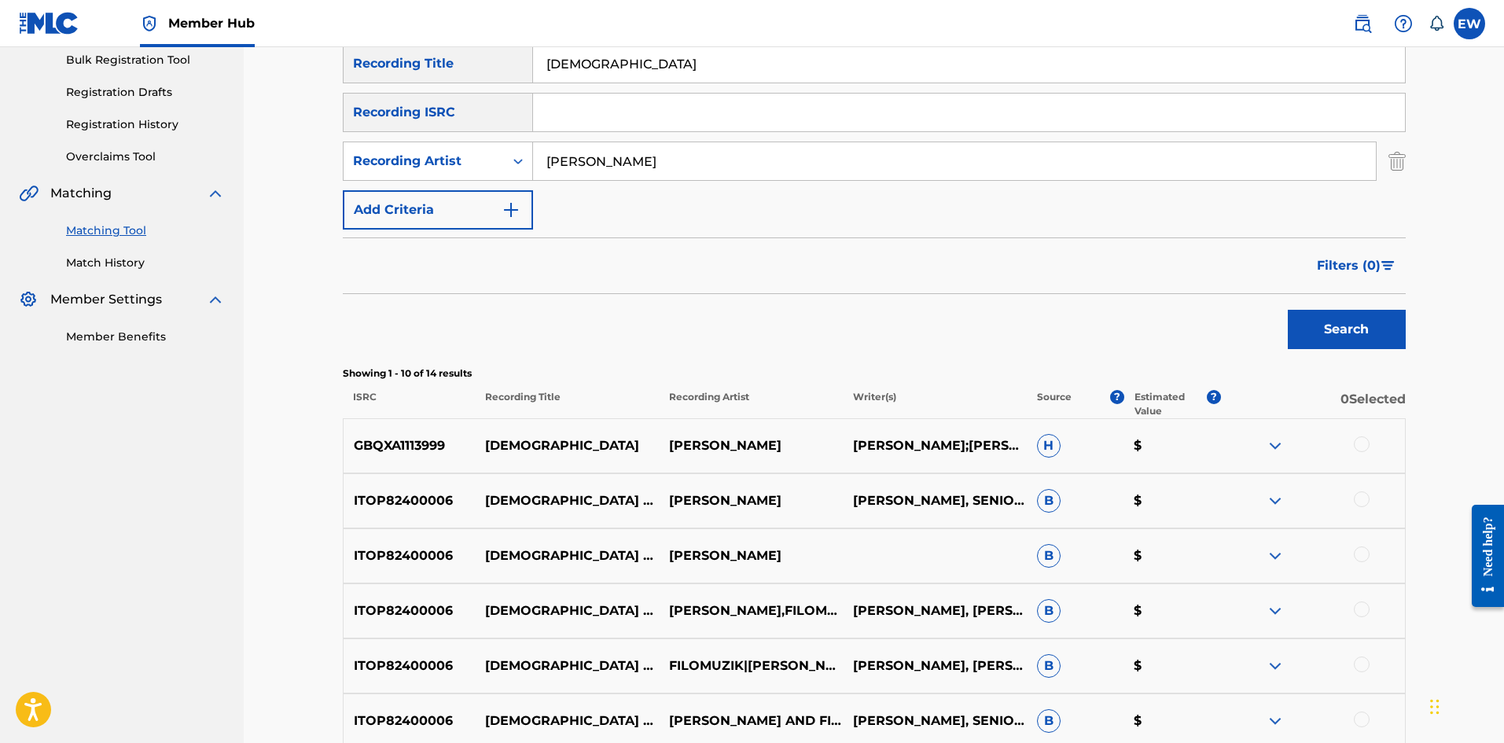
click at [1374, 444] on div at bounding box center [1313, 445] width 184 height 19
click at [1358, 447] on div at bounding box center [1362, 444] width 16 height 16
click at [1094, 604] on button "Match 1 Group" at bounding box center [1105, 614] width 174 height 39
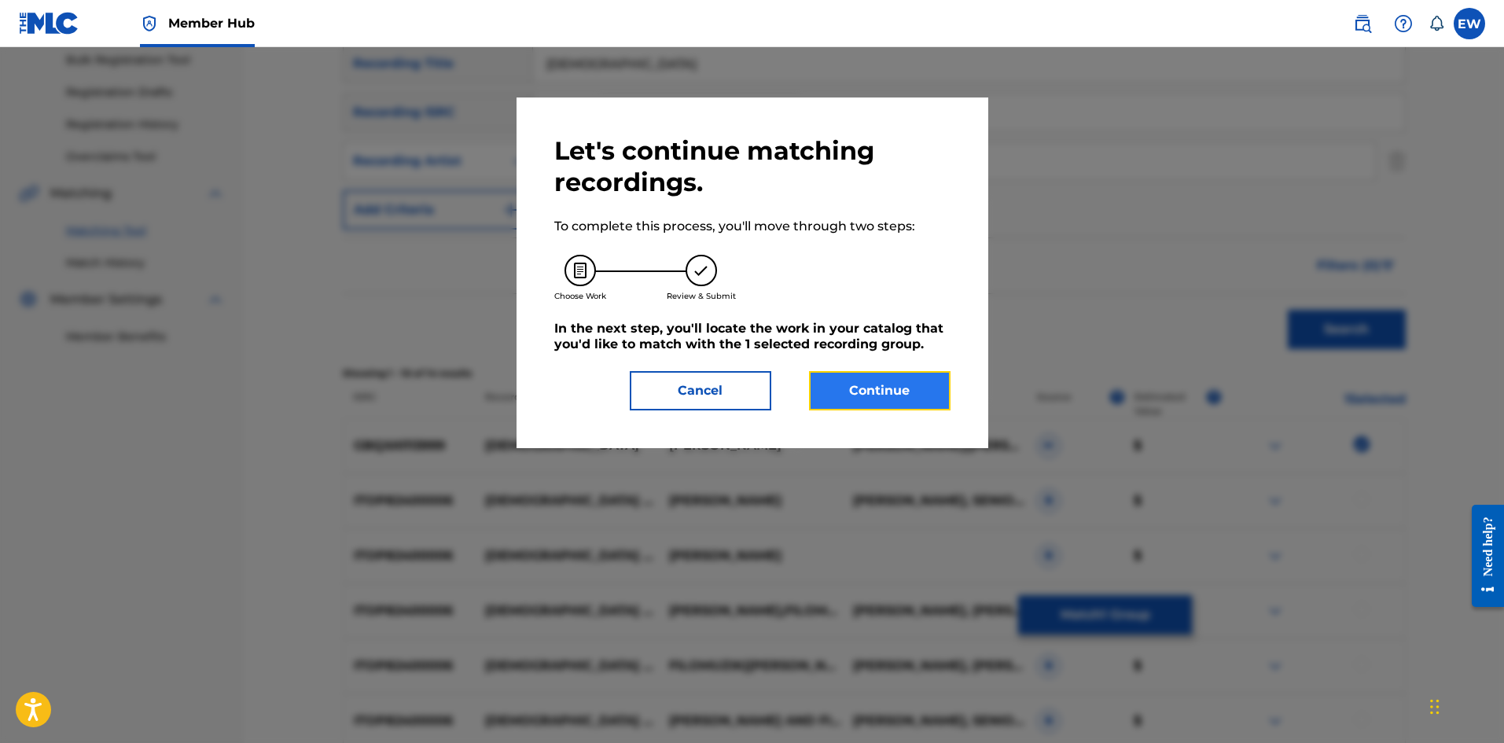
click at [941, 385] on button "Continue" at bounding box center [880, 390] width 142 height 39
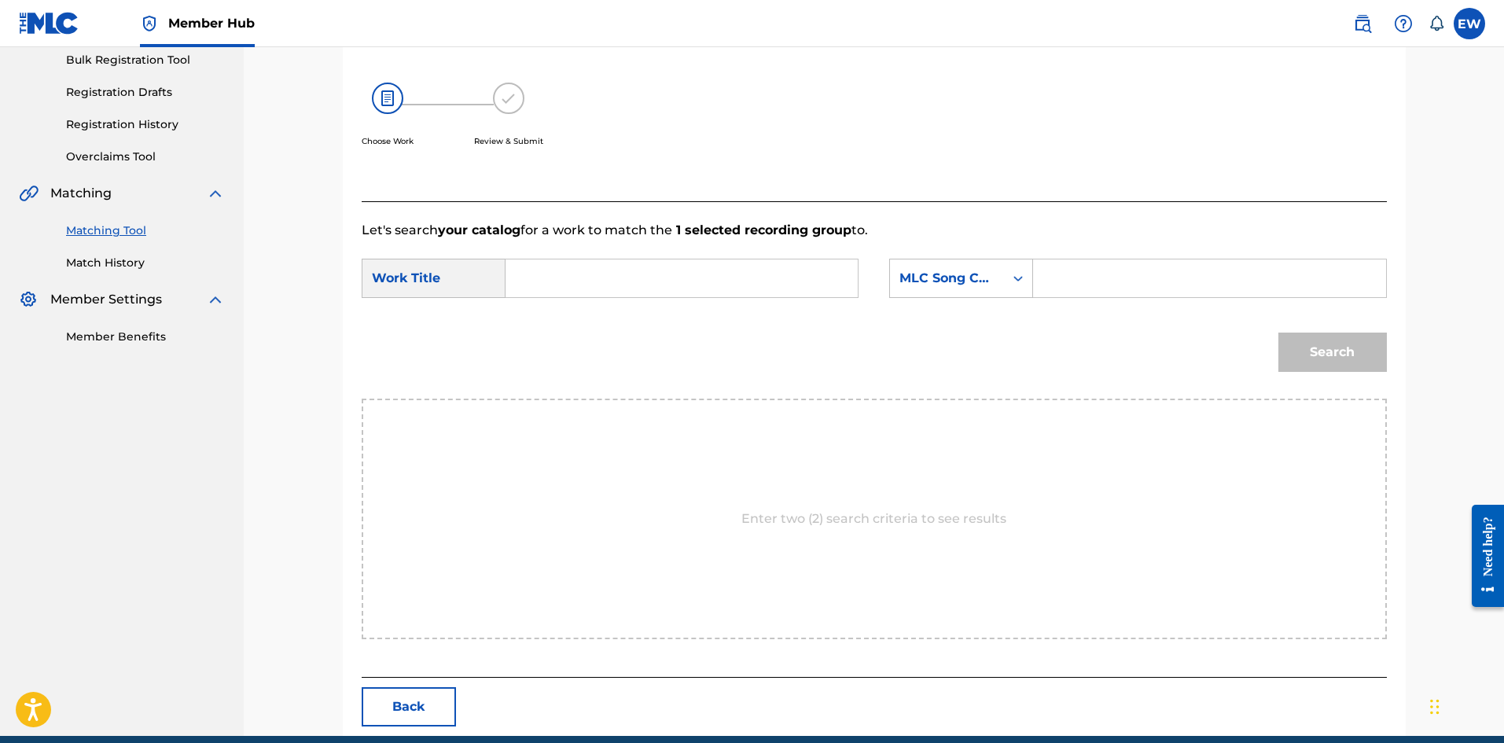
drag, startPoint x: 749, startPoint y: 296, endPoint x: 748, endPoint y: 285, distance: 10.3
click at [749, 295] on input "Search Form" at bounding box center [682, 279] width 326 height 38
paste input "RASTAMAN"
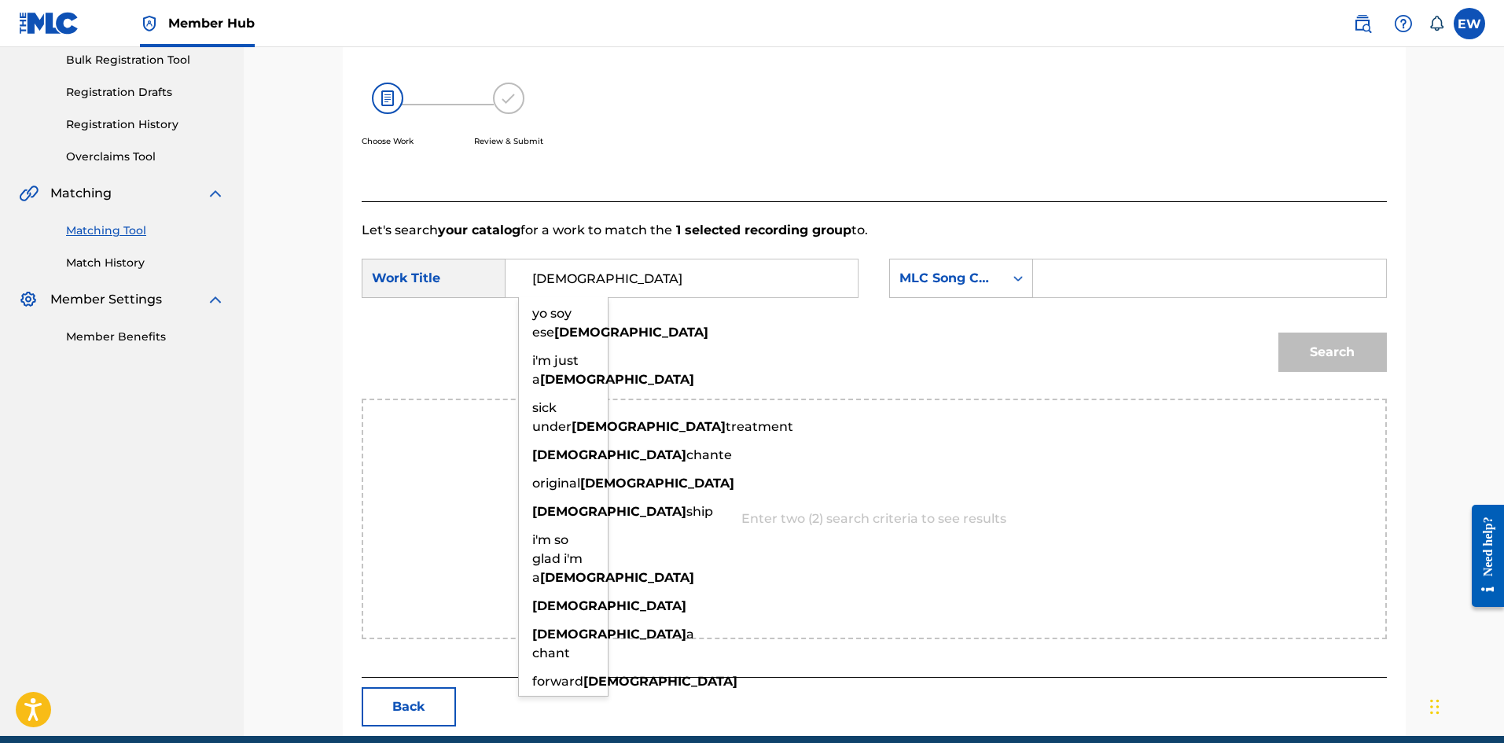
type input "RASTAMAN"
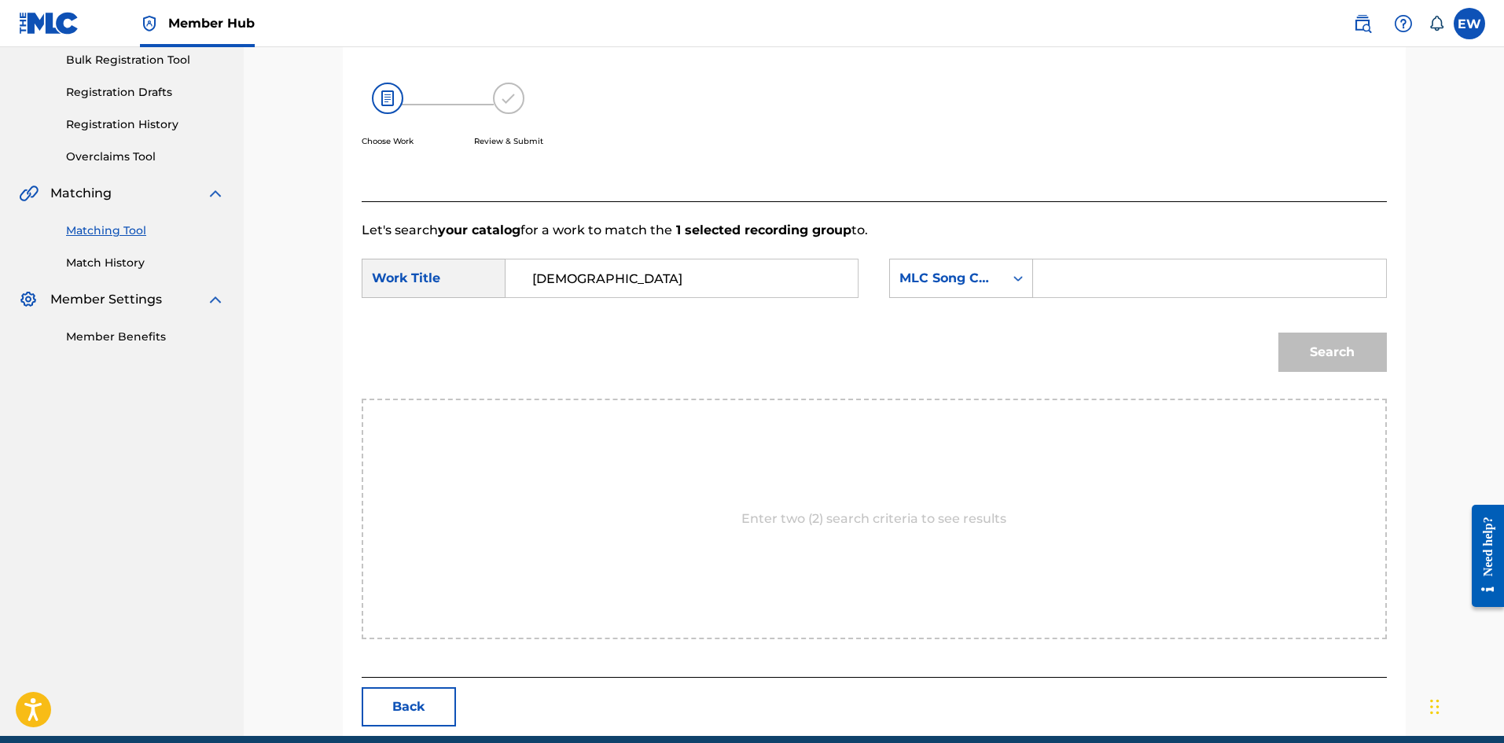
click at [1060, 271] on input "Search Form" at bounding box center [1210, 279] width 326 height 38
paste input "RC1XAU"
type input "RC1XAU"
click at [1332, 361] on button "Search" at bounding box center [1333, 352] width 109 height 39
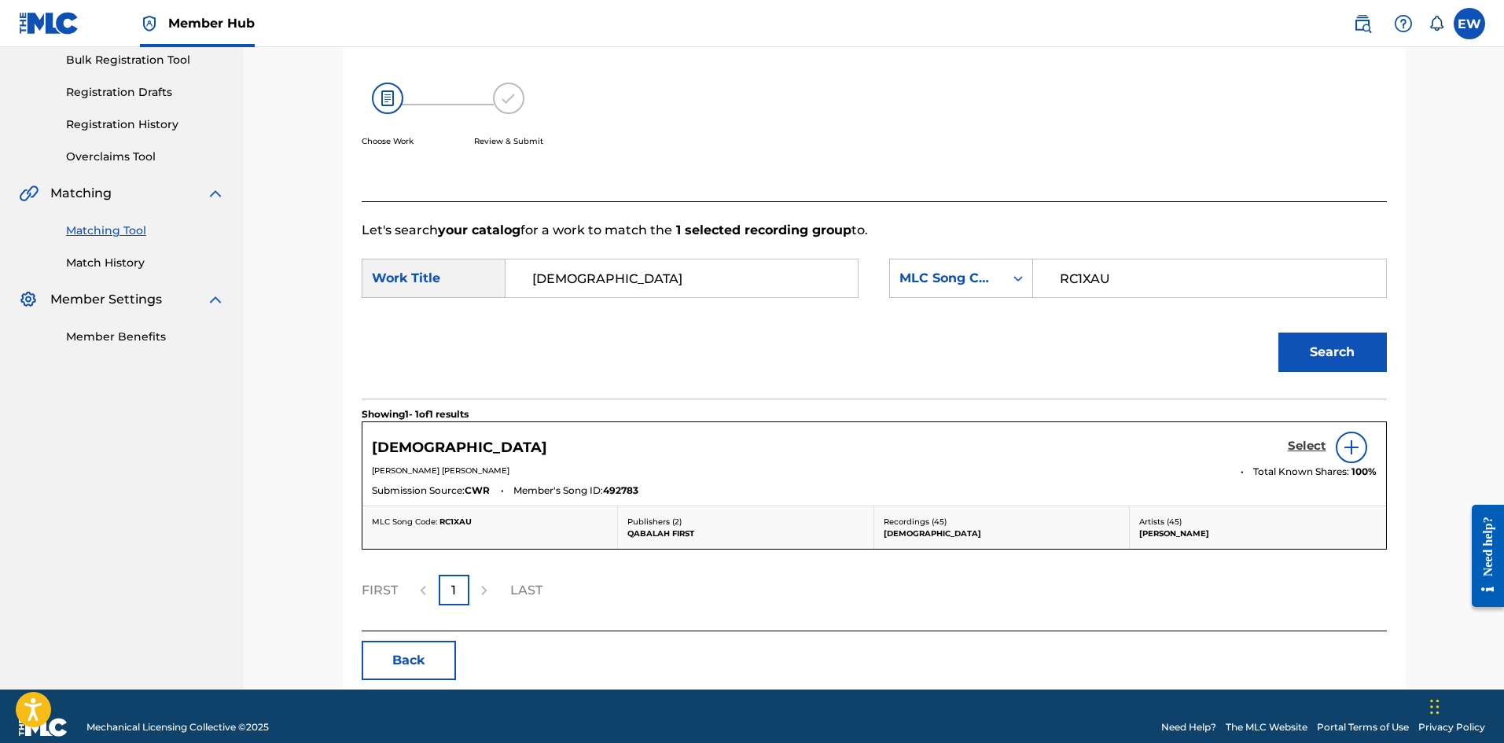
click at [1315, 440] on h5 "Select" at bounding box center [1307, 446] width 39 height 15
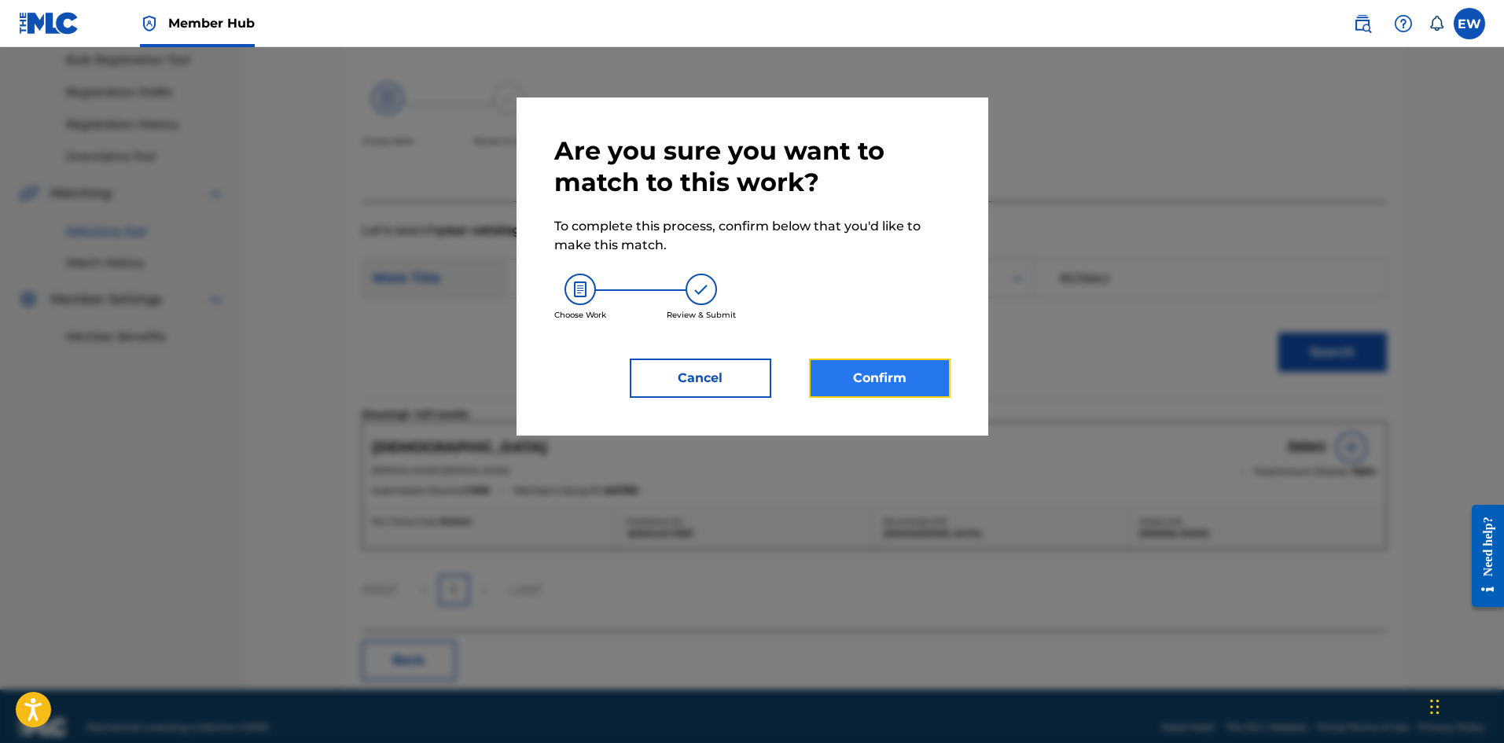
click at [876, 364] on button "Confirm" at bounding box center [880, 378] width 142 height 39
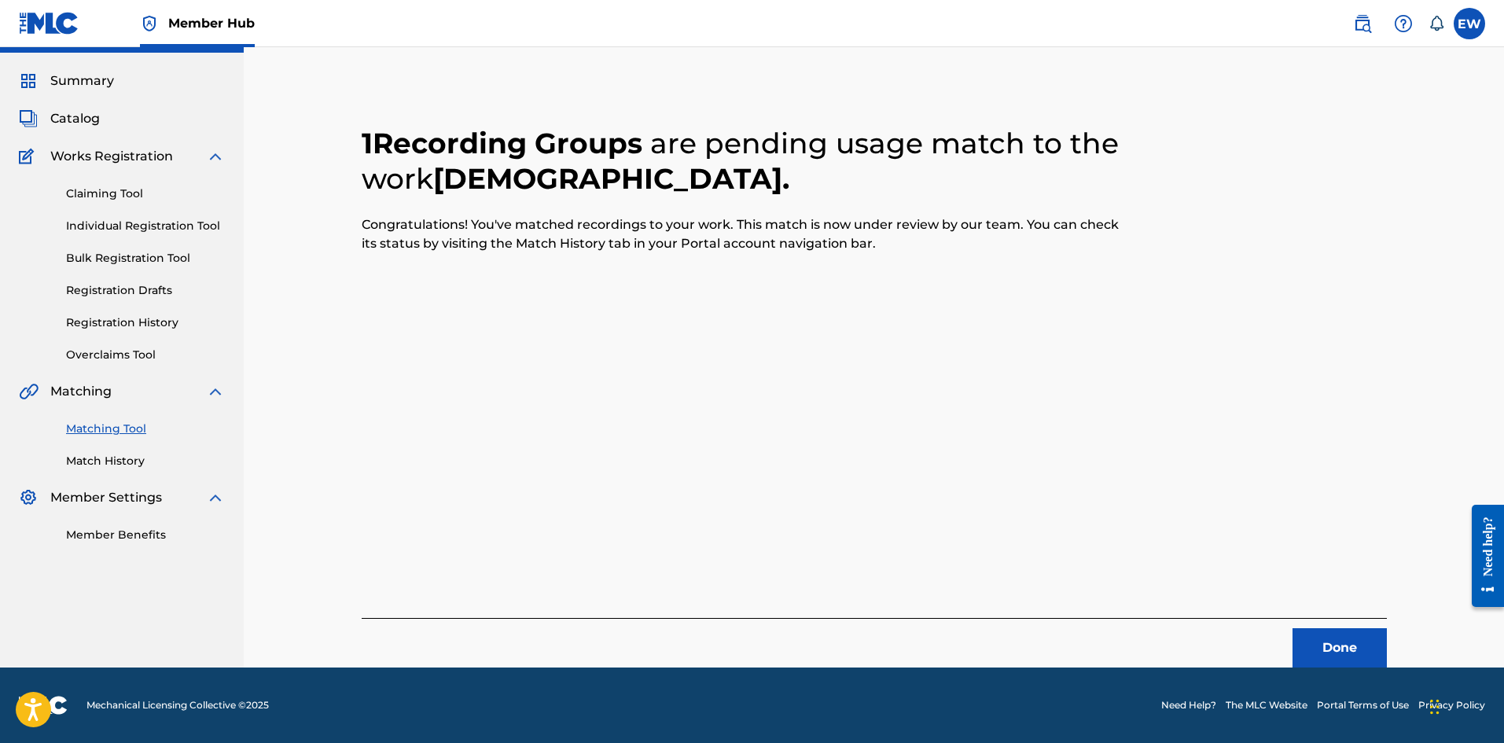
scroll to position [38, 0]
click at [1303, 646] on button "Done" at bounding box center [1340, 647] width 94 height 39
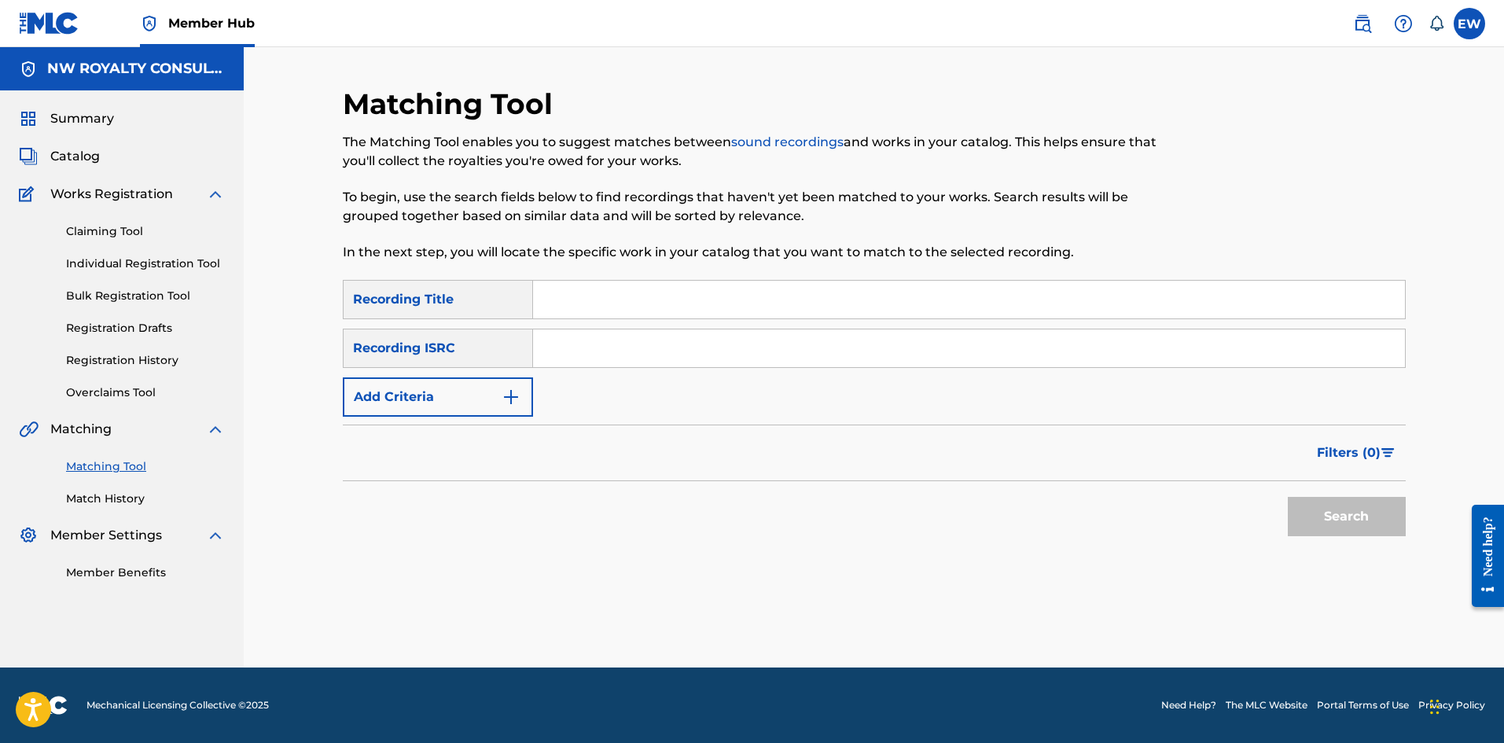
scroll to position [0, 0]
click at [455, 399] on button "Add Criteria" at bounding box center [438, 396] width 190 height 39
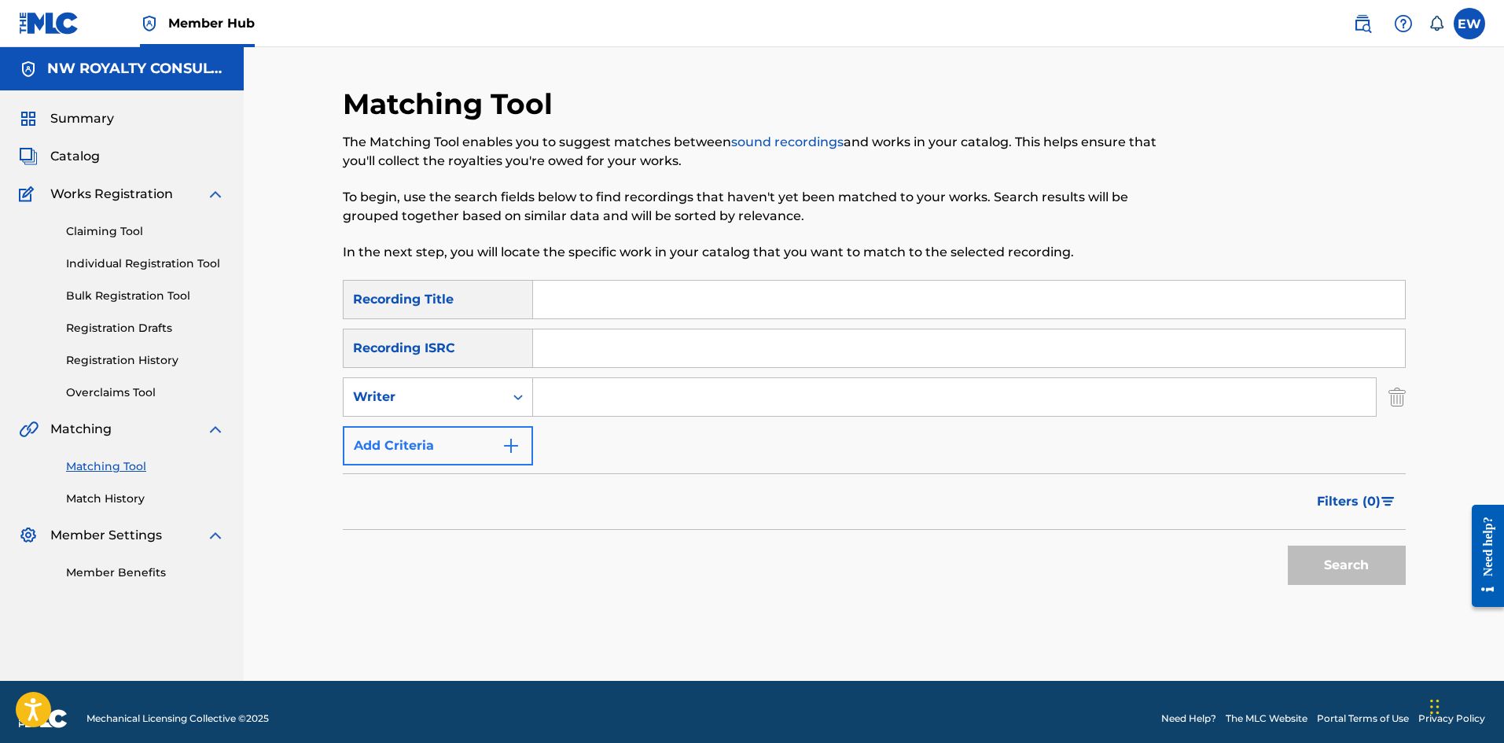
click at [455, 399] on div "Writer" at bounding box center [424, 397] width 142 height 19
click at [455, 422] on div "Recording Artist" at bounding box center [438, 436] width 189 height 39
click at [672, 400] on input "Search Form" at bounding box center [954, 397] width 843 height 38
paste input "ECHO DAN"
type input "ECHO DAN"
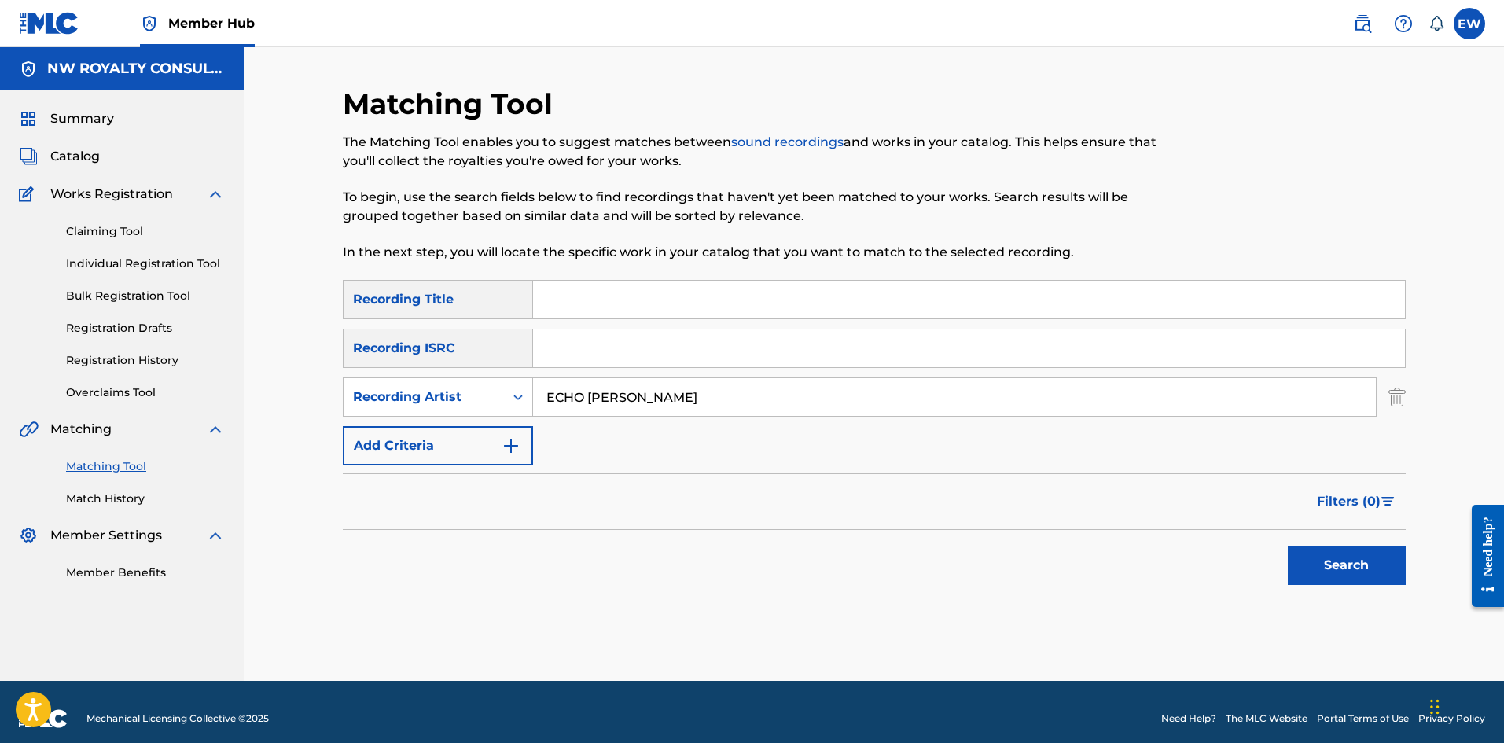
click at [631, 315] on input "Search Form" at bounding box center [969, 300] width 872 height 38
paste input "RAVE"
type input "RAVE"
click at [1354, 555] on button "Search" at bounding box center [1347, 565] width 118 height 39
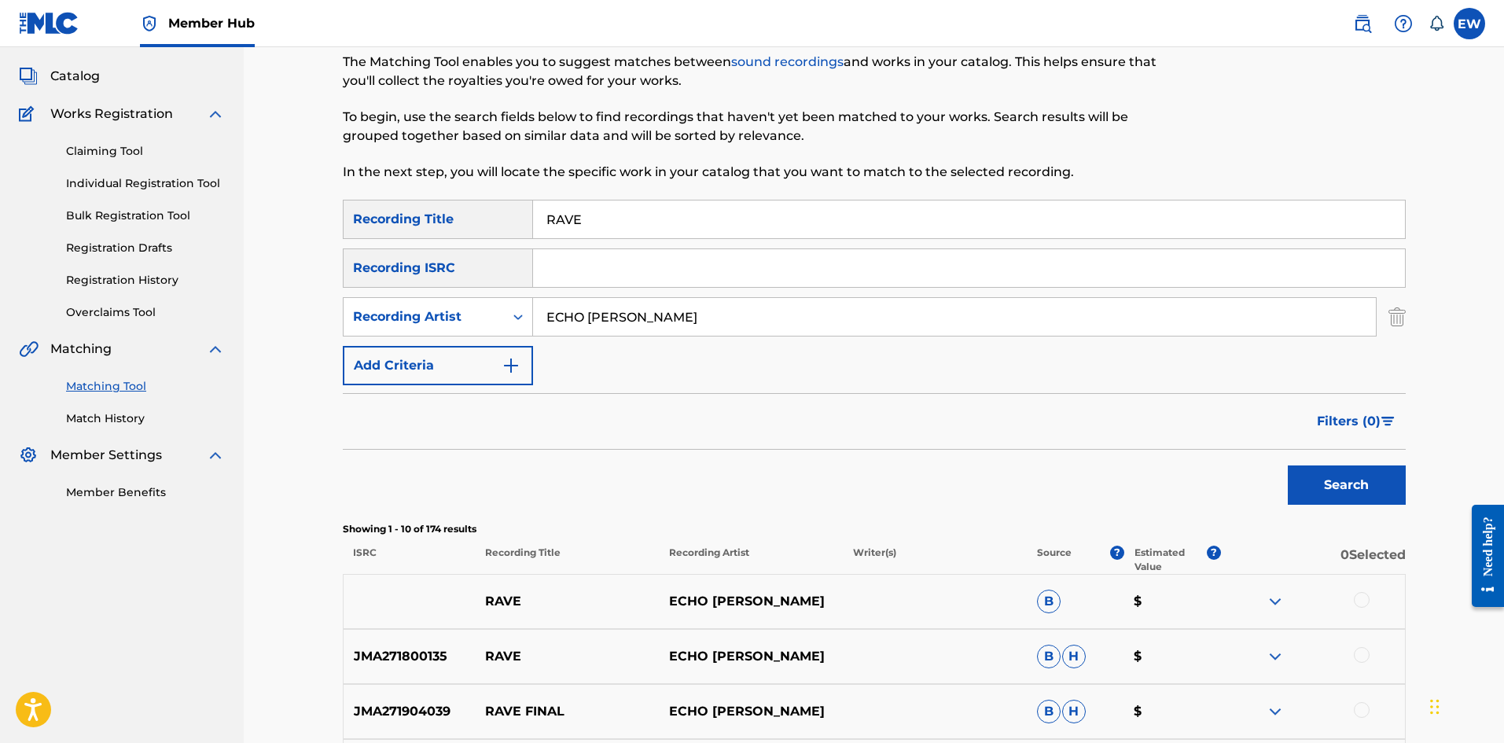
scroll to position [157, 0]
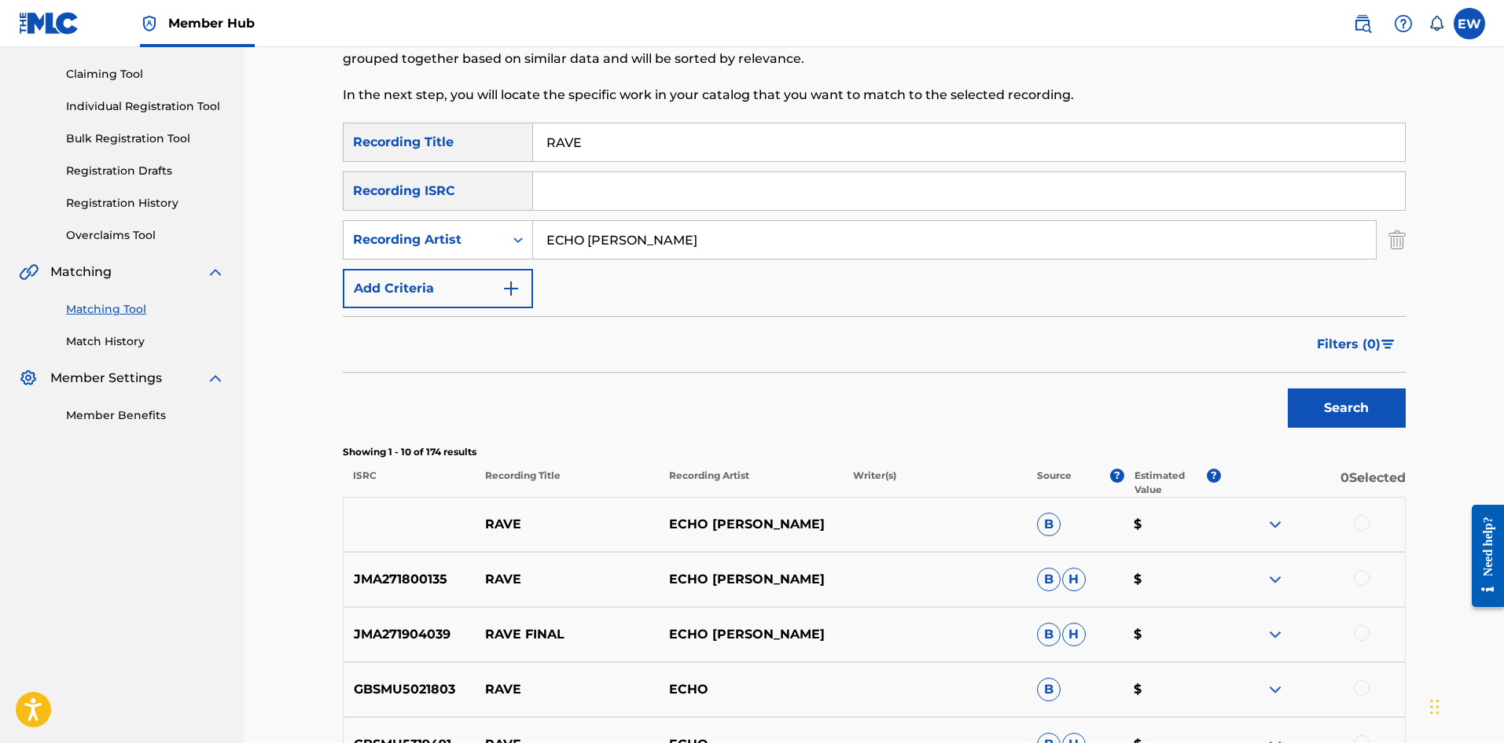
click at [1358, 521] on div at bounding box center [1362, 523] width 16 height 16
click at [1363, 573] on div at bounding box center [1362, 578] width 16 height 16
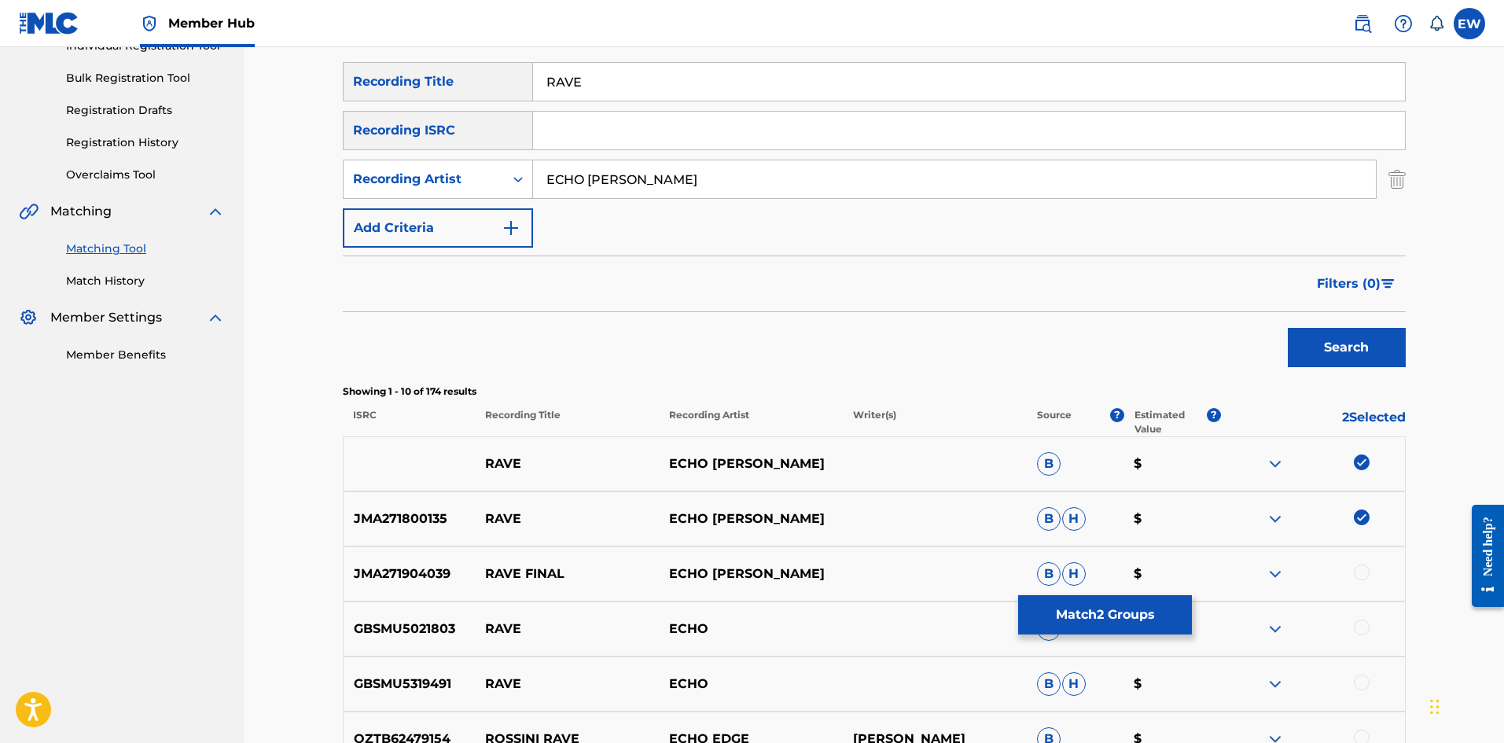
scroll to position [236, 0]
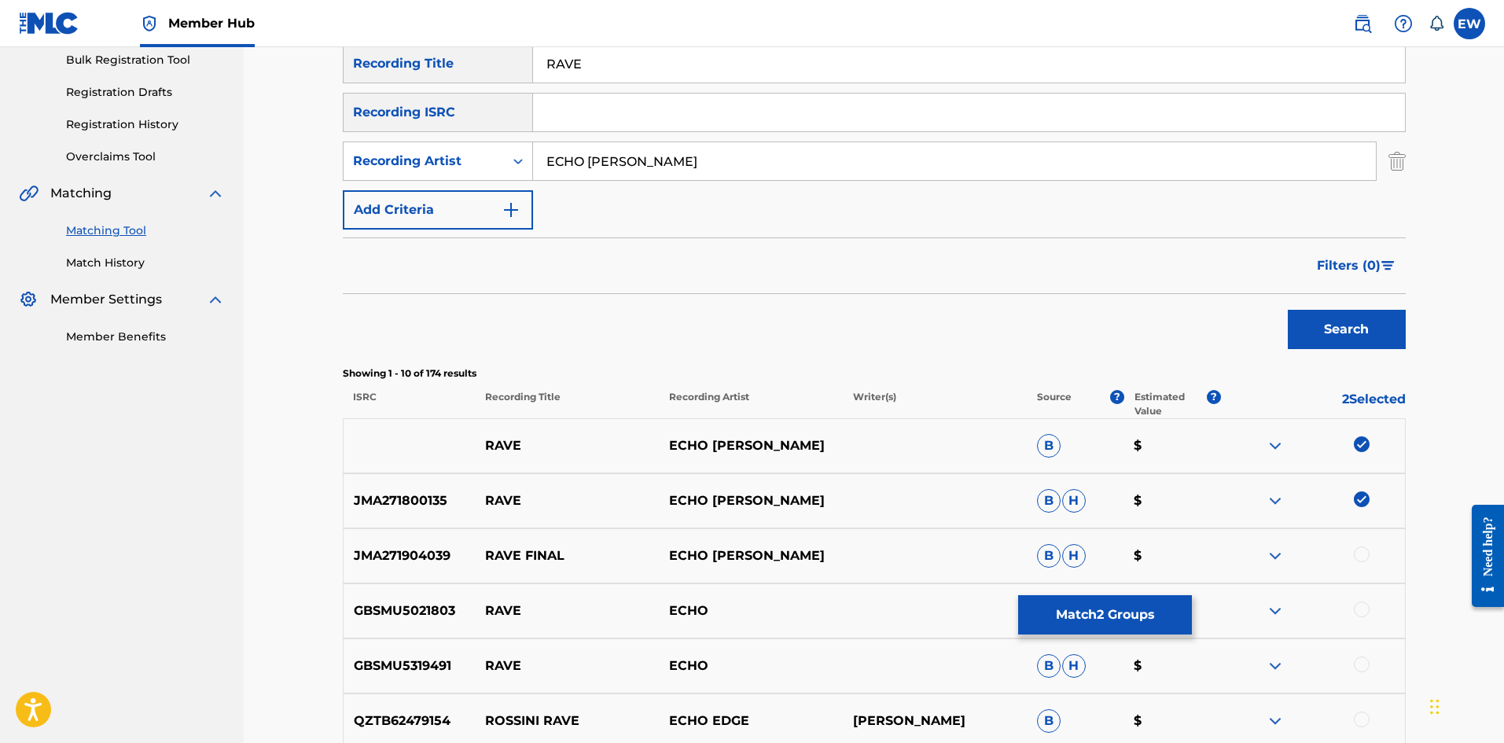
click at [1364, 556] on div at bounding box center [1362, 555] width 16 height 16
click at [1357, 606] on div at bounding box center [1362, 610] width 16 height 16
click at [1364, 662] on div at bounding box center [1362, 665] width 16 height 16
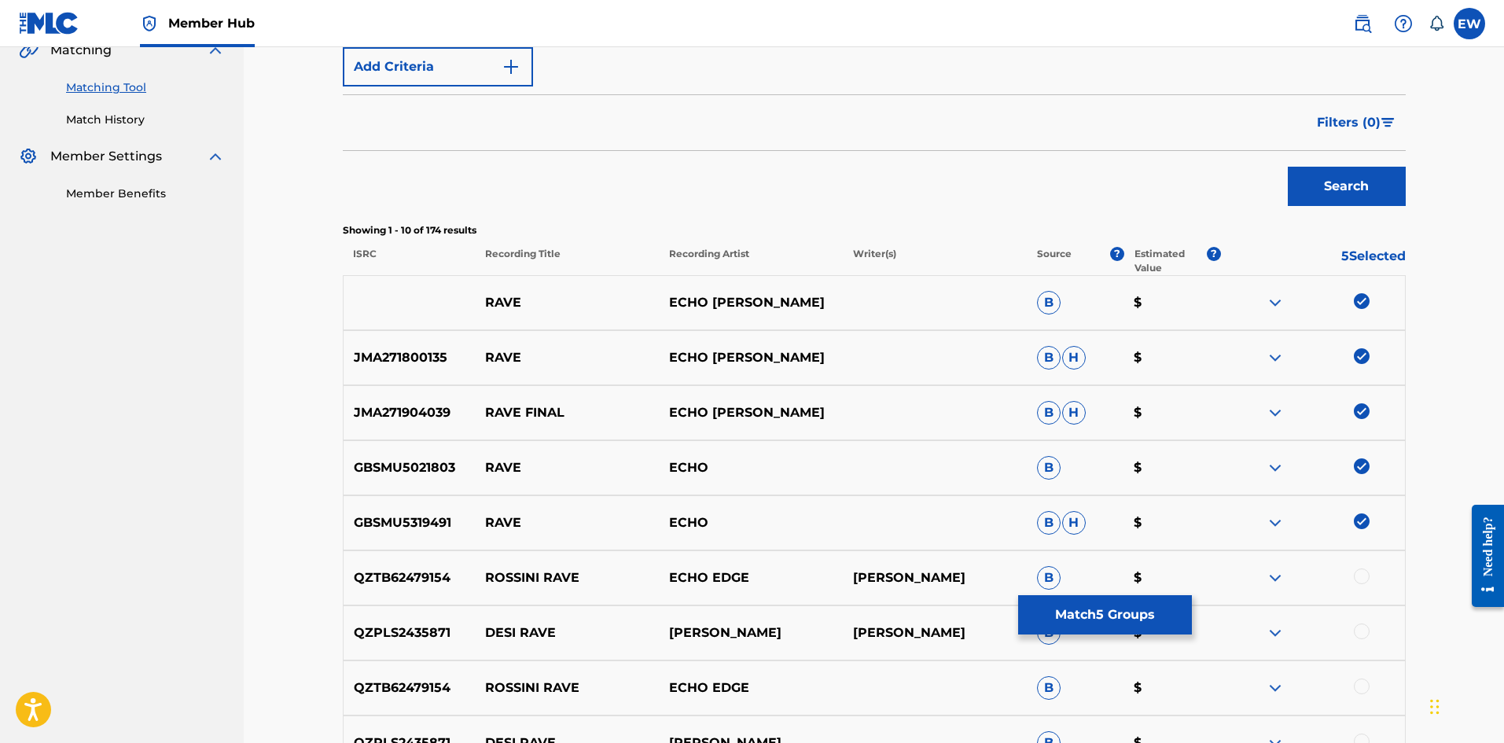
scroll to position [393, 0]
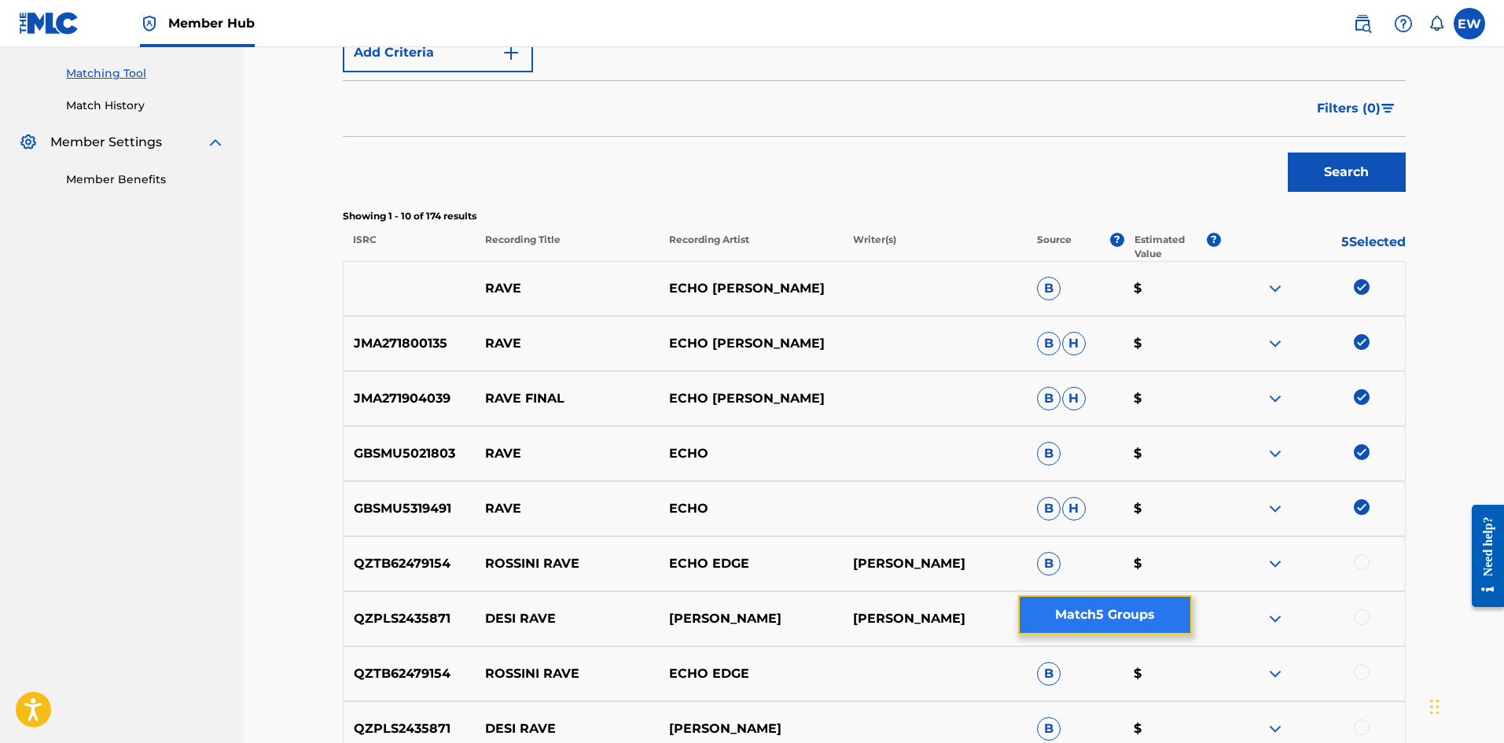
click at [1092, 614] on button "Match 5 Groups" at bounding box center [1105, 614] width 174 height 39
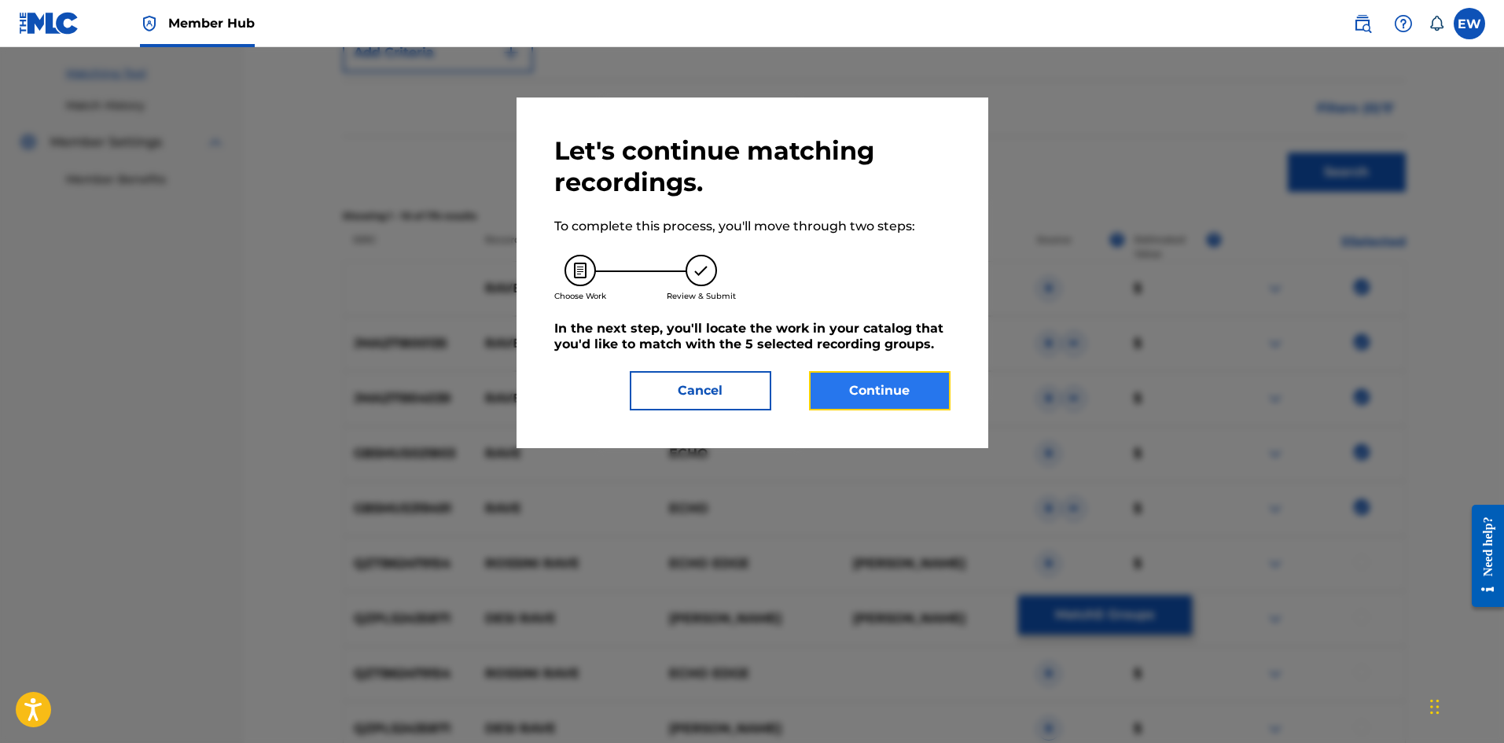
click at [877, 400] on button "Continue" at bounding box center [880, 390] width 142 height 39
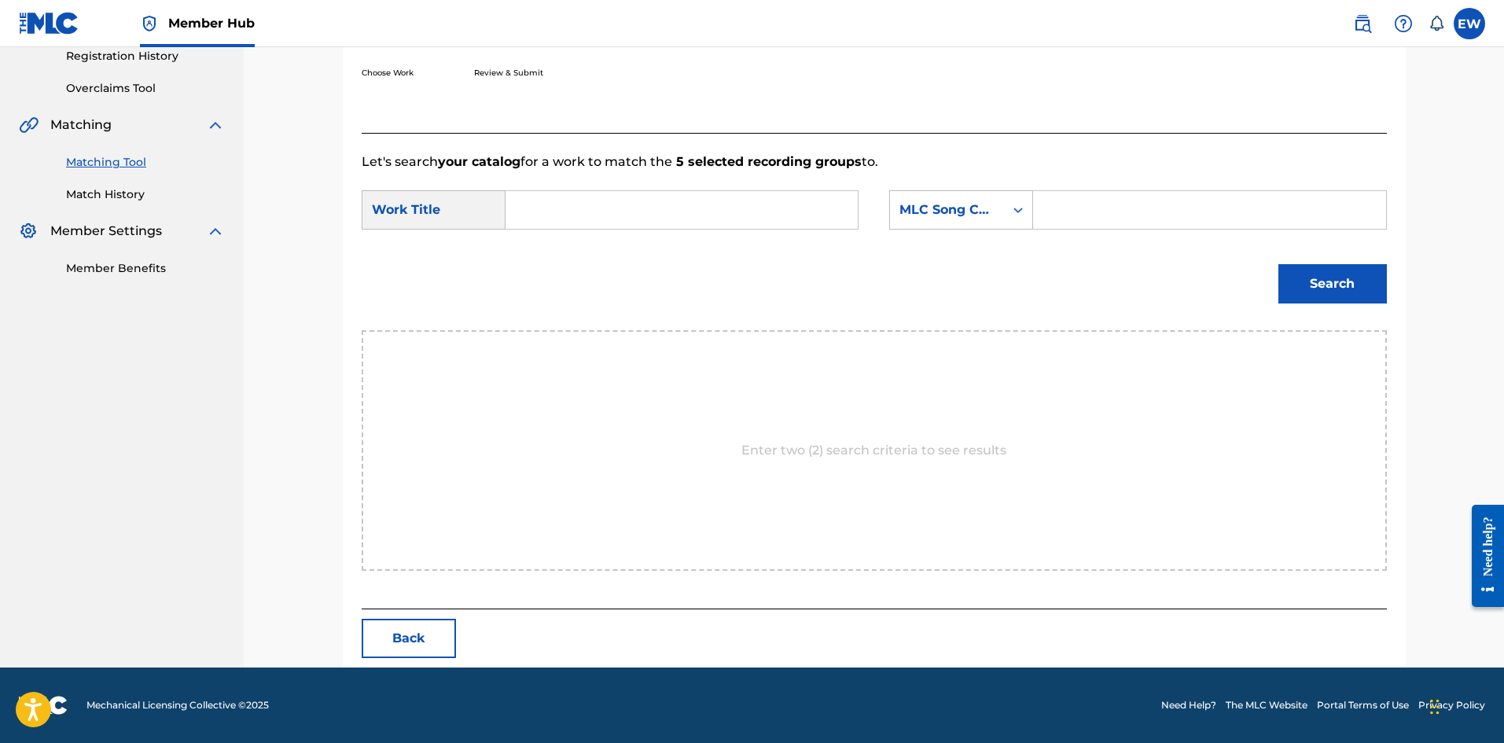
scroll to position [304, 0]
click at [772, 204] on input "Search Form" at bounding box center [682, 210] width 326 height 38
paste input "RAVE"
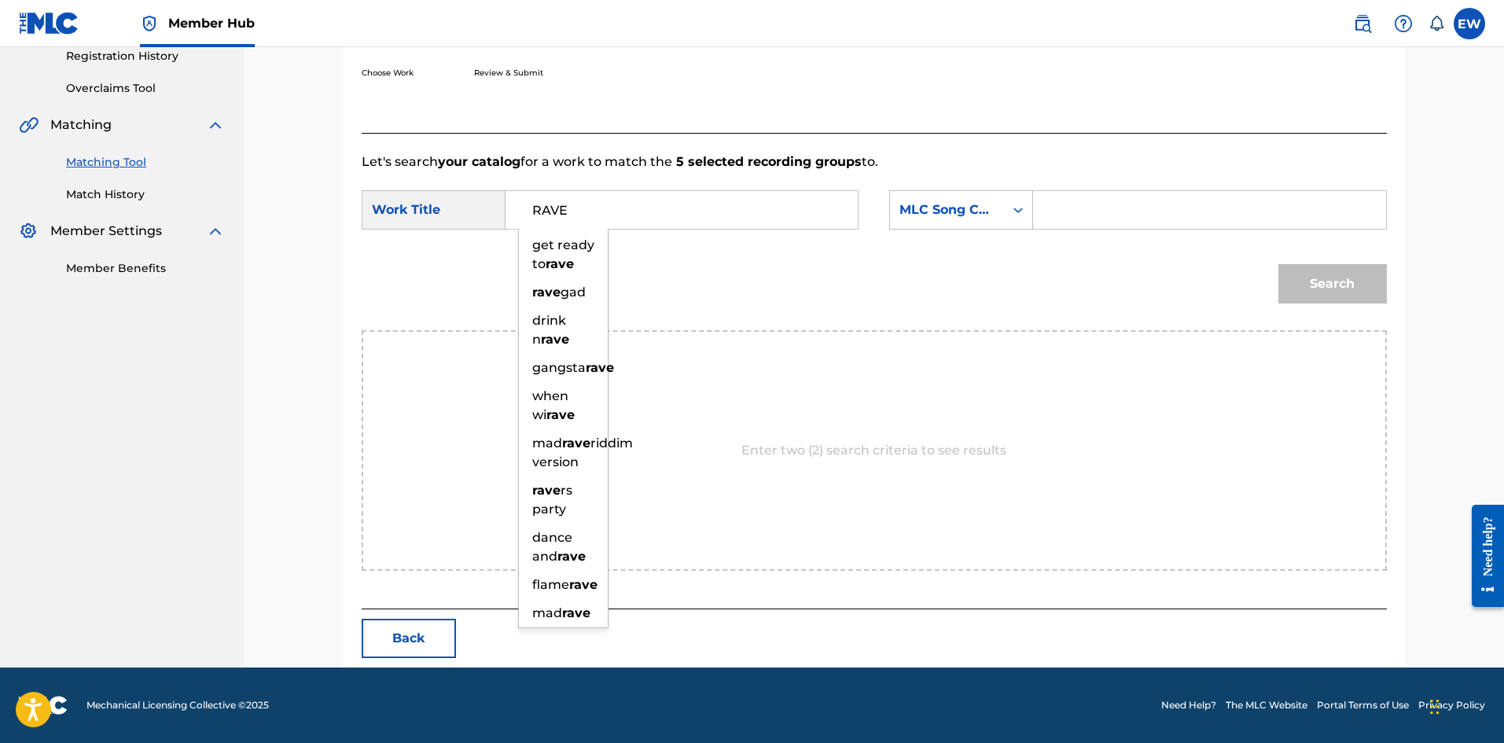
type input "RAVE"
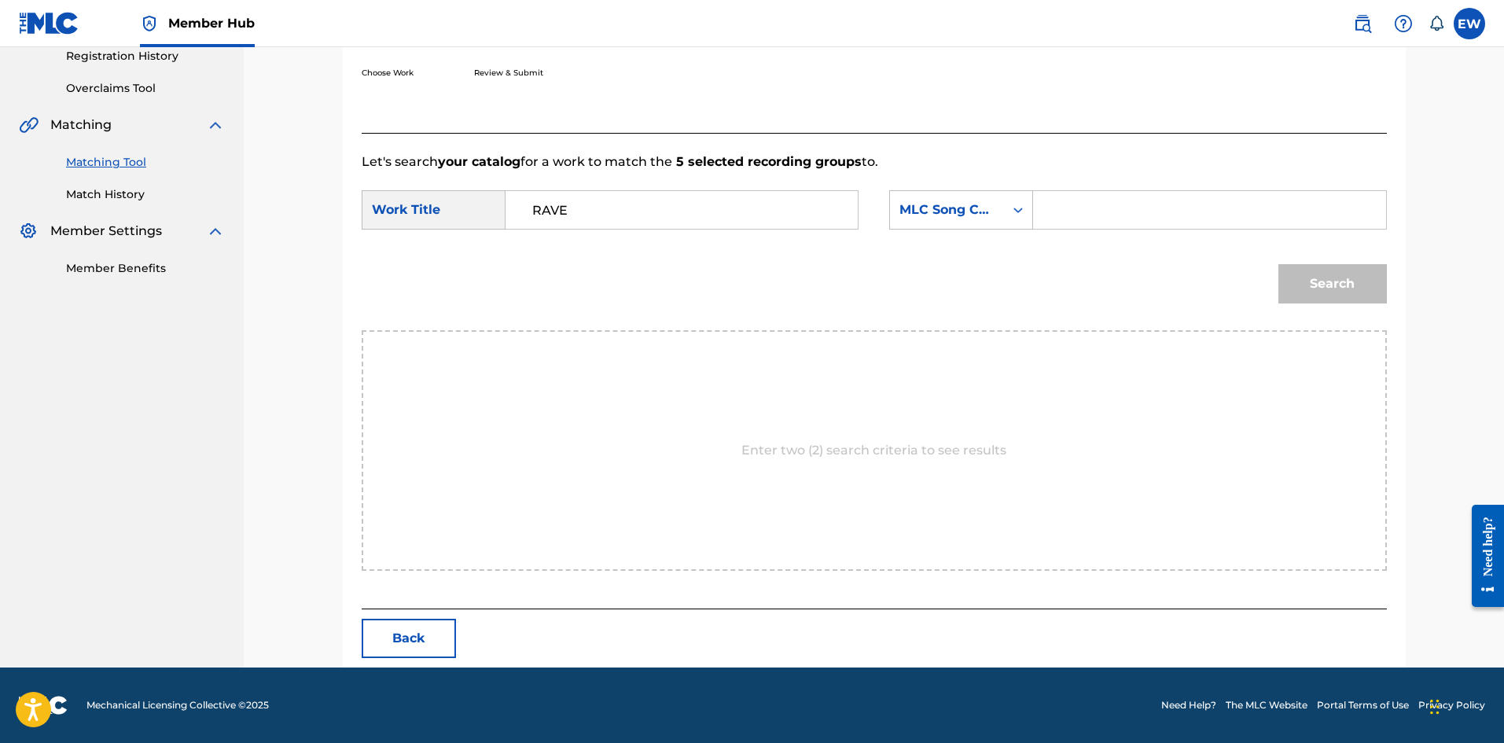
drag, startPoint x: 1099, startPoint y: 215, endPoint x: 1110, endPoint y: 209, distance: 12.0
click at [1103, 212] on input "Search Form" at bounding box center [1210, 210] width 326 height 38
paste input "RA95N6"
type input "RA95N6"
click at [1338, 282] on button "Search" at bounding box center [1333, 283] width 109 height 39
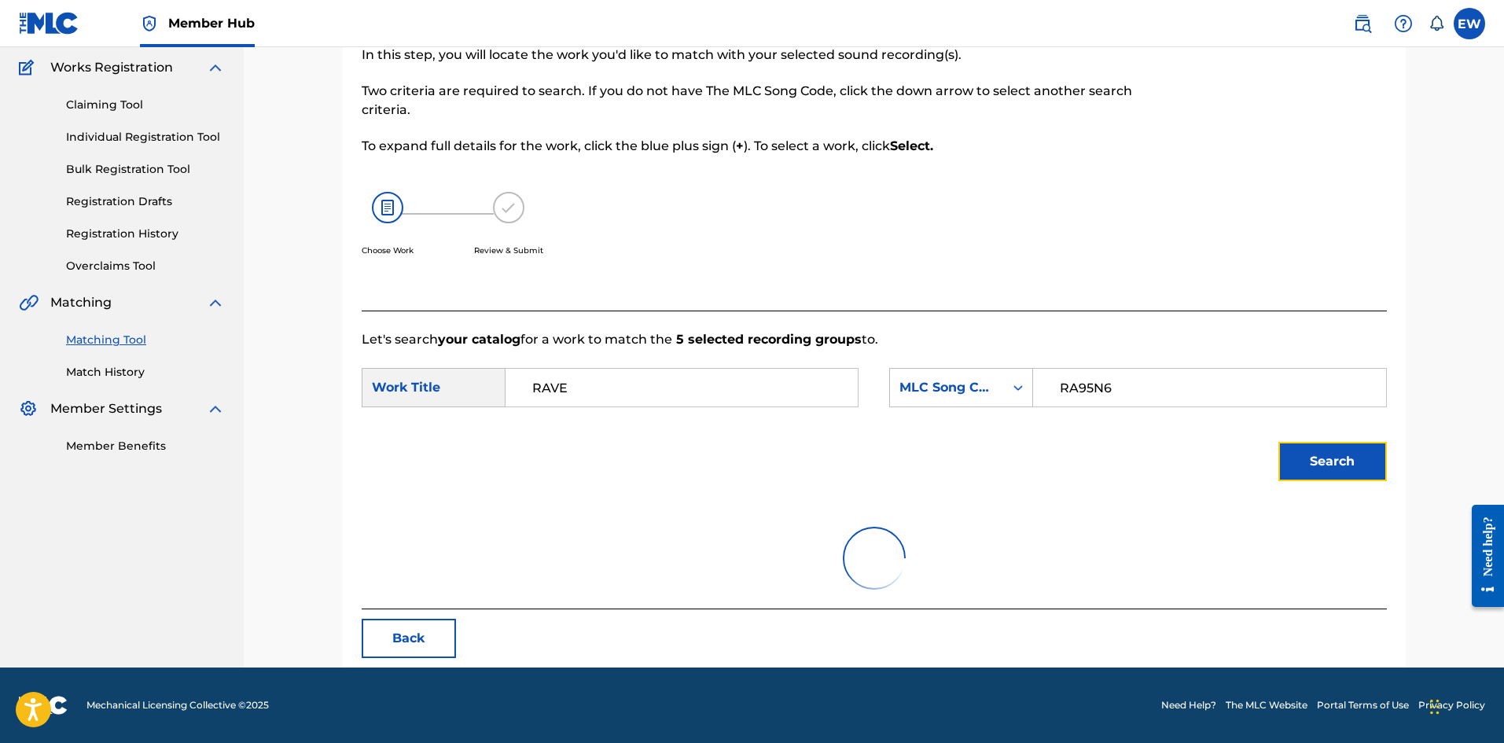
scroll to position [258, 0]
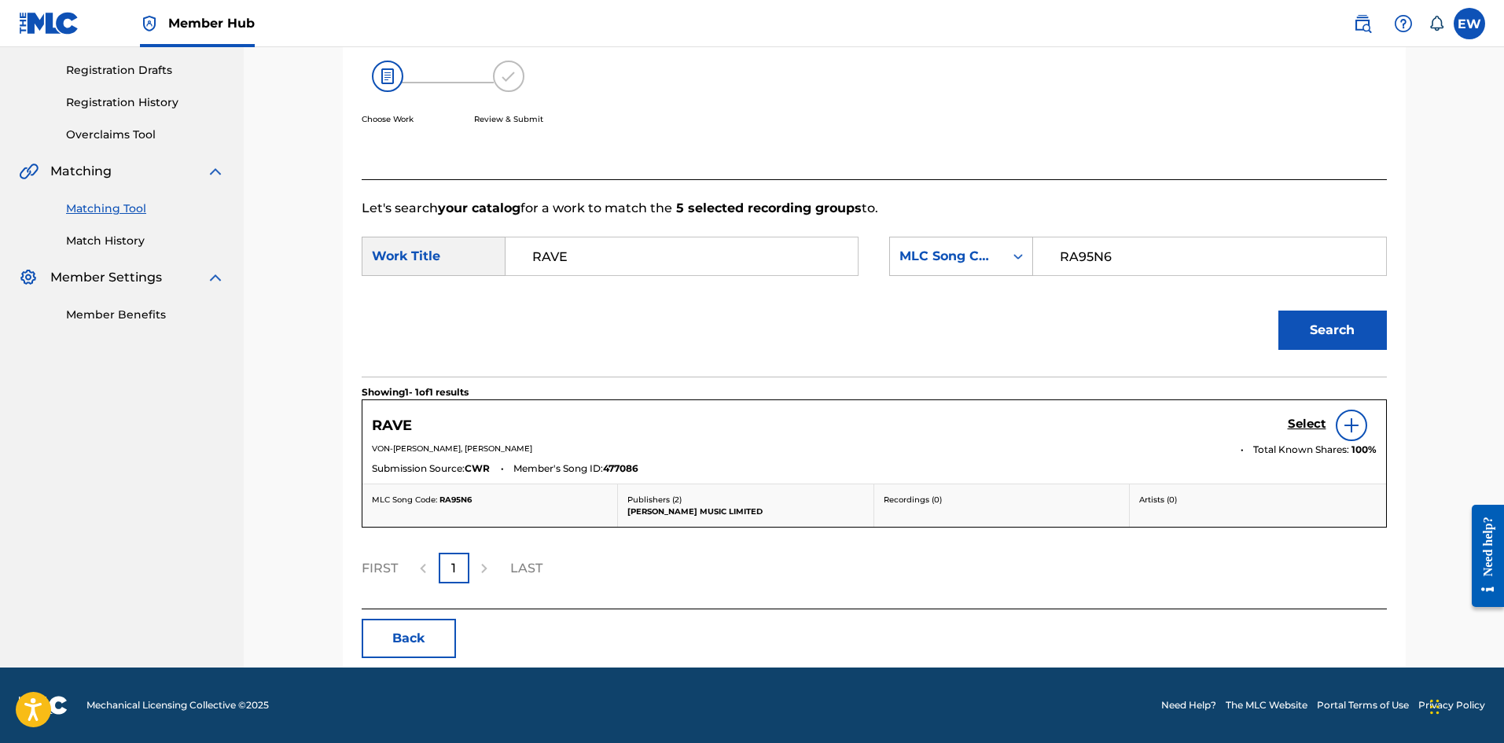
click at [1297, 412] on div "Select" at bounding box center [1332, 425] width 89 height 31
click at [1298, 425] on h5 "Select" at bounding box center [1307, 424] width 39 height 15
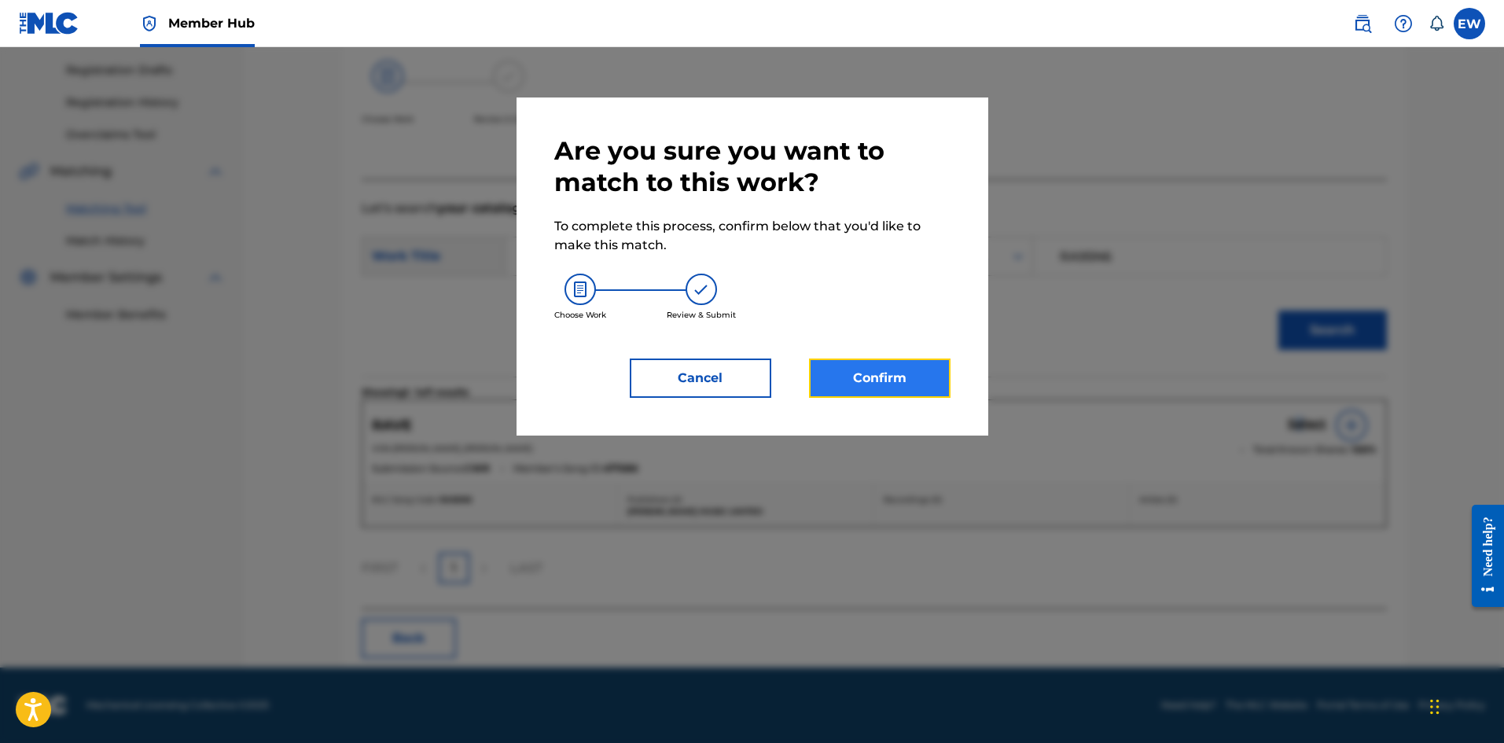
click at [900, 381] on button "Confirm" at bounding box center [880, 378] width 142 height 39
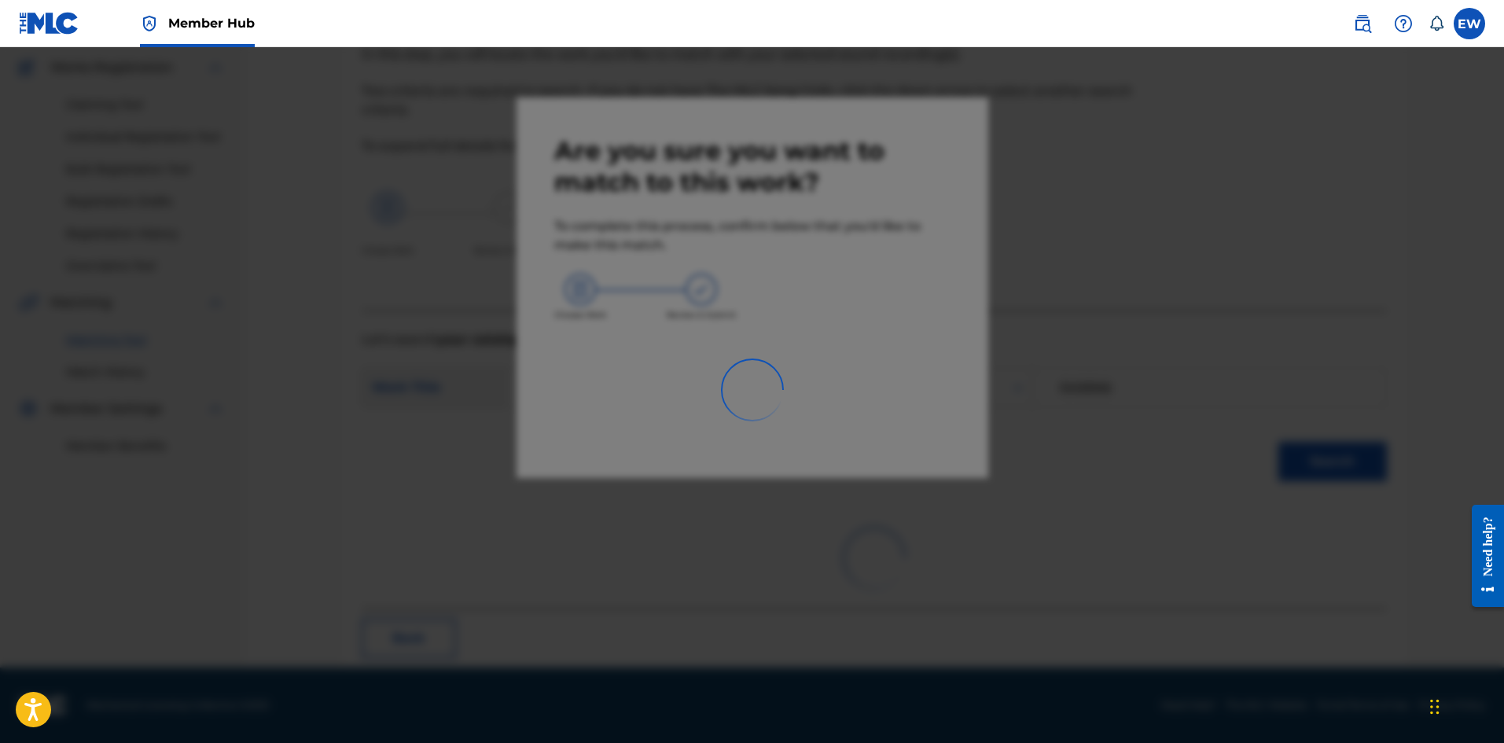
scroll to position [38, 0]
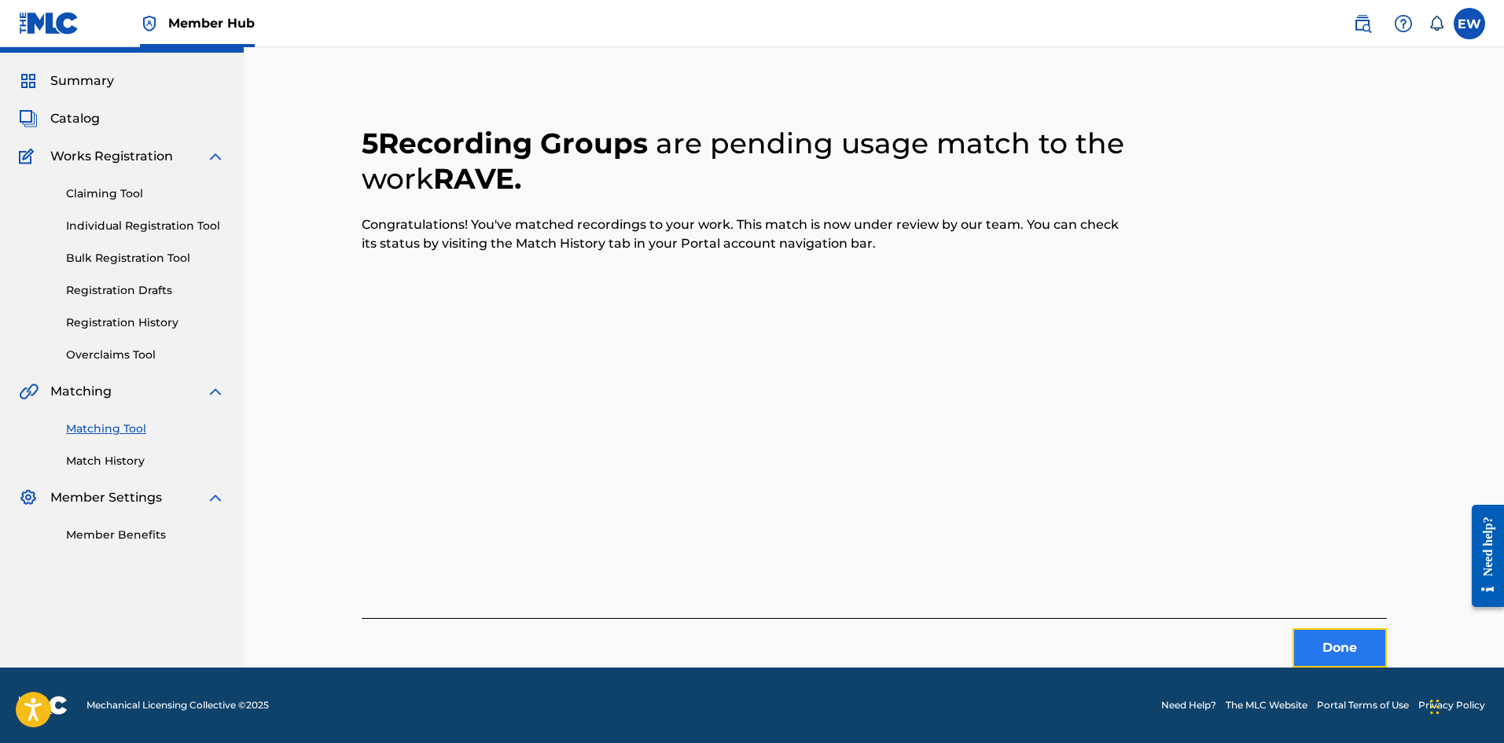
click at [1340, 643] on button "Done" at bounding box center [1340, 647] width 94 height 39
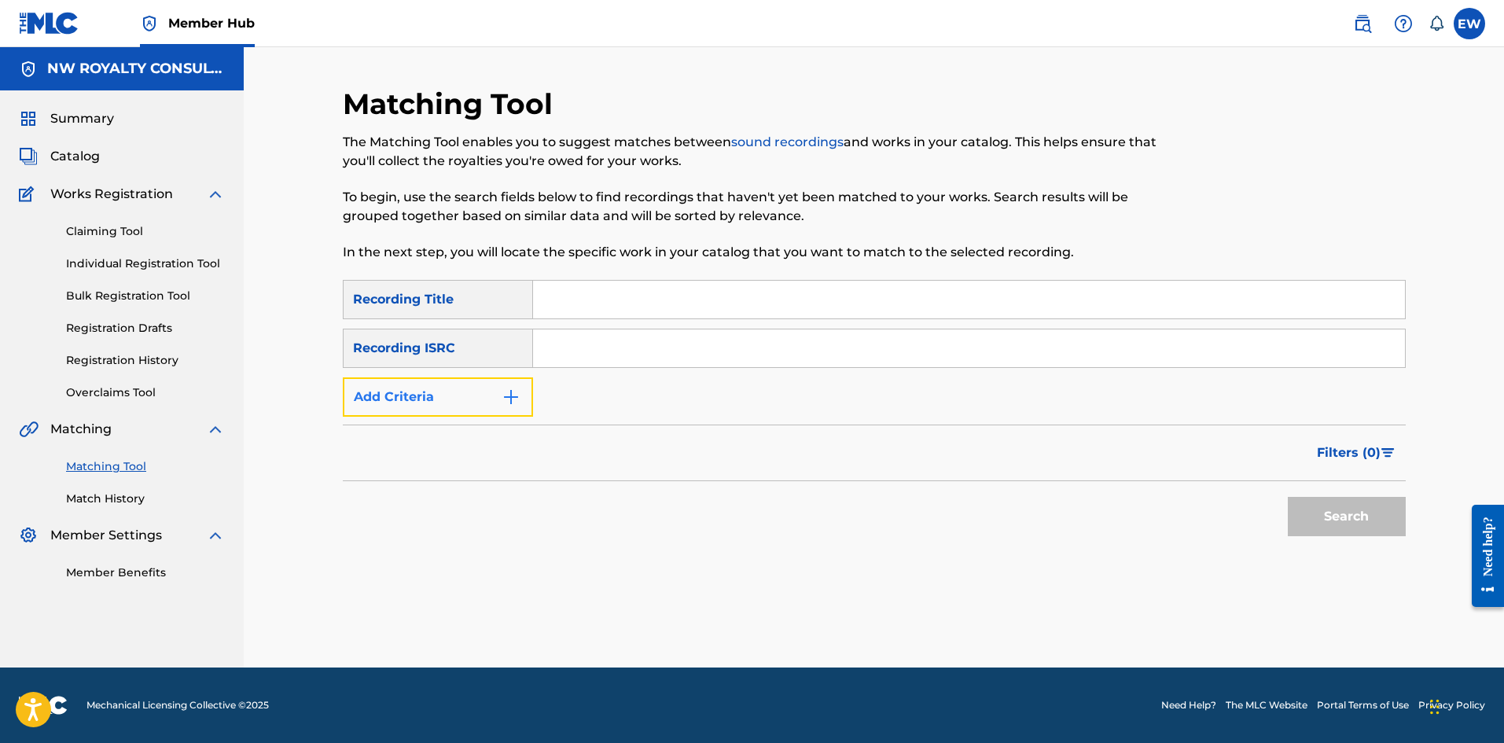
click at [455, 395] on button "Add Criteria" at bounding box center [438, 396] width 190 height 39
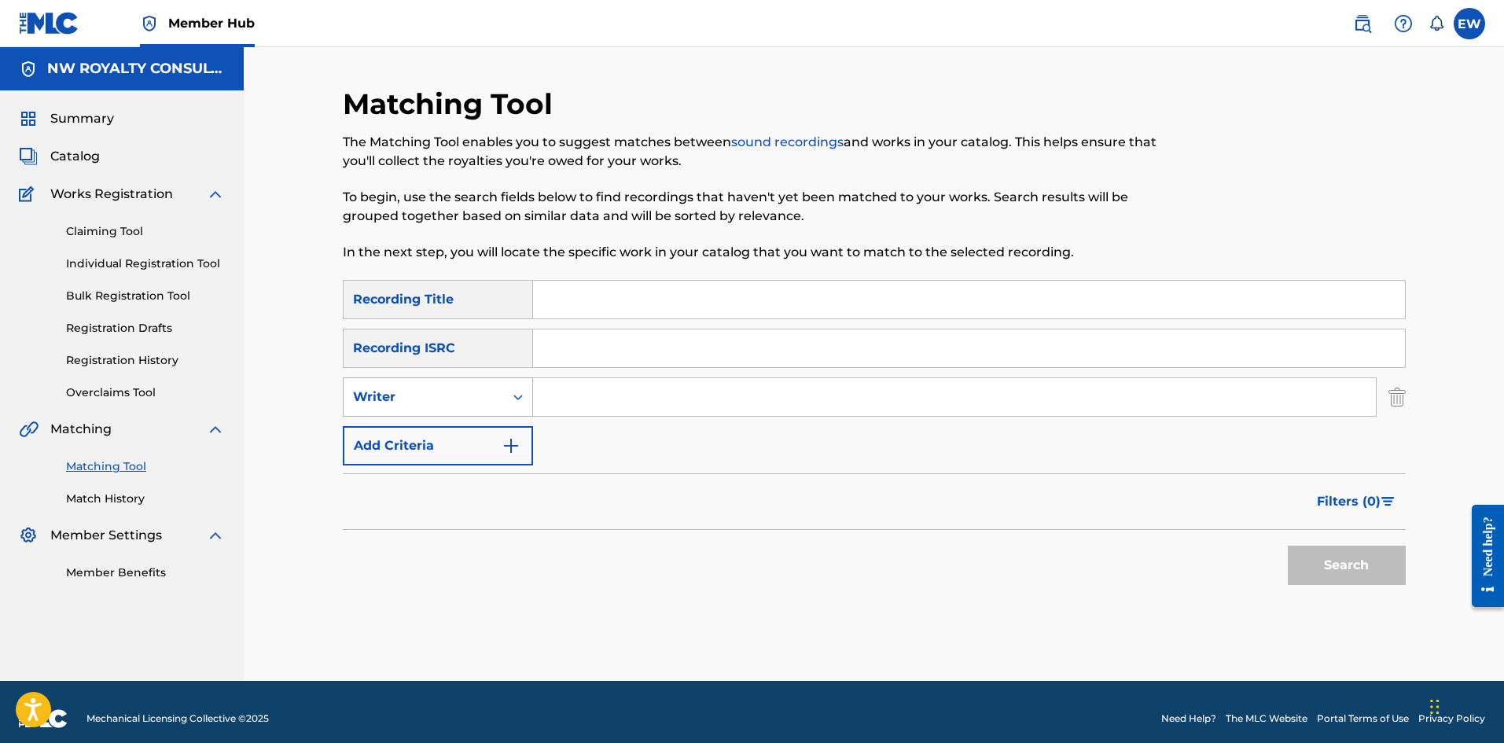
drag, startPoint x: 455, startPoint y: 395, endPoint x: 457, endPoint y: 411, distance: 15.9
click at [455, 401] on div "Writer" at bounding box center [424, 397] width 142 height 19
click at [452, 433] on div "Recording Artist" at bounding box center [438, 436] width 189 height 39
click at [609, 398] on input "Search Form" at bounding box center [954, 397] width 843 height 38
paste input "WILWA MOBSTA"
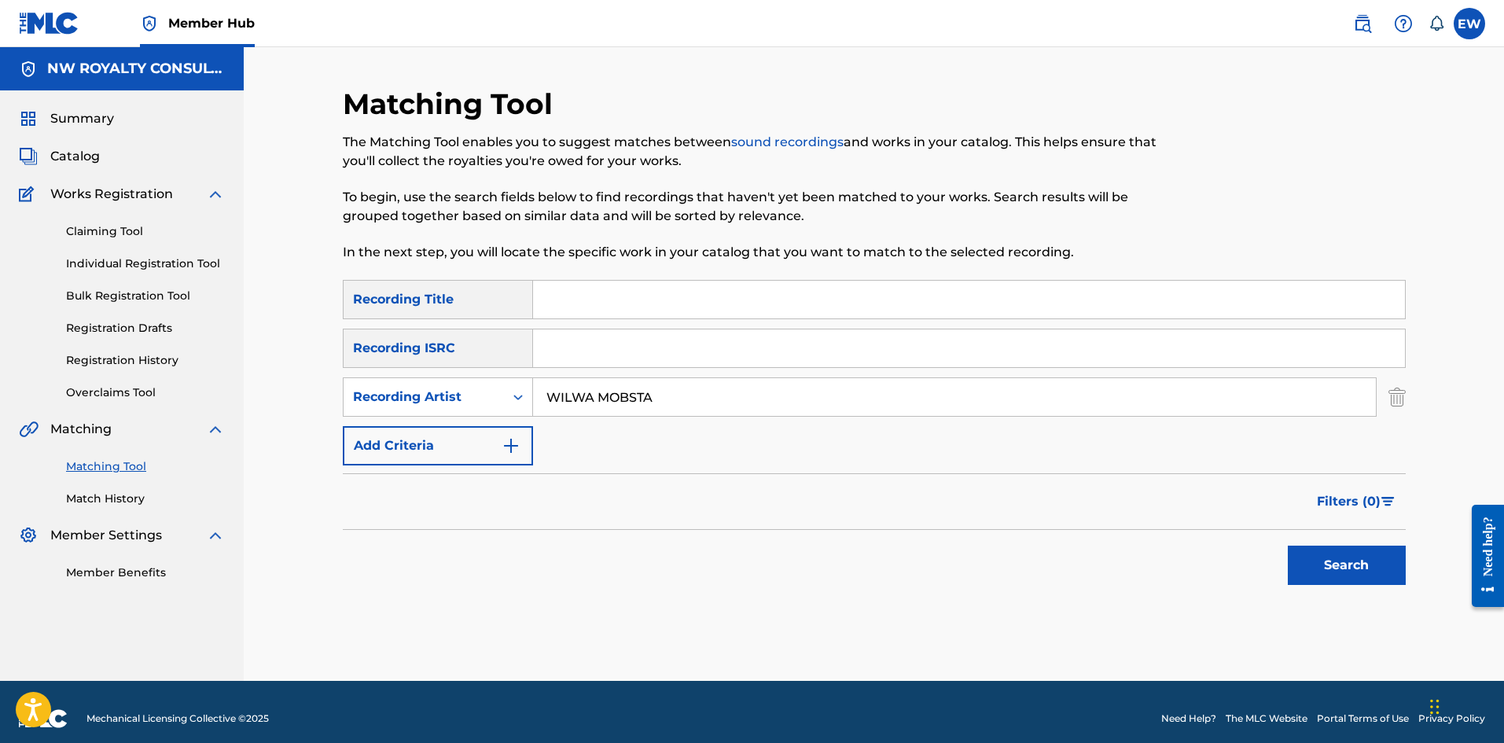
type input "WILWA MOBSTA"
click at [775, 297] on input "Search Form" at bounding box center [969, 300] width 872 height 38
paste input "READY"
type input "READY"
click at [1334, 564] on button "Search" at bounding box center [1347, 565] width 118 height 39
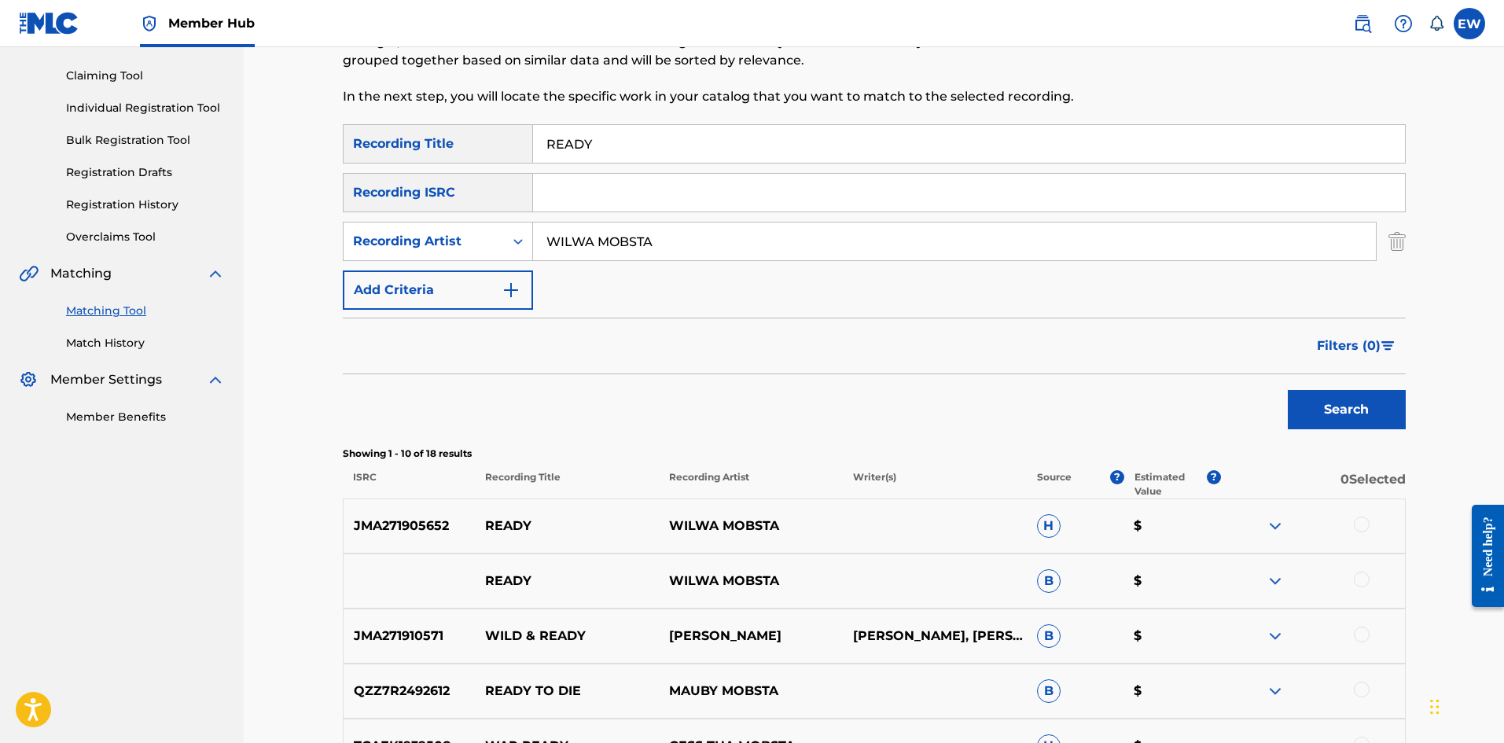
scroll to position [157, 0]
click at [1369, 525] on div at bounding box center [1362, 523] width 16 height 16
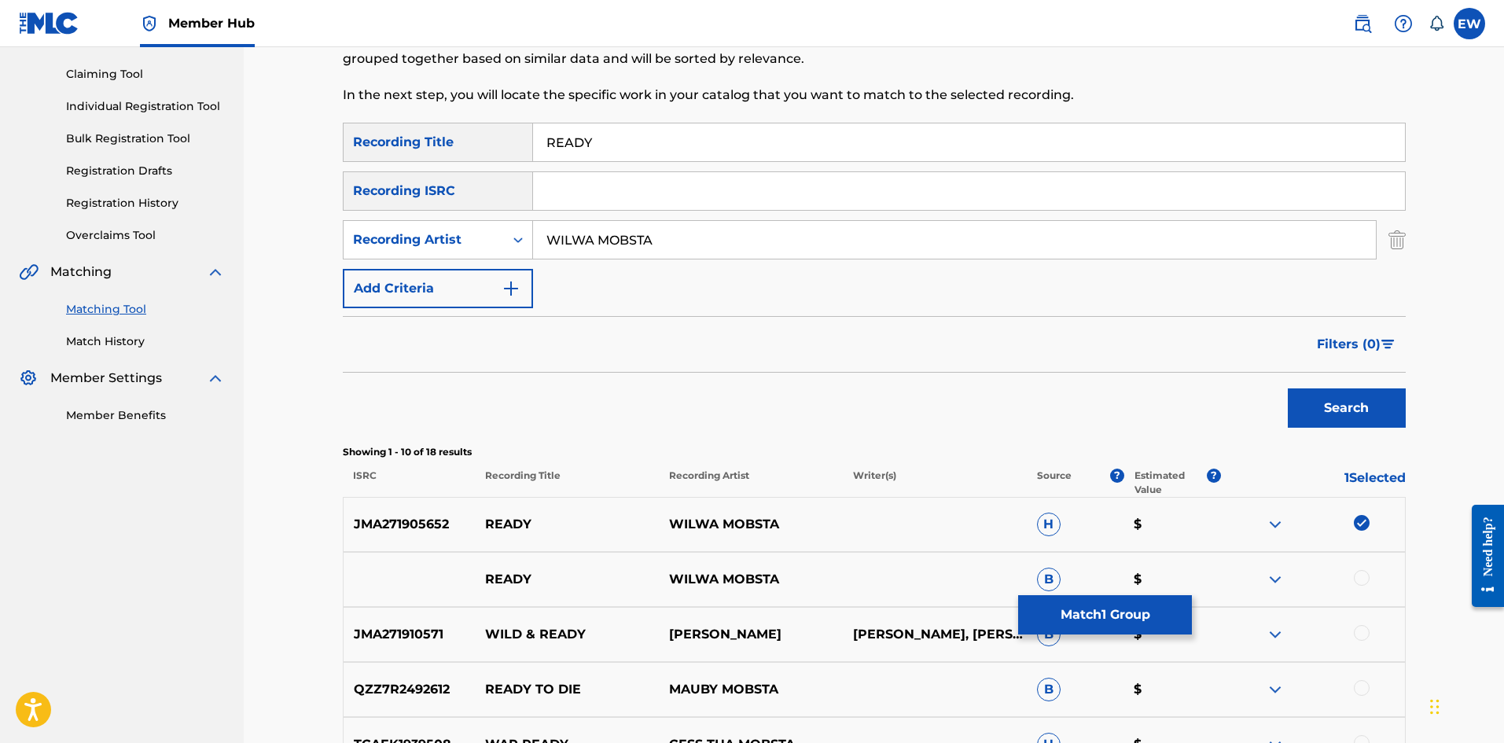
click at [1360, 578] on div at bounding box center [1362, 578] width 16 height 16
click at [1056, 615] on button "Match 2 Groups" at bounding box center [1105, 614] width 174 height 39
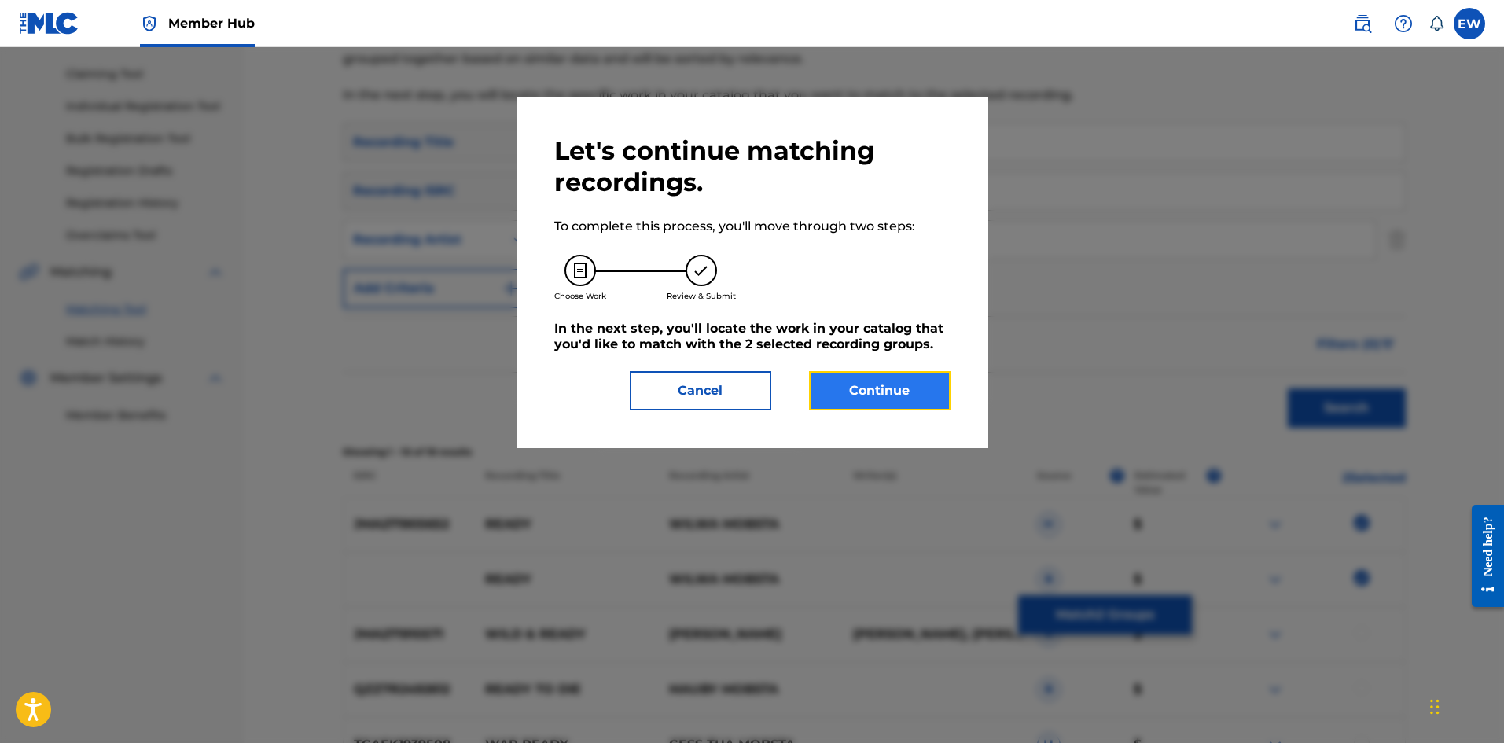
click at [864, 391] on button "Continue" at bounding box center [880, 390] width 142 height 39
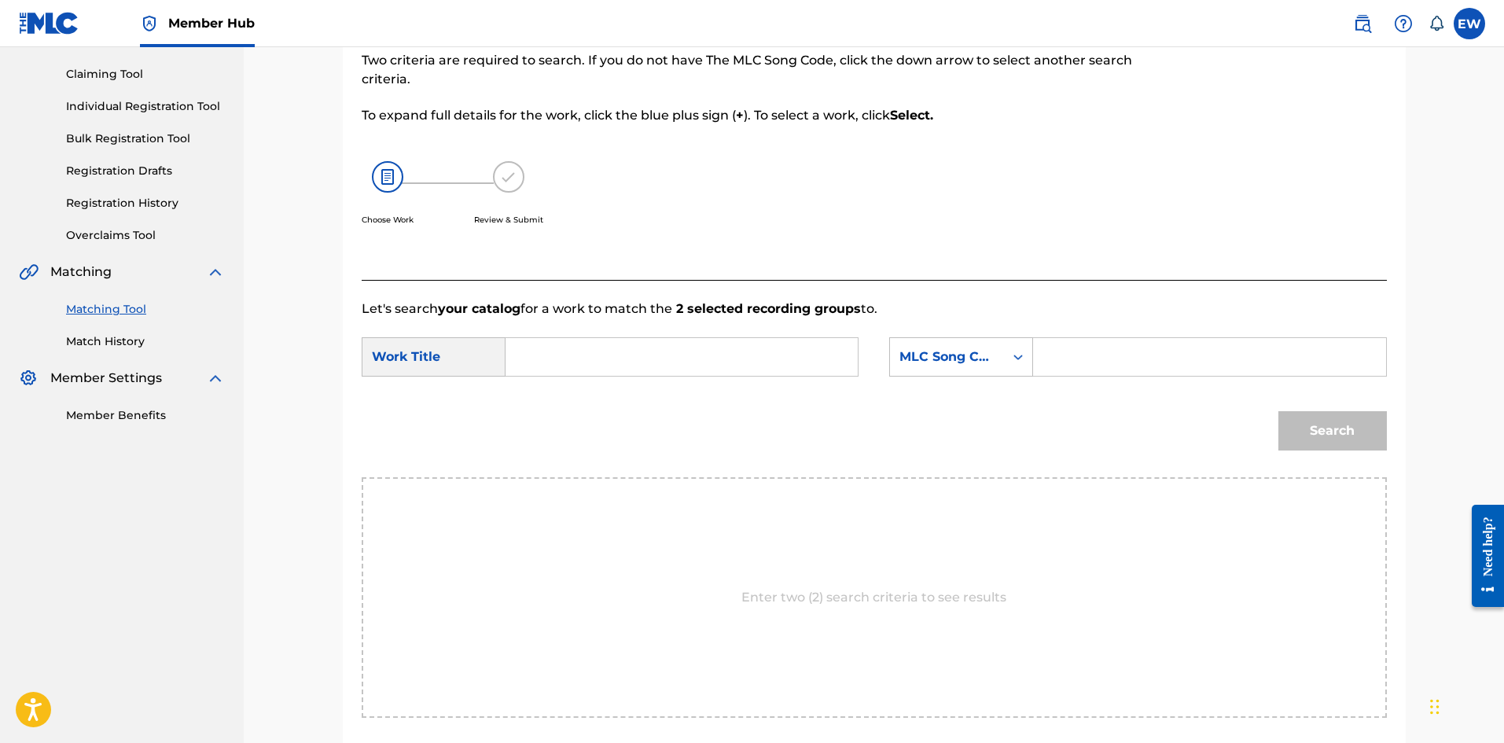
click at [656, 376] on div "SearchWithCriteria0d154d6a-80aa-4eac-9a3b-6901c9576892 Work Title SearchWithCri…" at bounding box center [875, 361] width 1026 height 49
click at [655, 368] on input "Search Form" at bounding box center [682, 357] width 326 height 38
paste input "READY"
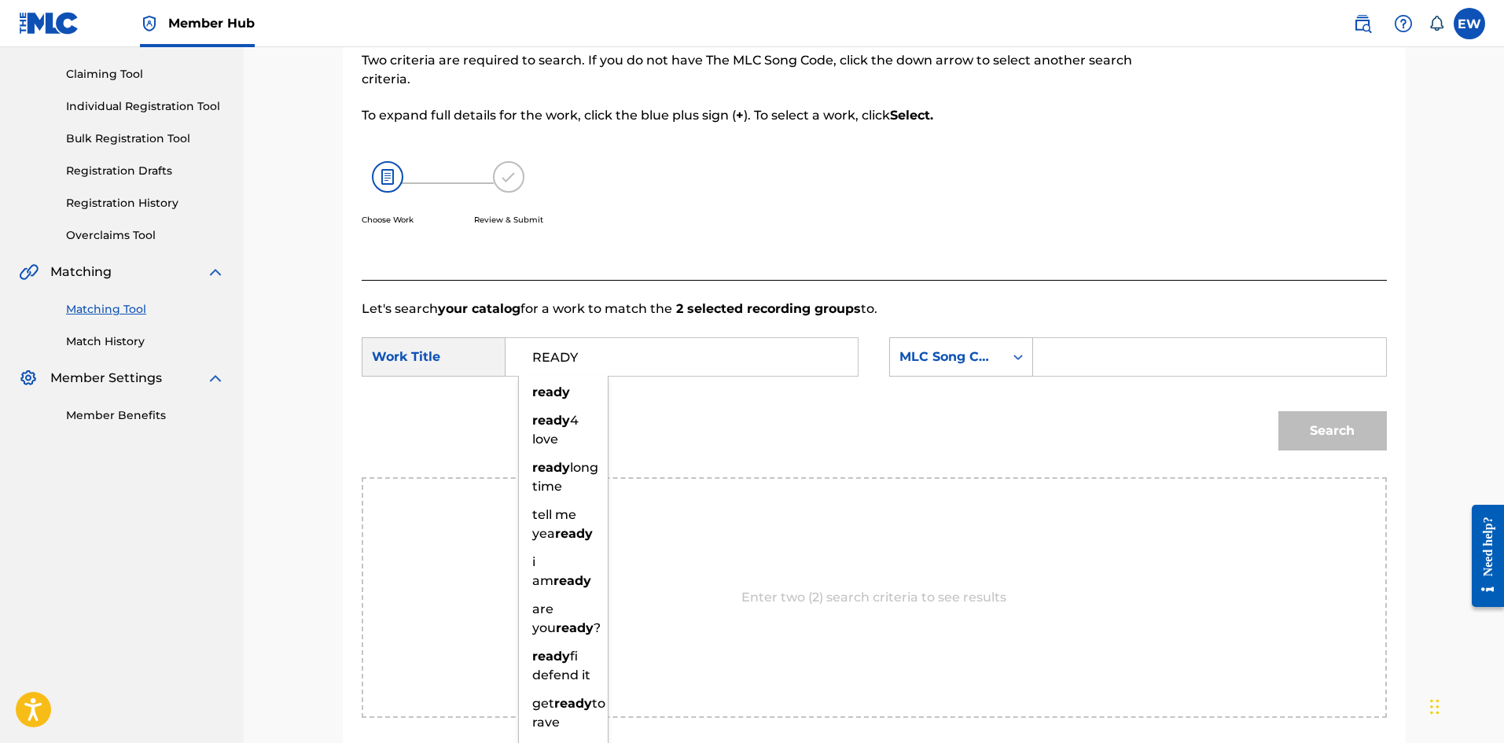
type input "READY"
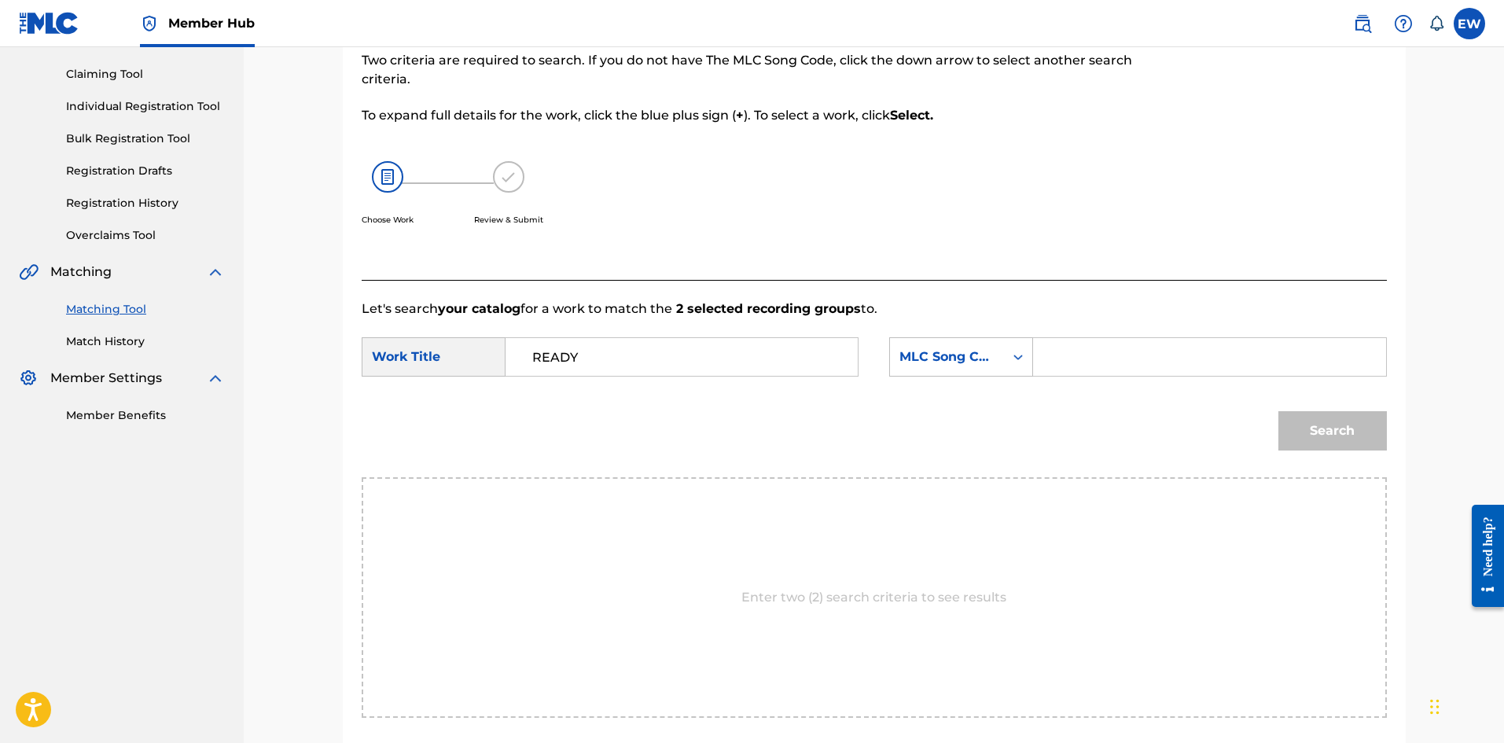
click at [1107, 358] on input "Search Form" at bounding box center [1210, 357] width 326 height 38
paste input "RA3J7E"
type input "RA3J7E"
click at [1308, 444] on button "Search" at bounding box center [1333, 430] width 109 height 39
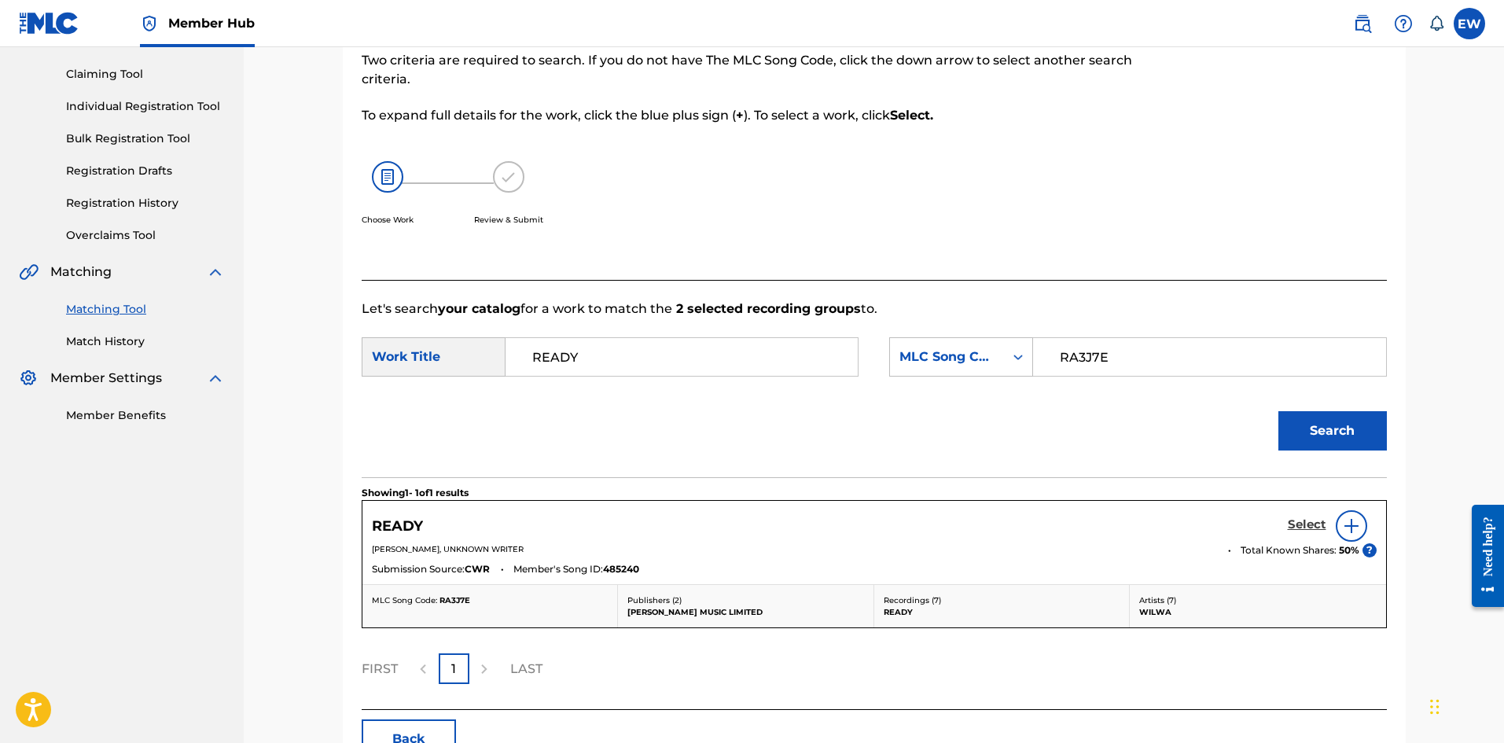
click at [1310, 523] on h5 "Select" at bounding box center [1307, 524] width 39 height 15
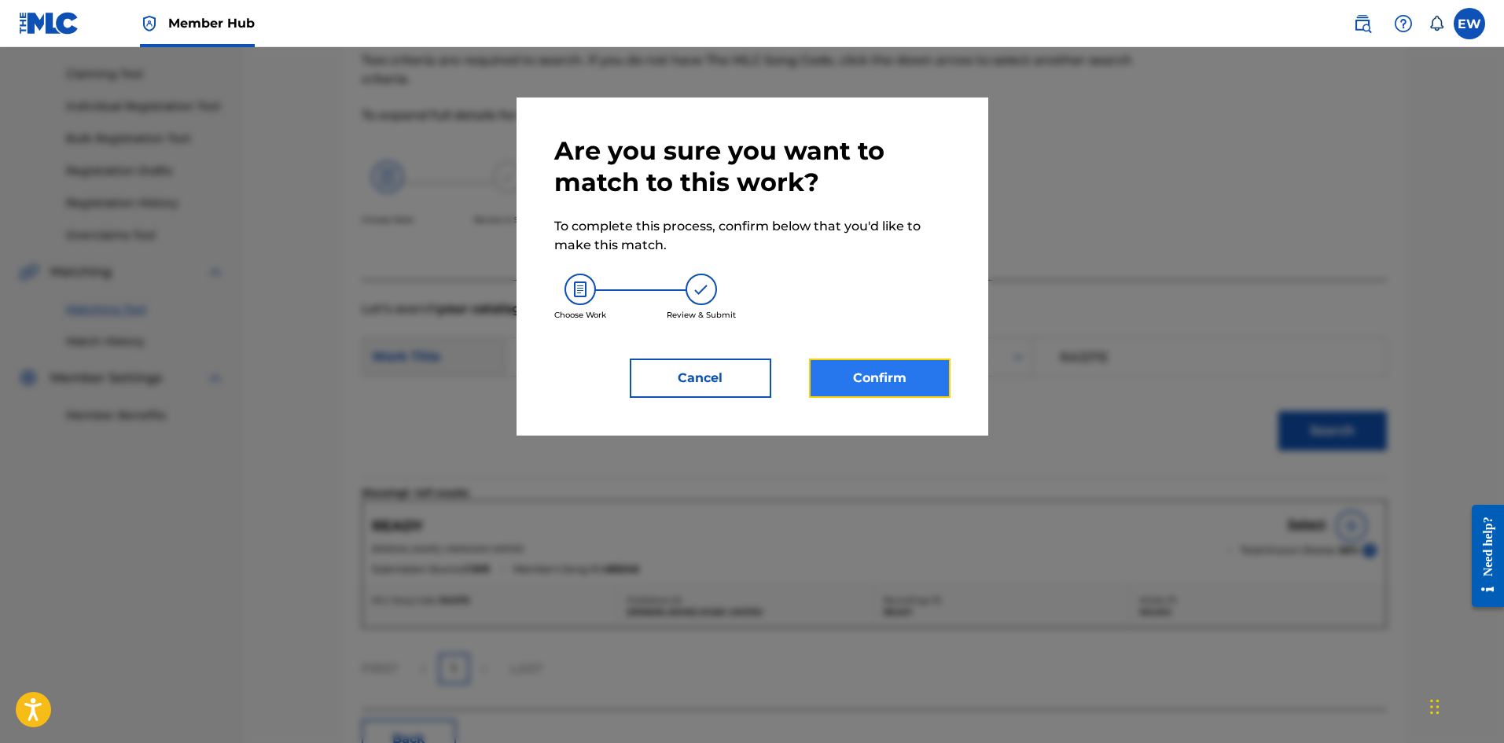
click at [910, 385] on button "Confirm" at bounding box center [880, 378] width 142 height 39
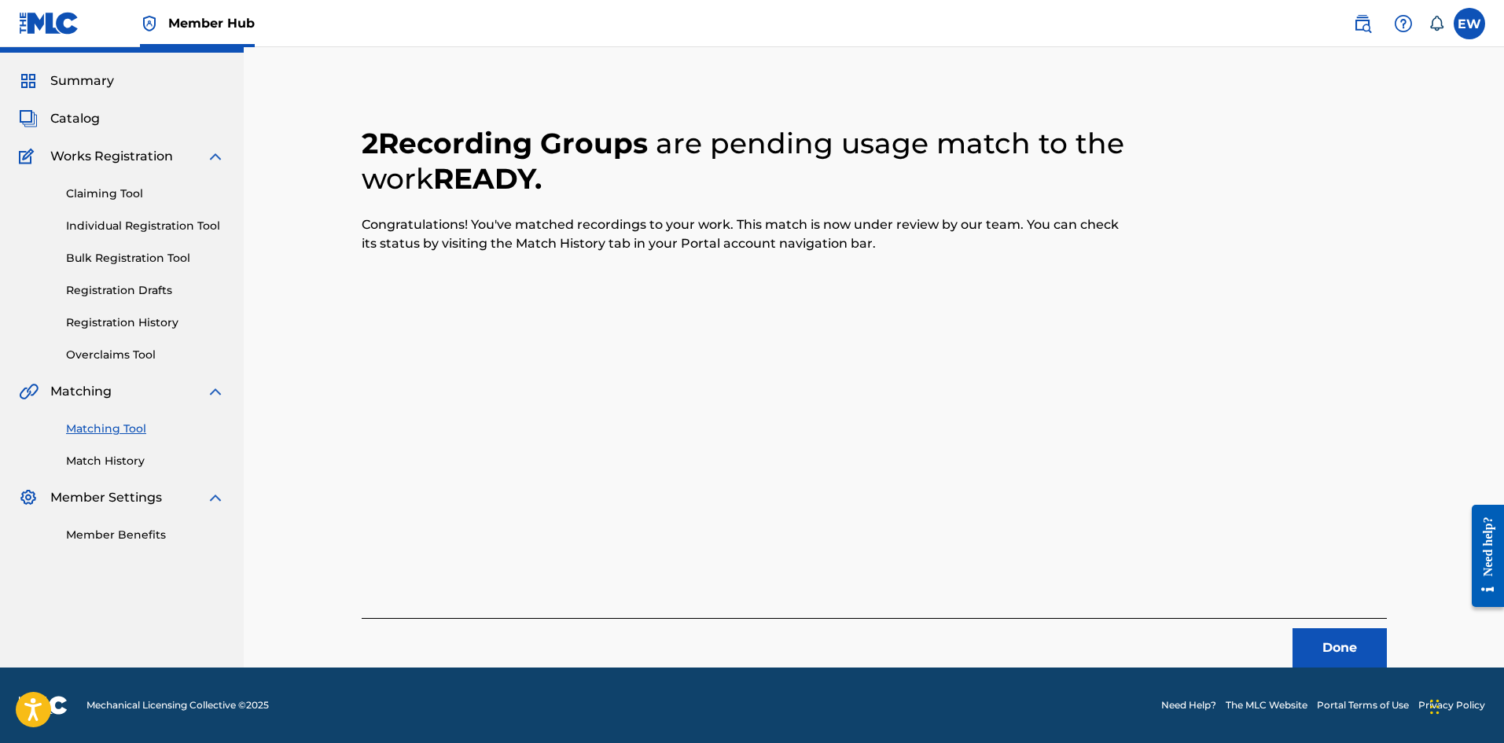
scroll to position [38, 0]
click at [1337, 639] on button "Done" at bounding box center [1340, 647] width 94 height 39
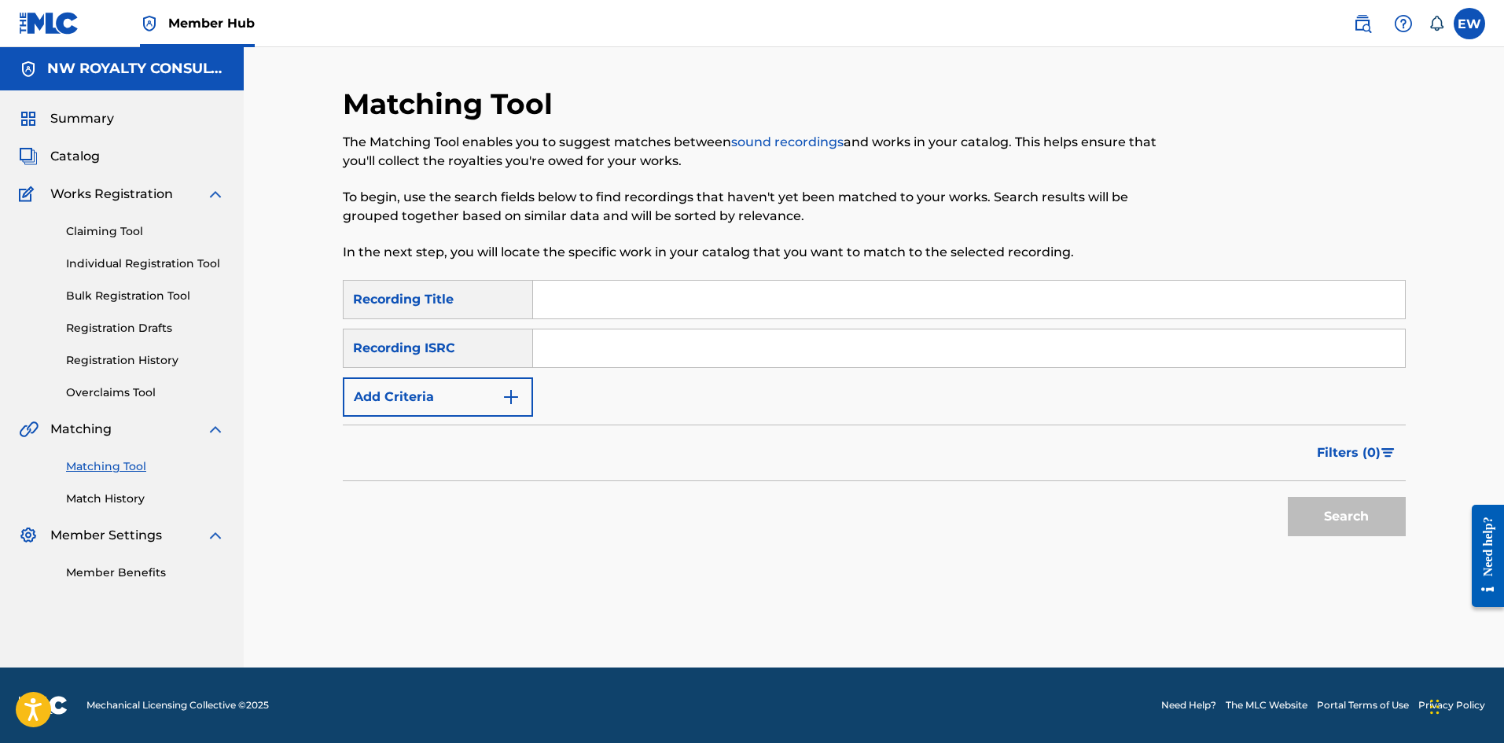
scroll to position [0, 0]
click at [467, 396] on button "Add Criteria" at bounding box center [438, 396] width 190 height 39
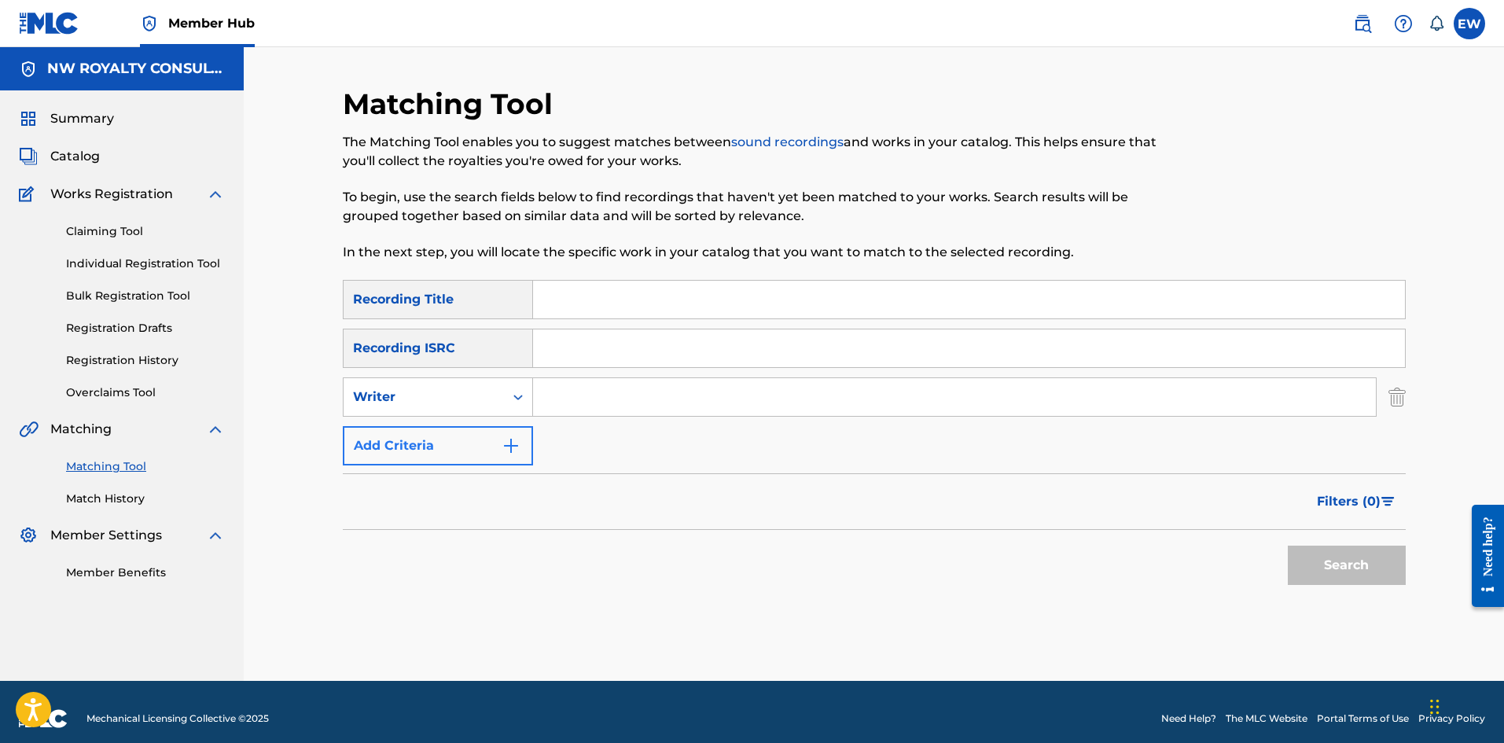
click at [468, 394] on div "Writer" at bounding box center [424, 397] width 142 height 19
drag, startPoint x: 455, startPoint y: 443, endPoint x: 499, endPoint y: 417, distance: 51.8
click at [487, 423] on div "Recording Artist" at bounding box center [438, 436] width 189 height 39
click at [624, 393] on input "Search Form" at bounding box center [954, 397] width 843 height 38
paste input "MARSHMELLO"
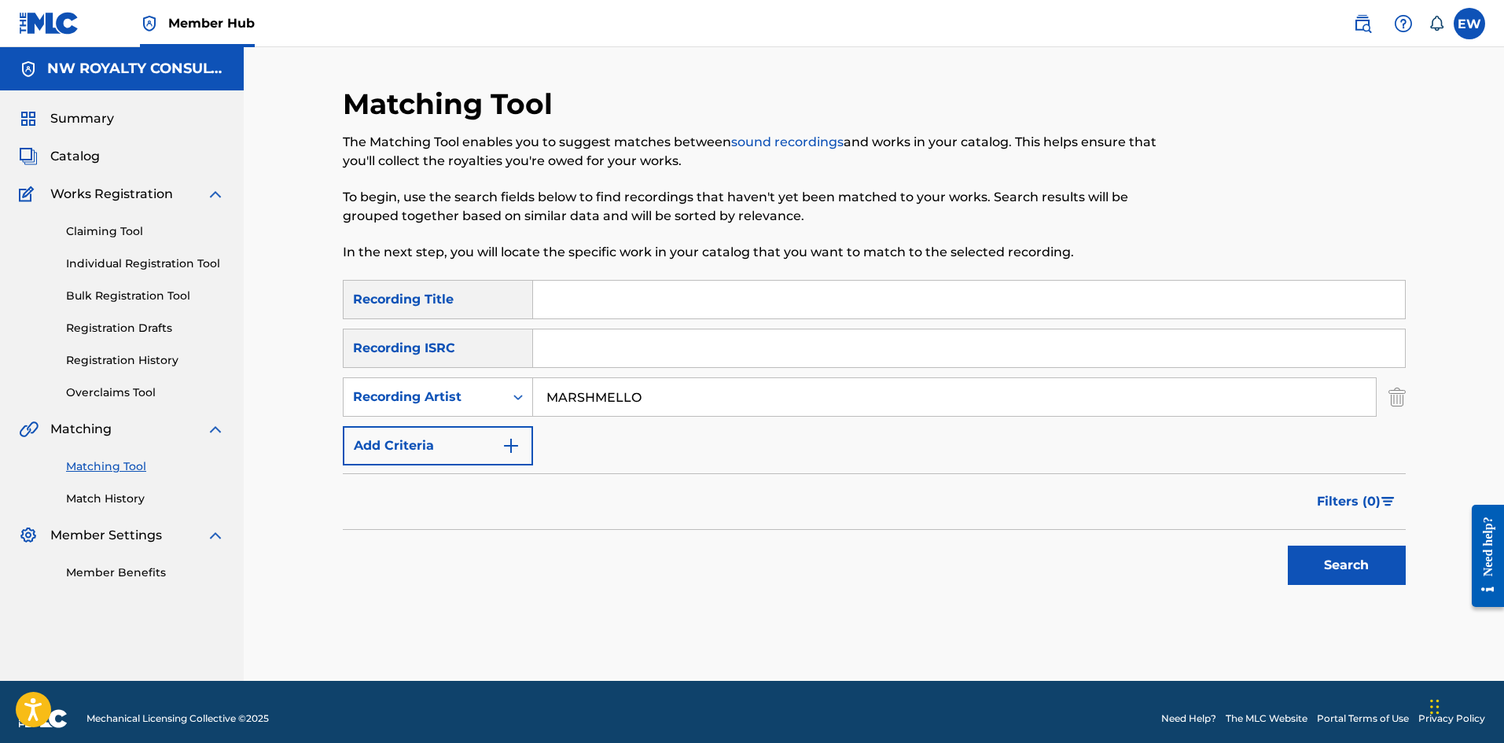
type input "MARSHMELLO"
click at [749, 305] on input "Search Form" at bounding box center [969, 300] width 872 height 38
paste input "READY OR NOT"
type input "READY OR NOT"
click at [1306, 561] on button "Search" at bounding box center [1347, 565] width 118 height 39
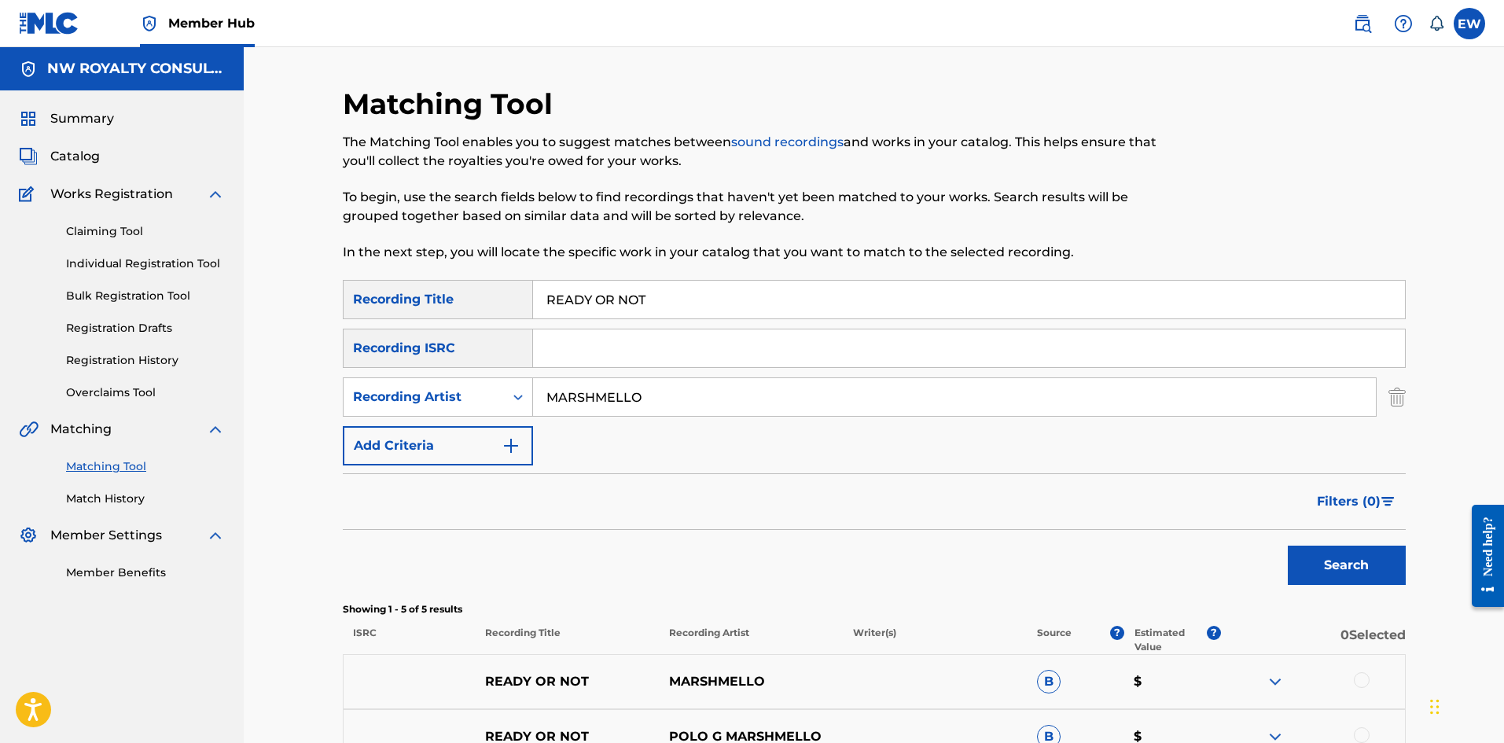
click at [1076, 285] on input "READY OR NOT" at bounding box center [969, 300] width 872 height 38
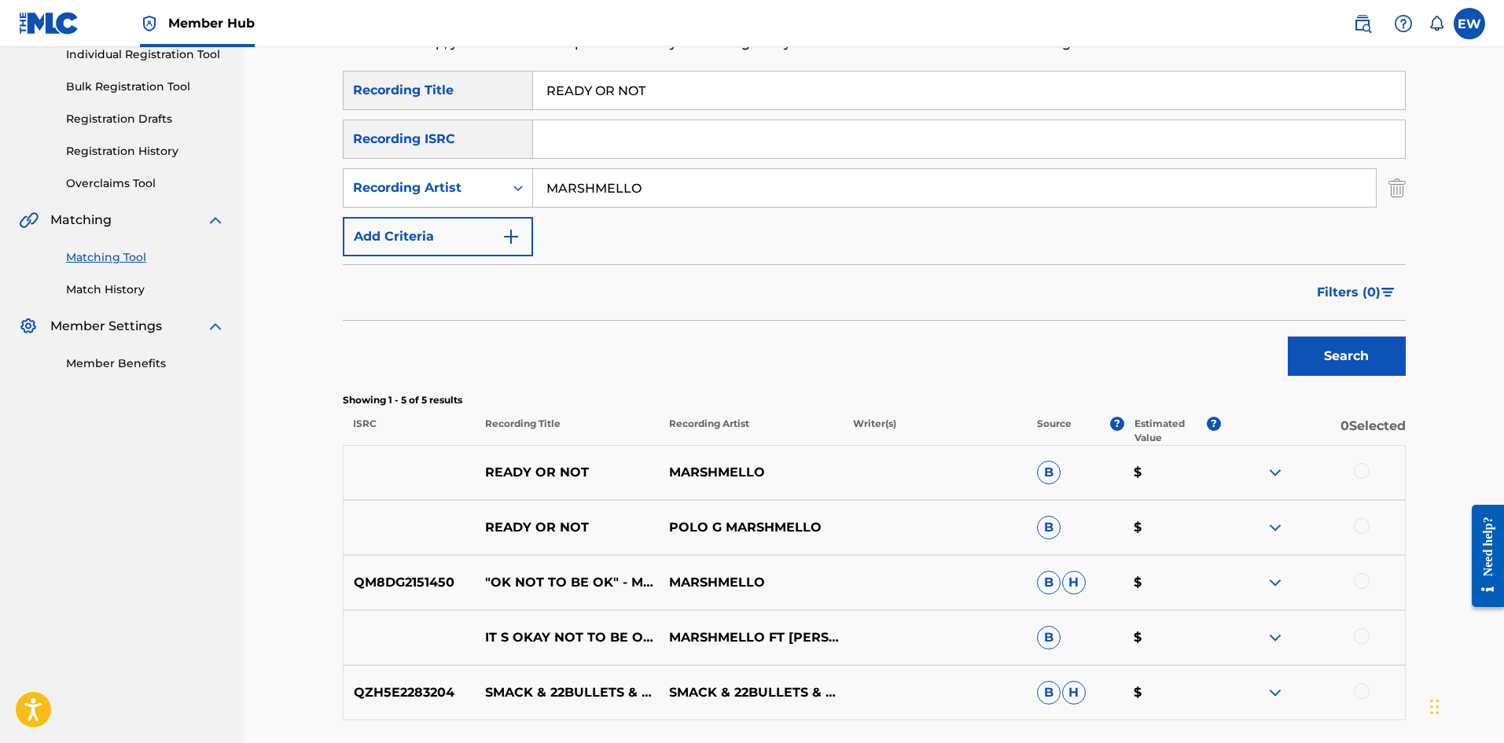
scroll to position [236, 0]
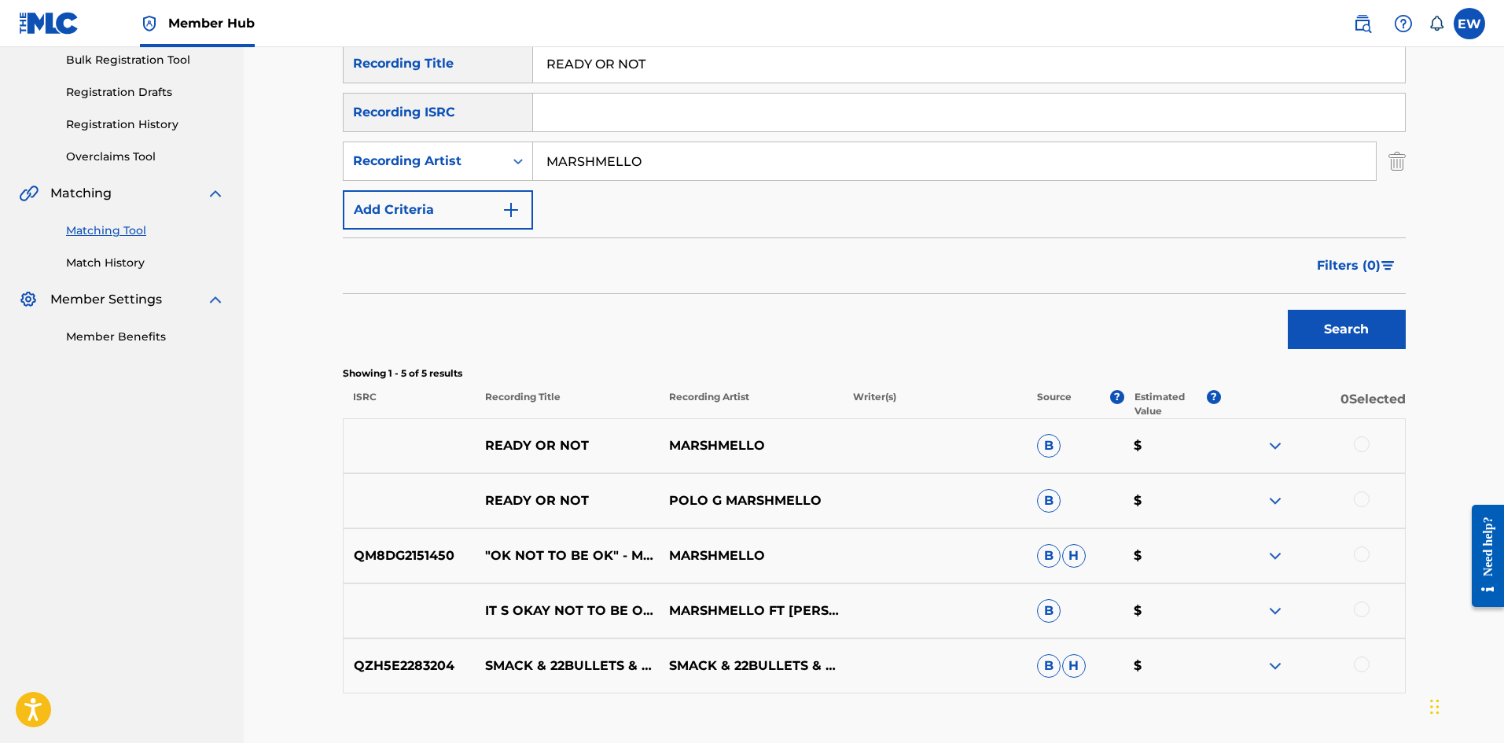
click at [1358, 438] on div at bounding box center [1362, 444] width 16 height 16
click at [1356, 496] on div at bounding box center [1362, 500] width 16 height 16
click at [1033, 608] on button "Match 2 Groups" at bounding box center [1105, 614] width 174 height 39
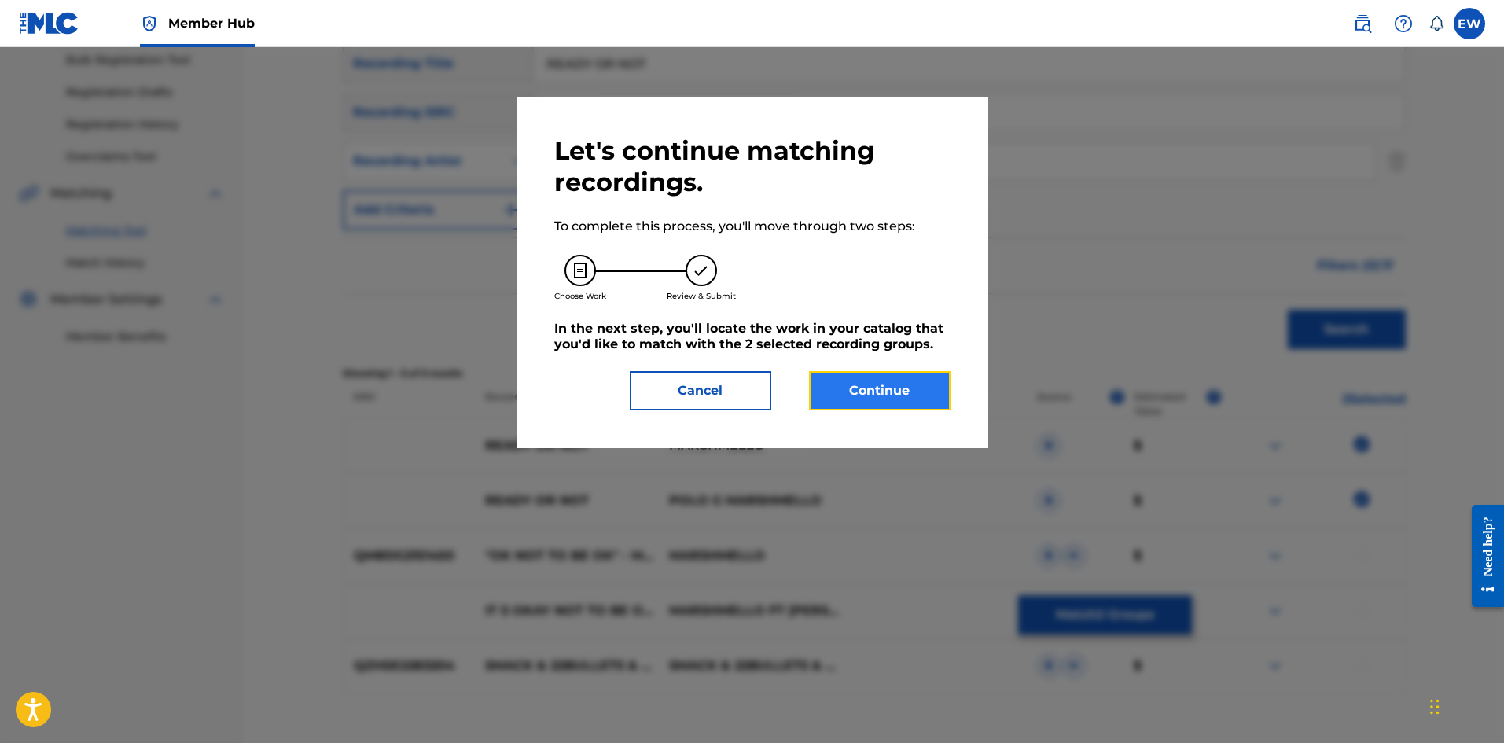
click at [848, 376] on button "Continue" at bounding box center [880, 390] width 142 height 39
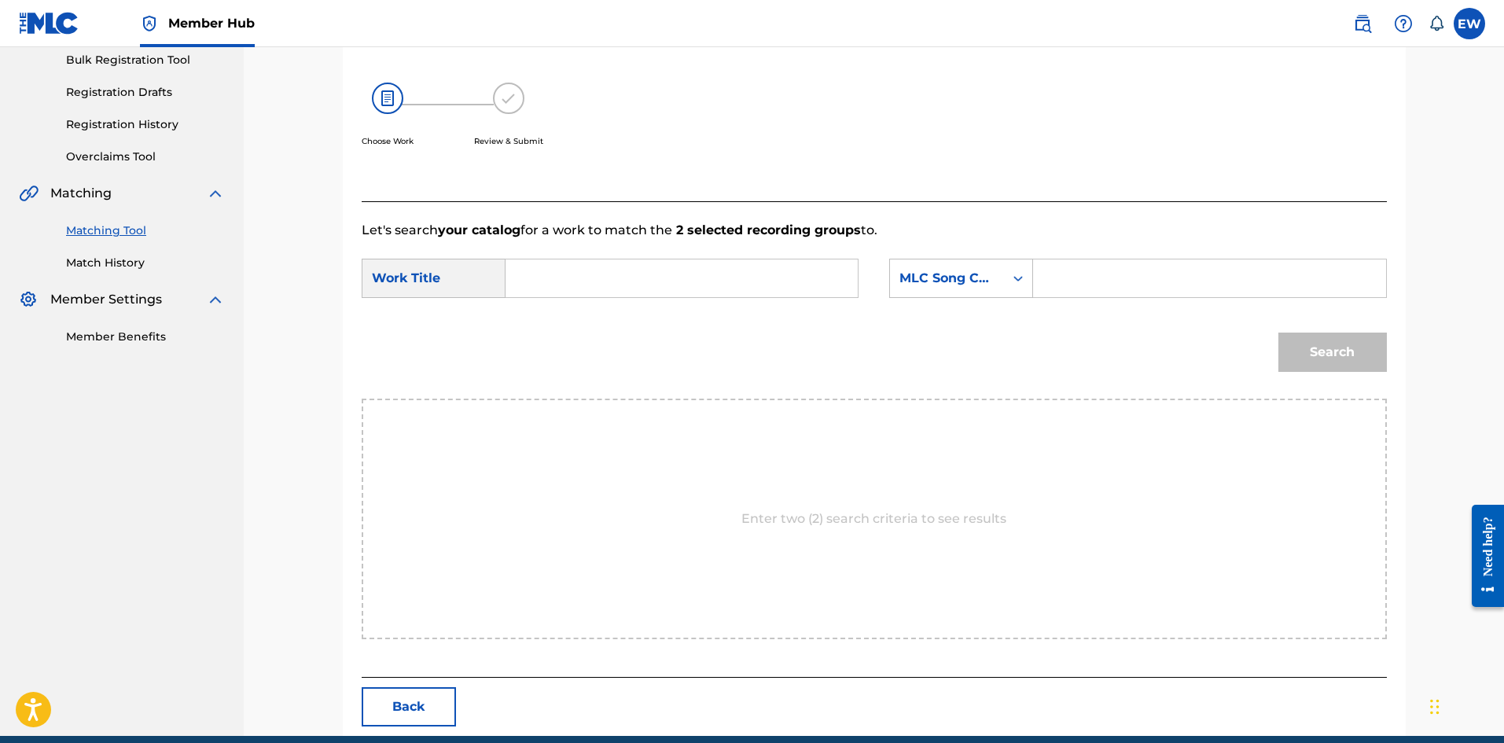
click at [724, 285] on input "Search Form" at bounding box center [682, 279] width 326 height 38
paste input "READY OR NOT"
type input "READY OR NOT"
click at [1080, 271] on input "Search Form" at bounding box center [1210, 279] width 326 height 38
paste input "EVCC0V"
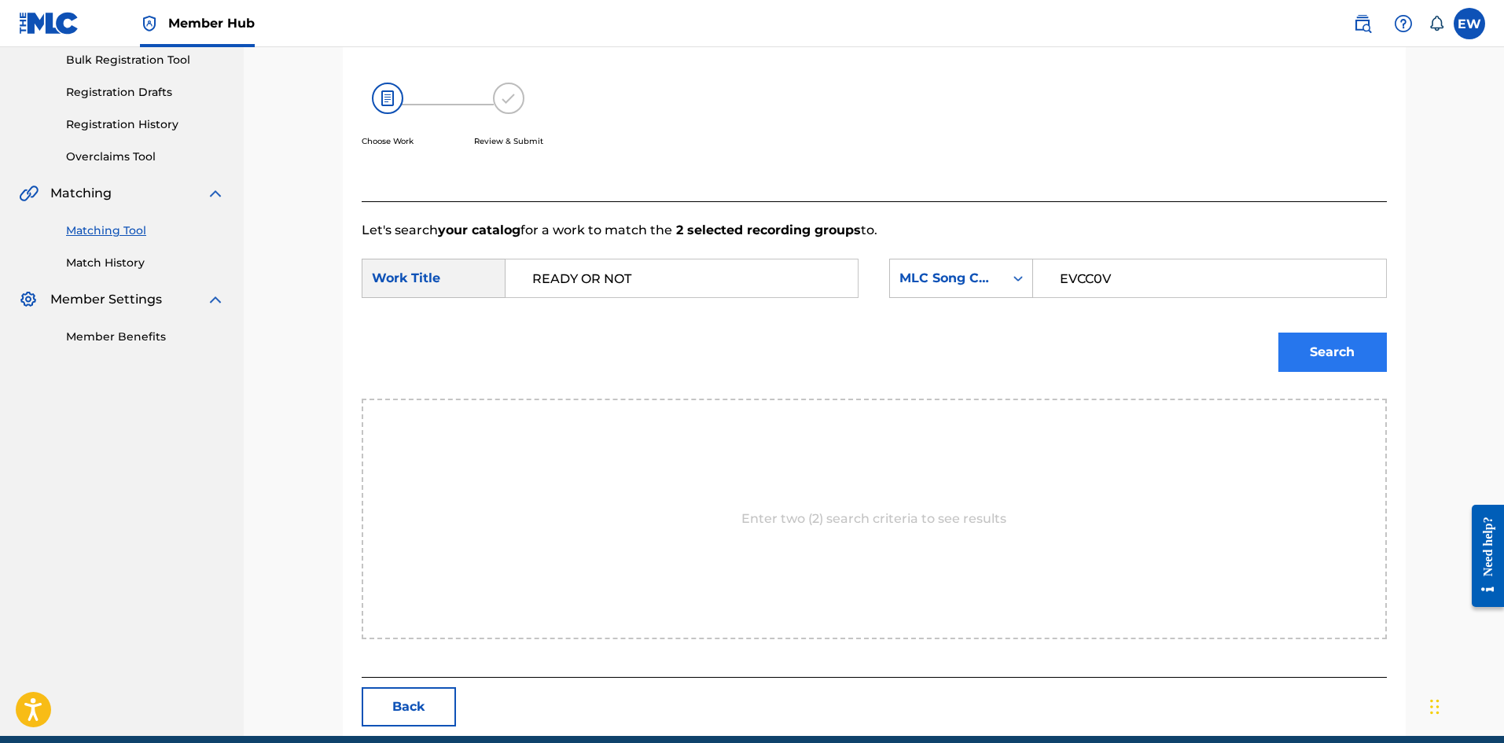
type input "EVCC0V"
click at [1344, 344] on button "Search" at bounding box center [1333, 352] width 109 height 39
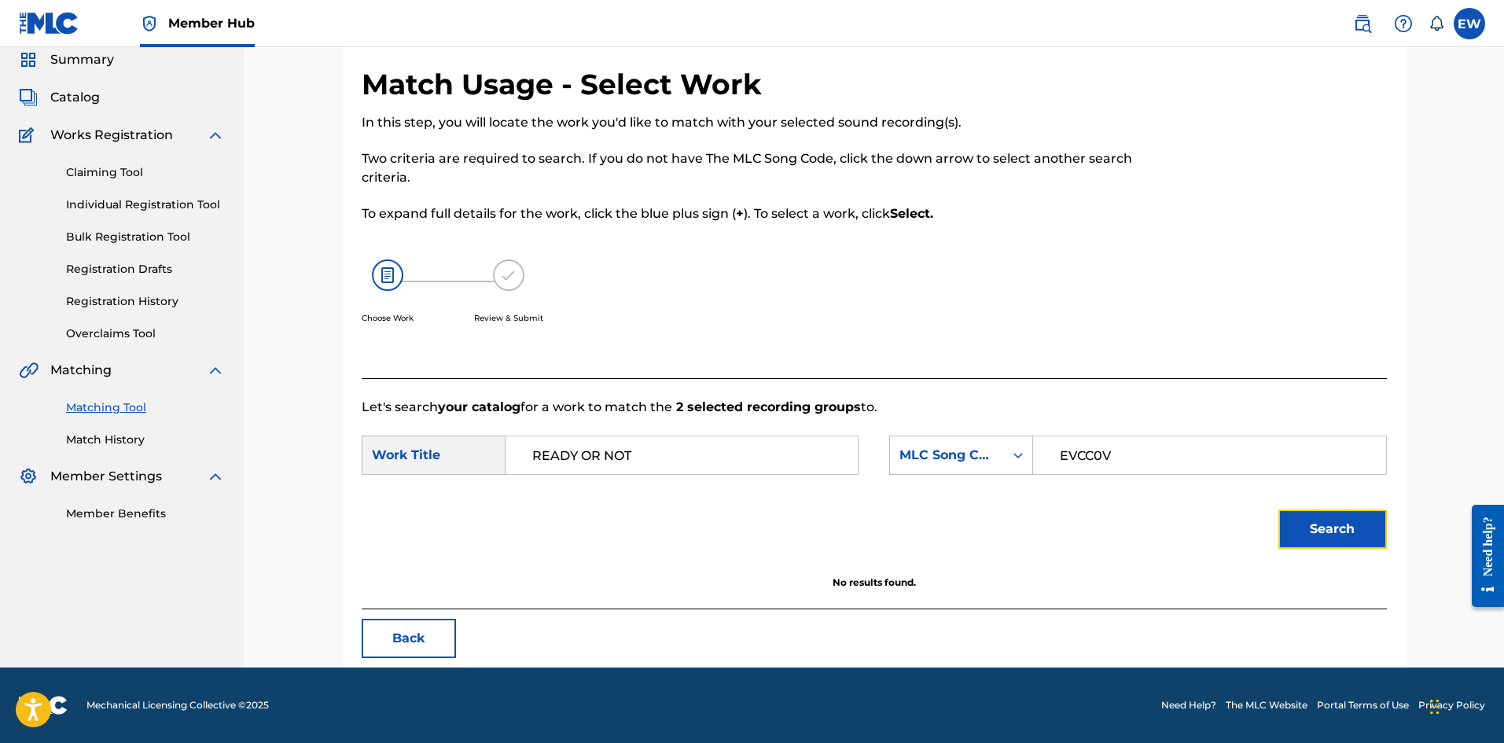
scroll to position [59, 0]
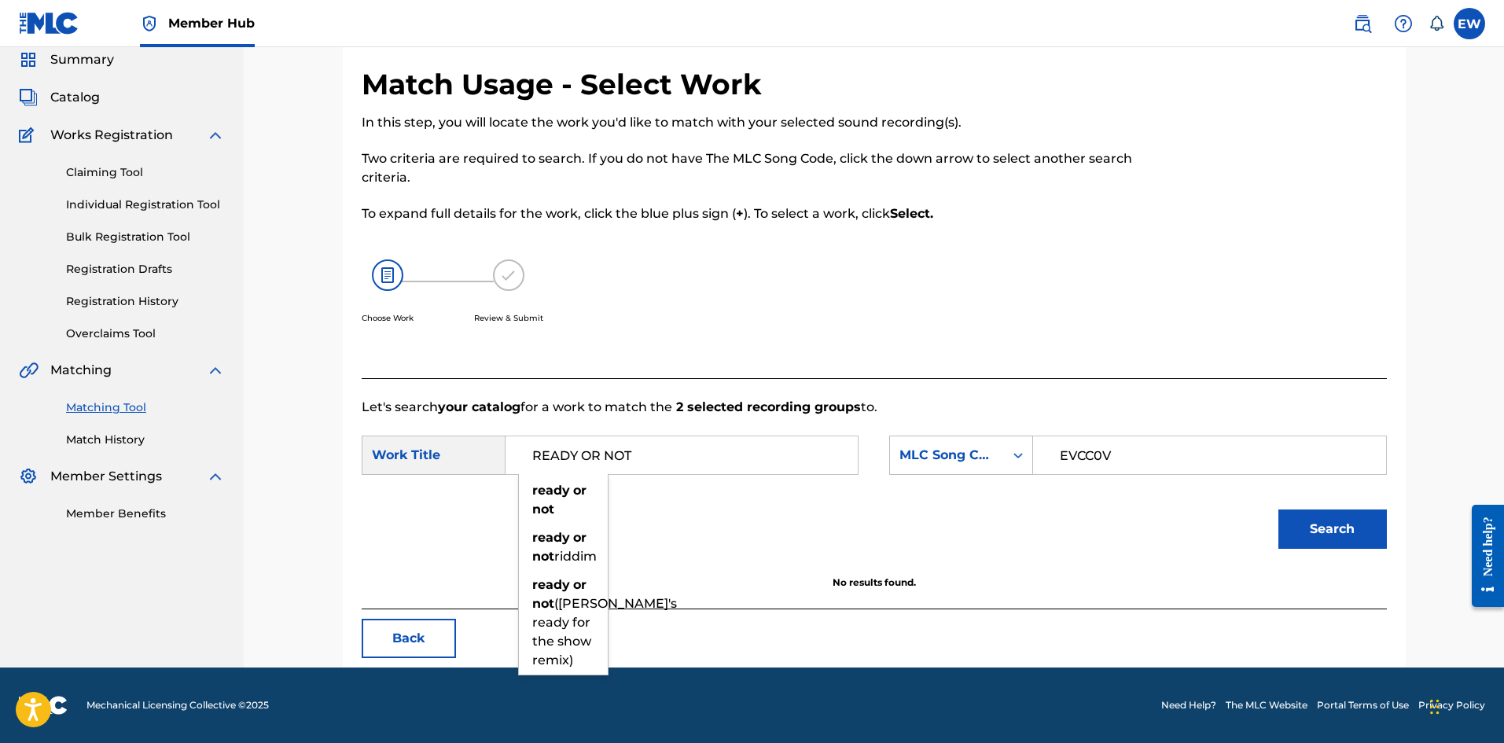
drag, startPoint x: 650, startPoint y: 466, endPoint x: 491, endPoint y: 429, distance: 162.9
click at [524, 429] on form "SearchWithCriteria0d154d6a-80aa-4eac-9a3b-6901c9576892 Work Title READY OR NOT …" at bounding box center [875, 496] width 1026 height 159
paste input "EVERY GHETTO, EVERY CITY"
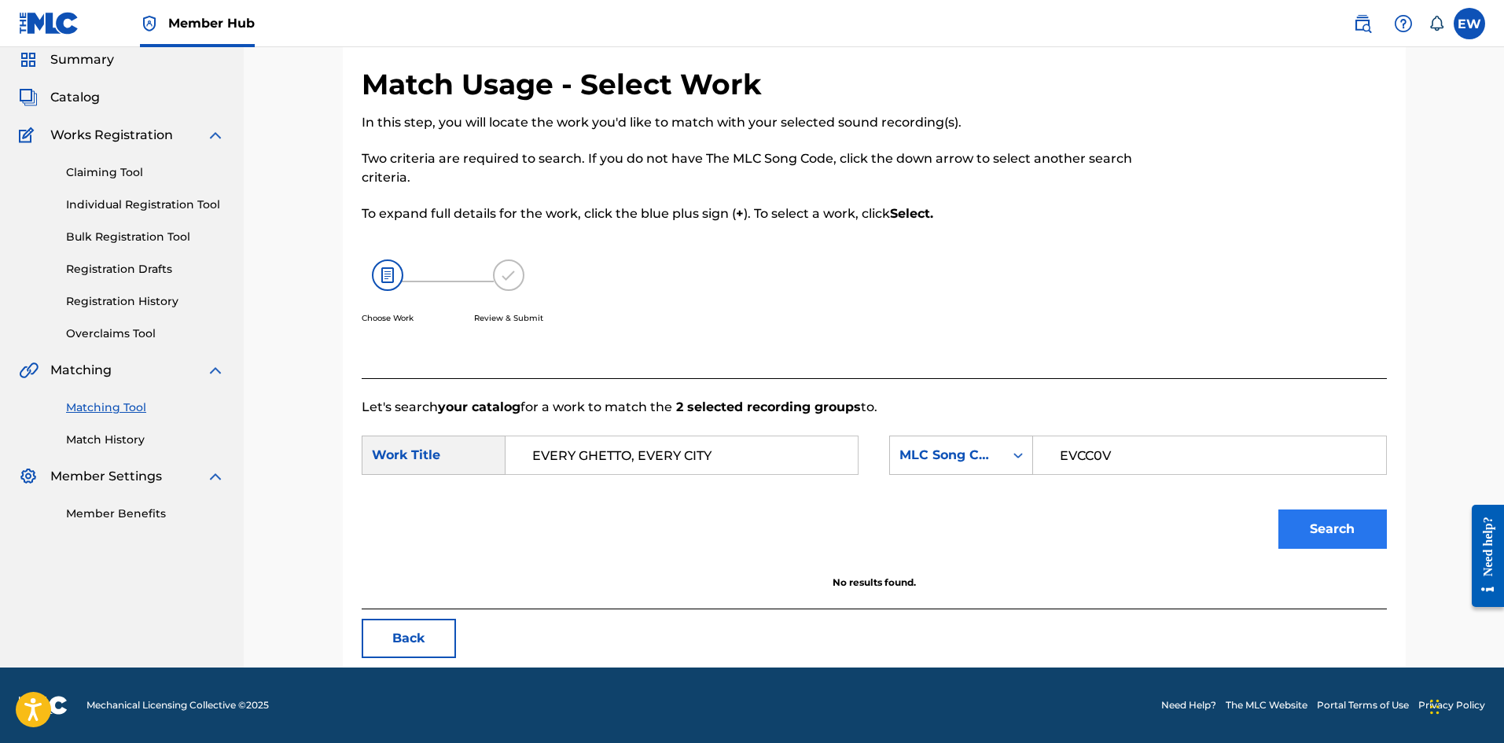
type input "EVERY GHETTO, EVERY CITY"
click at [1305, 532] on button "Search" at bounding box center [1333, 529] width 109 height 39
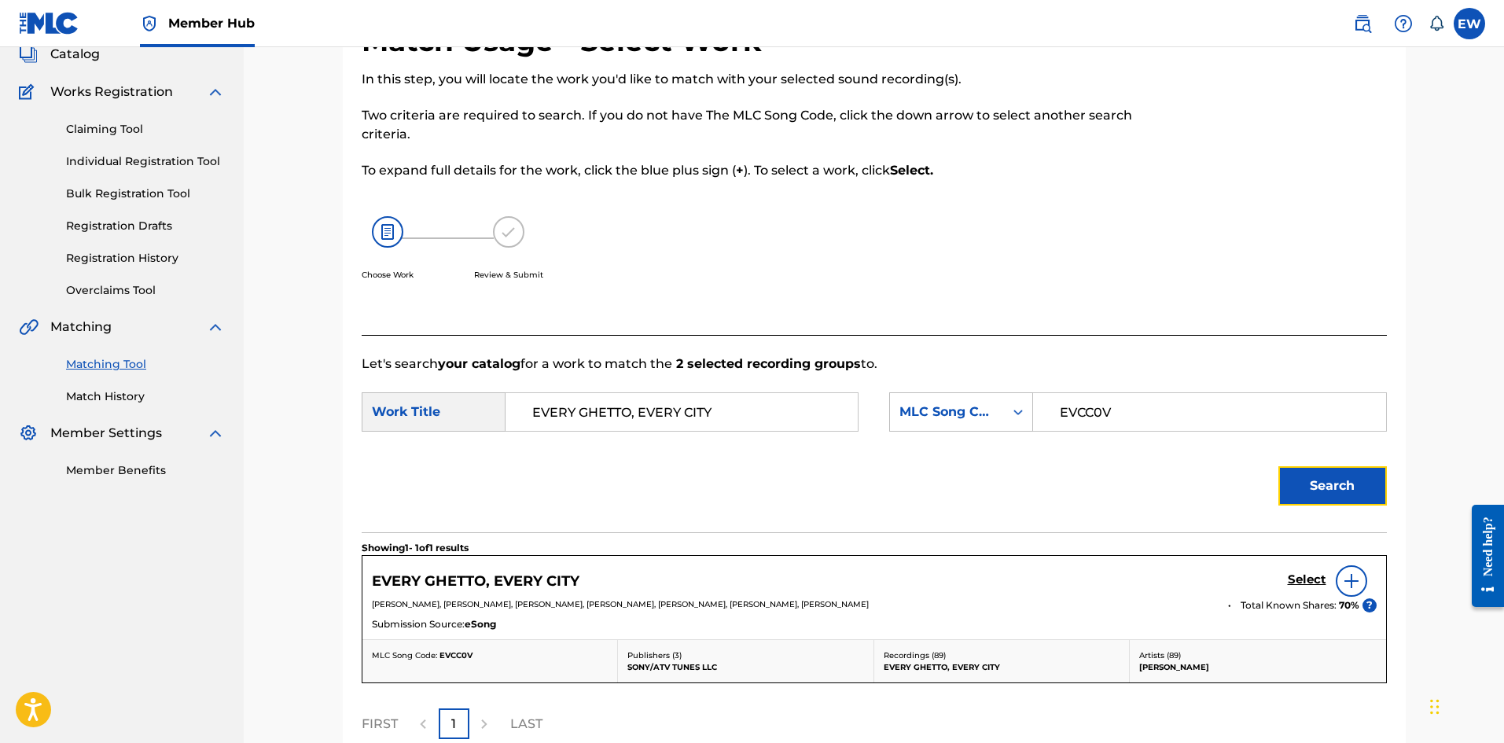
scroll to position [216, 0]
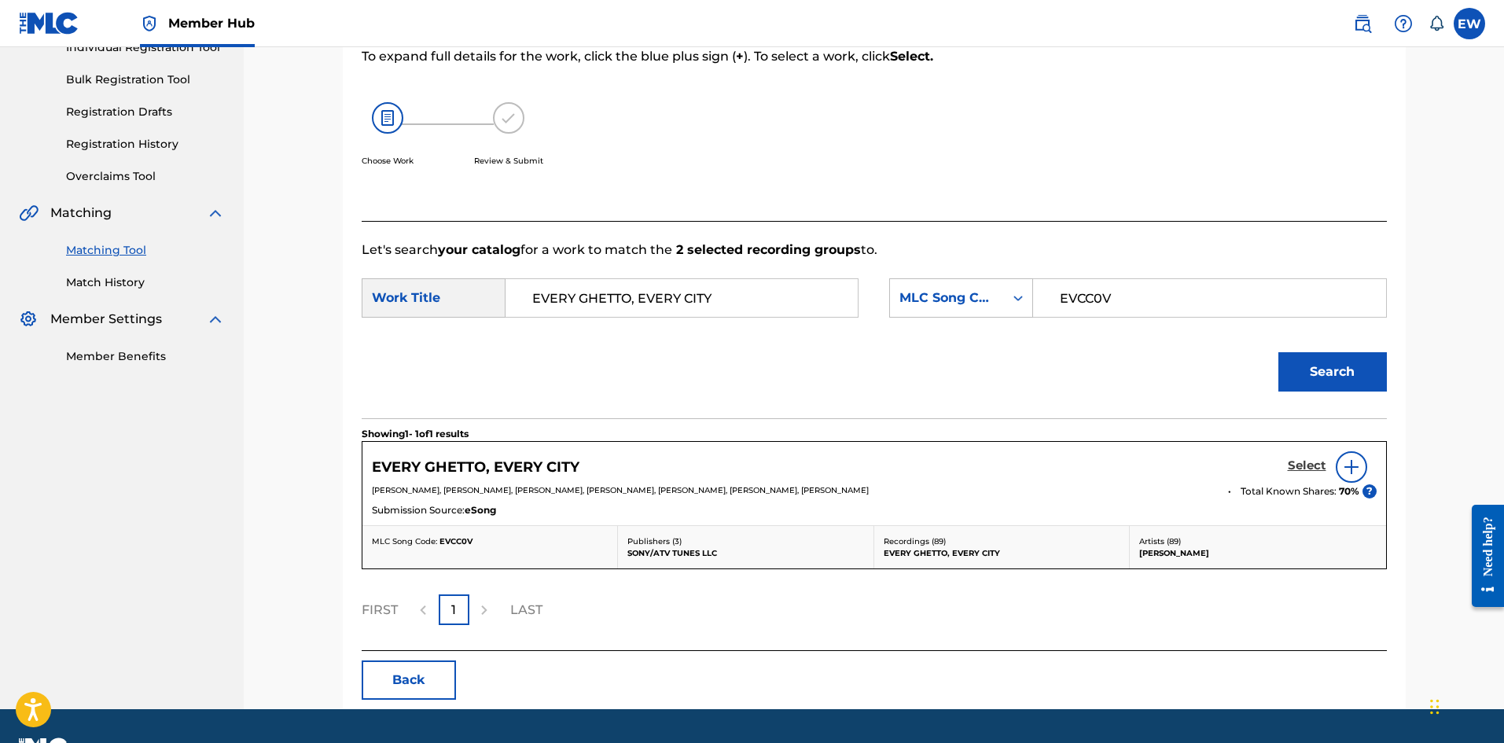
click at [1301, 462] on h5 "Select" at bounding box center [1307, 466] width 39 height 15
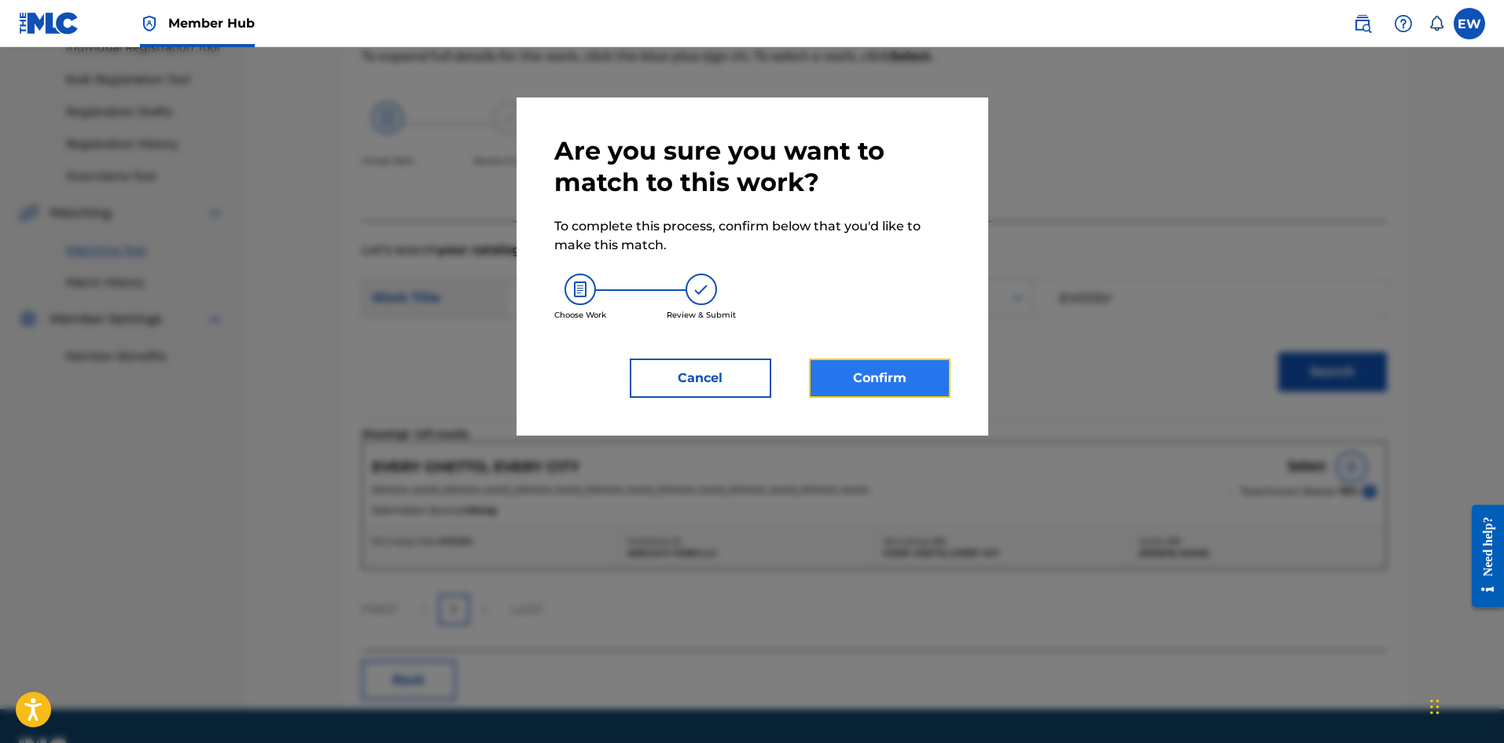
click at [859, 389] on button "Confirm" at bounding box center [880, 378] width 142 height 39
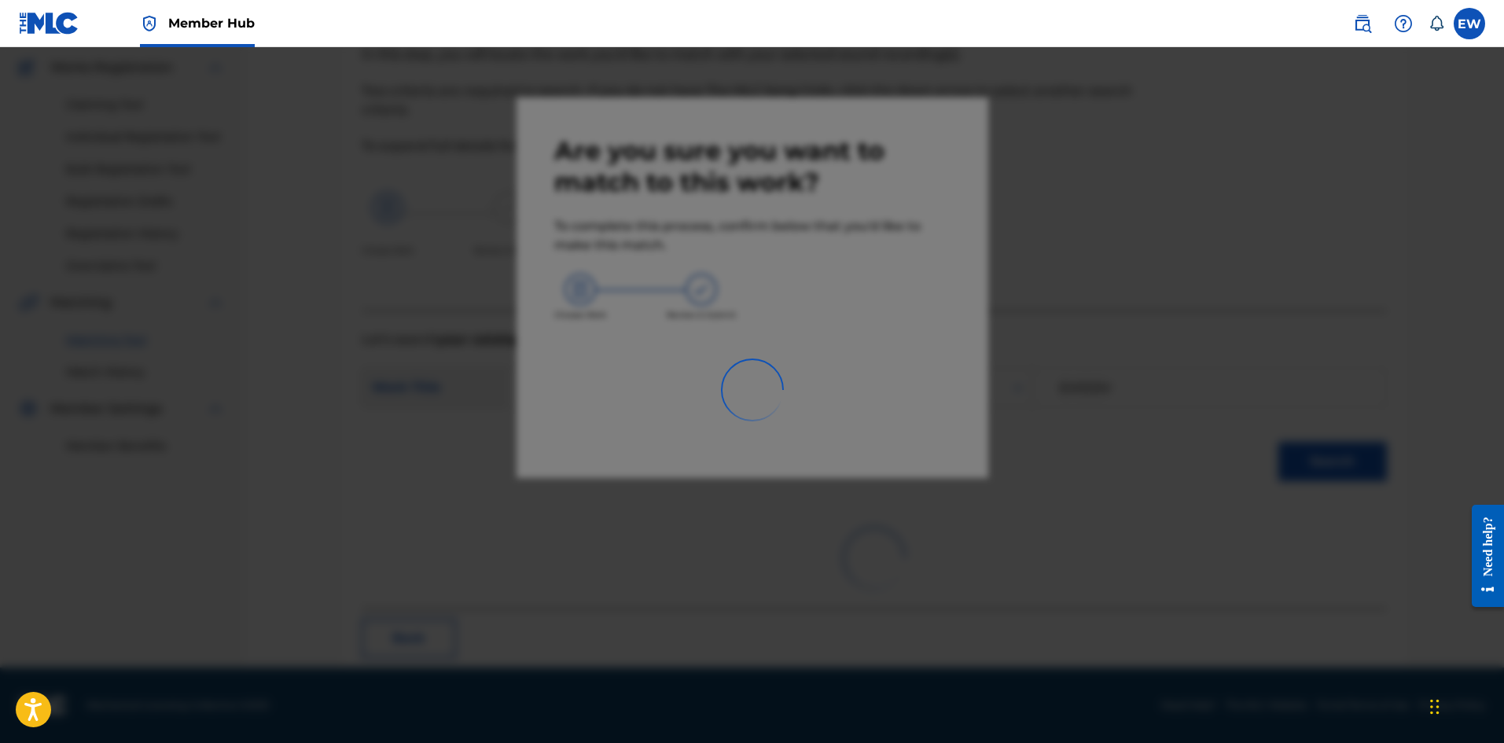
scroll to position [38, 0]
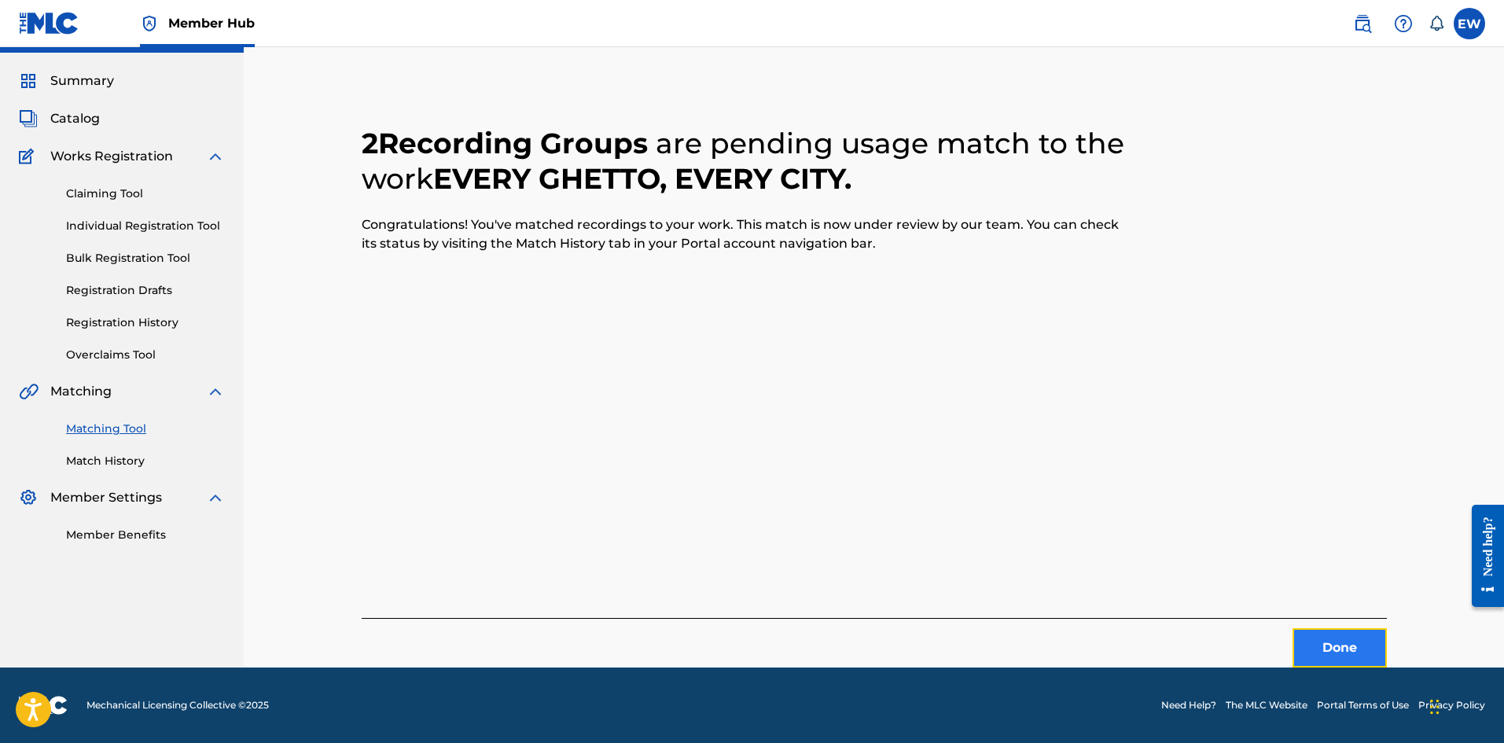
click at [1317, 636] on button "Done" at bounding box center [1340, 647] width 94 height 39
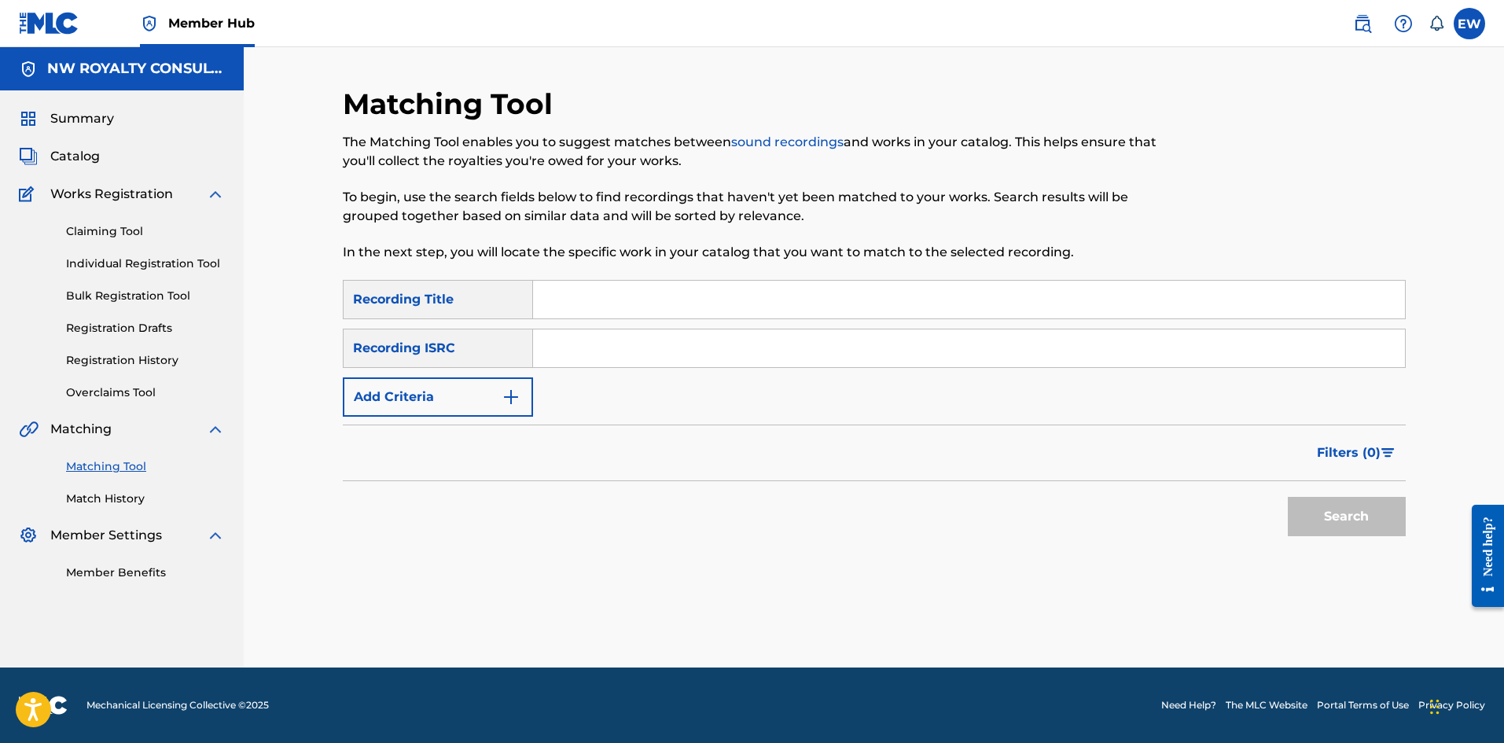
scroll to position [0, 0]
click at [361, 394] on button "Add Criteria" at bounding box center [438, 396] width 190 height 39
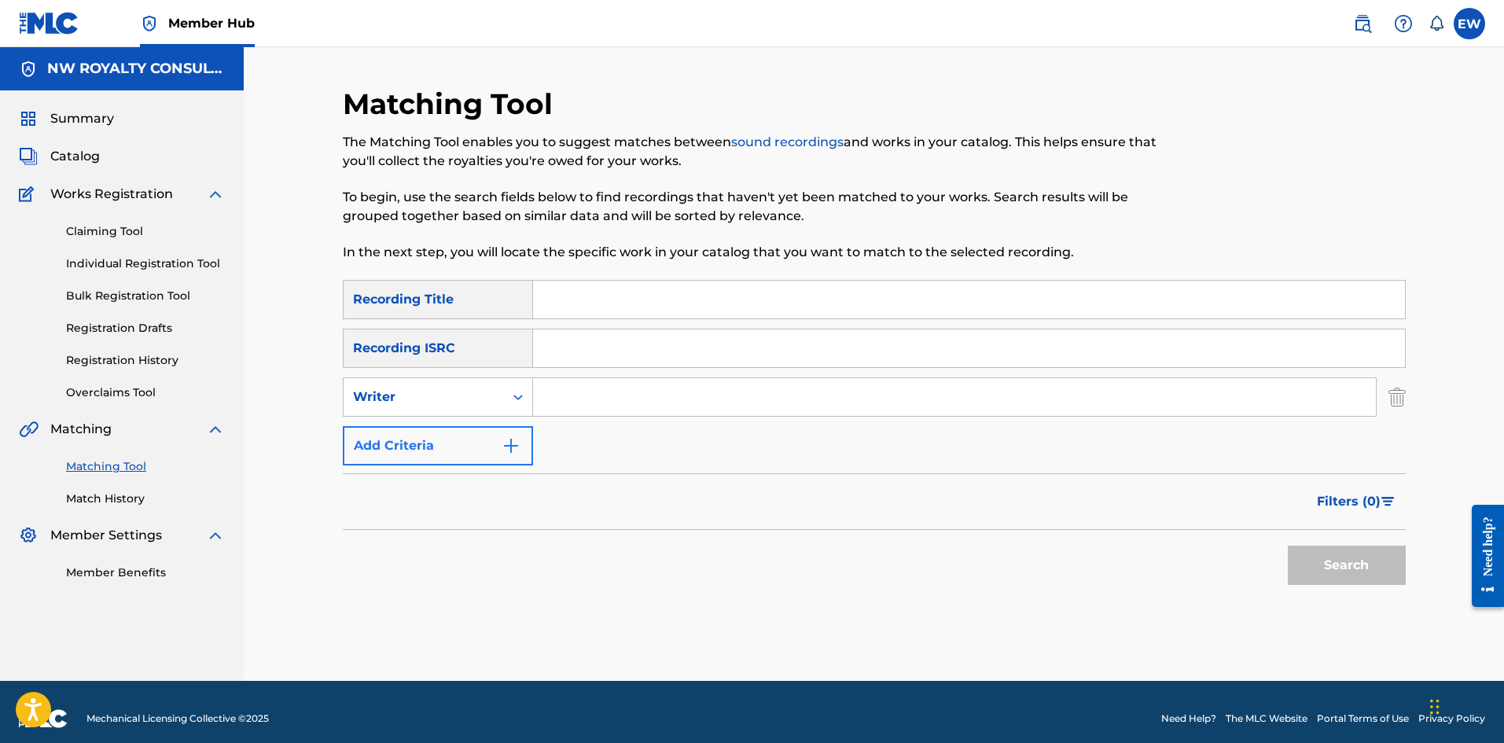
click at [361, 394] on div "Writer" at bounding box center [424, 397] width 142 height 19
click at [386, 429] on div "Recording Artist" at bounding box center [438, 436] width 189 height 39
click at [577, 399] on input "Search Form" at bounding box center [954, 397] width 843 height 38
paste input "FUTURE"
type input "FUTURE"
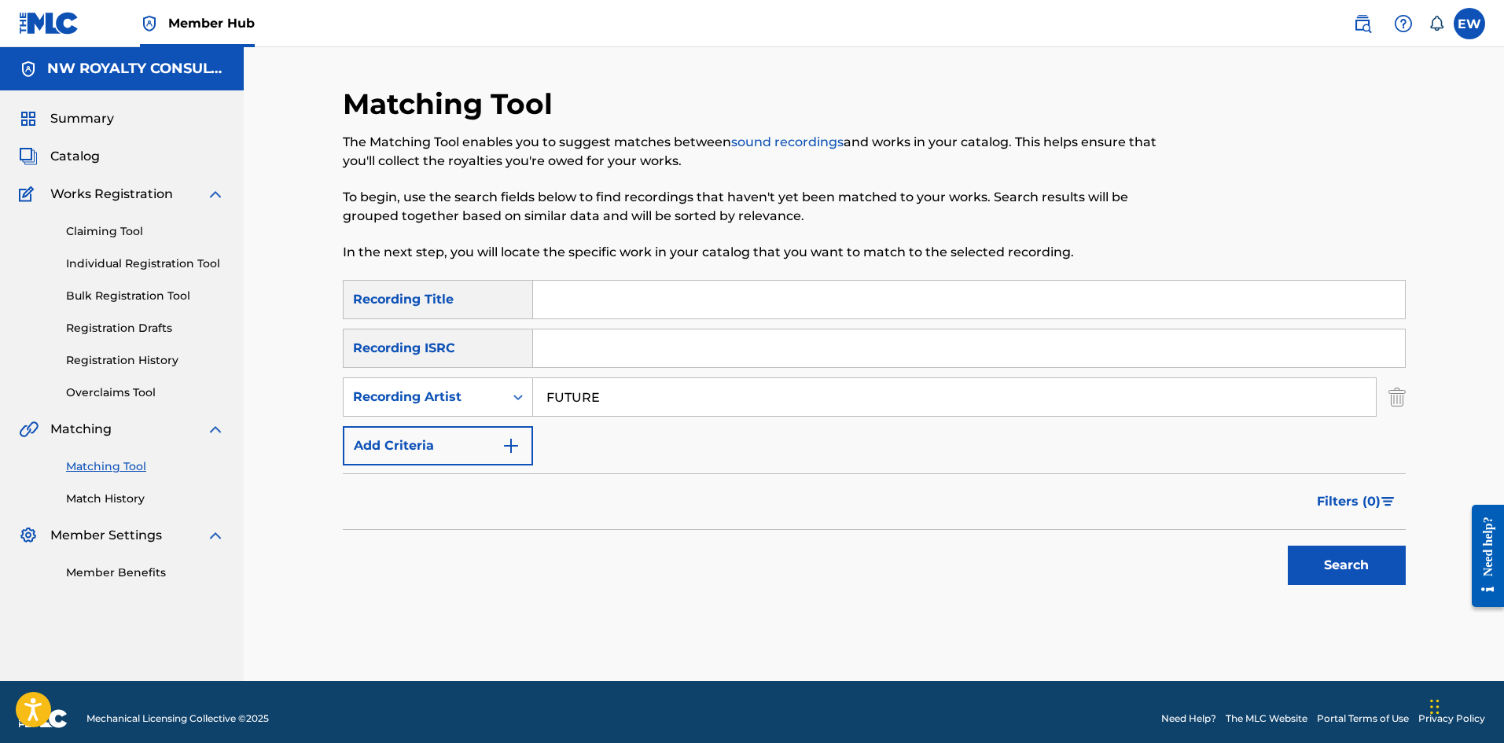
click at [753, 287] on input "Search Form" at bounding box center [969, 300] width 872 height 38
paste input "REFLECTION"
type input "REFLECTION"
click at [1334, 566] on button "Search" at bounding box center [1347, 565] width 118 height 39
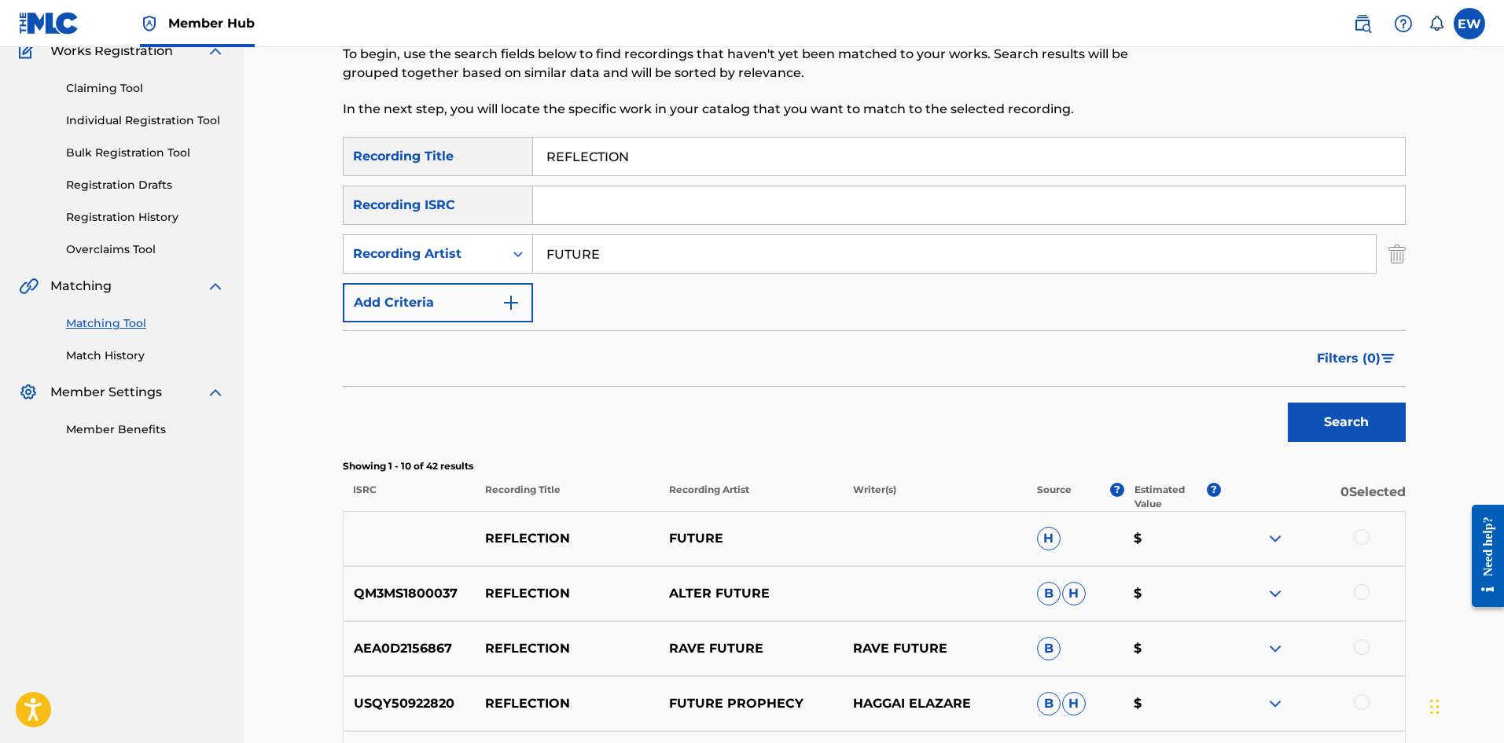
scroll to position [157, 0]
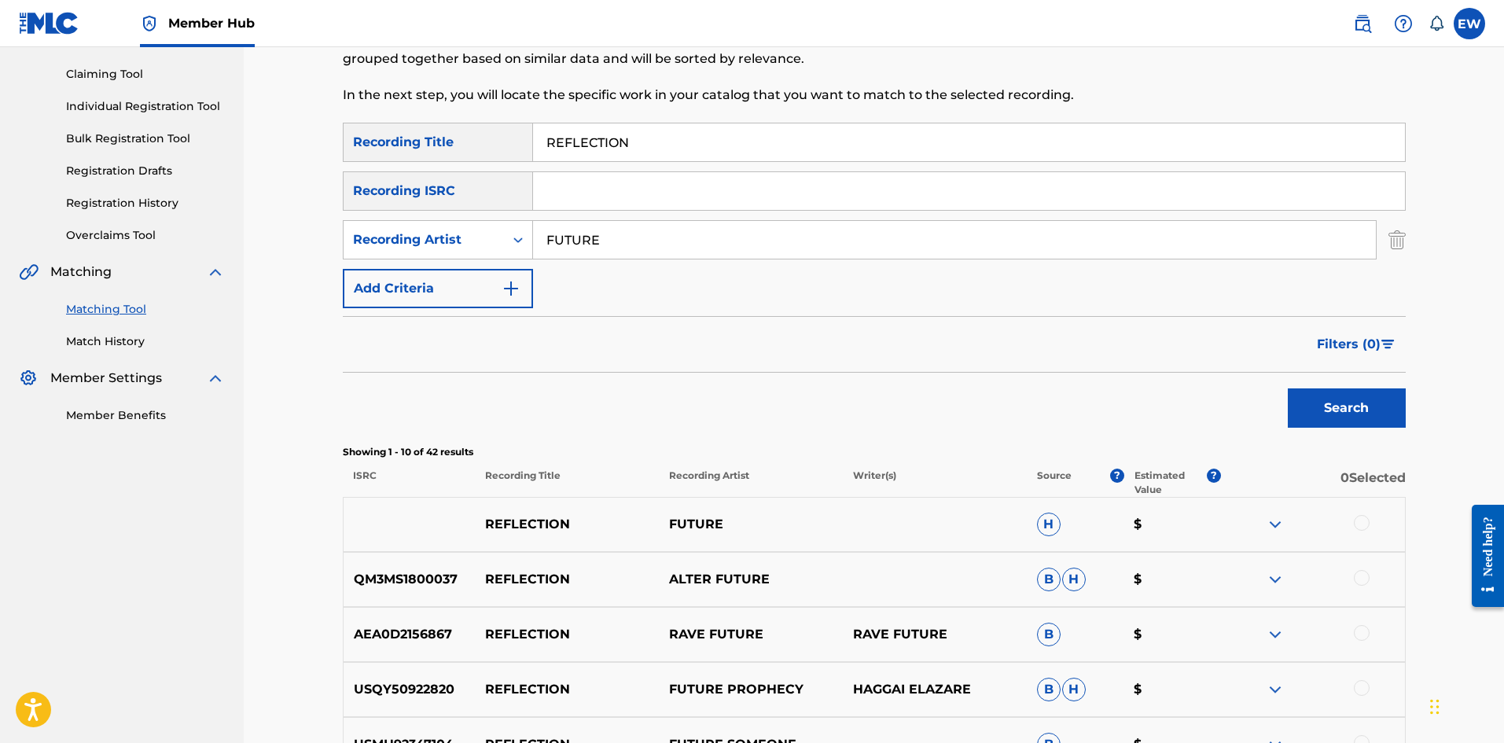
click at [1364, 525] on div at bounding box center [1362, 523] width 16 height 16
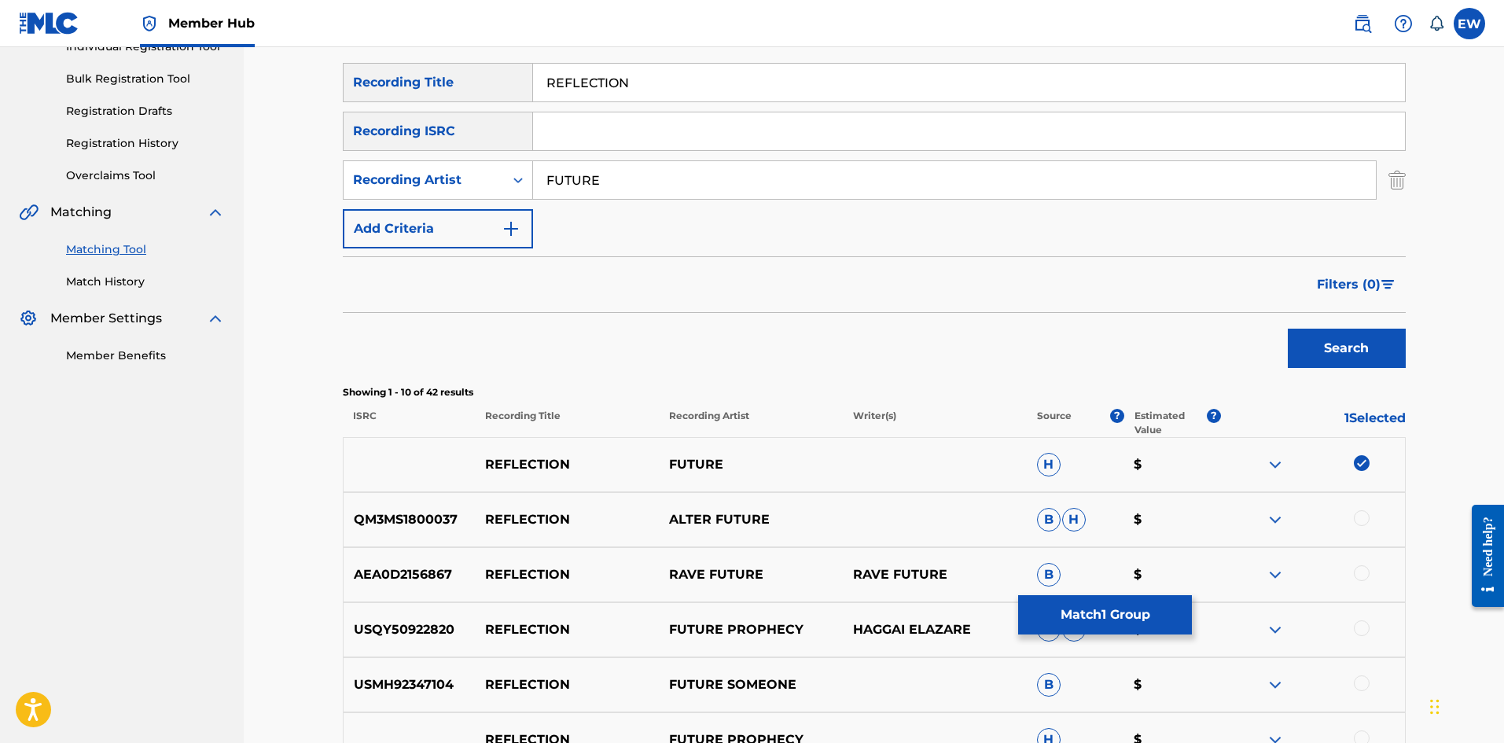
scroll to position [315, 0]
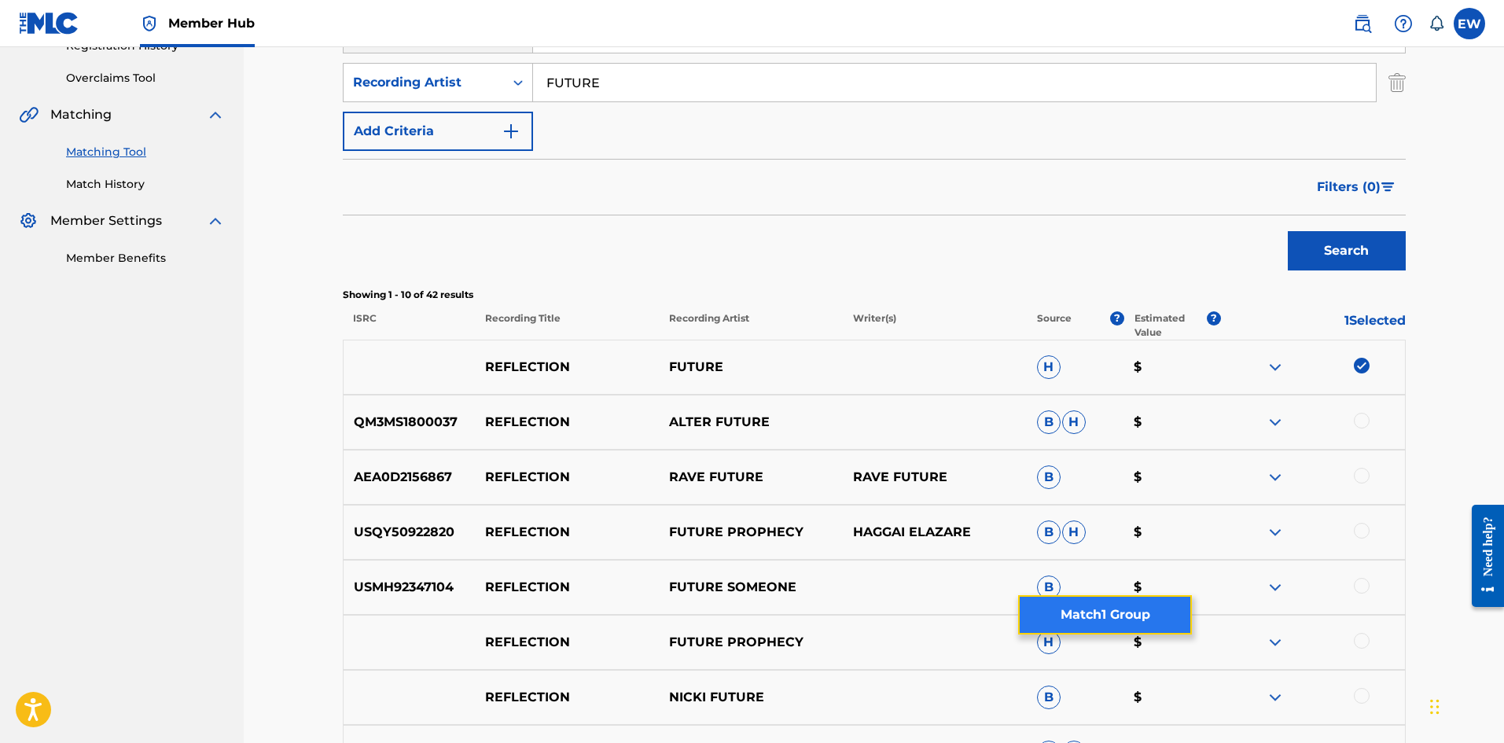
click at [1087, 621] on button "Match 1 Group" at bounding box center [1105, 614] width 174 height 39
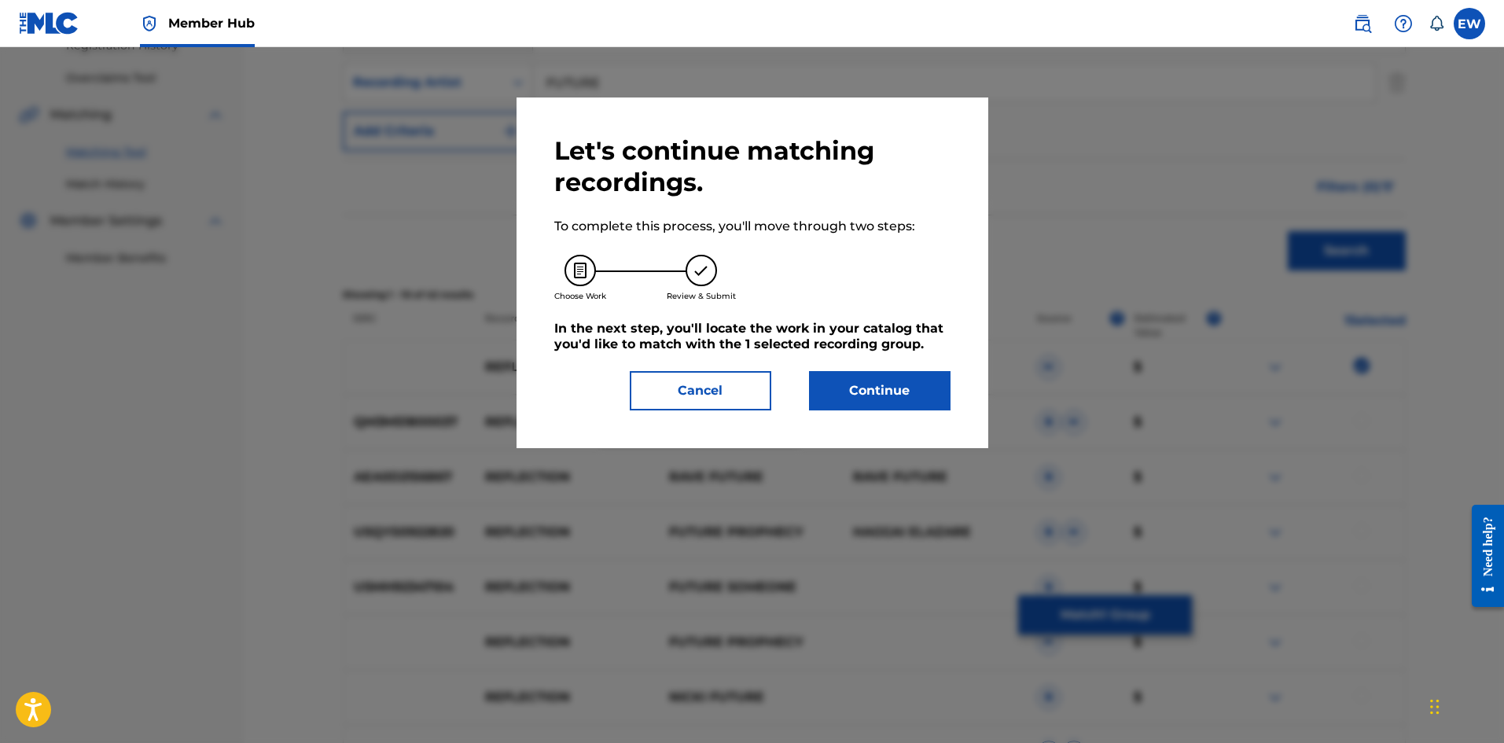
click at [852, 366] on div "Let's continue matching recordings. To complete this process, you'll move throu…" at bounding box center [752, 272] width 396 height 275
click at [850, 389] on button "Continue" at bounding box center [880, 390] width 142 height 39
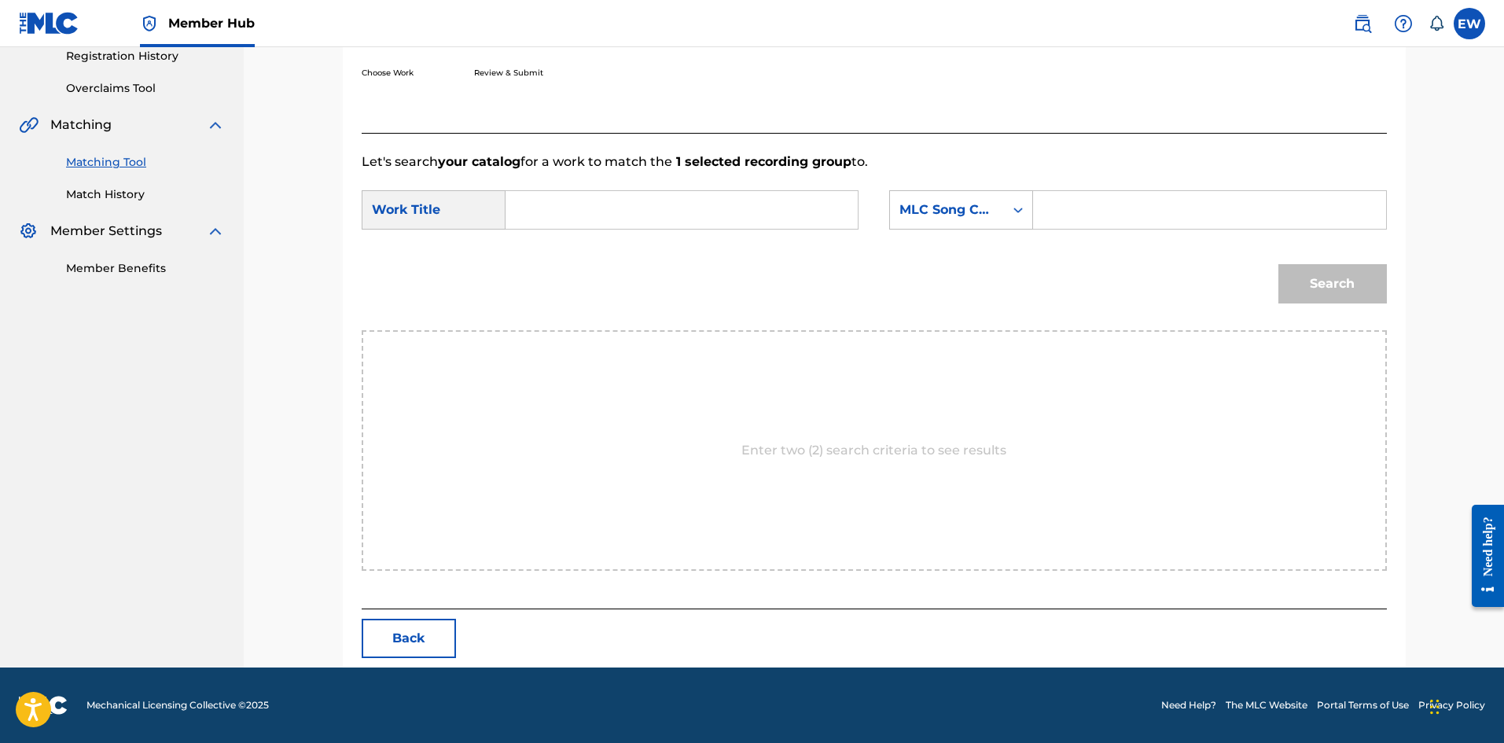
scroll to position [304, 0]
click at [705, 212] on input "Search Form" at bounding box center [682, 210] width 326 height 38
paste input "REFLECTION"
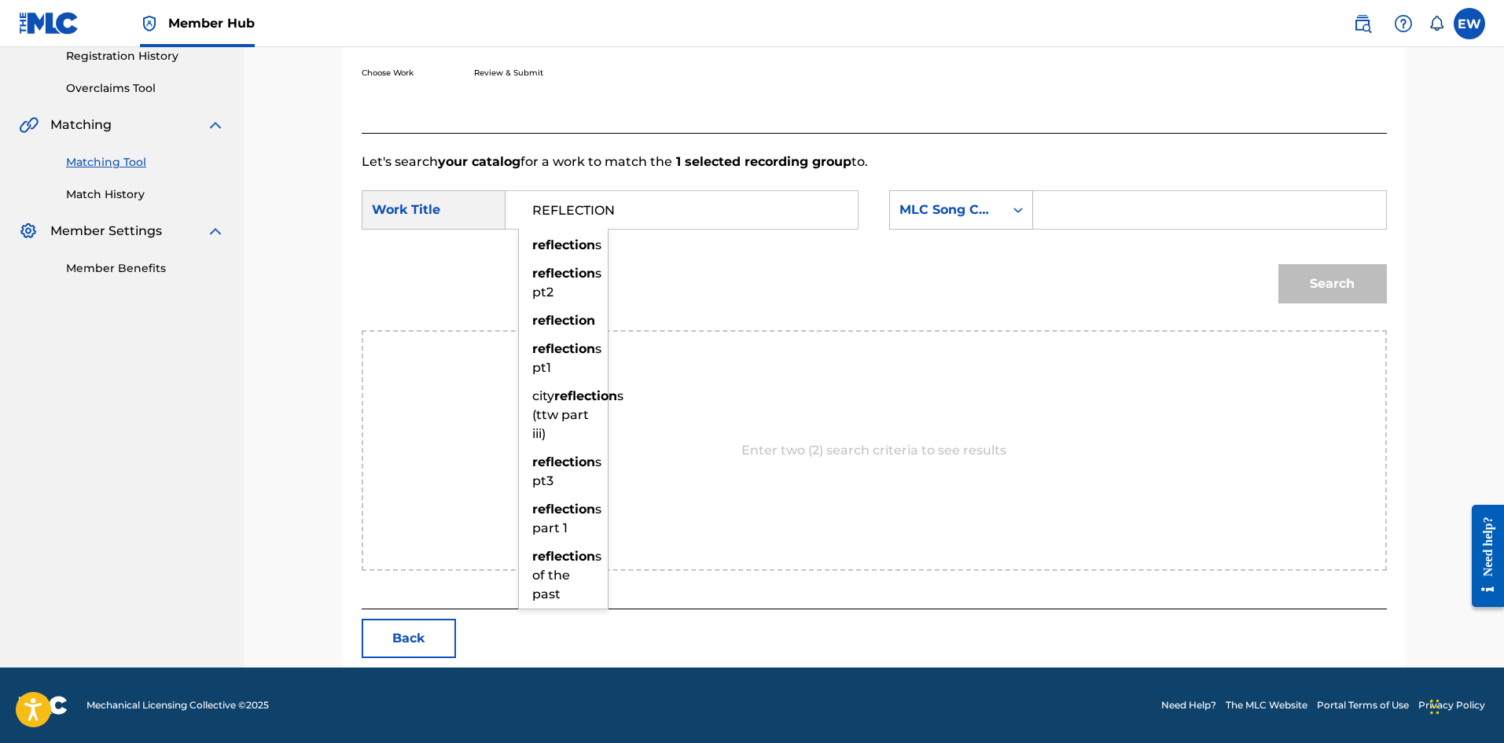
type input "REFLECTION"
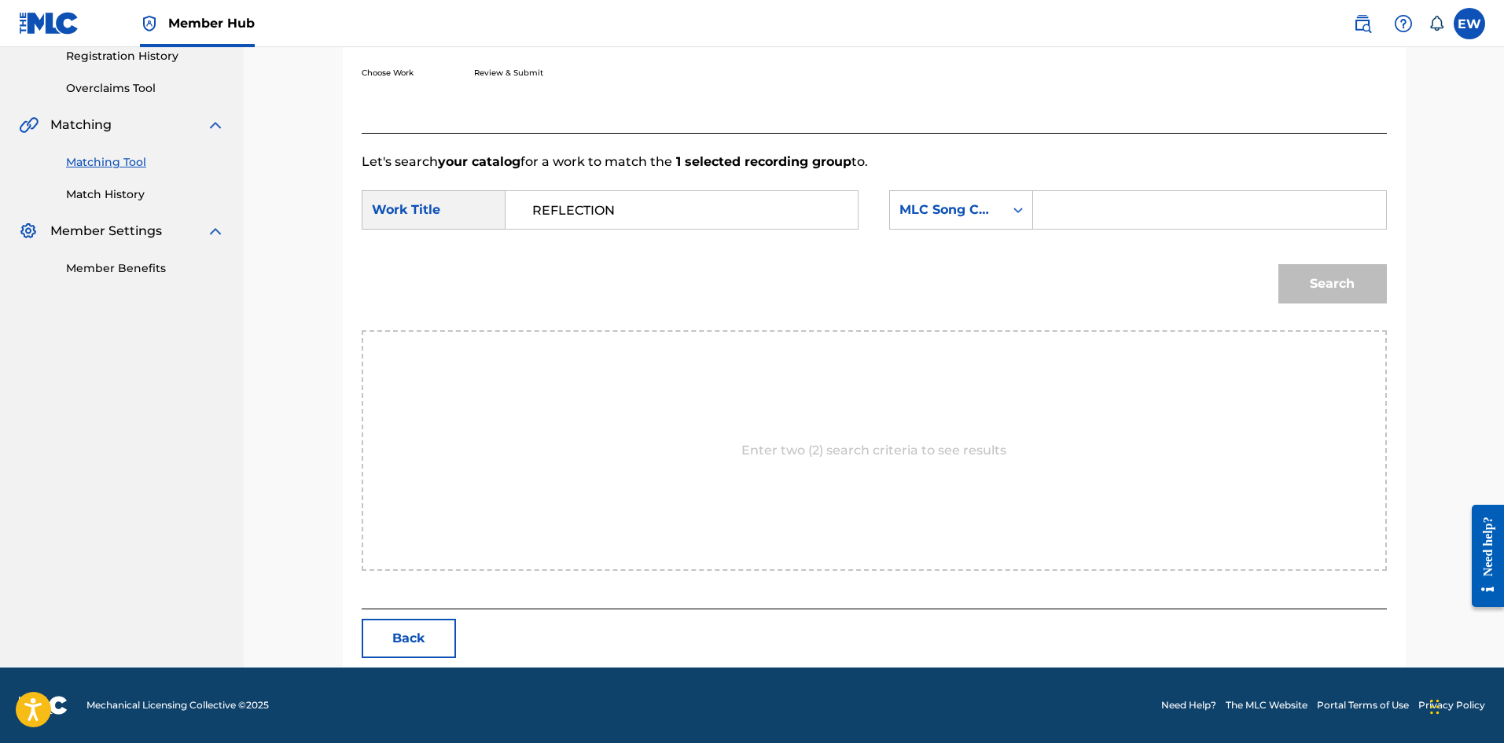
click at [1084, 206] on input "Search Form" at bounding box center [1210, 210] width 326 height 38
paste input "EVCC0V"
type input "EVCC0V"
click at [1325, 291] on button "Search" at bounding box center [1333, 283] width 109 height 39
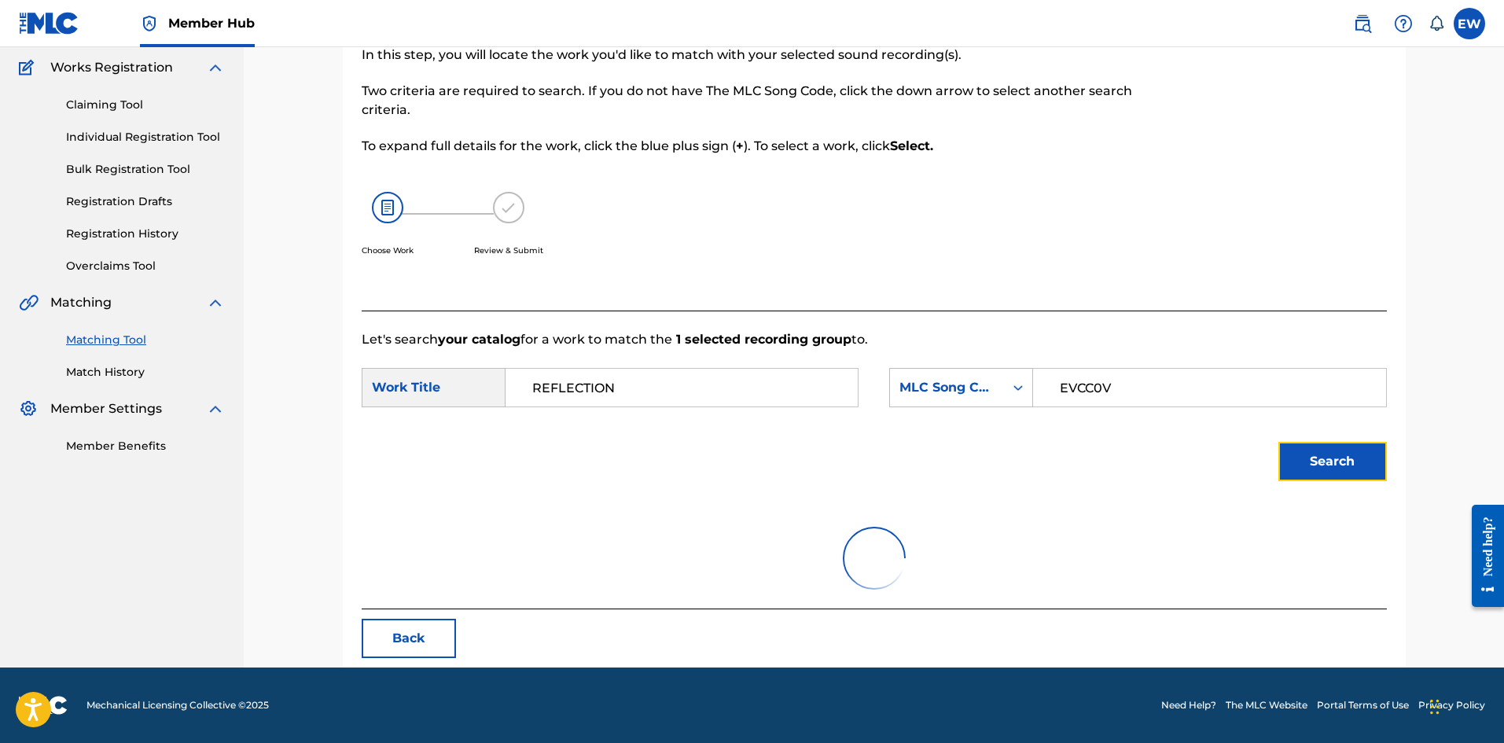
scroll to position [59, 0]
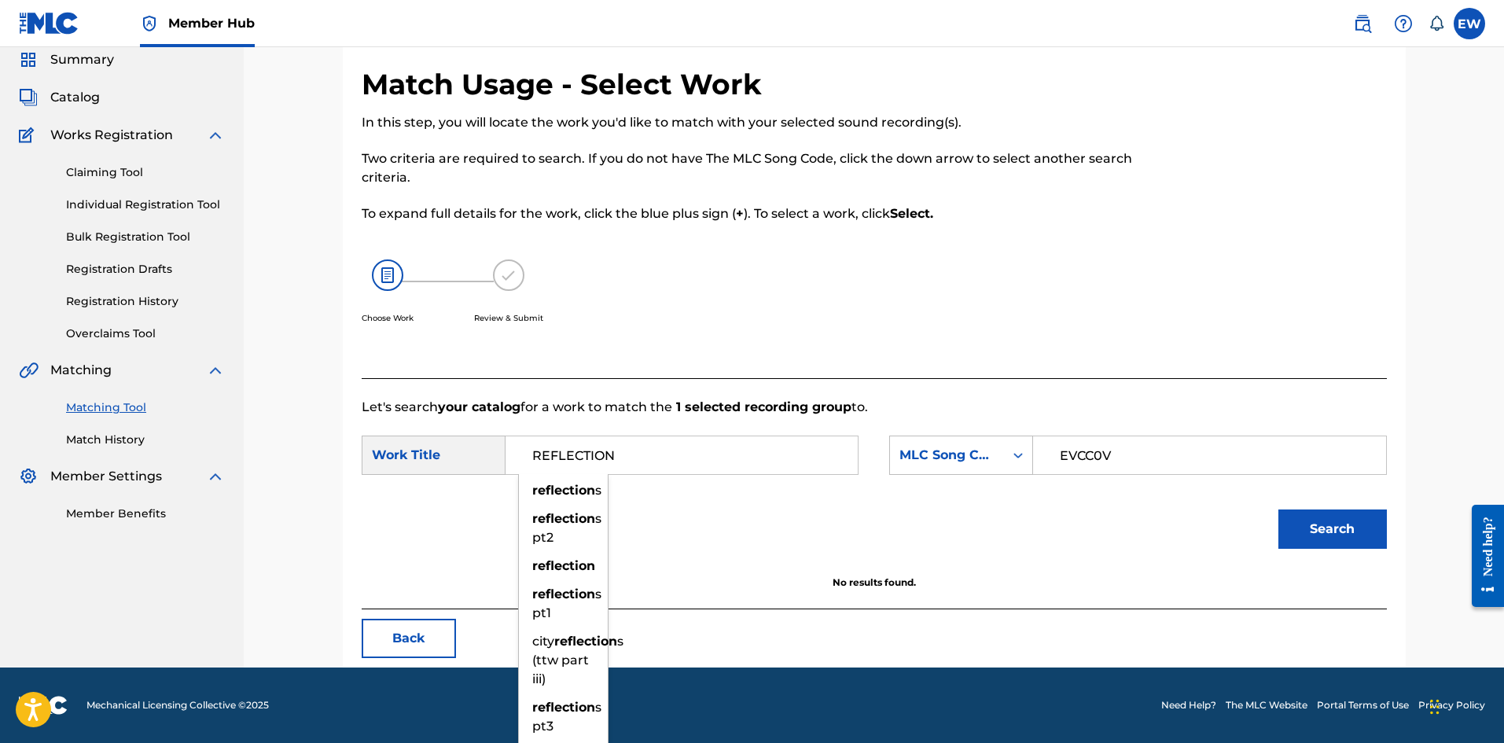
drag, startPoint x: 632, startPoint y: 450, endPoint x: 385, endPoint y: 407, distance: 249.9
click at [389, 410] on div "Let's search your catalog for a work to match the 1 selected recording group to…" at bounding box center [875, 493] width 1026 height 231
paste input "EVERY GHETTO, EVERY CITY"
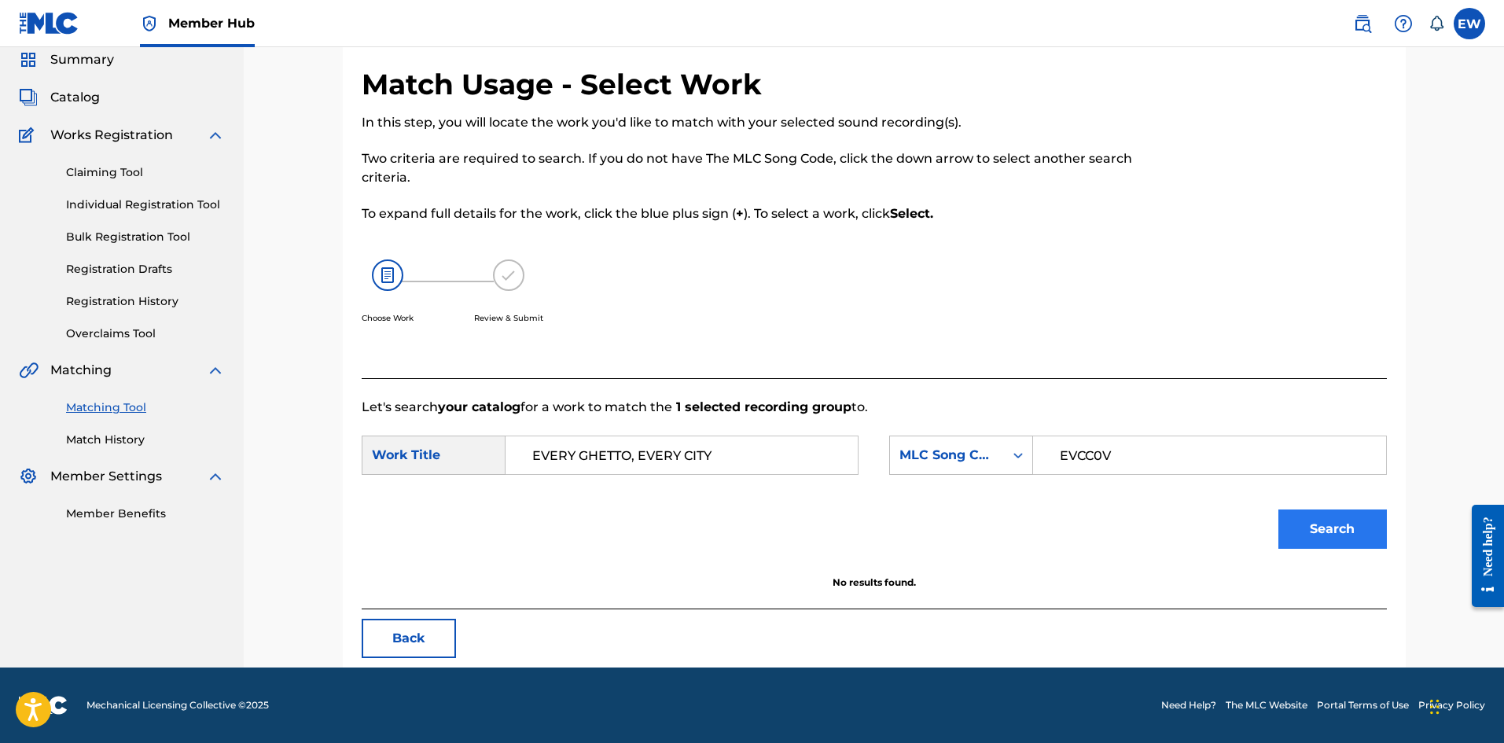
type input "EVERY GHETTO, EVERY CITY"
click at [1345, 529] on button "Search" at bounding box center [1333, 529] width 109 height 39
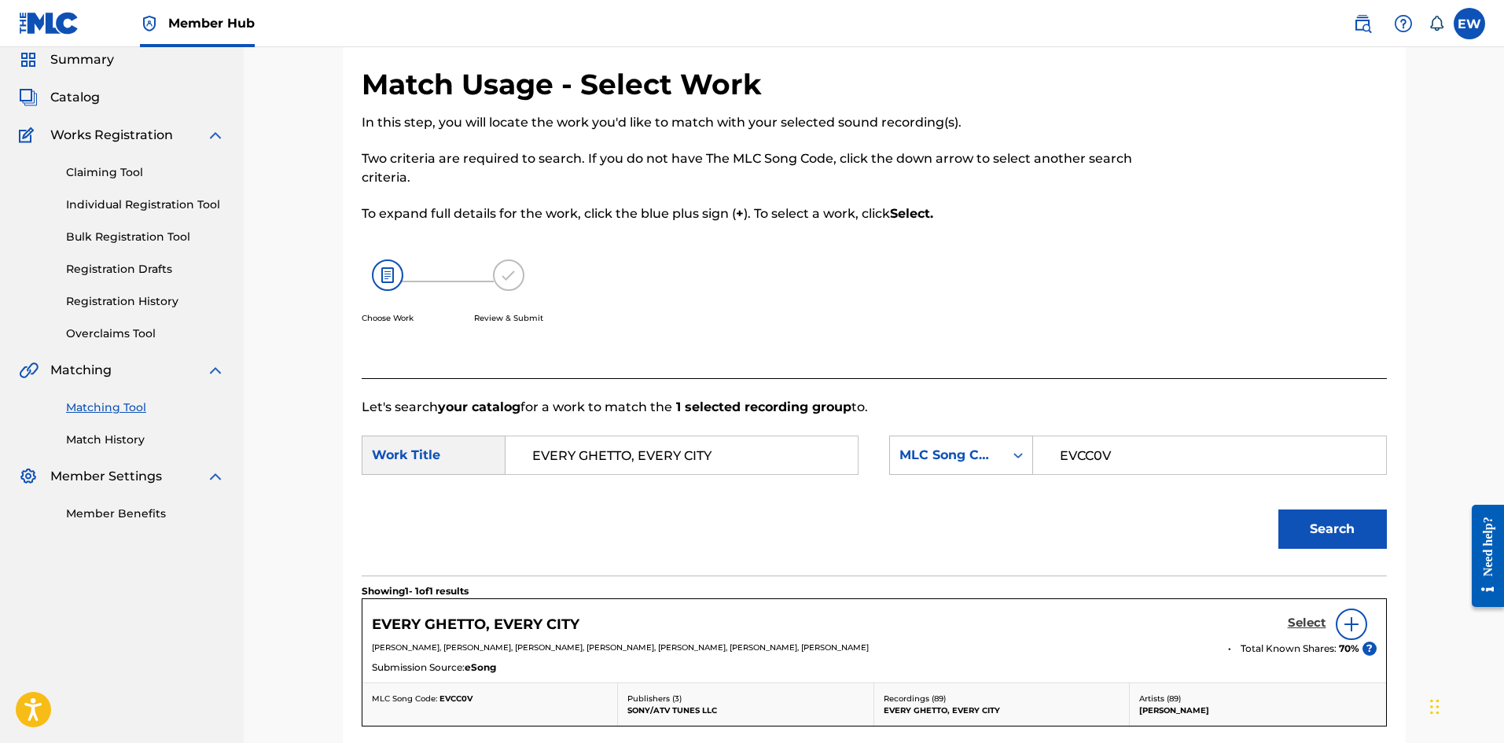
click at [1298, 623] on h5 "Select" at bounding box center [1307, 623] width 39 height 15
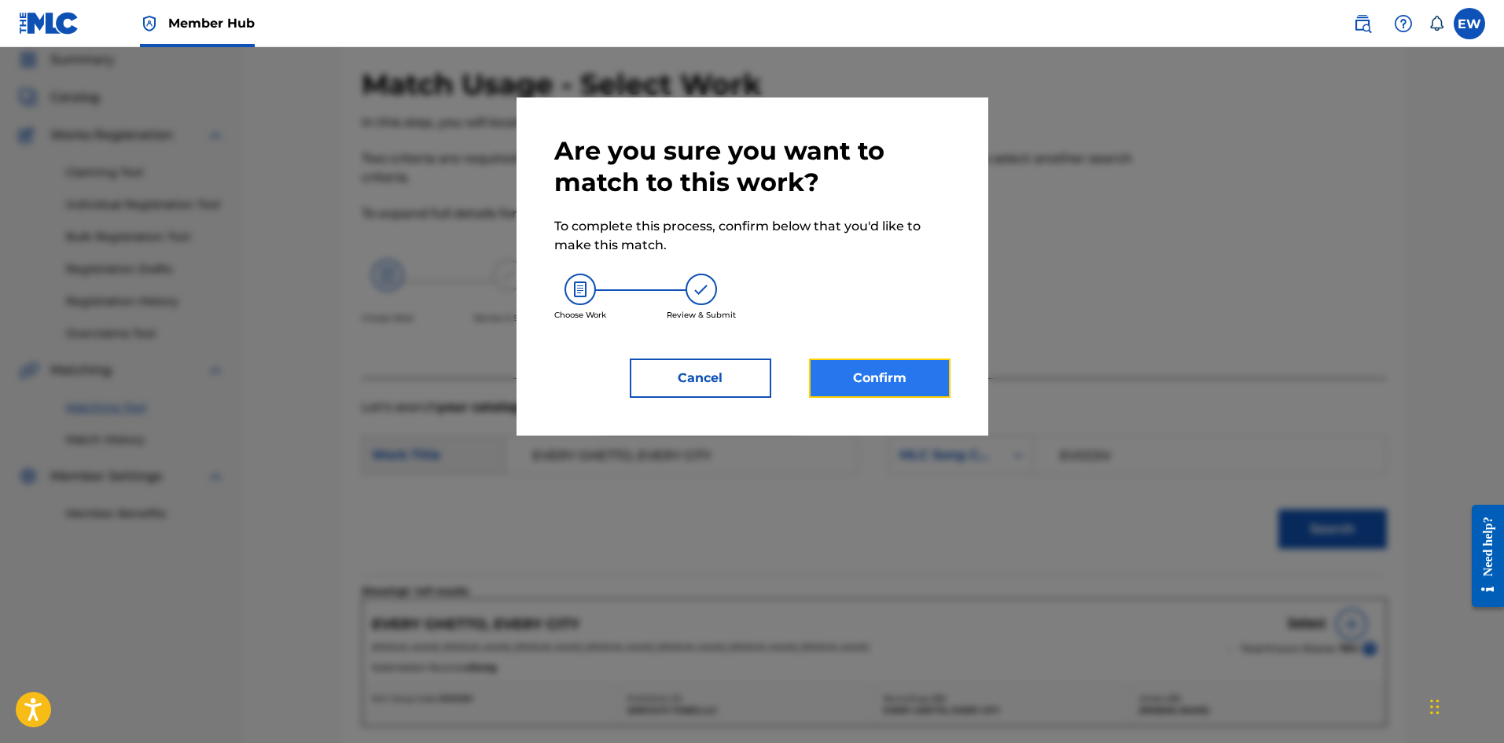
click at [862, 376] on button "Confirm" at bounding box center [880, 378] width 142 height 39
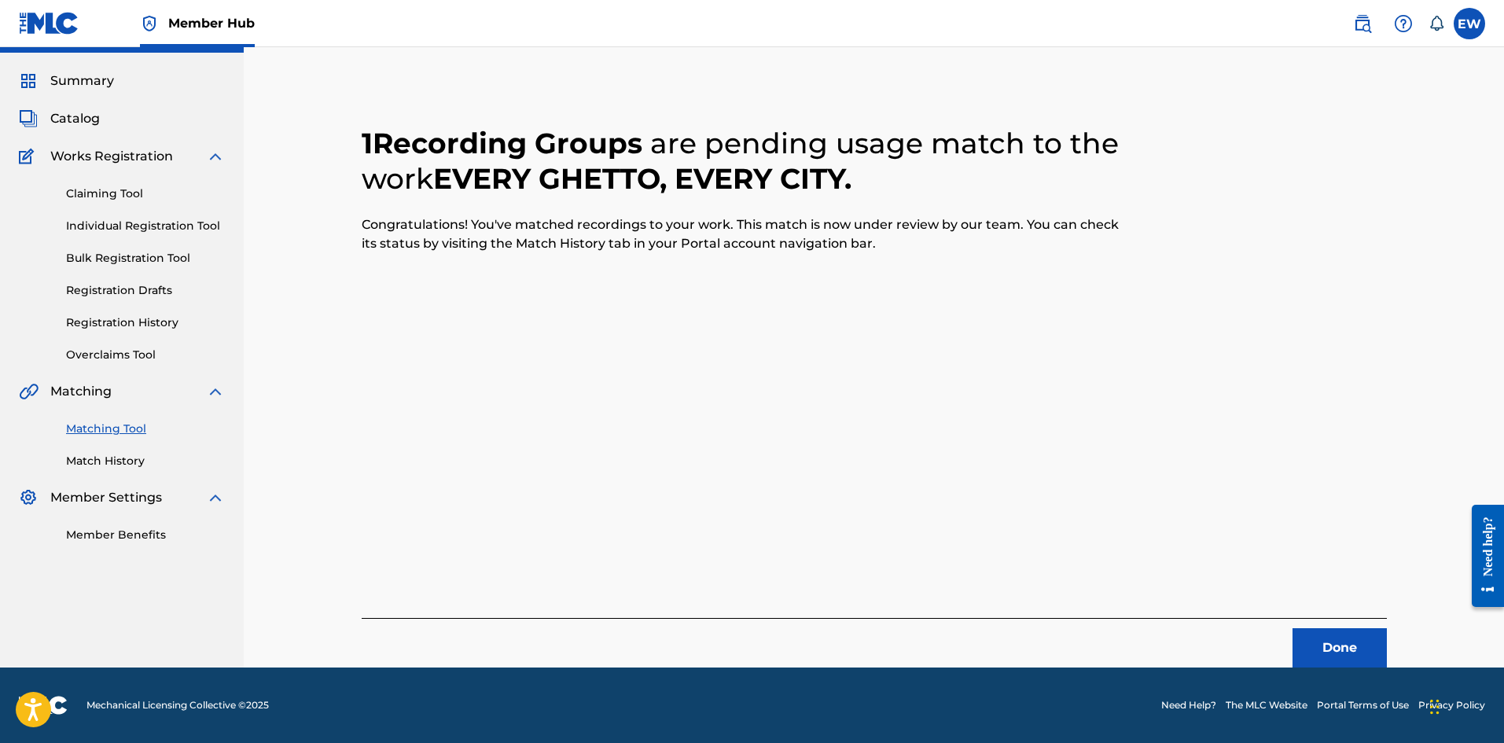
scroll to position [38, 0]
click at [1329, 650] on button "Done" at bounding box center [1340, 647] width 94 height 39
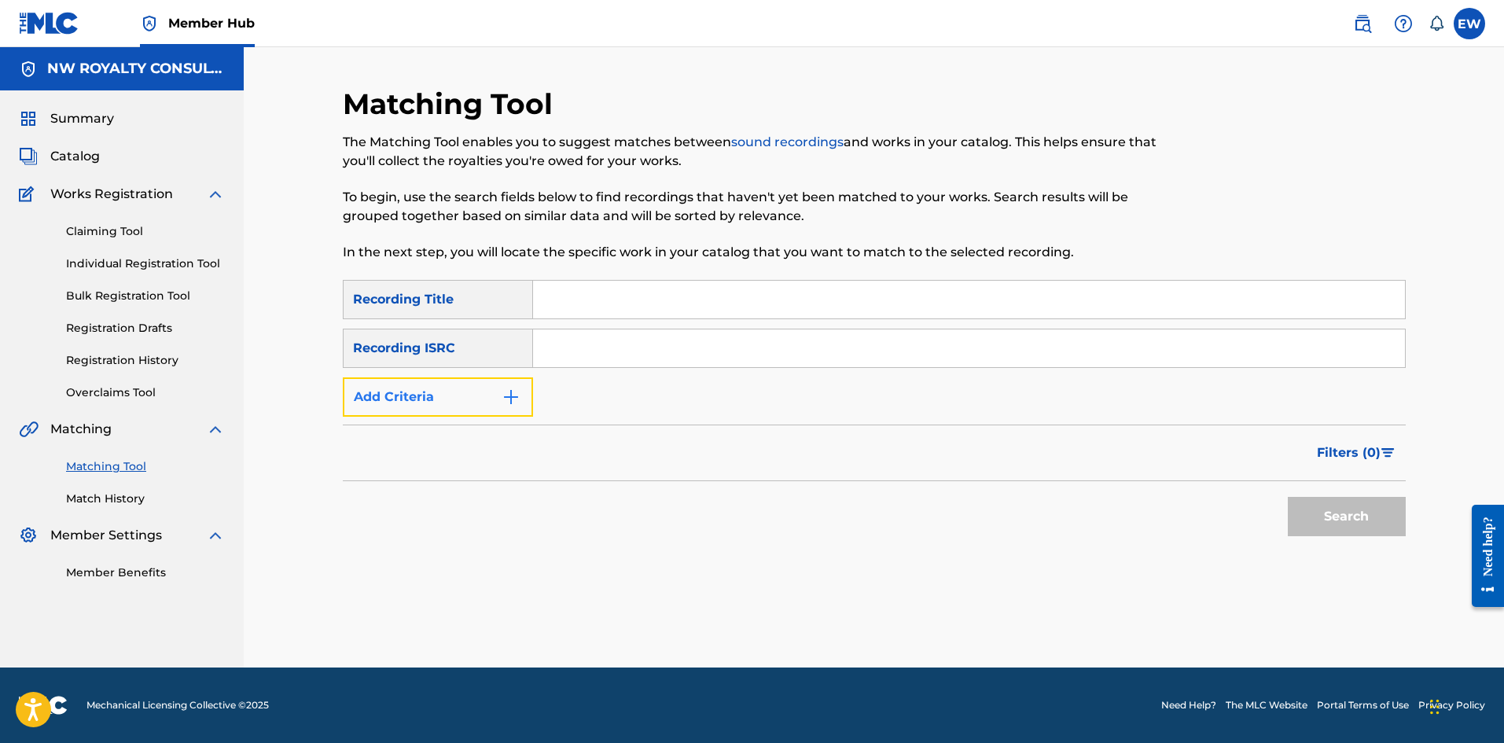
click at [383, 393] on button "Add Criteria" at bounding box center [438, 396] width 190 height 39
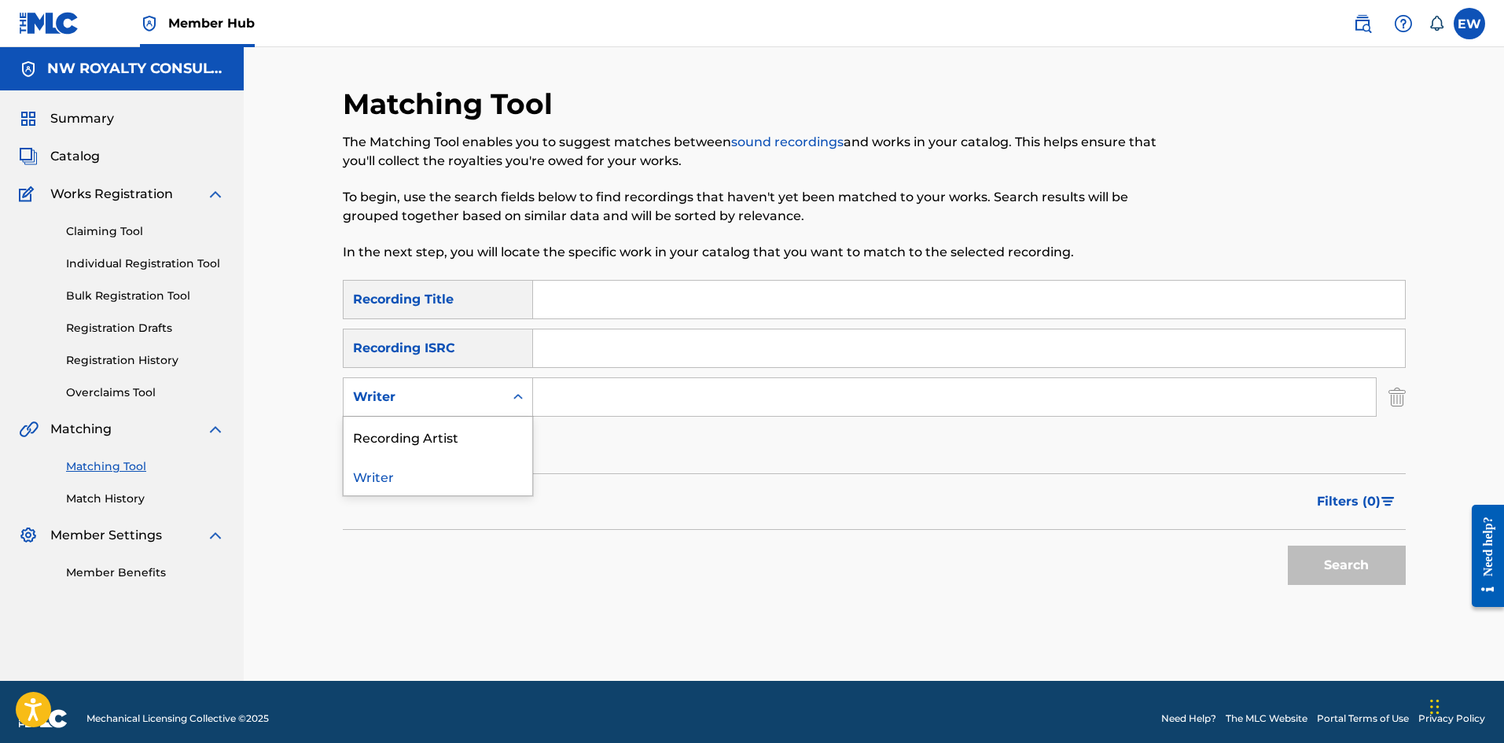
click at [383, 393] on div "Writer" at bounding box center [424, 397] width 142 height 19
drag, startPoint x: 395, startPoint y: 443, endPoint x: 507, endPoint y: 421, distance: 114.6
click at [427, 440] on div "Recording Artist" at bounding box center [438, 436] width 189 height 39
click at [614, 401] on input "Search Form" at bounding box center [954, 397] width 843 height 38
paste input "MONICA"
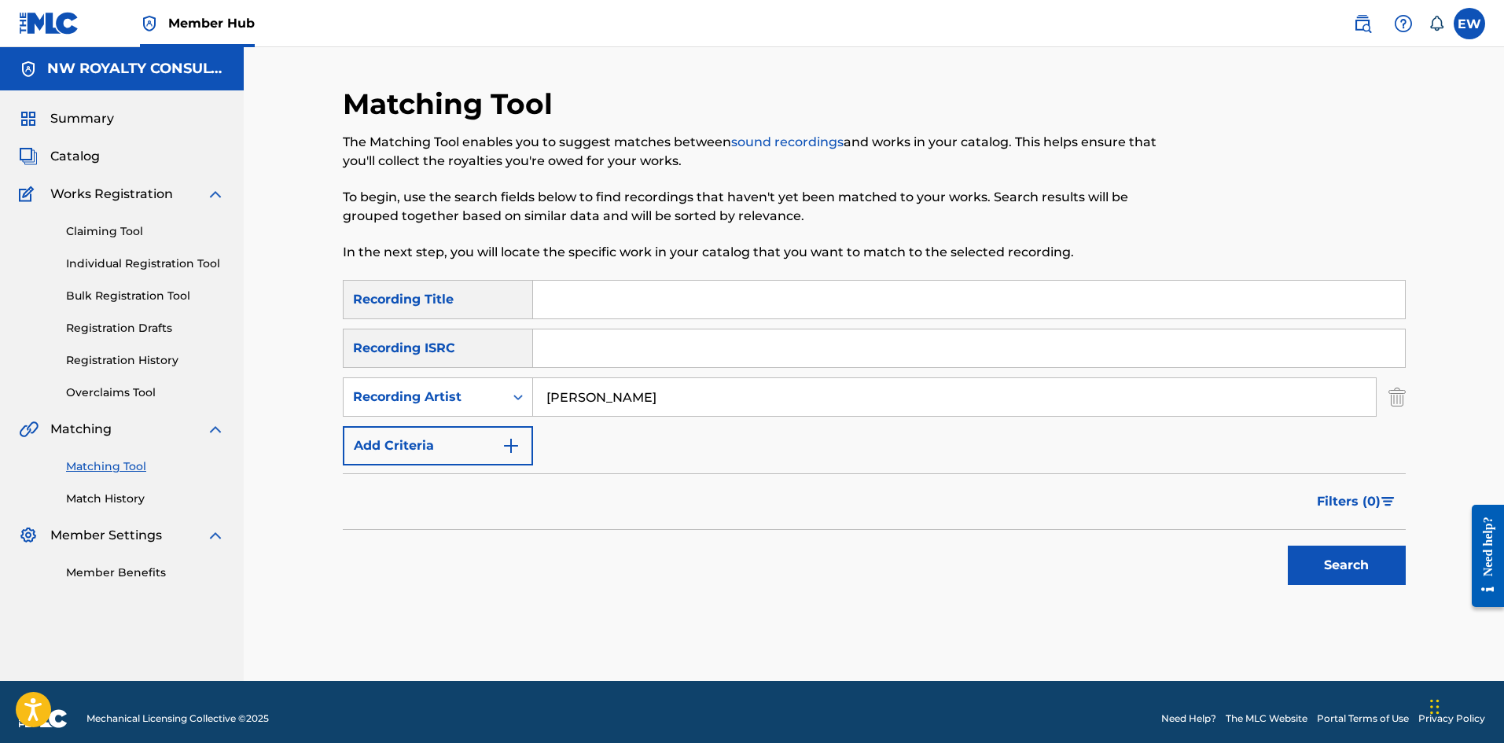
type input "MONICA"
click at [591, 302] on input "Search Form" at bounding box center [969, 300] width 872 height 38
paste input "REFLECTION"
type input "REFLECTION"
click at [1326, 558] on button "Search" at bounding box center [1347, 565] width 118 height 39
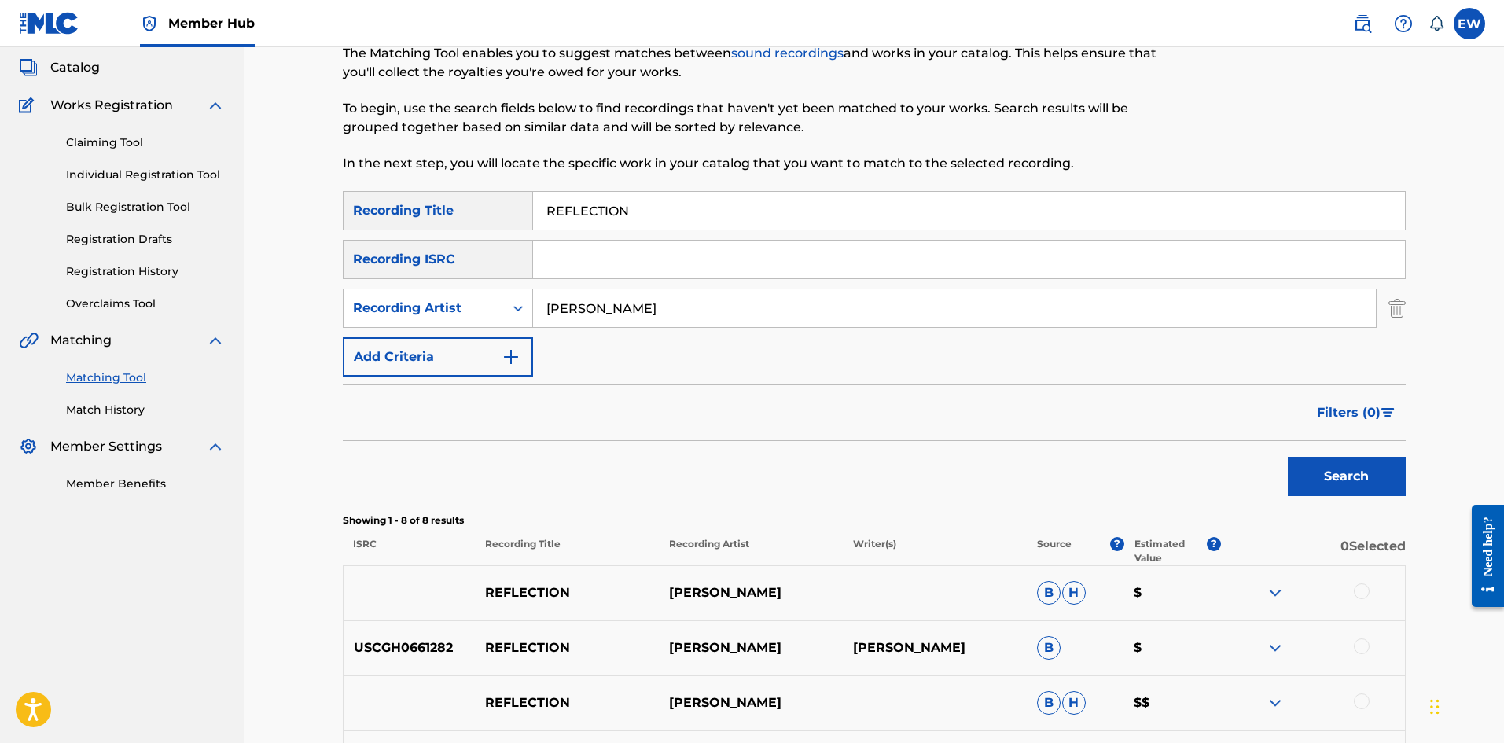
scroll to position [157, 0]
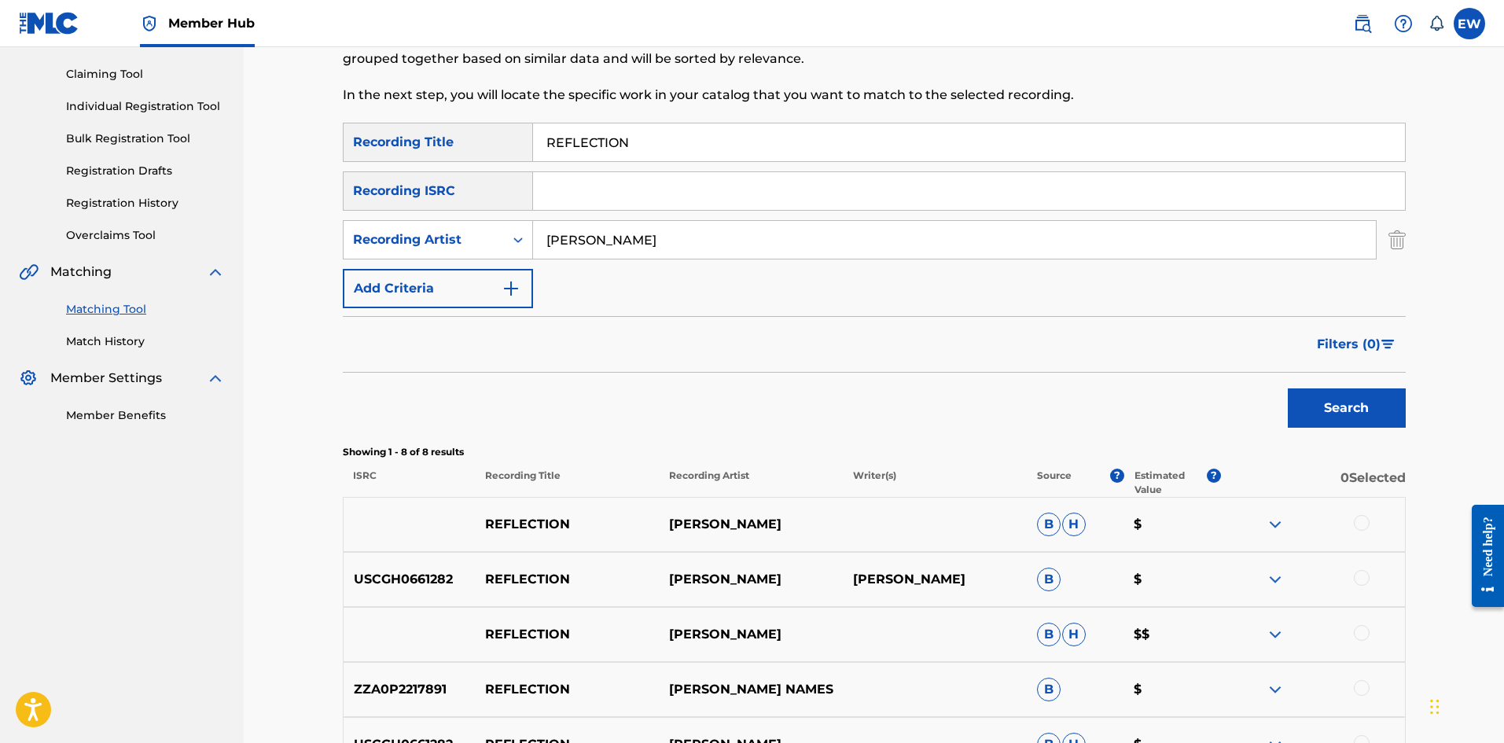
click at [1356, 524] on div at bounding box center [1362, 523] width 16 height 16
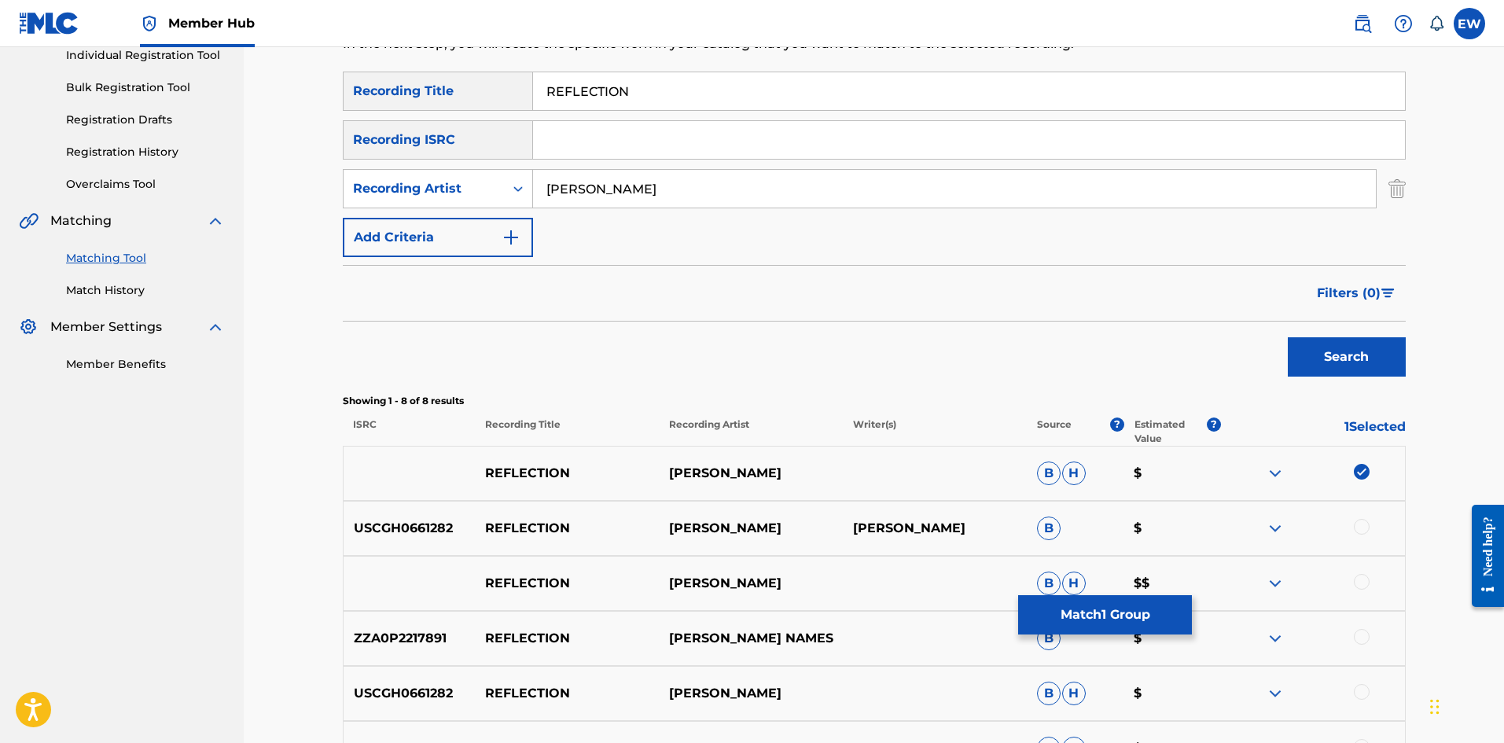
scroll to position [236, 0]
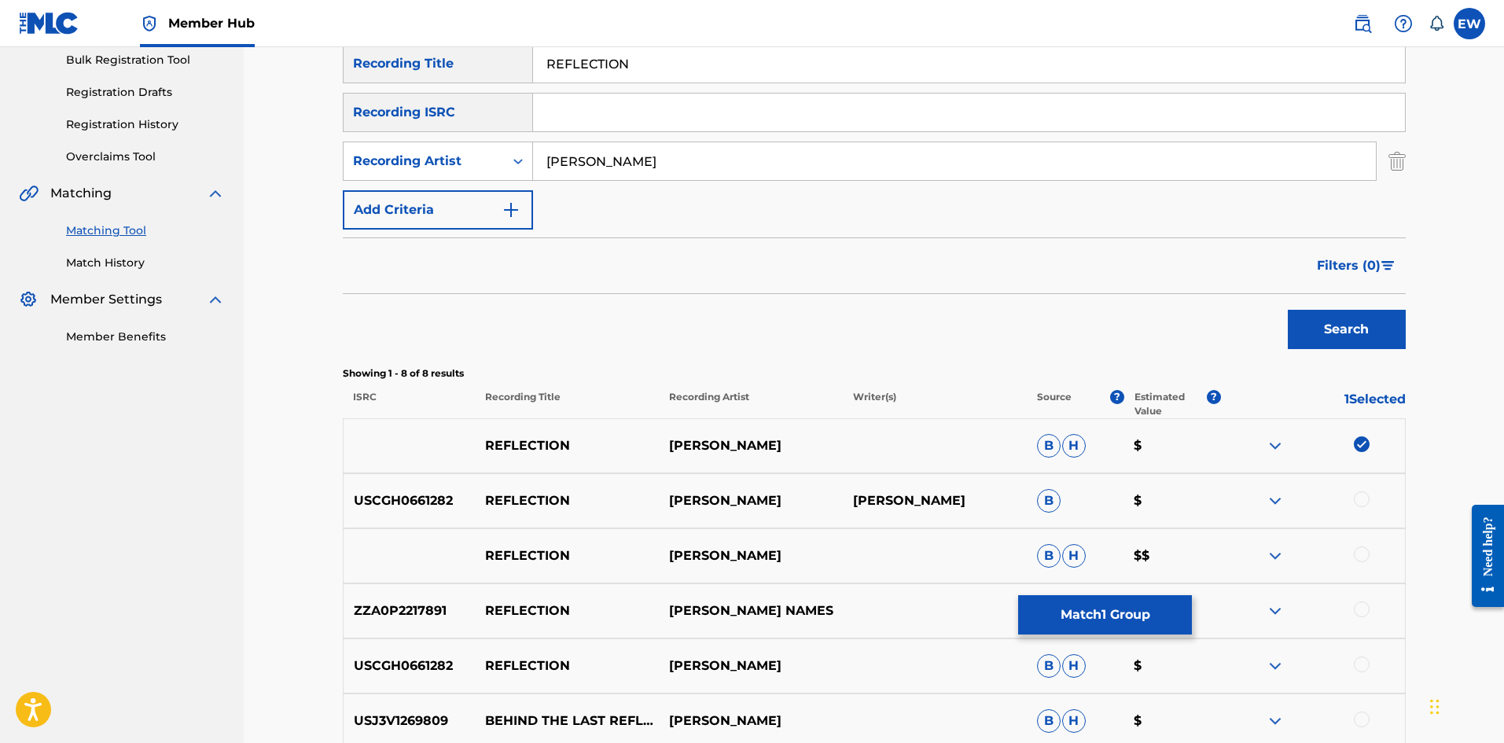
click at [1368, 499] on div at bounding box center [1362, 500] width 16 height 16
click at [1366, 554] on div at bounding box center [1362, 555] width 16 height 16
click at [1366, 610] on div at bounding box center [1362, 610] width 16 height 16
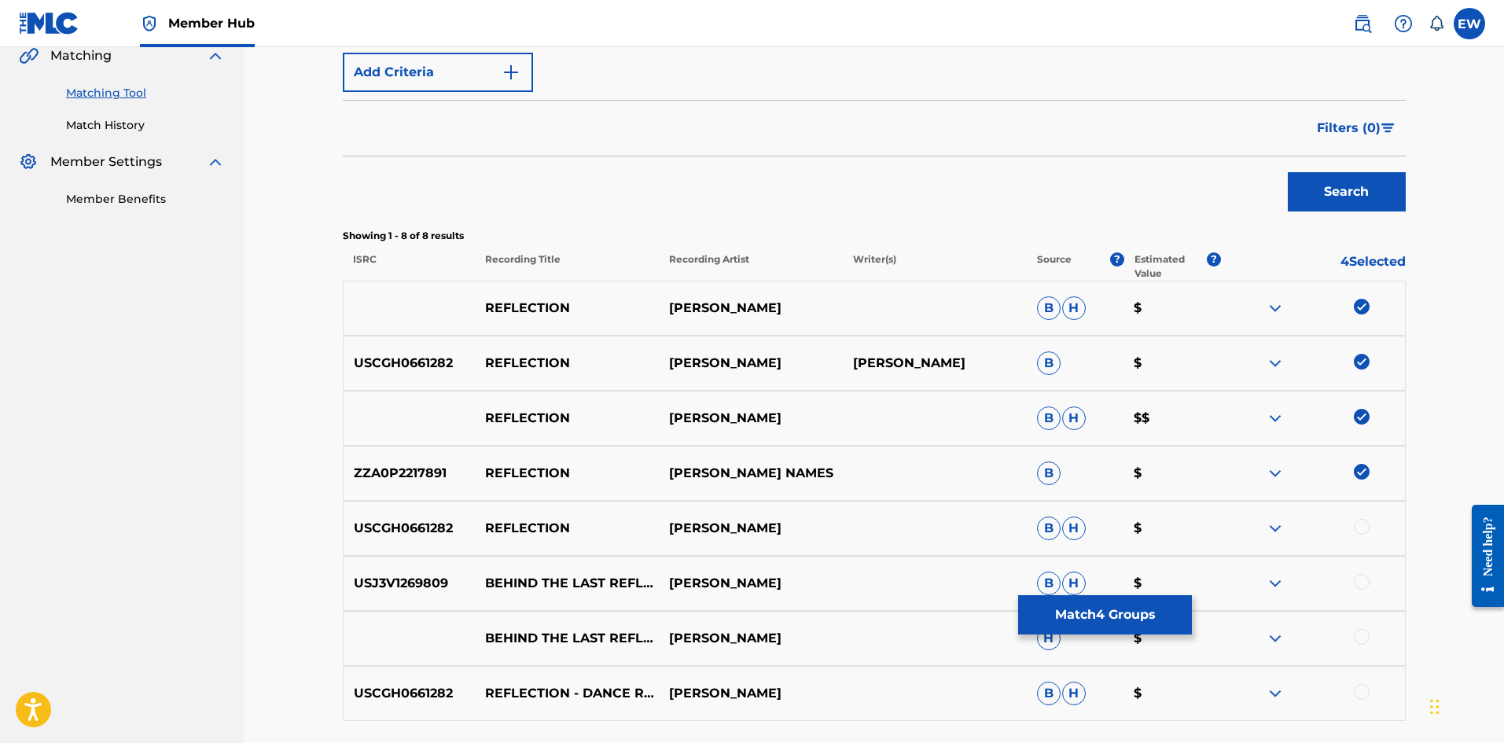
scroll to position [393, 0]
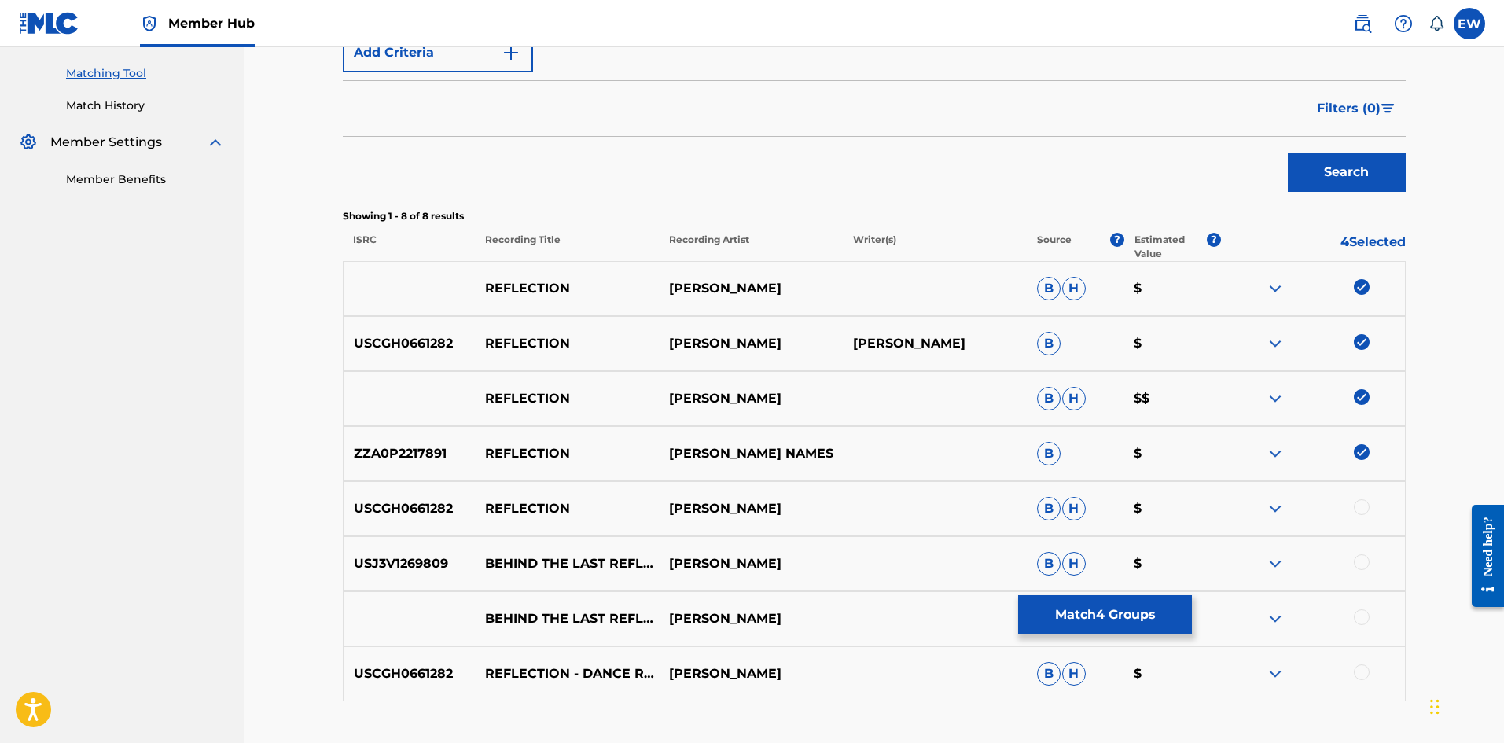
click at [1366, 508] on div at bounding box center [1362, 507] width 16 height 16
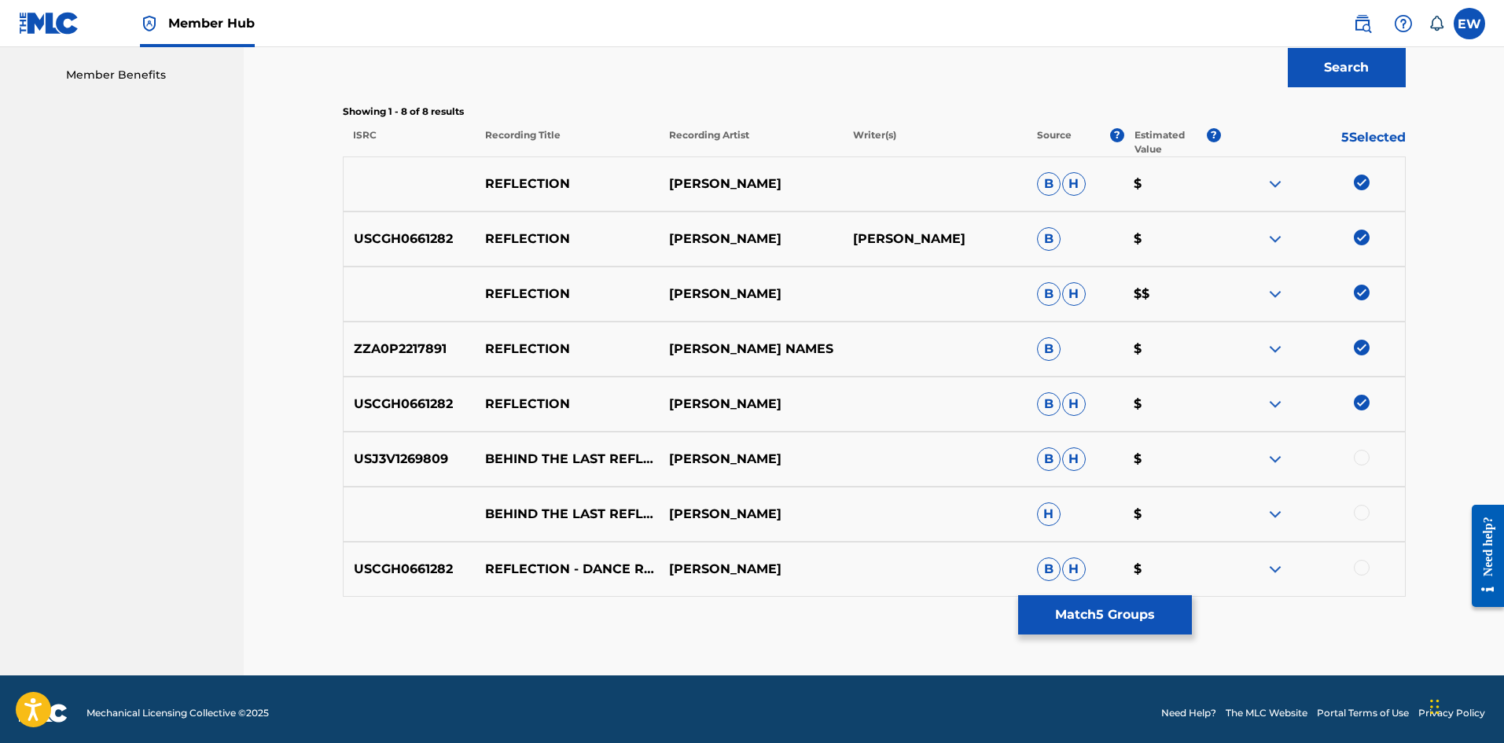
scroll to position [506, 0]
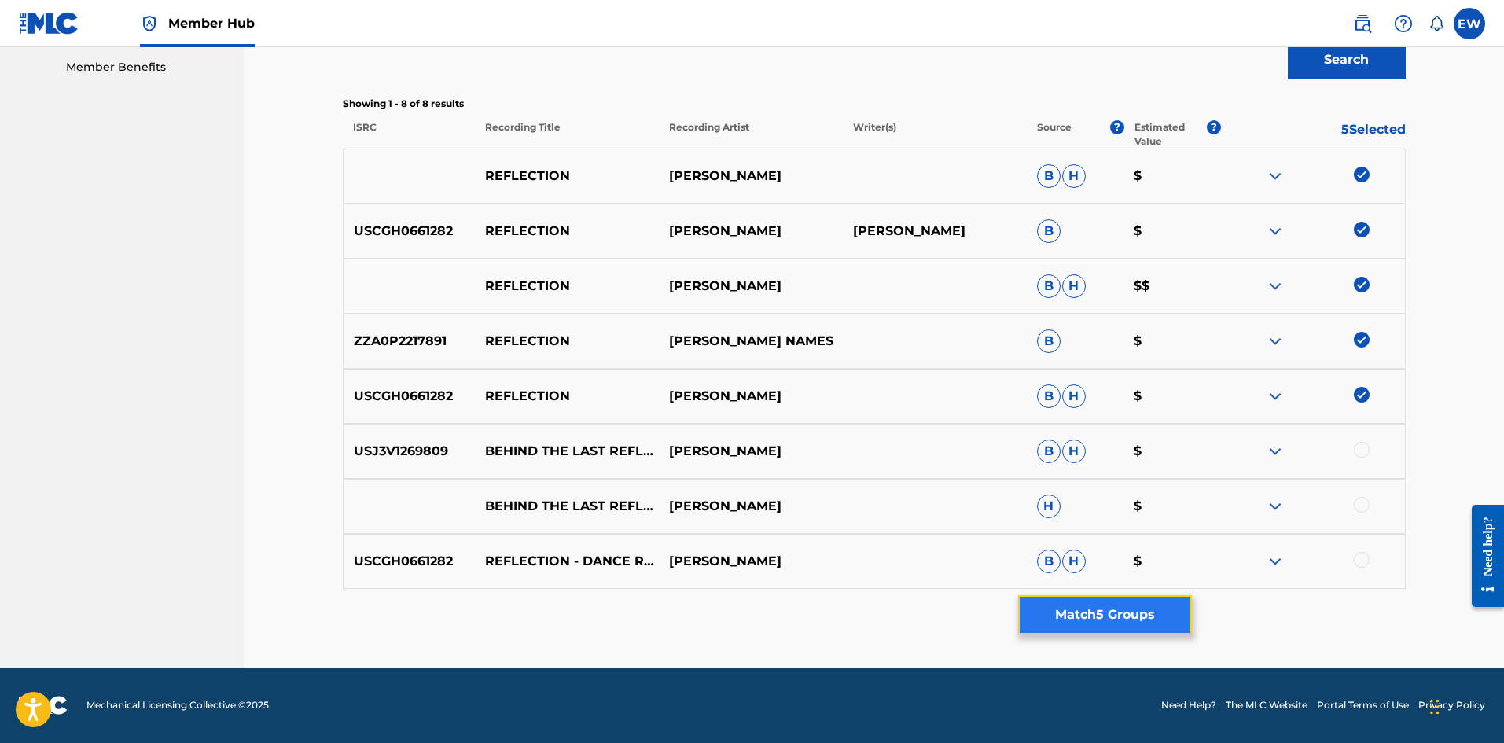
click at [1144, 610] on button "Match 5 Groups" at bounding box center [1105, 614] width 174 height 39
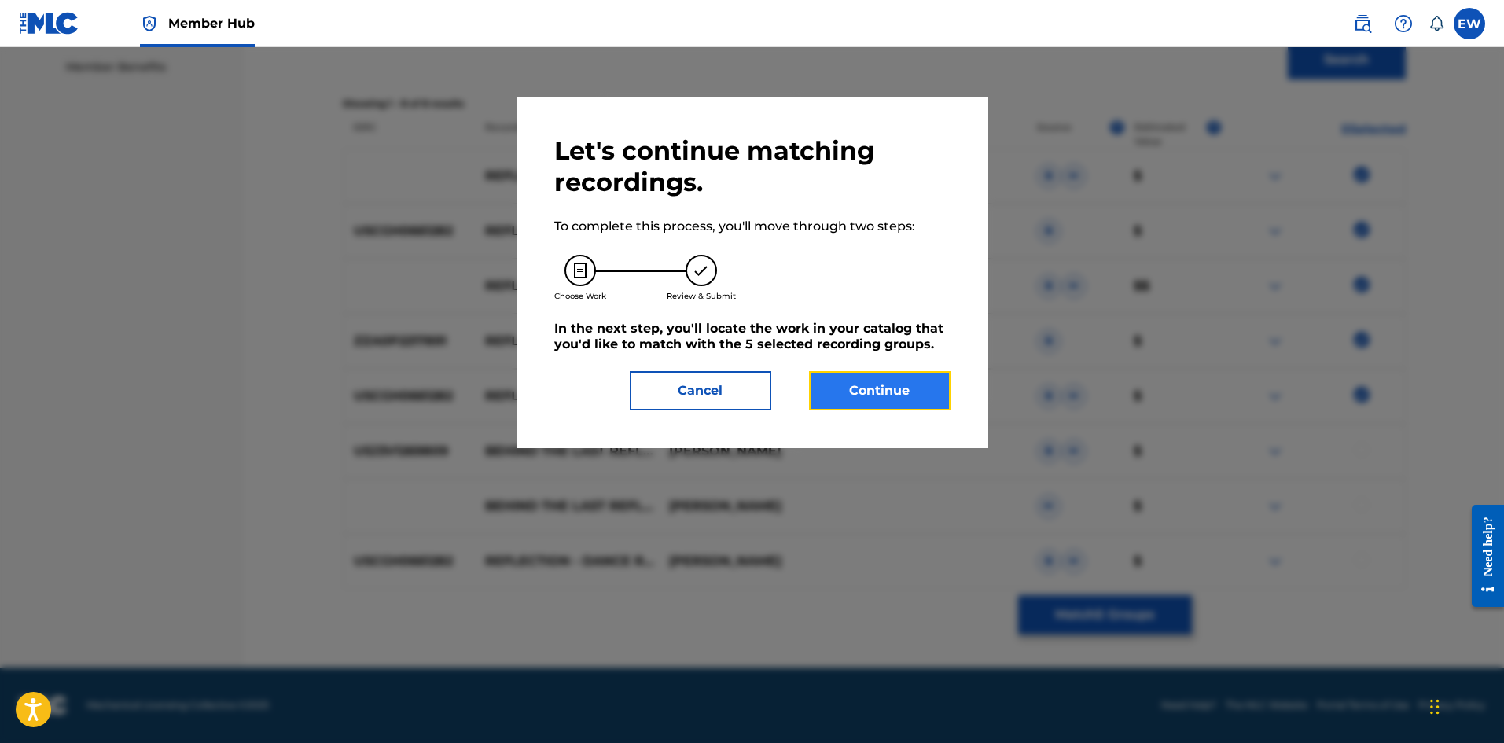
click at [923, 393] on button "Continue" at bounding box center [880, 390] width 142 height 39
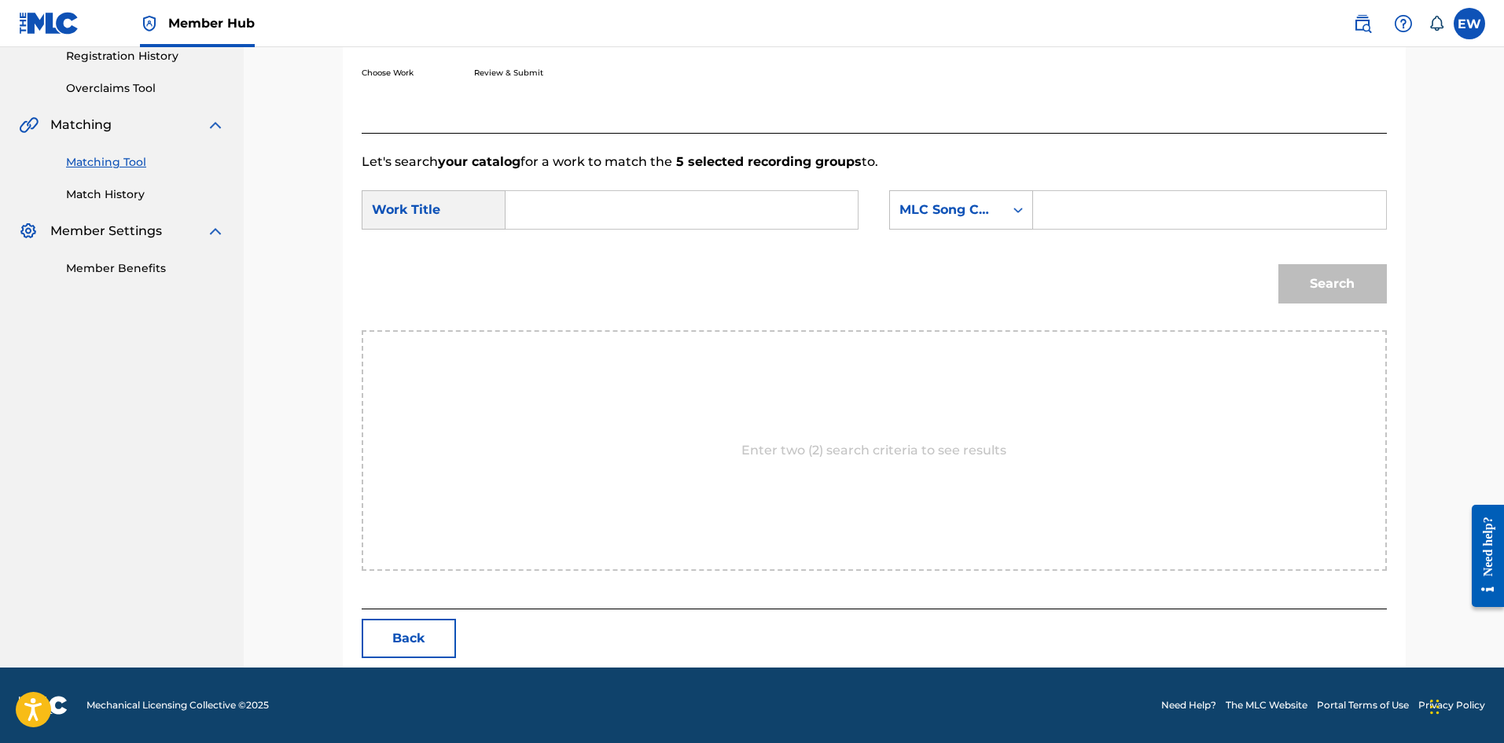
scroll to position [304, 0]
click at [646, 222] on input "Search Form" at bounding box center [682, 210] width 326 height 38
paste input "REFLECTION"
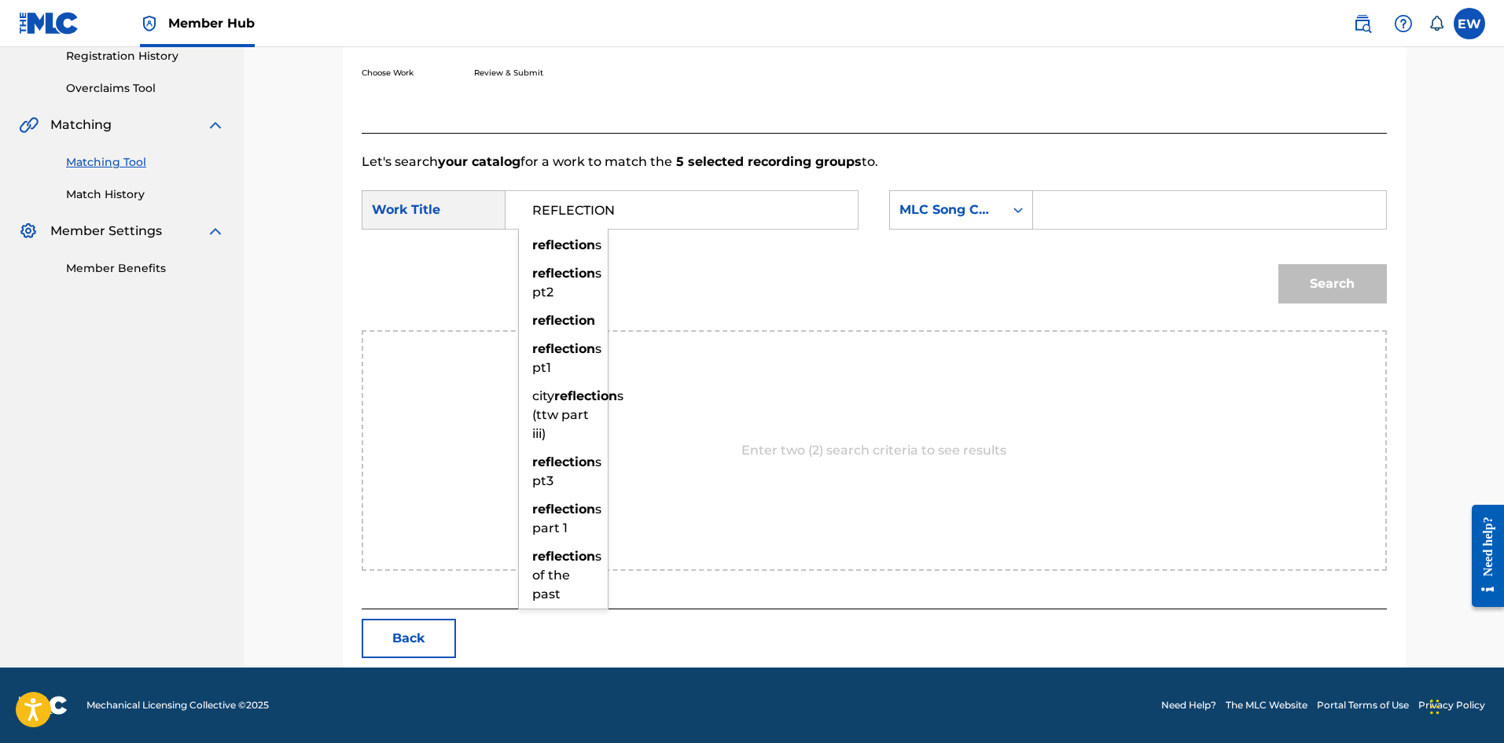
type input "REFLECTION"
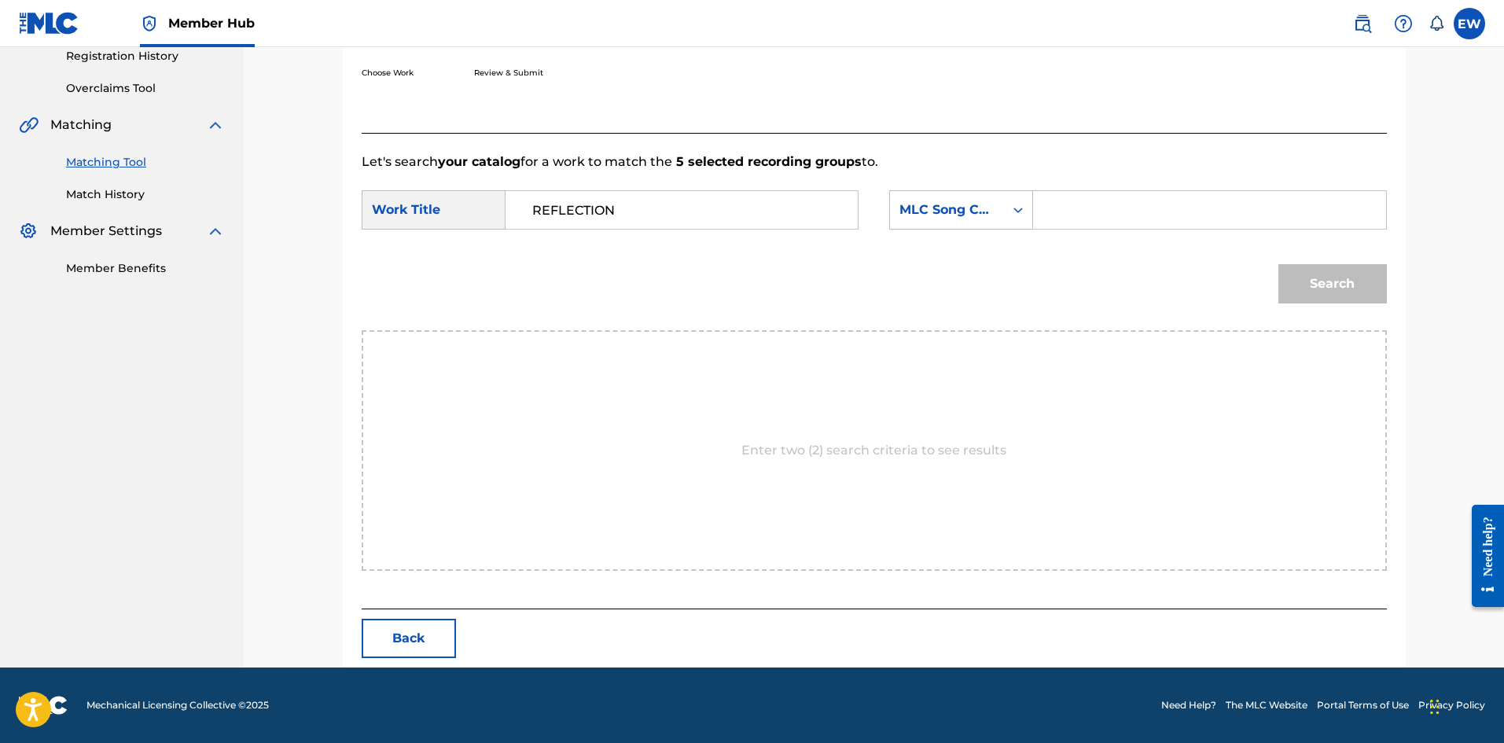
click at [1152, 204] on input "Search Form" at bounding box center [1210, 210] width 326 height 38
paste input "EVCC0V"
type input "EVCC0V"
click at [1365, 285] on button "Search" at bounding box center [1333, 283] width 109 height 39
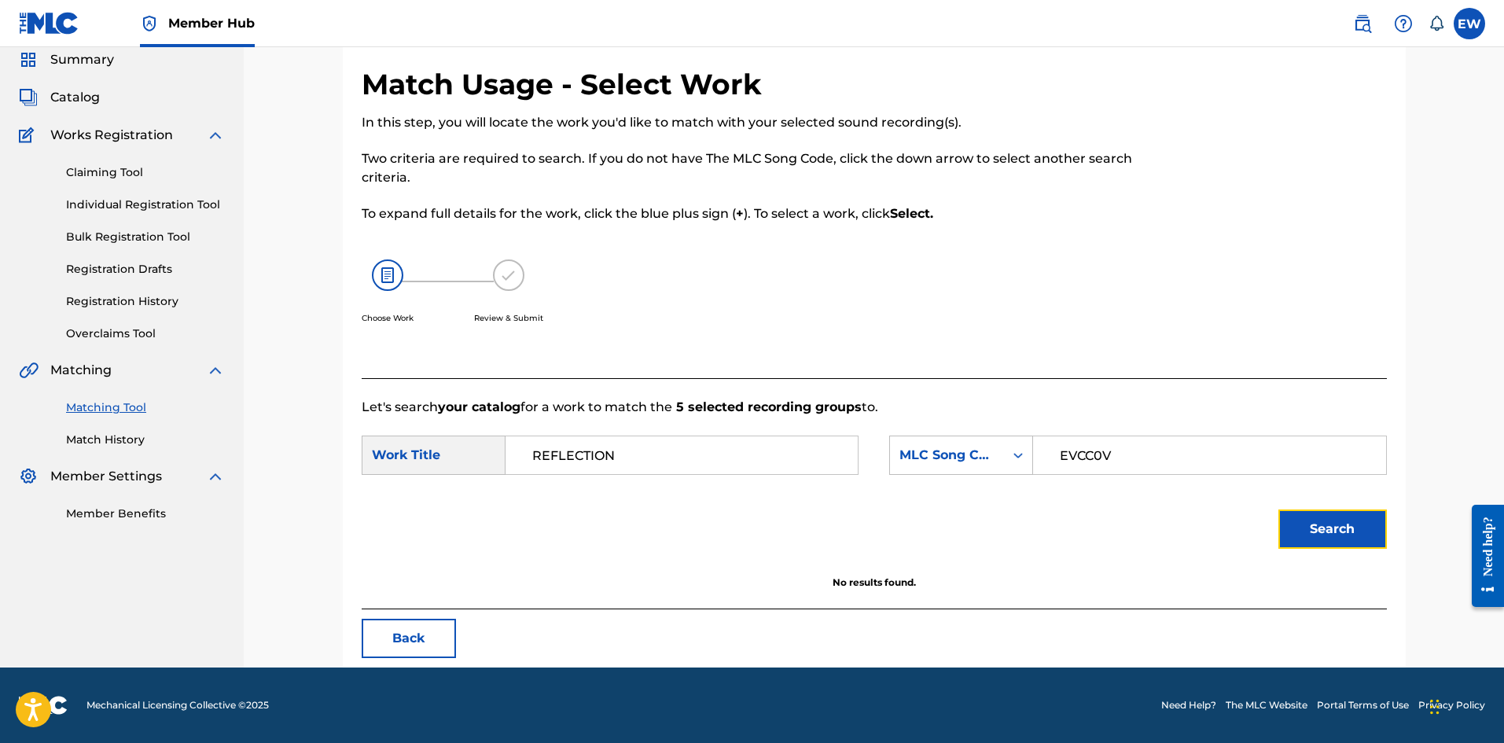
scroll to position [59, 0]
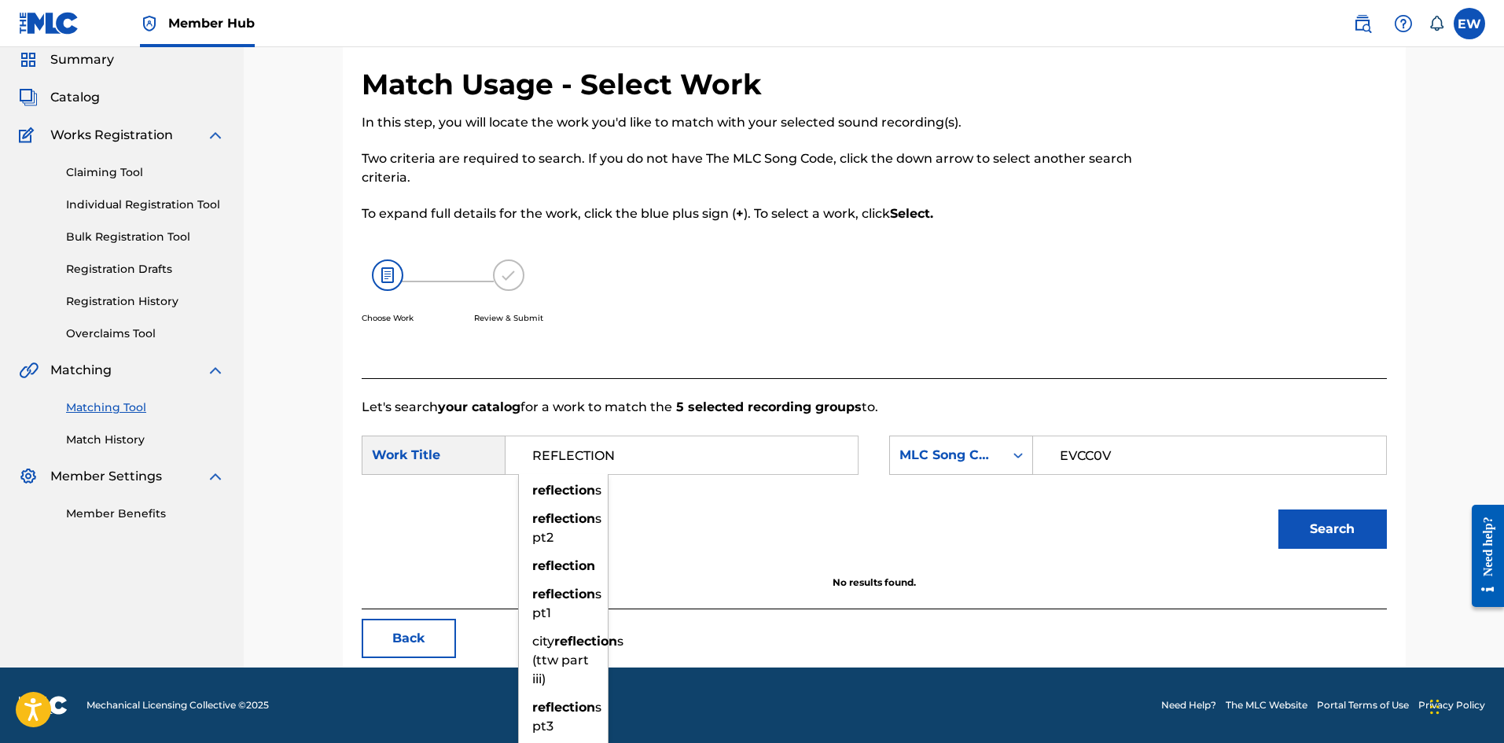
drag, startPoint x: 699, startPoint y: 444, endPoint x: 400, endPoint y: 439, distance: 298.9
click at [406, 443] on div "SearchWithCriteria0d154d6a-80aa-4eac-9a3b-6901c9576892 Work Title REFLECTION re…" at bounding box center [610, 455] width 497 height 39
paste input "EVERY GHETTO, EVERY CITY"
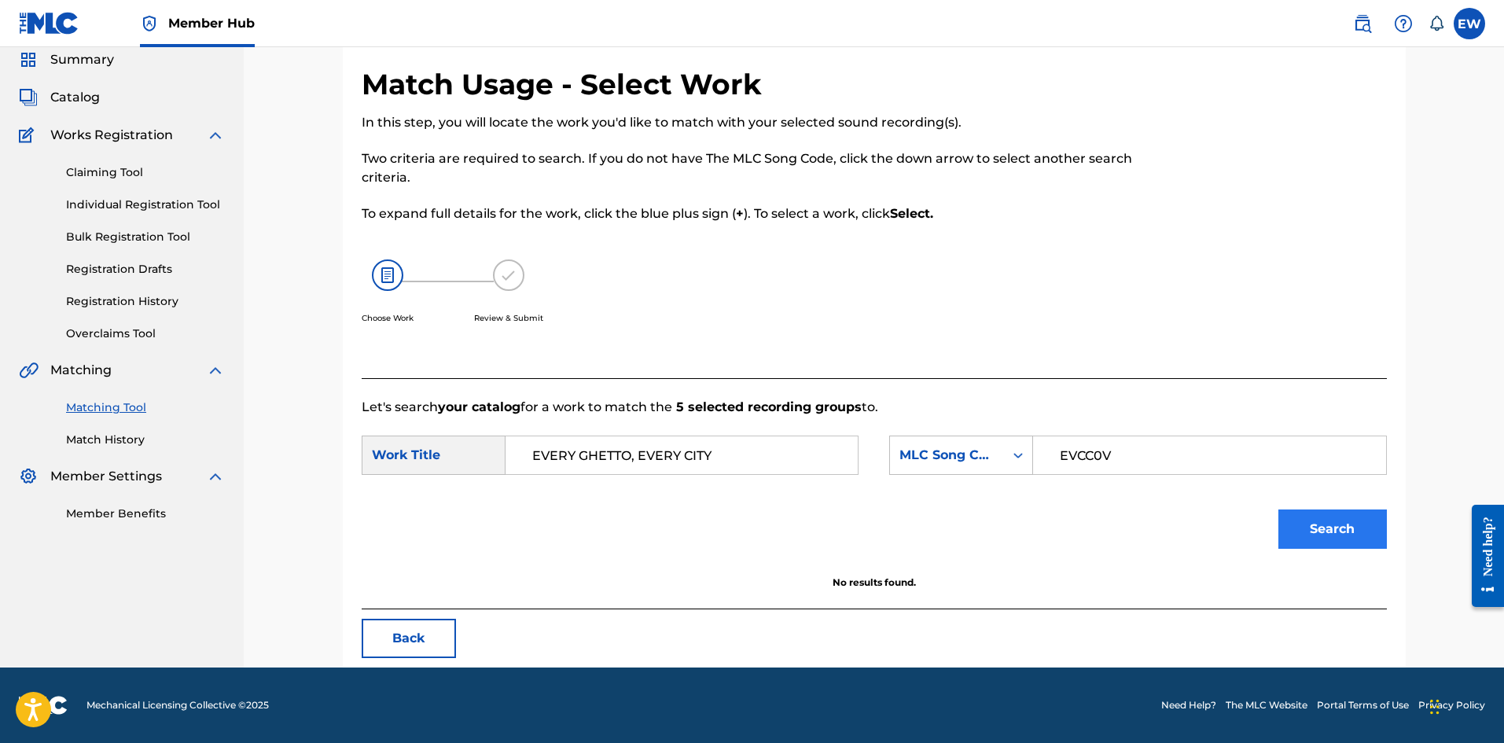
type input "EVERY GHETTO, EVERY CITY"
click at [1337, 536] on button "Search" at bounding box center [1333, 529] width 109 height 39
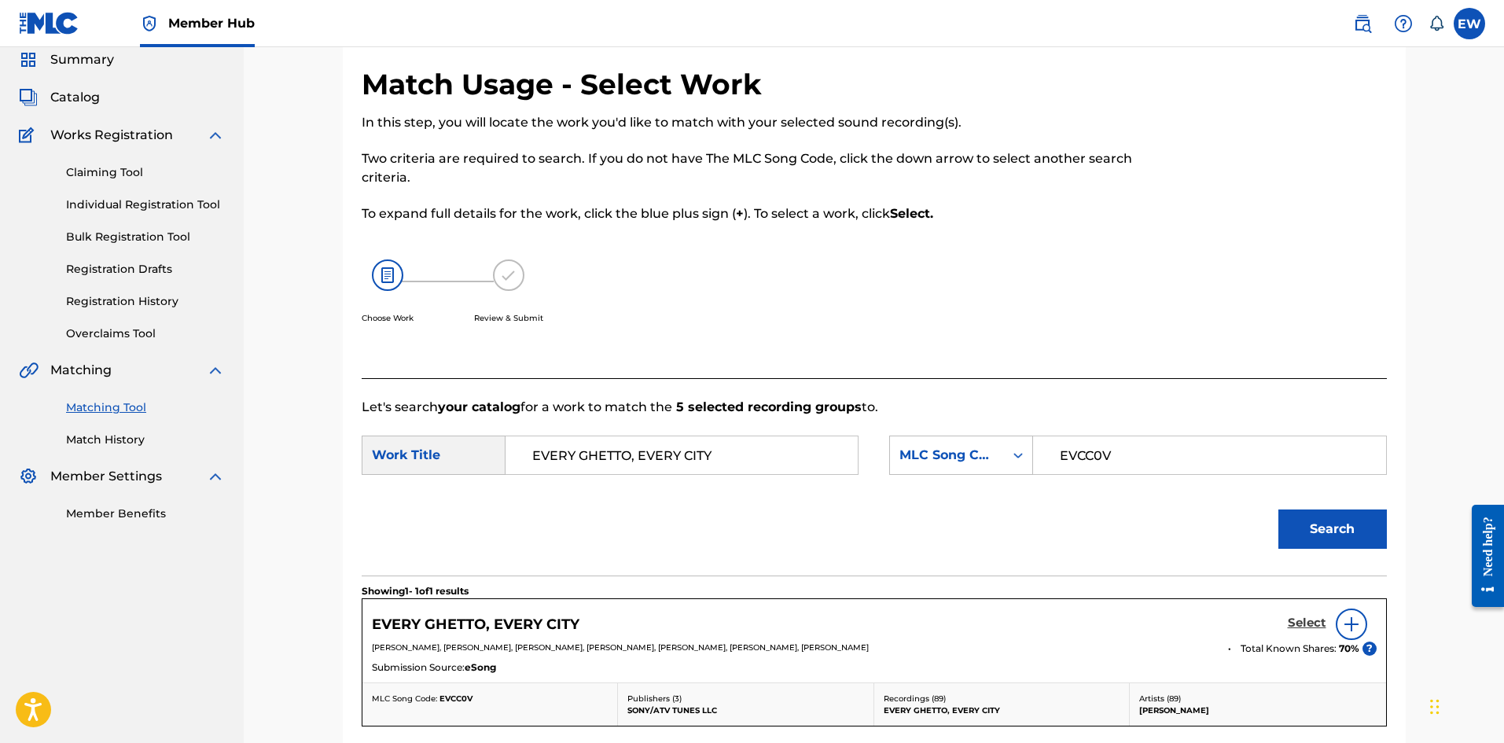
click at [1303, 621] on h5 "Select" at bounding box center [1307, 623] width 39 height 15
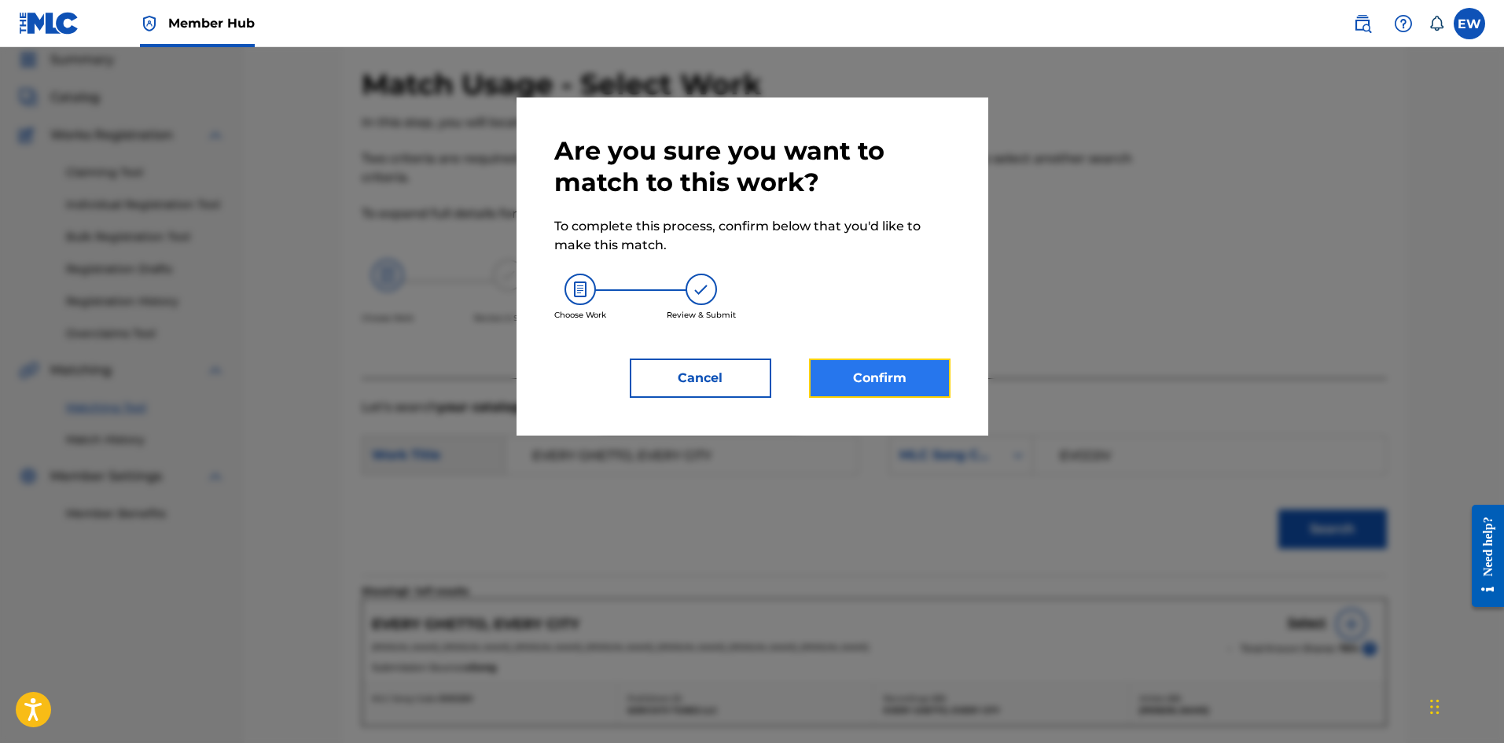
click at [883, 374] on button "Confirm" at bounding box center [880, 378] width 142 height 39
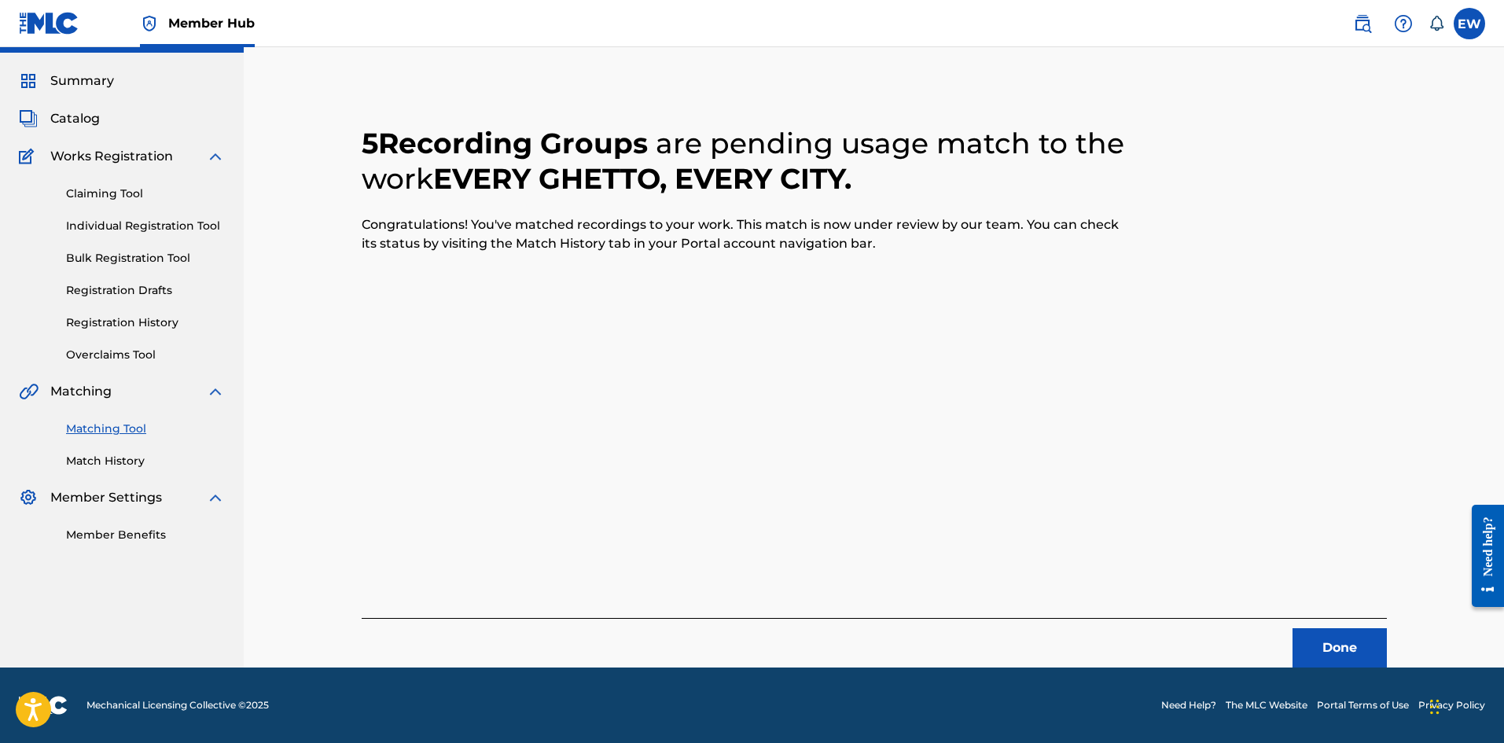
scroll to position [38, 0]
click at [1331, 639] on button "Done" at bounding box center [1340, 647] width 94 height 39
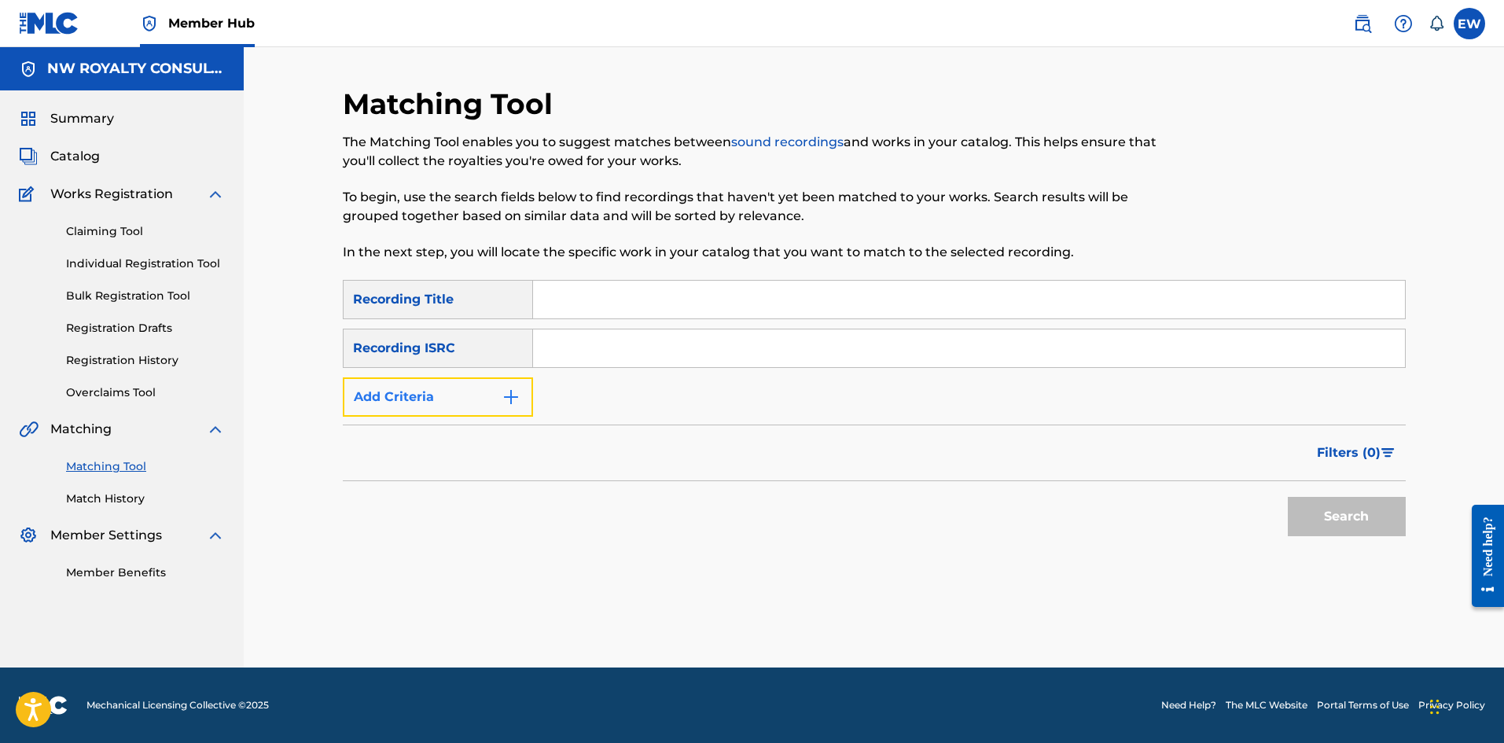
click at [457, 399] on button "Add Criteria" at bounding box center [438, 396] width 190 height 39
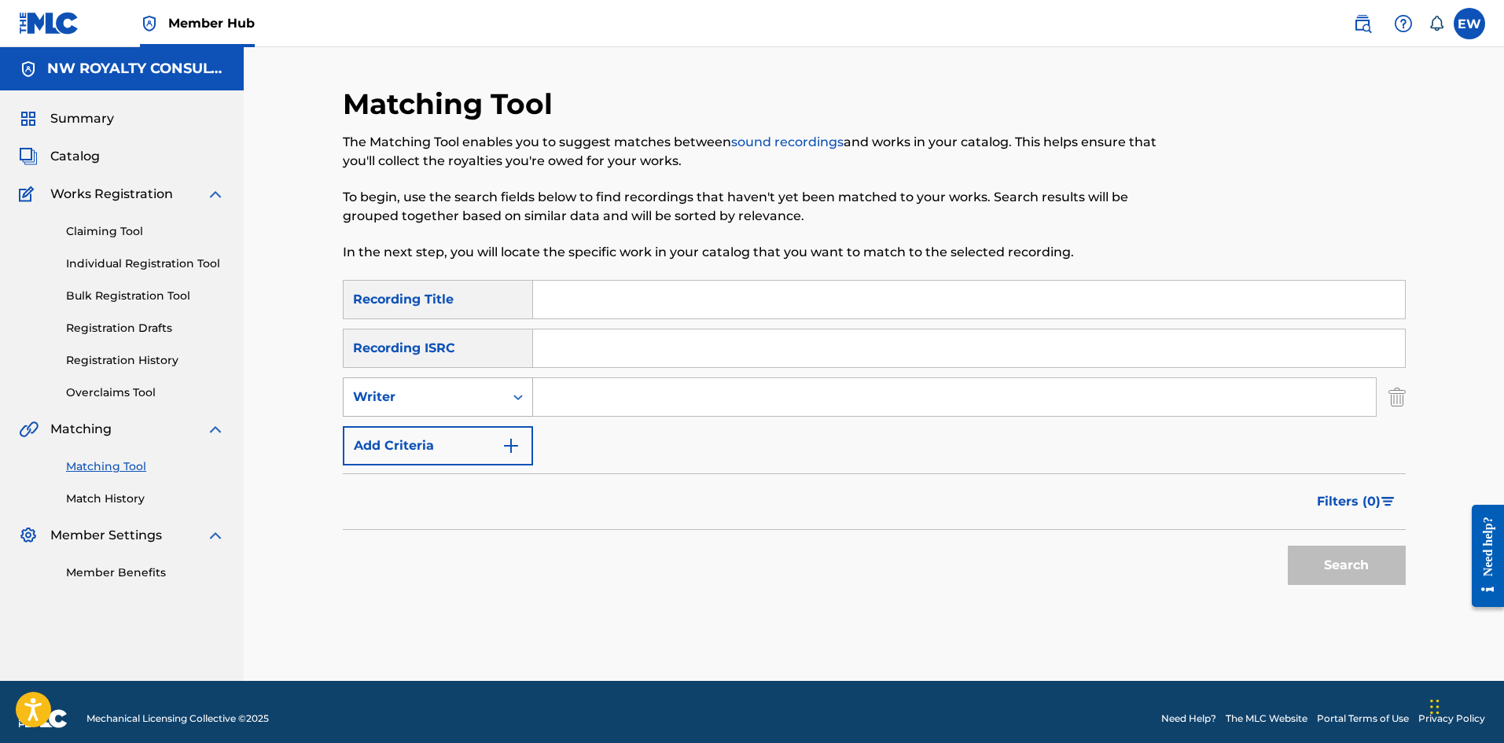
click at [457, 402] on div "Writer" at bounding box center [424, 397] width 142 height 19
drag, startPoint x: 444, startPoint y: 427, endPoint x: 513, endPoint y: 418, distance: 69.7
click at [452, 425] on div "Recording Artist" at bounding box center [438, 436] width 189 height 39
click at [615, 407] on input "Search Form" at bounding box center [954, 397] width 843 height 38
paste input "MALIJAH"
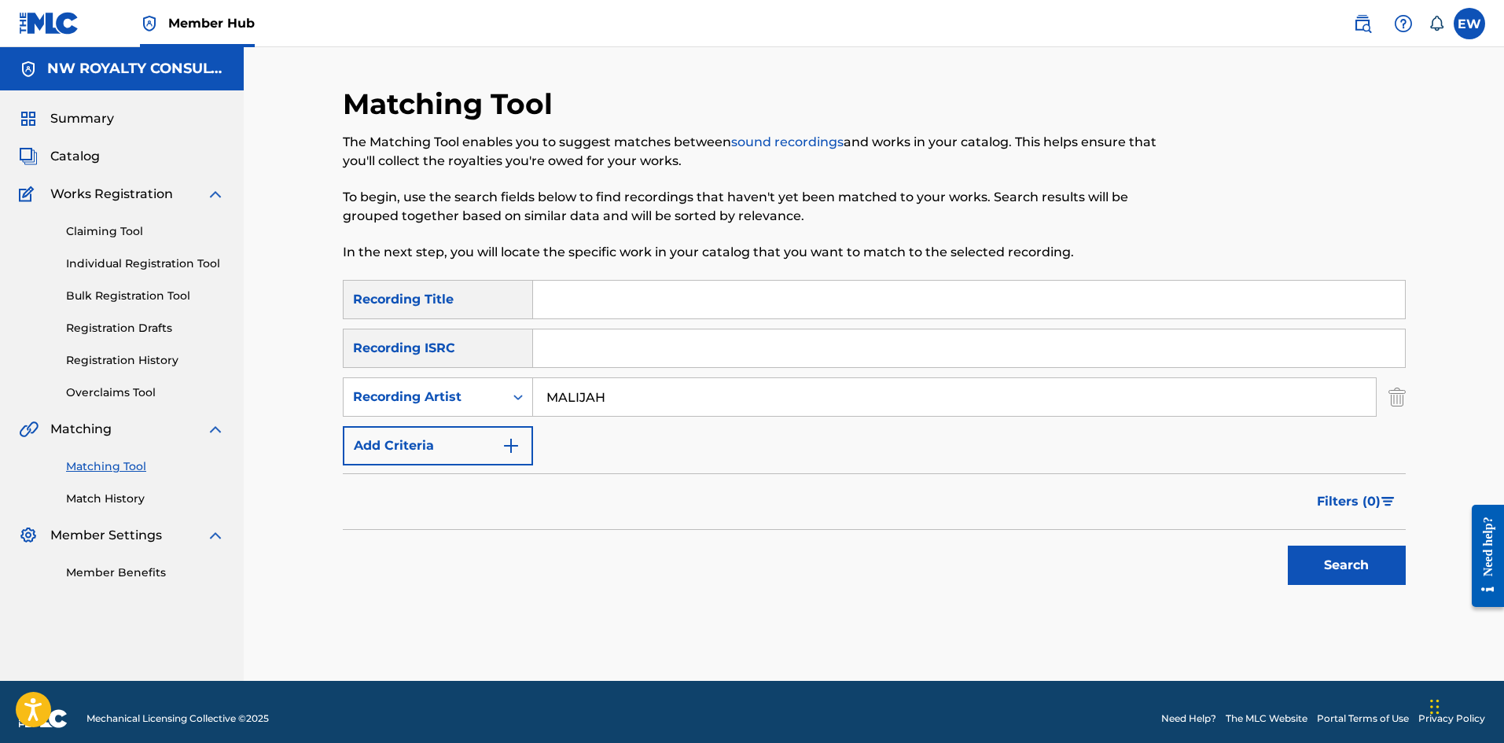
type input "MALIJAH"
click at [634, 299] on input "Search Form" at bounding box center [969, 300] width 872 height 38
paste input "REPATRIATION TIME"
type input "REPATRIATION TIME"
drag, startPoint x: 1368, startPoint y: 585, endPoint x: 1340, endPoint y: 567, distance: 33.6
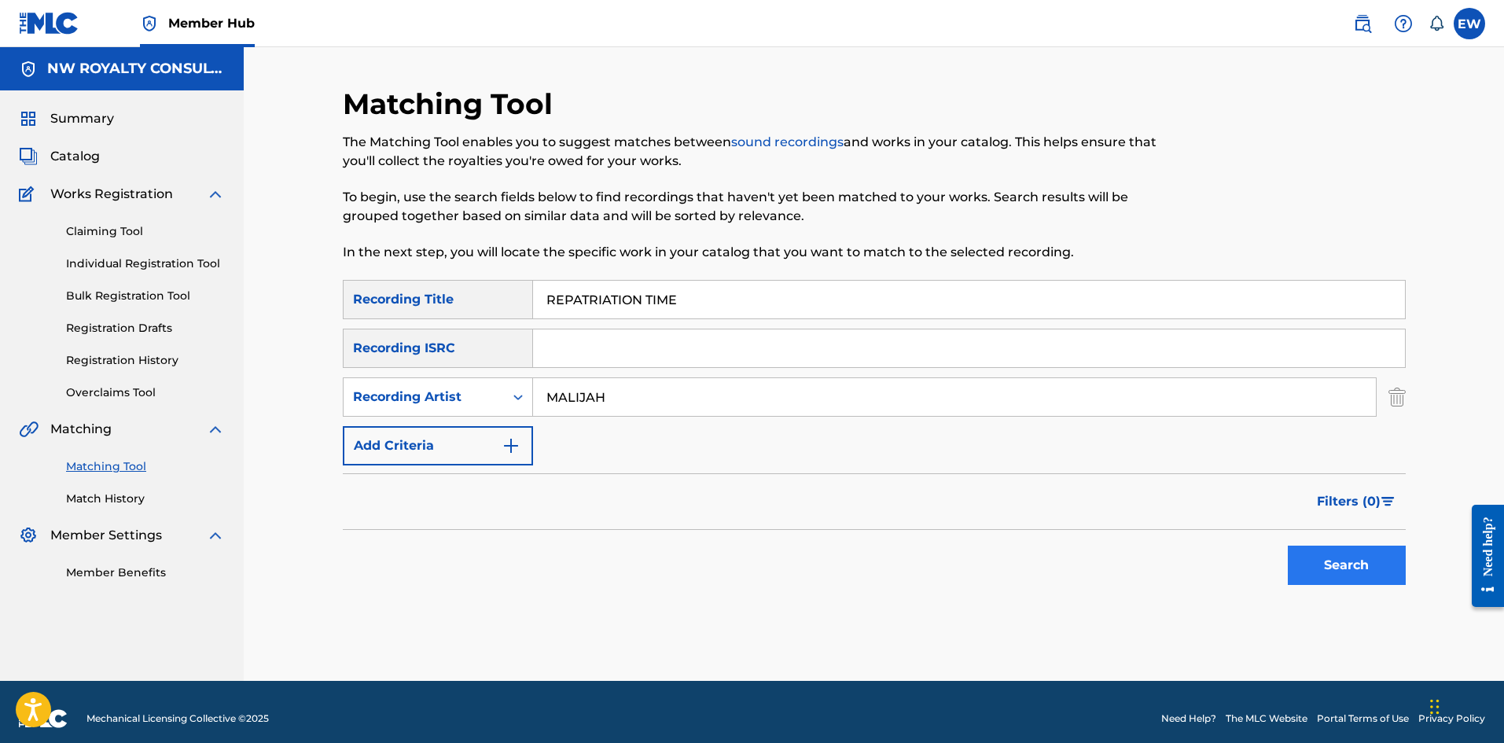
click at [1356, 578] on div "Search" at bounding box center [1343, 561] width 126 height 63
click at [1330, 561] on button "Search" at bounding box center [1347, 565] width 118 height 39
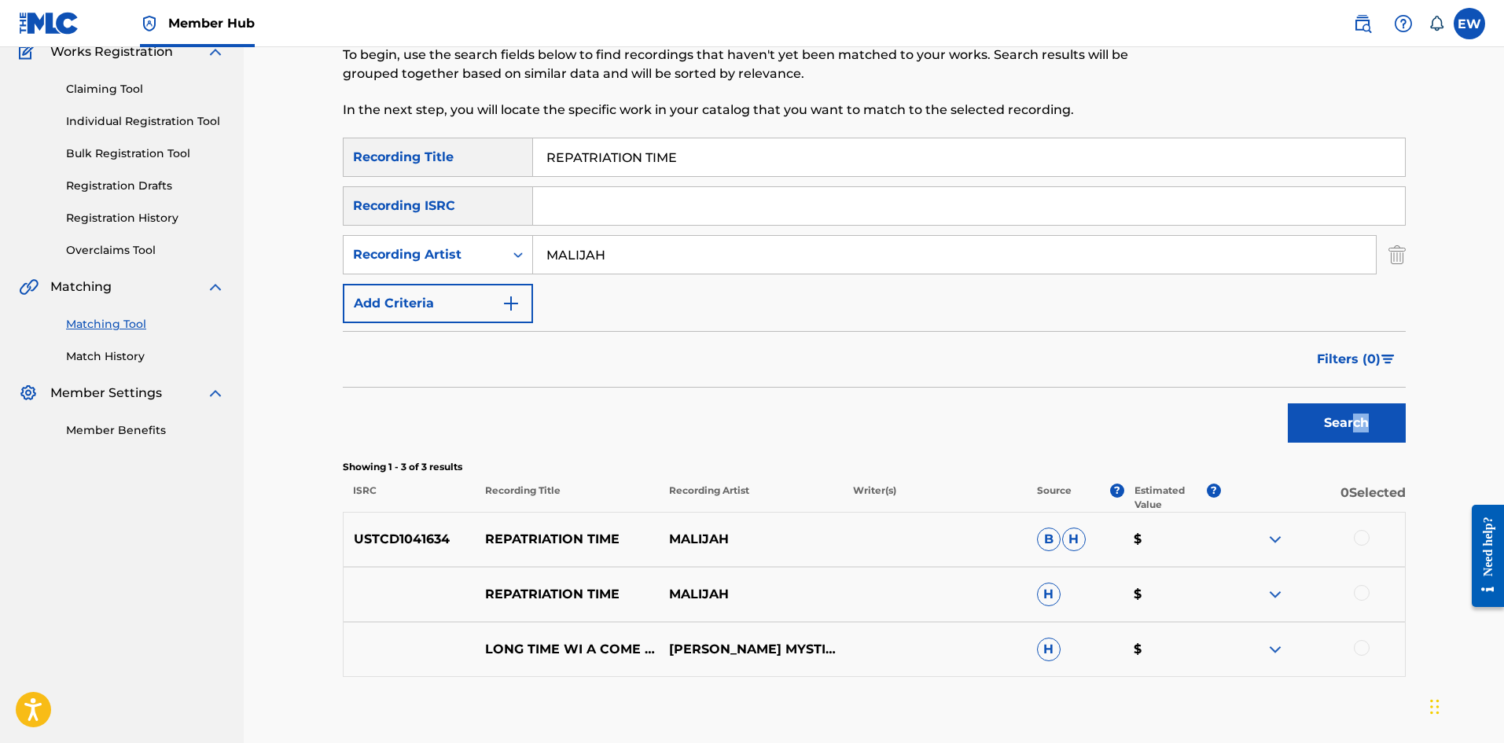
scroll to position [157, 0]
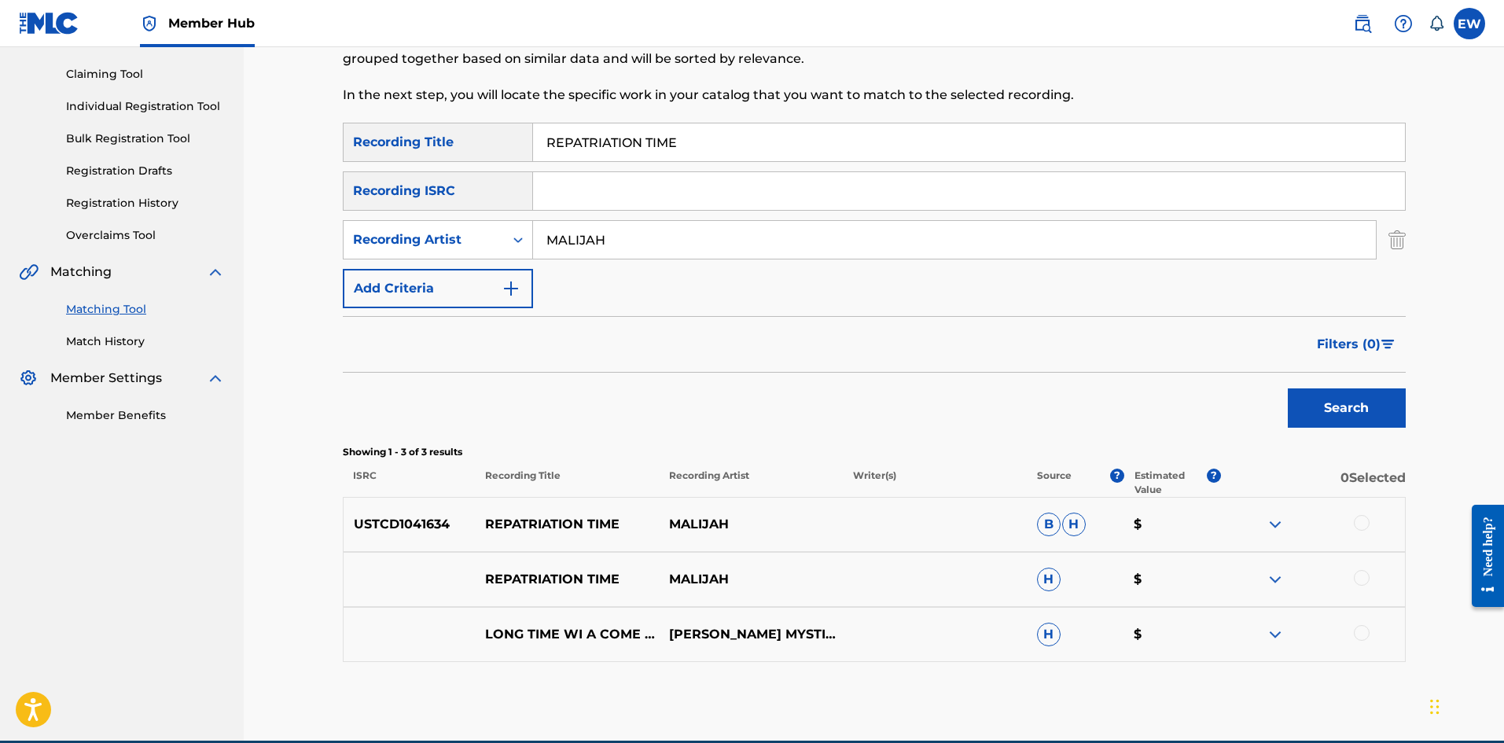
click at [1365, 521] on div at bounding box center [1362, 523] width 16 height 16
click at [1367, 576] on div at bounding box center [1362, 578] width 16 height 16
click at [1088, 601] on button "Match 2 Groups" at bounding box center [1105, 614] width 174 height 39
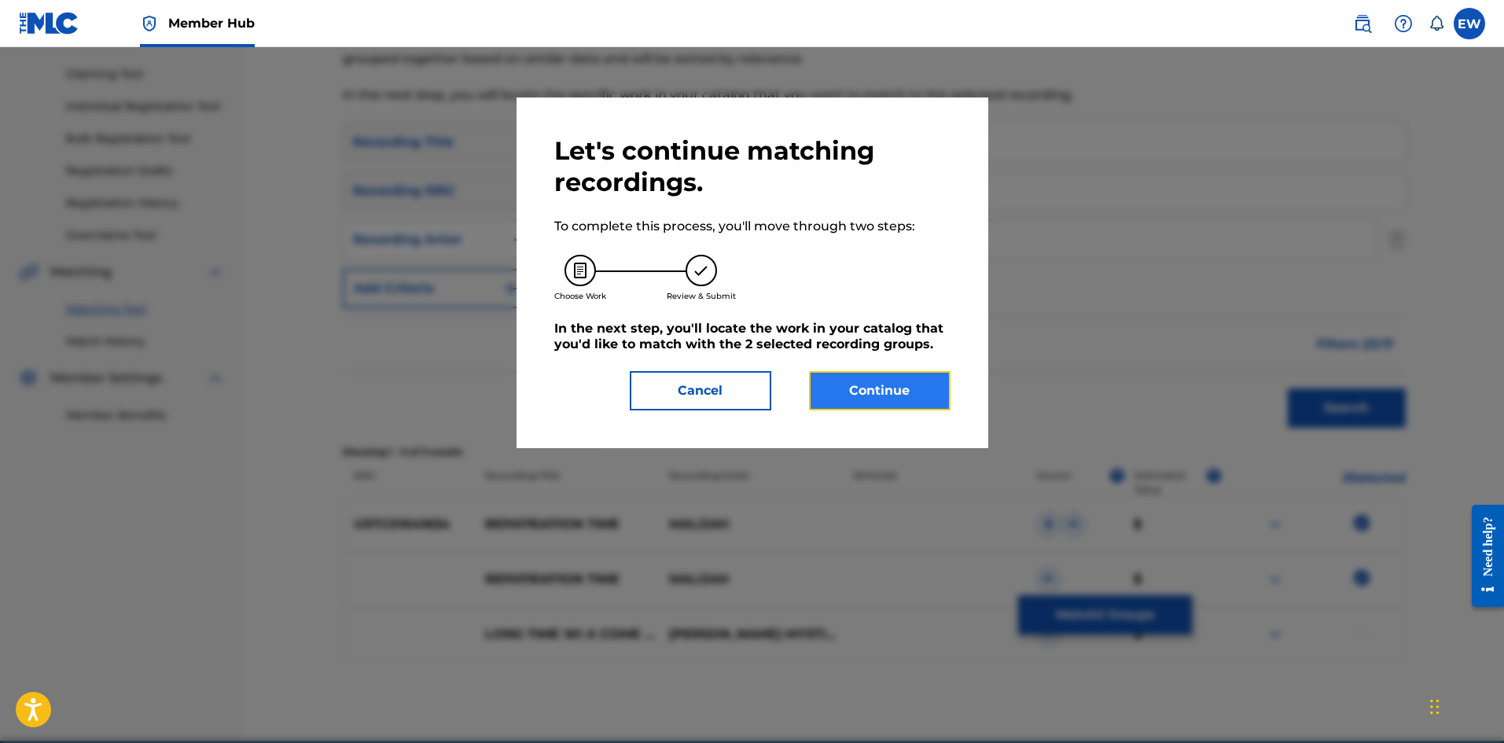
click at [880, 397] on button "Continue" at bounding box center [880, 390] width 142 height 39
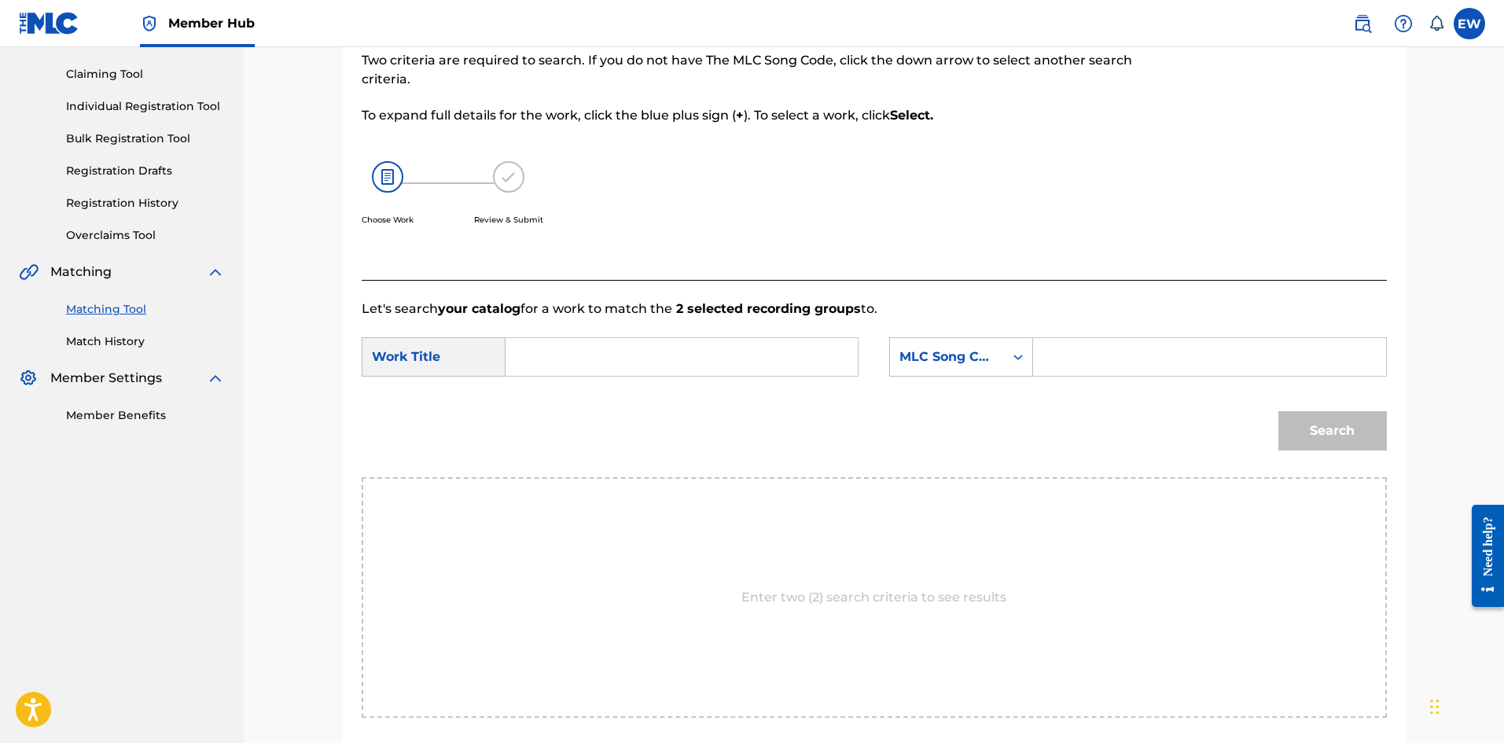
drag, startPoint x: 643, startPoint y: 355, endPoint x: 657, endPoint y: 352, distance: 14.4
click at [645, 355] on input "Search Form" at bounding box center [682, 357] width 326 height 38
paste input "REPATRIATION TIME"
type input "REPATRIATION TIME"
click at [1209, 359] on input "Search Form" at bounding box center [1210, 357] width 326 height 38
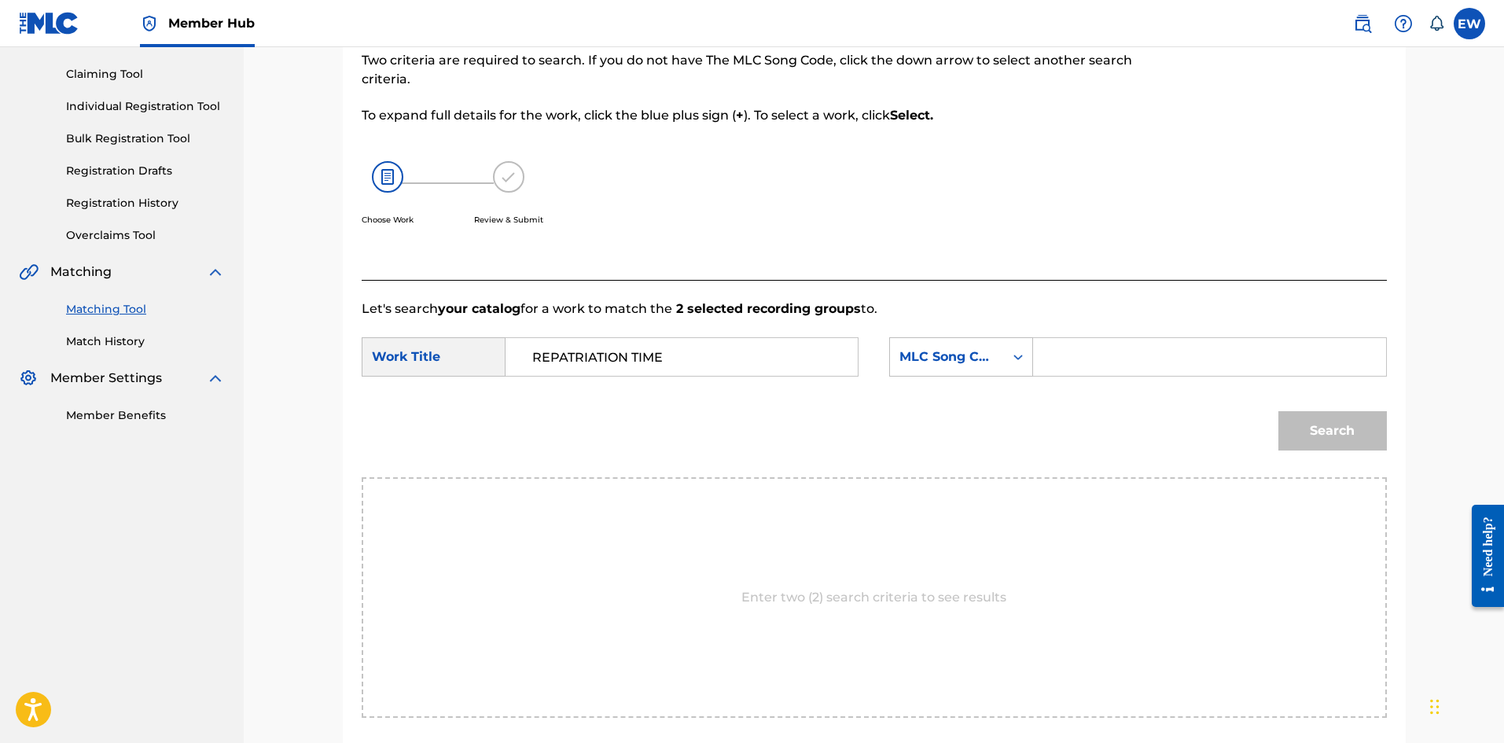
paste input "RA944F"
type input "RA944F"
click at [1371, 440] on button "Search" at bounding box center [1333, 430] width 109 height 39
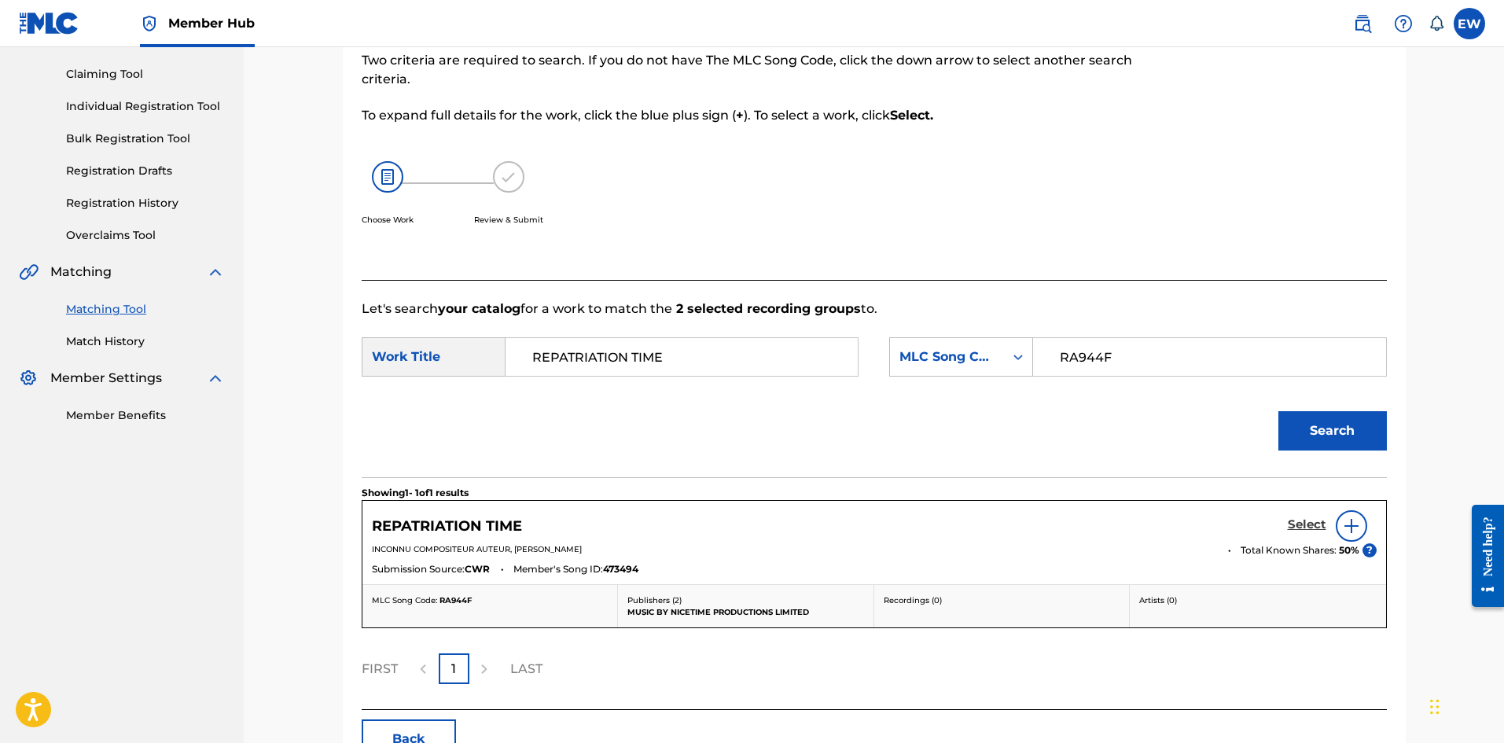
click at [1312, 514] on div "Select" at bounding box center [1332, 525] width 89 height 31
click at [1312, 528] on h5 "Select" at bounding box center [1307, 524] width 39 height 15
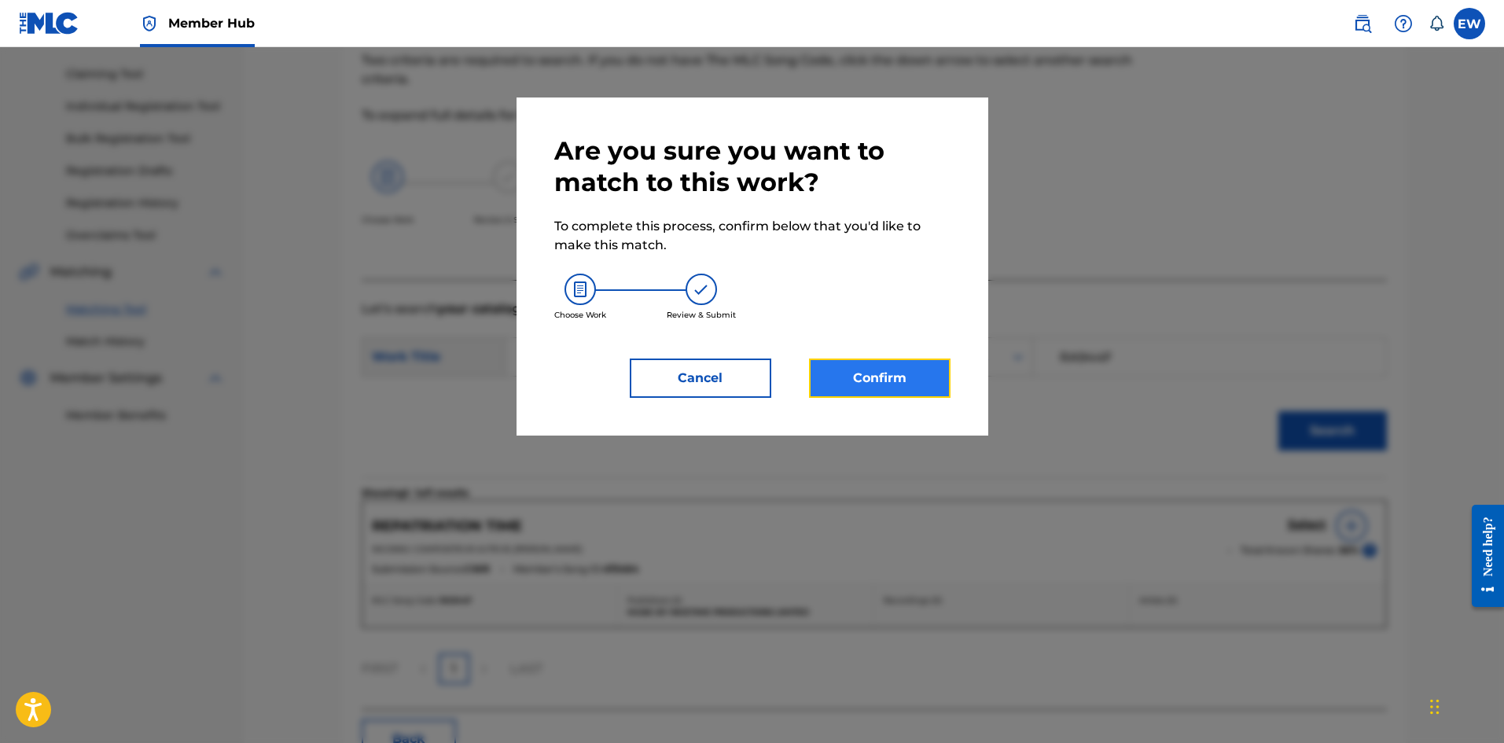
click at [863, 381] on button "Confirm" at bounding box center [880, 378] width 142 height 39
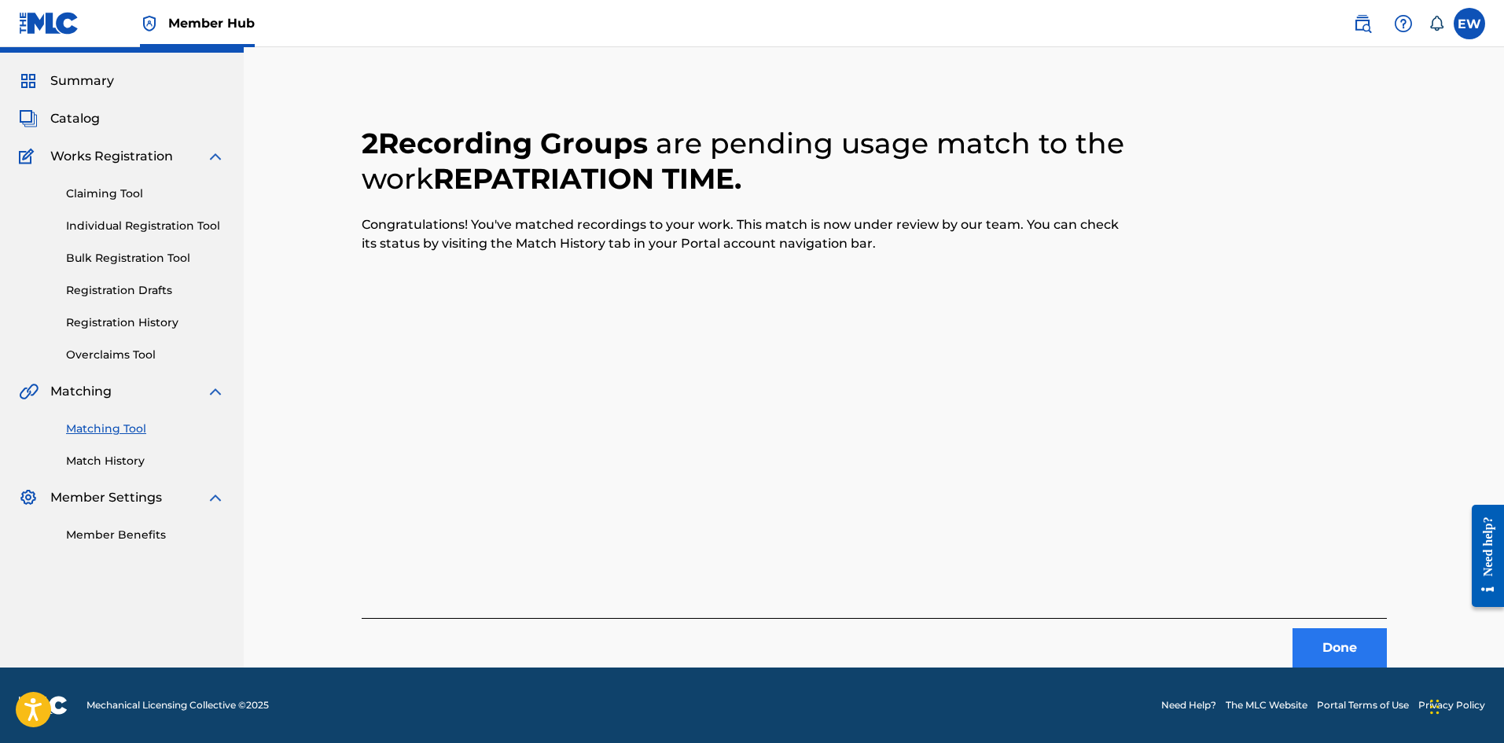
scroll to position [38, 0]
click at [1353, 640] on button "Done" at bounding box center [1340, 647] width 94 height 39
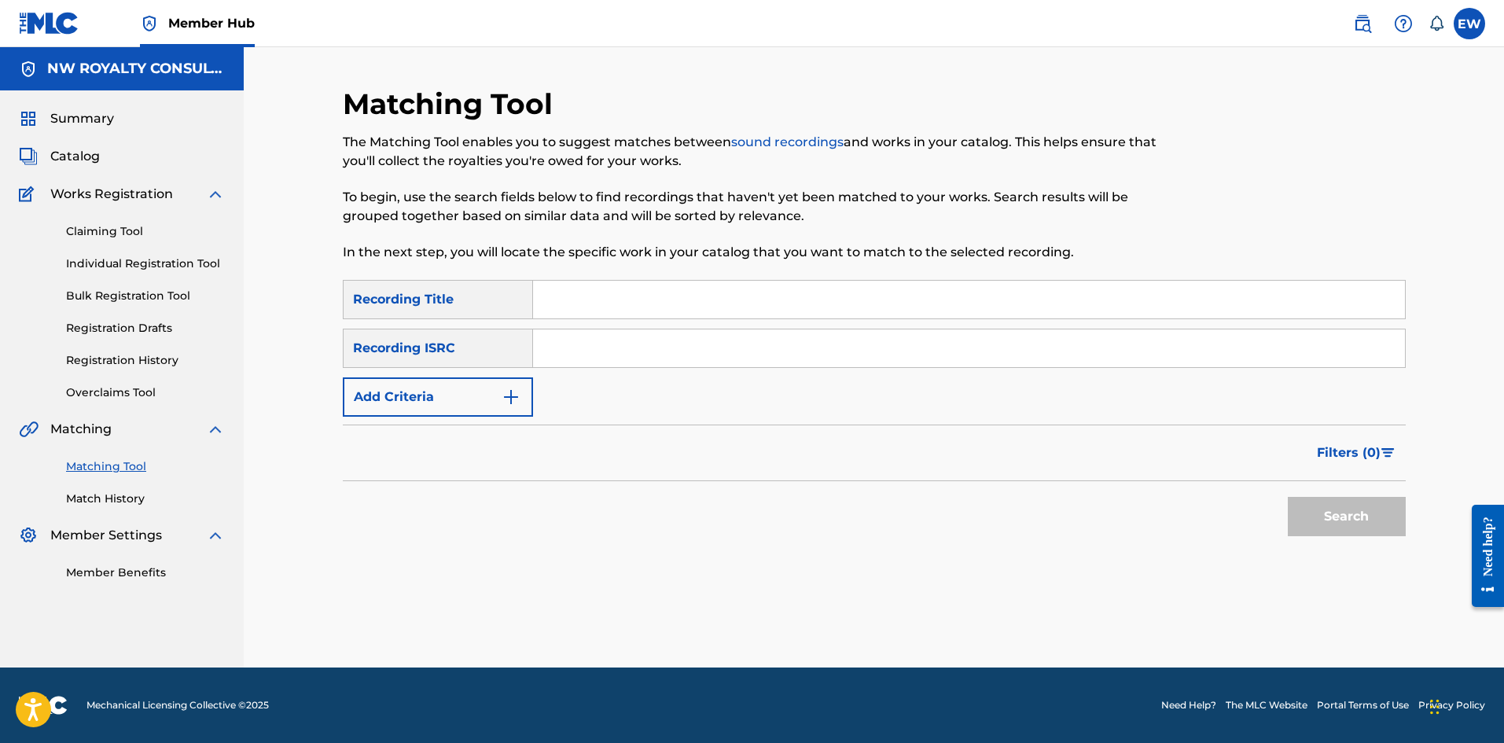
scroll to position [0, 0]
click at [456, 396] on button "Add Criteria" at bounding box center [438, 396] width 190 height 39
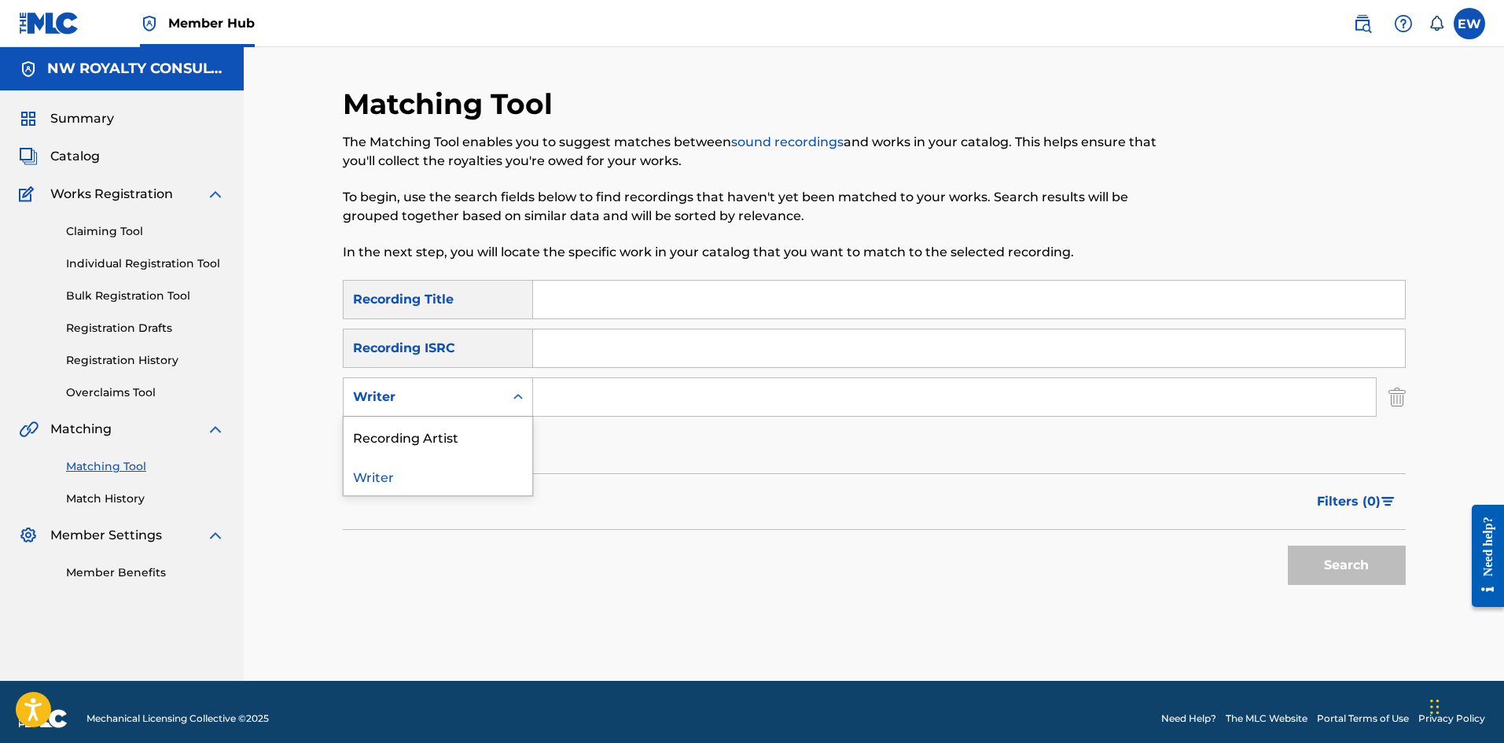
click at [443, 400] on div "Writer" at bounding box center [424, 397] width 142 height 19
drag, startPoint x: 455, startPoint y: 426, endPoint x: 537, endPoint y: 427, distance: 82.6
click at [458, 430] on div "Recording Artist" at bounding box center [438, 436] width 189 height 39
click at [695, 395] on input "Search Form" at bounding box center [954, 397] width 843 height 38
paste input "YANNICK MYK"
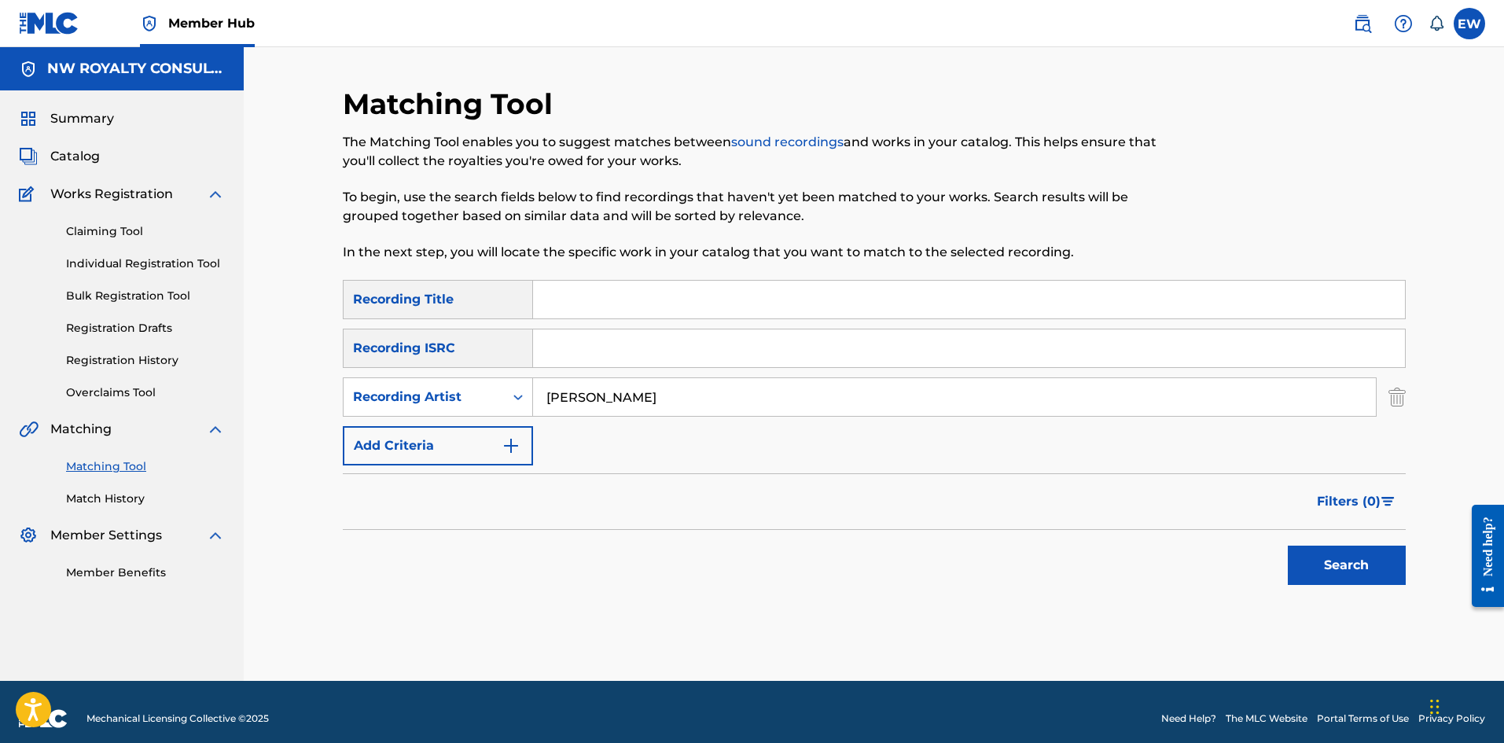
type input "YANNICK MYK"
click at [670, 304] on input "Search Form" at bounding box center [969, 300] width 872 height 38
paste input "RIDE"
type input "RIDE"
drag, startPoint x: 1371, startPoint y: 554, endPoint x: 1346, endPoint y: 553, distance: 25.2
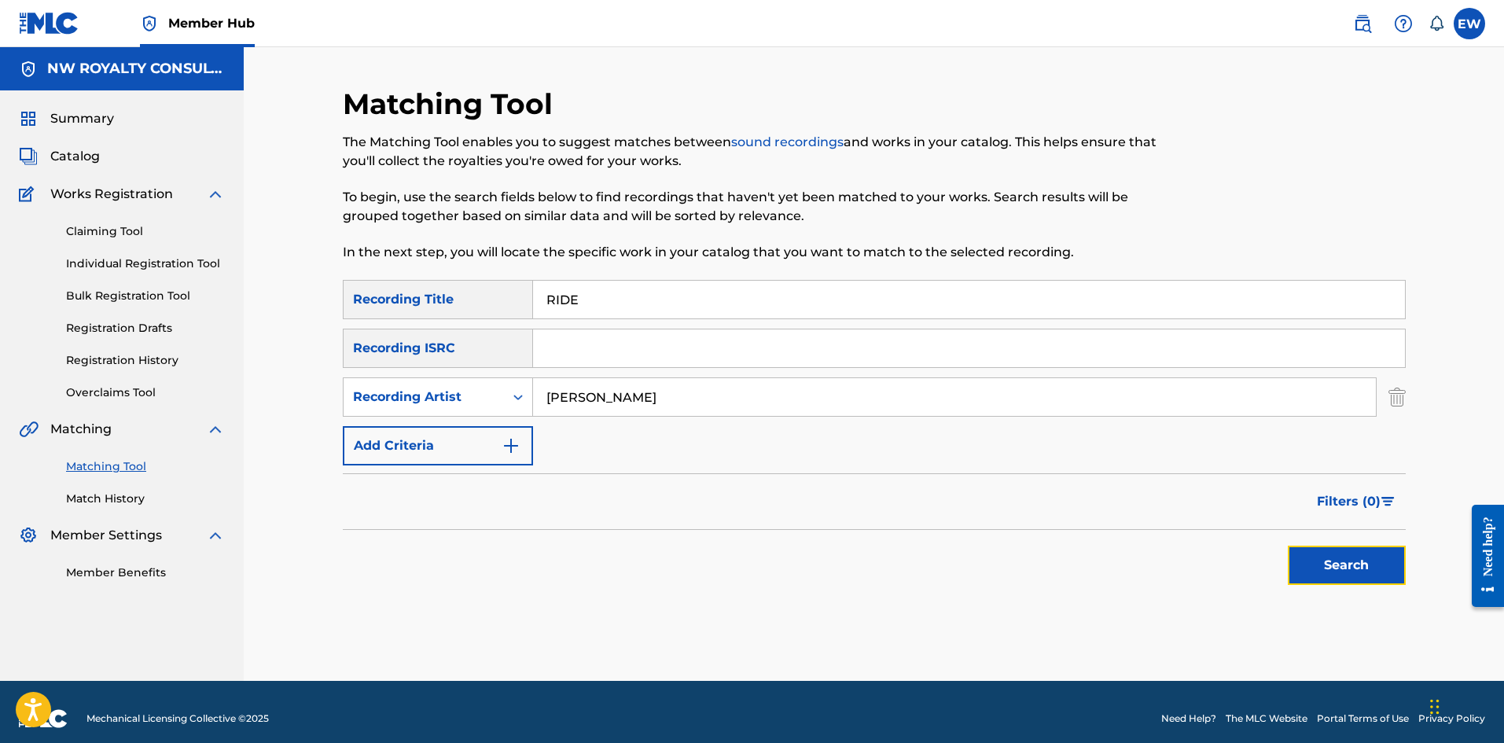
click at [1370, 554] on button "Search" at bounding box center [1347, 565] width 118 height 39
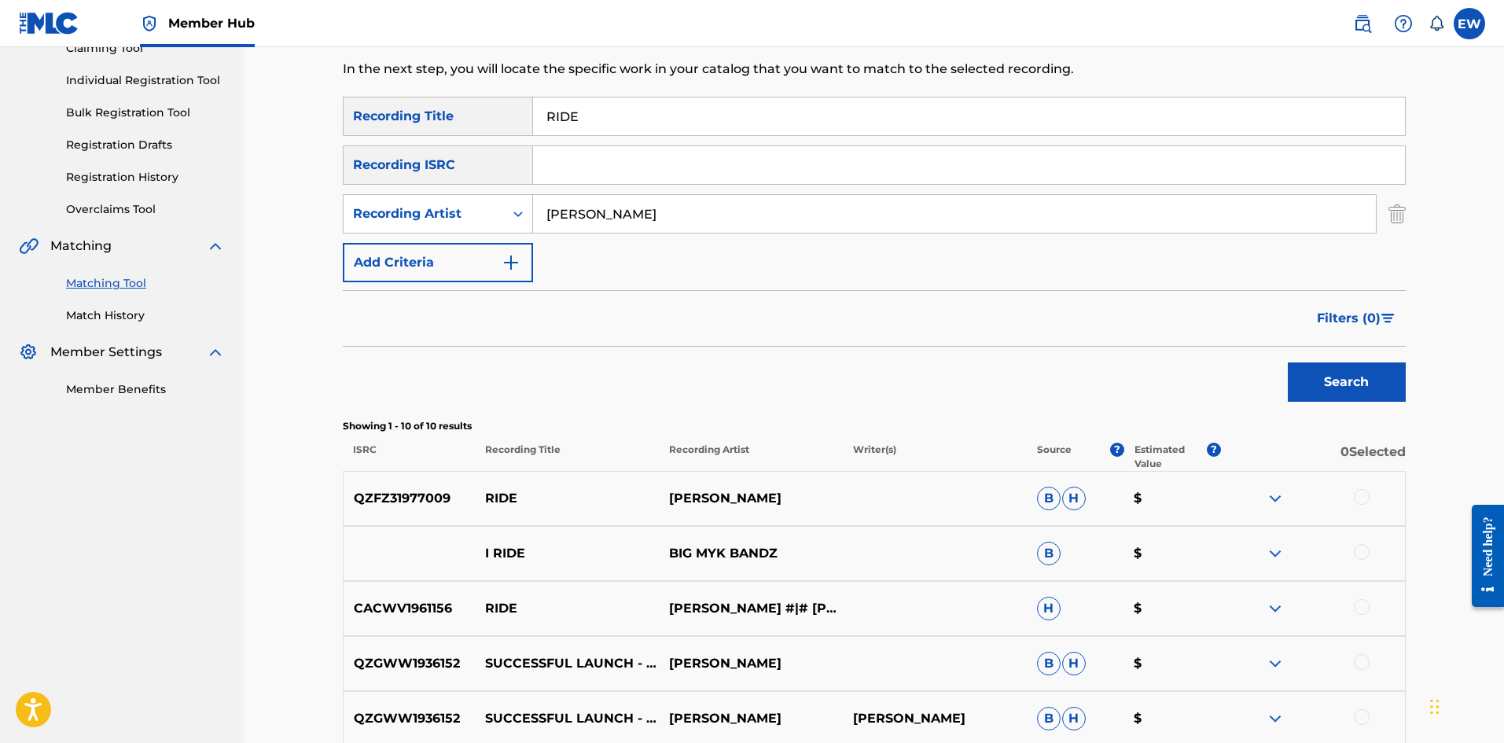
scroll to position [236, 0]
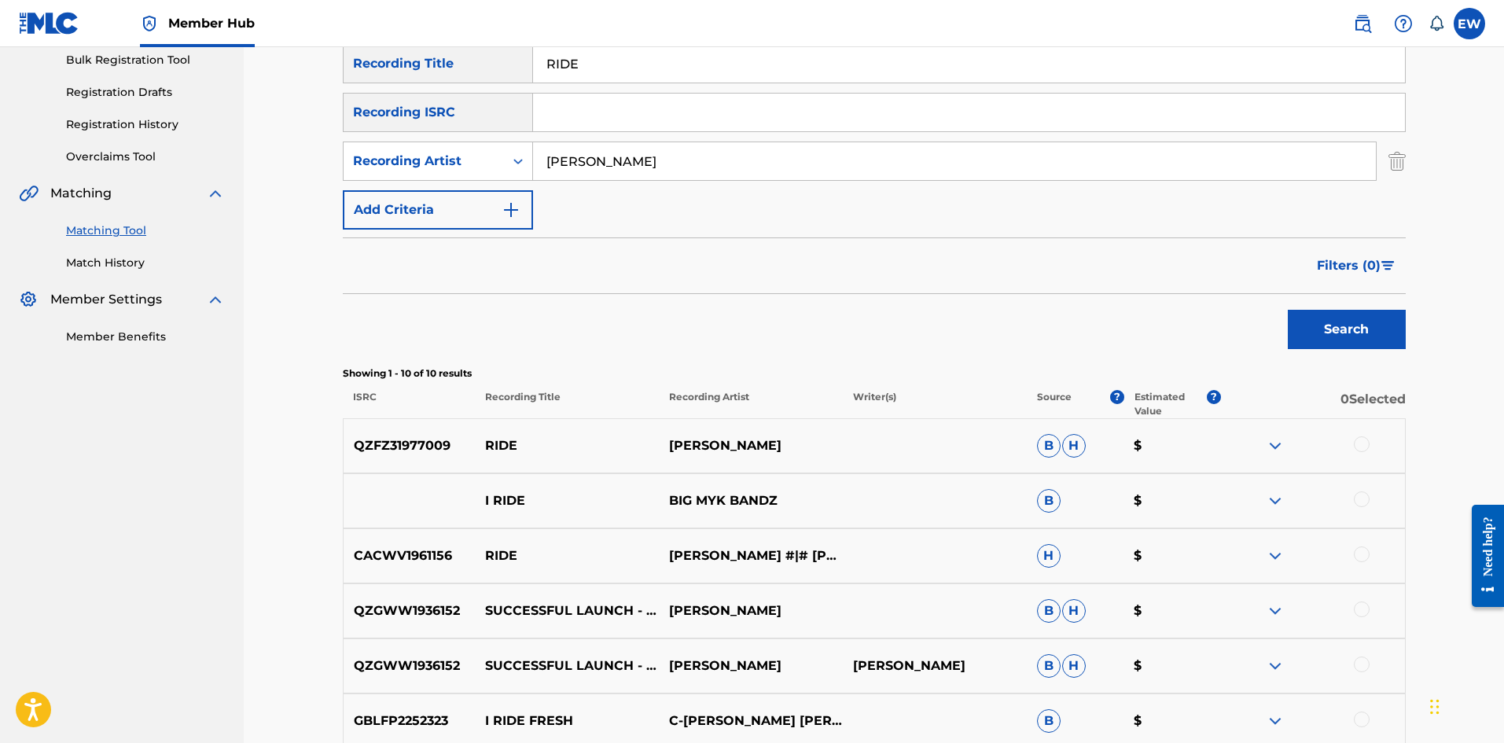
click at [1359, 447] on div at bounding box center [1362, 444] width 16 height 16
click at [1161, 620] on button "Match 1 Group" at bounding box center [1105, 614] width 174 height 39
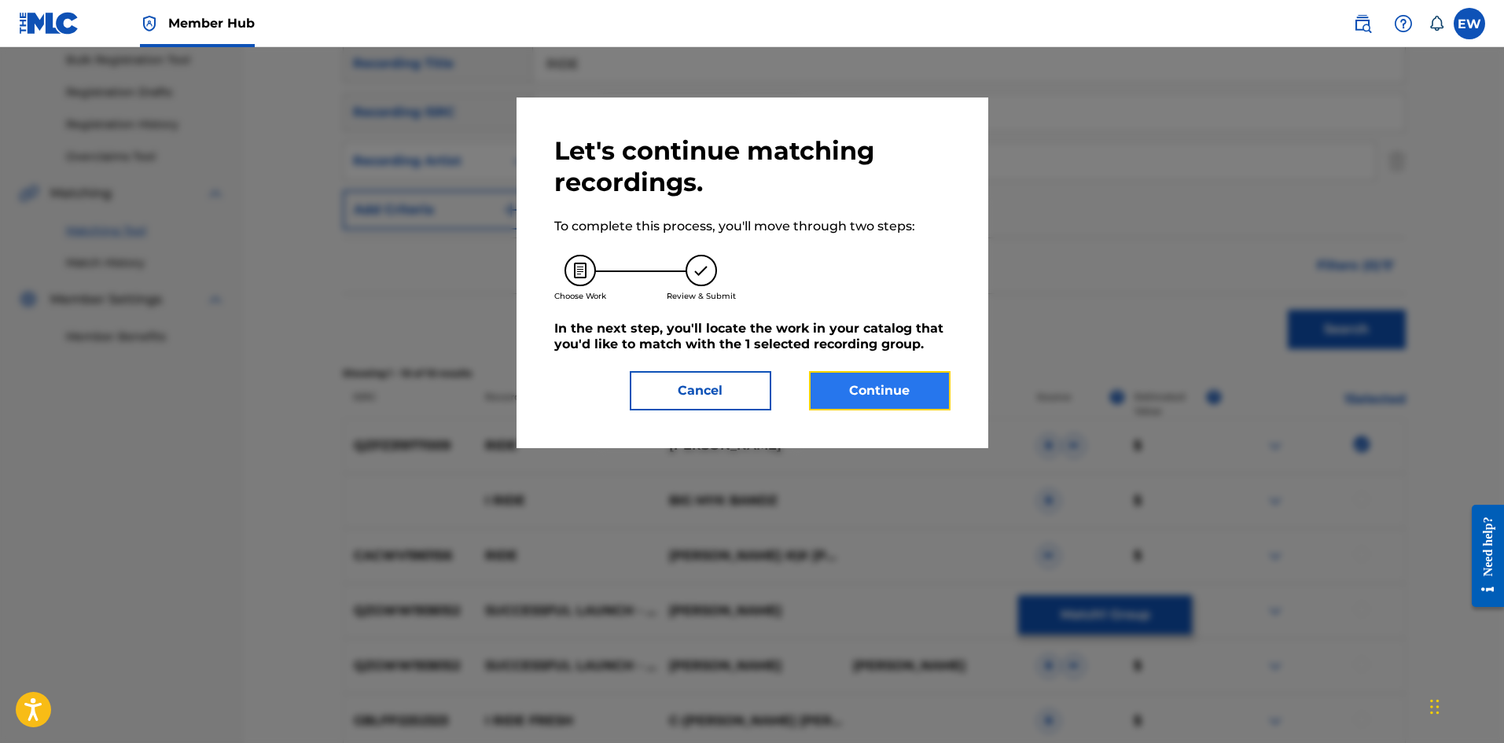
click at [929, 393] on button "Continue" at bounding box center [880, 390] width 142 height 39
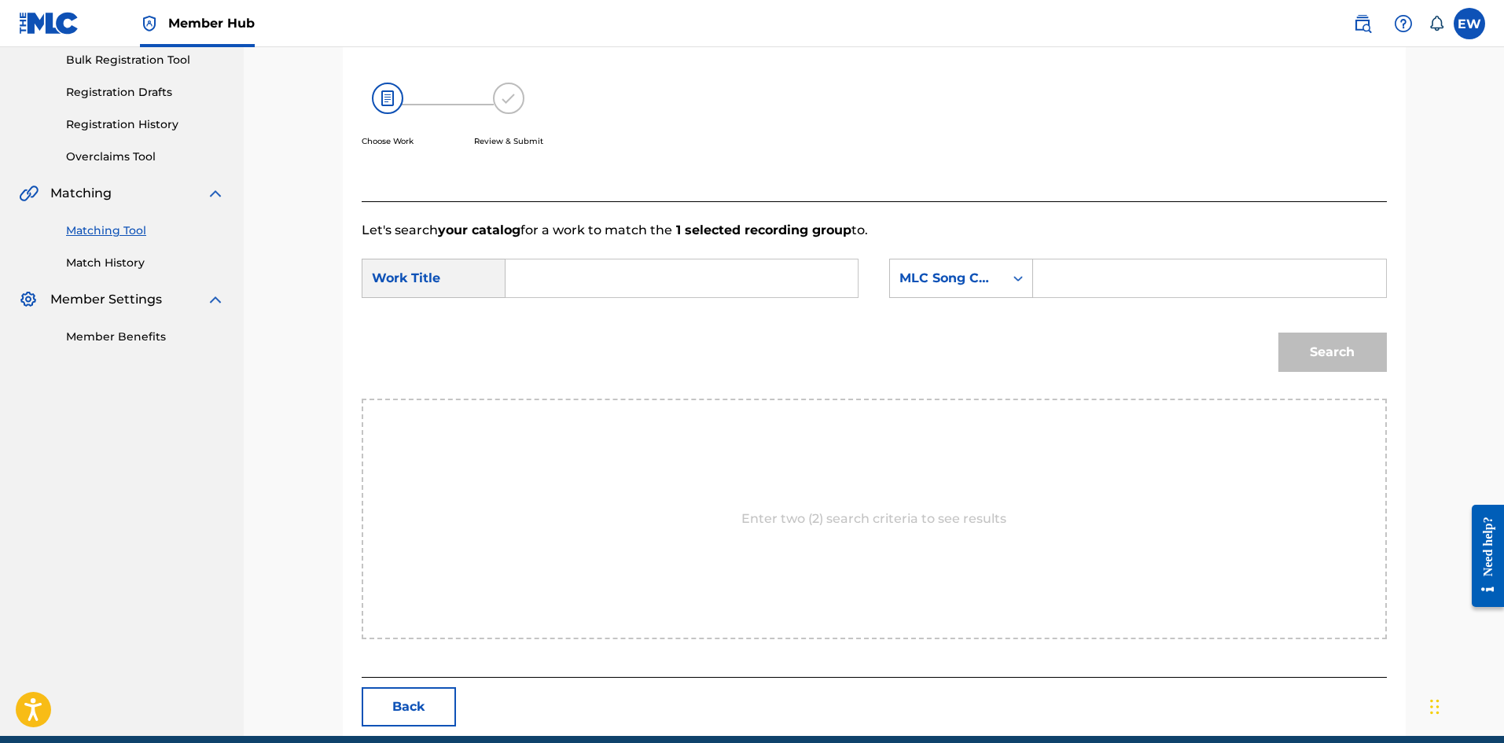
click at [649, 277] on input "Search Form" at bounding box center [682, 279] width 326 height 38
paste input "RIDE"
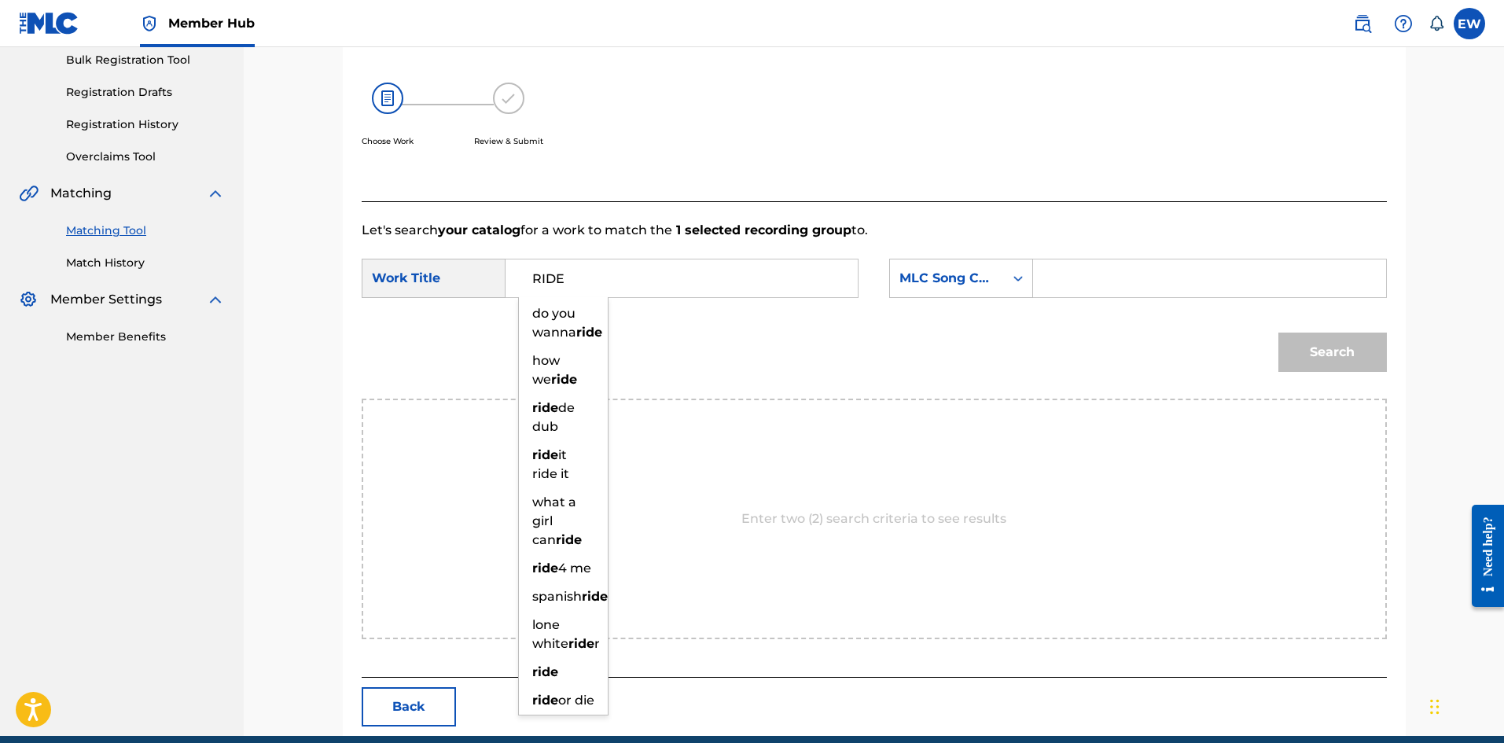
type input "RIDE"
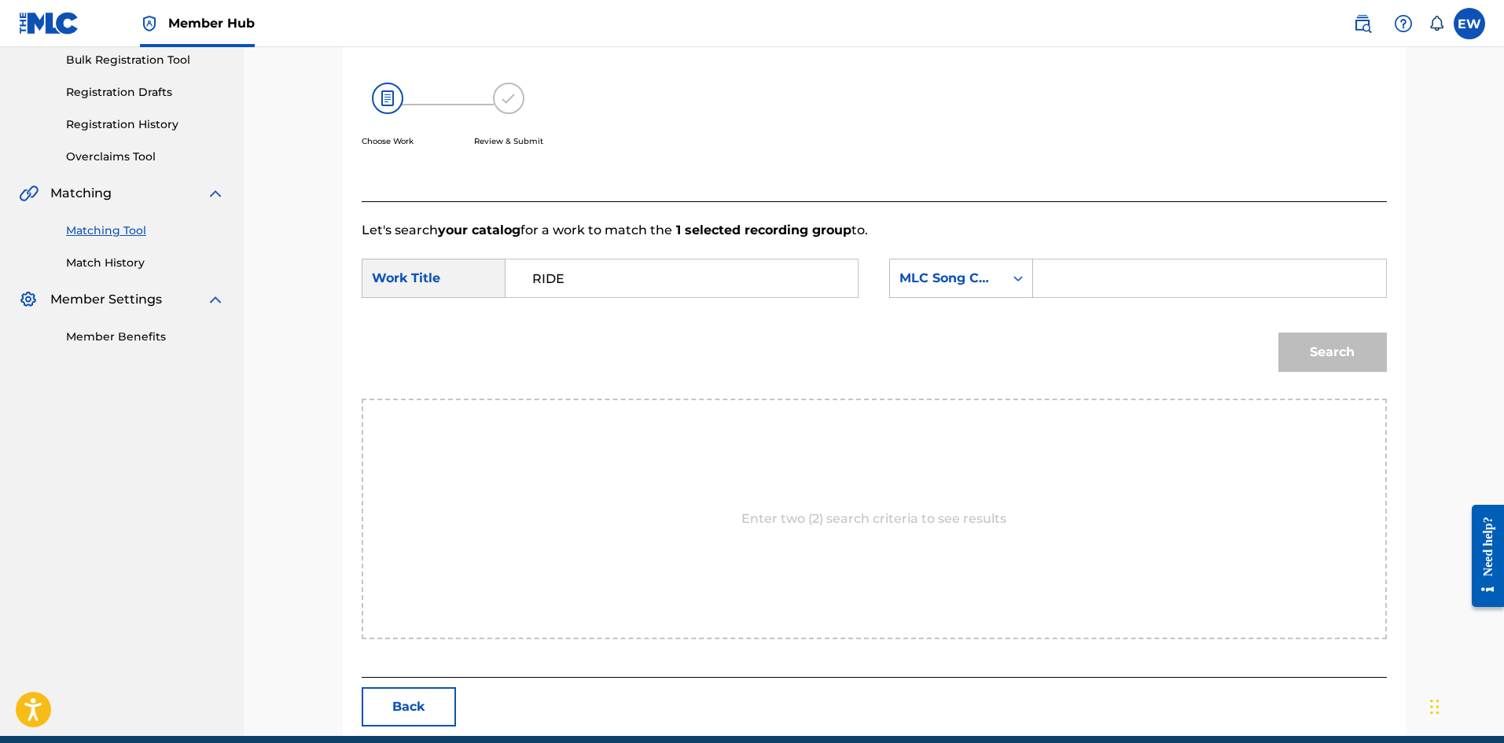
click at [1111, 272] on input "Search Form" at bounding box center [1210, 279] width 326 height 38
paste input "RA944U"
type input "RA944U"
click at [1363, 357] on button "Search" at bounding box center [1333, 352] width 109 height 39
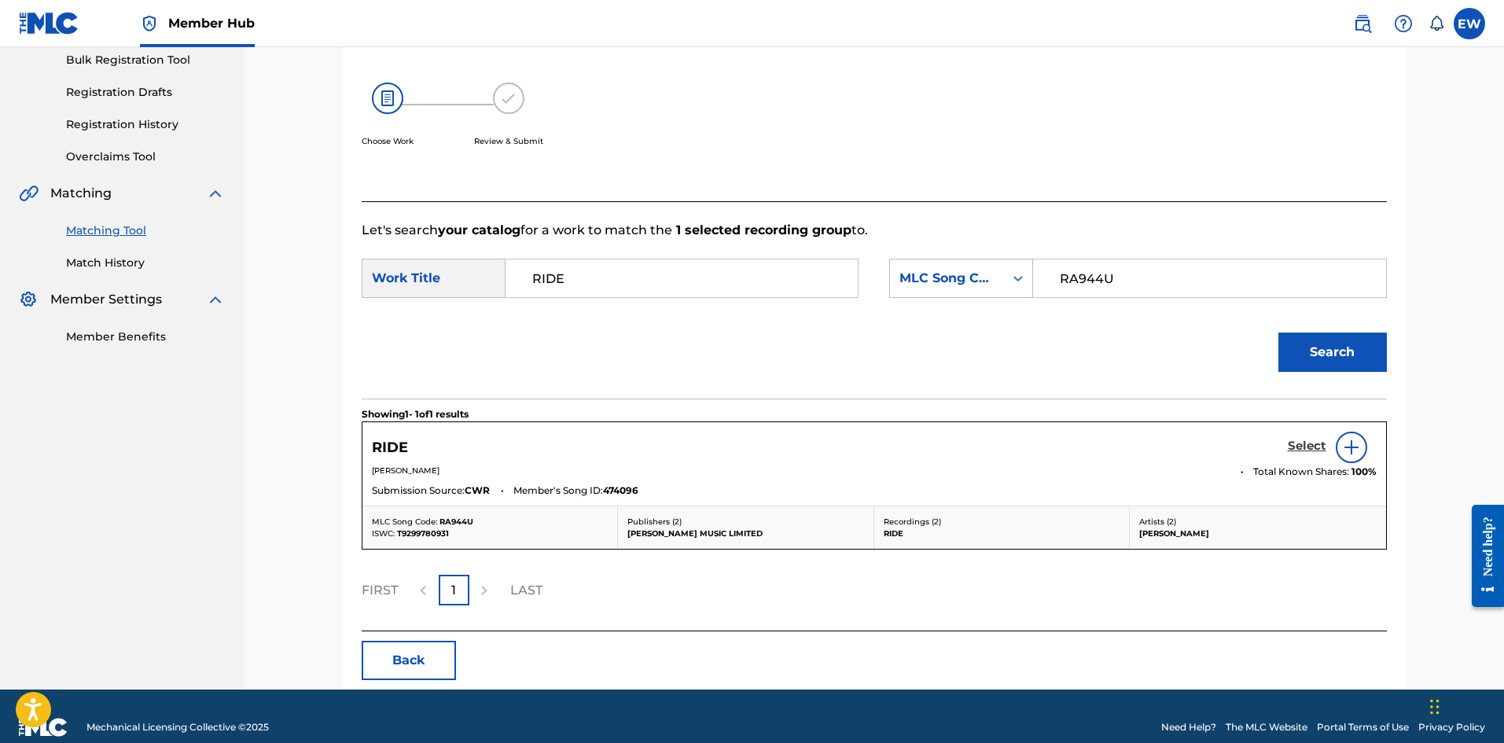
click at [1300, 446] on h5 "Select" at bounding box center [1307, 446] width 39 height 15
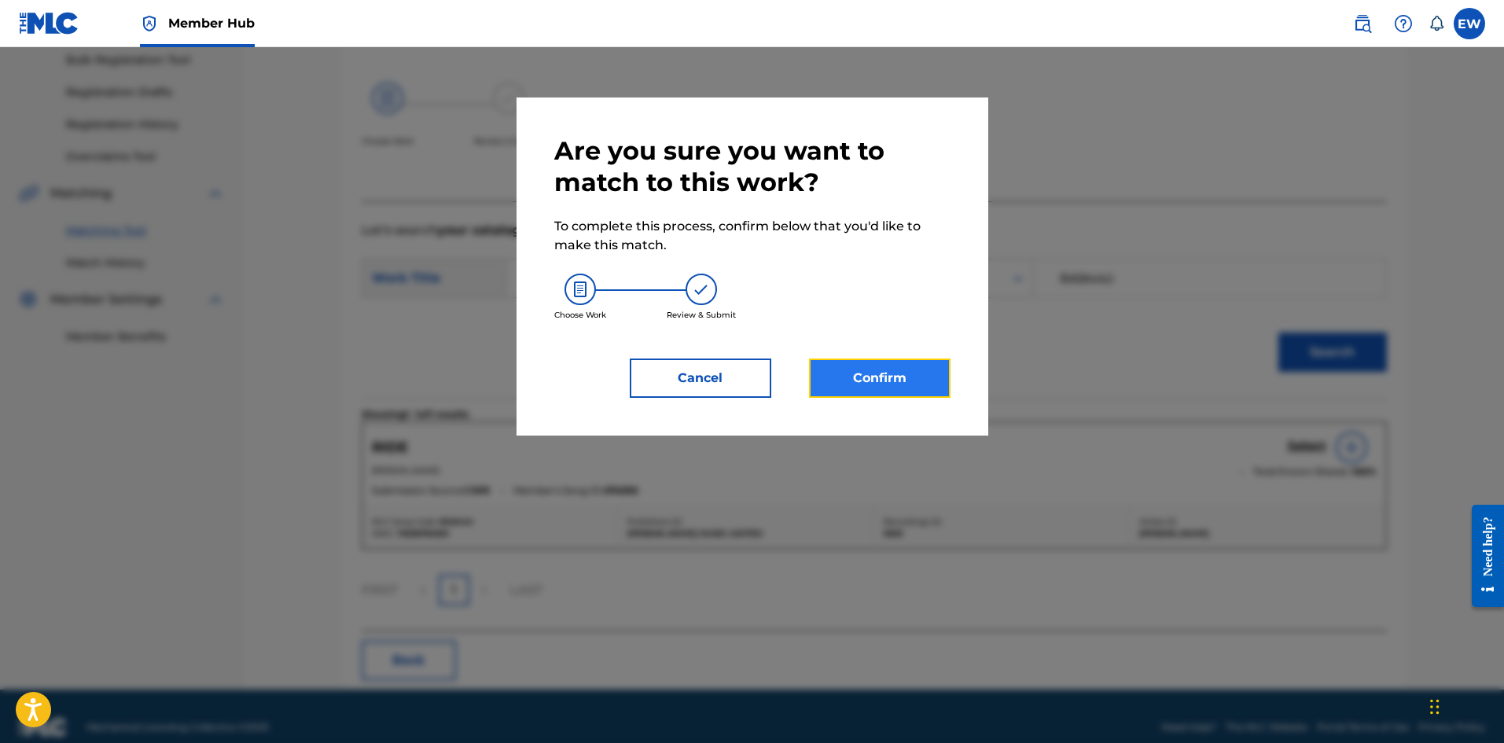
click at [920, 366] on button "Confirm" at bounding box center [880, 378] width 142 height 39
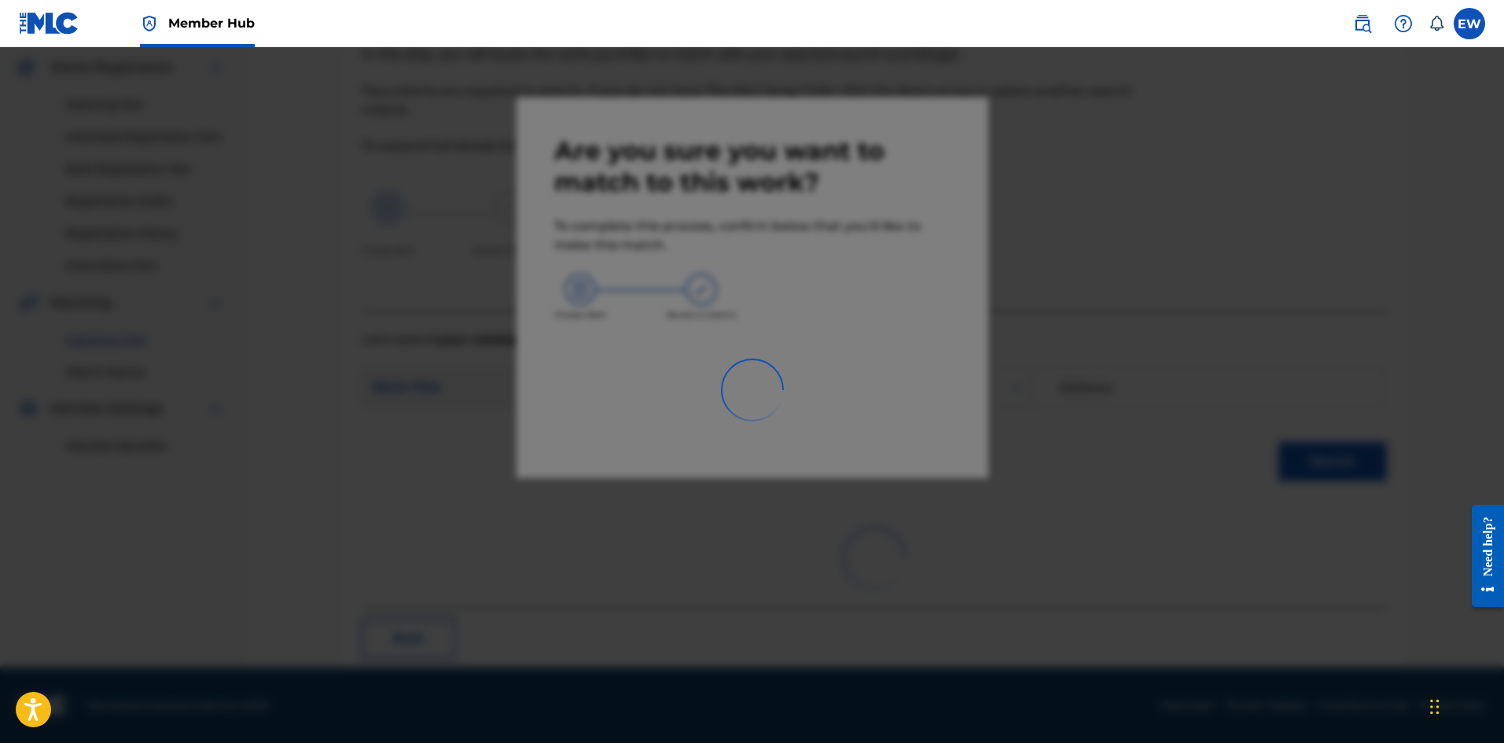
scroll to position [38, 0]
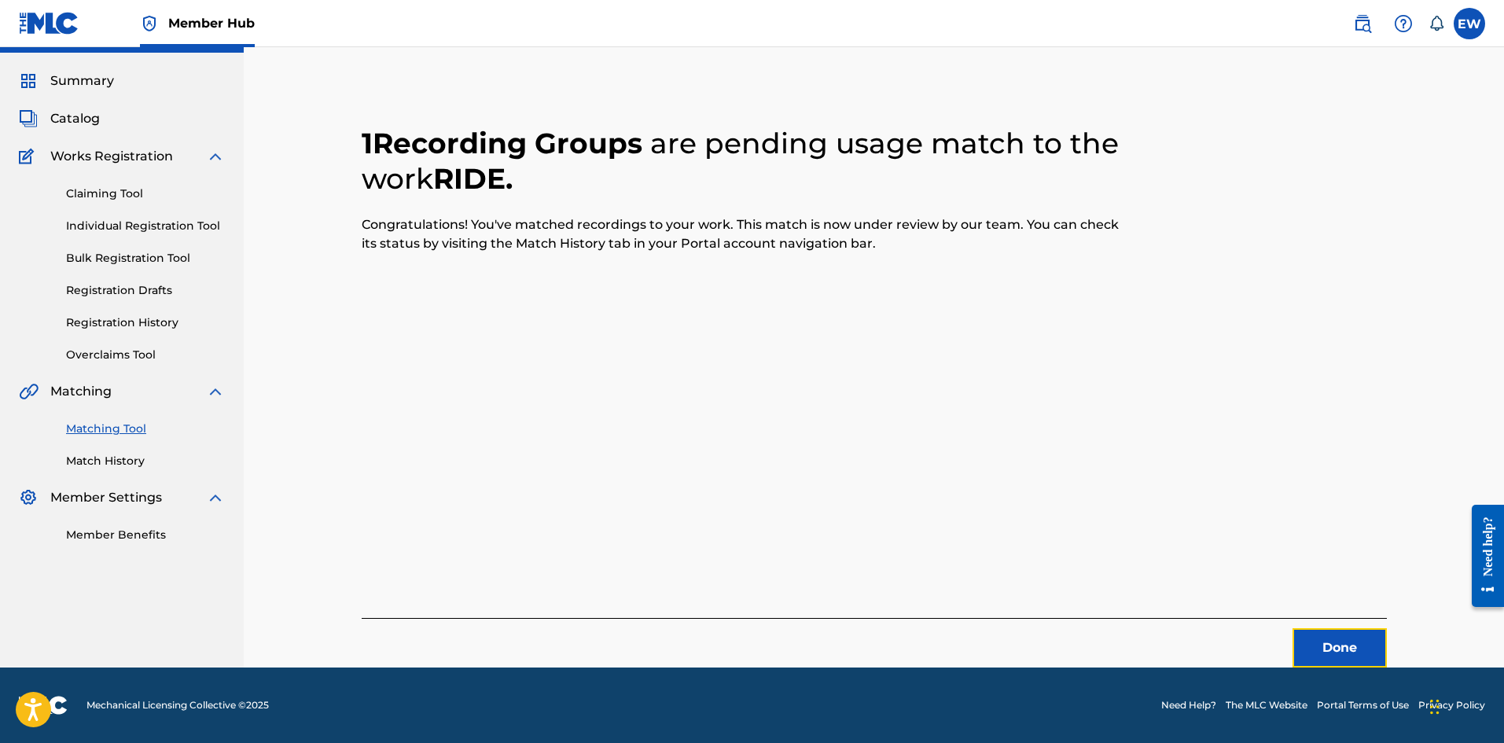
drag, startPoint x: 1337, startPoint y: 632, endPoint x: 1507, endPoint y: 645, distance: 170.4
click at [1338, 633] on button "Done" at bounding box center [1340, 647] width 94 height 39
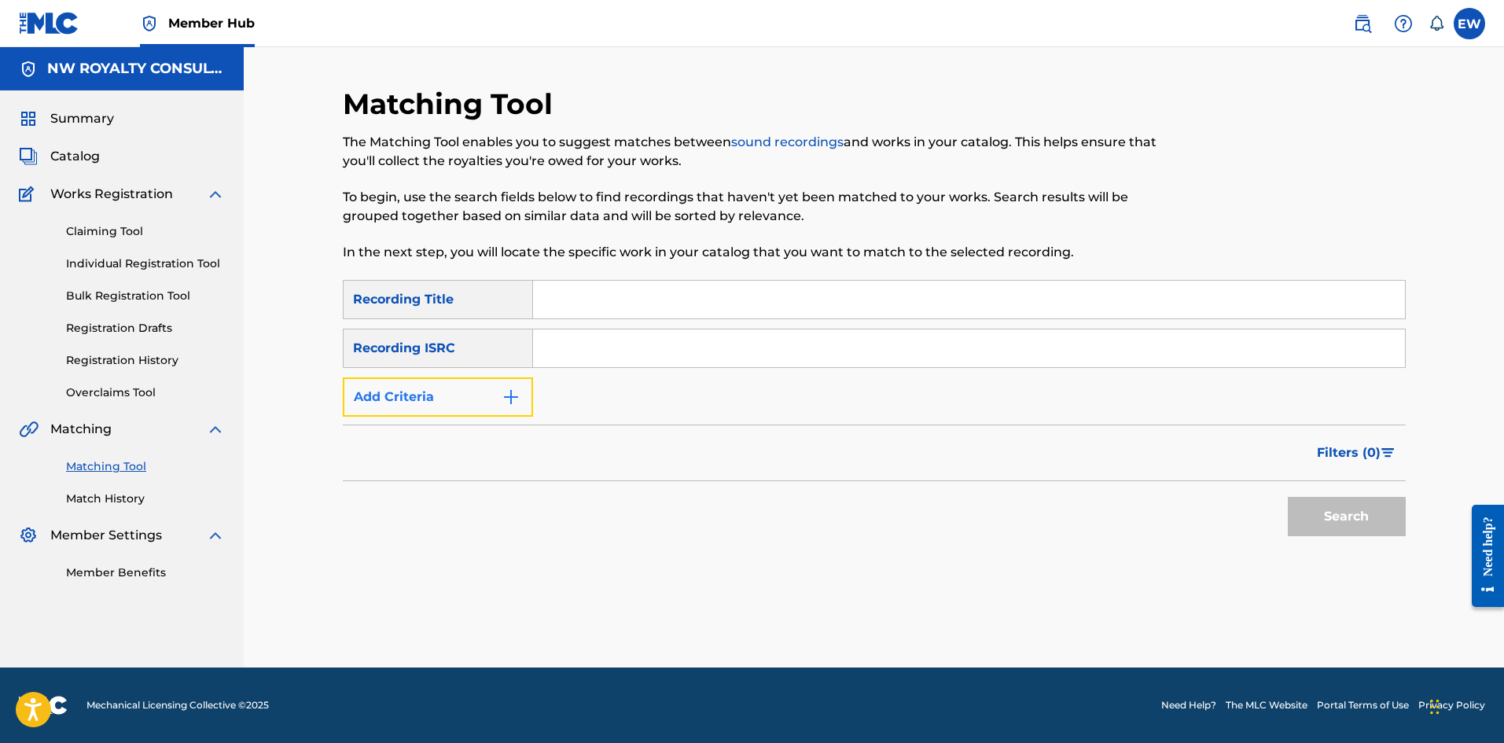
click at [443, 392] on button "Add Criteria" at bounding box center [438, 396] width 190 height 39
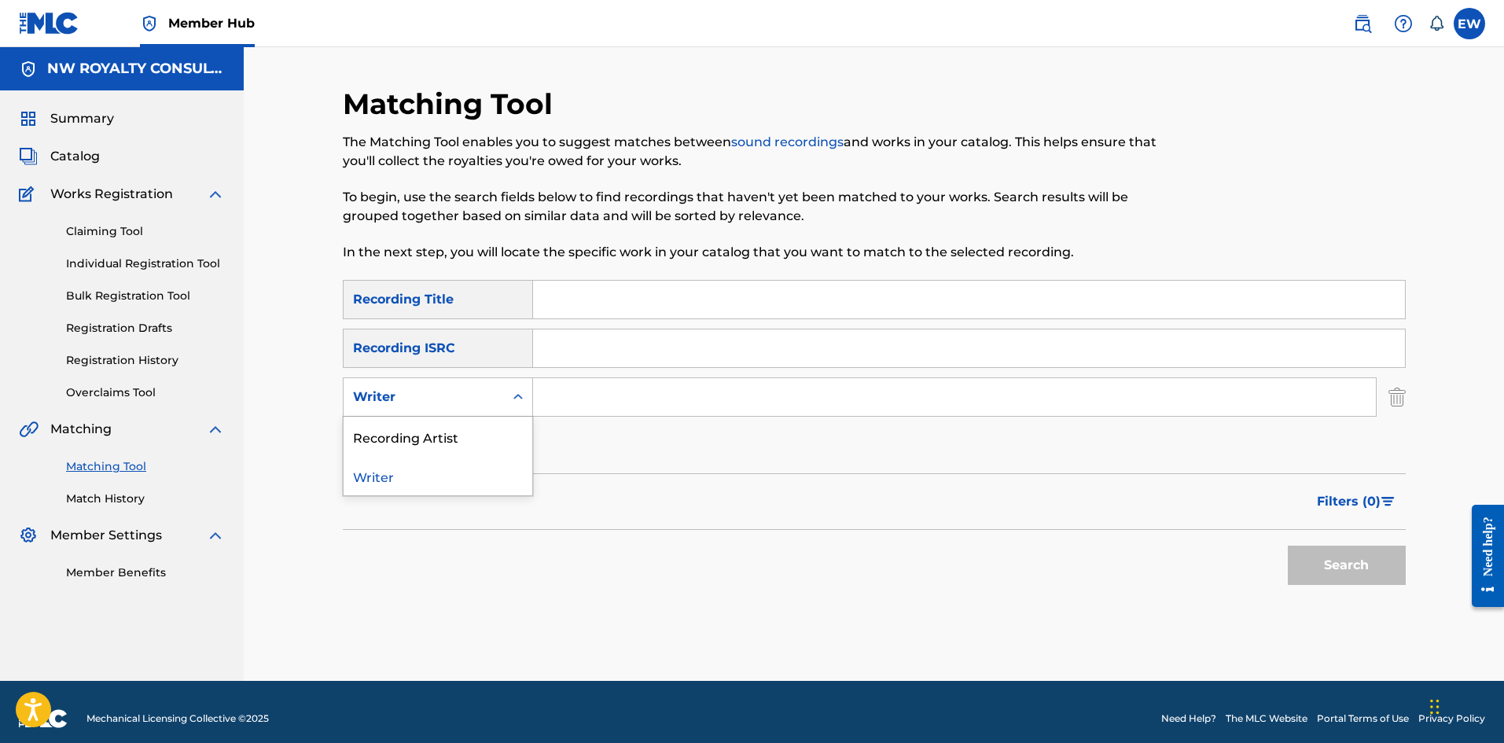
click at [444, 388] on div "Writer" at bounding box center [424, 397] width 142 height 19
drag, startPoint x: 488, startPoint y: 442, endPoint x: 572, endPoint y: 434, distance: 83.7
click at [524, 434] on div "Recording Artist" at bounding box center [438, 436] width 189 height 39
click at [610, 400] on input "Search Form" at bounding box center [954, 397] width 843 height 38
paste input "QQ"
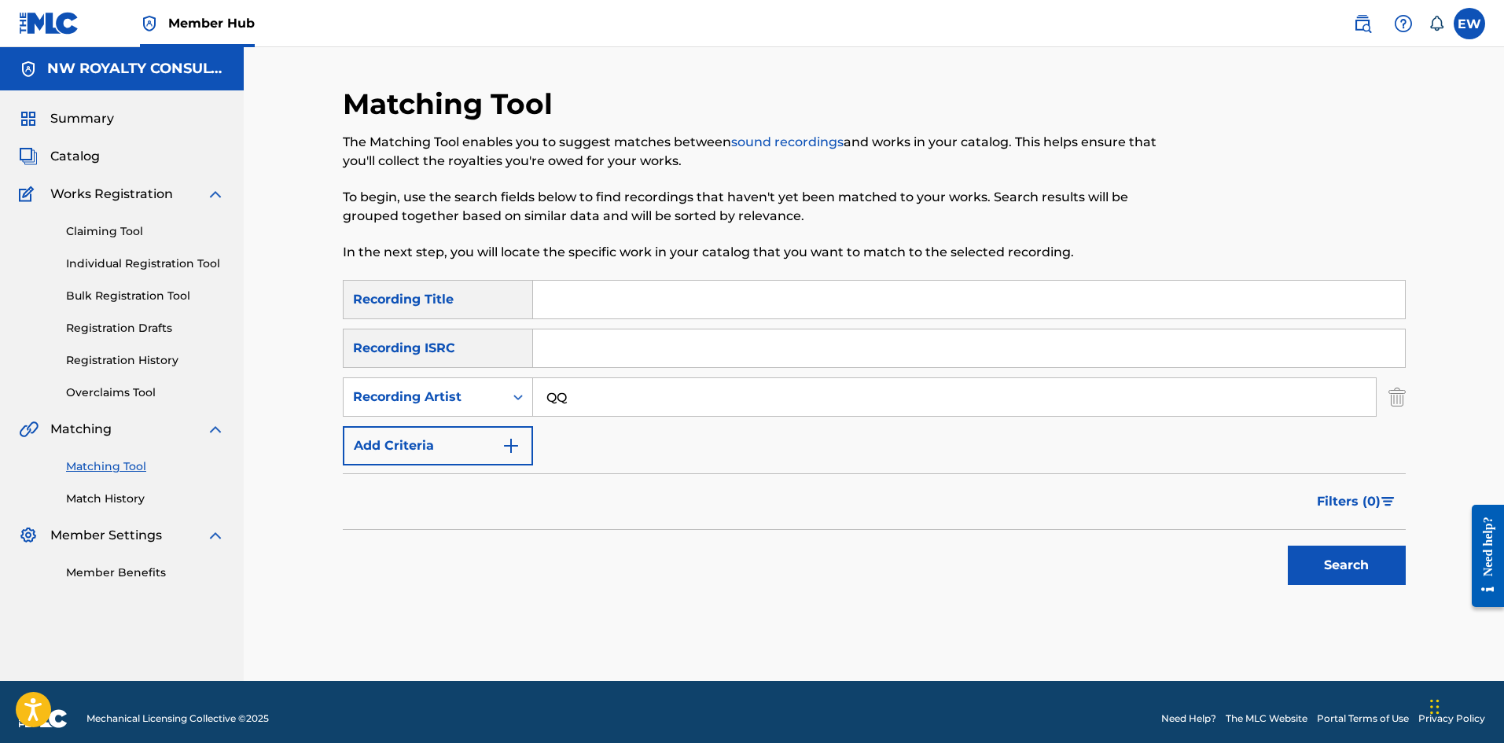
type input "QQ"
click at [576, 300] on input "Search Form" at bounding box center [969, 300] width 872 height 38
paste input "RIDE CUM"
type input "RIDE CUM"
click at [1337, 570] on button "Search" at bounding box center [1347, 565] width 118 height 39
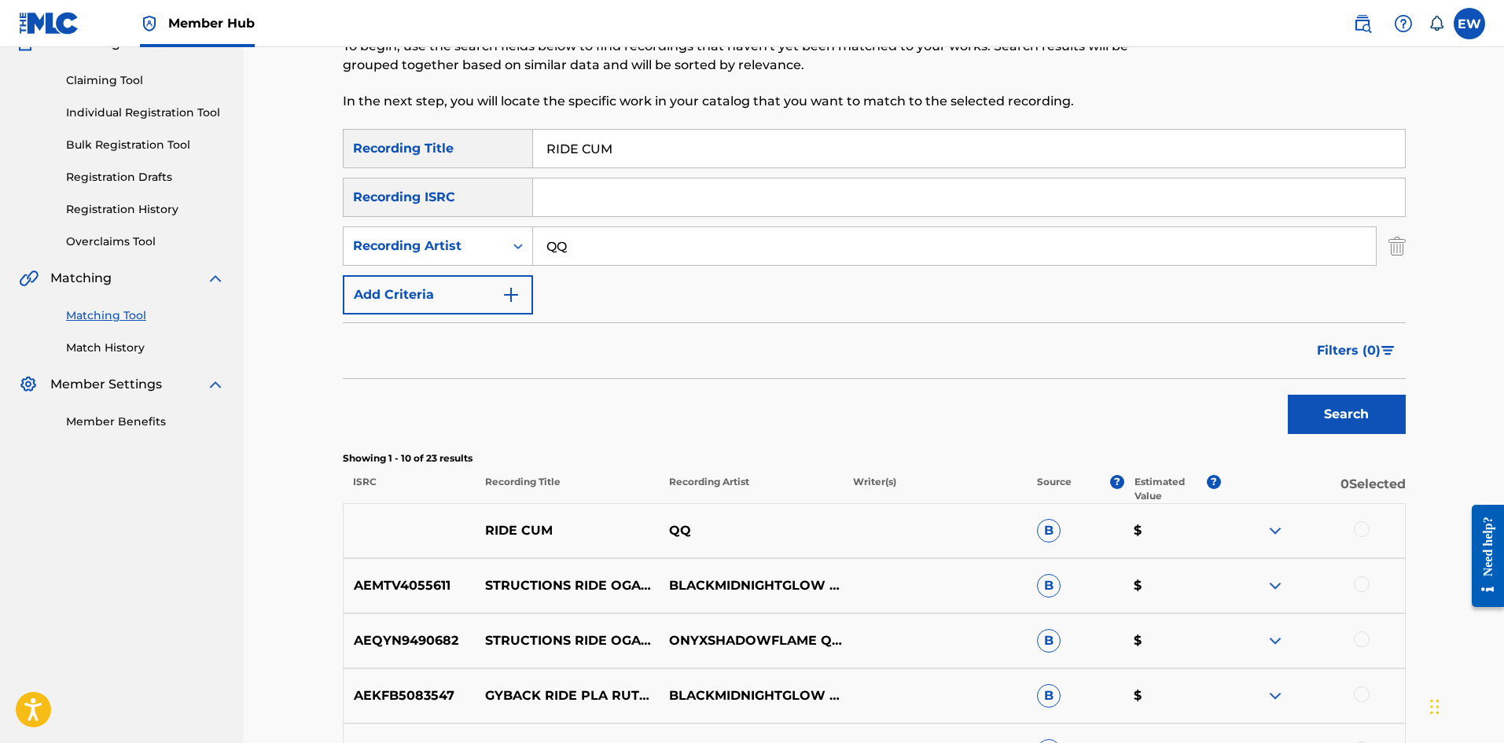
scroll to position [157, 0]
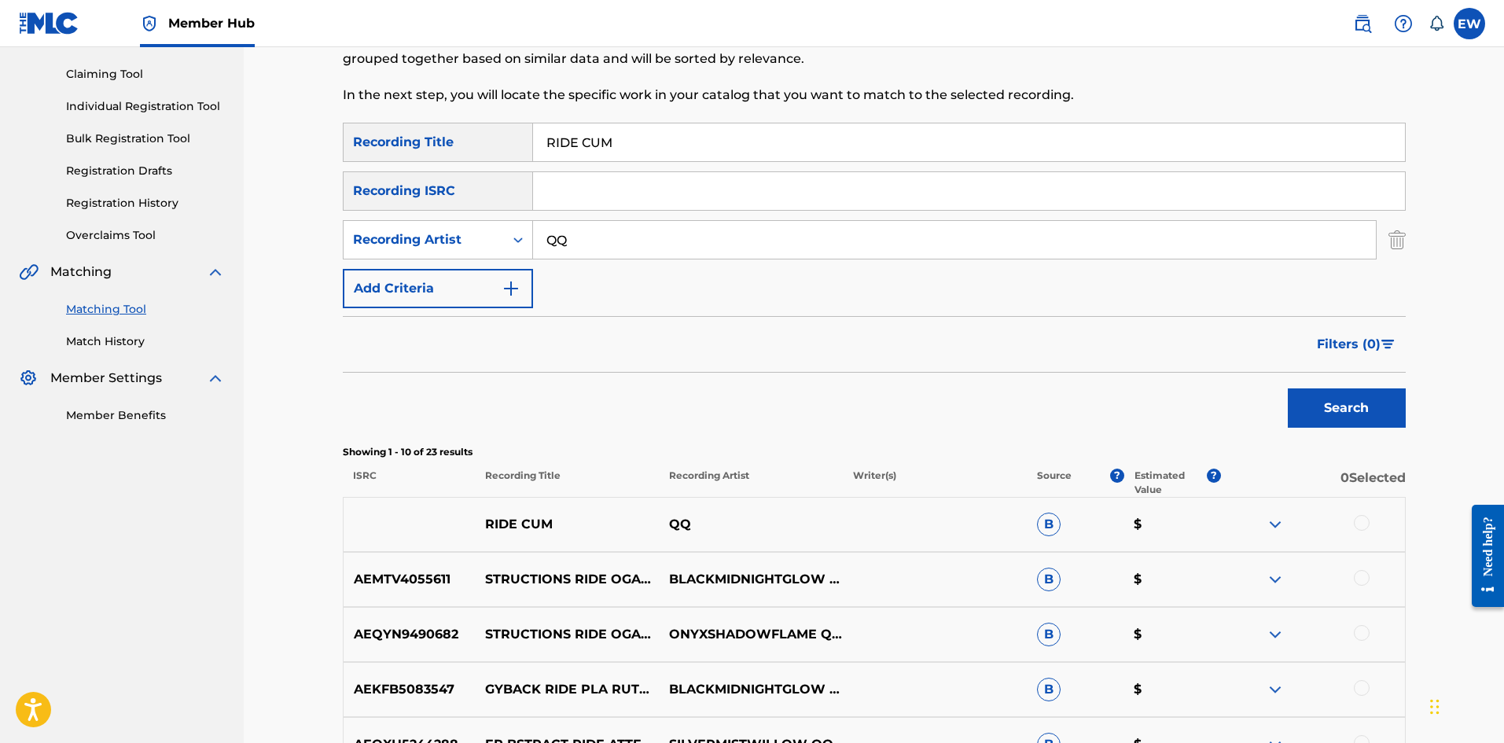
click at [1367, 529] on div at bounding box center [1362, 523] width 16 height 16
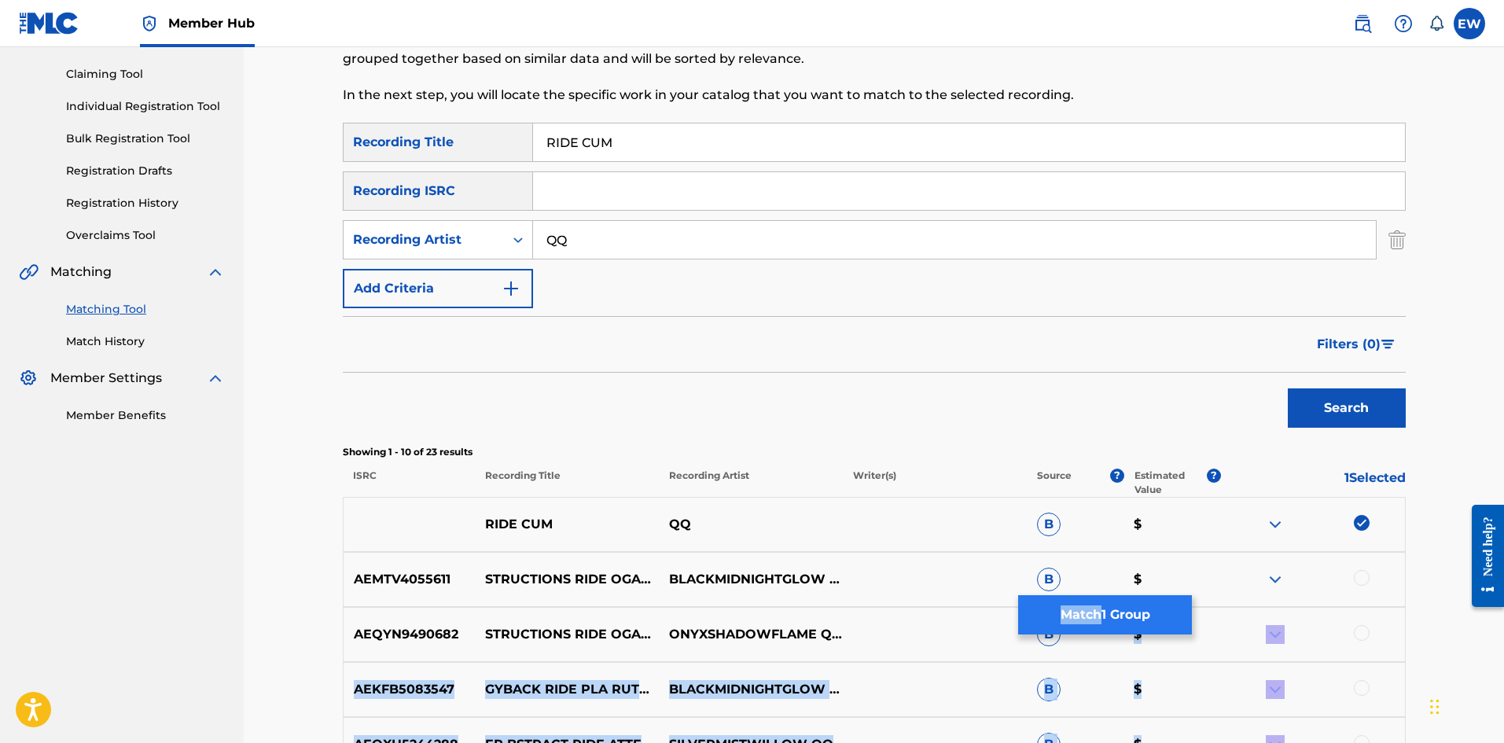
click at [1099, 631] on div "SearchWithCriteriaa3dd6449-0d89-476b-8405-5d6eb5c81458 Recording Title RIDE CUM…" at bounding box center [874, 605] width 1063 height 964
click at [1088, 610] on button "Match 1 Group" at bounding box center [1105, 614] width 174 height 39
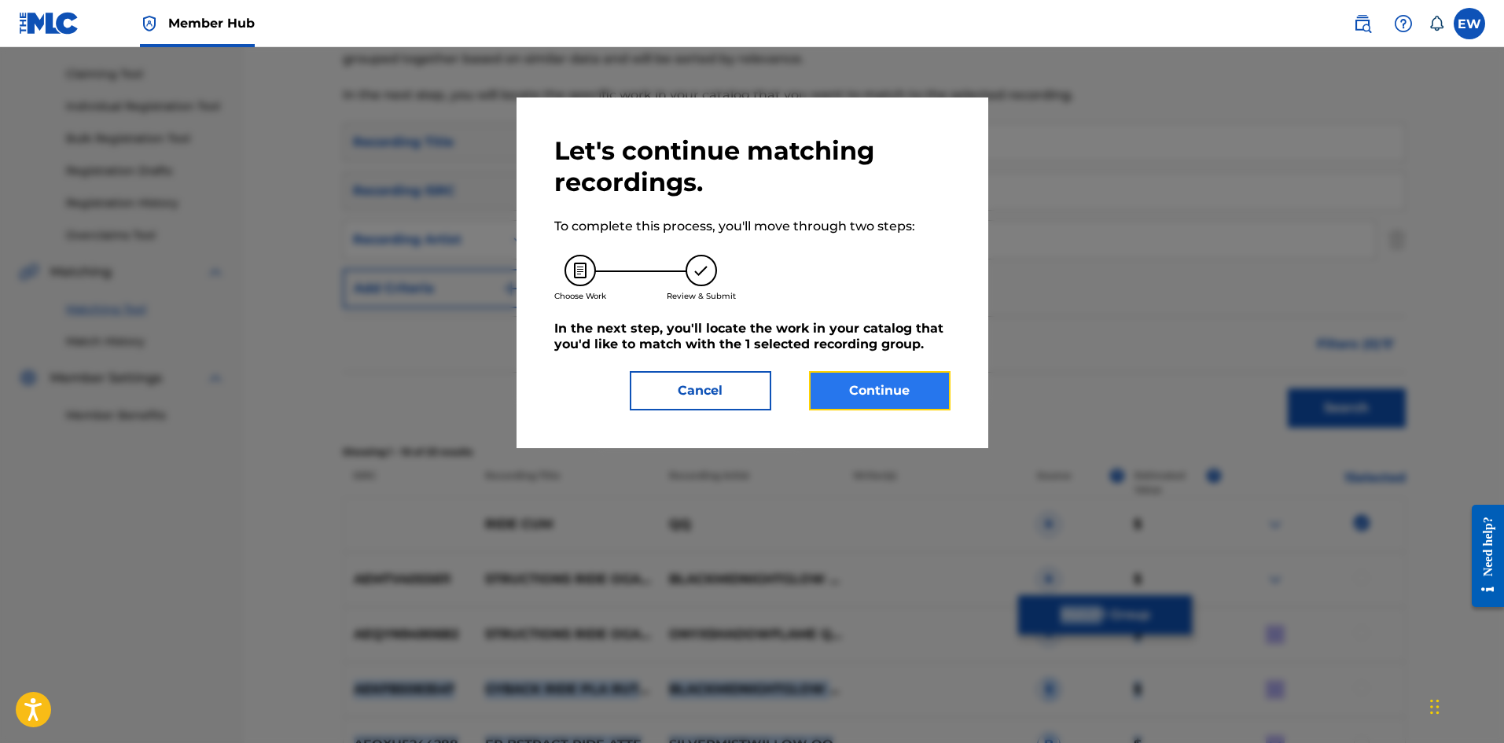
click at [895, 389] on button "Continue" at bounding box center [880, 390] width 142 height 39
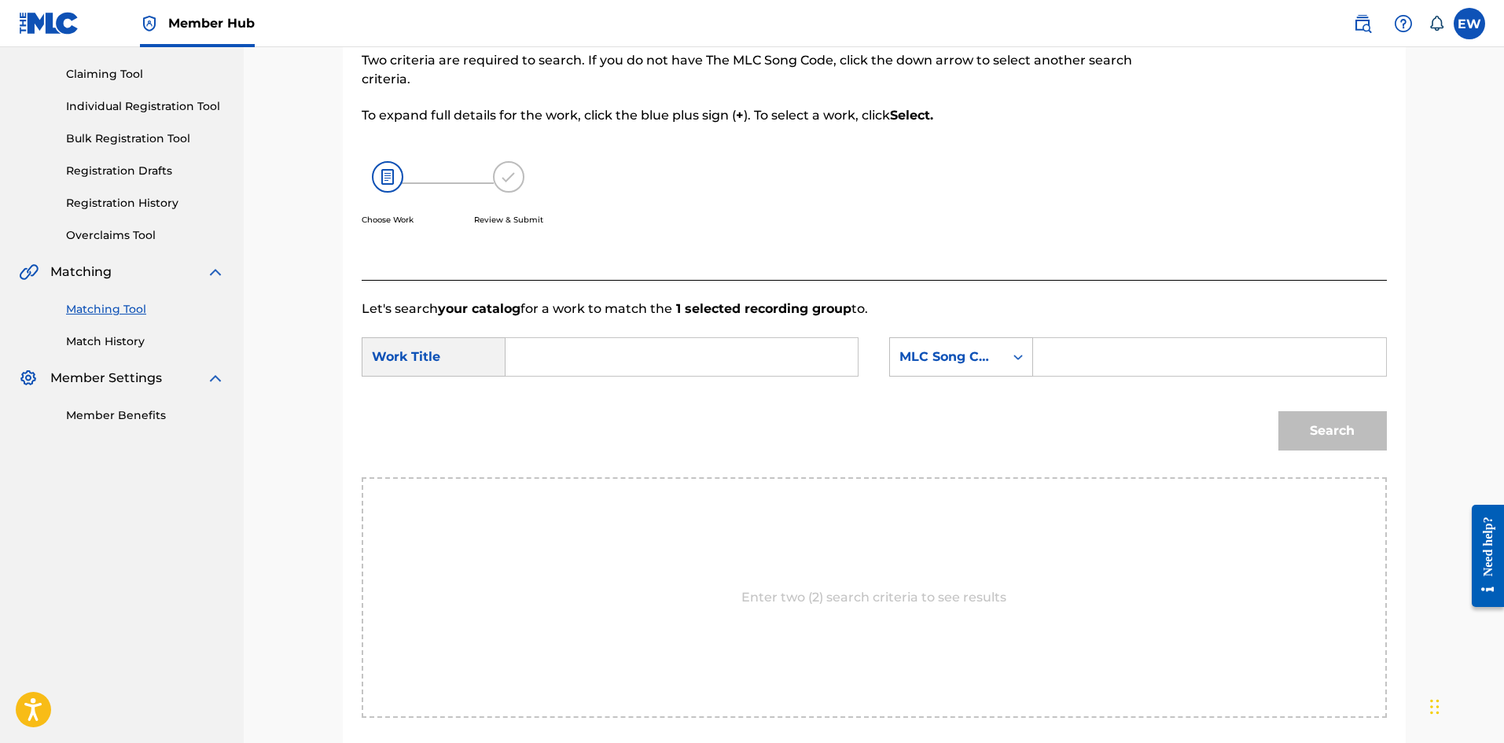
click at [733, 370] on input "Search Form" at bounding box center [682, 357] width 326 height 38
paste input "RIDE CUM"
type input "RIDE CUM"
click at [1118, 361] on input "Search Form" at bounding box center [1210, 357] width 326 height 38
paste input "RA95JY"
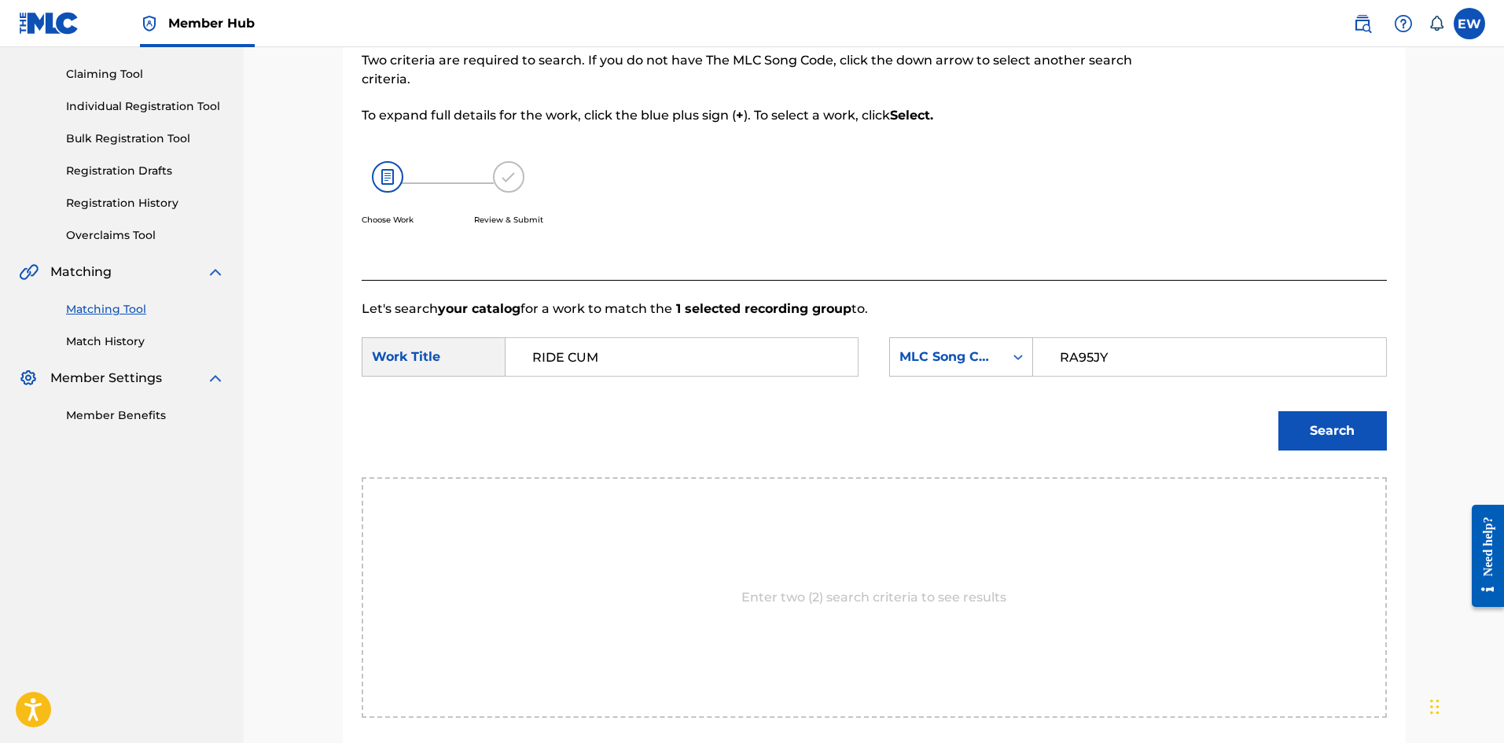
type input "RA95JY"
click at [1302, 440] on button "Search" at bounding box center [1333, 430] width 109 height 39
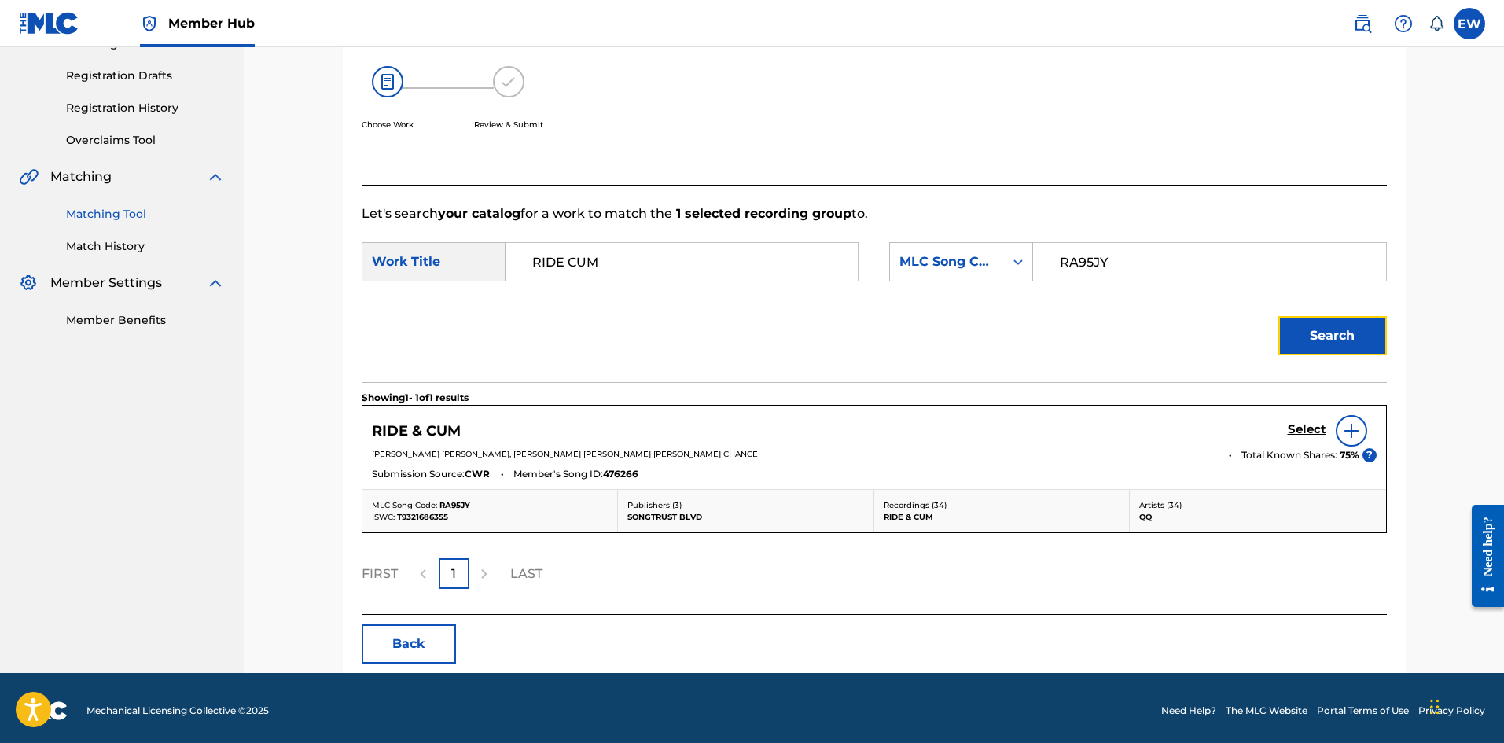
scroll to position [258, 0]
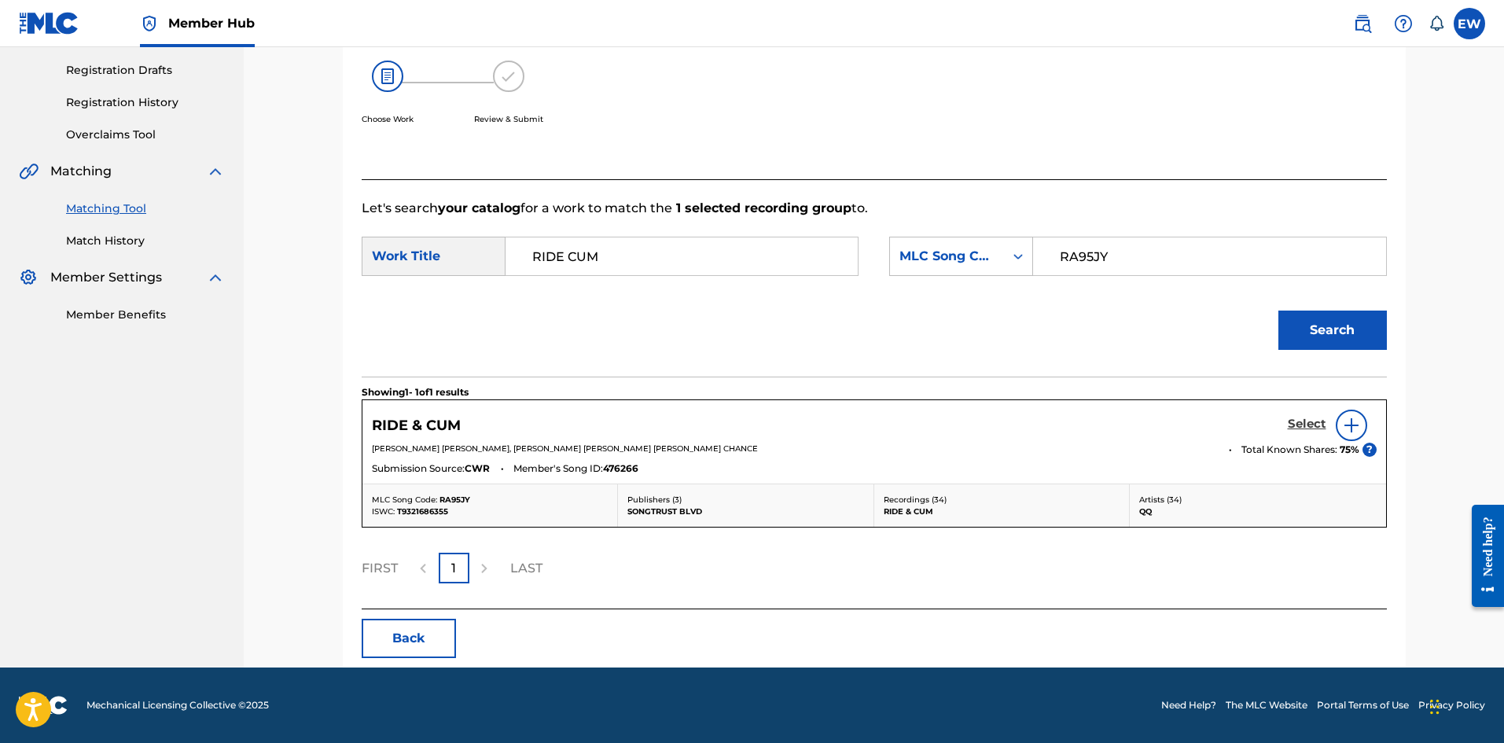
click at [1313, 419] on h5 "Select" at bounding box center [1307, 424] width 39 height 15
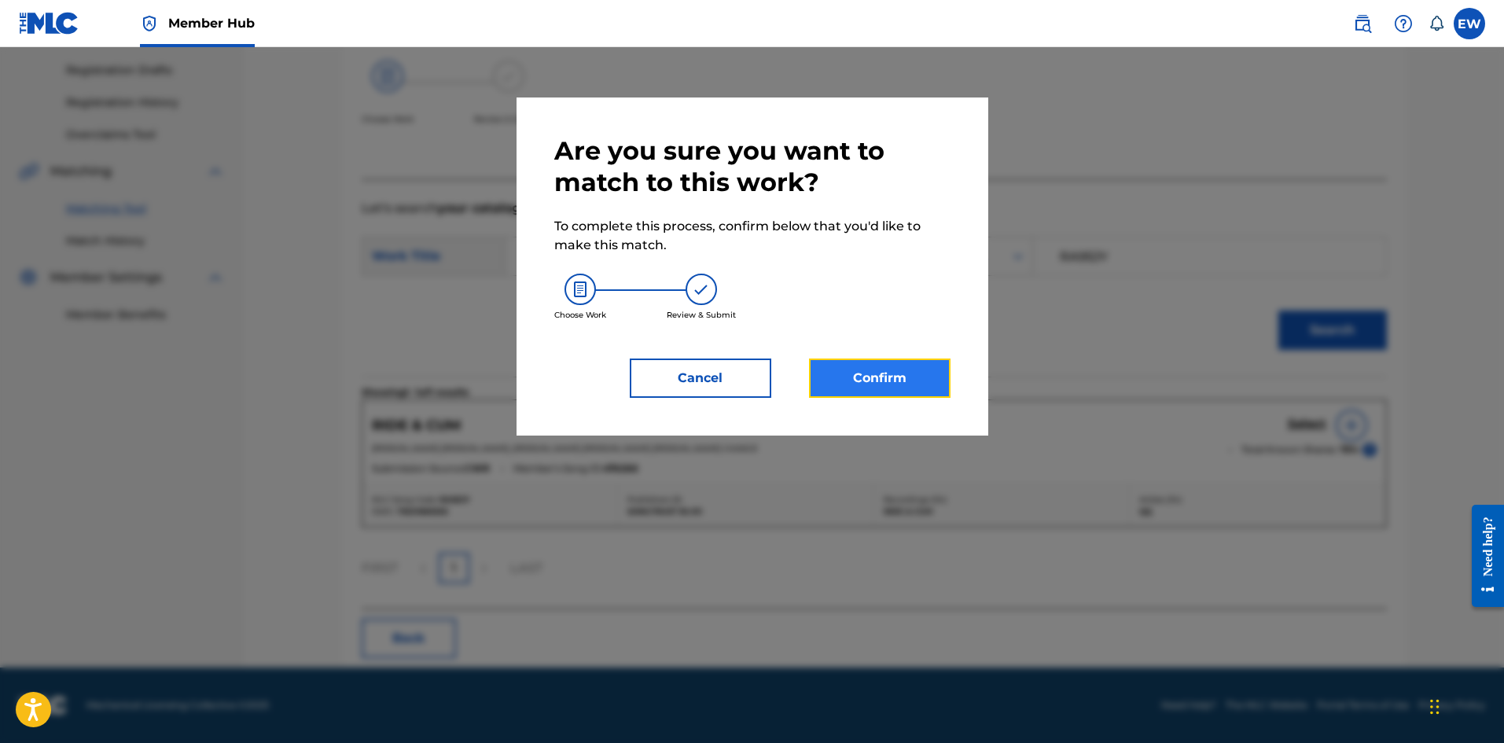
click at [926, 380] on button "Confirm" at bounding box center [880, 378] width 142 height 39
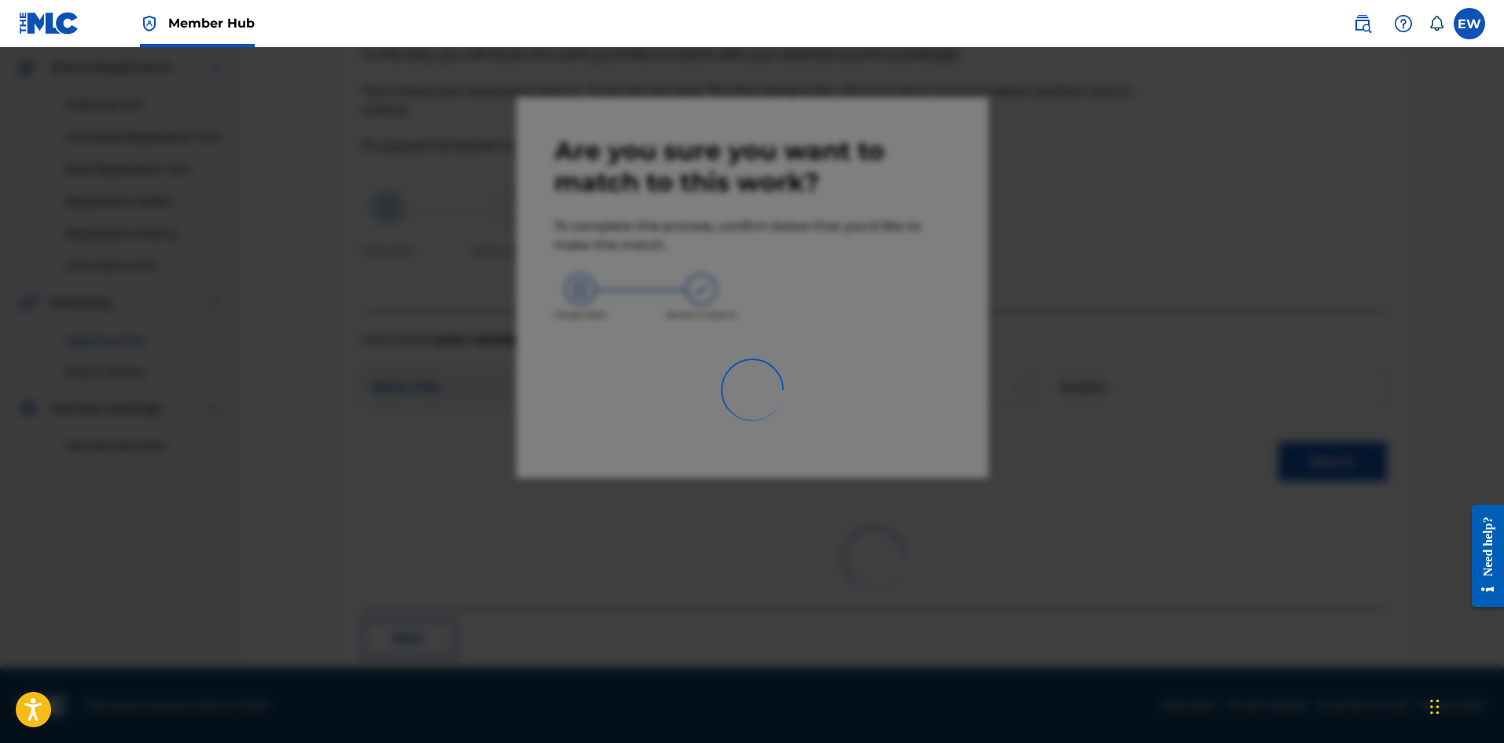
scroll to position [38, 0]
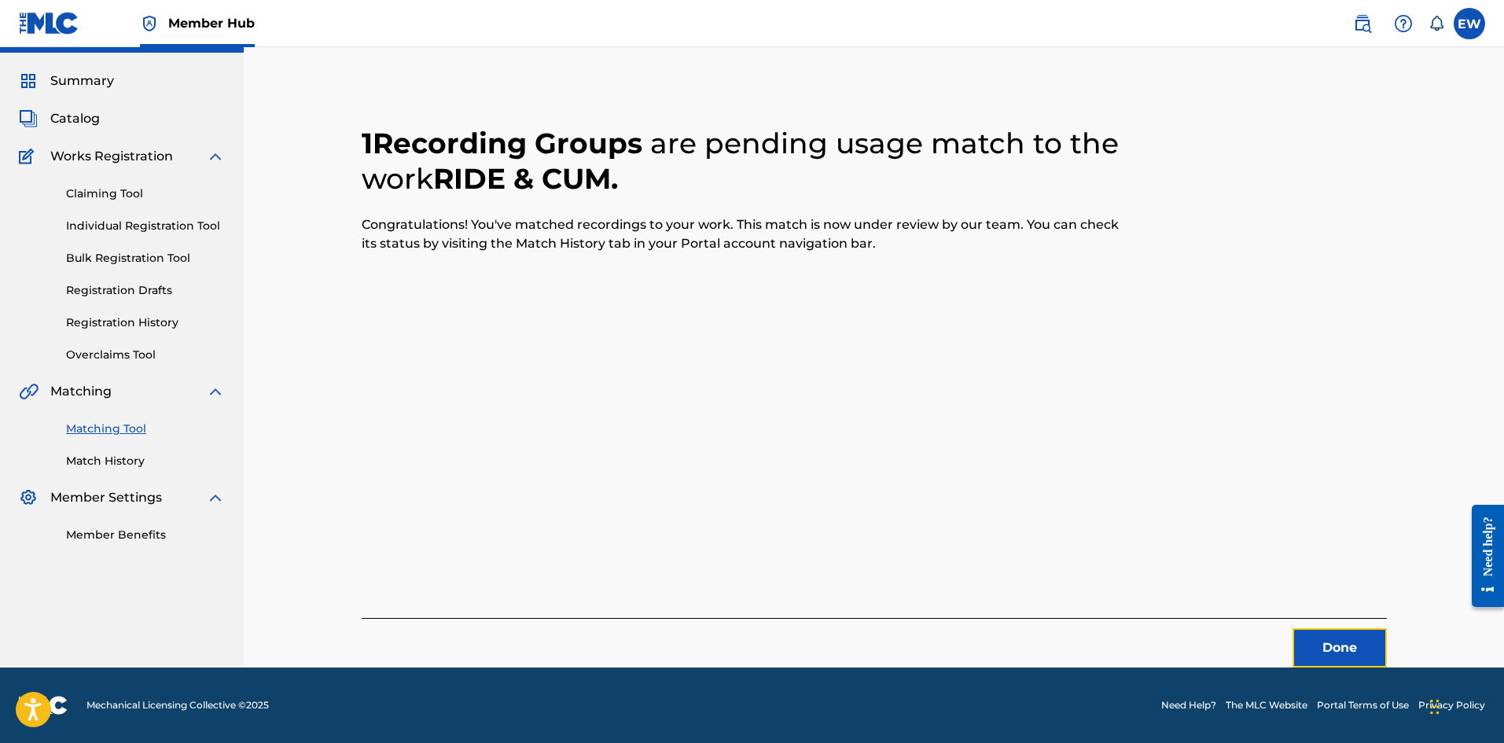
drag, startPoint x: 1325, startPoint y: 637, endPoint x: 1509, endPoint y: 646, distance: 184.3
click at [1341, 638] on button "Done" at bounding box center [1340, 647] width 94 height 39
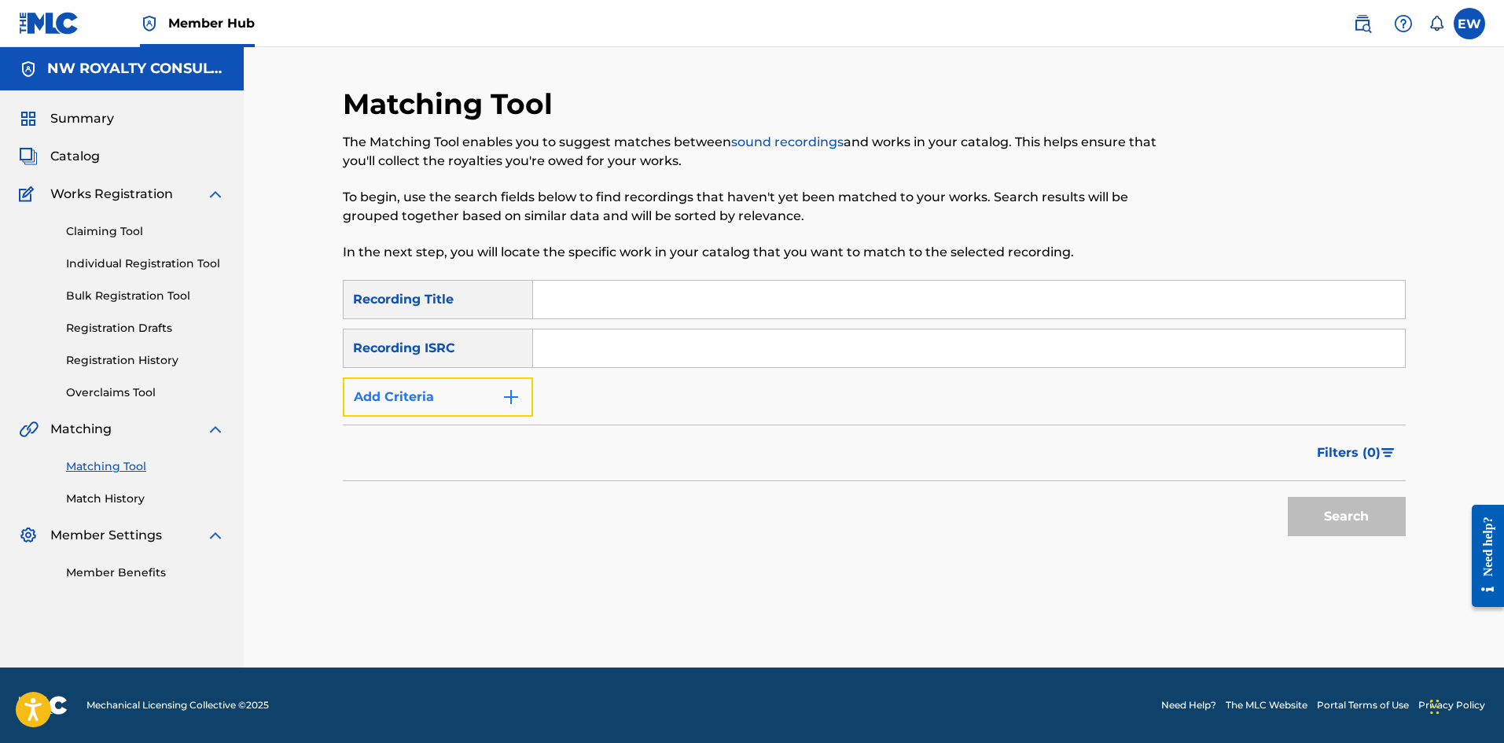
click at [480, 384] on button "Add Criteria" at bounding box center [438, 396] width 190 height 39
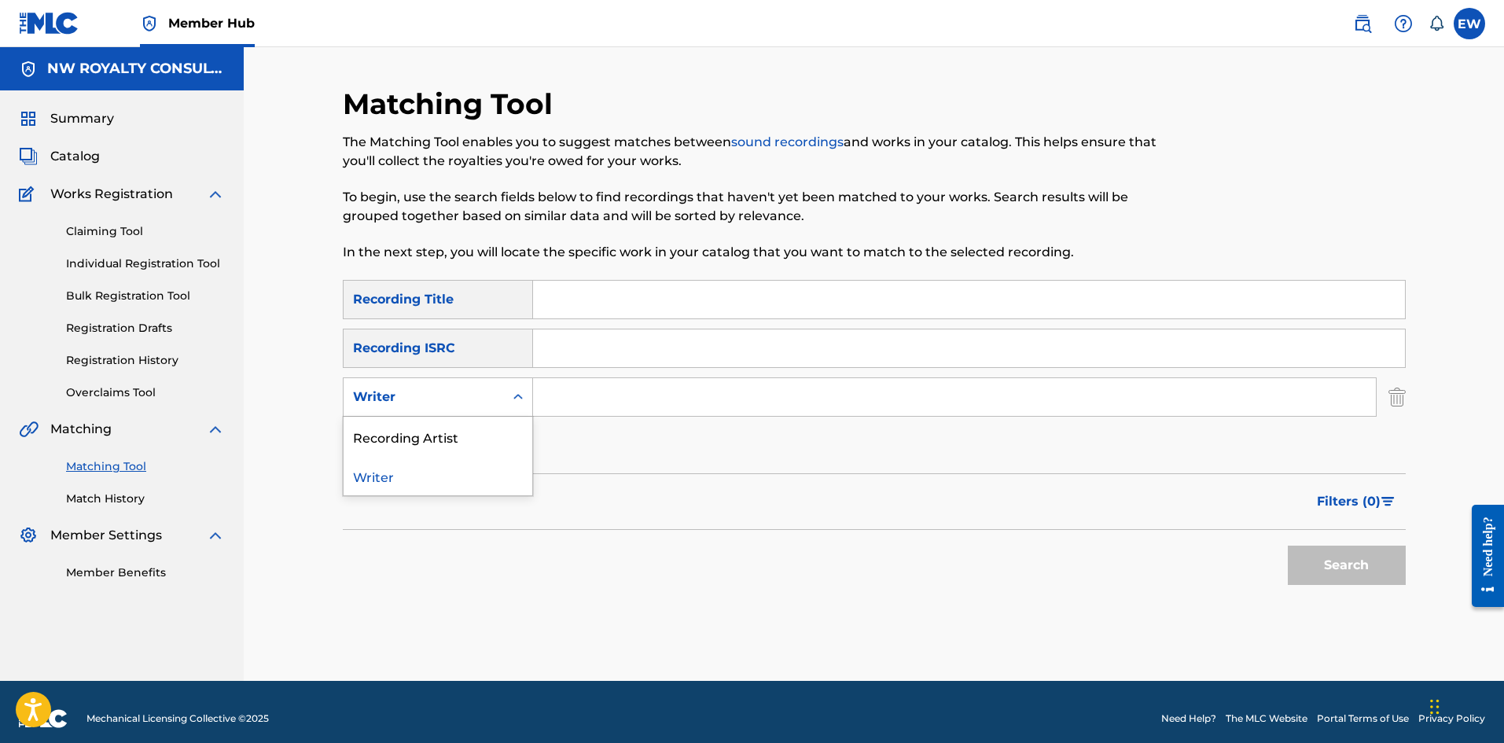
drag, startPoint x: 481, startPoint y: 389, endPoint x: 473, endPoint y: 412, distance: 24.6
click at [480, 394] on div "Writer" at bounding box center [424, 397] width 142 height 19
drag, startPoint x: 489, startPoint y: 447, endPoint x: 507, endPoint y: 438, distance: 20.4
click at [501, 440] on div "Recording Artist" at bounding box center [438, 436] width 189 height 39
click at [624, 397] on input "Search Form" at bounding box center [954, 397] width 843 height 38
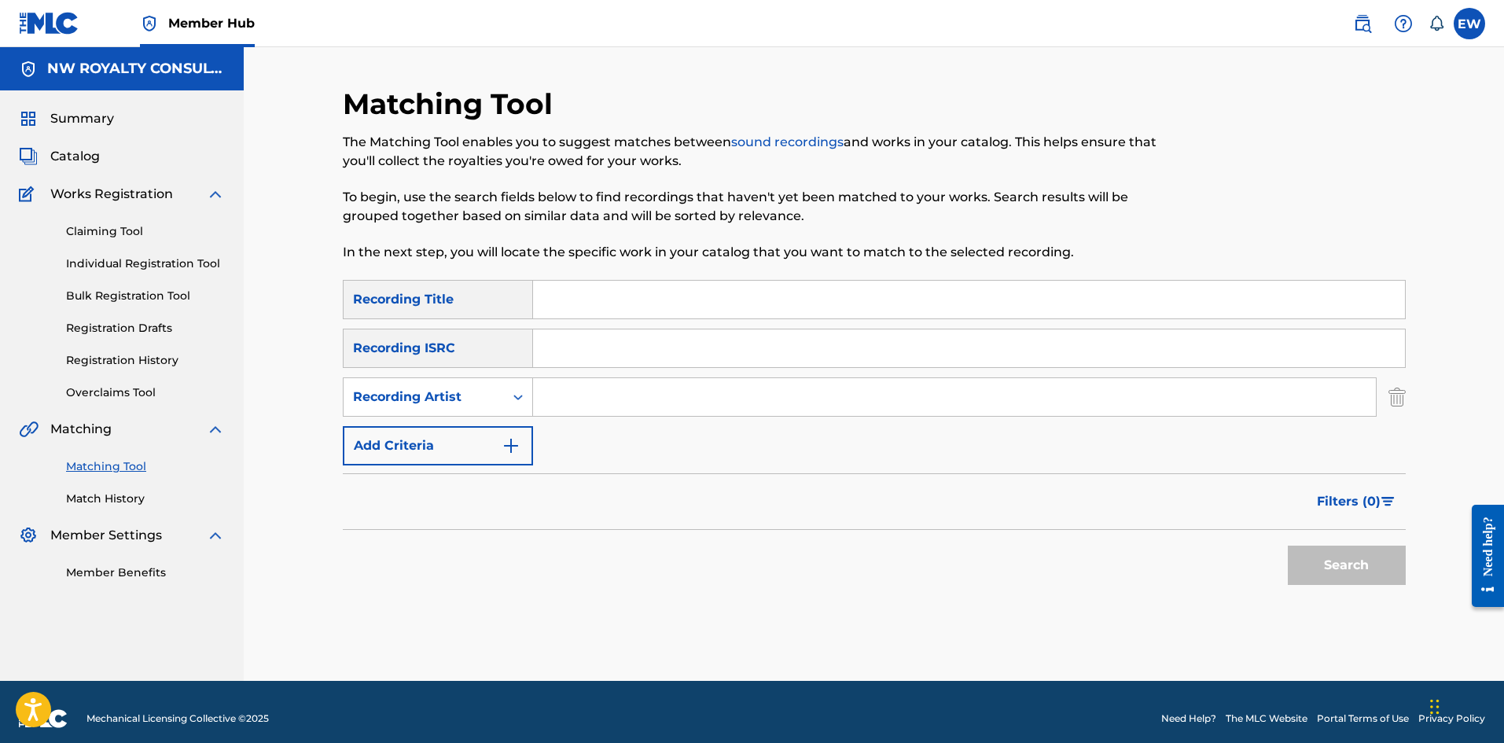
paste input "MASICKA"
type input "MASICKA"
click at [580, 301] on input "Search Form" at bounding box center [969, 300] width 872 height 38
paste input "RIDE IT"
type input "RIDE IT"
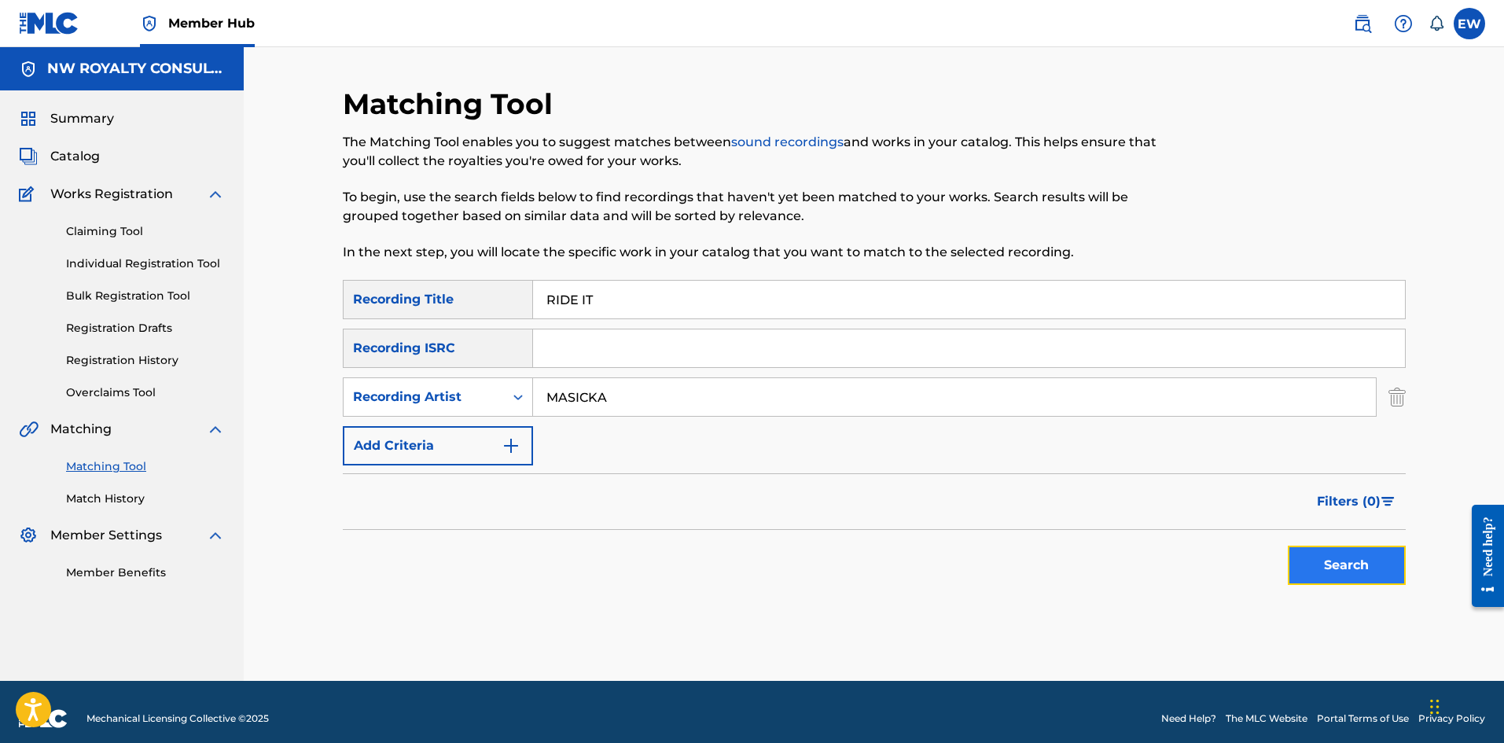
click at [1310, 573] on button "Search" at bounding box center [1347, 565] width 118 height 39
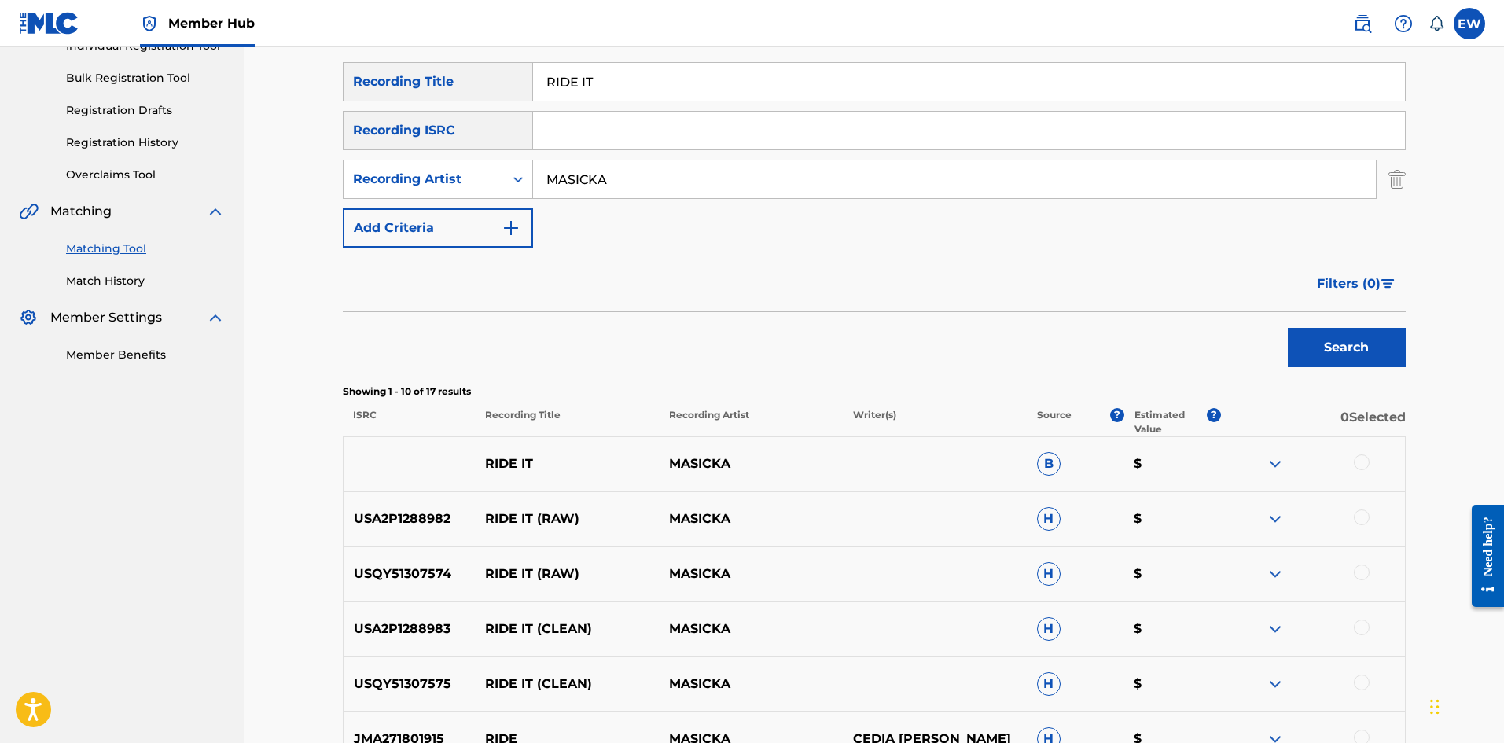
scroll to position [236, 0]
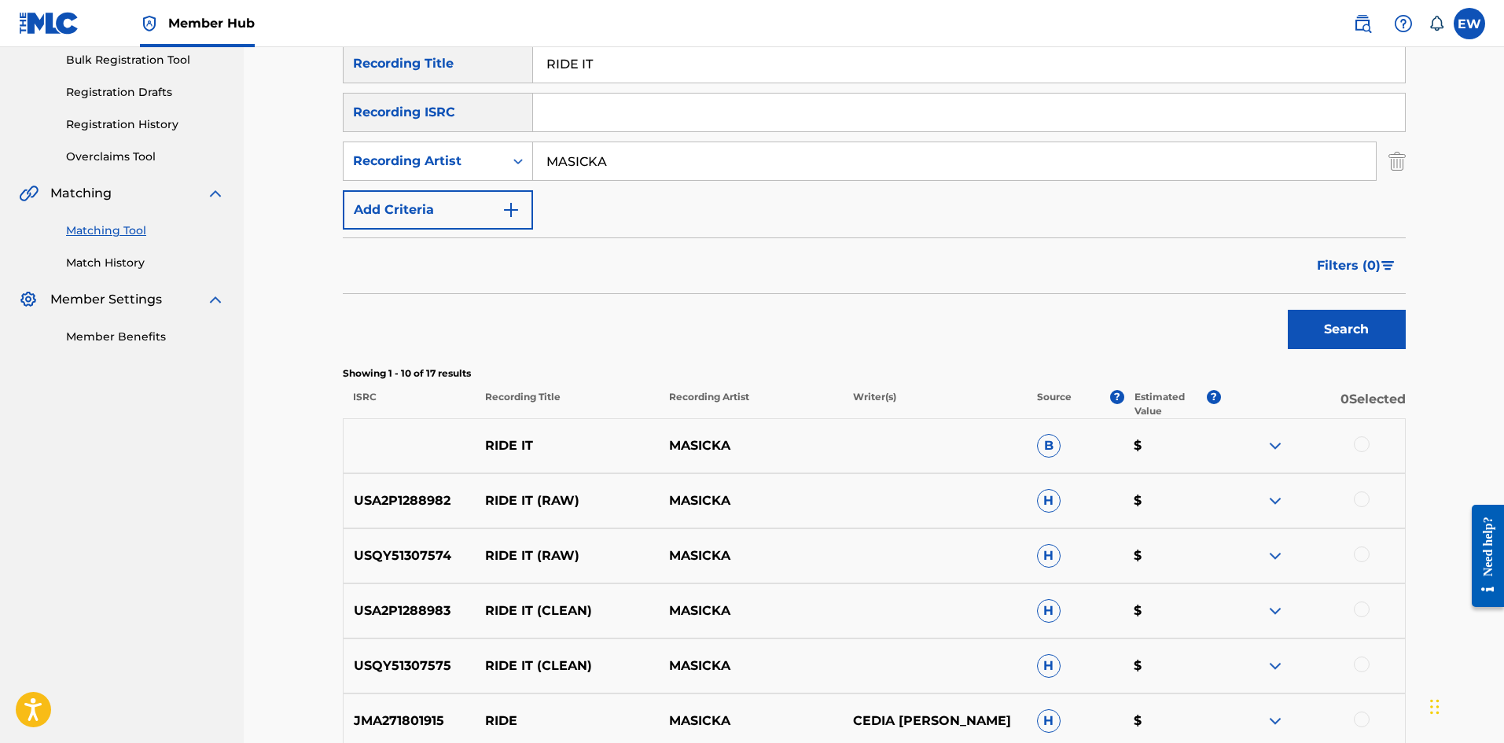
click at [1368, 439] on div at bounding box center [1362, 444] width 16 height 16
drag, startPoint x: 1353, startPoint y: 495, endPoint x: 1357, endPoint y: 504, distance: 9.9
click at [1353, 499] on div at bounding box center [1313, 501] width 184 height 19
click at [1359, 507] on div at bounding box center [1313, 501] width 184 height 19
click at [1364, 498] on div at bounding box center [1362, 500] width 16 height 16
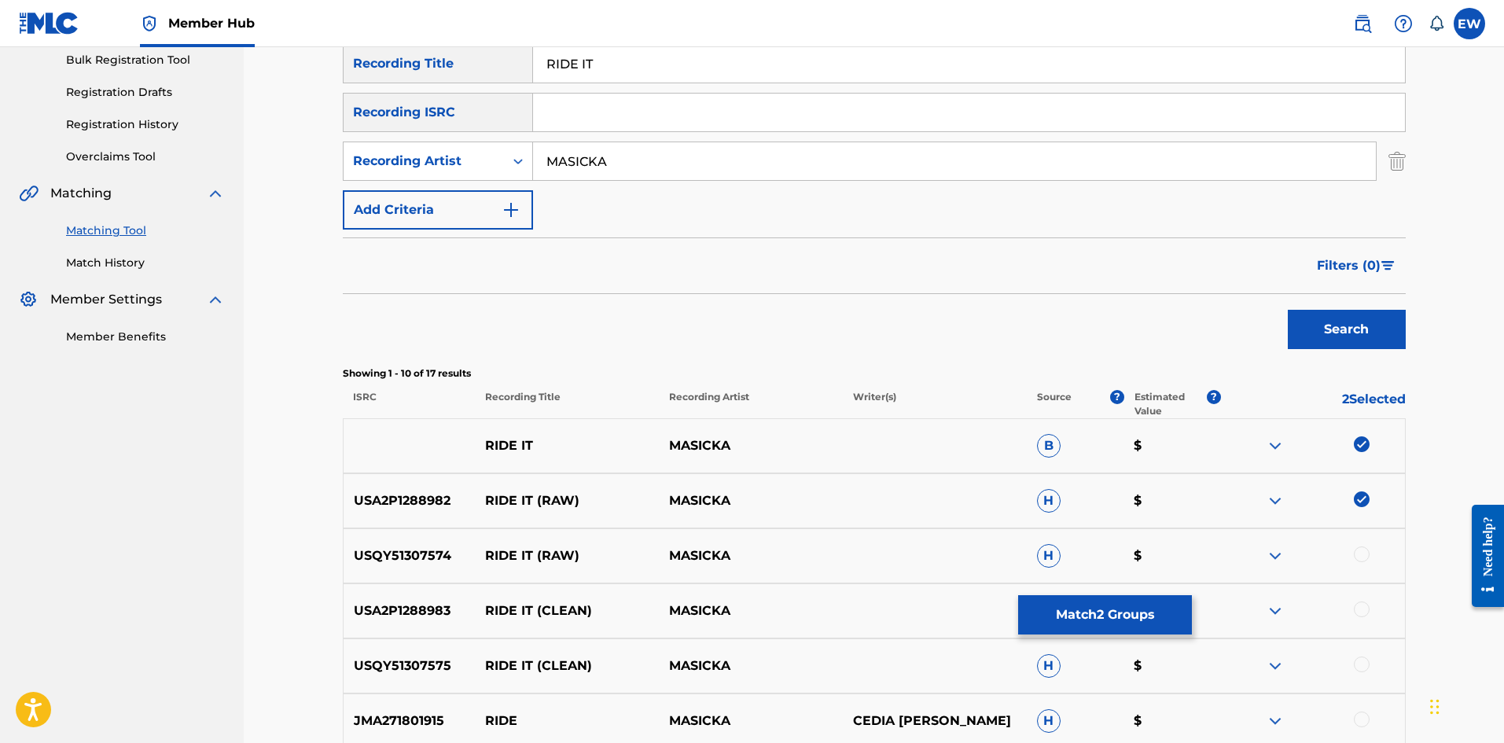
click at [1366, 551] on div at bounding box center [1362, 555] width 16 height 16
click at [1360, 615] on div at bounding box center [1362, 610] width 16 height 16
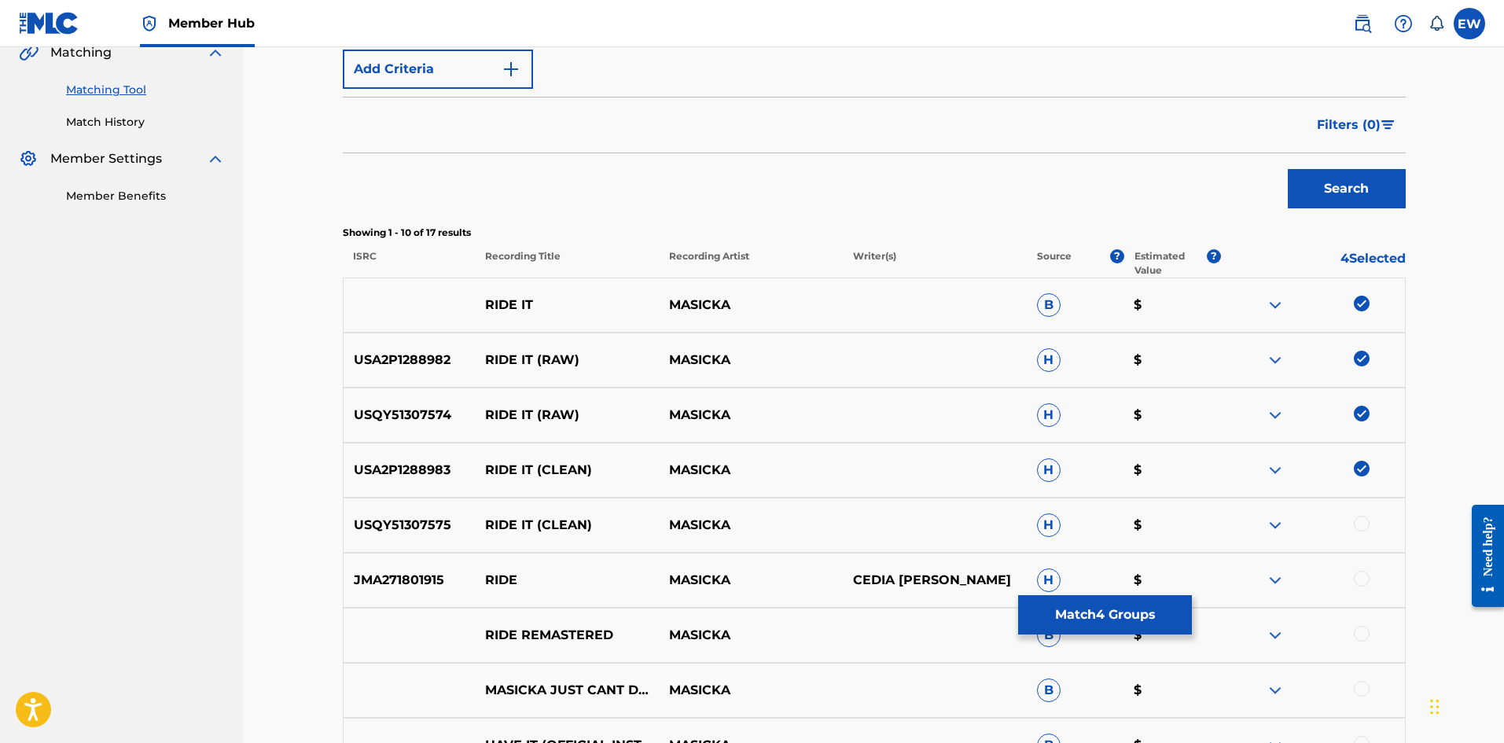
scroll to position [393, 0]
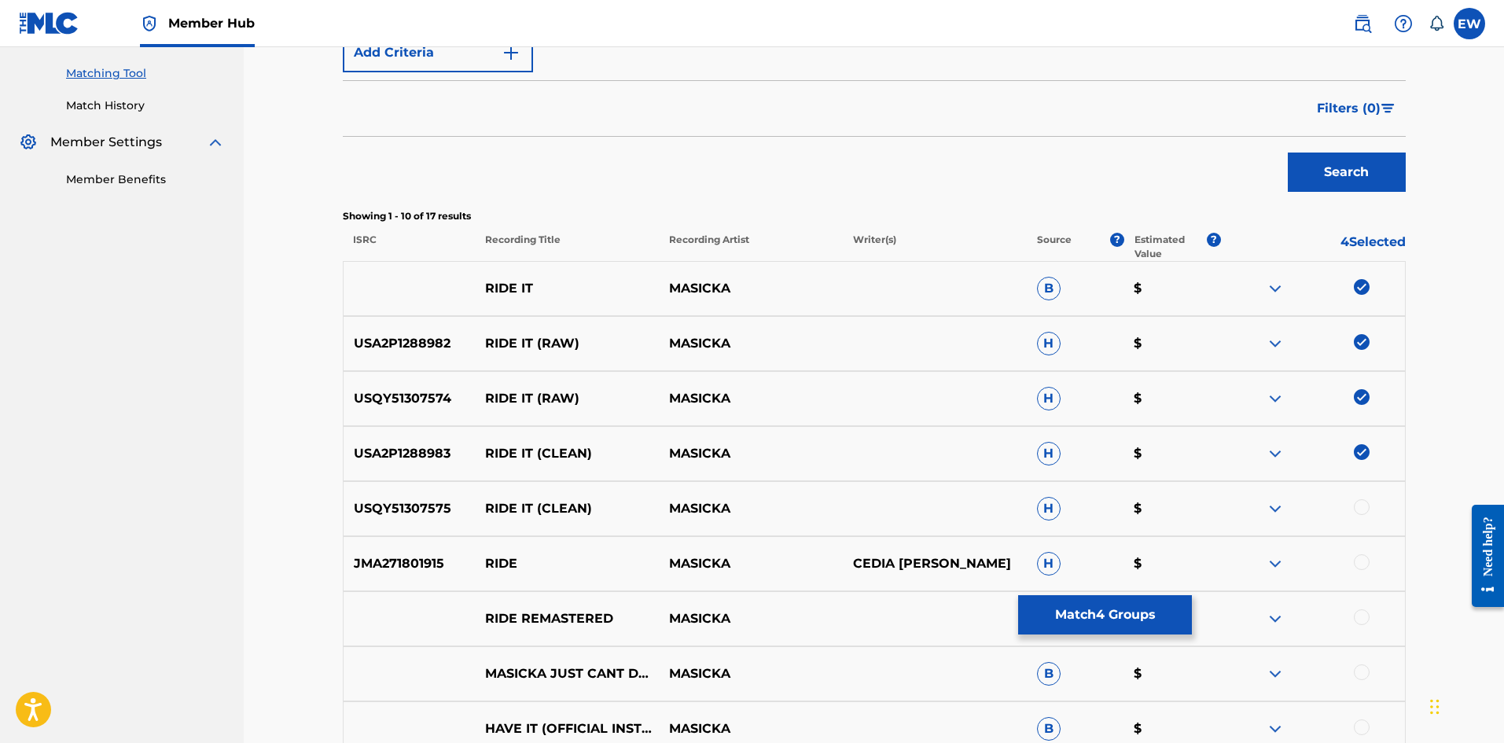
click at [1366, 508] on div at bounding box center [1362, 507] width 16 height 16
click at [1107, 600] on button "Match 5 Groups" at bounding box center [1105, 614] width 174 height 39
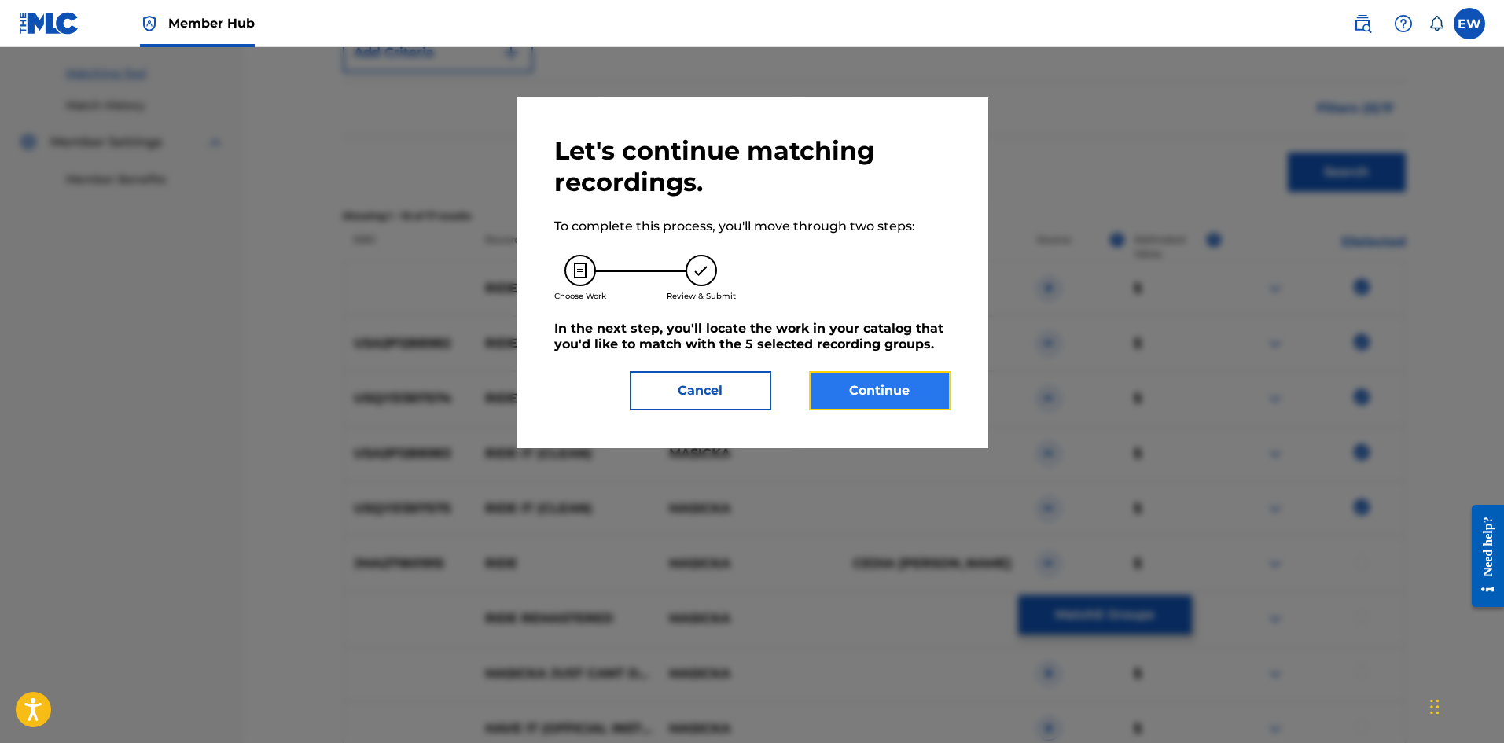
click at [893, 391] on button "Continue" at bounding box center [880, 390] width 142 height 39
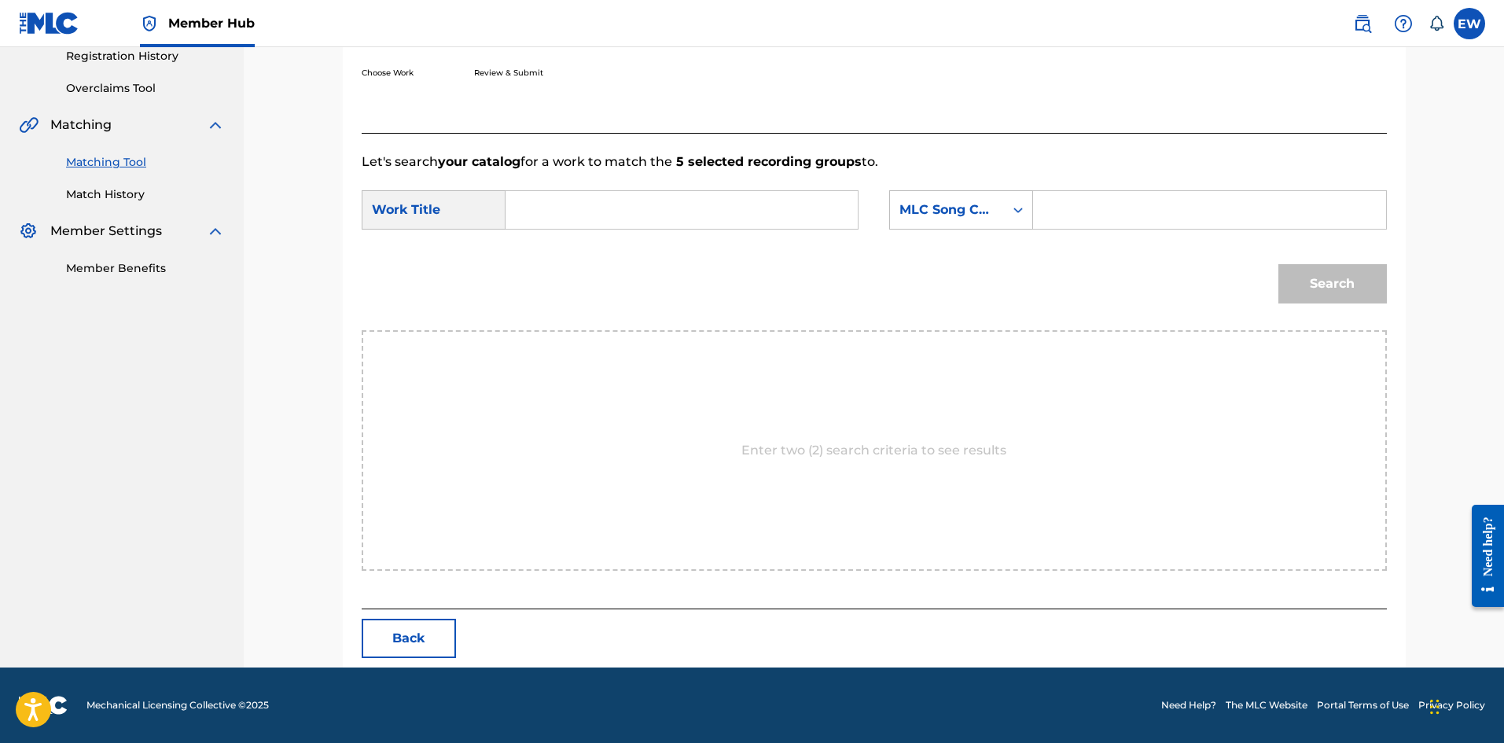
click at [621, 208] on input "Search Form" at bounding box center [682, 210] width 326 height 38
paste input "RIDE IT"
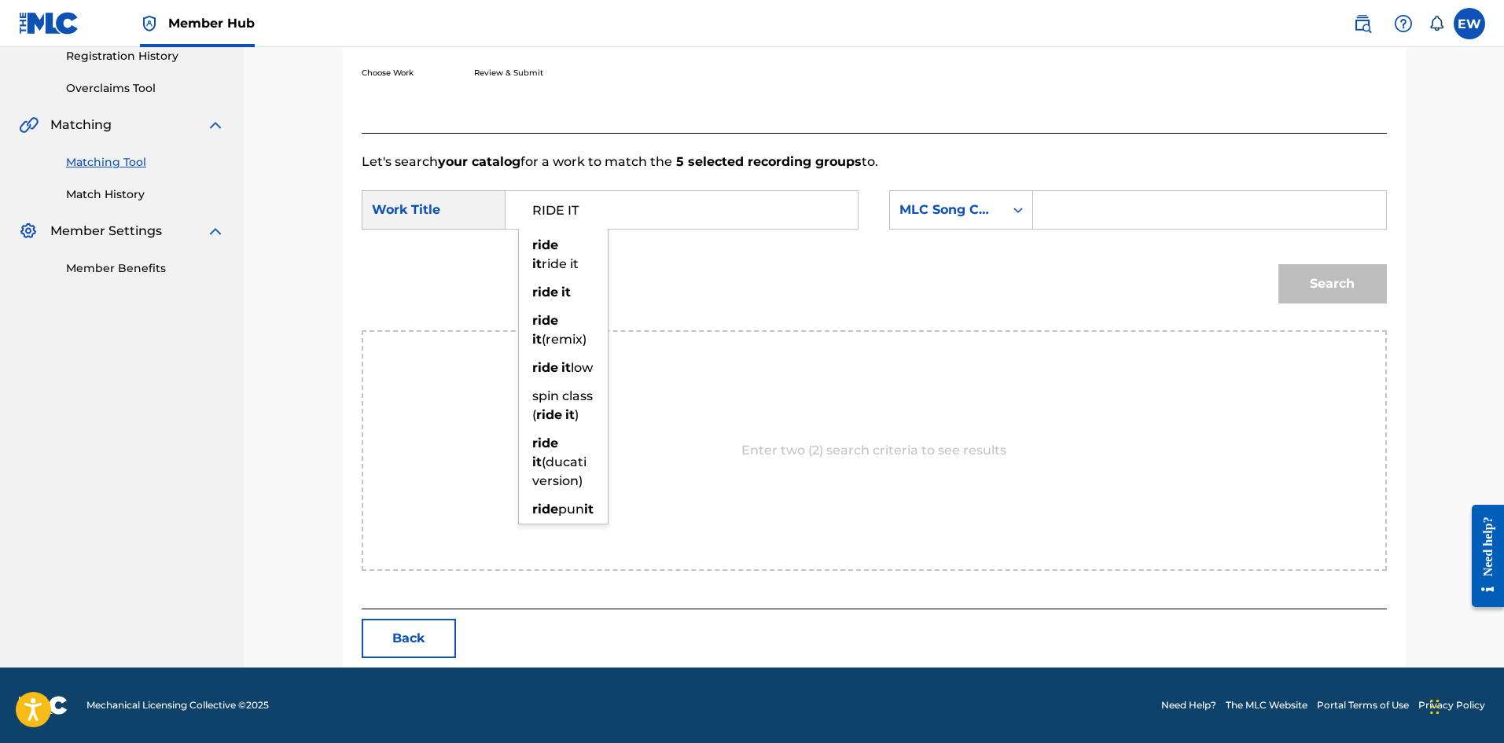
type input "RIDE IT"
click at [1174, 216] on input "Search Form" at bounding box center [1210, 210] width 326 height 38
paste input "RA5R7T"
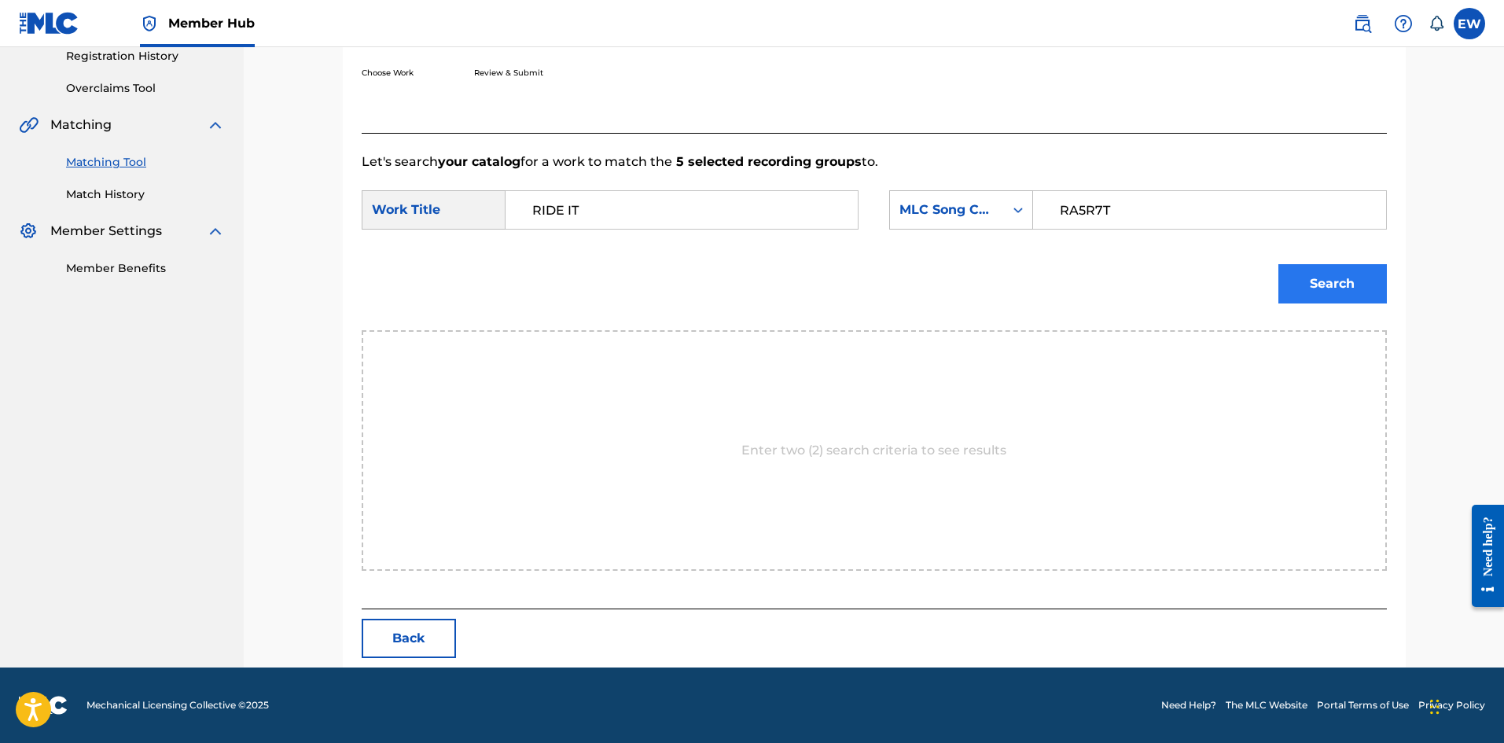
type input "RA5R7T"
click at [1324, 285] on button "Search" at bounding box center [1333, 283] width 109 height 39
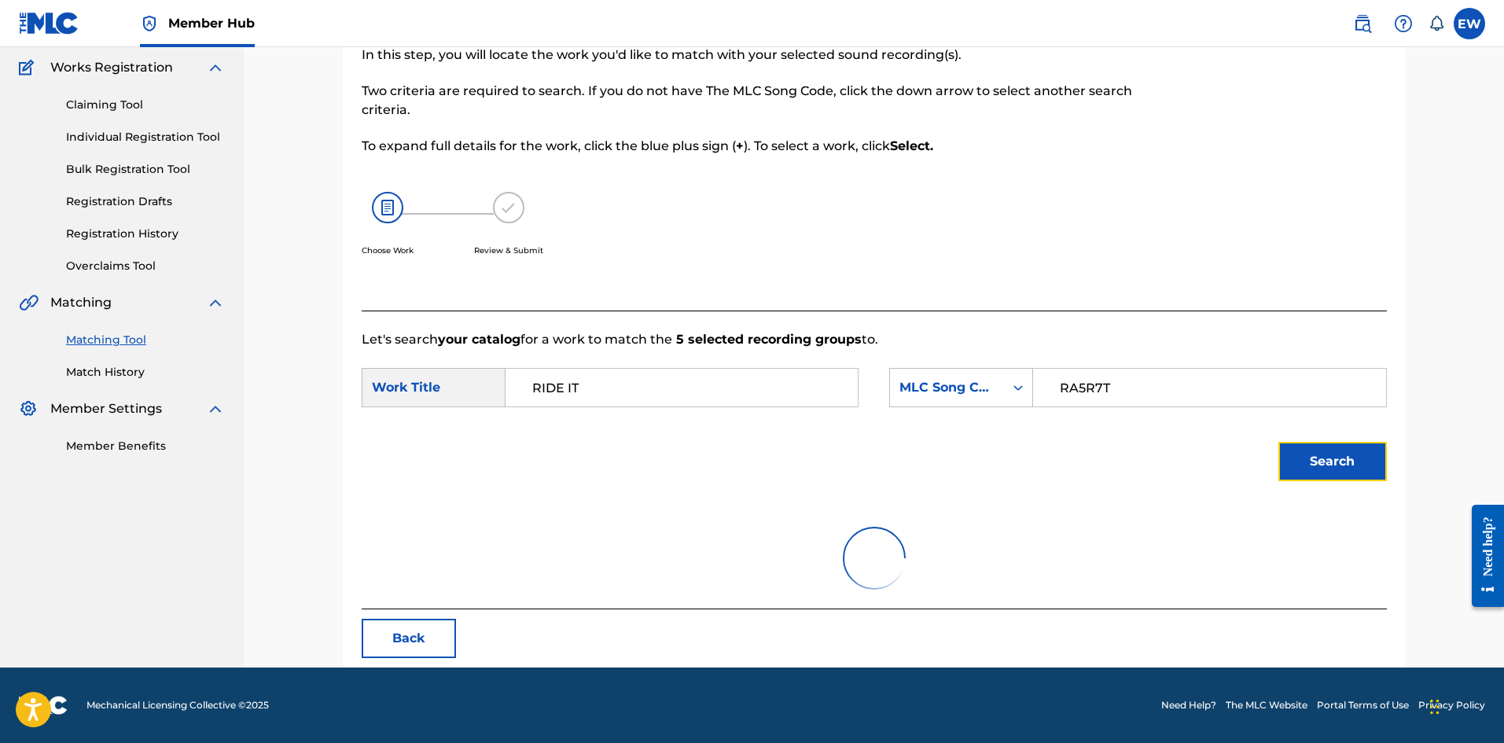
scroll to position [258, 0]
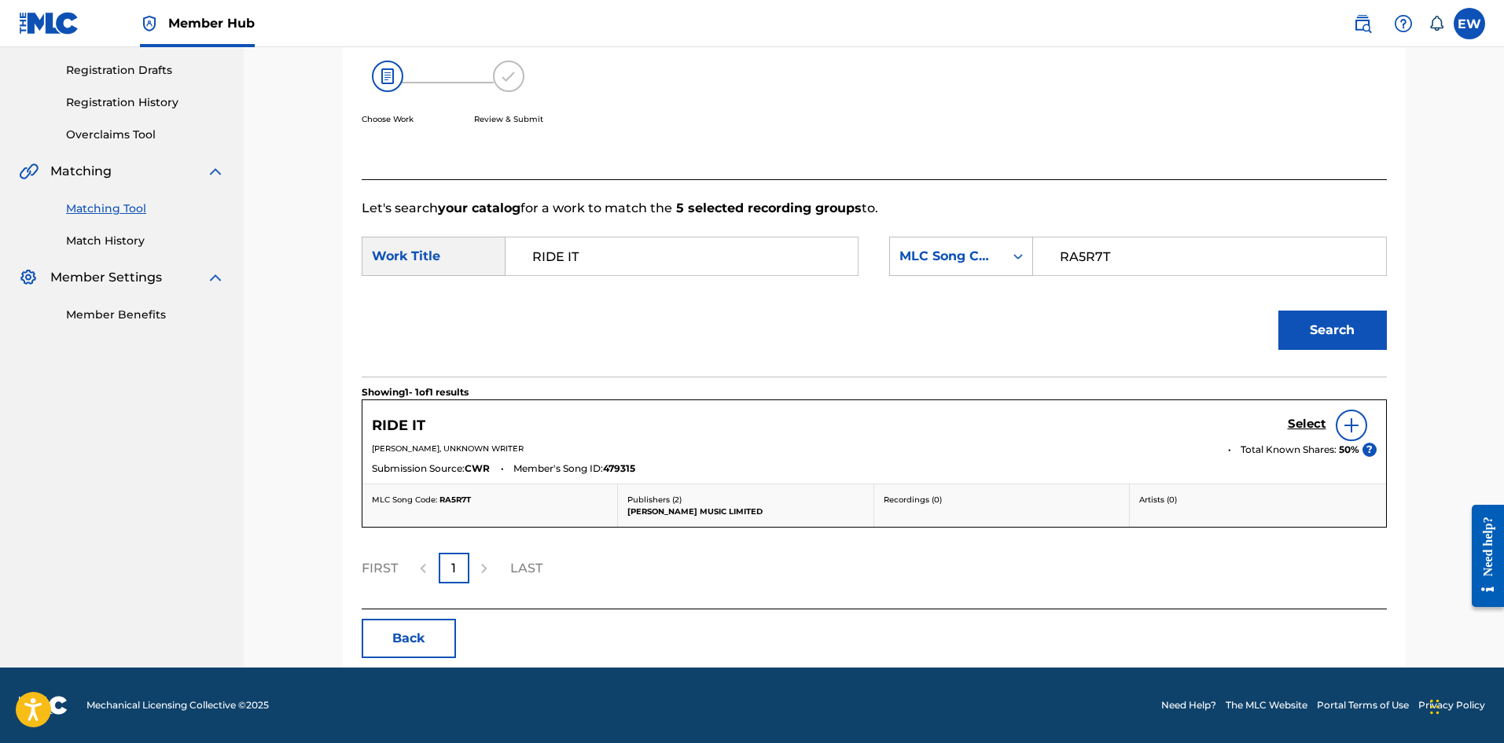
click at [1306, 411] on div "Select" at bounding box center [1332, 425] width 89 height 31
click at [1304, 423] on h5 "Select" at bounding box center [1307, 424] width 39 height 15
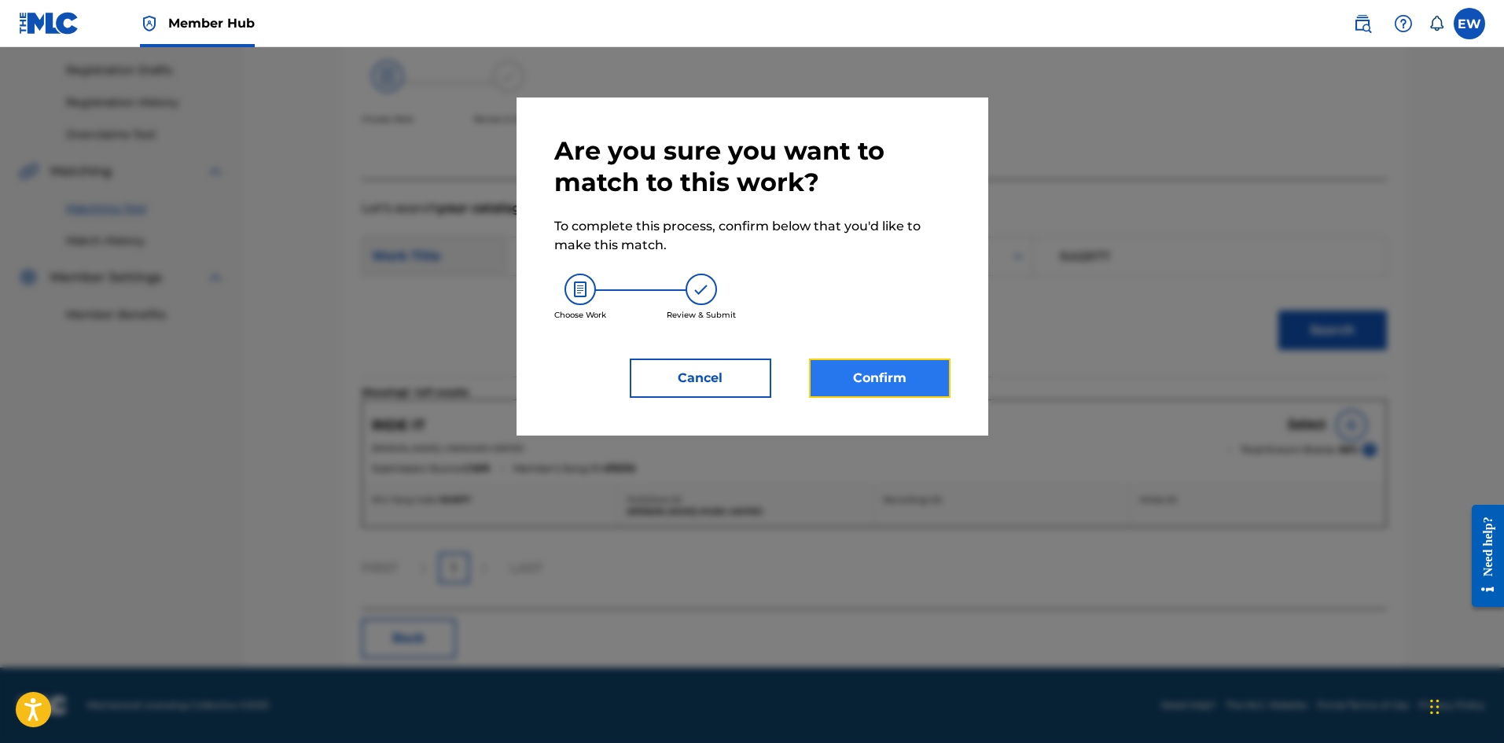
click at [883, 383] on button "Confirm" at bounding box center [880, 378] width 142 height 39
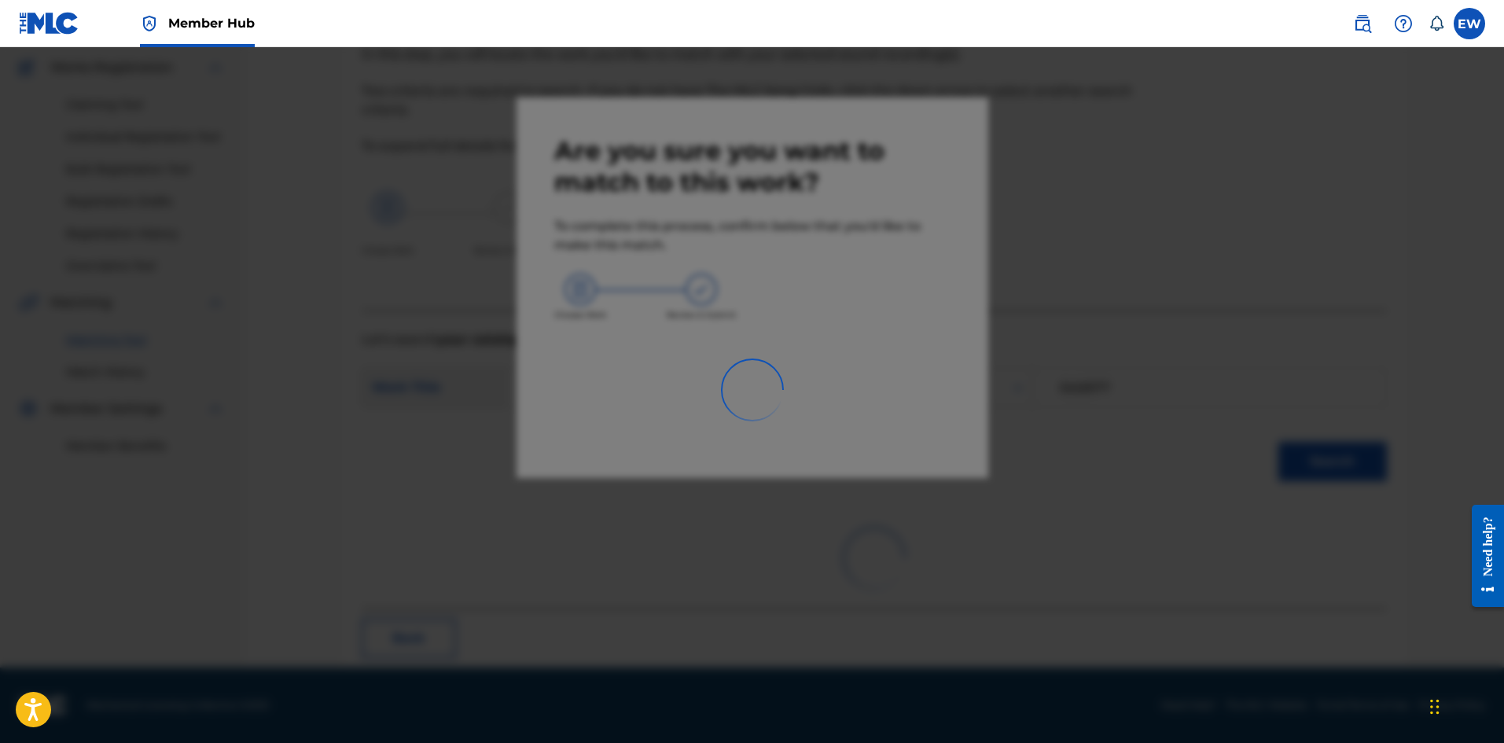
scroll to position [38, 0]
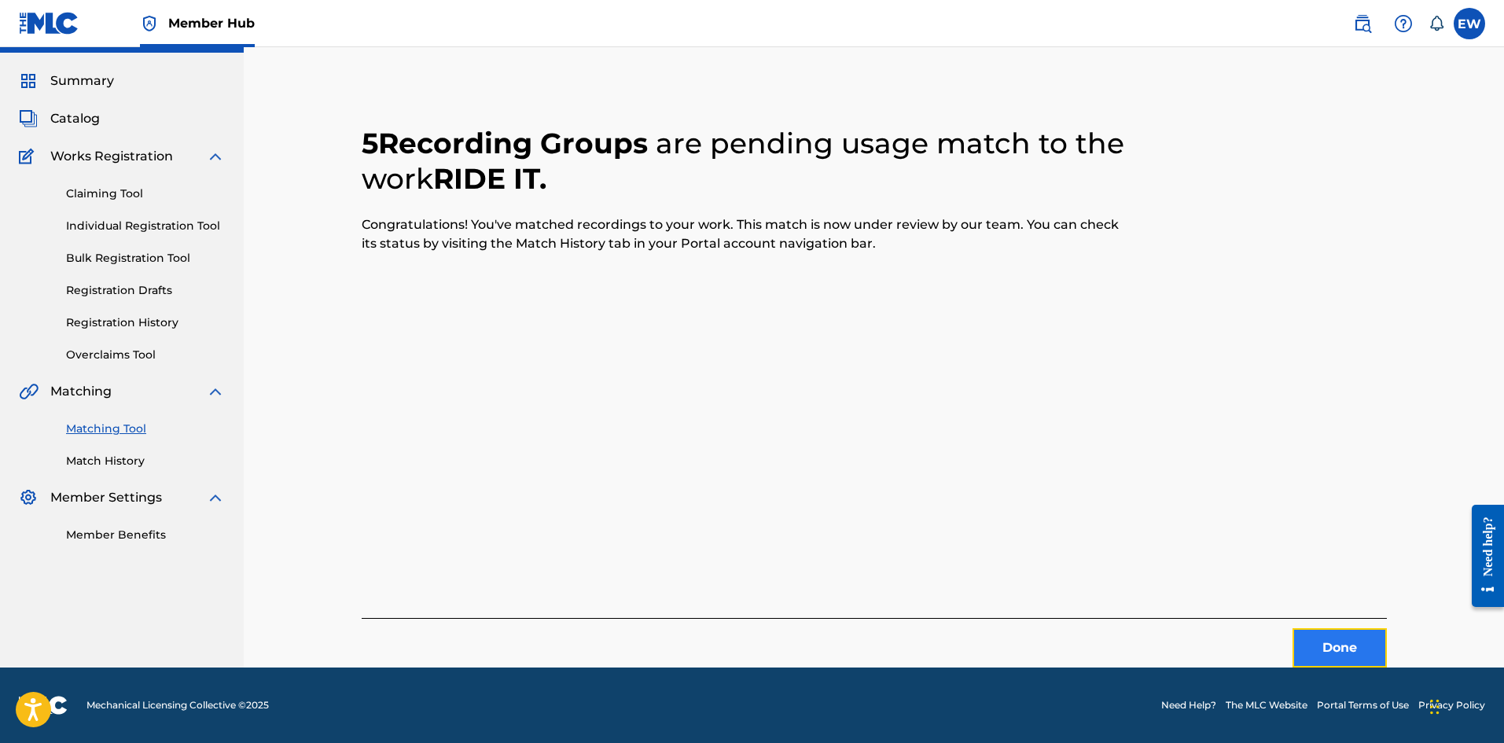
click at [1332, 643] on button "Done" at bounding box center [1340, 647] width 94 height 39
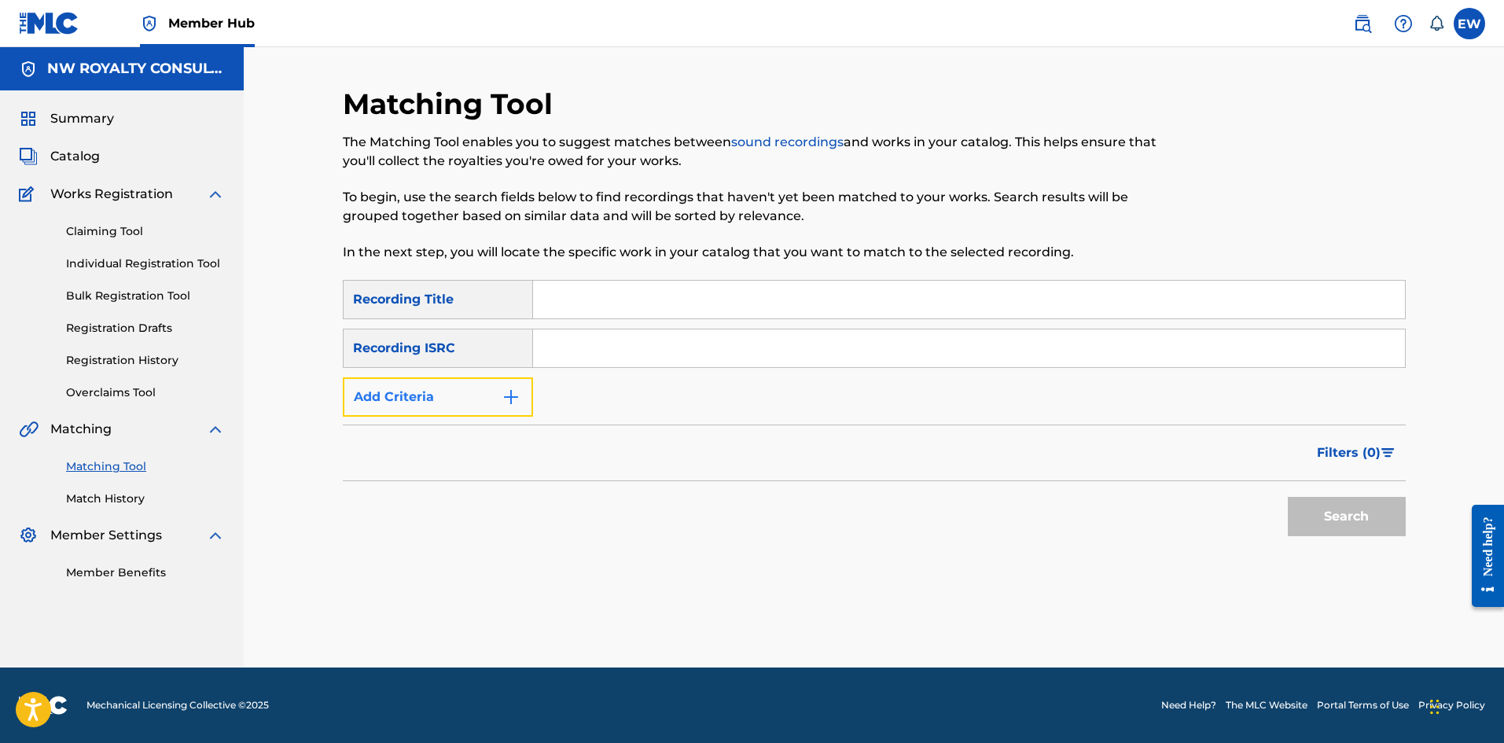
click at [459, 400] on button "Add Criteria" at bounding box center [438, 396] width 190 height 39
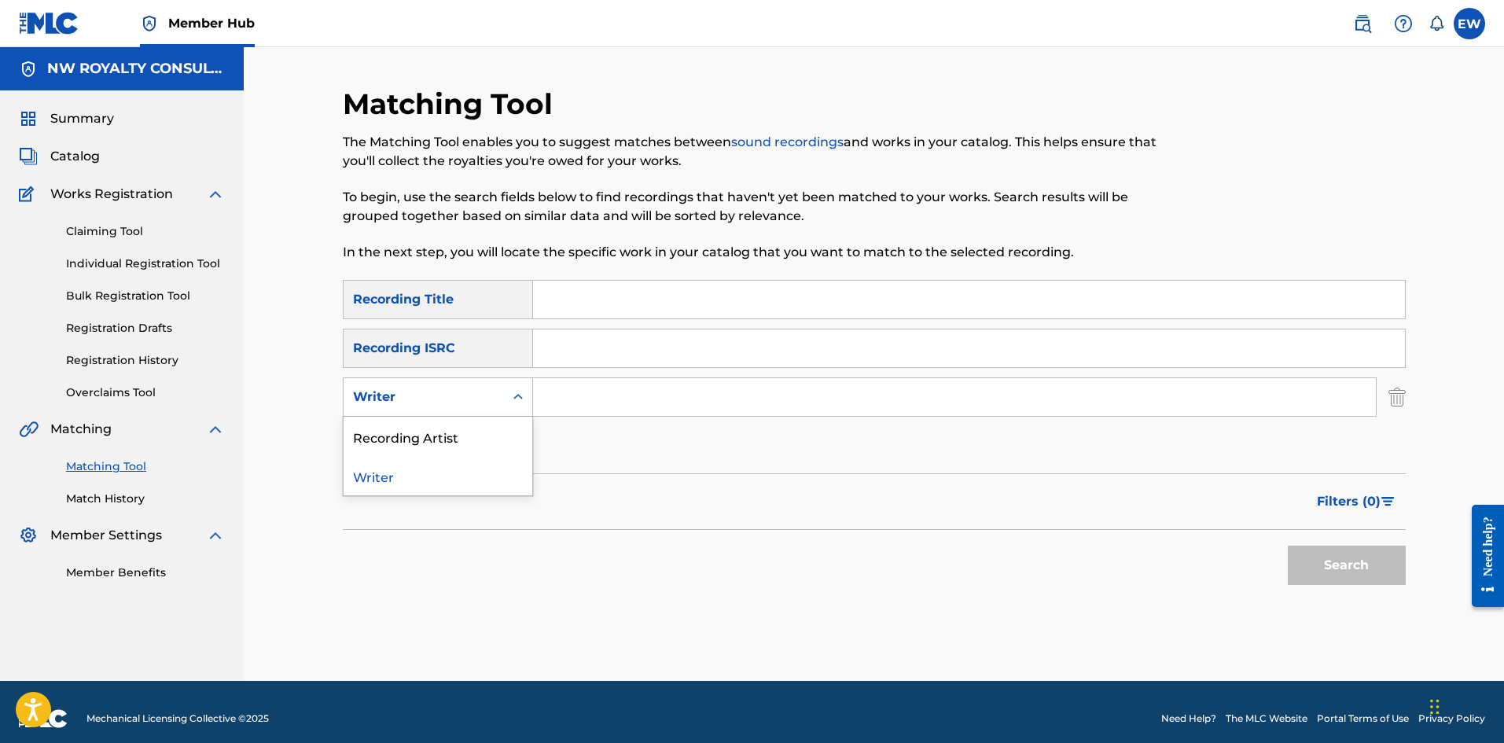
click at [459, 400] on div "Writer" at bounding box center [424, 397] width 142 height 19
drag, startPoint x: 462, startPoint y: 433, endPoint x: 476, endPoint y: 429, distance: 14.7
click at [466, 433] on div "Recording Artist" at bounding box center [438, 436] width 189 height 39
click at [580, 403] on input "Search Form" at bounding box center [954, 397] width 843 height 38
paste input "KIM GEBRIEL"
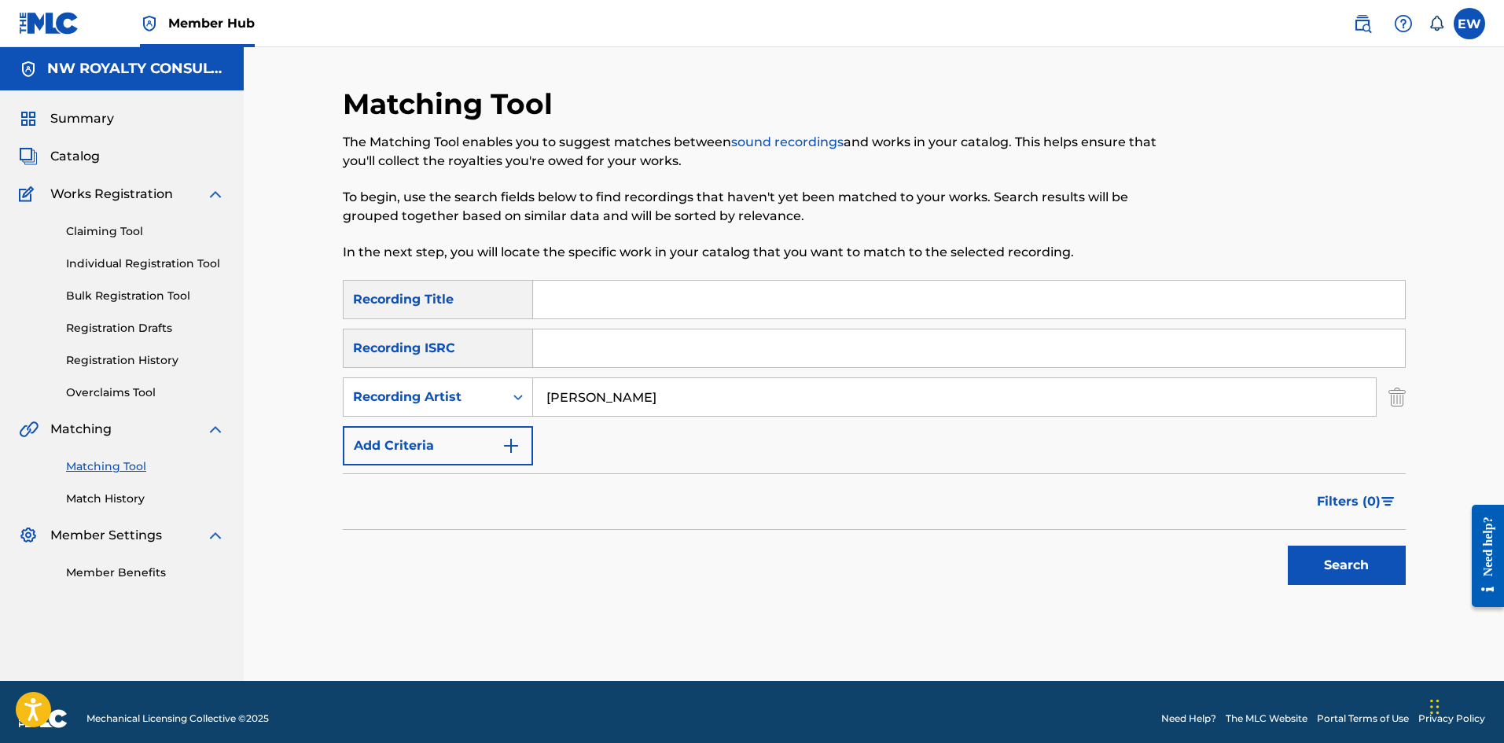
type input "KIM GEBRIEL"
click at [697, 303] on input "Search Form" at bounding box center [969, 300] width 872 height 38
paste input "RIGHT BY YOU"
type input "RIGHT BY YOU"
click at [1320, 570] on button "Search" at bounding box center [1347, 565] width 118 height 39
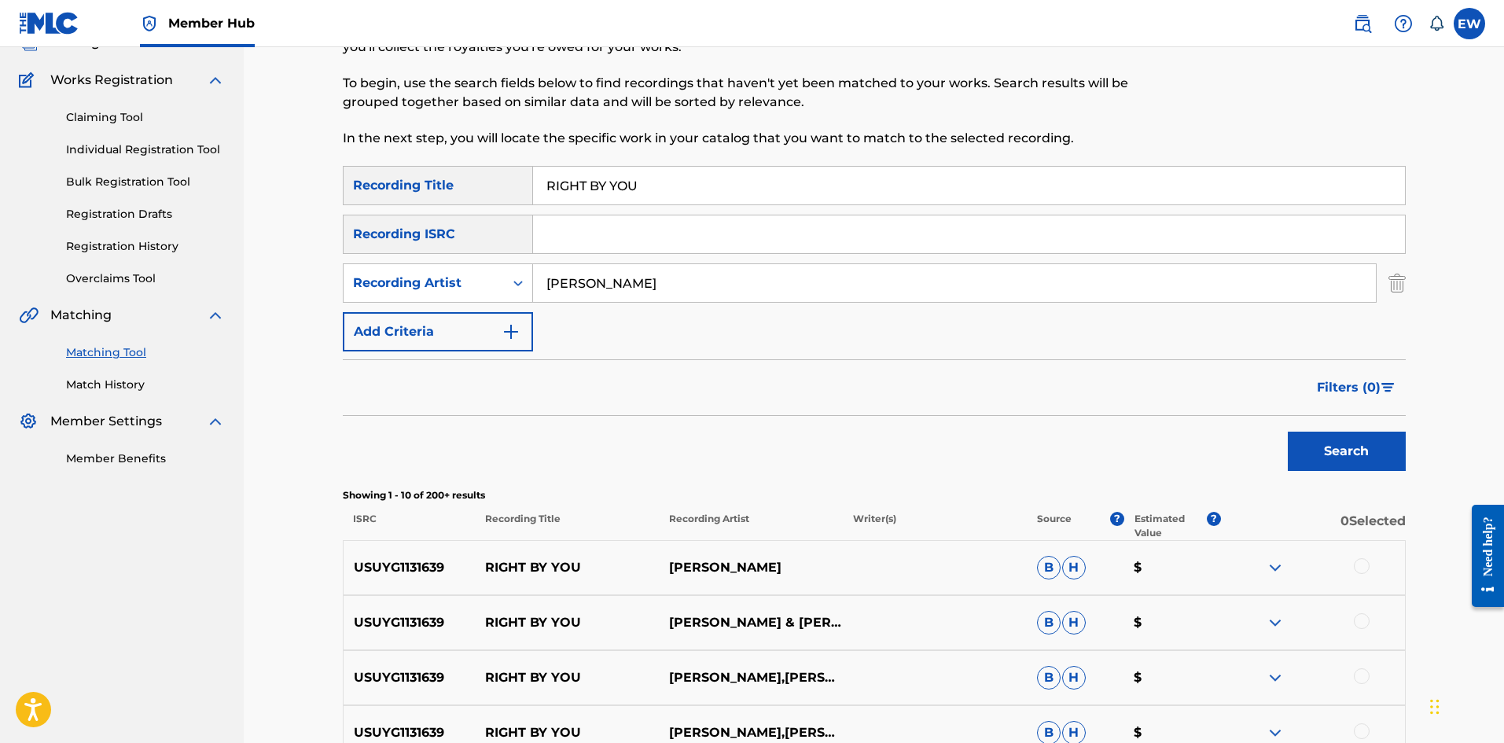
scroll to position [157, 0]
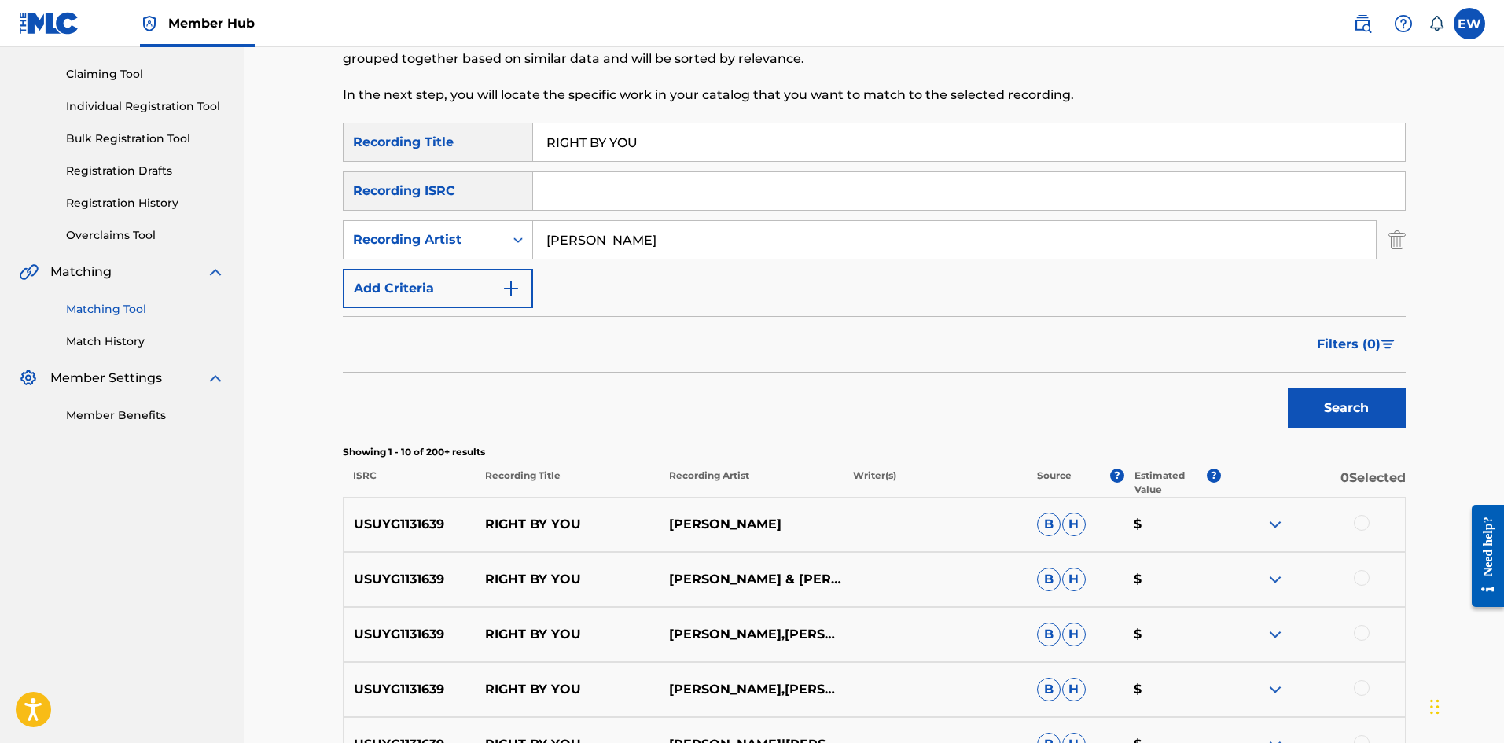
click at [1361, 523] on div at bounding box center [1362, 523] width 16 height 16
click at [1366, 577] on div at bounding box center [1362, 578] width 16 height 16
click at [1364, 627] on div at bounding box center [1362, 633] width 16 height 16
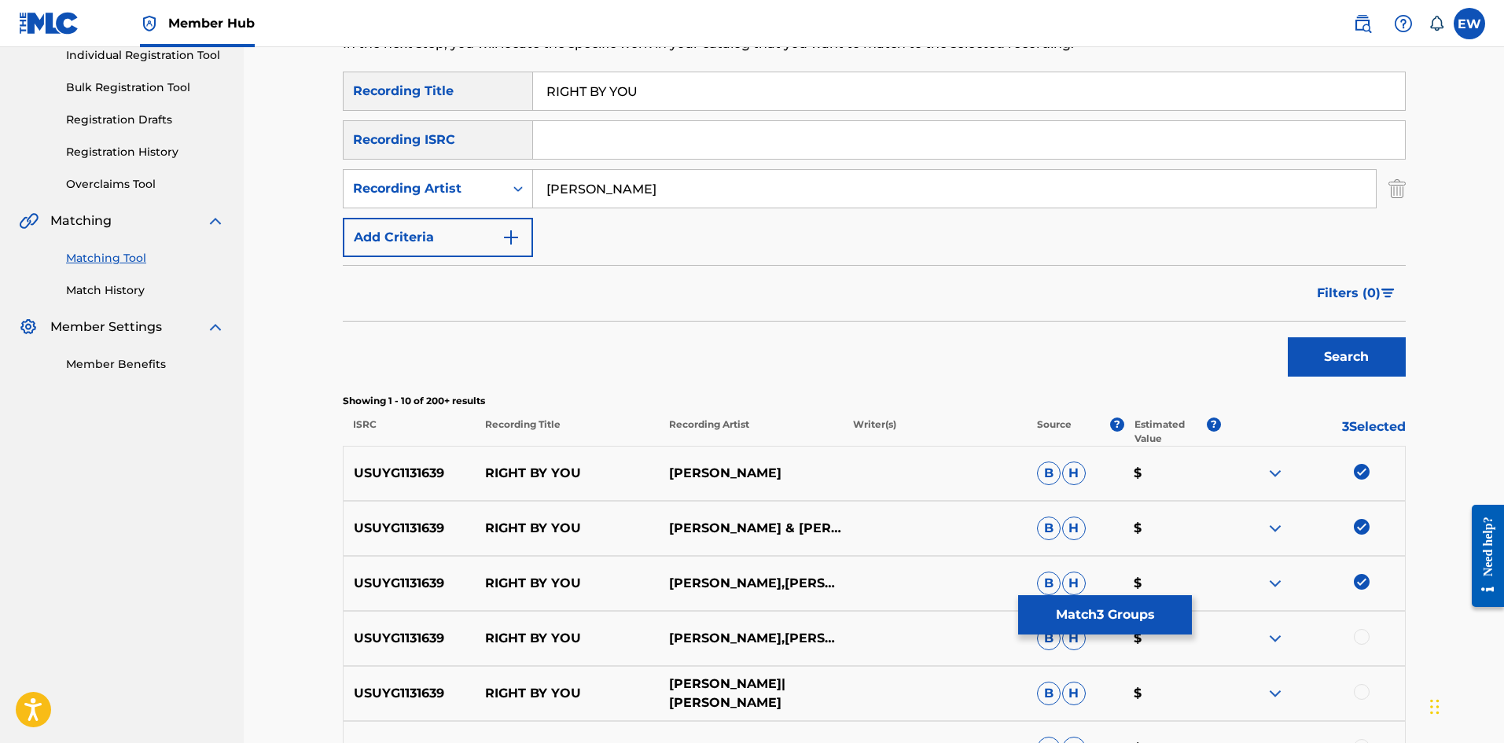
scroll to position [315, 0]
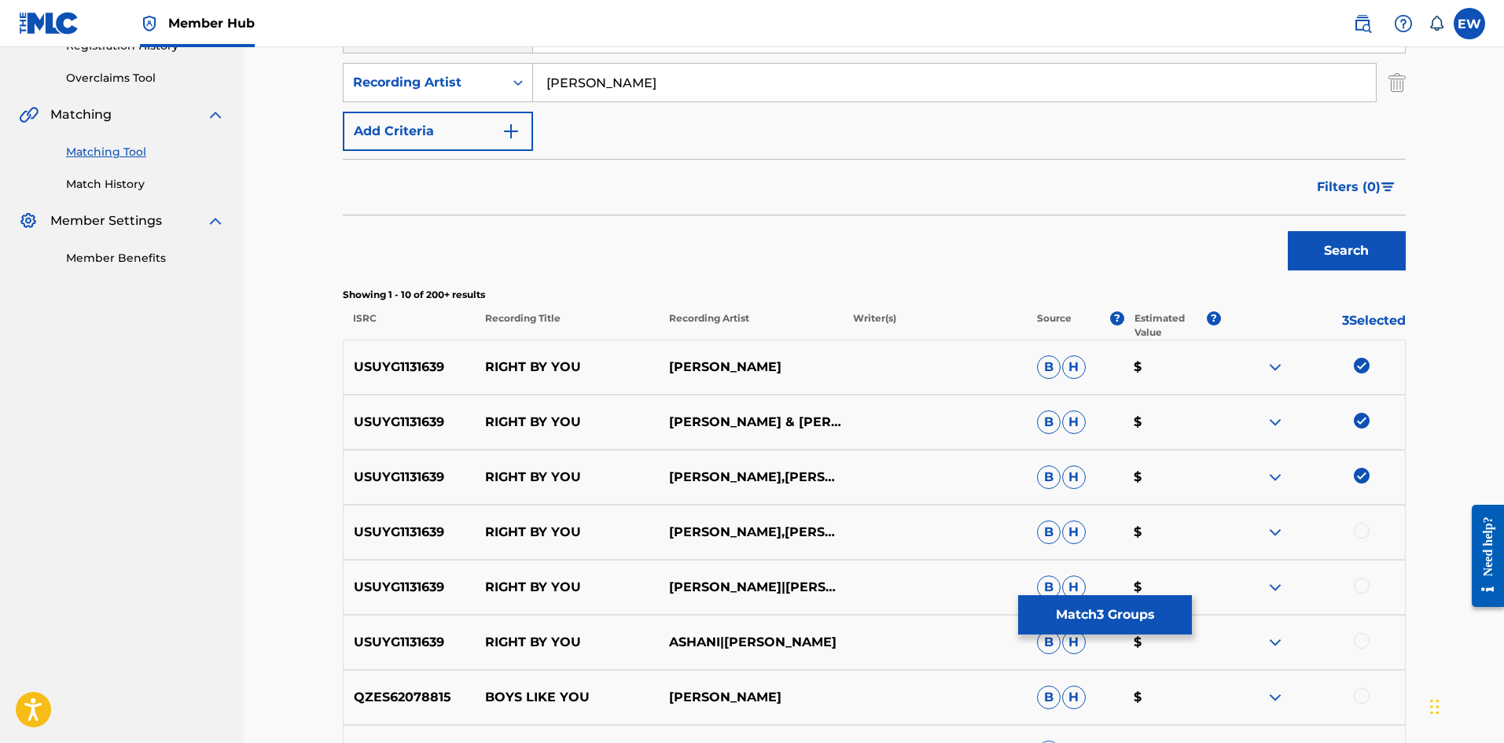
click at [1362, 531] on div at bounding box center [1362, 531] width 16 height 16
click at [1362, 587] on div at bounding box center [1362, 586] width 16 height 16
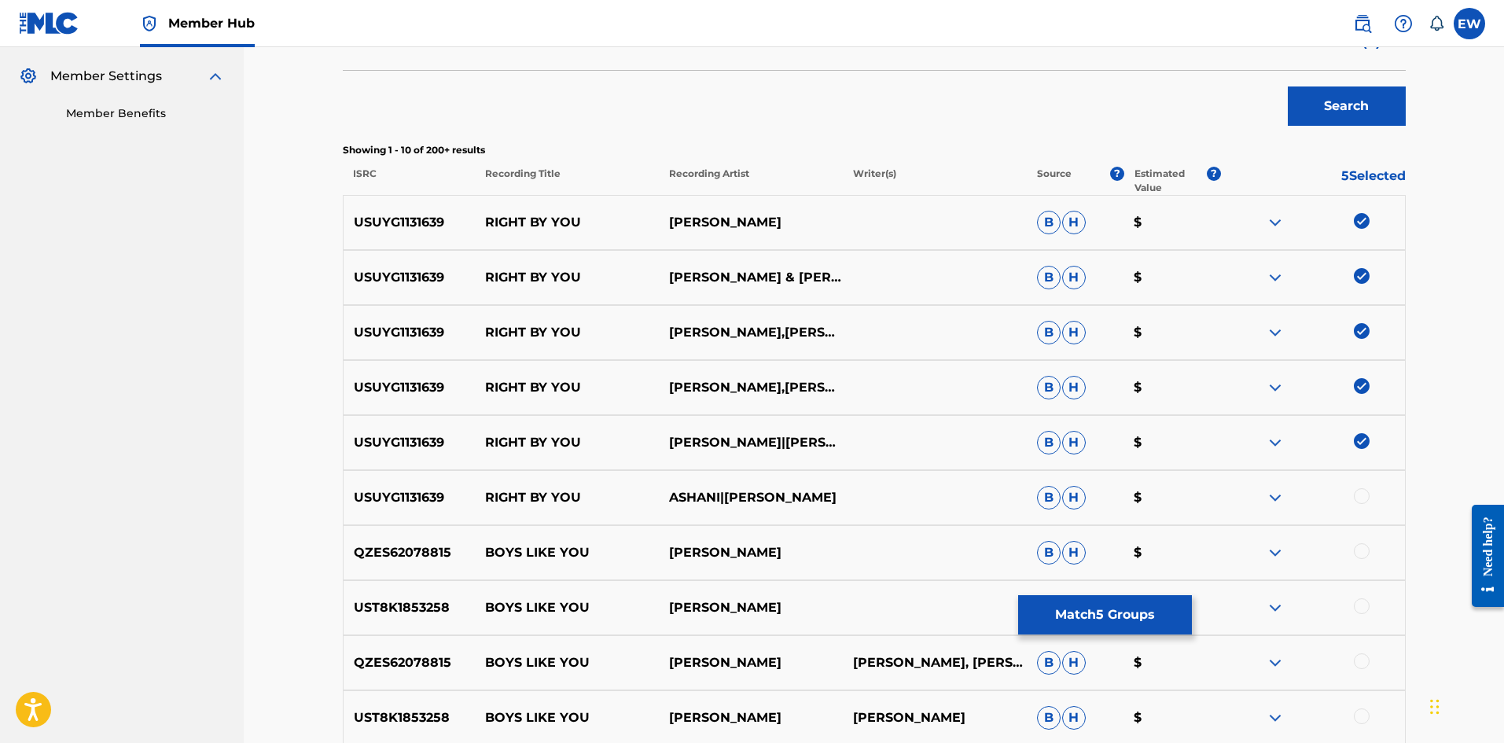
scroll to position [472, 0]
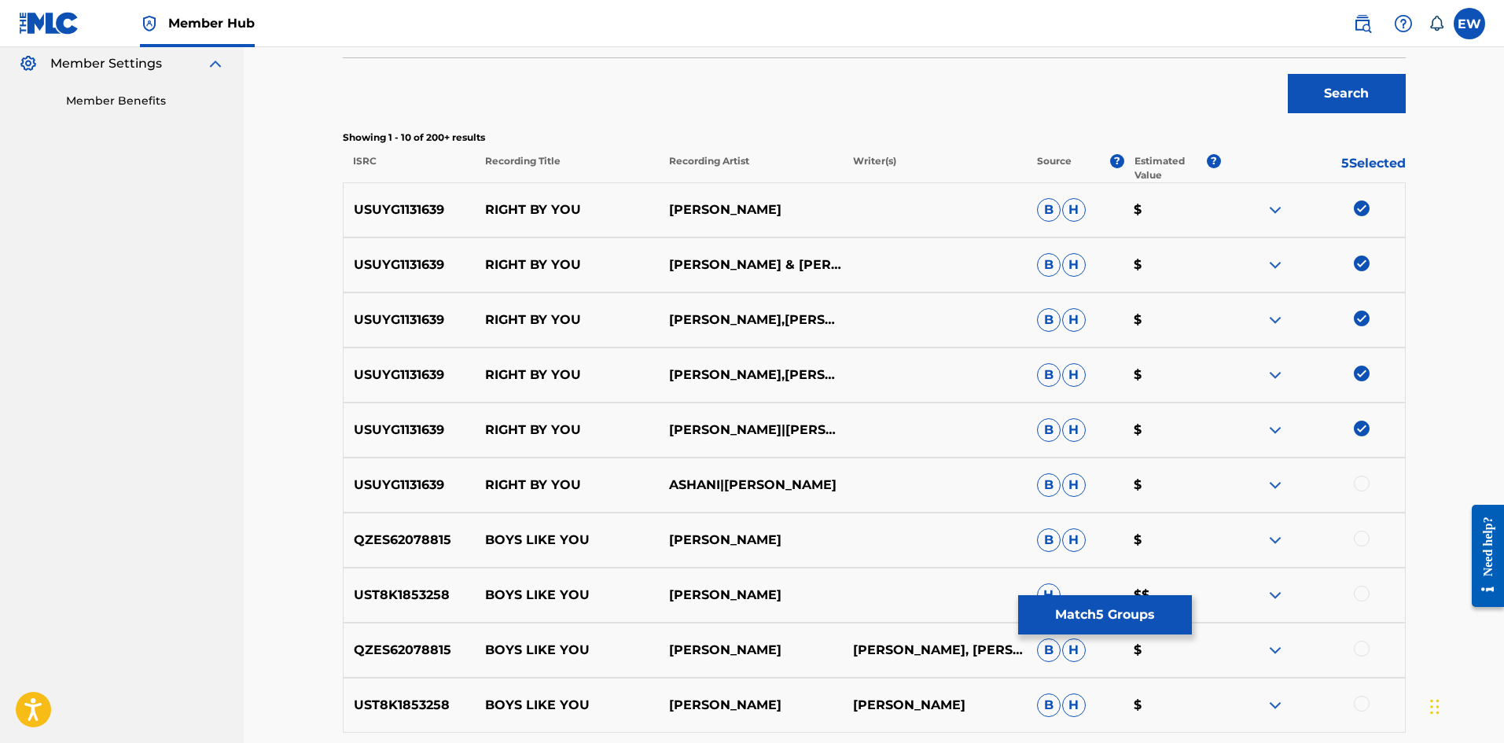
click at [1364, 488] on div at bounding box center [1362, 484] width 16 height 16
click at [1133, 603] on button "Match 6 Groups" at bounding box center [1105, 614] width 174 height 39
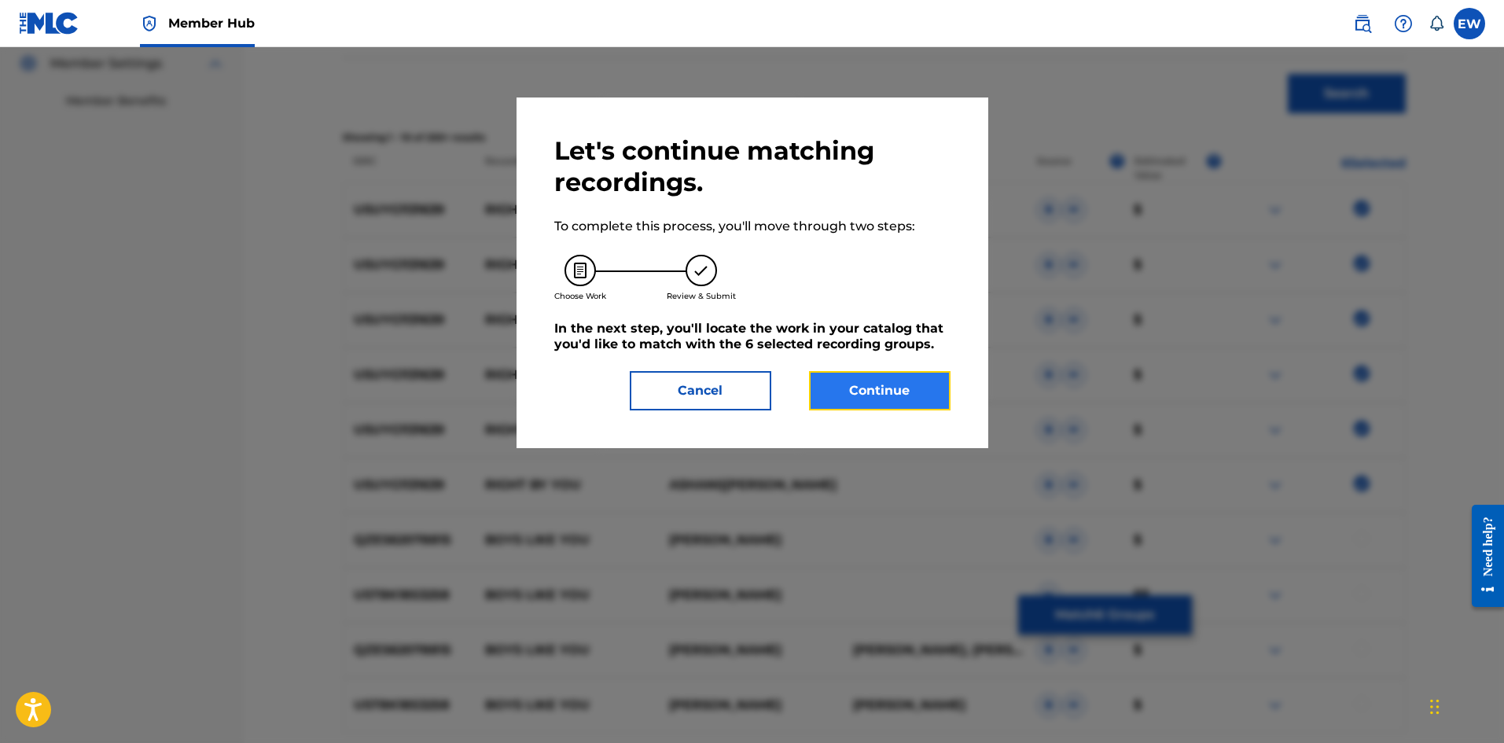
click at [889, 392] on button "Continue" at bounding box center [880, 390] width 142 height 39
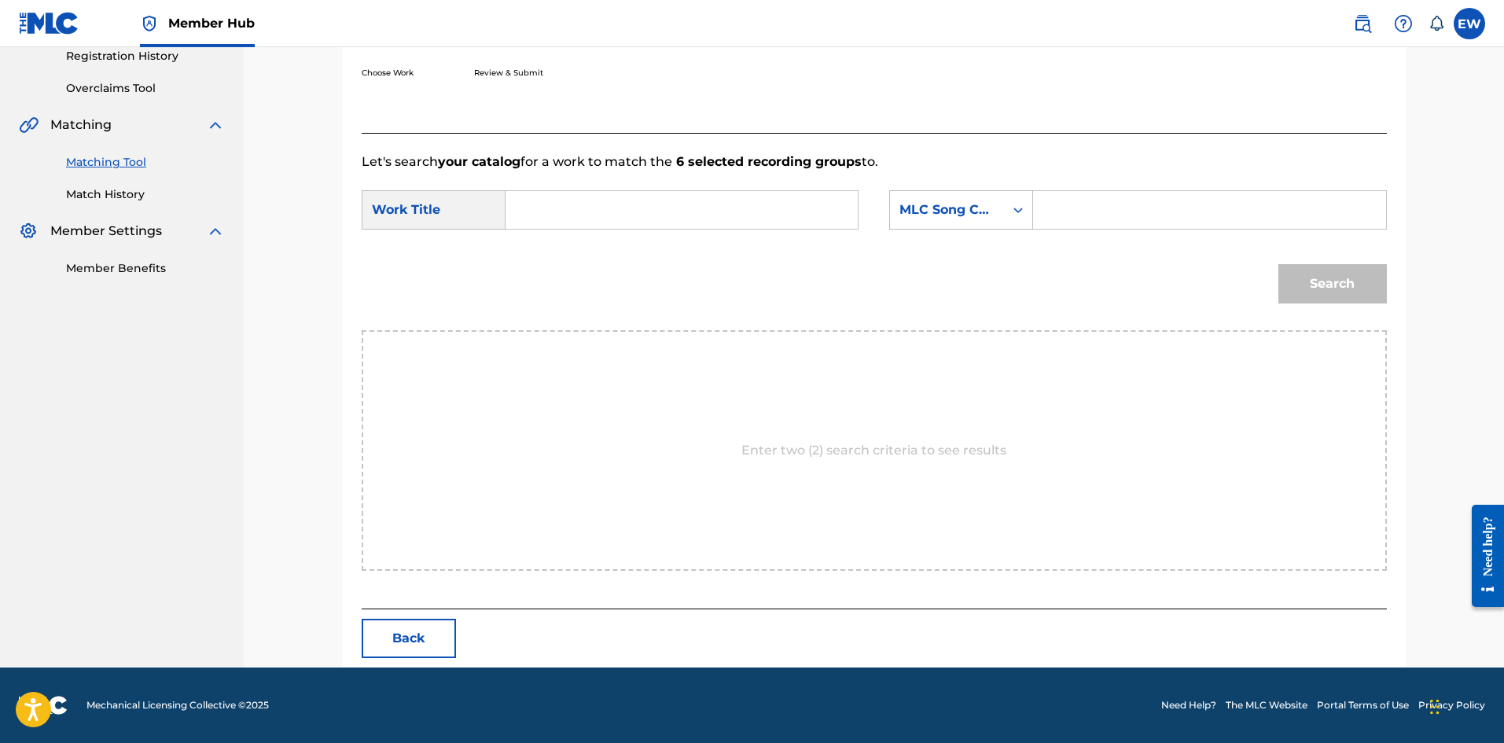
click at [670, 215] on input "Search Form" at bounding box center [682, 210] width 326 height 38
paste input "RIGHT BY YOU"
type input "RIGHT BY YOU"
click at [1199, 215] on input "Search Form" at bounding box center [1210, 210] width 326 height 38
paste input "RB2L0C"
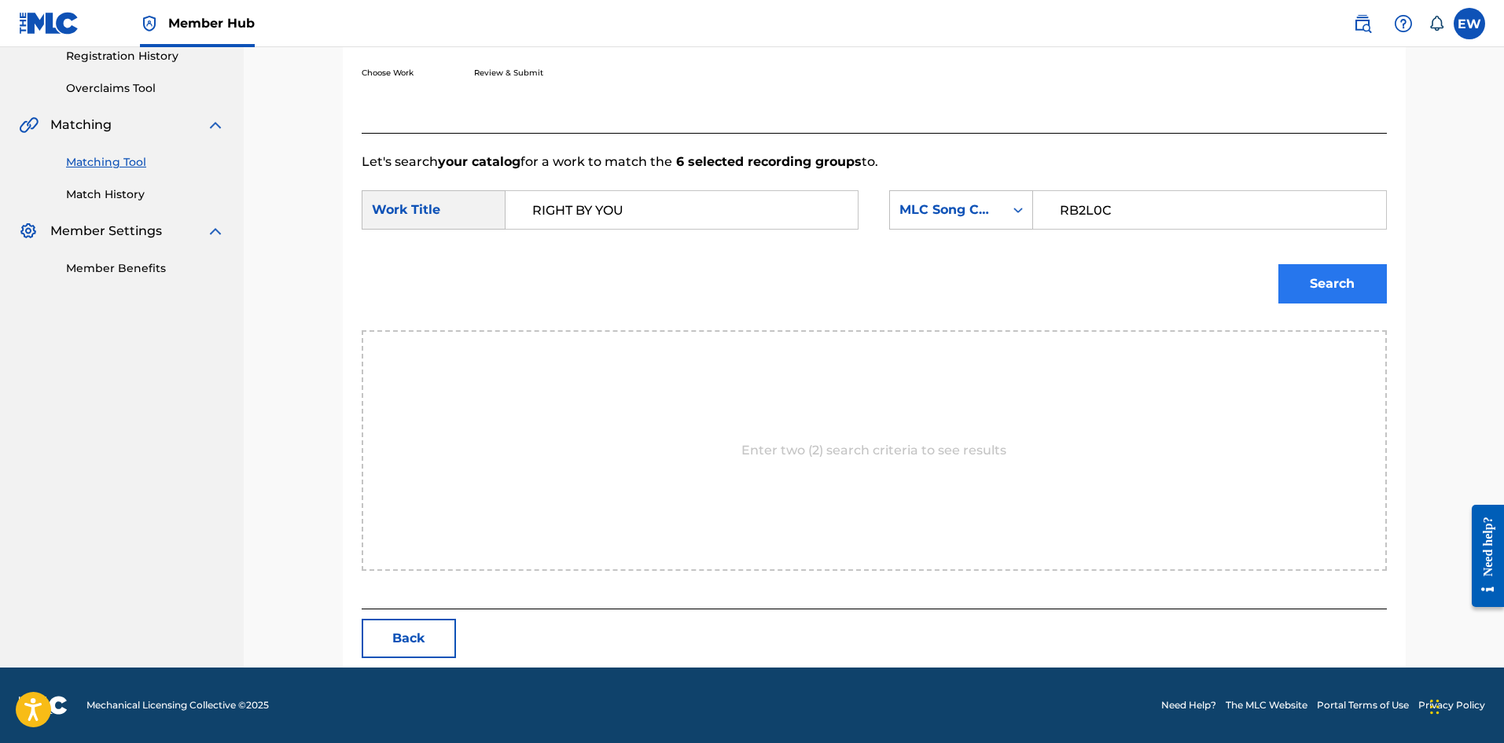
type input "RB2L0C"
click at [1346, 285] on button "Search" at bounding box center [1333, 283] width 109 height 39
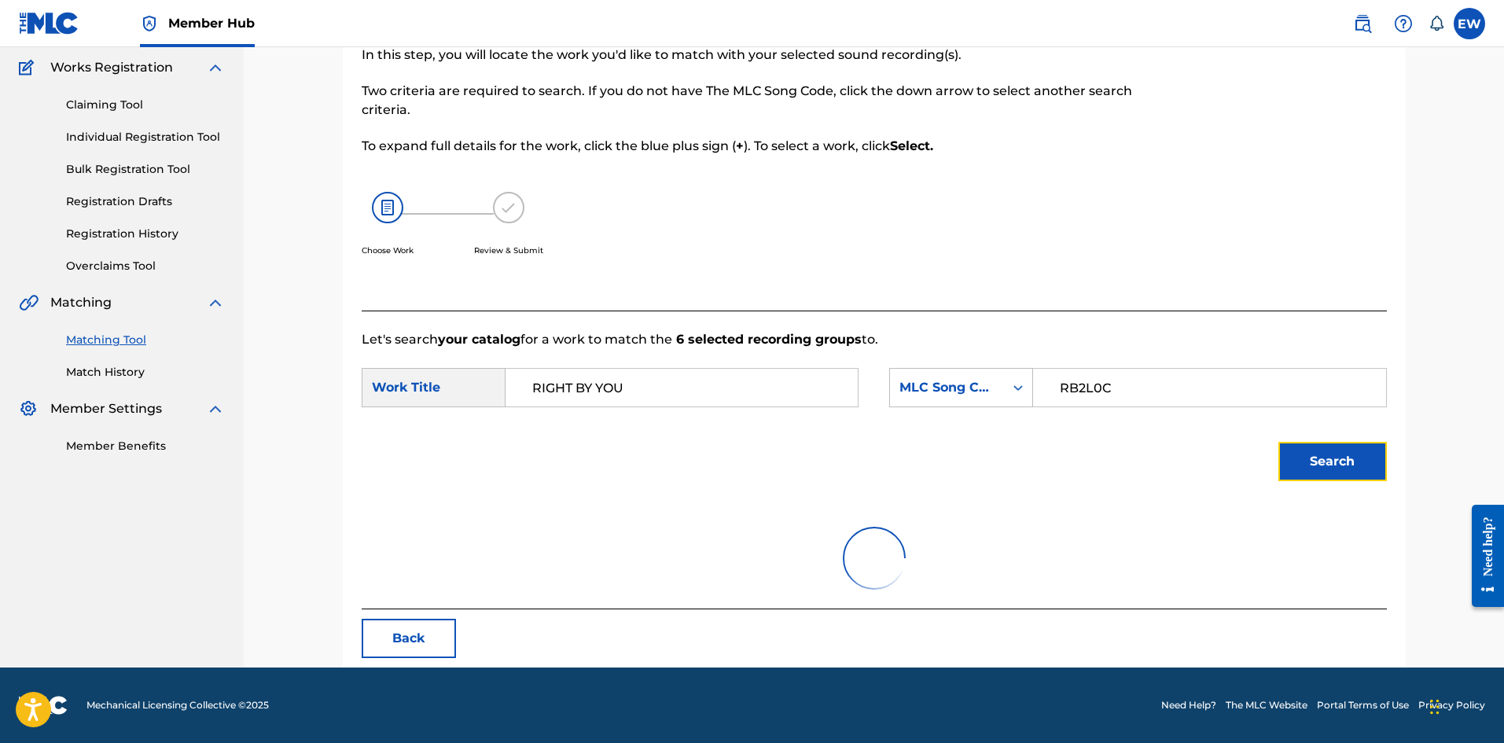
scroll to position [258, 0]
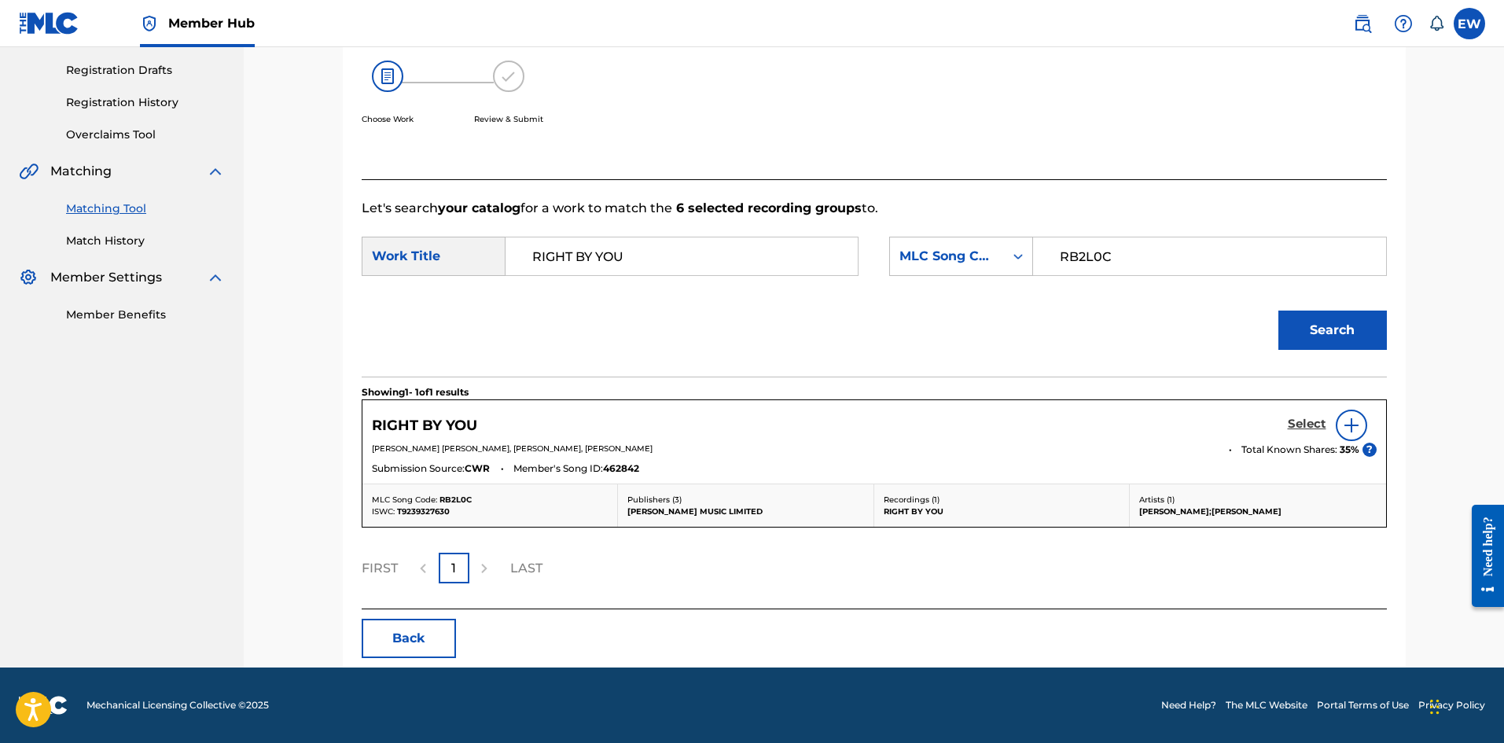
click at [1295, 422] on h5 "Select" at bounding box center [1307, 424] width 39 height 15
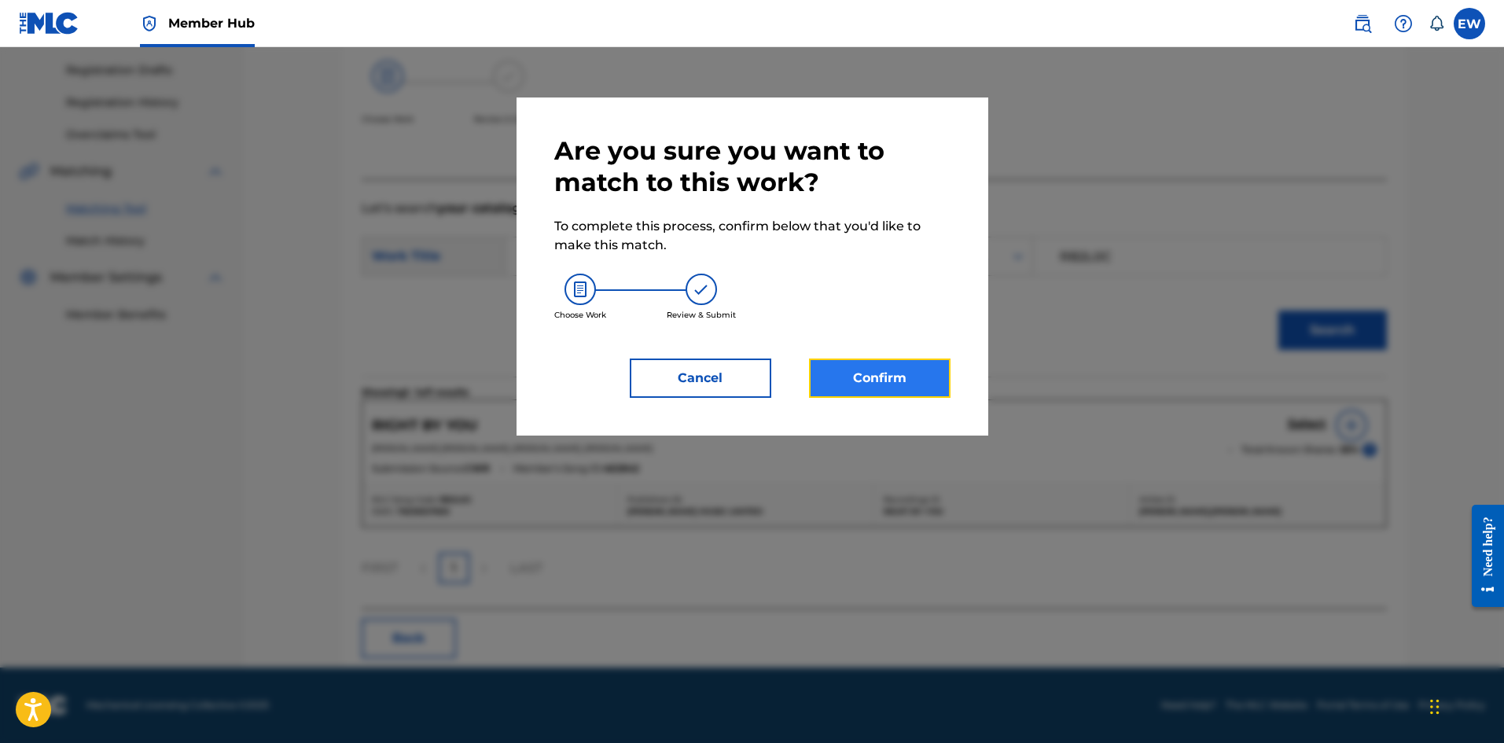
click at [911, 370] on button "Confirm" at bounding box center [880, 378] width 142 height 39
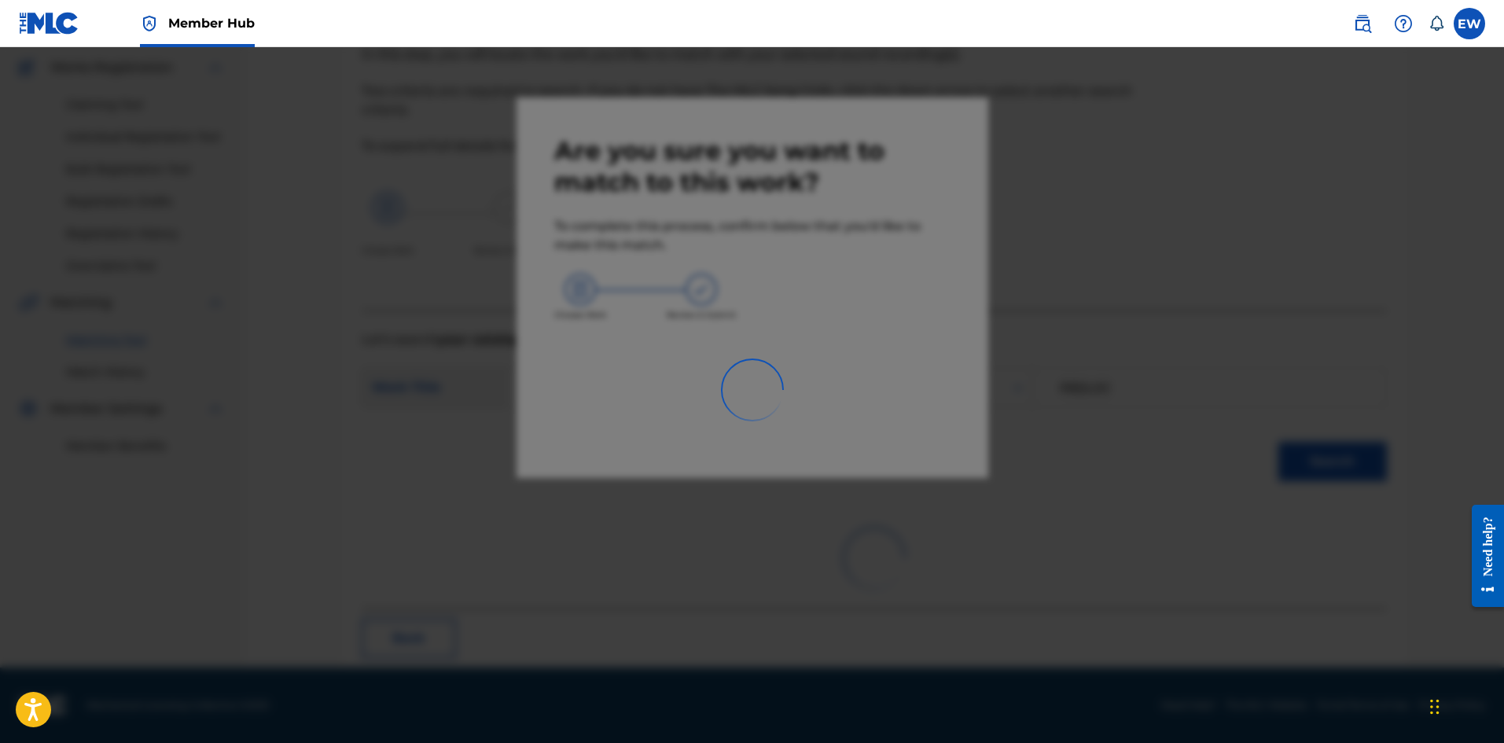
scroll to position [38, 0]
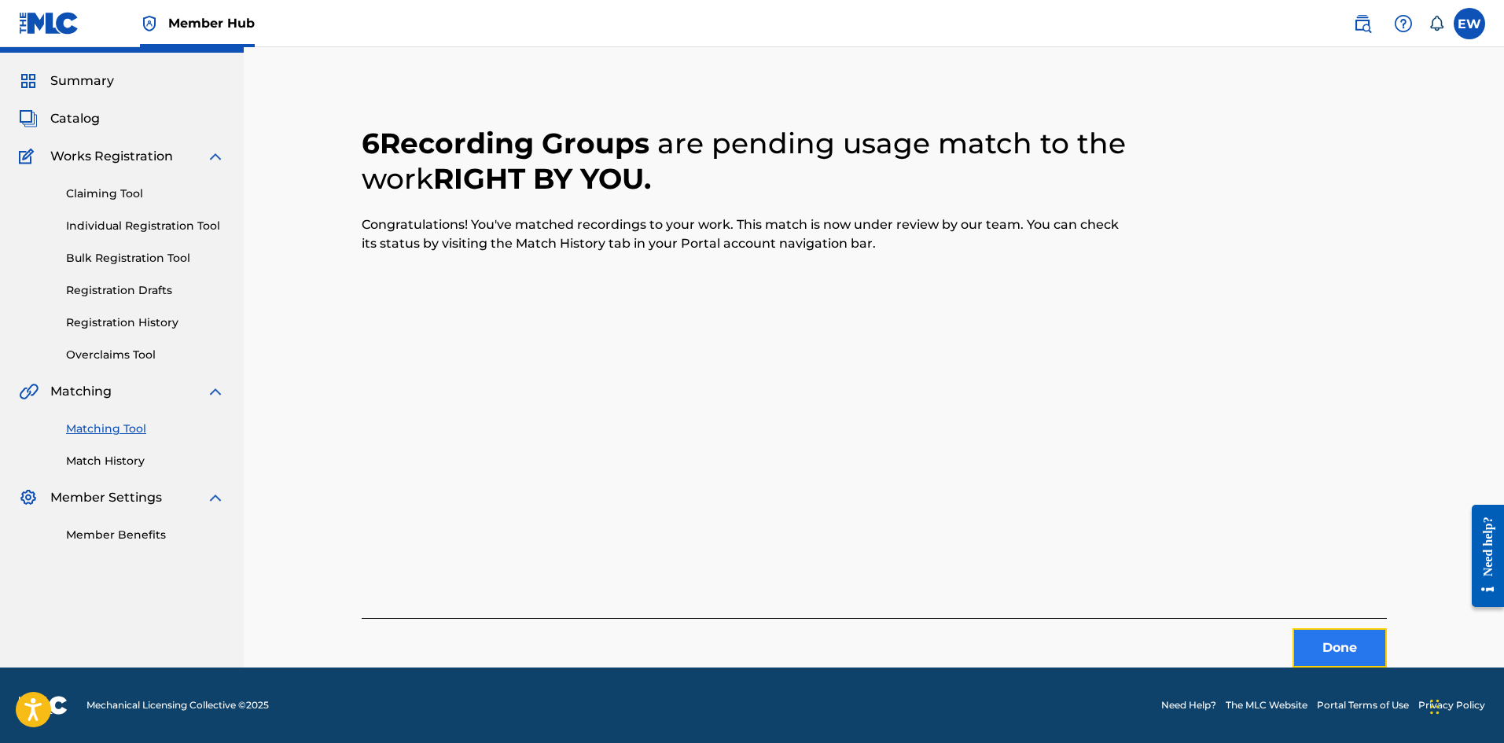
drag, startPoint x: 1315, startPoint y: 638, endPoint x: 1304, endPoint y: 640, distance: 11.3
click at [1304, 640] on button "Done" at bounding box center [1340, 647] width 94 height 39
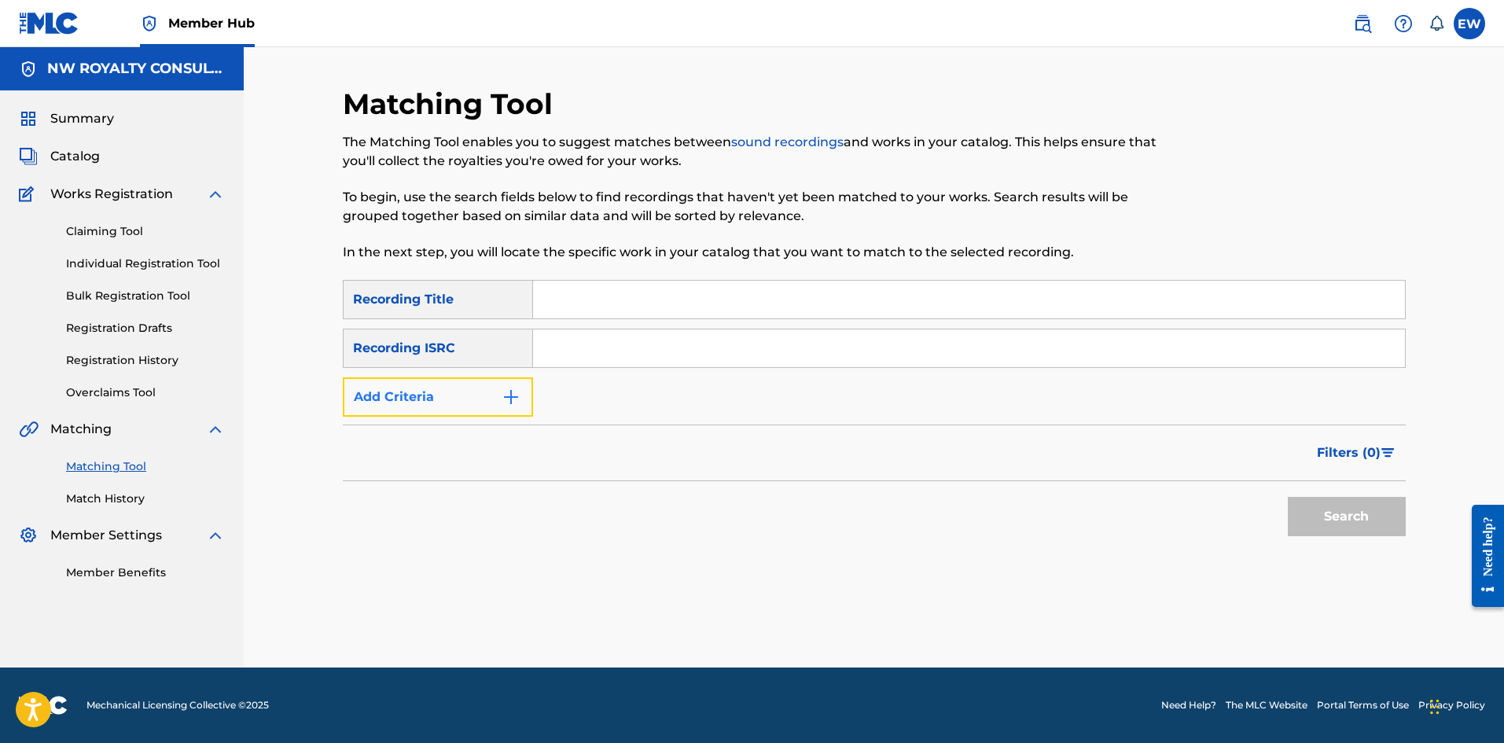
click at [493, 398] on button "Add Criteria" at bounding box center [438, 396] width 190 height 39
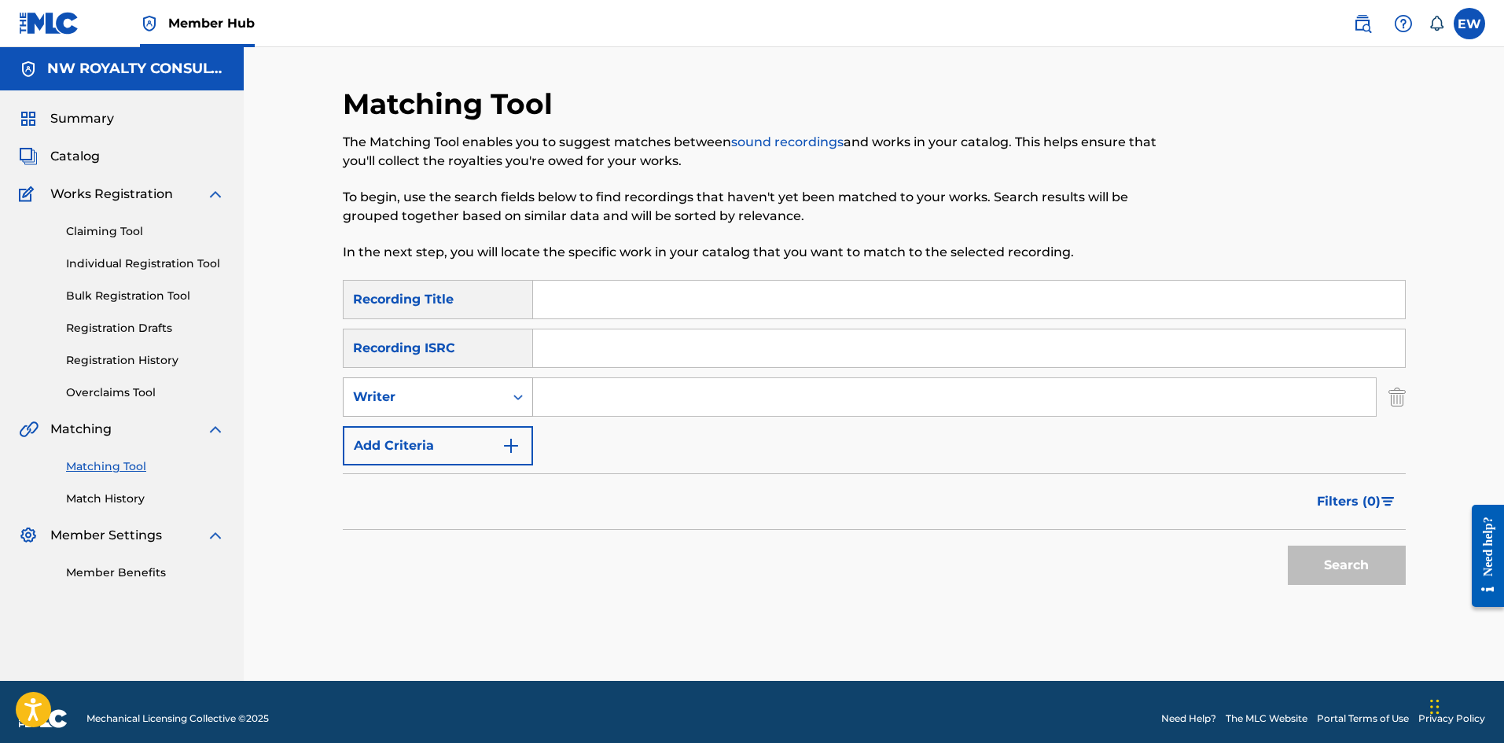
click at [472, 391] on div "Writer" at bounding box center [424, 397] width 142 height 19
click at [467, 429] on div "Recording Artist" at bounding box center [438, 436] width 189 height 39
click at [637, 387] on input "Search Form" at bounding box center [954, 397] width 843 height 38
paste input "JED-I"
type input "JED-I"
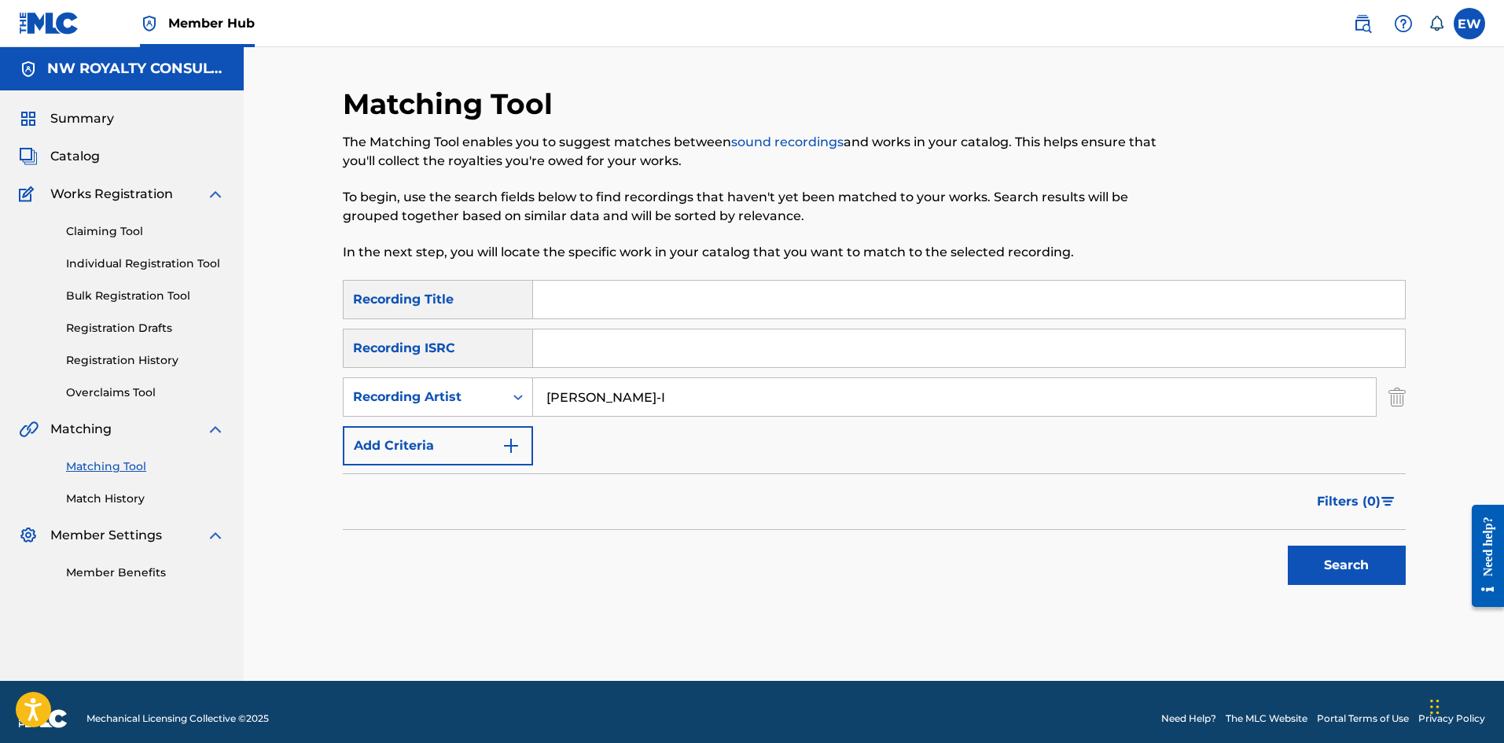
click at [610, 301] on input "Search Form" at bounding box center [969, 300] width 872 height 38
paste input "RIGHT DESO"
type input "RIGHT DESO"
click at [1329, 559] on button "Search" at bounding box center [1347, 565] width 118 height 39
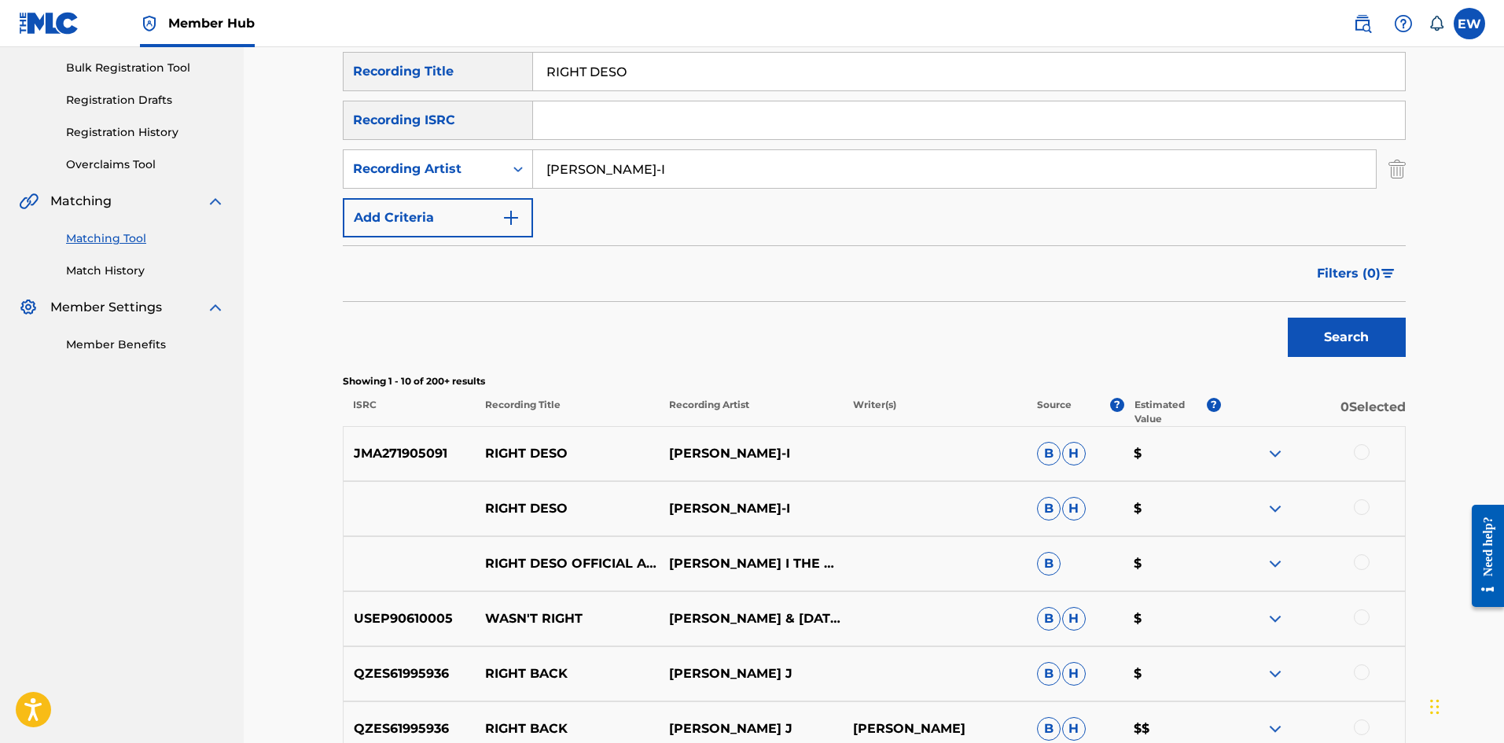
scroll to position [236, 0]
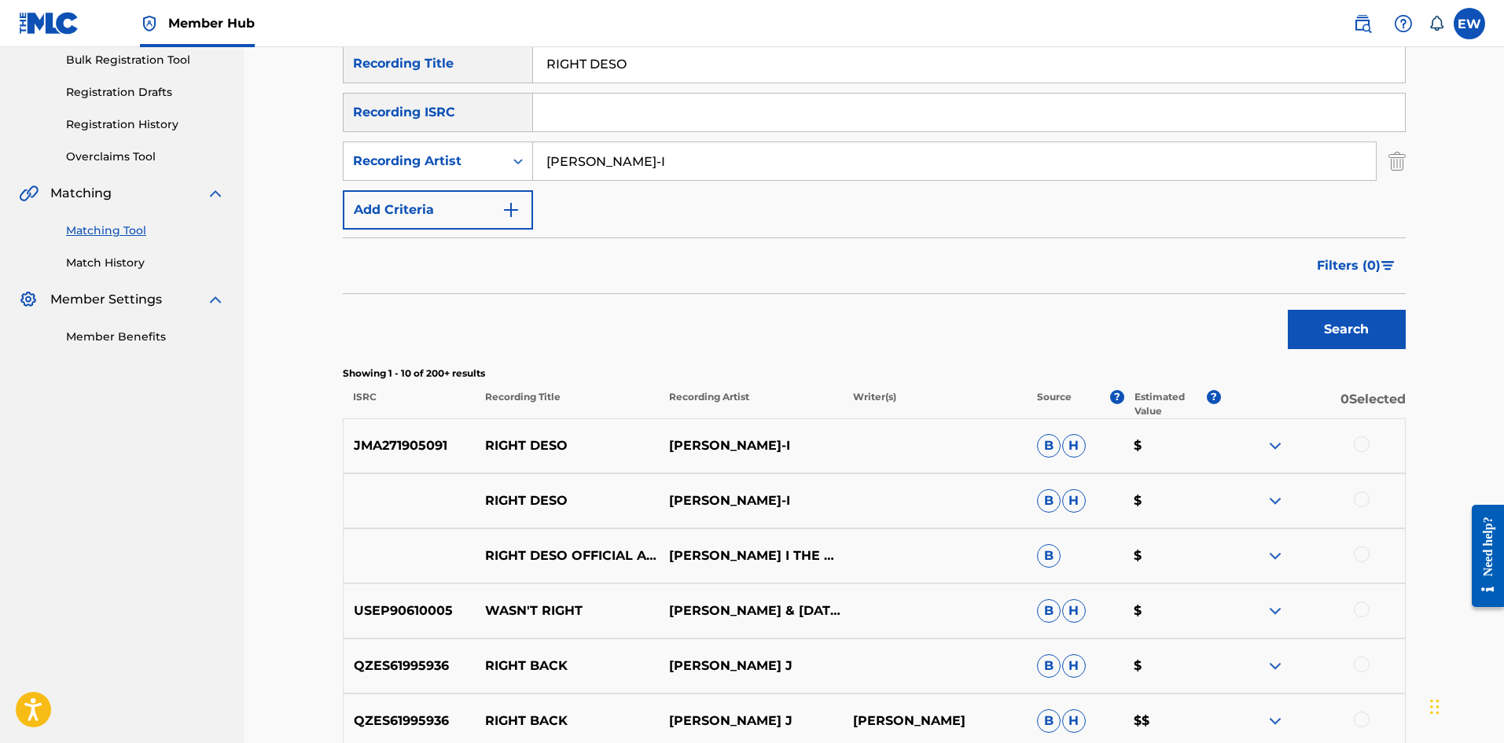
click at [1364, 441] on div at bounding box center [1362, 444] width 16 height 16
click at [1355, 500] on div at bounding box center [1362, 500] width 16 height 16
click at [1062, 617] on button "Match 2 Groups" at bounding box center [1105, 614] width 174 height 39
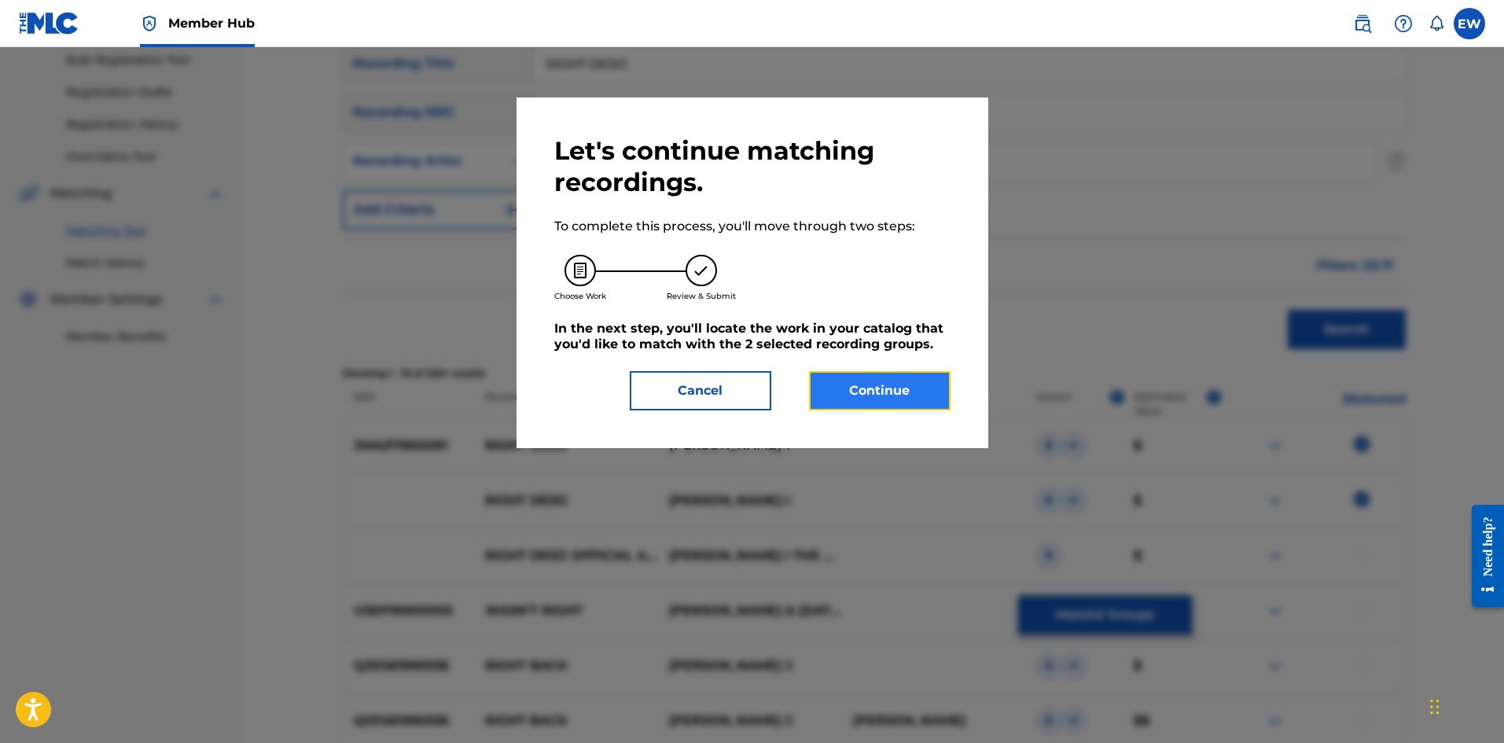
click at [893, 400] on button "Continue" at bounding box center [880, 390] width 142 height 39
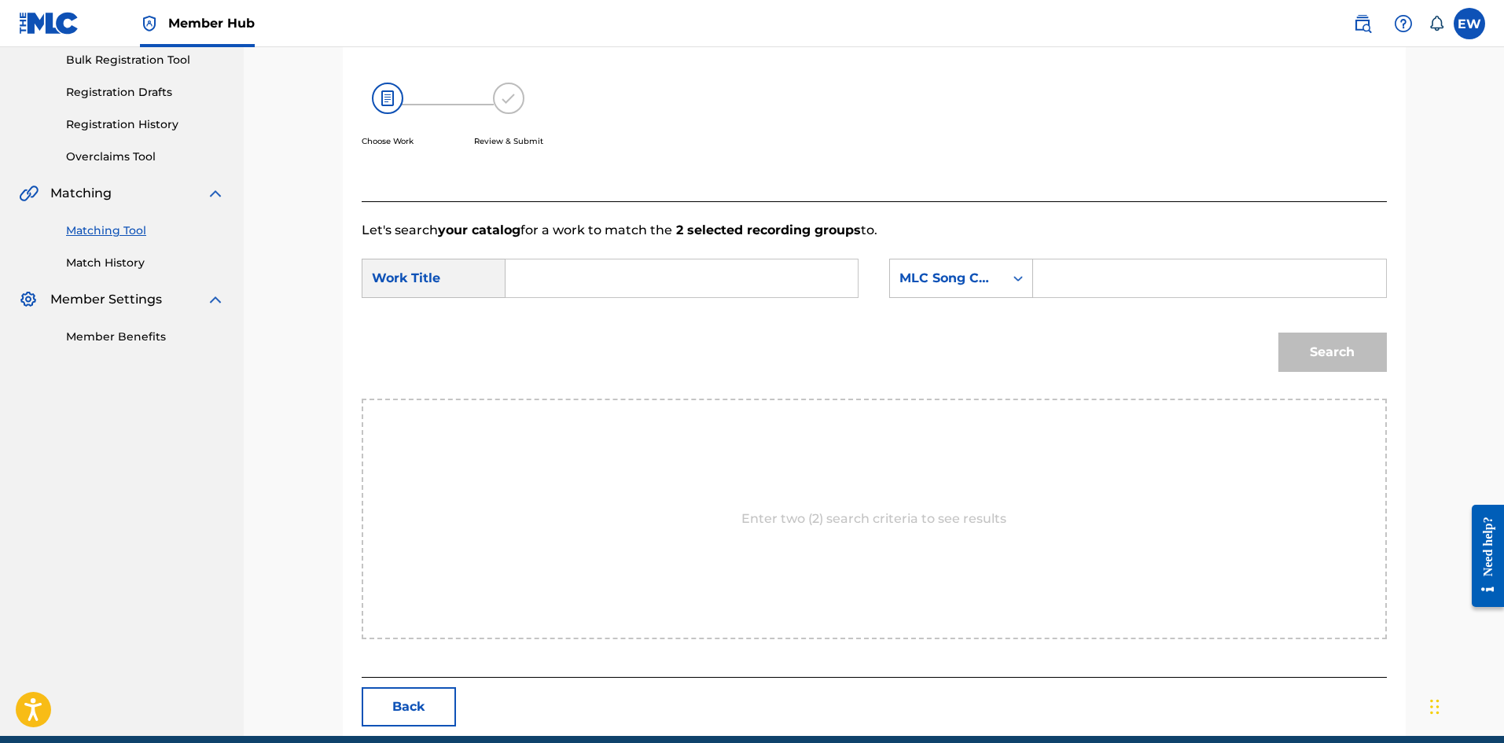
click at [733, 290] on input "Search Form" at bounding box center [682, 279] width 326 height 38
paste input "RIGHT DESO"
type input "RIGHT DESO"
click at [1117, 290] on input "Search Form" at bounding box center [1210, 279] width 326 height 38
paste input "RA3J8F"
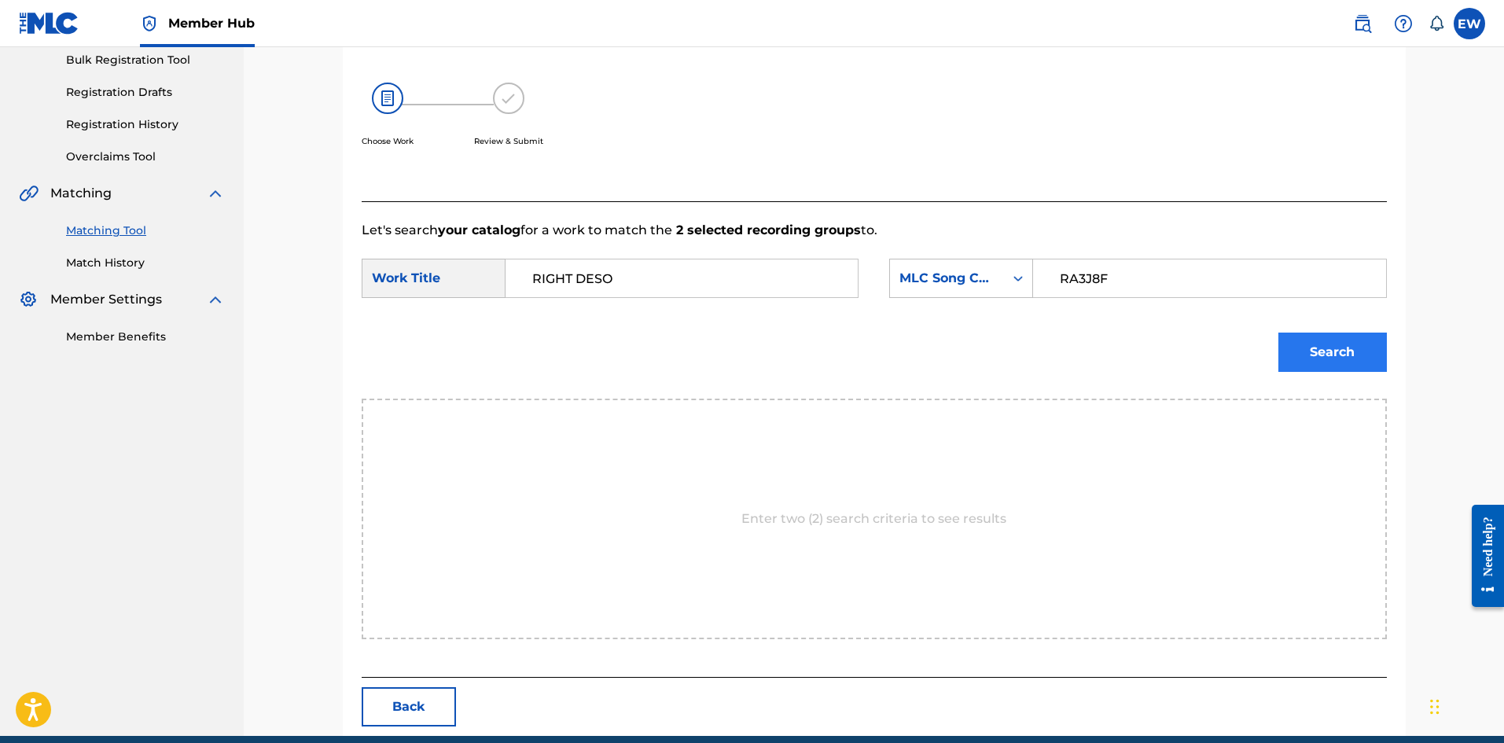
type input "RA3J8F"
click at [1331, 364] on button "Search" at bounding box center [1333, 352] width 109 height 39
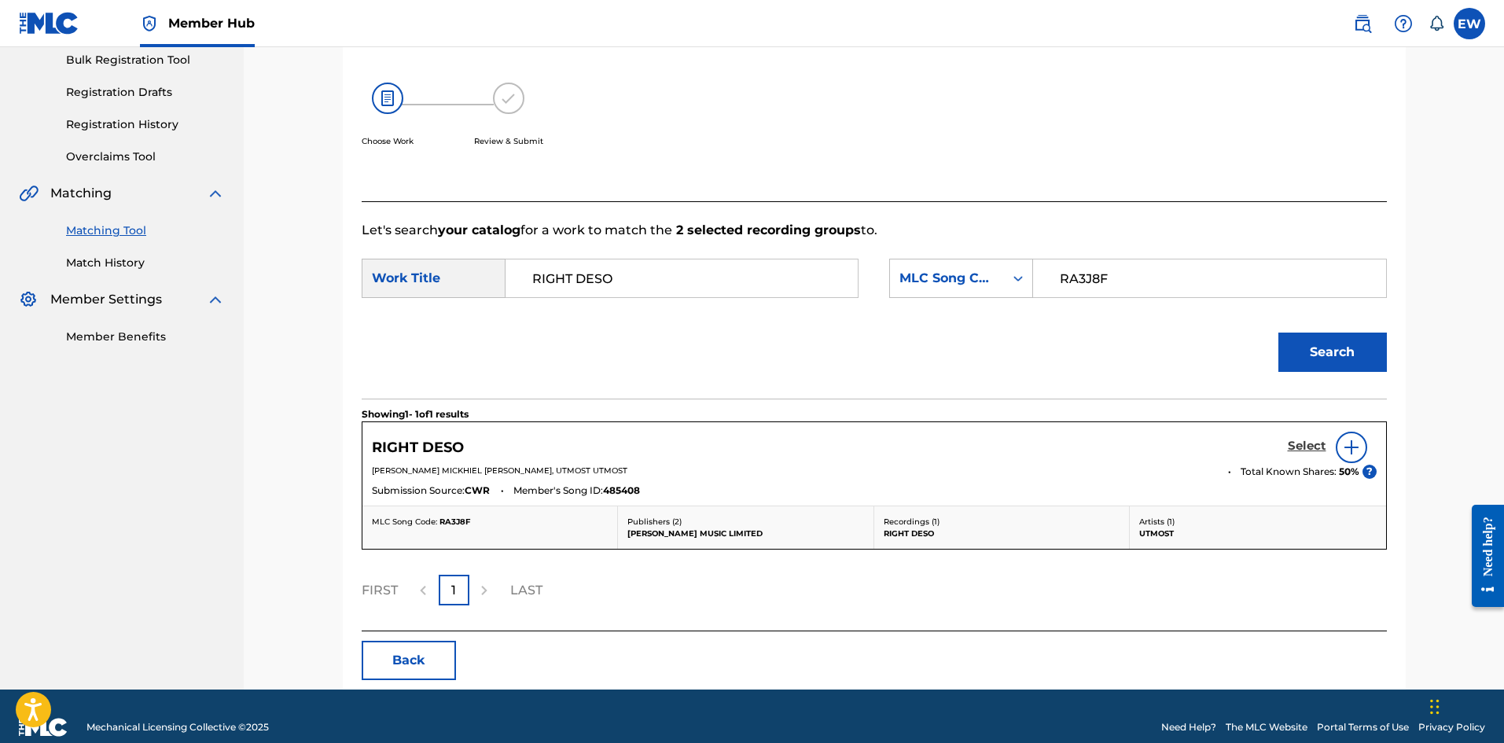
click at [1306, 444] on h5 "Select" at bounding box center [1307, 446] width 39 height 15
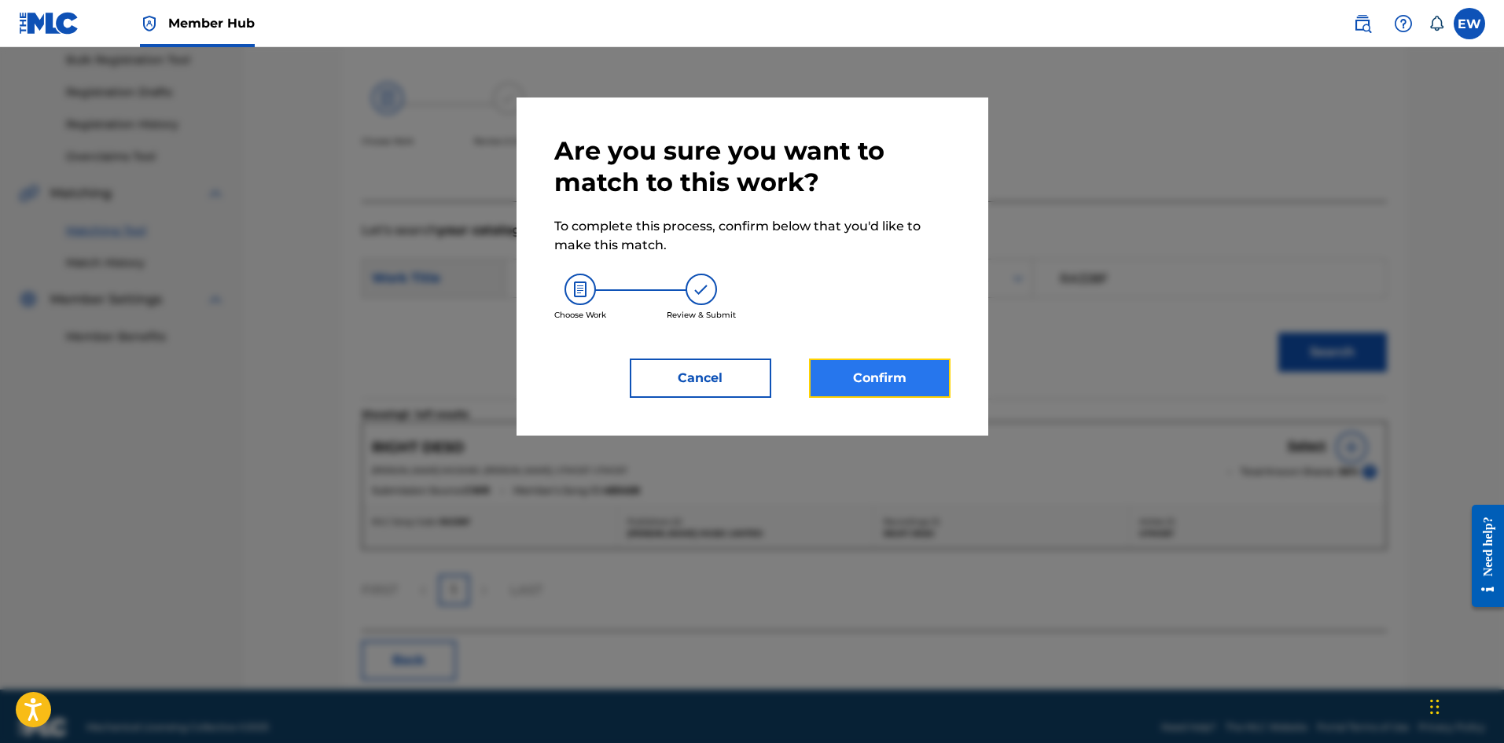
click at [935, 380] on button "Confirm" at bounding box center [880, 378] width 142 height 39
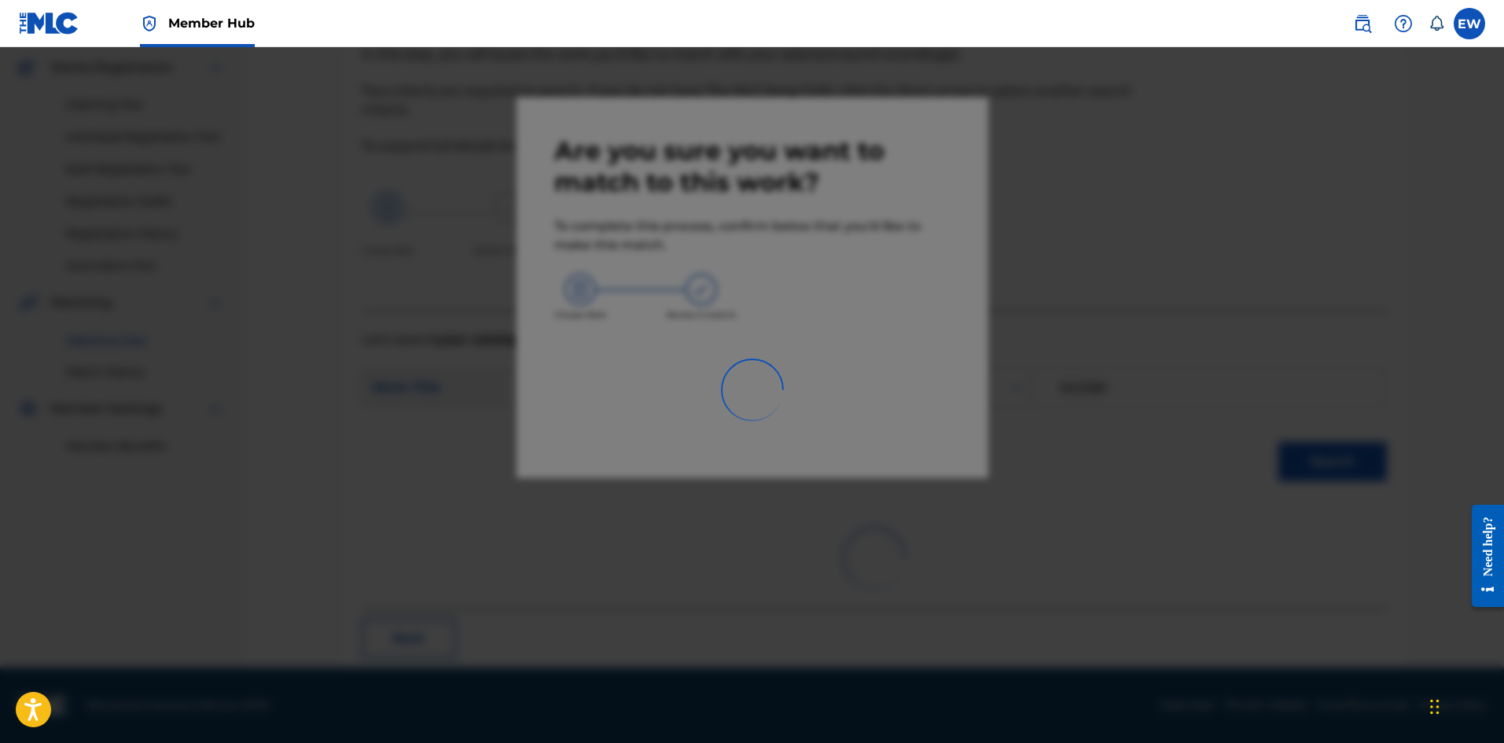
scroll to position [38, 0]
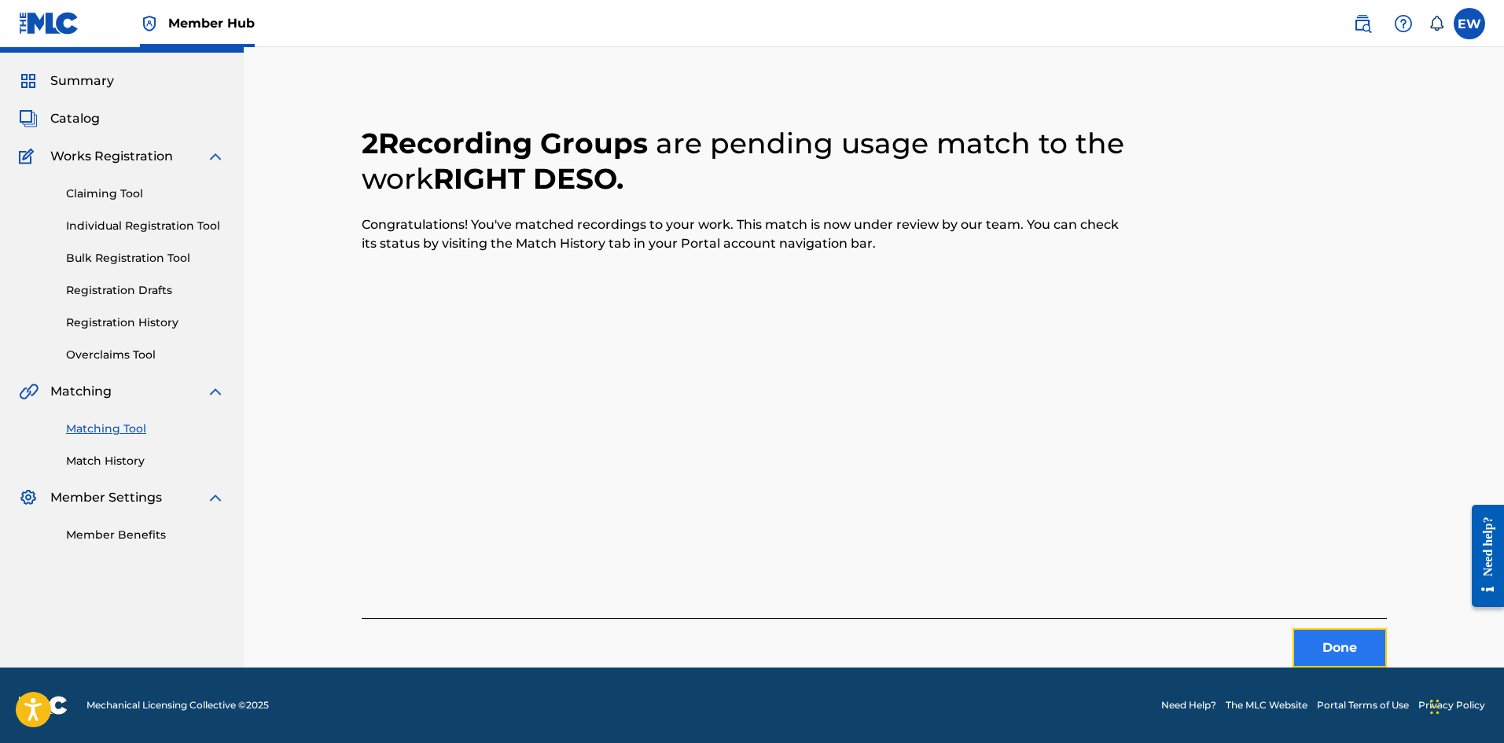
click at [1324, 635] on button "Done" at bounding box center [1340, 647] width 94 height 39
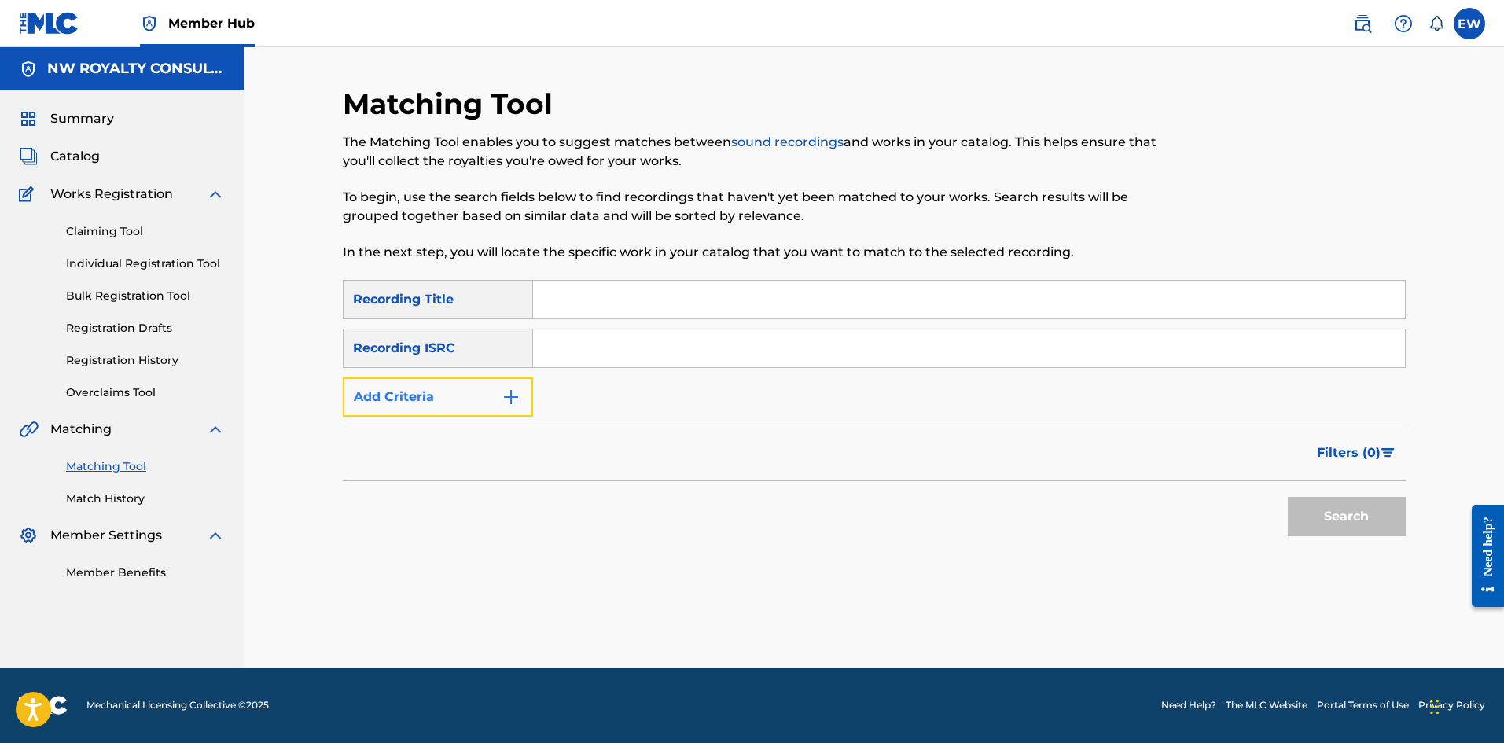
click at [472, 412] on button "Add Criteria" at bounding box center [438, 396] width 190 height 39
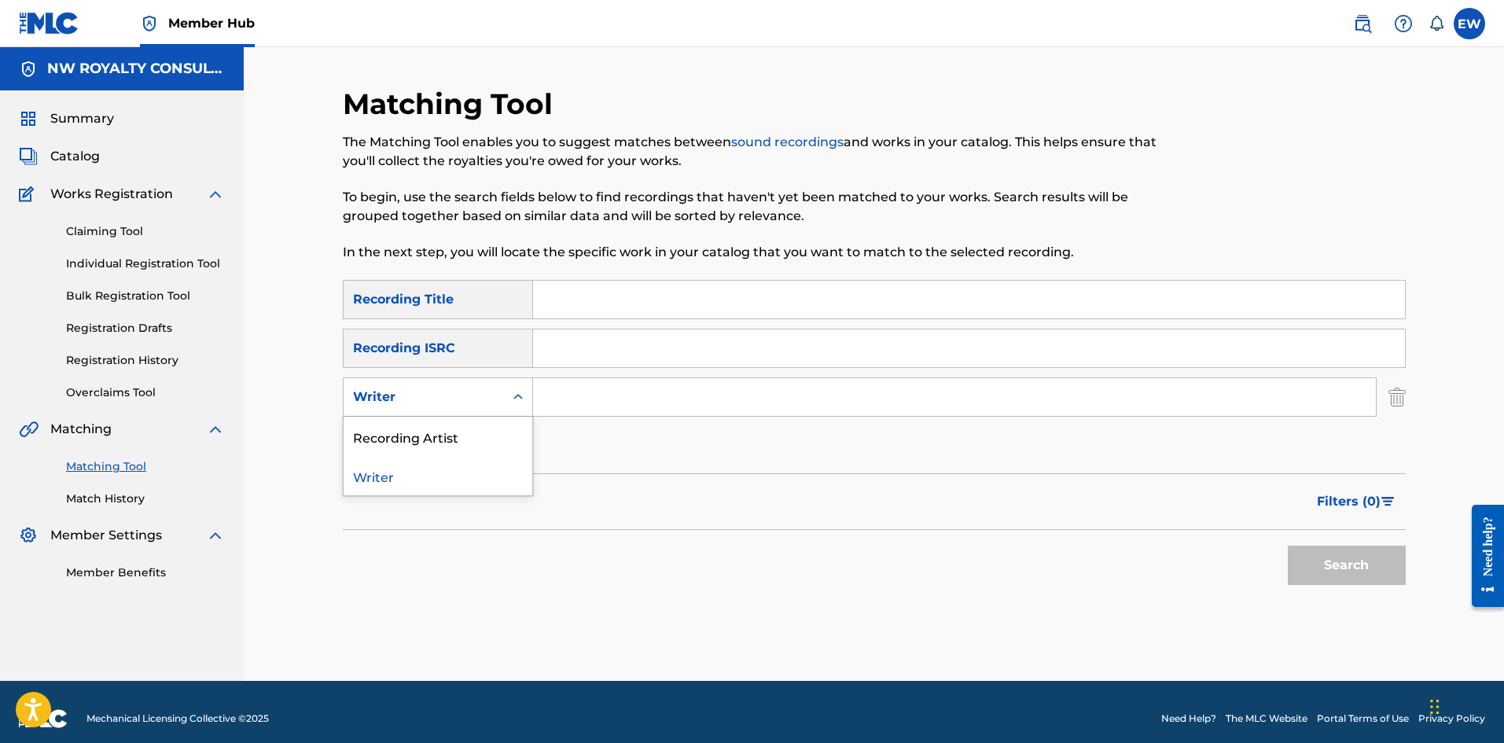
click at [474, 411] on div "Writer" at bounding box center [424, 397] width 160 height 30
click at [494, 439] on div "Recording Artist" at bounding box center [438, 436] width 189 height 39
click at [653, 392] on input "Search Form" at bounding box center [954, 397] width 843 height 38
paste input "MILTON BLAKE"
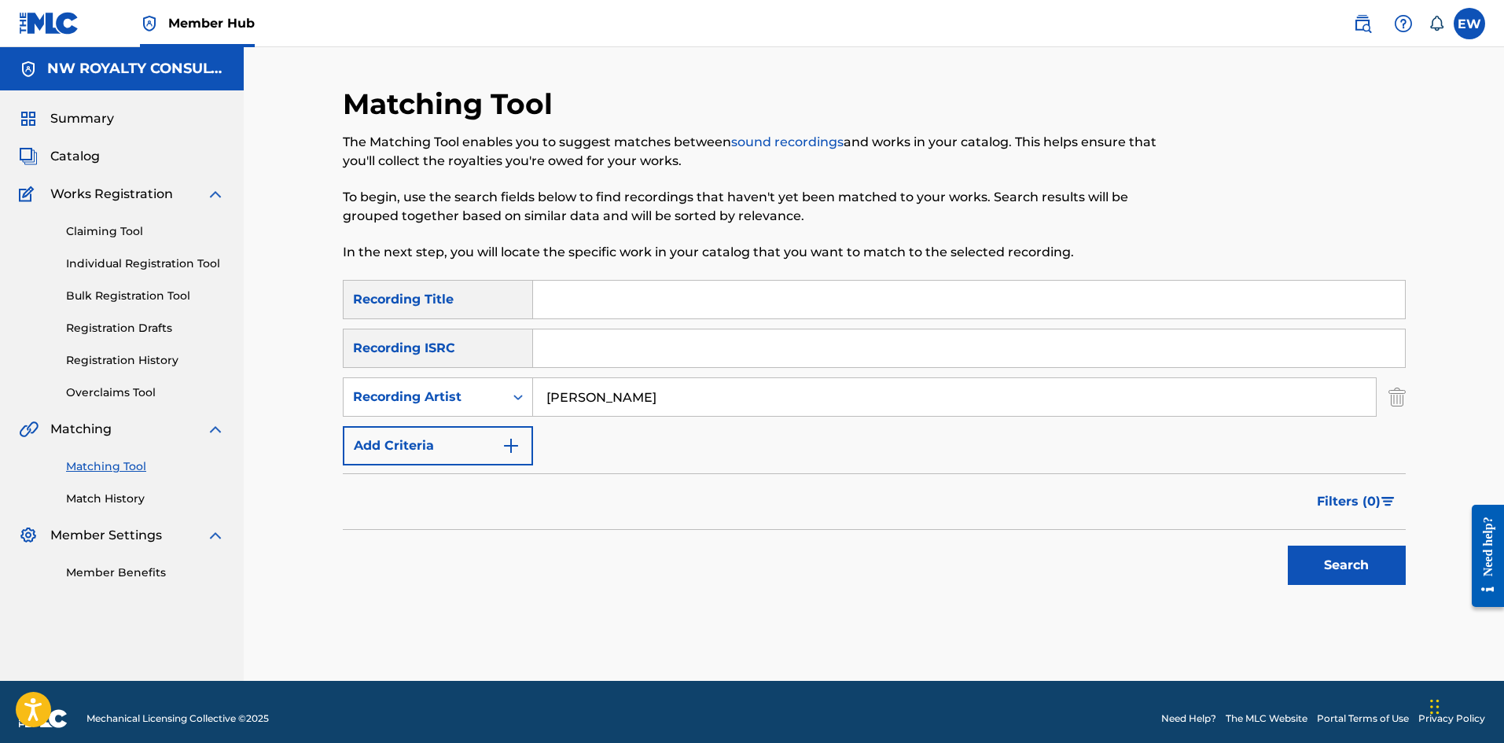
type input "MILTON BLAKE"
click at [653, 289] on input "Search Form" at bounding box center [969, 300] width 872 height 38
paste input "RISE UP"
type input "RISE UP"
click at [1345, 562] on button "Search" at bounding box center [1347, 565] width 118 height 39
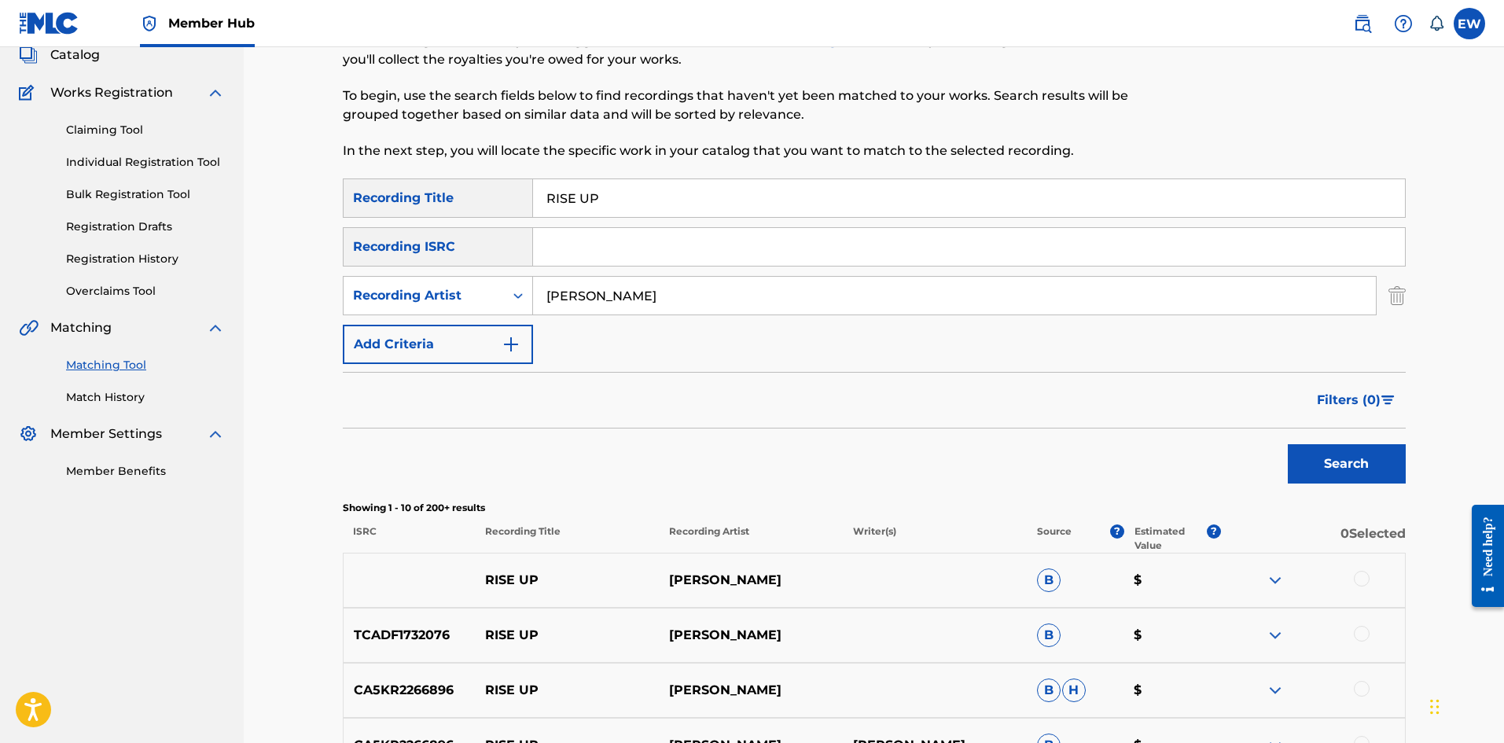
scroll to position [157, 0]
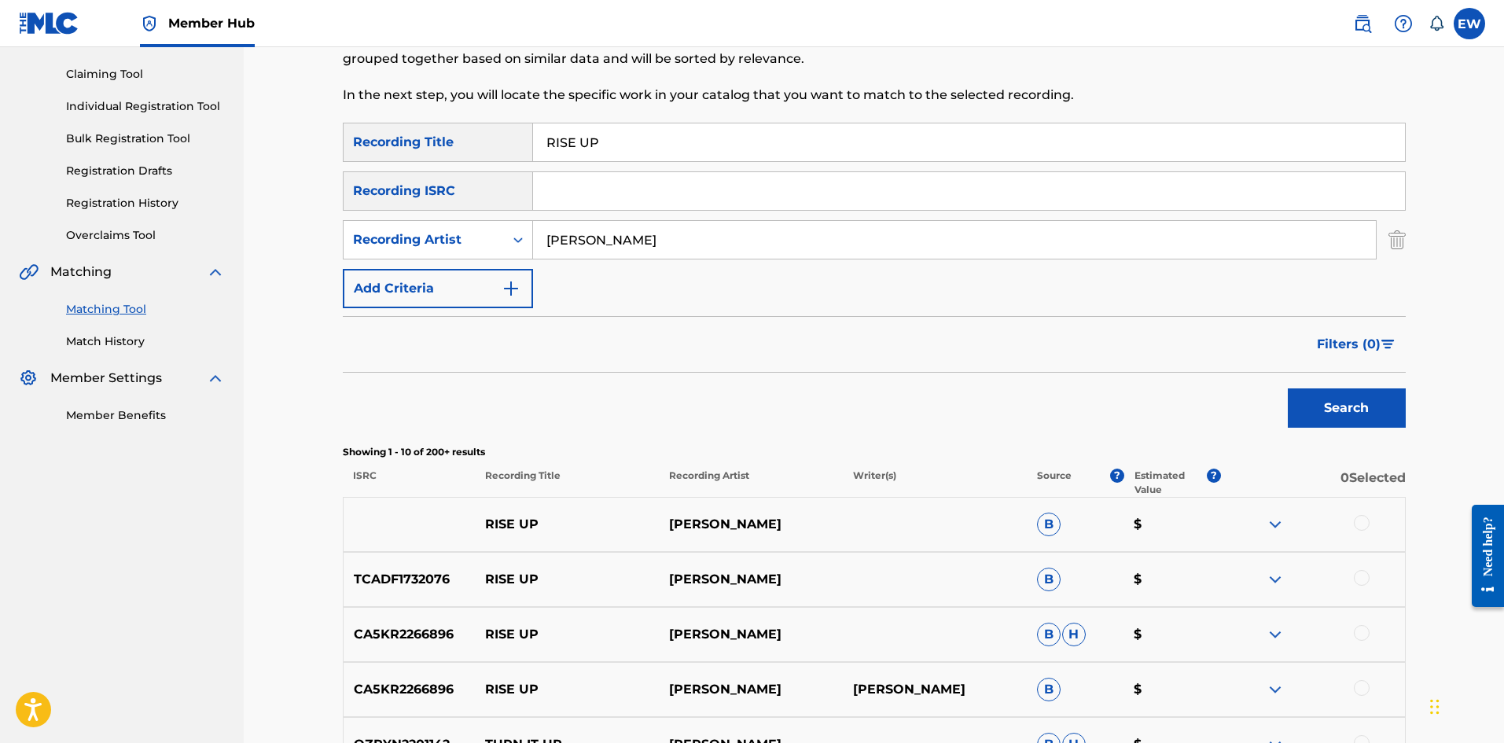
click at [1381, 534] on div "RISE UP MILTON BLAKE B $" at bounding box center [874, 524] width 1063 height 55
click at [1361, 525] on div at bounding box center [1362, 523] width 16 height 16
click at [1126, 618] on button "Match 1 Group" at bounding box center [1105, 614] width 174 height 39
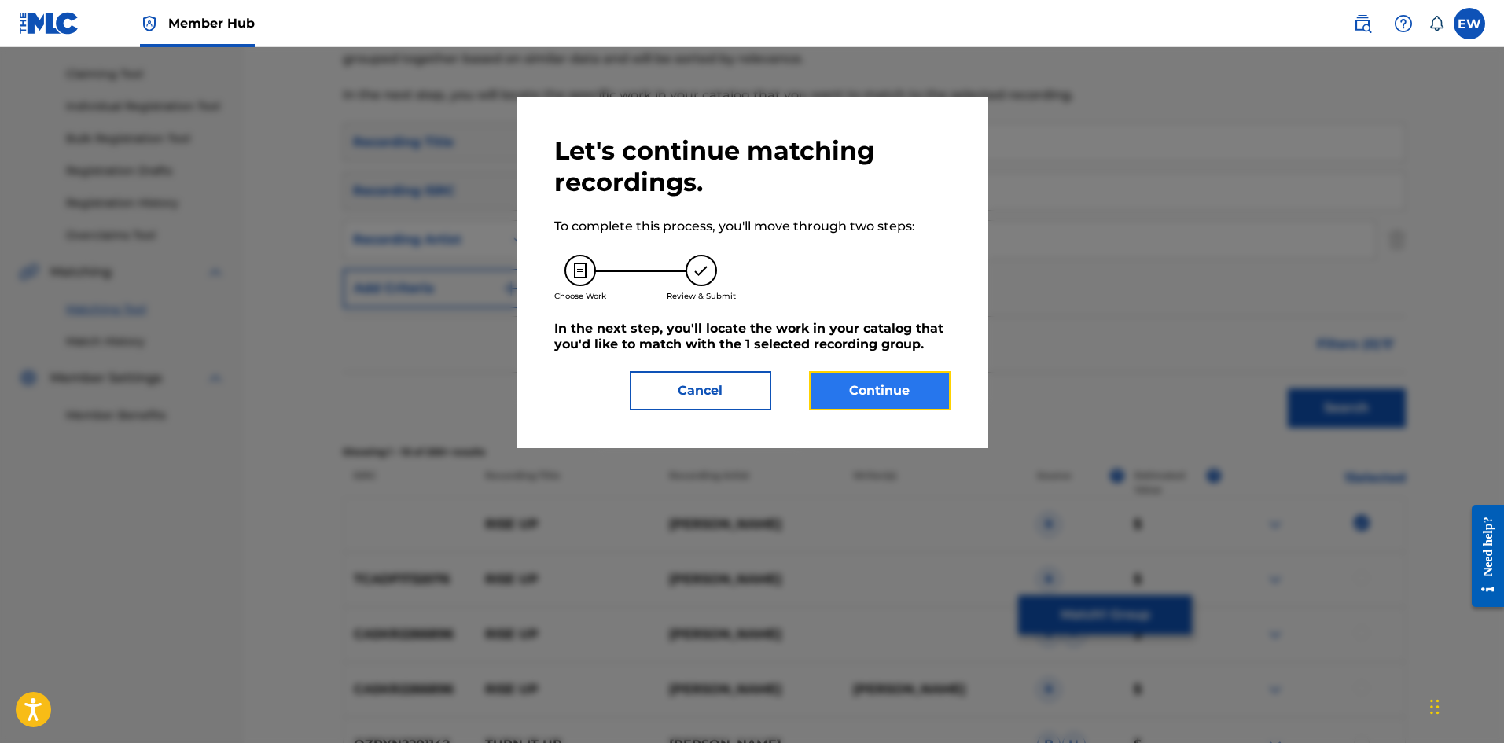
click at [875, 392] on button "Continue" at bounding box center [880, 390] width 142 height 39
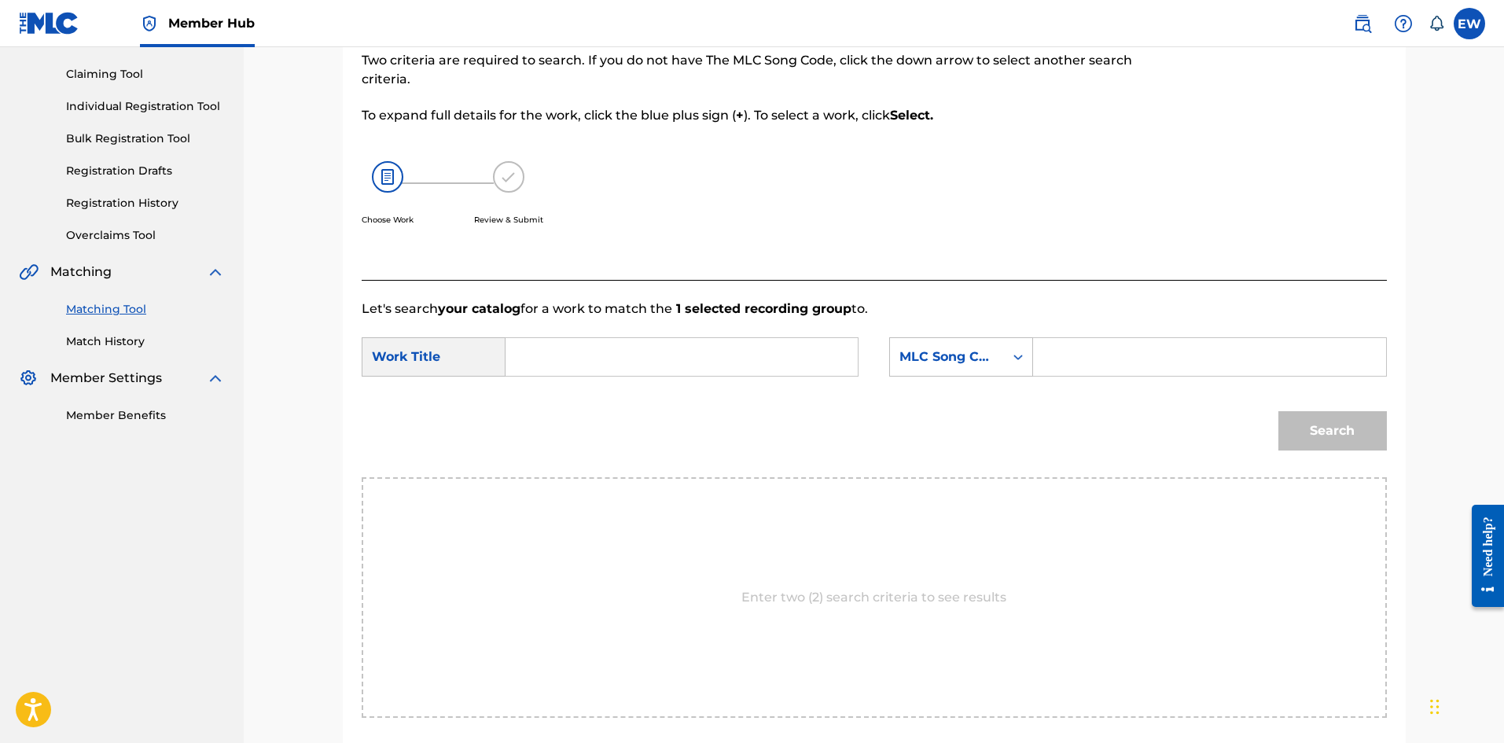
click at [730, 351] on input "Search Form" at bounding box center [682, 357] width 326 height 38
paste input "RISE UP"
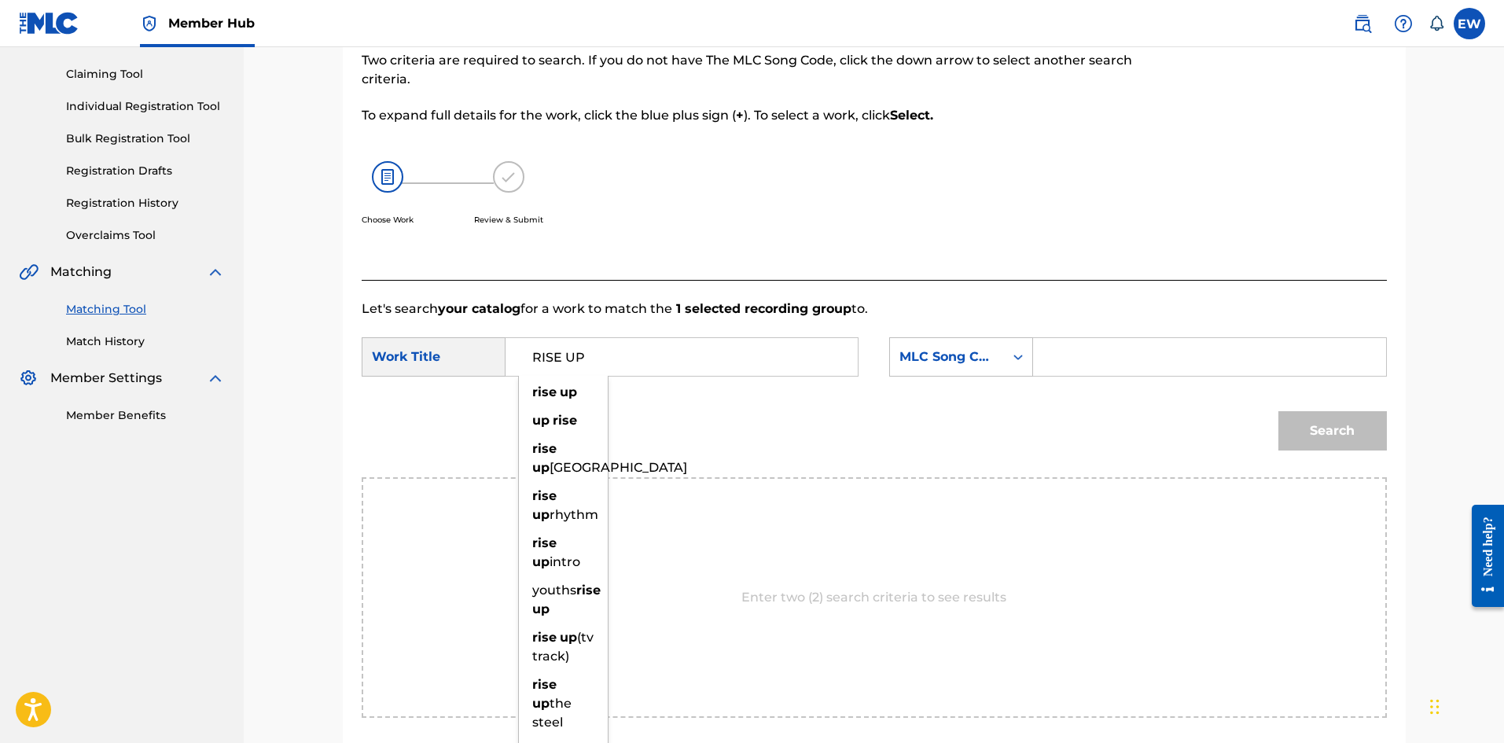
type input "RISE UP"
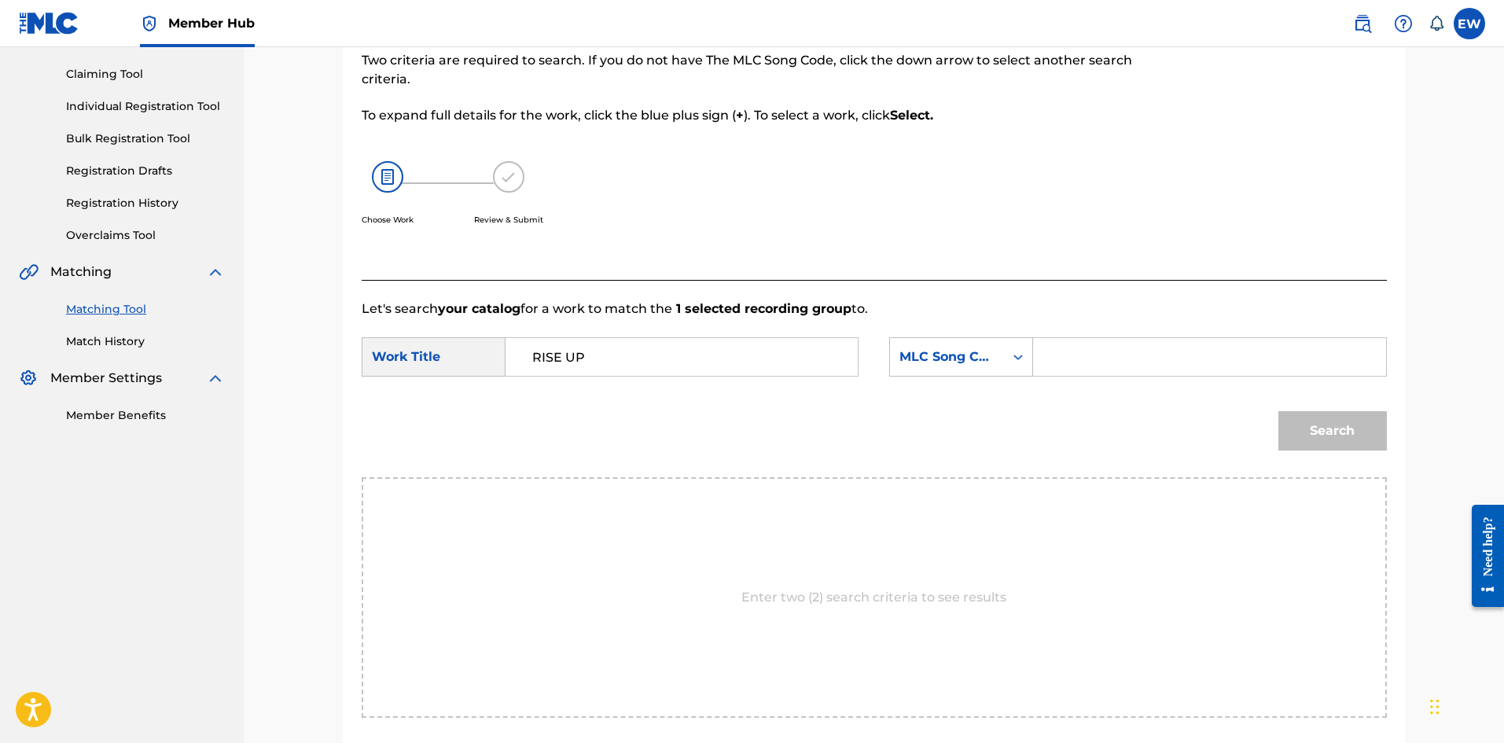
drag, startPoint x: 1111, startPoint y: 352, endPoint x: 1117, endPoint y: 366, distance: 14.5
click at [1116, 364] on input "Search Form" at bounding box center [1210, 357] width 326 height 38
paste input "RB0YM5"
type input "RB0YM5"
click at [1323, 425] on button "Search" at bounding box center [1333, 430] width 109 height 39
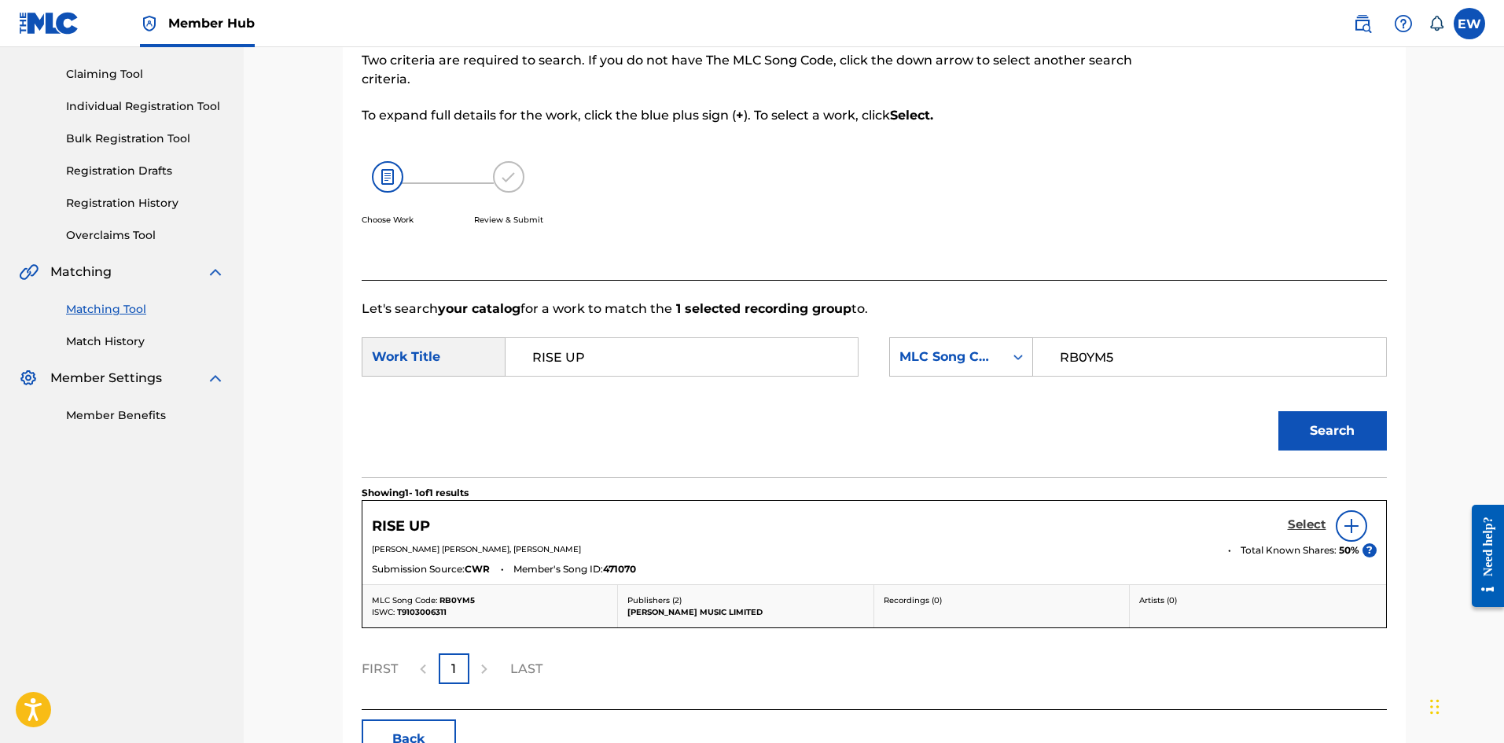
click at [1300, 518] on h5 "Select" at bounding box center [1307, 524] width 39 height 15
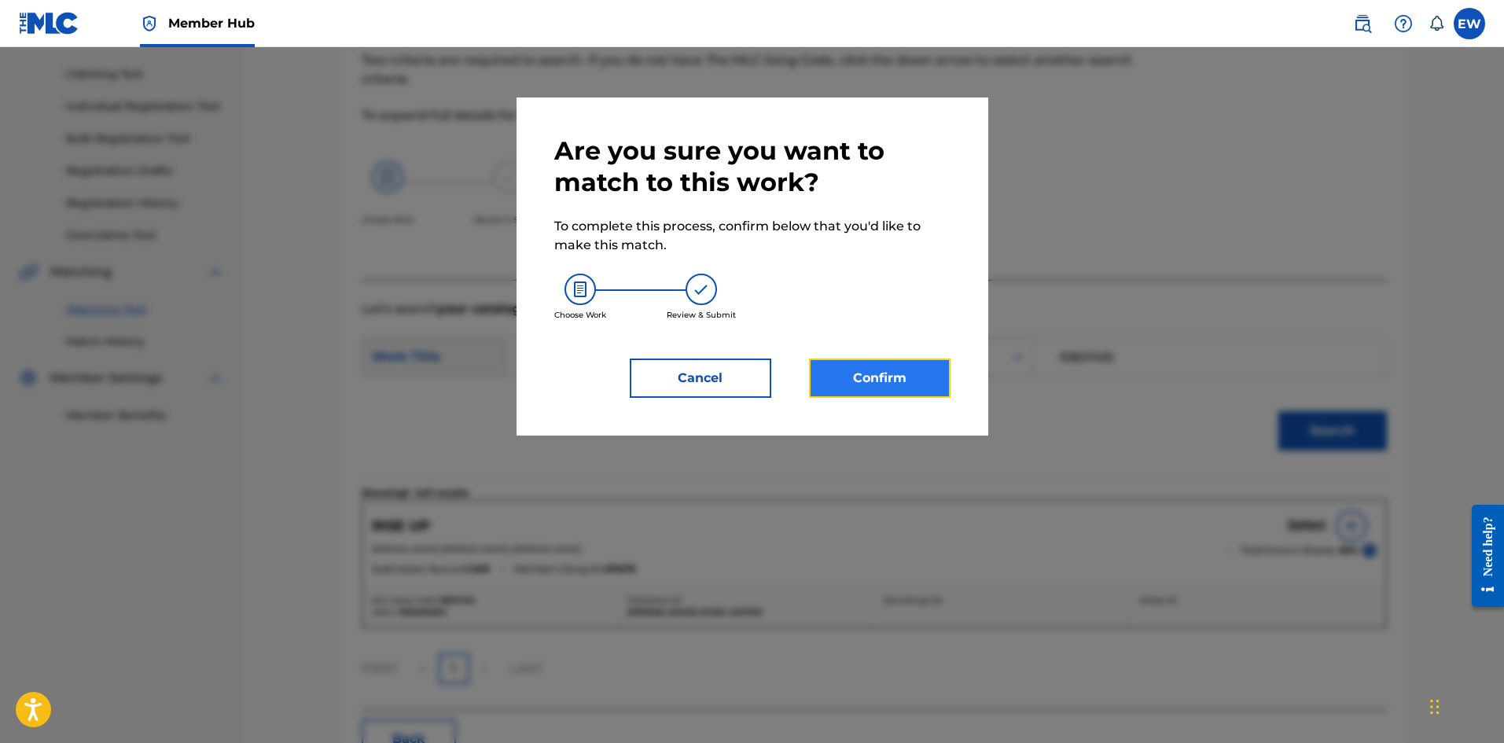
click at [927, 376] on button "Confirm" at bounding box center [880, 378] width 142 height 39
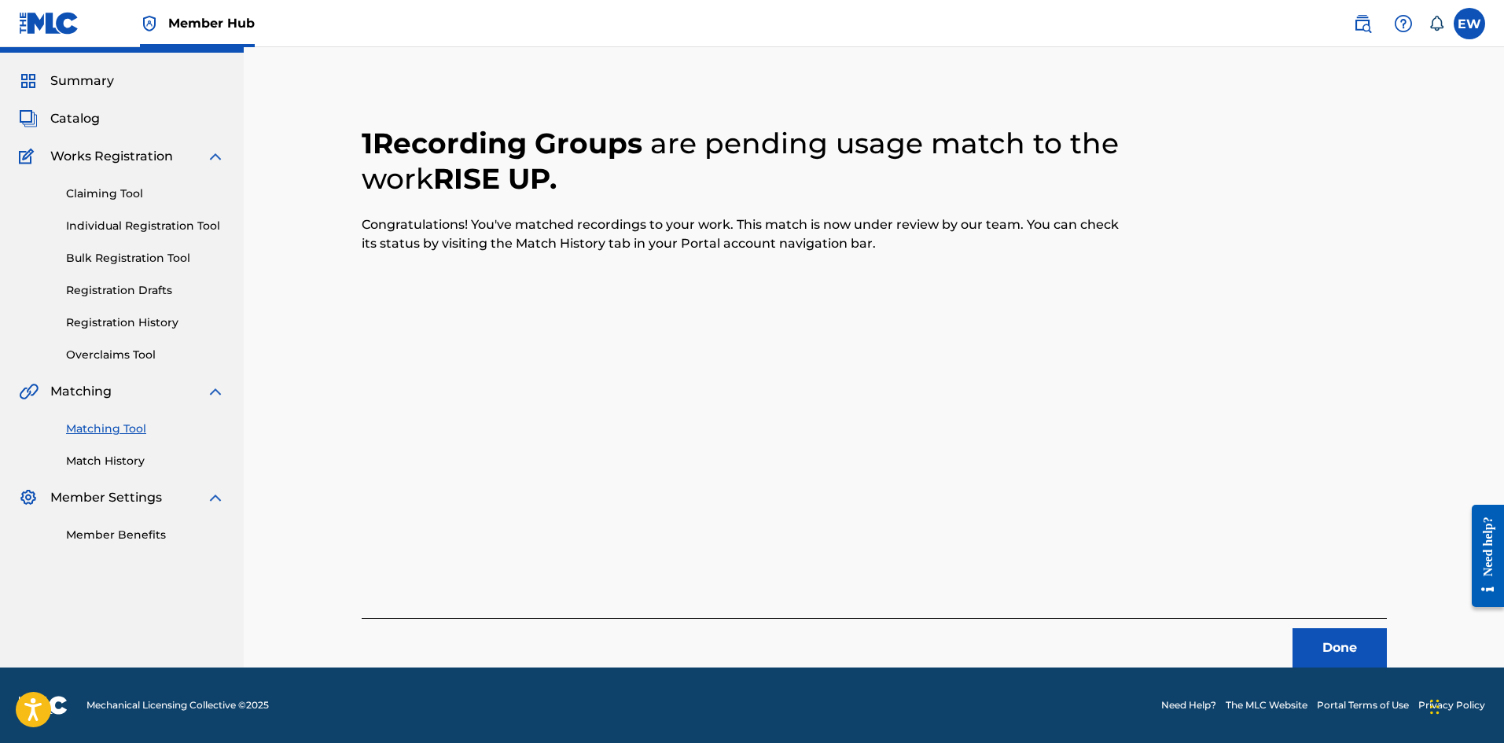
scroll to position [38, 0]
click at [1342, 634] on button "Done" at bounding box center [1340, 647] width 94 height 39
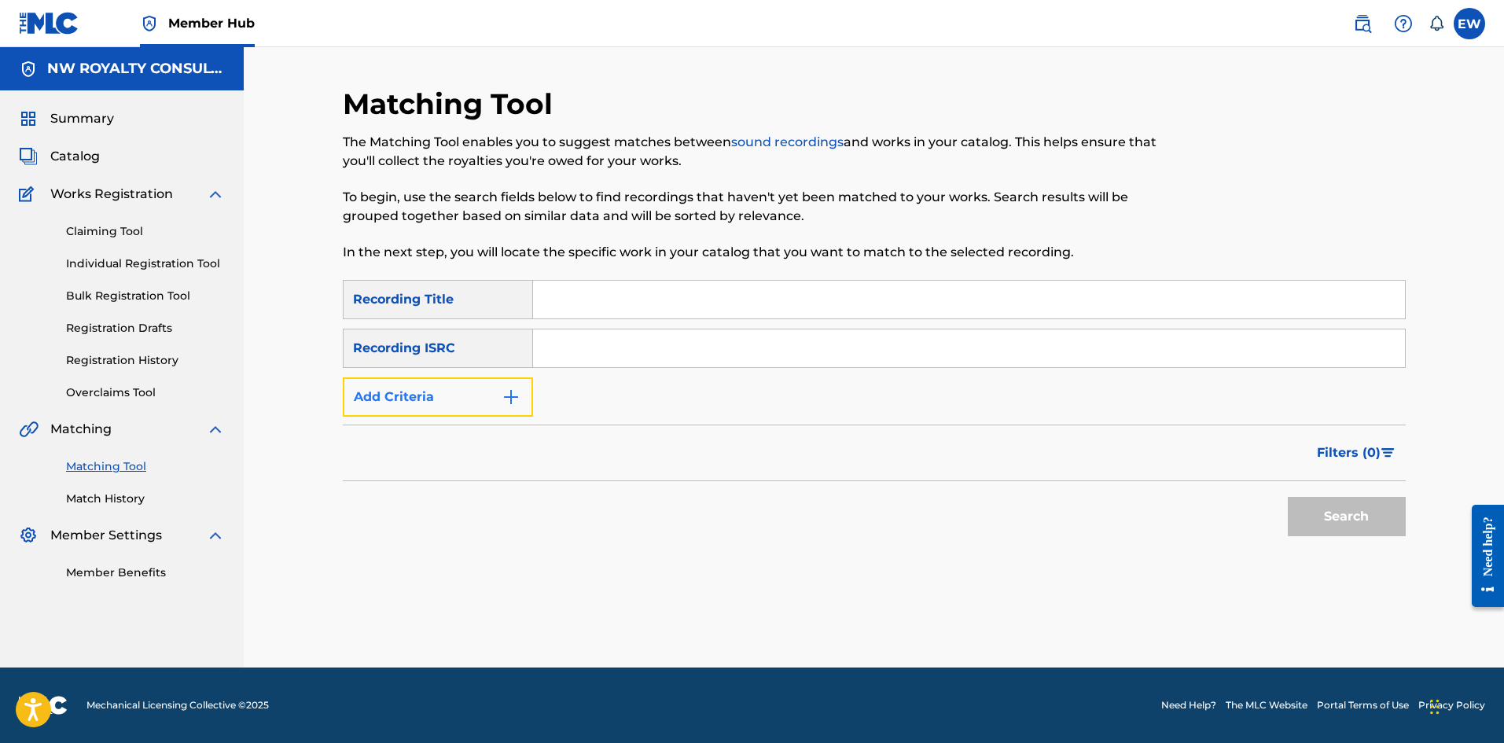
click at [500, 408] on button "Add Criteria" at bounding box center [438, 396] width 190 height 39
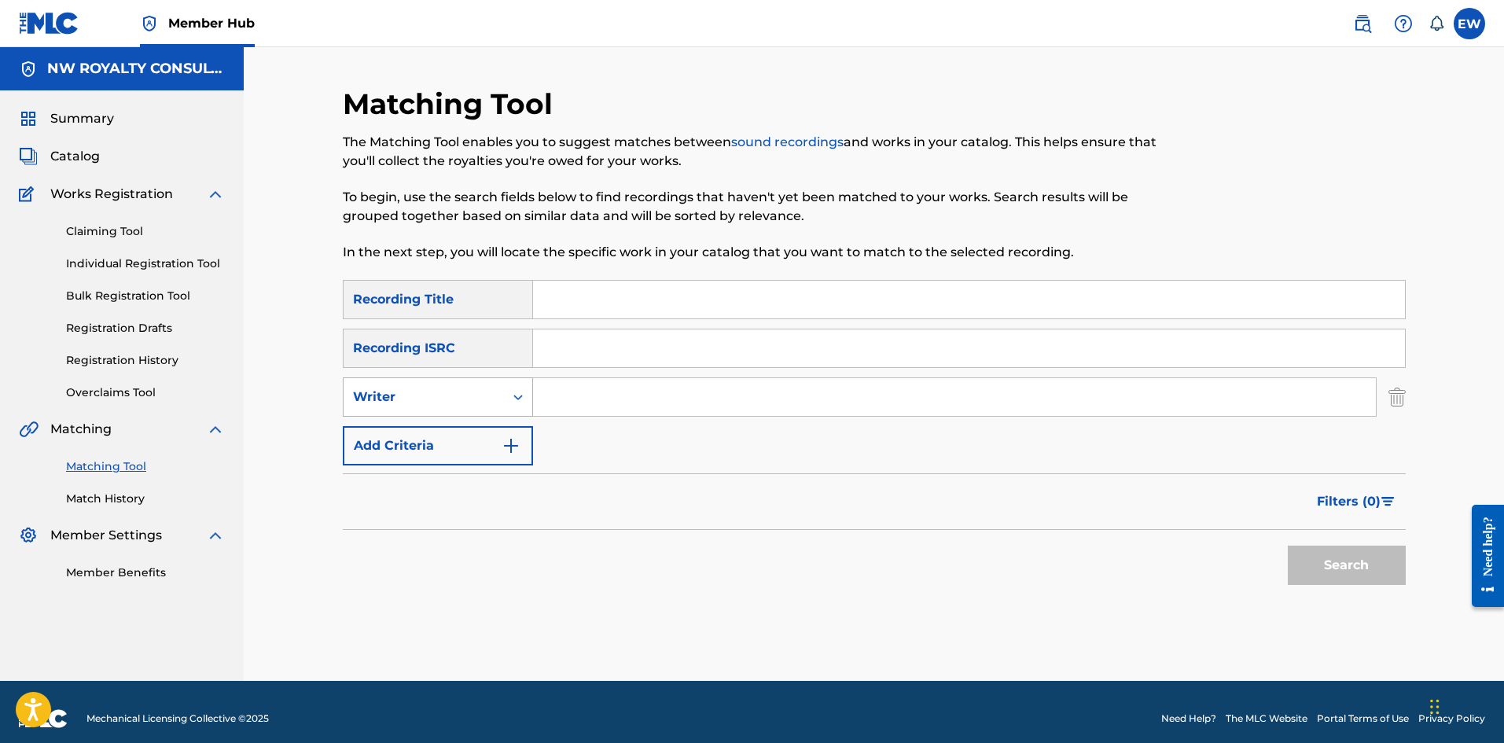
click at [500, 411] on div "Writer" at bounding box center [424, 397] width 160 height 30
drag, startPoint x: 498, startPoint y: 433, endPoint x: 540, endPoint y: 431, distance: 42.5
click at [516, 433] on div "Recording Artist" at bounding box center [438, 436] width 189 height 39
click at [618, 404] on input "Search Form" at bounding box center [954, 397] width 843 height 38
paste input "TEFLON YOUNG KING"
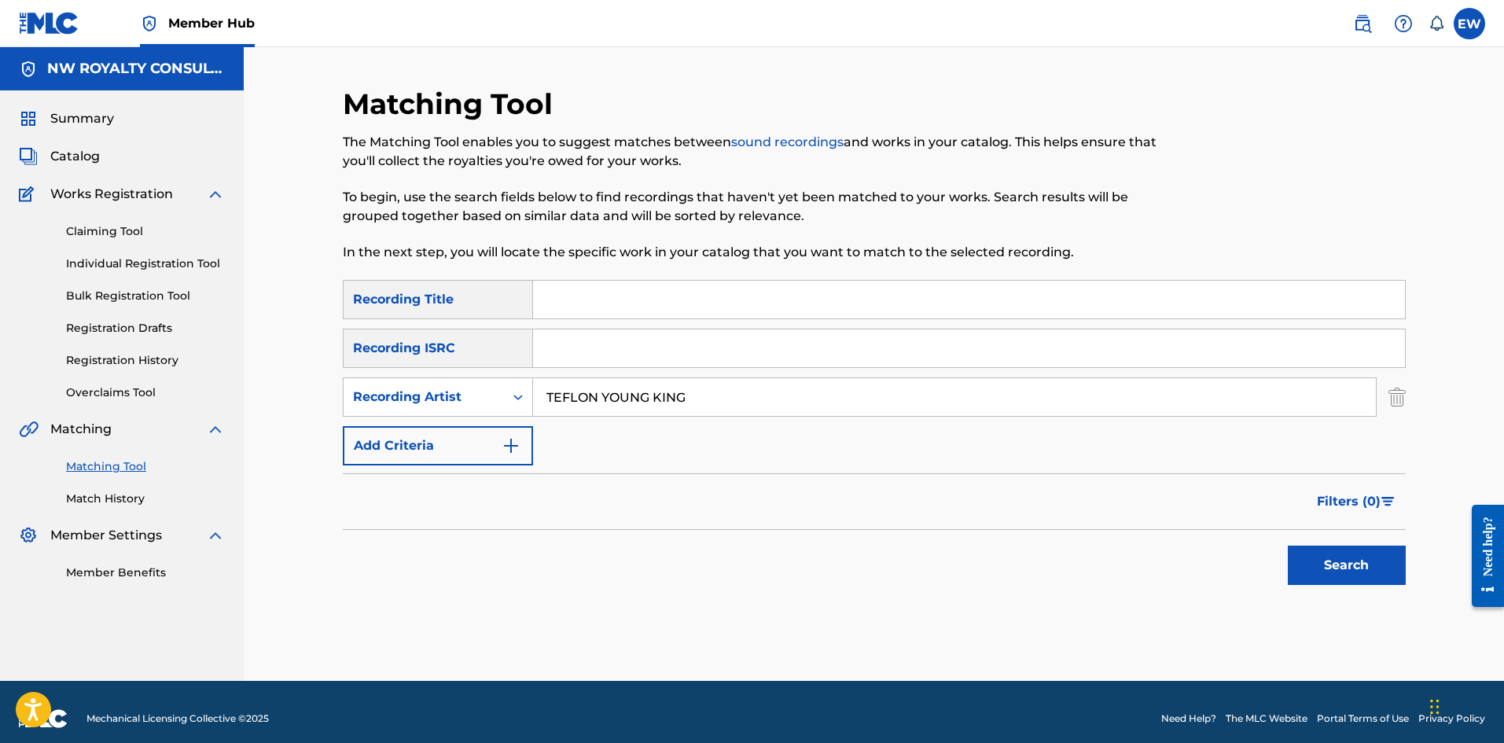
type input "TEFLON YOUNG KING"
click at [805, 297] on input "Search Form" at bounding box center [969, 300] width 872 height 38
paste input "RISE UP"
type input "RISE UP"
click at [1331, 558] on button "Search" at bounding box center [1347, 565] width 118 height 39
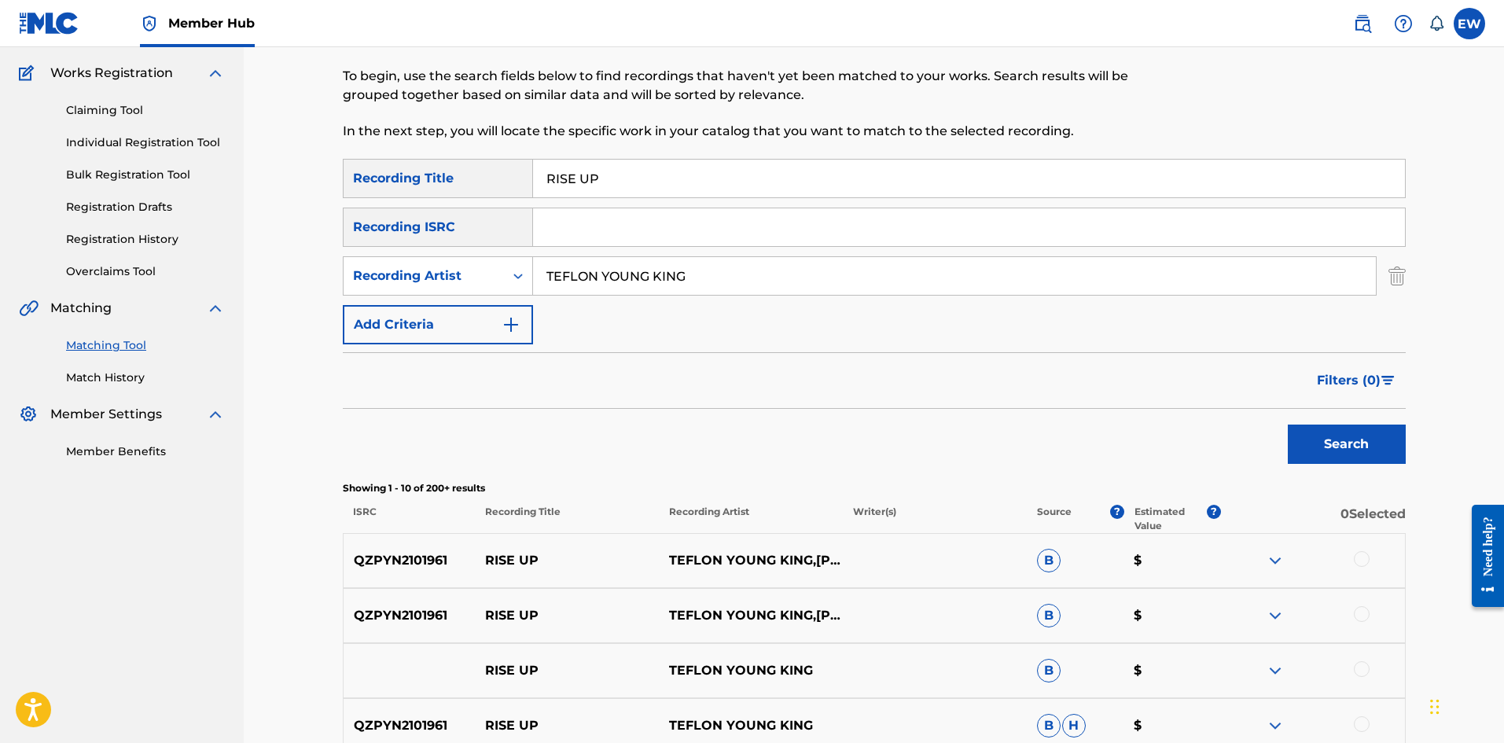
scroll to position [157, 0]
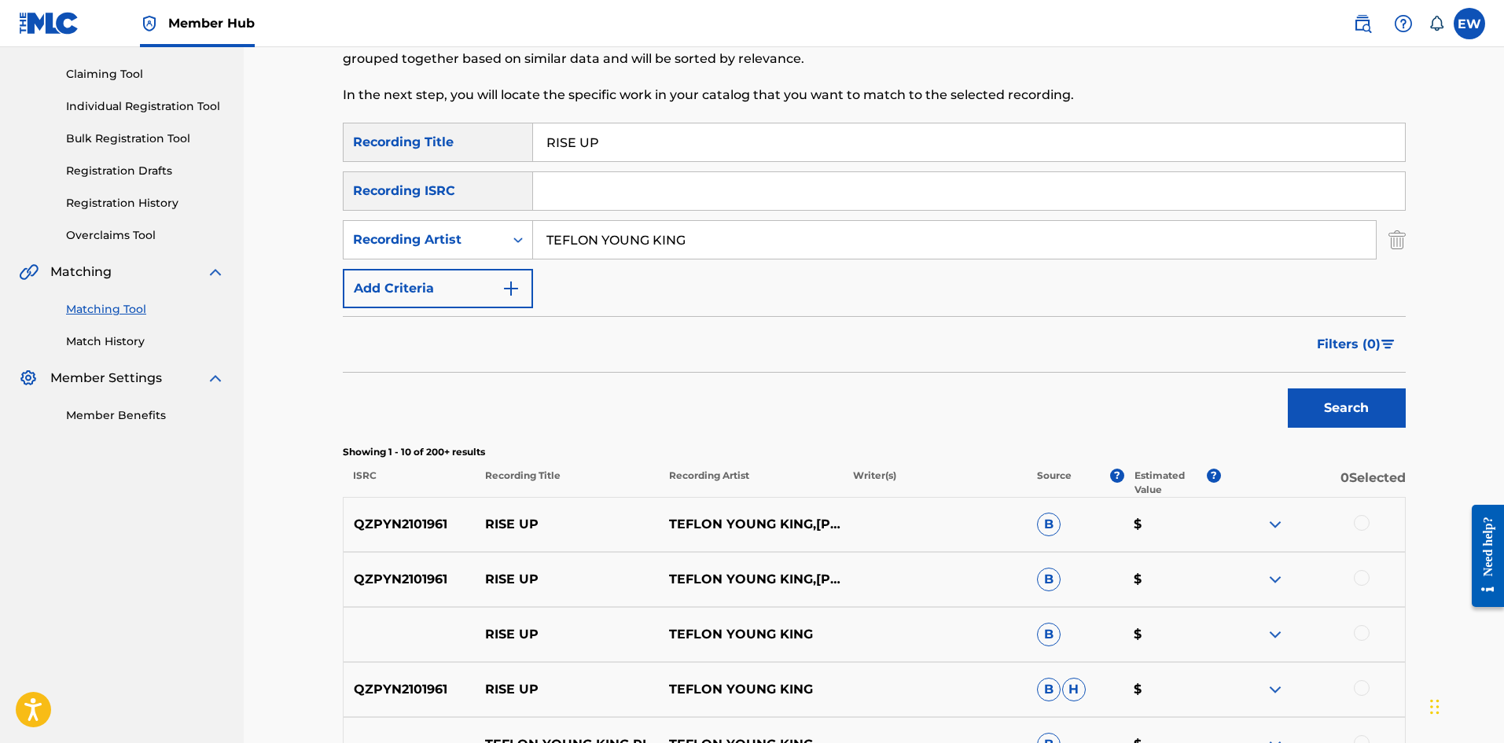
click at [1358, 522] on div at bounding box center [1362, 523] width 16 height 16
click at [1369, 578] on div at bounding box center [1362, 578] width 16 height 16
click at [1363, 635] on div at bounding box center [1362, 633] width 16 height 16
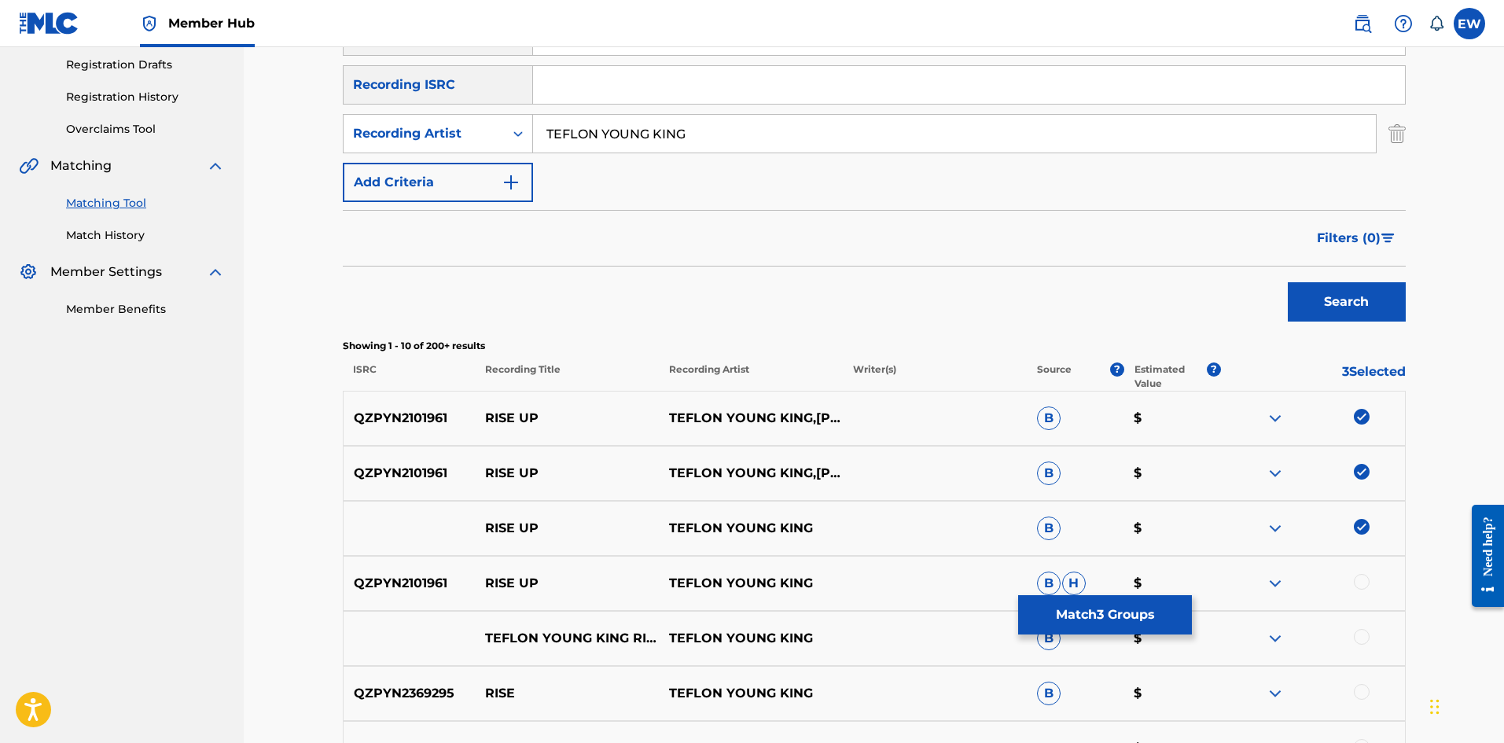
scroll to position [315, 0]
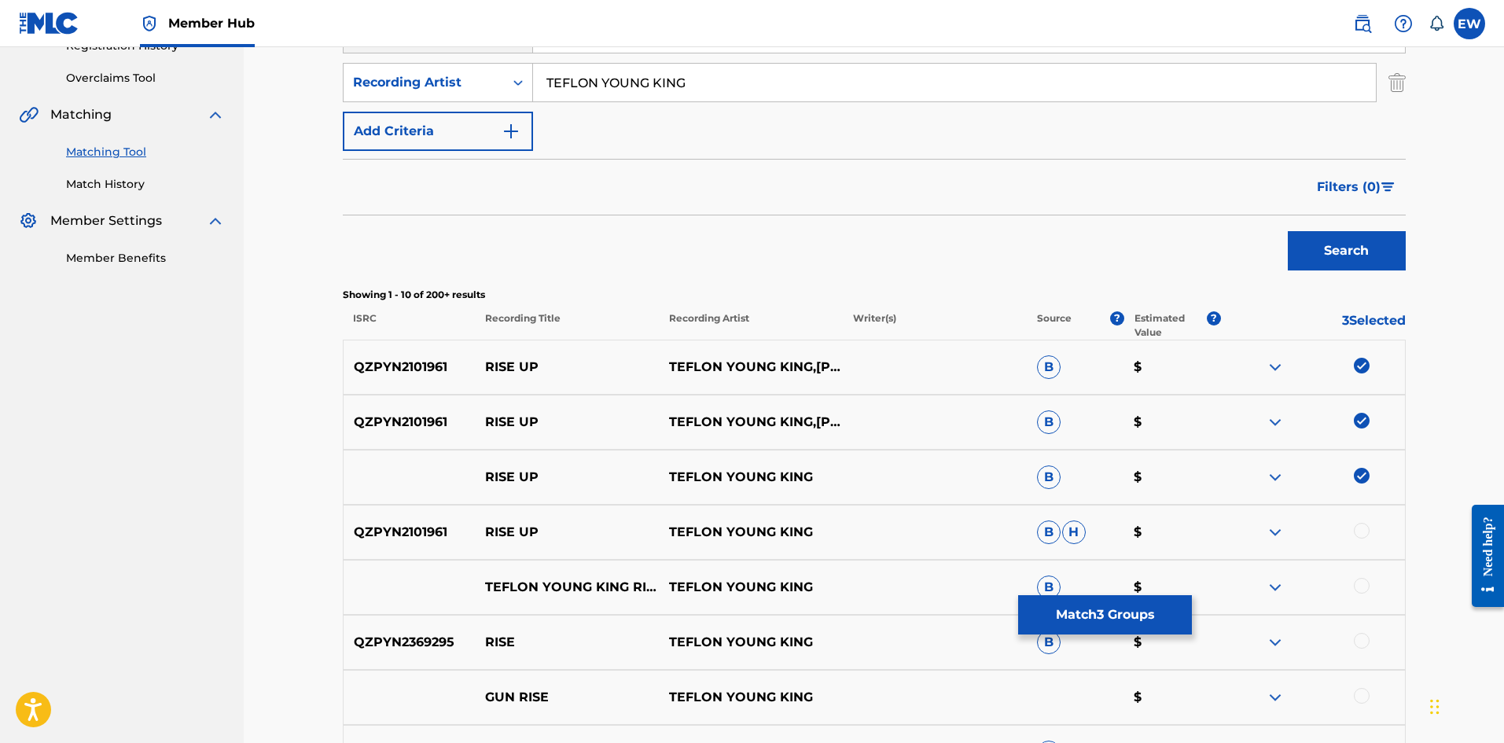
click at [1364, 531] on div at bounding box center [1362, 531] width 16 height 16
drag, startPoint x: 1148, startPoint y: 624, endPoint x: 1134, endPoint y: 614, distance: 17.5
click at [1134, 614] on button "Match 4 Groups" at bounding box center [1105, 614] width 174 height 39
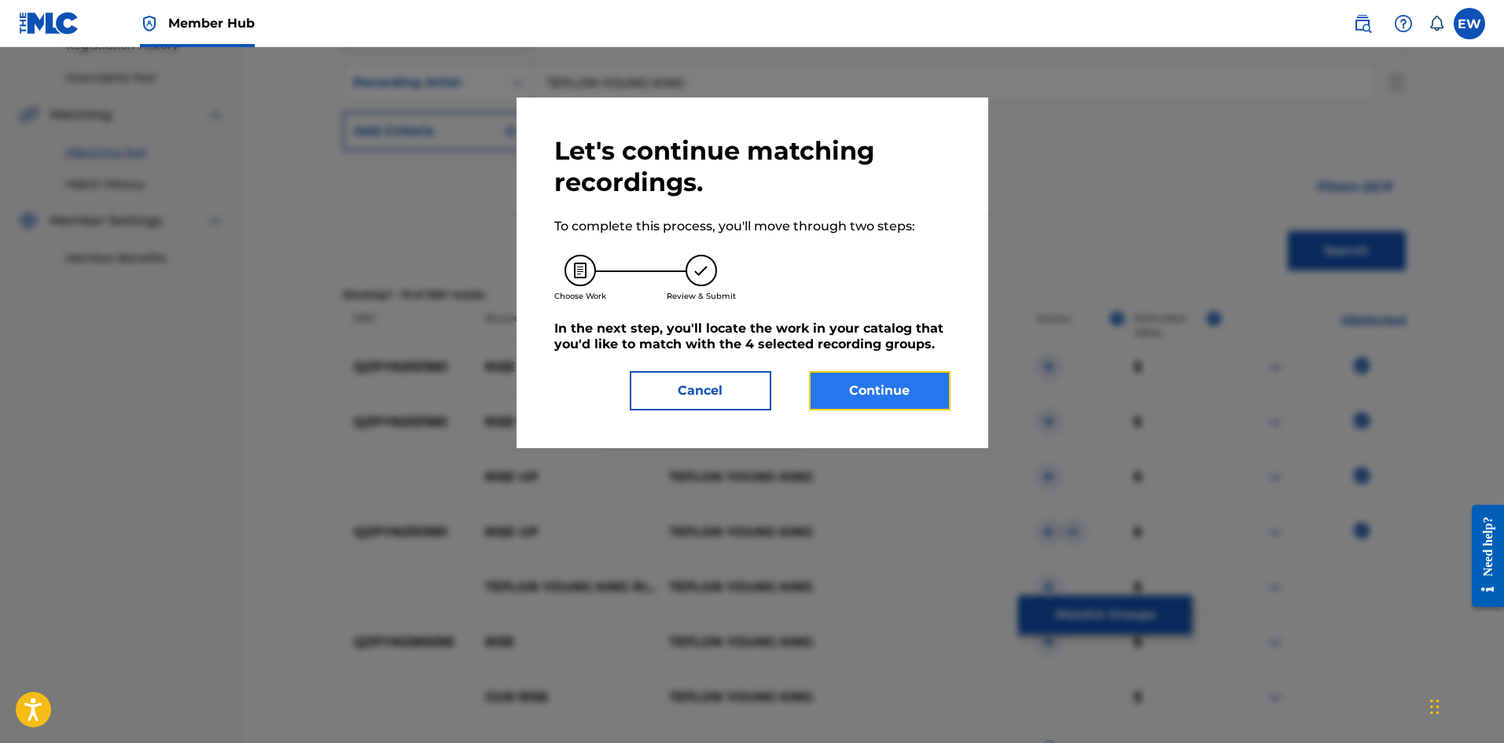
click at [919, 403] on button "Continue" at bounding box center [880, 390] width 142 height 39
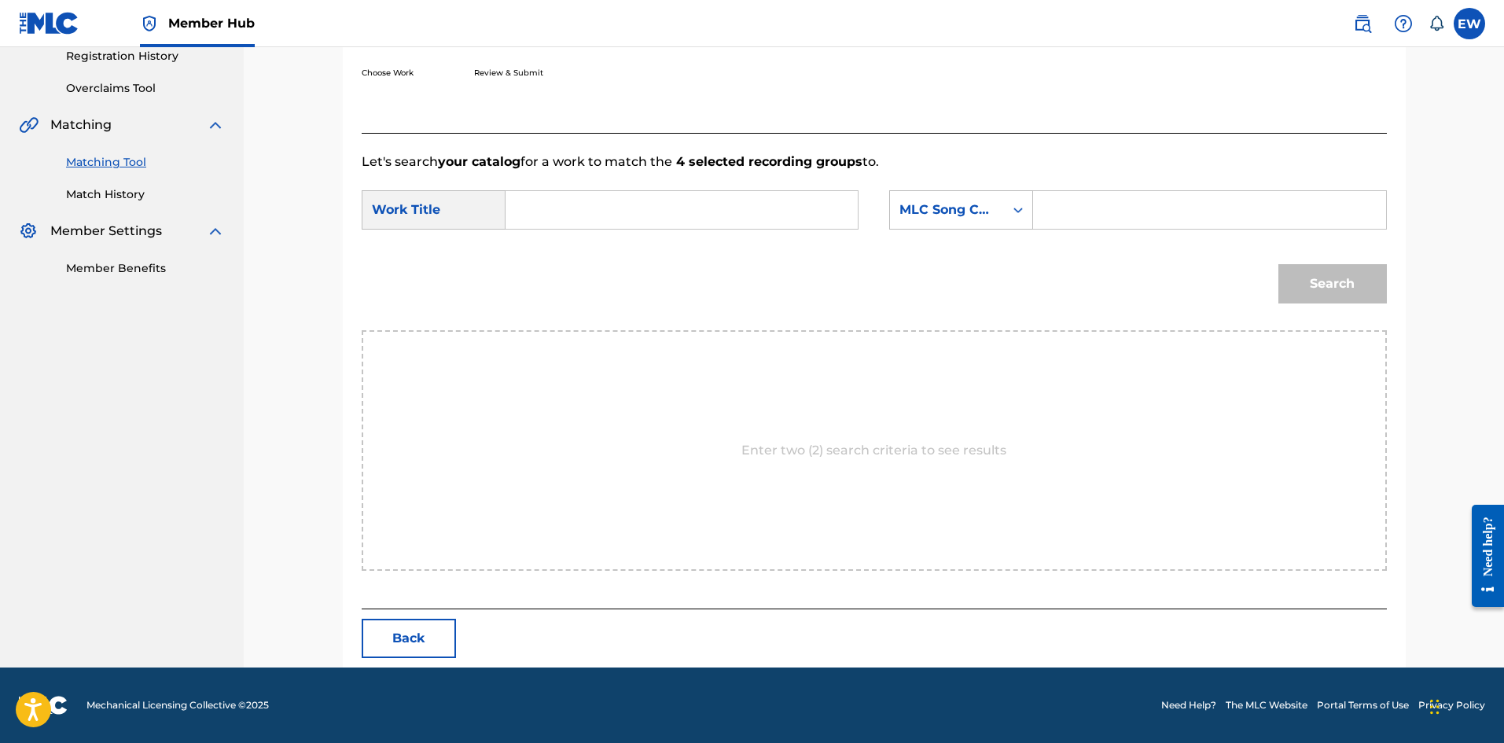
click at [658, 209] on input "Search Form" at bounding box center [682, 210] width 326 height 38
paste input "RISE UP"
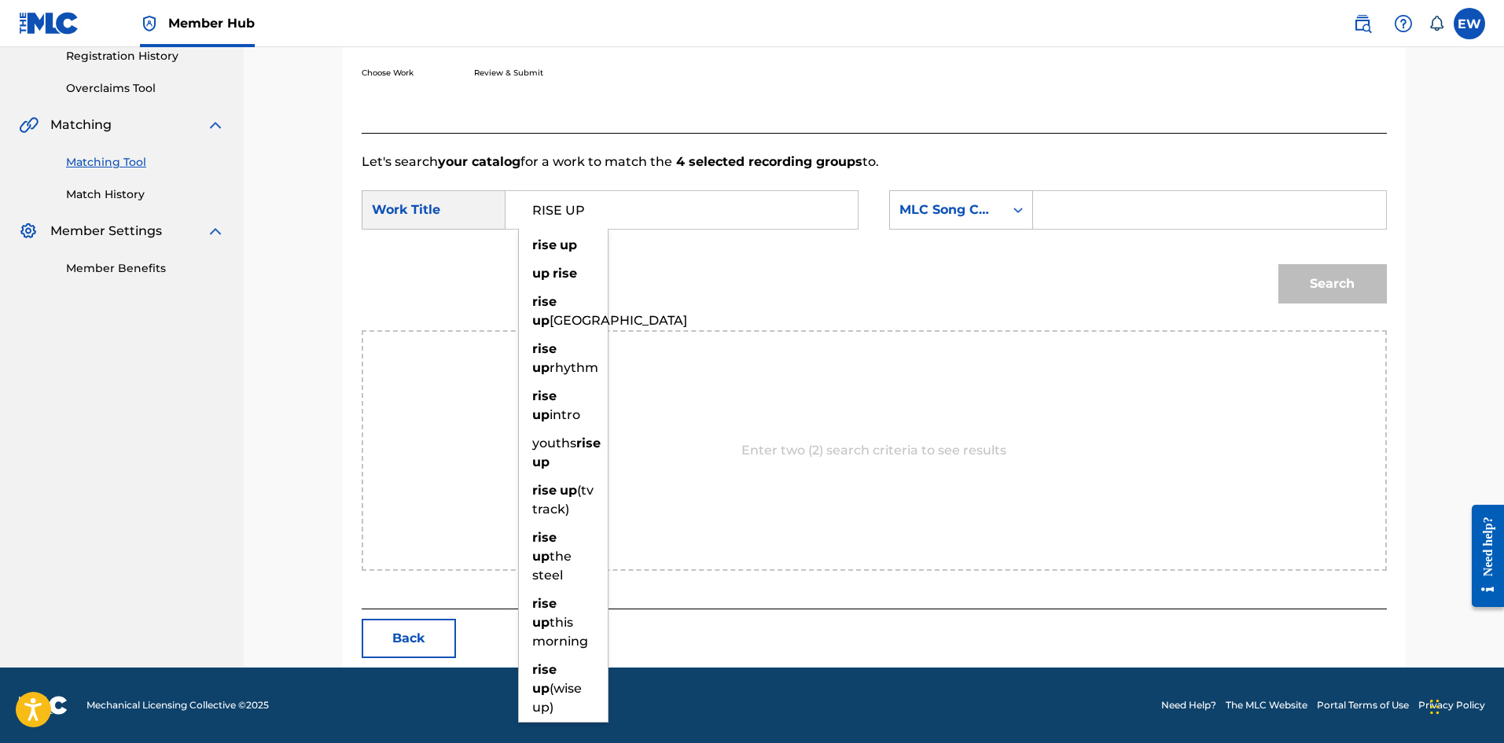
type input "RISE UP"
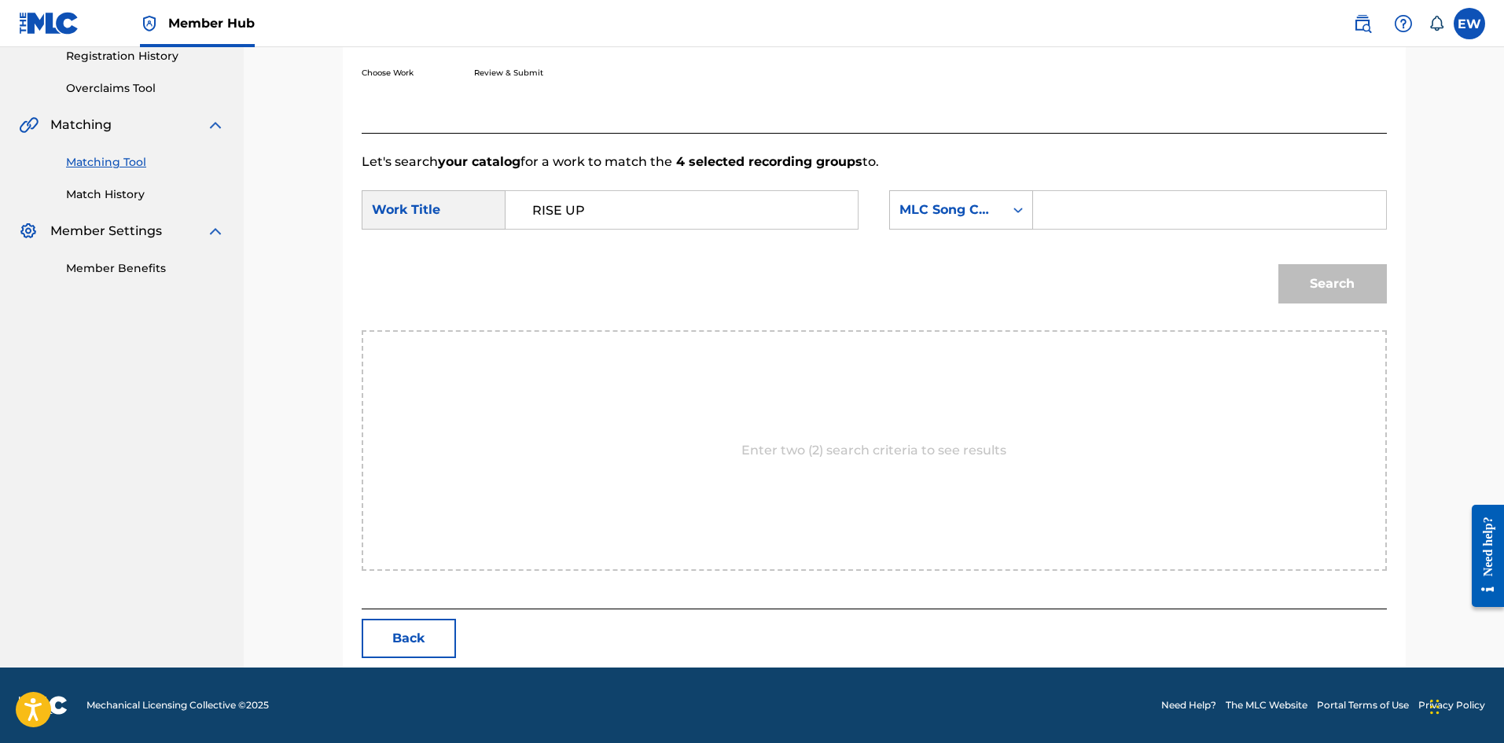
click at [1097, 211] on input "Search Form" at bounding box center [1210, 210] width 326 height 38
paste input "RV7TWC"
type input "RV7TWC"
click at [1390, 284] on div "Match Usage - Select Work In this step, you will locate the work you'd like to …" at bounding box center [874, 244] width 1063 height 846
click at [1316, 277] on button "Search" at bounding box center [1333, 283] width 109 height 39
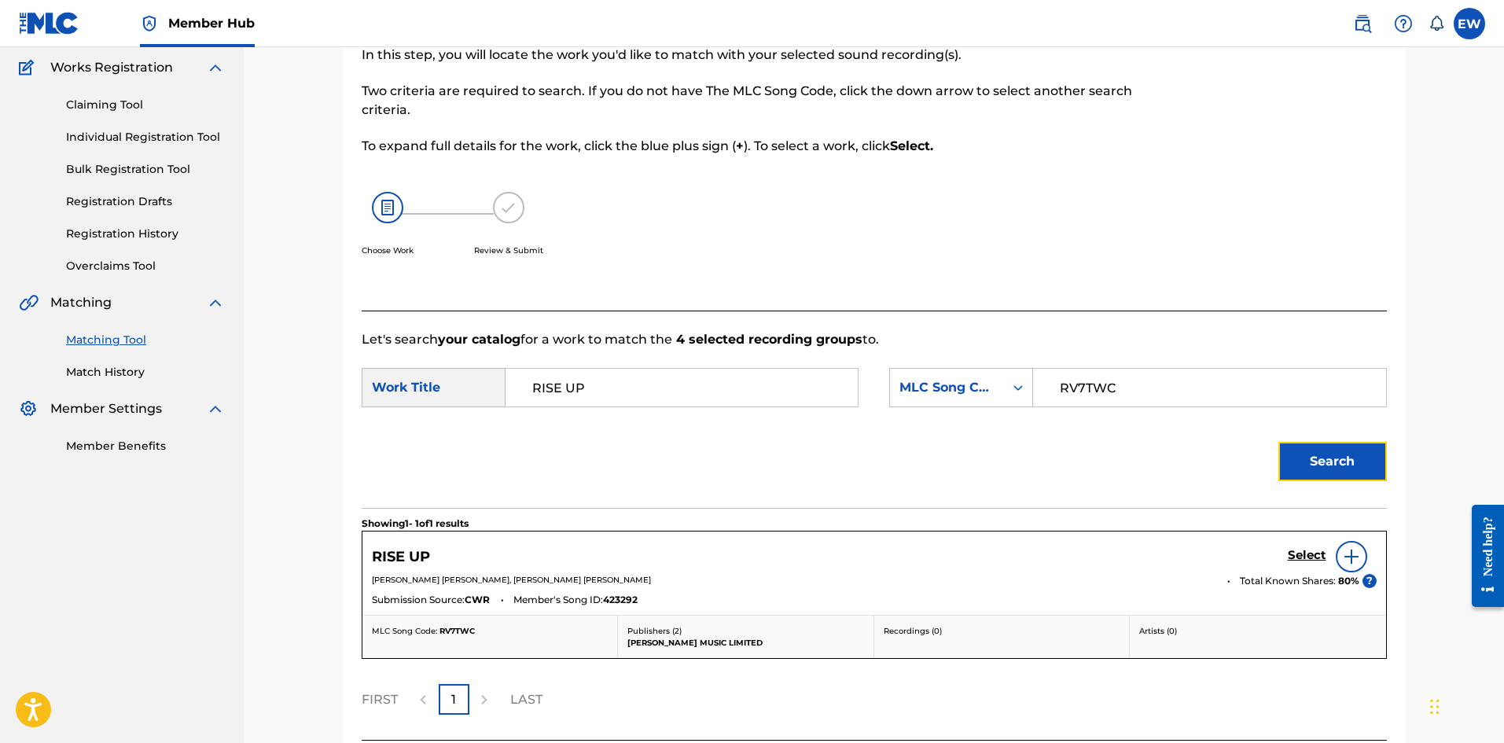
scroll to position [258, 0]
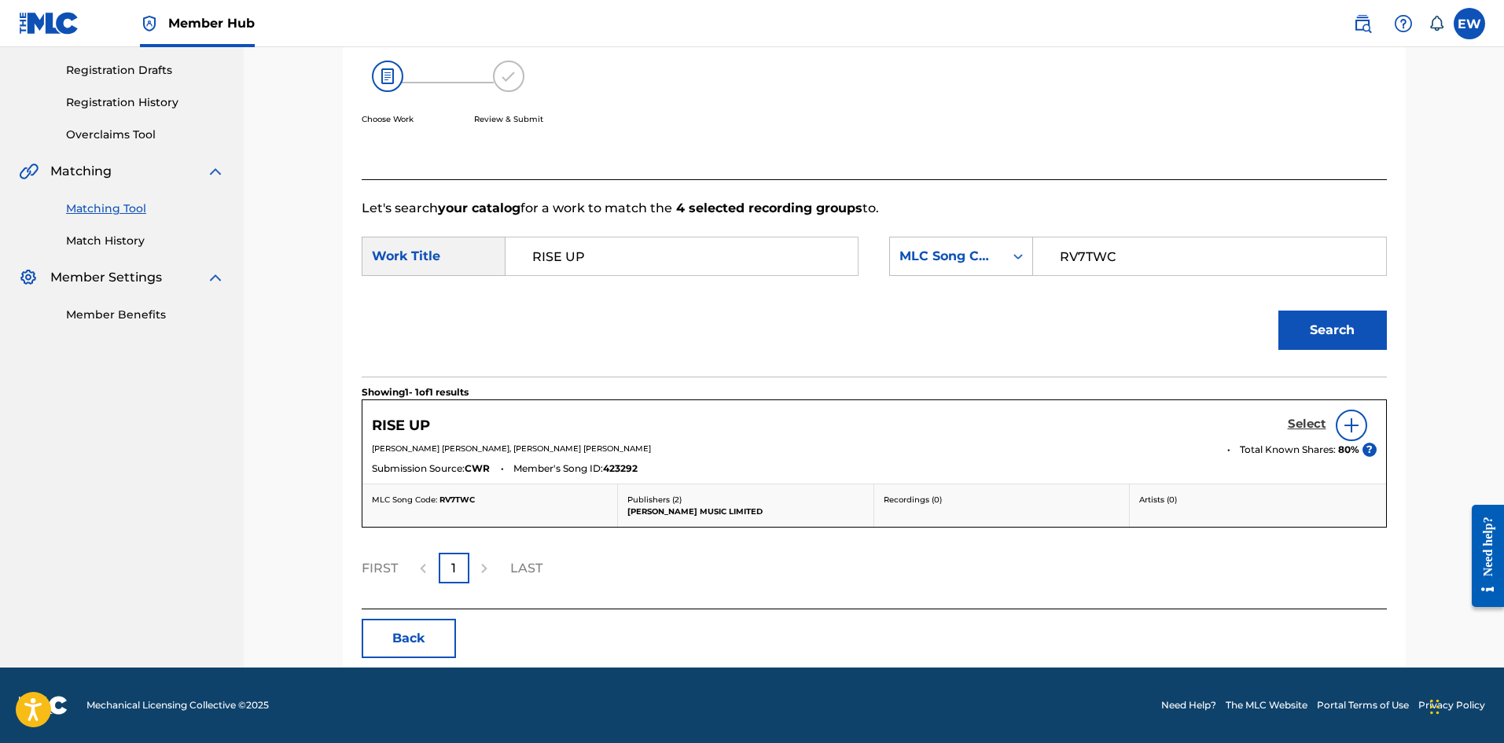
click at [1312, 420] on h5 "Select" at bounding box center [1307, 424] width 39 height 15
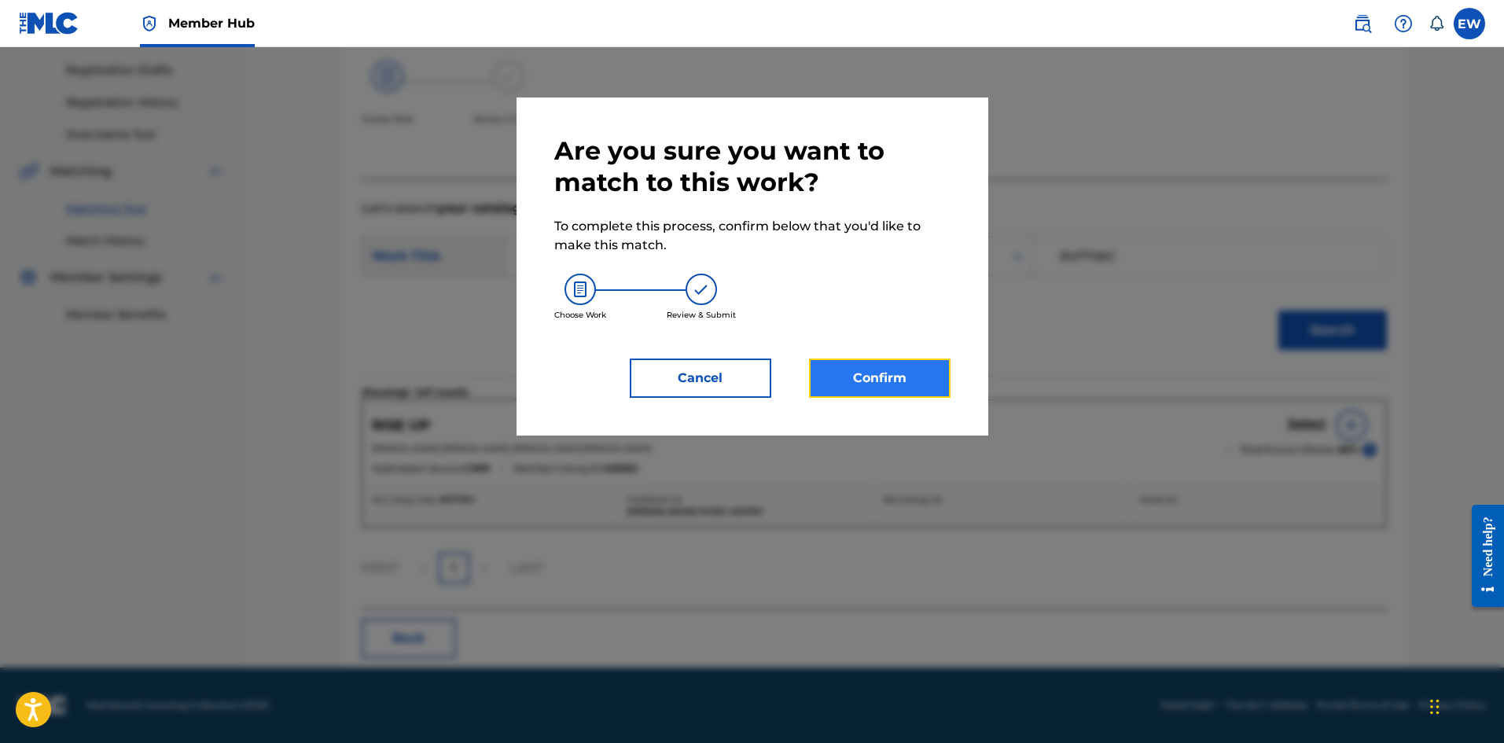
click at [923, 377] on button "Confirm" at bounding box center [880, 378] width 142 height 39
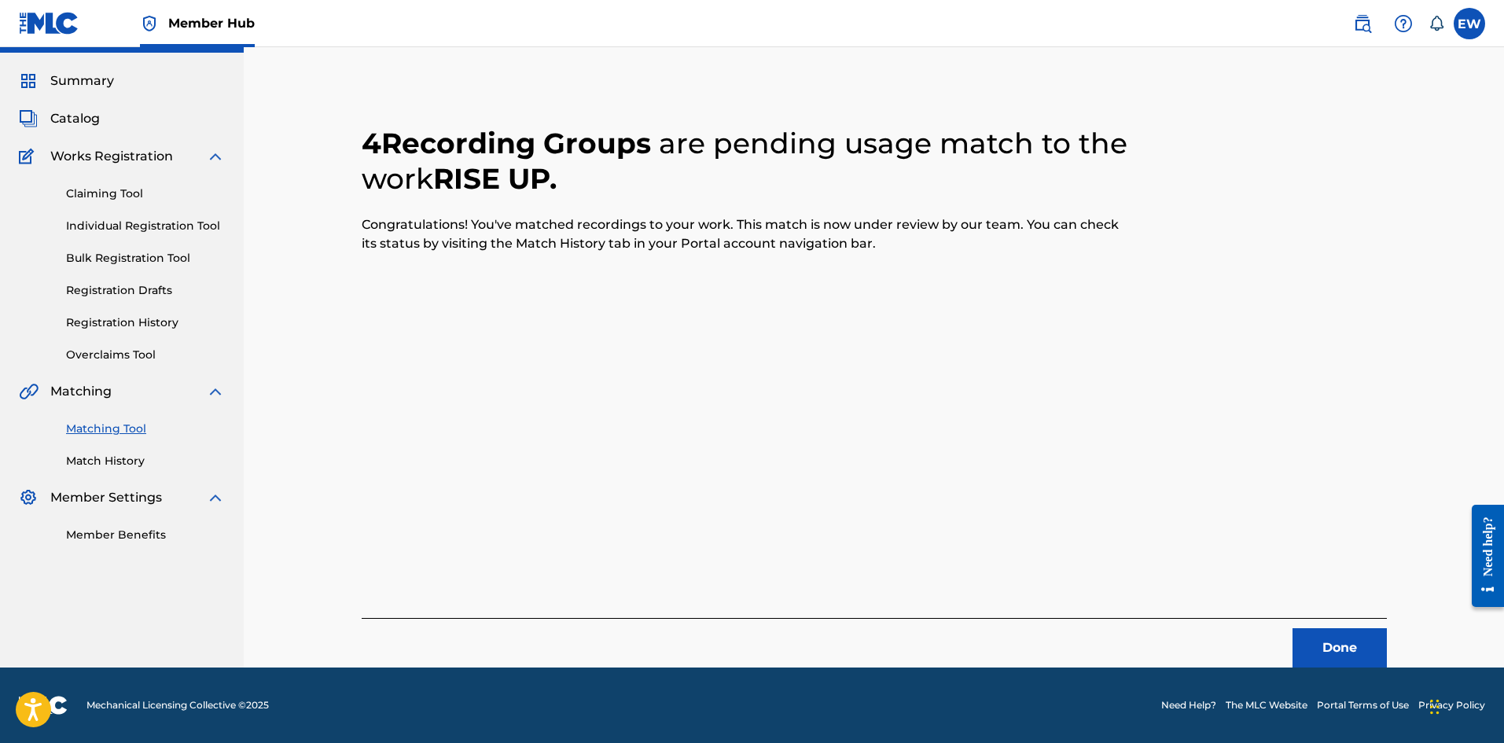
scroll to position [38, 0]
drag, startPoint x: 1339, startPoint y: 643, endPoint x: 1500, endPoint y: 637, distance: 160.5
click at [1376, 643] on button "Done" at bounding box center [1340, 647] width 94 height 39
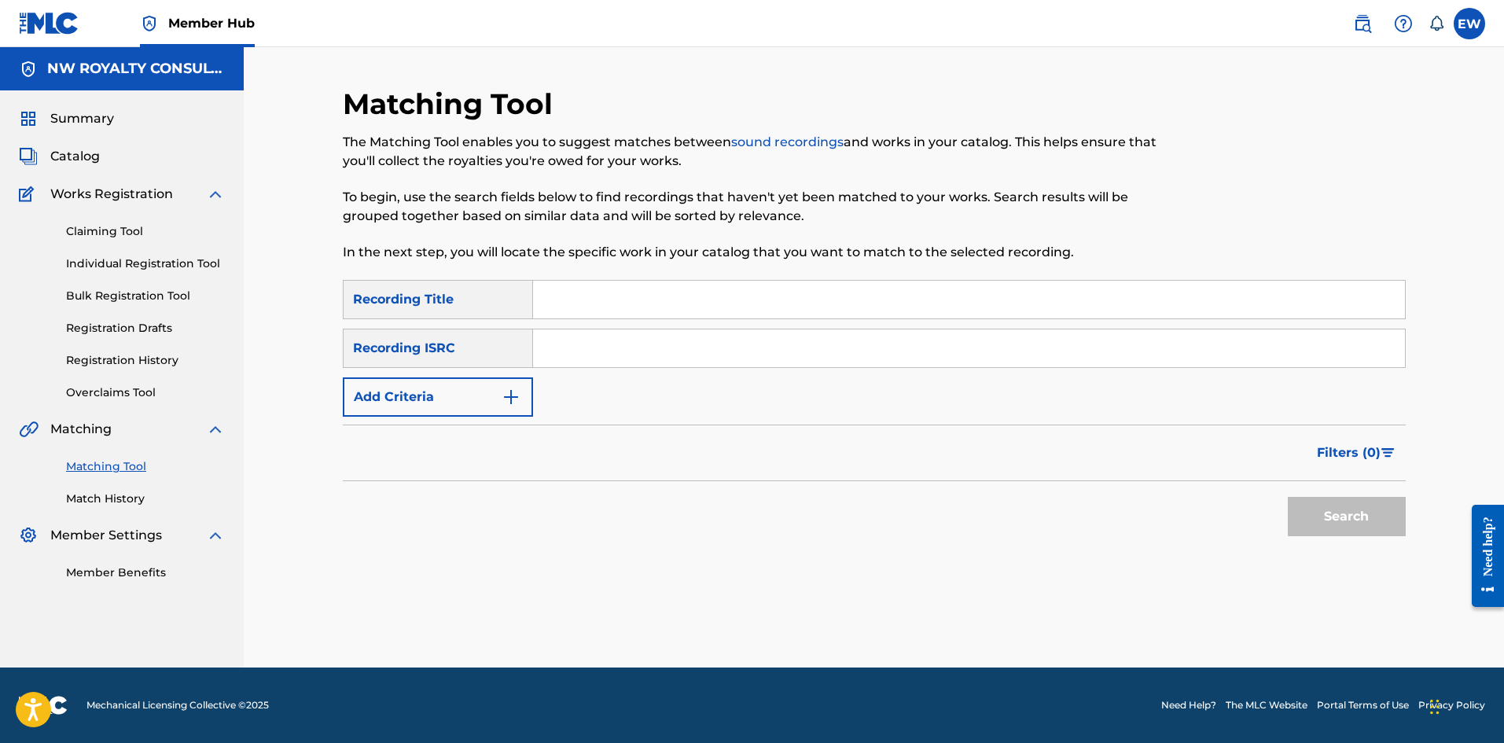
scroll to position [0, 0]
click at [367, 387] on button "Add Criteria" at bounding box center [438, 396] width 190 height 39
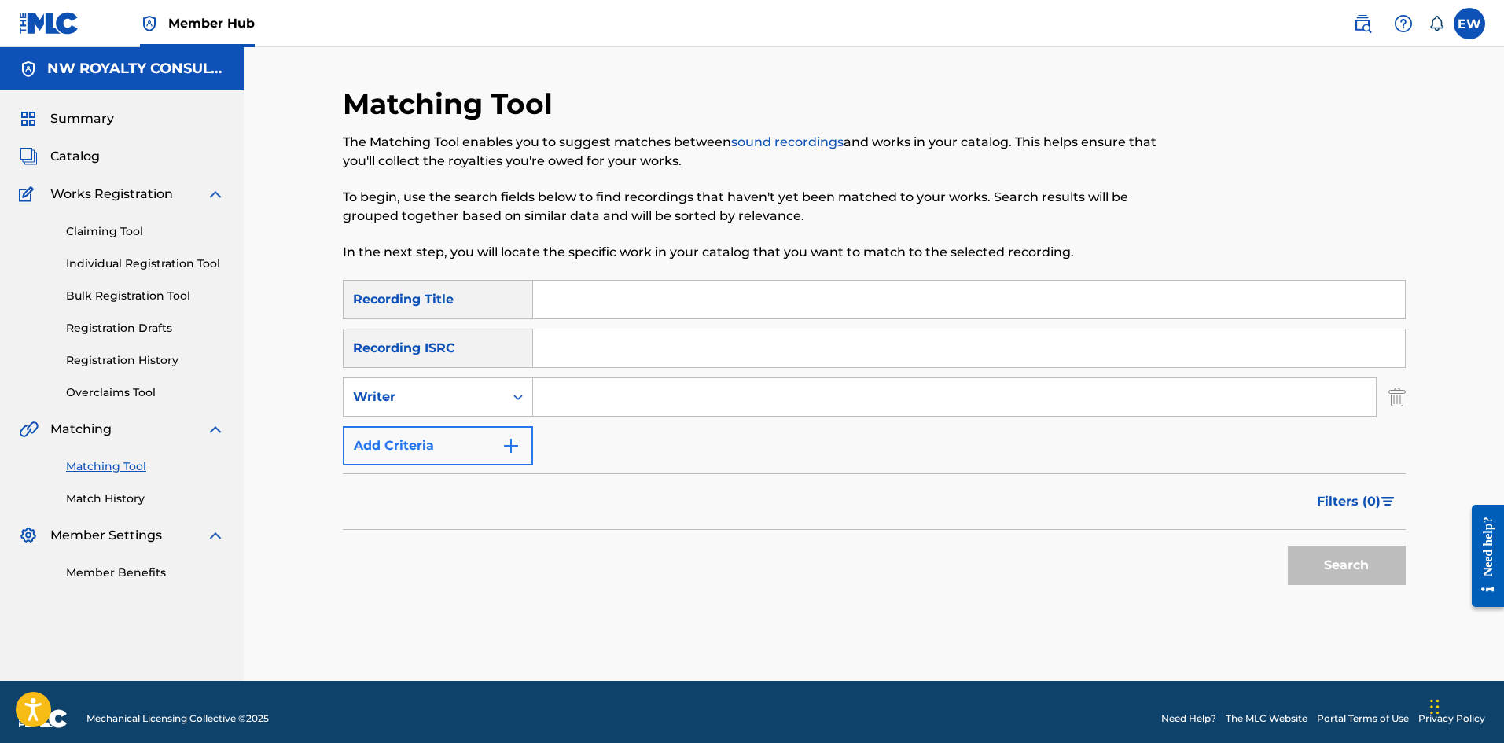
click at [367, 387] on div "Writer" at bounding box center [424, 397] width 160 height 30
click at [382, 440] on div "Recording Artist" at bounding box center [438, 436] width 189 height 39
click at [604, 392] on input "Search Form" at bounding box center [954, 397] width 843 height 38
paste input "BRYAN ART"
type input "BRYAN ART"
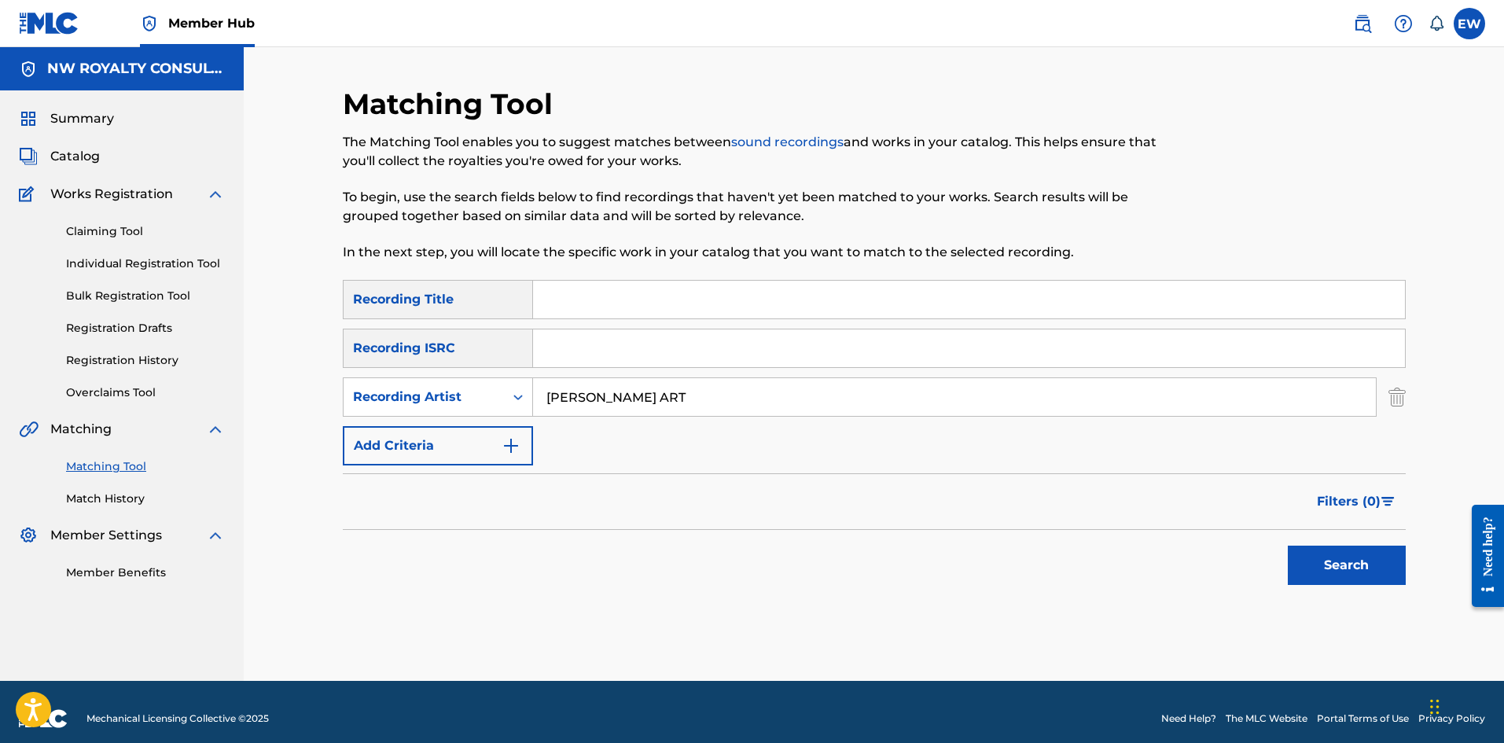
click at [607, 292] on input "Search Form" at bounding box center [969, 300] width 872 height 38
paste input "ROCK AND COME IN"
type input "ROCK AND COME IN"
drag, startPoint x: 1328, startPoint y: 559, endPoint x: 1311, endPoint y: 544, distance: 22.9
click at [1328, 559] on button "Search" at bounding box center [1347, 565] width 118 height 39
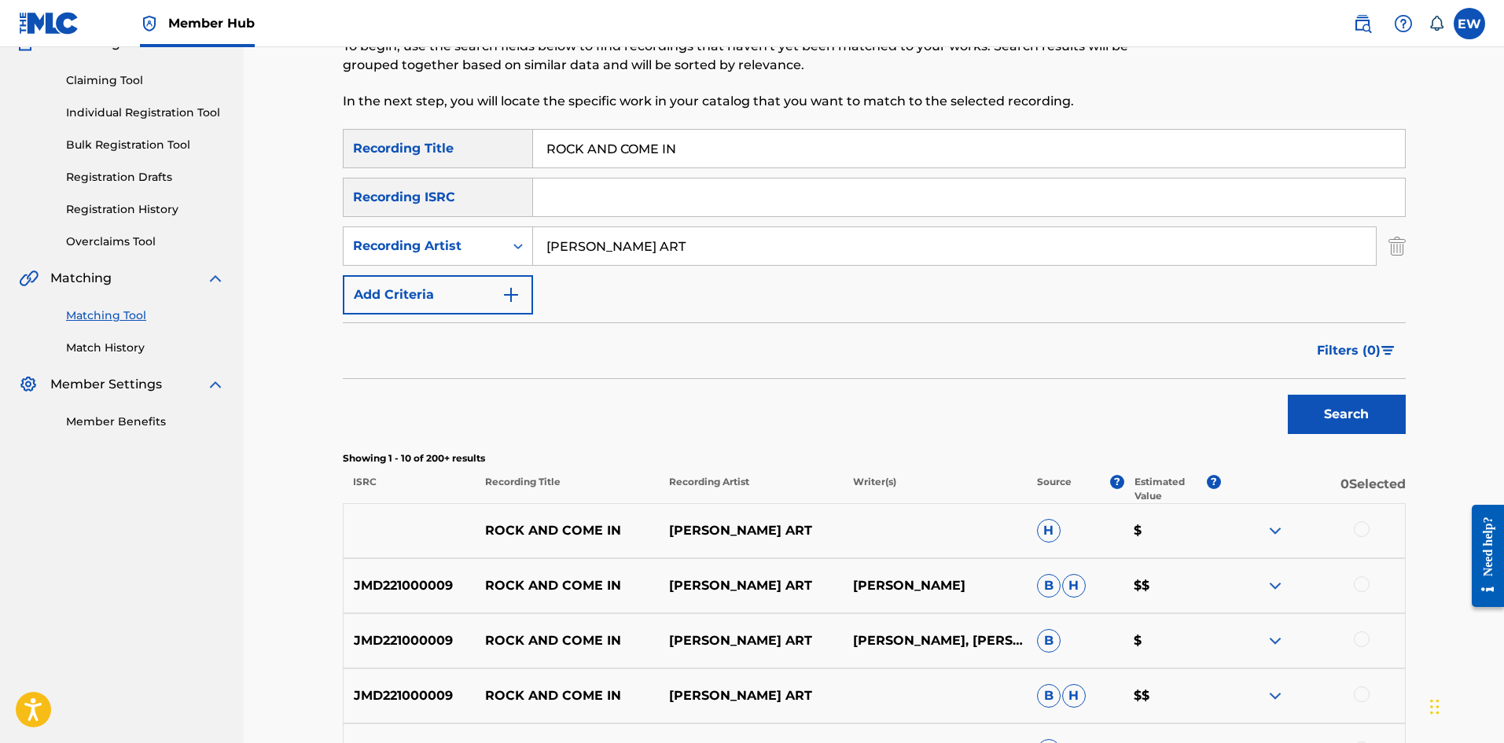
scroll to position [157, 0]
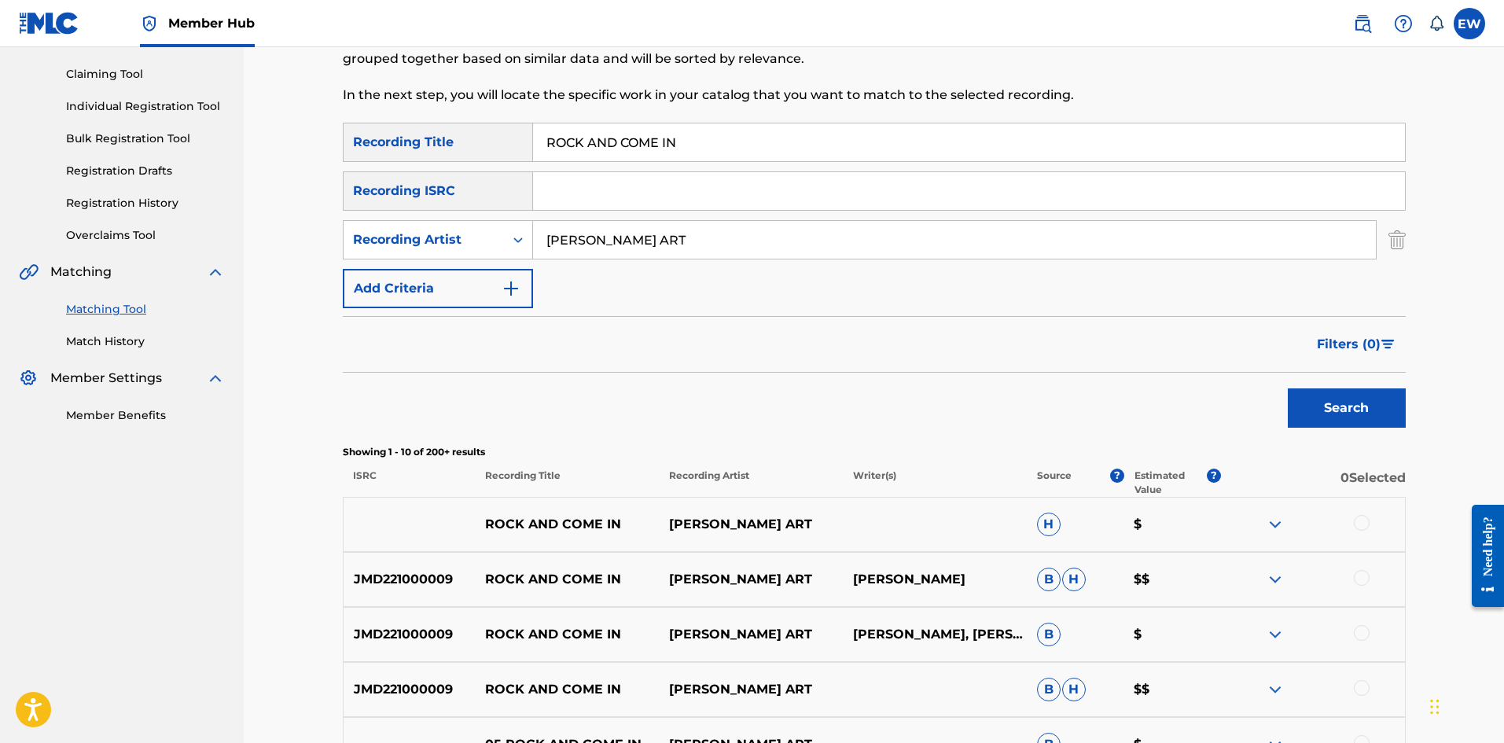
click at [1368, 520] on div at bounding box center [1362, 523] width 16 height 16
click at [1357, 573] on div at bounding box center [1362, 578] width 16 height 16
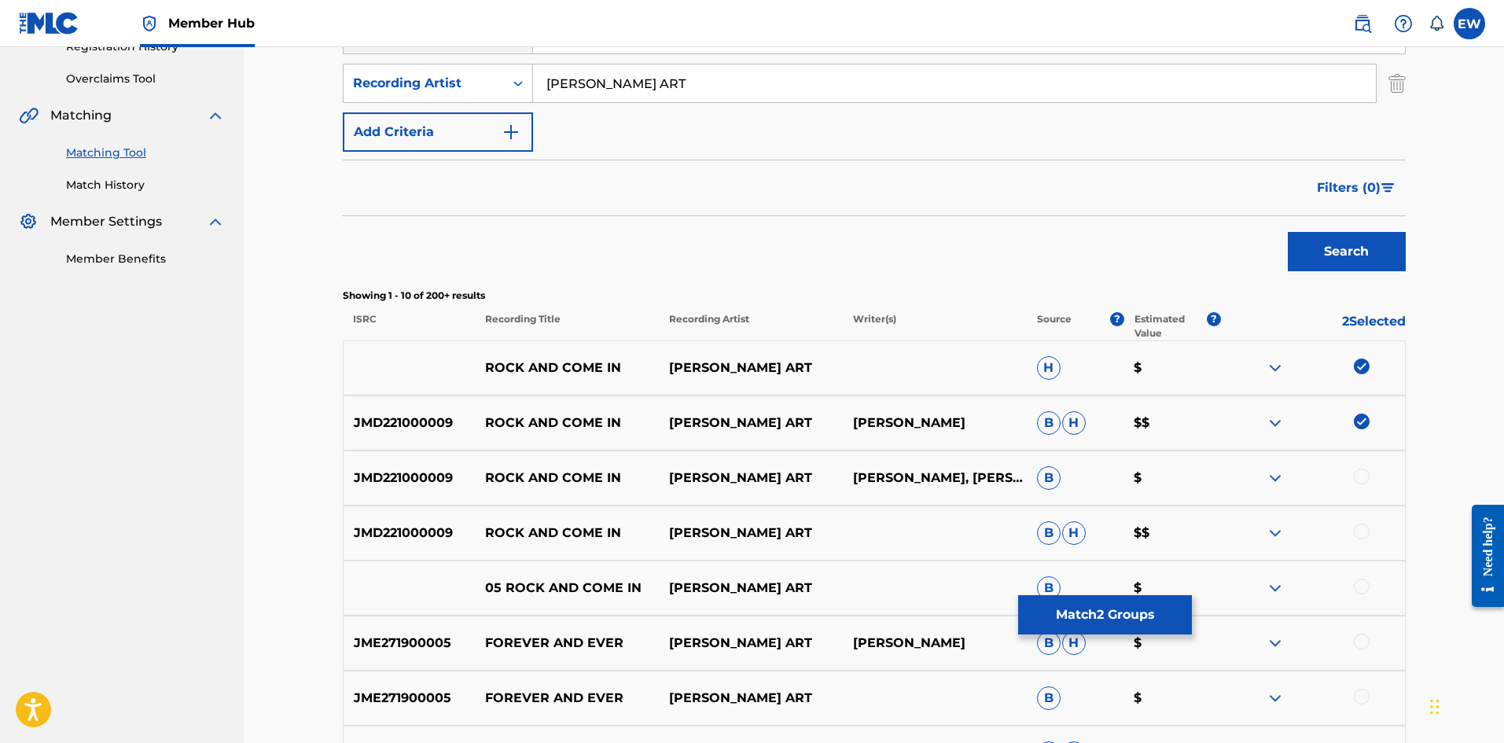
scroll to position [315, 0]
click at [1368, 473] on div at bounding box center [1362, 476] width 16 height 16
click at [1368, 536] on div at bounding box center [1313, 532] width 184 height 19
click at [1366, 527] on div at bounding box center [1362, 531] width 16 height 16
click at [1362, 580] on div at bounding box center [1362, 586] width 16 height 16
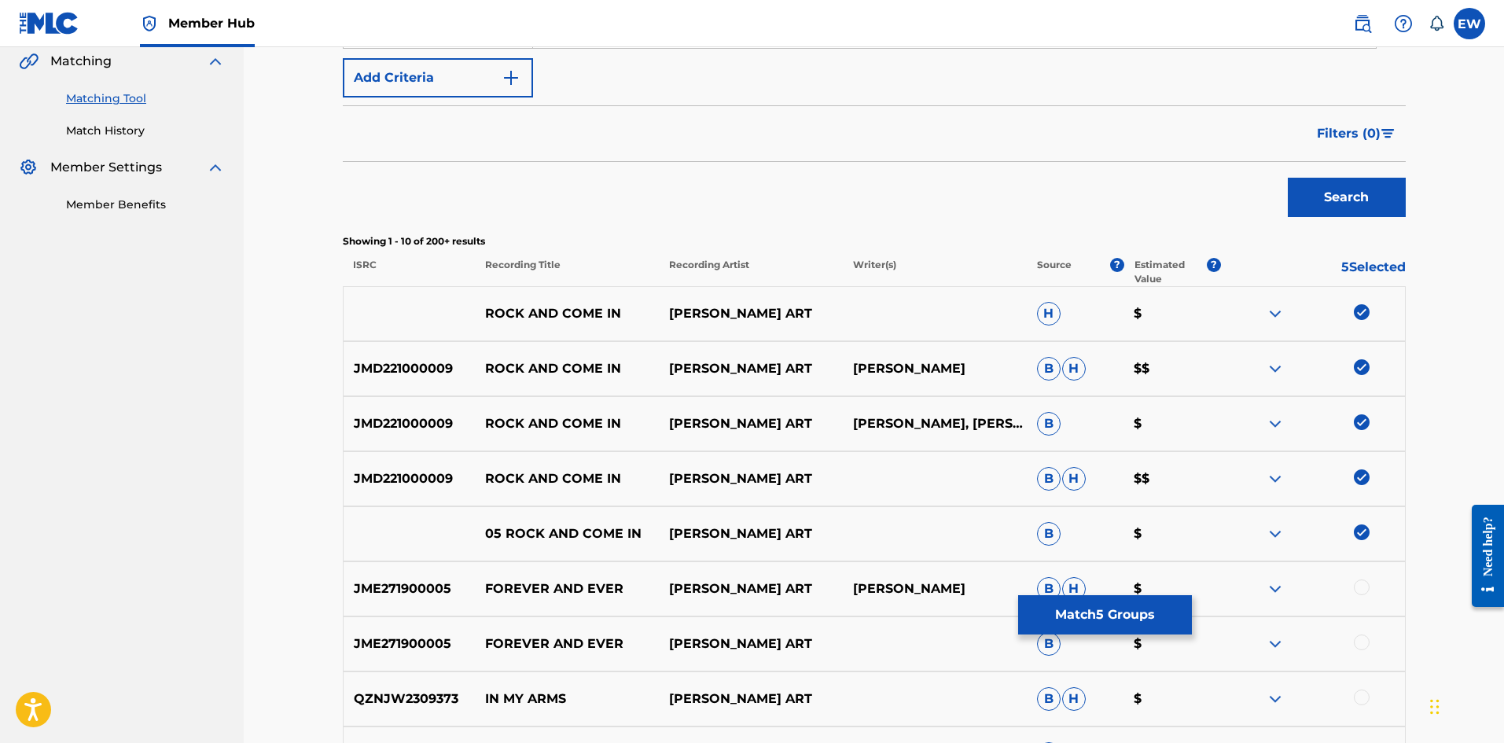
scroll to position [393, 0]
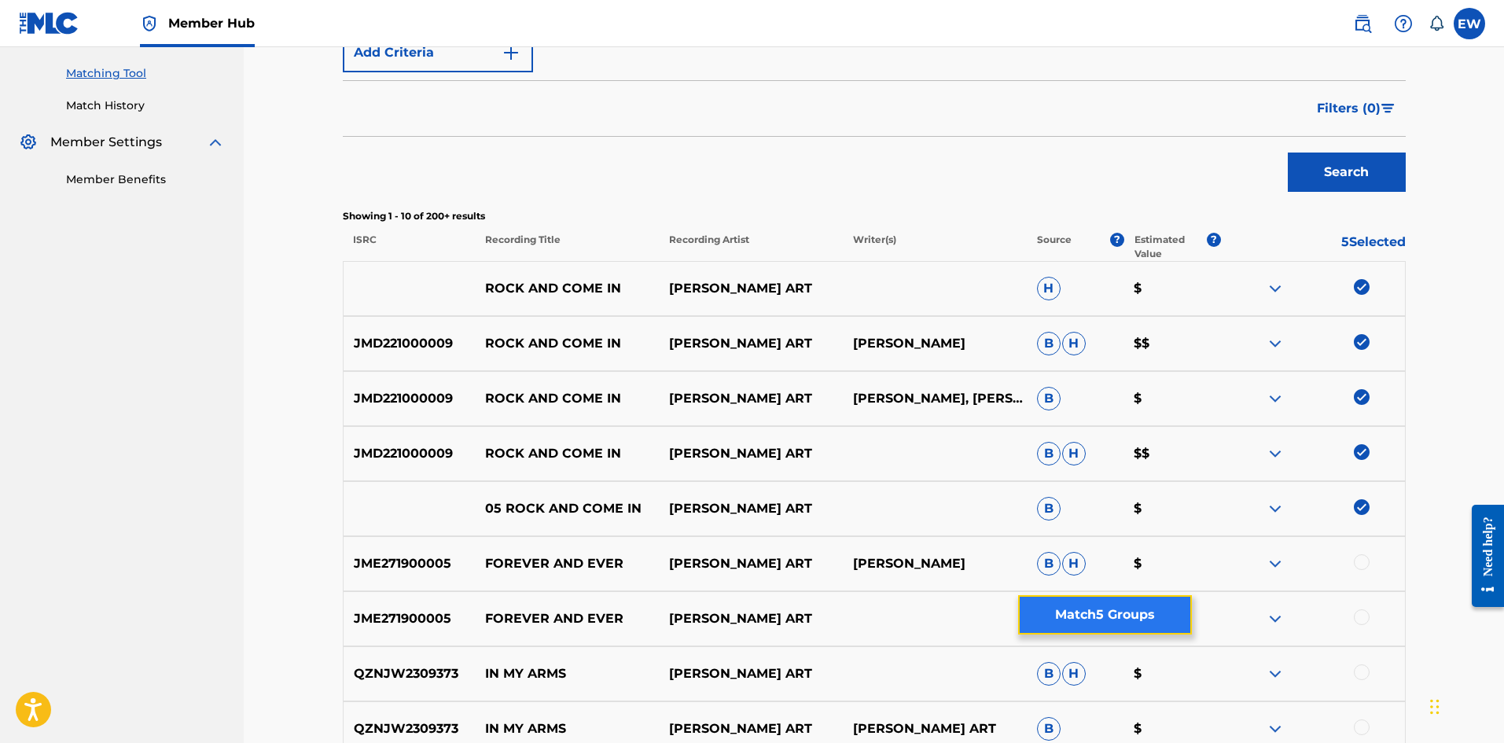
click at [1048, 604] on button "Match 5 Groups" at bounding box center [1105, 614] width 174 height 39
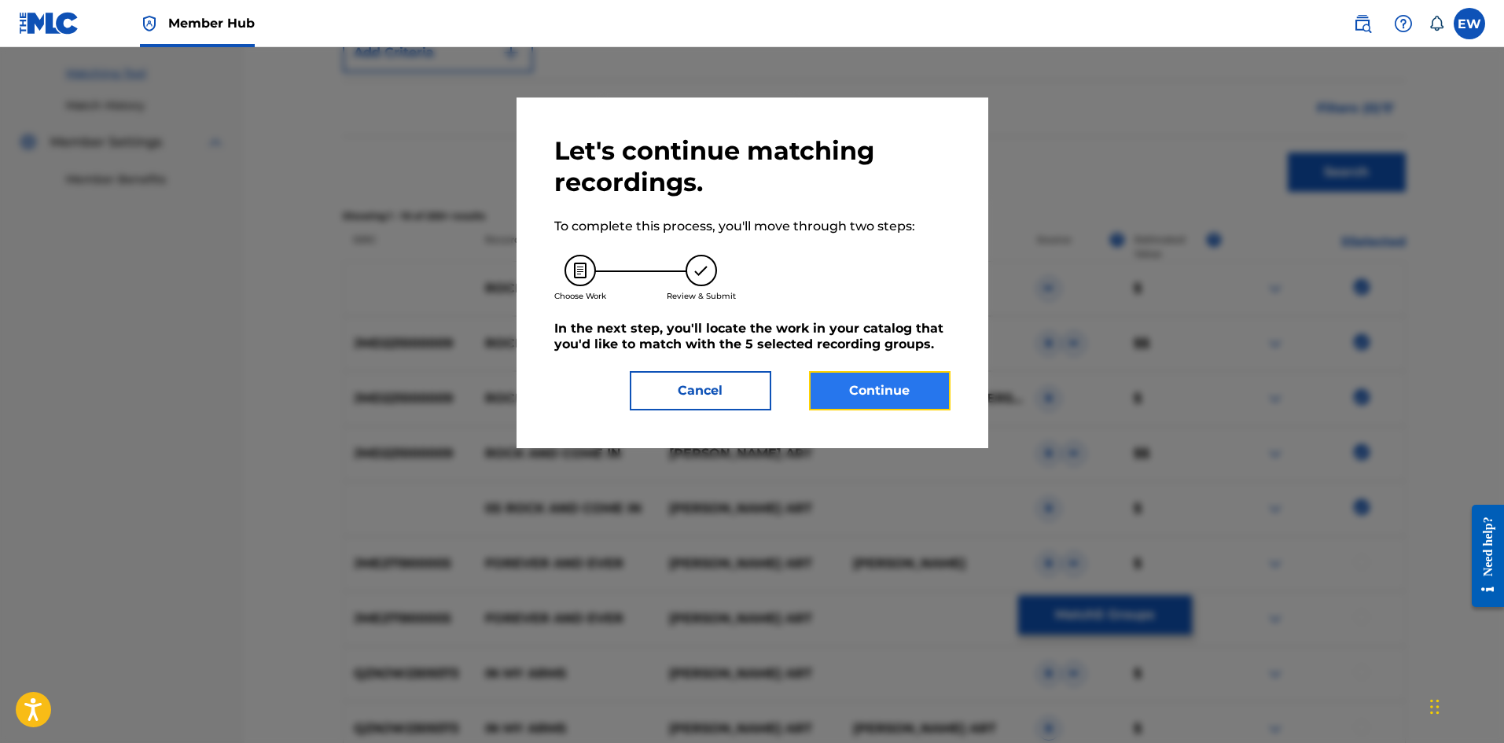
click at [863, 381] on button "Continue" at bounding box center [880, 390] width 142 height 39
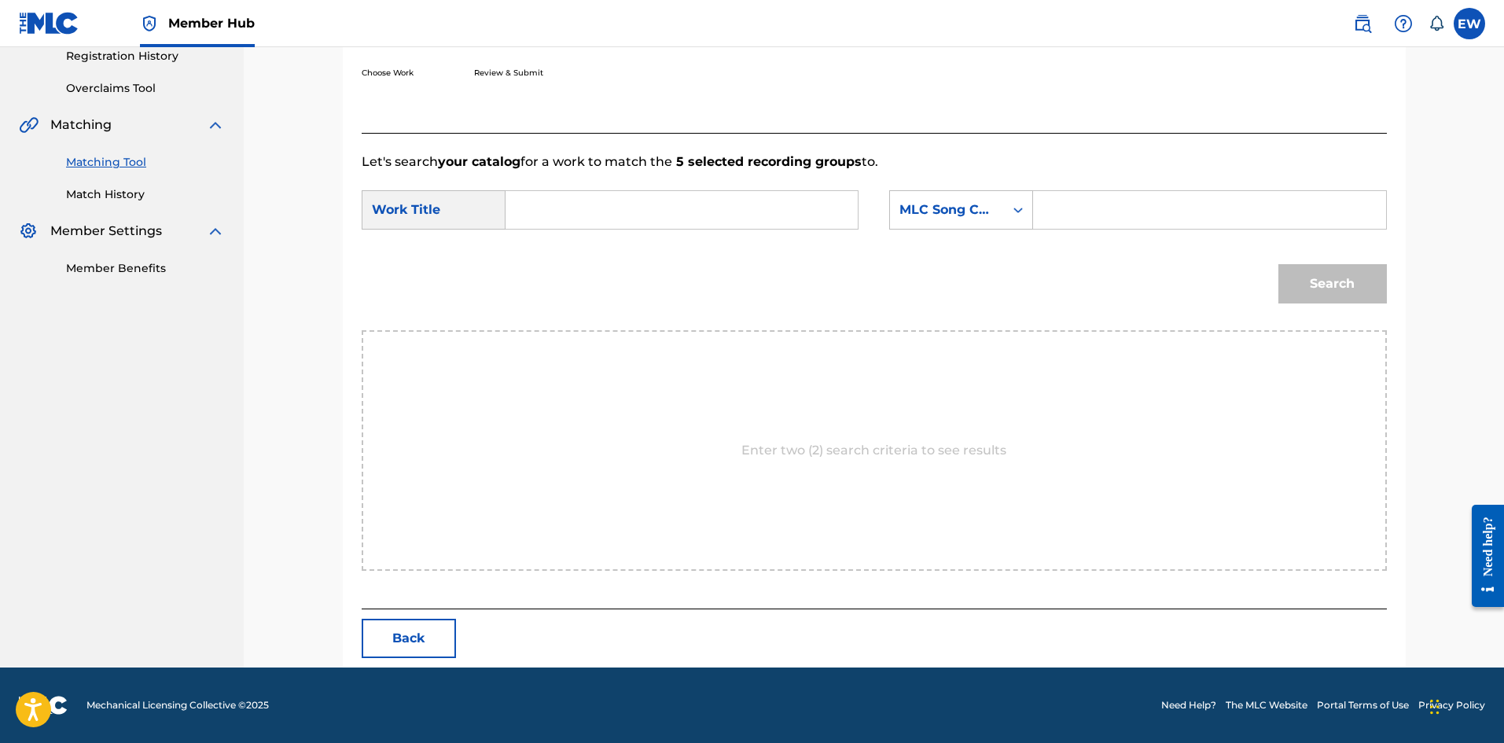
click at [608, 216] on input "Search Form" at bounding box center [682, 210] width 326 height 38
paste input "ROCK AND COME IN"
type input "ROCK AND COME IN"
click at [1066, 206] on input "Search Form" at bounding box center [1210, 210] width 326 height 38
paste input "DVBCDF"
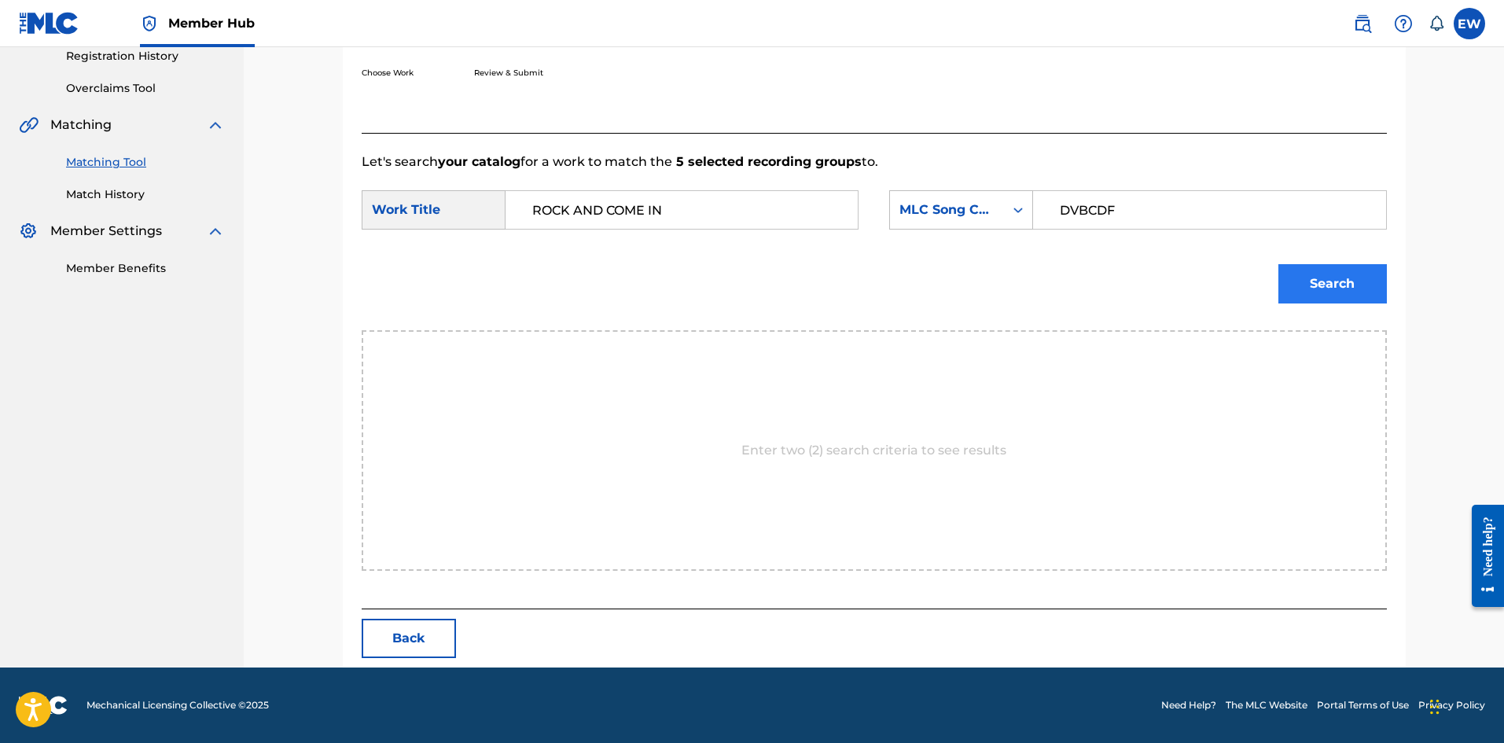
type input "DVBCDF"
click at [1337, 293] on button "Search" at bounding box center [1333, 283] width 109 height 39
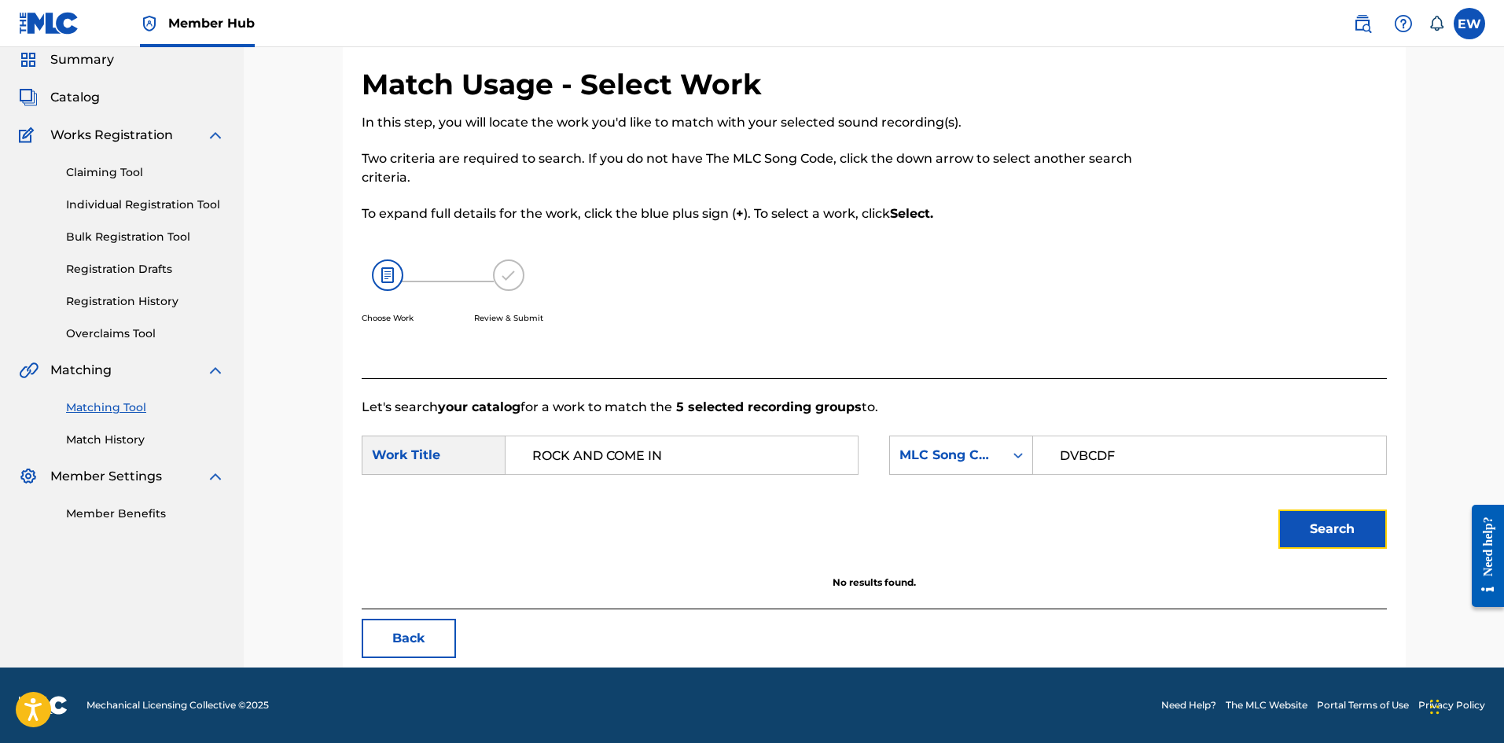
scroll to position [59, 0]
drag, startPoint x: 678, startPoint y: 447, endPoint x: 319, endPoint y: 424, distance: 359.4
click at [319, 424] on div "Match Usage - Select Work In this step, you will locate the work you'd like to …" at bounding box center [874, 327] width 1261 height 679
paste input "DAM"
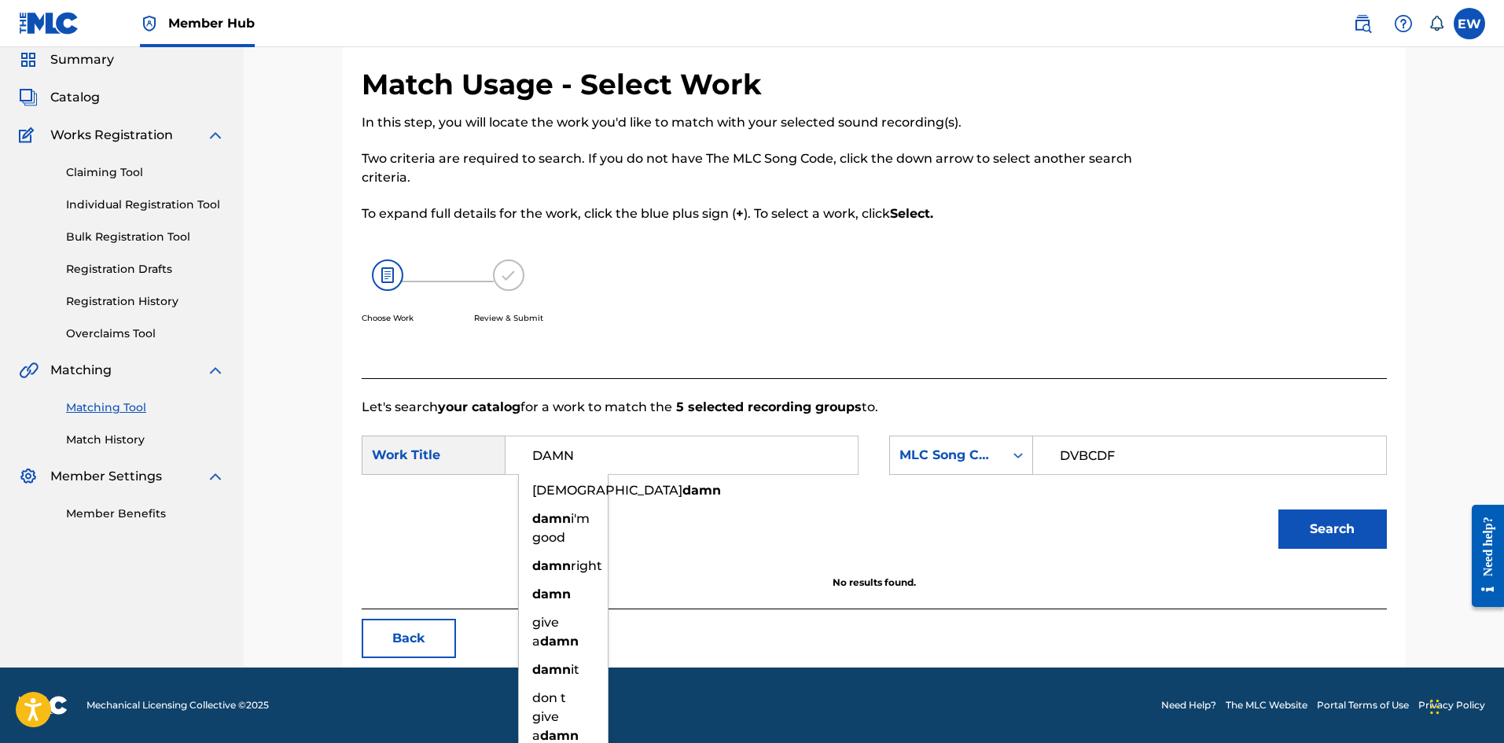
type input "DAMN"
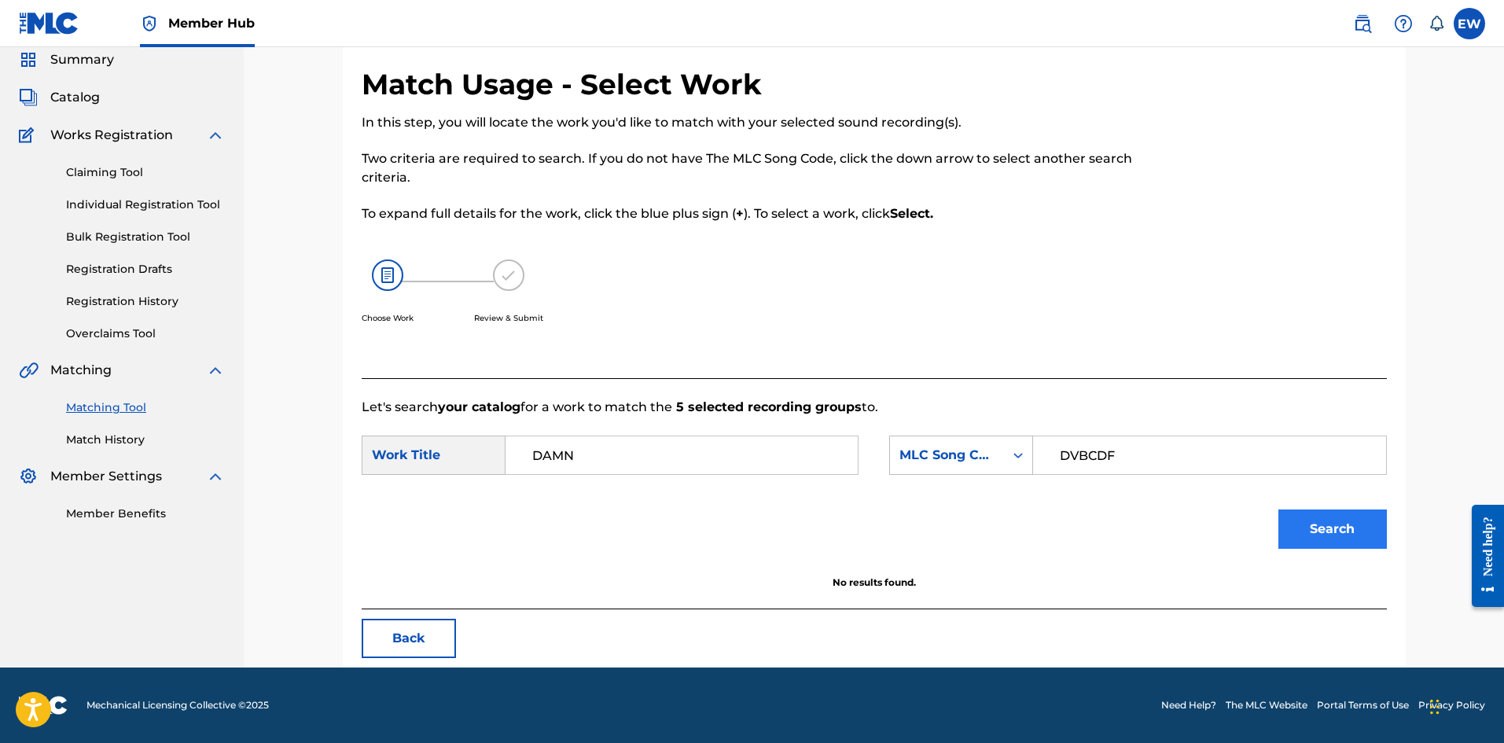
drag, startPoint x: 1281, startPoint y: 502, endPoint x: 1294, endPoint y: 521, distance: 23.3
click at [1288, 514] on div "Search" at bounding box center [1329, 525] width 116 height 63
click at [1294, 523] on button "Search" at bounding box center [1333, 529] width 109 height 39
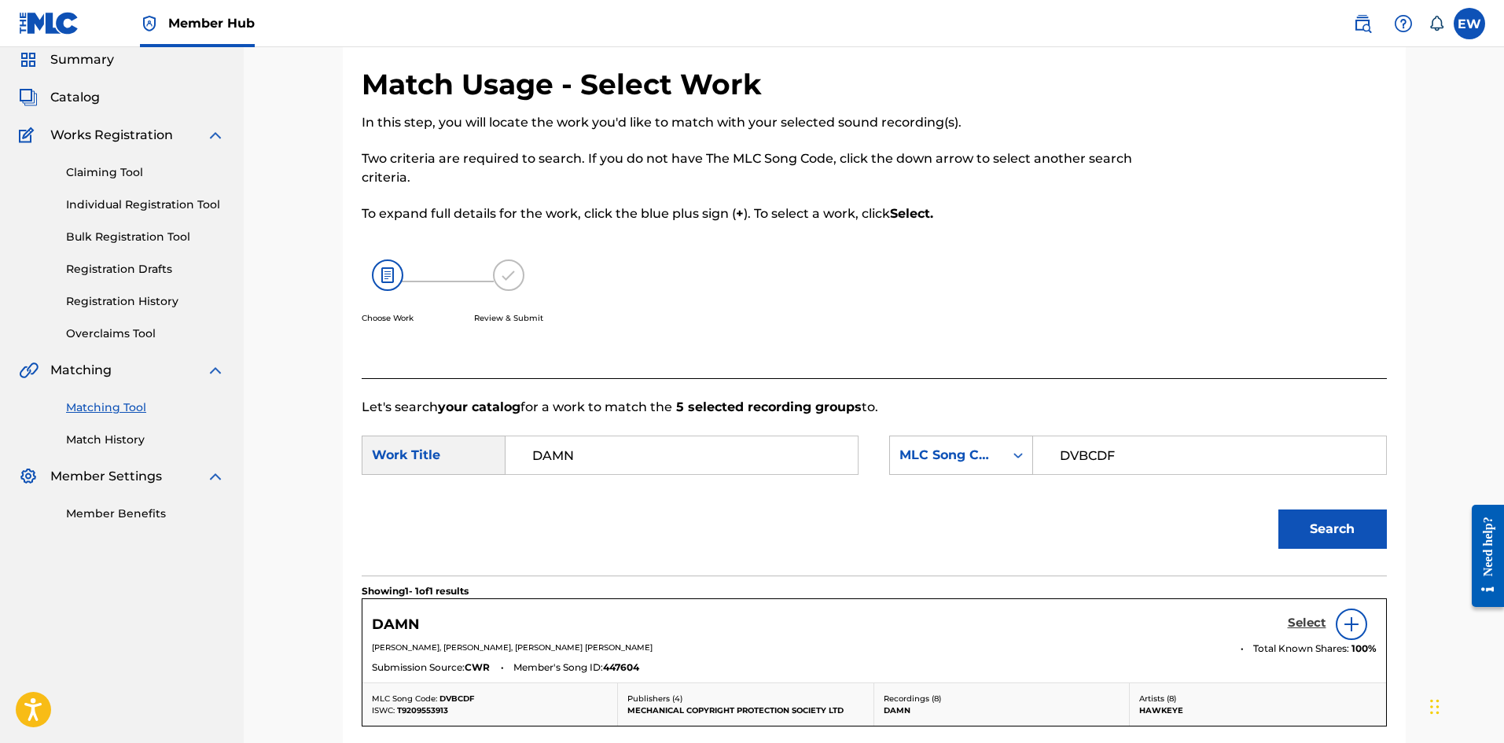
click at [1312, 619] on h5 "Select" at bounding box center [1307, 623] width 39 height 15
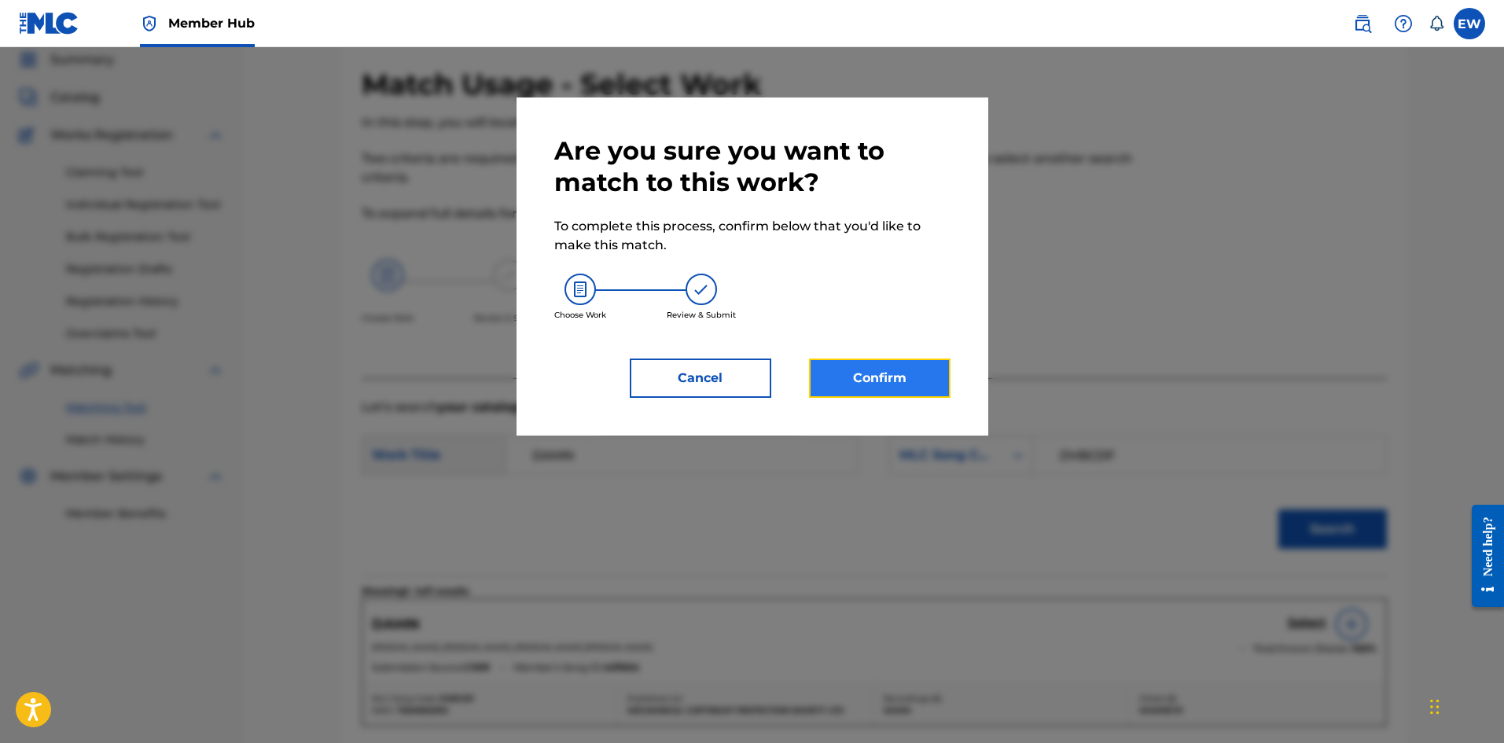
click at [879, 379] on button "Confirm" at bounding box center [880, 378] width 142 height 39
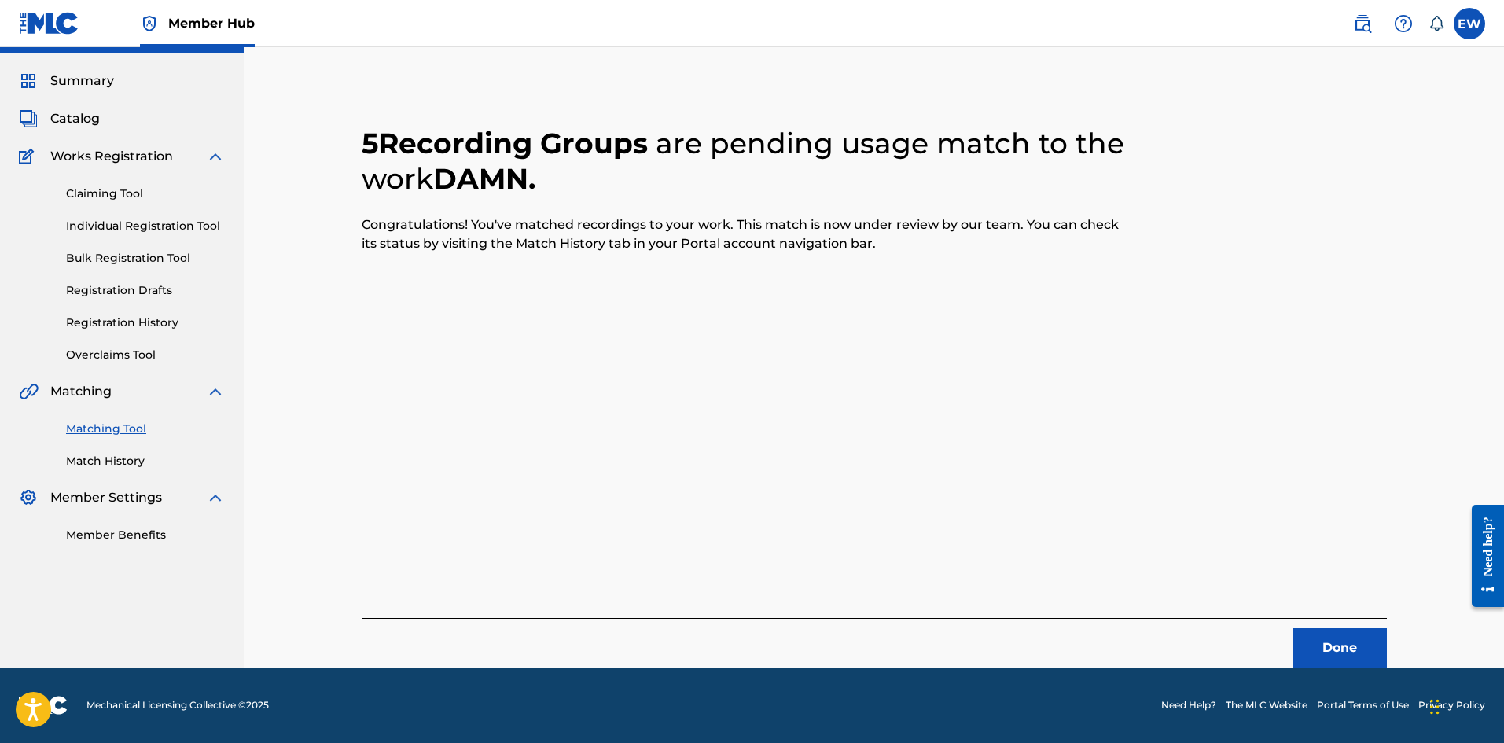
scroll to position [38, 0]
click at [1330, 641] on button "Done" at bounding box center [1340, 647] width 94 height 39
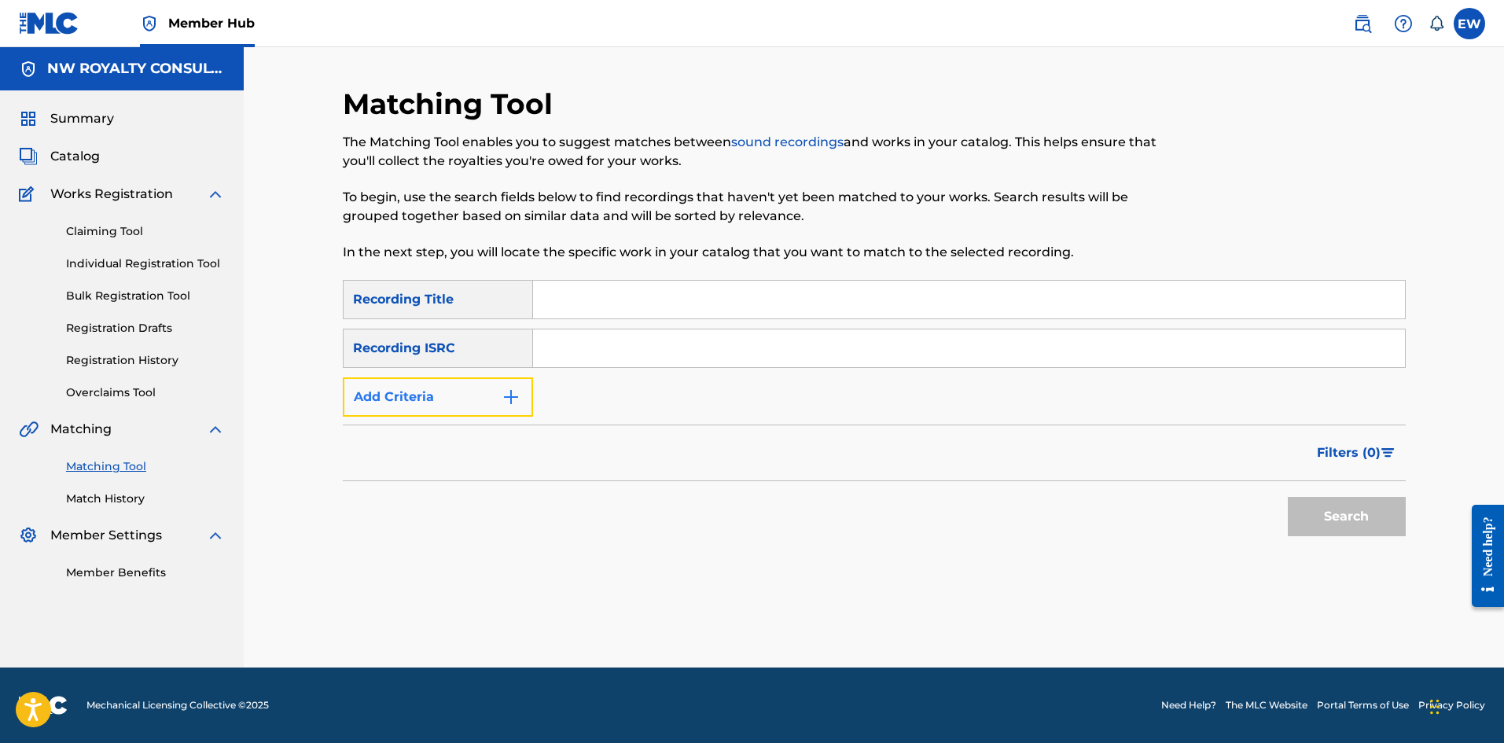
click at [473, 394] on button "Add Criteria" at bounding box center [438, 396] width 190 height 39
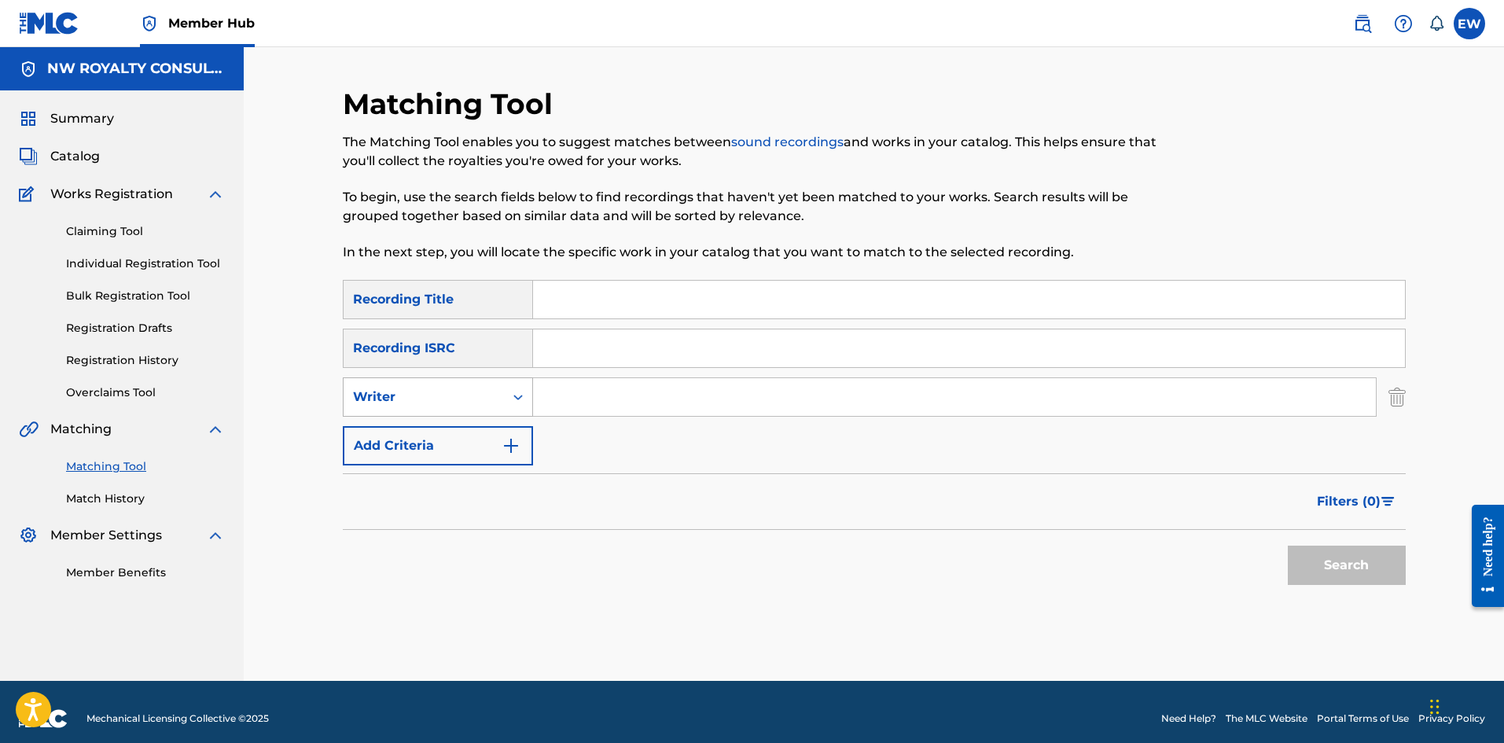
drag, startPoint x: 434, startPoint y: 412, endPoint x: 440, endPoint y: 404, distance: 10.1
click at [436, 409] on div "Writer" at bounding box center [438, 396] width 190 height 39
drag, startPoint x: 440, startPoint y: 440, endPoint x: 515, endPoint y: 420, distance: 78.2
click at [451, 436] on div "Recording Artist" at bounding box center [438, 436] width 189 height 39
drag, startPoint x: 595, startPoint y: 406, endPoint x: 603, endPoint y: 402, distance: 9.5
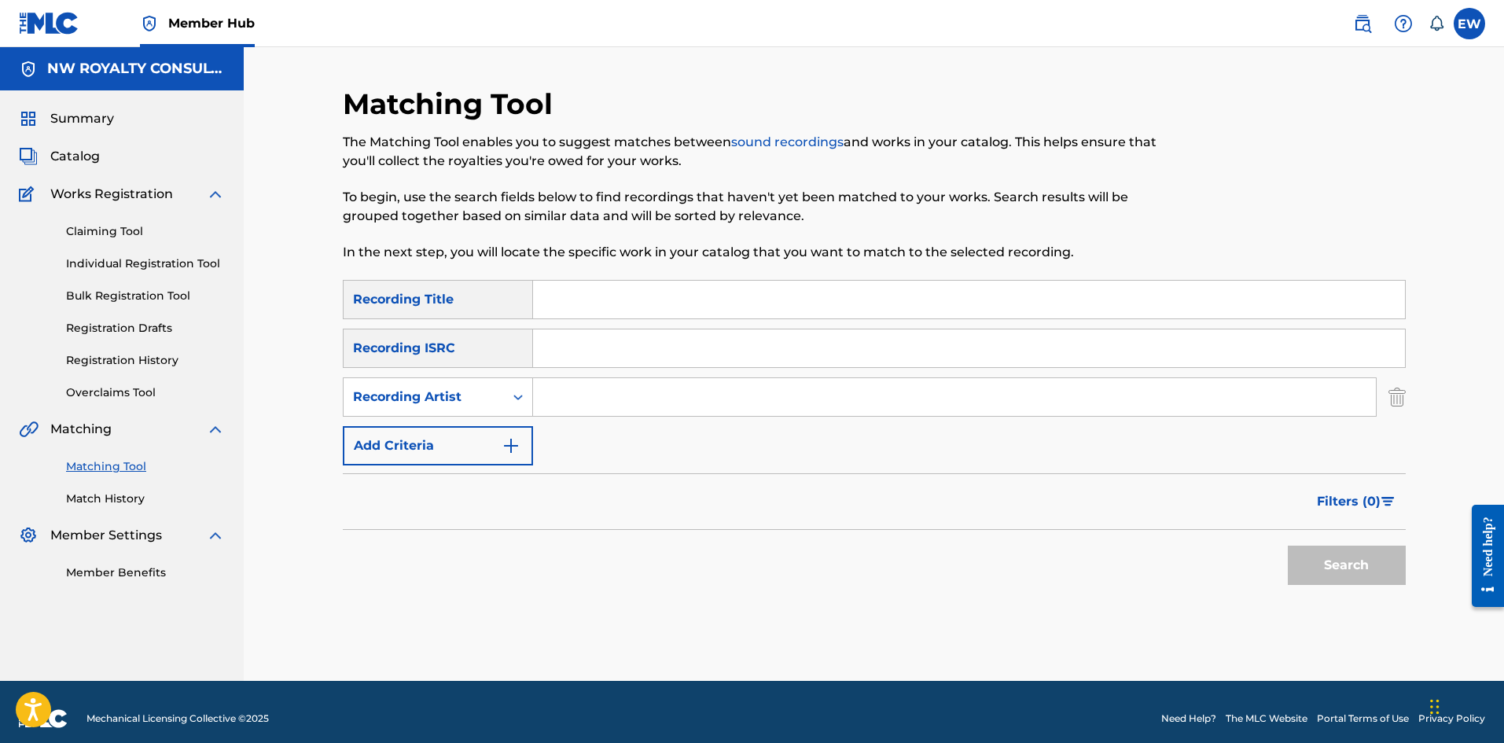
click at [596, 404] on input "Search Form" at bounding box center [954, 397] width 843 height 38
paste input "ROLEX"
type input "ROLEX"
click at [635, 301] on input "Search Form" at bounding box center [969, 300] width 872 height 38
paste input "ROLEX"
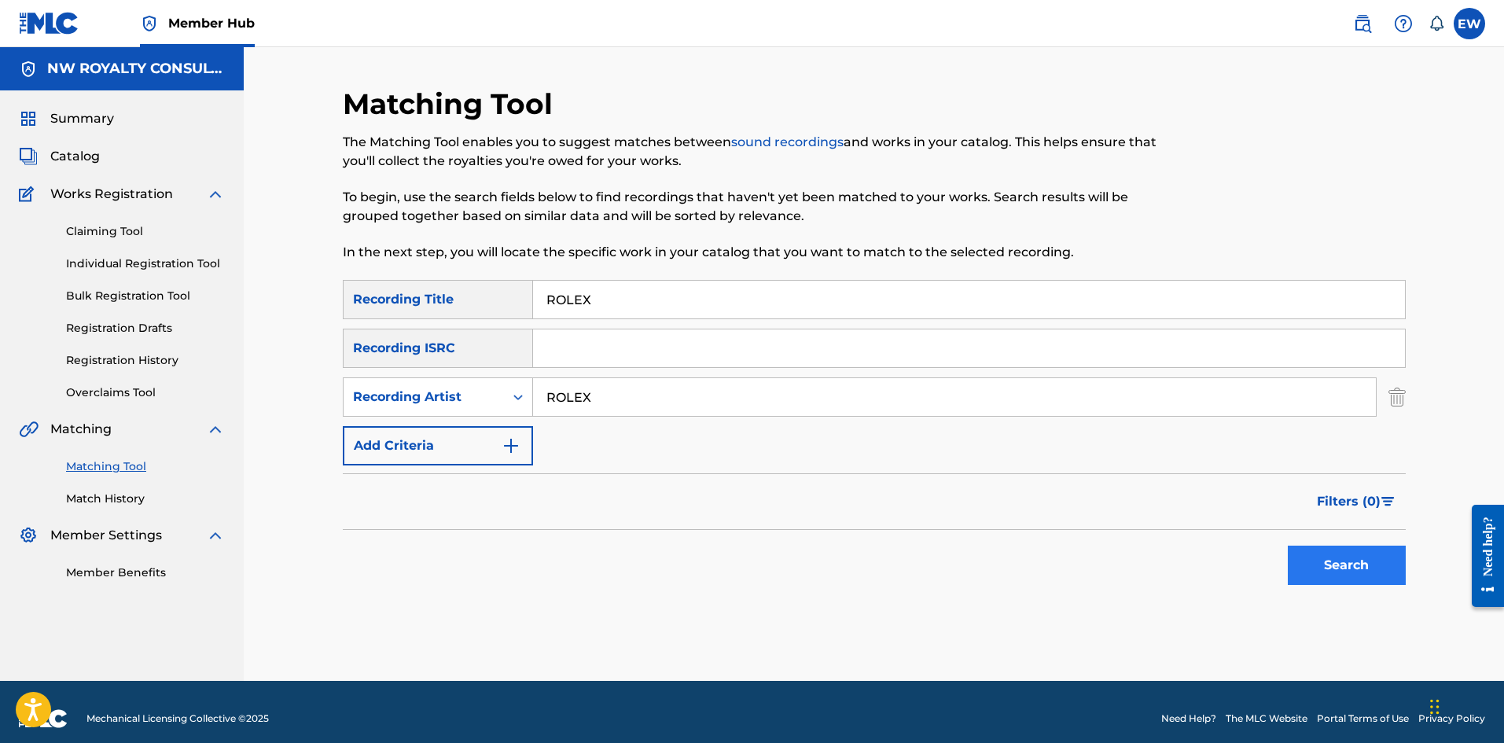
type input "ROLEX"
click at [1335, 563] on button "Search" at bounding box center [1347, 565] width 118 height 39
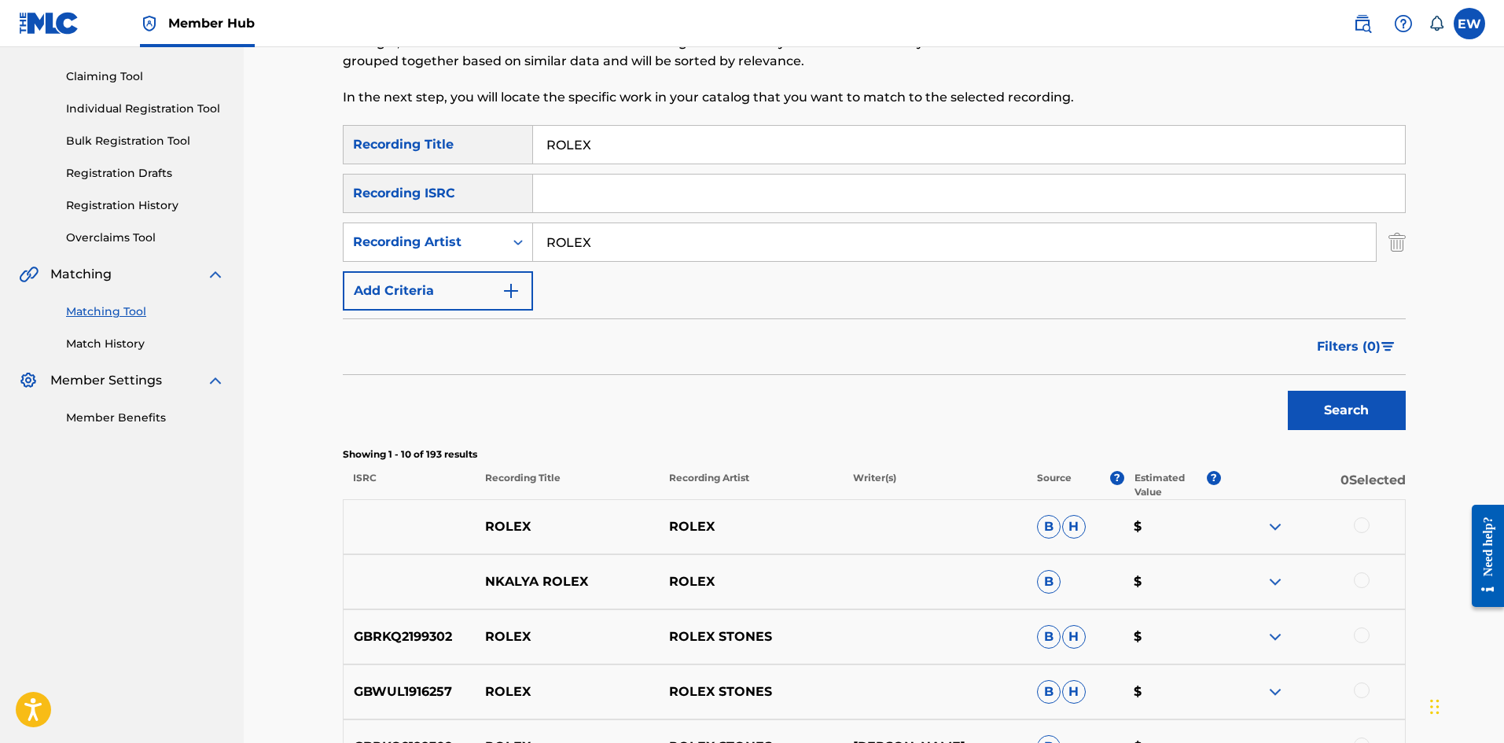
scroll to position [157, 0]
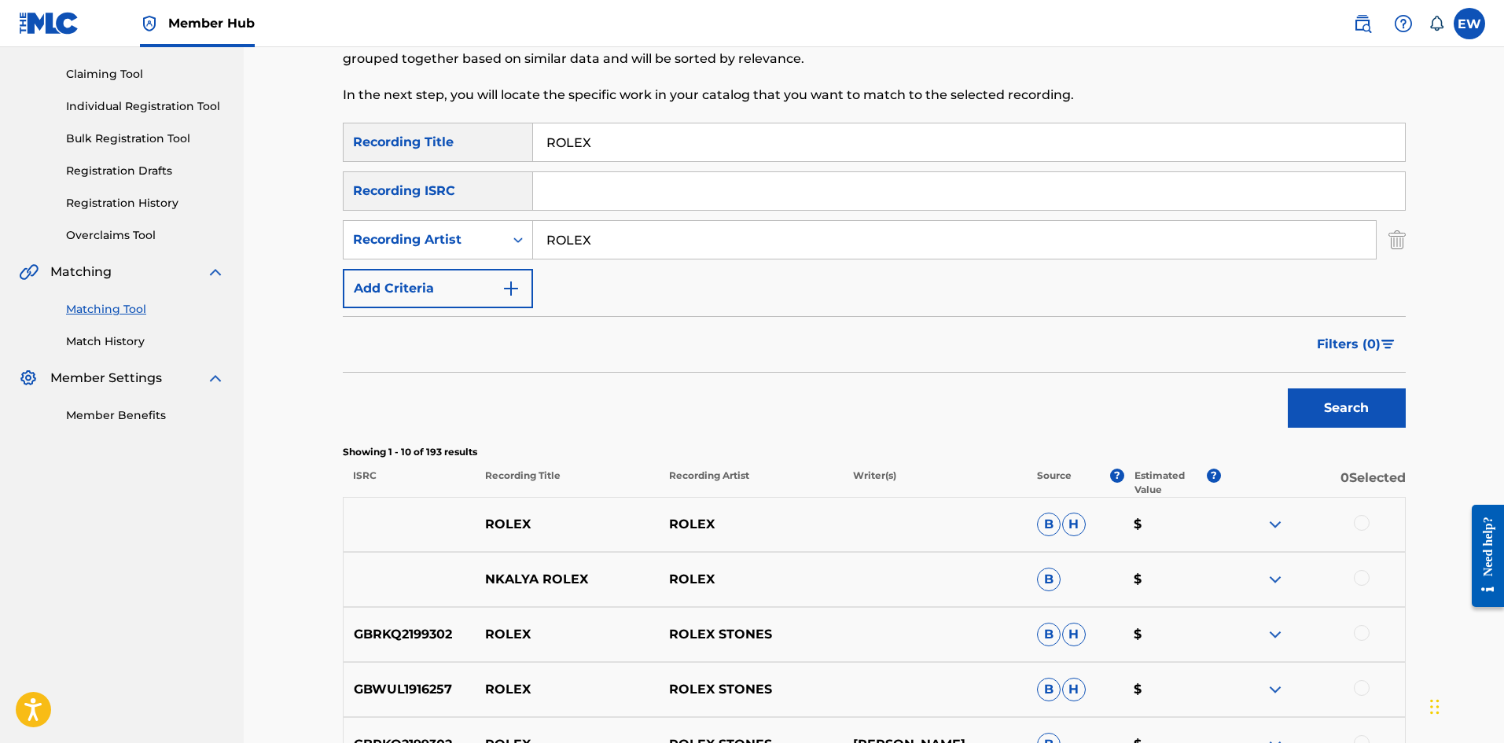
click at [1374, 523] on div at bounding box center [1313, 524] width 184 height 19
click at [1360, 525] on div at bounding box center [1362, 523] width 16 height 16
click at [1361, 575] on div at bounding box center [1362, 578] width 16 height 16
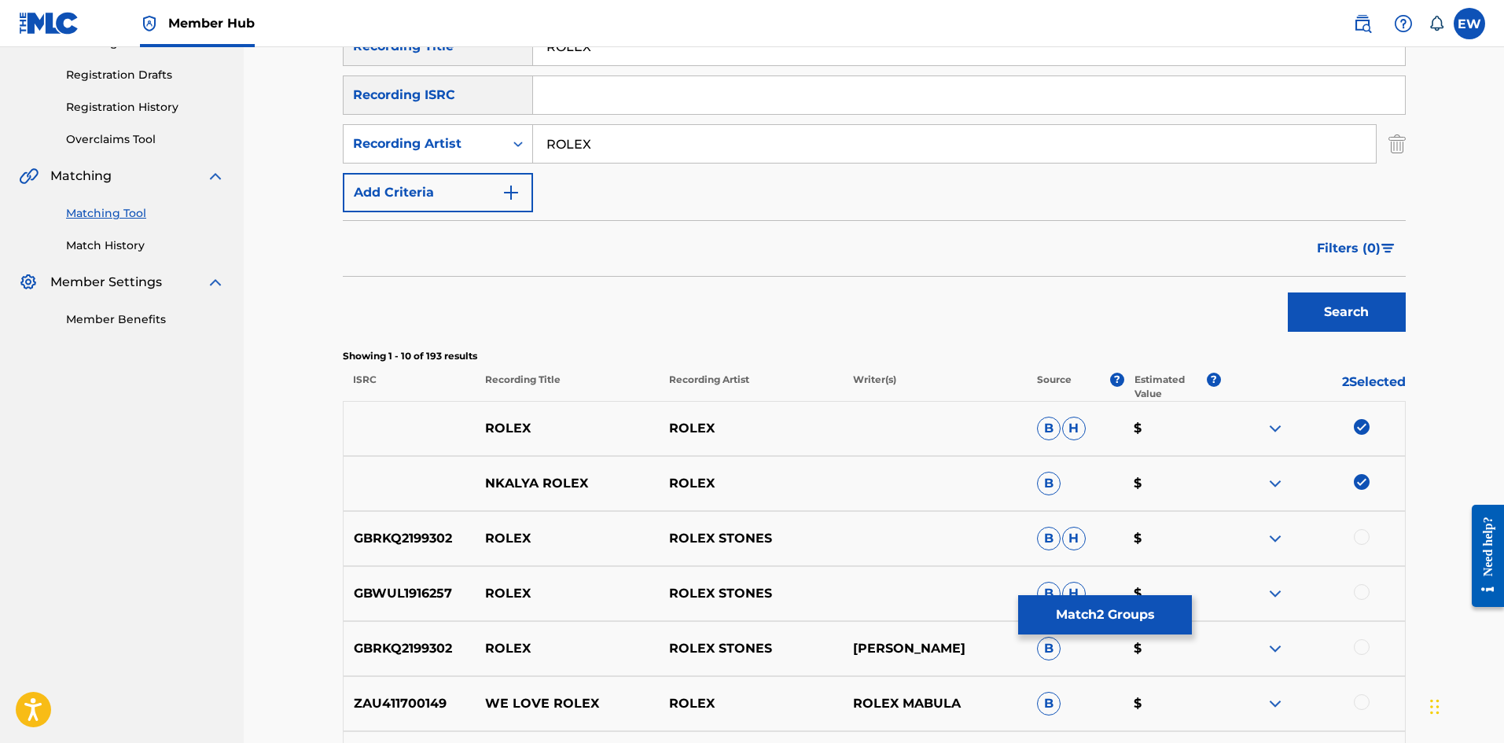
scroll to position [315, 0]
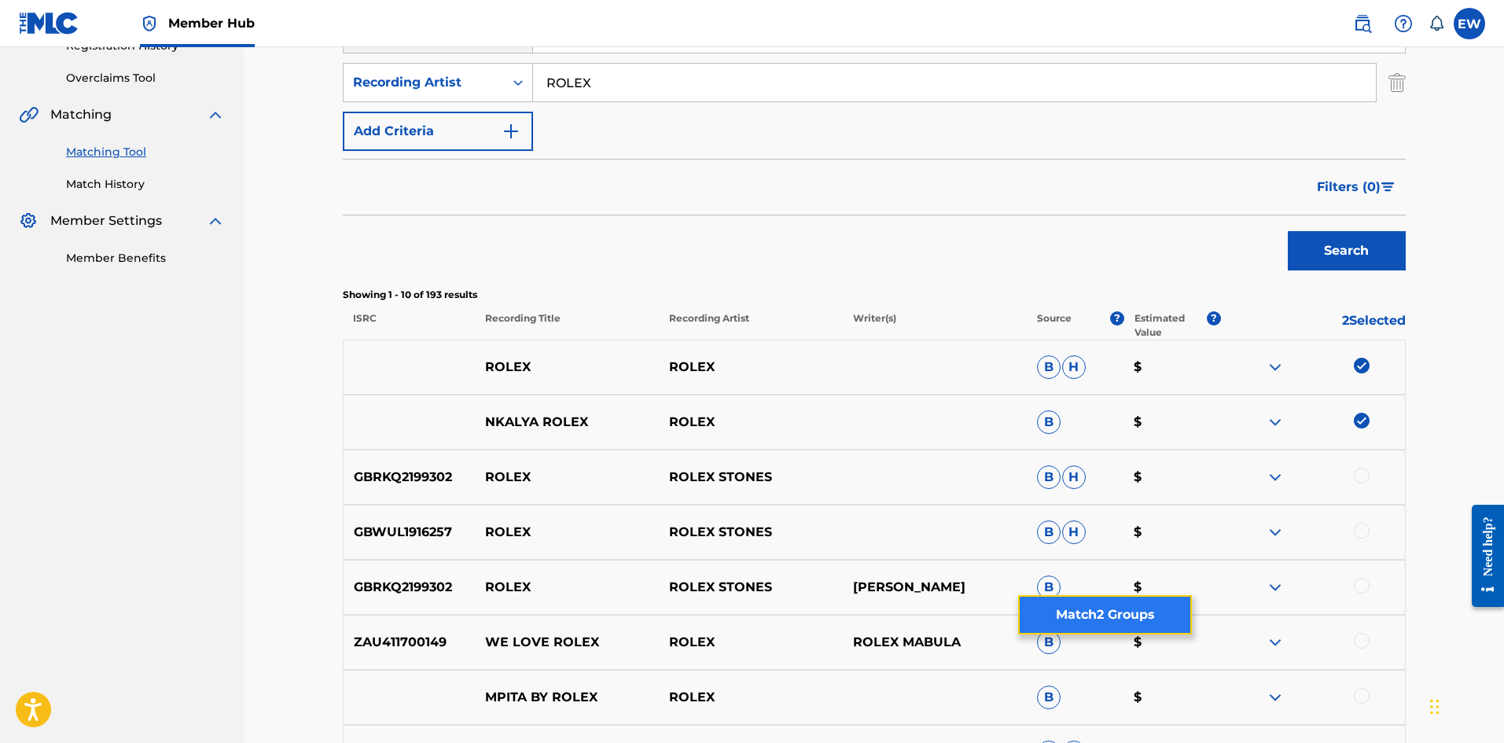
click at [1103, 618] on button "Match 2 Groups" at bounding box center [1105, 614] width 174 height 39
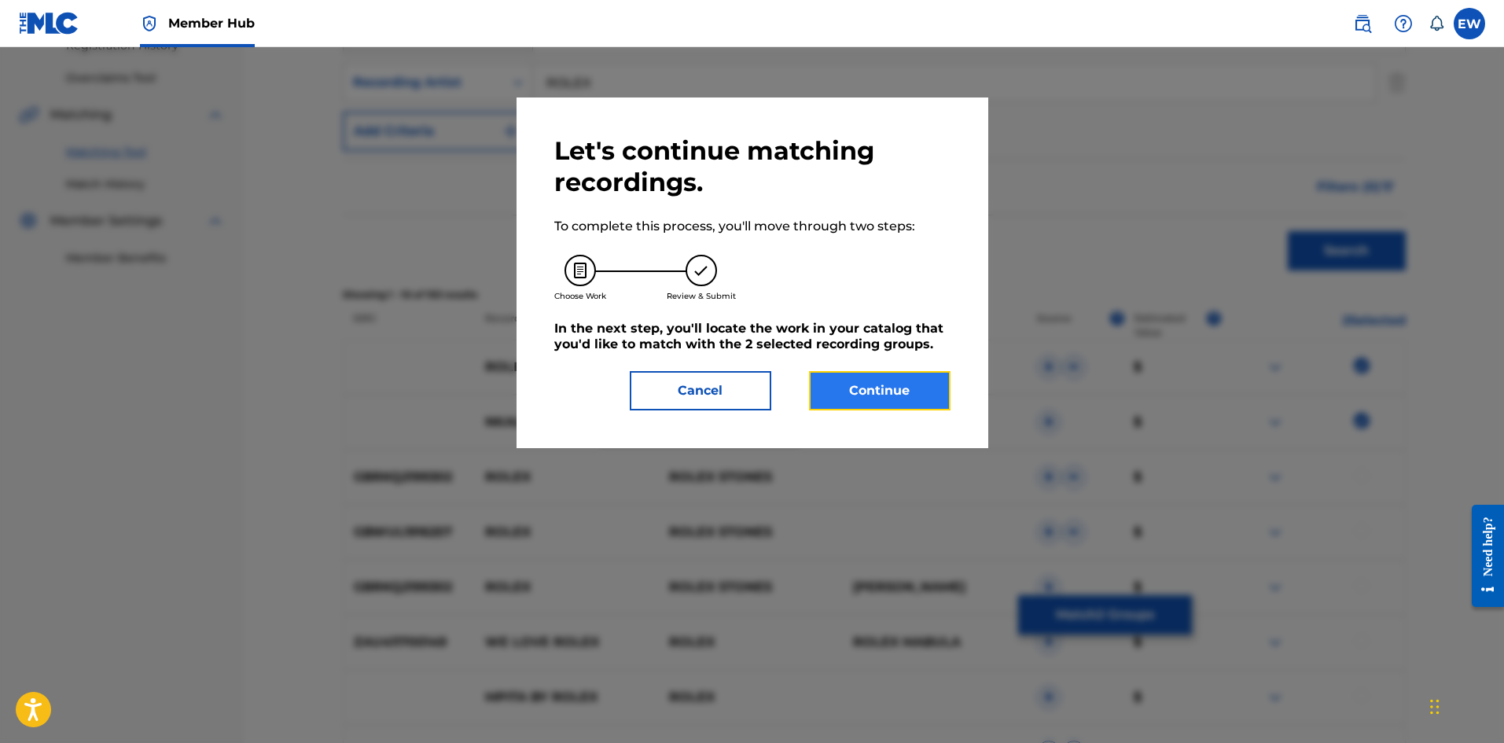
click at [909, 395] on button "Continue" at bounding box center [880, 390] width 142 height 39
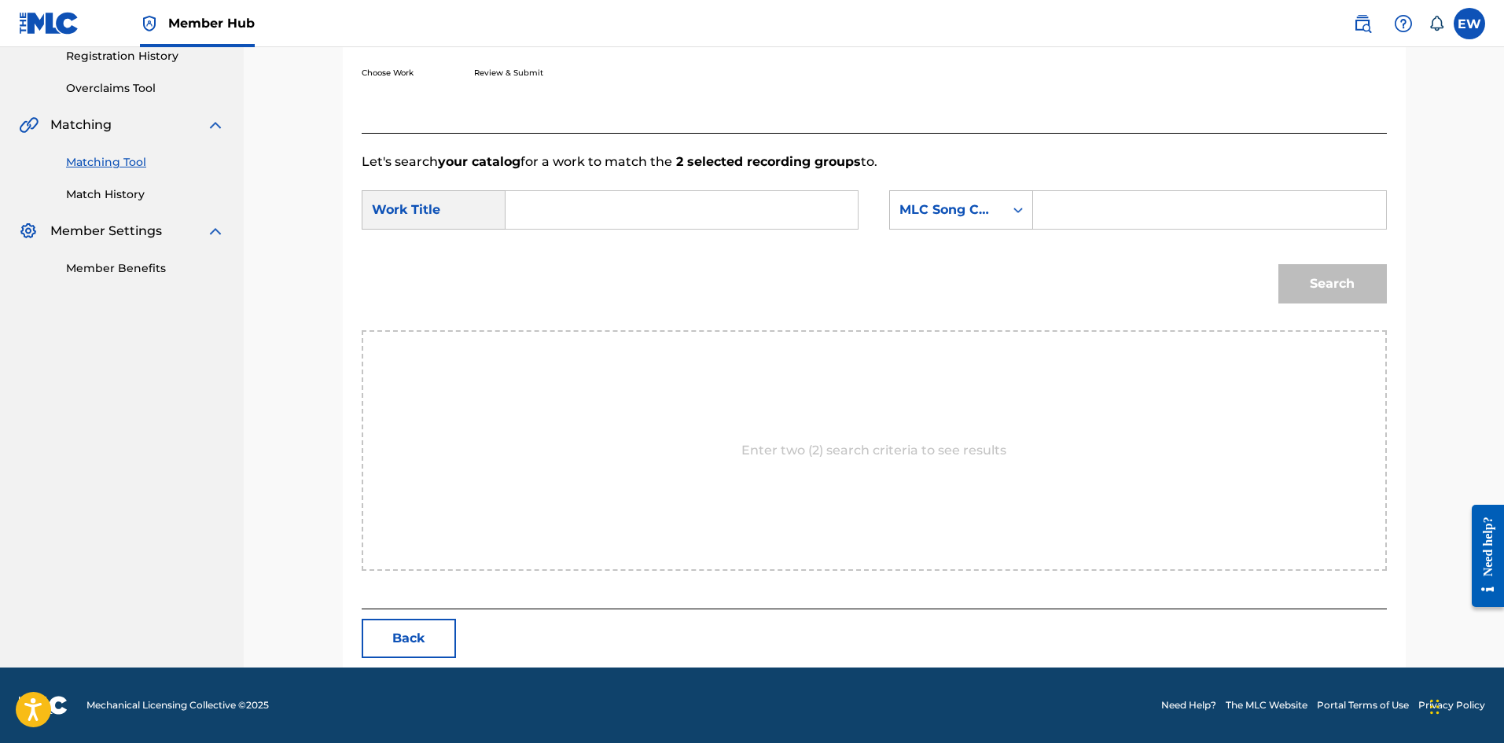
drag, startPoint x: 697, startPoint y: 208, endPoint x: 696, endPoint y: 218, distance: 9.5
click at [697, 211] on input "Search Form" at bounding box center [682, 210] width 326 height 38
paste input "ROLEX"
type input "ROLEX"
click at [1221, 224] on input "Search Form" at bounding box center [1210, 210] width 326 height 38
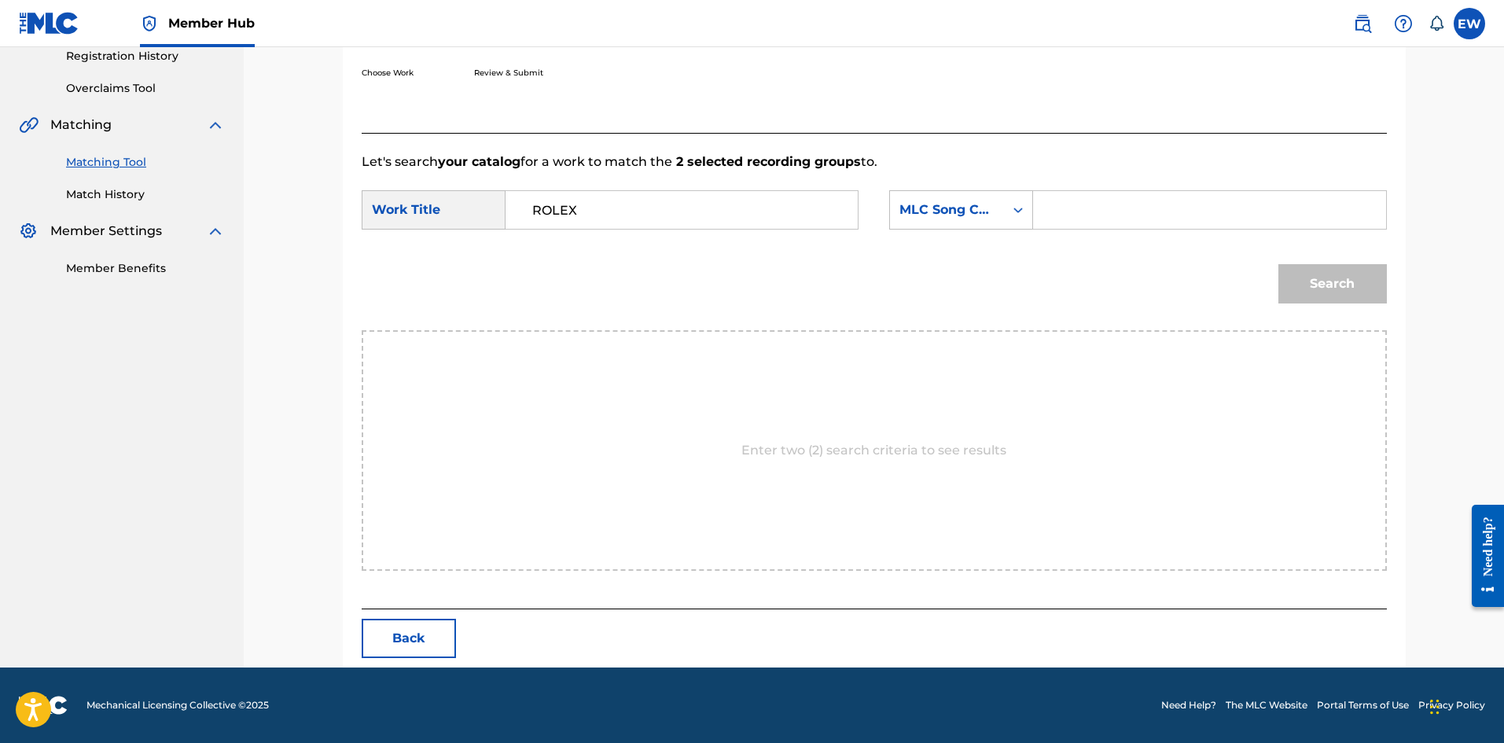
paste input "AVC42U"
type input "AVC42U"
click at [1373, 272] on button "Search" at bounding box center [1333, 283] width 109 height 39
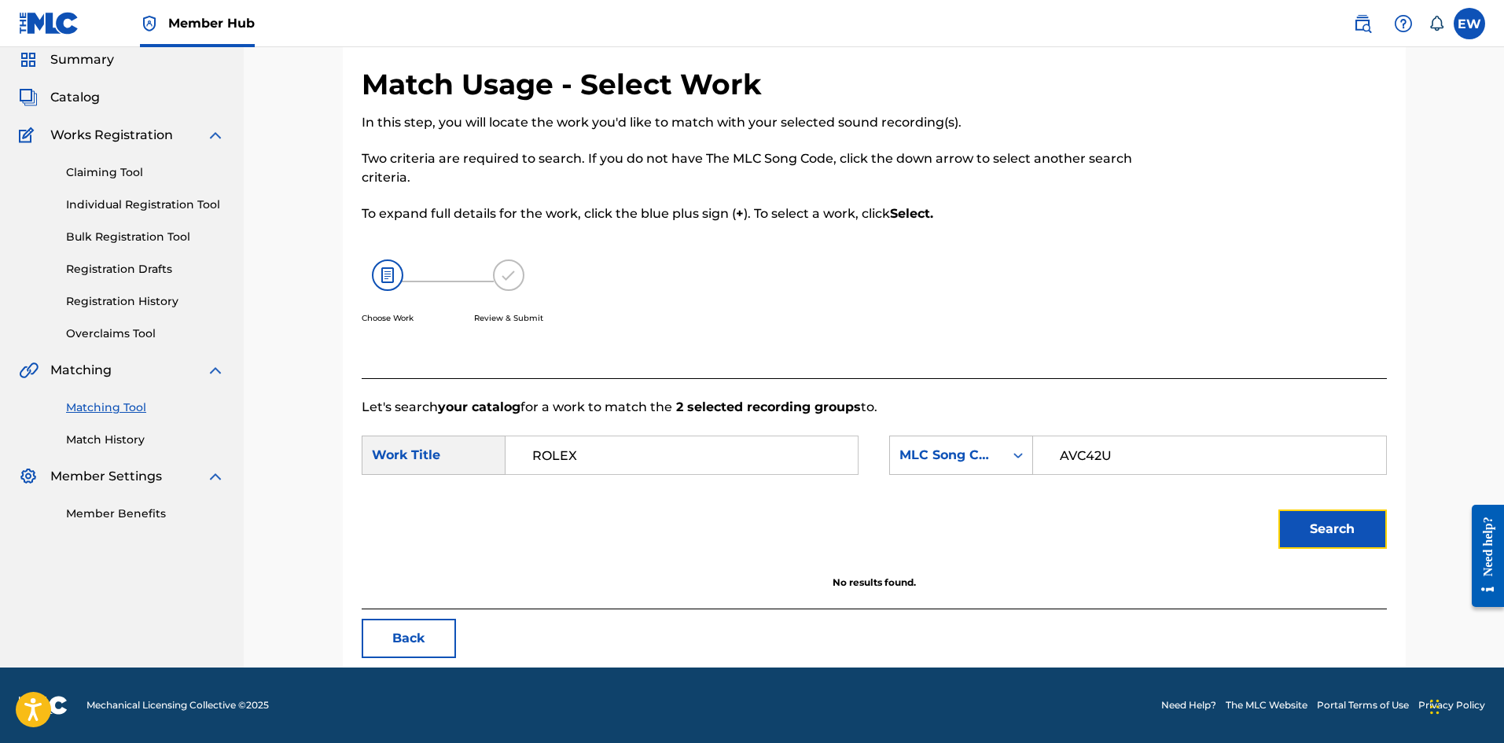
scroll to position [59, 0]
drag, startPoint x: 720, startPoint y: 451, endPoint x: 372, endPoint y: 422, distance: 348.8
click at [372, 429] on form "SearchWithCriteria0d154d6a-80aa-4eac-9a3b-6901c9576892 Work Title ROLEX SearchW…" at bounding box center [875, 496] width 1026 height 159
paste input "AFTER ALL"
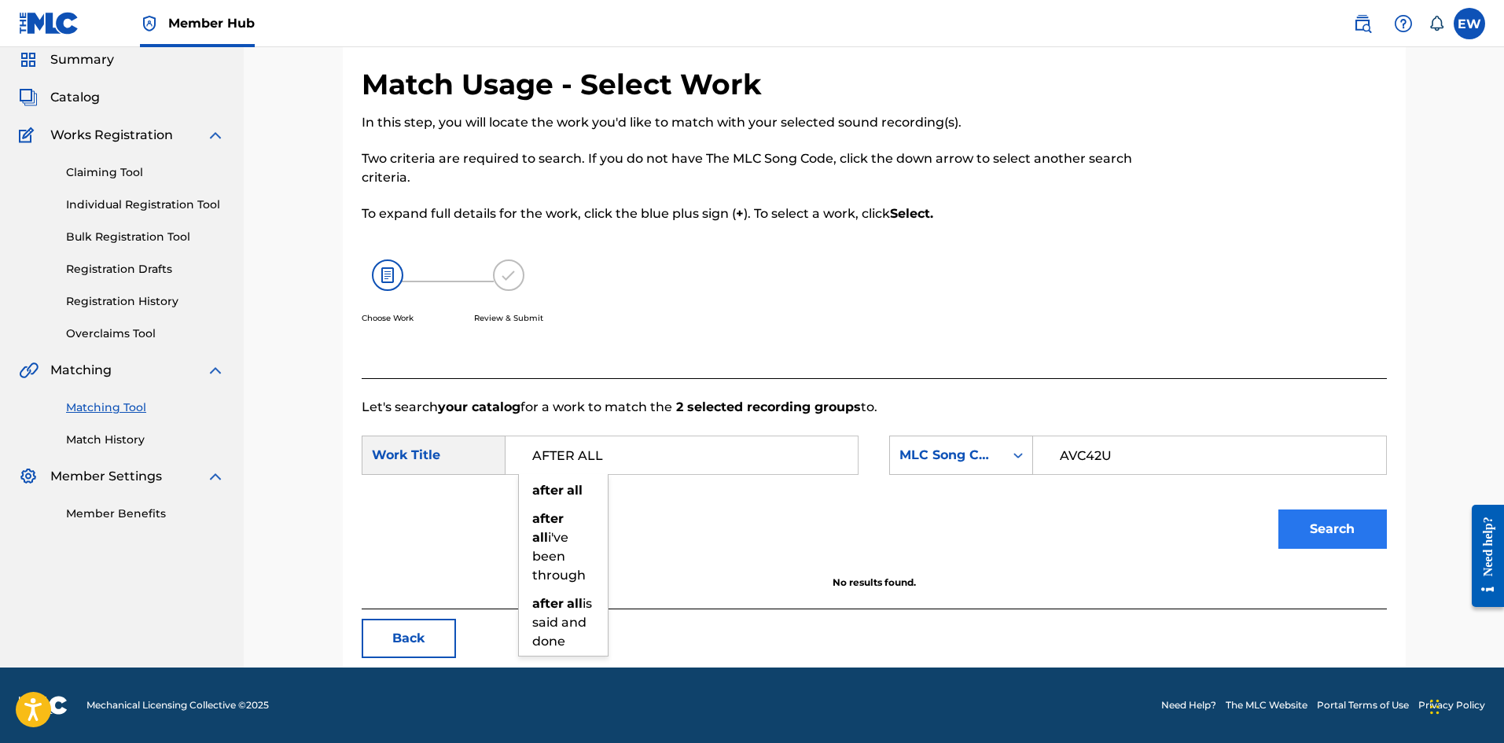
type input "AFTER ALL"
click at [1339, 536] on button "Search" at bounding box center [1333, 529] width 109 height 39
click at [1344, 538] on button "Search" at bounding box center [1333, 529] width 109 height 39
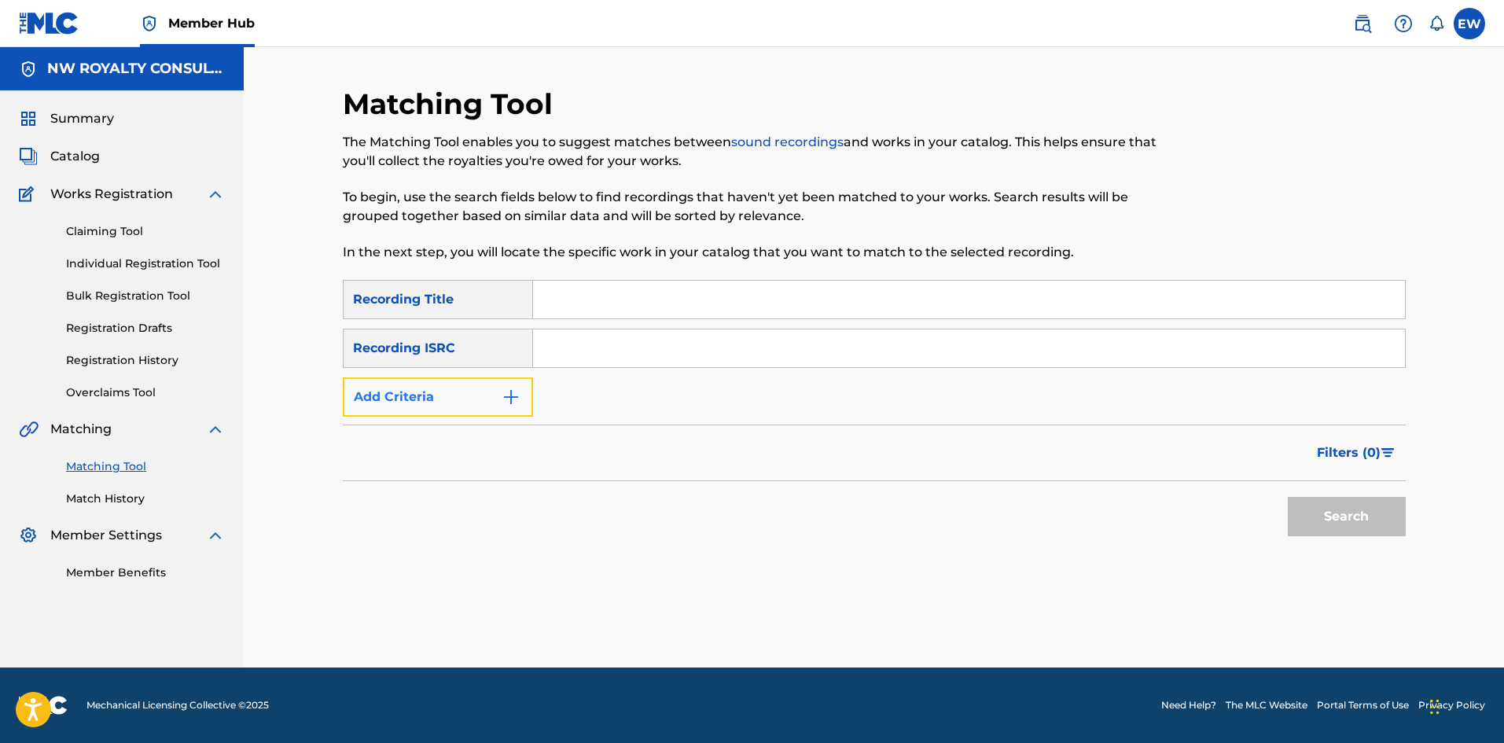
click at [450, 404] on button "Add Criteria" at bounding box center [438, 396] width 190 height 39
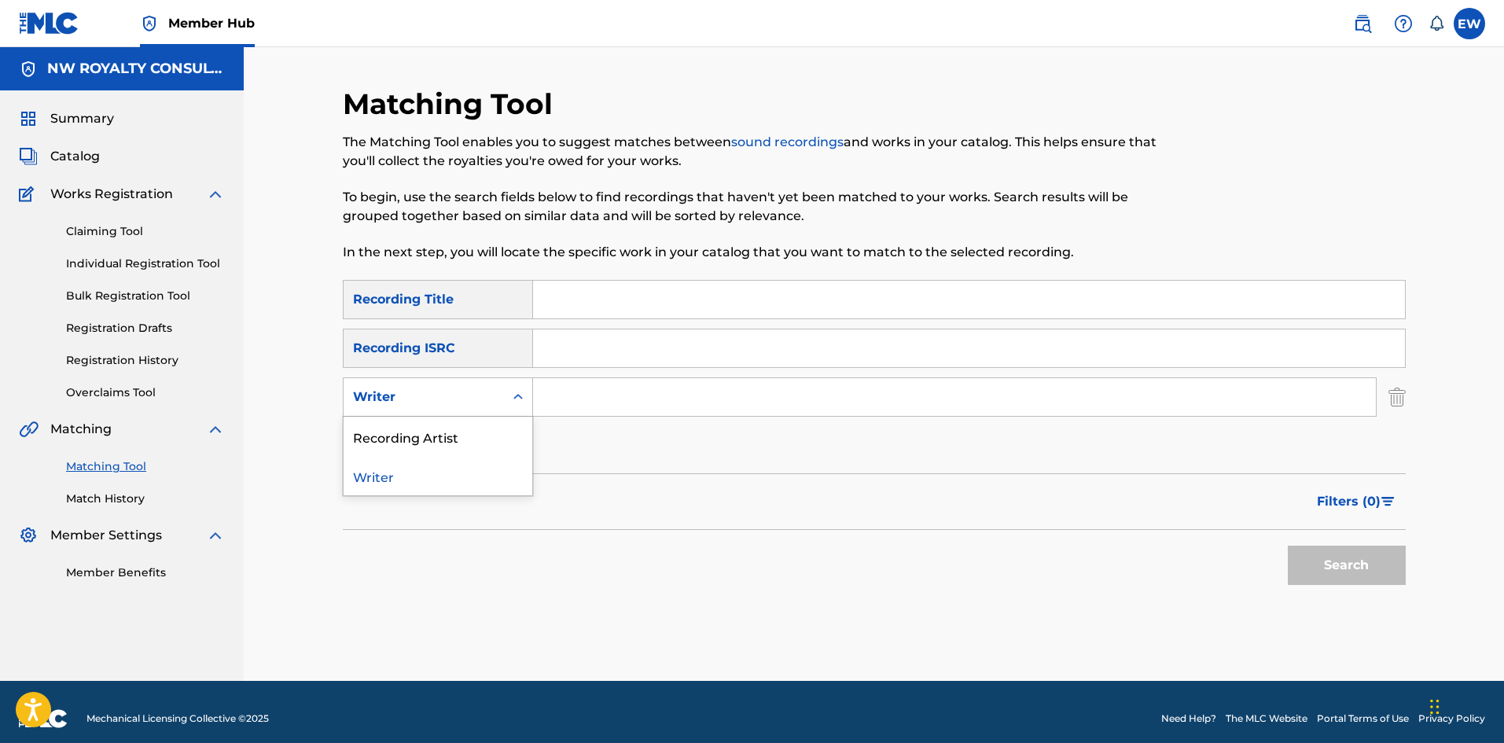
click at [449, 404] on div "Writer" at bounding box center [424, 397] width 142 height 19
click at [459, 426] on div "Recording Artist" at bounding box center [438, 436] width 189 height 39
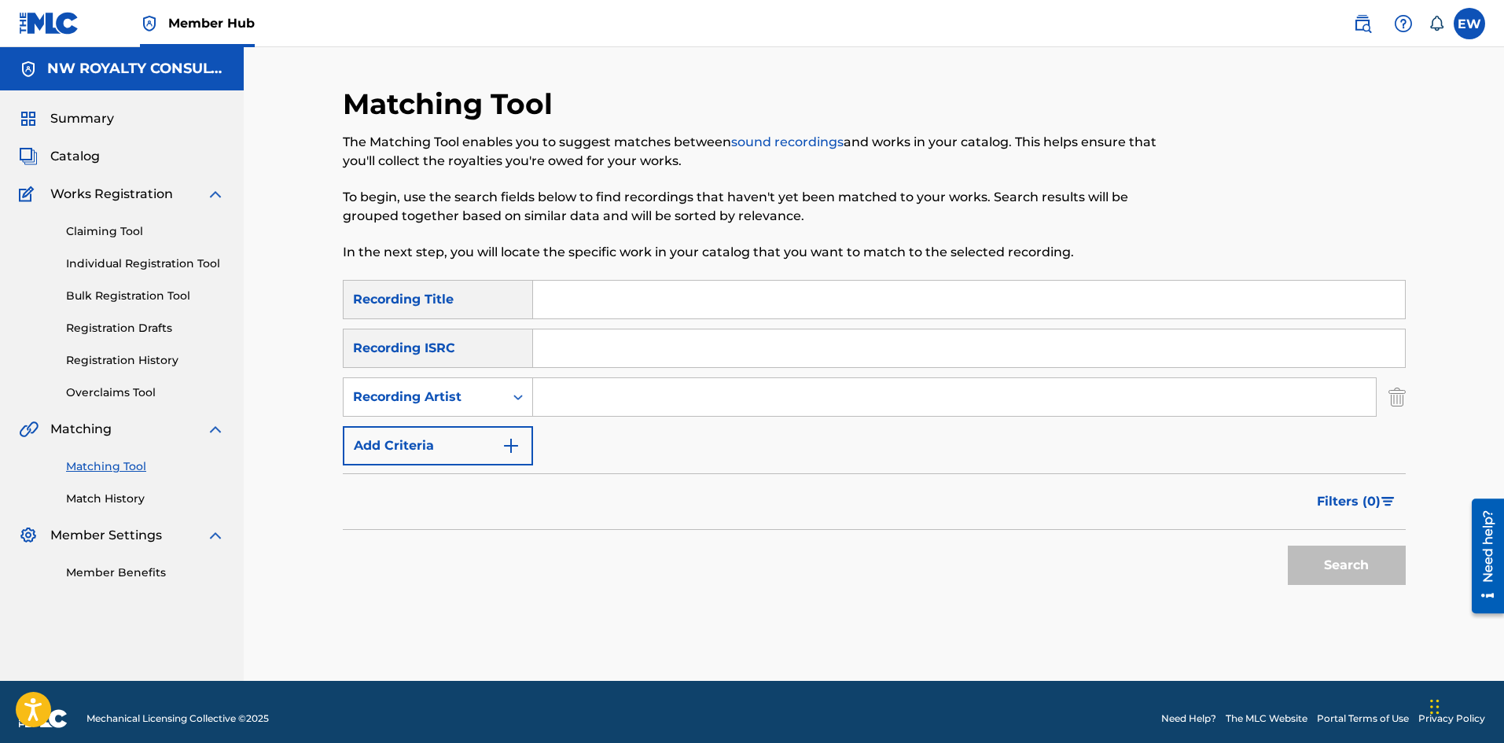
click at [609, 404] on input "Search Form" at bounding box center [954, 397] width 843 height 38
paste input "ROLEX"
type input "ROLEX"
drag, startPoint x: 670, startPoint y: 295, endPoint x: 649, endPoint y: 289, distance: 21.9
click at [670, 295] on input "Search Form" at bounding box center [969, 300] width 872 height 38
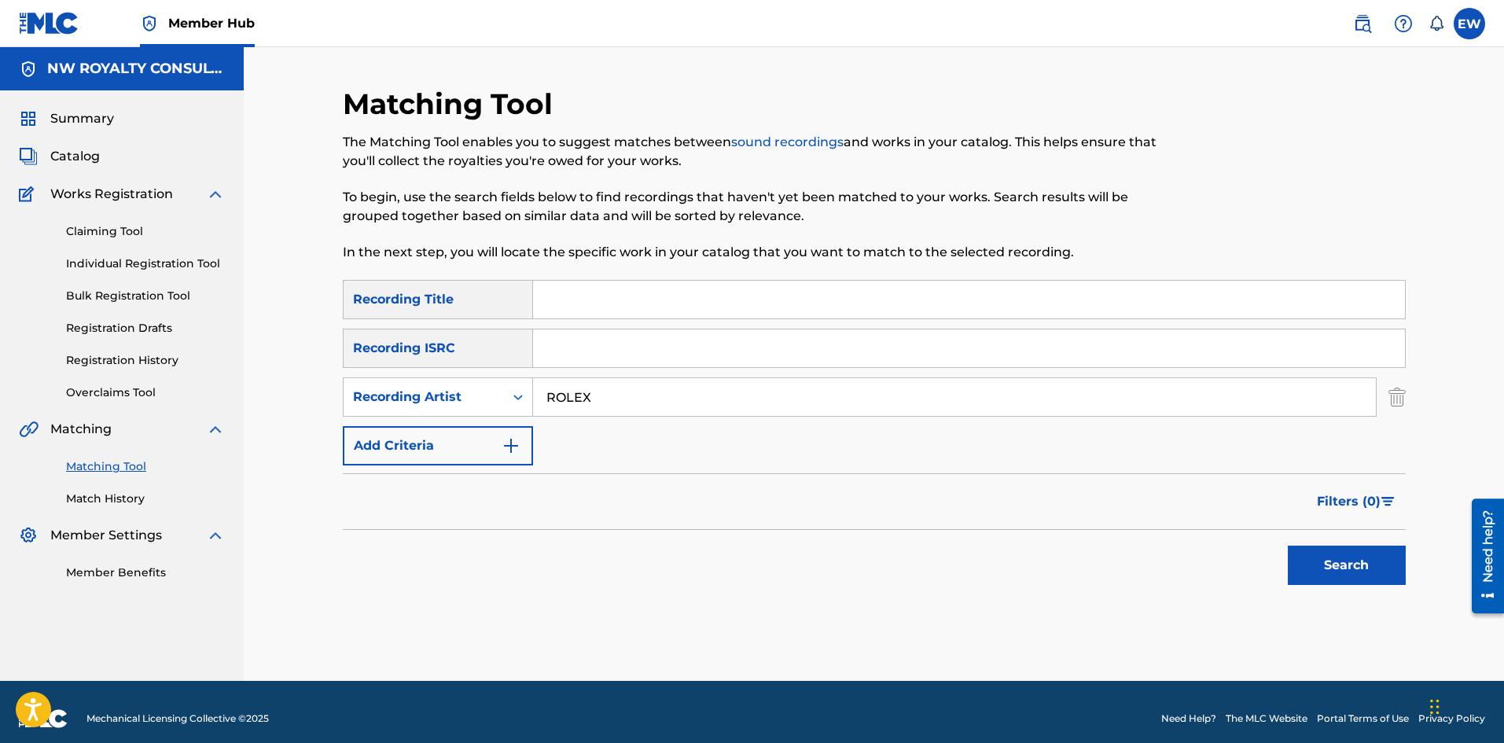
paste input "ROLEX"
type input "ROLEX"
click at [1319, 549] on button "Search" at bounding box center [1347, 565] width 118 height 39
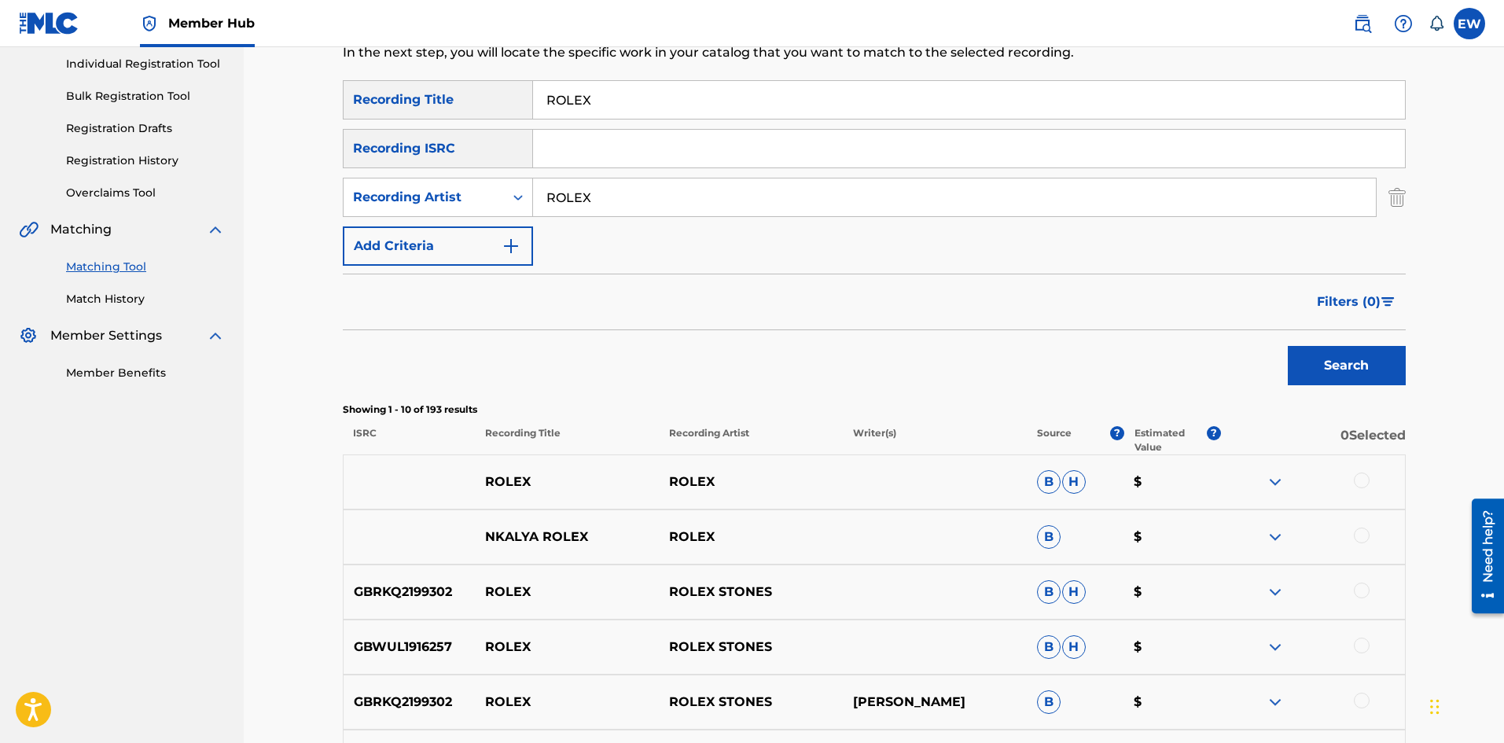
scroll to position [236, 0]
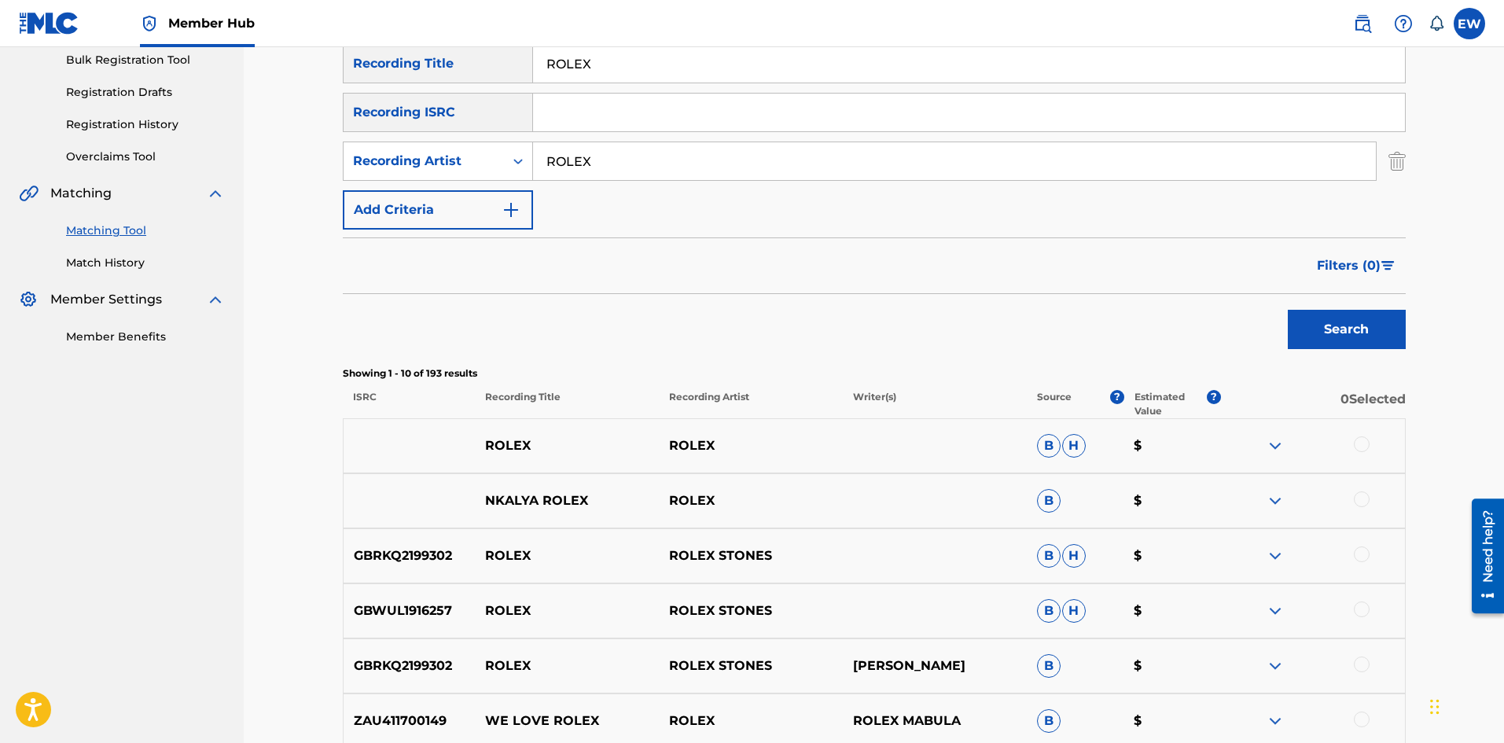
click at [1359, 443] on div at bounding box center [1362, 444] width 16 height 16
click at [1055, 612] on button "Match 1 Group" at bounding box center [1105, 614] width 174 height 39
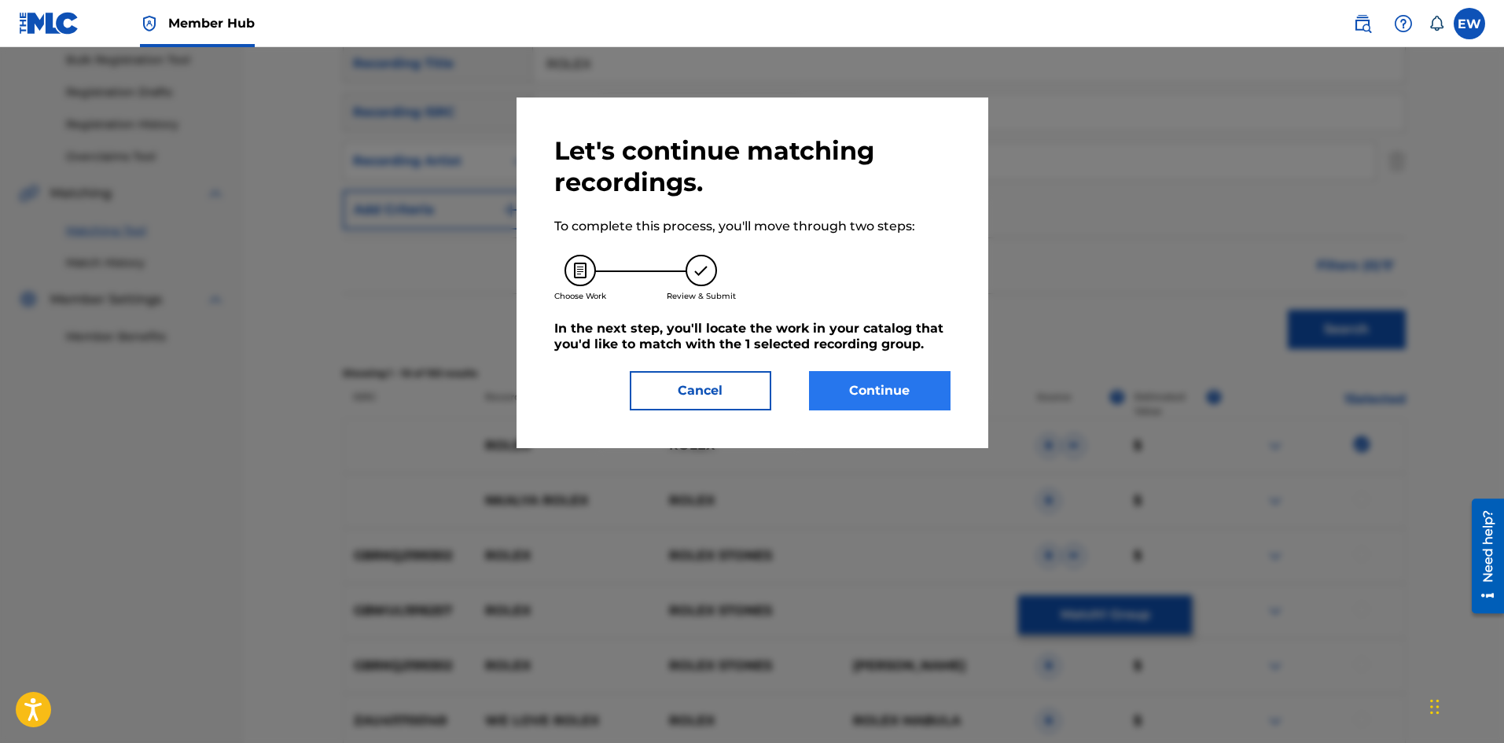
drag, startPoint x: 891, startPoint y: 363, endPoint x: 872, endPoint y: 389, distance: 32.1
click at [876, 385] on div "Let's continue matching recordings. To complete this process, you'll move throu…" at bounding box center [752, 272] width 396 height 275
click at [861, 398] on button "Continue" at bounding box center [880, 390] width 142 height 39
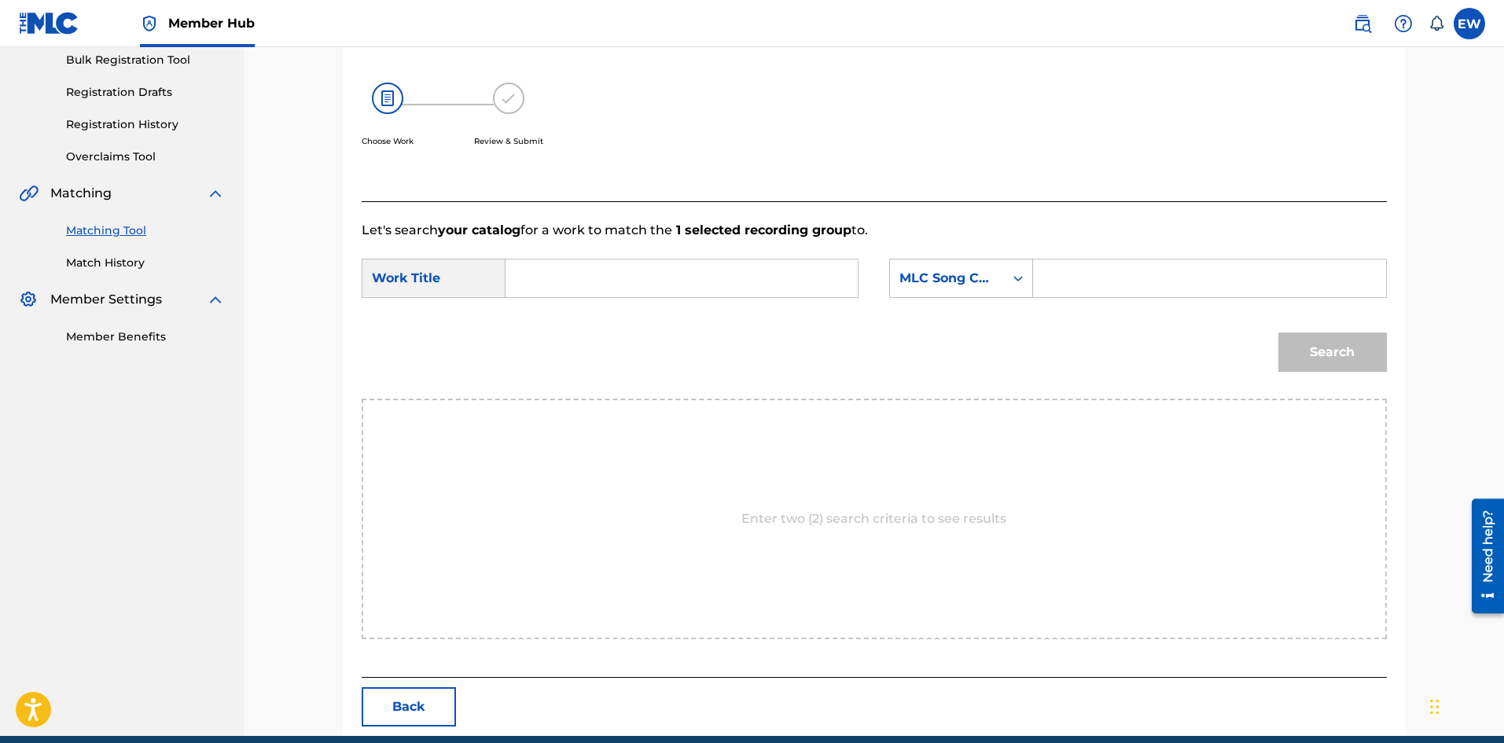
drag, startPoint x: 676, startPoint y: 279, endPoint x: 627, endPoint y: 299, distance: 52.6
click at [681, 279] on input "Search Form" at bounding box center [682, 279] width 326 height 38
paste input "ROLEX"
type input "ROLEX"
drag, startPoint x: 1156, startPoint y: 285, endPoint x: 1165, endPoint y: 284, distance: 8.7
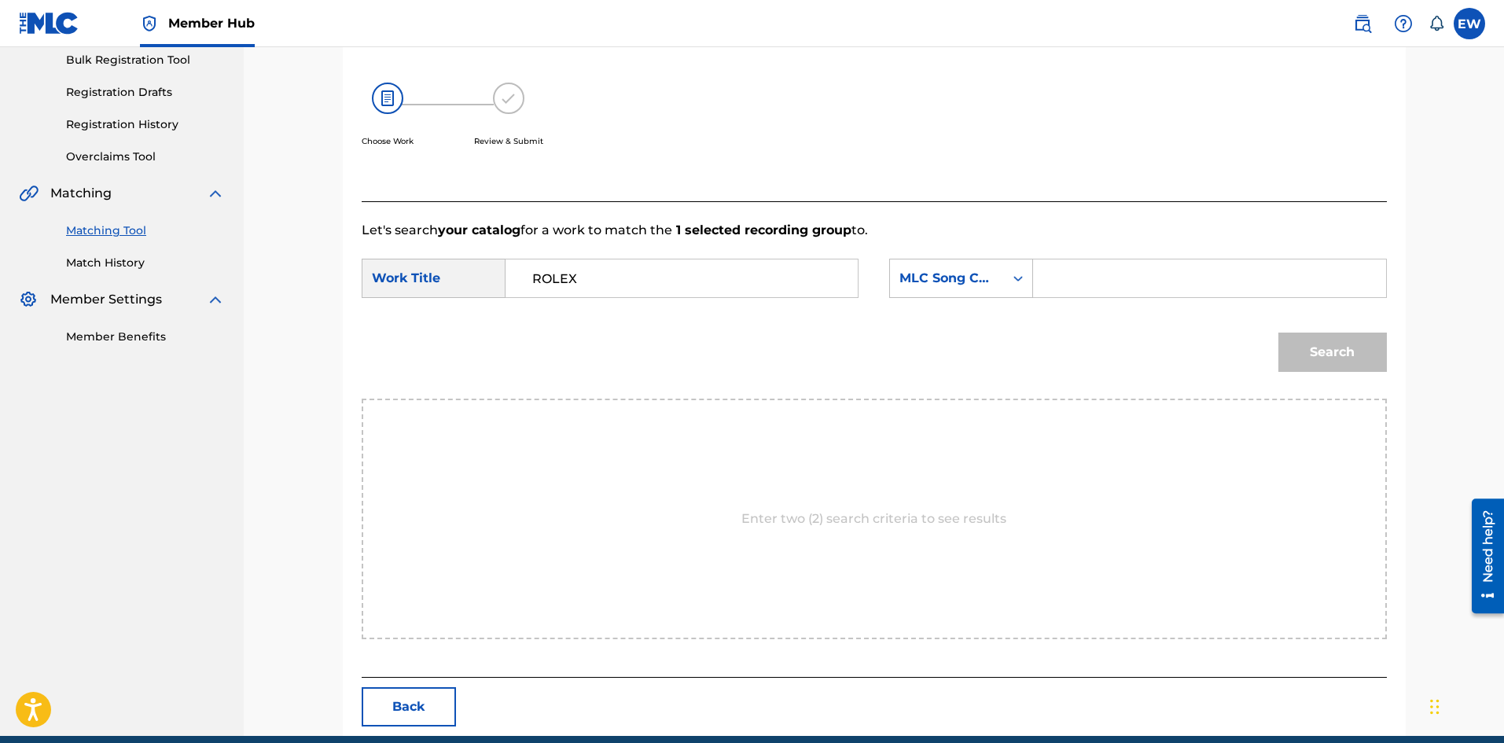
click at [1157, 284] on input "Search Form" at bounding box center [1210, 279] width 326 height 38
paste input "AVC42U"
type input "AVC42U"
click at [1315, 355] on button "Search" at bounding box center [1333, 352] width 109 height 39
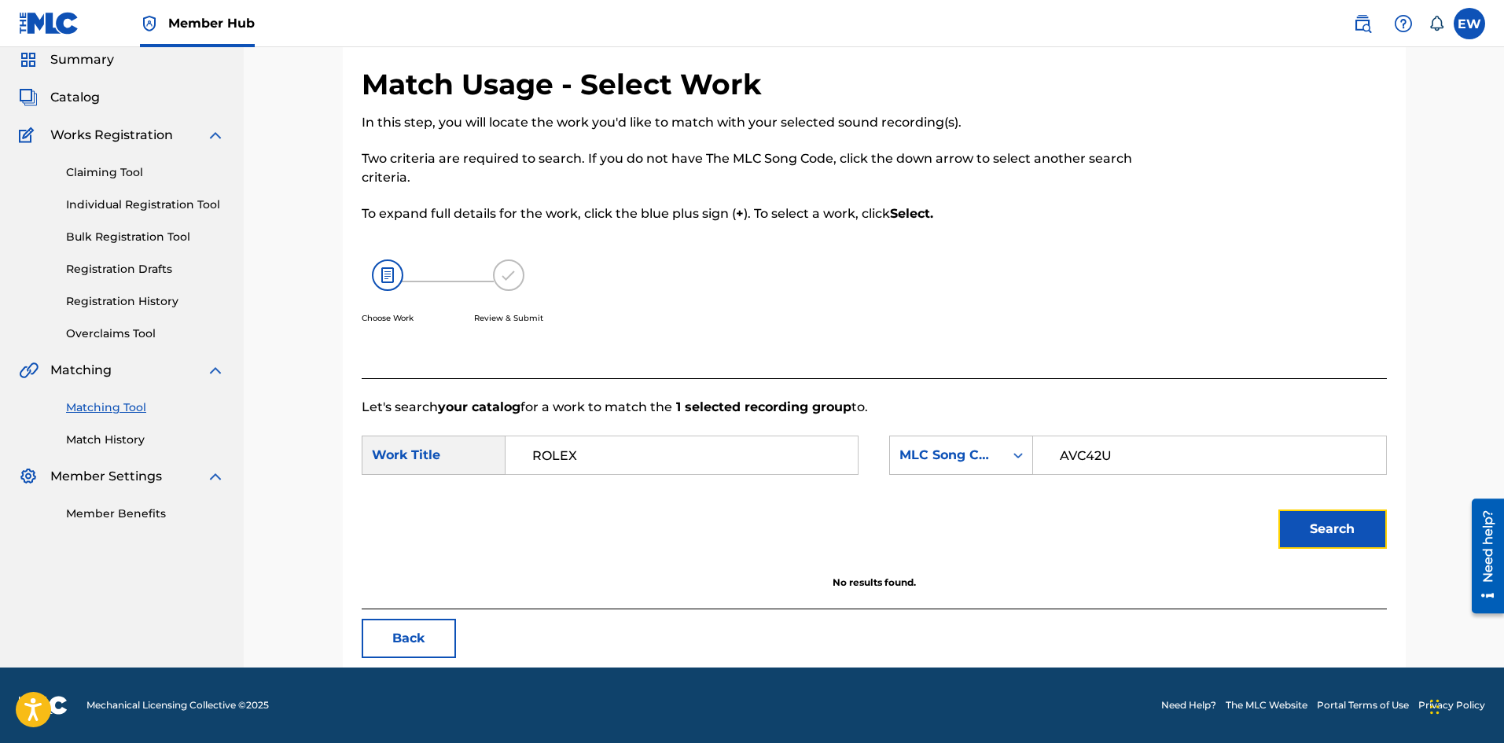
scroll to position [59, 0]
drag, startPoint x: 673, startPoint y: 440, endPoint x: 300, endPoint y: 447, distance: 373.6
click at [307, 448] on div "Match Usage - Select Work In this step, you will locate the work you'd like to …" at bounding box center [874, 327] width 1261 height 679
paste input "AFTER ALL"
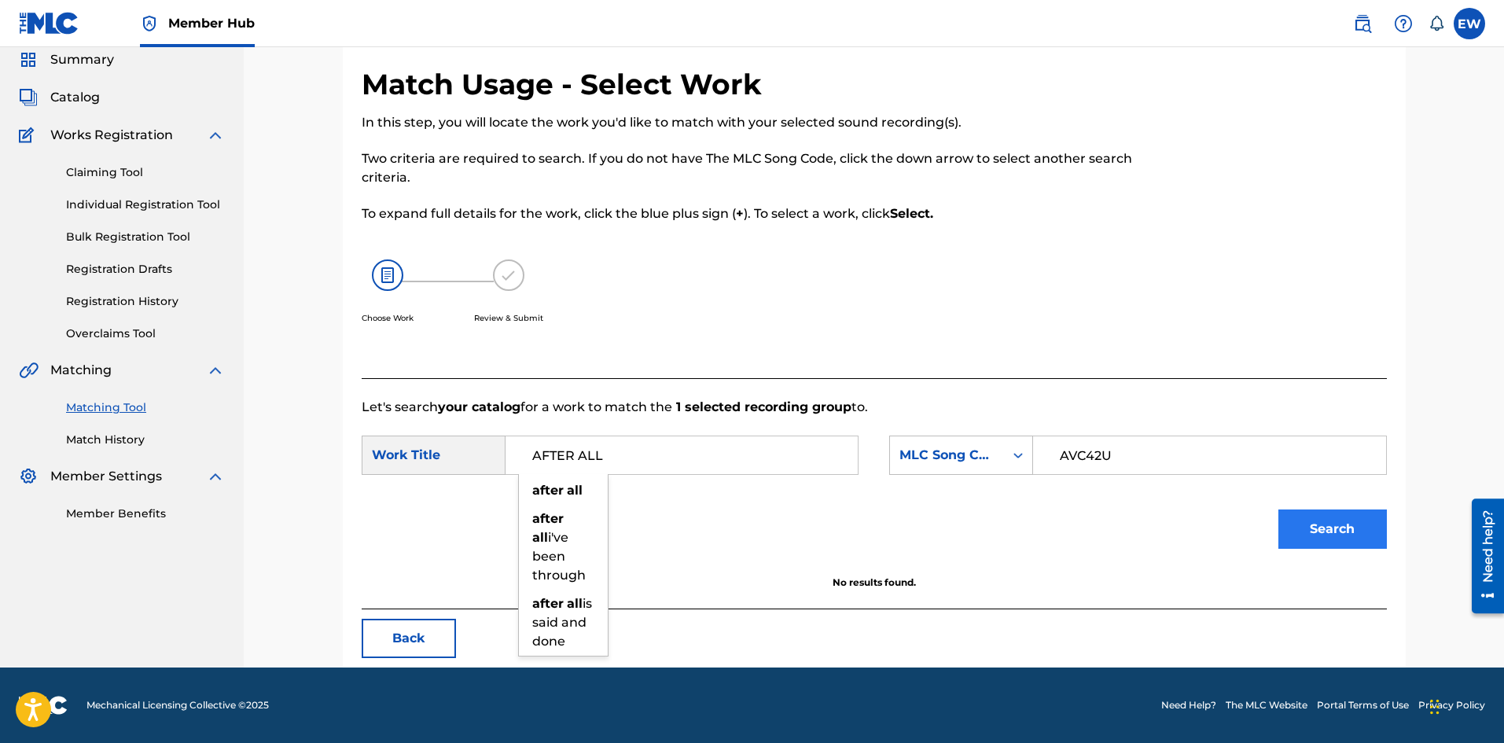
type input "AFTER ALL"
click at [1385, 531] on button "Search" at bounding box center [1333, 529] width 109 height 39
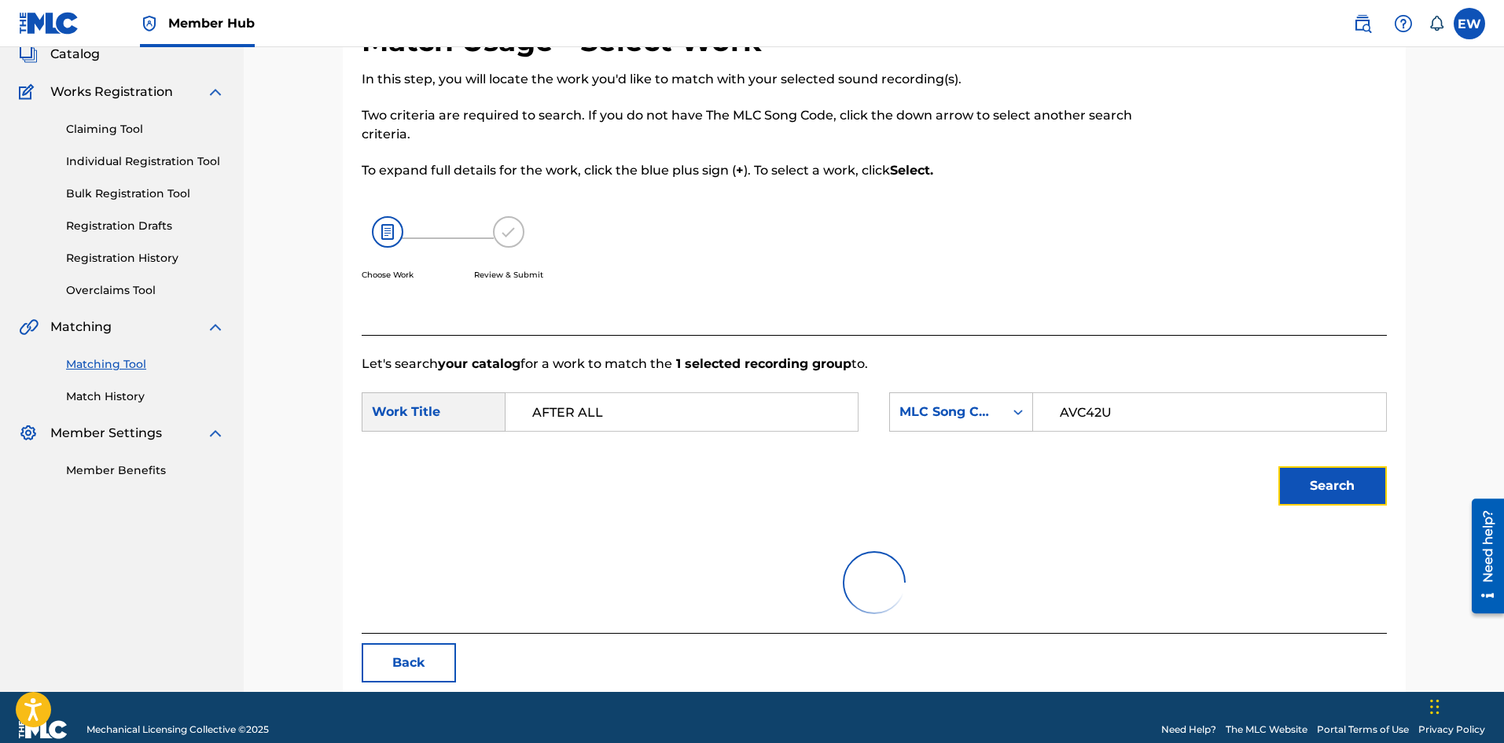
scroll to position [127, 0]
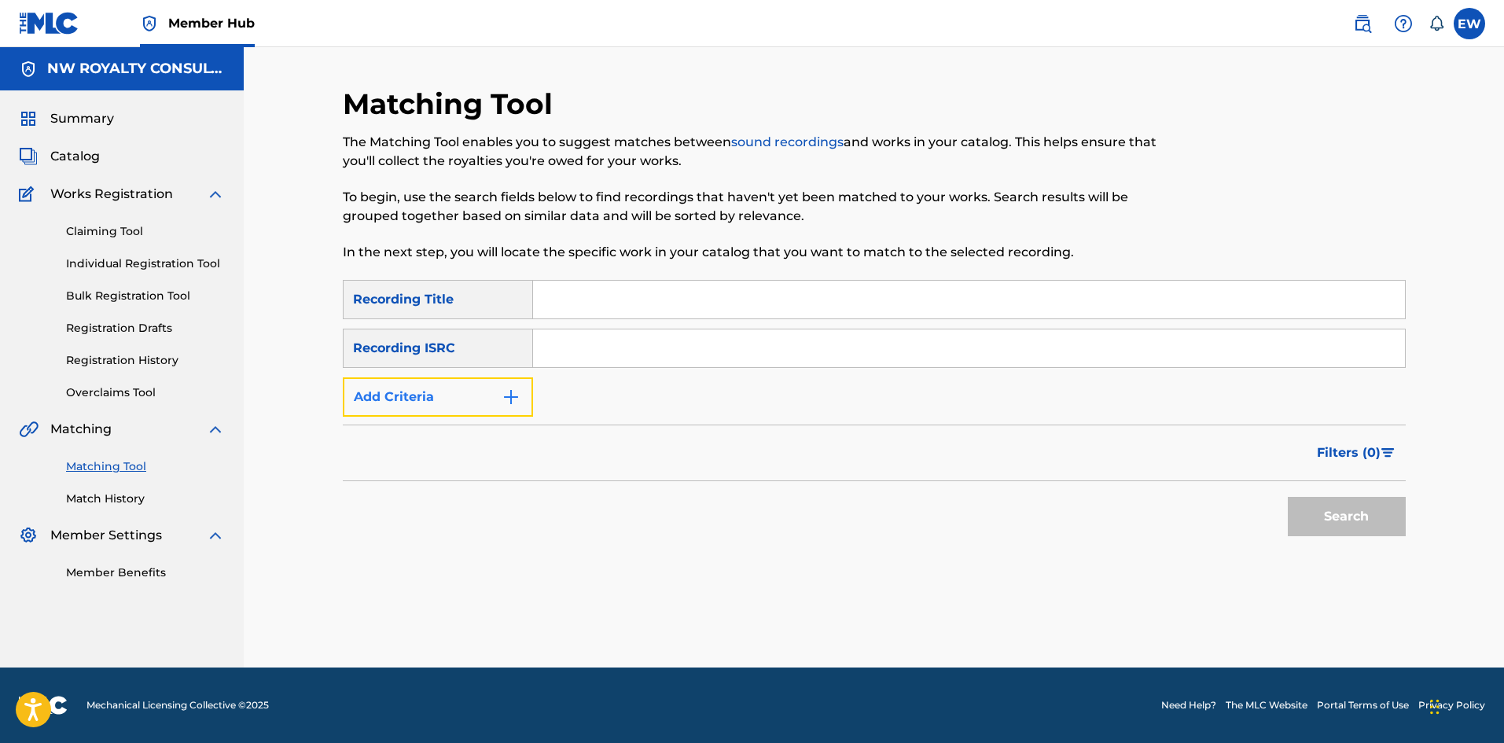
click at [378, 392] on button "Add Criteria" at bounding box center [438, 396] width 190 height 39
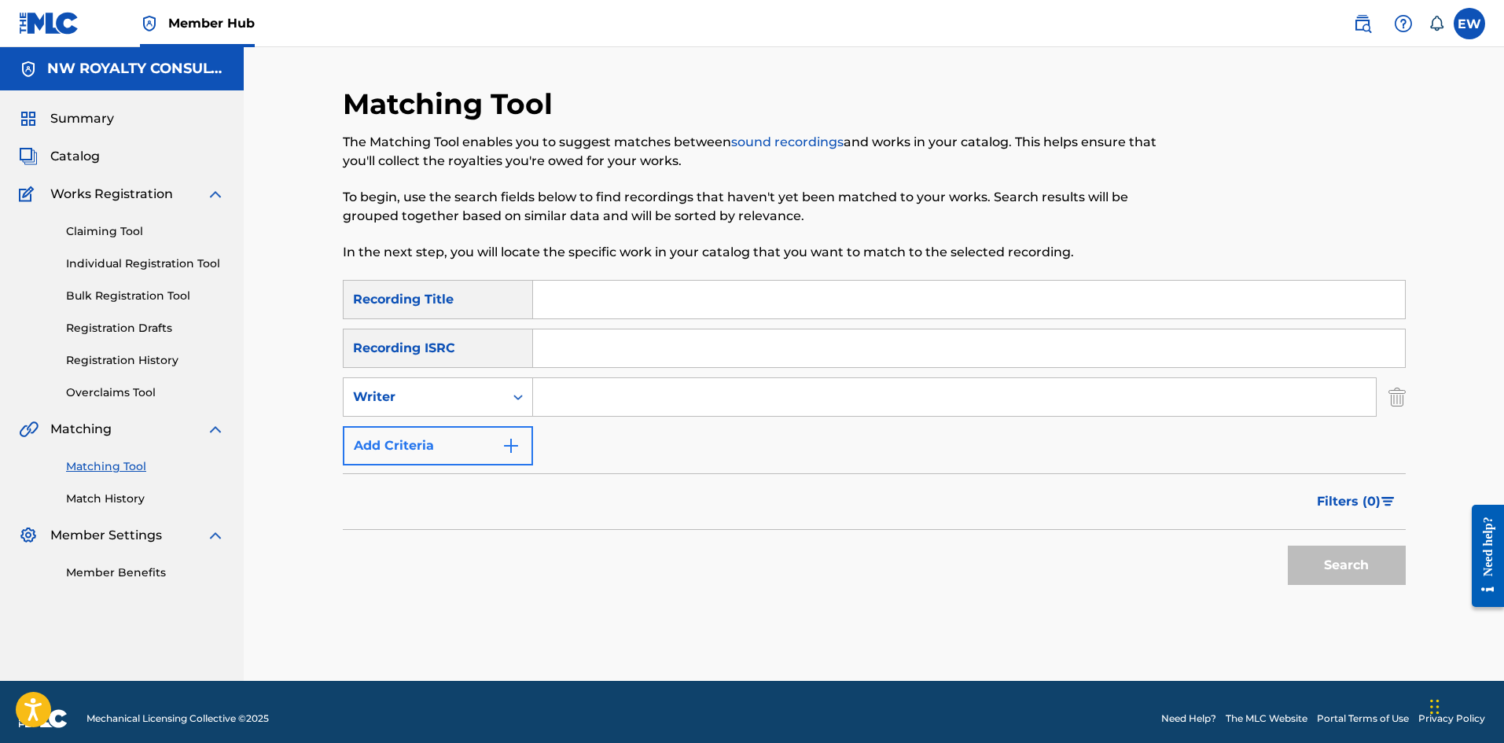
click at [378, 392] on div "Writer" at bounding box center [424, 397] width 142 height 19
drag, startPoint x: 362, startPoint y: 435, endPoint x: 386, endPoint y: 445, distance: 26.4
click at [369, 442] on div "Recording Artist" at bounding box center [438, 436] width 189 height 39
click at [604, 405] on input "Search Form" at bounding box center [954, 397] width 843 height 38
paste input "SHANE O X DEEP JAHI X COUNTREE HYPE"
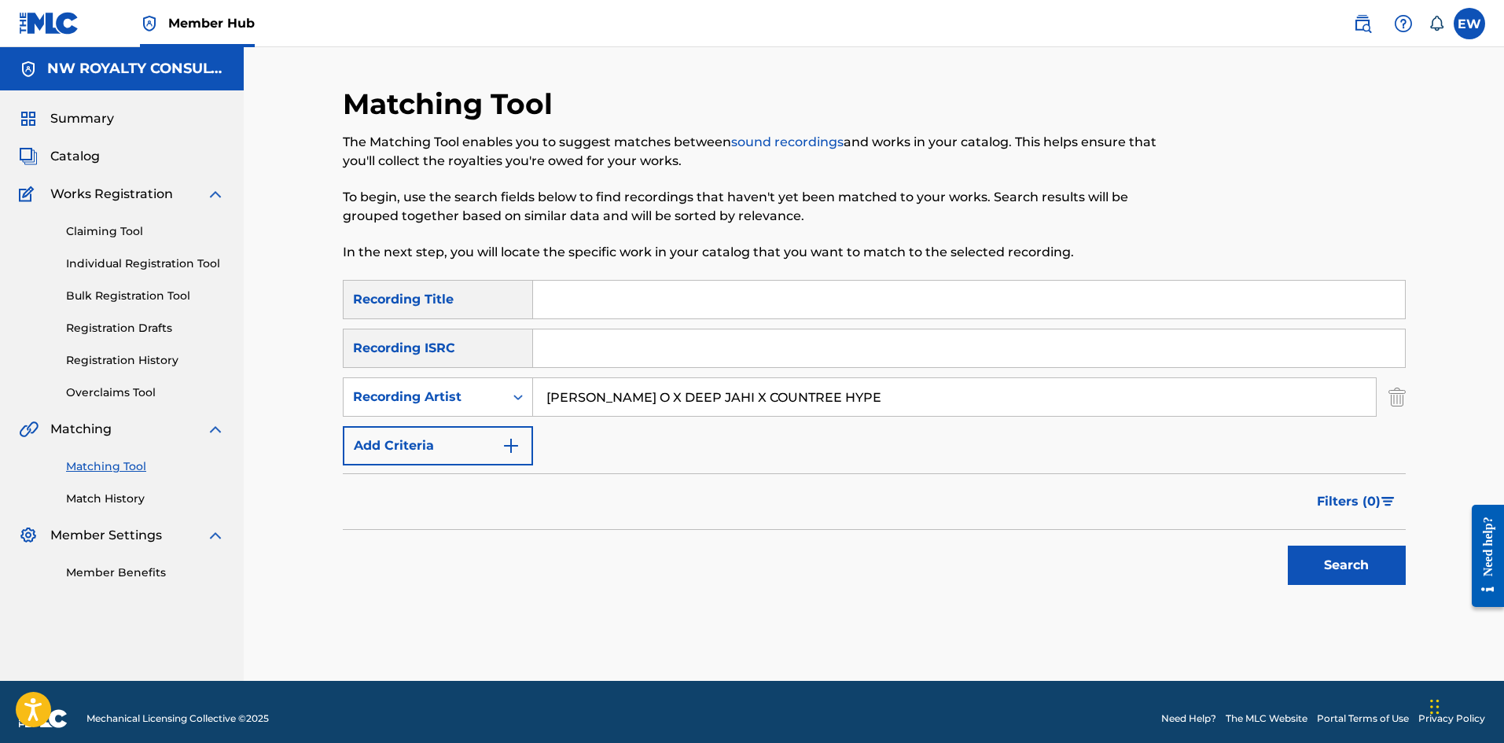
type input "SHANE O X DEEP JAHI X COUNTREE HYPE"
click at [570, 290] on input "Search Form" at bounding box center [969, 300] width 872 height 38
paste input "ROLLER COASTER"
type input "ROLLER COASTER"
click at [1311, 553] on button "Search" at bounding box center [1347, 565] width 118 height 39
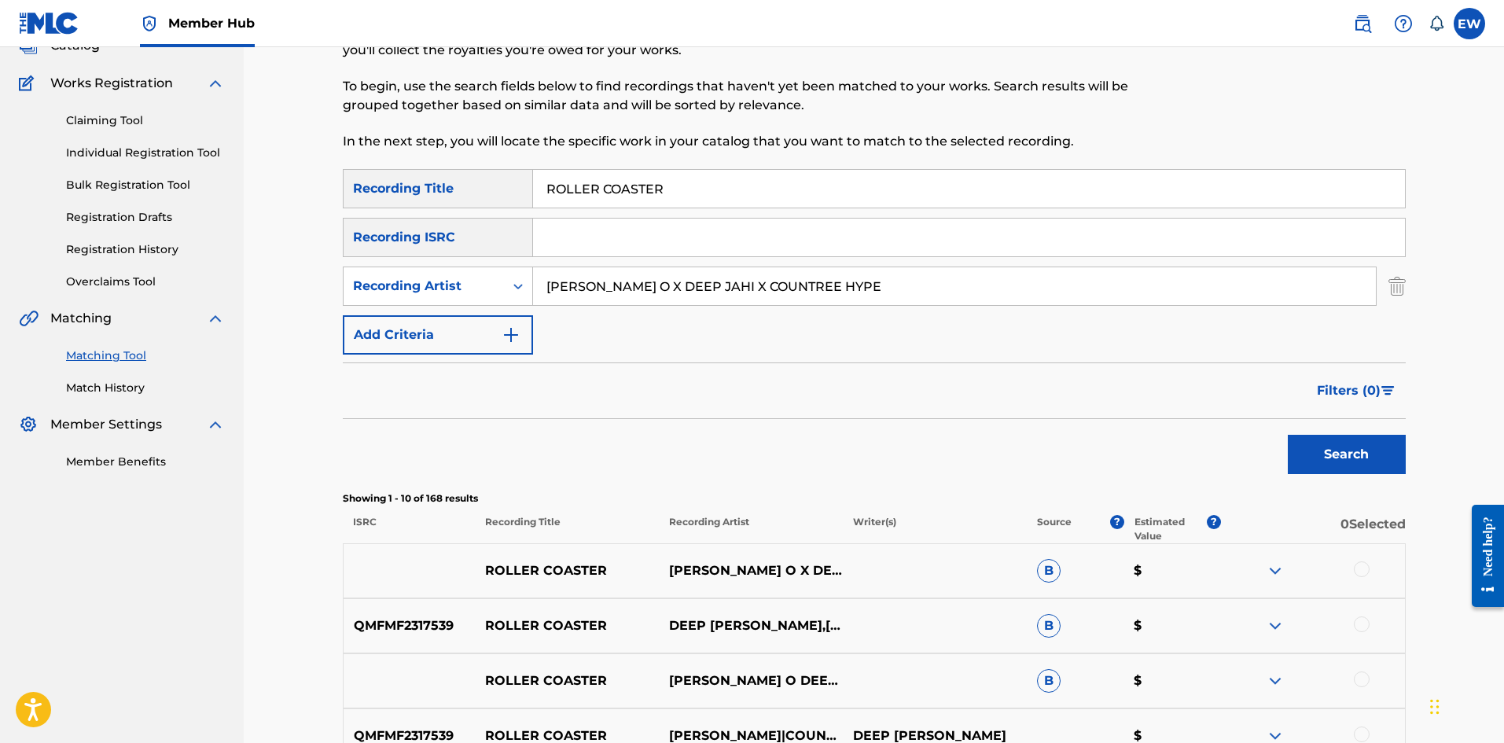
scroll to position [157, 0]
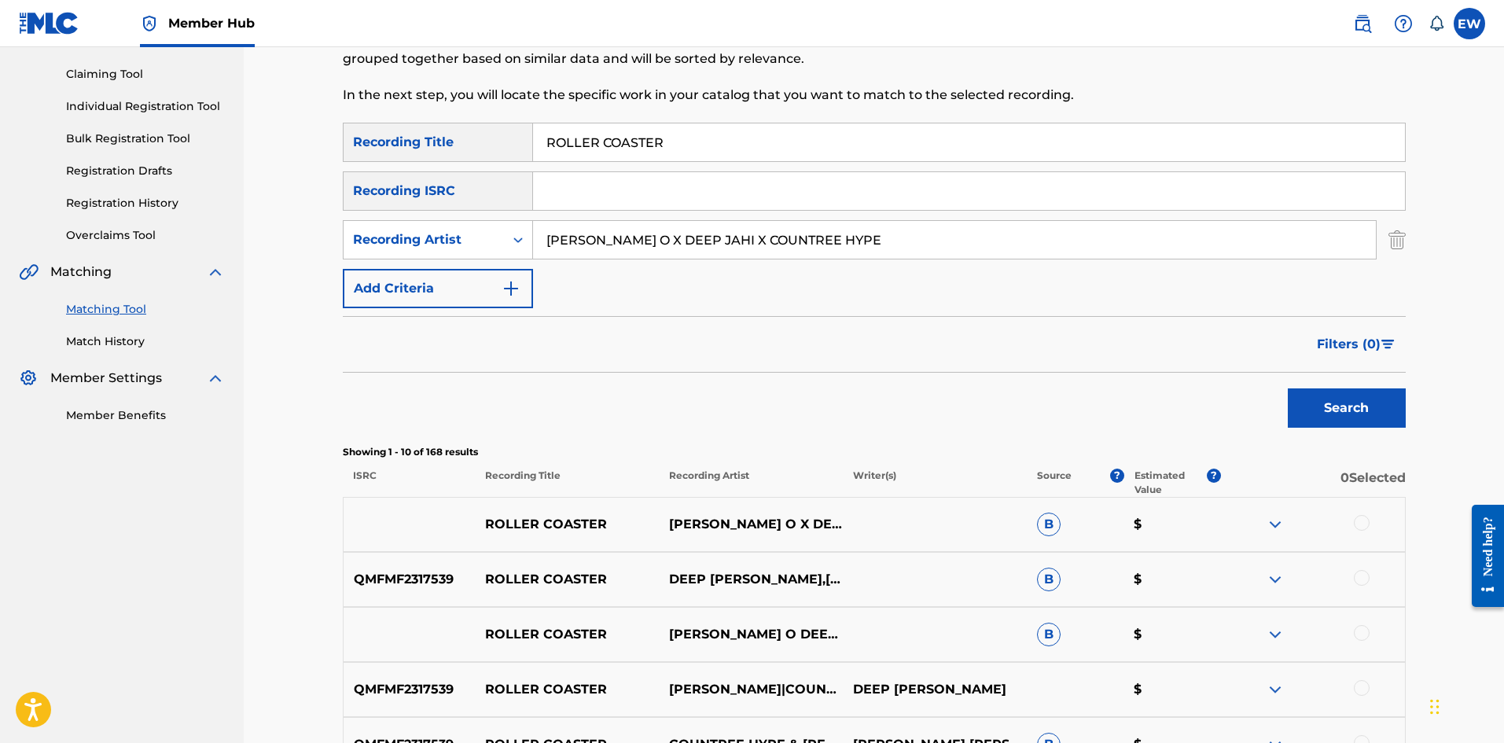
click at [1362, 527] on div at bounding box center [1362, 523] width 16 height 16
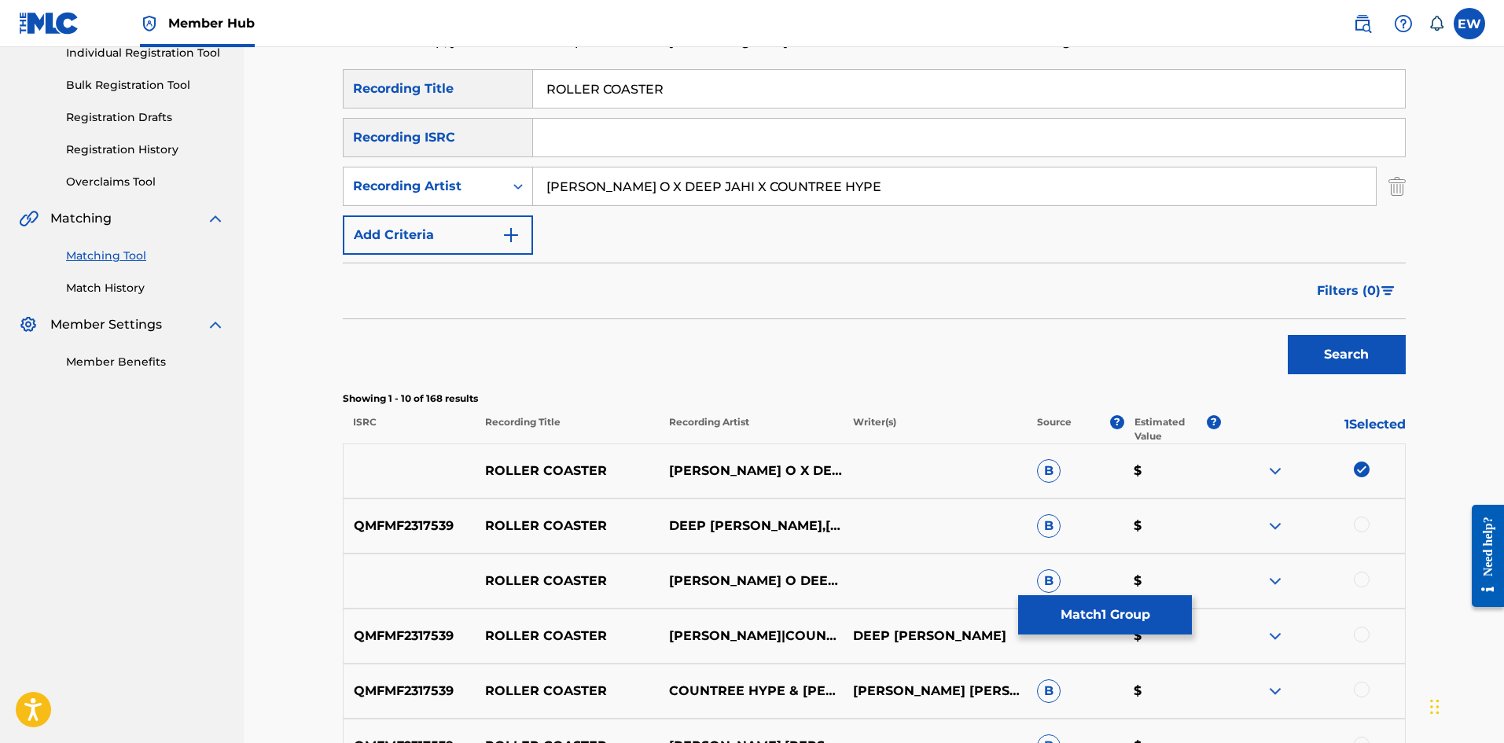
scroll to position [236, 0]
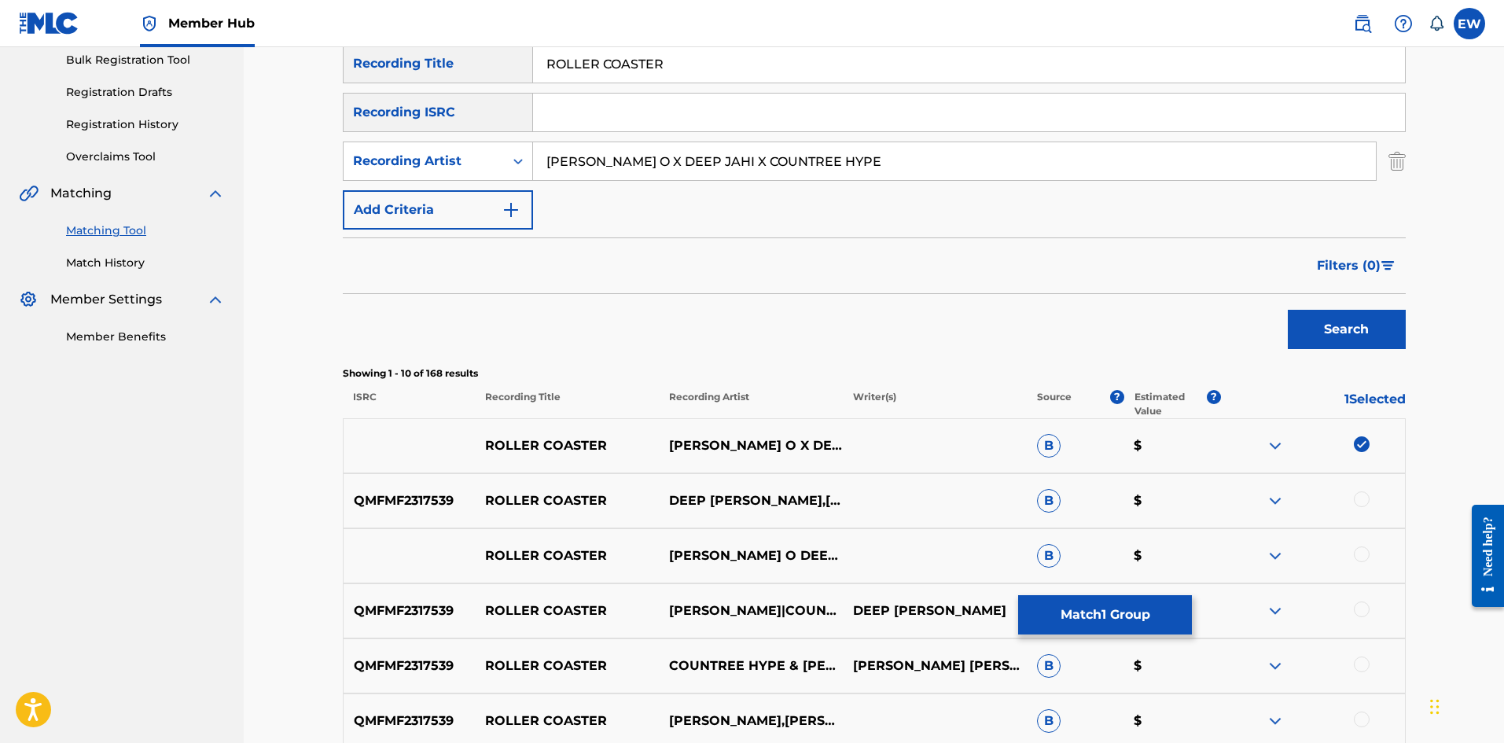
click at [1370, 499] on div at bounding box center [1362, 500] width 16 height 16
drag, startPoint x: 1368, startPoint y: 556, endPoint x: 1327, endPoint y: 556, distance: 40.9
click at [1367, 557] on div at bounding box center [1362, 555] width 16 height 16
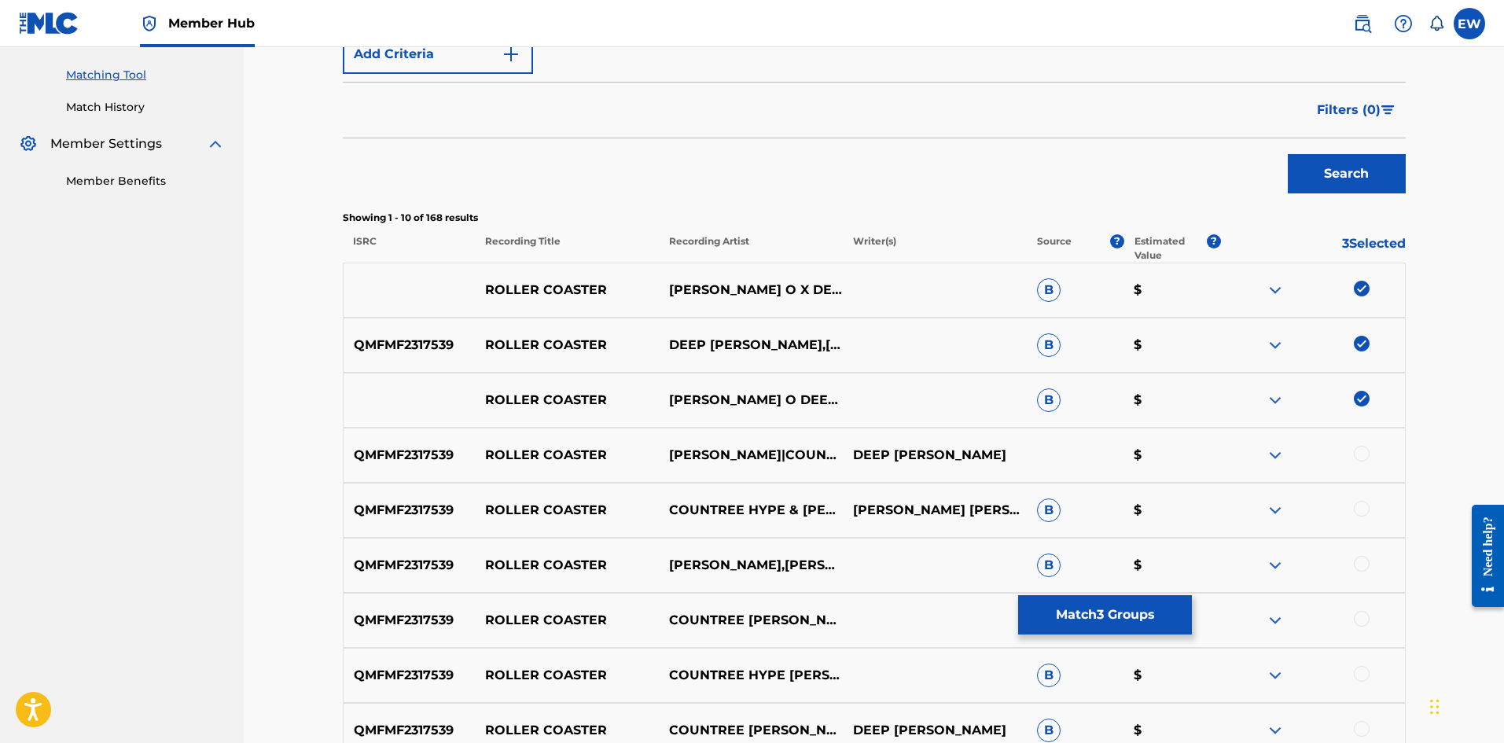
scroll to position [393, 0]
click at [1363, 455] on div at bounding box center [1362, 452] width 16 height 16
click at [1361, 506] on div at bounding box center [1362, 507] width 16 height 16
click at [1357, 558] on div at bounding box center [1362, 562] width 16 height 16
click at [1369, 617] on div at bounding box center [1362, 618] width 16 height 16
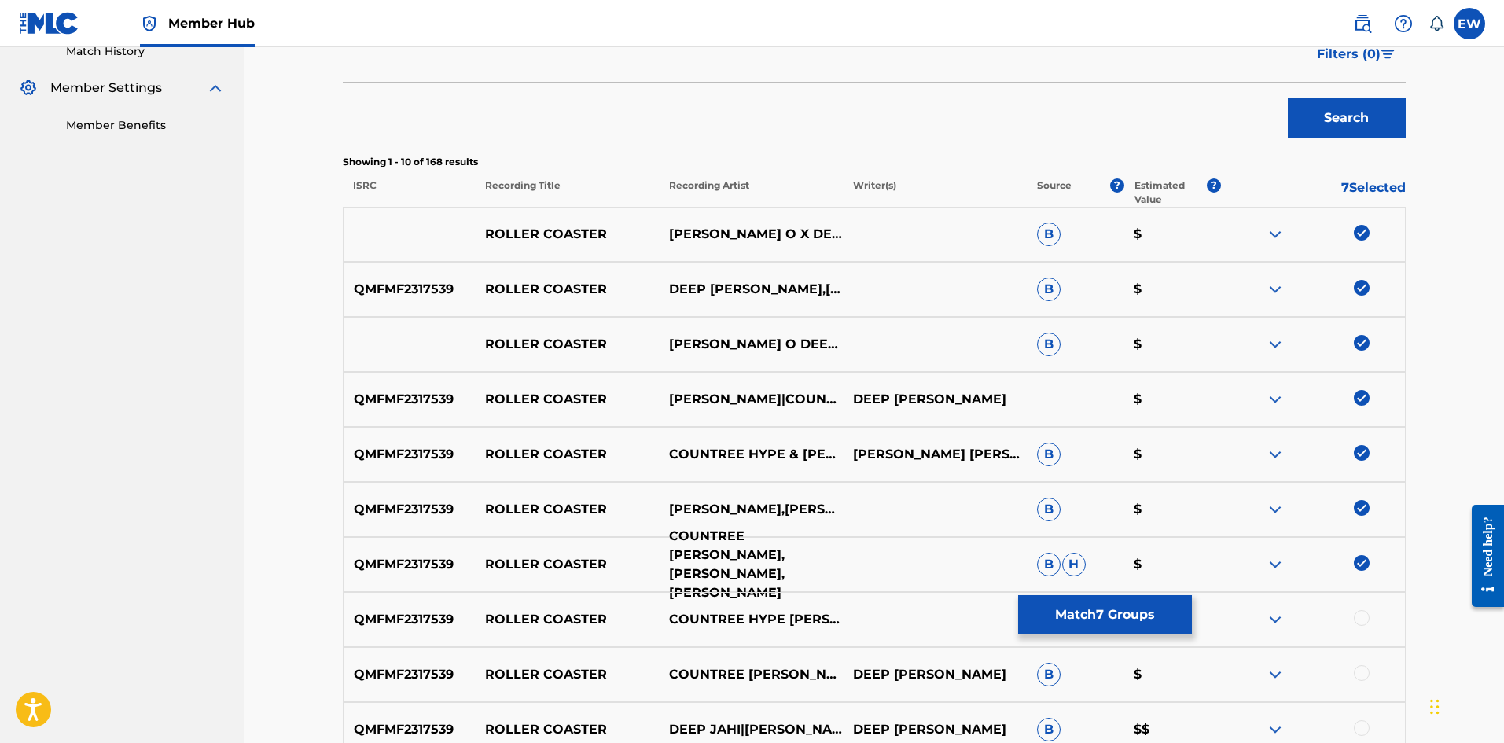
scroll to position [472, 0]
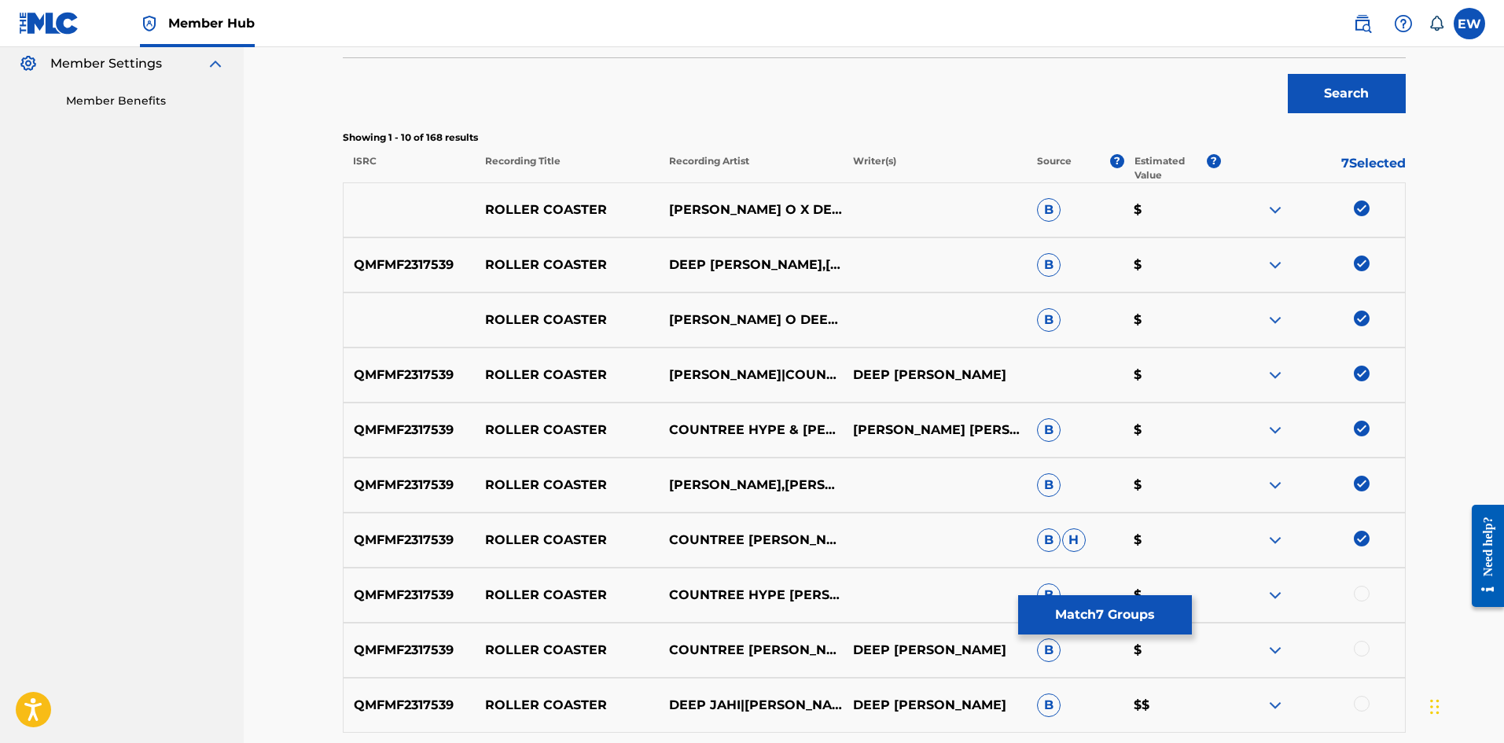
click at [1364, 593] on div at bounding box center [1362, 594] width 16 height 16
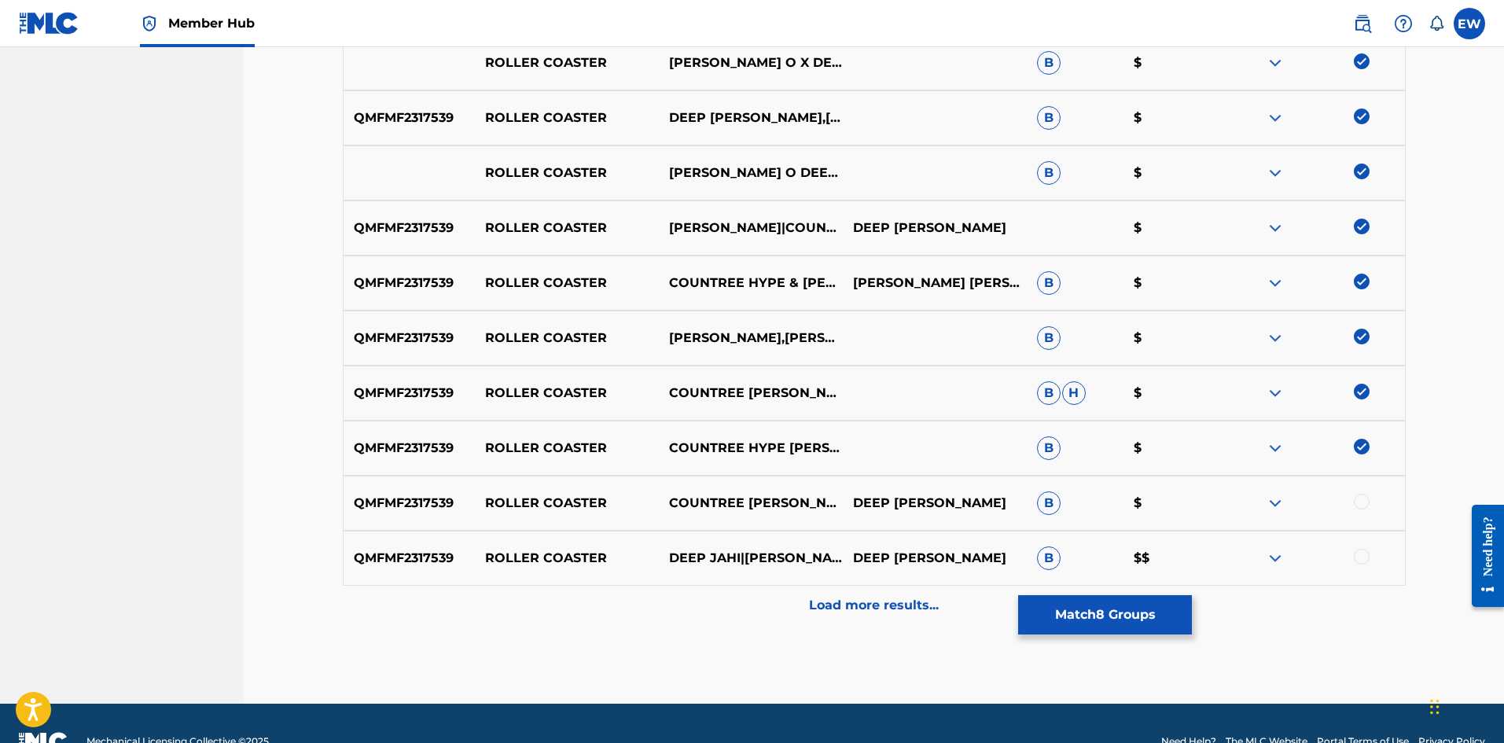
scroll to position [655, 0]
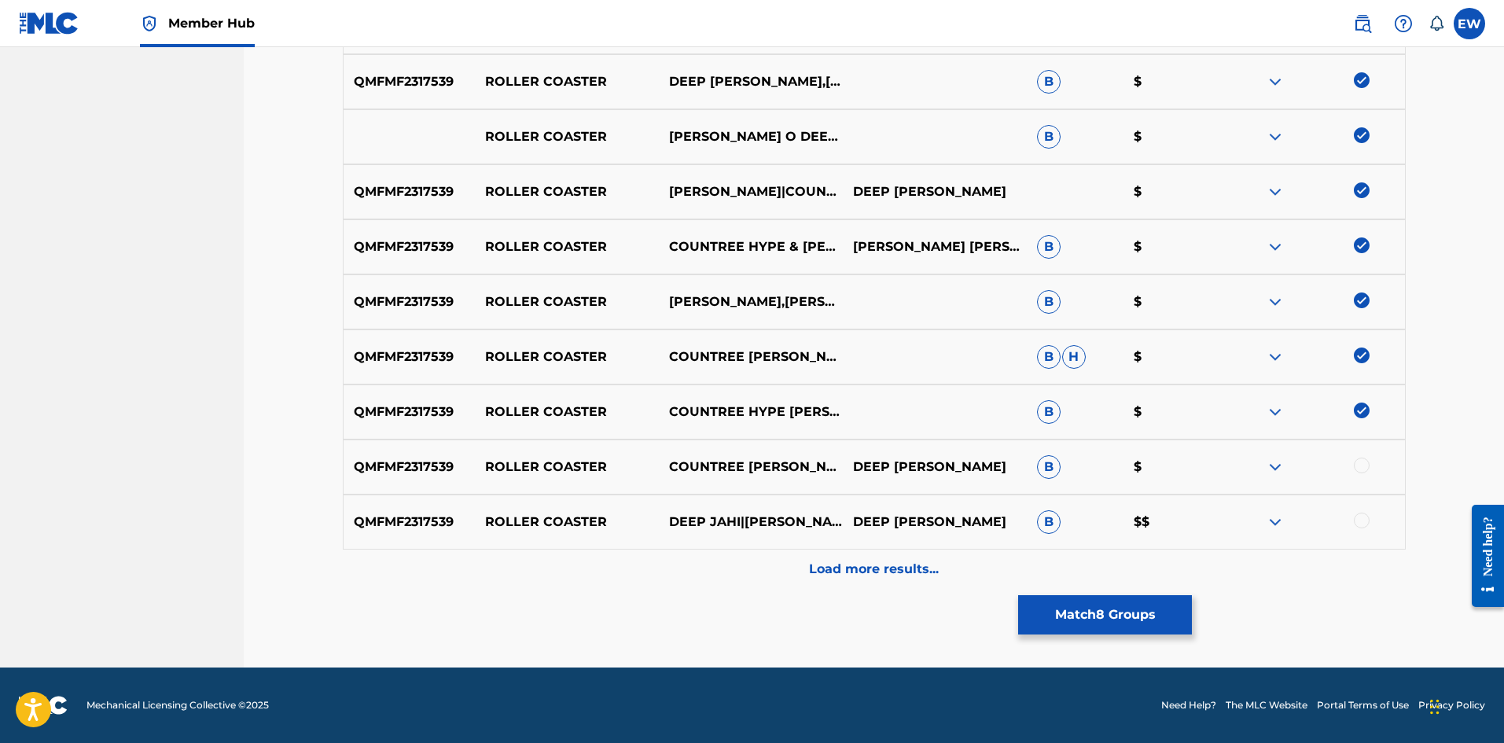
click at [1369, 470] on div at bounding box center [1313, 467] width 184 height 19
drag, startPoint x: 1366, startPoint y: 467, endPoint x: 1355, endPoint y: 504, distance: 38.6
click at [1364, 474] on div at bounding box center [1313, 467] width 184 height 19
click at [1356, 519] on div at bounding box center [1362, 521] width 16 height 16
click at [1367, 468] on div at bounding box center [1362, 466] width 16 height 16
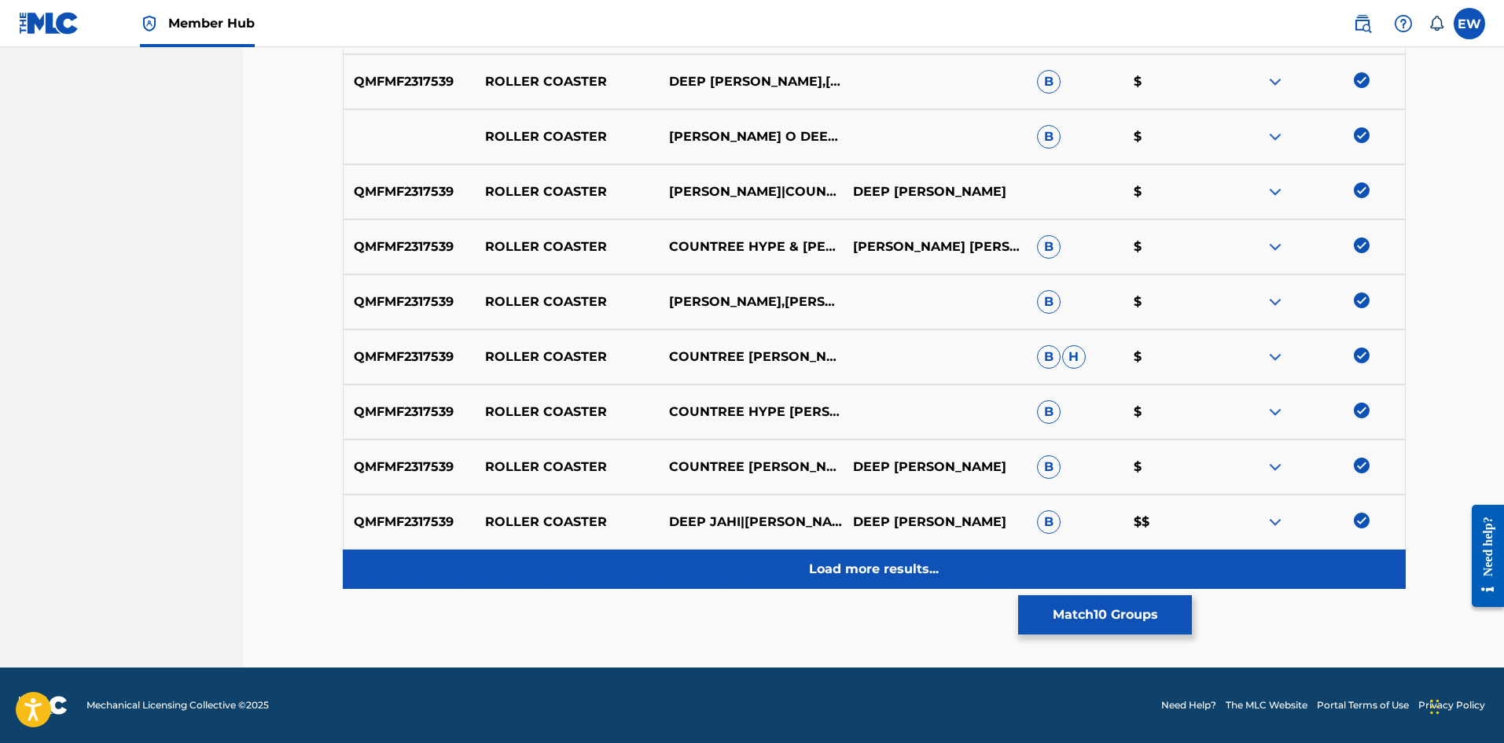
click at [867, 579] on div "Load more results..." at bounding box center [874, 569] width 1063 height 39
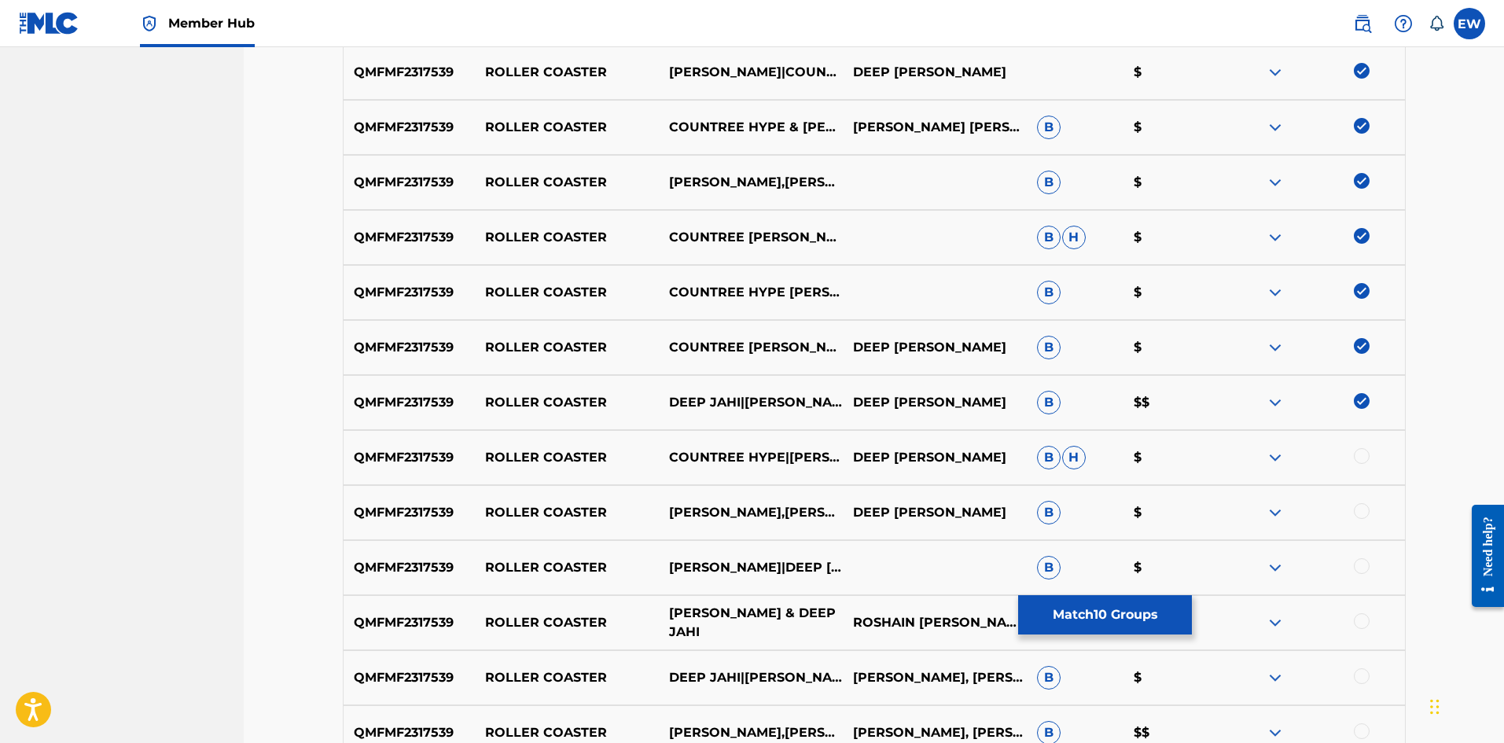
scroll to position [812, 0]
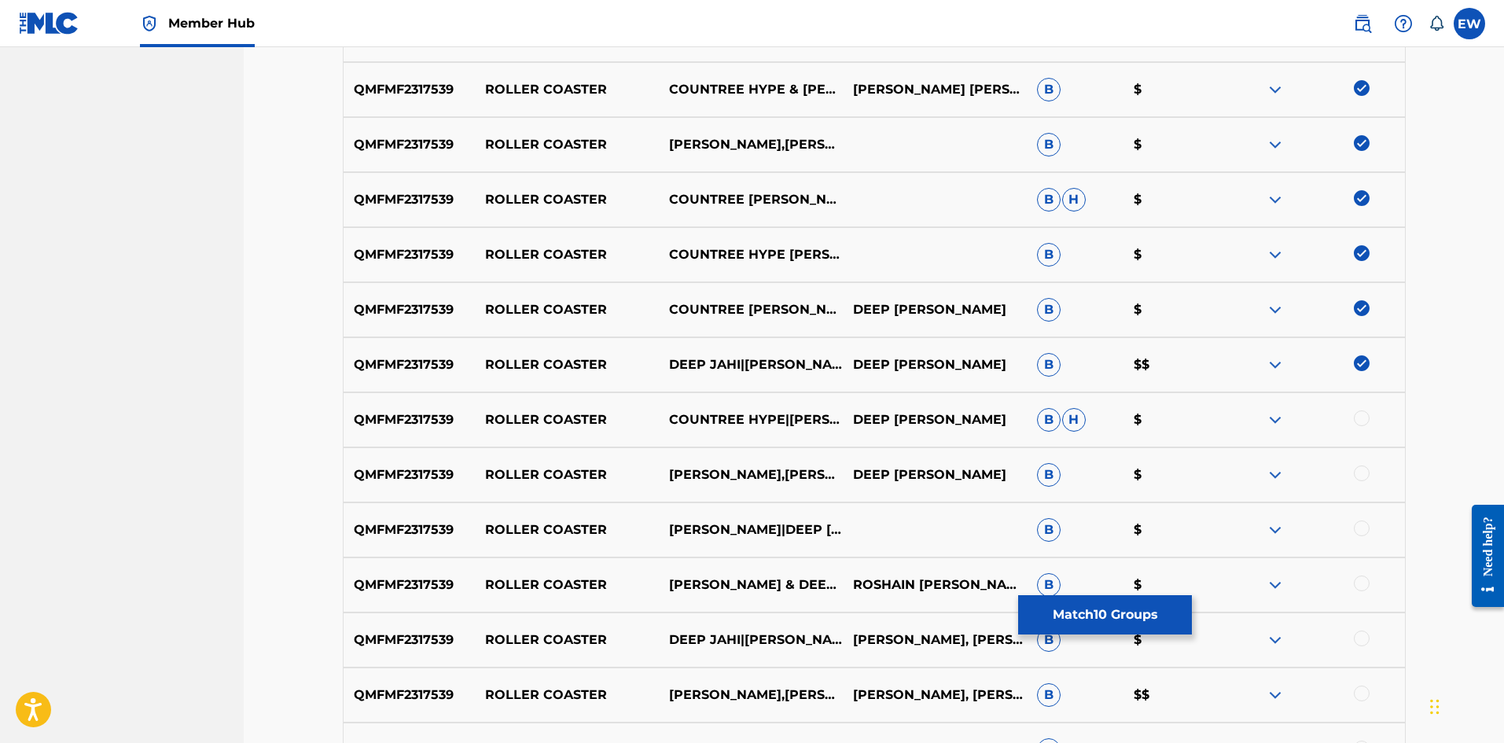
click at [1368, 419] on div at bounding box center [1362, 419] width 16 height 16
click at [1363, 475] on div at bounding box center [1362, 474] width 16 height 16
click at [1364, 528] on div at bounding box center [1362, 529] width 16 height 16
click at [1366, 581] on div at bounding box center [1362, 584] width 16 height 16
click at [1364, 640] on div at bounding box center [1362, 639] width 16 height 16
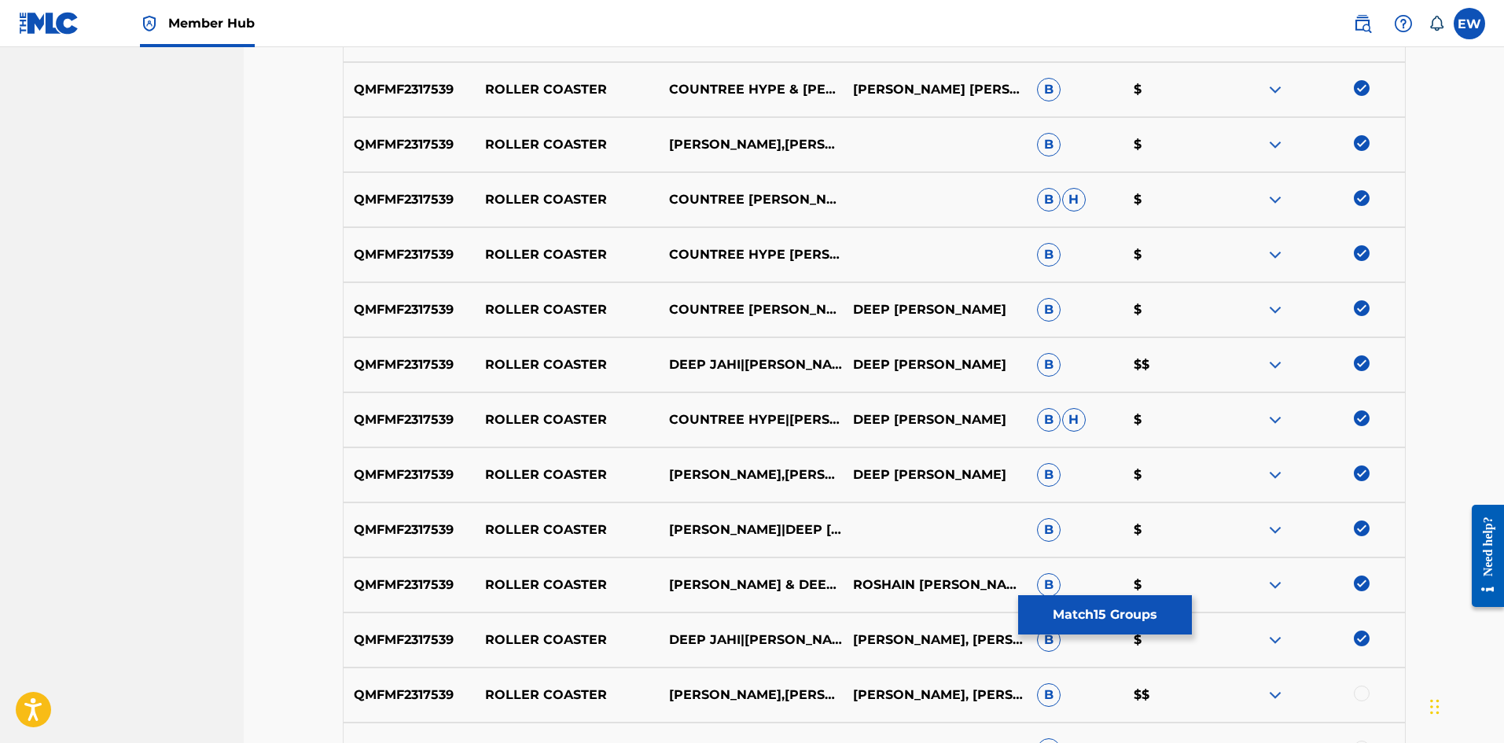
click at [1362, 691] on div at bounding box center [1362, 694] width 16 height 16
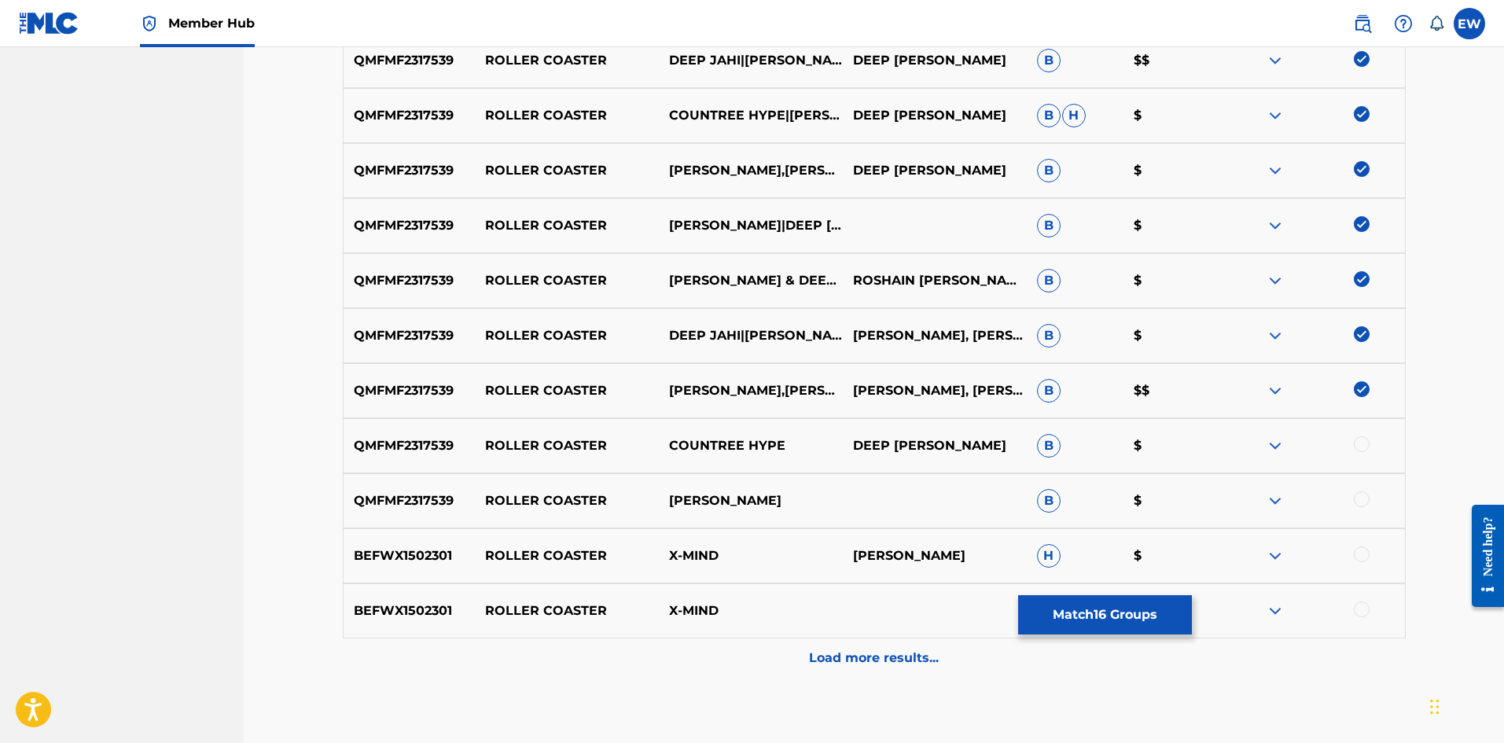
scroll to position [1206, 0]
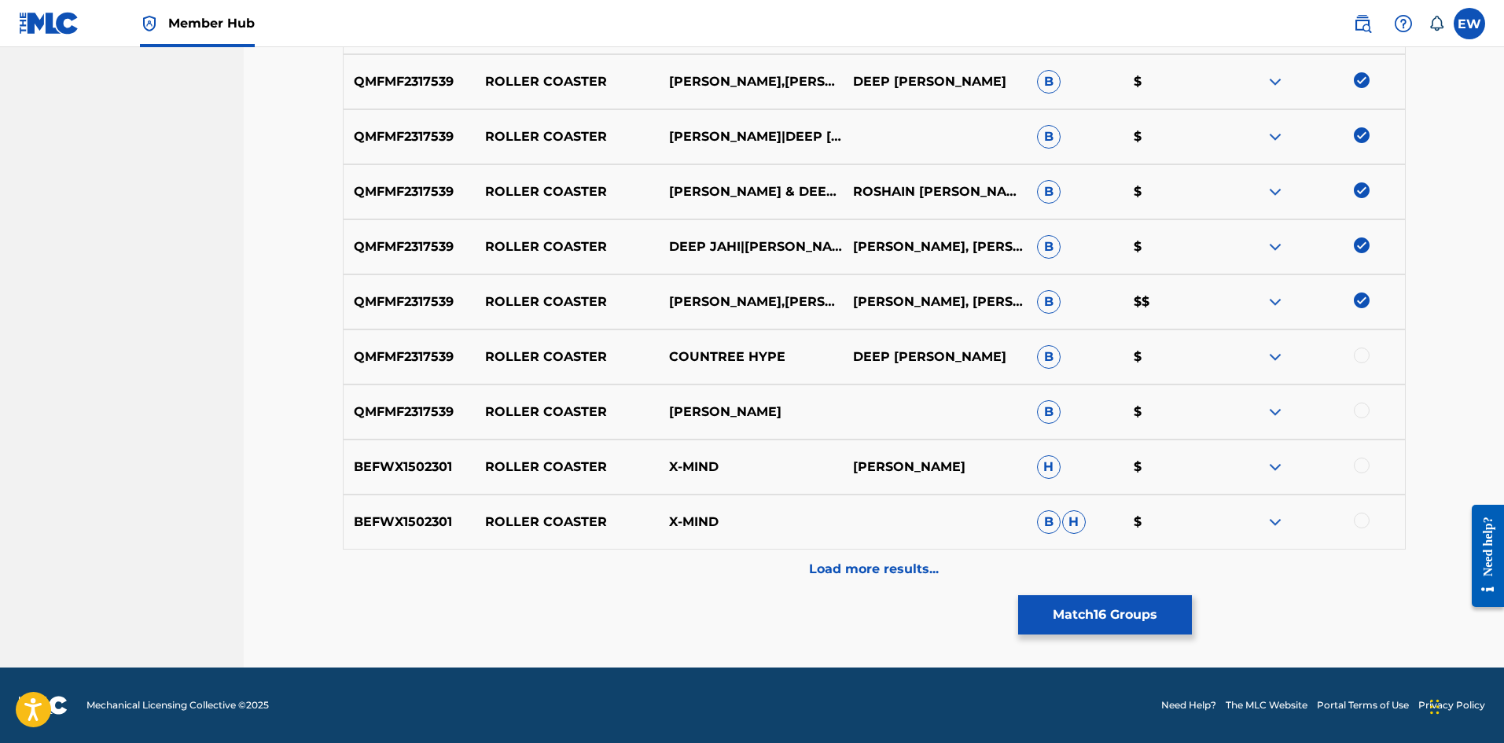
click at [1361, 357] on div at bounding box center [1362, 356] width 16 height 16
drag, startPoint x: 1114, startPoint y: 631, endPoint x: 1118, endPoint y: 613, distance: 17.9
click at [1118, 613] on button "Match 17 Groups" at bounding box center [1105, 614] width 174 height 39
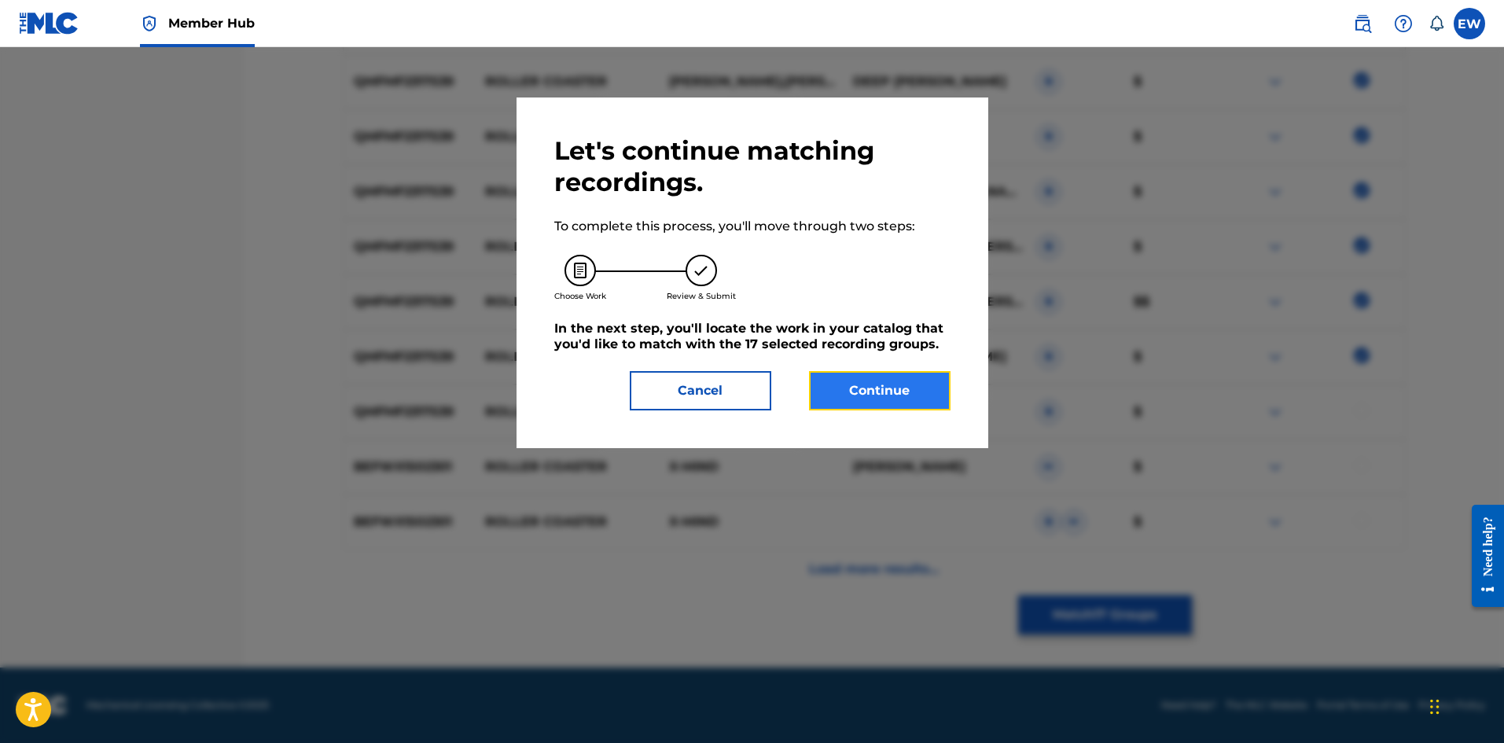
drag, startPoint x: 918, startPoint y: 400, endPoint x: 911, endPoint y: 389, distance: 12.4
click at [911, 389] on button "Continue" at bounding box center [880, 390] width 142 height 39
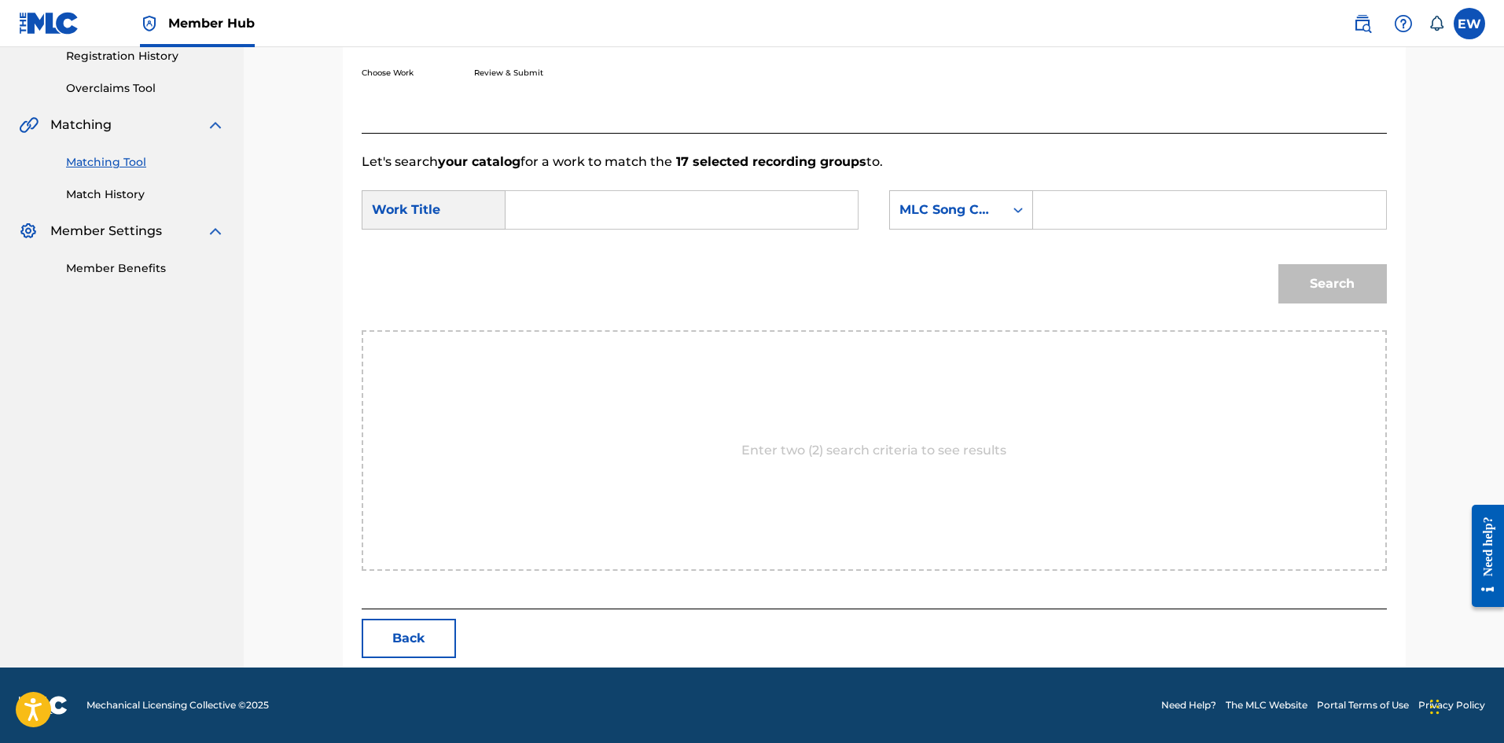
click at [643, 199] on input "Search Form" at bounding box center [682, 210] width 326 height 38
paste input "ROLLER COASTER"
type input "ROLLER COASTER"
click at [1131, 219] on input "Search Form" at bounding box center [1210, 210] width 326 height 38
paste input "RO4EHR"
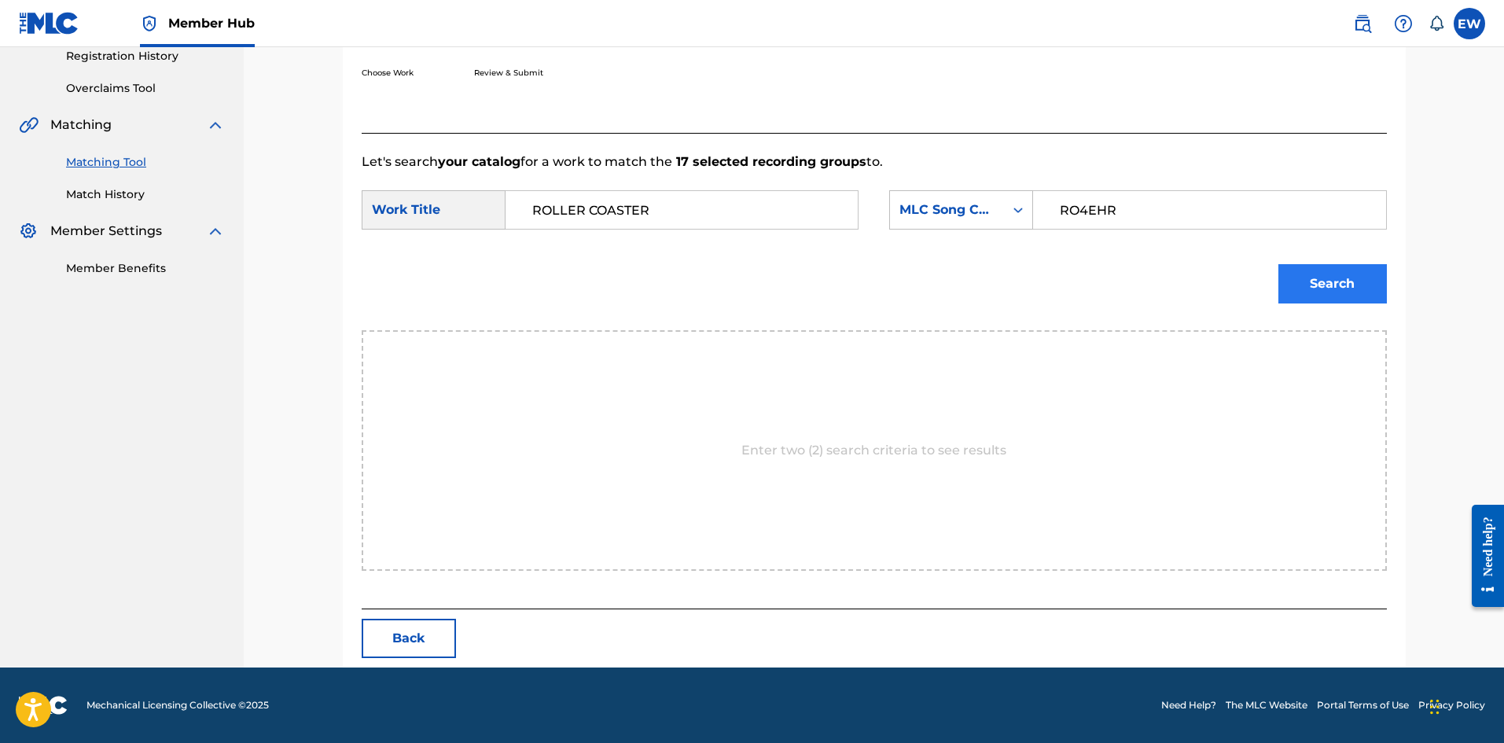
type input "RO4EHR"
click at [1321, 282] on button "Search" at bounding box center [1333, 283] width 109 height 39
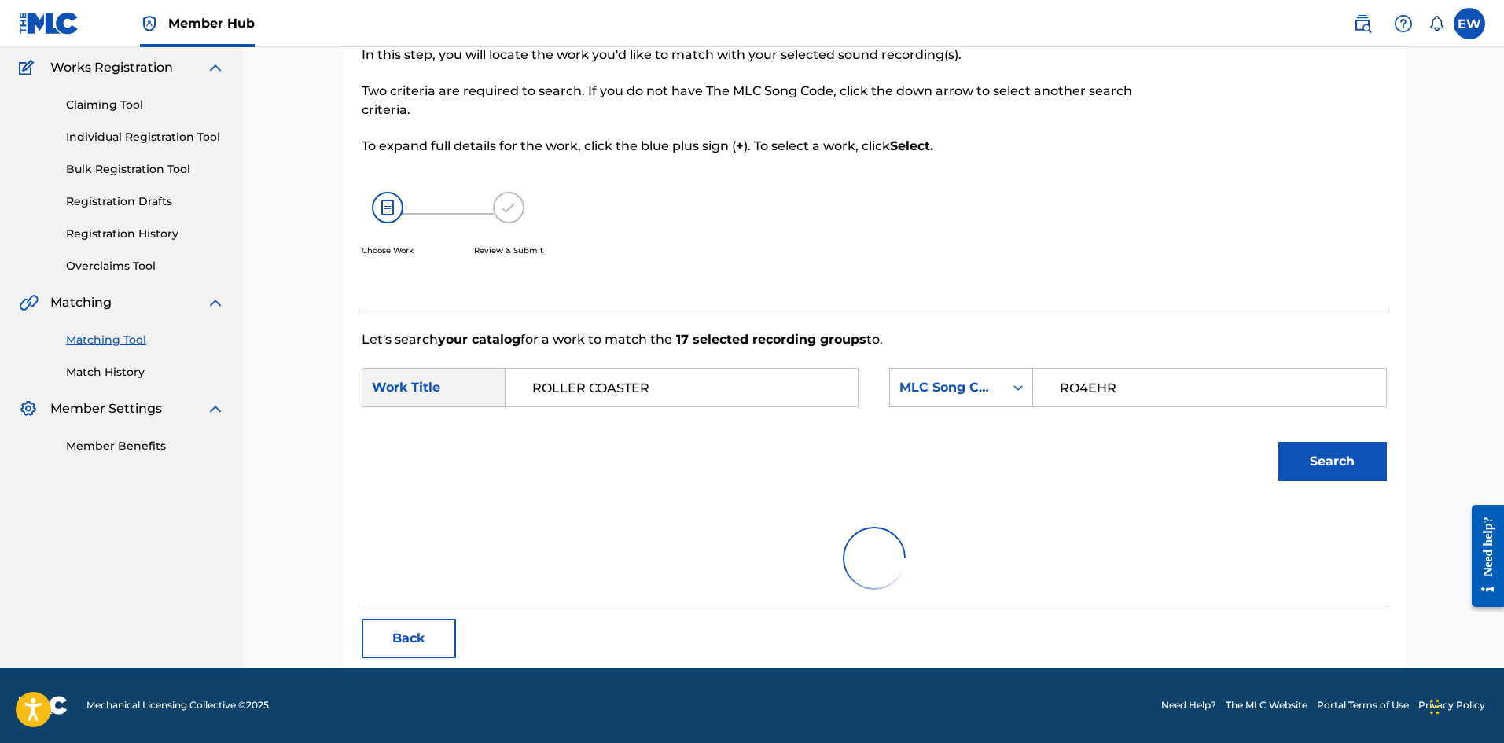
click at [38, 28] on img at bounding box center [49, 23] width 61 height 23
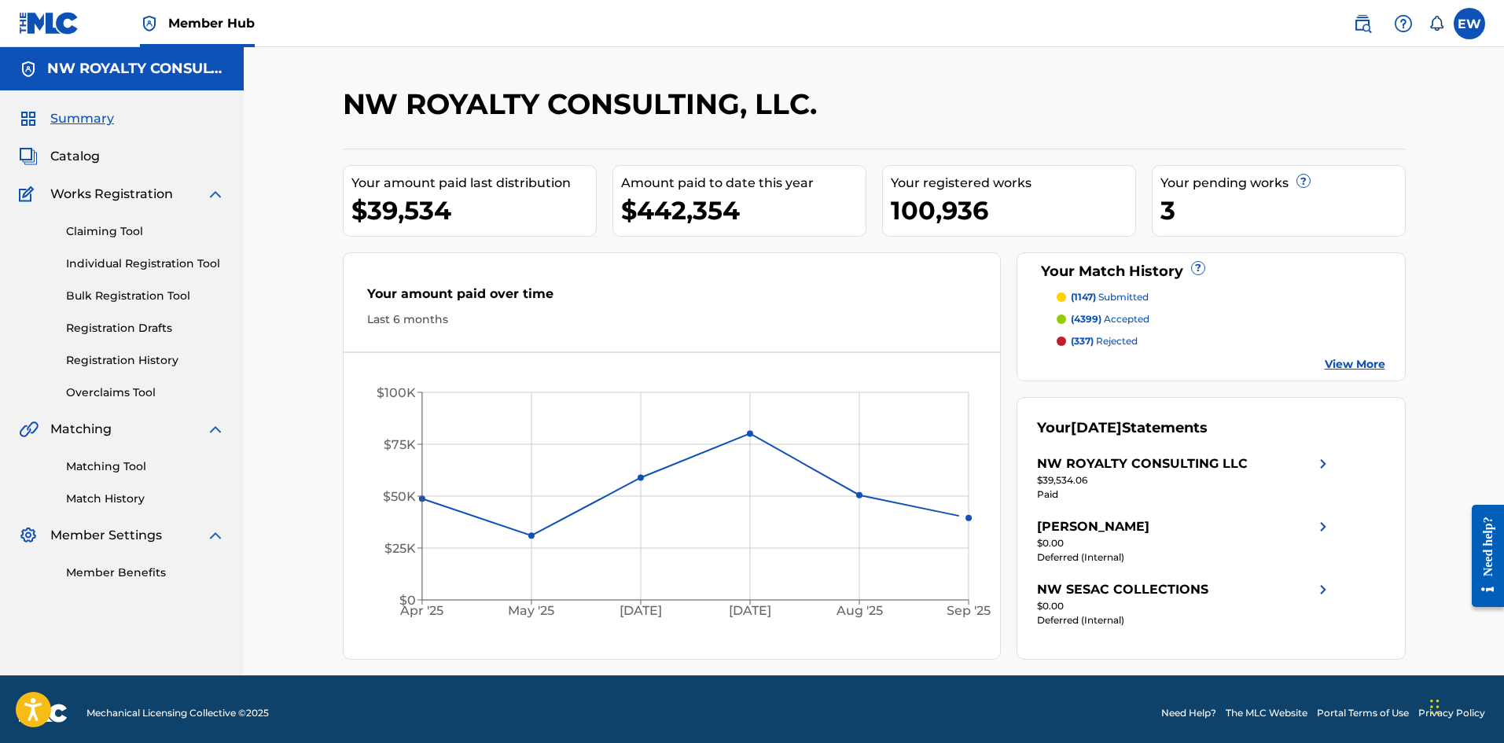
click at [55, 19] on img at bounding box center [49, 23] width 61 height 23
click at [1474, 38] on label at bounding box center [1469, 23] width 31 height 31
click at [1470, 24] on input "EW [PERSON_NAME] [EMAIL_ADDRESS][DOMAIN_NAME] Notification Preferences Profile …" at bounding box center [1470, 24] width 0 height 0
click at [1317, 225] on p "Log out" at bounding box center [1317, 222] width 37 height 14
click at [1470, 24] on input "EW [PERSON_NAME] [EMAIL_ADDRESS][DOMAIN_NAME] Notification Preferences Profile …" at bounding box center [1470, 24] width 0 height 0
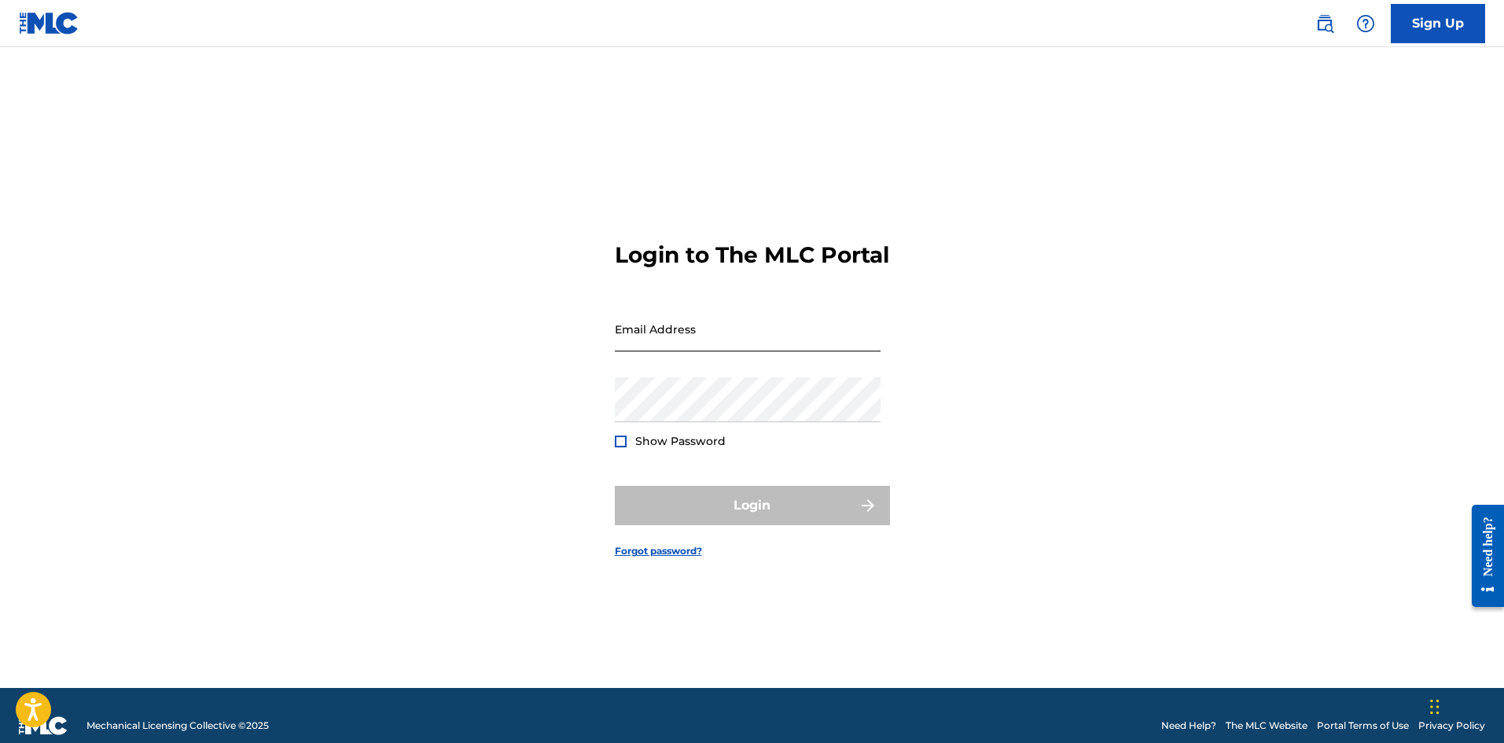
drag, startPoint x: 739, startPoint y: 344, endPoint x: 731, endPoint y: 347, distance: 9.0
click at [738, 344] on input "Email Address" at bounding box center [748, 329] width 266 height 45
type input "[EMAIL_ADDRESS][DOMAIN_NAME]"
drag, startPoint x: 671, startPoint y: 349, endPoint x: 661, endPoint y: 350, distance: 9.5
click at [671, 349] on input "Email Address" at bounding box center [748, 329] width 266 height 45
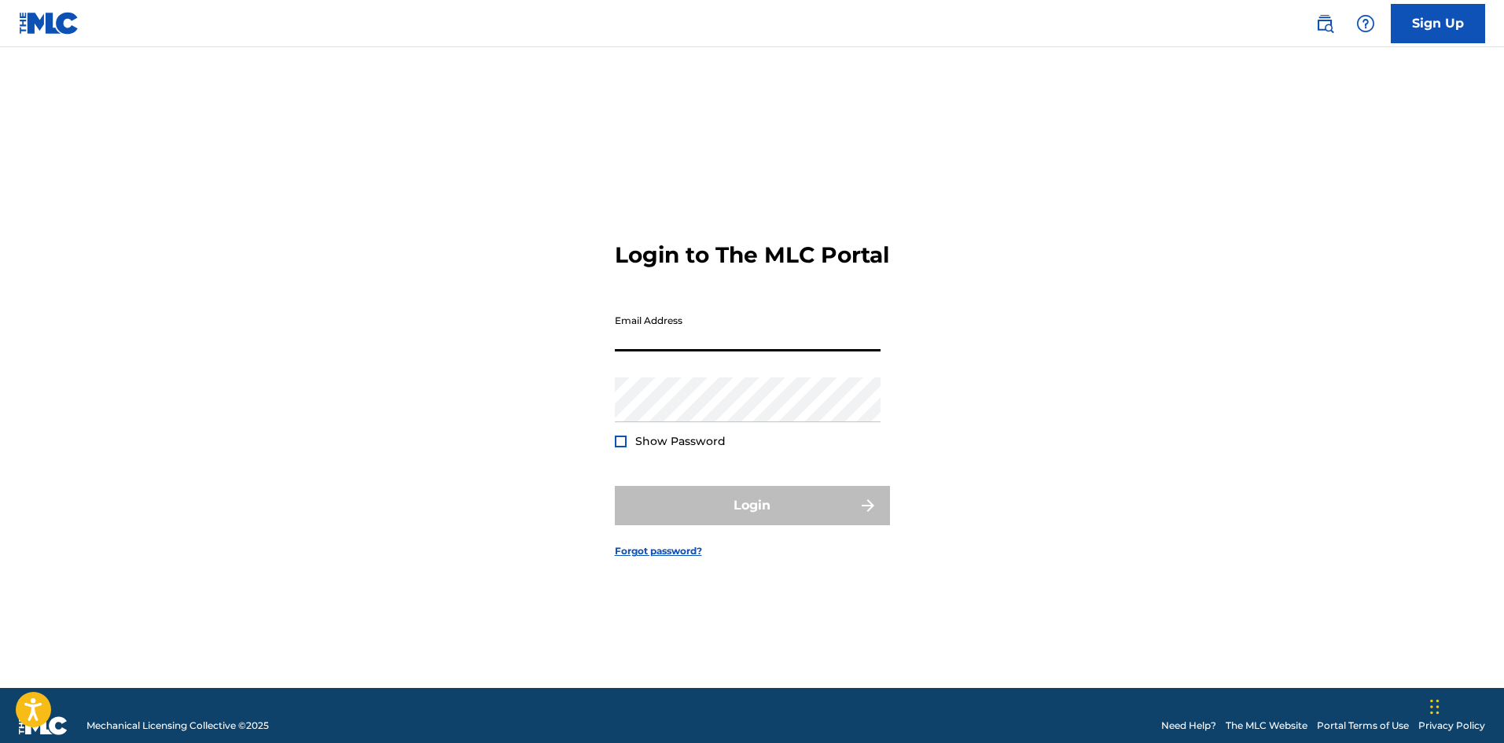
type input "[EMAIL_ADDRESS][DOMAIN_NAME]"
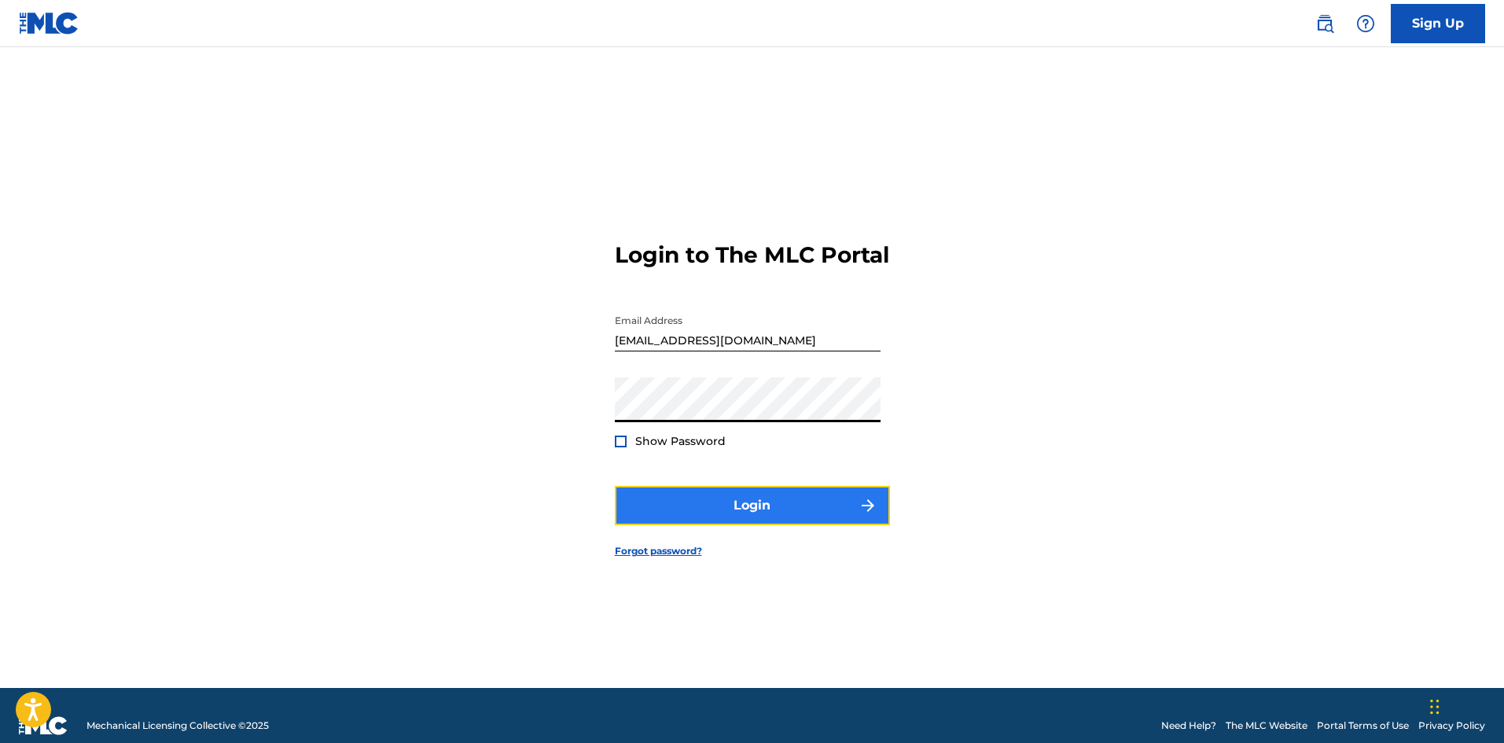
click at [758, 514] on button "Login" at bounding box center [752, 505] width 275 height 39
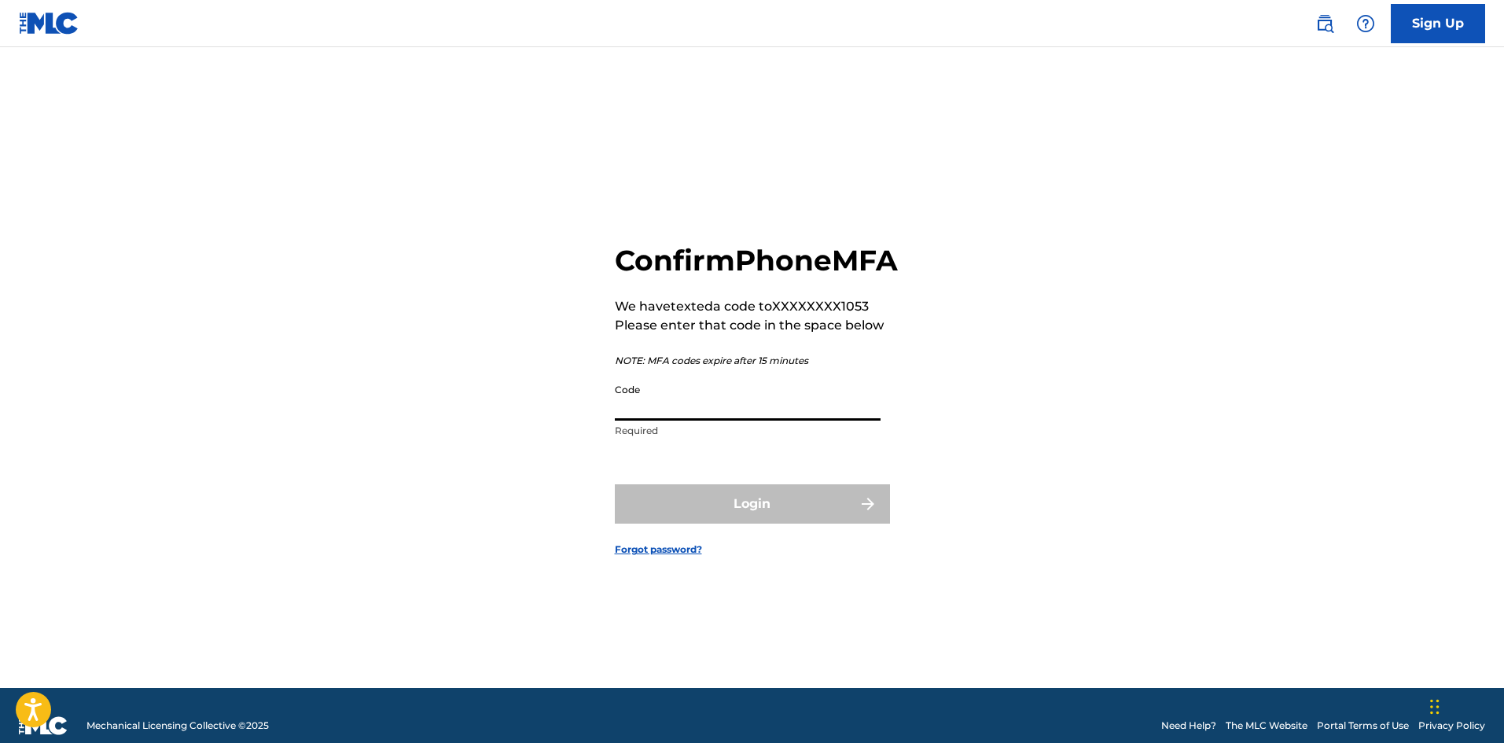
click at [797, 414] on input "Code" at bounding box center [748, 398] width 266 height 45
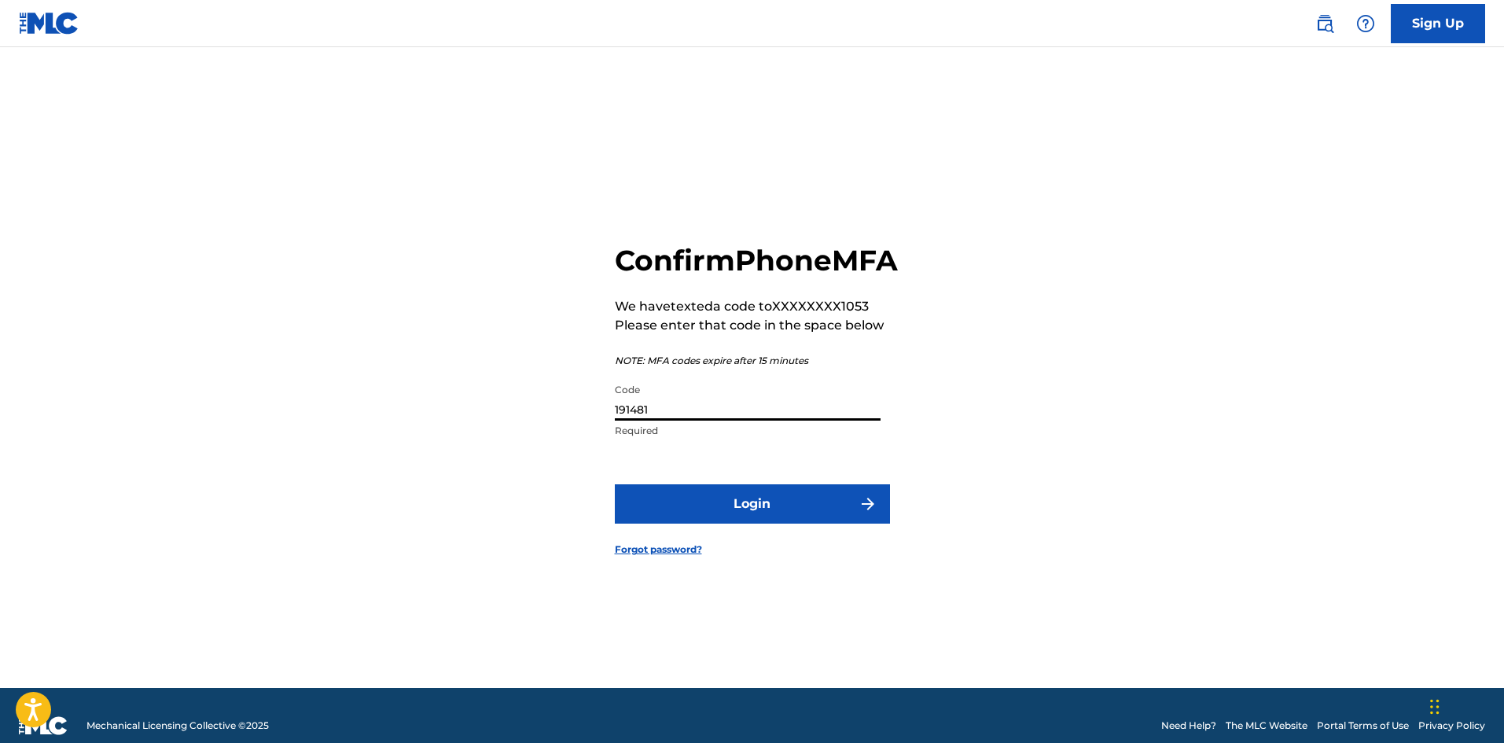
type input "191481"
click at [615, 484] on button "Login" at bounding box center [752, 503] width 275 height 39
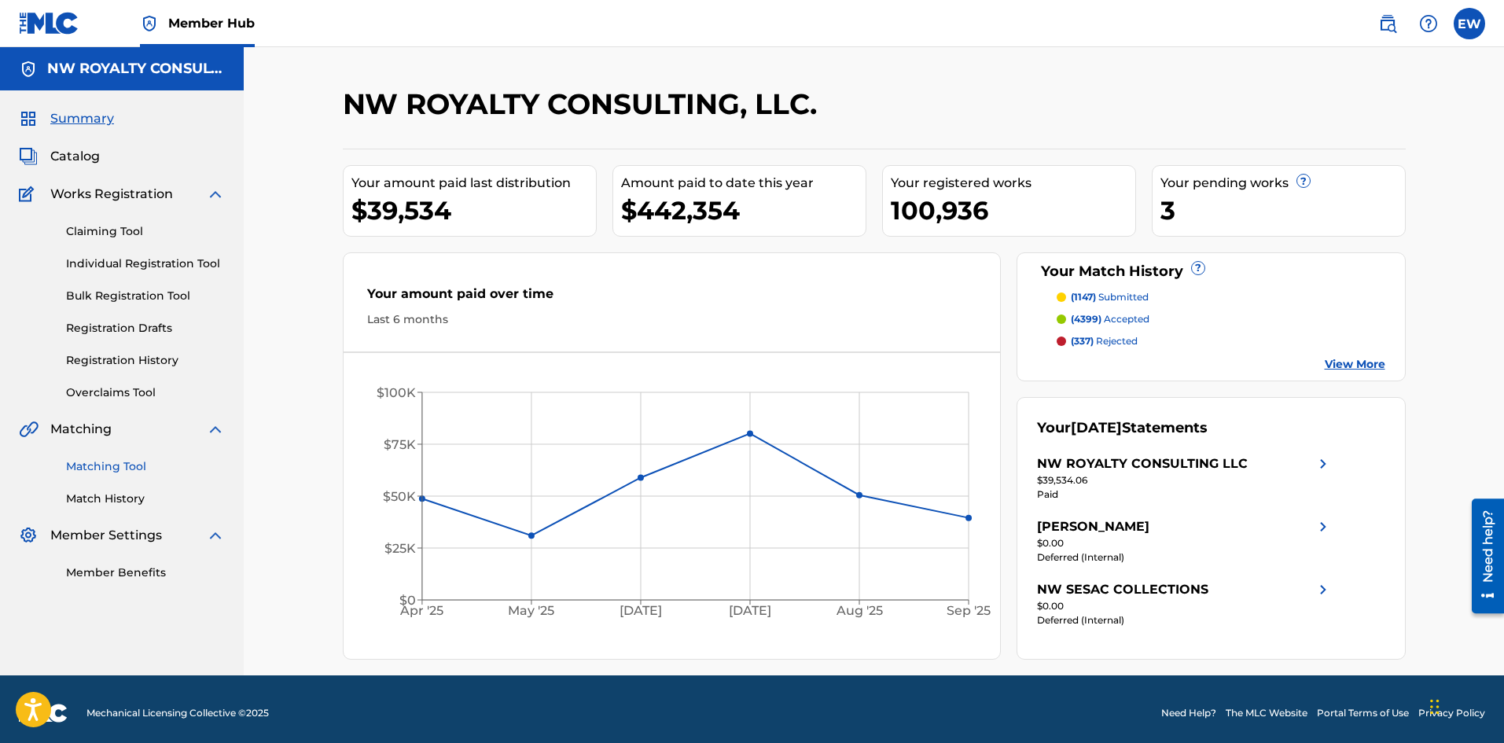
click at [102, 467] on link "Matching Tool" at bounding box center [145, 467] width 159 height 17
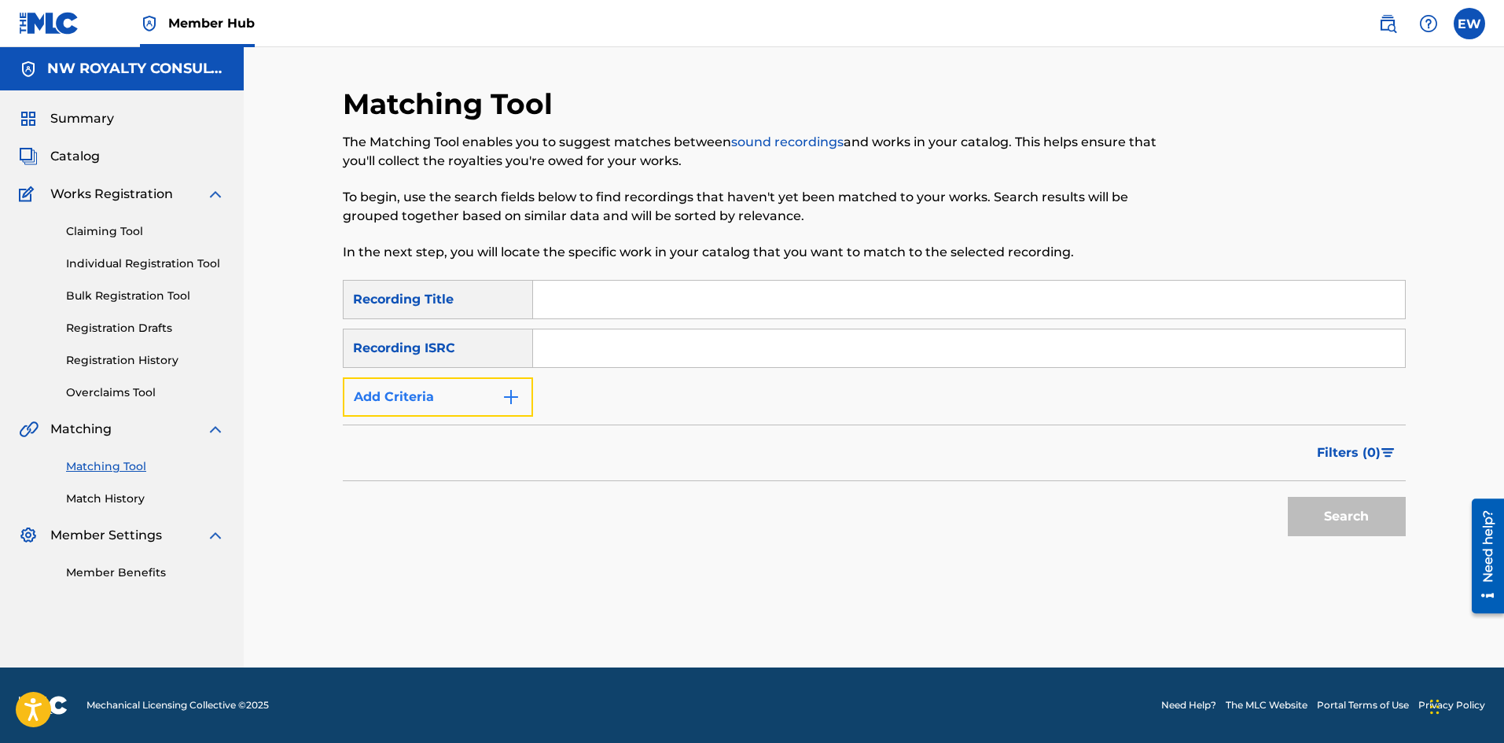
click at [447, 395] on button "Add Criteria" at bounding box center [438, 396] width 190 height 39
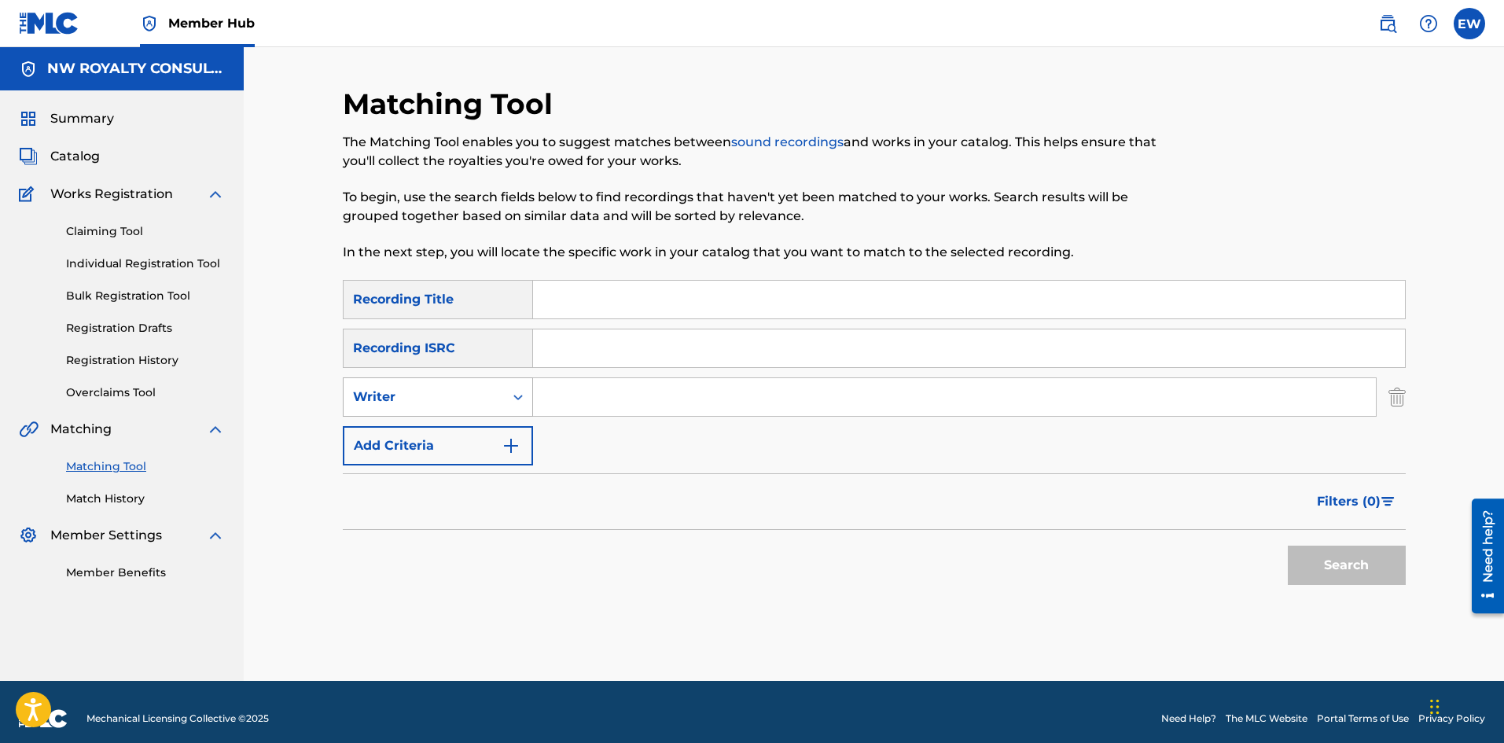
drag, startPoint x: 415, startPoint y: 391, endPoint x: 418, endPoint y: 399, distance: 8.2
click at [416, 391] on div "Writer" at bounding box center [424, 397] width 142 height 19
click at [430, 427] on div "Recording Artist" at bounding box center [438, 436] width 189 height 39
click at [587, 399] on input "Search Form" at bounding box center [954, 397] width 843 height 38
paste input "ROLEX"
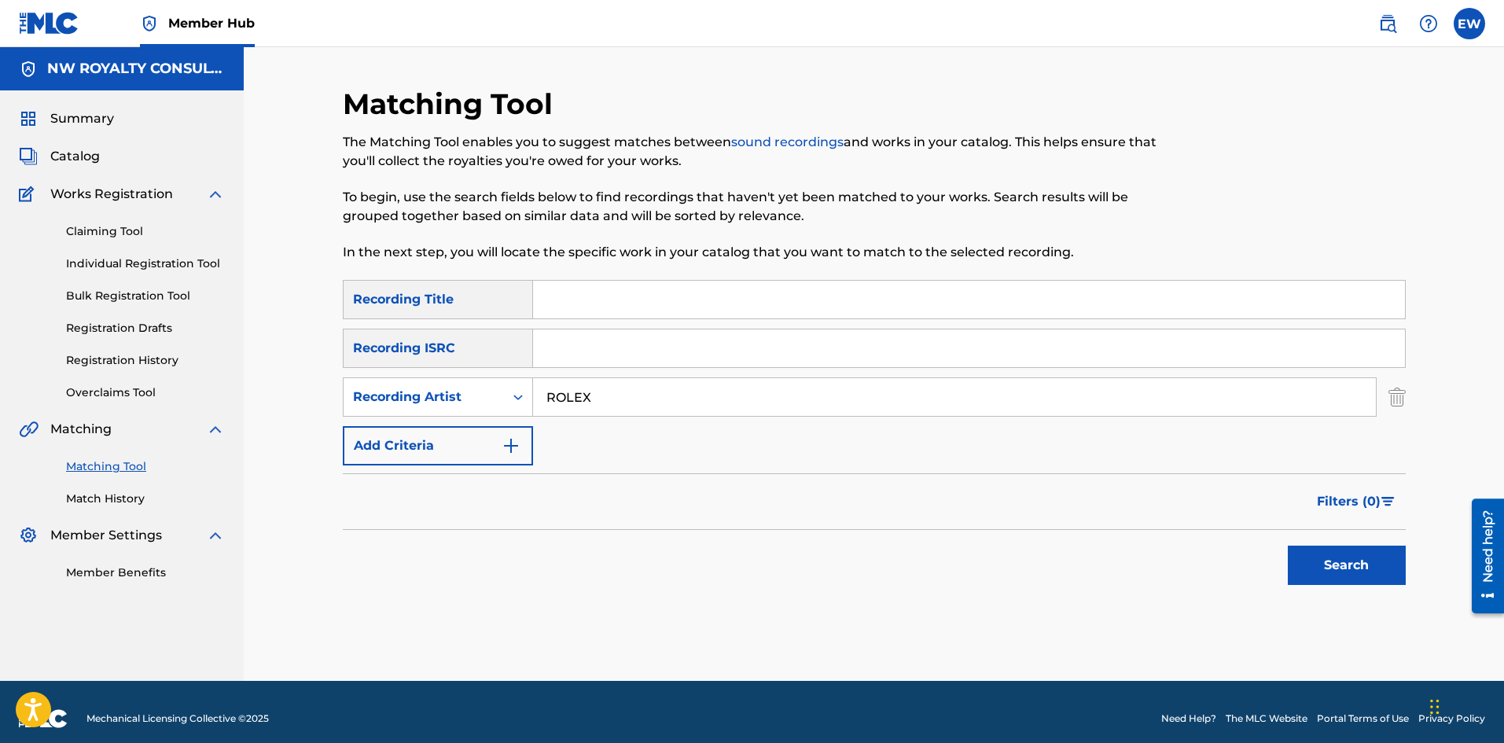
type input "ROLEX"
click at [559, 305] on input "Search Form" at bounding box center [969, 300] width 872 height 38
paste input "ROLEX"
type input "ROLEX"
click at [1333, 558] on button "Search" at bounding box center [1347, 565] width 118 height 39
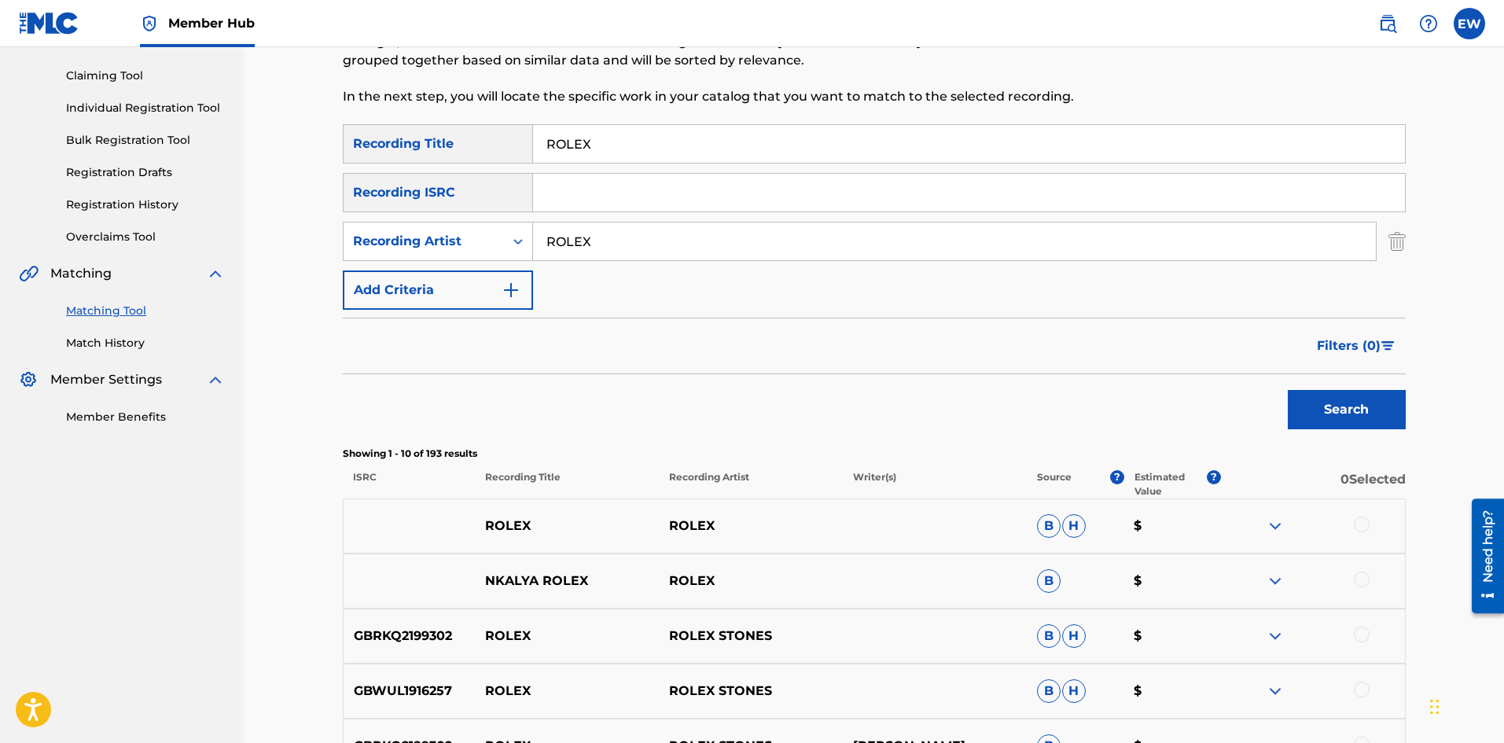
scroll to position [157, 0]
click at [1364, 523] on div at bounding box center [1362, 523] width 16 height 16
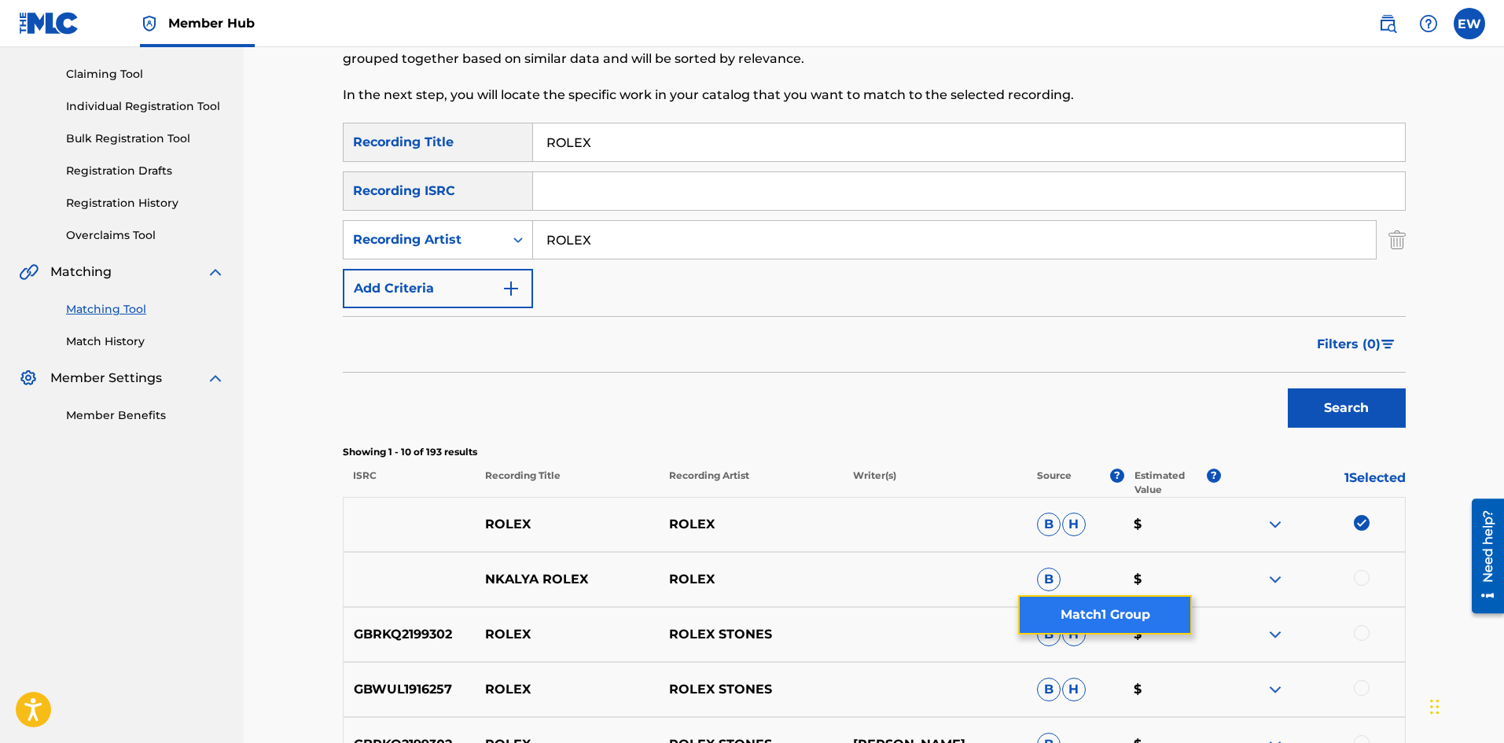
click at [1171, 618] on button "Match 1 Group" at bounding box center [1105, 614] width 174 height 39
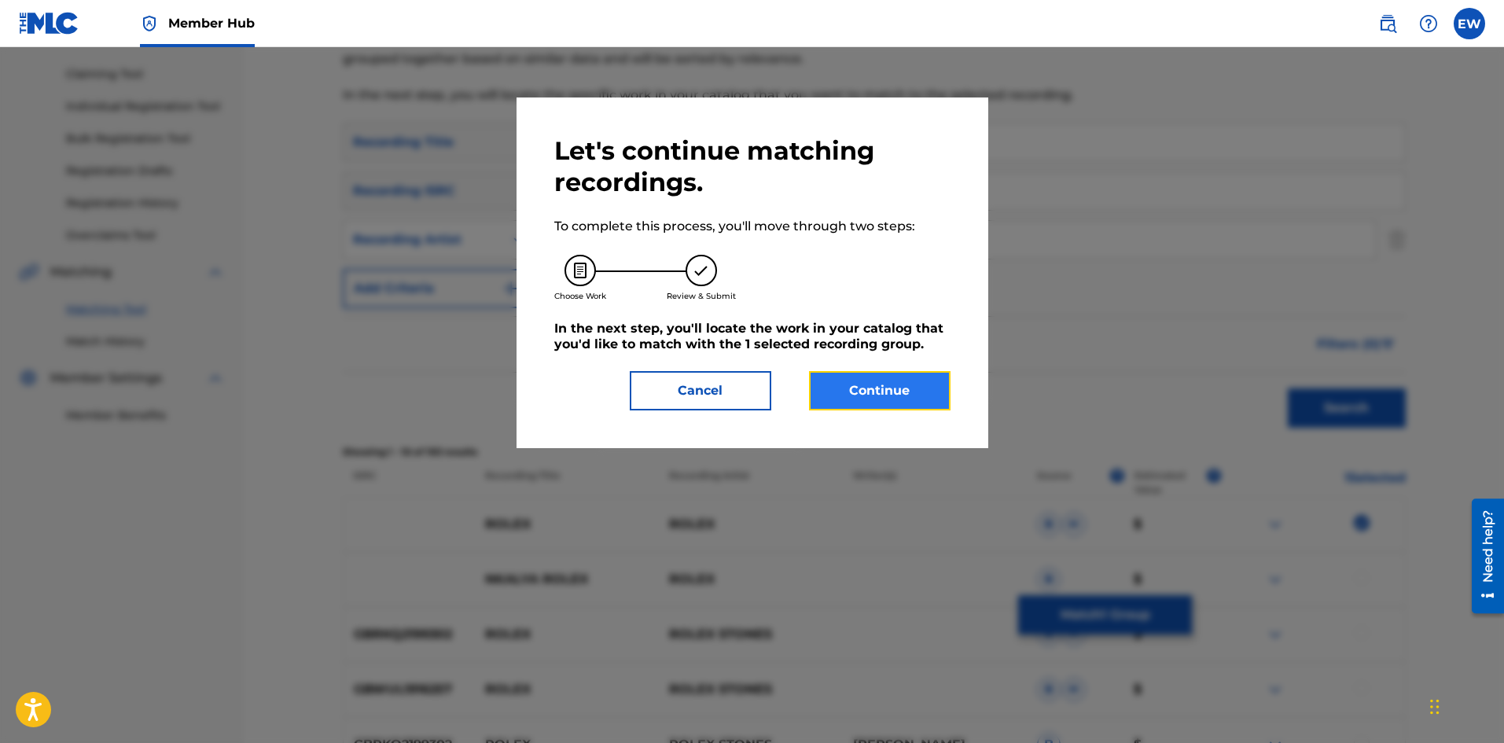
click at [893, 373] on button "Continue" at bounding box center [880, 390] width 142 height 39
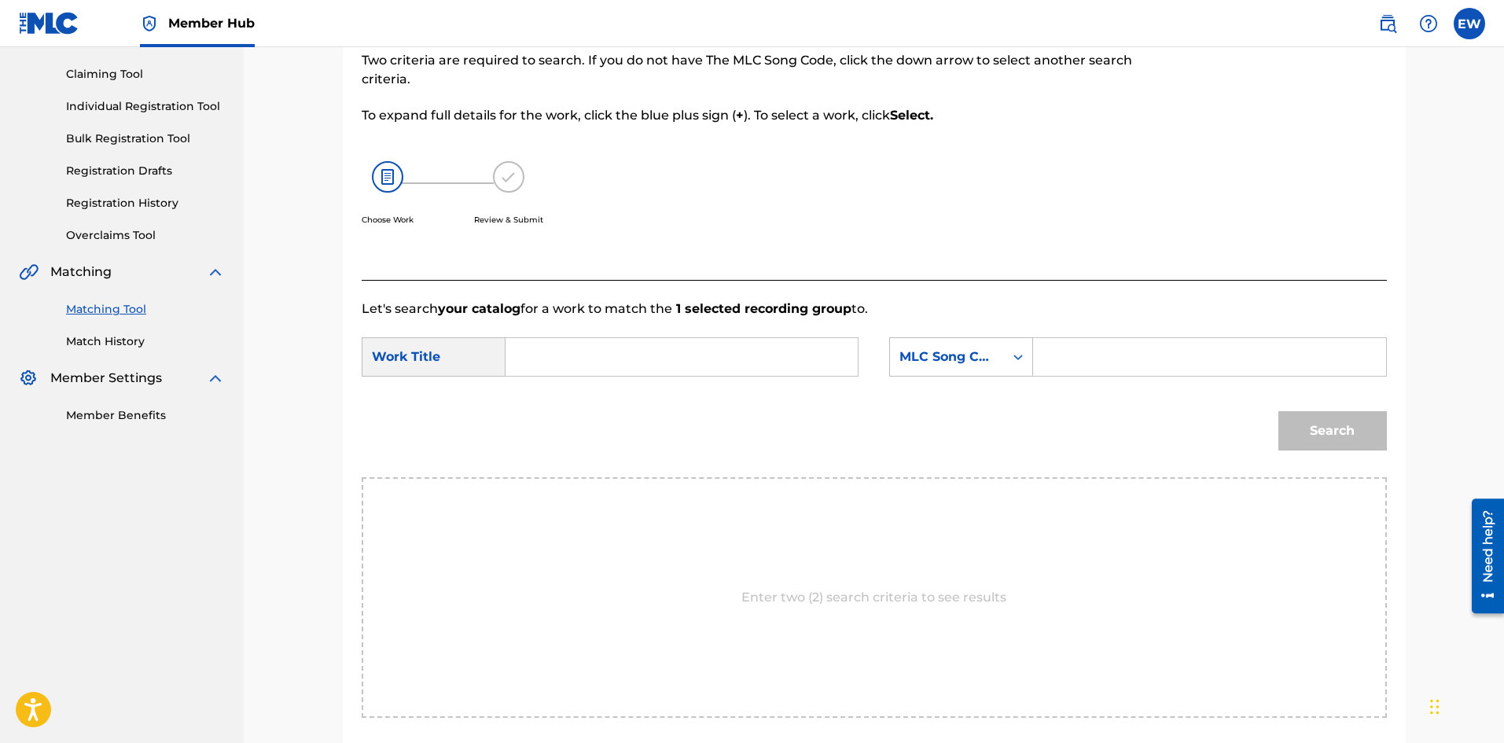
click at [625, 356] on input "Search Form" at bounding box center [682, 357] width 326 height 38
paste input "ROLEX"
type input "ROLEX"
click at [1153, 348] on input "Search Form" at bounding box center [1210, 357] width 326 height 38
paste input "AVC42U"
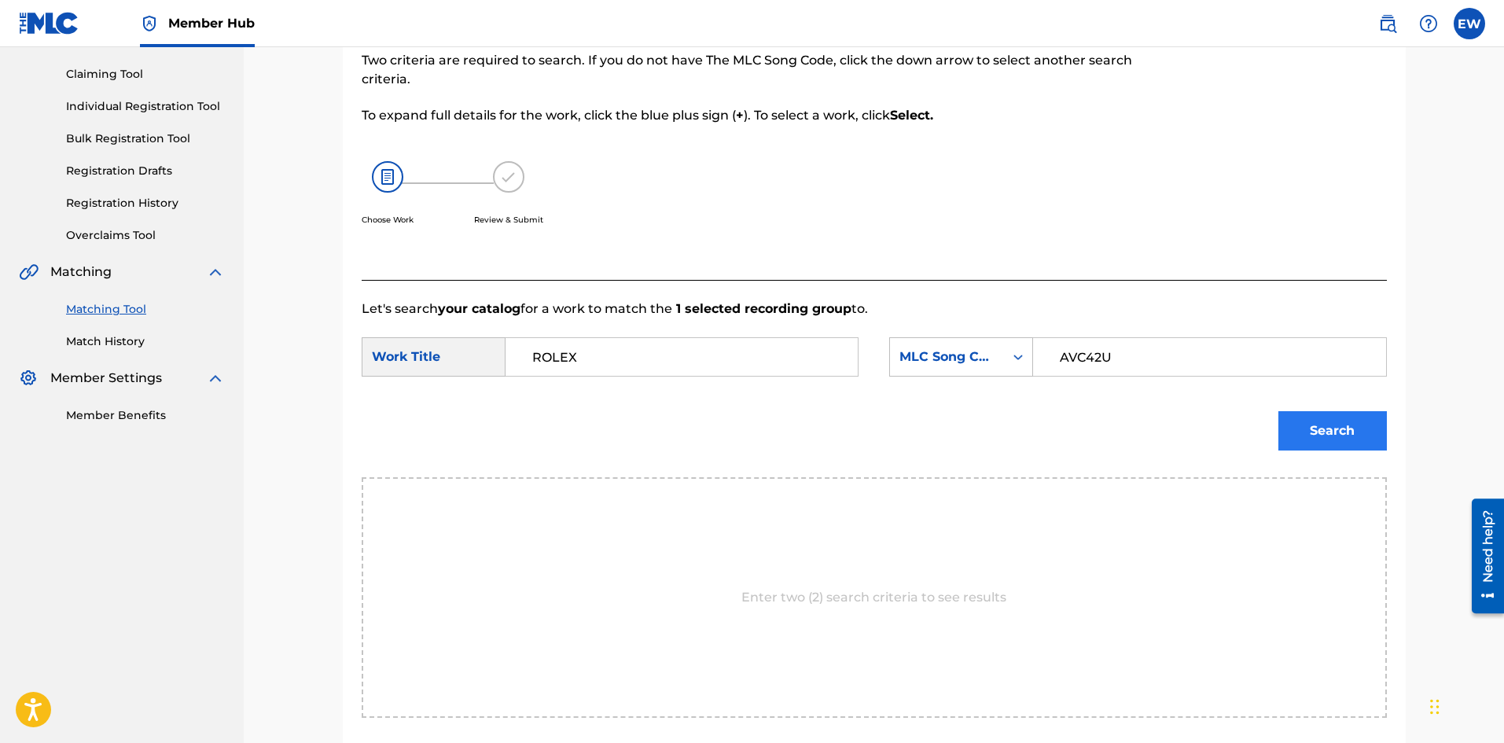
type input "AVC42U"
click at [1332, 435] on button "Search" at bounding box center [1333, 430] width 109 height 39
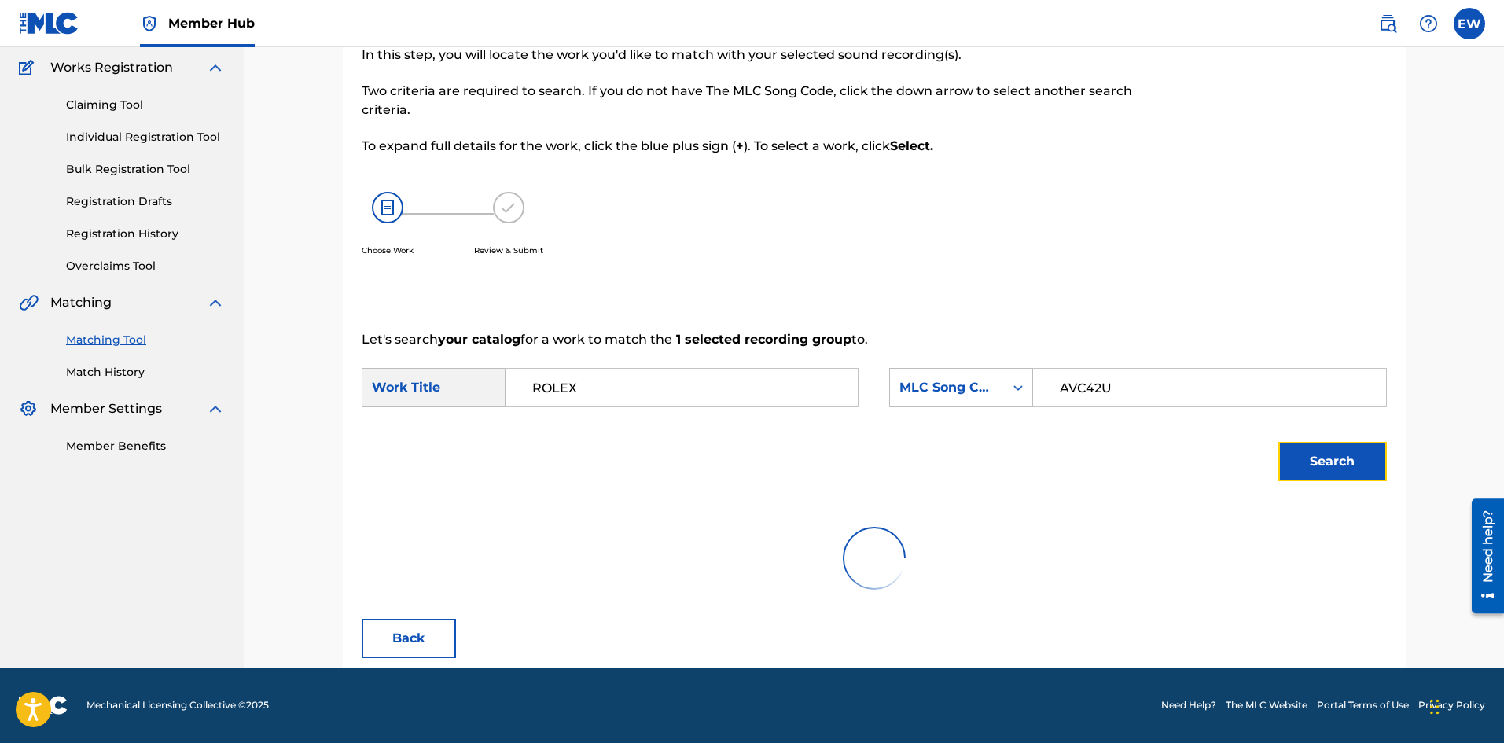
scroll to position [59, 0]
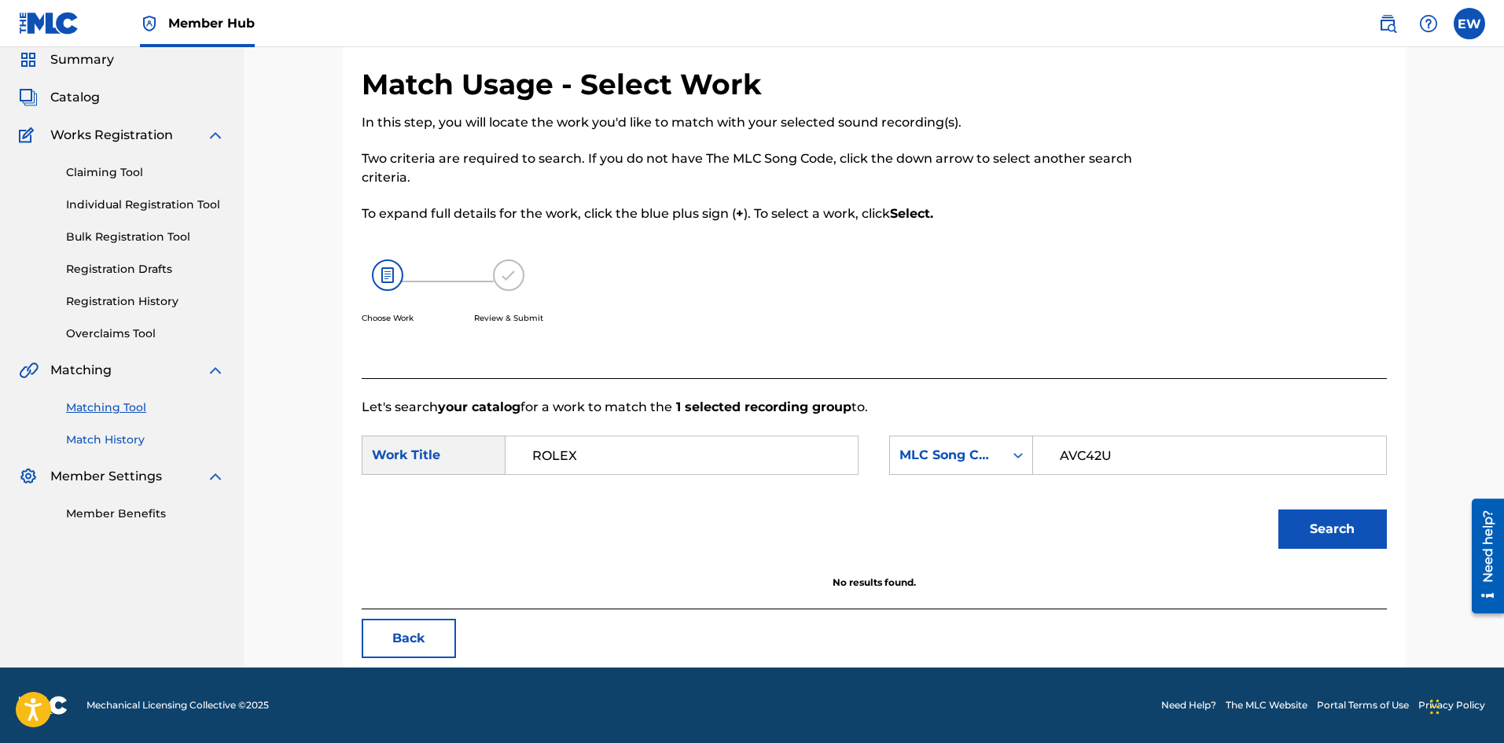
drag, startPoint x: 389, startPoint y: 454, endPoint x: 148, endPoint y: 433, distance: 242.4
click at [143, 431] on main "NW ROYALTY CONSULTING, LLC. Summary Catalog Works Registration Claiming Tool In…" at bounding box center [752, 327] width 1504 height 679
paste input "AFTER ALL"
type input "AFTER ALL"
click at [1323, 535] on button "Search" at bounding box center [1333, 529] width 109 height 39
